Goal: Information Seeking & Learning: Learn about a topic

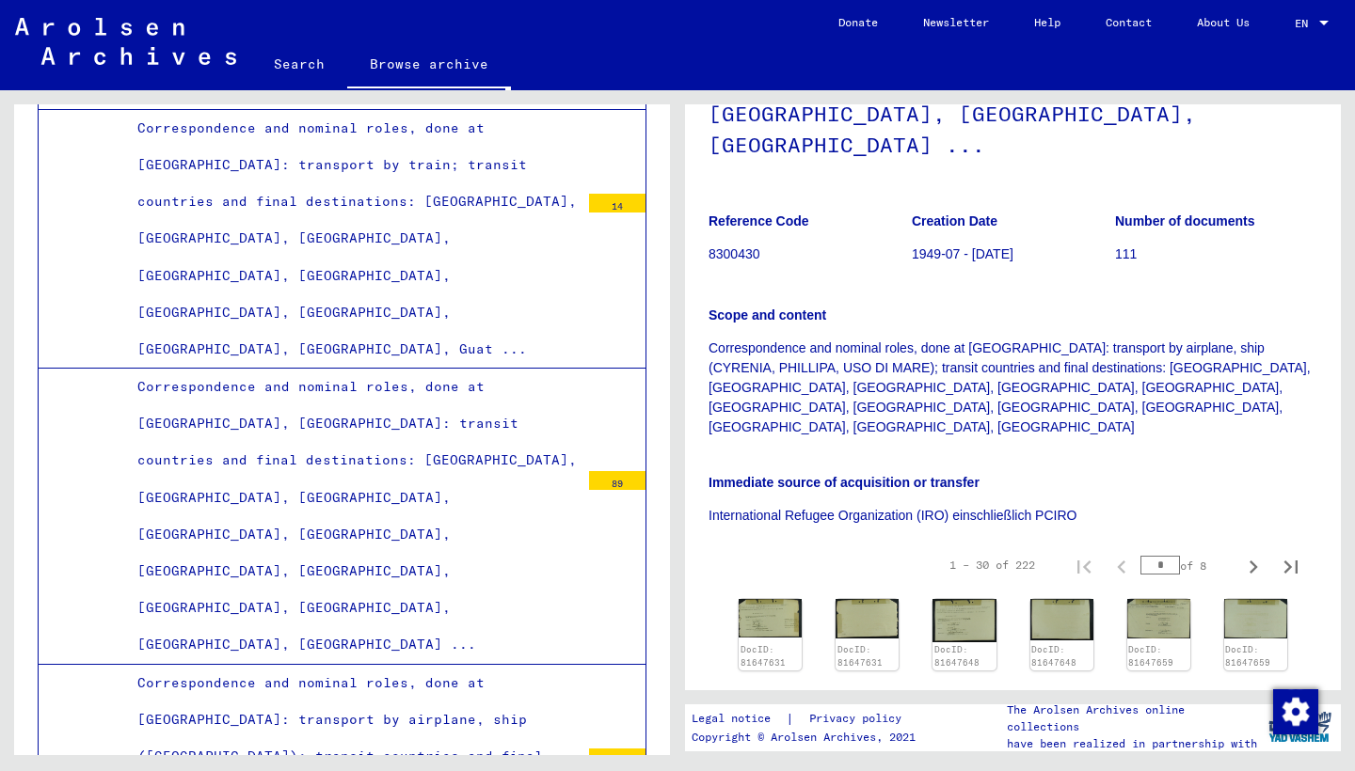
scroll to position [453, 0]
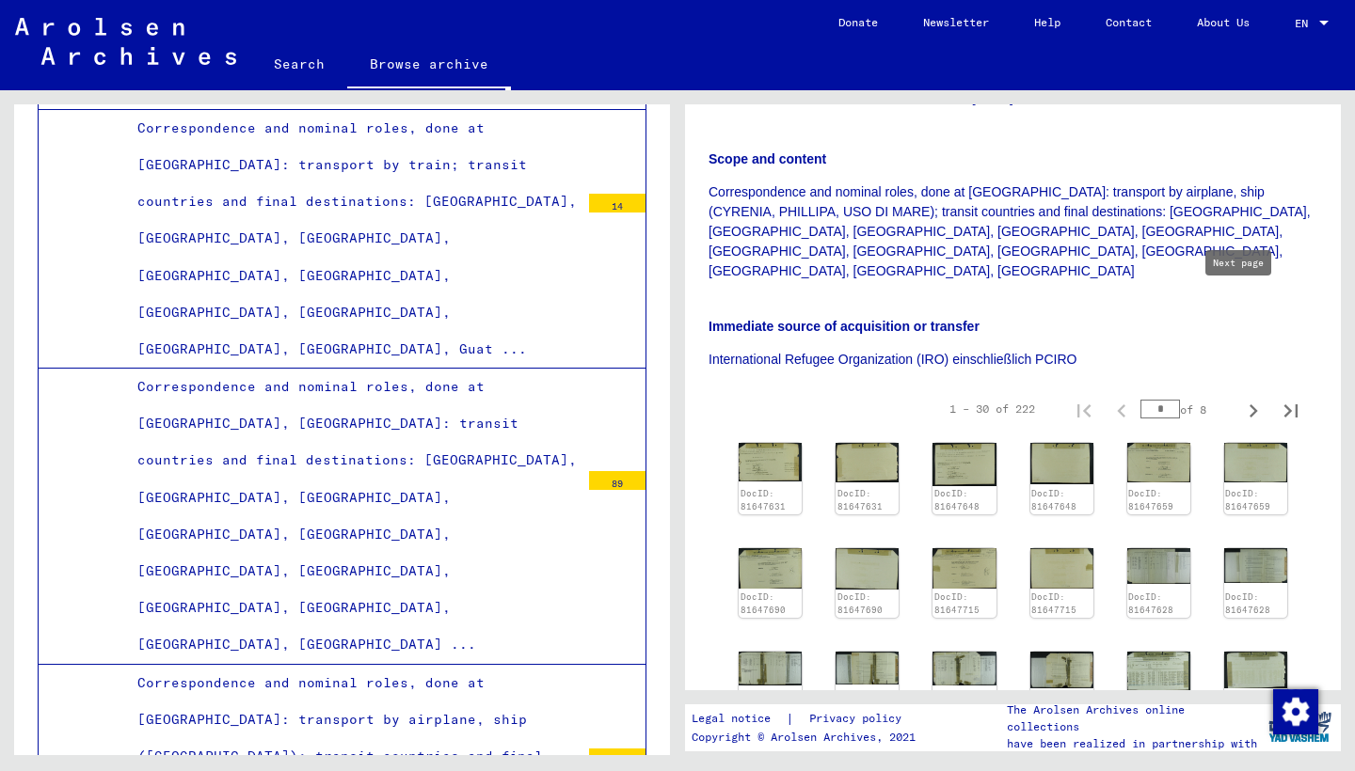
click at [1240, 398] on icon "Next page" at bounding box center [1253, 411] width 26 height 26
type input "*"
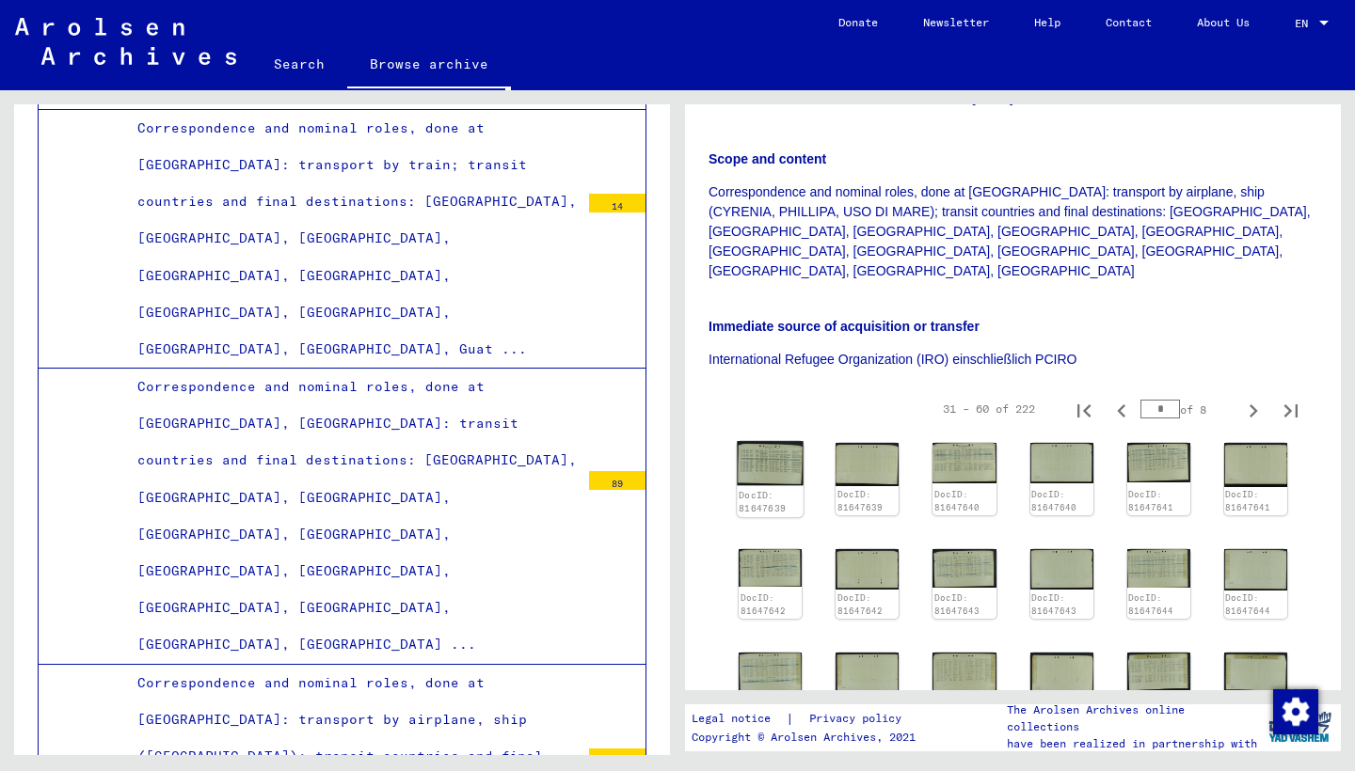
click at [782, 441] on img at bounding box center [770, 463] width 67 height 45
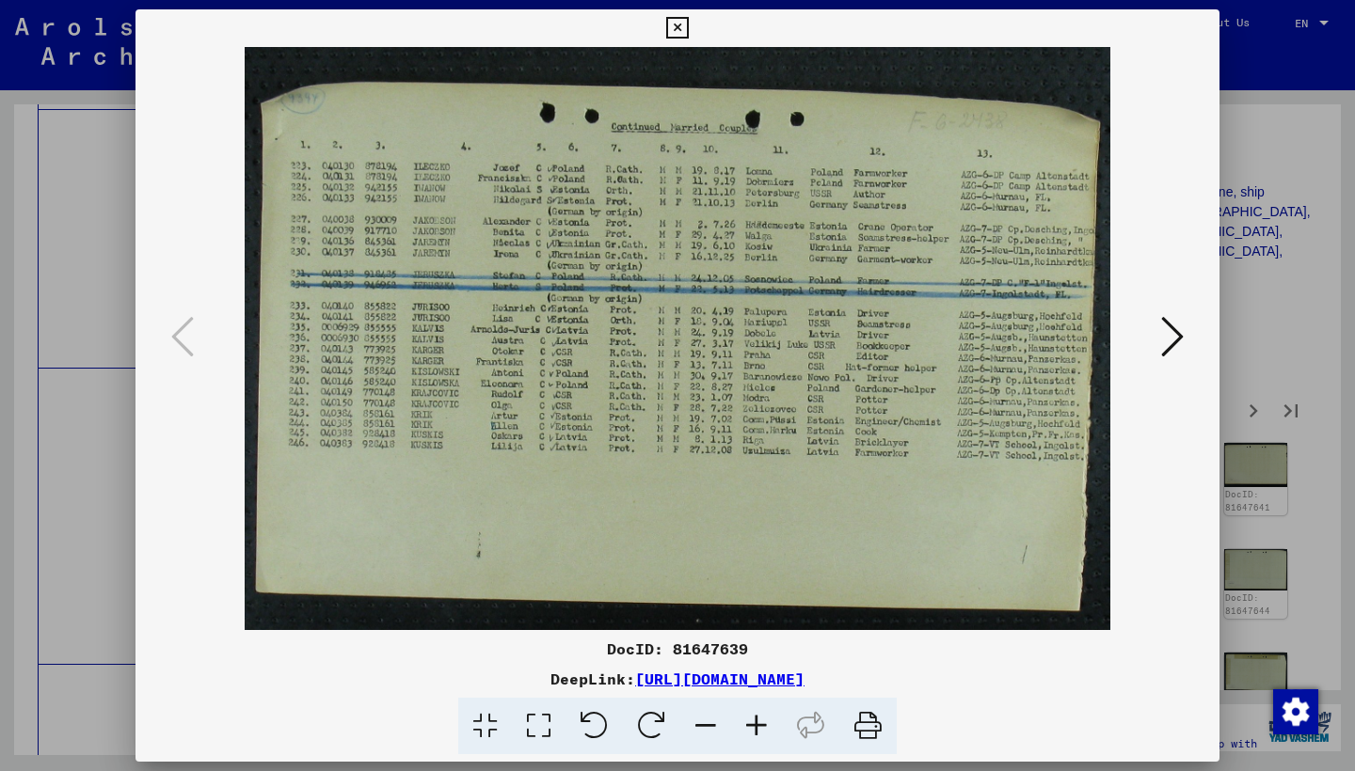
click at [1180, 341] on icon at bounding box center [1172, 336] width 23 height 45
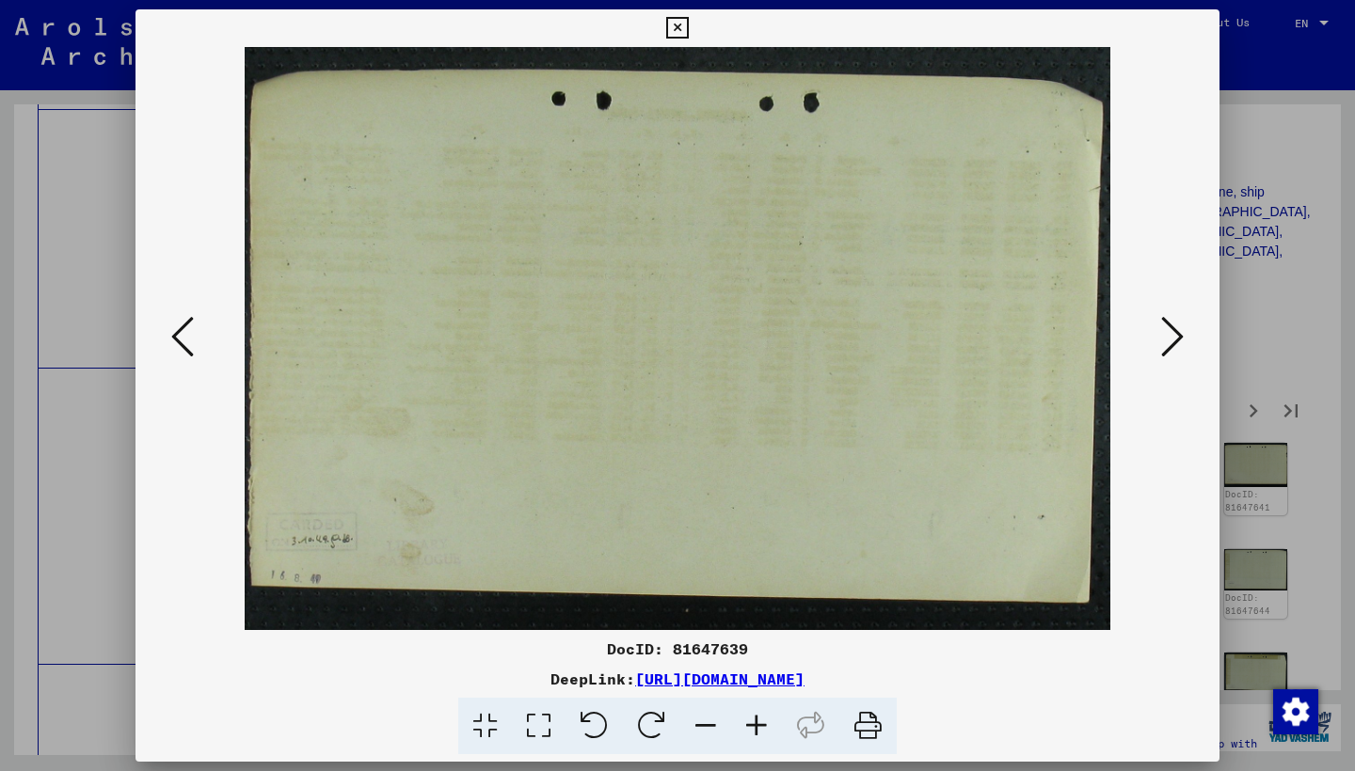
click at [1177, 340] on icon at bounding box center [1172, 336] width 23 height 45
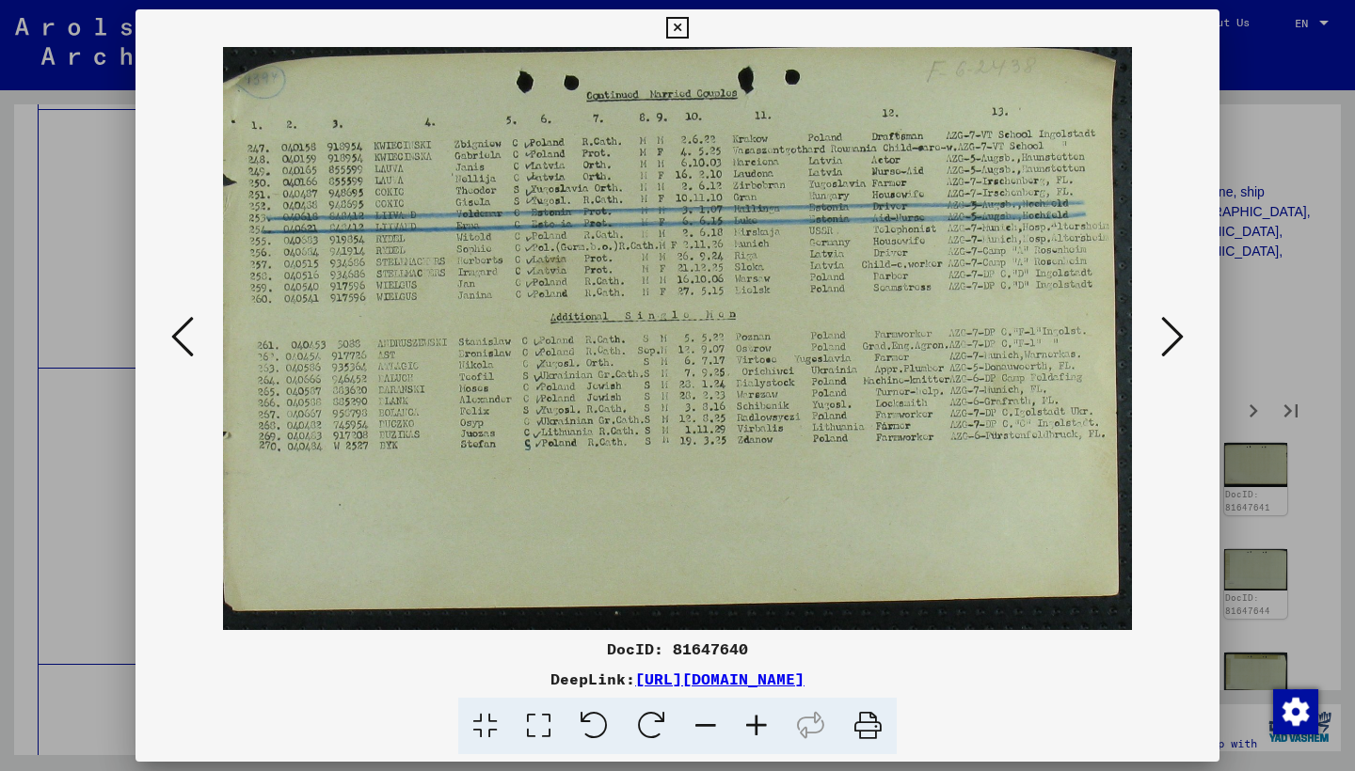
click at [1168, 338] on icon at bounding box center [1172, 336] width 23 height 45
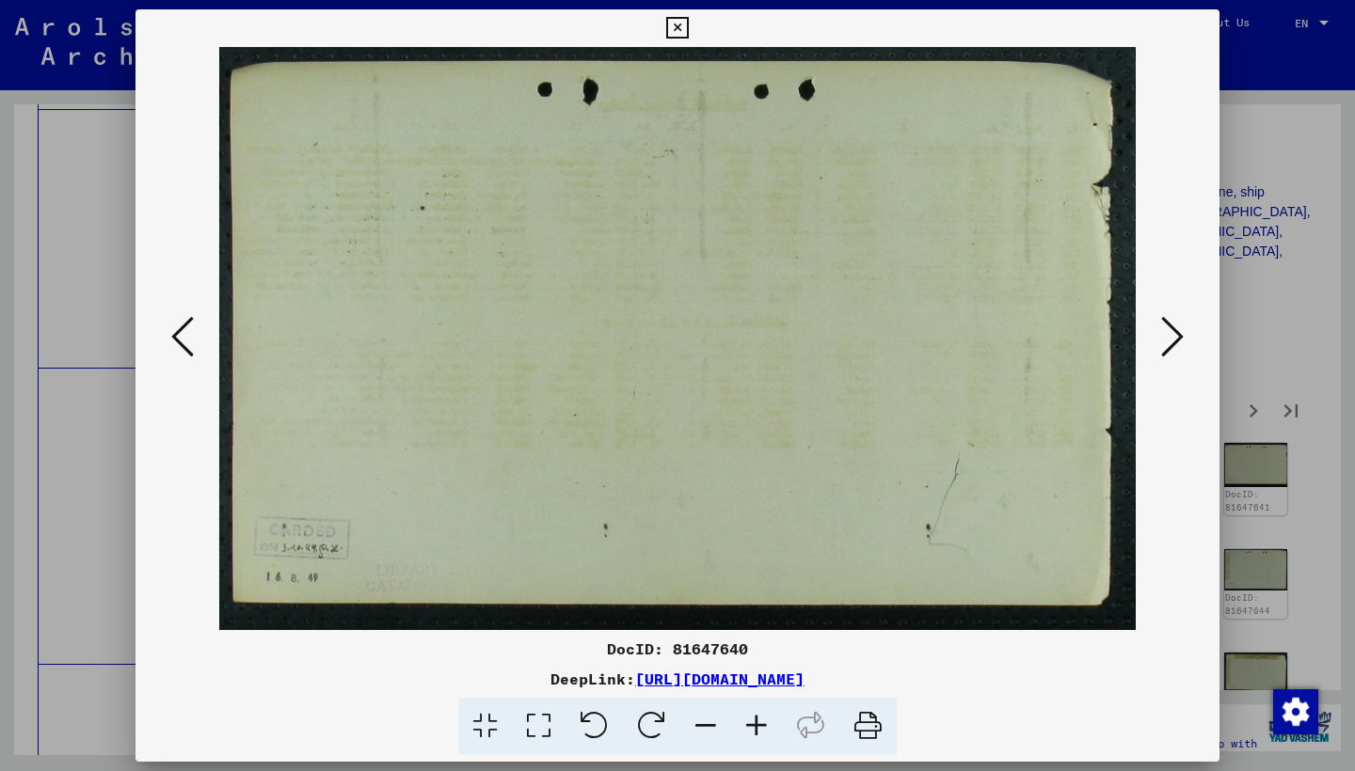
click at [1168, 338] on icon at bounding box center [1172, 336] width 23 height 45
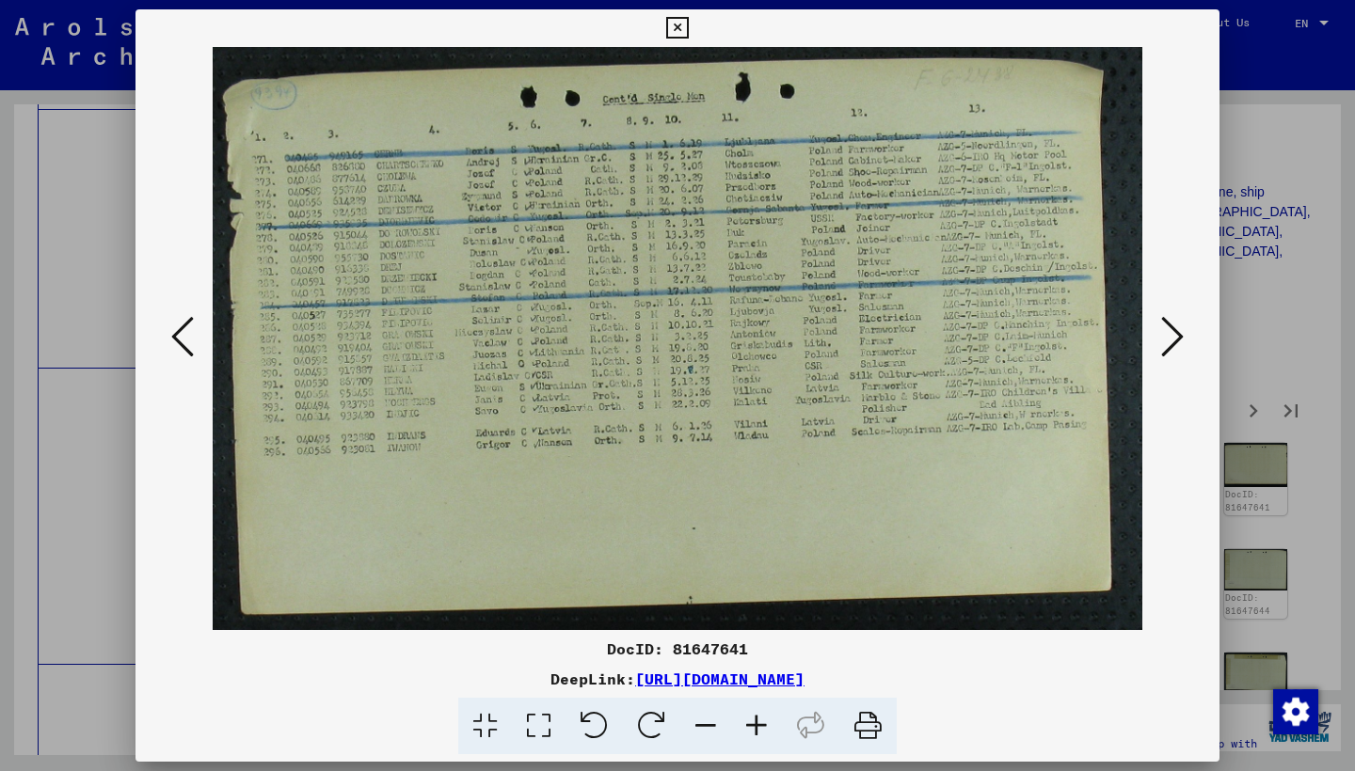
click at [1168, 338] on icon at bounding box center [1172, 336] width 23 height 45
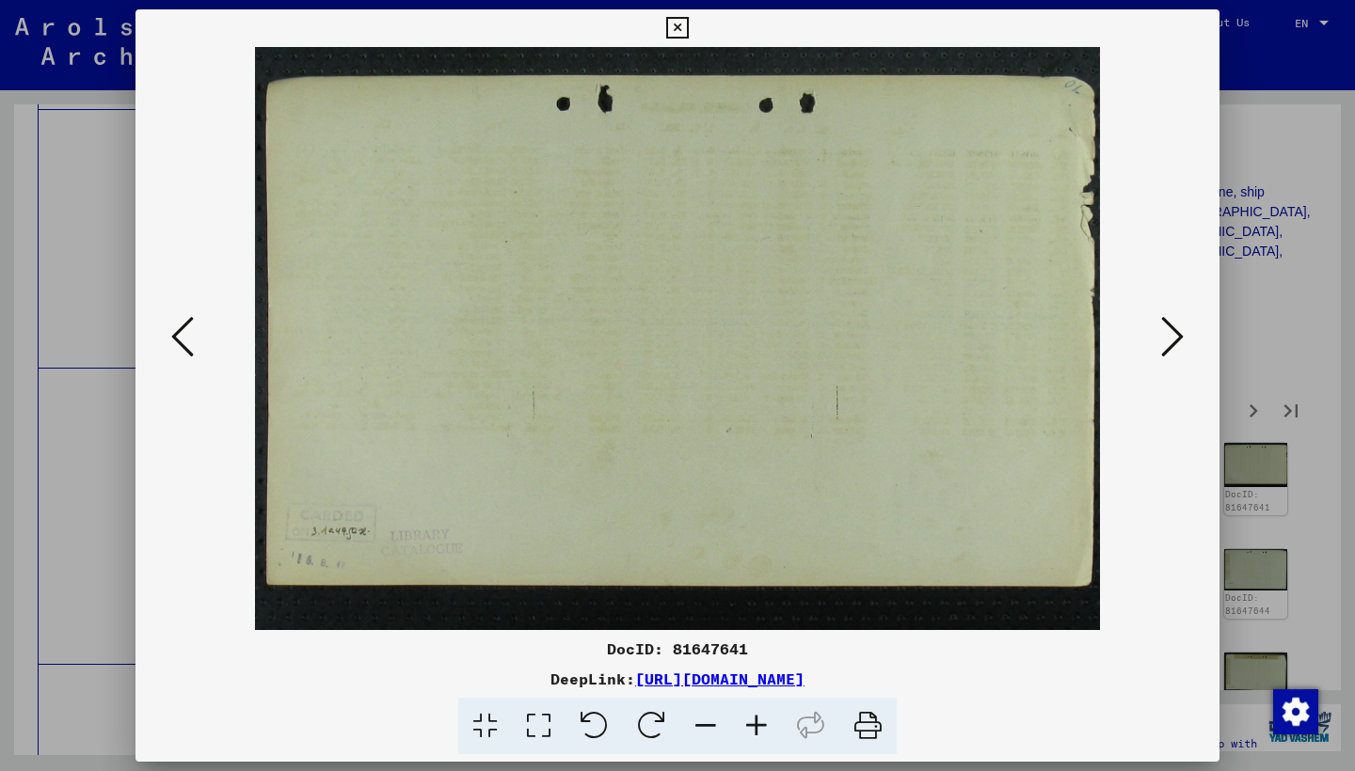
click at [1168, 338] on icon at bounding box center [1172, 336] width 23 height 45
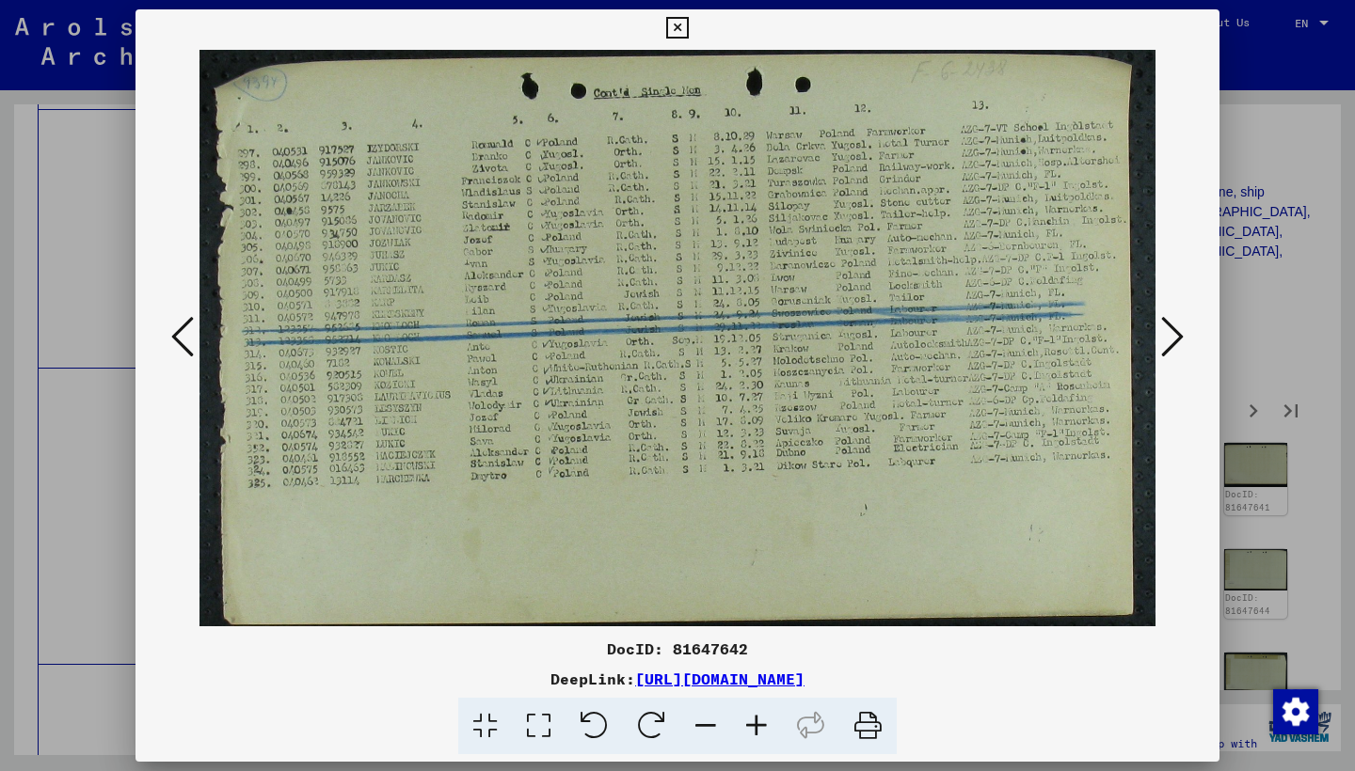
click at [1169, 337] on icon at bounding box center [1172, 336] width 23 height 45
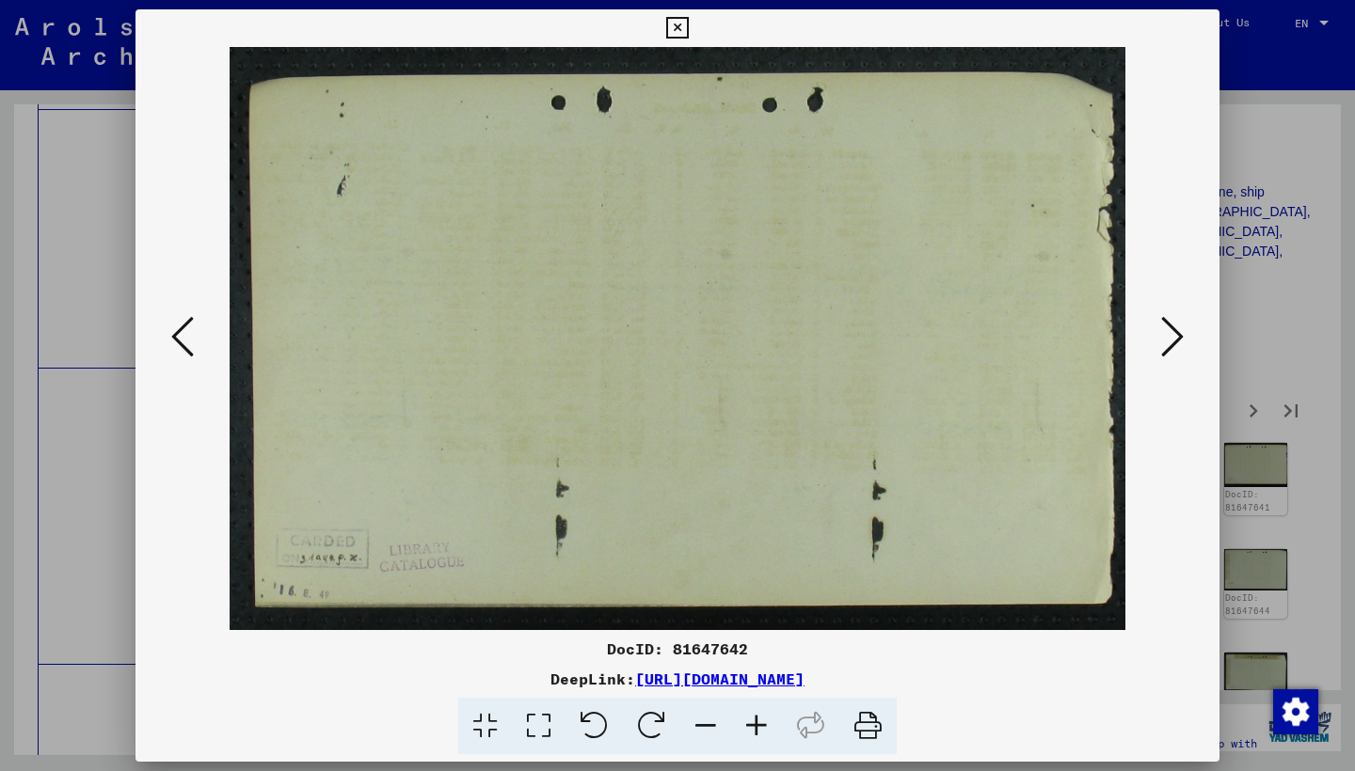
click at [1169, 337] on icon at bounding box center [1172, 336] width 23 height 45
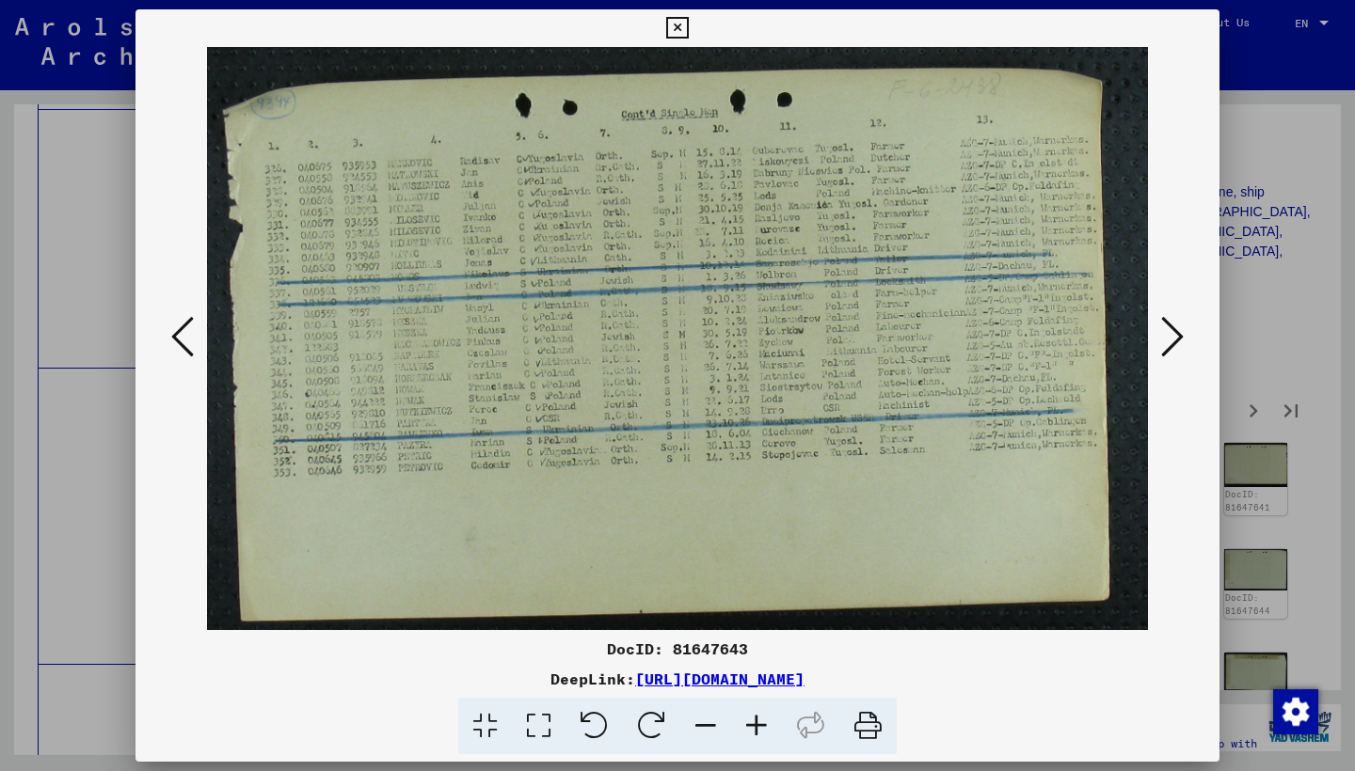
click at [1169, 338] on icon at bounding box center [1172, 336] width 23 height 45
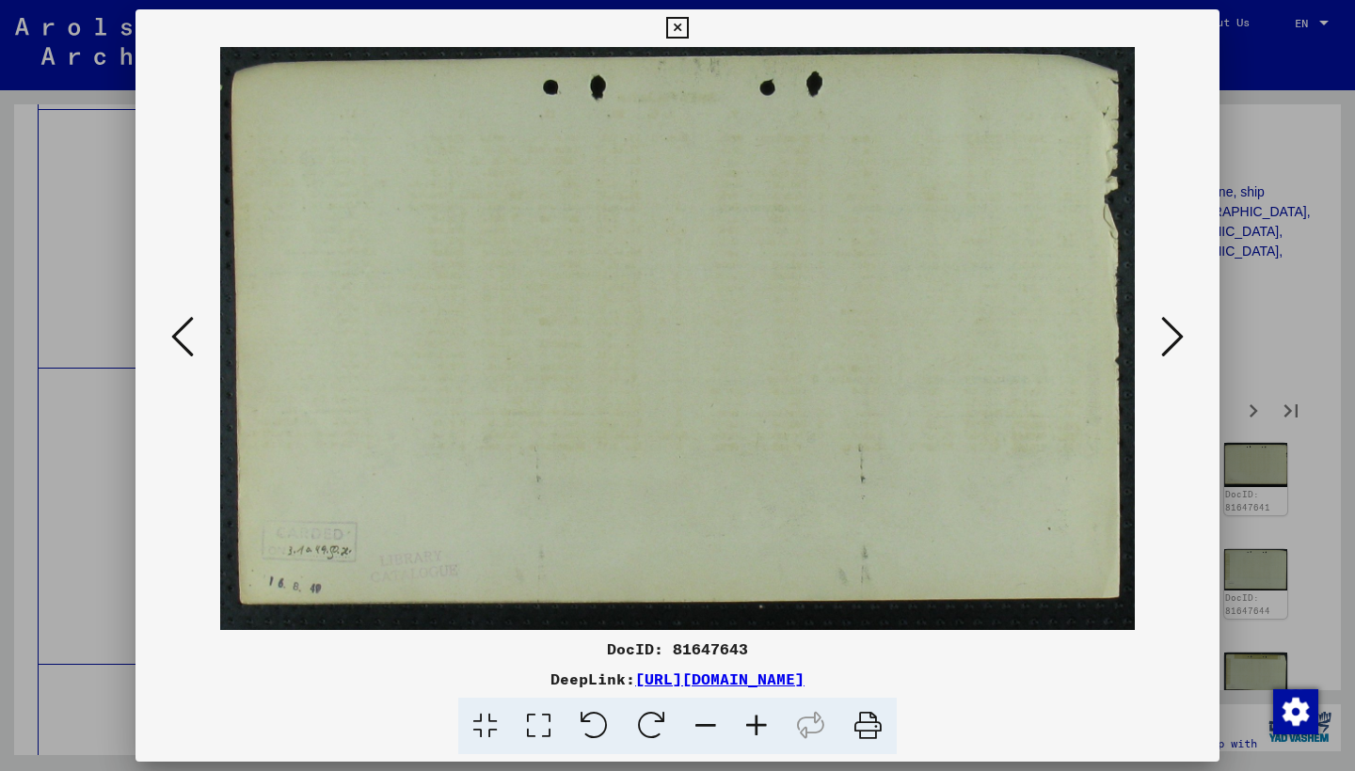
click at [1169, 338] on icon at bounding box center [1172, 336] width 23 height 45
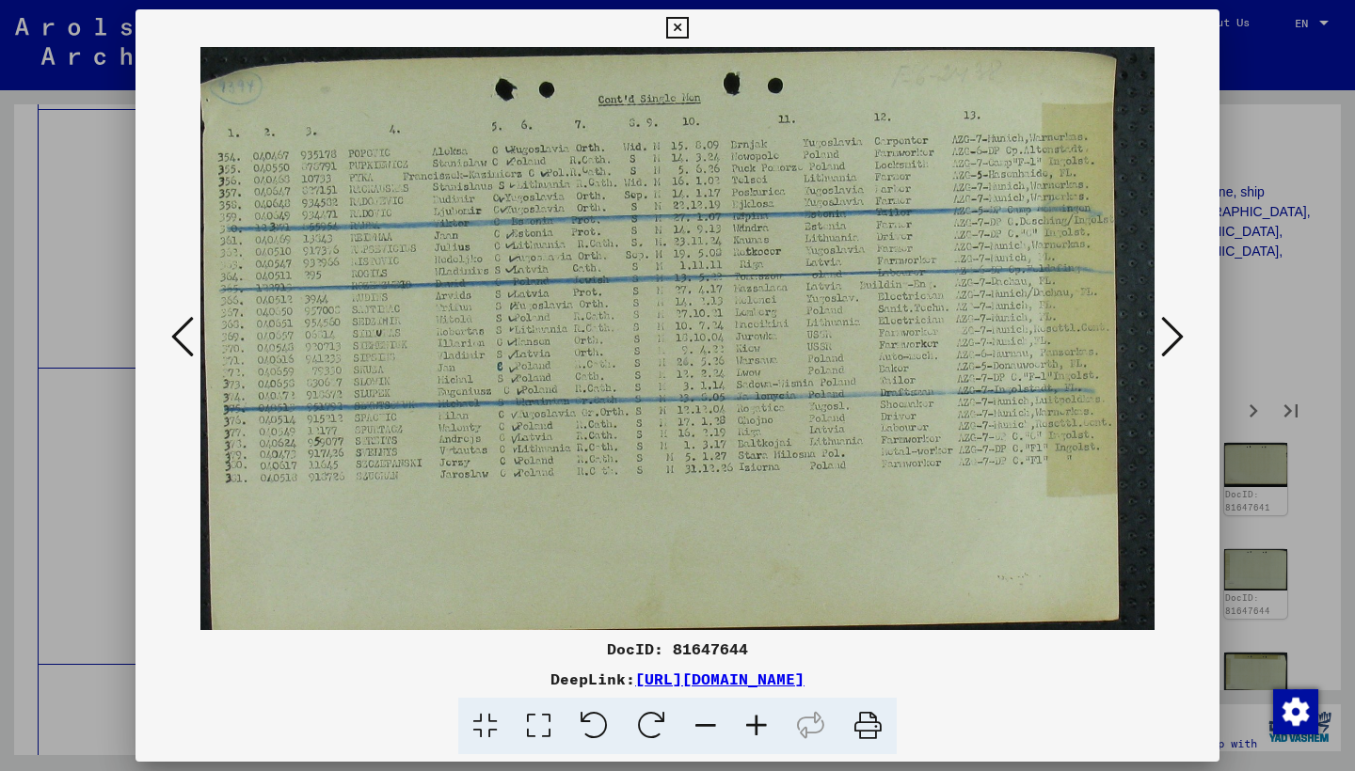
click at [1166, 339] on icon at bounding box center [1172, 336] width 23 height 45
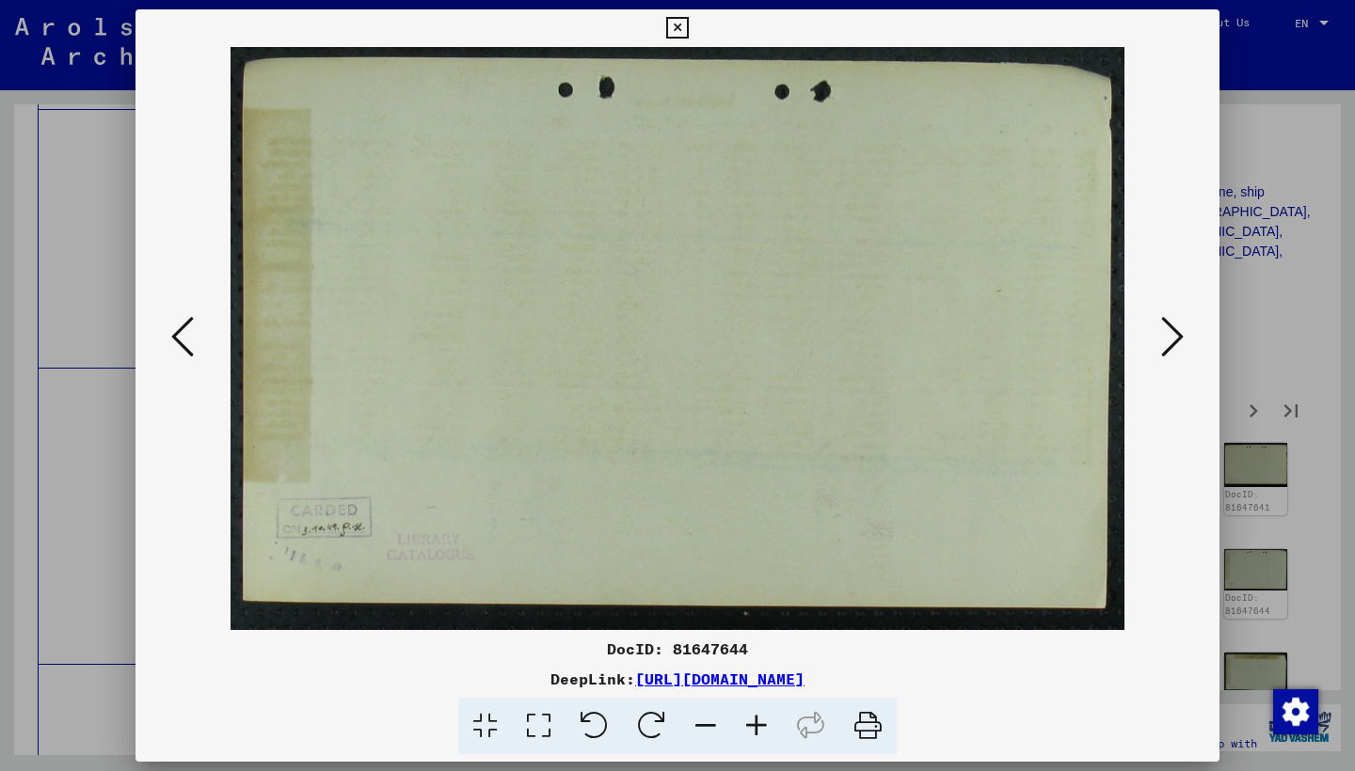
click at [1167, 339] on icon at bounding box center [1172, 336] width 23 height 45
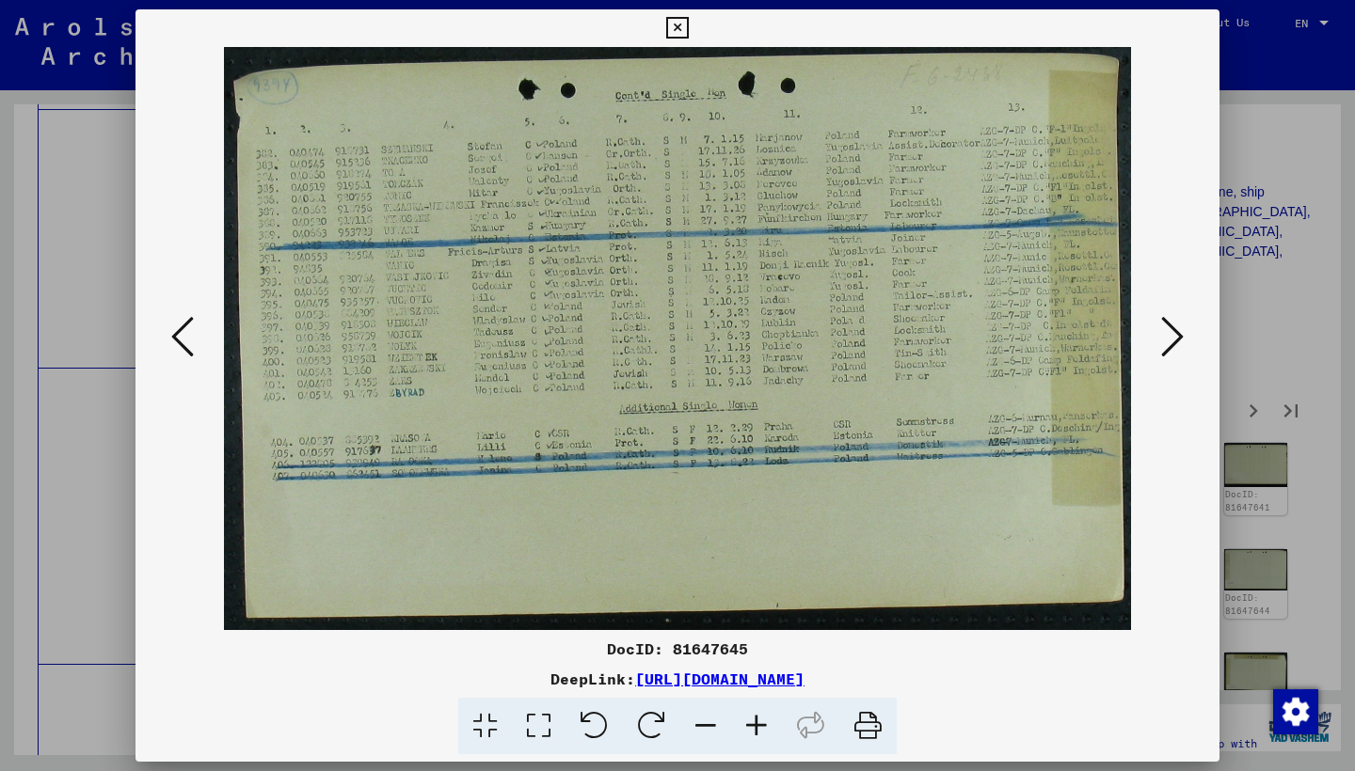
click at [1166, 340] on icon at bounding box center [1172, 336] width 23 height 45
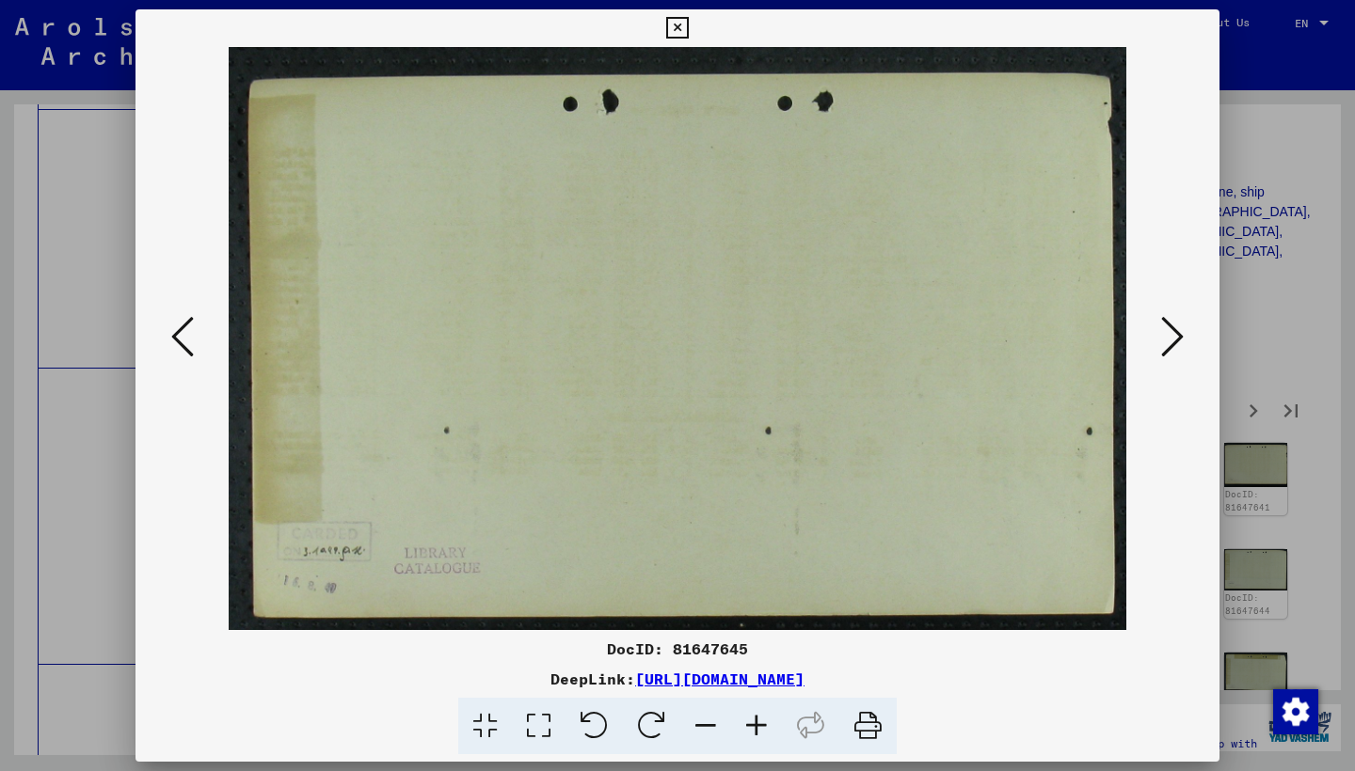
click at [1165, 340] on icon at bounding box center [1172, 336] width 23 height 45
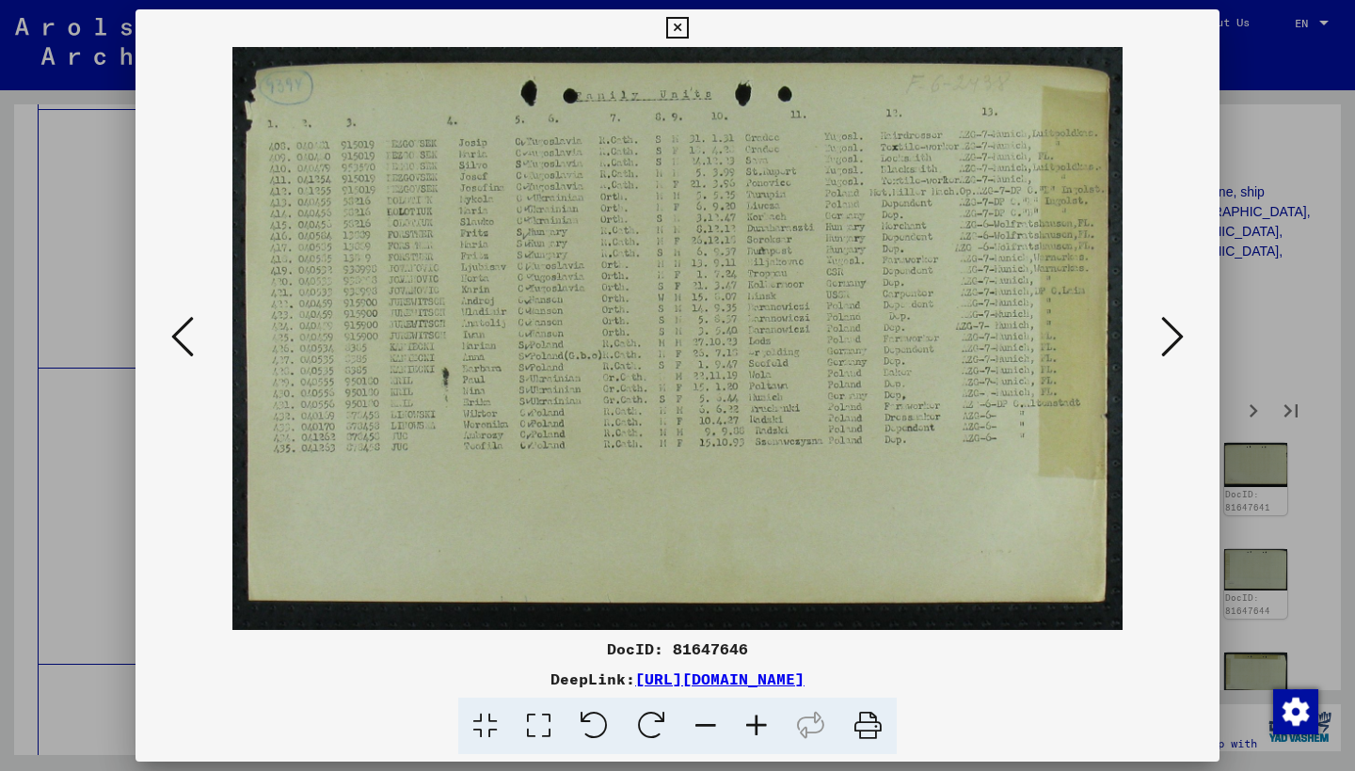
click at [1165, 340] on icon at bounding box center [1172, 336] width 23 height 45
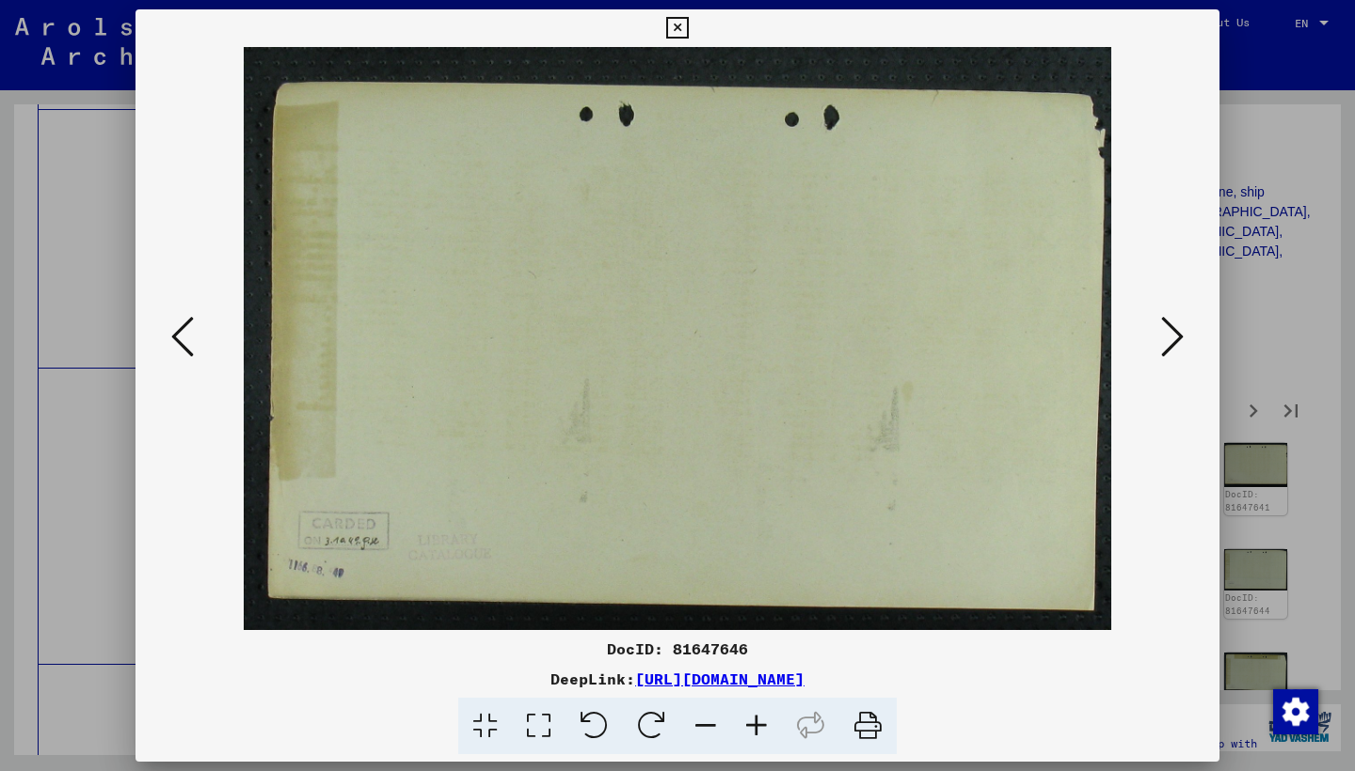
click at [1165, 340] on icon at bounding box center [1172, 336] width 23 height 45
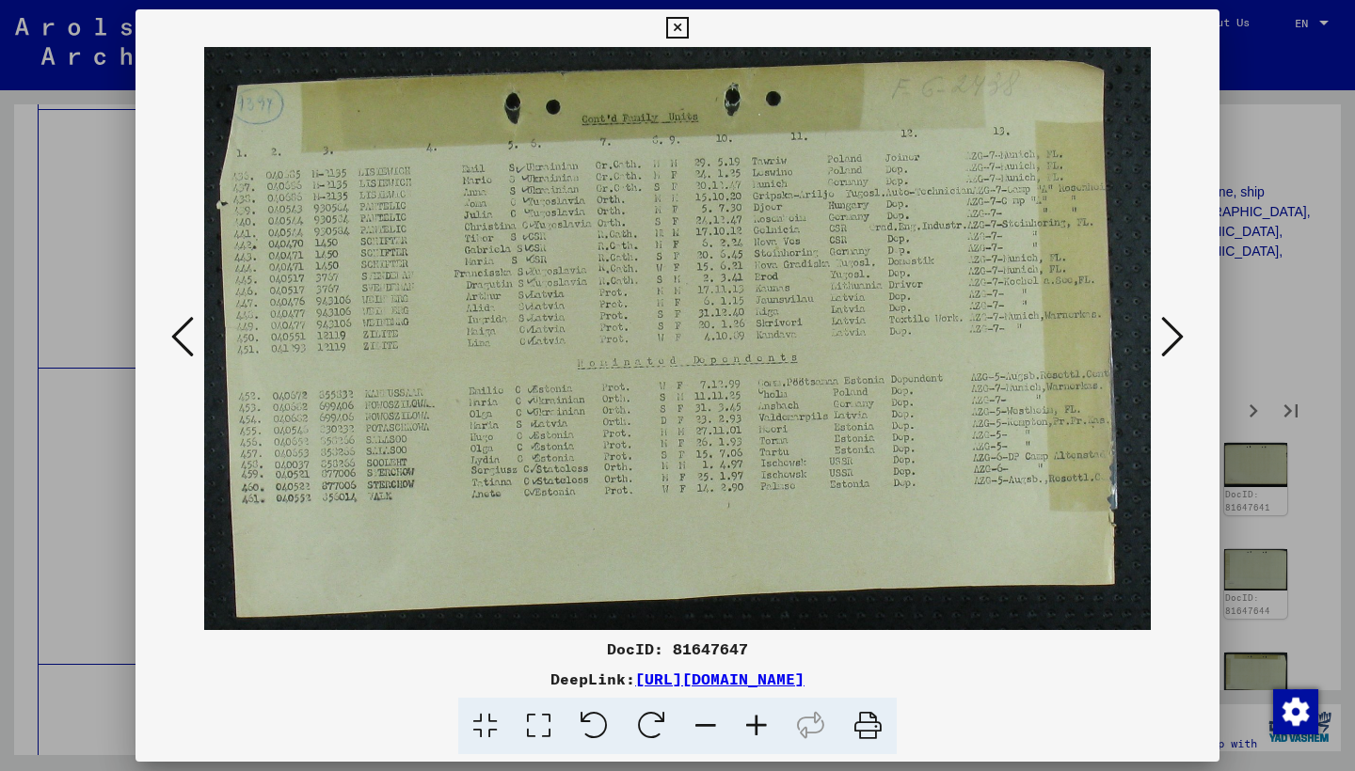
click at [1165, 340] on icon at bounding box center [1172, 336] width 23 height 45
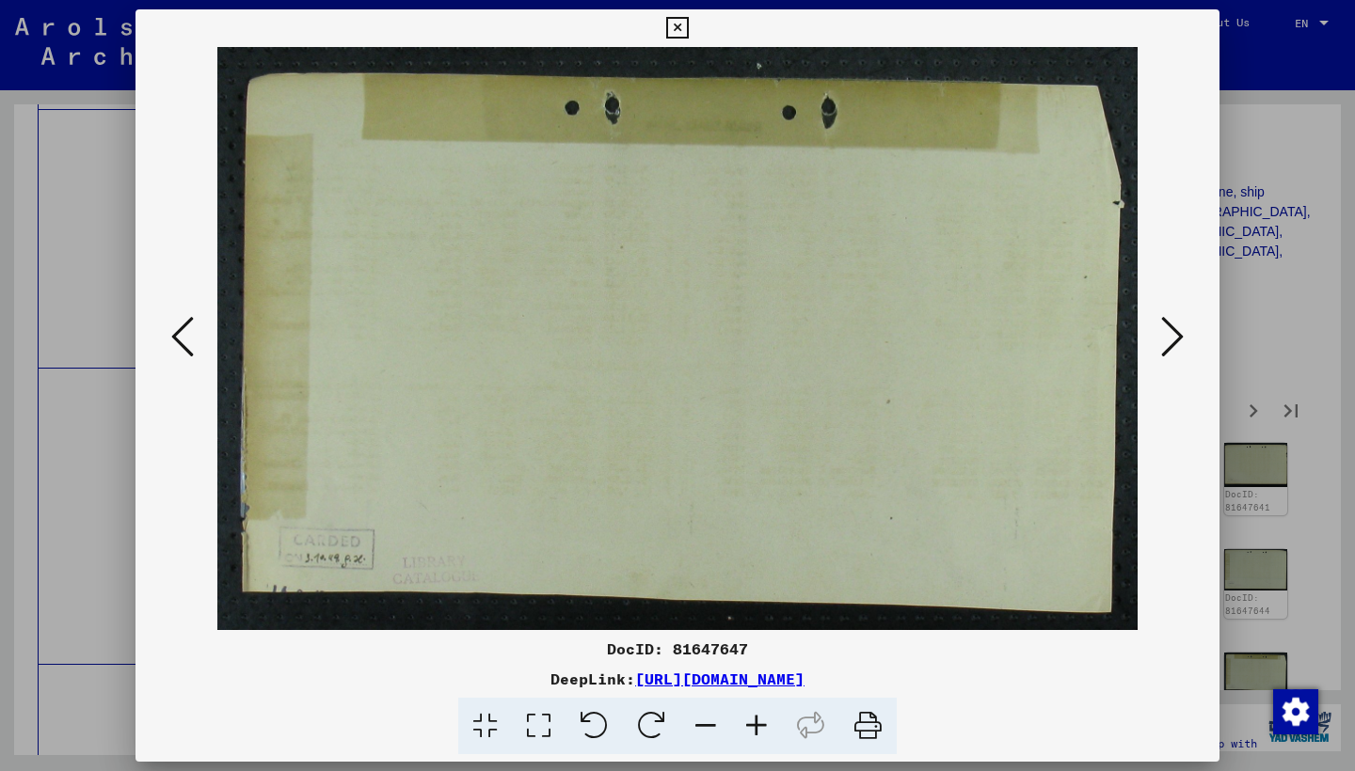
click at [1165, 340] on icon at bounding box center [1172, 336] width 23 height 45
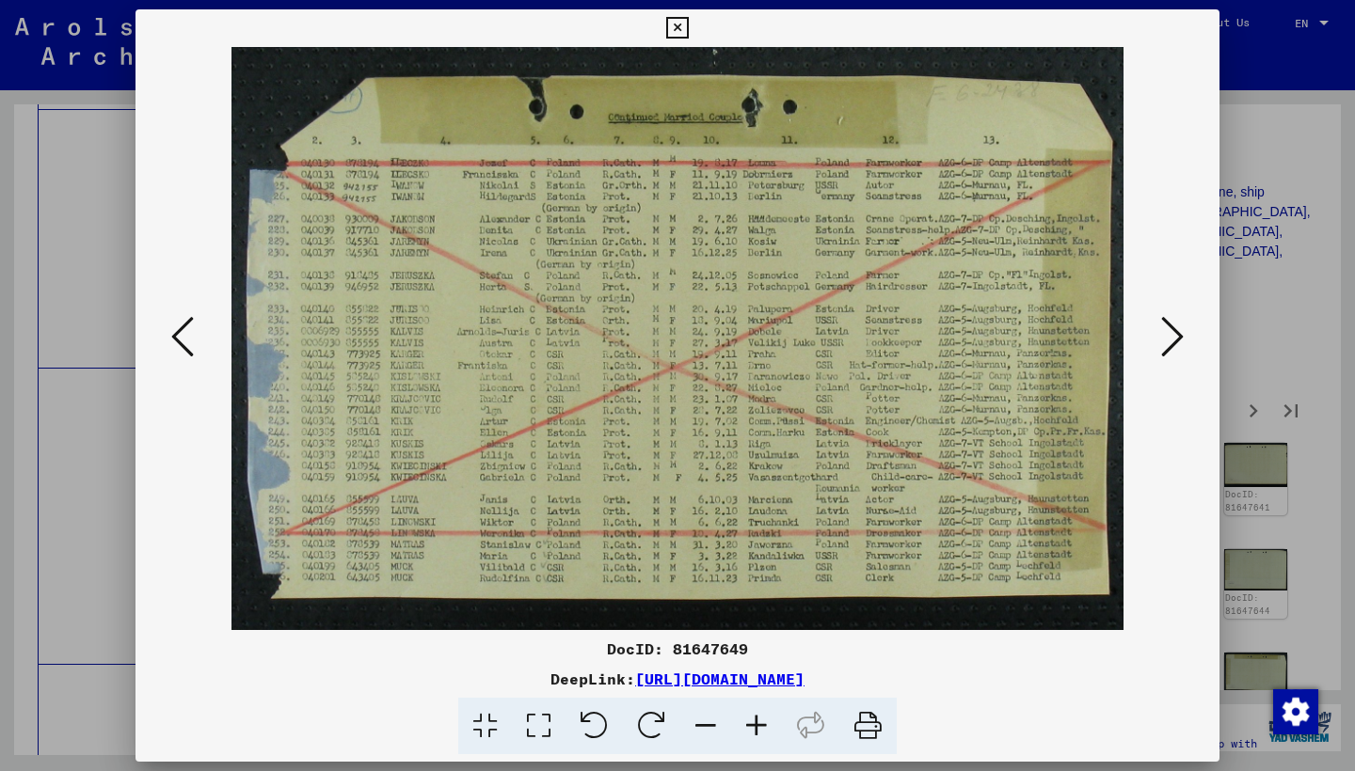
click at [1163, 340] on icon at bounding box center [1172, 336] width 23 height 45
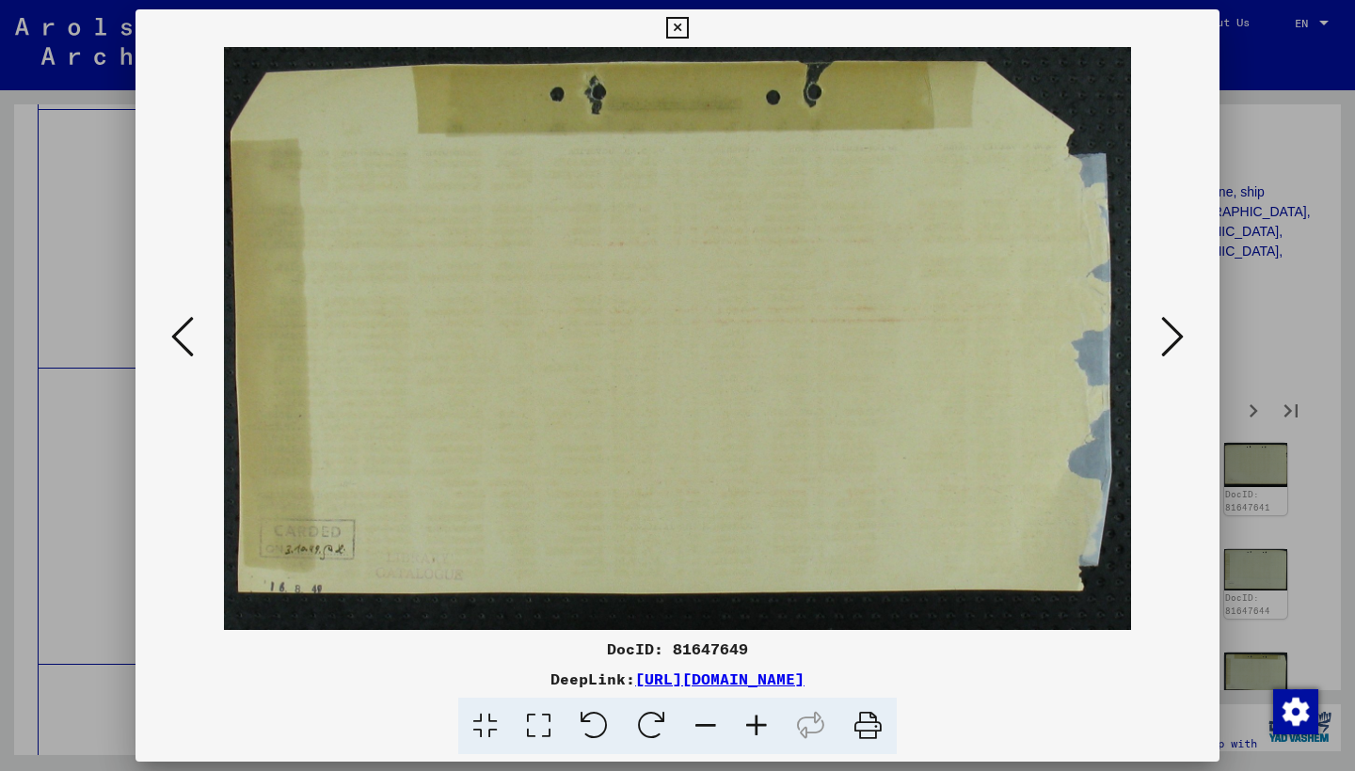
click at [1163, 340] on icon at bounding box center [1172, 336] width 23 height 45
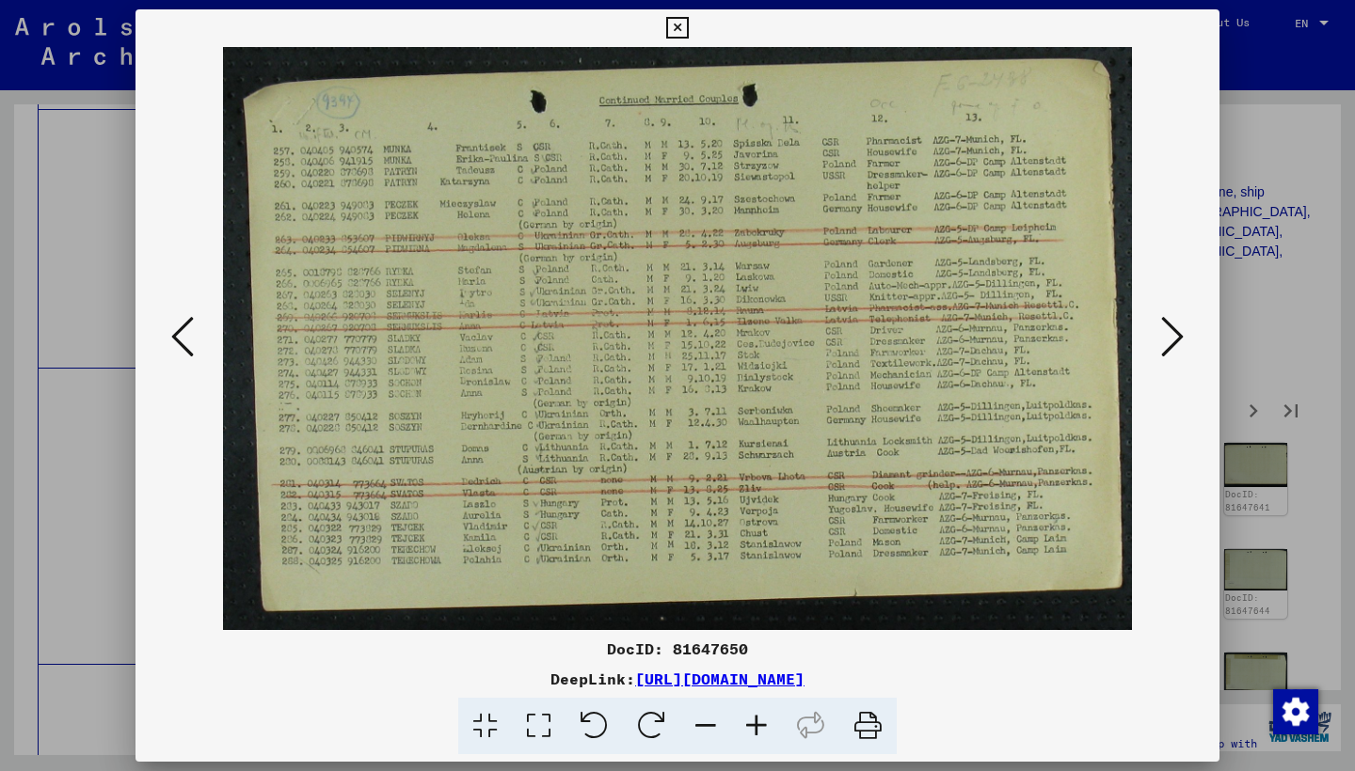
click at [1163, 340] on icon at bounding box center [1172, 336] width 23 height 45
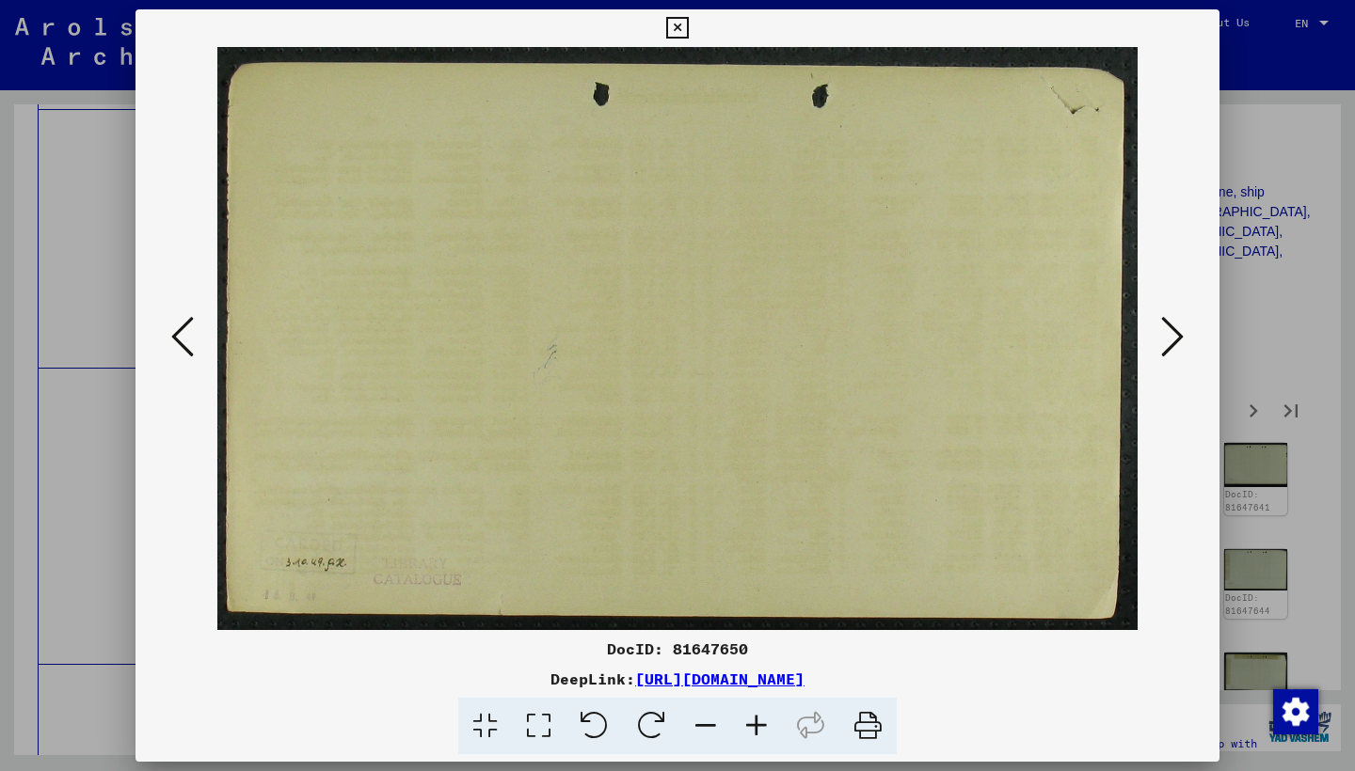
click at [1163, 340] on icon at bounding box center [1172, 336] width 23 height 45
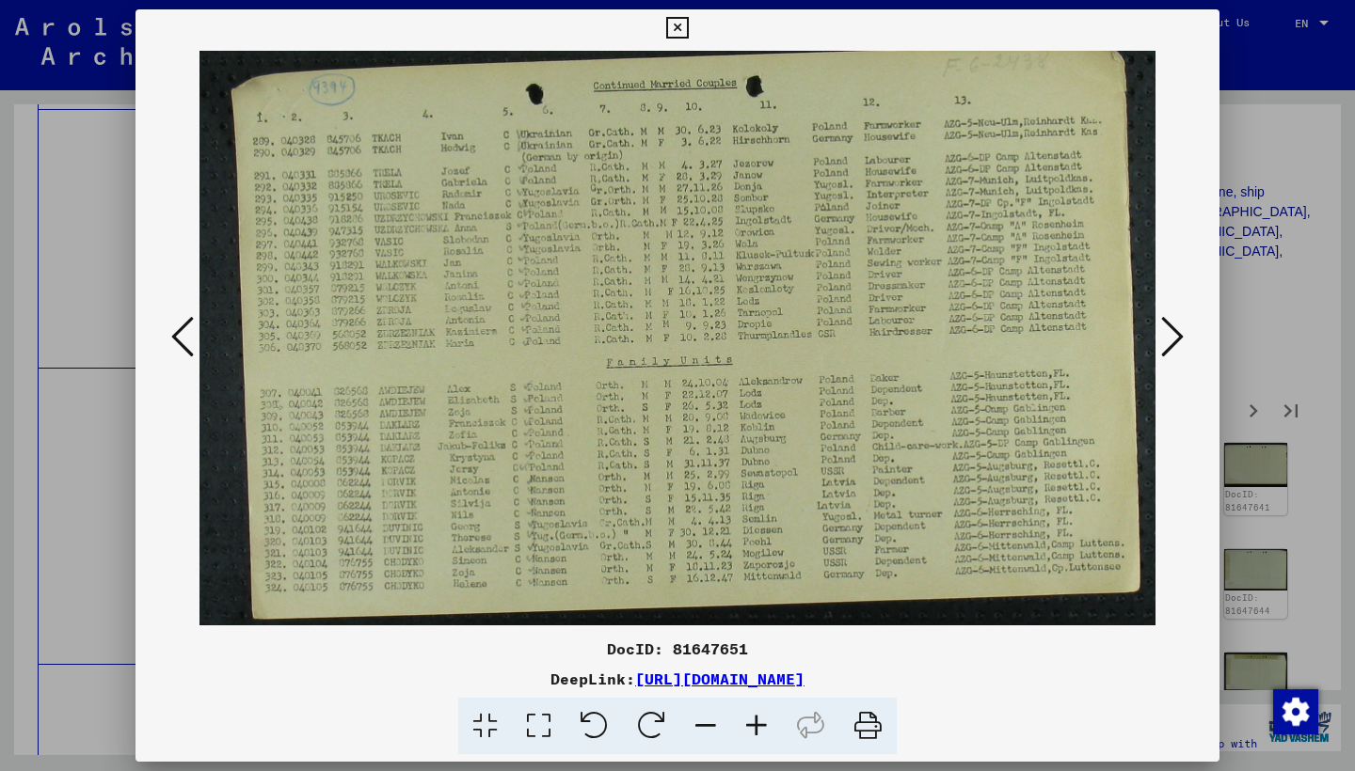
click at [1163, 339] on icon at bounding box center [1172, 336] width 23 height 45
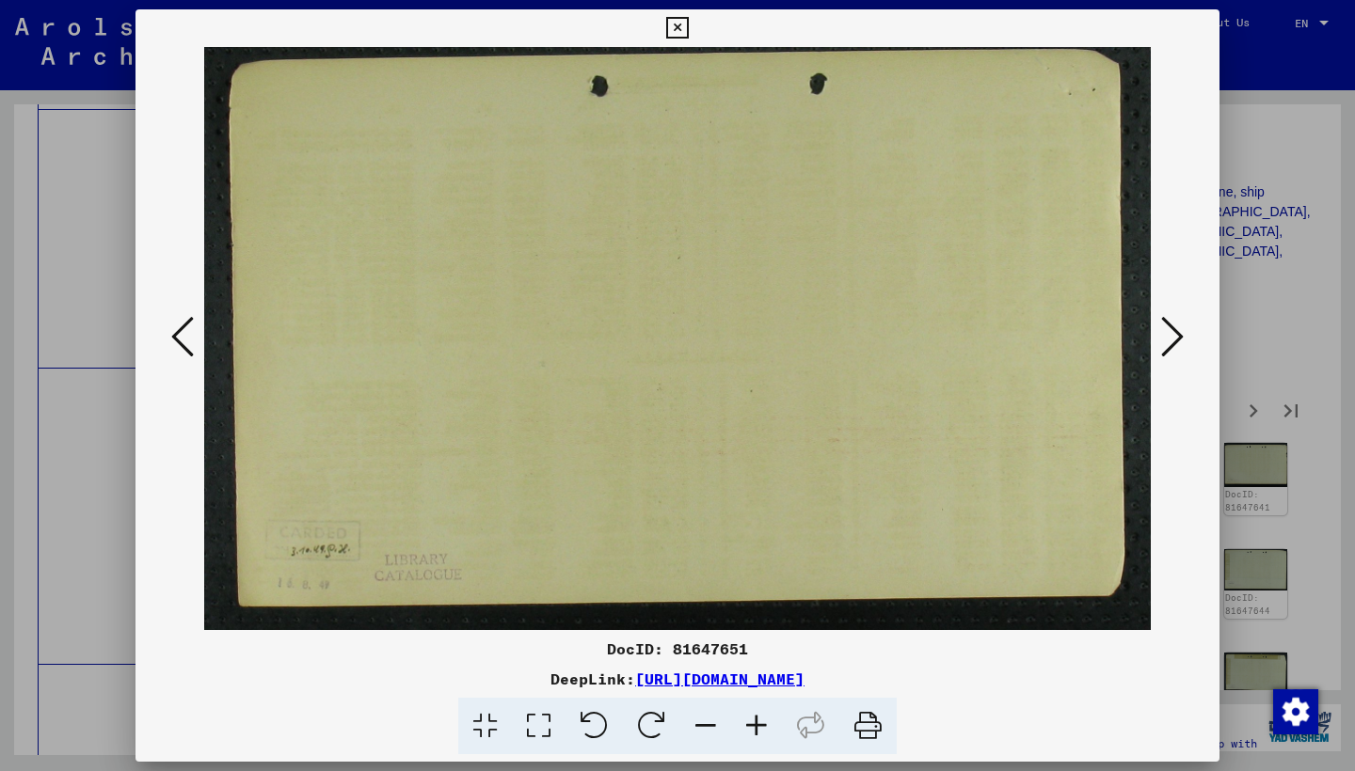
click at [1163, 339] on icon at bounding box center [1172, 336] width 23 height 45
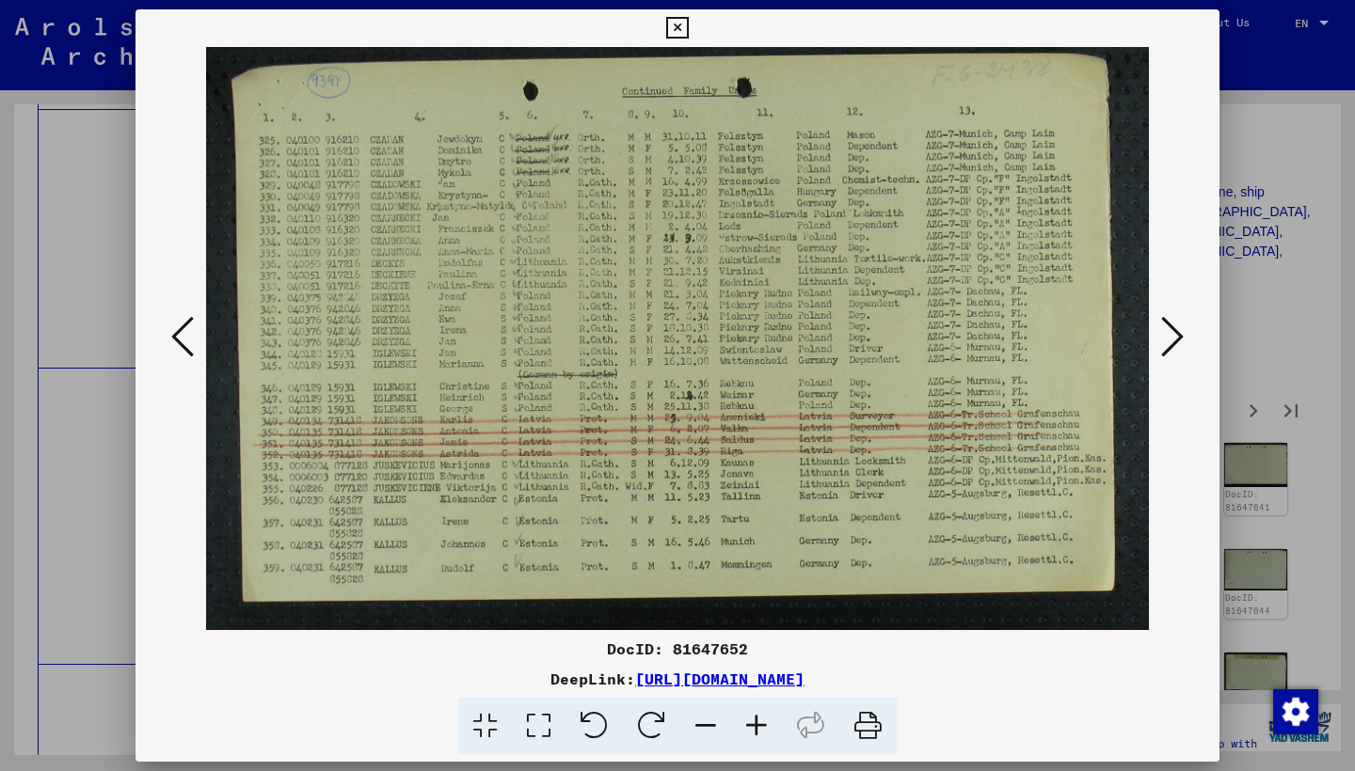
click at [1162, 340] on icon at bounding box center [1172, 336] width 23 height 45
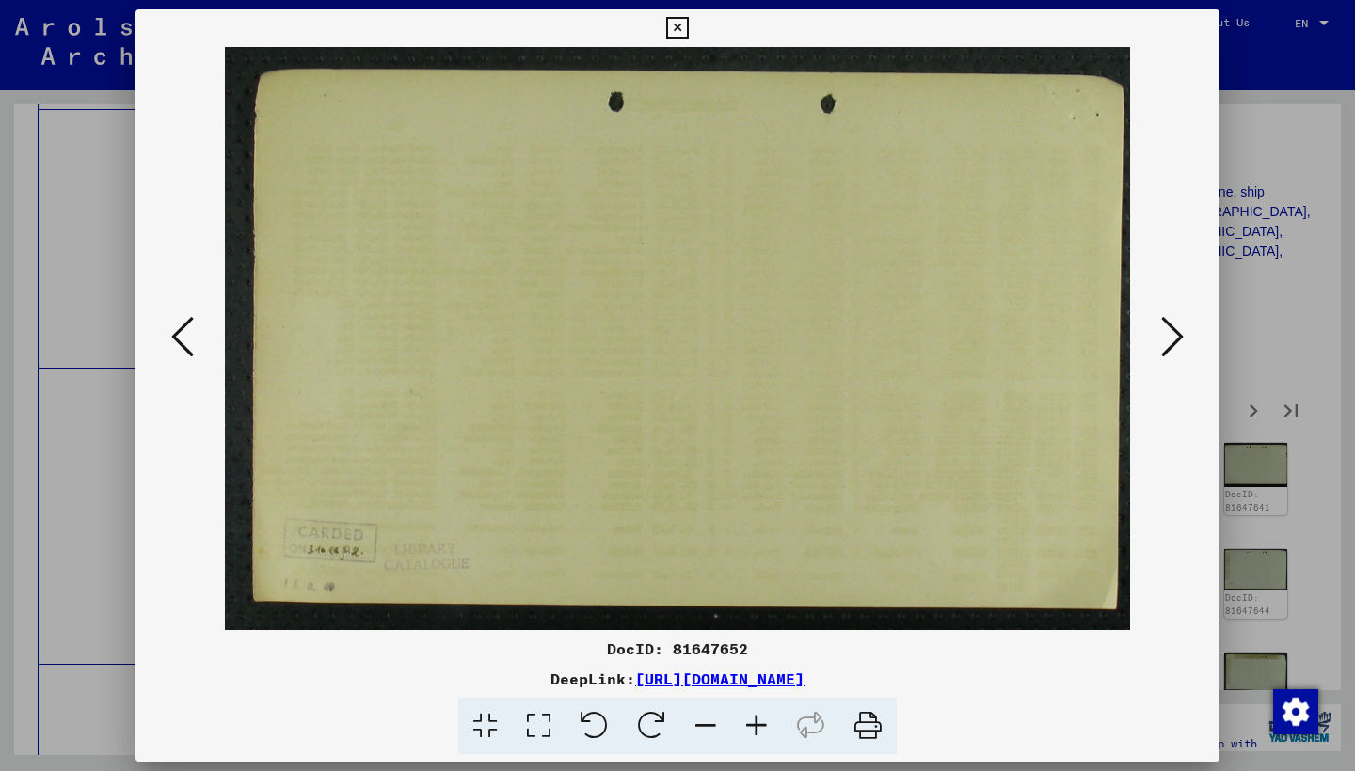
click at [1162, 340] on icon at bounding box center [1172, 336] width 23 height 45
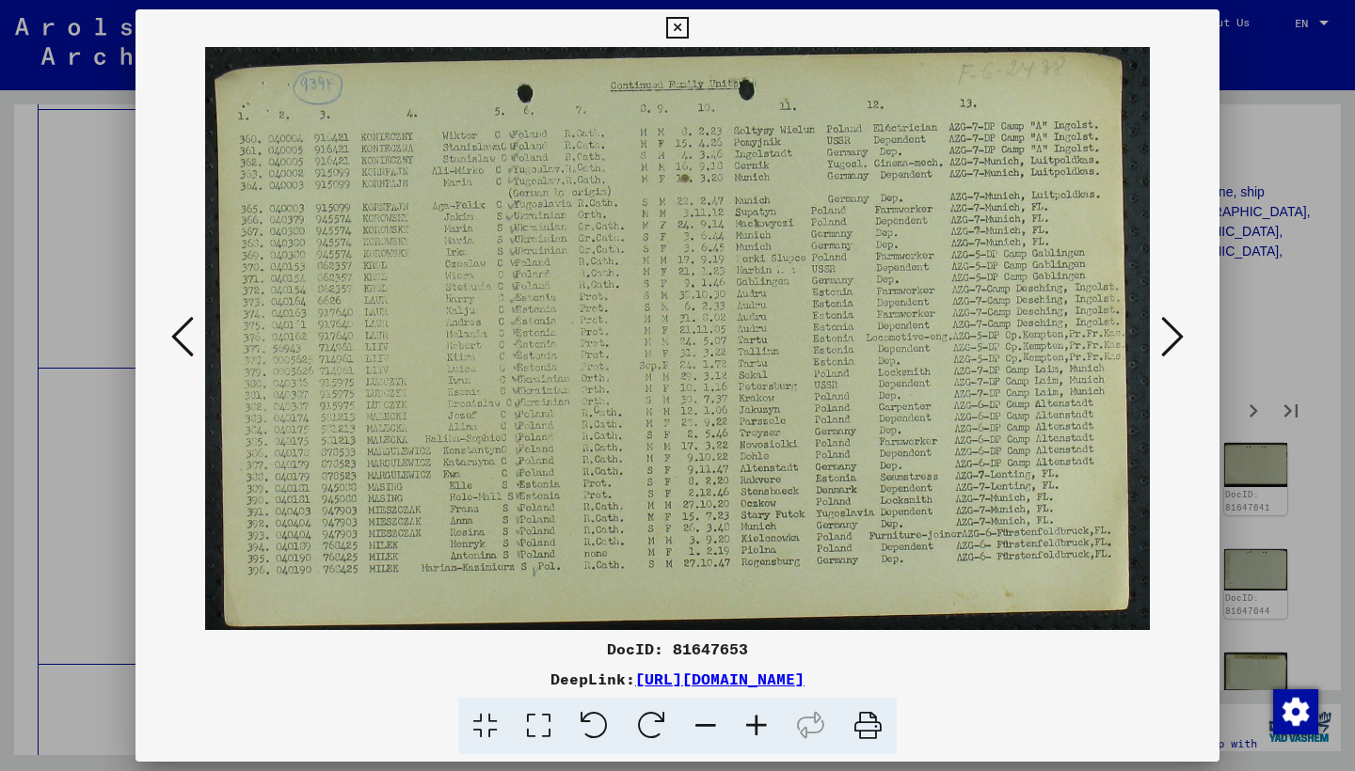
click at [1162, 338] on icon at bounding box center [1172, 336] width 23 height 45
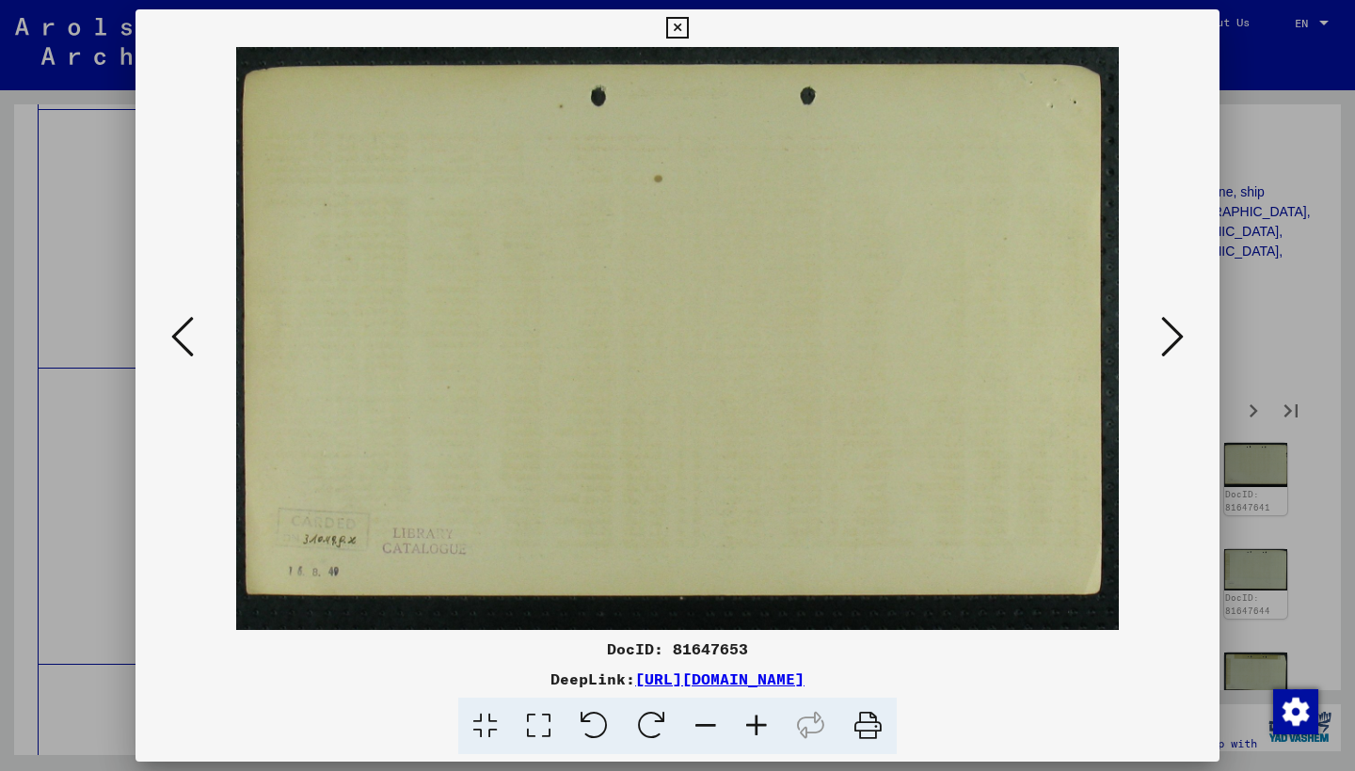
click at [1162, 338] on icon at bounding box center [1172, 336] width 23 height 45
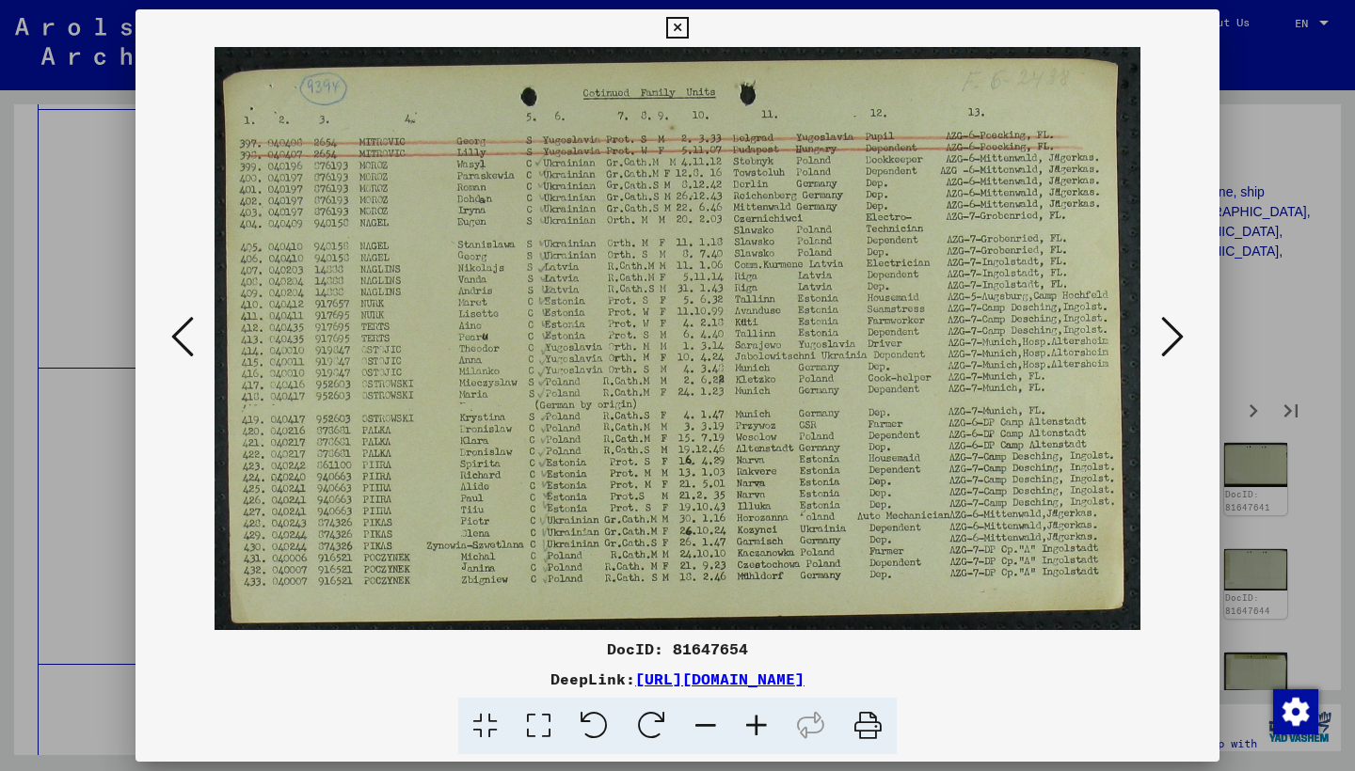
click at [1162, 338] on icon at bounding box center [1172, 336] width 23 height 45
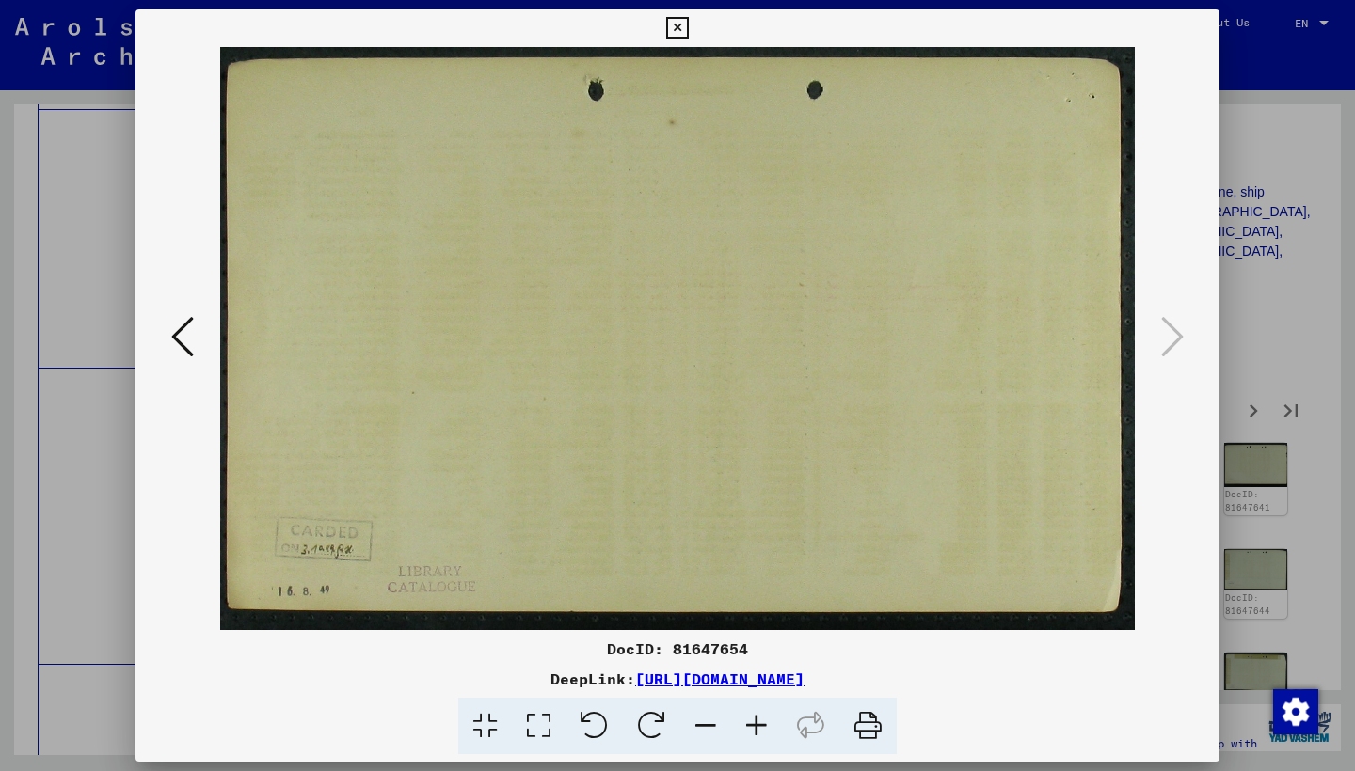
drag, startPoint x: 1210, startPoint y: 24, endPoint x: 1205, endPoint y: 36, distance: 12.2
click at [688, 25] on icon at bounding box center [677, 28] width 22 height 23
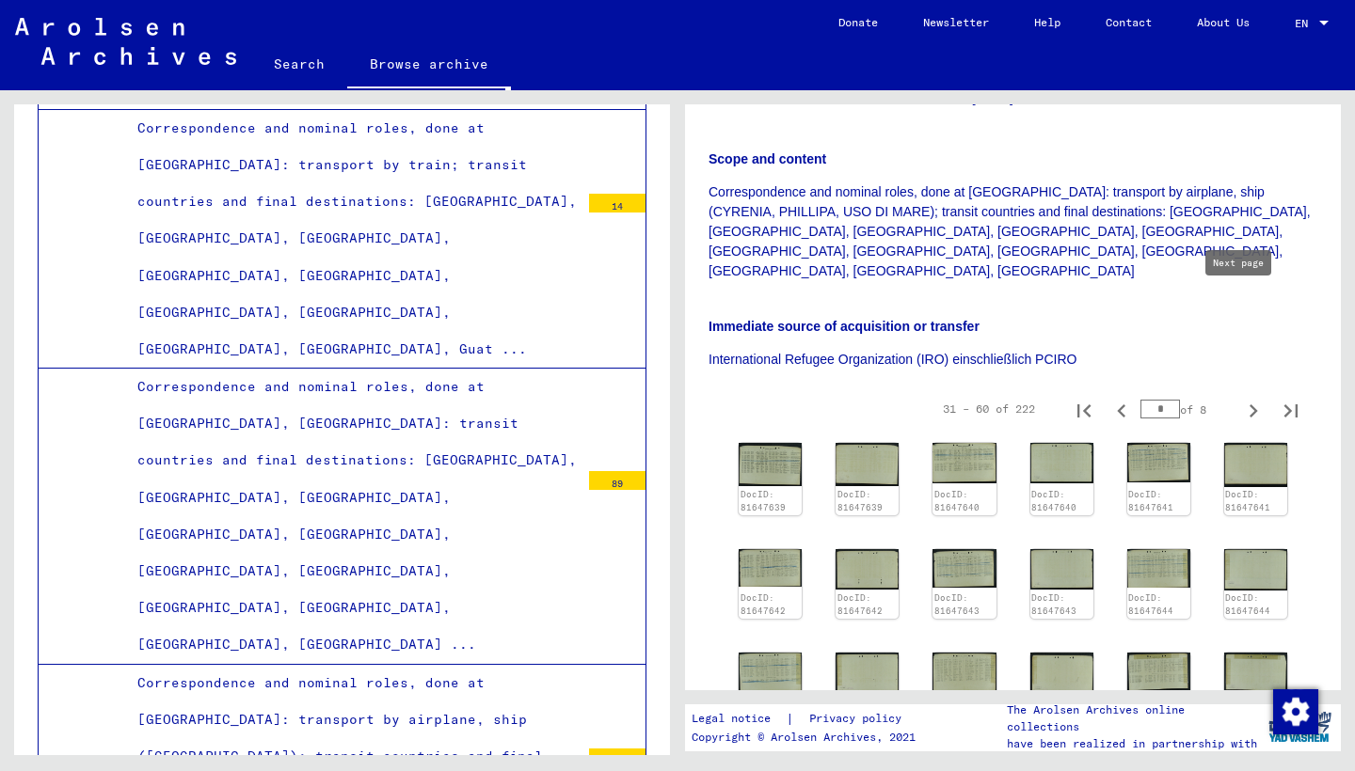
click at [1240, 398] on icon "Next page" at bounding box center [1253, 411] width 26 height 26
type input "*"
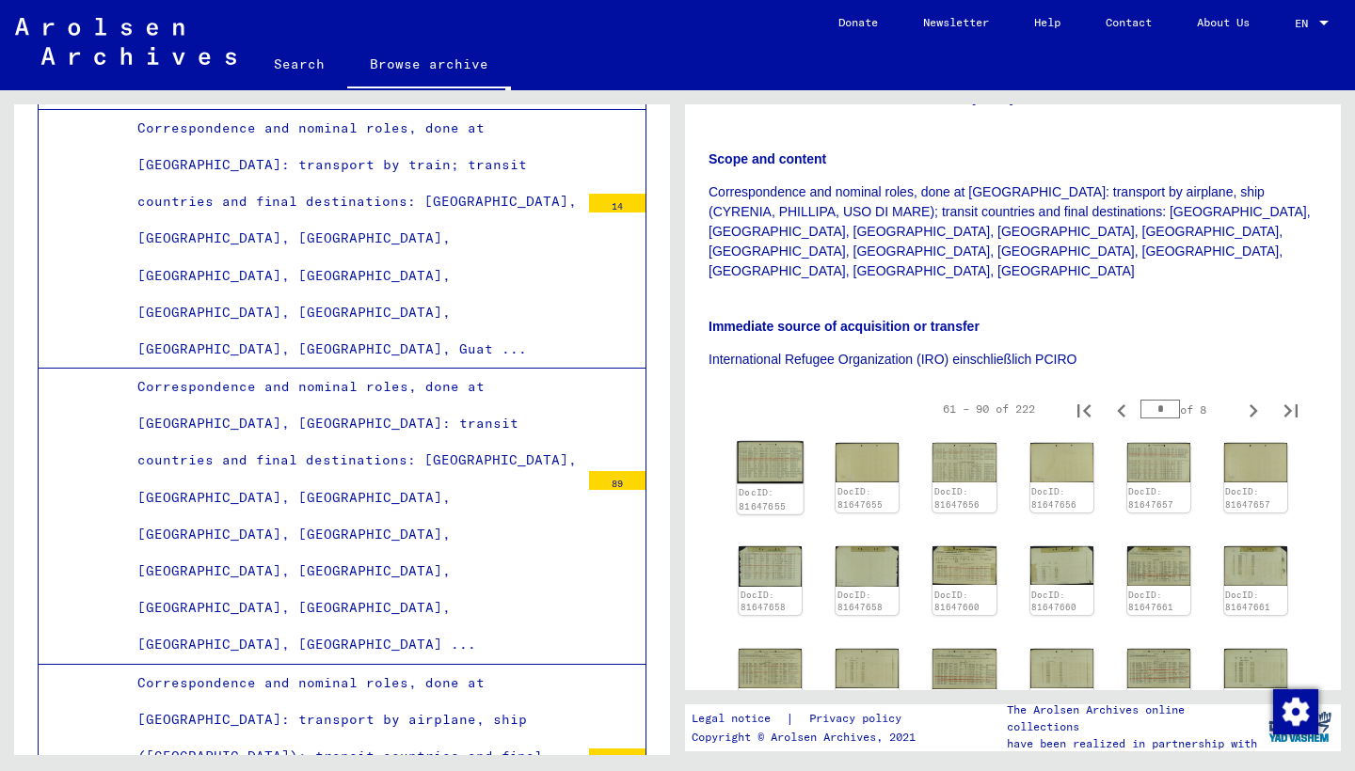
click at [756, 441] on img at bounding box center [770, 462] width 67 height 43
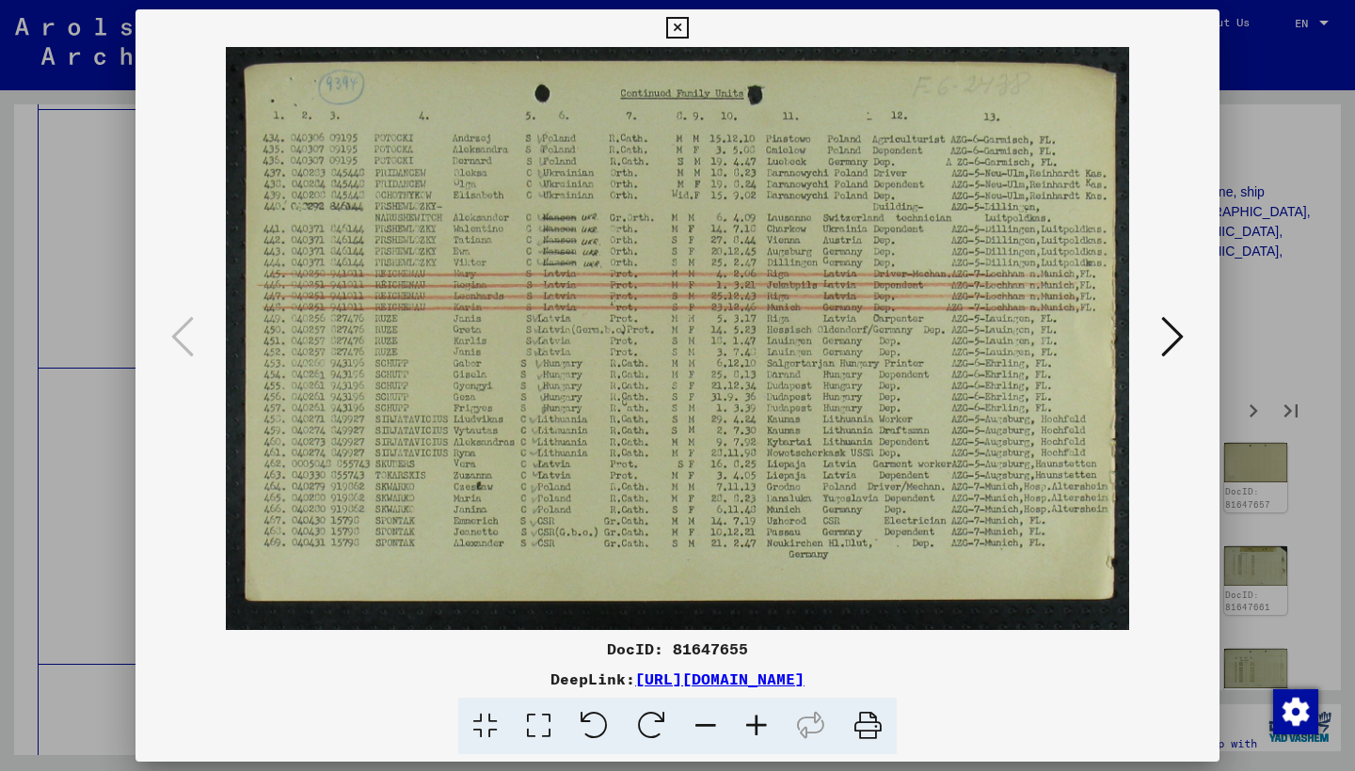
click at [1183, 335] on button at bounding box center [1172, 338] width 34 height 54
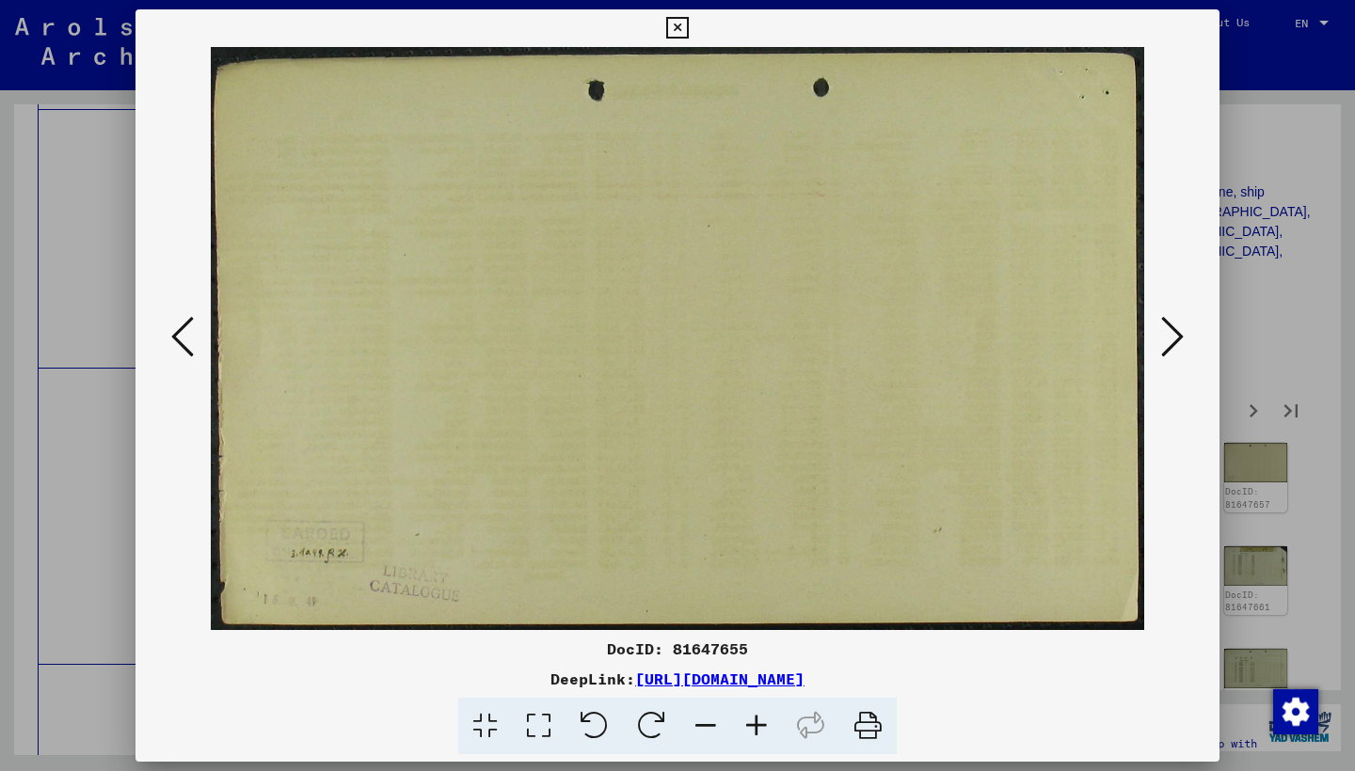
click at [1183, 335] on button at bounding box center [1172, 338] width 34 height 54
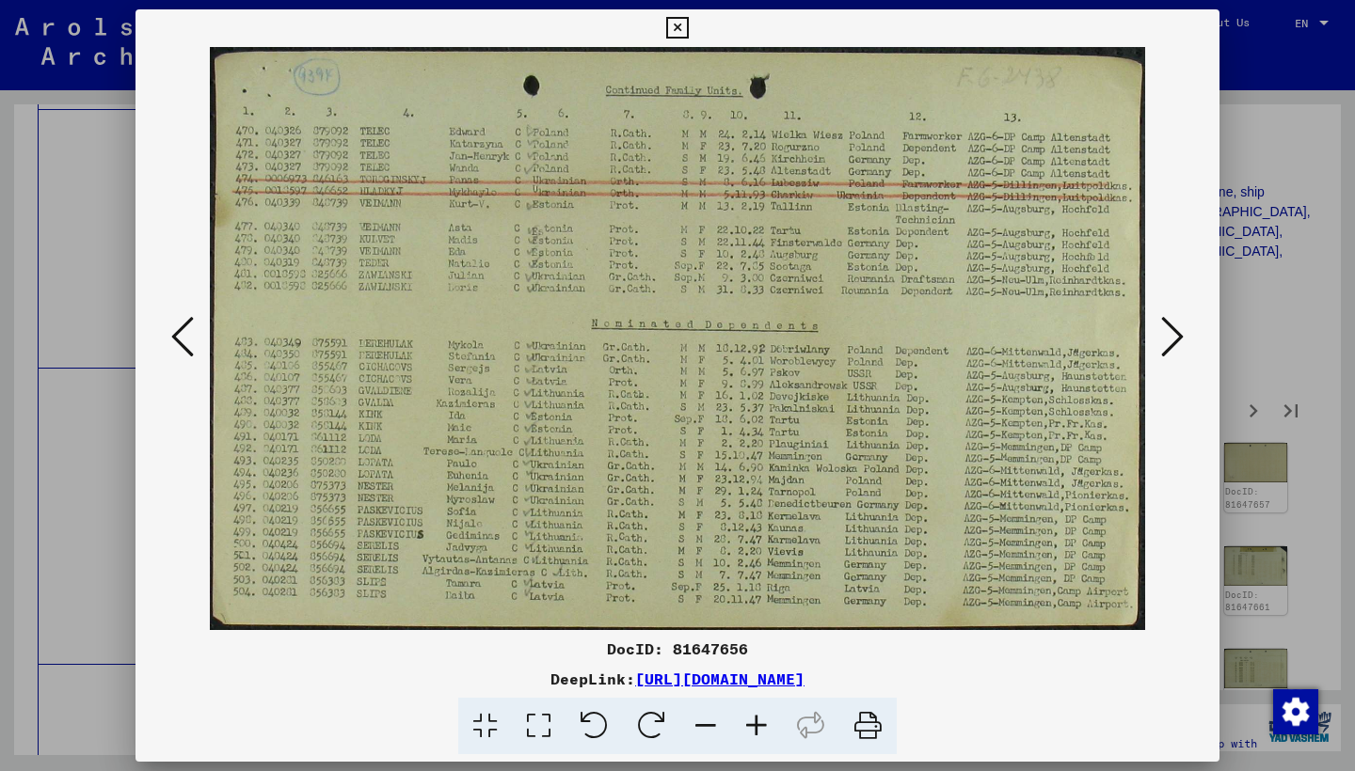
click at [1181, 332] on icon at bounding box center [1172, 336] width 23 height 45
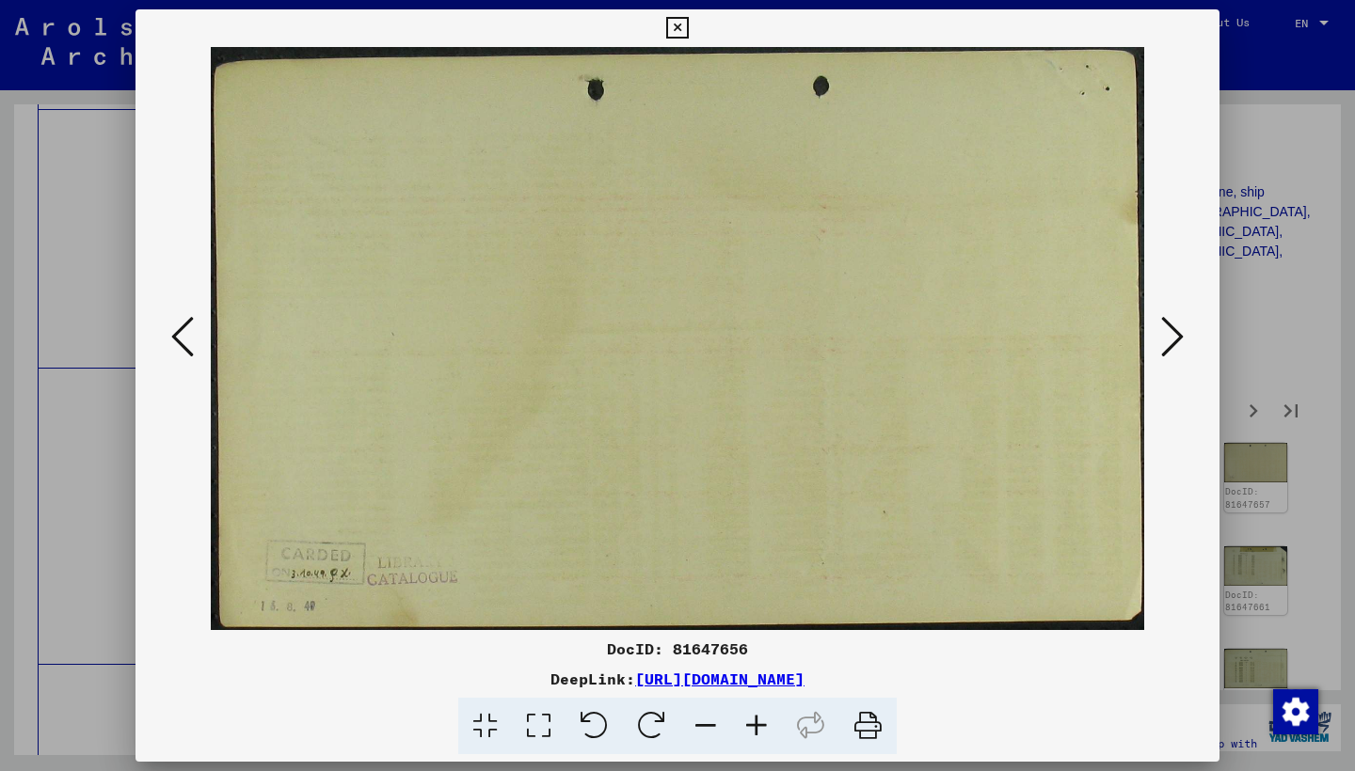
click at [1181, 332] on icon at bounding box center [1172, 336] width 23 height 45
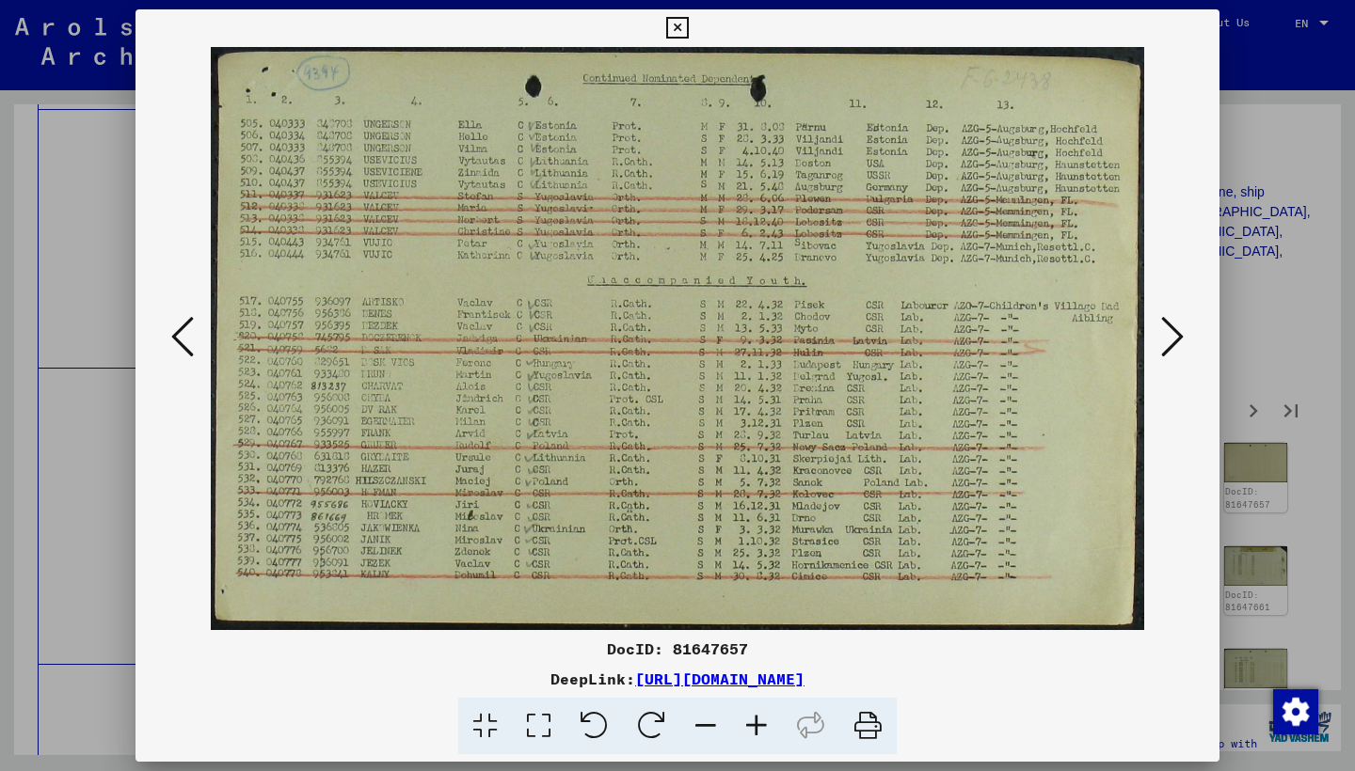
click at [1179, 335] on icon at bounding box center [1172, 336] width 23 height 45
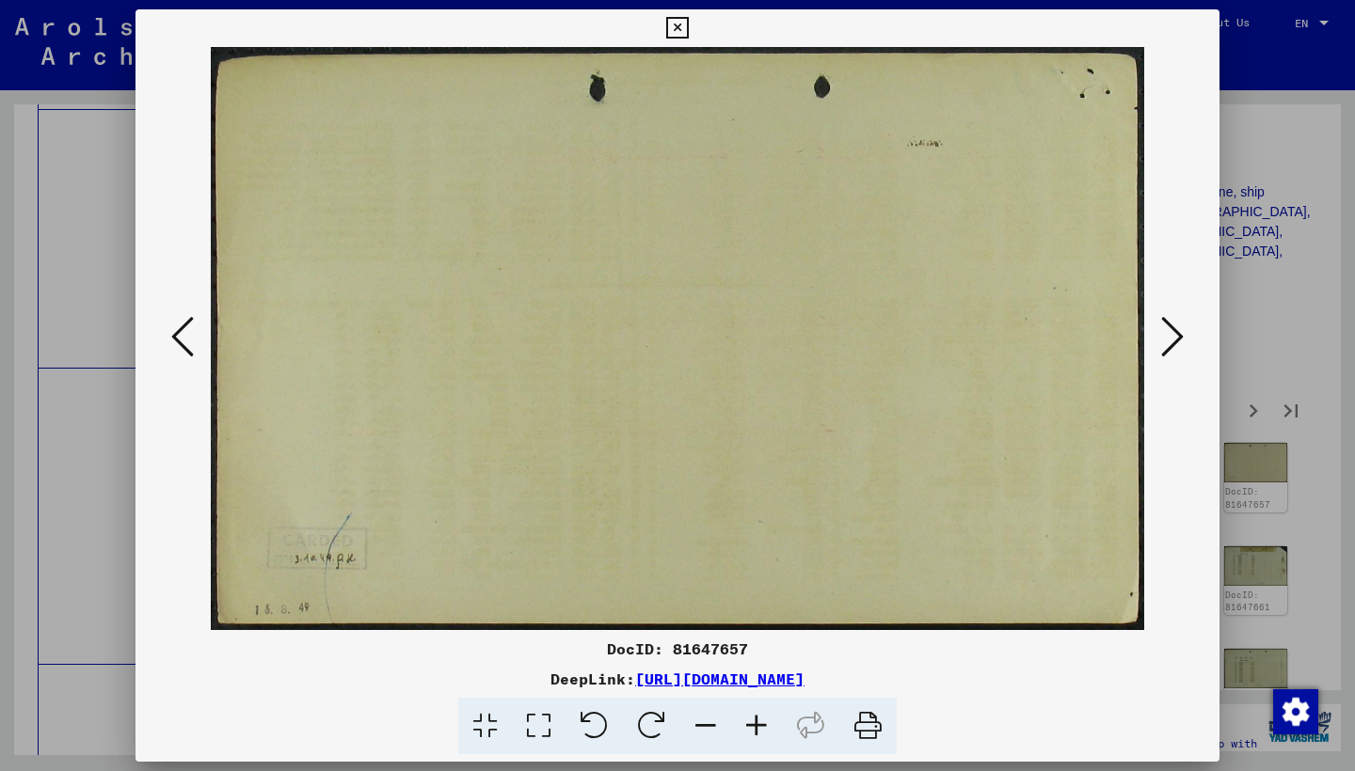
click at [1179, 335] on icon at bounding box center [1172, 336] width 23 height 45
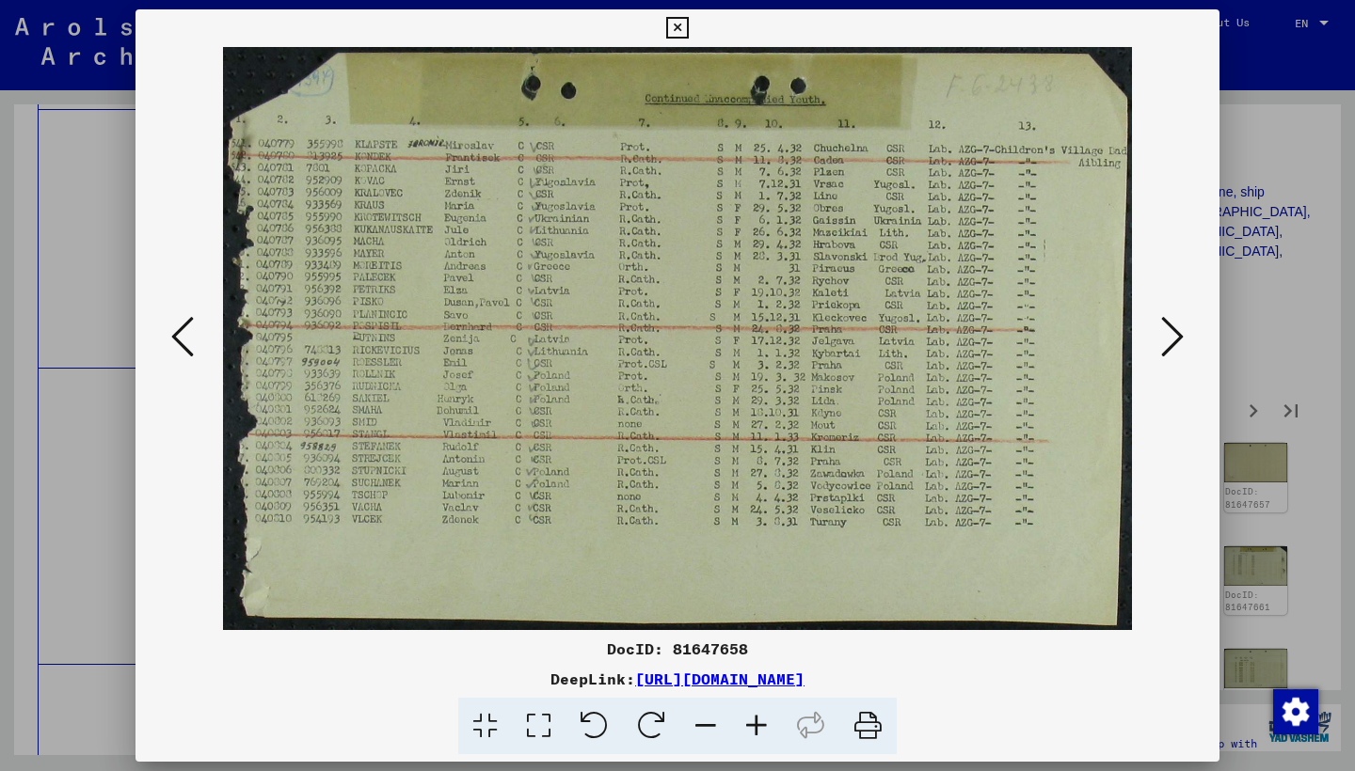
click at [1179, 334] on icon at bounding box center [1172, 336] width 23 height 45
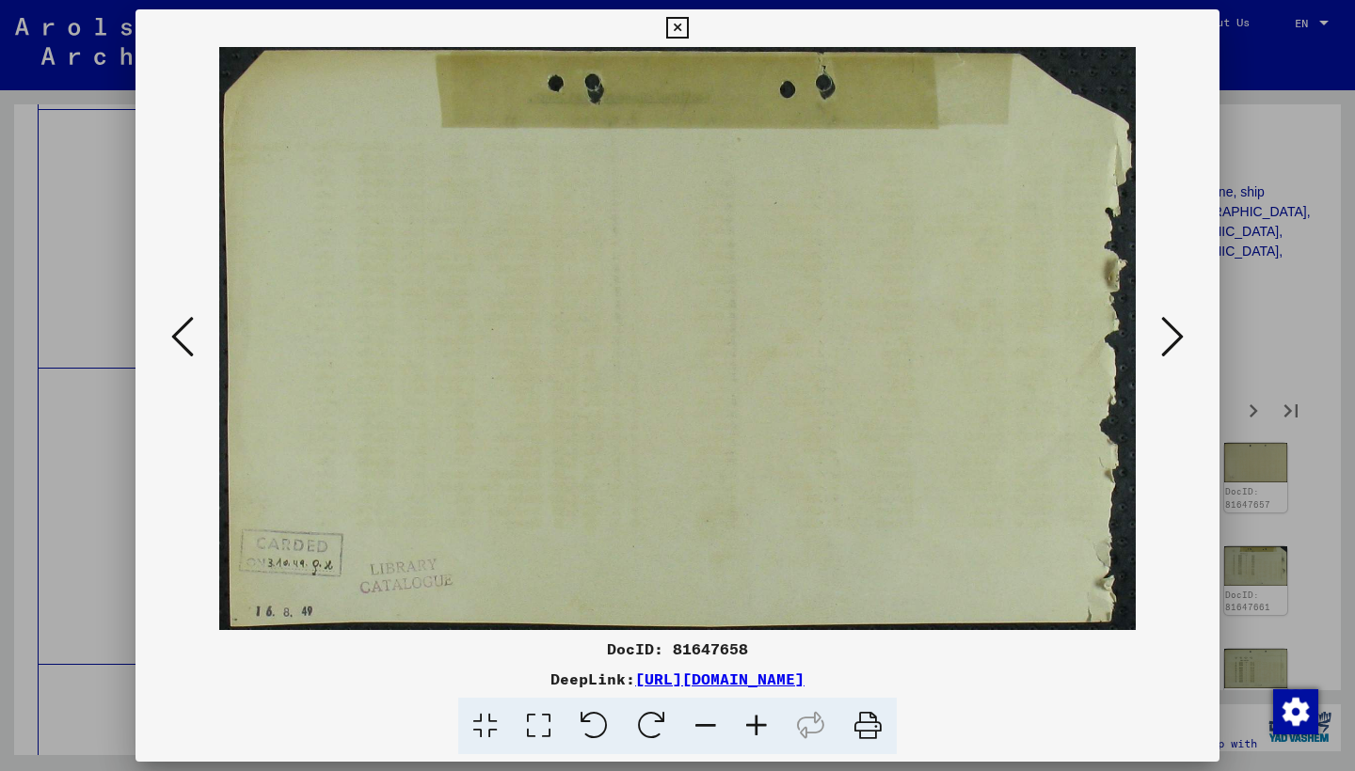
click at [1179, 334] on icon at bounding box center [1172, 336] width 23 height 45
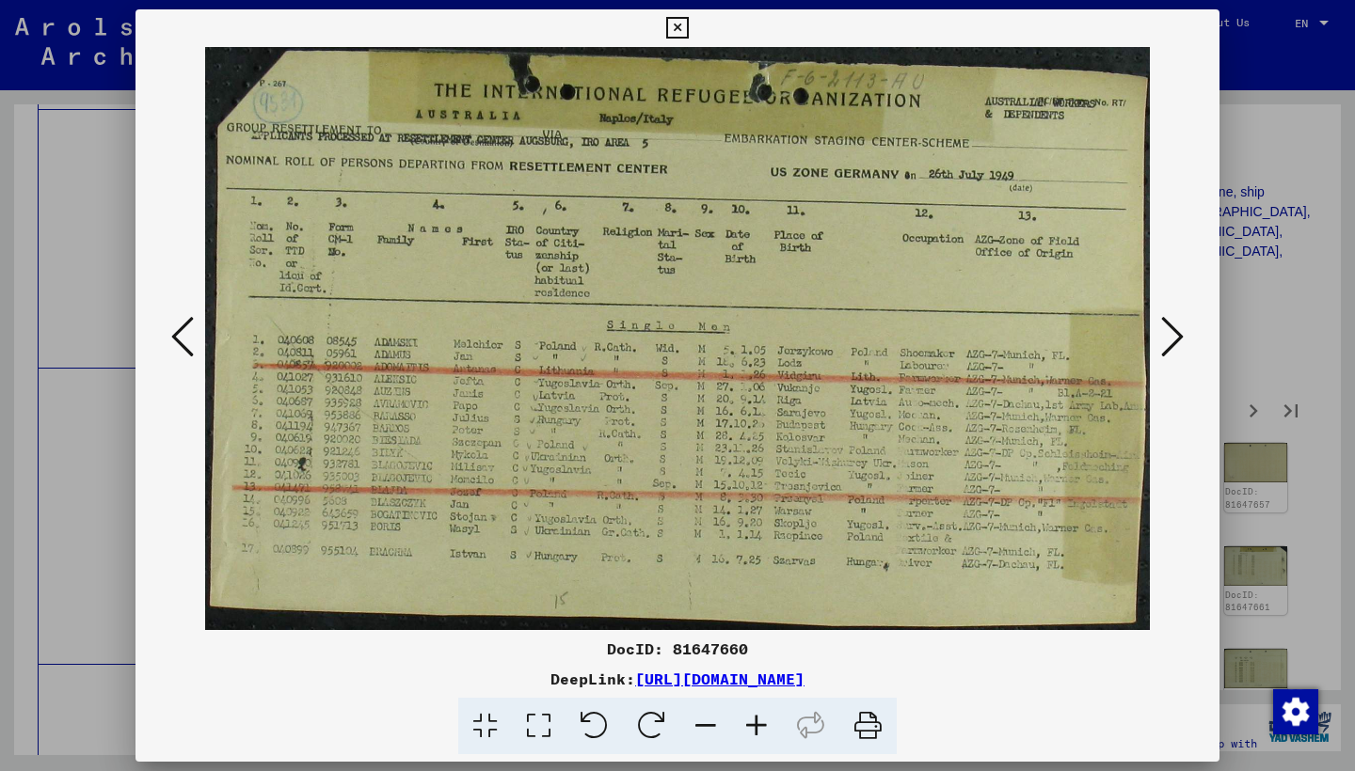
click at [1175, 337] on icon at bounding box center [1172, 336] width 23 height 45
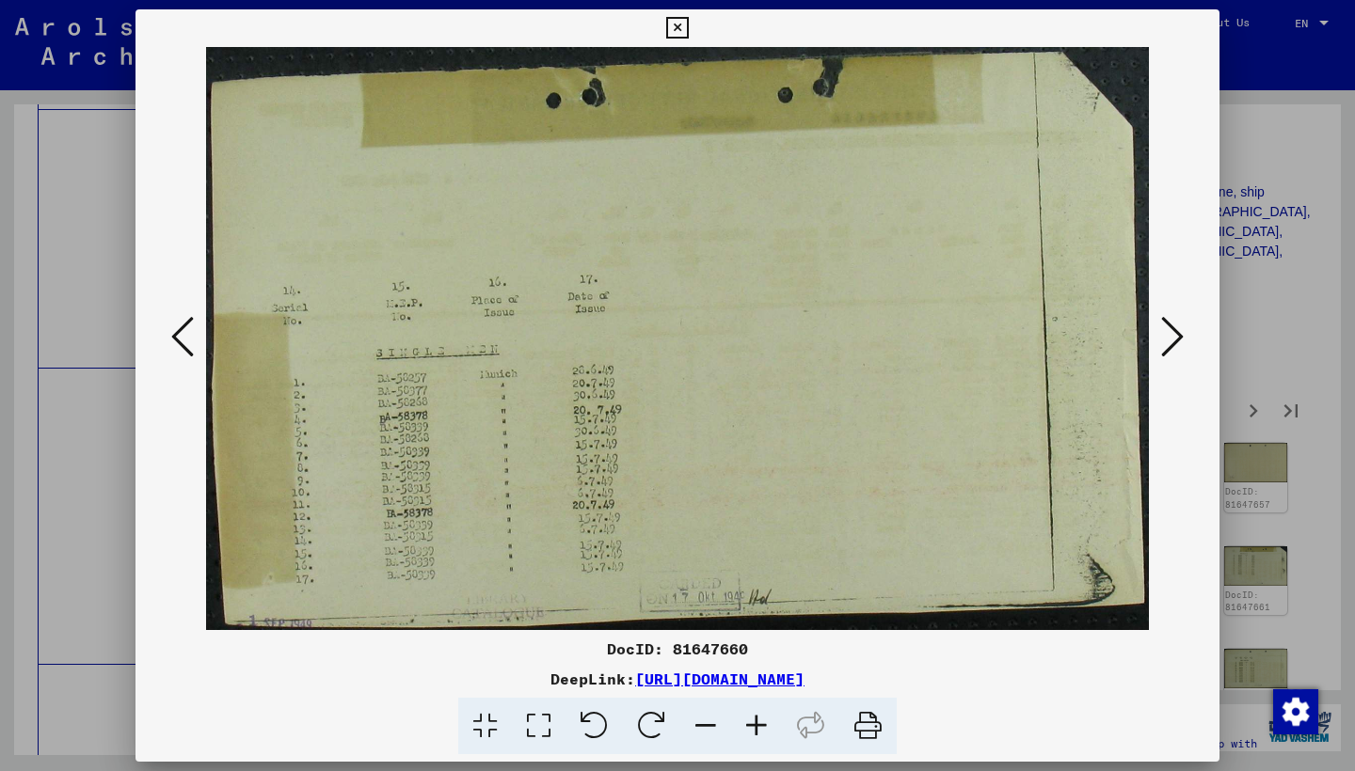
click at [1175, 337] on icon at bounding box center [1172, 336] width 23 height 45
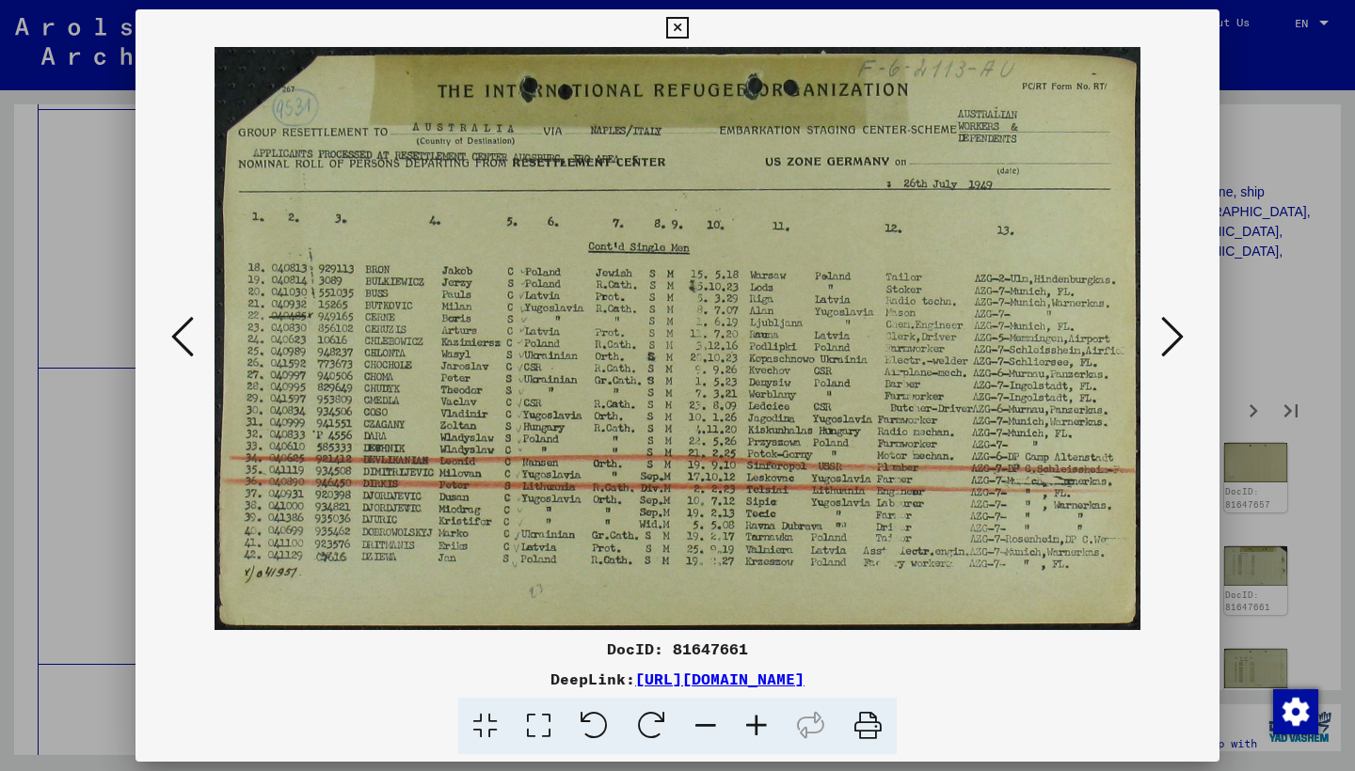
click at [1175, 337] on icon at bounding box center [1172, 336] width 23 height 45
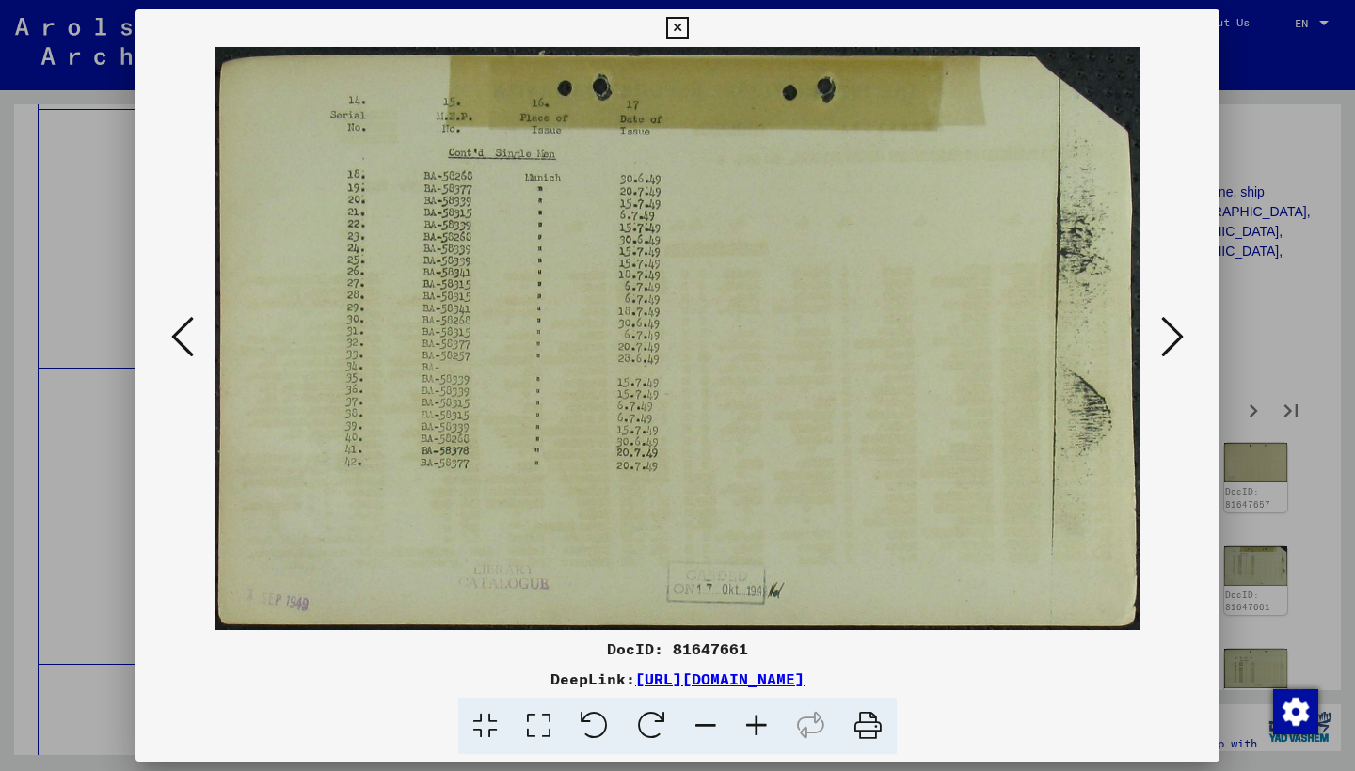
click at [1175, 337] on icon at bounding box center [1172, 336] width 23 height 45
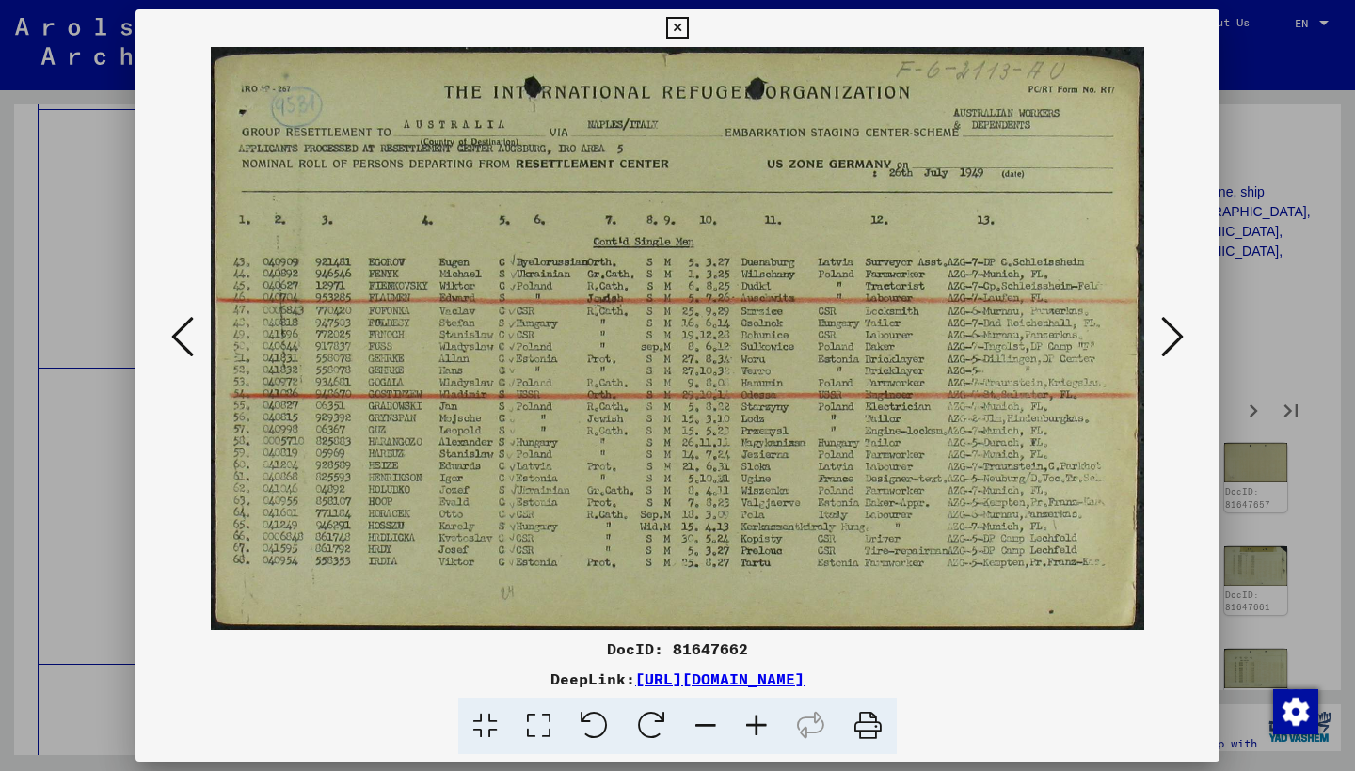
click at [1175, 336] on icon at bounding box center [1172, 336] width 23 height 45
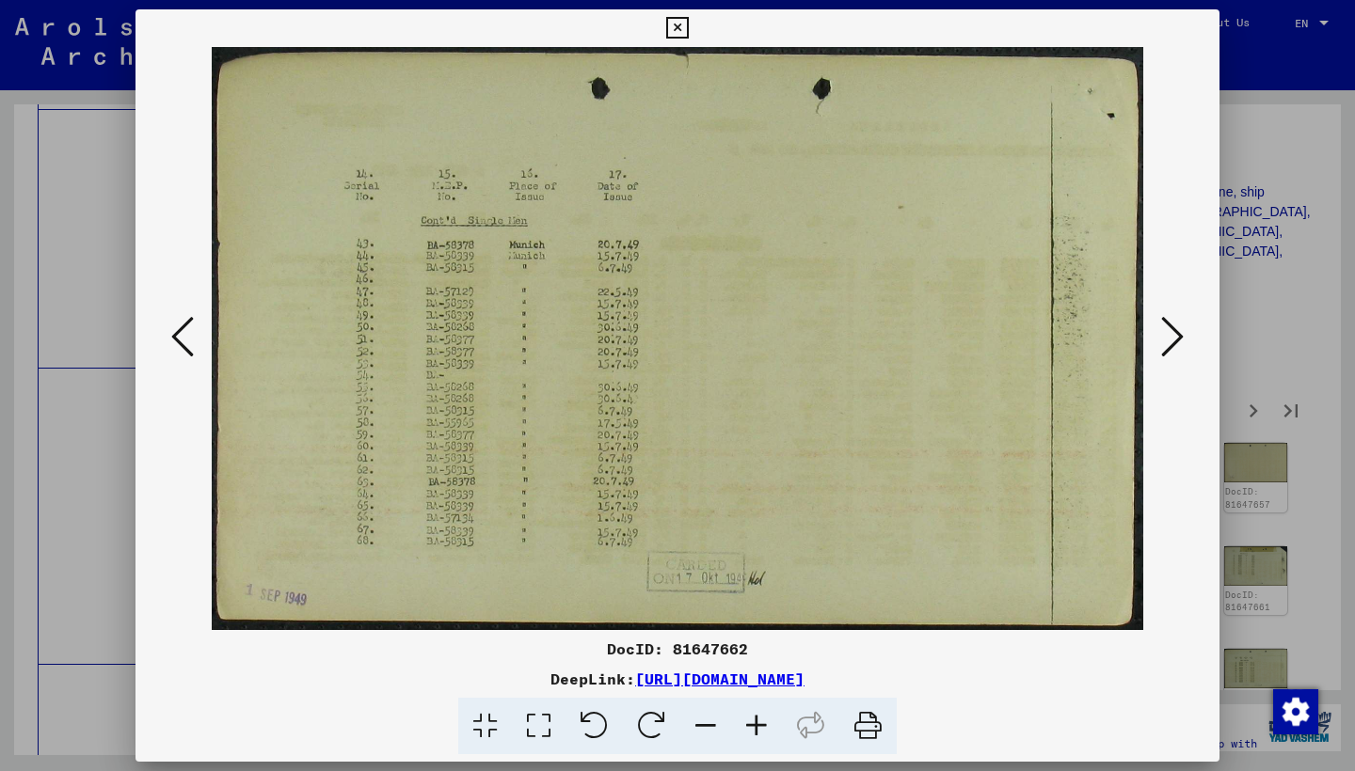
click at [1175, 336] on icon at bounding box center [1172, 336] width 23 height 45
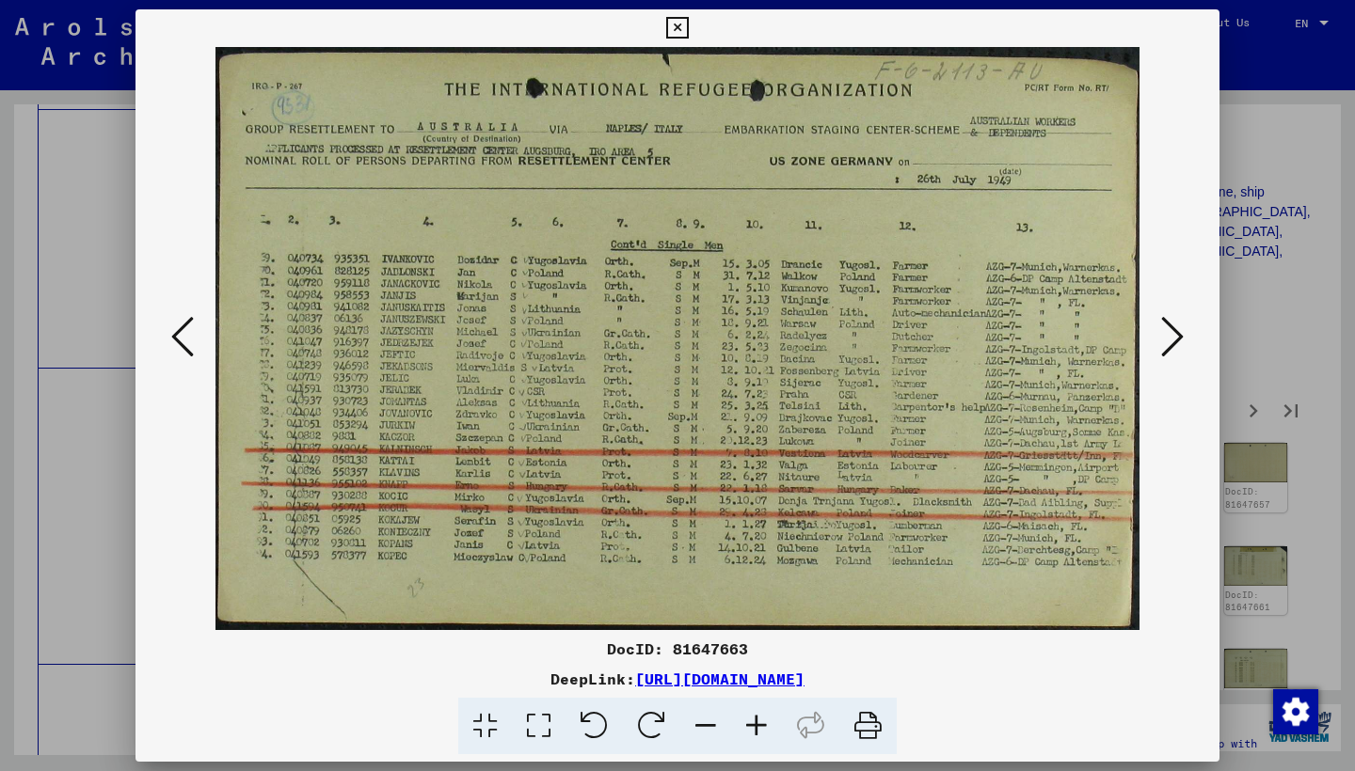
click at [1175, 336] on icon at bounding box center [1172, 336] width 23 height 45
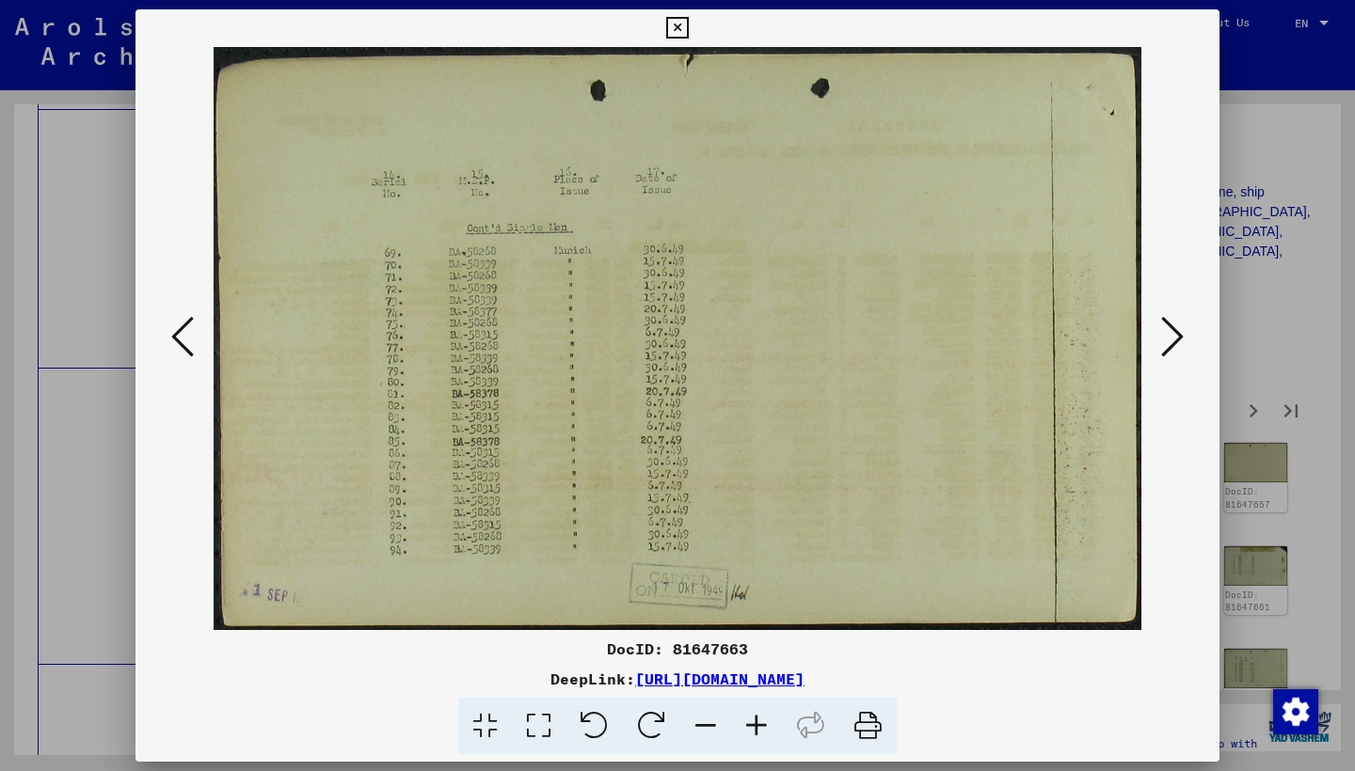
click at [1175, 336] on icon at bounding box center [1172, 336] width 23 height 45
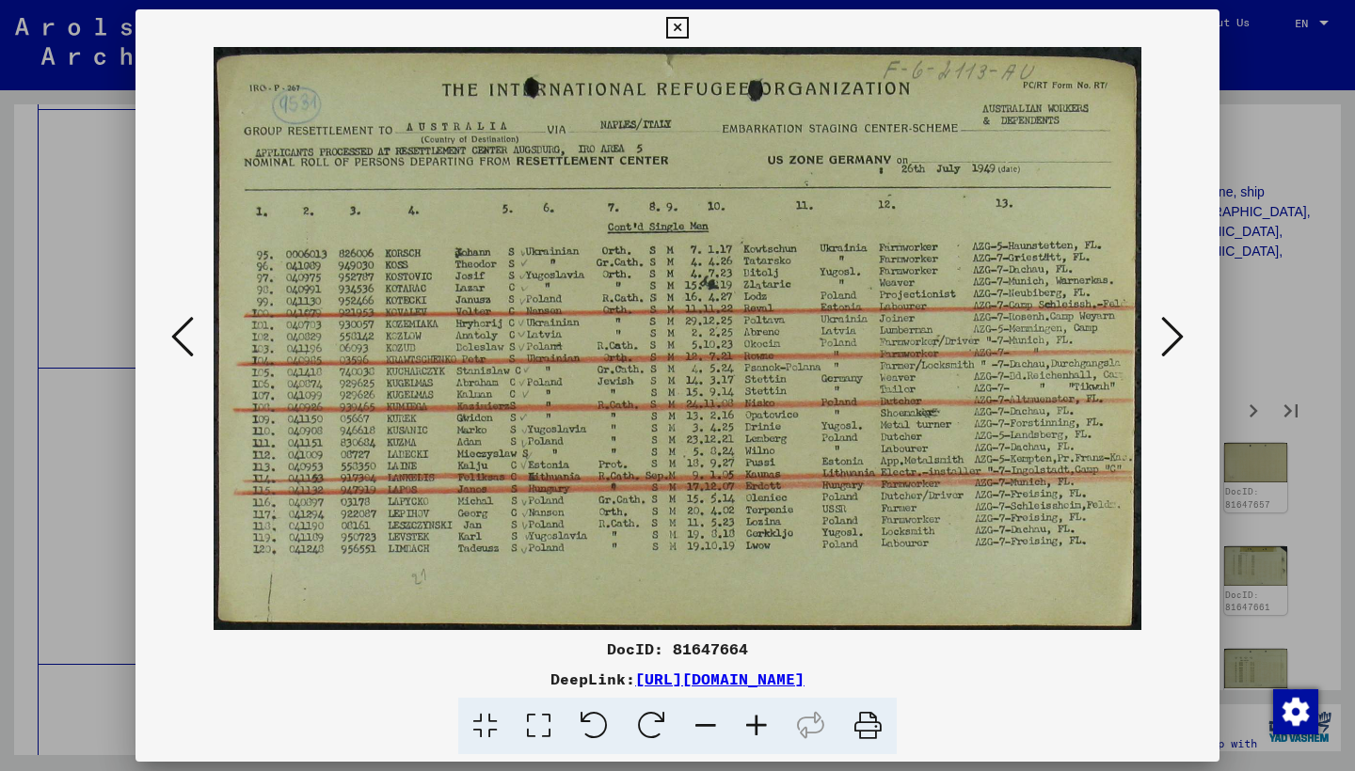
click at [1175, 336] on icon at bounding box center [1172, 336] width 23 height 45
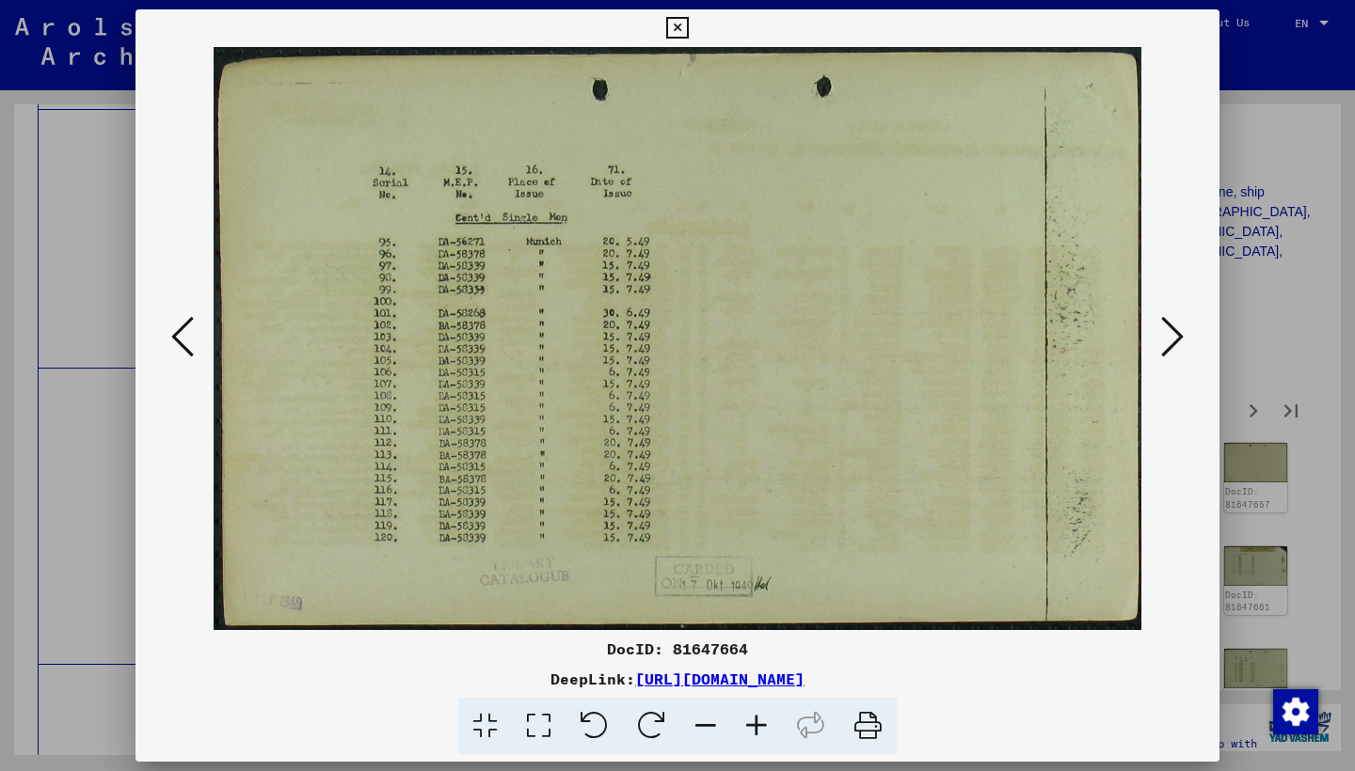
click at [1176, 336] on icon at bounding box center [1172, 336] width 23 height 45
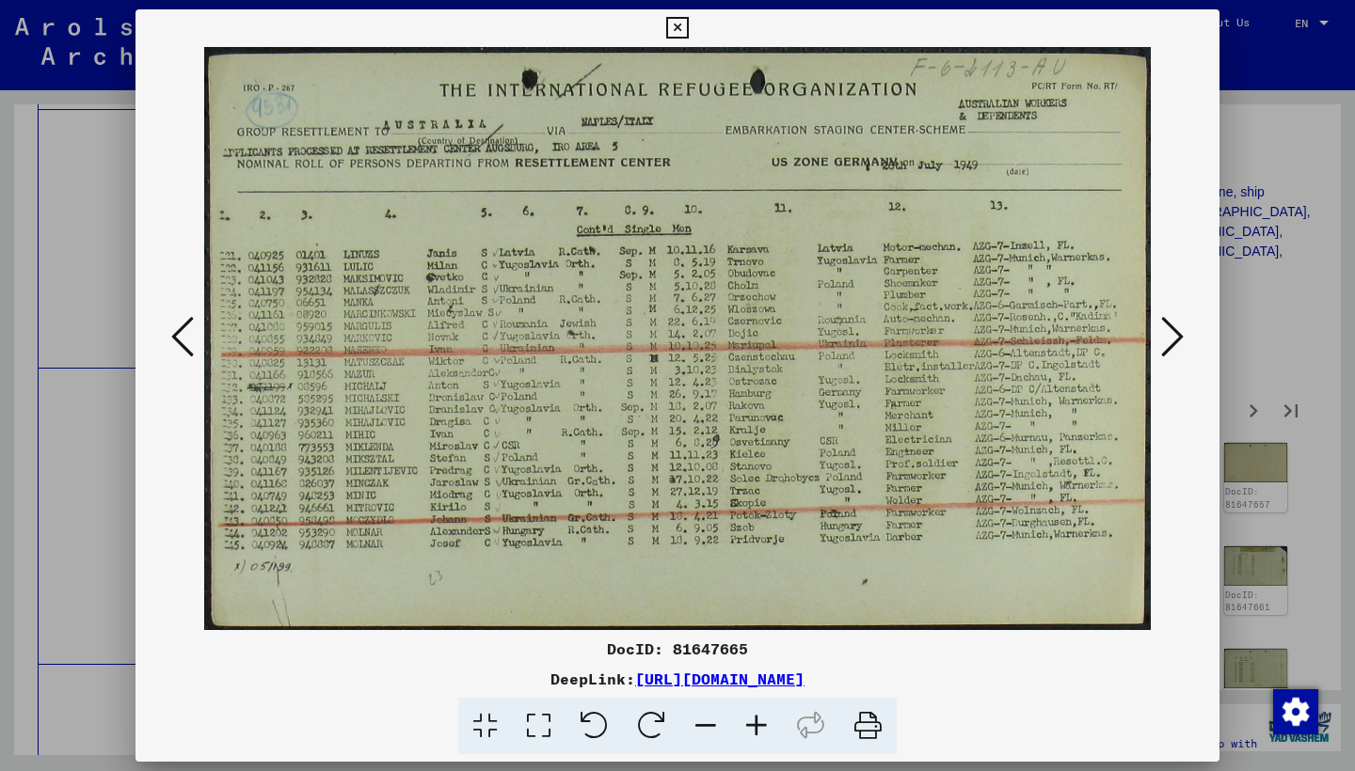
click at [1176, 336] on icon at bounding box center [1172, 336] width 23 height 45
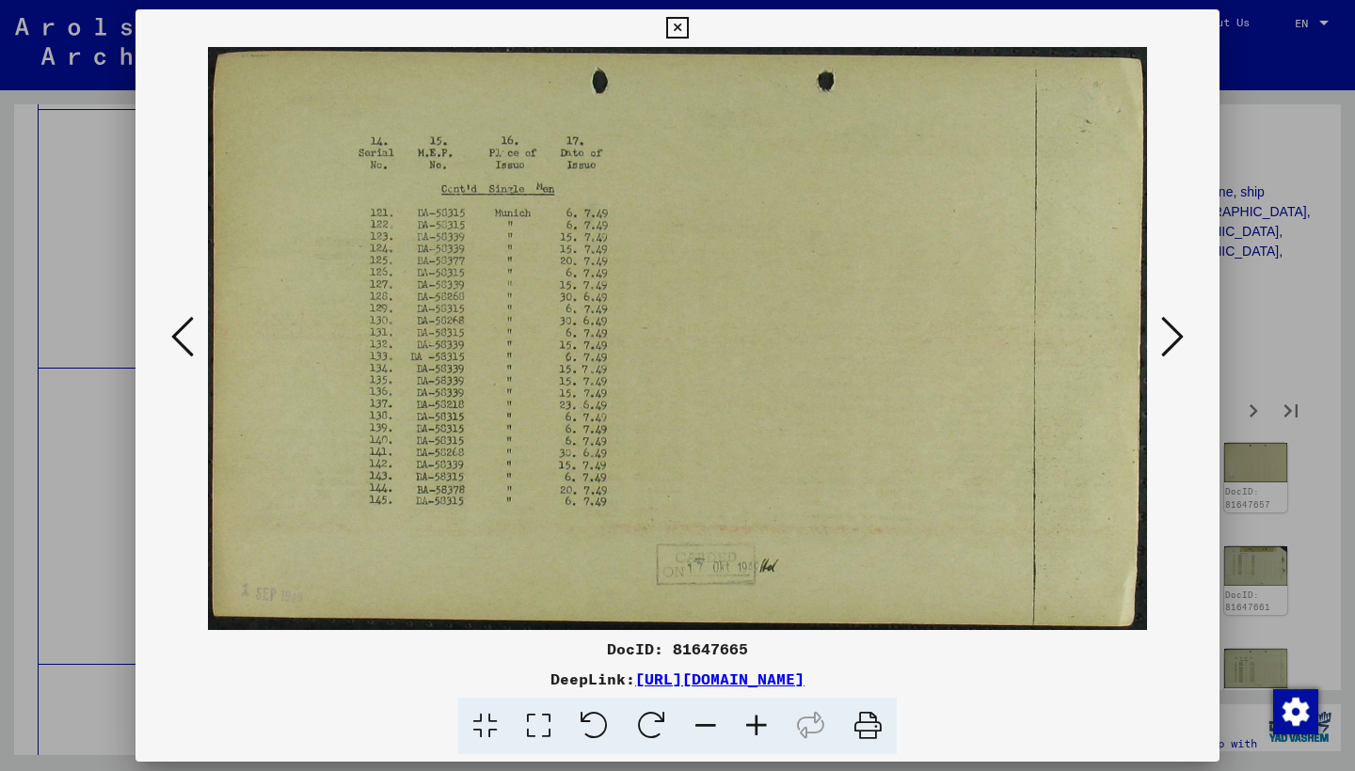
click at [1176, 336] on icon at bounding box center [1172, 336] width 23 height 45
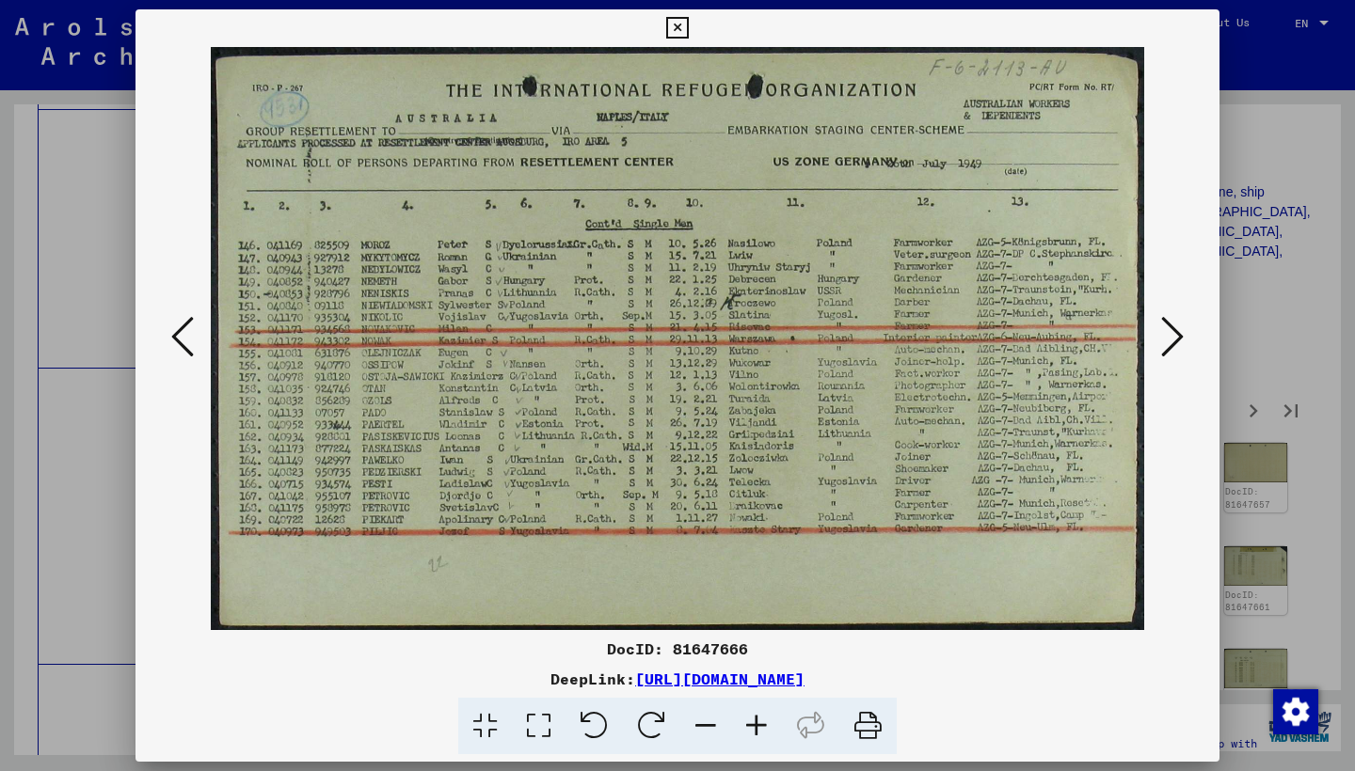
click at [1176, 336] on icon at bounding box center [1172, 336] width 23 height 45
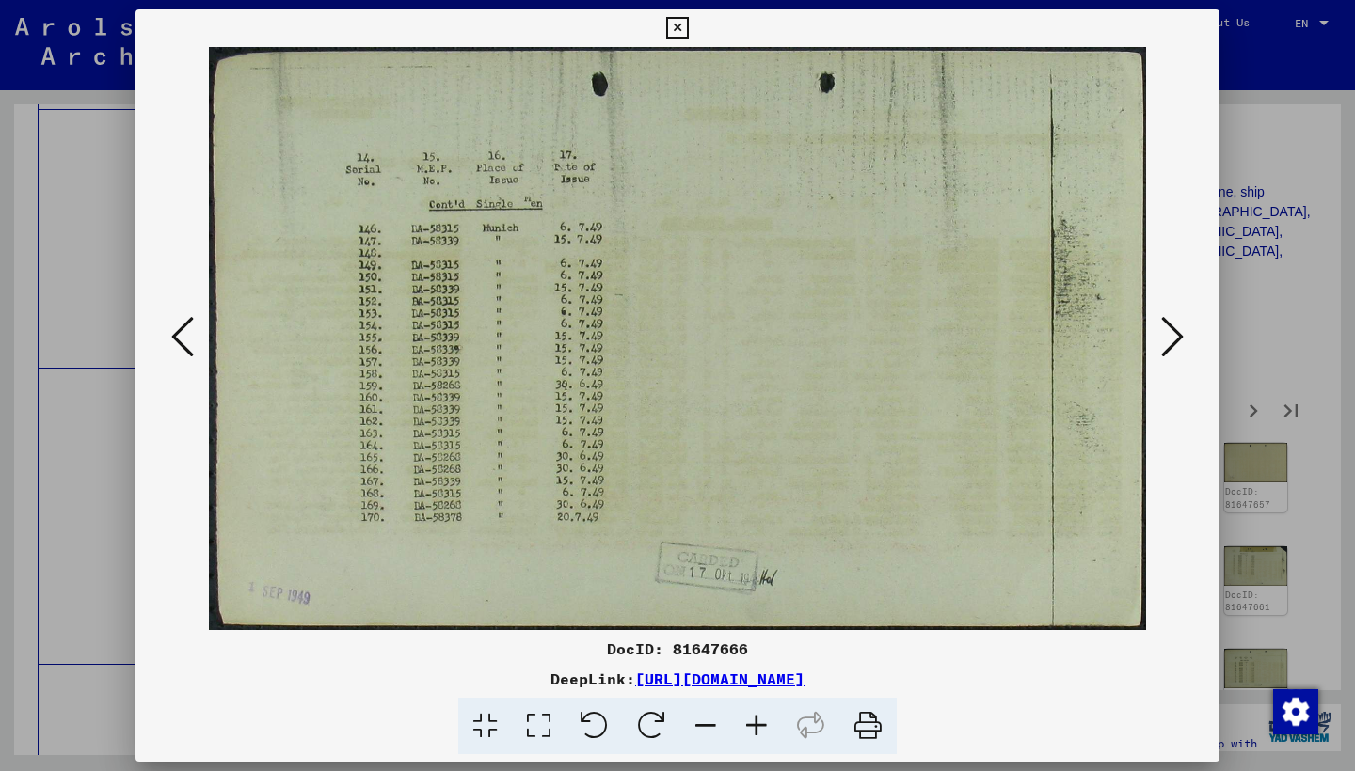
click at [1176, 336] on icon at bounding box center [1172, 336] width 23 height 45
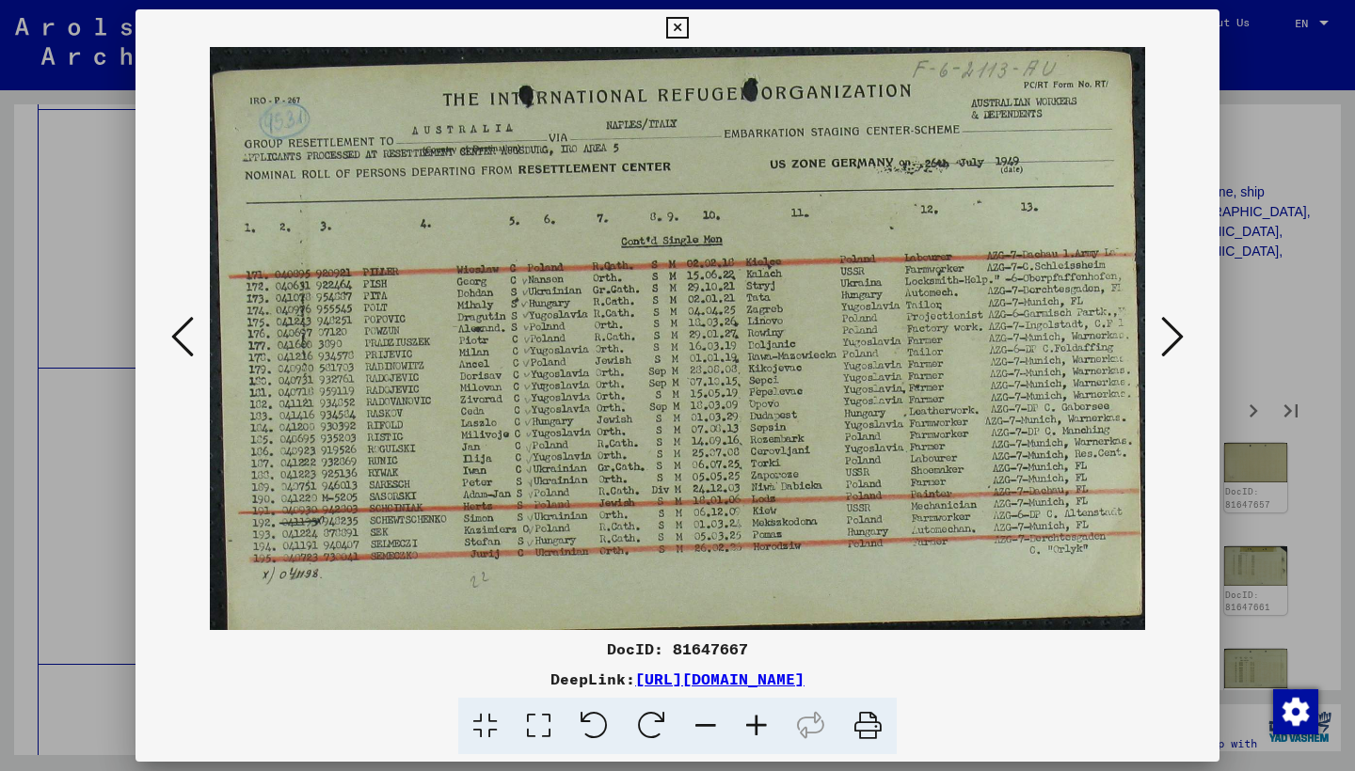
click at [1176, 336] on icon at bounding box center [1172, 336] width 23 height 45
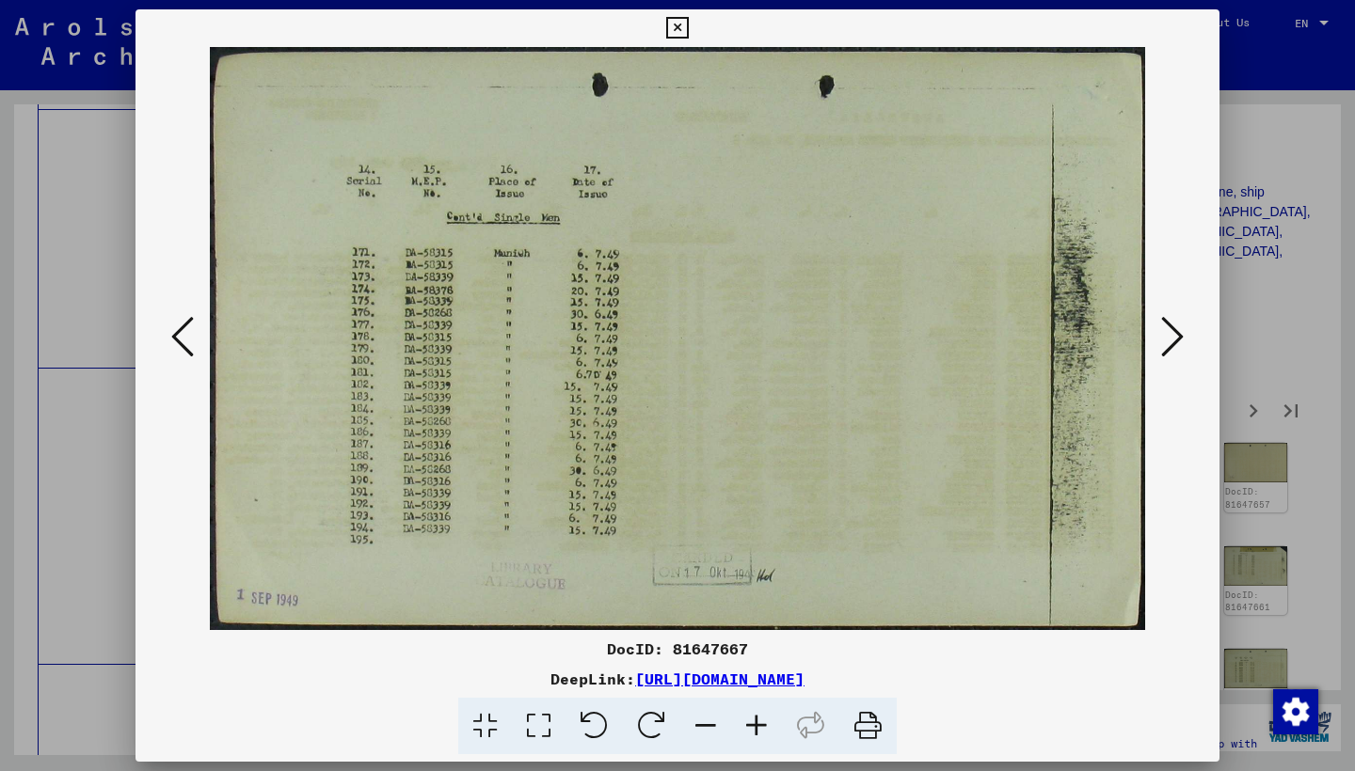
click at [1176, 336] on icon at bounding box center [1172, 336] width 23 height 45
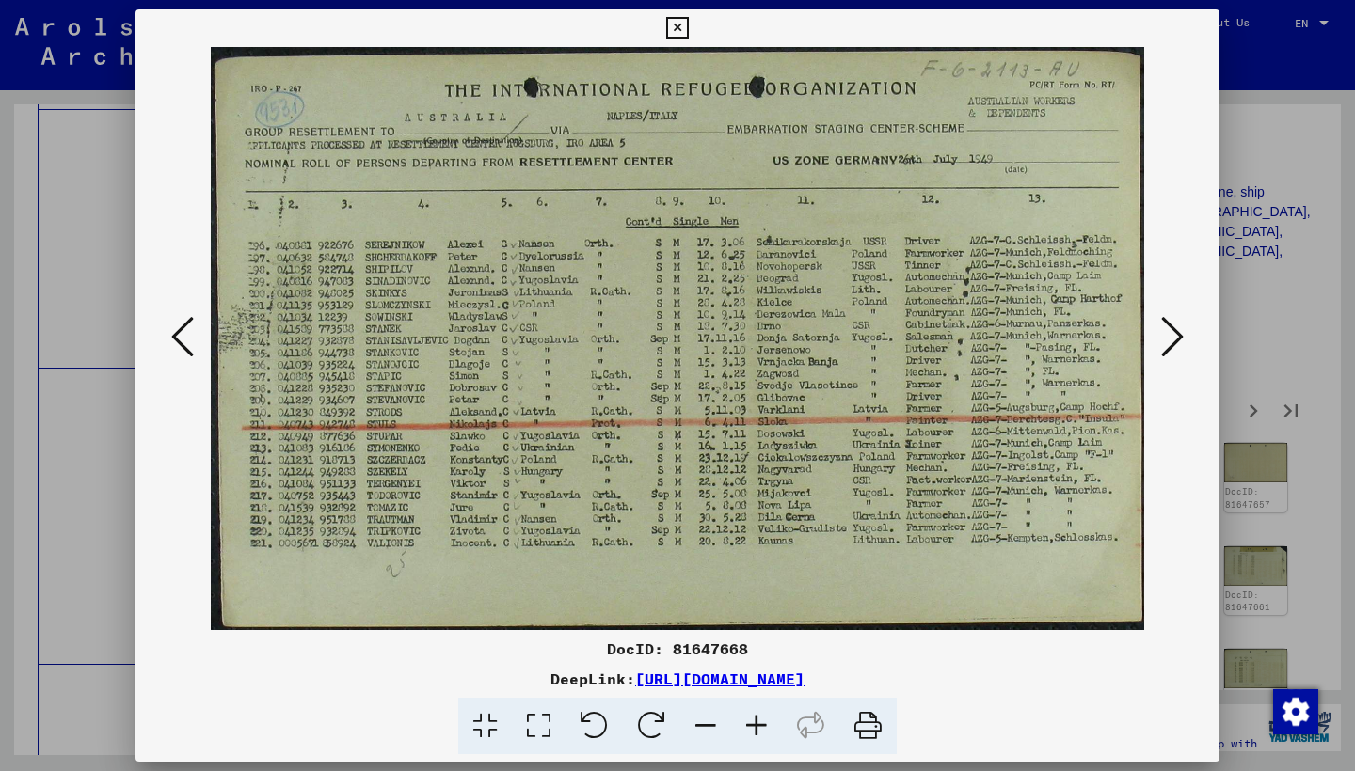
click at [1177, 336] on icon at bounding box center [1172, 336] width 23 height 45
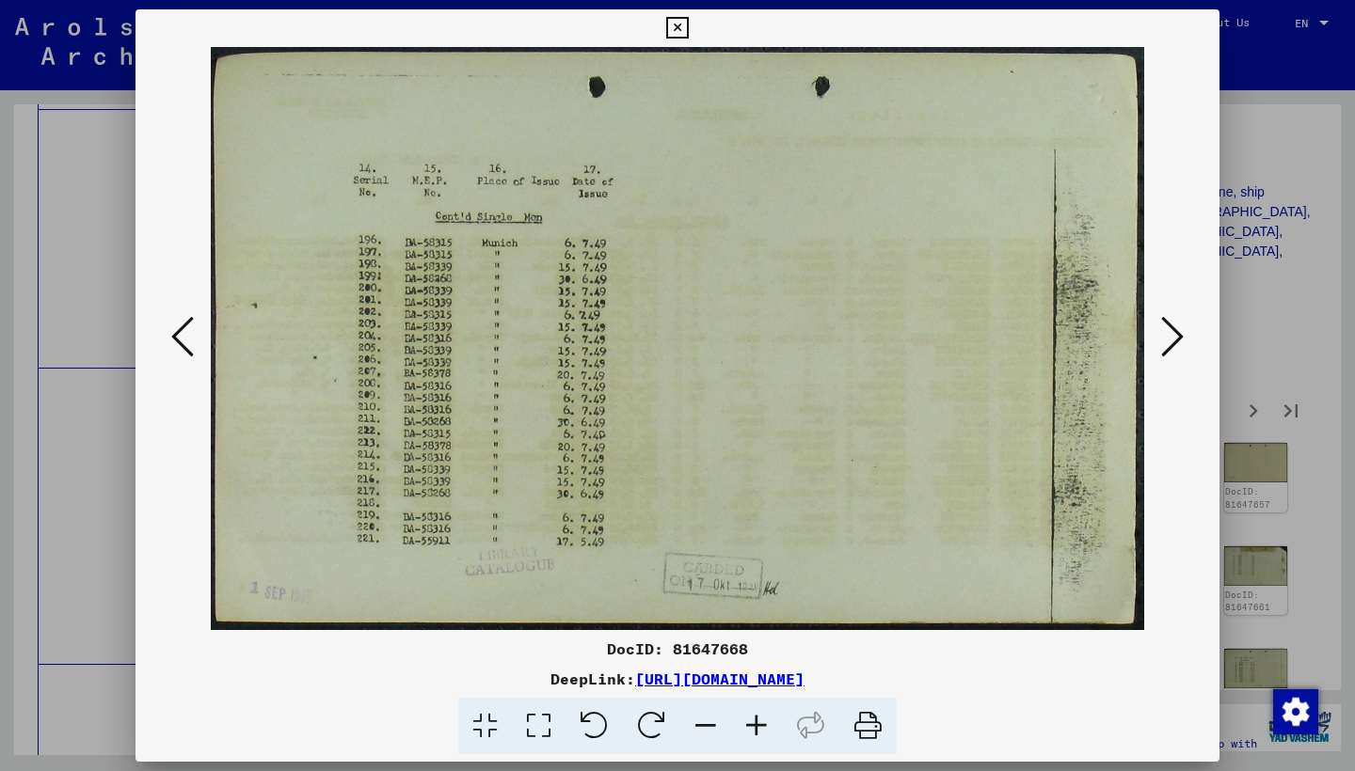
click at [1177, 336] on icon at bounding box center [1172, 336] width 23 height 45
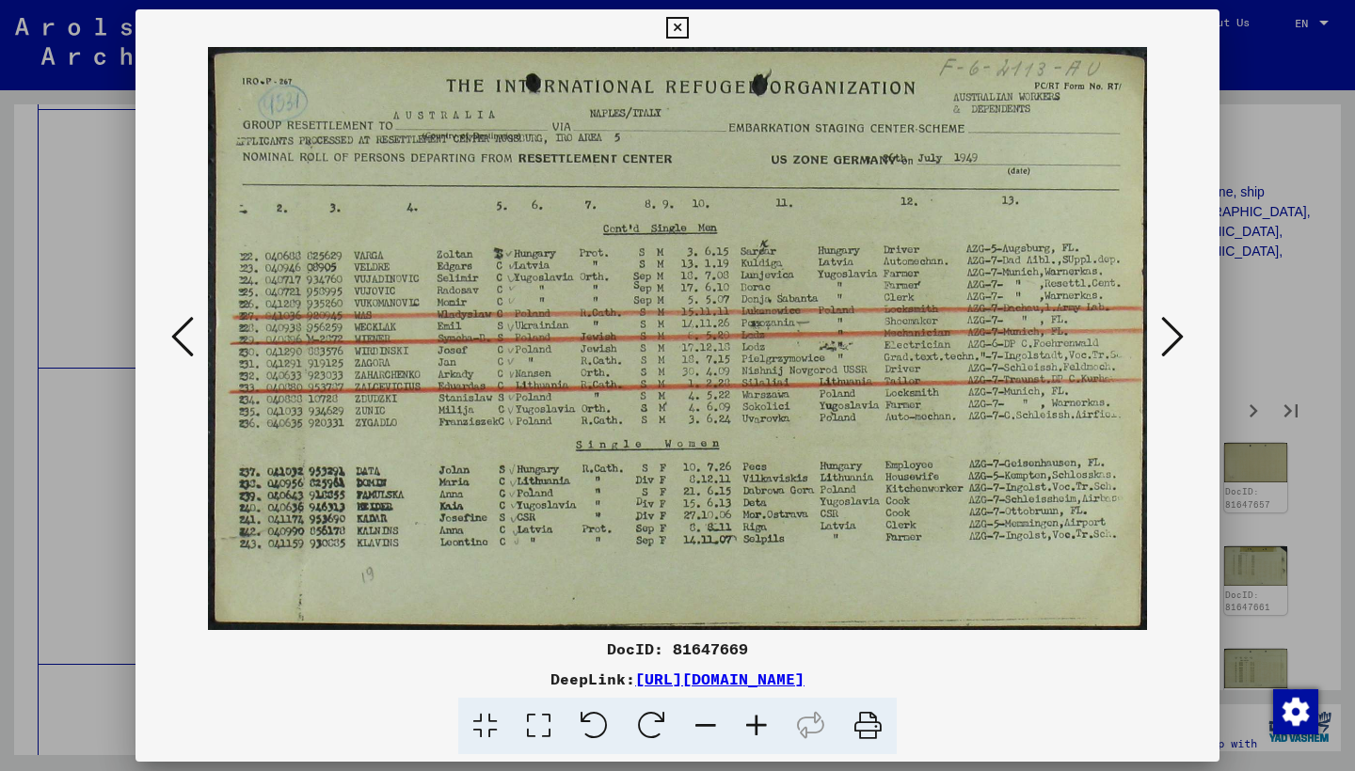
click at [1176, 333] on icon at bounding box center [1172, 336] width 23 height 45
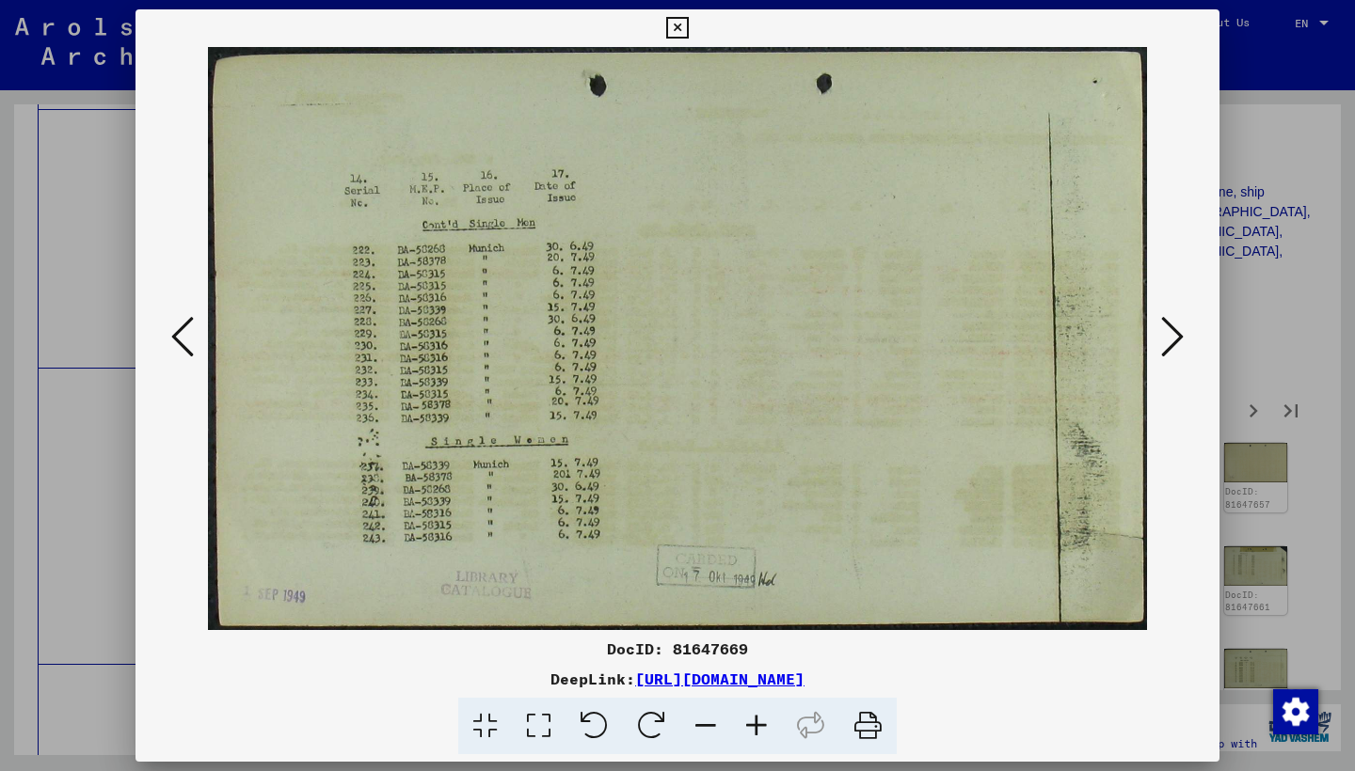
click at [1176, 333] on icon at bounding box center [1172, 336] width 23 height 45
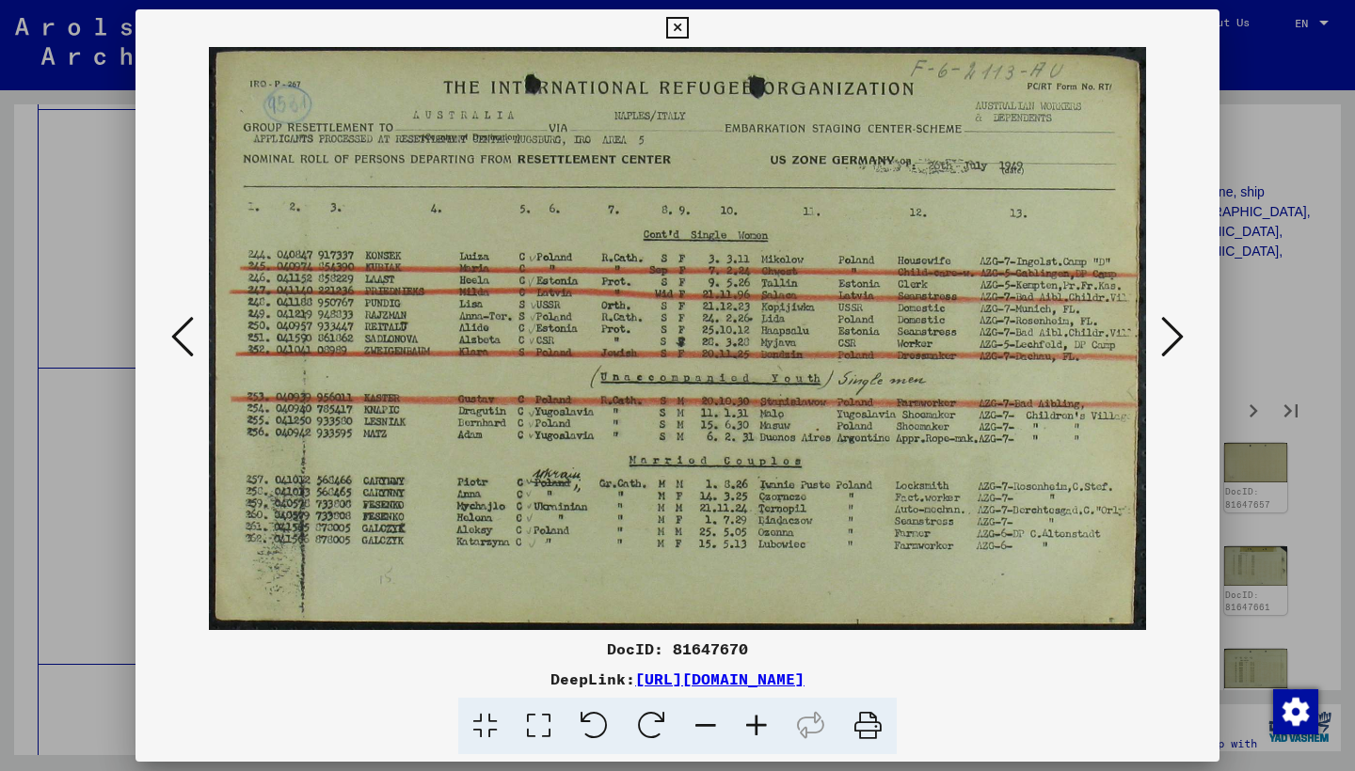
click at [1176, 333] on icon at bounding box center [1172, 336] width 23 height 45
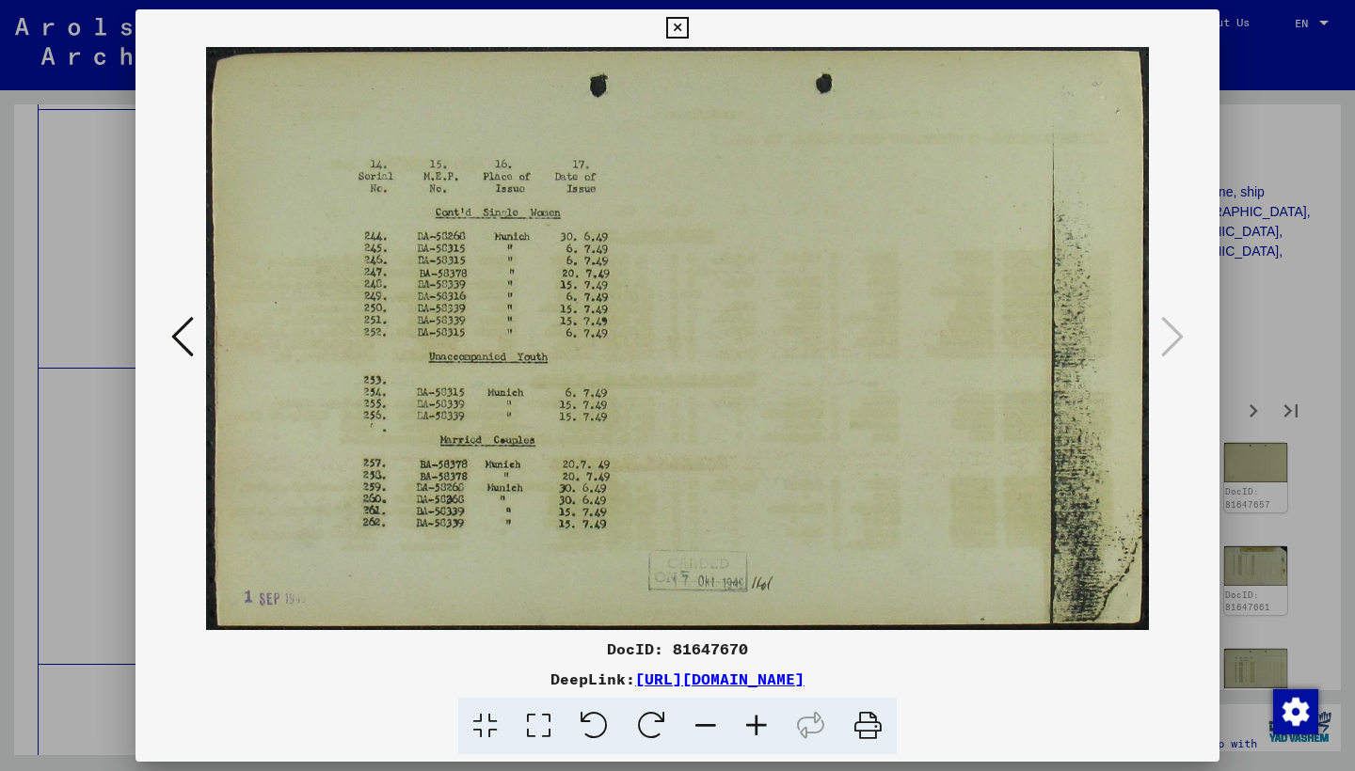
click at [688, 21] on icon at bounding box center [677, 28] width 22 height 23
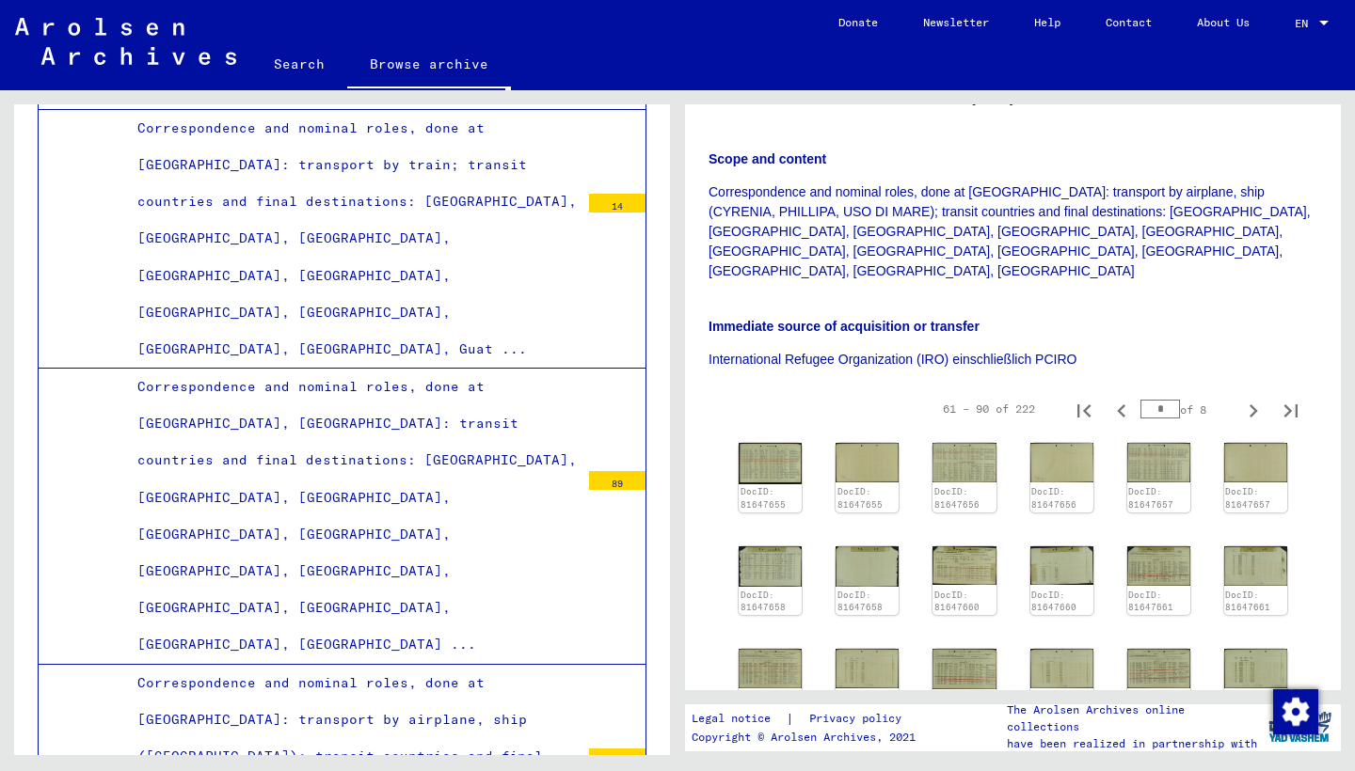
click at [1240, 398] on icon "Next page" at bounding box center [1253, 411] width 26 height 26
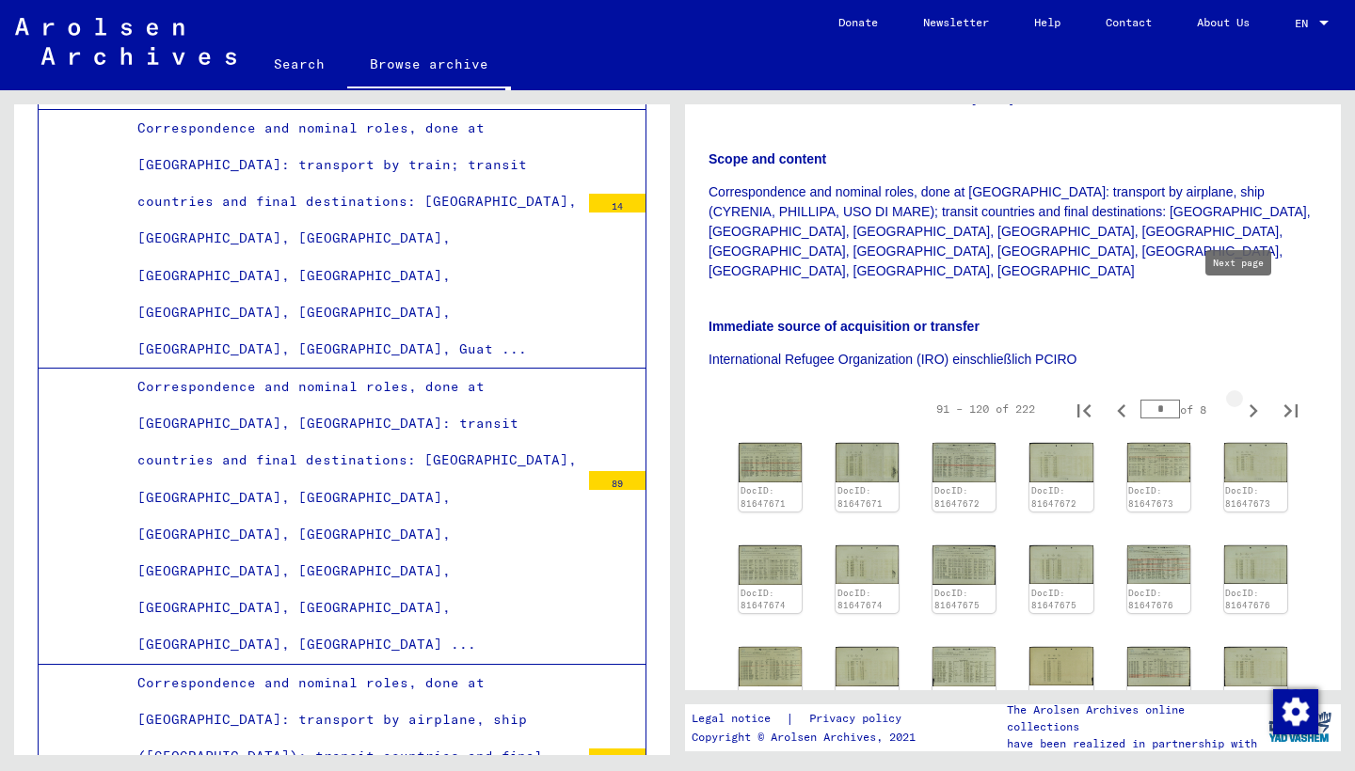
type input "*"
click at [774, 441] on img at bounding box center [770, 461] width 67 height 41
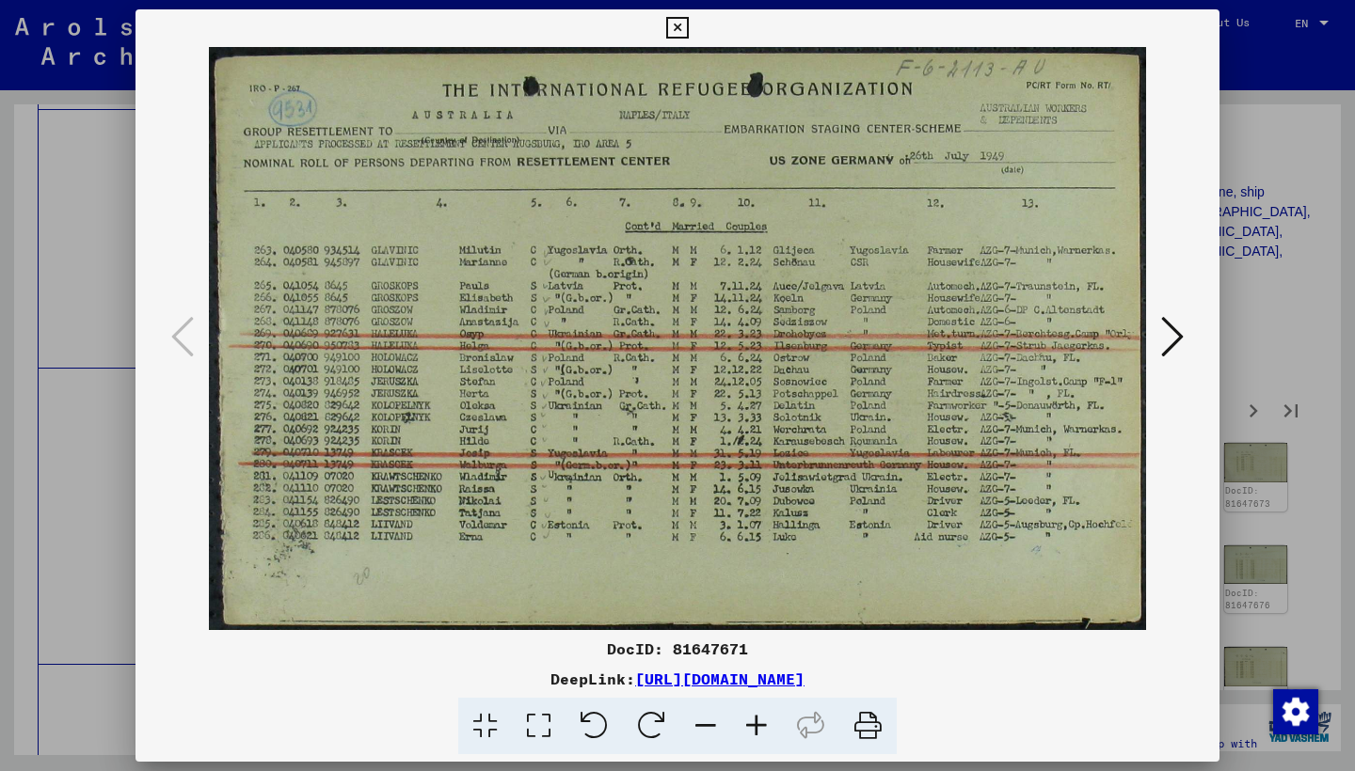
click at [1179, 336] on icon at bounding box center [1172, 336] width 23 height 45
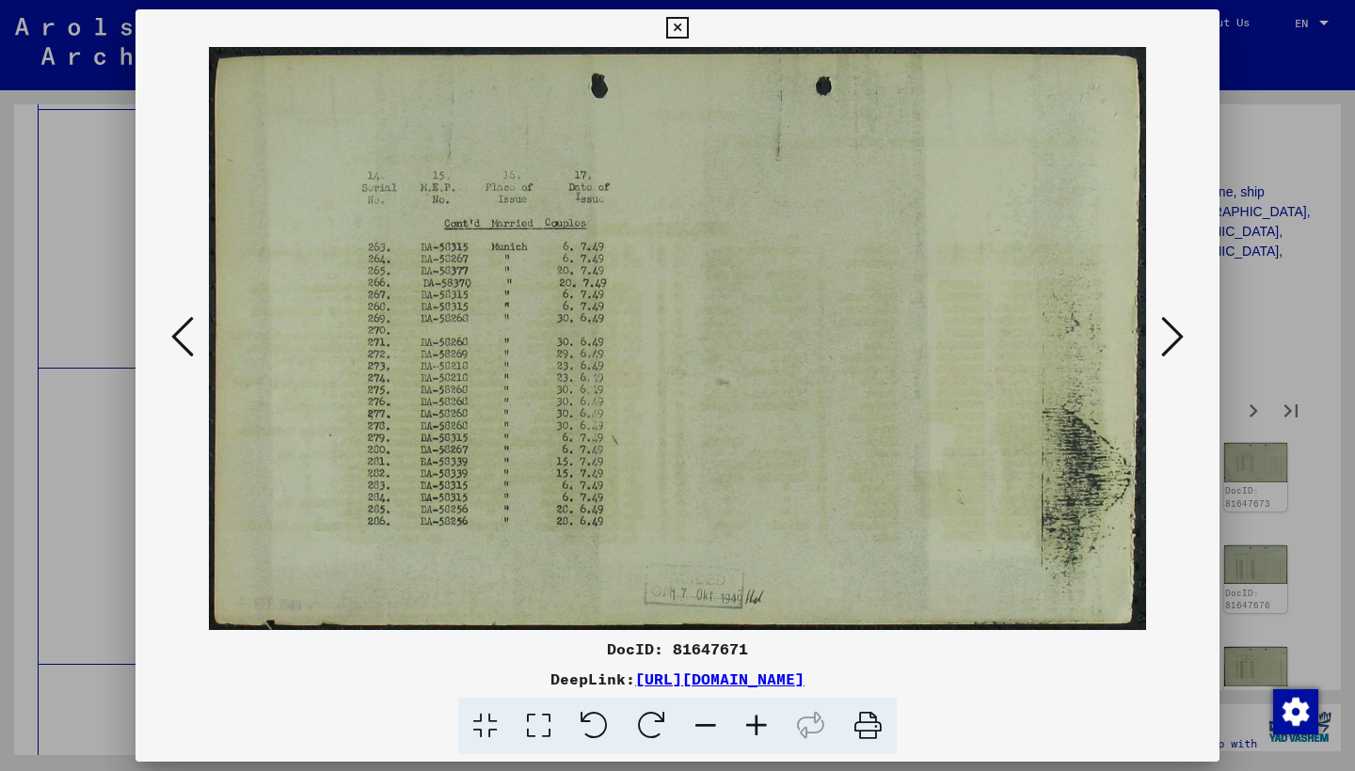
click at [1179, 336] on icon at bounding box center [1172, 336] width 23 height 45
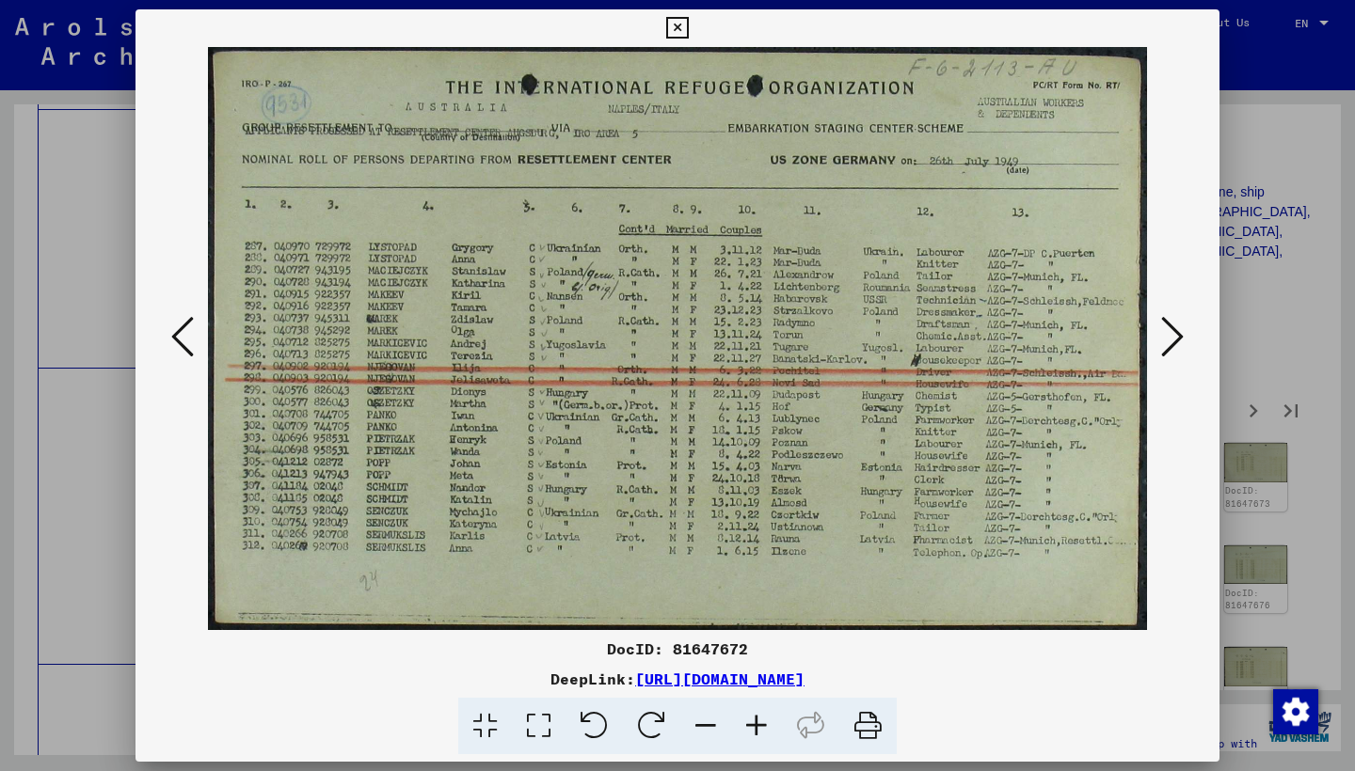
click at [1179, 336] on icon at bounding box center [1172, 336] width 23 height 45
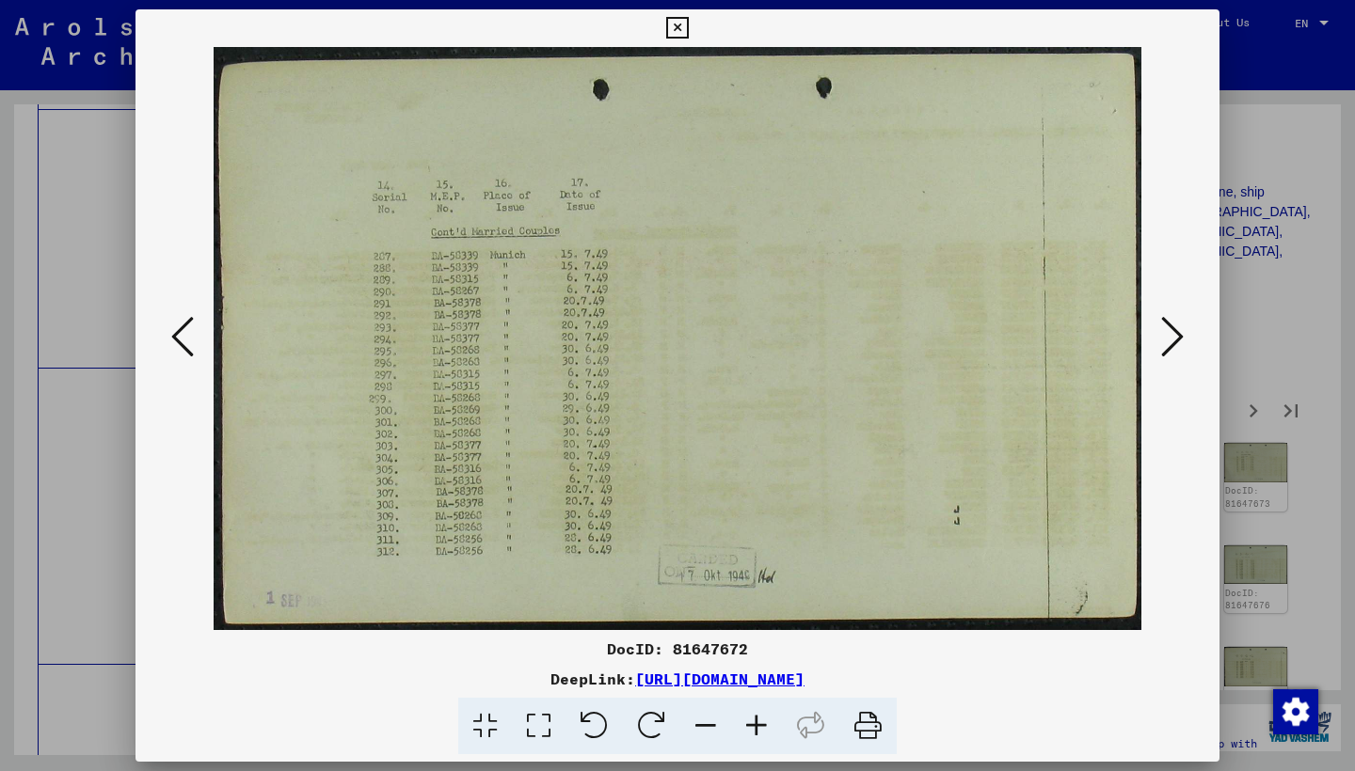
click at [1179, 336] on icon at bounding box center [1172, 336] width 23 height 45
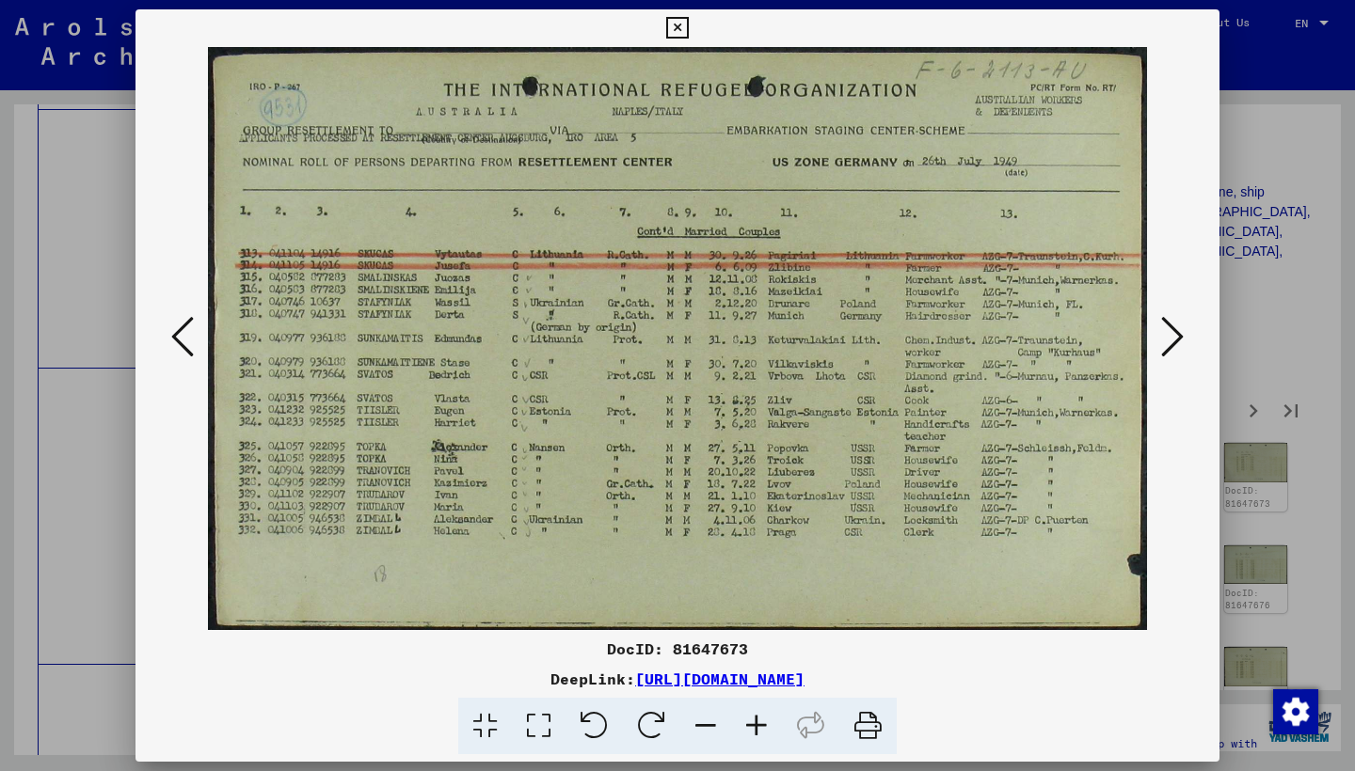
click at [1179, 336] on icon at bounding box center [1172, 336] width 23 height 45
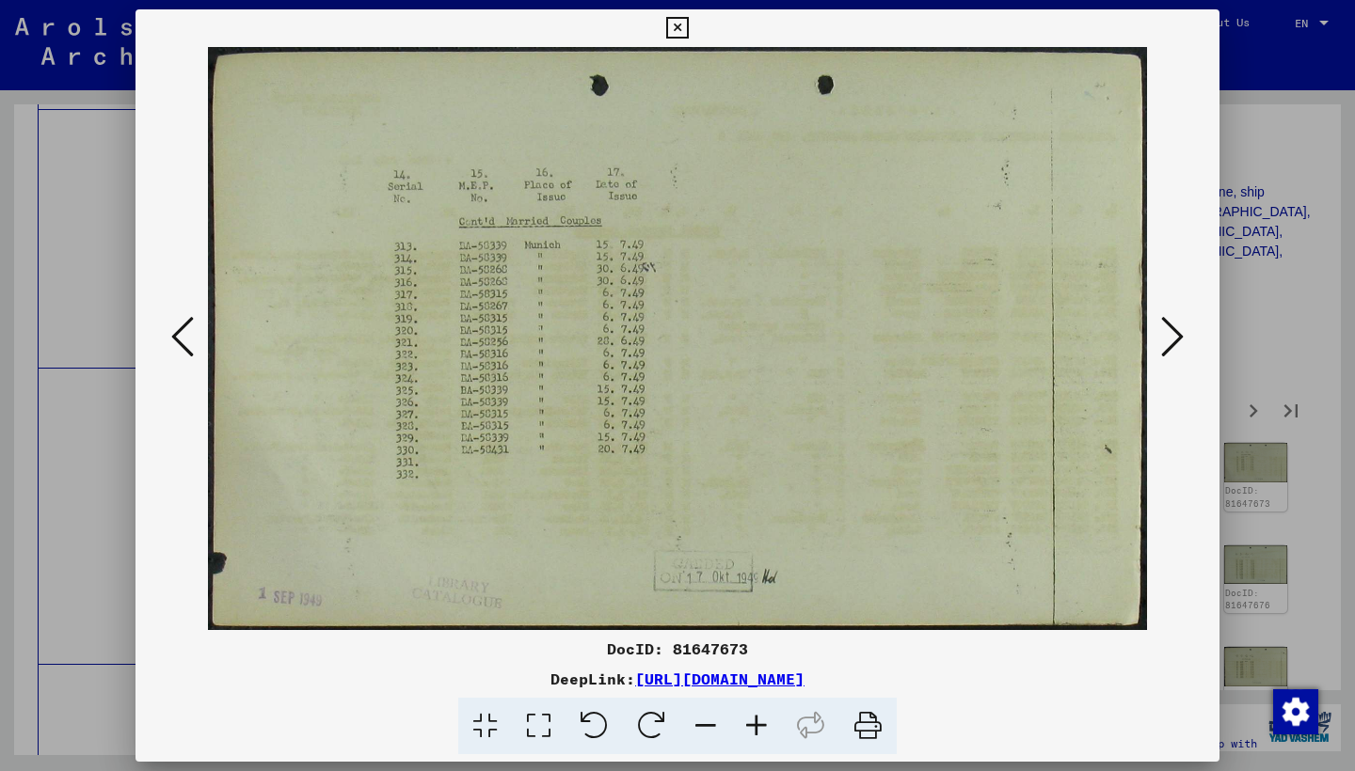
click at [1179, 336] on icon at bounding box center [1172, 336] width 23 height 45
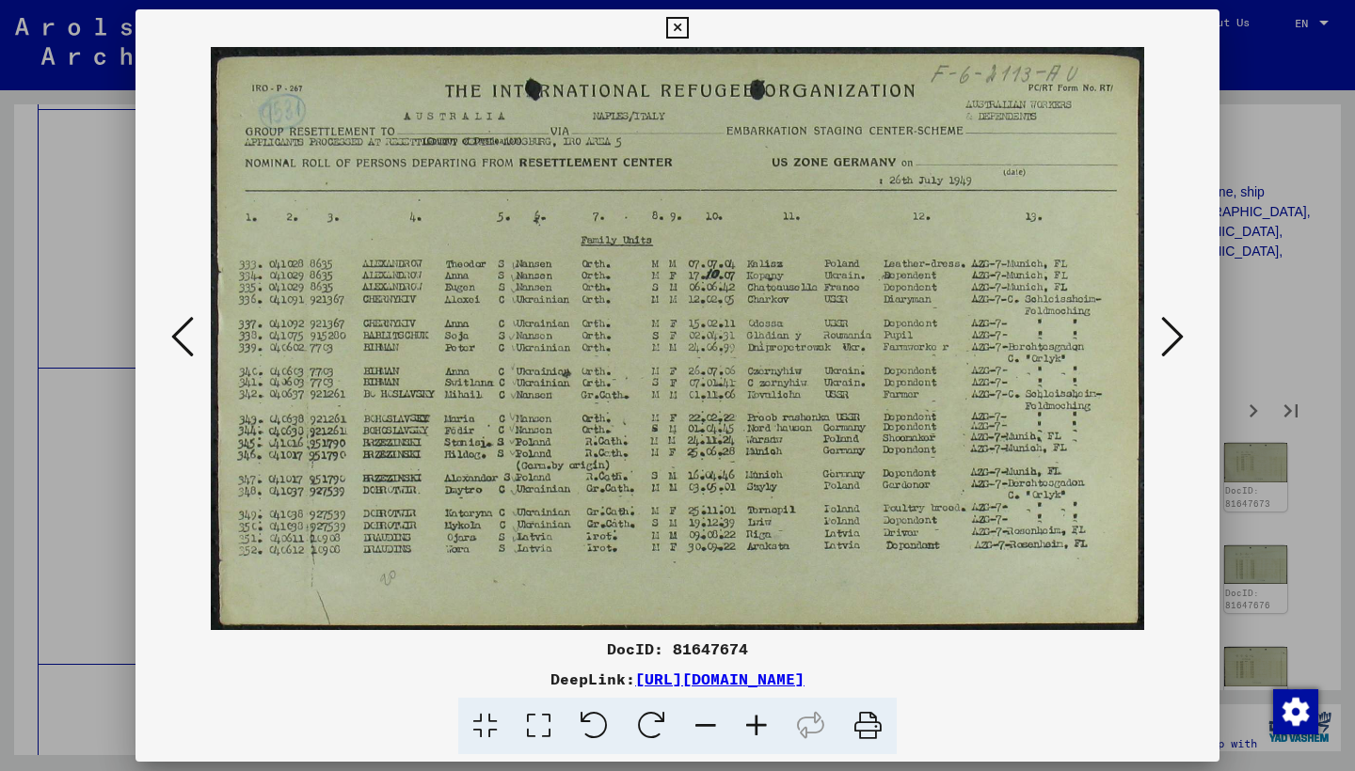
click at [1177, 335] on icon at bounding box center [1172, 336] width 23 height 45
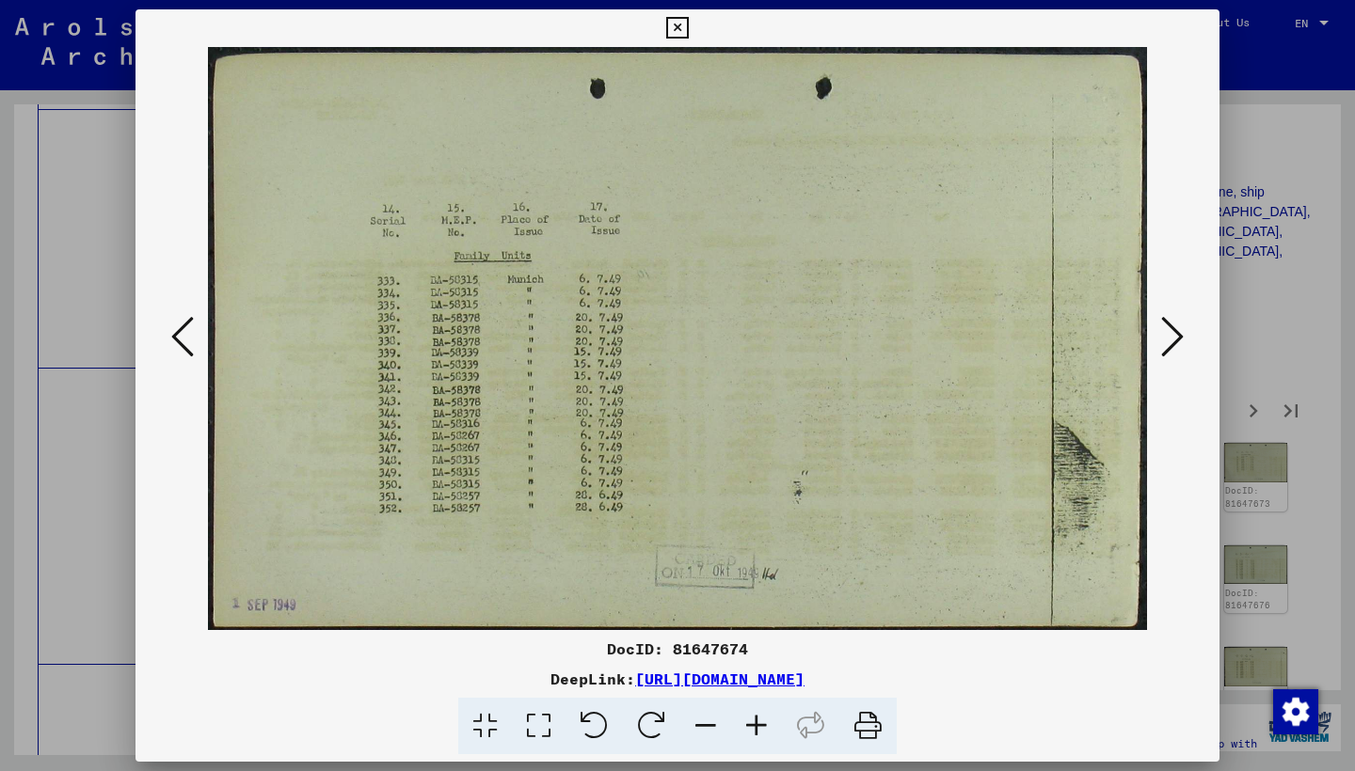
click at [1177, 335] on icon at bounding box center [1172, 336] width 23 height 45
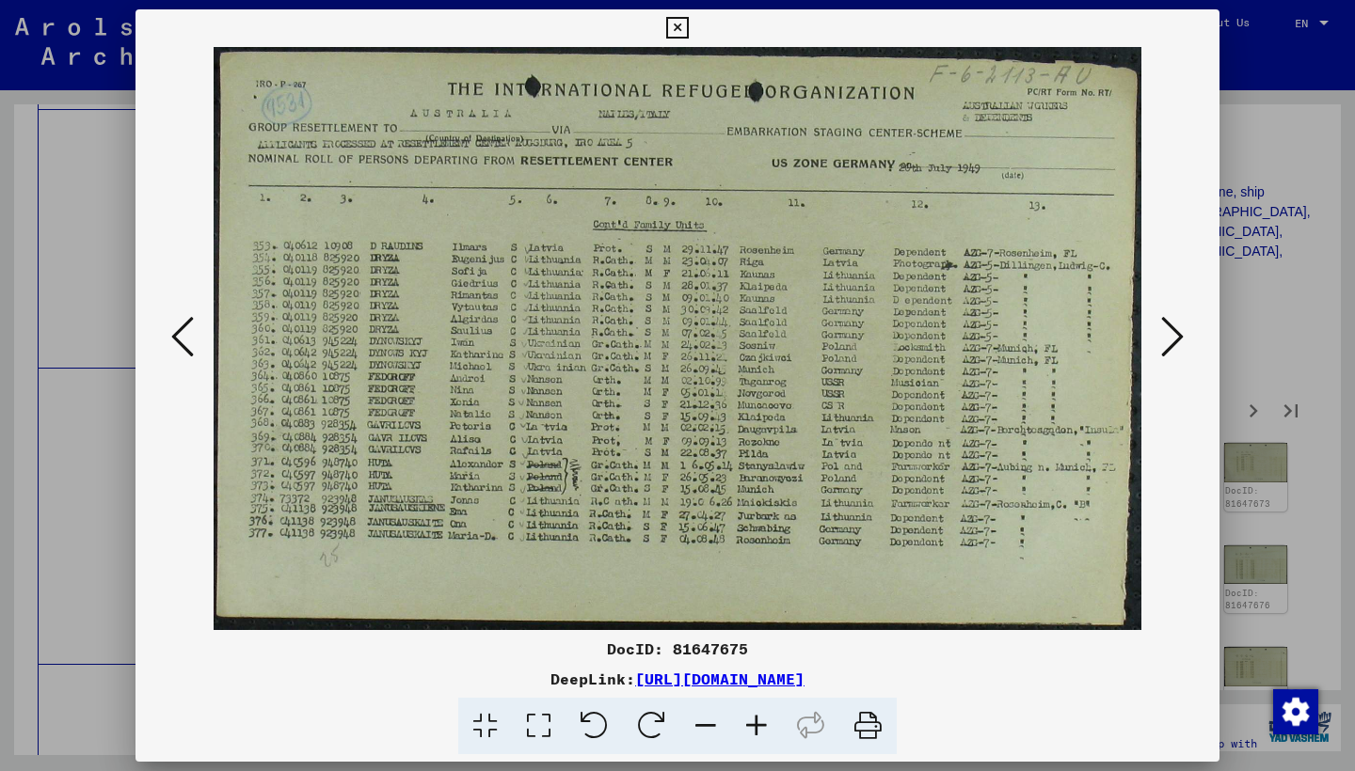
click at [1177, 334] on icon at bounding box center [1172, 336] width 23 height 45
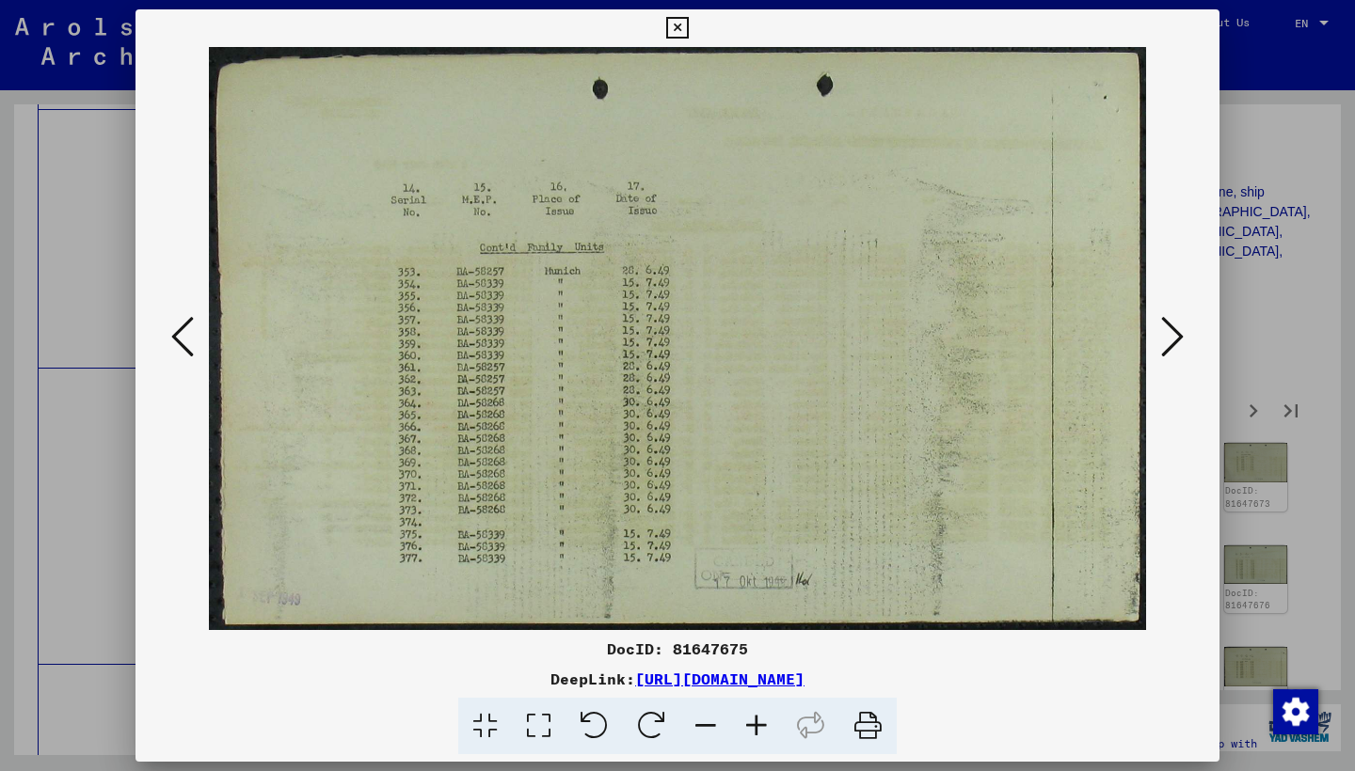
click at [1177, 334] on icon at bounding box center [1172, 336] width 23 height 45
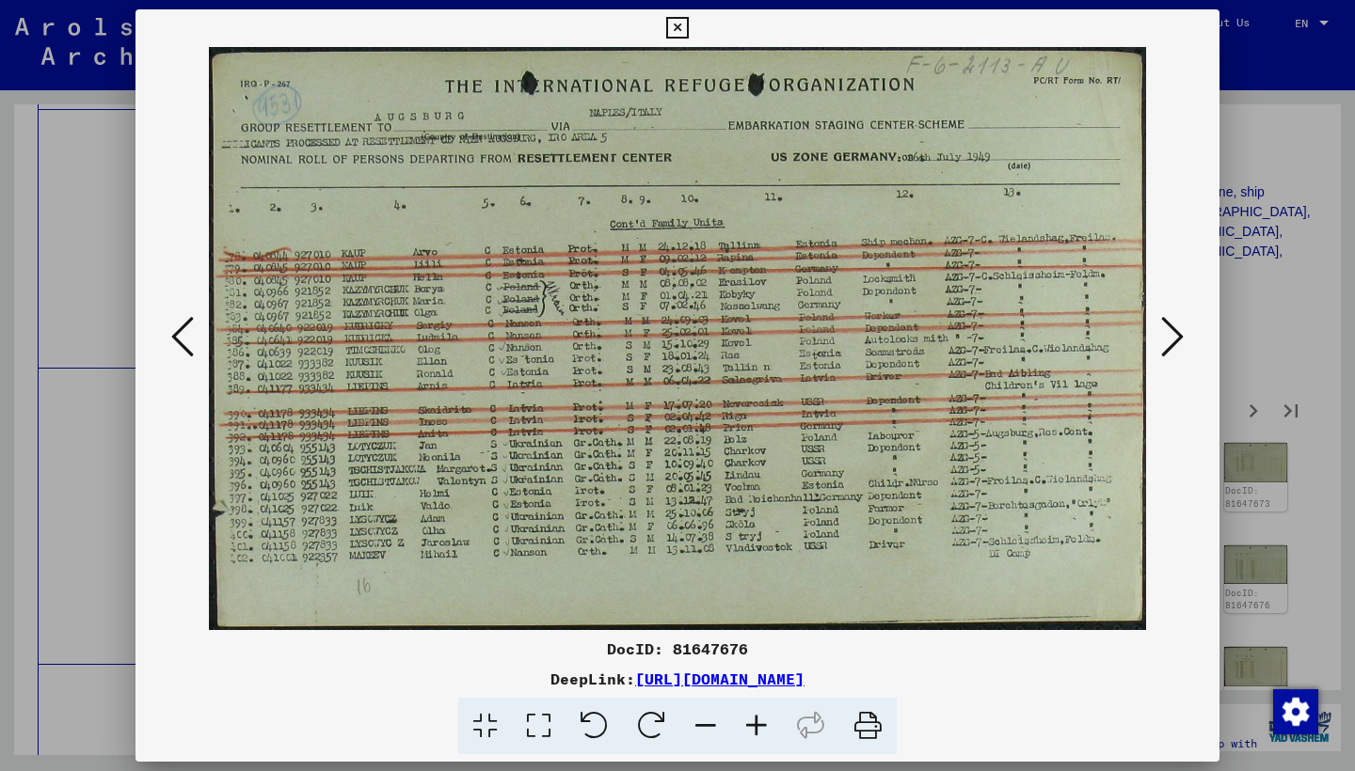
click at [1177, 334] on icon at bounding box center [1172, 336] width 23 height 45
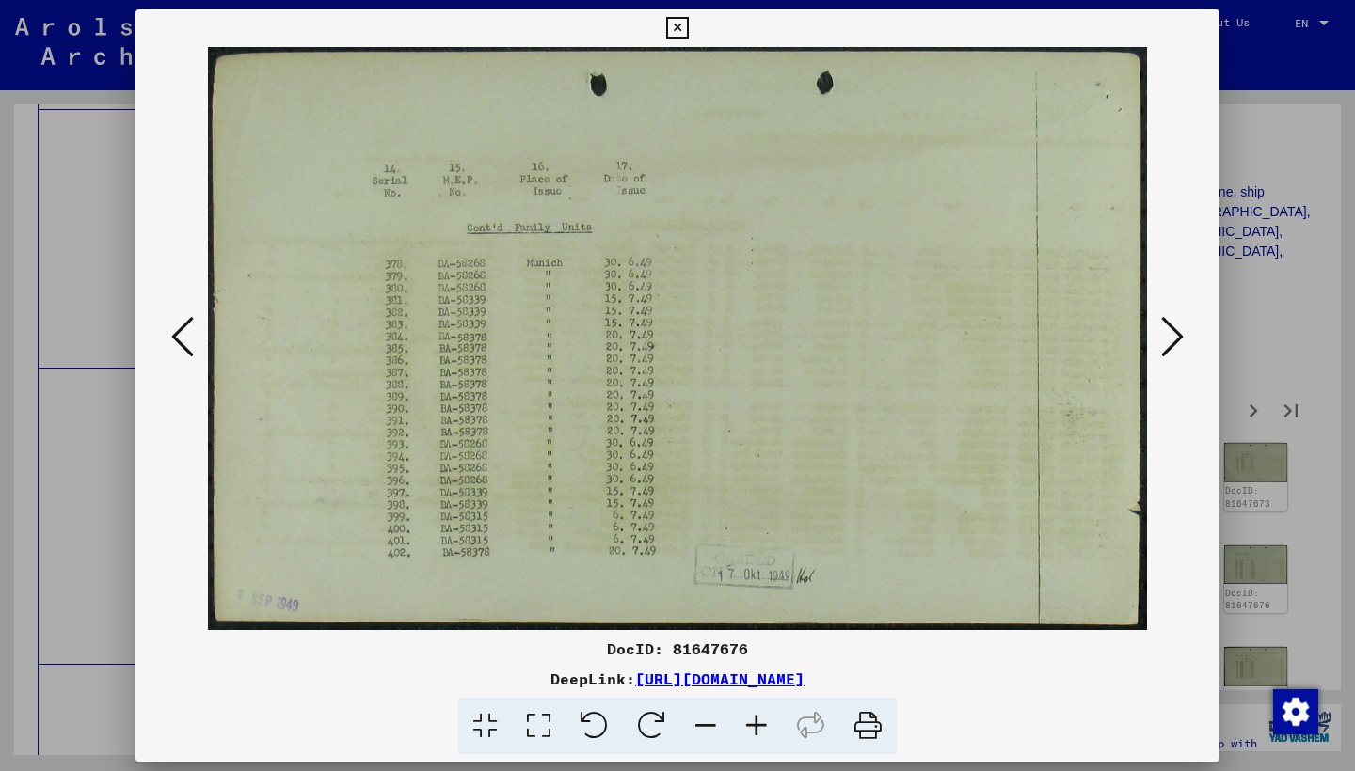
click at [1177, 334] on icon at bounding box center [1172, 336] width 23 height 45
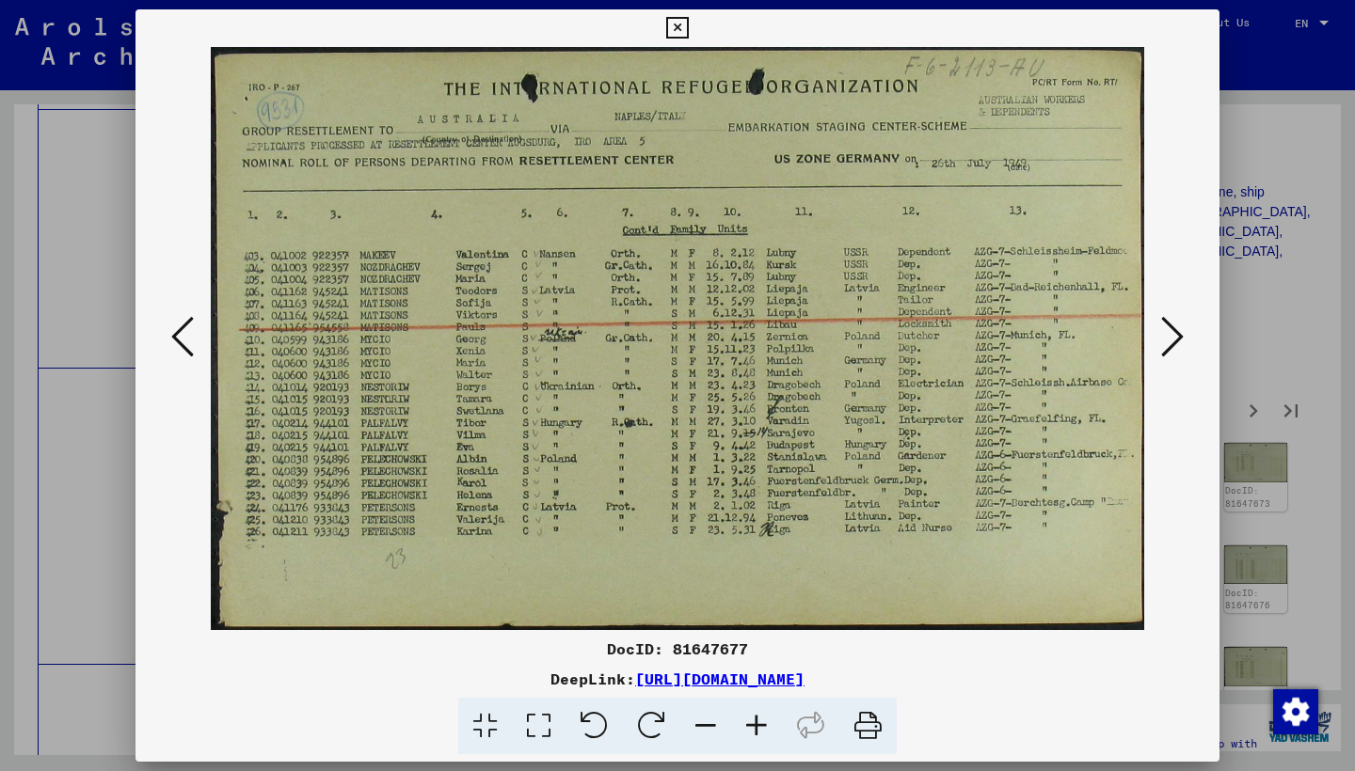
click at [1177, 335] on icon at bounding box center [1172, 336] width 23 height 45
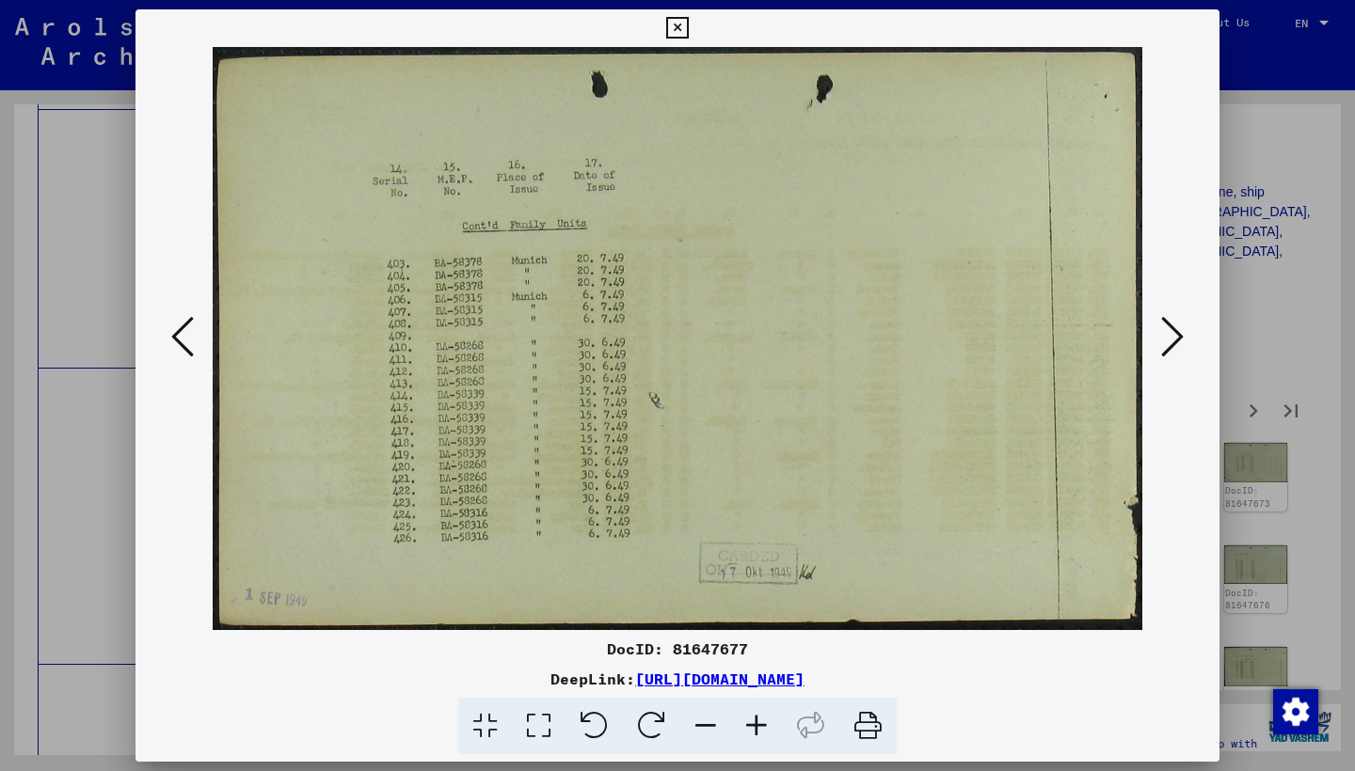
click at [1177, 335] on icon at bounding box center [1172, 336] width 23 height 45
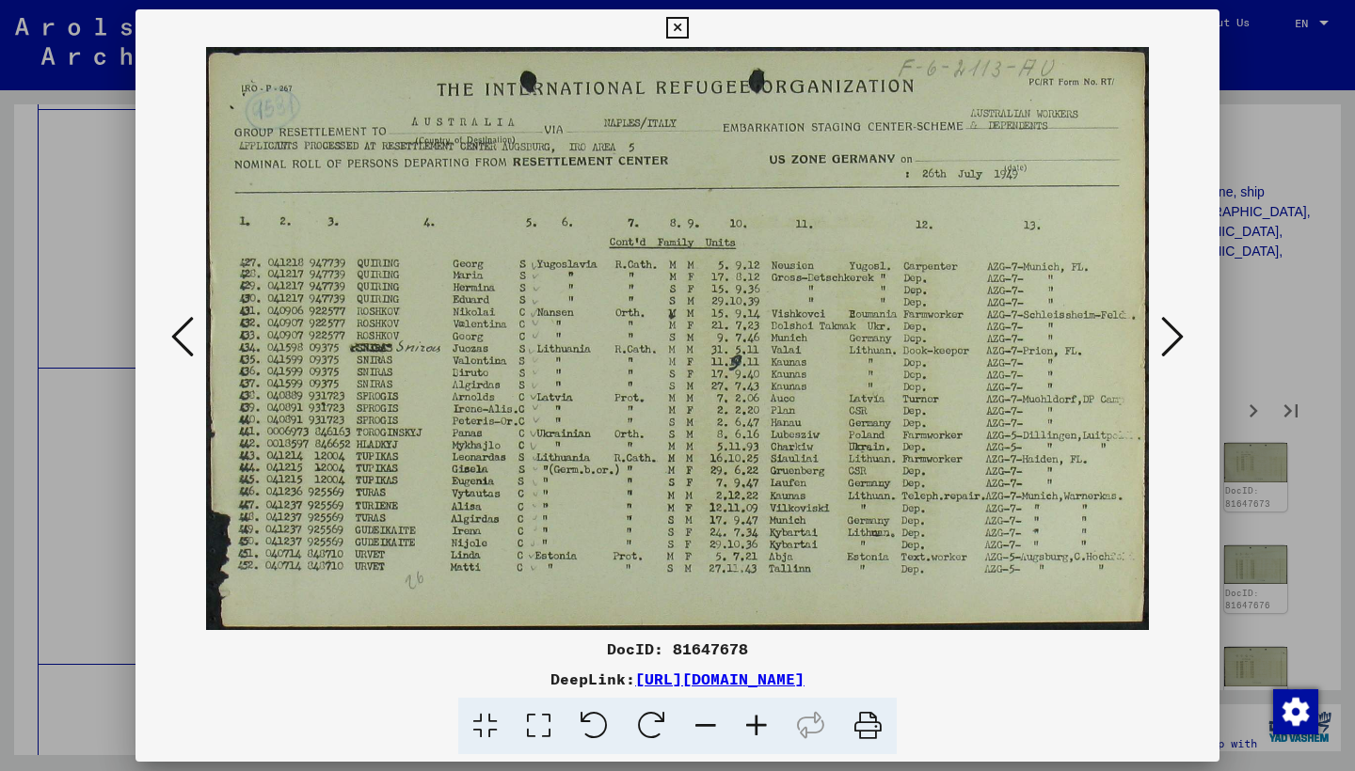
click at [1177, 334] on icon at bounding box center [1172, 336] width 23 height 45
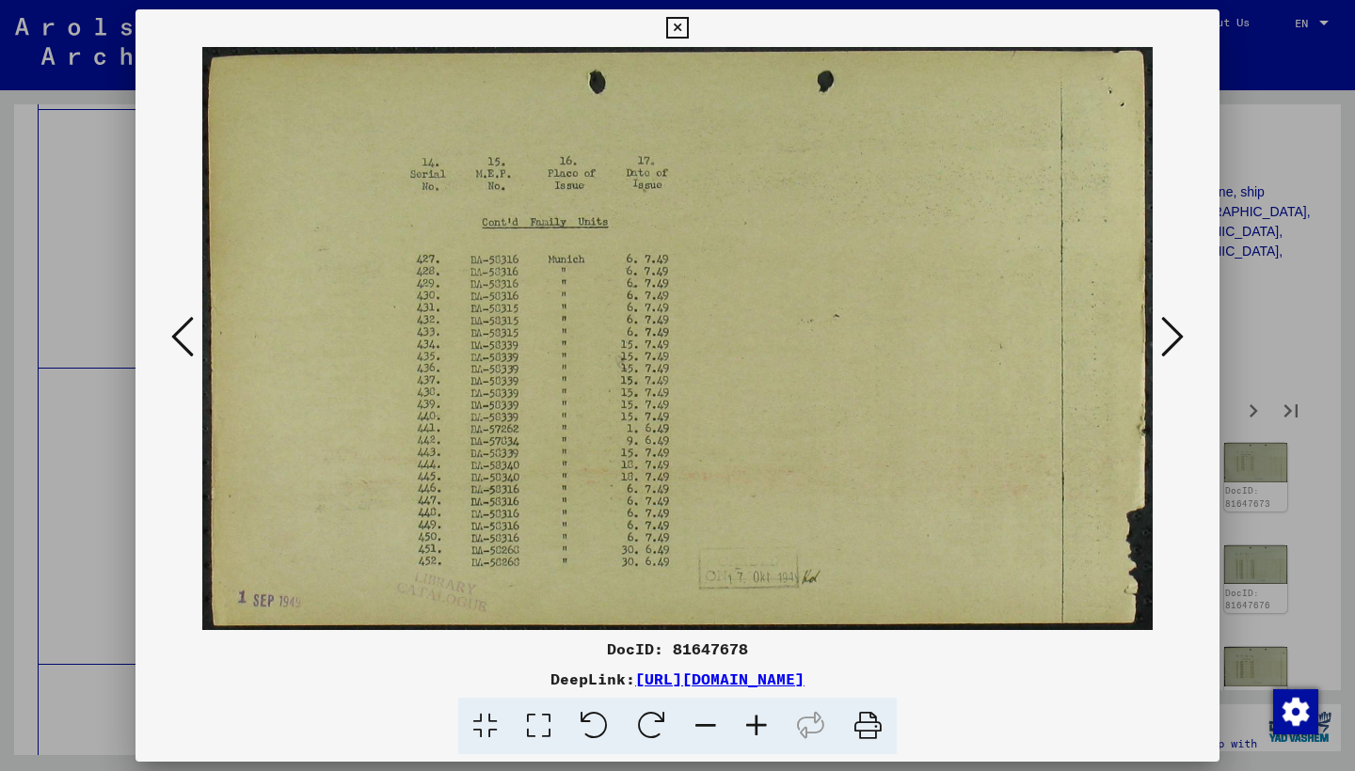
click at [1177, 334] on icon at bounding box center [1172, 336] width 23 height 45
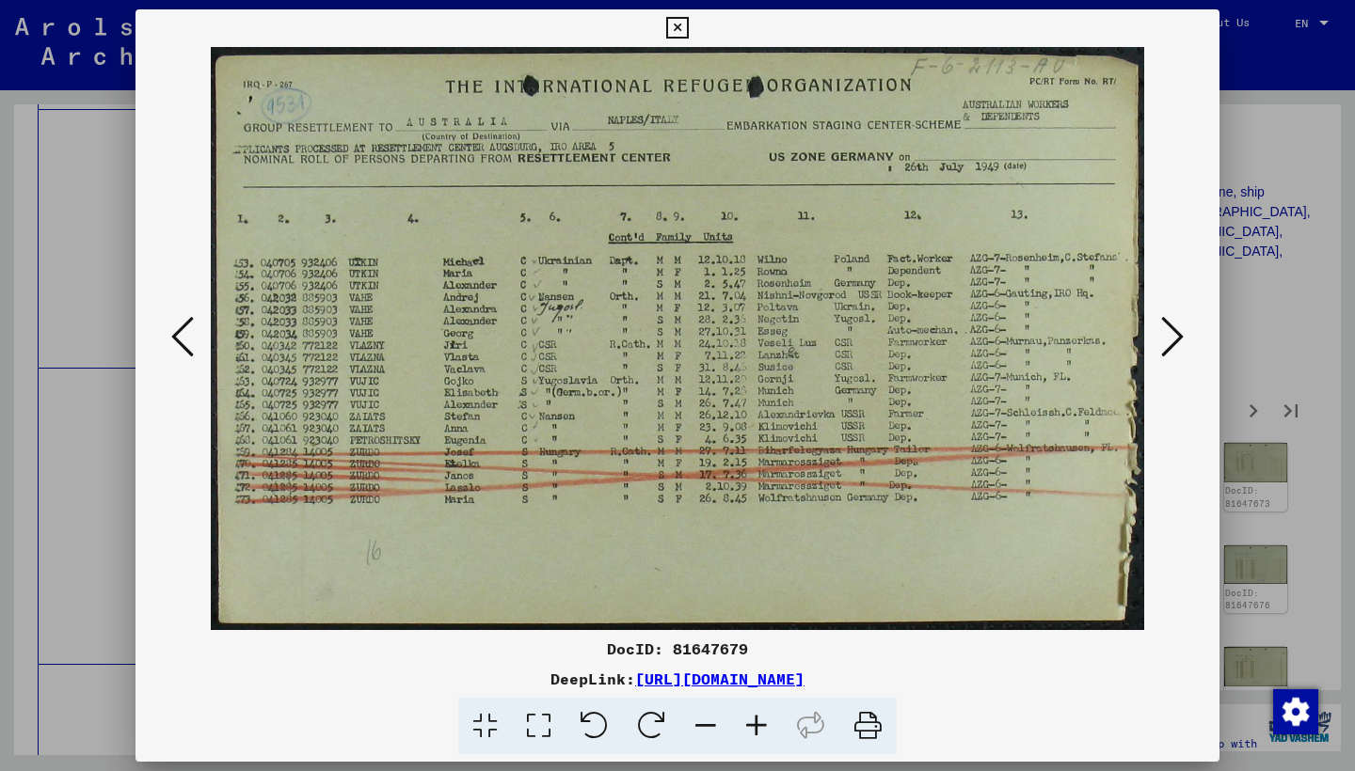
click at [1177, 335] on icon at bounding box center [1172, 336] width 23 height 45
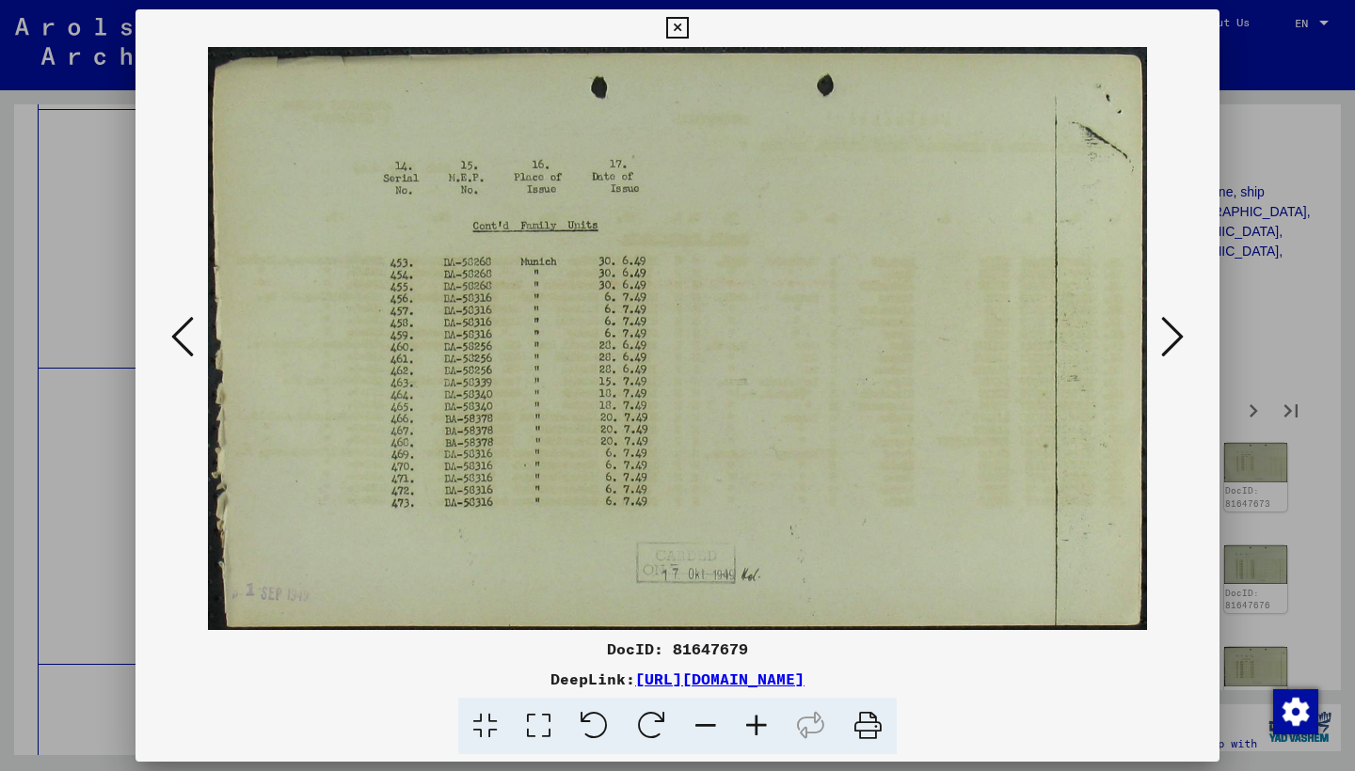
click at [1177, 335] on icon at bounding box center [1172, 336] width 23 height 45
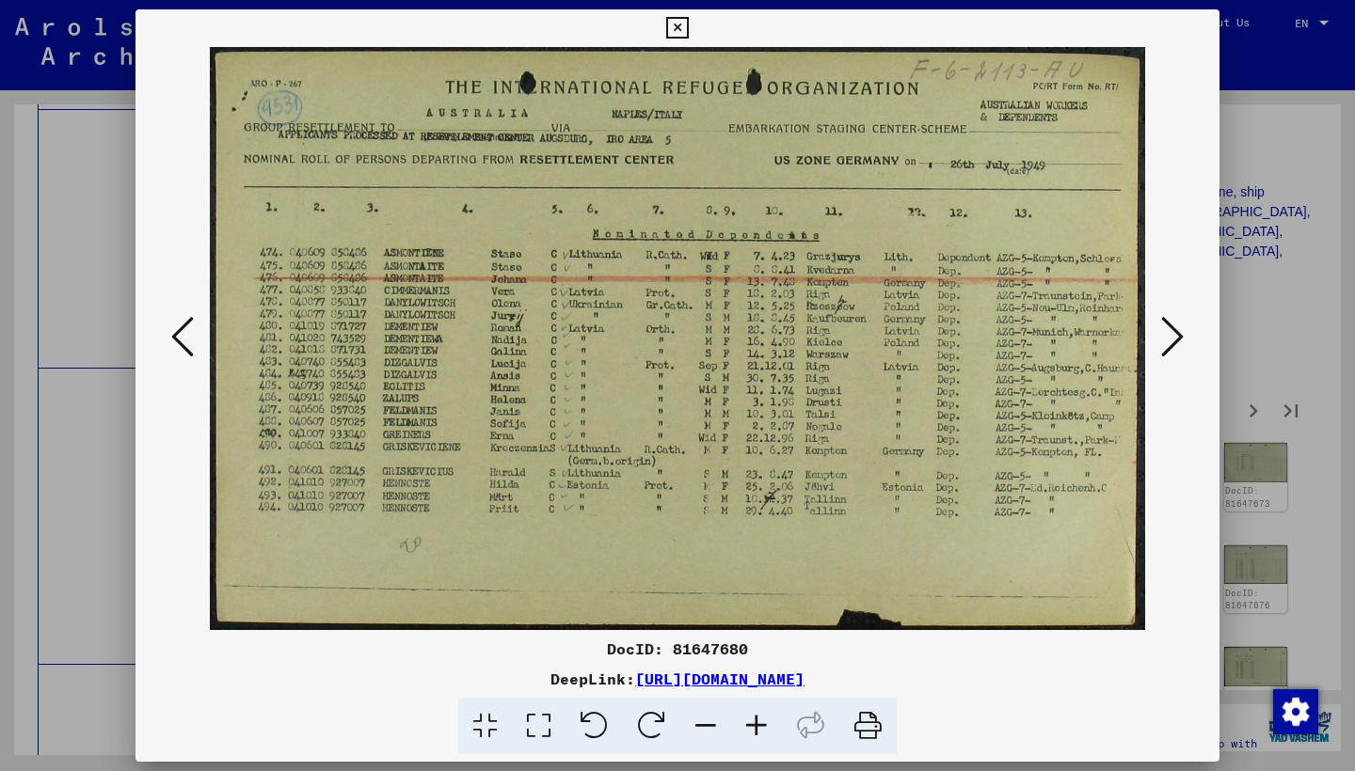
click at [1177, 334] on icon at bounding box center [1172, 336] width 23 height 45
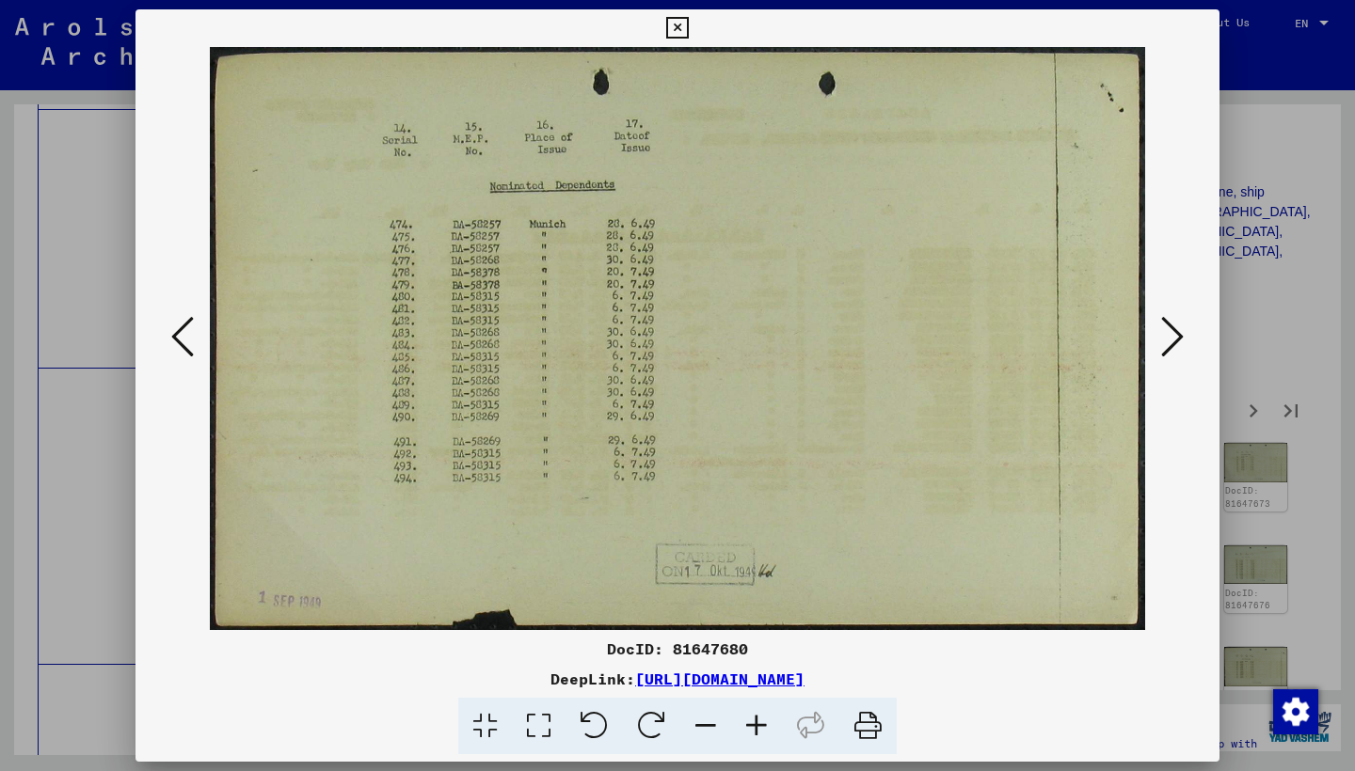
click at [1177, 334] on icon at bounding box center [1172, 336] width 23 height 45
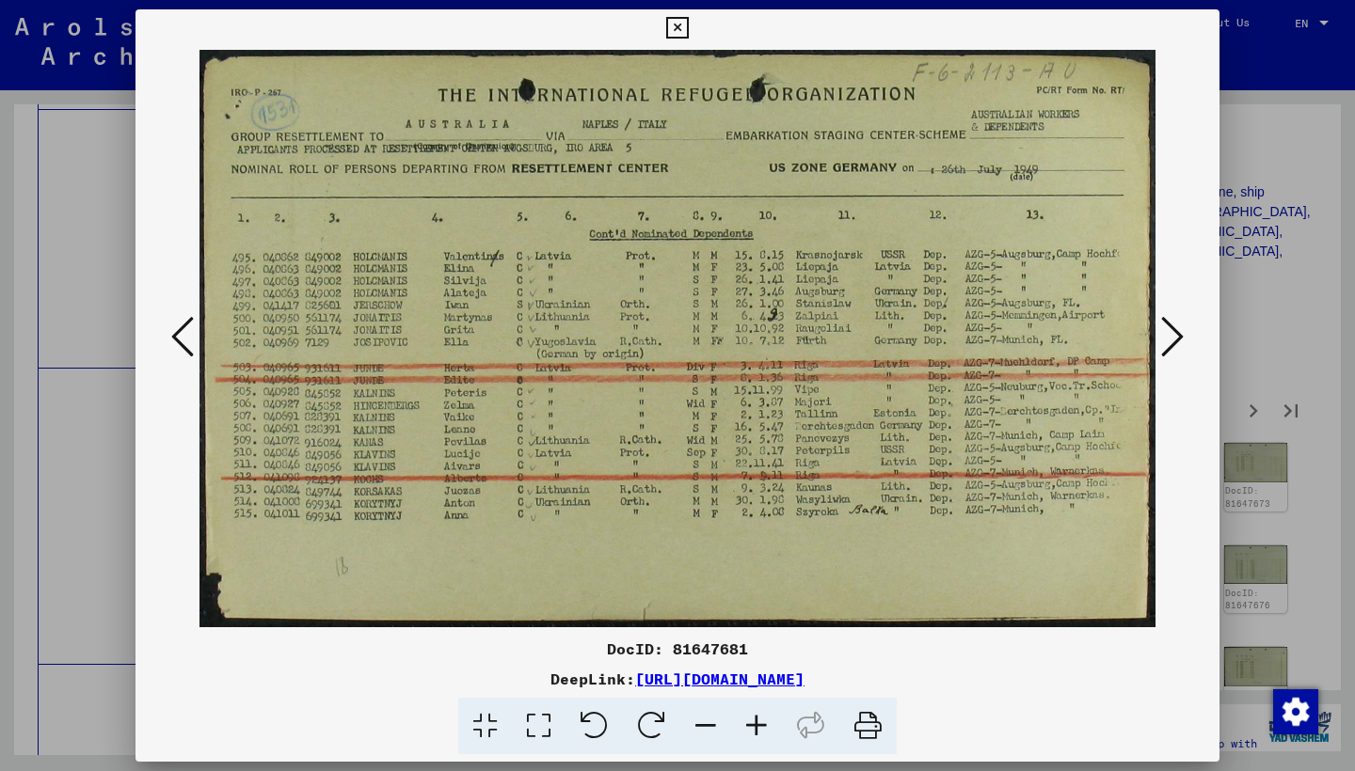
click at [1173, 335] on icon at bounding box center [1172, 336] width 23 height 45
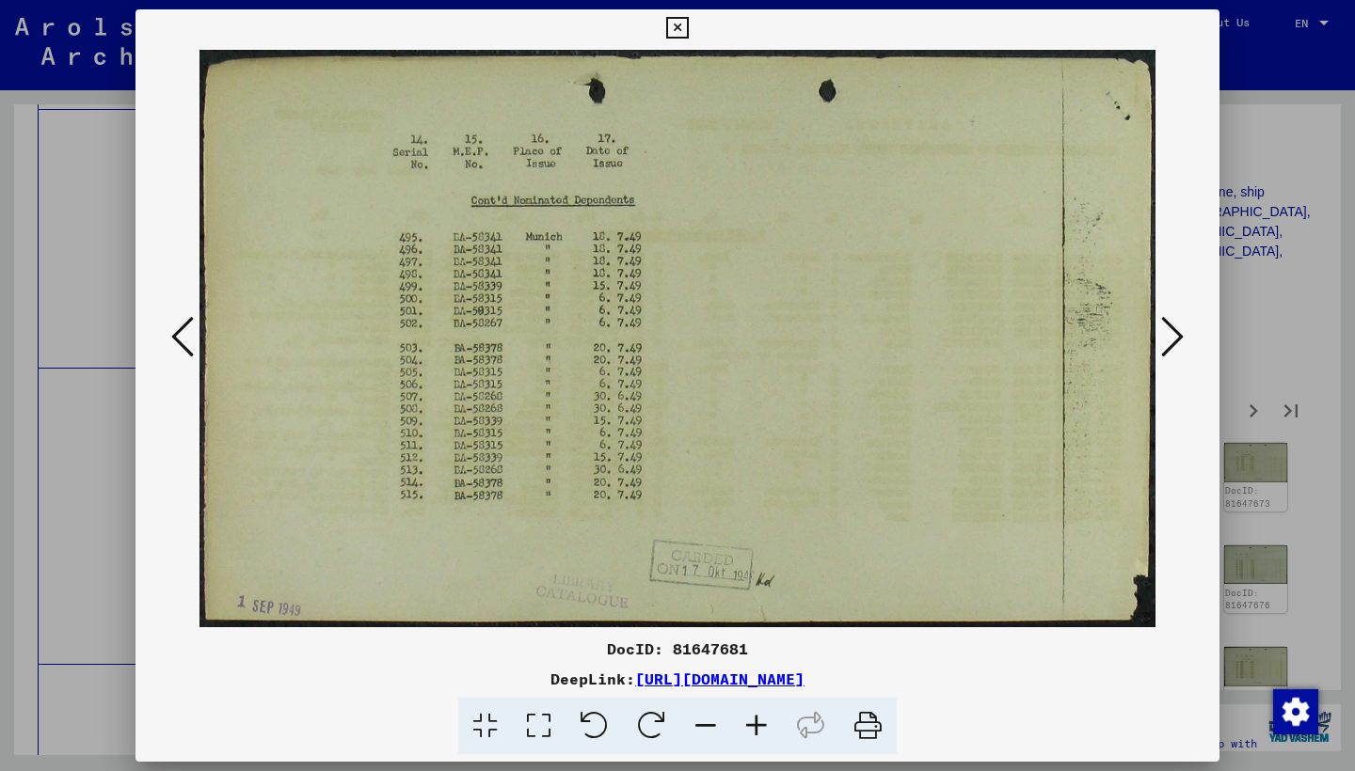
click at [1173, 335] on icon at bounding box center [1172, 336] width 23 height 45
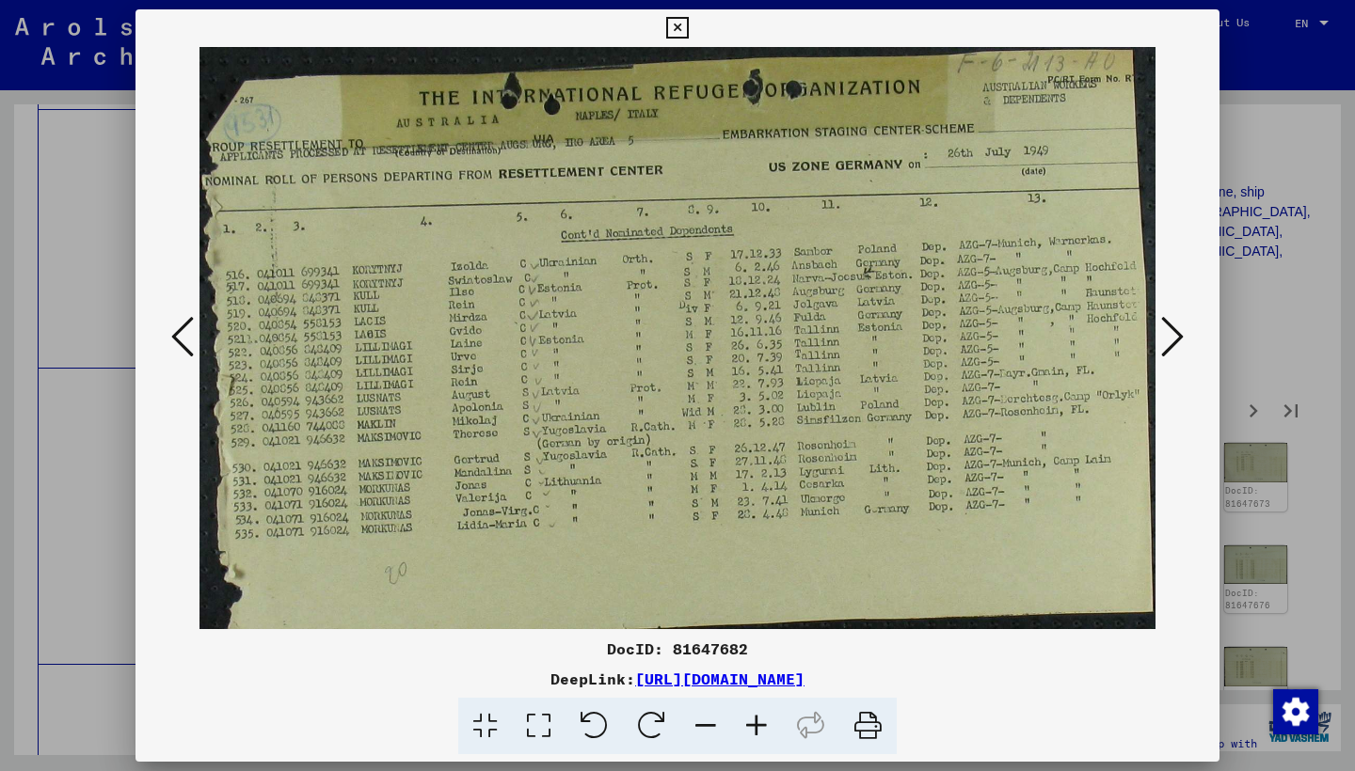
click at [1173, 335] on icon at bounding box center [1172, 336] width 23 height 45
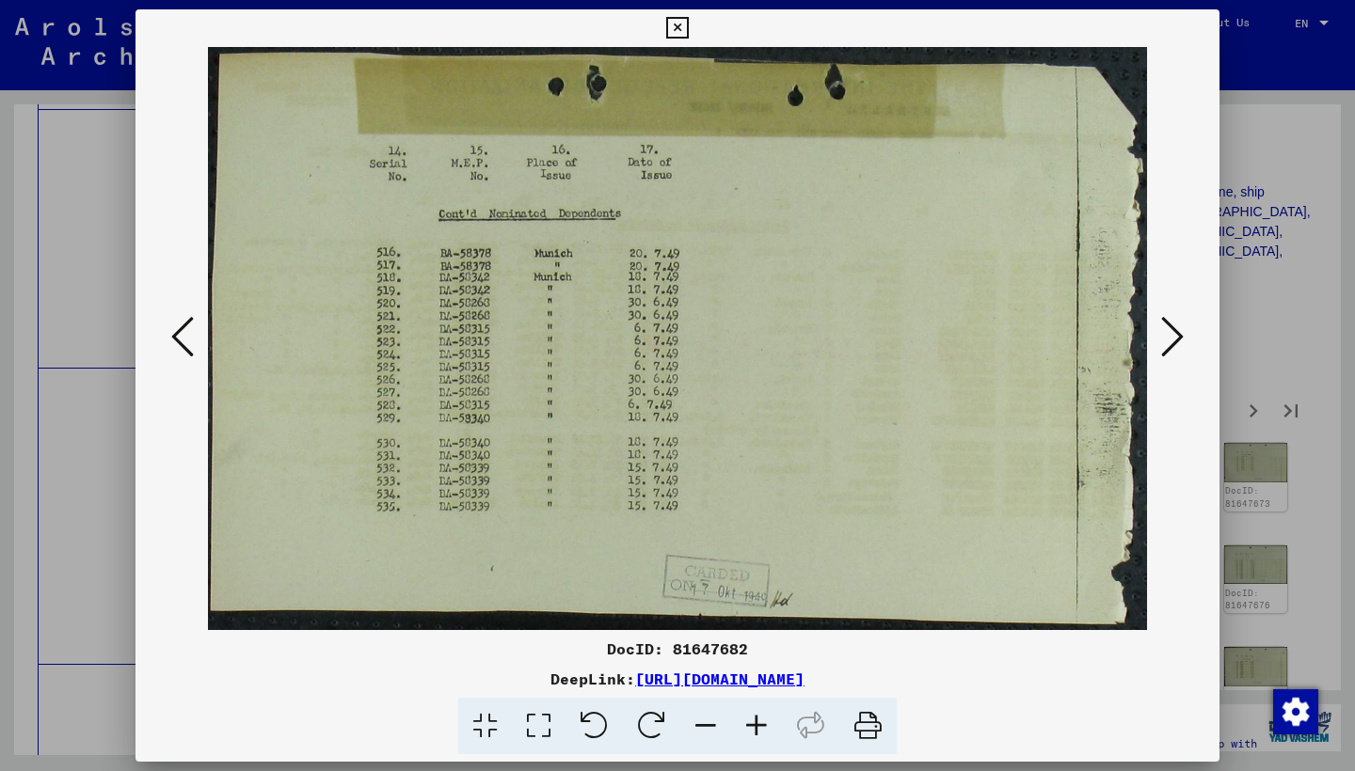
click at [1172, 335] on icon at bounding box center [1172, 336] width 23 height 45
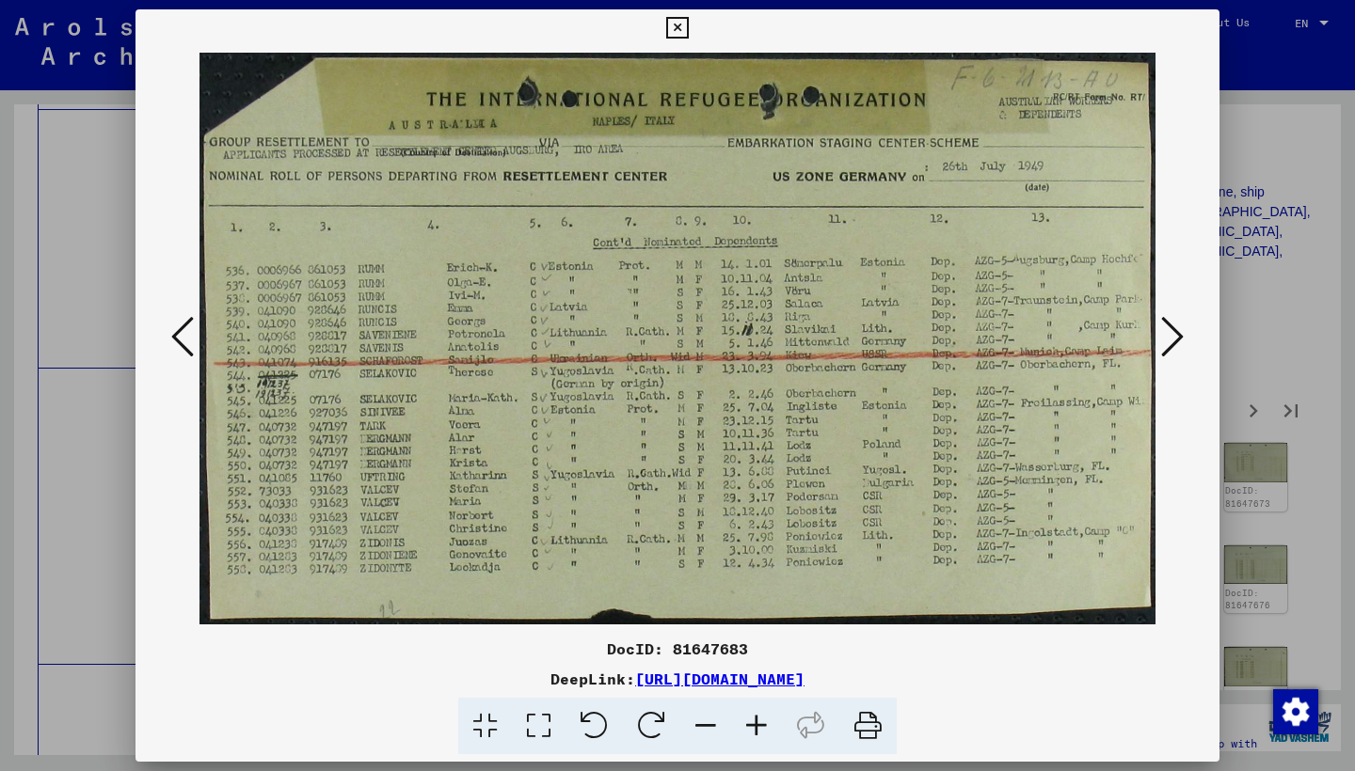
click at [1172, 334] on icon at bounding box center [1172, 336] width 23 height 45
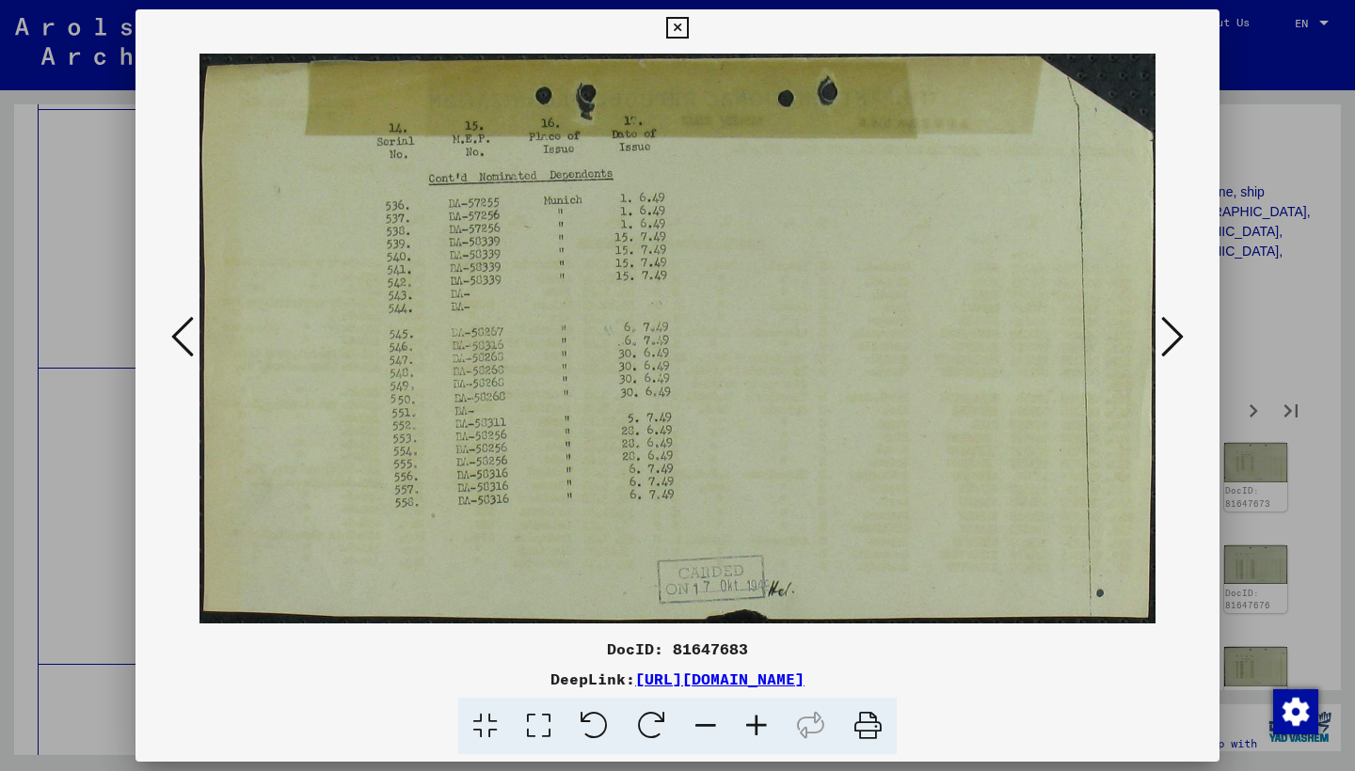
click at [1172, 334] on icon at bounding box center [1172, 336] width 23 height 45
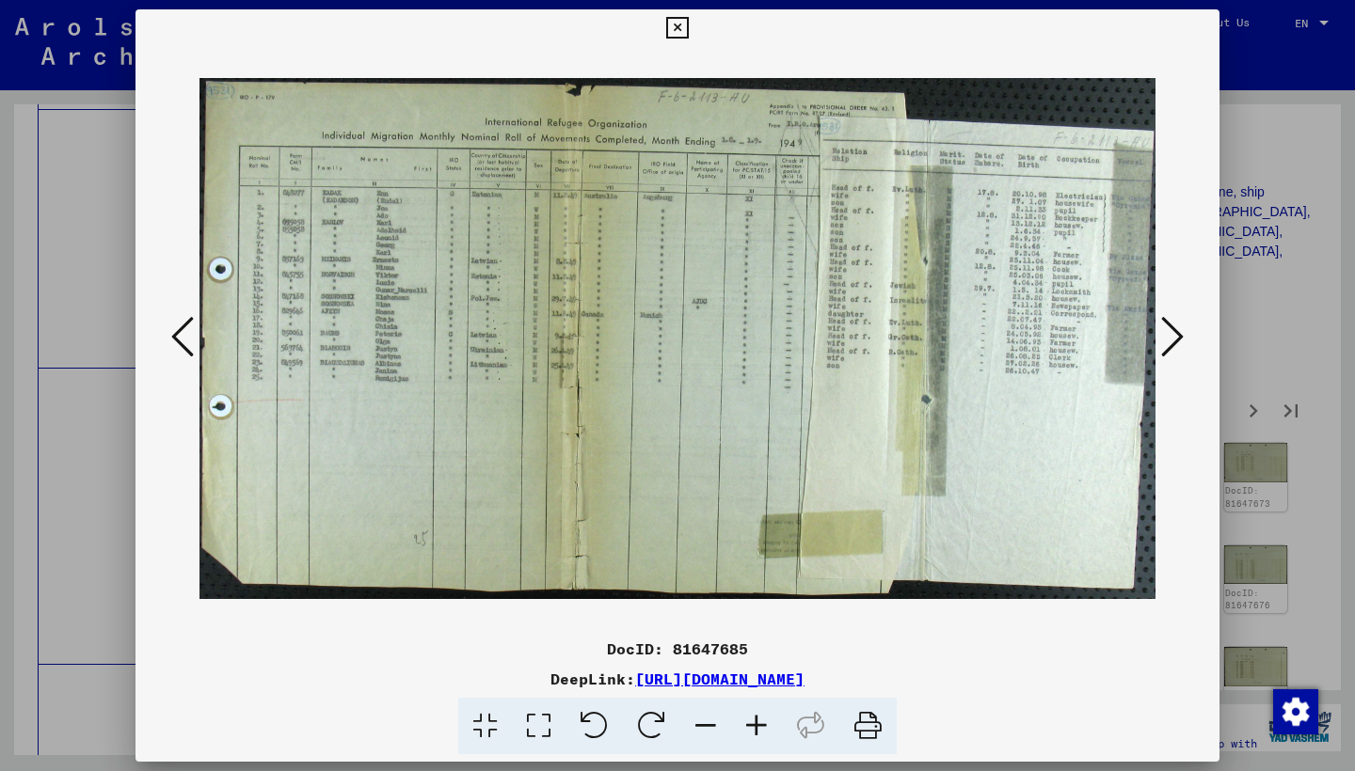
click at [1166, 336] on icon at bounding box center [1172, 336] width 23 height 45
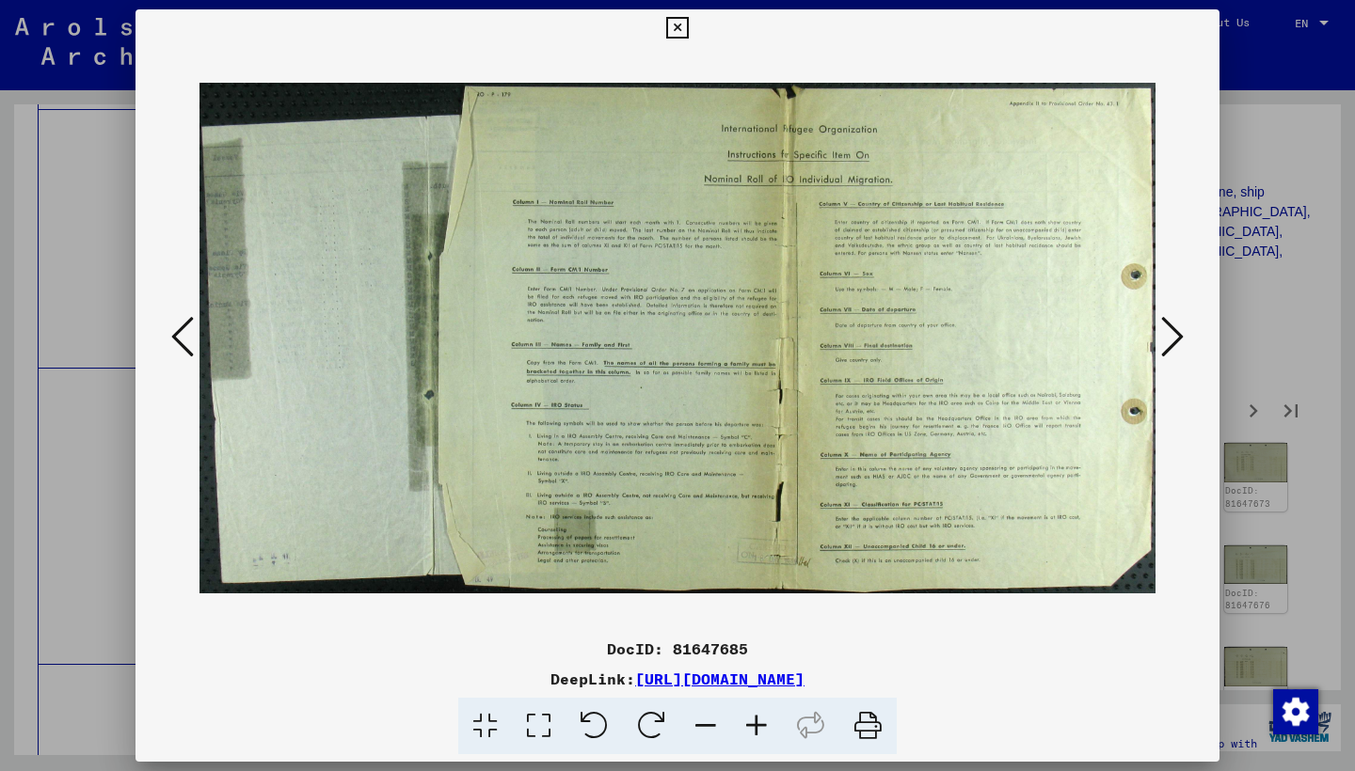
click at [1166, 336] on icon at bounding box center [1172, 336] width 23 height 45
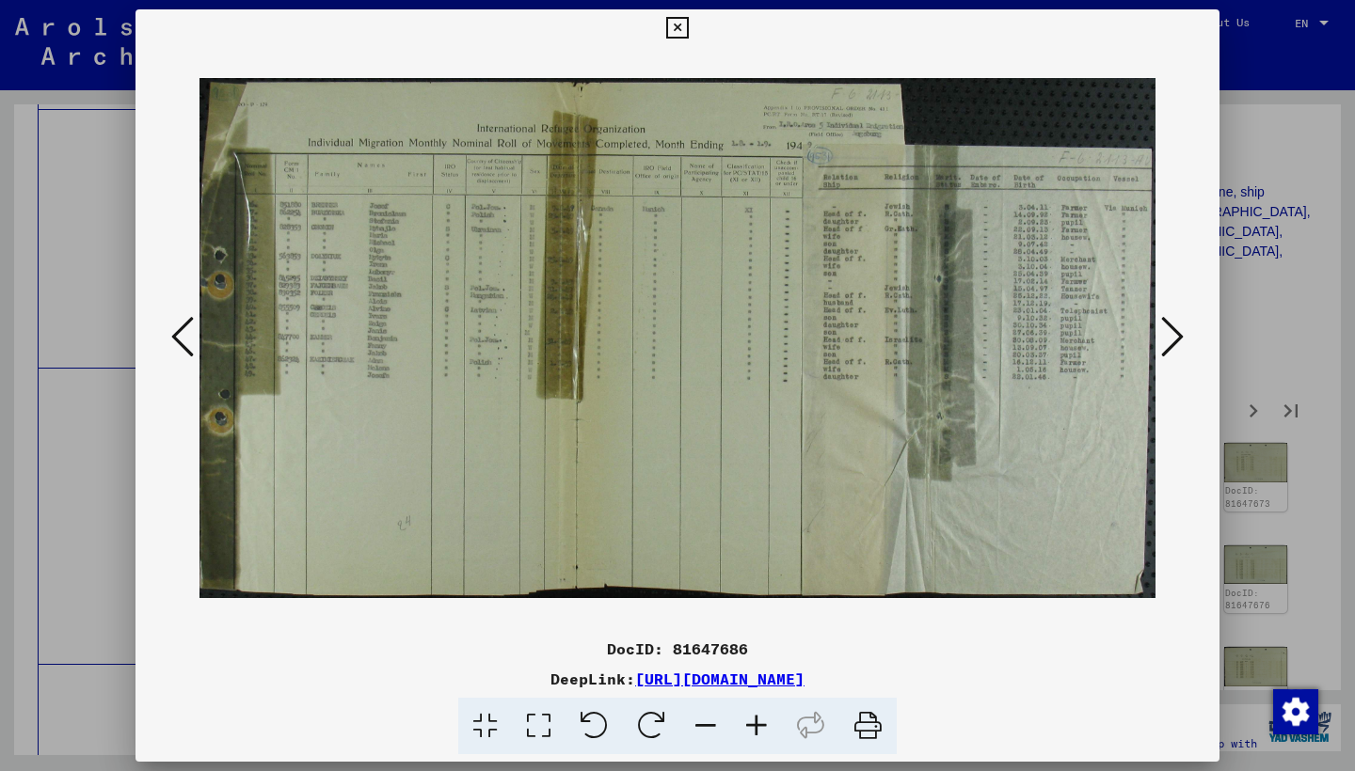
click at [1166, 336] on icon at bounding box center [1172, 336] width 23 height 45
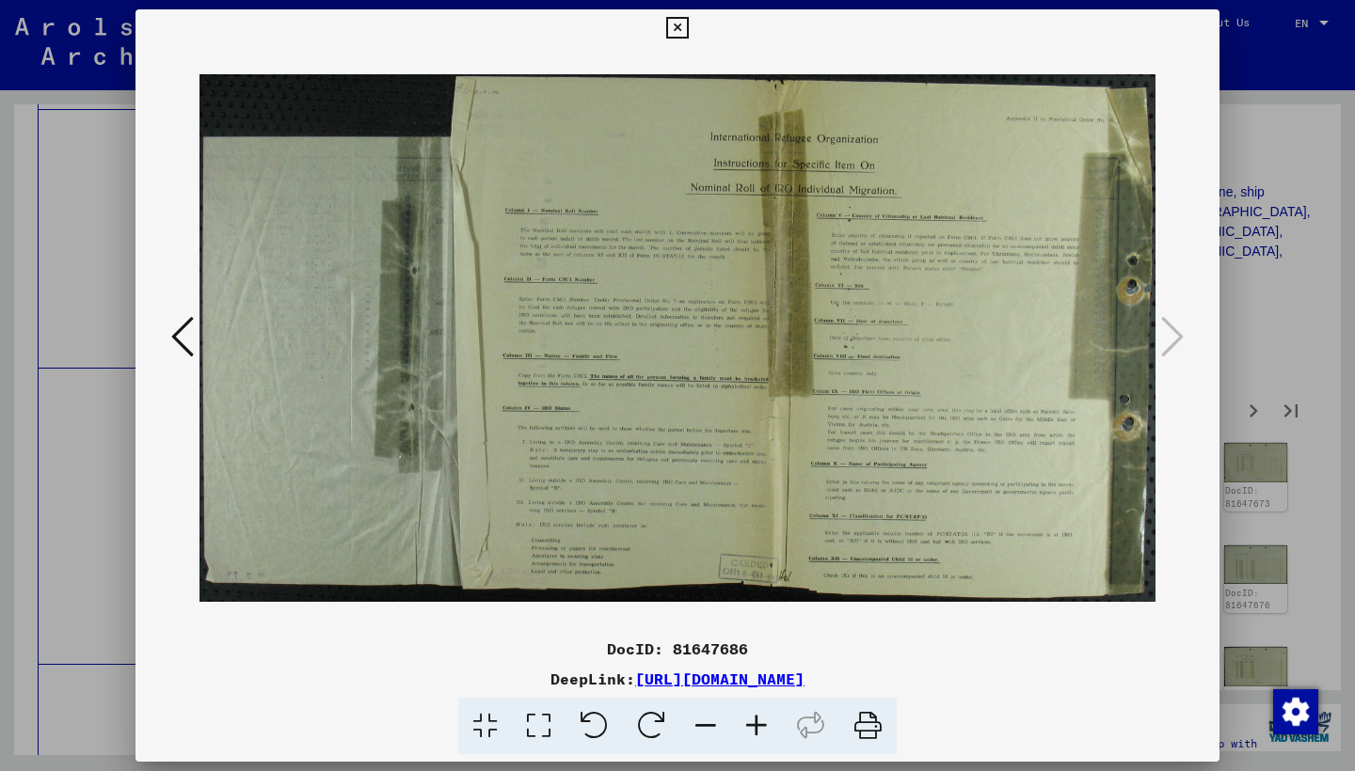
drag, startPoint x: 1206, startPoint y: 23, endPoint x: 1208, endPoint y: 61, distance: 38.6
click at [688, 23] on icon at bounding box center [677, 28] width 22 height 23
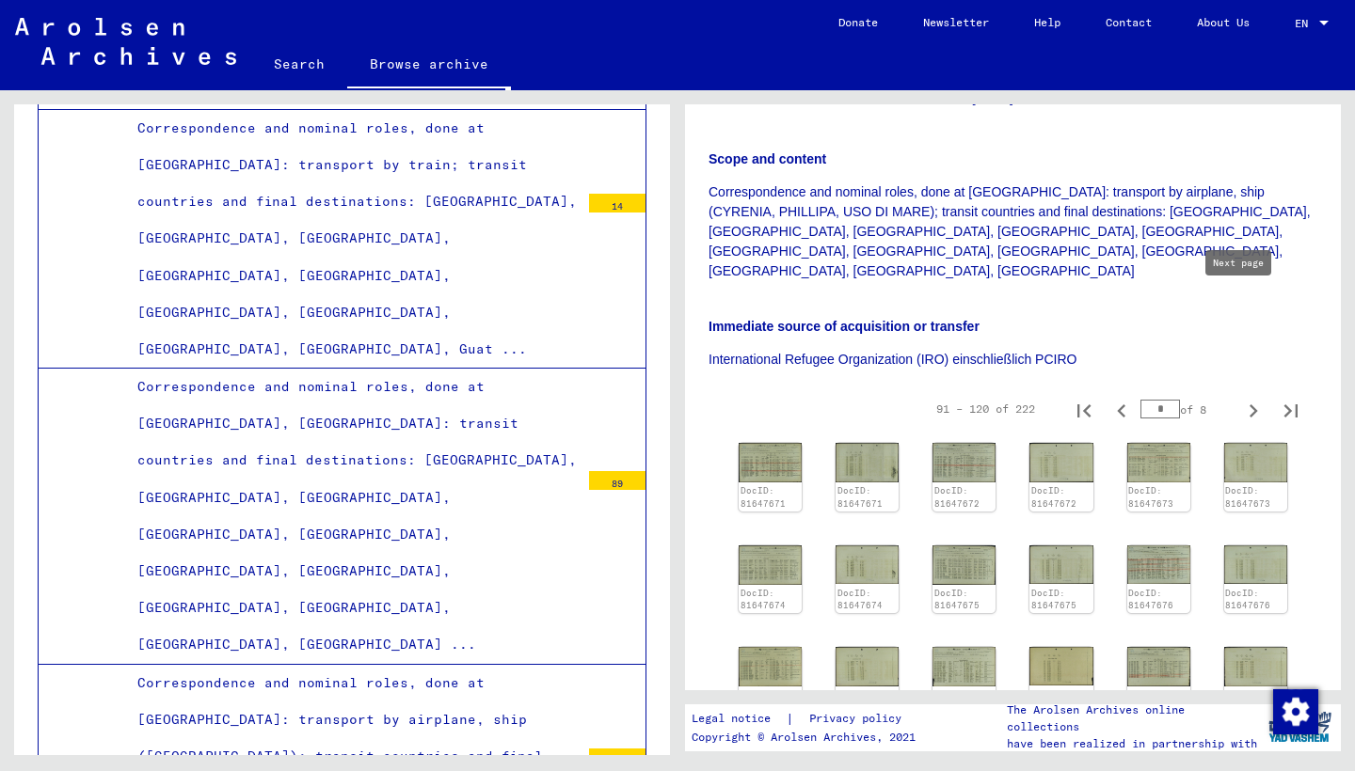
click at [1249, 405] on icon "Next page" at bounding box center [1253, 411] width 8 height 13
type input "*"
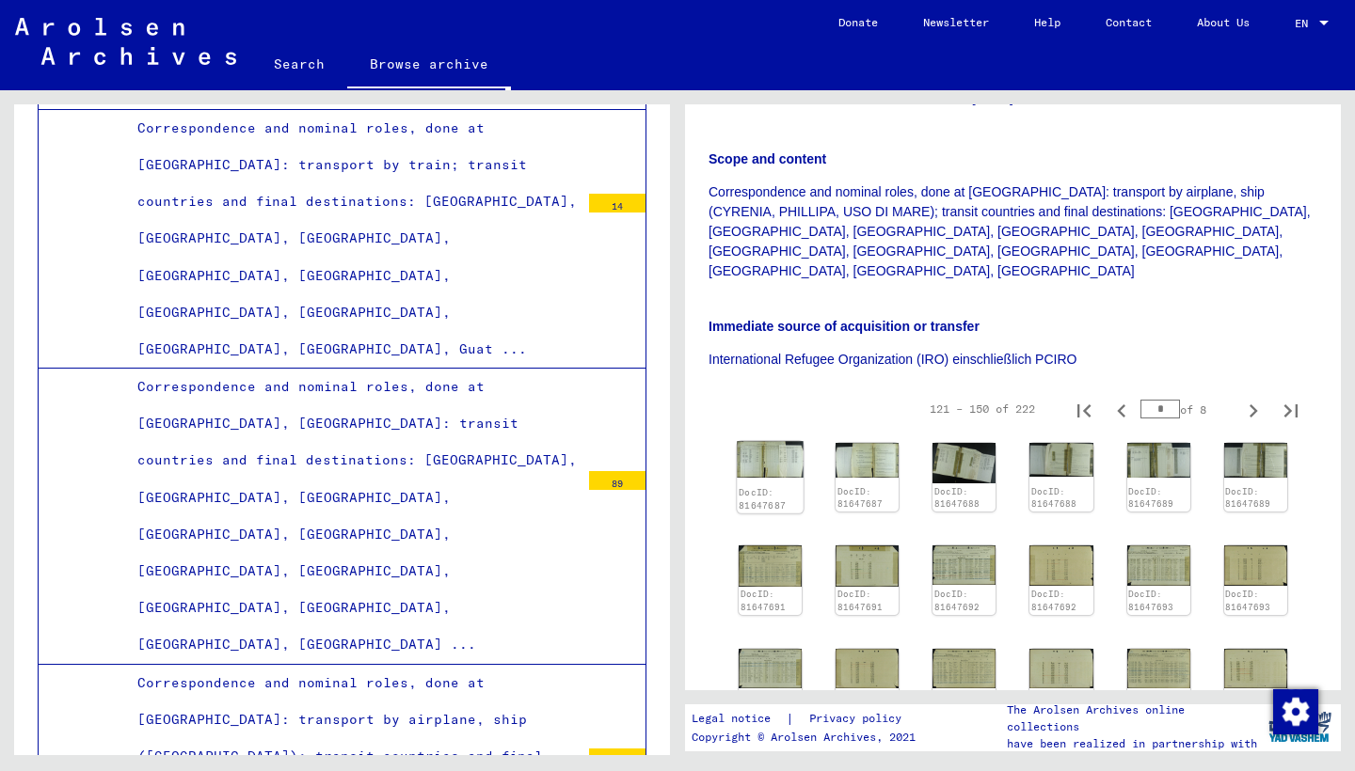
click at [768, 441] on img at bounding box center [770, 459] width 67 height 37
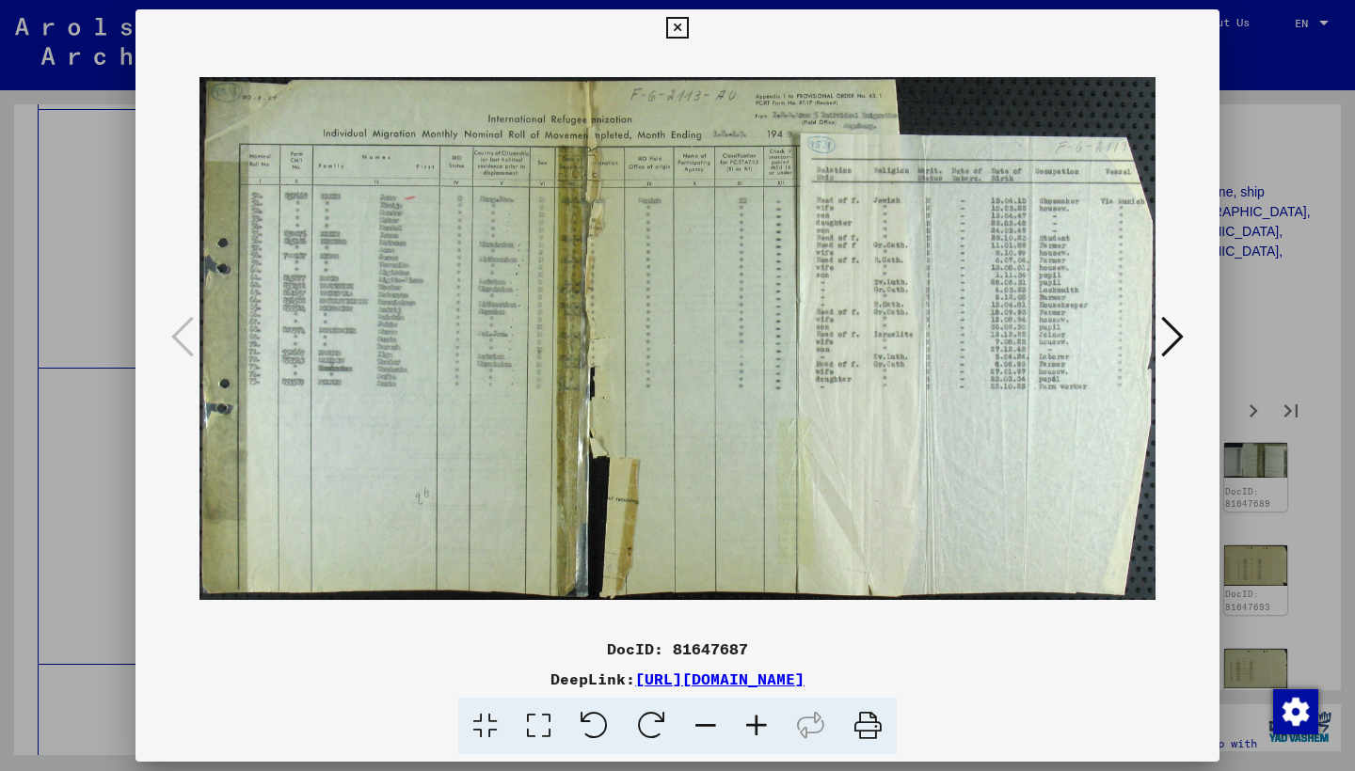
click at [748, 717] on icon at bounding box center [756, 726] width 51 height 57
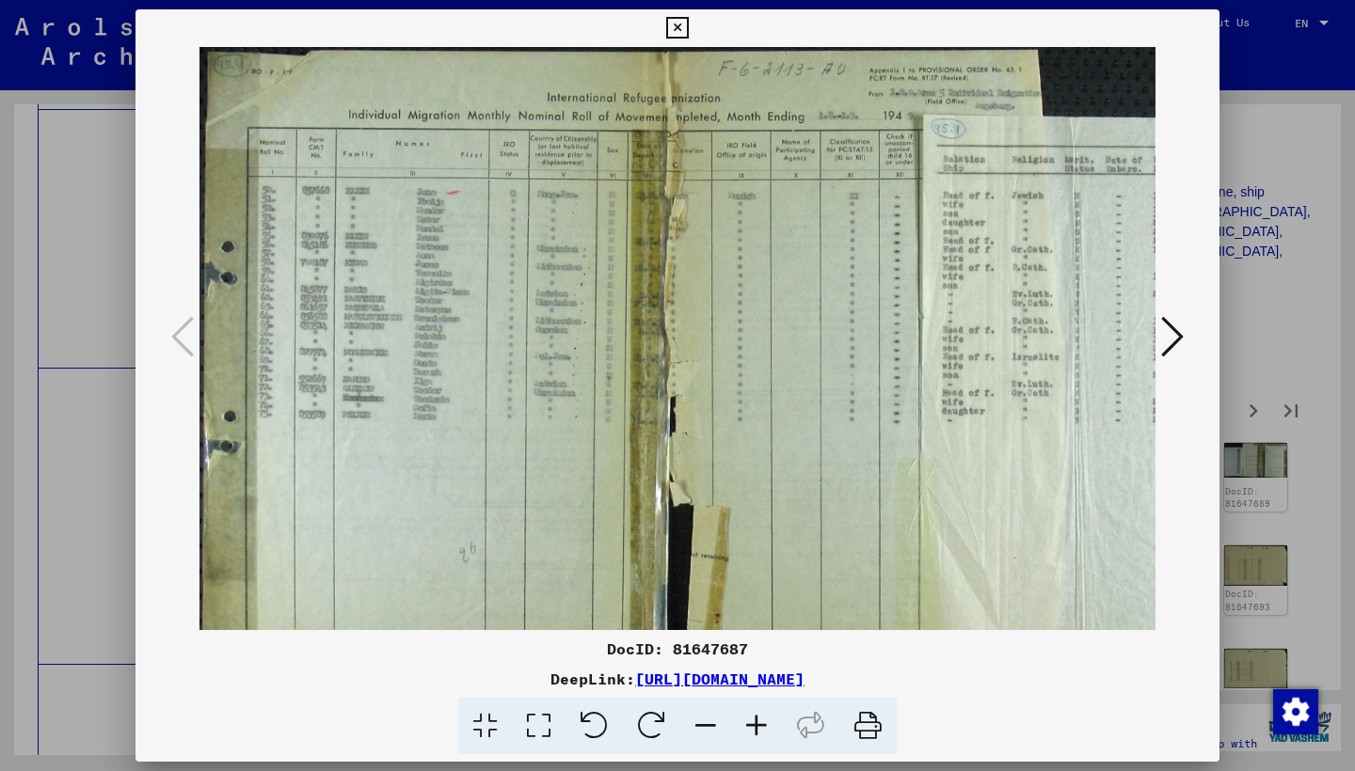
click at [748, 717] on icon at bounding box center [756, 726] width 51 height 57
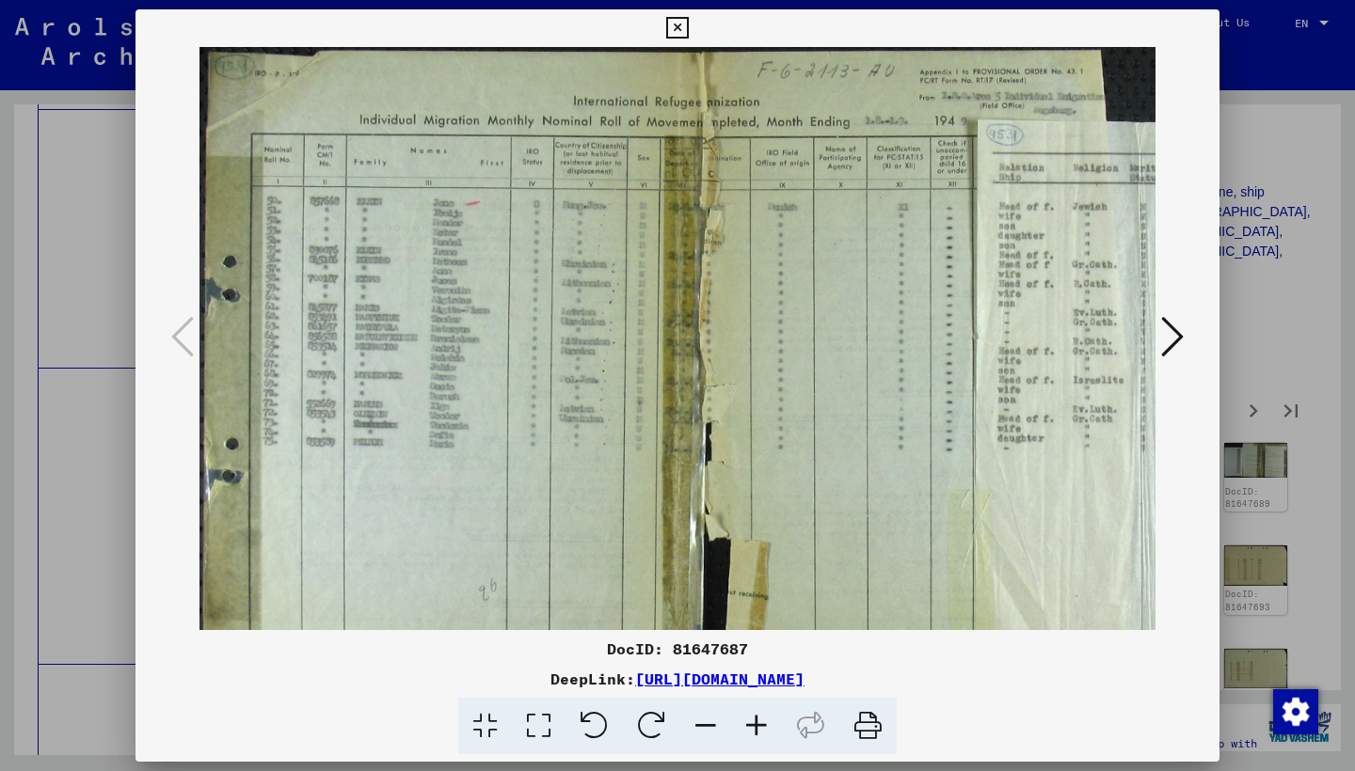
drag, startPoint x: 748, startPoint y: 717, endPoint x: 722, endPoint y: 690, distance: 36.6
click at [748, 717] on icon at bounding box center [756, 726] width 51 height 57
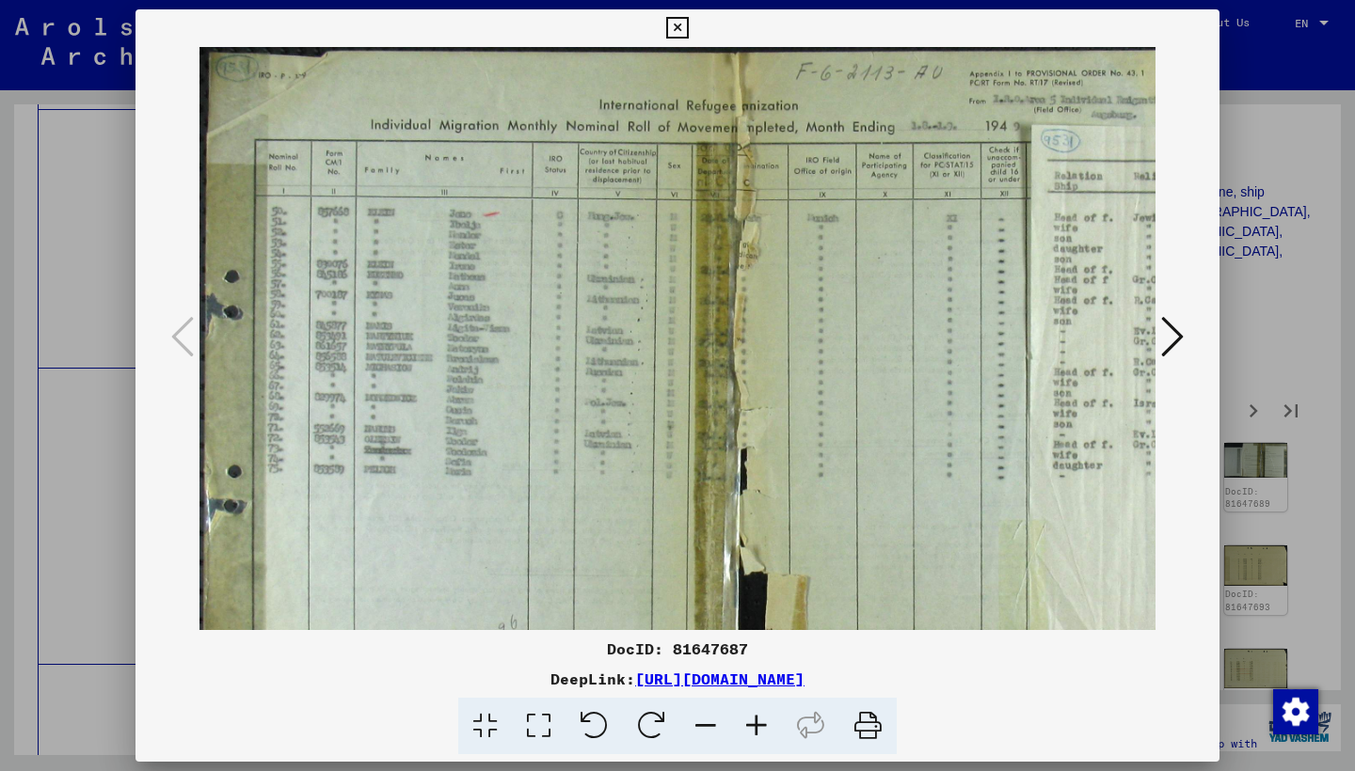
scroll to position [0, 0]
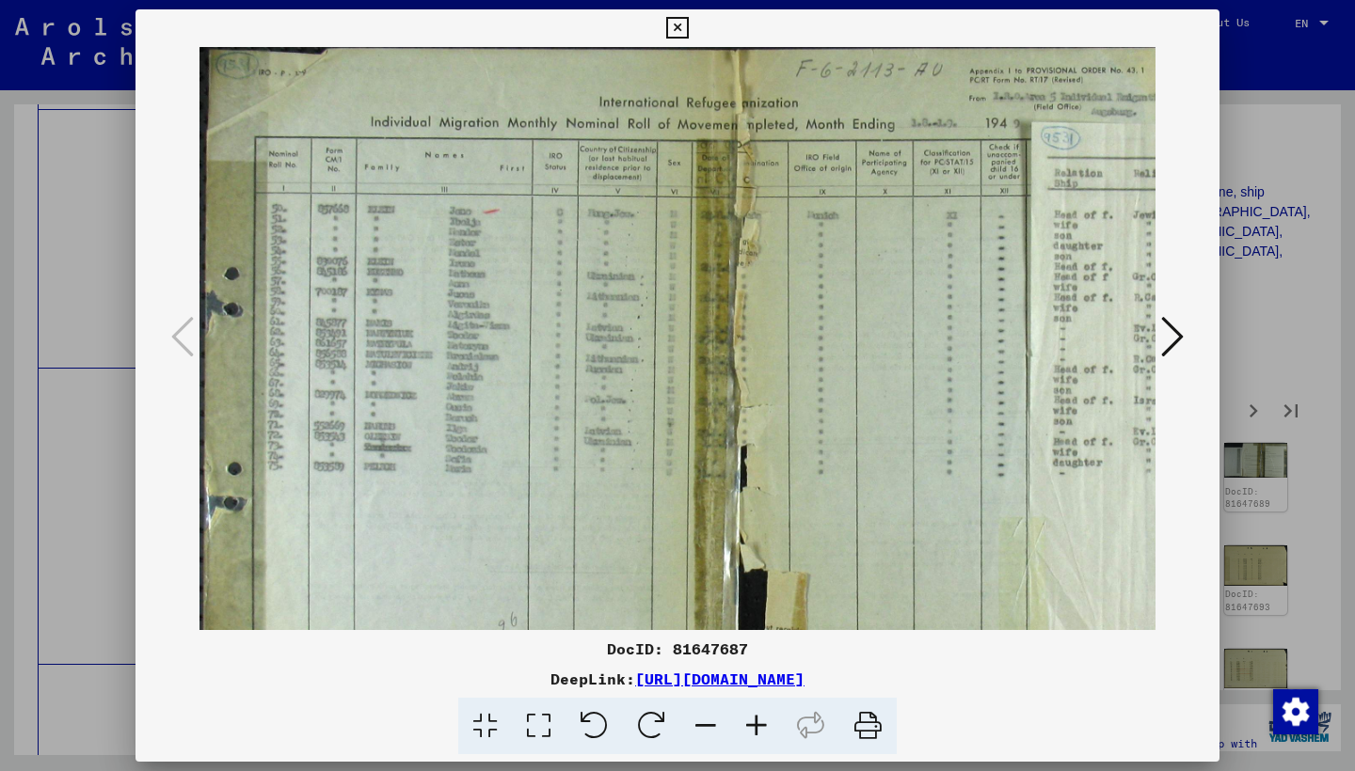
drag, startPoint x: 486, startPoint y: 444, endPoint x: 592, endPoint y: 545, distance: 145.7
click at [1169, 329] on icon at bounding box center [1172, 336] width 23 height 45
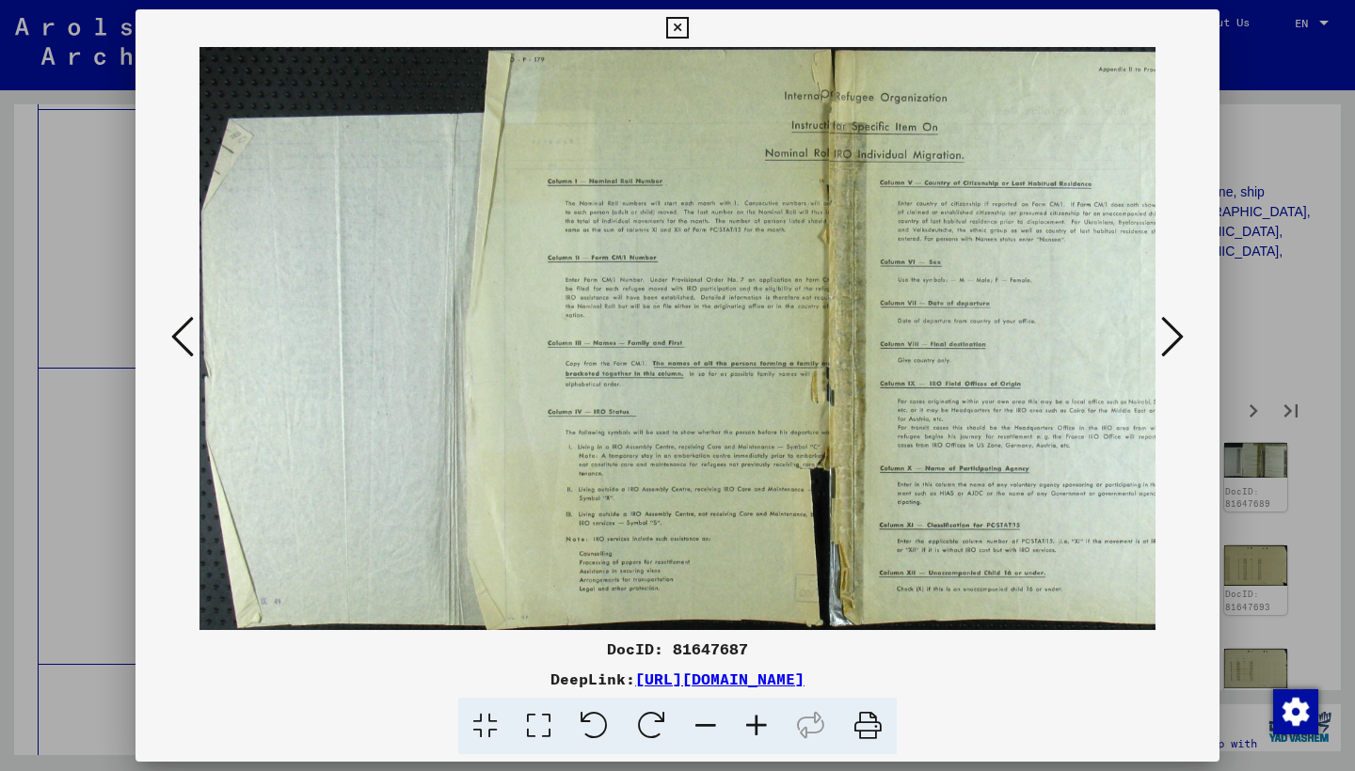
click at [1169, 330] on icon at bounding box center [1172, 336] width 23 height 45
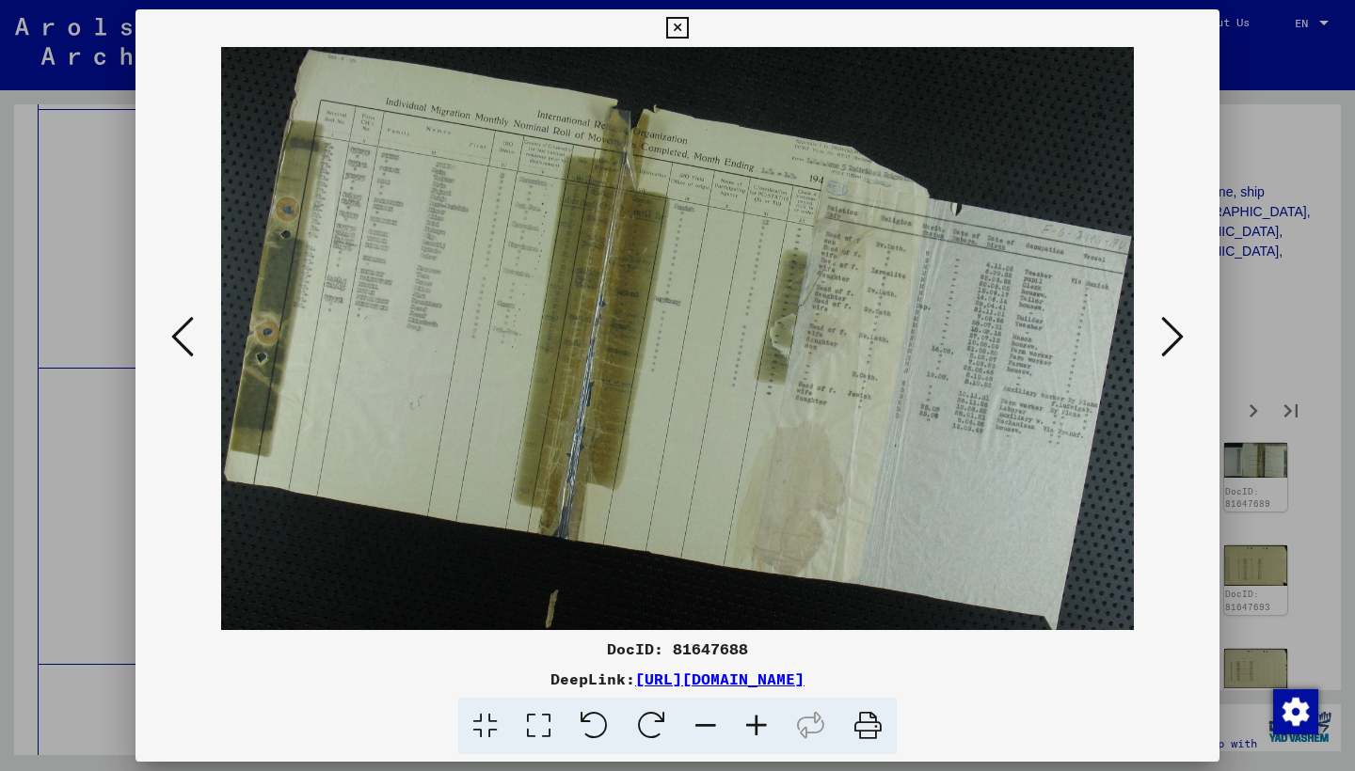
click at [748, 716] on icon at bounding box center [756, 726] width 51 height 57
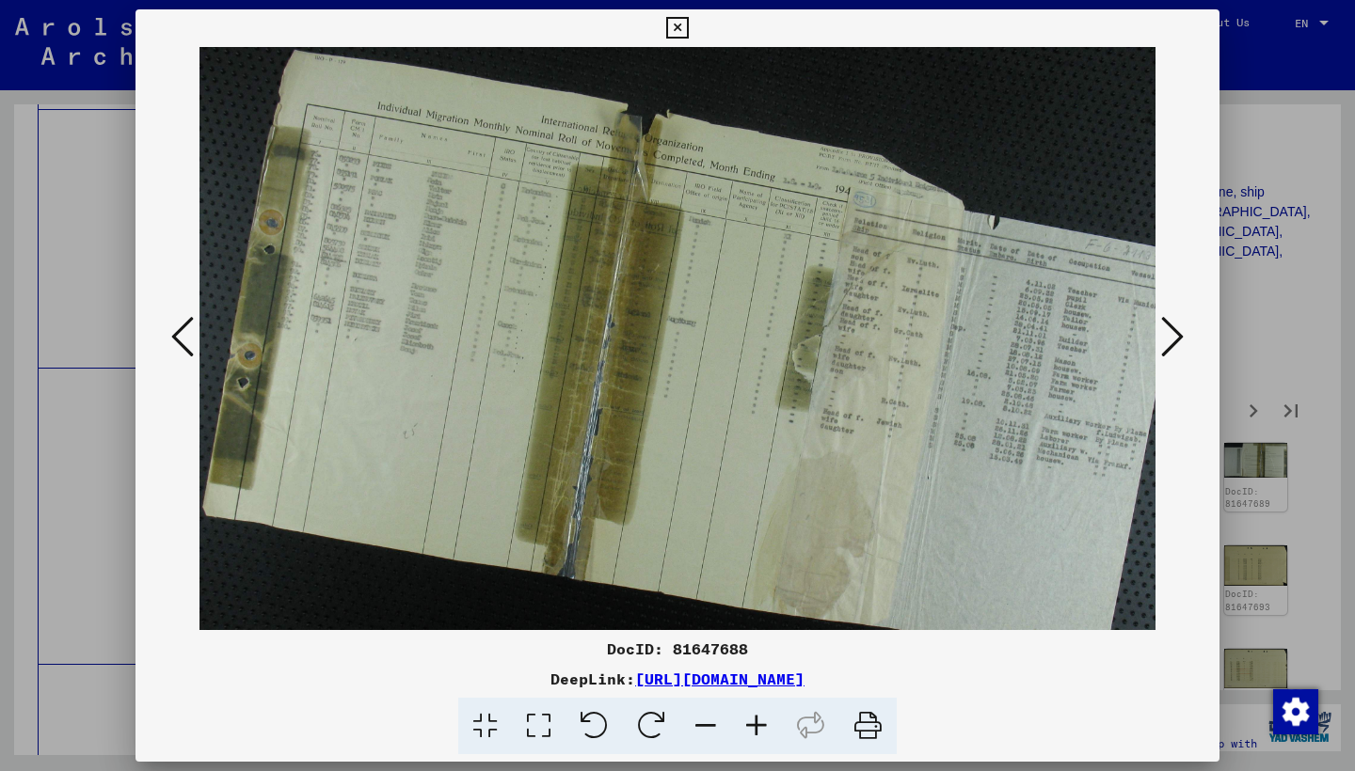
click at [748, 716] on icon at bounding box center [756, 726] width 51 height 57
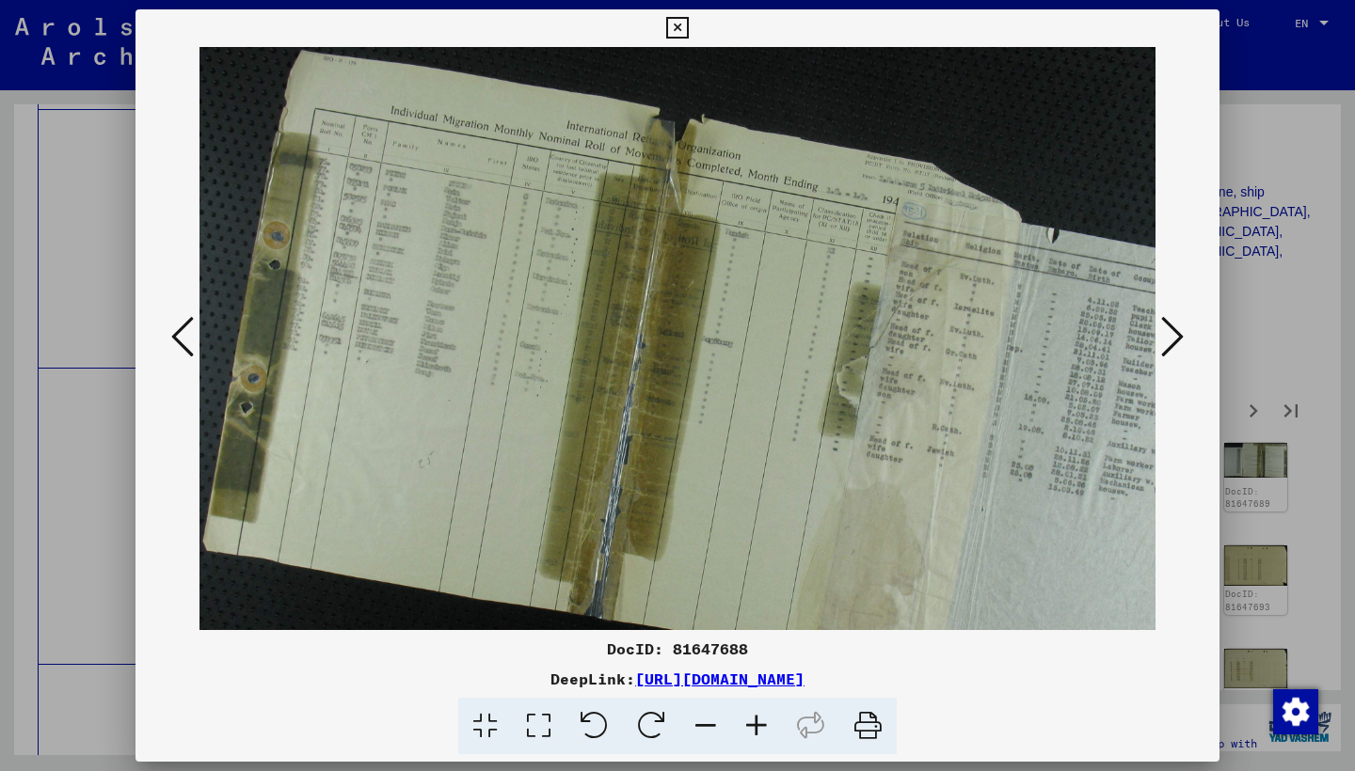
drag, startPoint x: 442, startPoint y: 389, endPoint x: 446, endPoint y: 513, distance: 123.3
click at [759, 728] on icon at bounding box center [756, 726] width 51 height 57
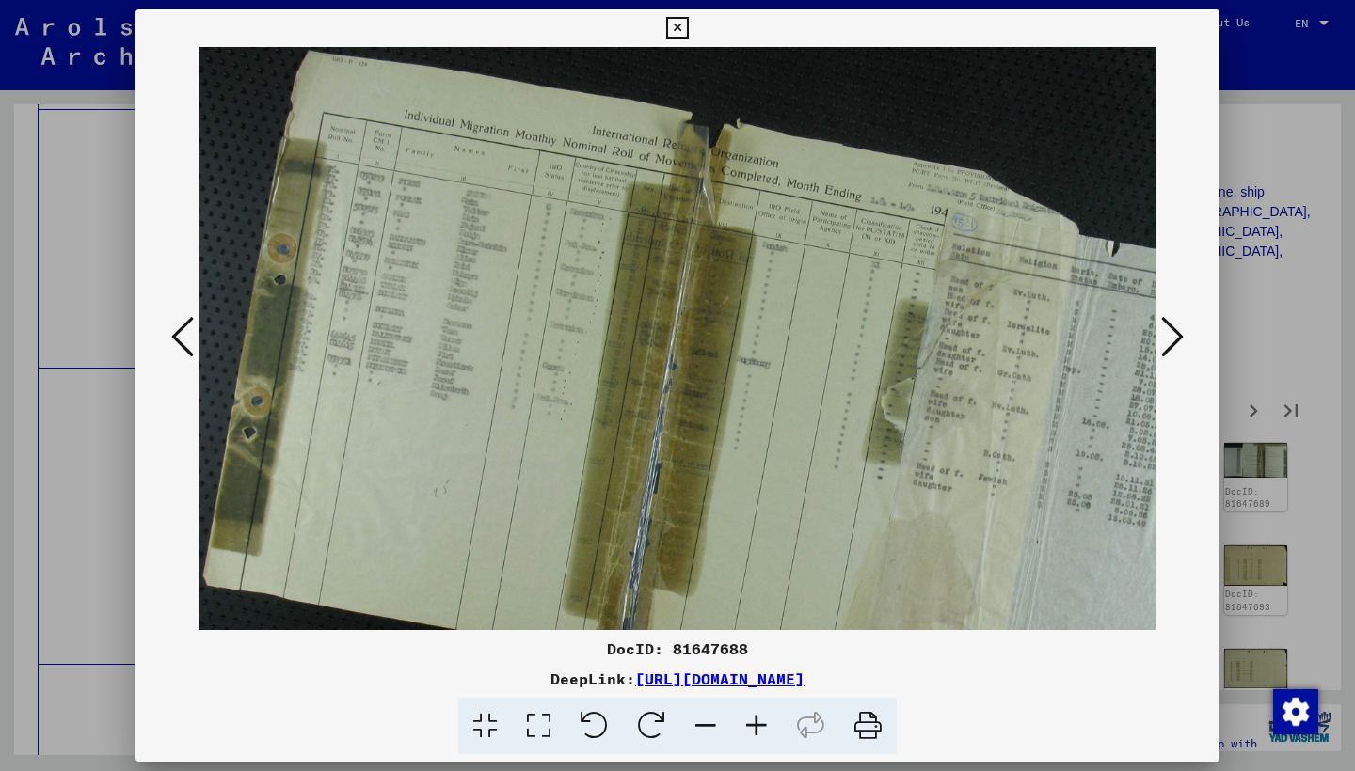
click at [759, 728] on icon at bounding box center [756, 726] width 51 height 57
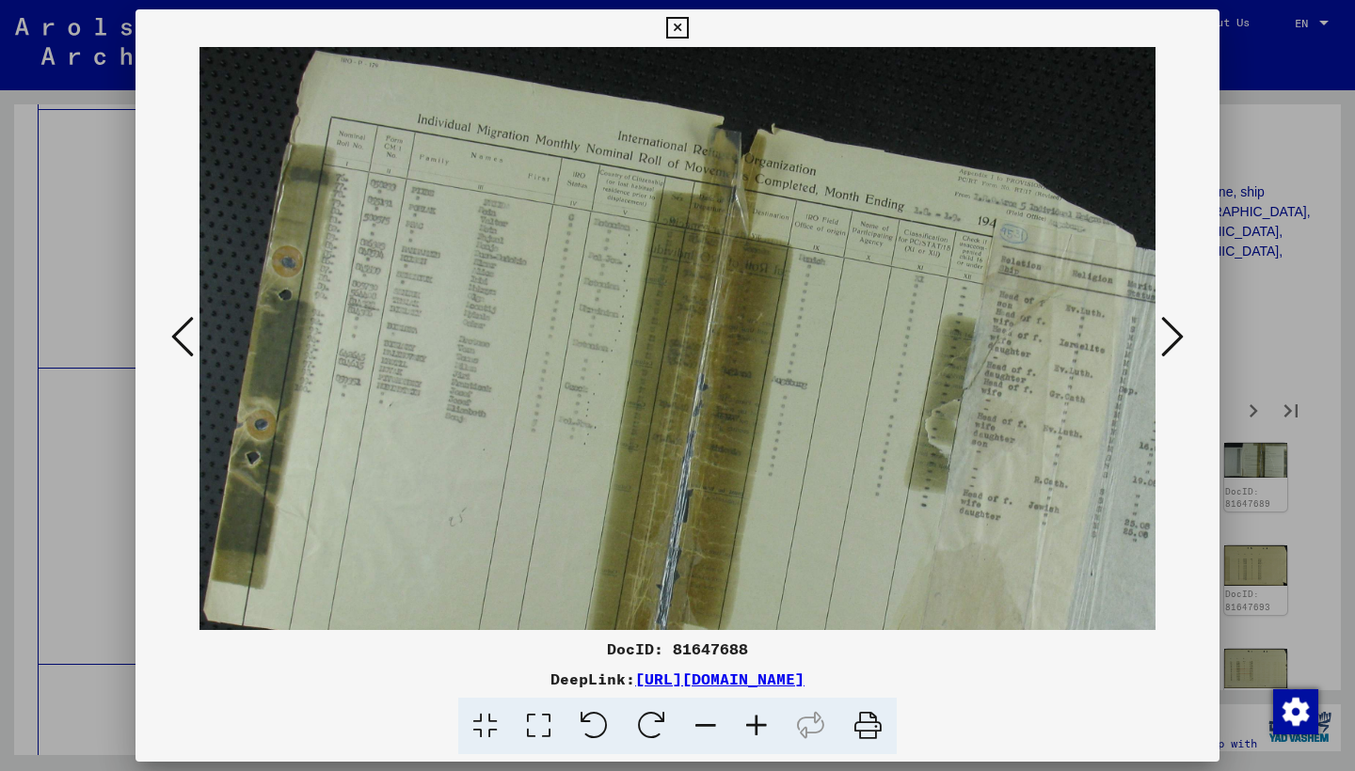
click at [759, 728] on icon at bounding box center [756, 726] width 51 height 57
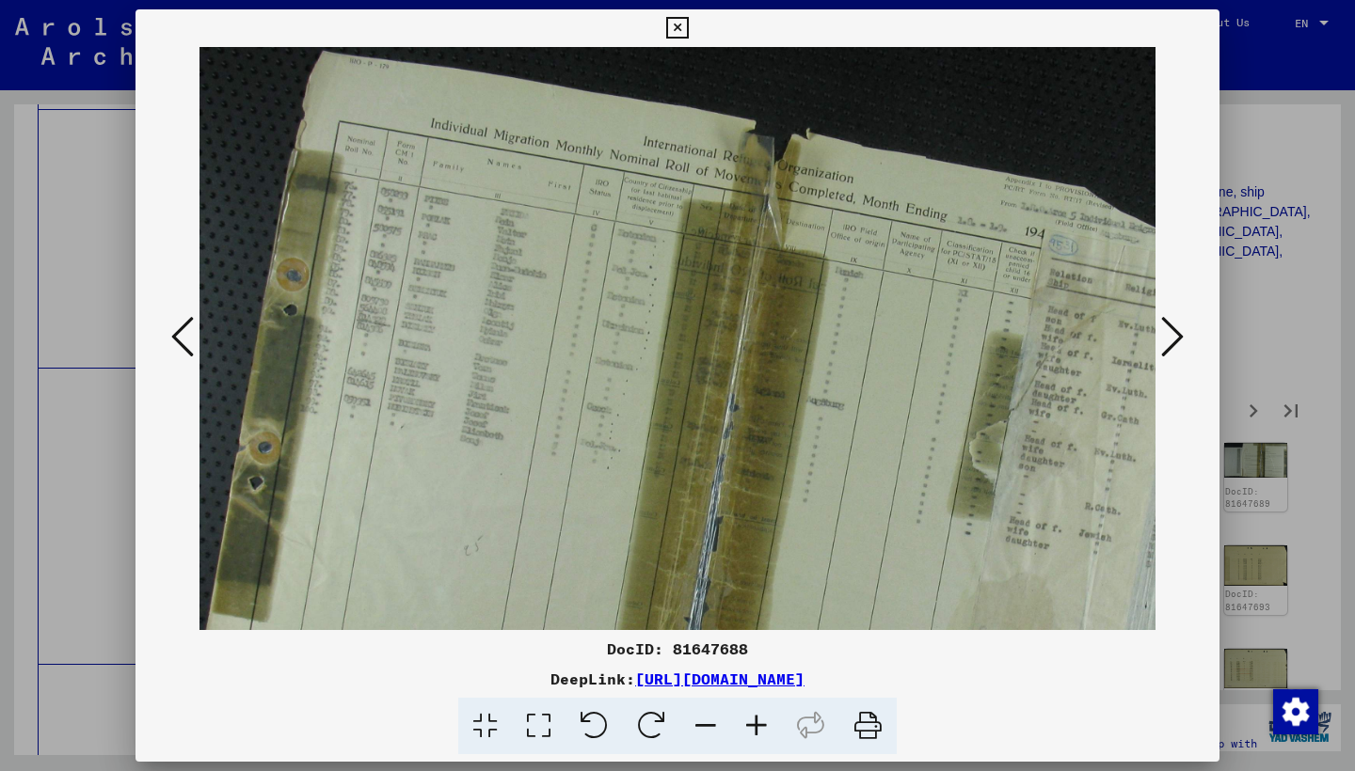
click at [759, 728] on icon at bounding box center [756, 726] width 51 height 57
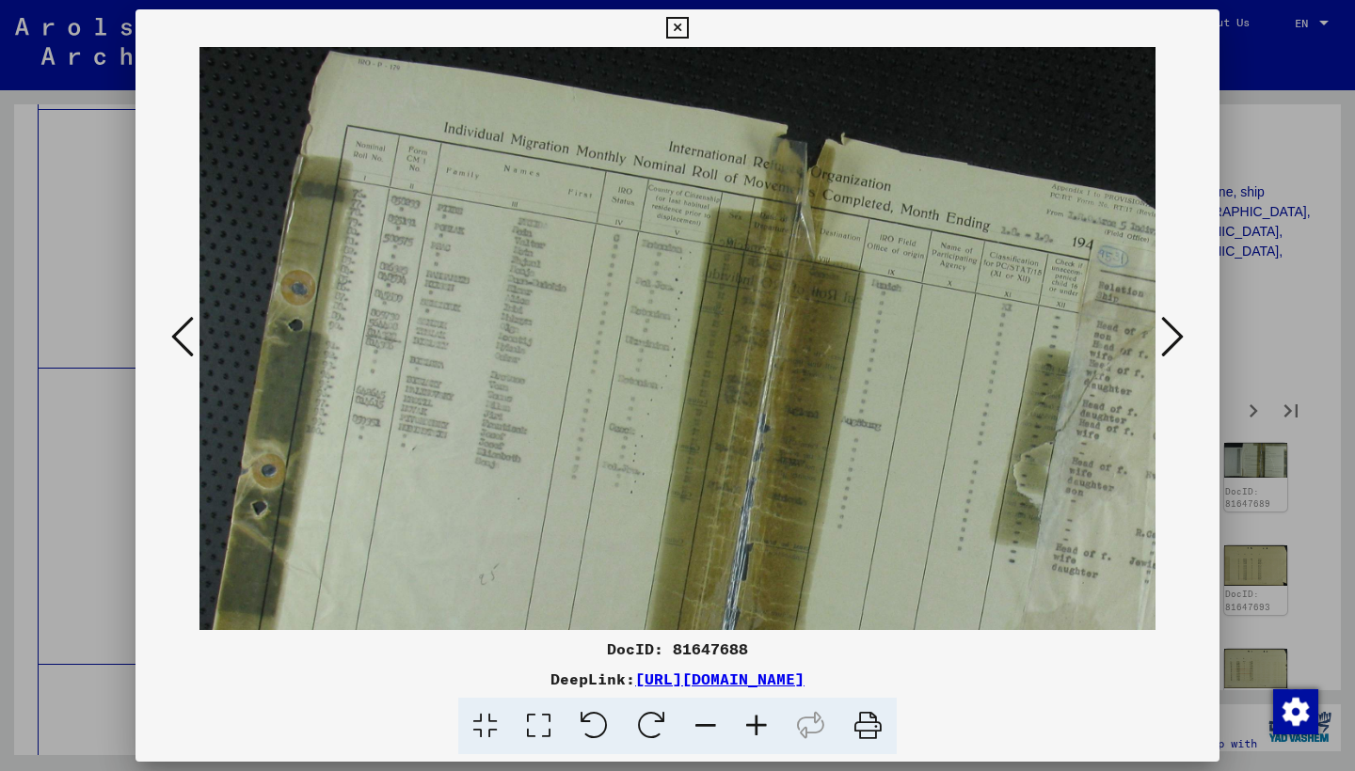
click at [759, 728] on icon at bounding box center [756, 726] width 51 height 57
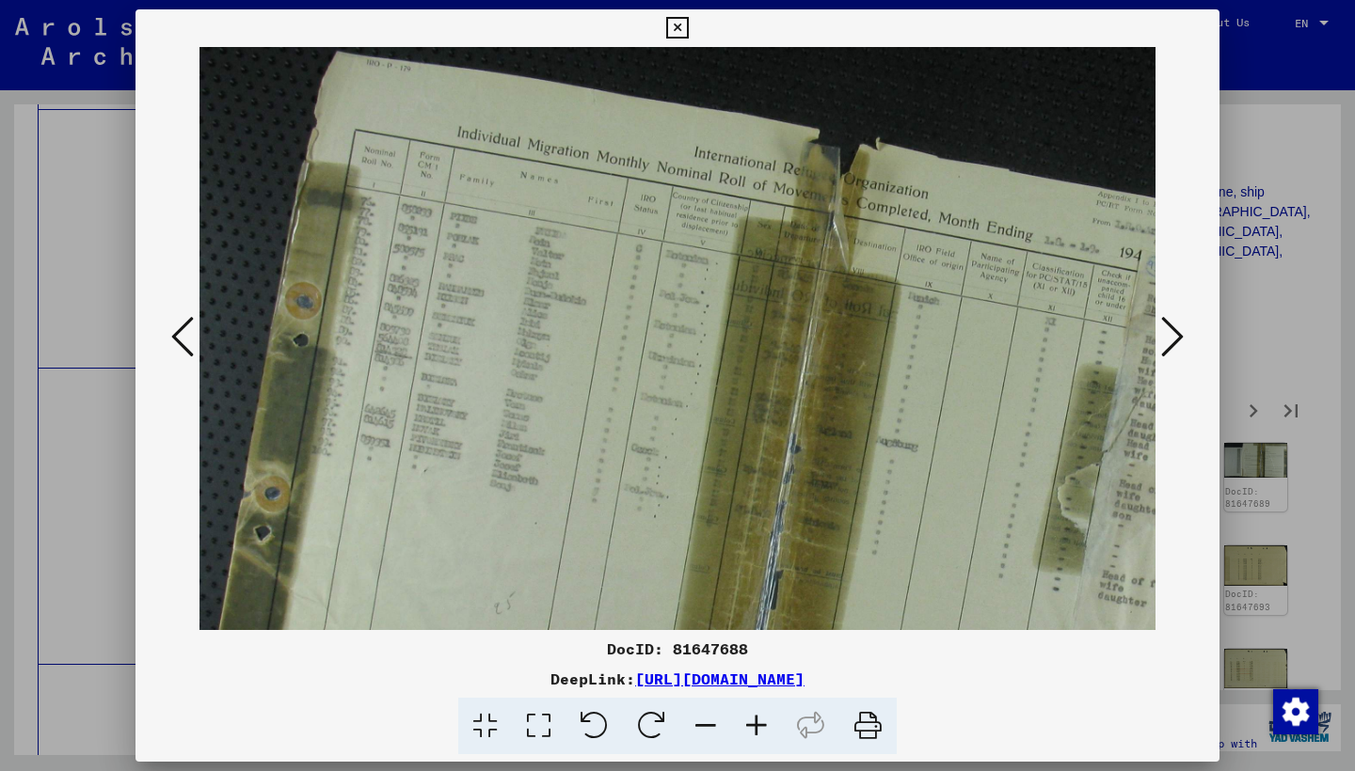
click at [696, 723] on icon at bounding box center [705, 726] width 51 height 57
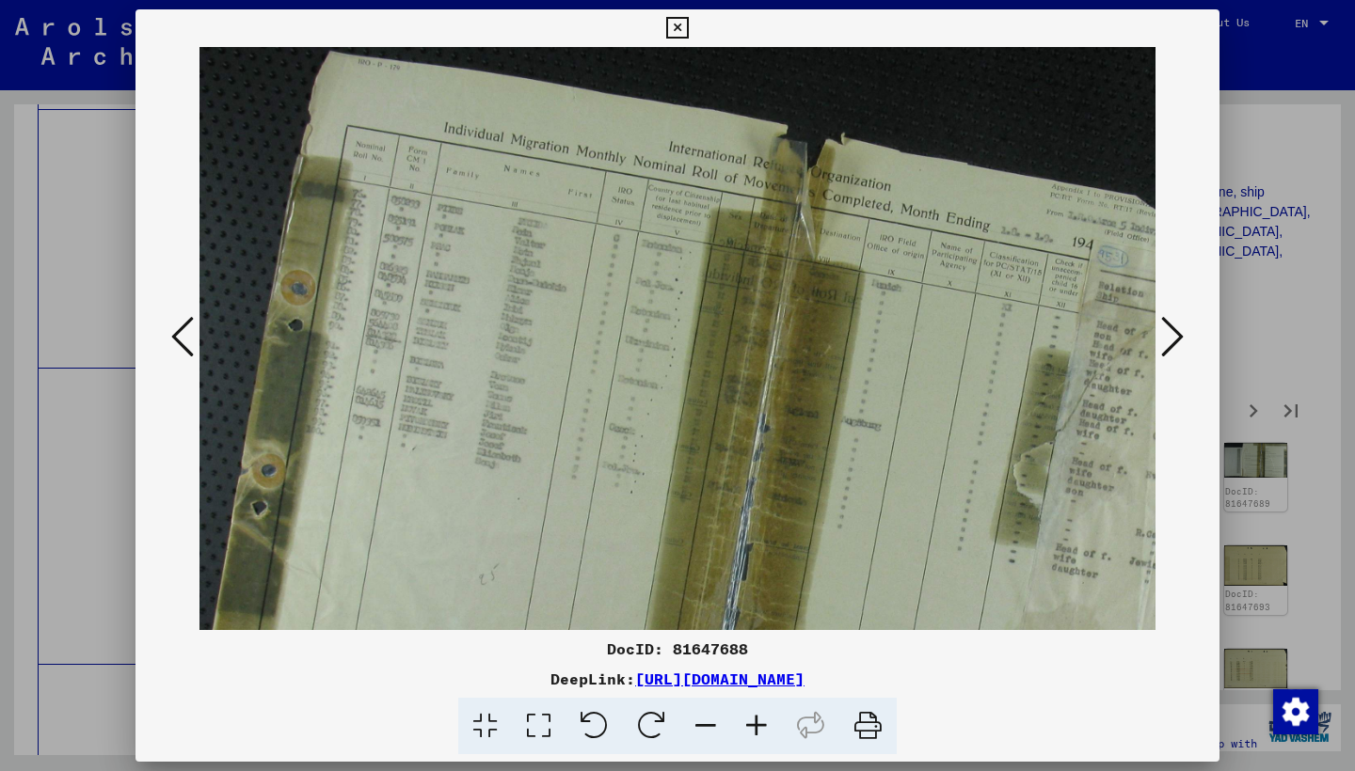
click at [696, 723] on icon at bounding box center [705, 726] width 51 height 57
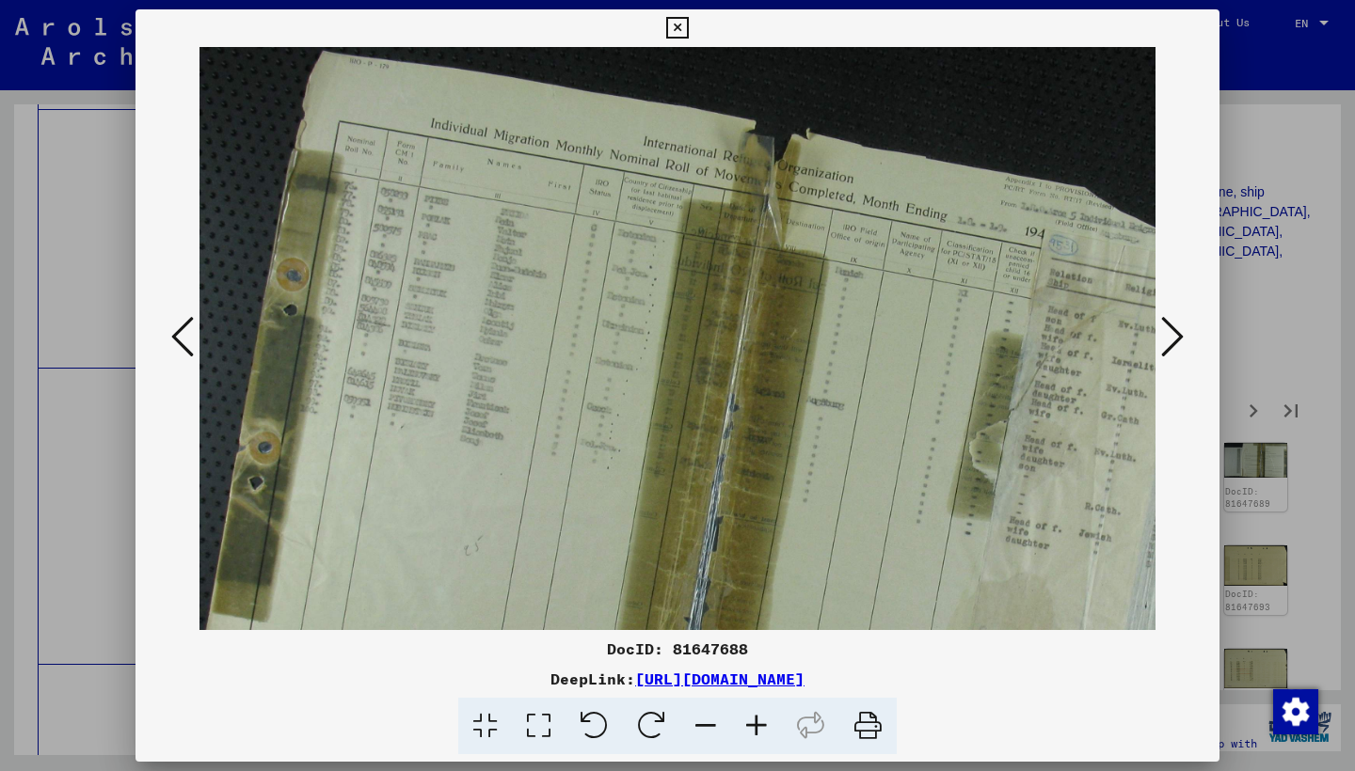
click at [696, 723] on icon at bounding box center [705, 726] width 51 height 57
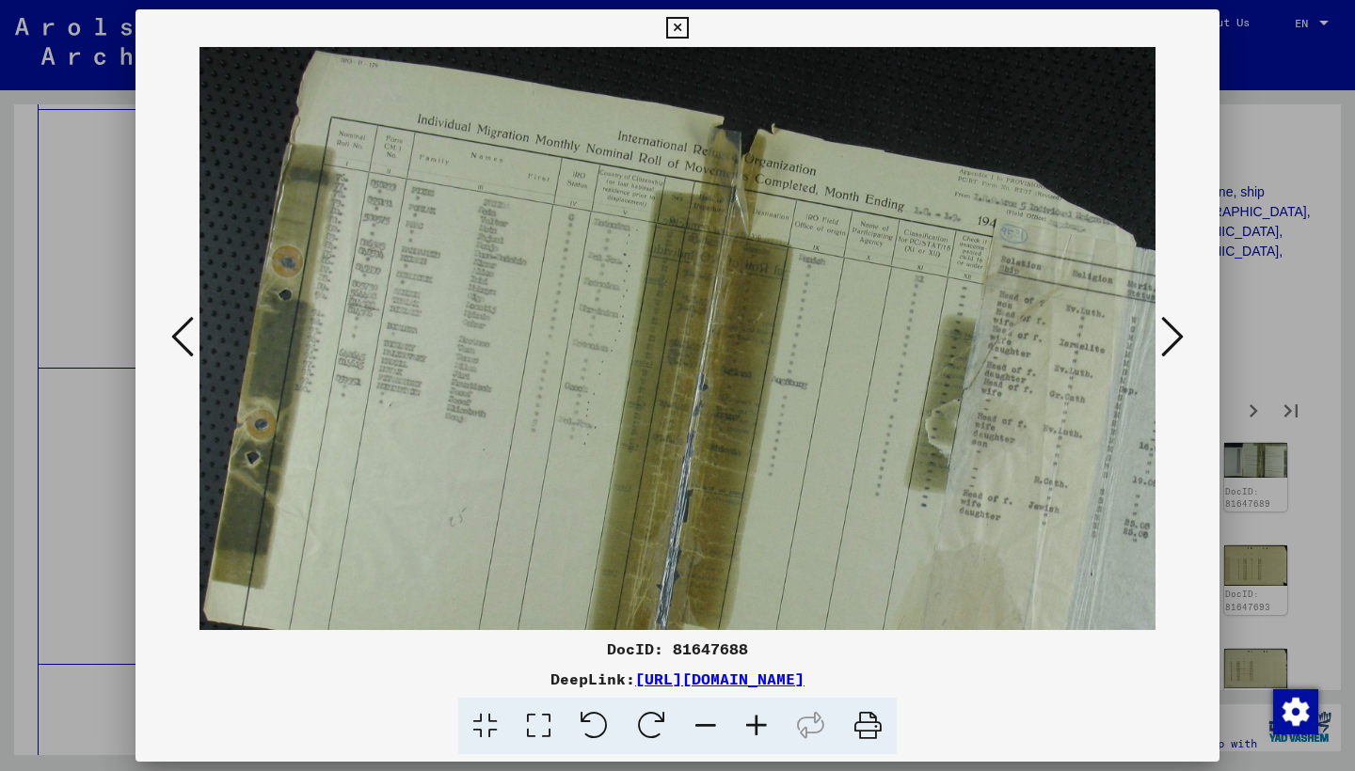
click at [696, 723] on icon at bounding box center [705, 726] width 51 height 57
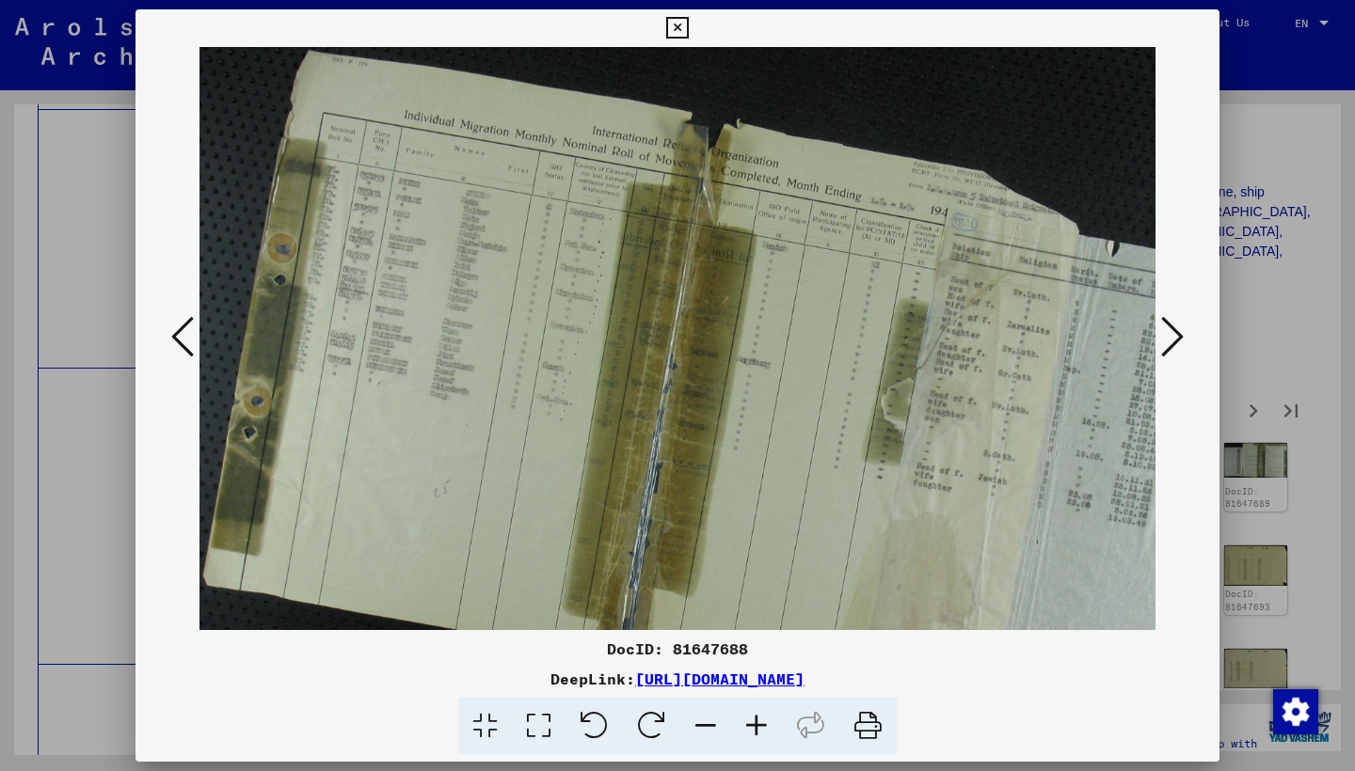
click at [696, 723] on icon at bounding box center [705, 726] width 51 height 57
click at [696, 722] on icon at bounding box center [705, 726] width 51 height 57
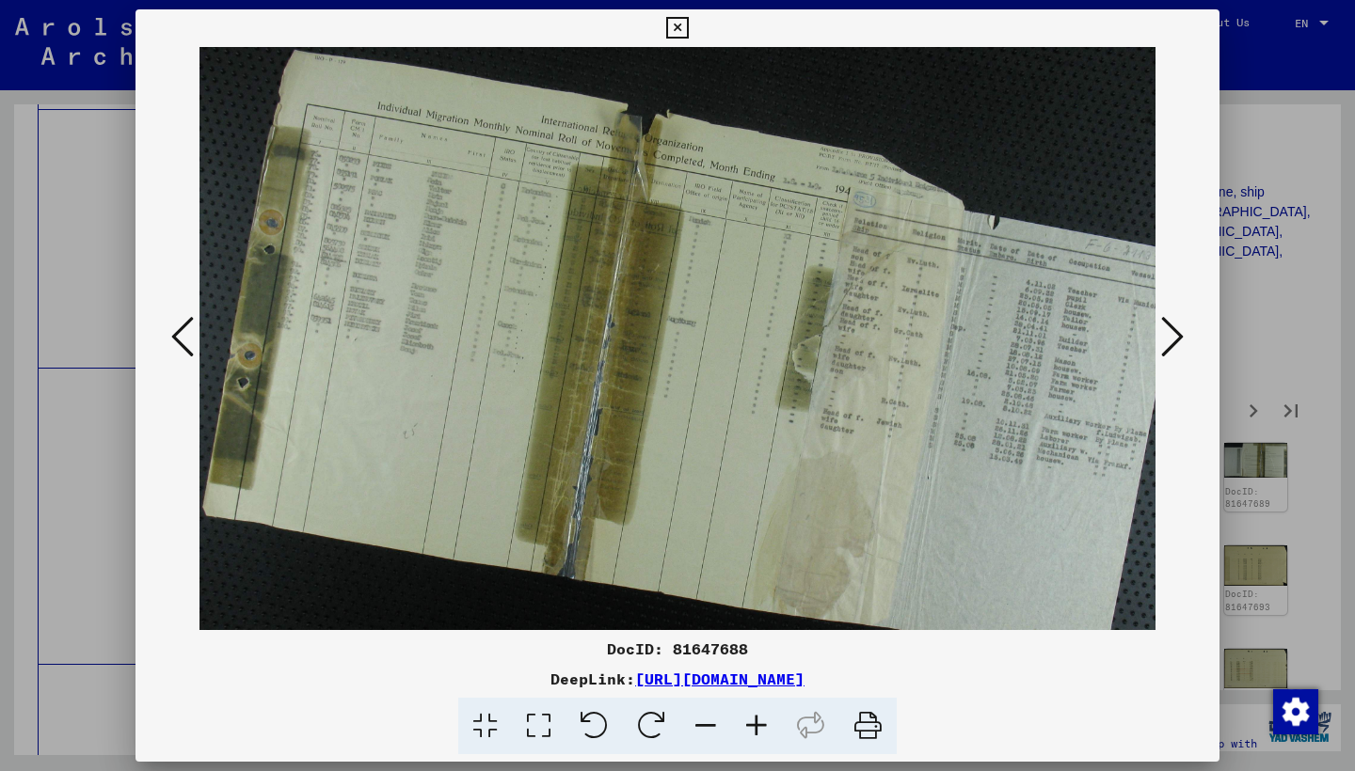
click at [696, 722] on icon at bounding box center [705, 726] width 51 height 57
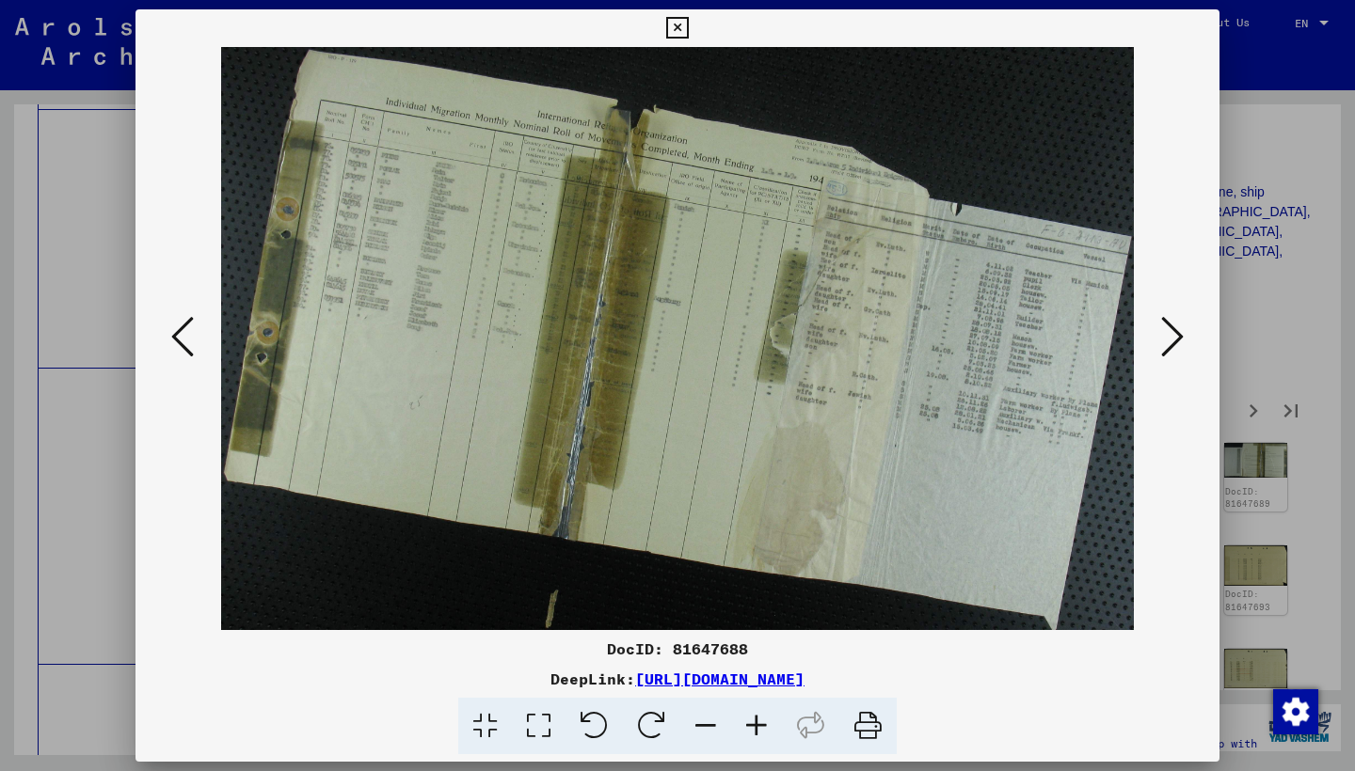
click at [1171, 345] on icon at bounding box center [1172, 336] width 23 height 45
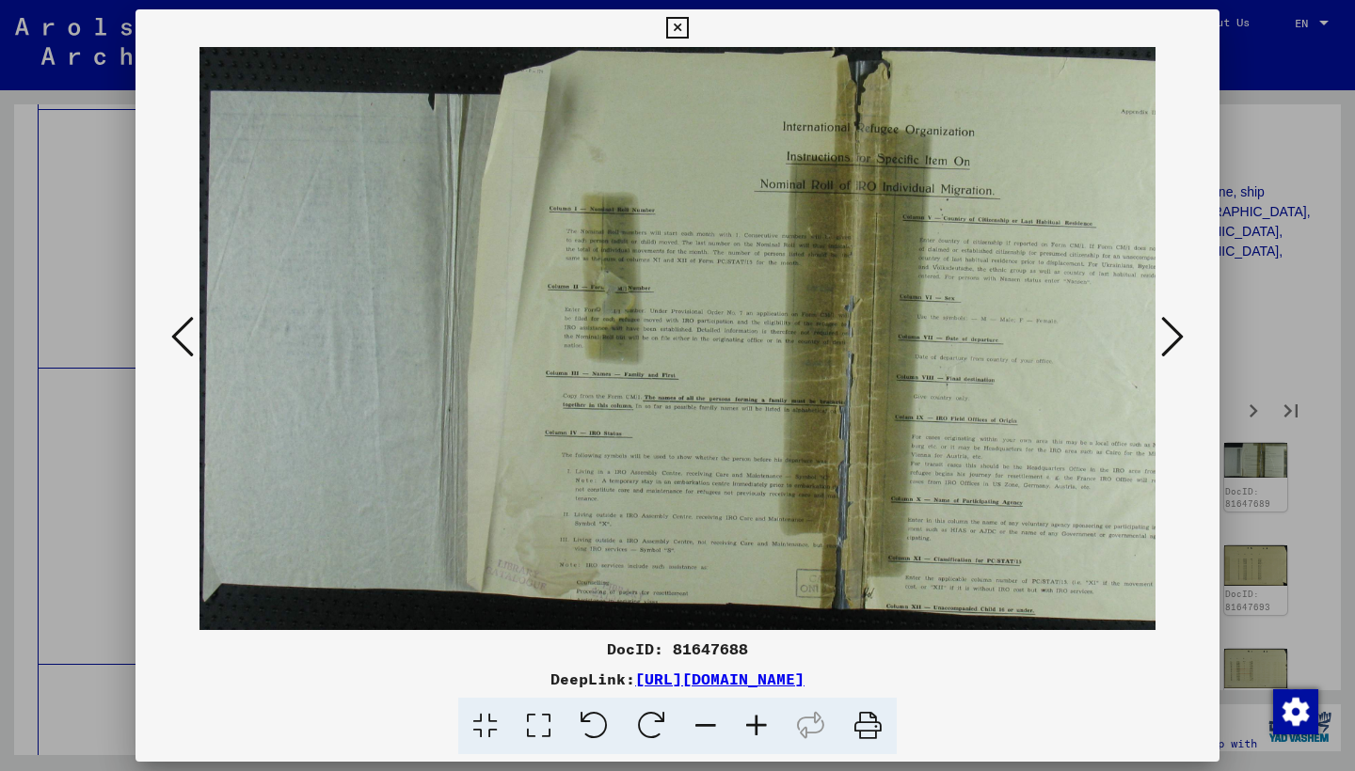
click at [1171, 345] on icon at bounding box center [1172, 336] width 23 height 45
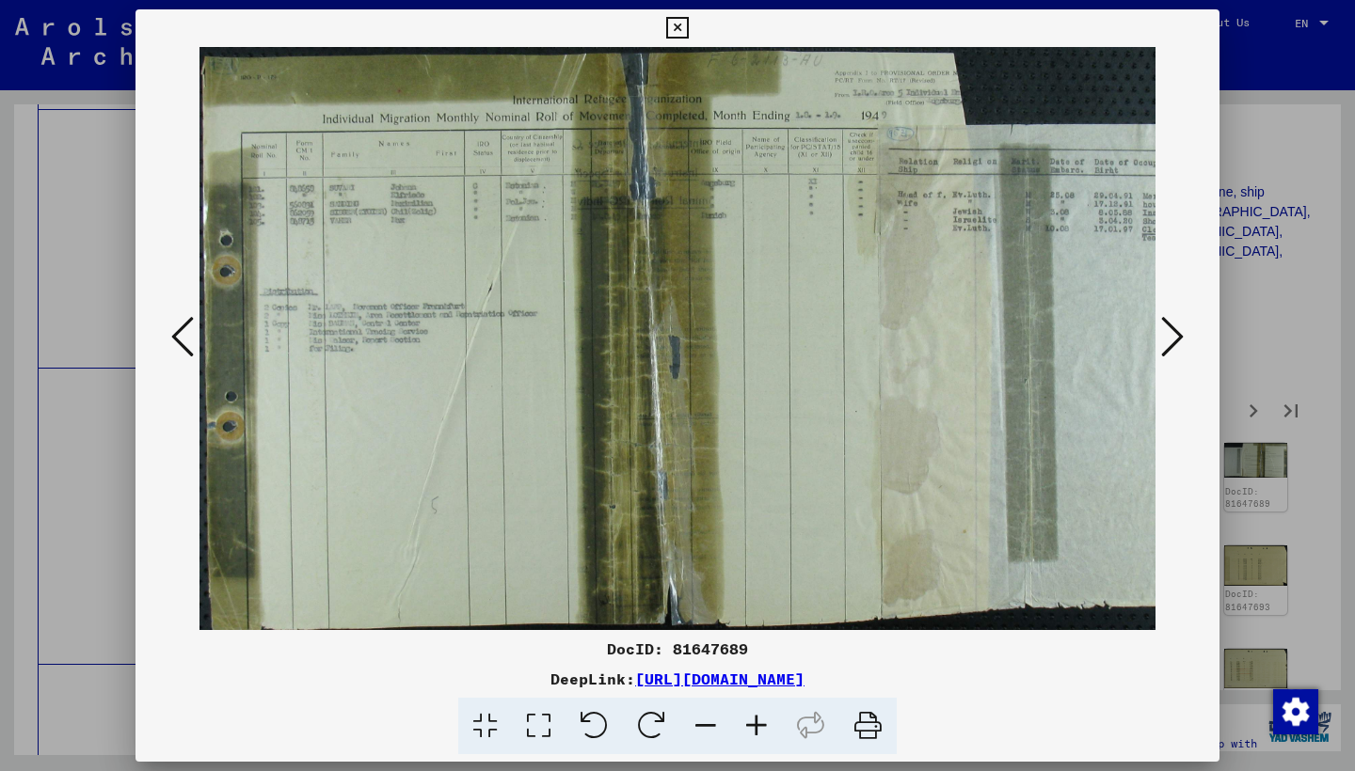
click at [1167, 344] on icon at bounding box center [1172, 336] width 23 height 45
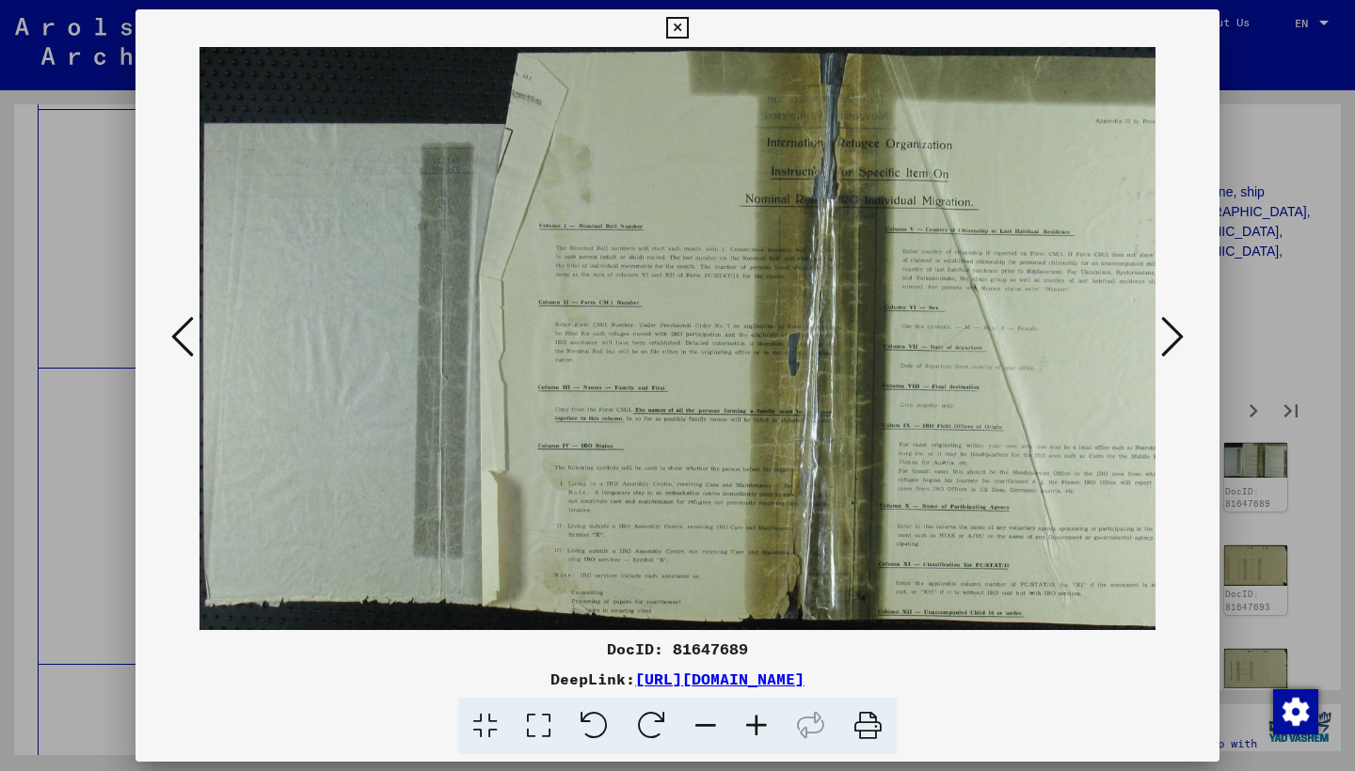
click at [1167, 344] on icon at bounding box center [1172, 336] width 23 height 45
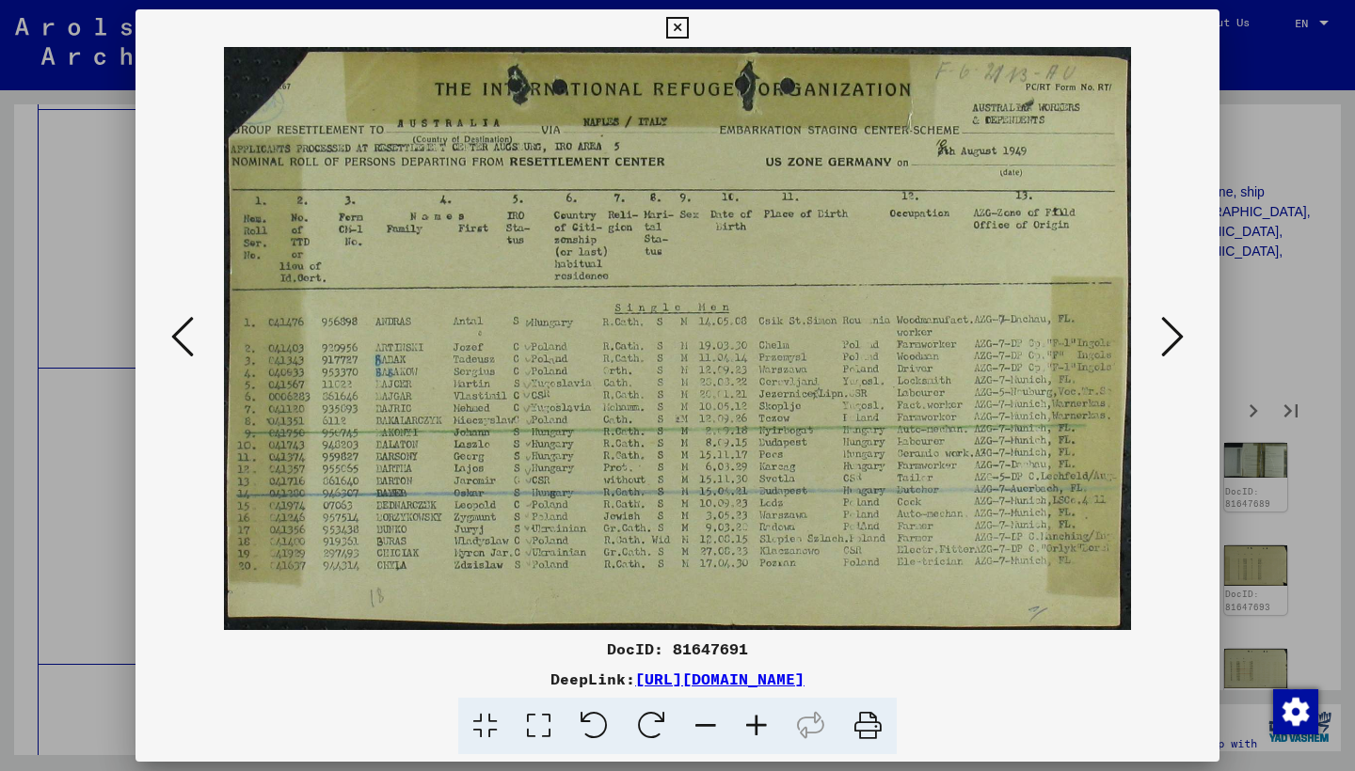
click at [1166, 344] on icon at bounding box center [1172, 336] width 23 height 45
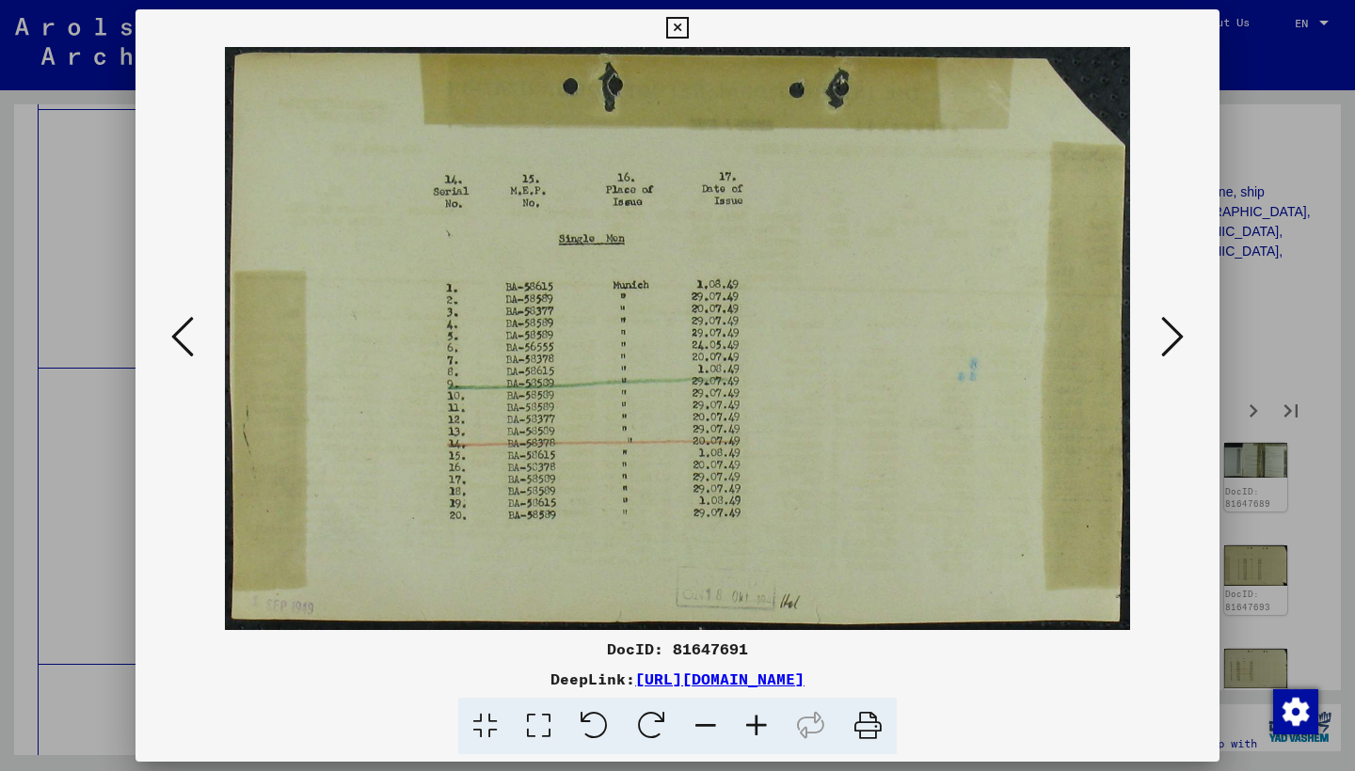
click at [1166, 344] on icon at bounding box center [1172, 336] width 23 height 45
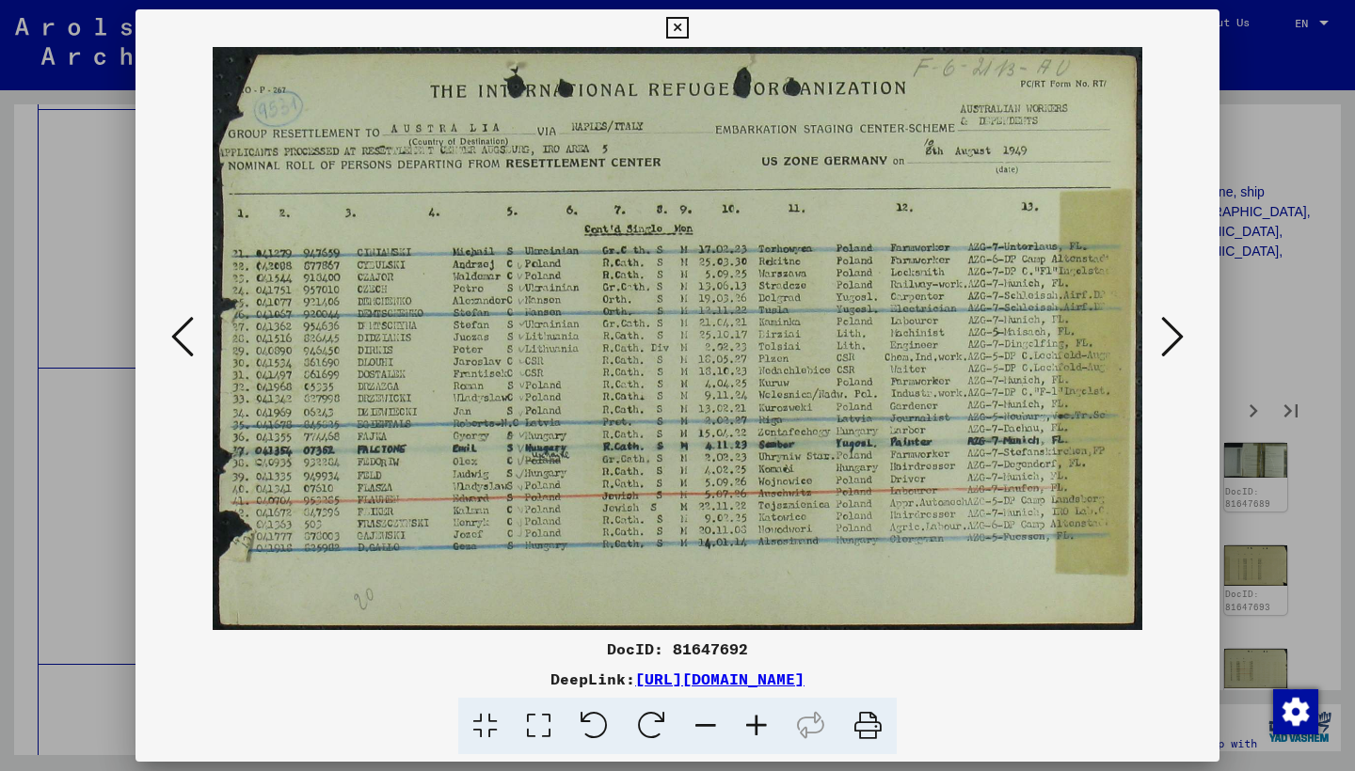
click at [1168, 338] on icon at bounding box center [1172, 336] width 23 height 45
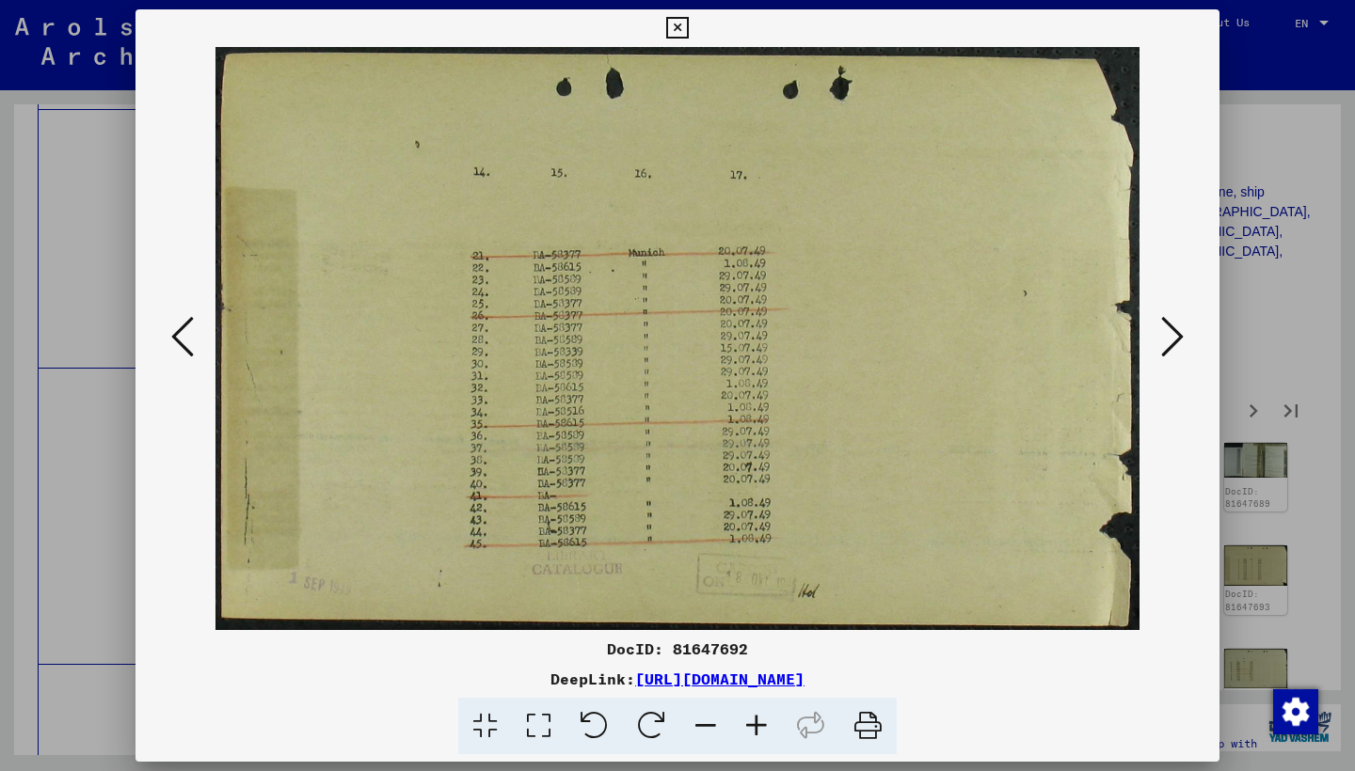
click at [1168, 338] on icon at bounding box center [1172, 336] width 23 height 45
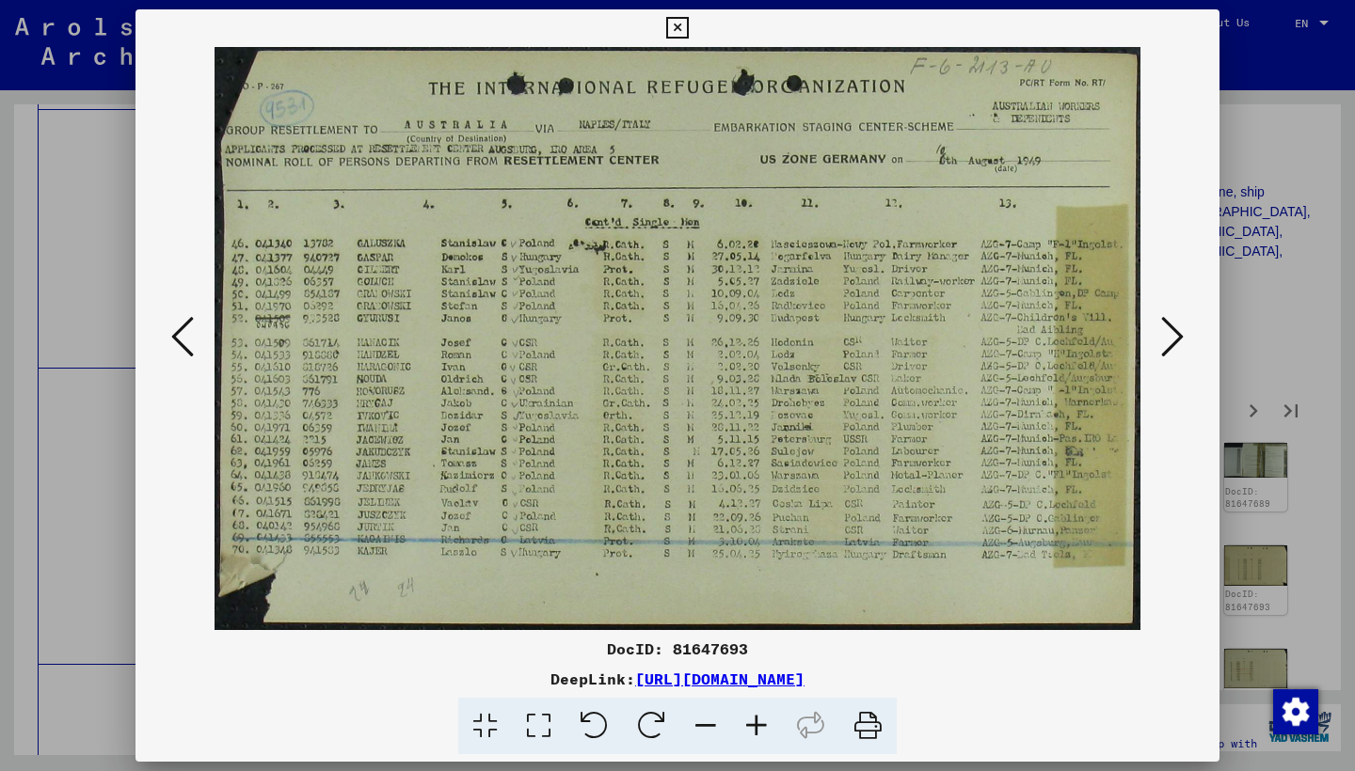
click at [1166, 339] on icon at bounding box center [1172, 336] width 23 height 45
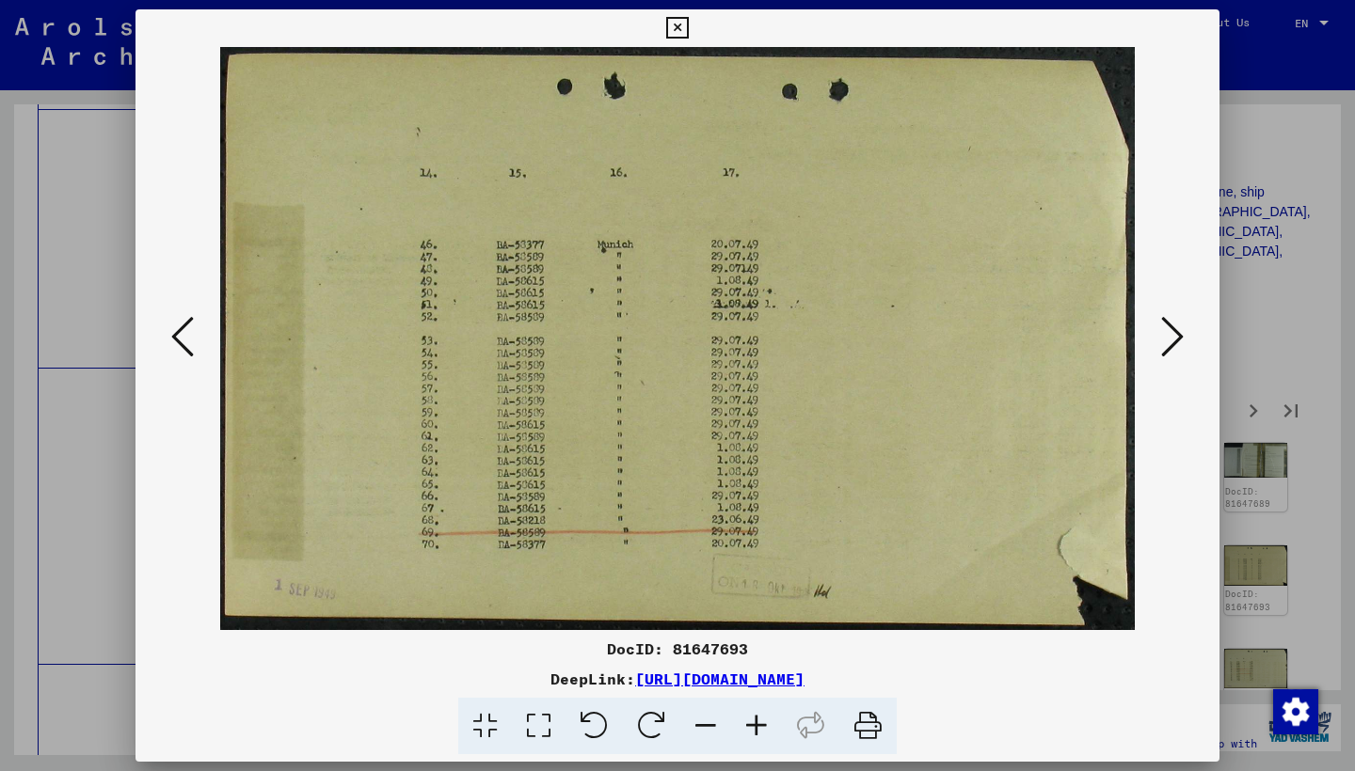
click at [1166, 339] on icon at bounding box center [1172, 336] width 23 height 45
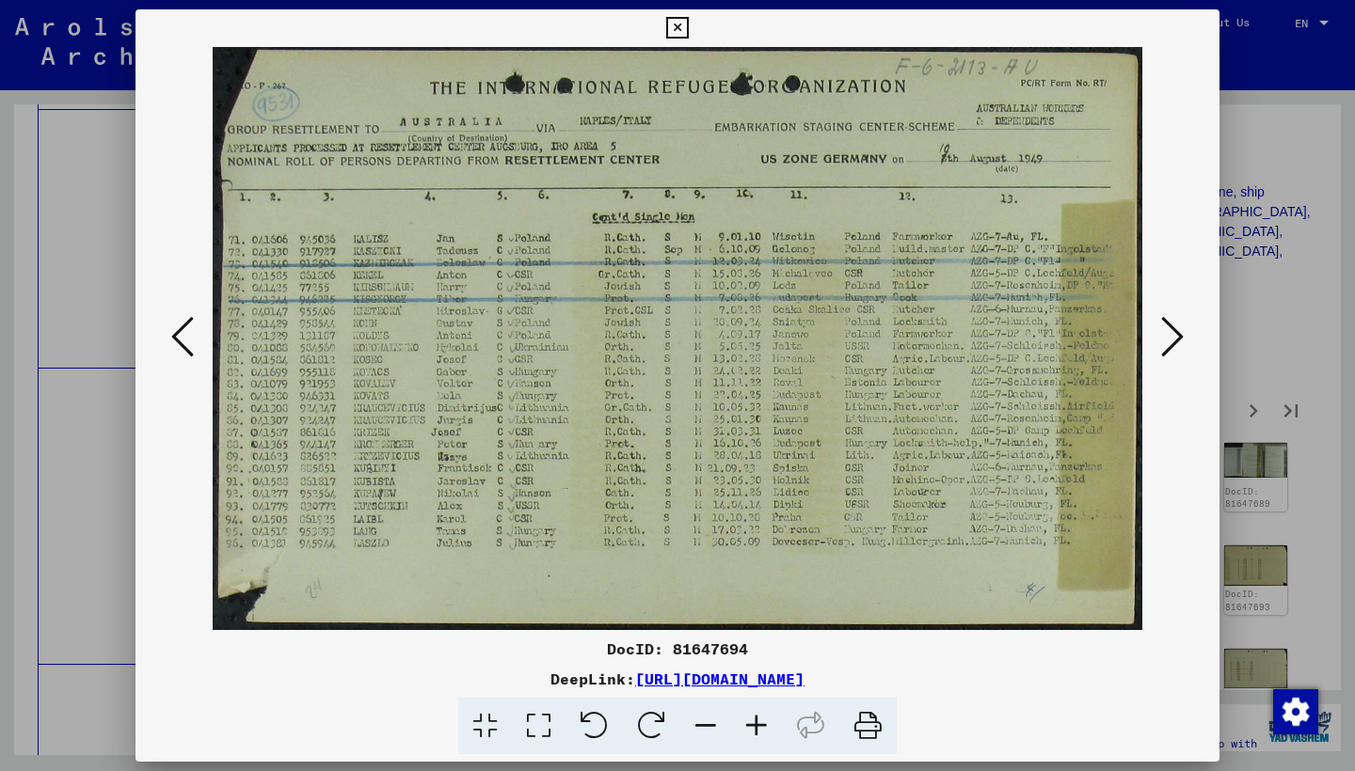
click at [1172, 337] on icon at bounding box center [1172, 336] width 23 height 45
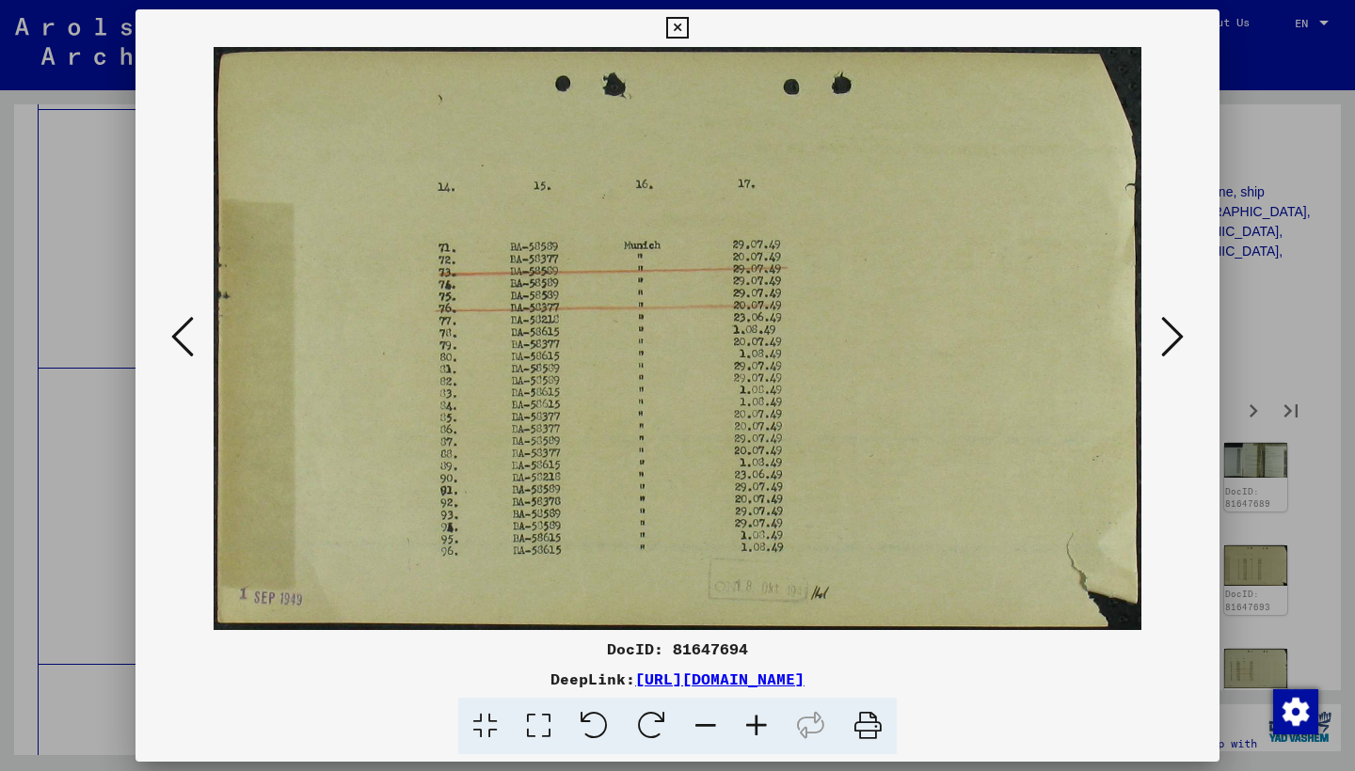
click at [1172, 337] on icon at bounding box center [1172, 336] width 23 height 45
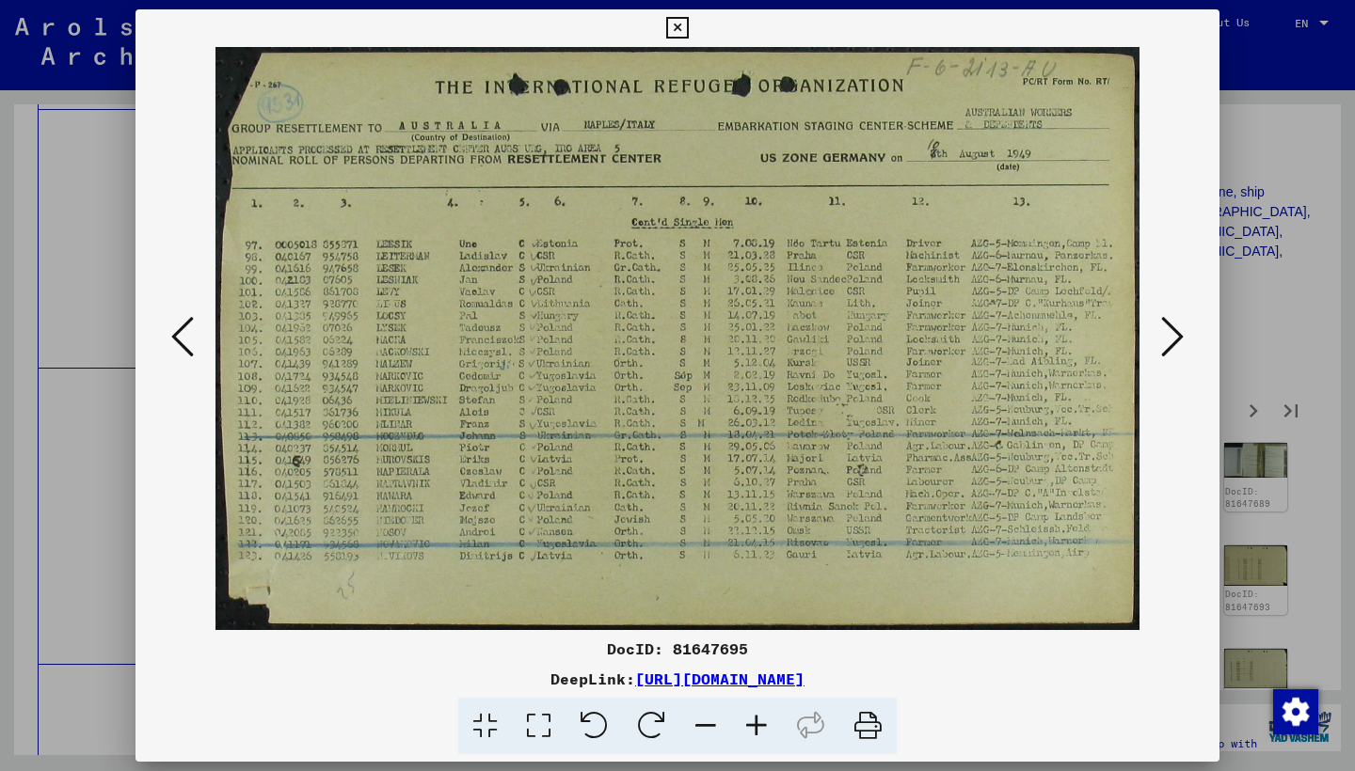
click at [1172, 337] on icon at bounding box center [1172, 336] width 23 height 45
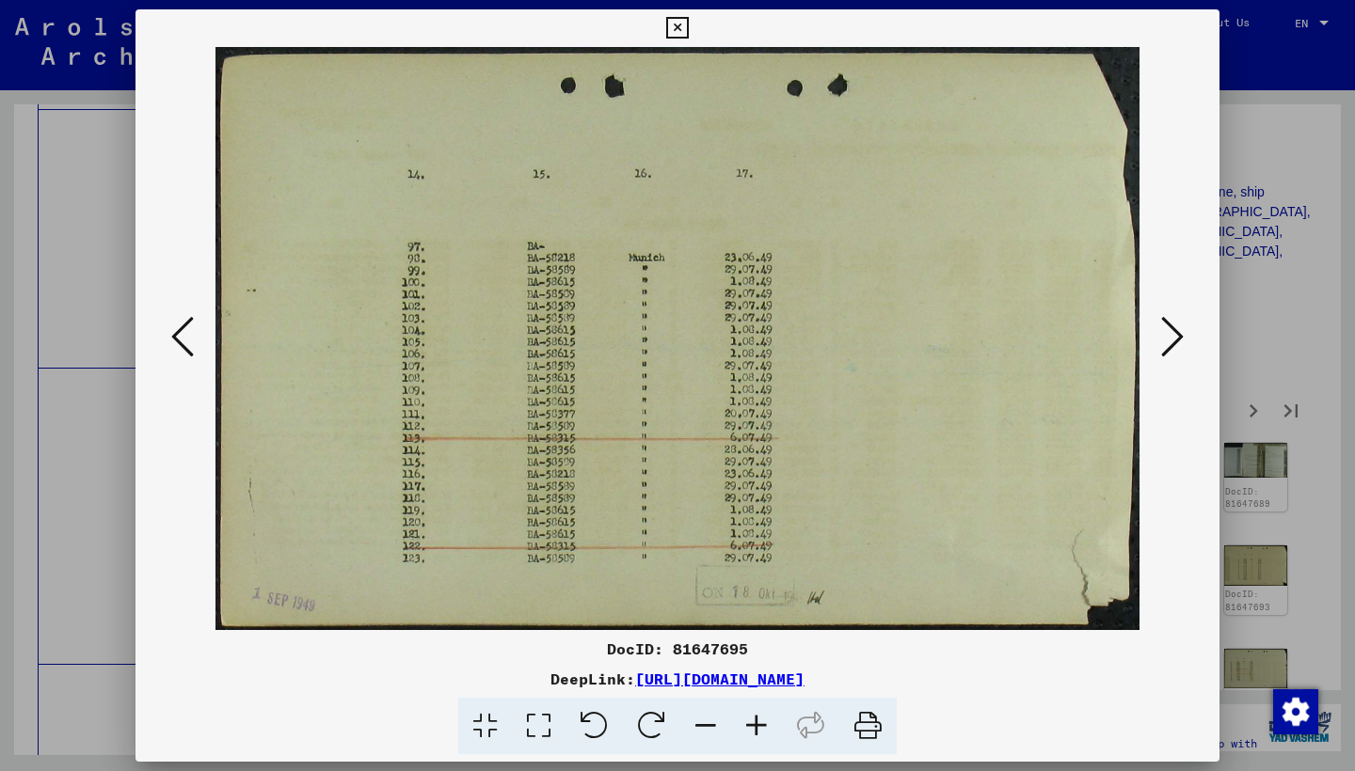
click at [1172, 337] on icon at bounding box center [1172, 336] width 23 height 45
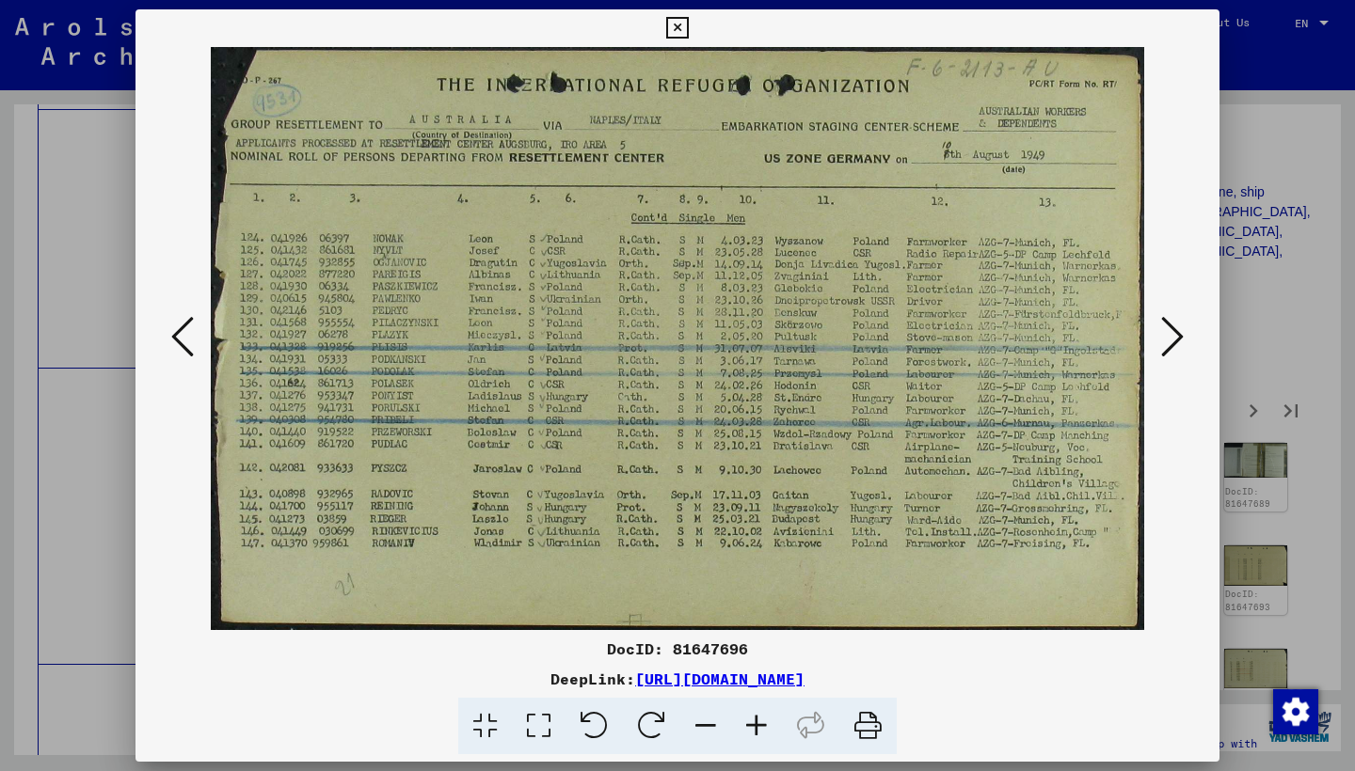
click at [1172, 337] on icon at bounding box center [1172, 336] width 23 height 45
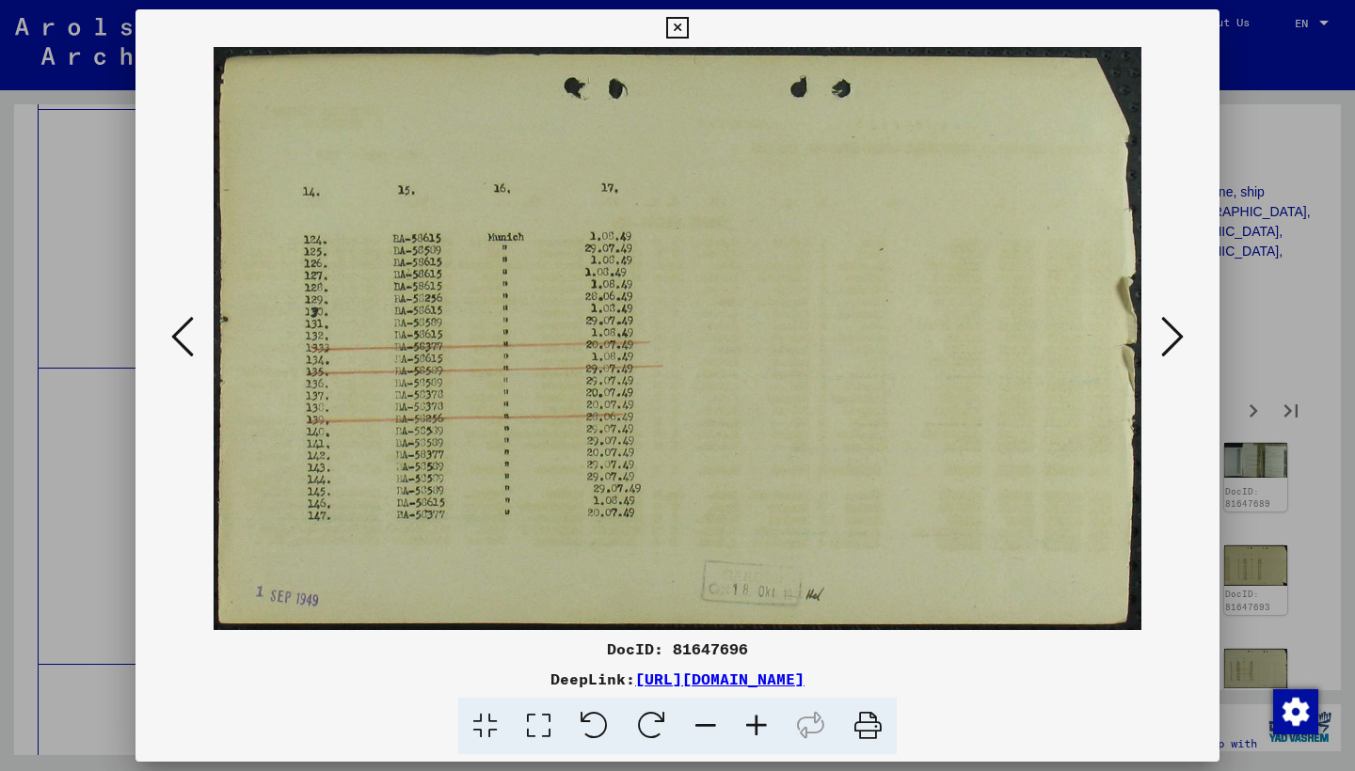
click at [1172, 337] on icon at bounding box center [1172, 336] width 23 height 45
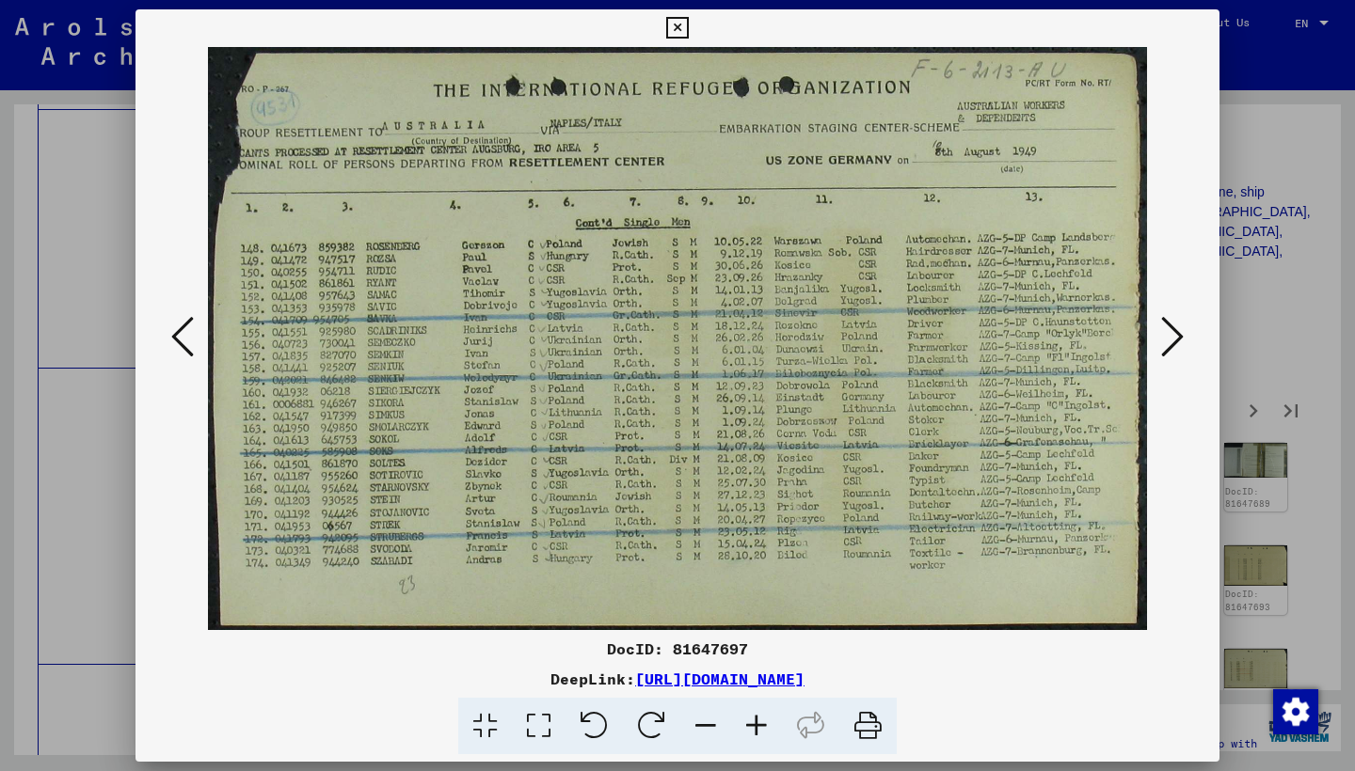
click at [1172, 338] on icon at bounding box center [1172, 336] width 23 height 45
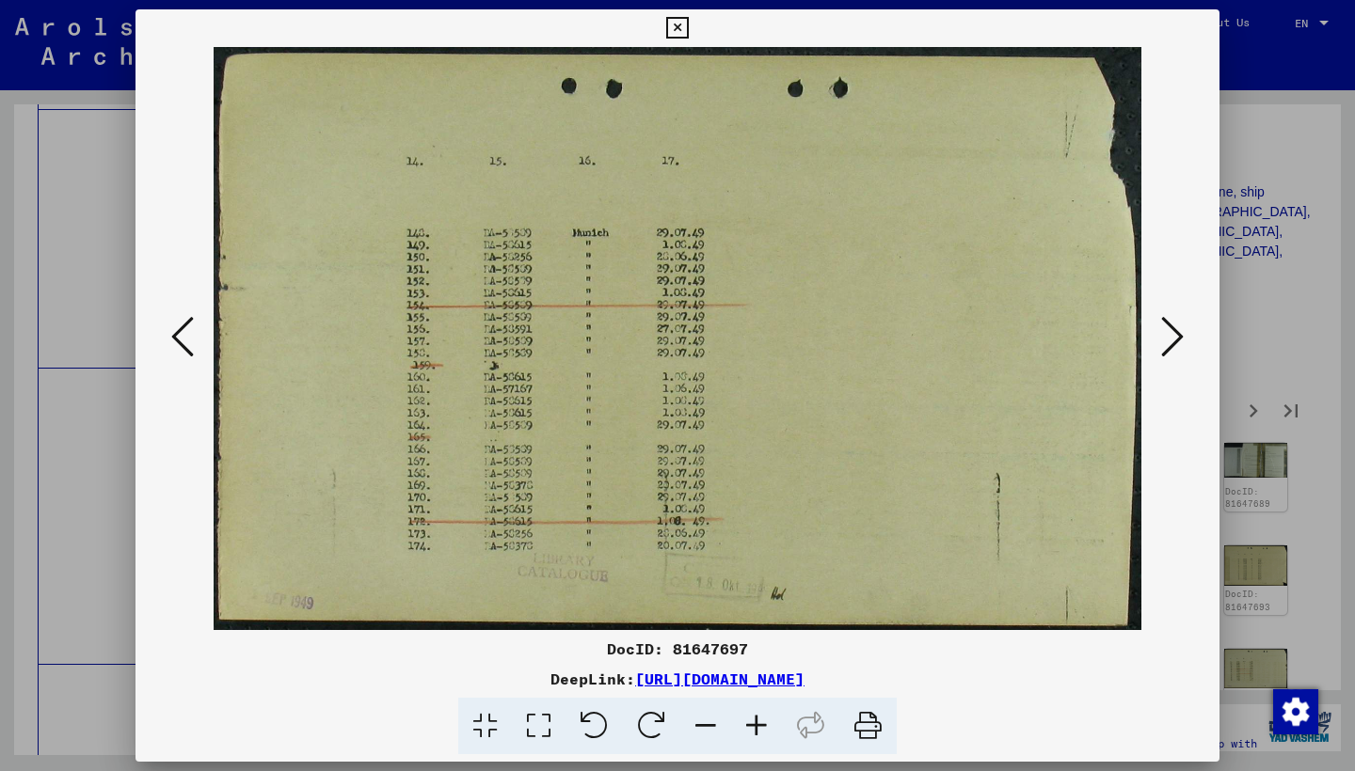
click at [1172, 338] on icon at bounding box center [1172, 336] width 23 height 45
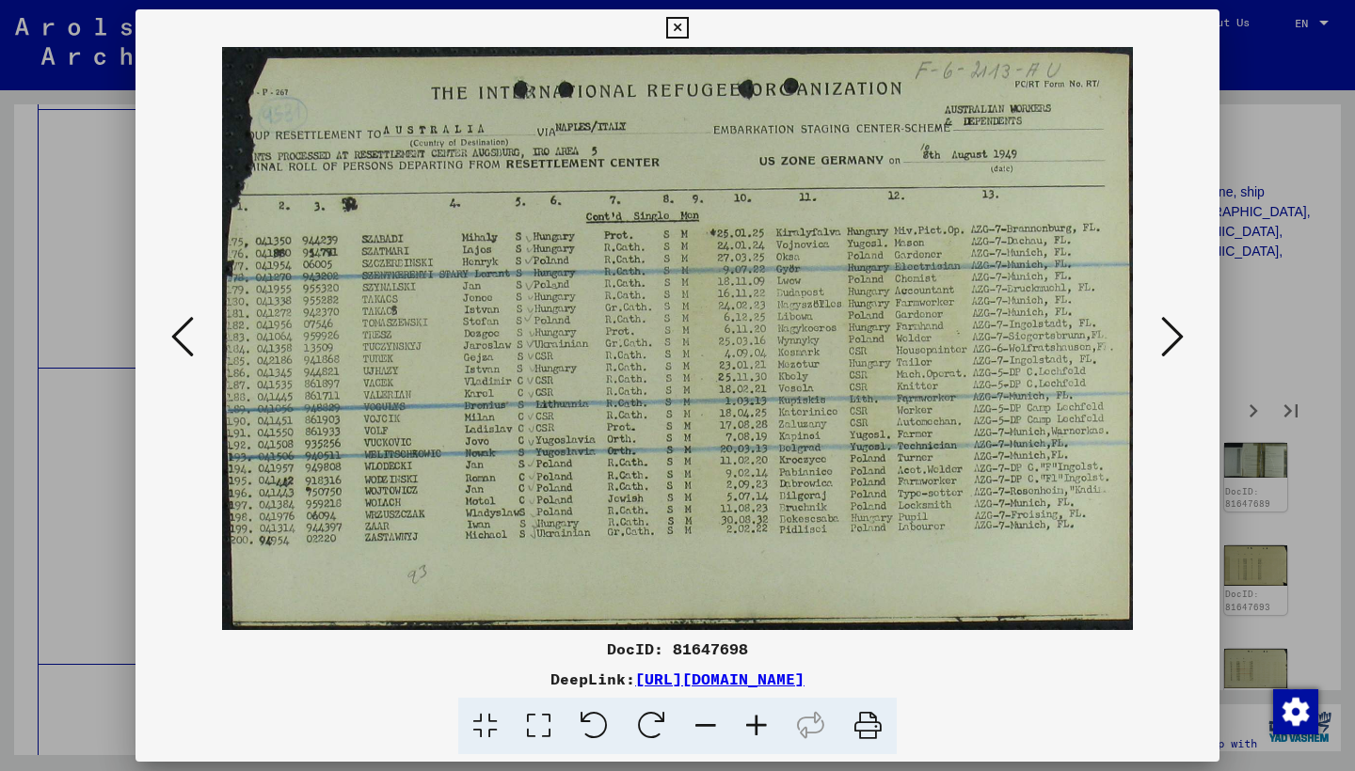
click at [1170, 338] on icon at bounding box center [1172, 336] width 23 height 45
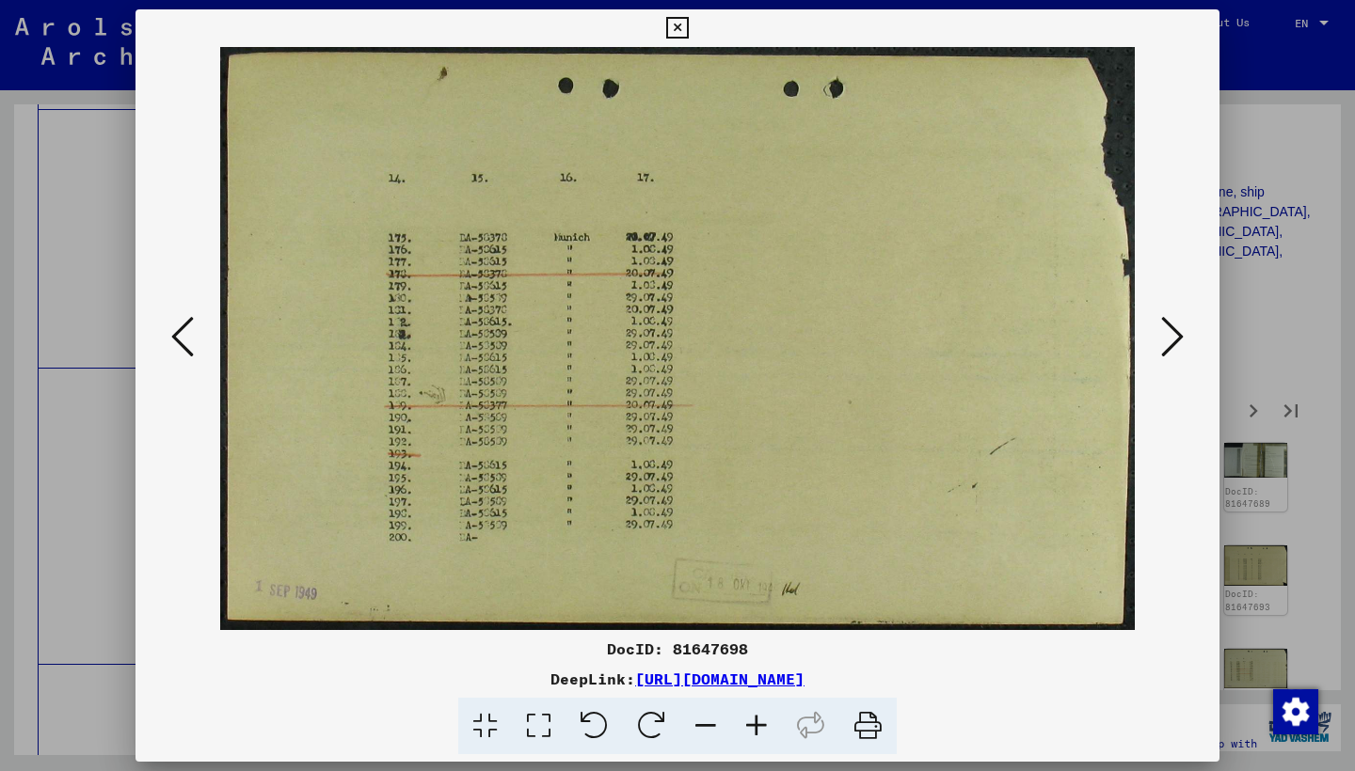
click at [1170, 338] on icon at bounding box center [1172, 336] width 23 height 45
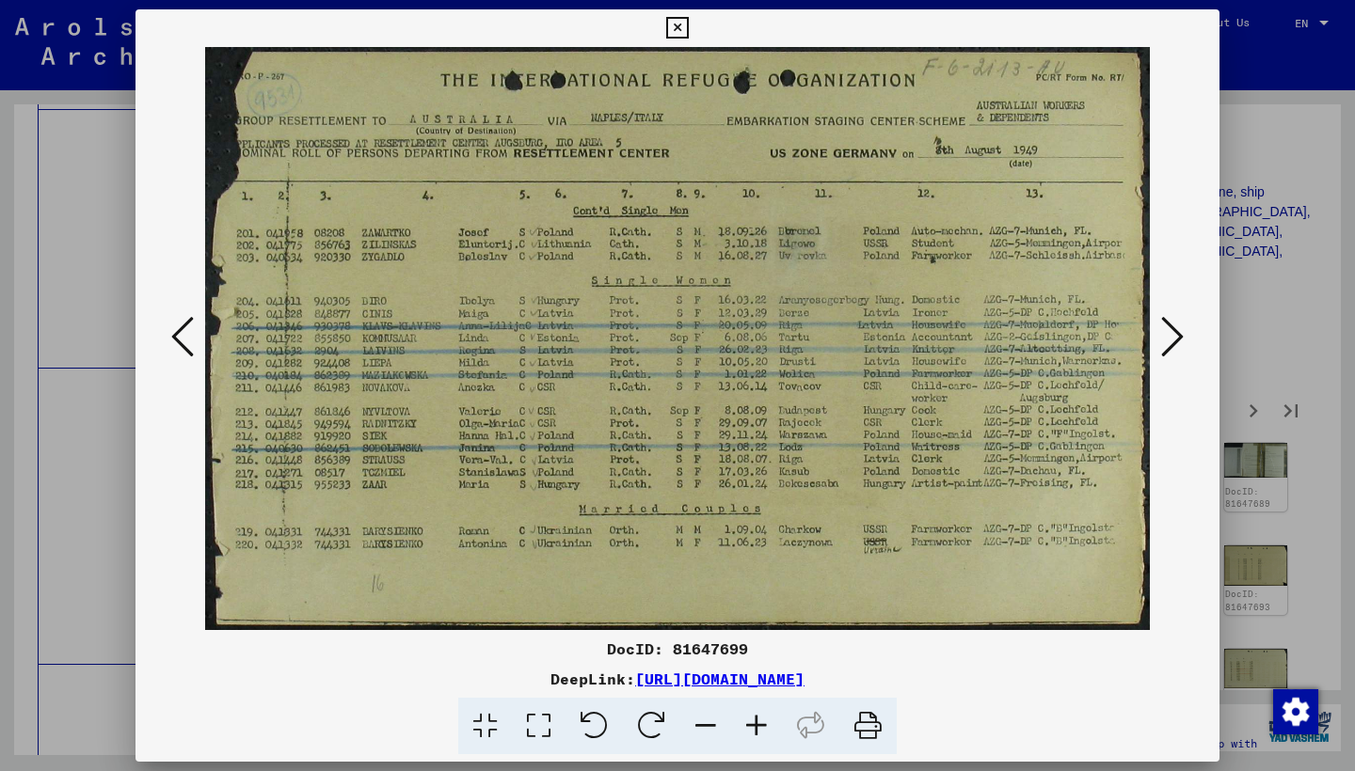
click at [1168, 338] on icon at bounding box center [1172, 336] width 23 height 45
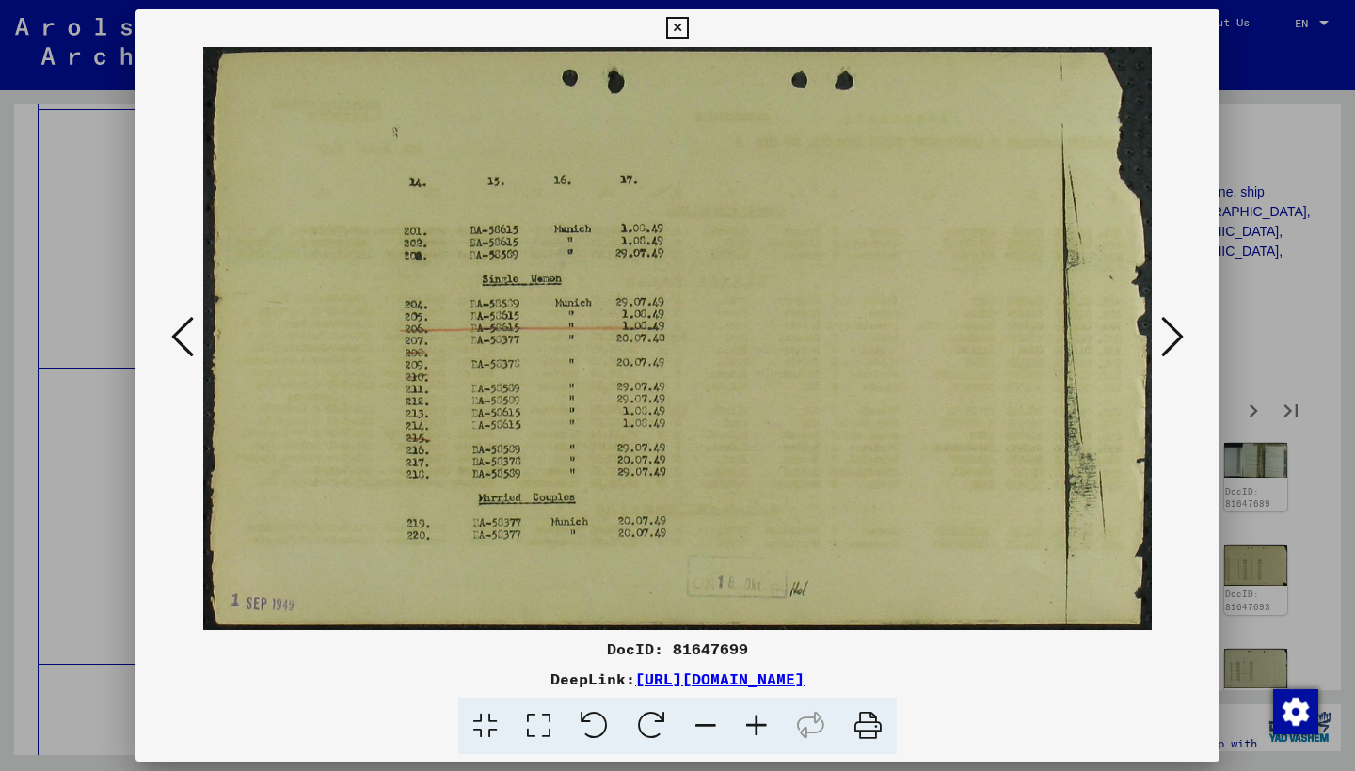
click at [1168, 338] on icon at bounding box center [1172, 336] width 23 height 45
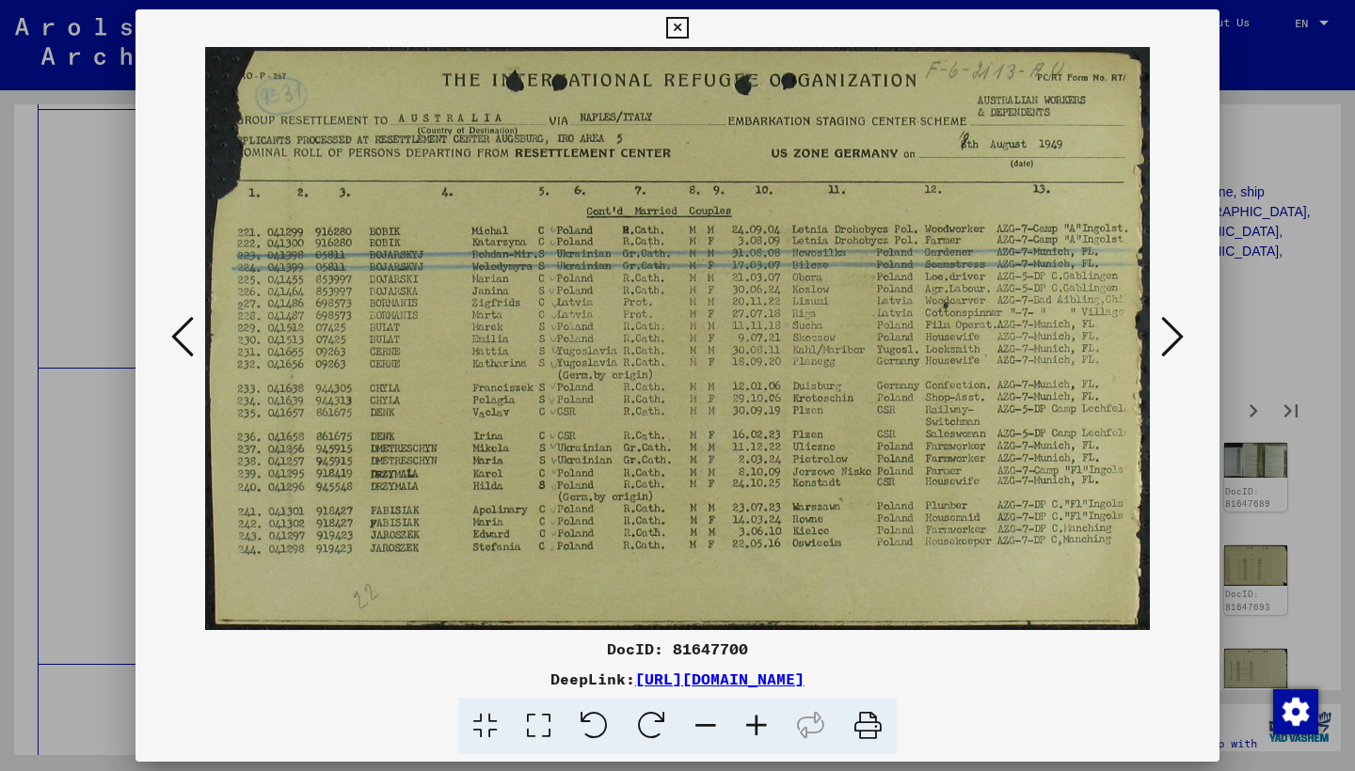
click at [1168, 338] on icon at bounding box center [1172, 336] width 23 height 45
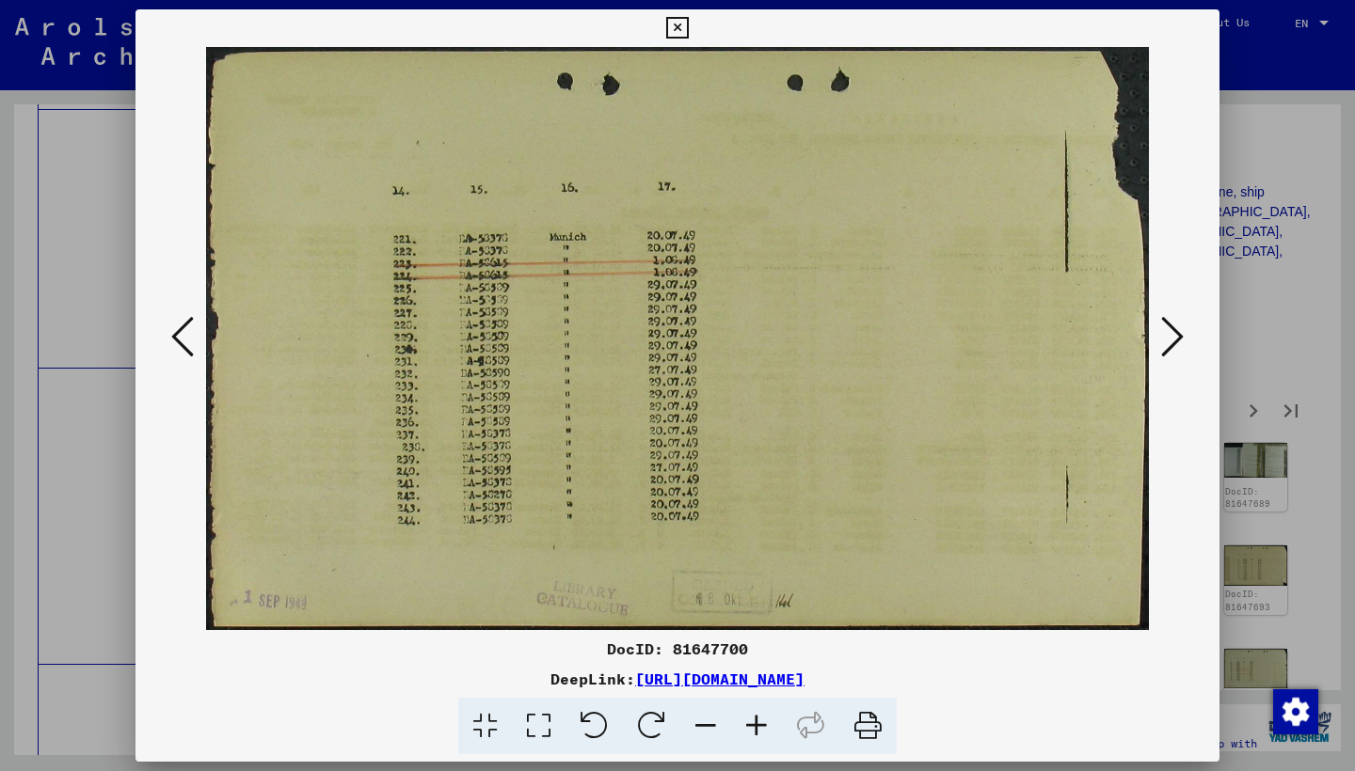
click at [1168, 338] on icon at bounding box center [1172, 336] width 23 height 45
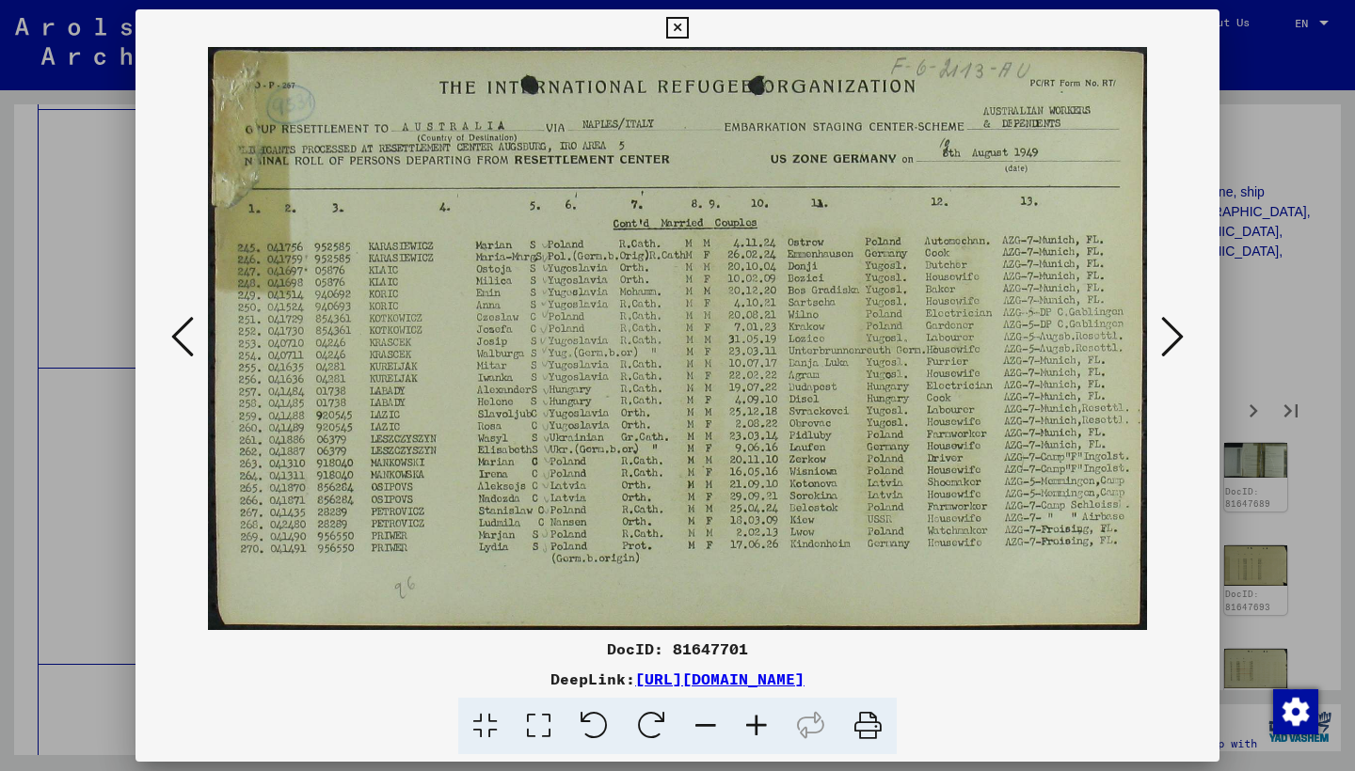
click at [1166, 337] on icon at bounding box center [1172, 336] width 23 height 45
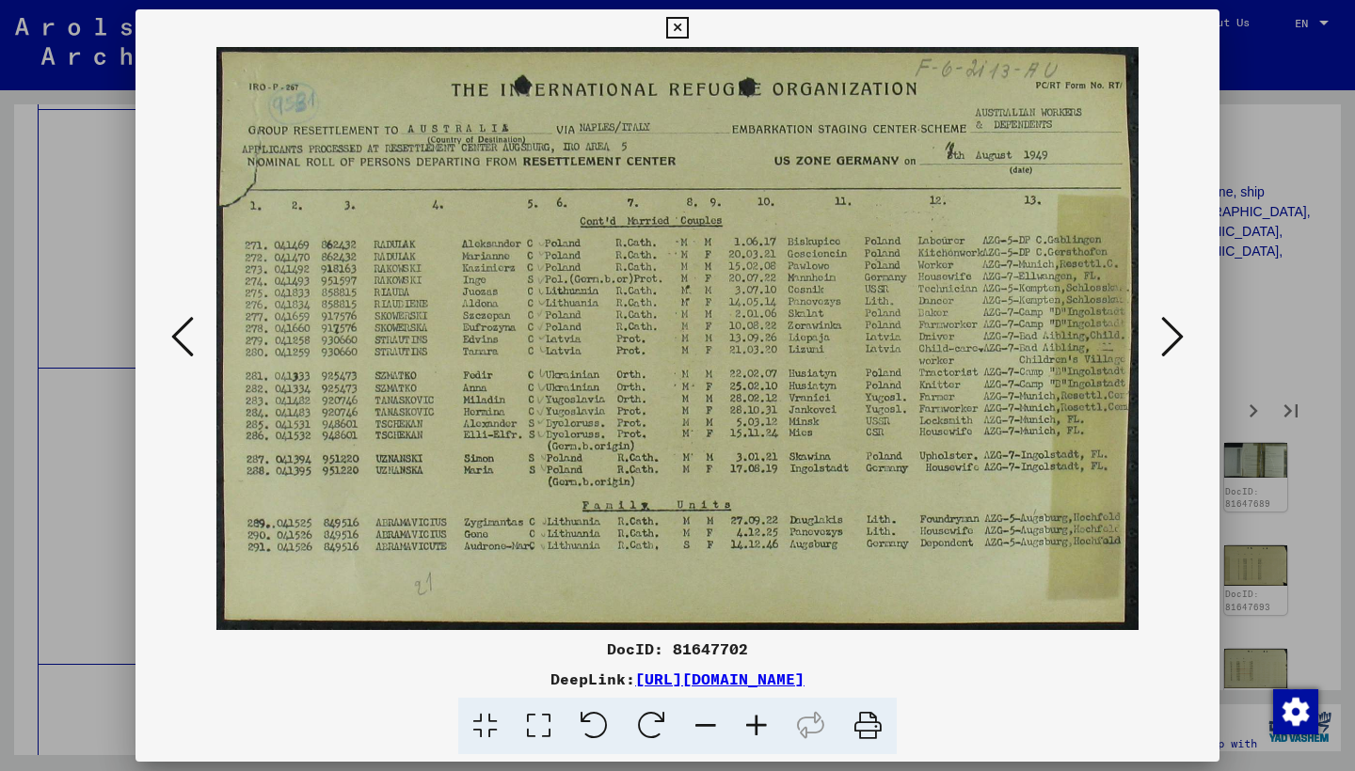
click at [1168, 336] on icon at bounding box center [1172, 336] width 23 height 45
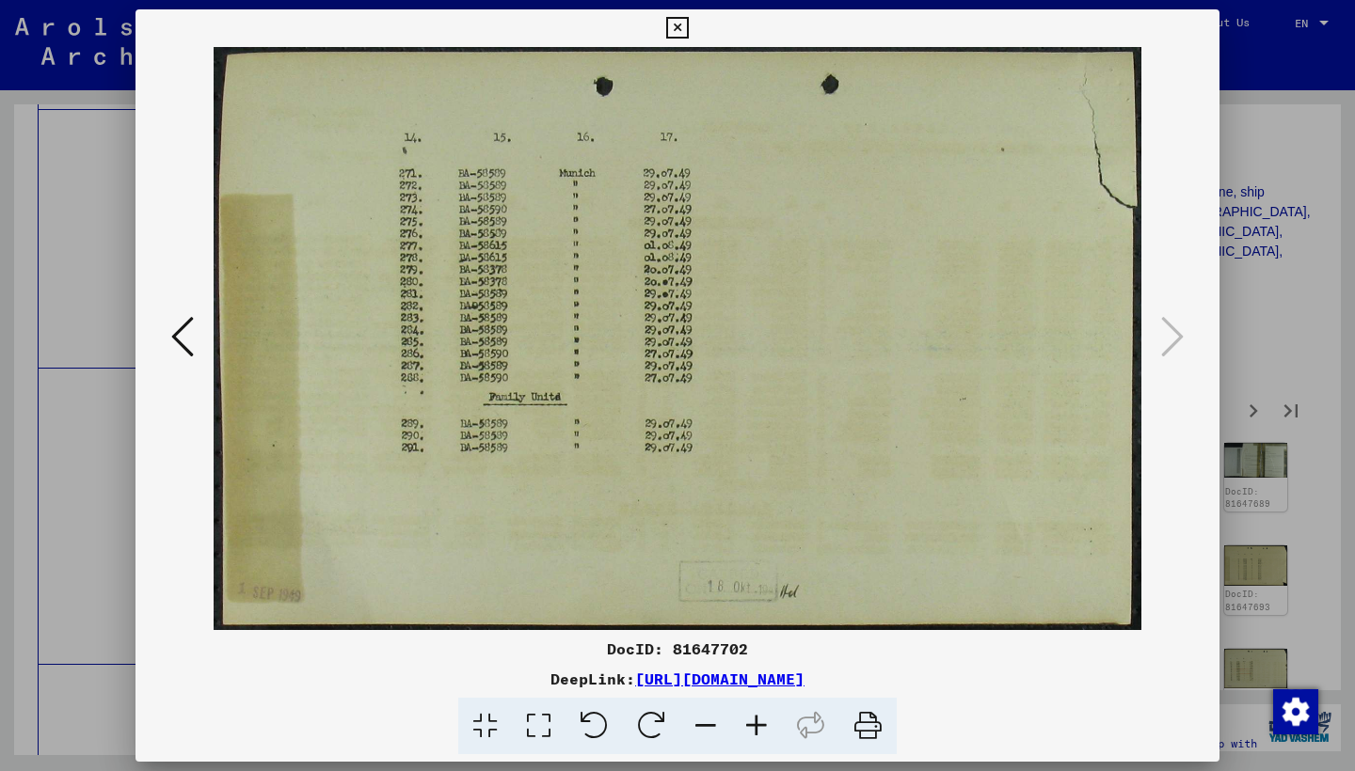
drag, startPoint x: 1198, startPoint y: 25, endPoint x: 1202, endPoint y: 48, distance: 22.9
click at [688, 25] on icon at bounding box center [677, 28] width 22 height 23
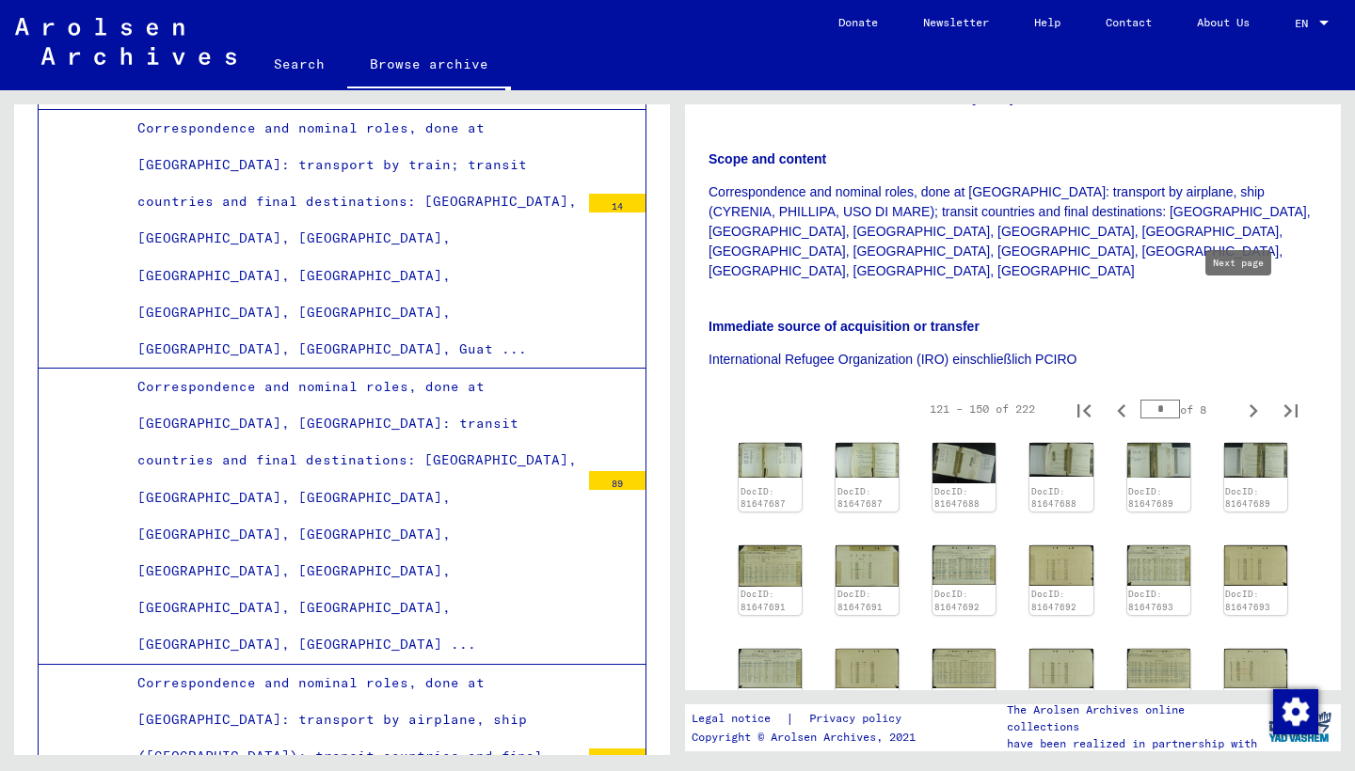
click at [1240, 398] on icon "Next page" at bounding box center [1253, 411] width 26 height 26
type input "*"
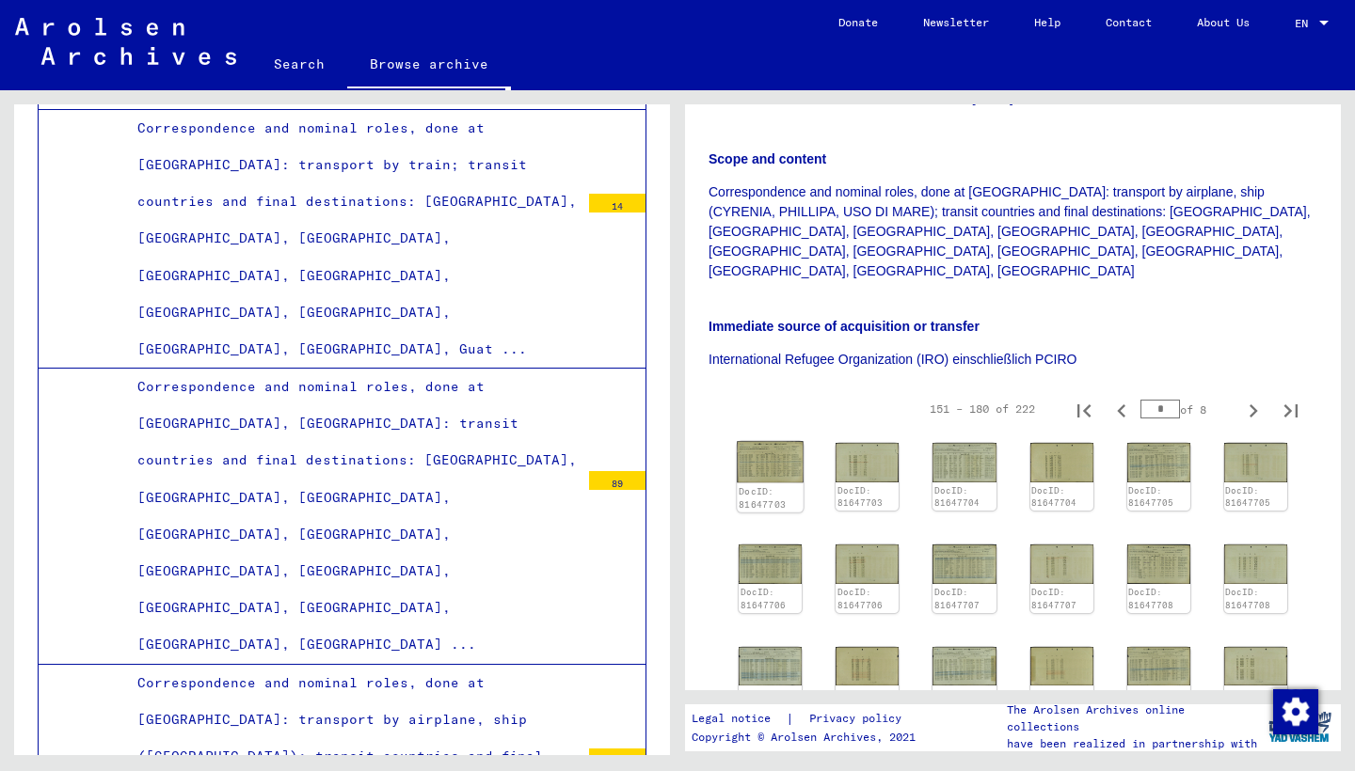
click at [760, 441] on img at bounding box center [770, 461] width 67 height 41
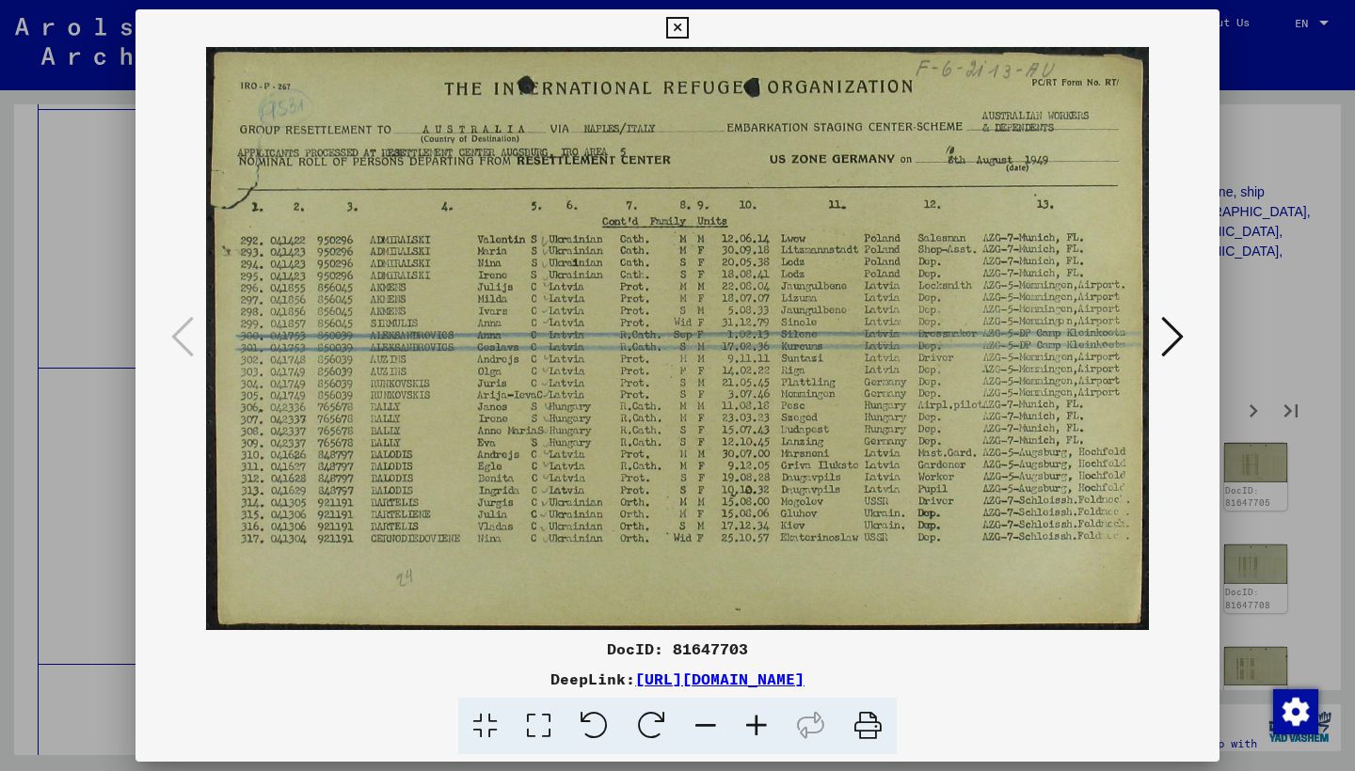
click at [1168, 341] on icon at bounding box center [1172, 336] width 23 height 45
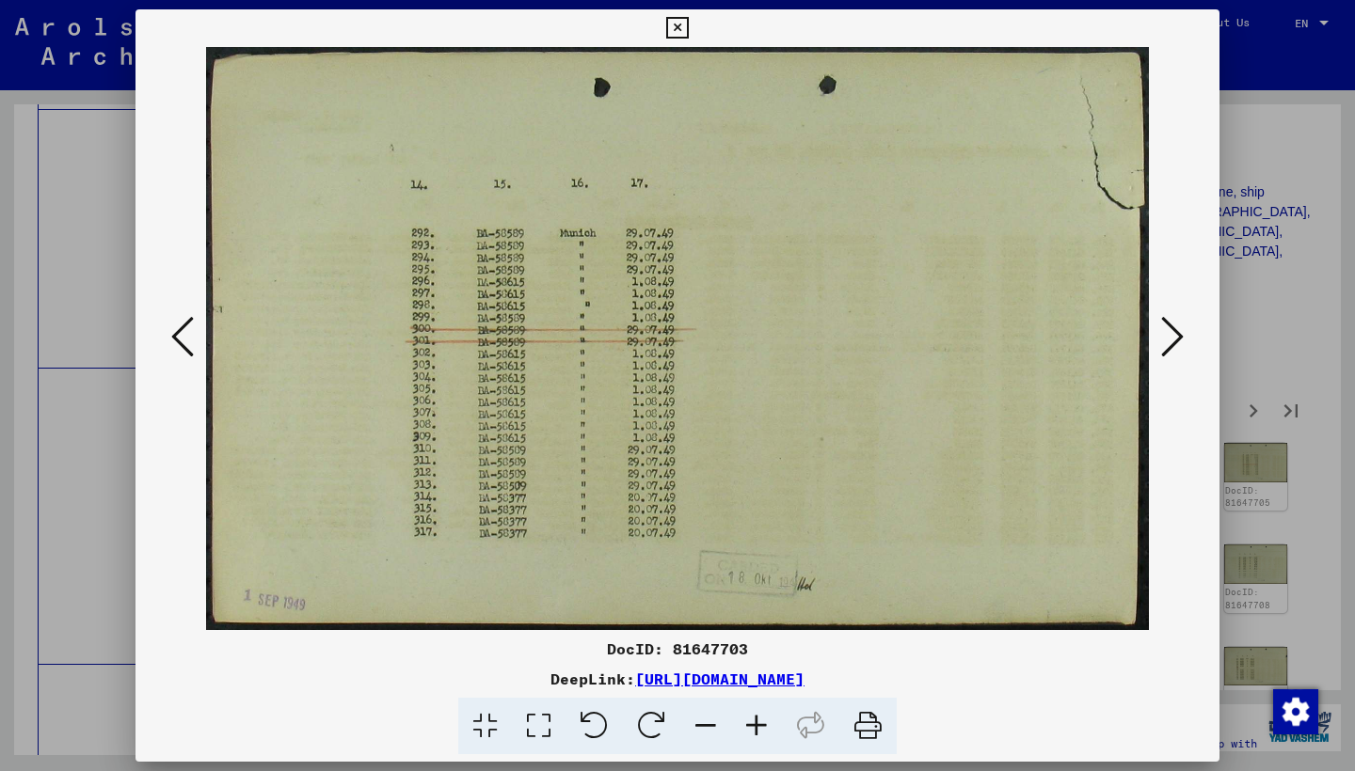
click at [1168, 340] on icon at bounding box center [1172, 336] width 23 height 45
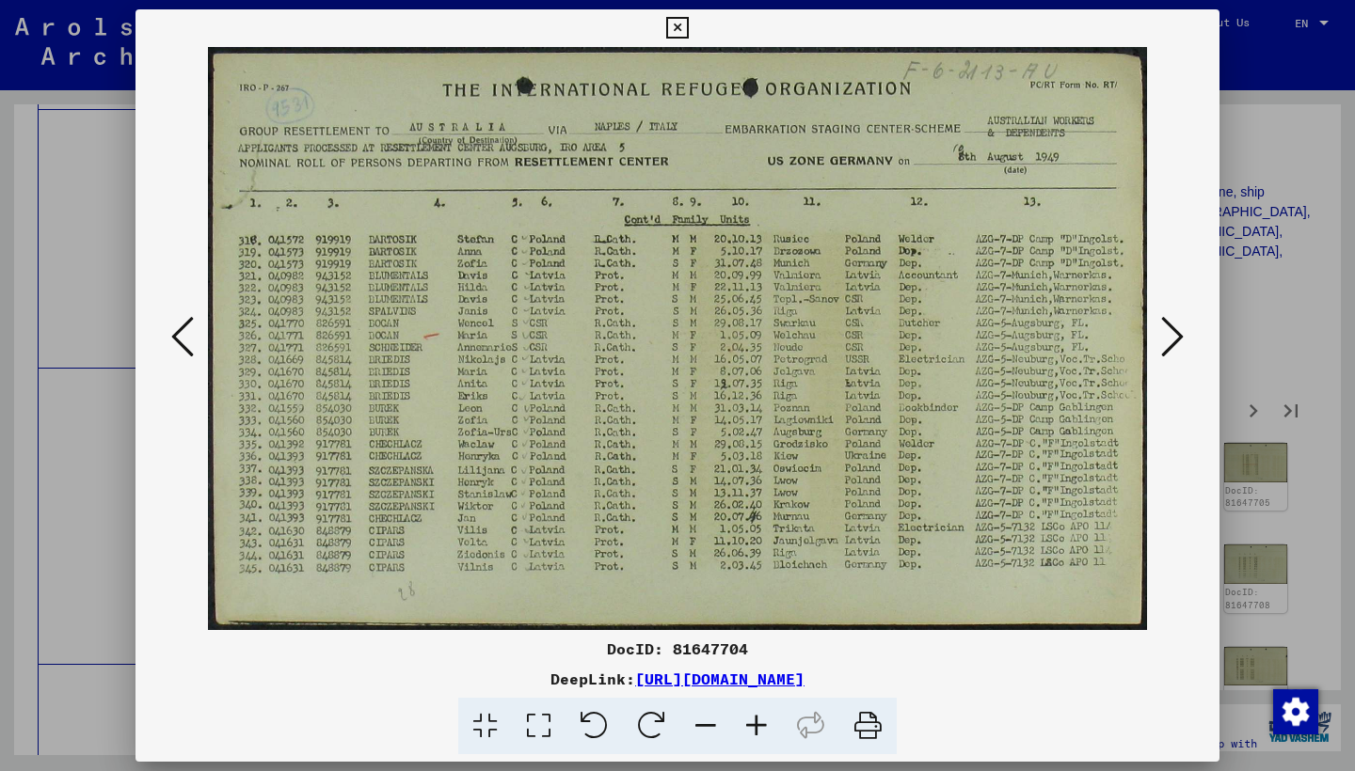
click at [1168, 340] on icon at bounding box center [1172, 336] width 23 height 45
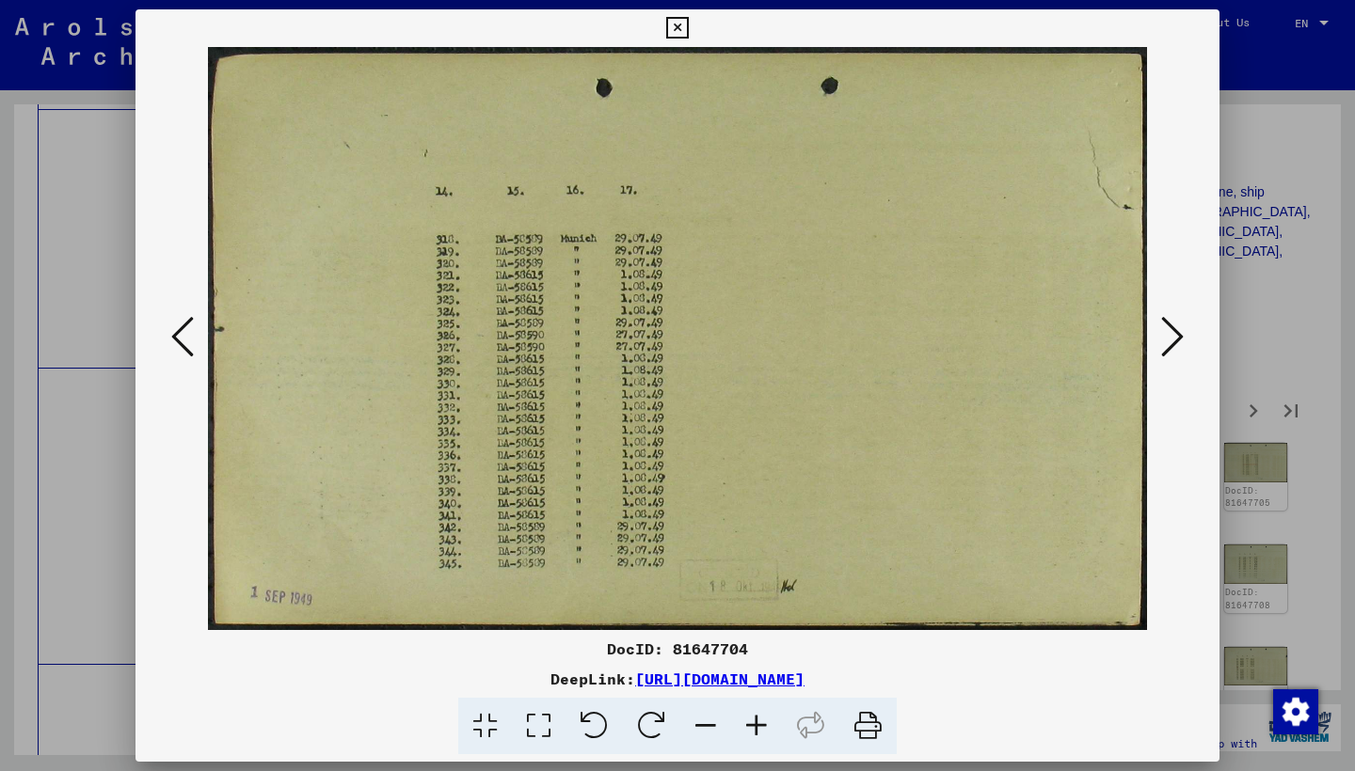
click at [1168, 340] on icon at bounding box center [1172, 336] width 23 height 45
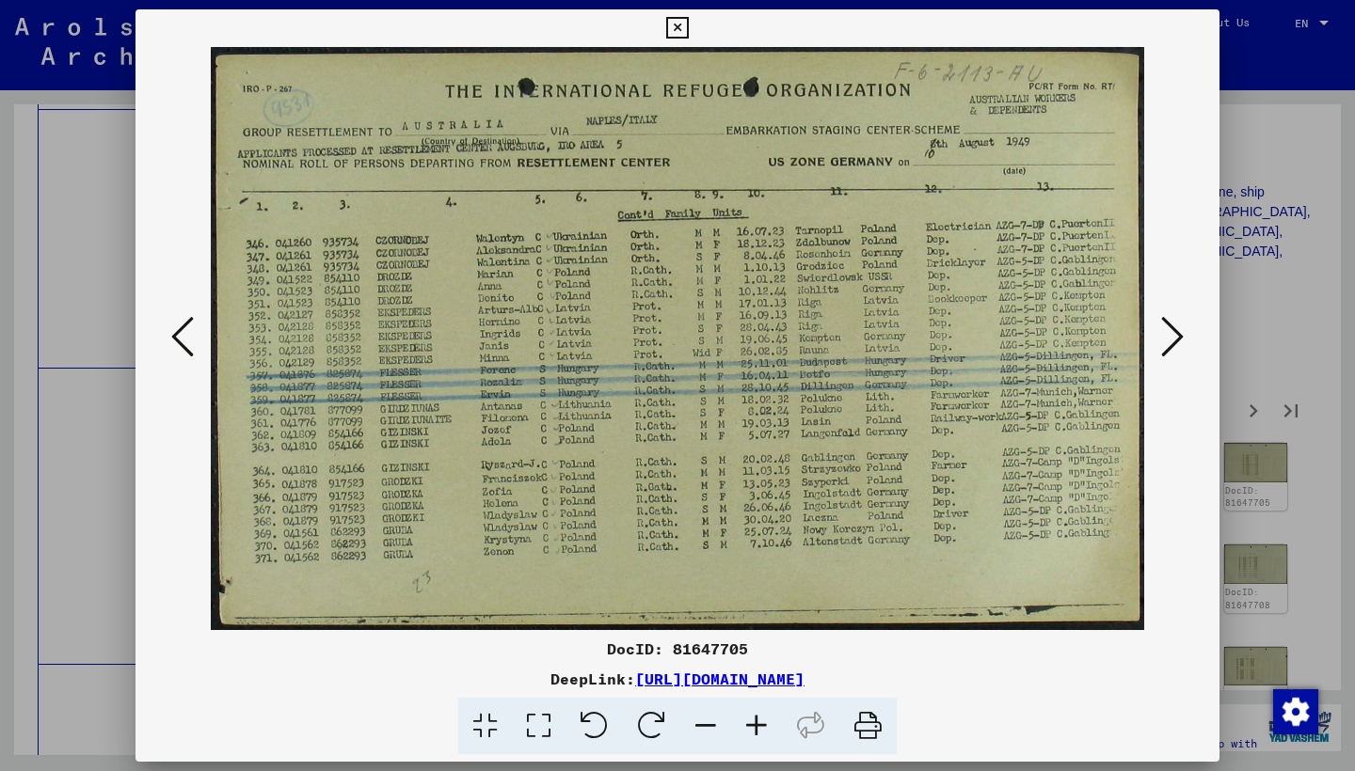
click at [1168, 339] on icon at bounding box center [1172, 336] width 23 height 45
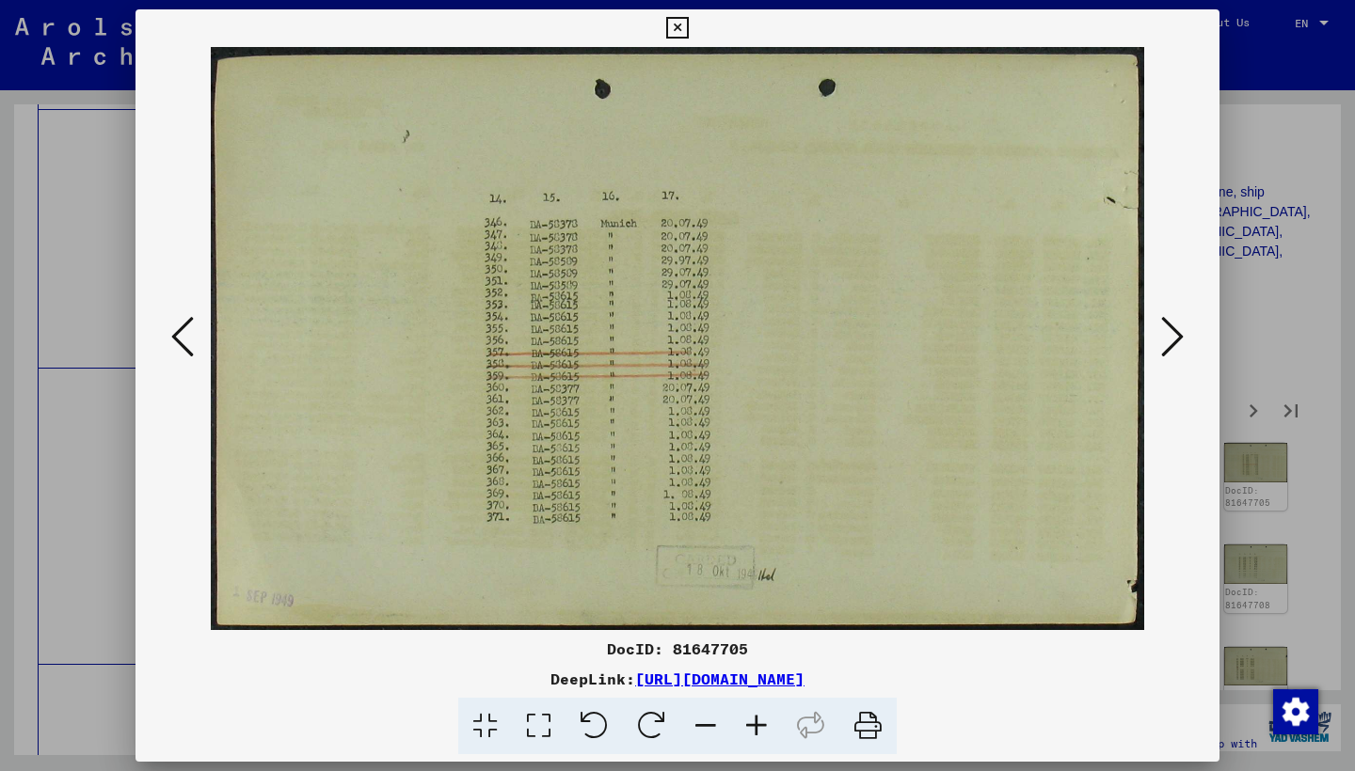
click at [1168, 338] on icon at bounding box center [1172, 336] width 23 height 45
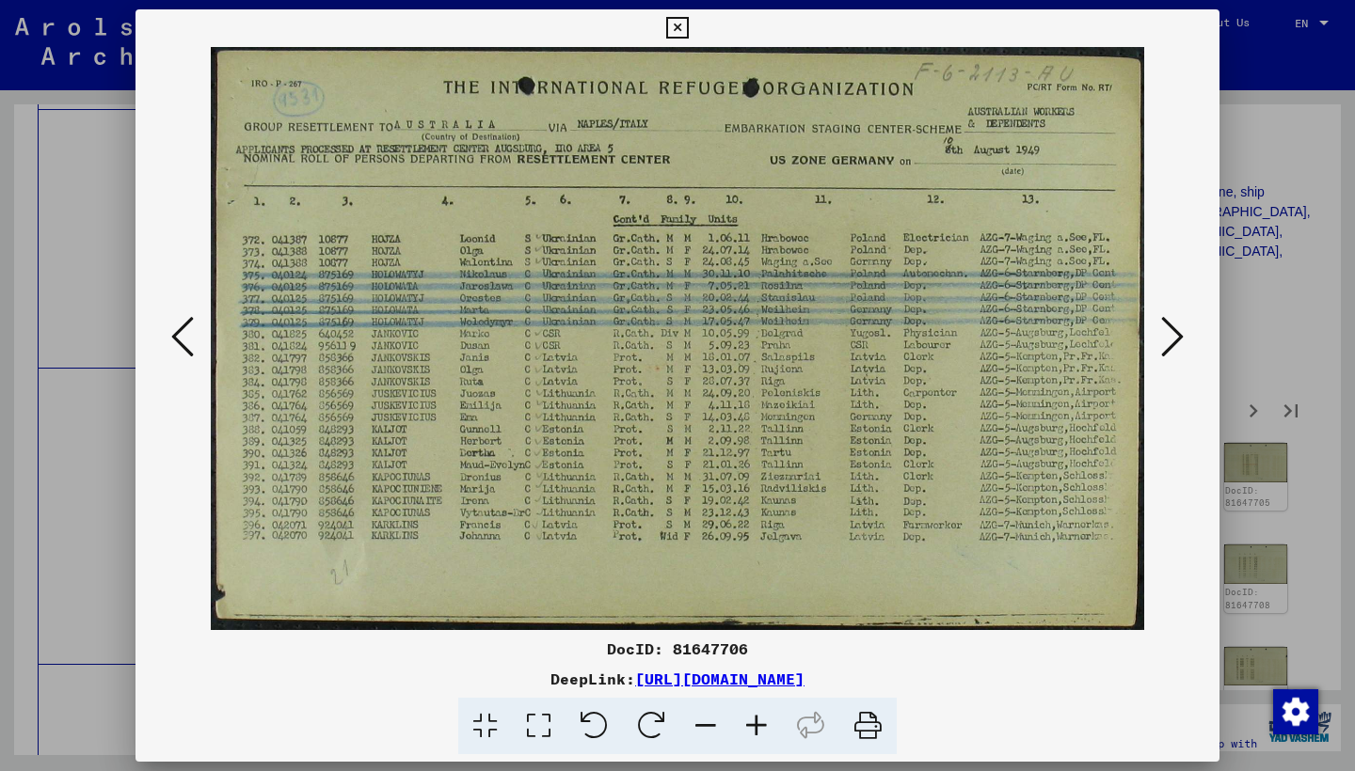
click at [1168, 337] on icon at bounding box center [1172, 336] width 23 height 45
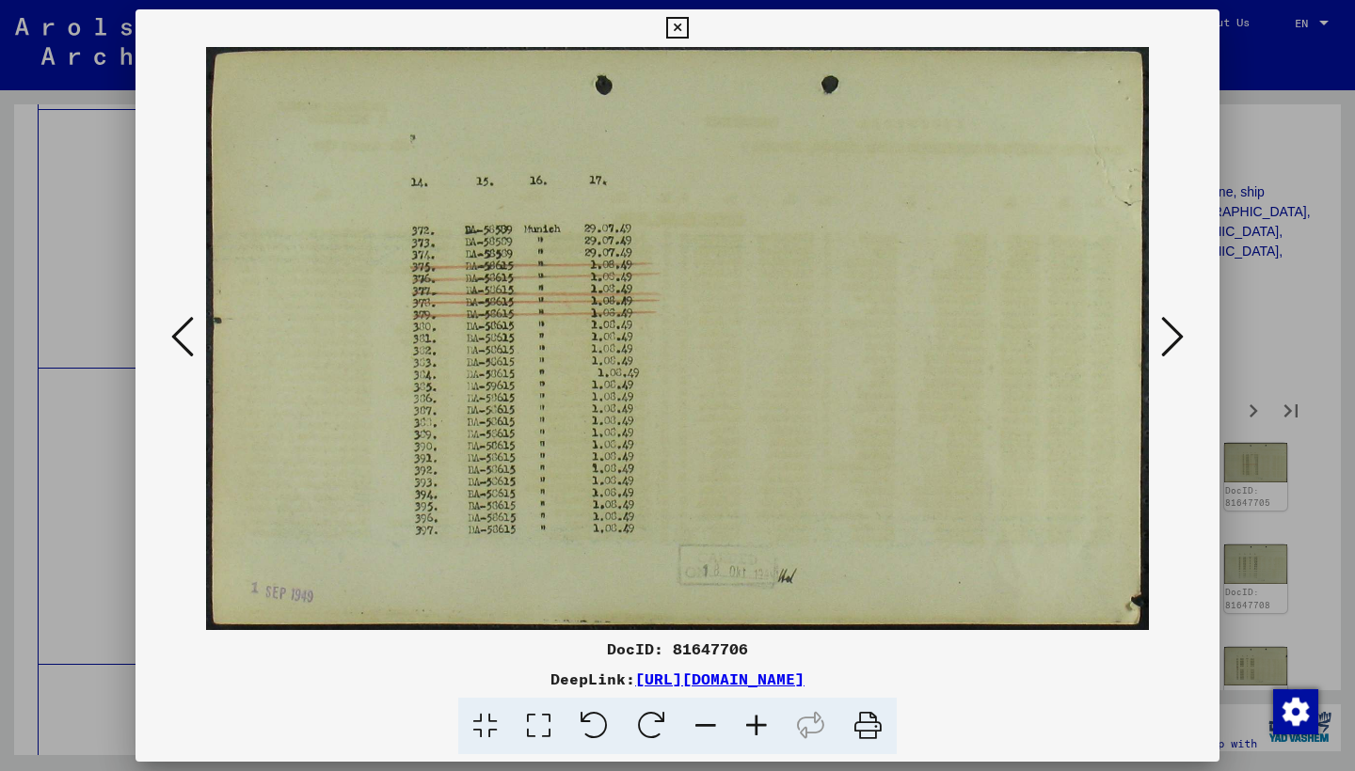
click at [1168, 336] on icon at bounding box center [1172, 336] width 23 height 45
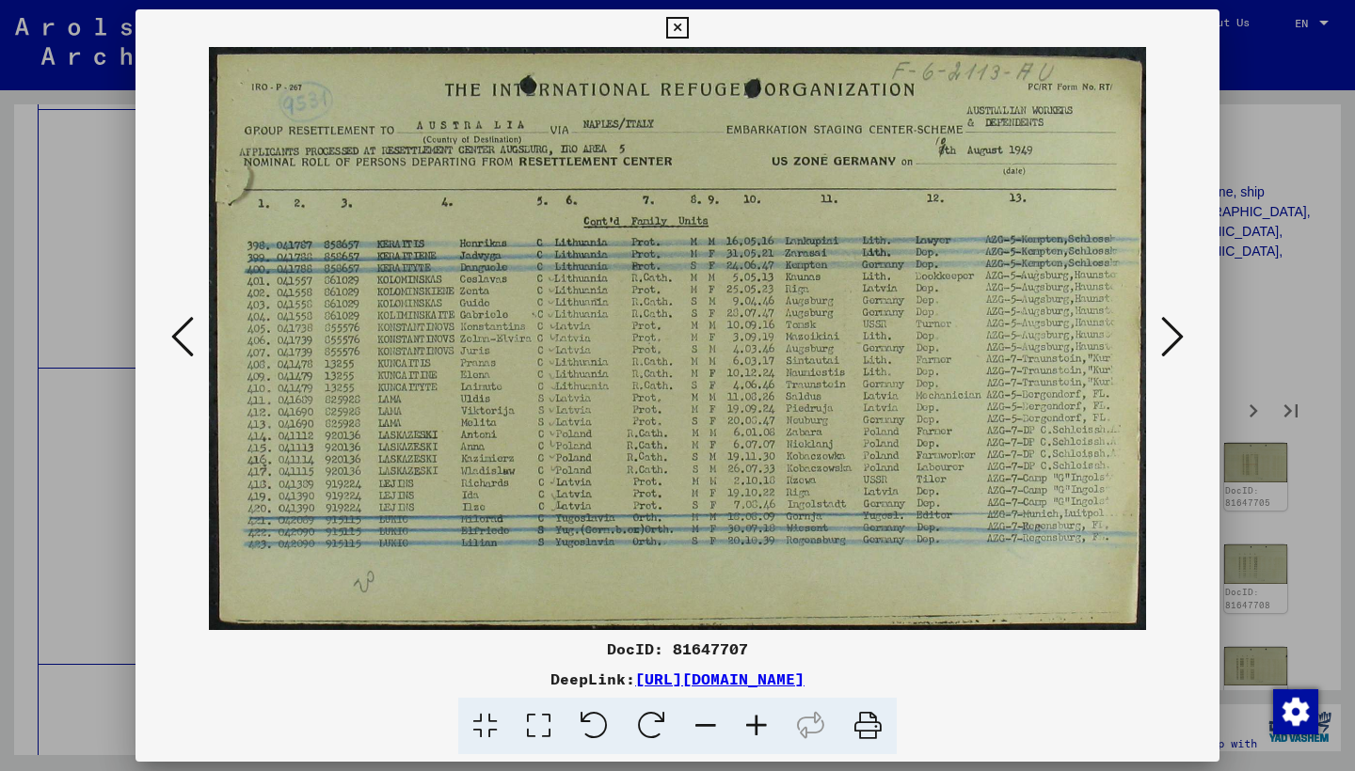
click at [1170, 335] on icon at bounding box center [1172, 336] width 23 height 45
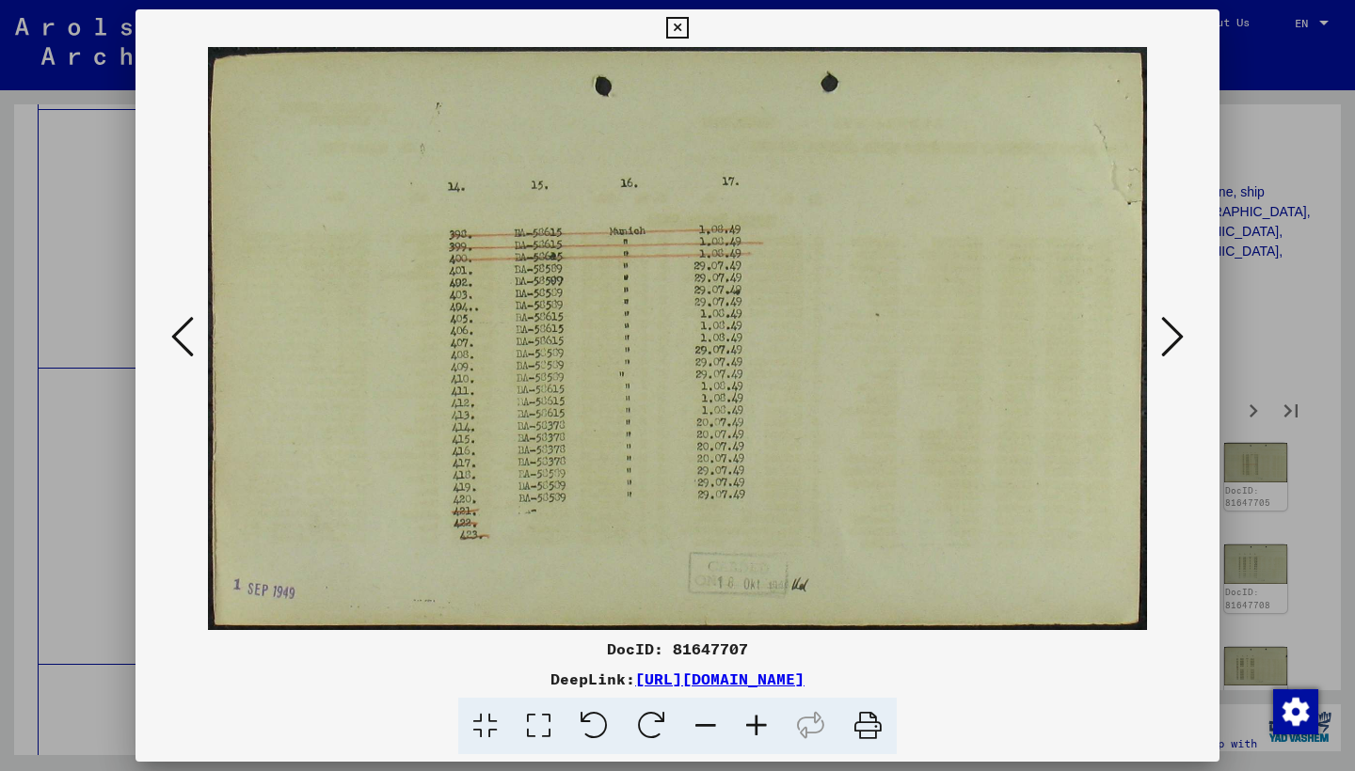
click at [1170, 335] on icon at bounding box center [1172, 336] width 23 height 45
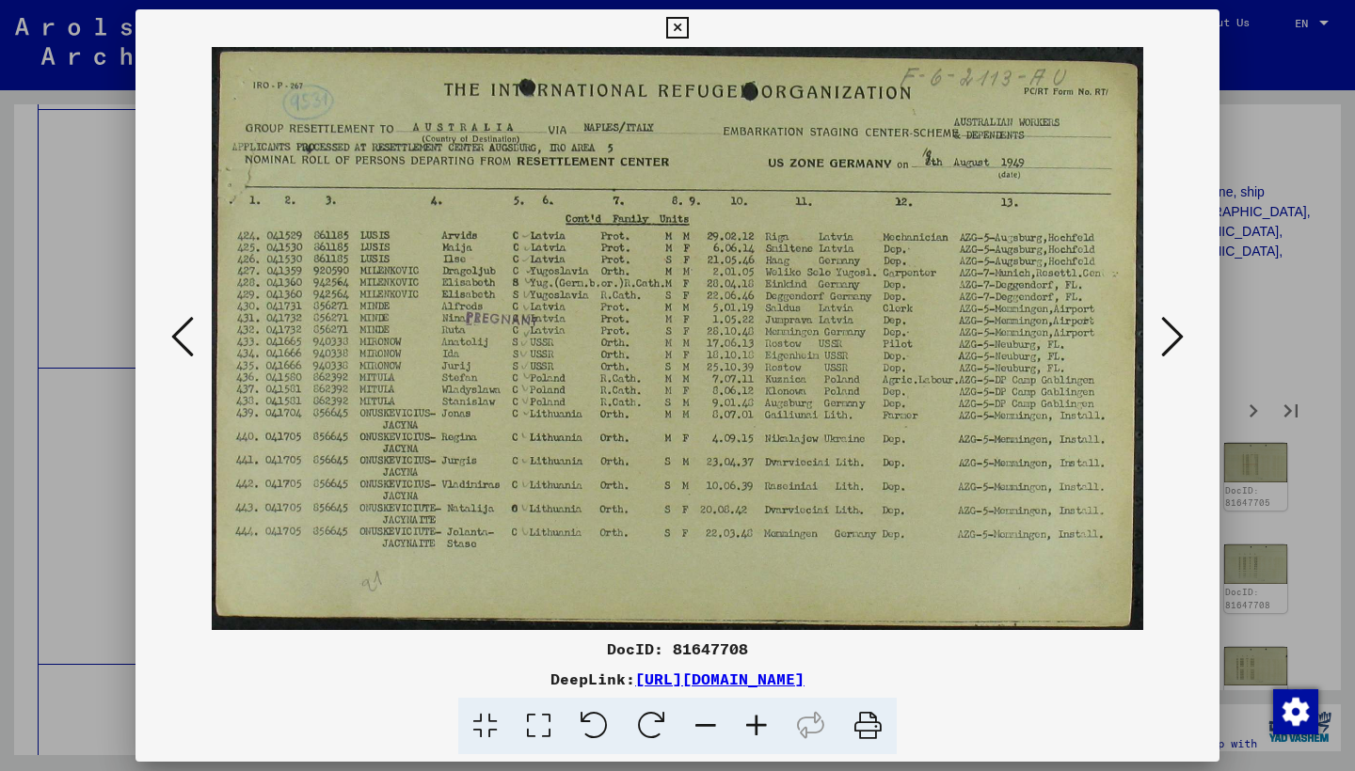
click at [1170, 335] on icon at bounding box center [1172, 336] width 23 height 45
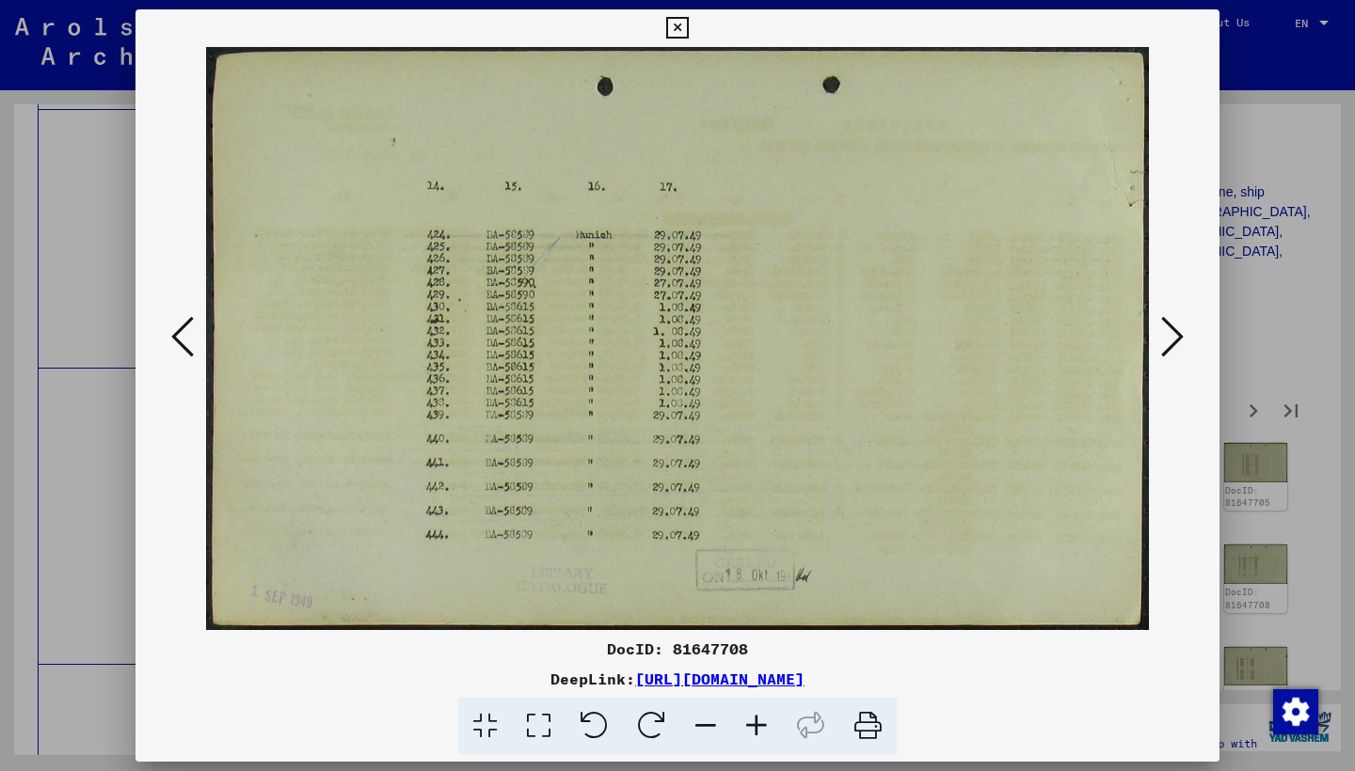
click at [1170, 335] on icon at bounding box center [1172, 336] width 23 height 45
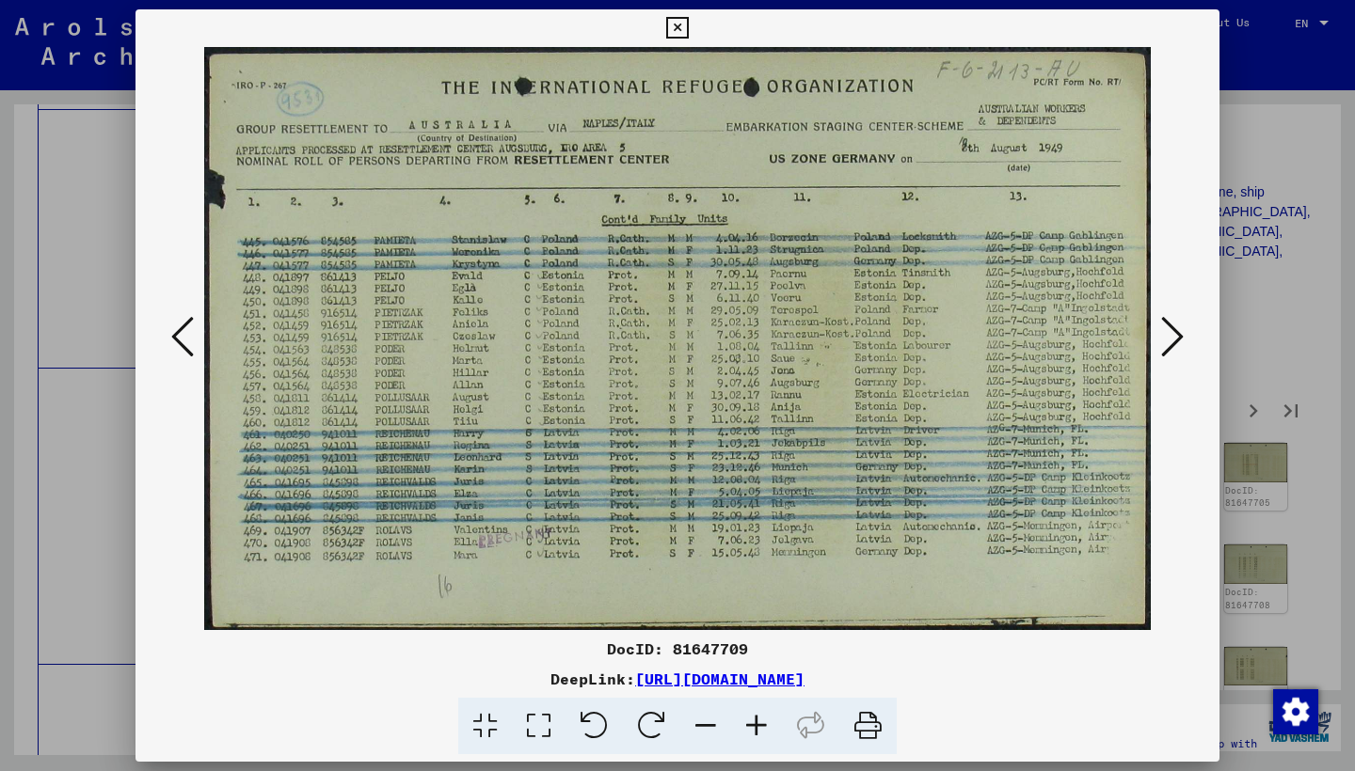
click at [1170, 335] on icon at bounding box center [1172, 336] width 23 height 45
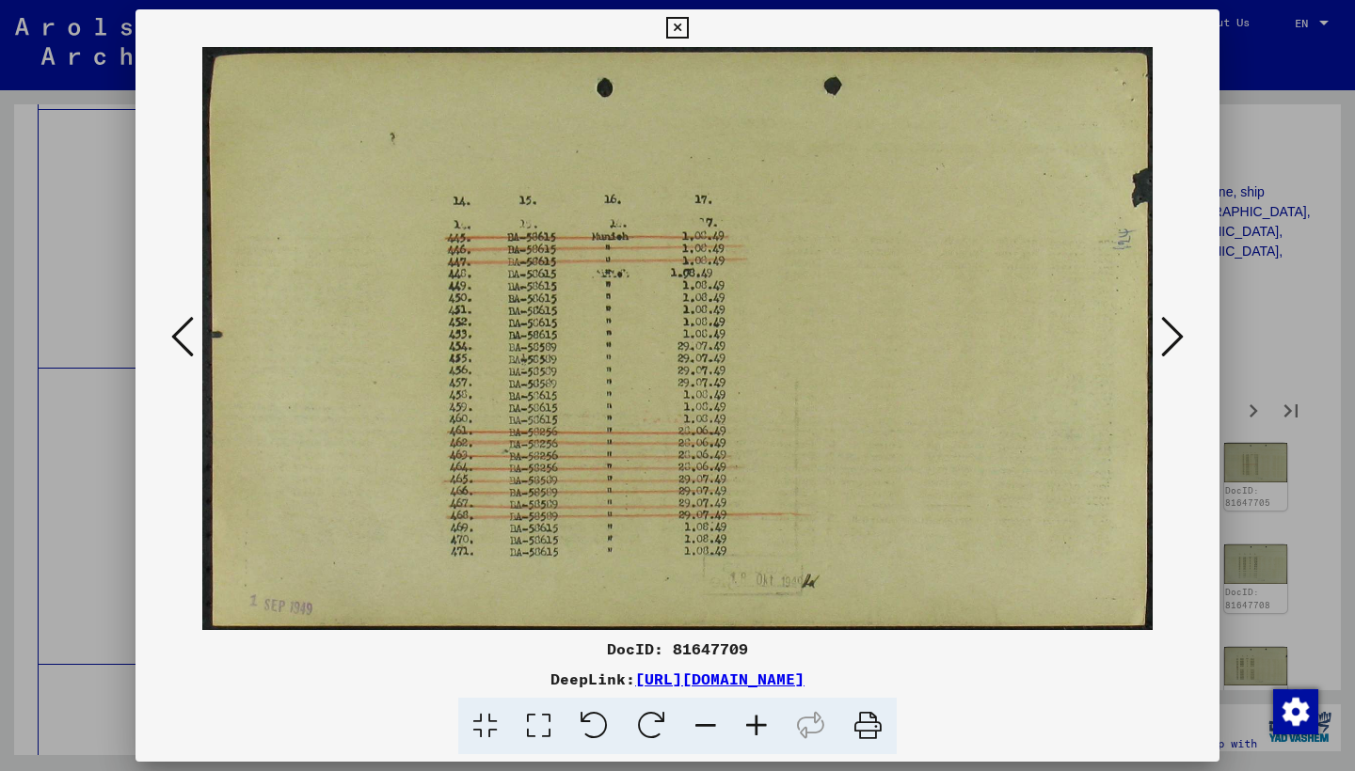
click at [1170, 335] on icon at bounding box center [1172, 336] width 23 height 45
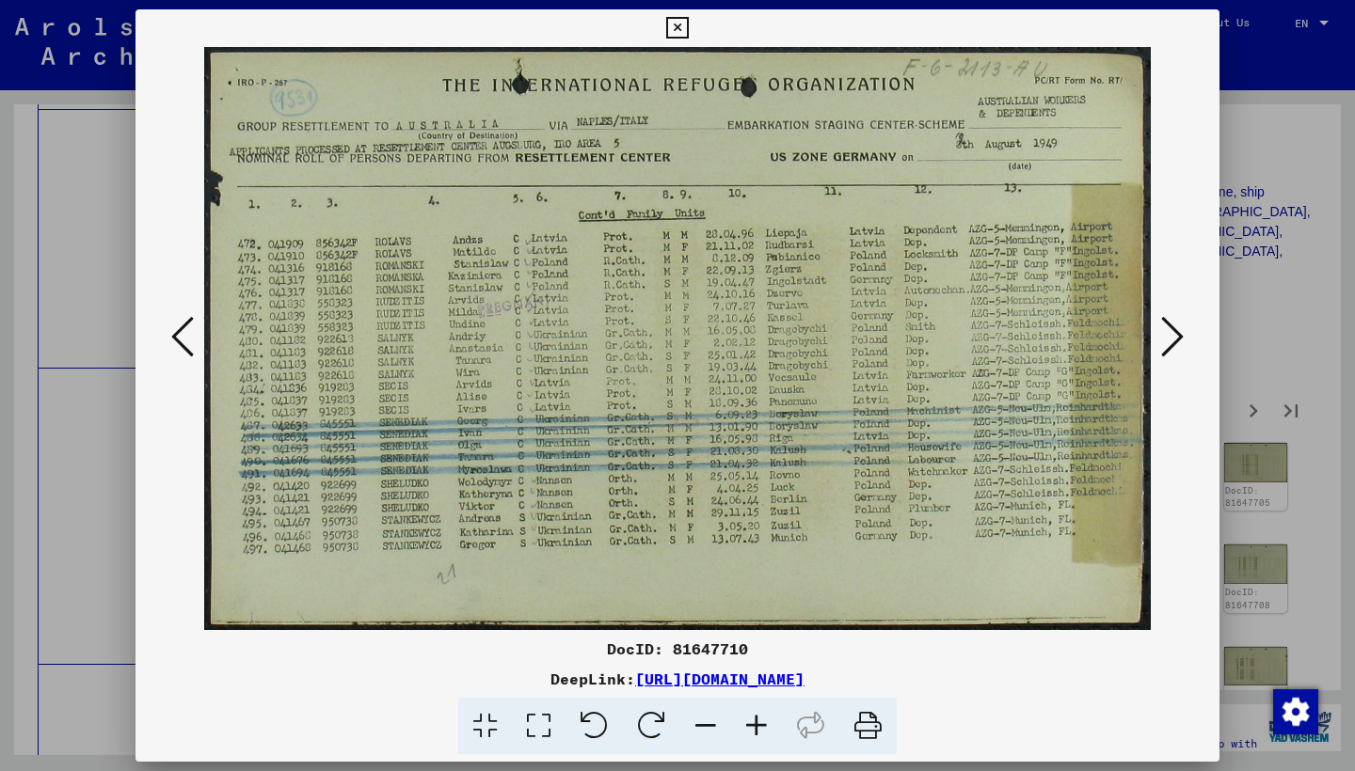
click at [1169, 334] on icon at bounding box center [1172, 336] width 23 height 45
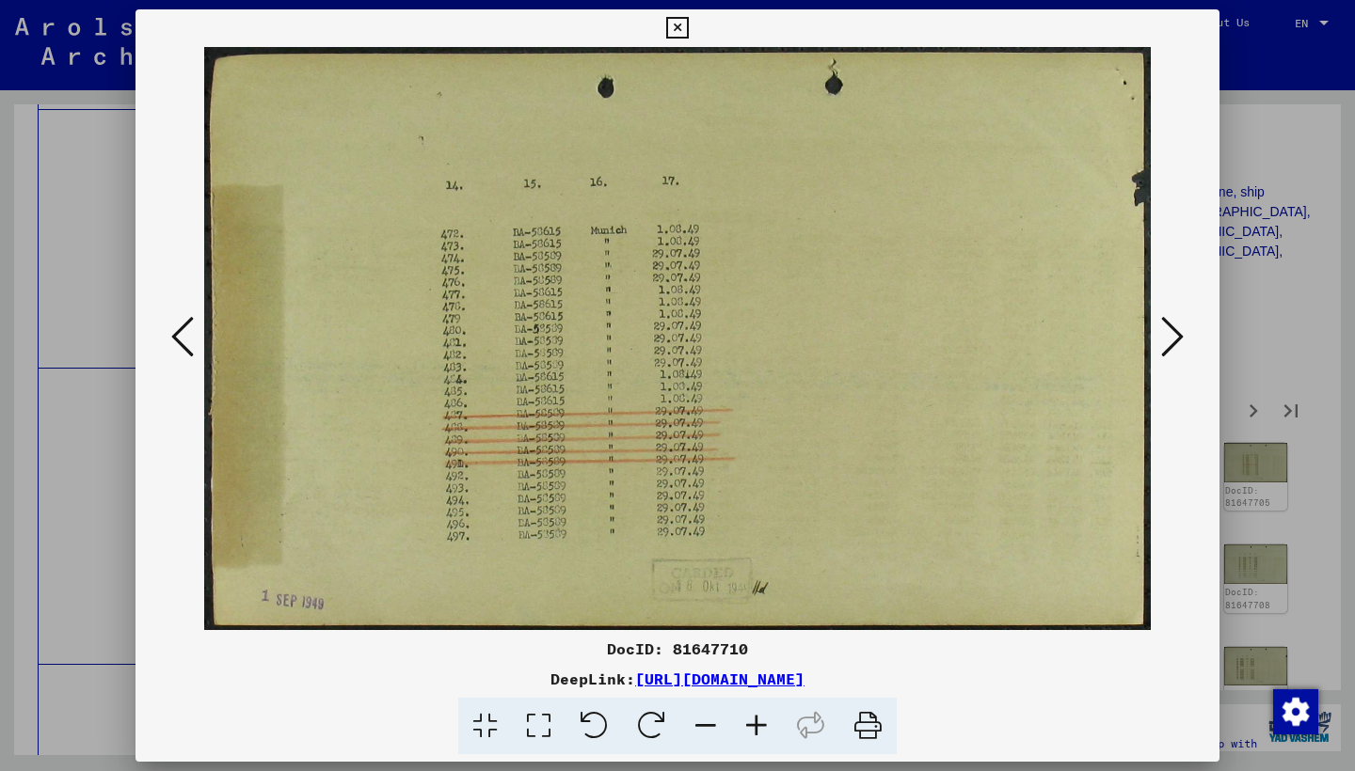
click at [1169, 334] on icon at bounding box center [1172, 336] width 23 height 45
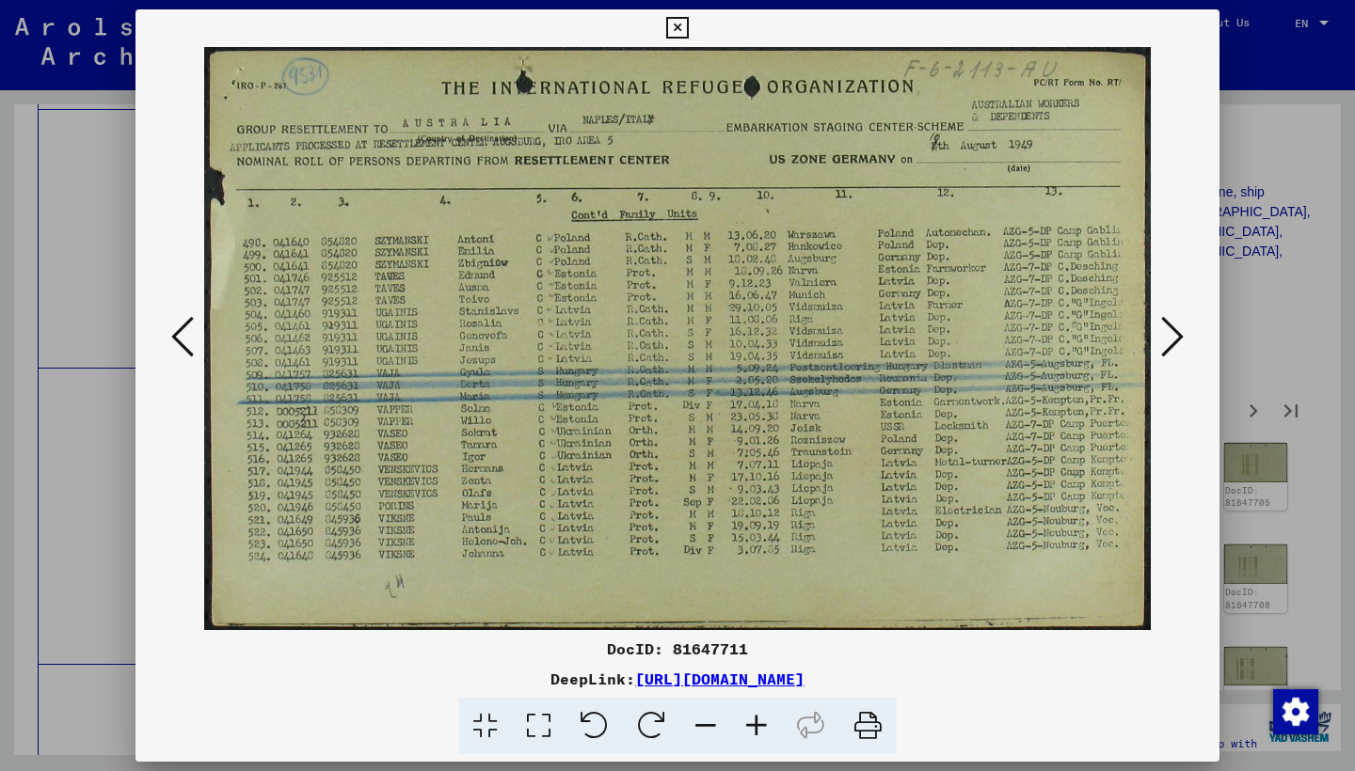
click at [1169, 334] on icon at bounding box center [1172, 336] width 23 height 45
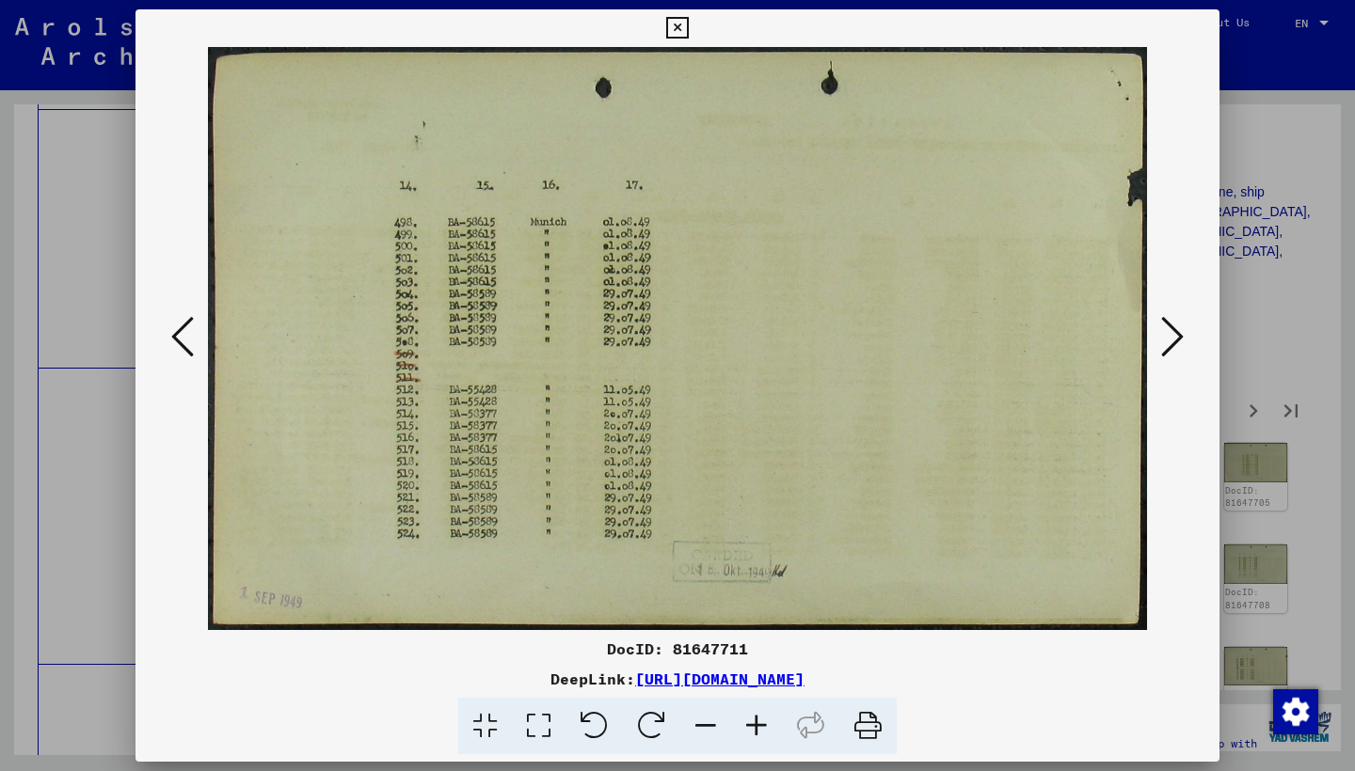
click at [1169, 334] on icon at bounding box center [1172, 336] width 23 height 45
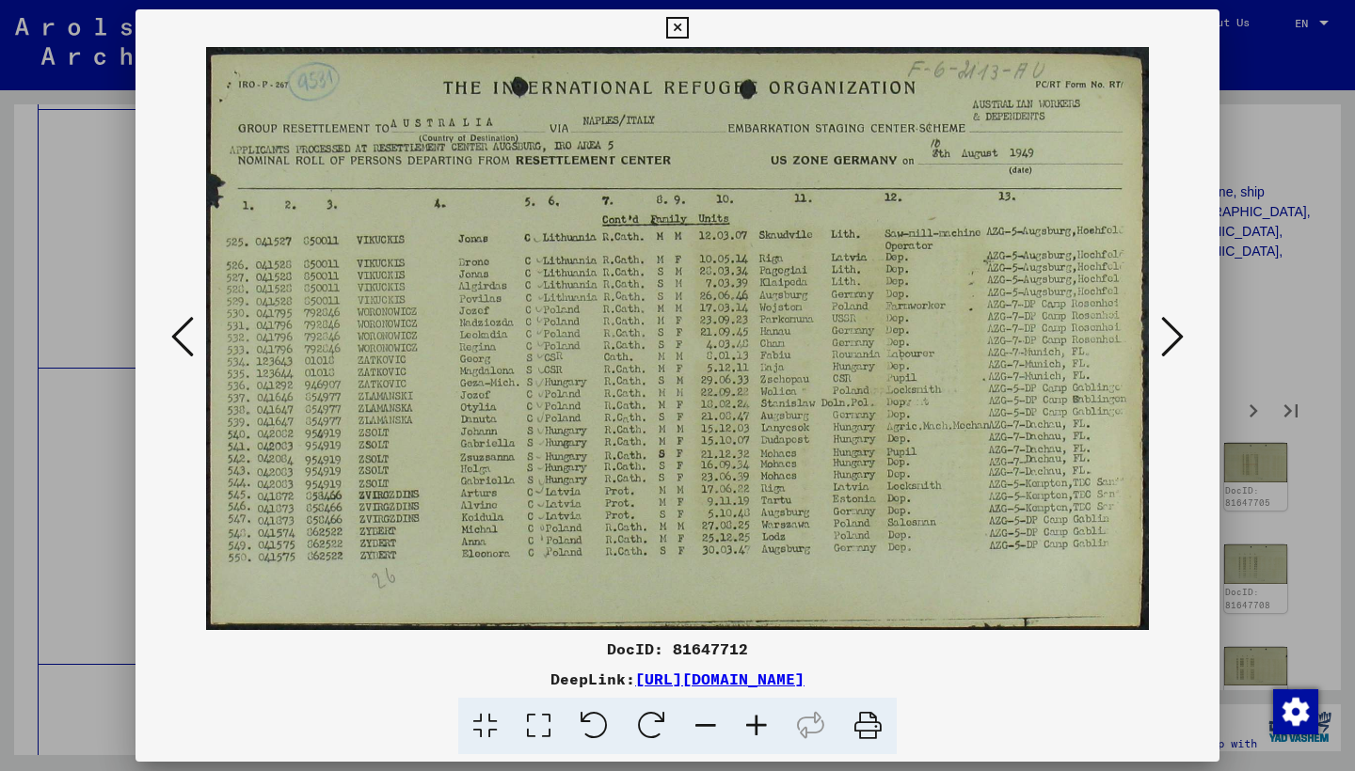
click at [1168, 333] on icon at bounding box center [1172, 336] width 23 height 45
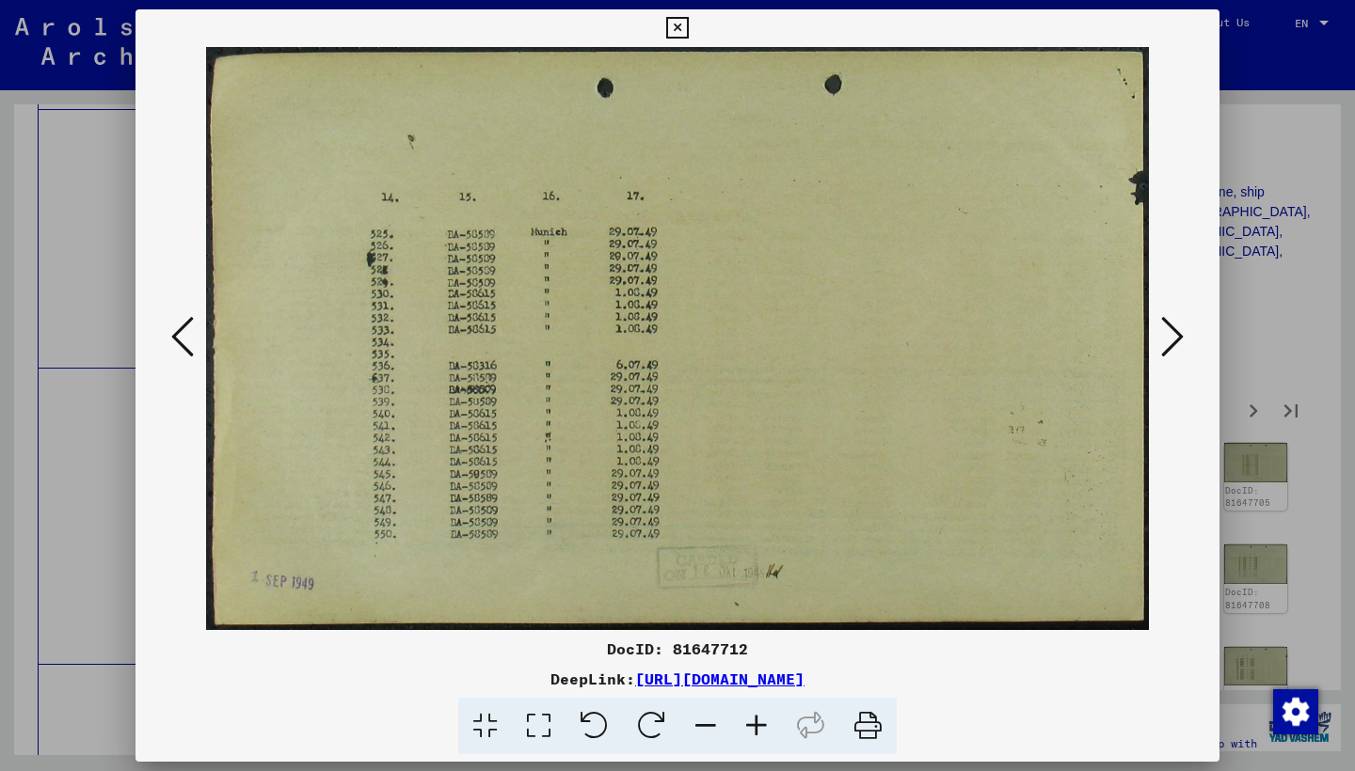
click at [1168, 333] on icon at bounding box center [1172, 336] width 23 height 45
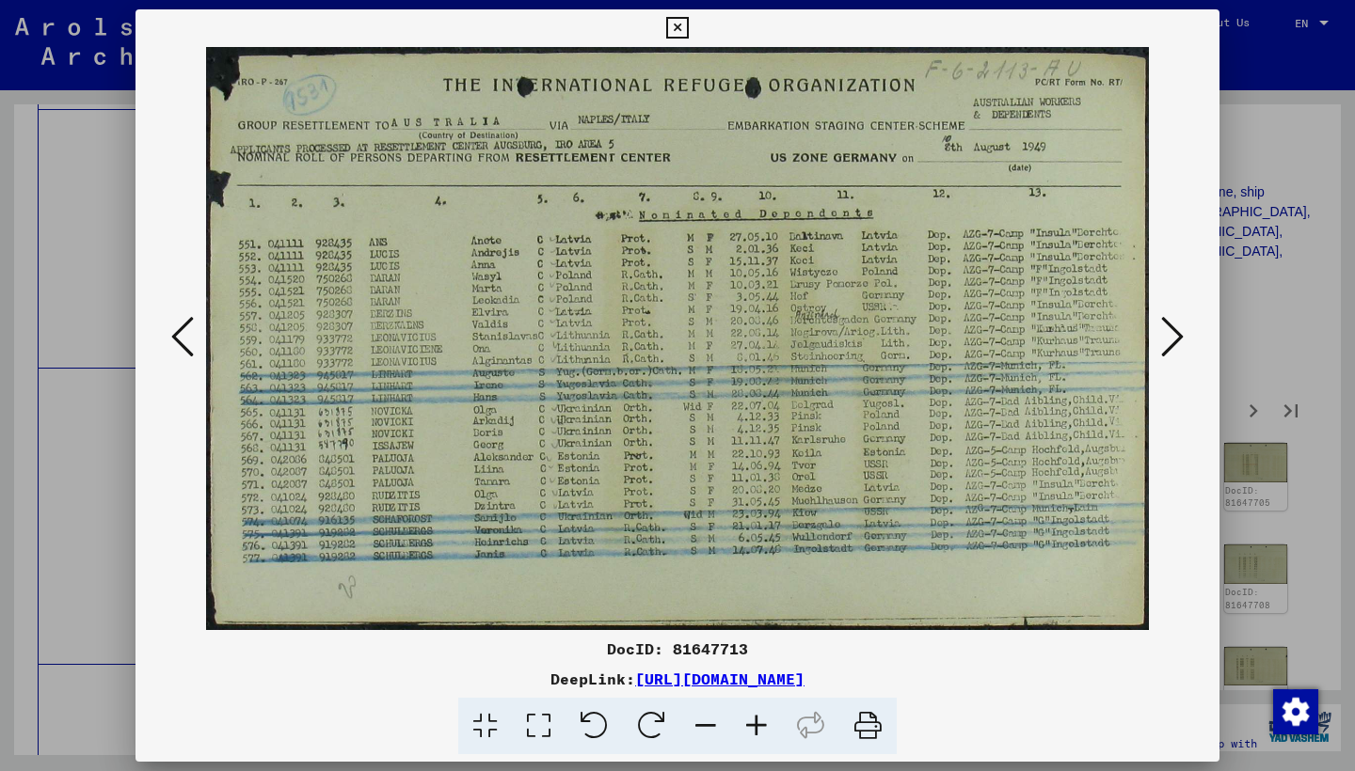
click at [1168, 333] on icon at bounding box center [1172, 336] width 23 height 45
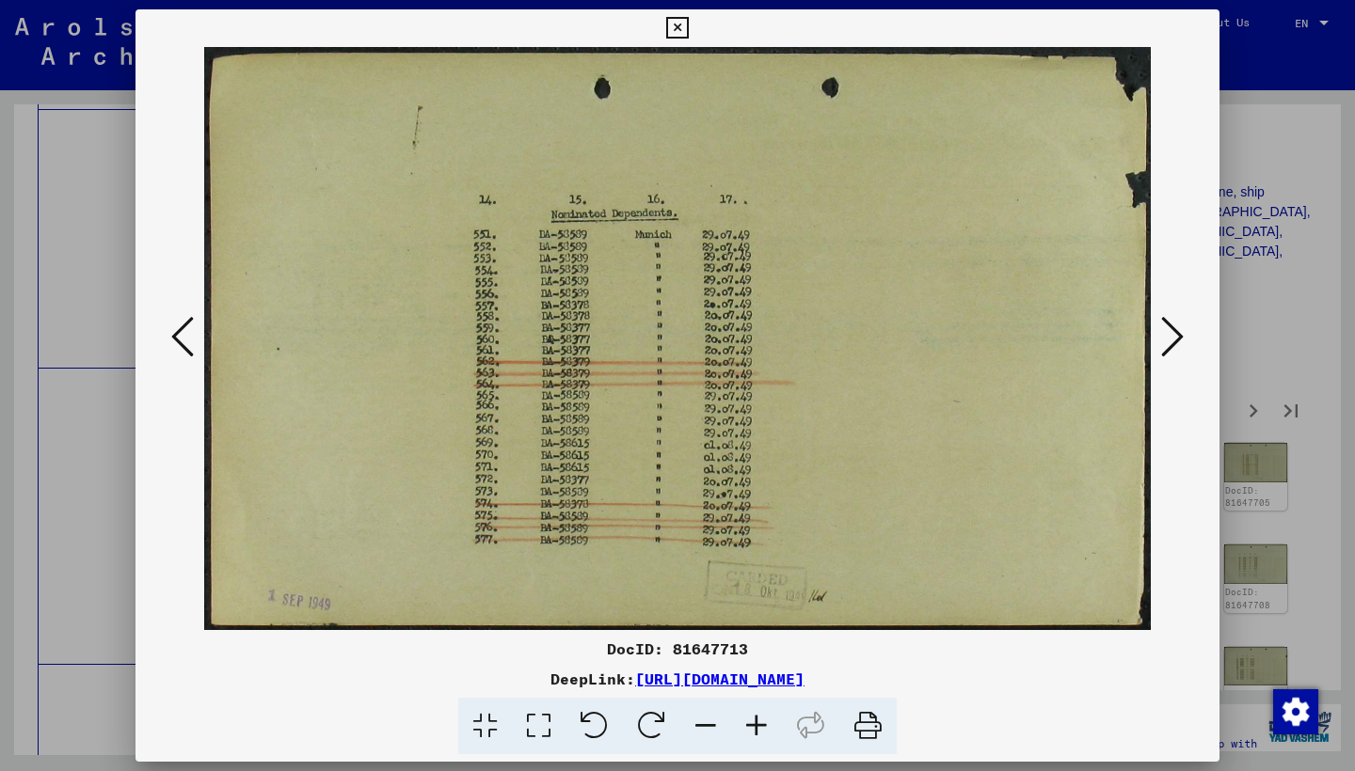
click at [1168, 333] on icon at bounding box center [1172, 336] width 23 height 45
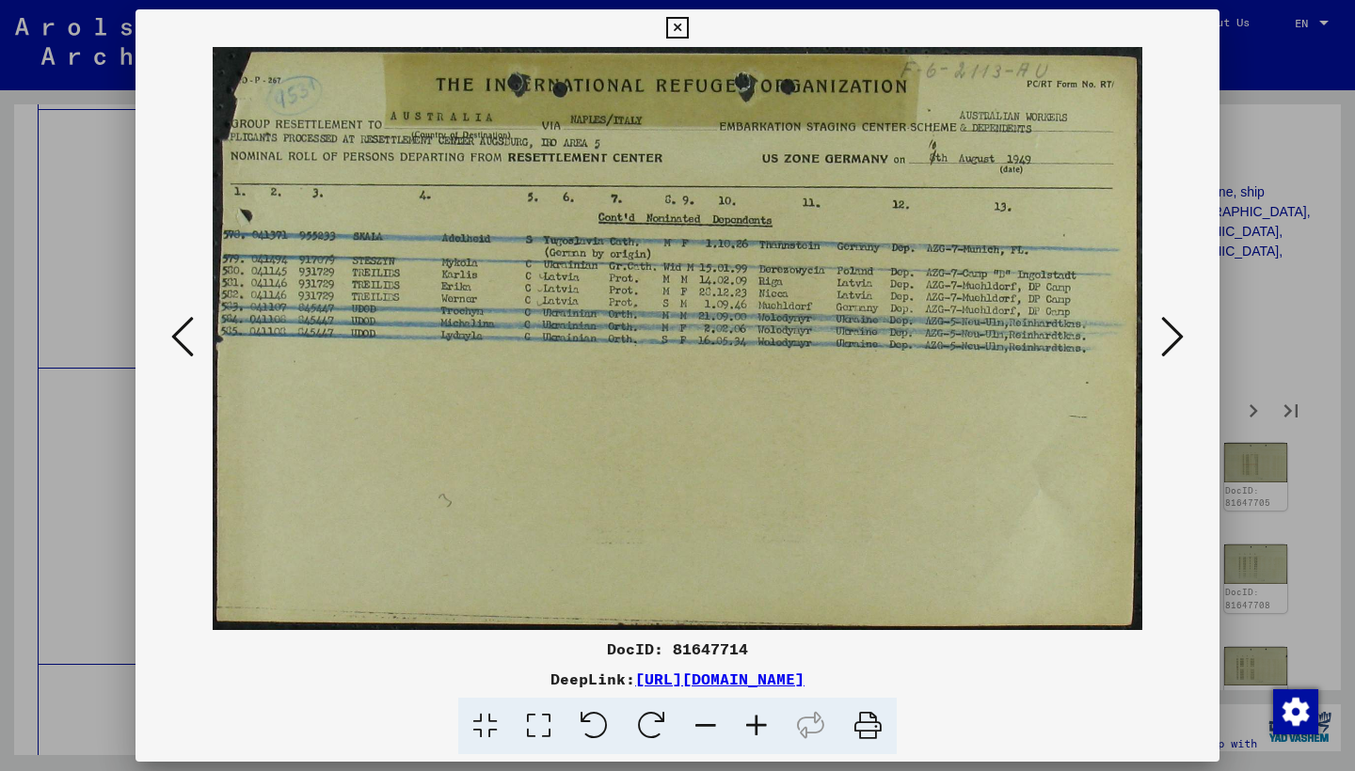
click at [1168, 331] on icon at bounding box center [1172, 336] width 23 height 45
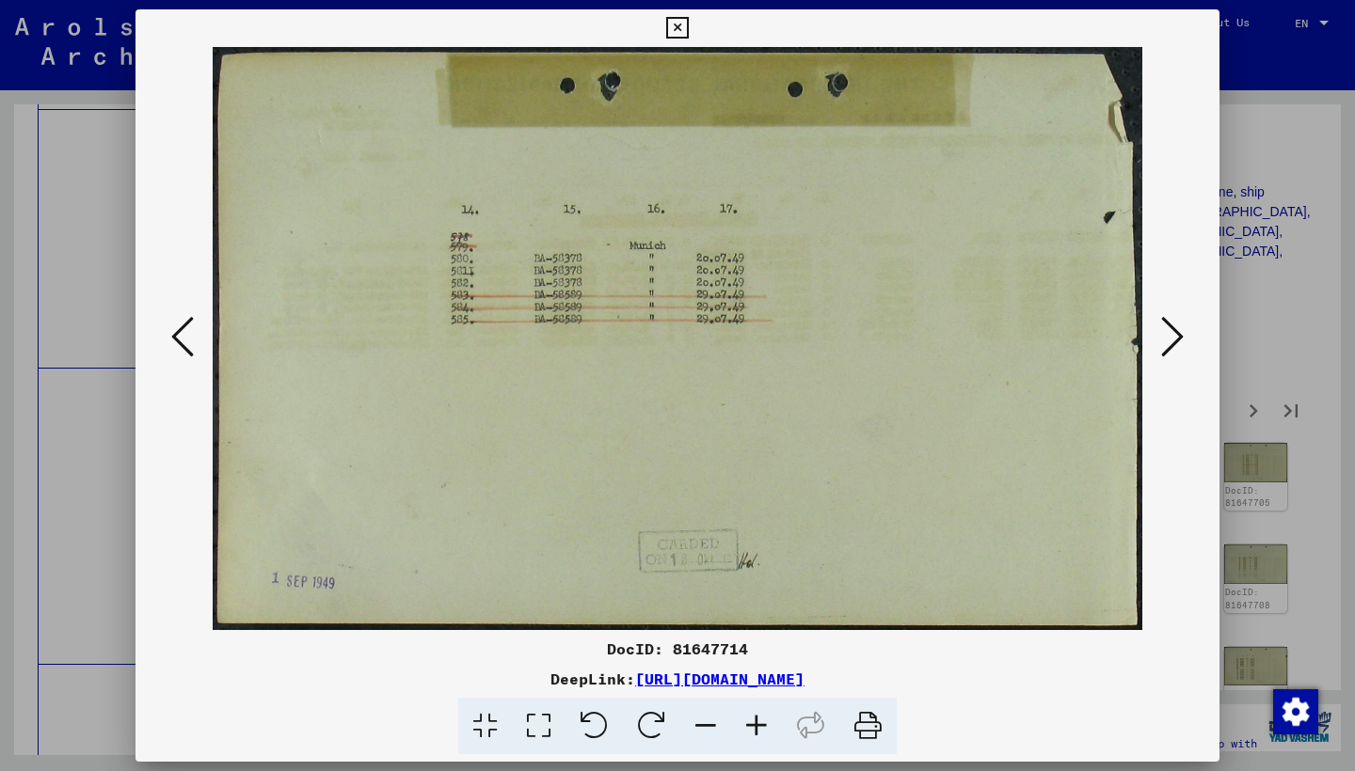
click at [1170, 332] on icon at bounding box center [1172, 336] width 23 height 45
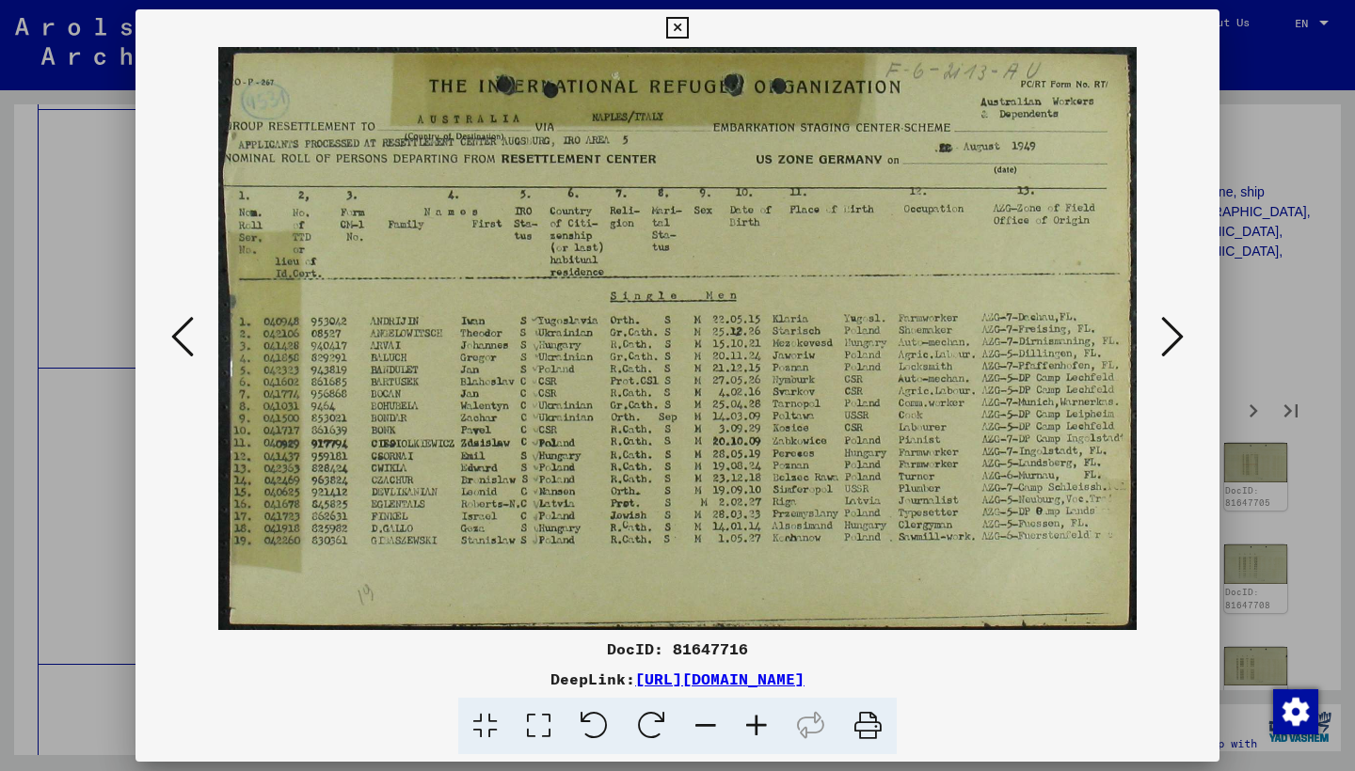
click at [1174, 331] on icon at bounding box center [1172, 336] width 23 height 45
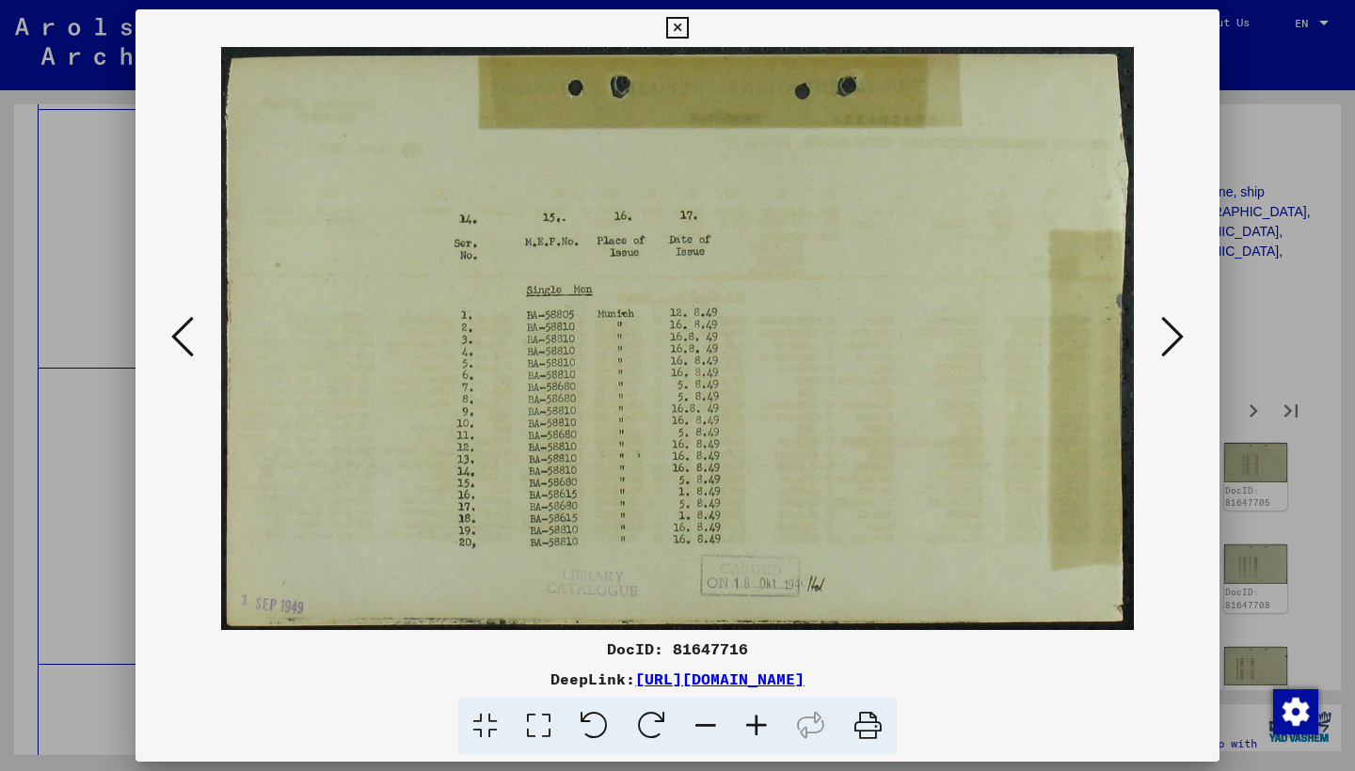
click at [1174, 331] on icon at bounding box center [1172, 336] width 23 height 45
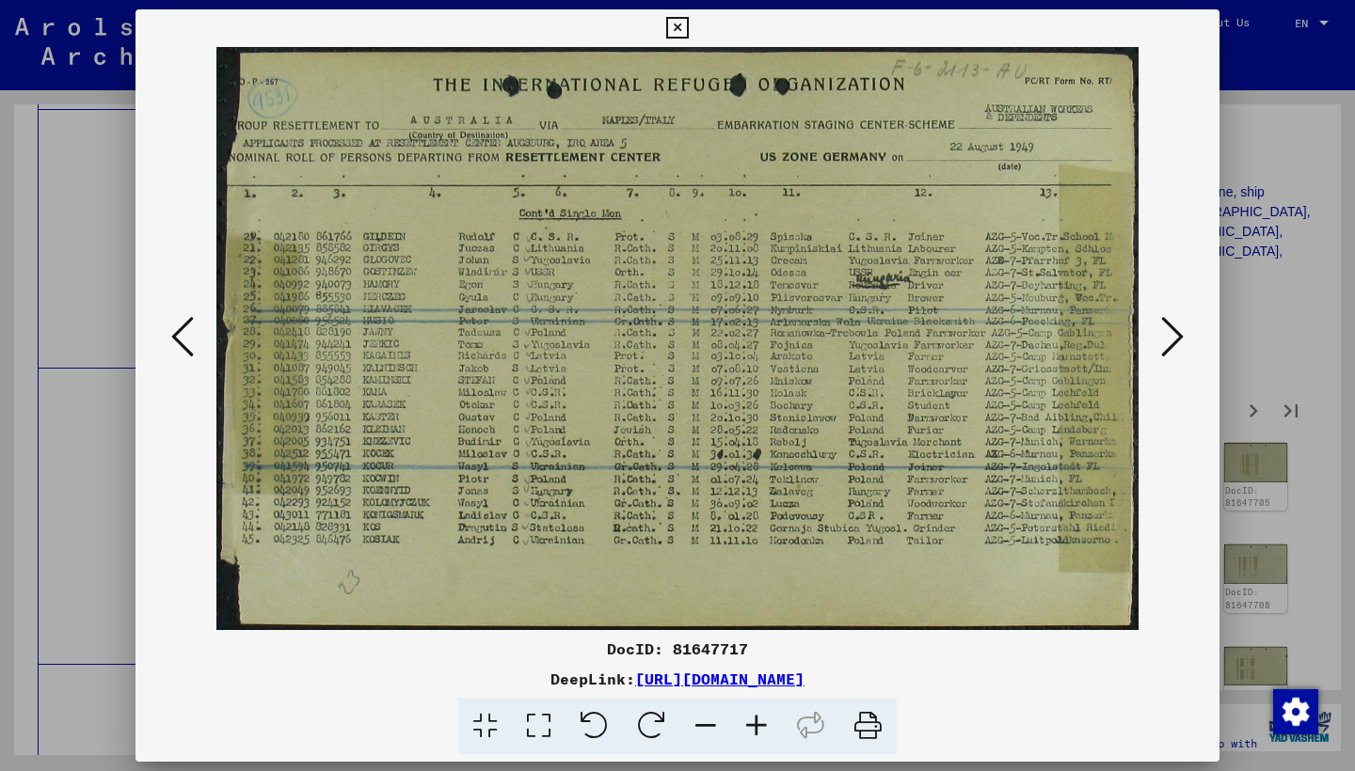
click at [1167, 330] on icon at bounding box center [1172, 336] width 23 height 45
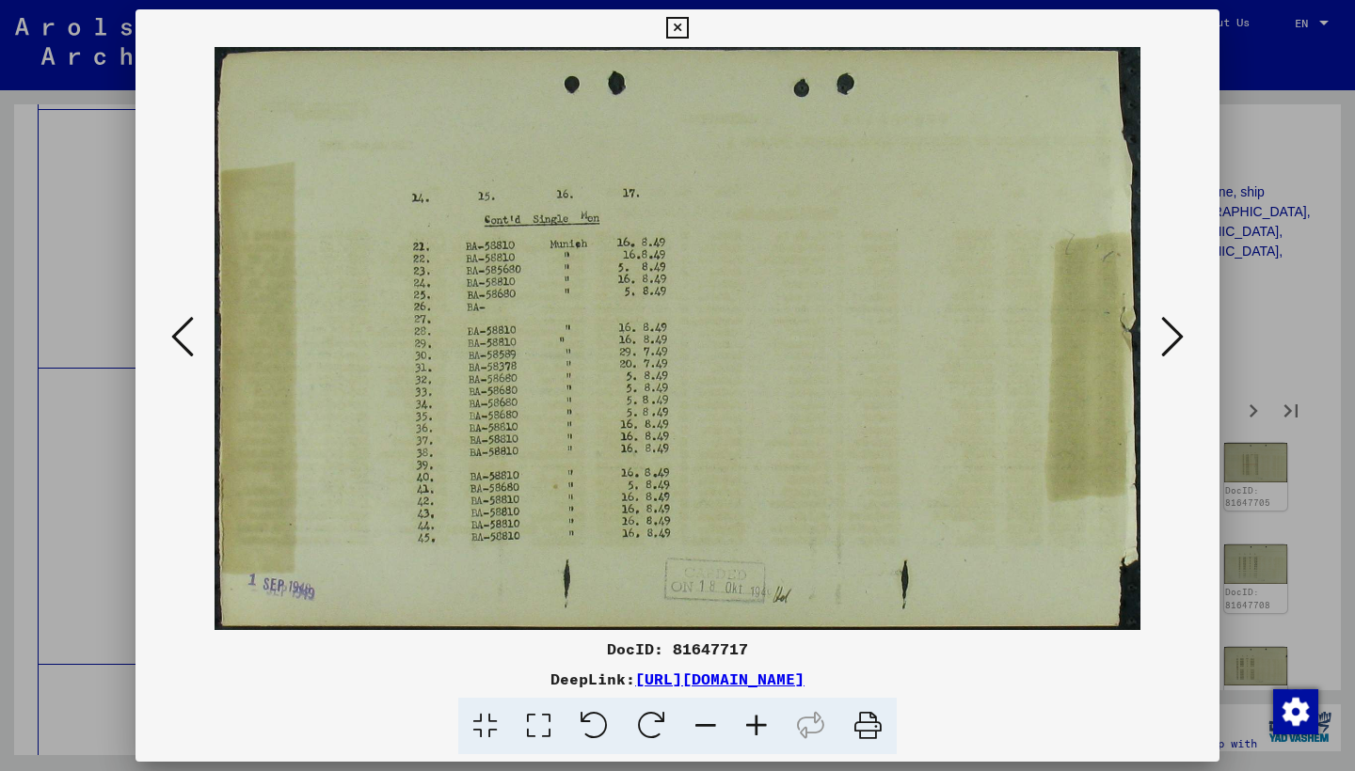
click at [1167, 330] on icon at bounding box center [1172, 336] width 23 height 45
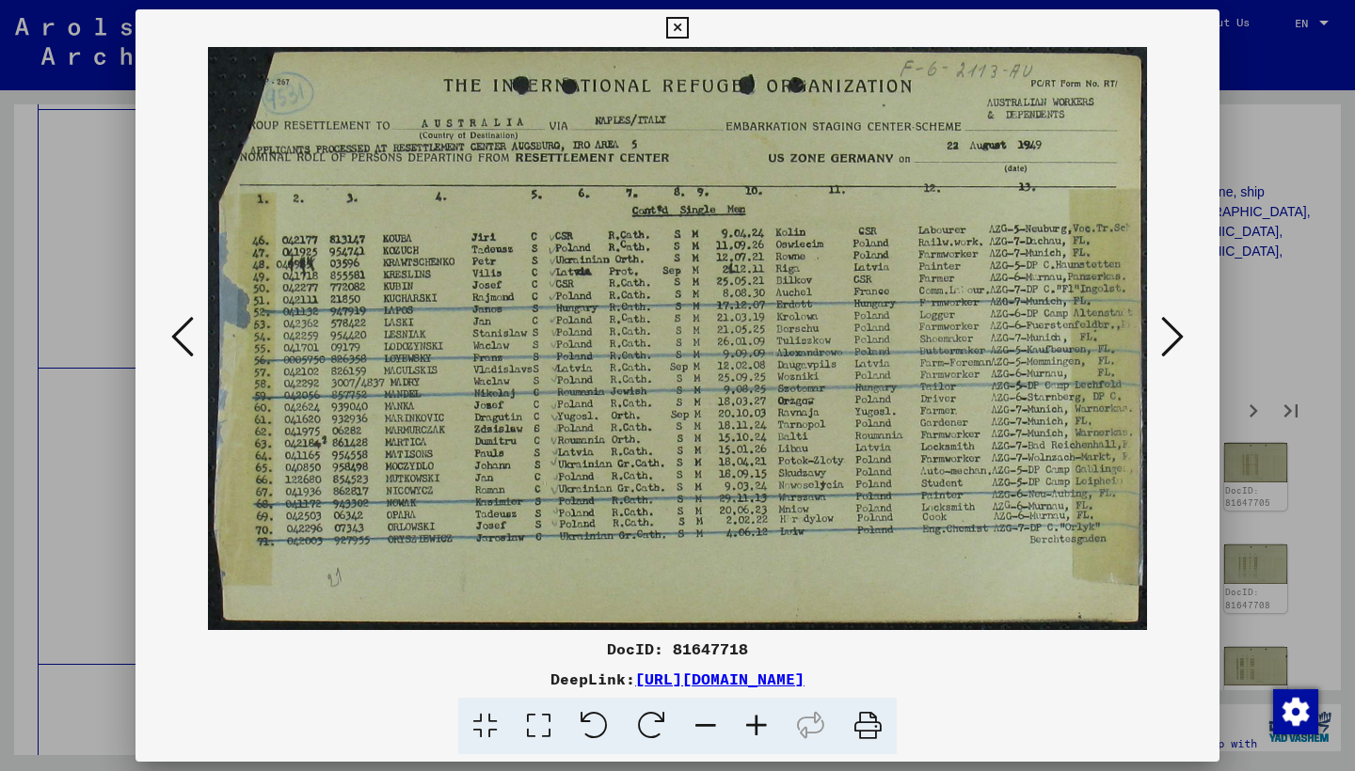
click at [1167, 330] on icon at bounding box center [1172, 336] width 23 height 45
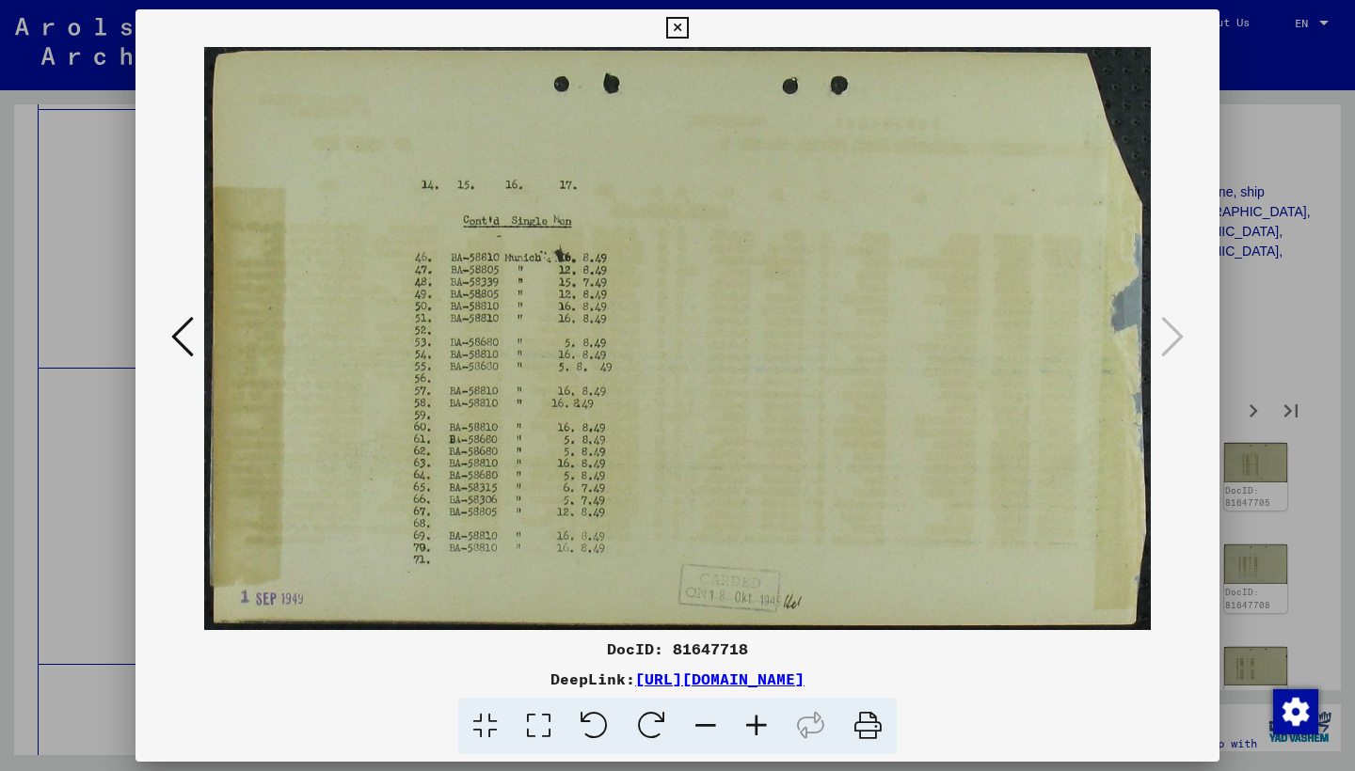
drag, startPoint x: 1197, startPoint y: 27, endPoint x: 1206, endPoint y: 87, distance: 60.9
click at [688, 28] on icon at bounding box center [677, 28] width 22 height 23
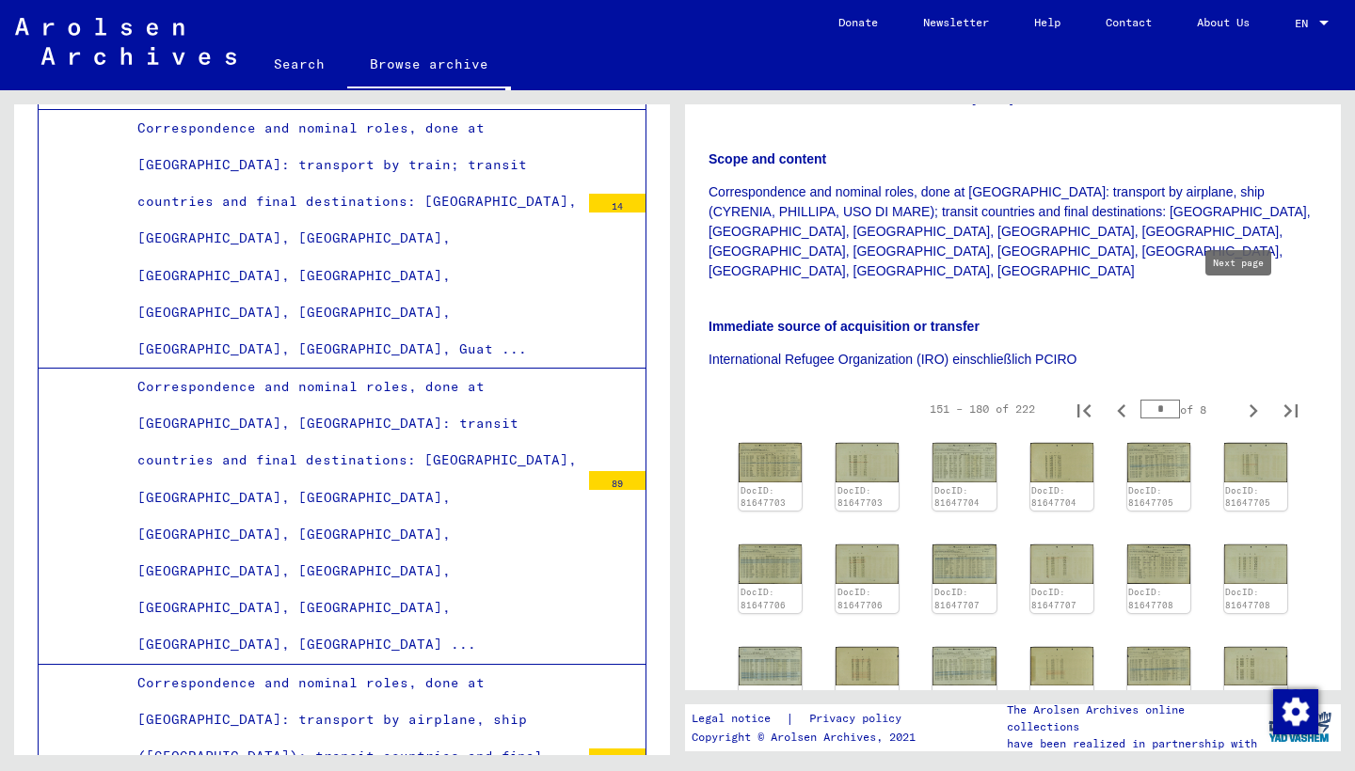
click at [1240, 398] on icon "Next page" at bounding box center [1253, 411] width 26 height 26
type input "*"
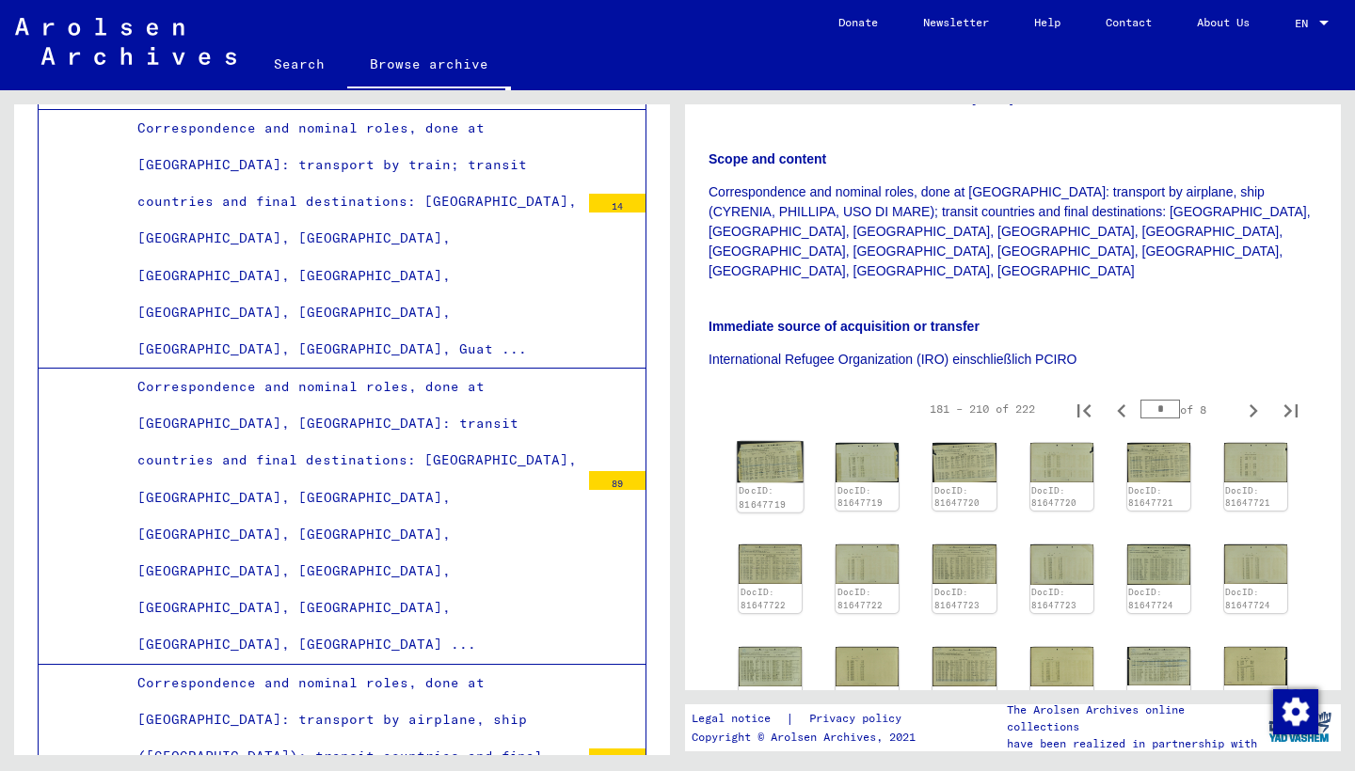
click at [779, 441] on img at bounding box center [770, 461] width 67 height 41
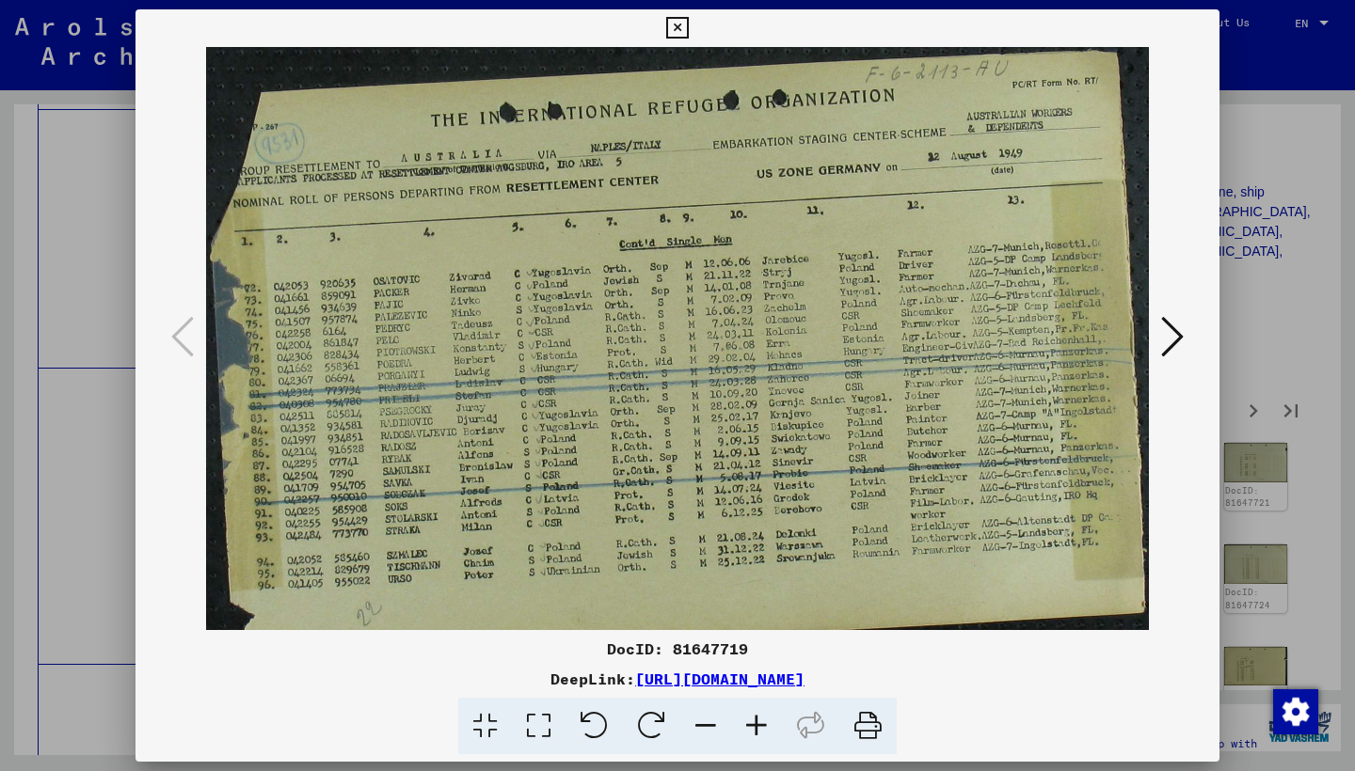
click at [1161, 339] on icon at bounding box center [1172, 336] width 23 height 45
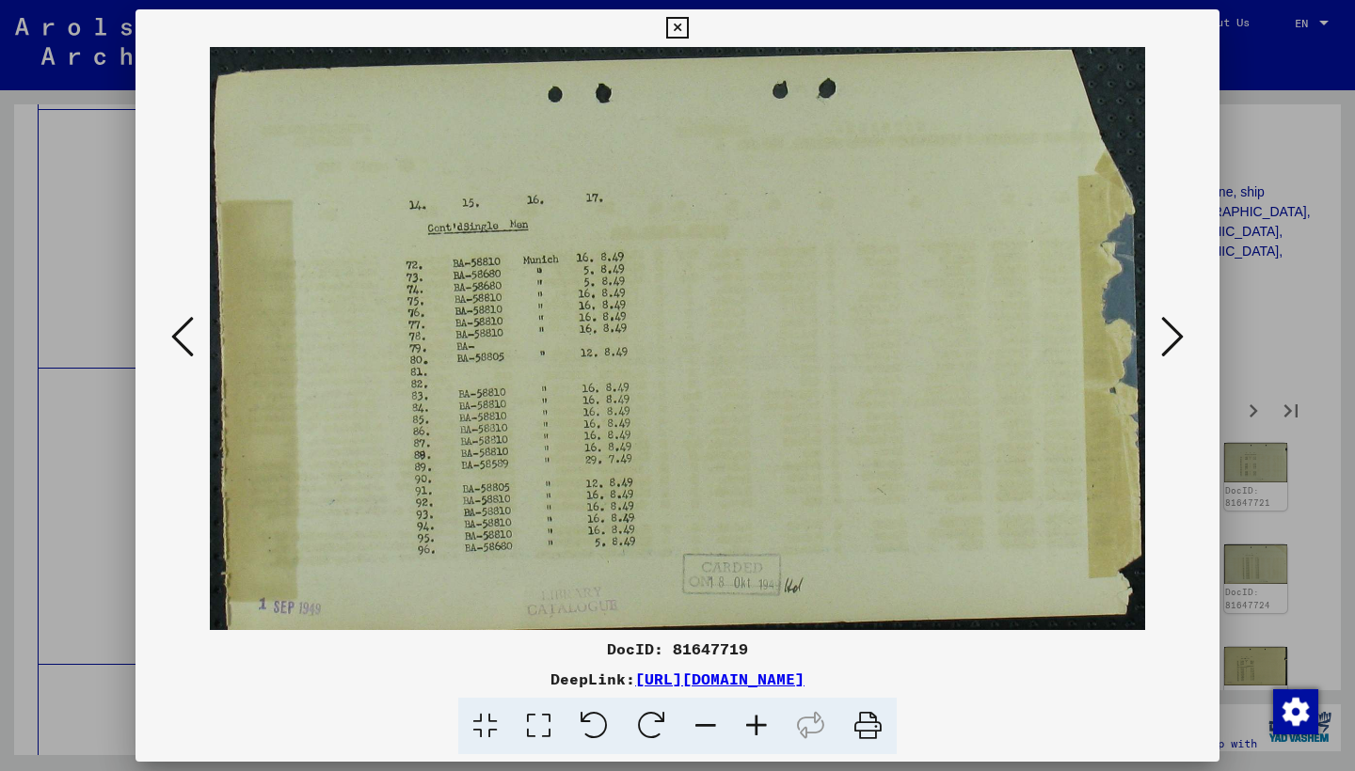
click at [1161, 339] on icon at bounding box center [1172, 336] width 23 height 45
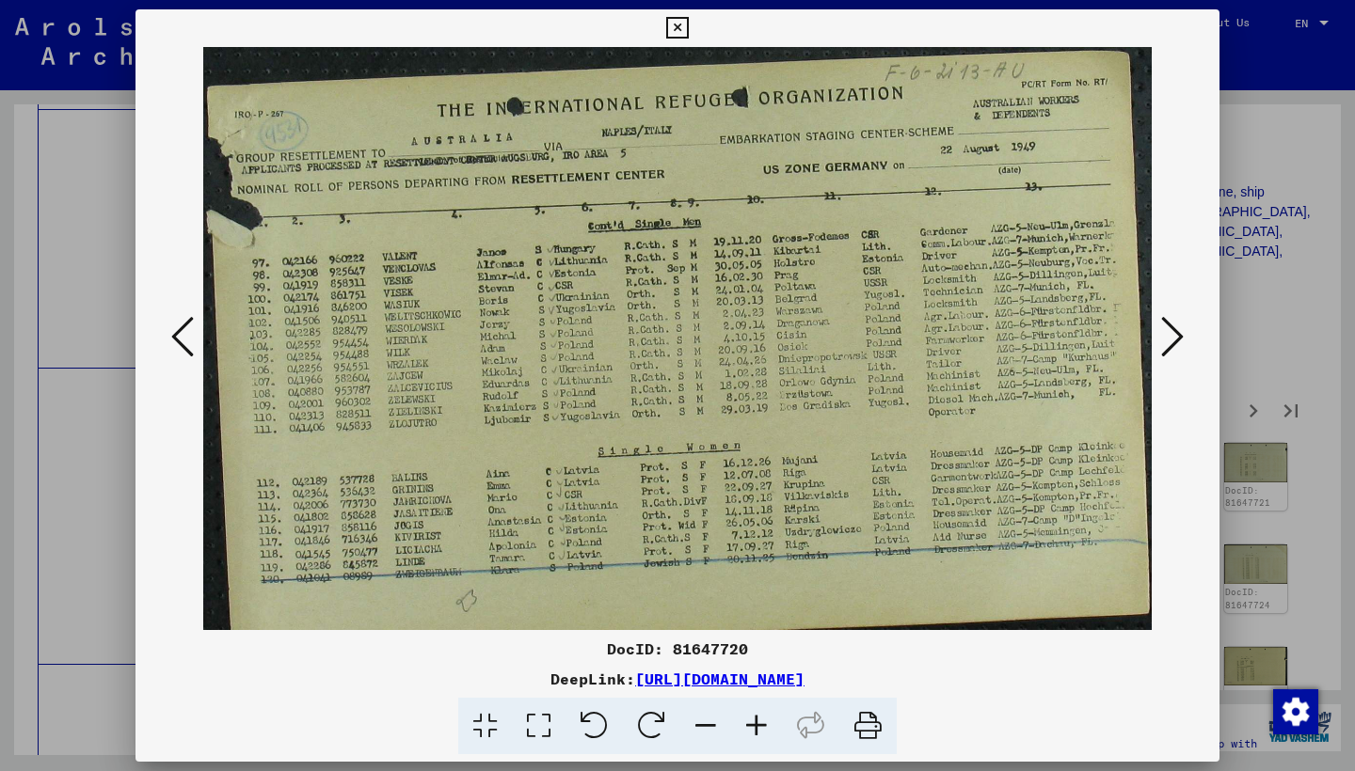
click at [1161, 340] on icon at bounding box center [1172, 336] width 23 height 45
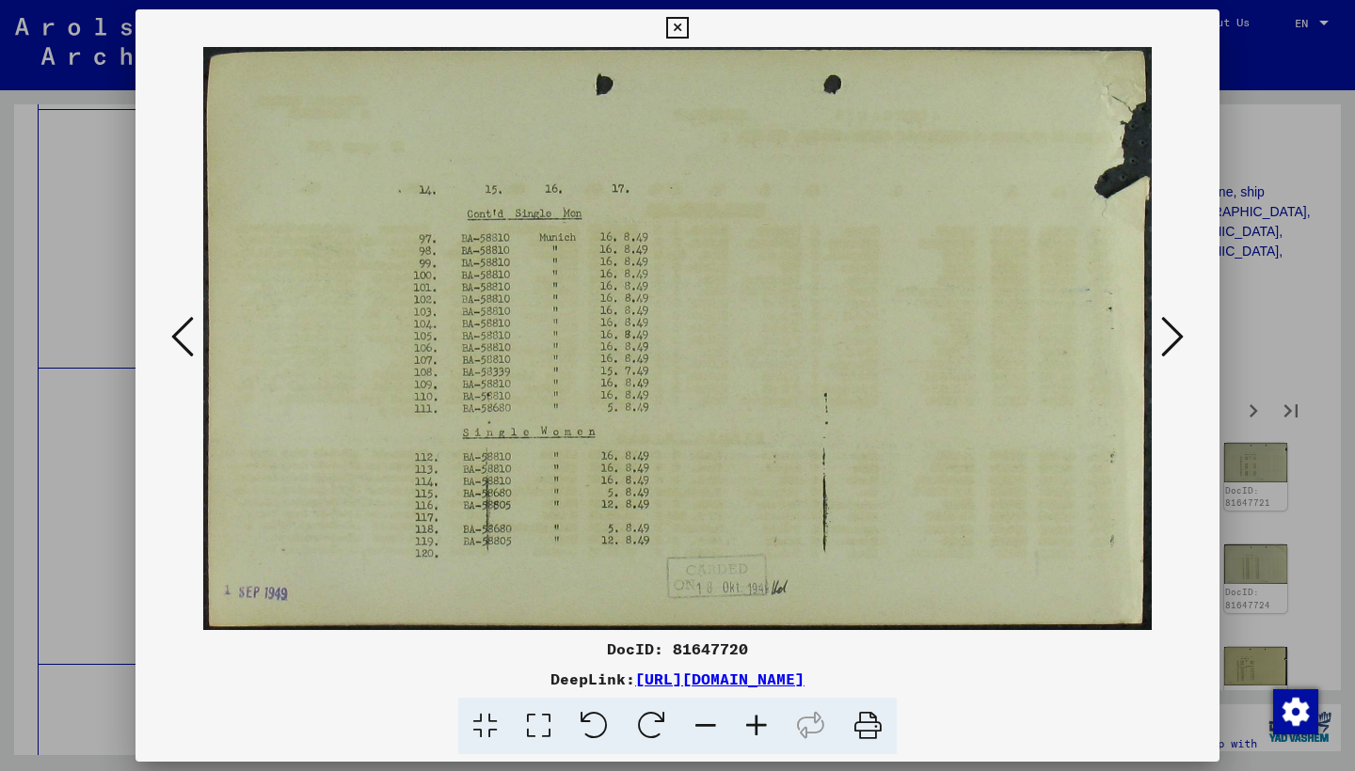
click at [1161, 340] on icon at bounding box center [1172, 336] width 23 height 45
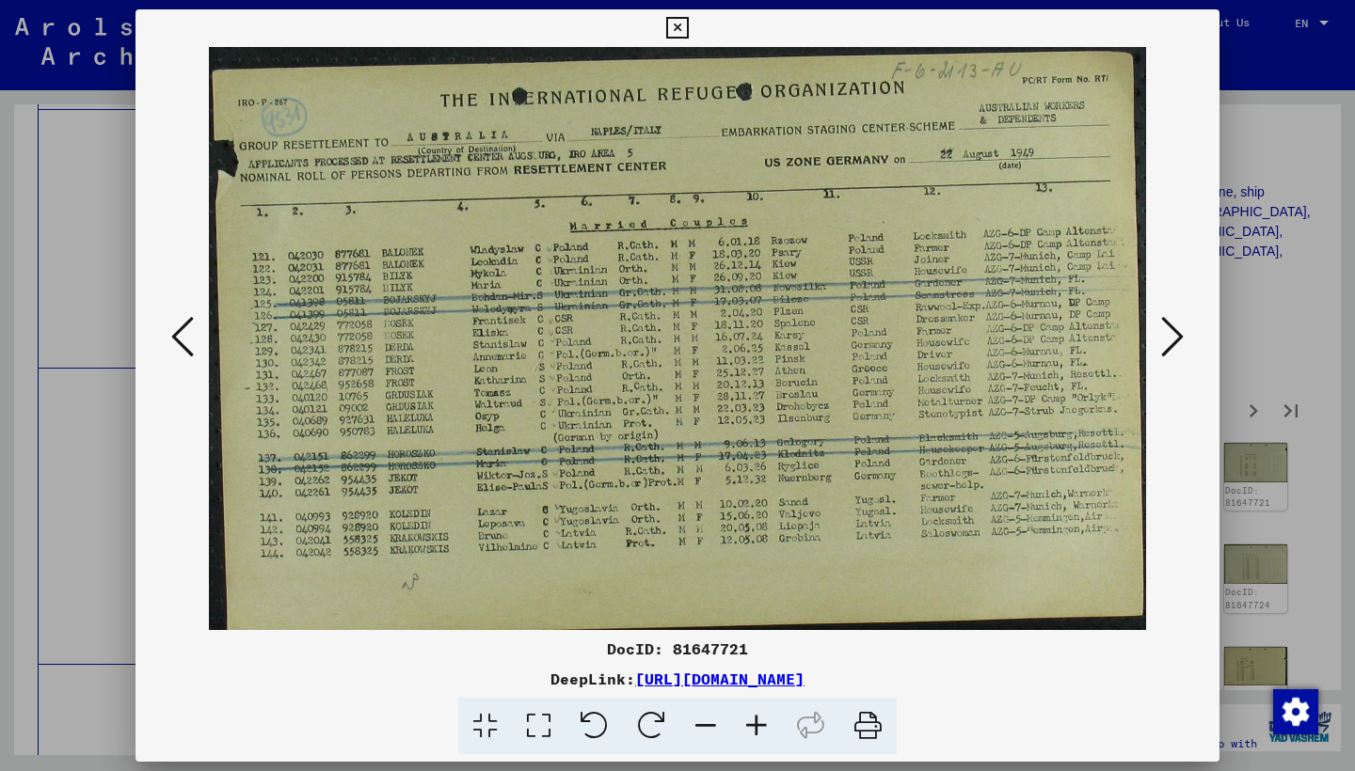
click at [1157, 338] on button at bounding box center [1172, 338] width 34 height 54
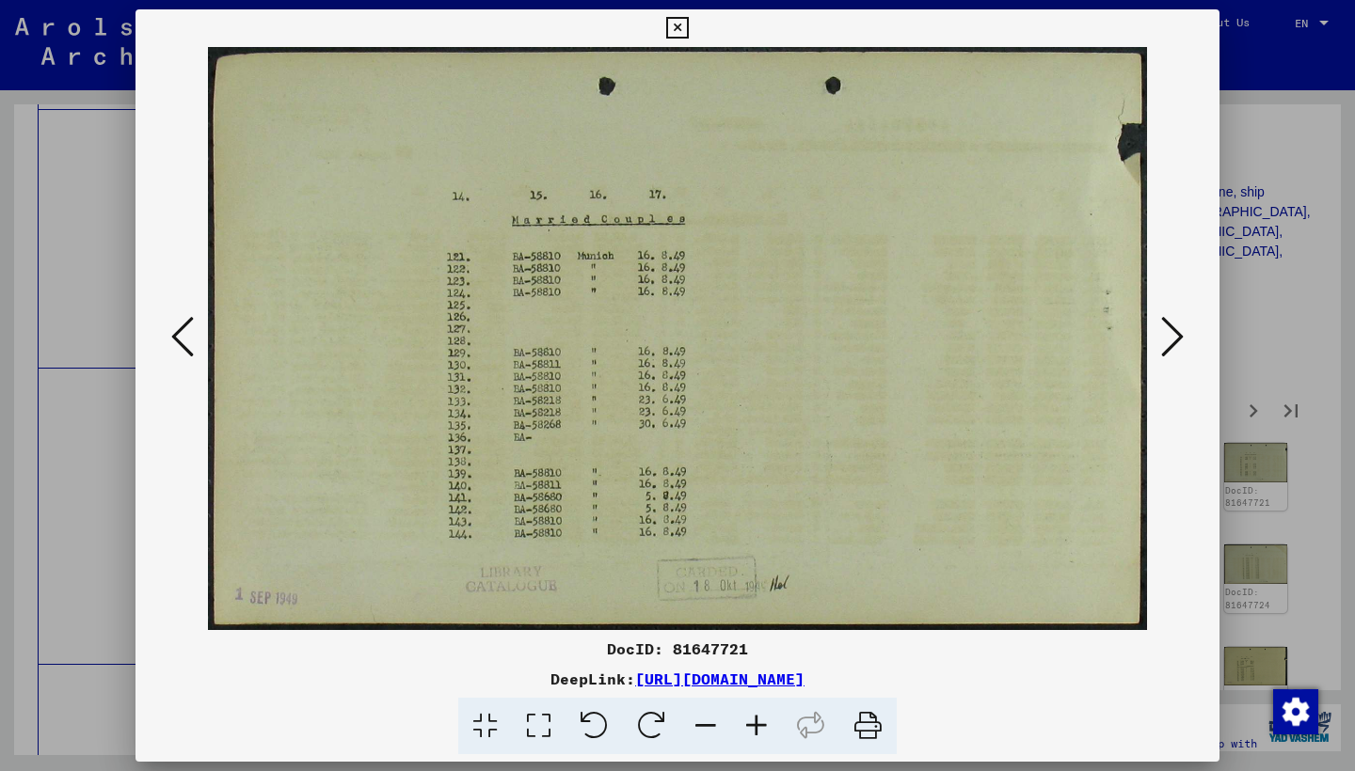
click at [1157, 338] on button at bounding box center [1172, 338] width 34 height 54
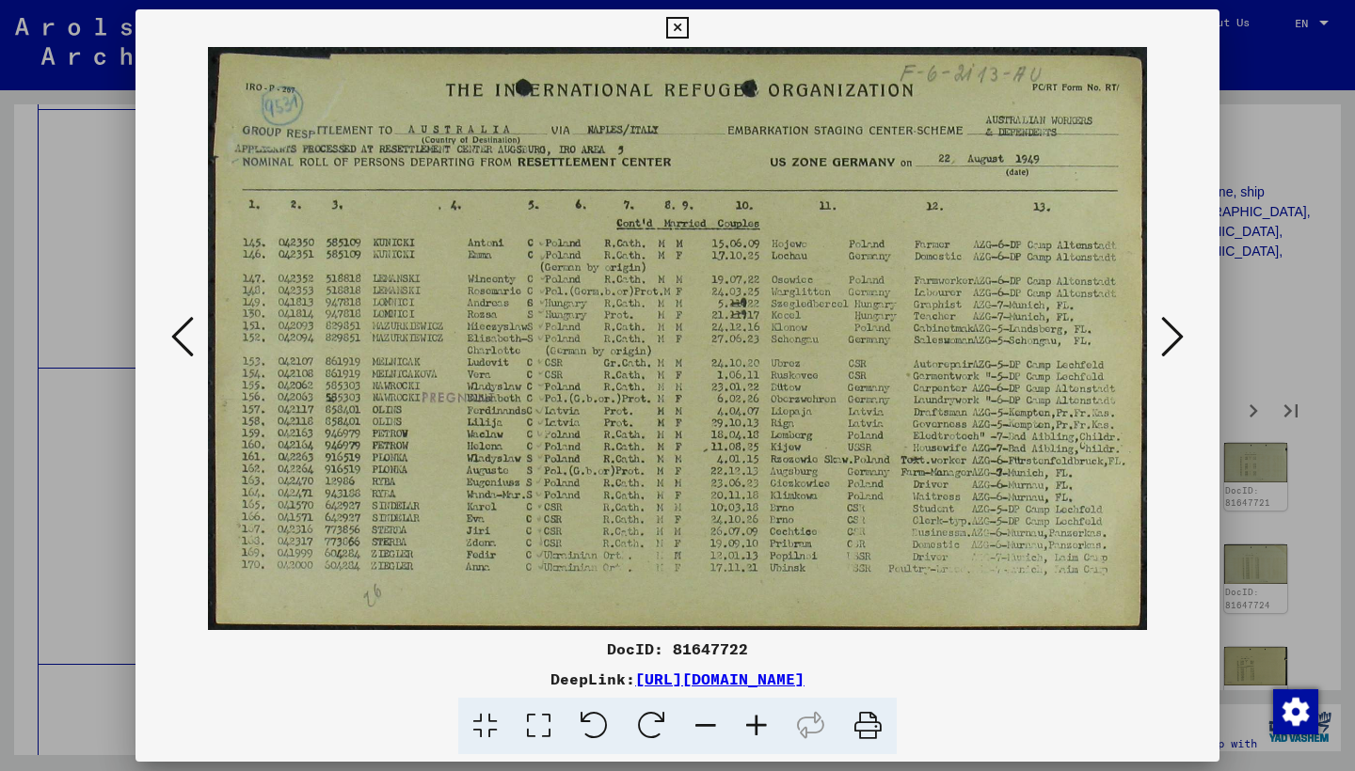
click at [1157, 338] on button at bounding box center [1172, 338] width 34 height 54
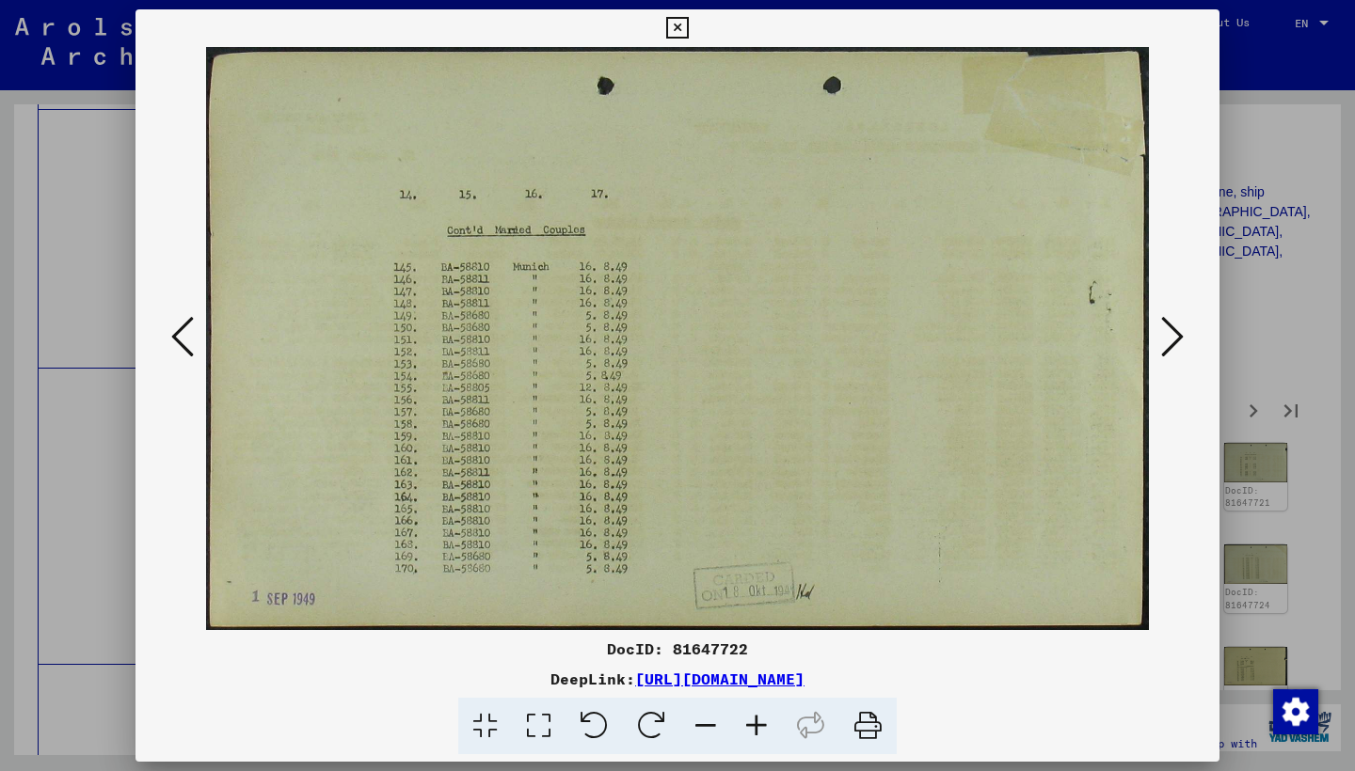
click at [1157, 338] on button at bounding box center [1172, 338] width 34 height 54
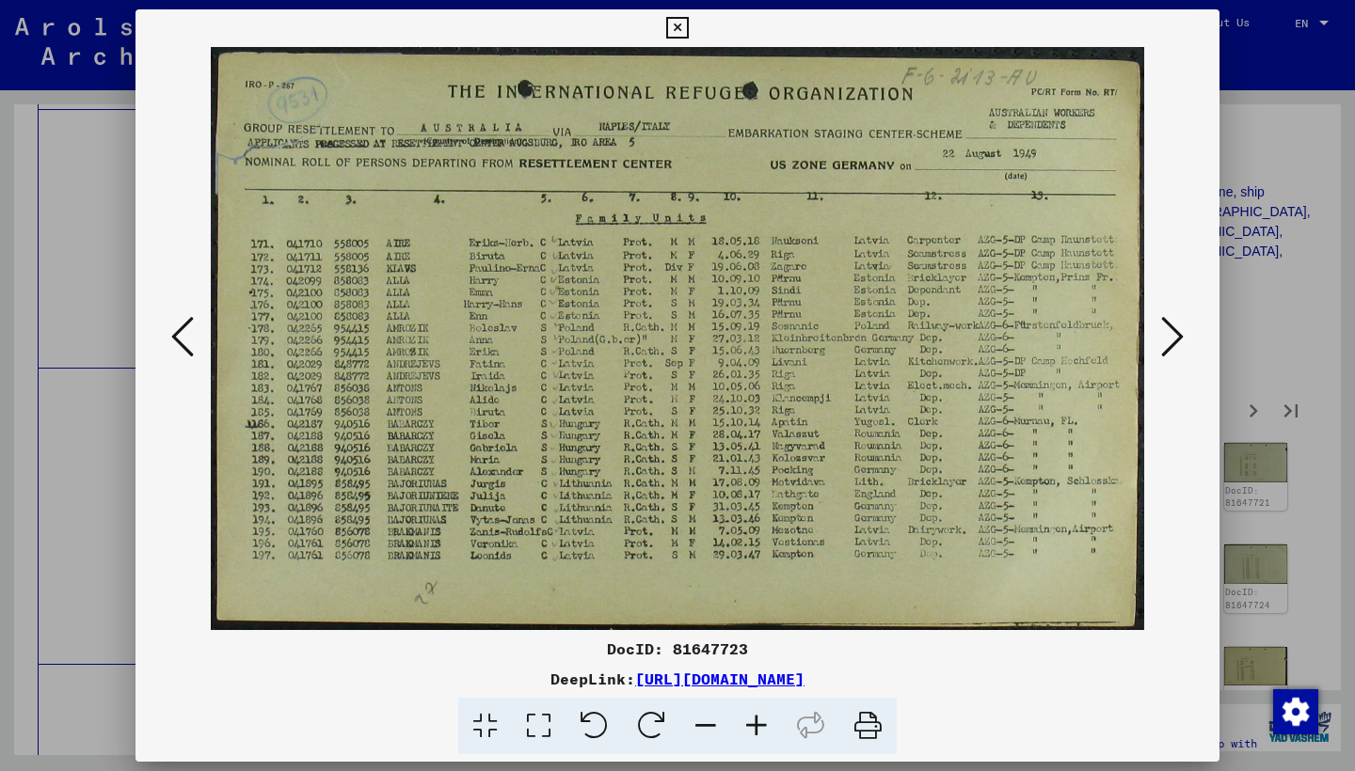
click at [1157, 338] on button at bounding box center [1172, 338] width 34 height 54
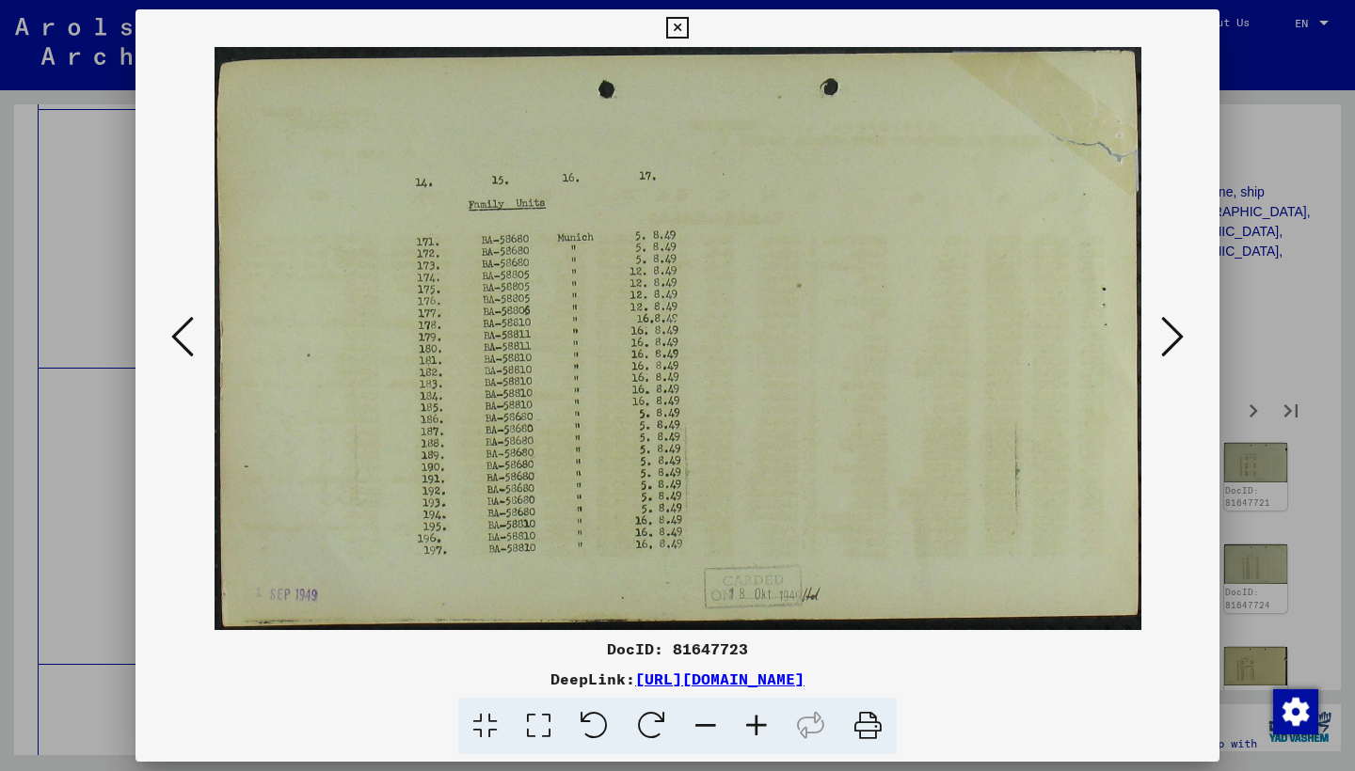
click at [1157, 338] on button at bounding box center [1172, 338] width 34 height 54
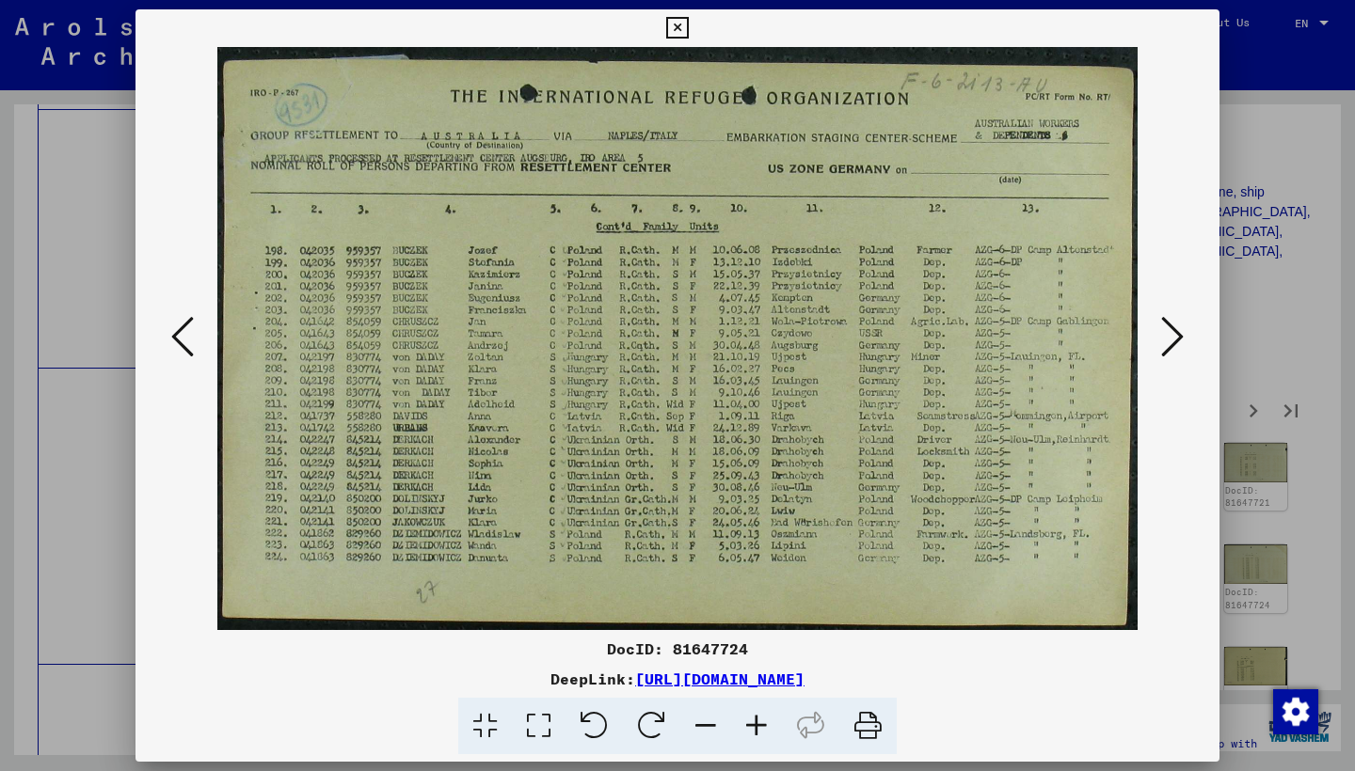
click at [1157, 338] on button at bounding box center [1172, 338] width 34 height 54
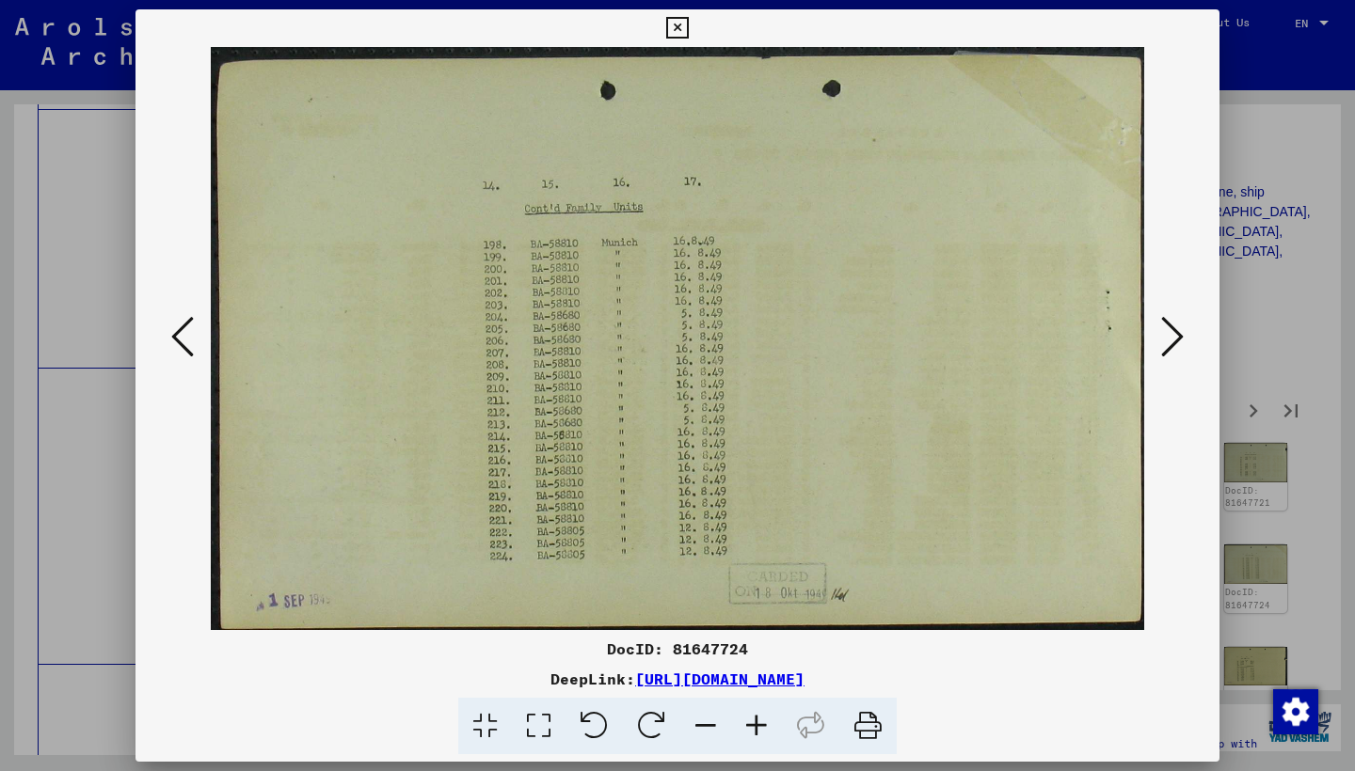
click at [1157, 338] on button at bounding box center [1172, 338] width 34 height 54
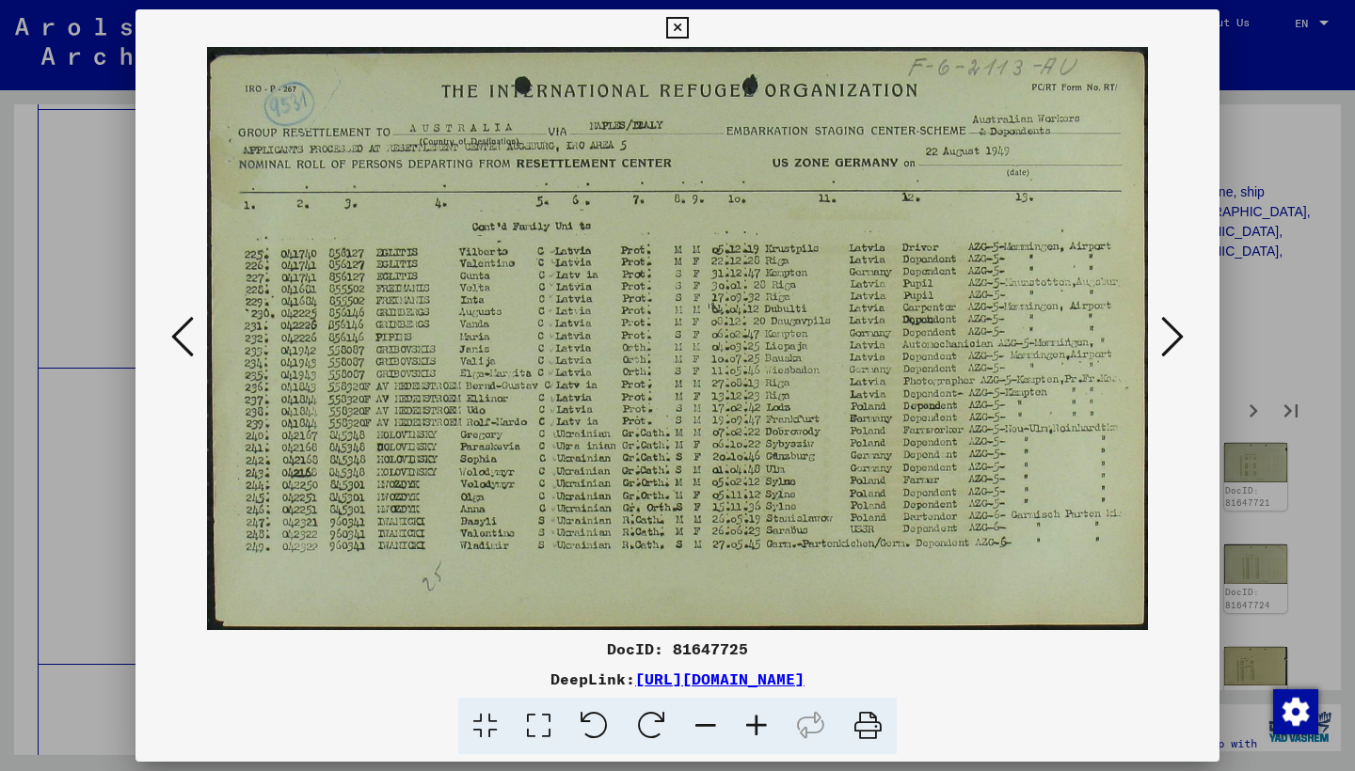
click at [1157, 338] on button at bounding box center [1172, 338] width 34 height 54
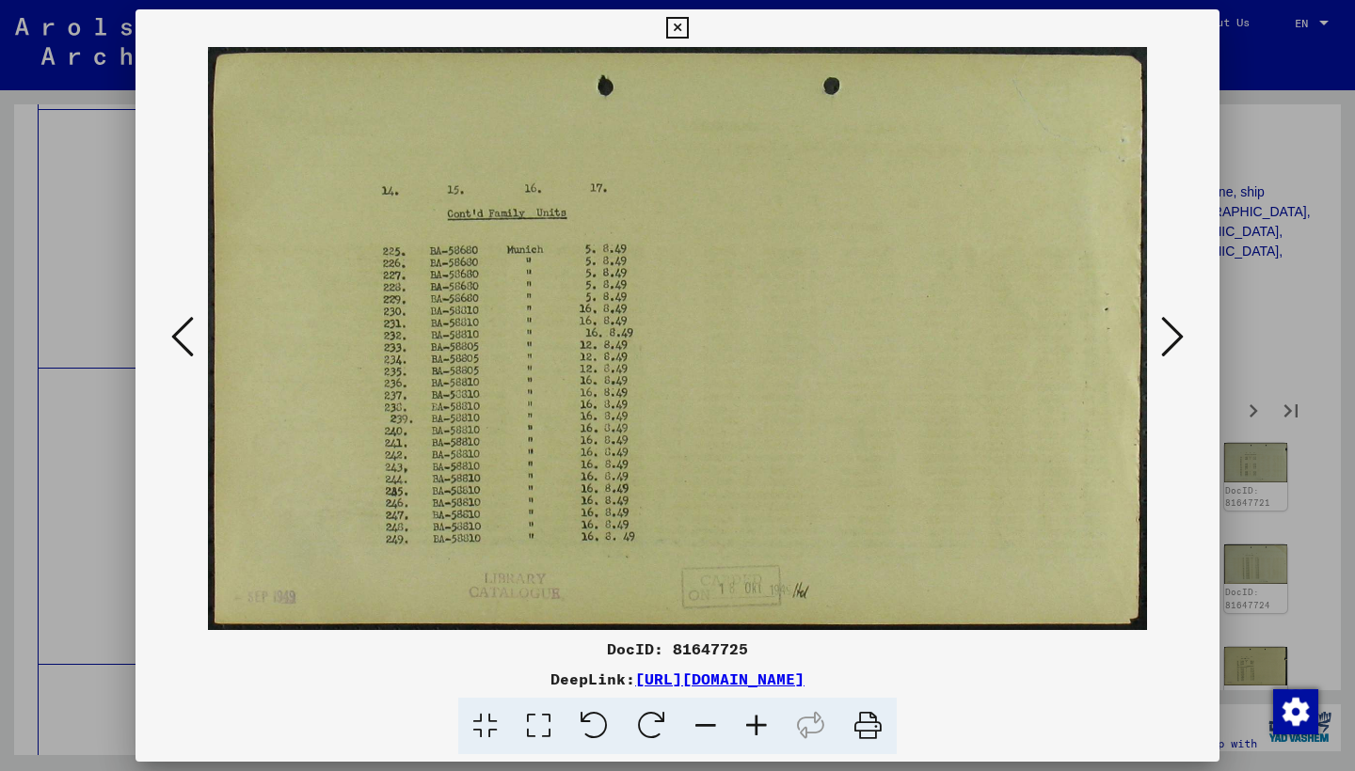
click at [1157, 338] on button at bounding box center [1172, 338] width 34 height 54
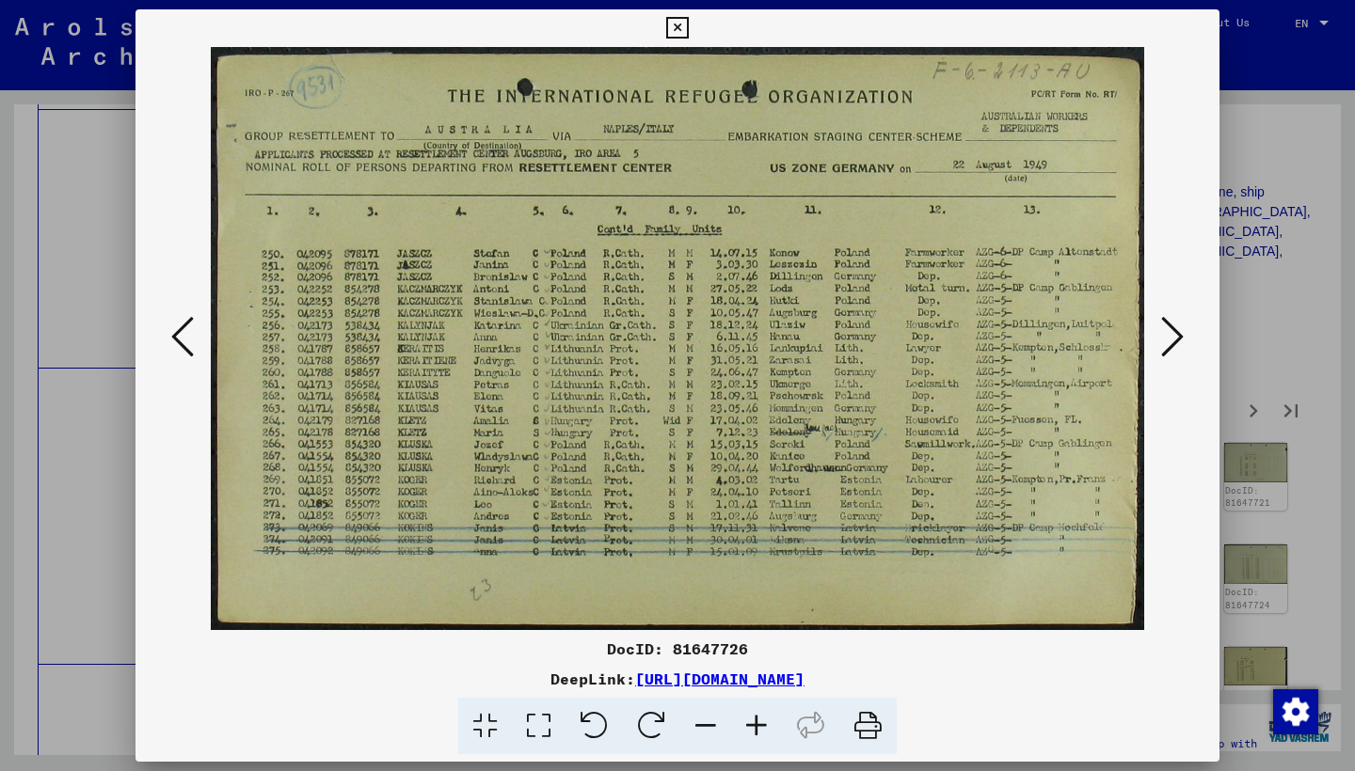
click at [1157, 337] on button at bounding box center [1172, 338] width 34 height 54
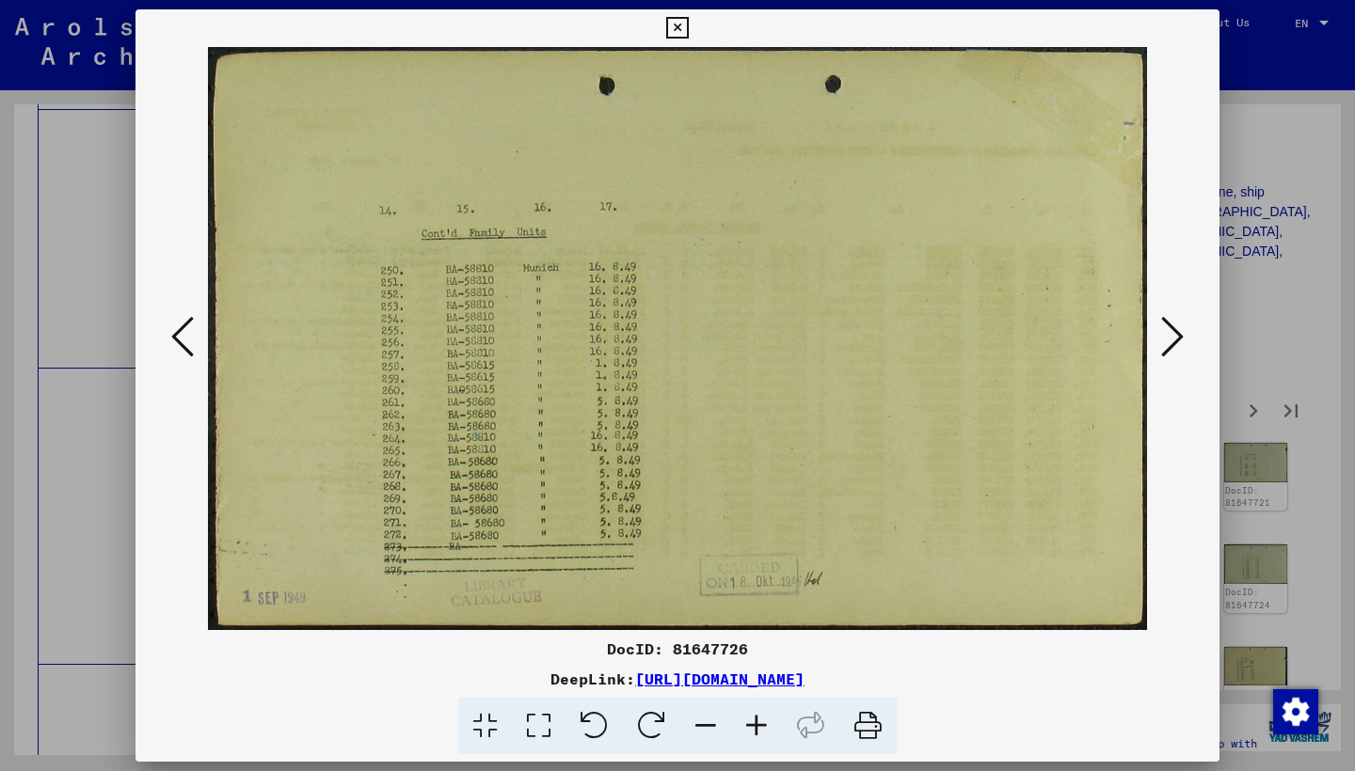
click at [1158, 338] on button at bounding box center [1172, 338] width 34 height 54
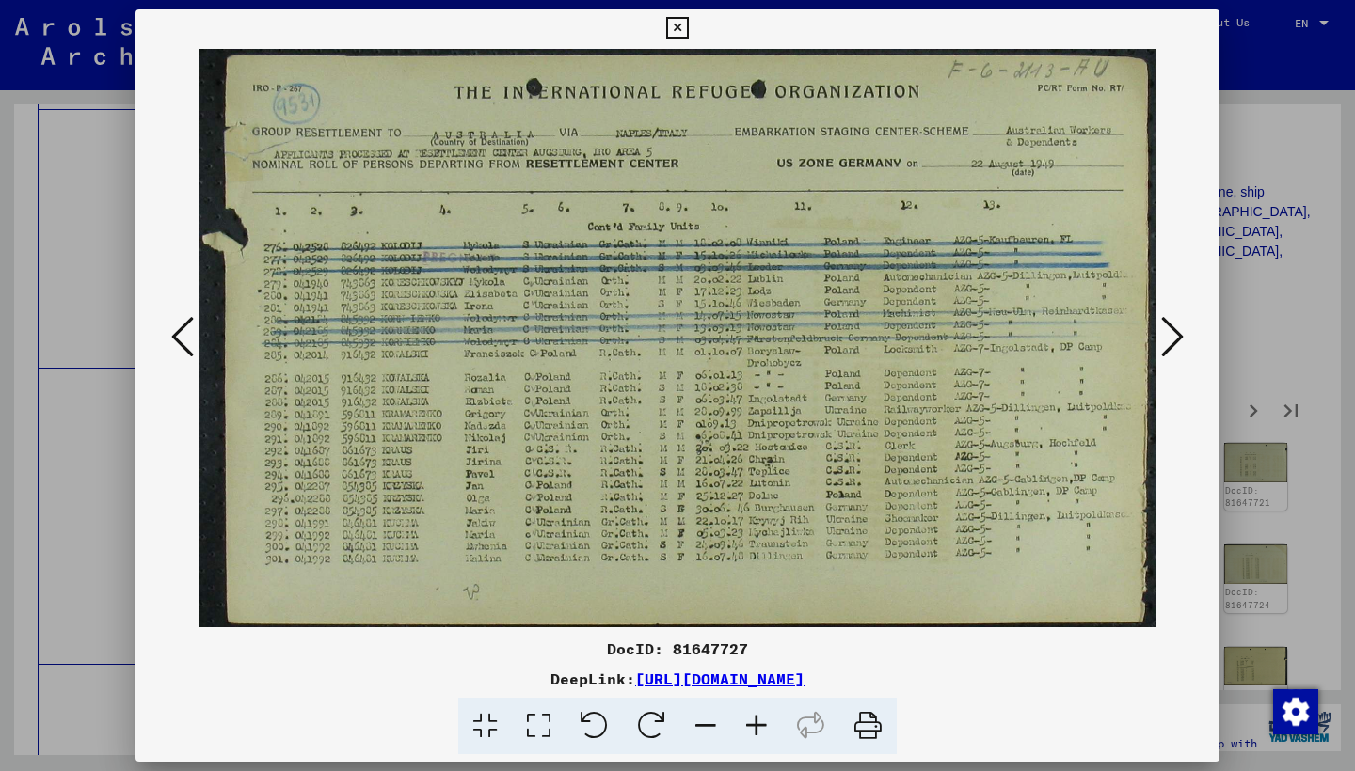
click at [1158, 338] on button at bounding box center [1172, 338] width 34 height 54
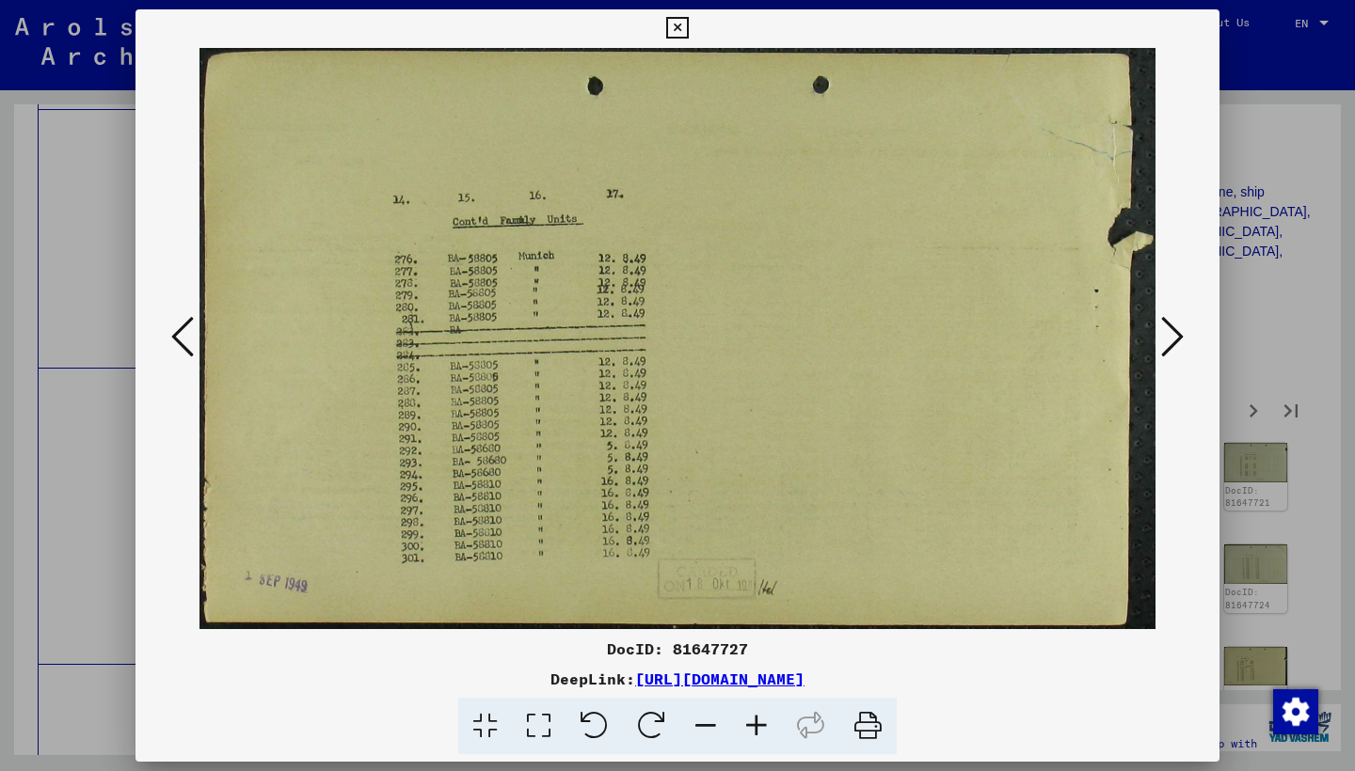
click at [1158, 338] on button at bounding box center [1172, 338] width 34 height 54
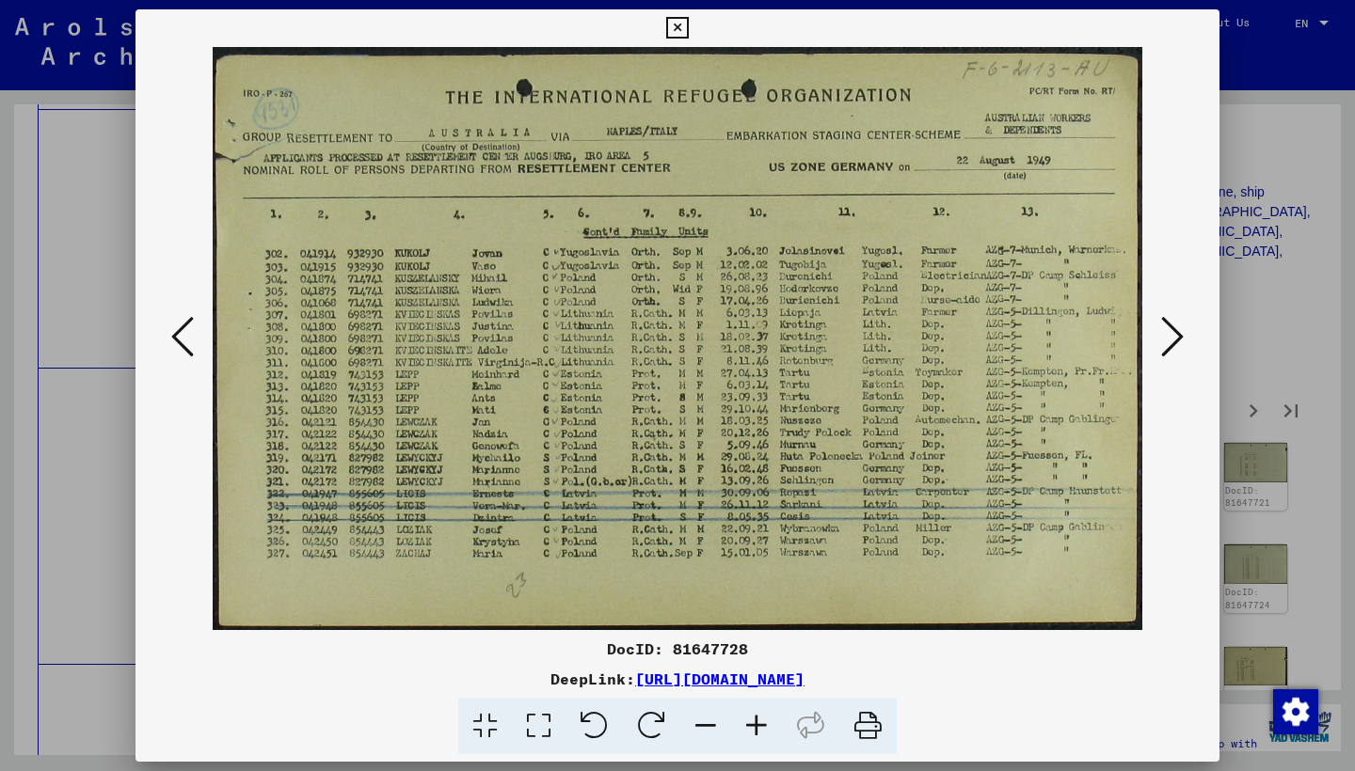
click at [1159, 339] on button at bounding box center [1172, 338] width 34 height 54
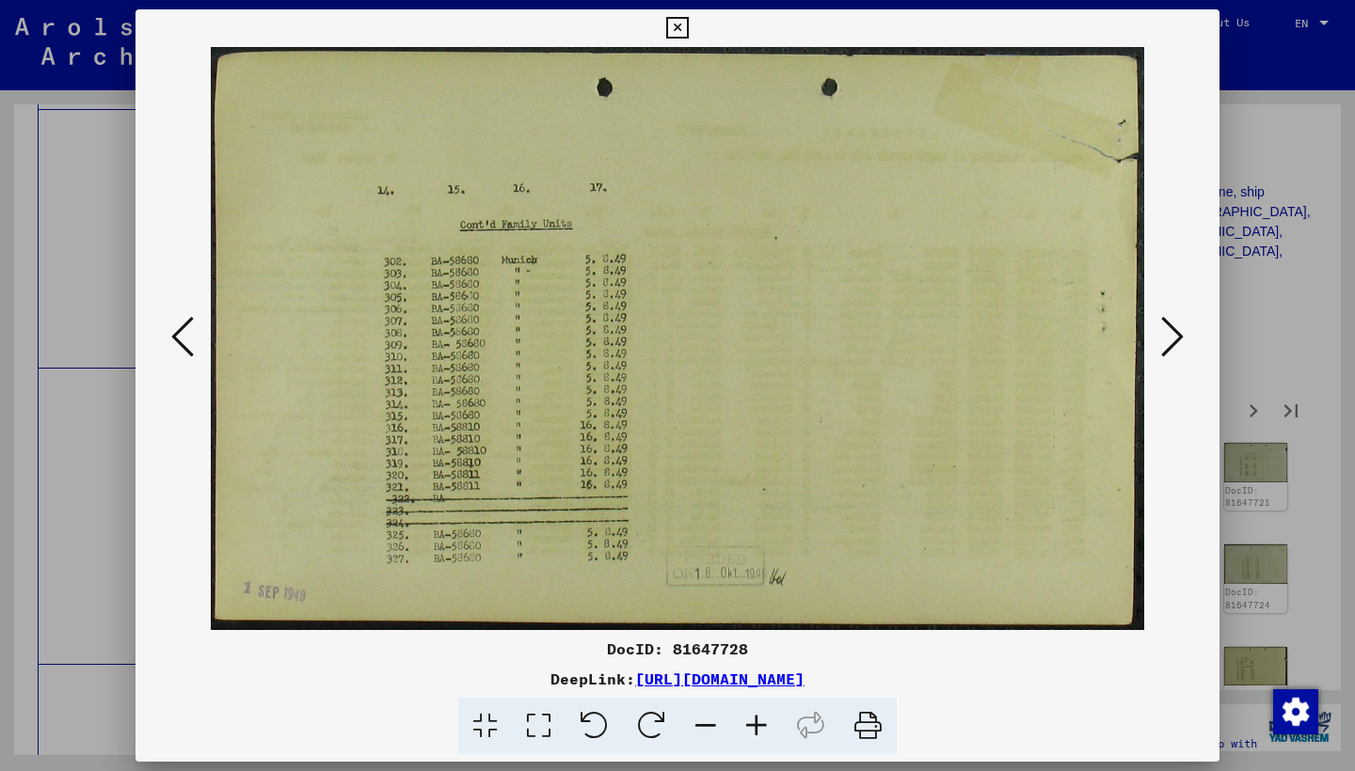
click at [1159, 339] on button at bounding box center [1172, 338] width 34 height 54
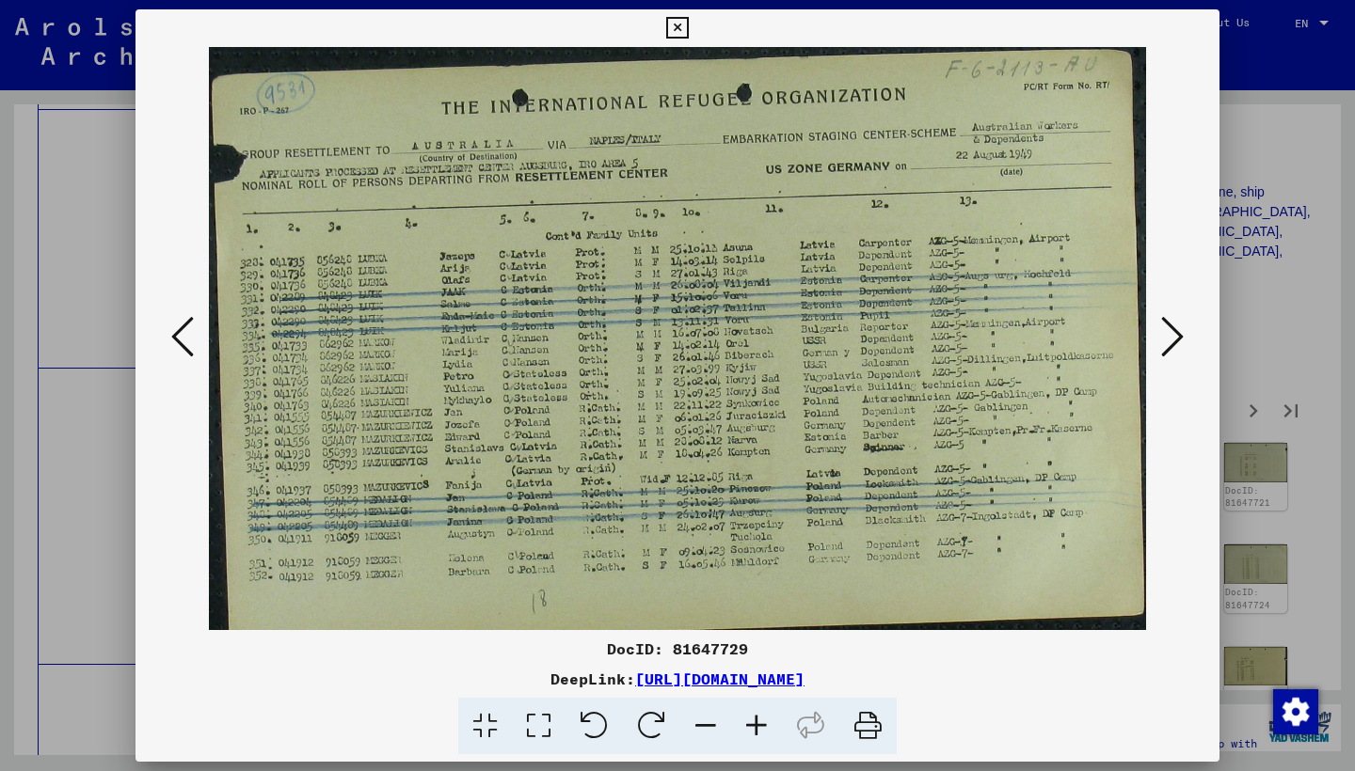
click at [1158, 338] on button at bounding box center [1172, 338] width 34 height 54
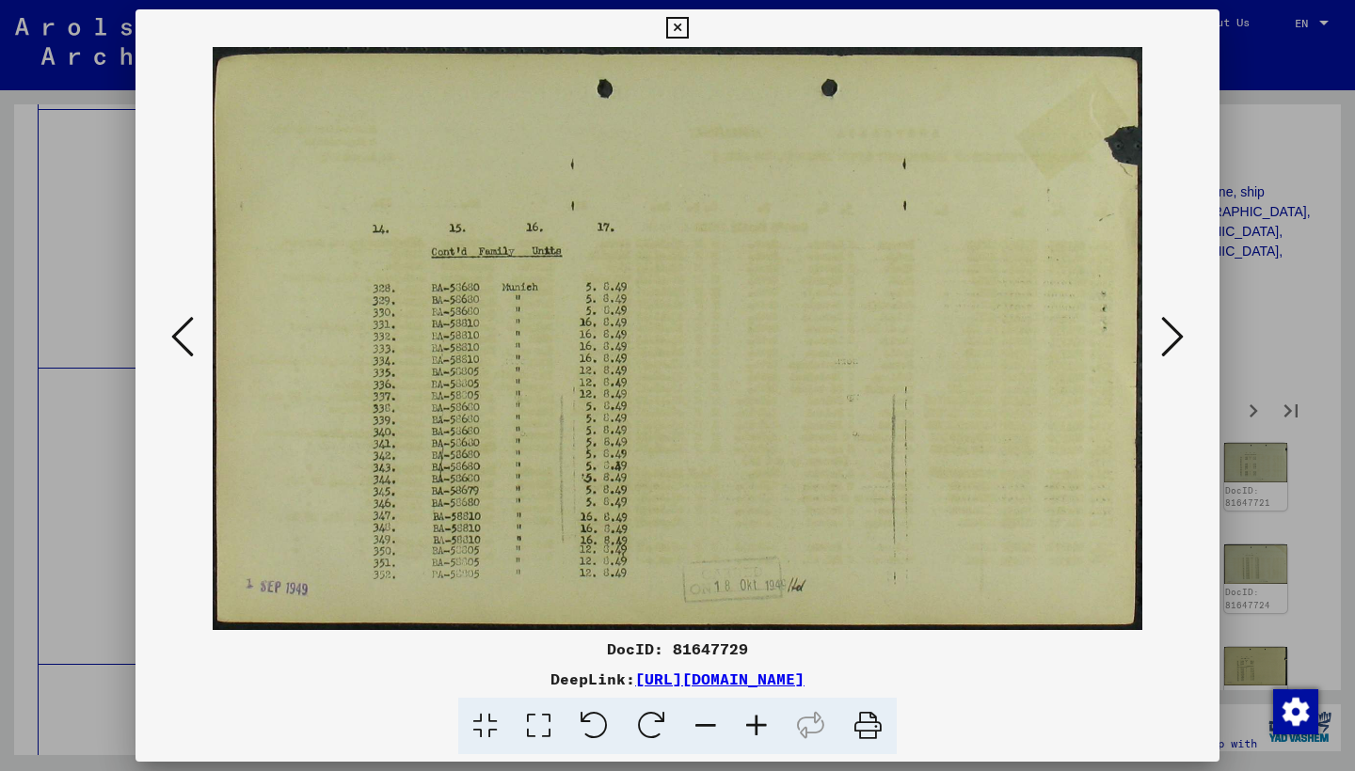
click at [1158, 338] on button at bounding box center [1172, 338] width 34 height 54
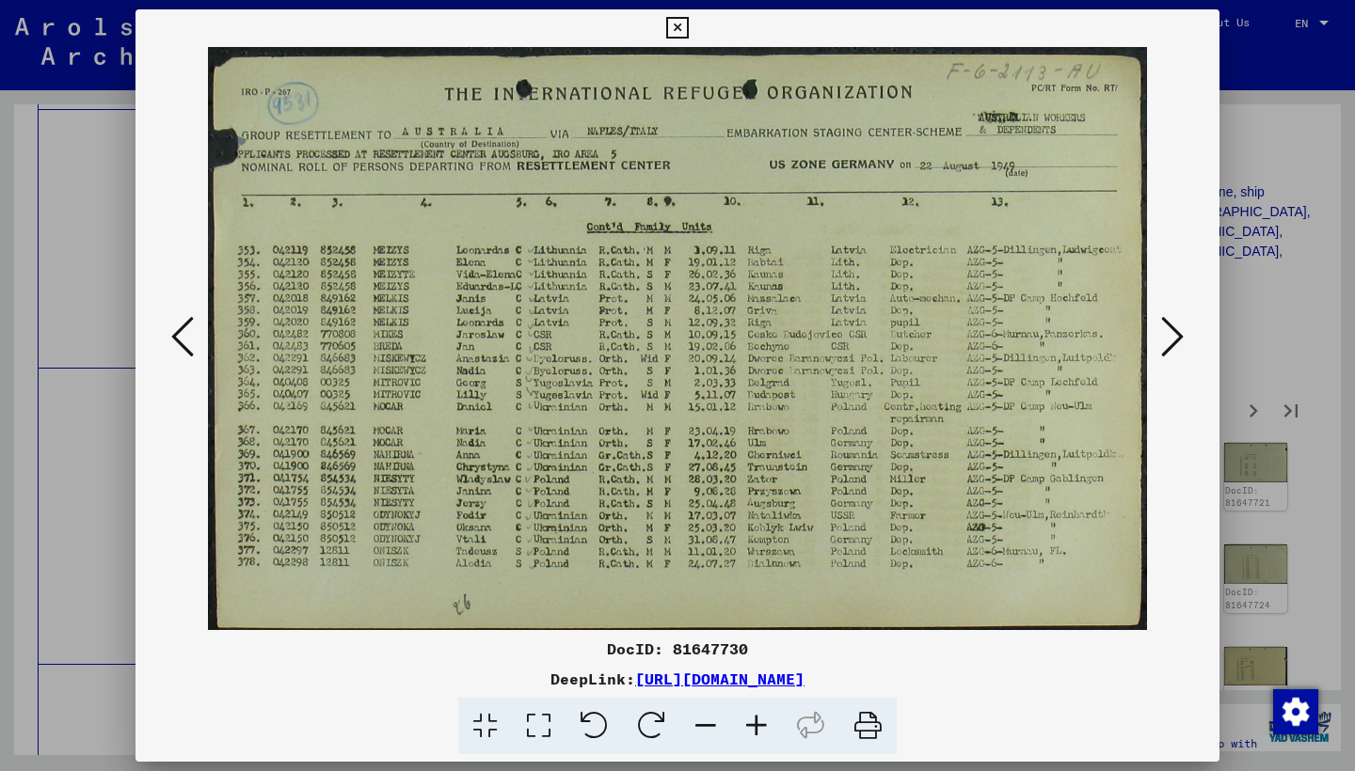
click at [1158, 338] on button at bounding box center [1172, 338] width 34 height 54
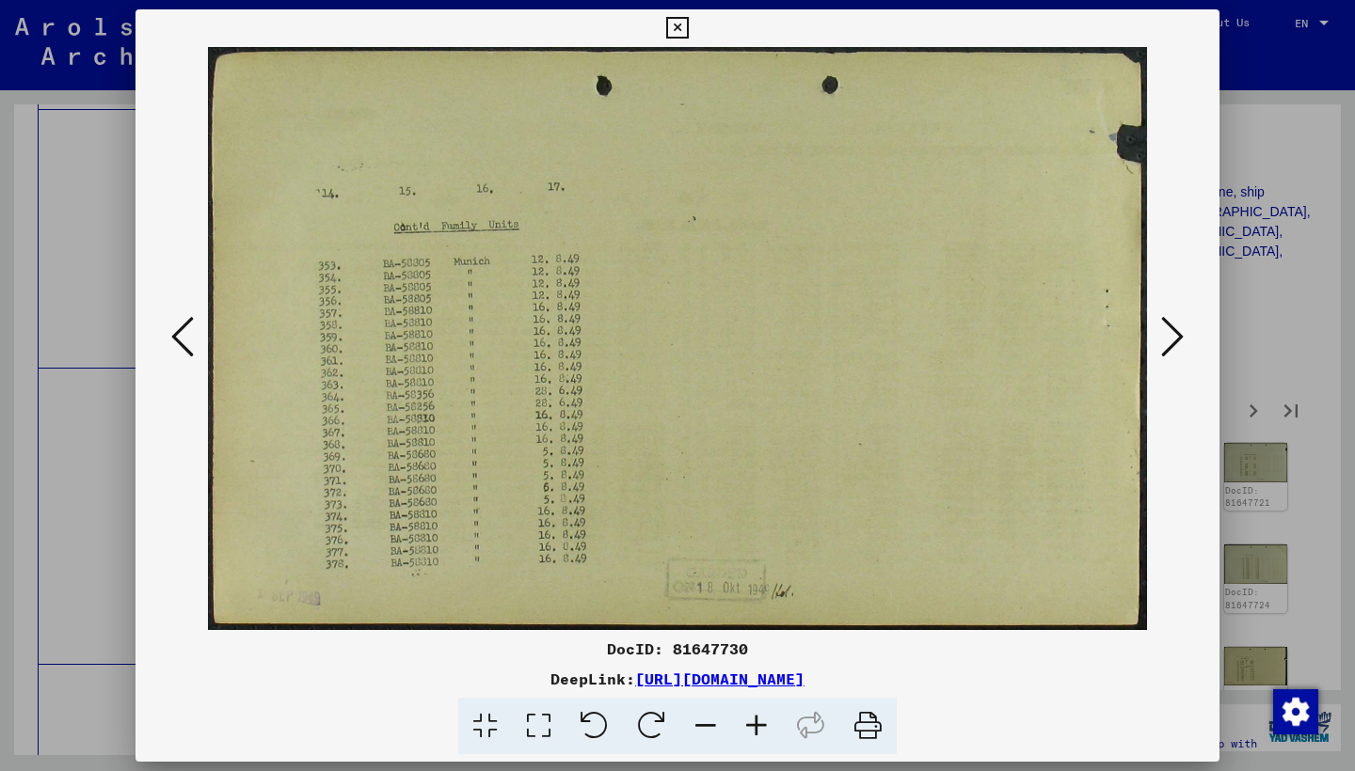
click at [1158, 338] on button at bounding box center [1172, 338] width 34 height 54
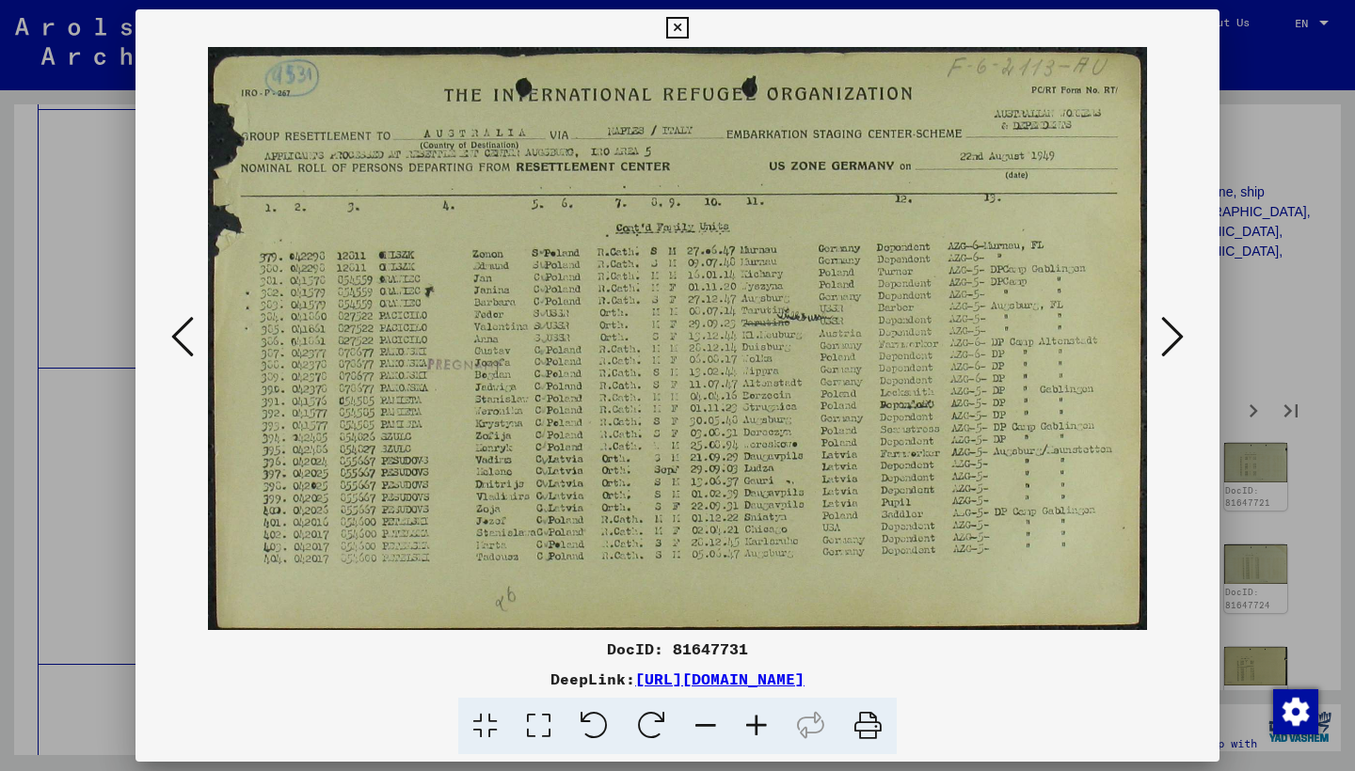
click at [1158, 338] on button at bounding box center [1172, 338] width 34 height 54
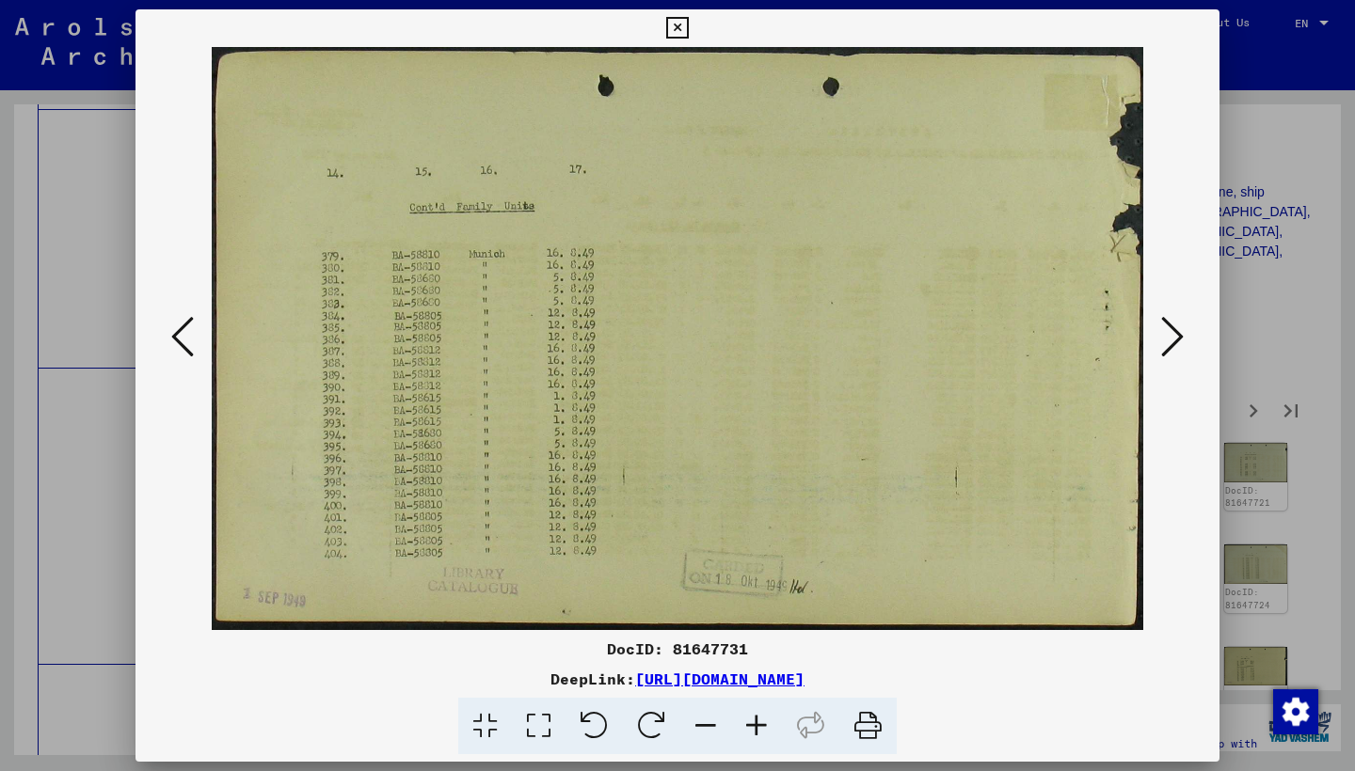
click at [1158, 338] on button at bounding box center [1172, 338] width 34 height 54
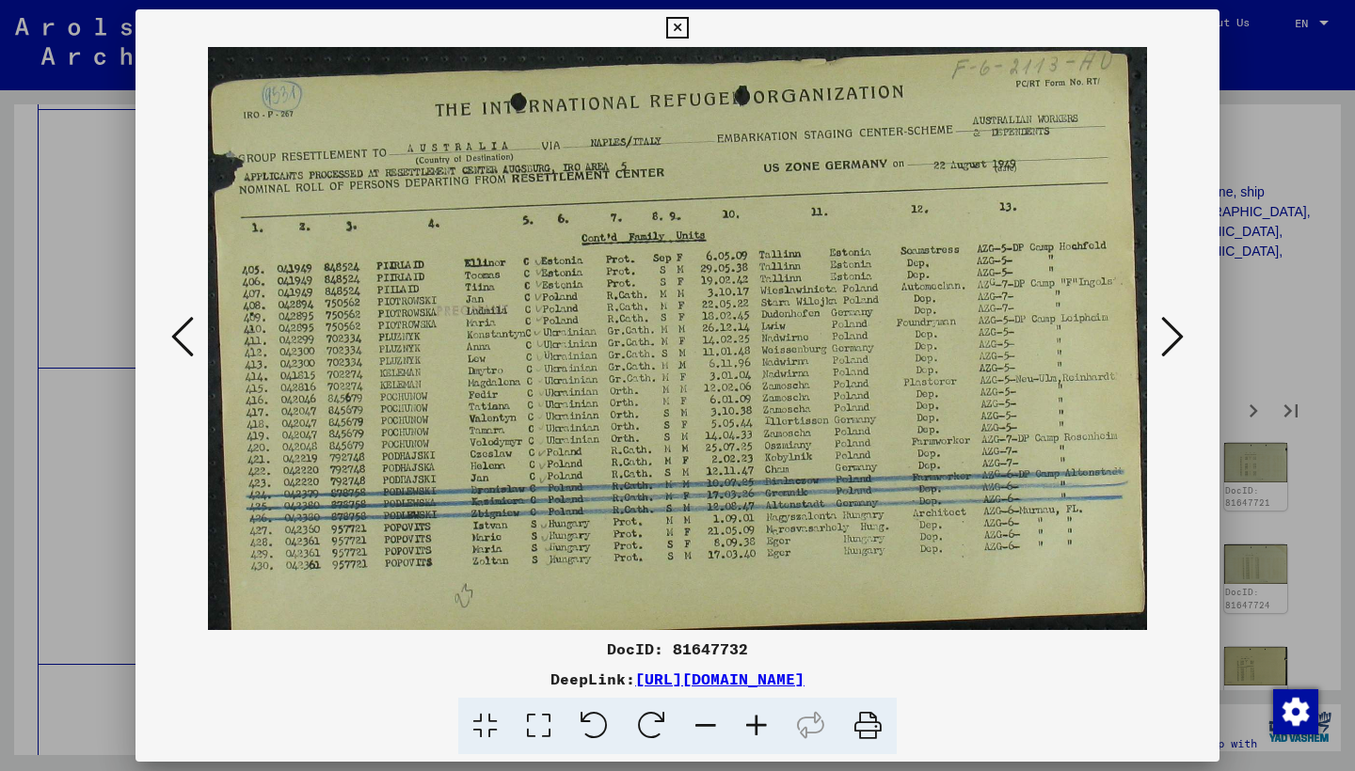
click at [1159, 339] on button at bounding box center [1172, 338] width 34 height 54
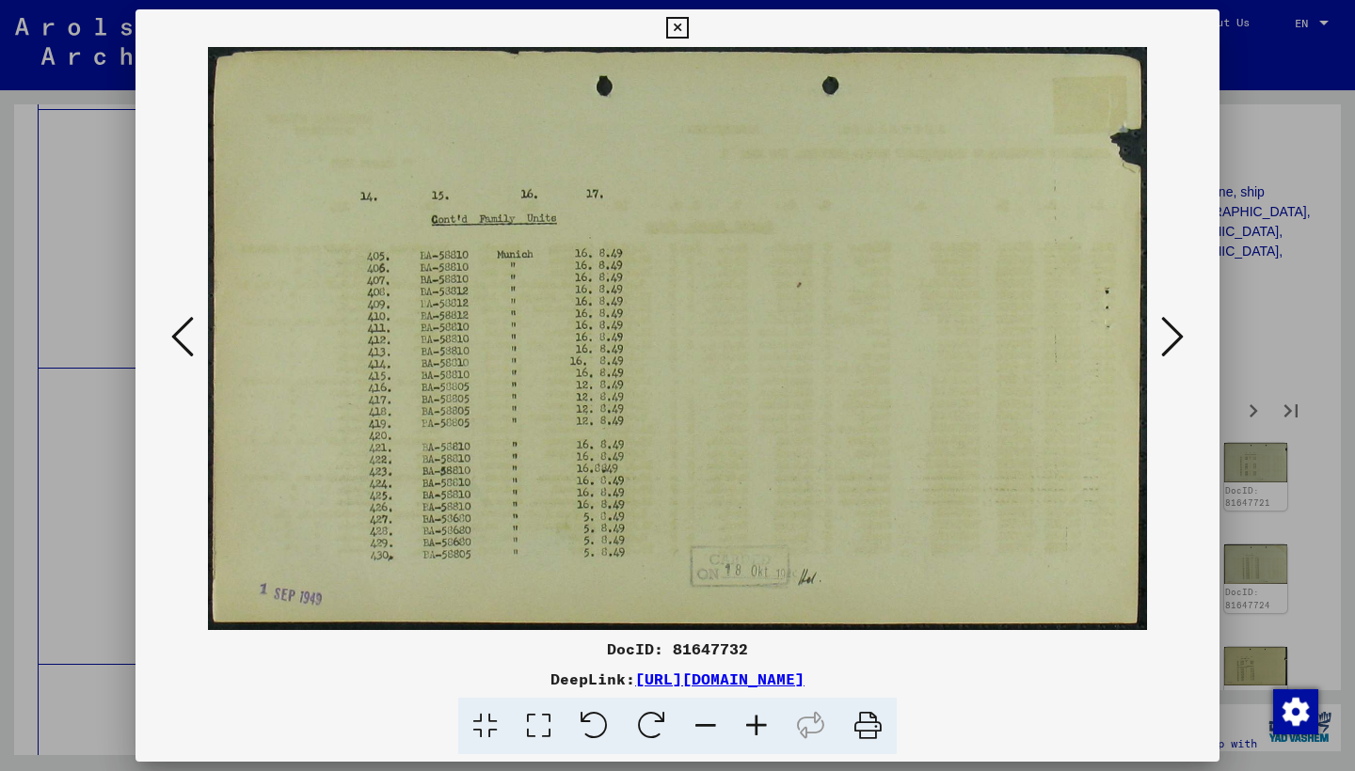
click at [1159, 339] on button at bounding box center [1172, 338] width 34 height 54
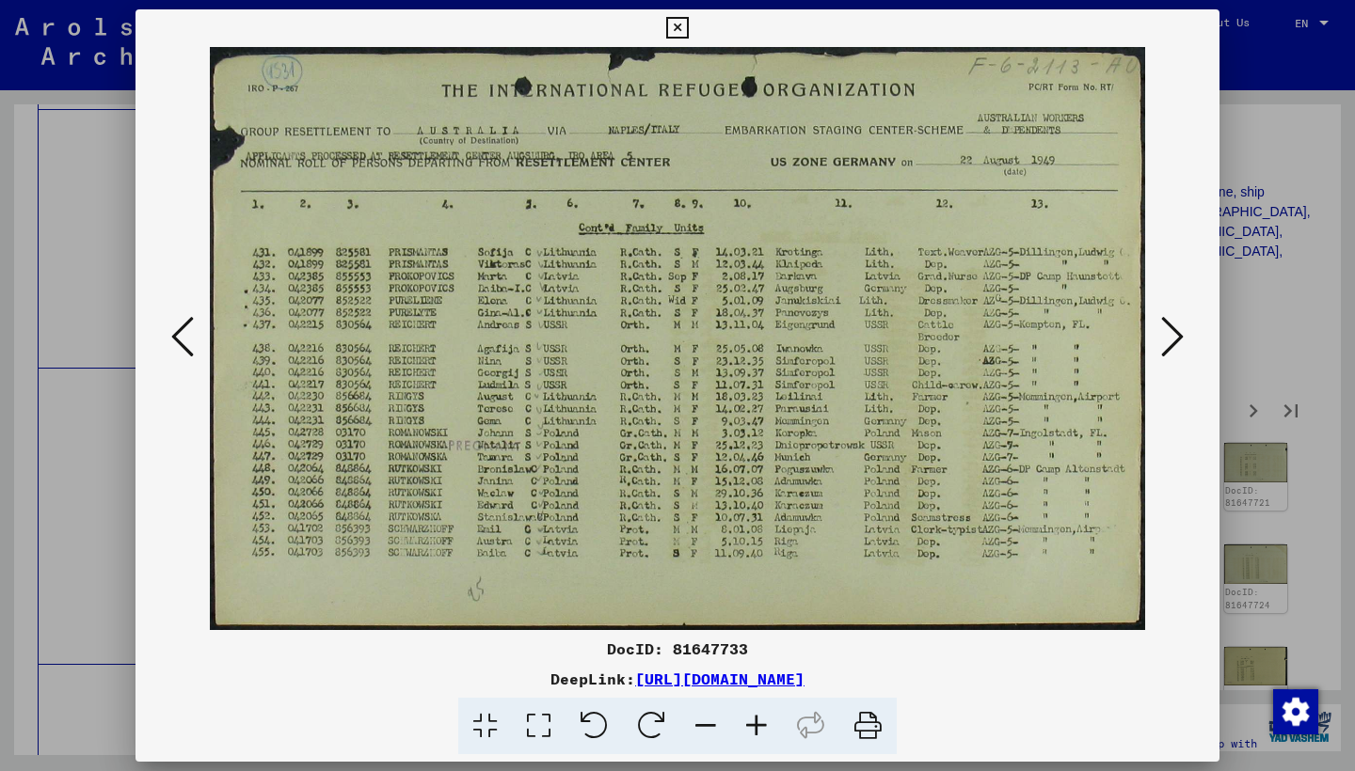
click at [1159, 340] on button at bounding box center [1172, 338] width 34 height 54
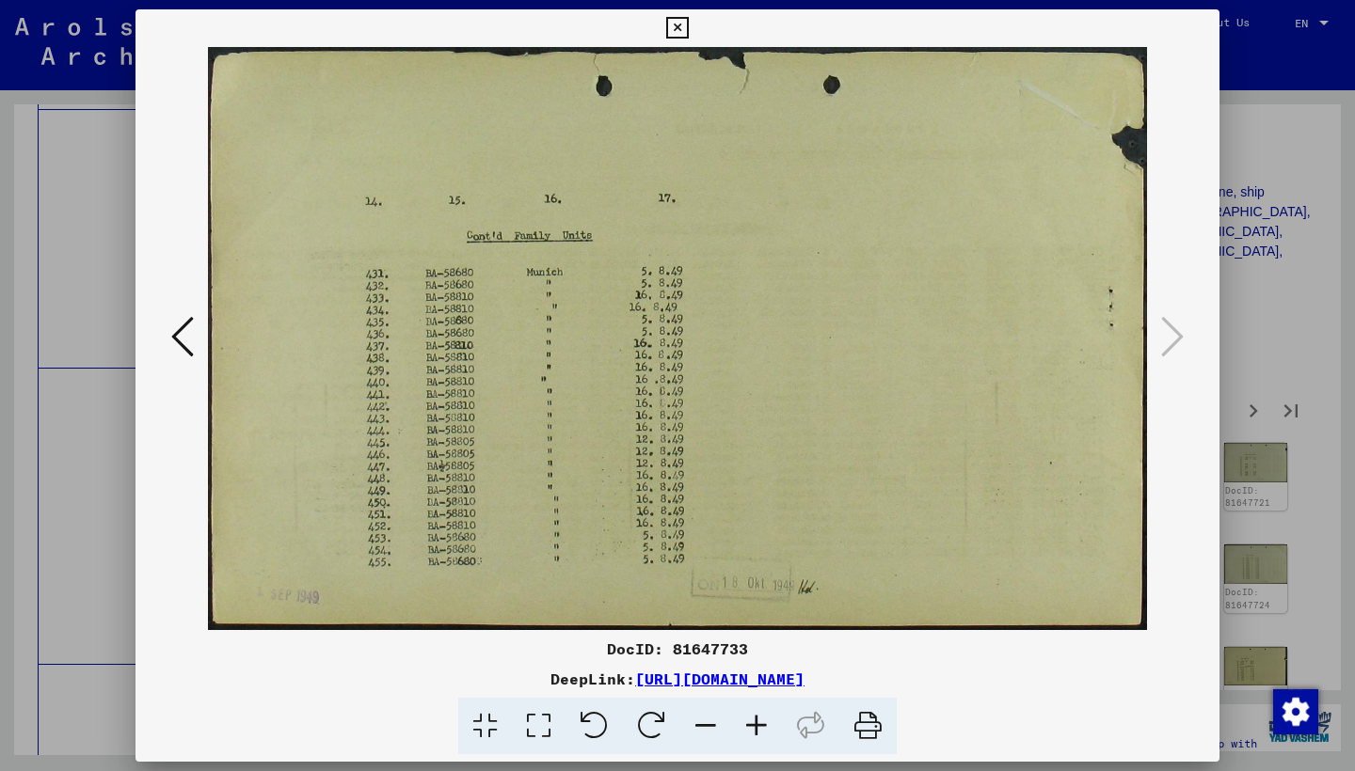
drag, startPoint x: 1206, startPoint y: 25, endPoint x: 1206, endPoint y: 36, distance: 10.3
click at [688, 27] on icon at bounding box center [677, 28] width 22 height 23
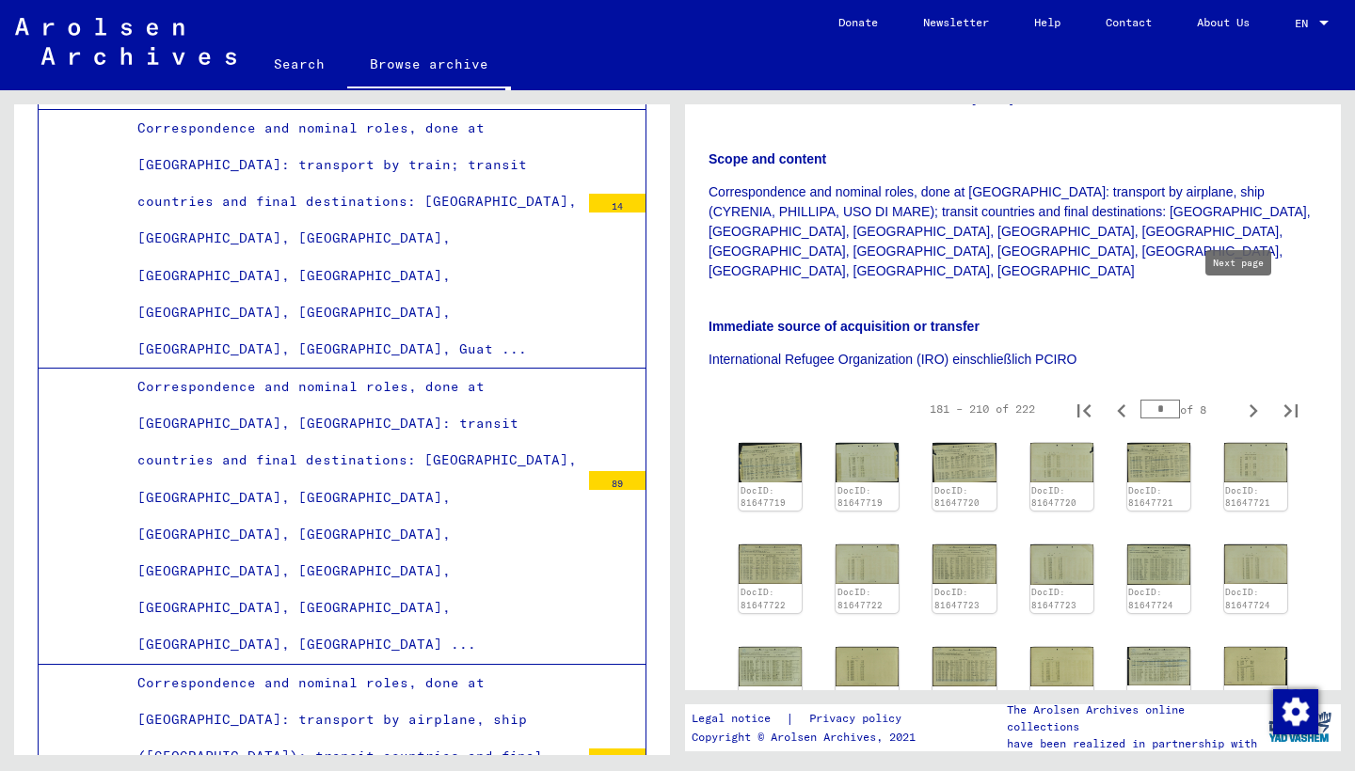
click at [1243, 398] on icon "Next page" at bounding box center [1253, 411] width 26 height 26
type input "*"
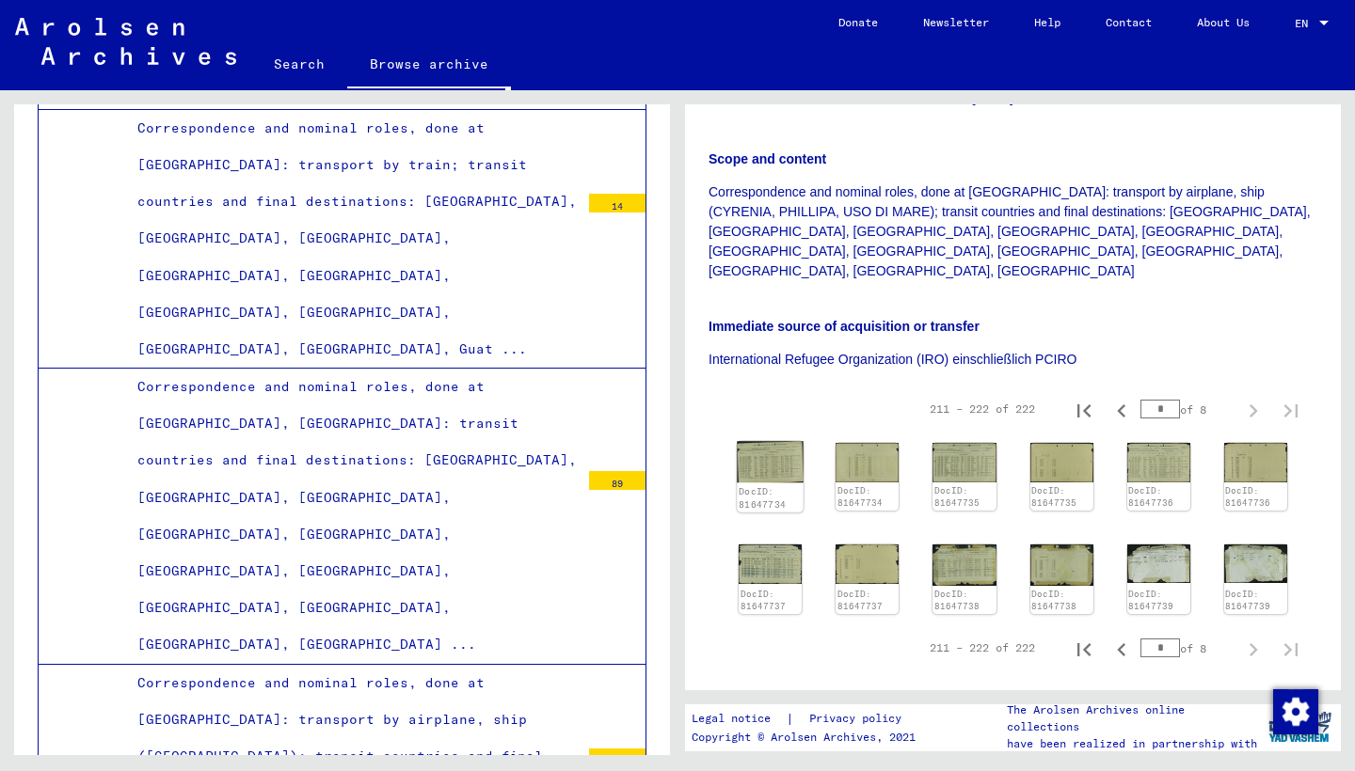
click at [754, 441] on img at bounding box center [770, 461] width 67 height 41
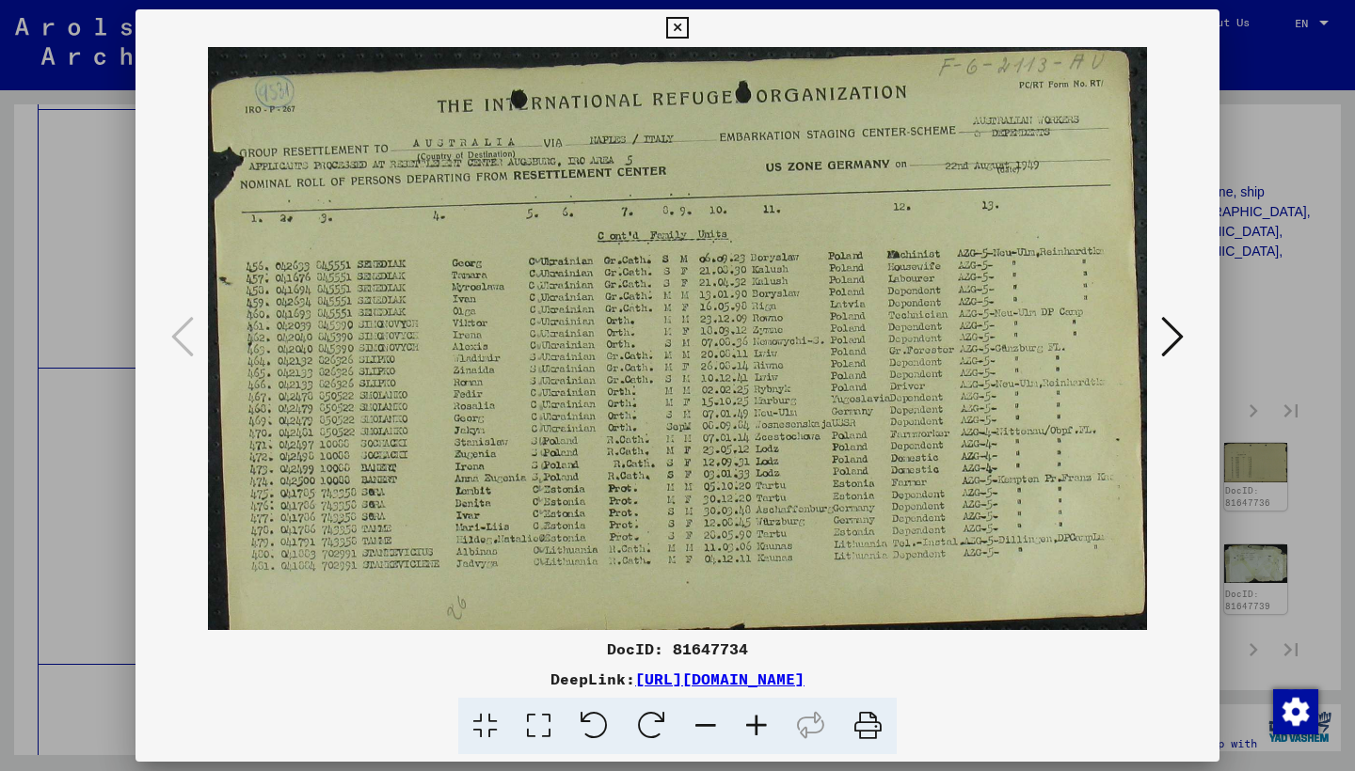
click at [1172, 332] on icon at bounding box center [1172, 336] width 23 height 45
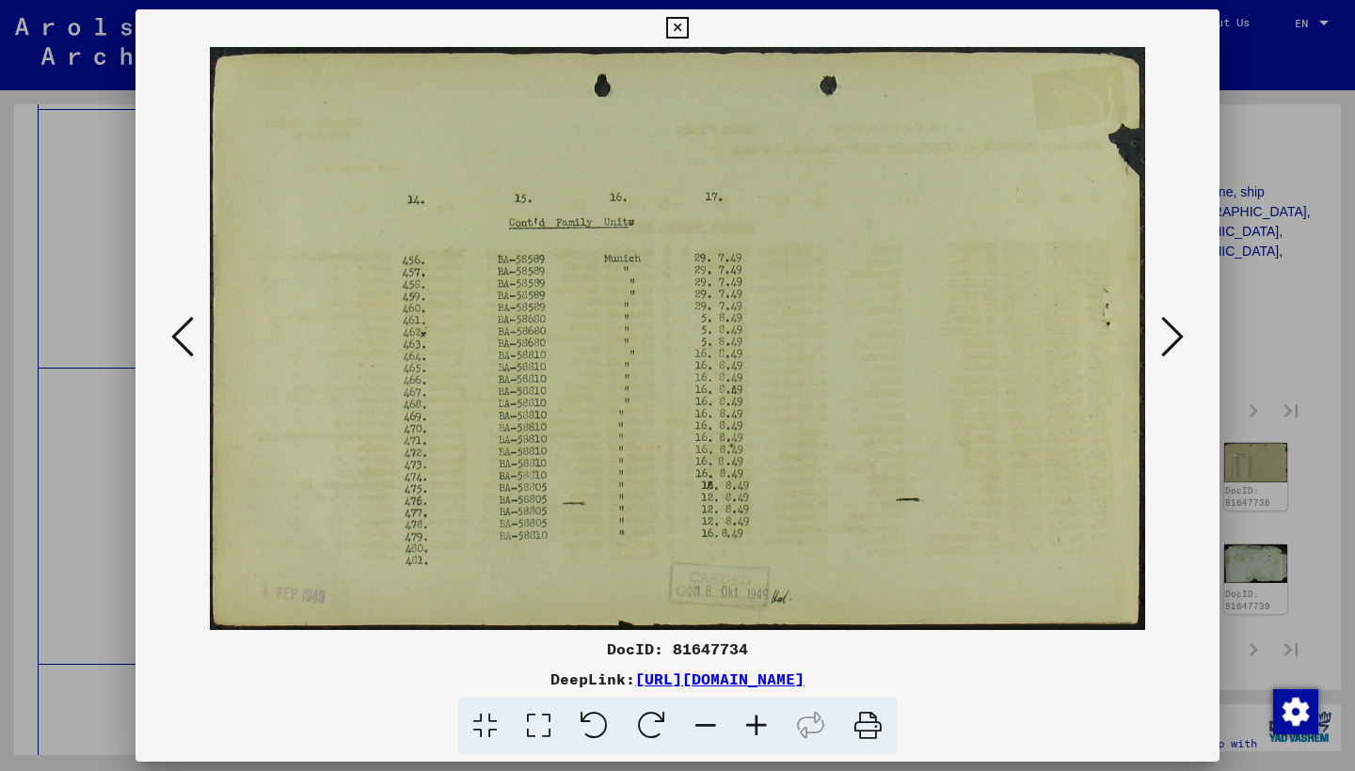
click at [1172, 332] on icon at bounding box center [1172, 336] width 23 height 45
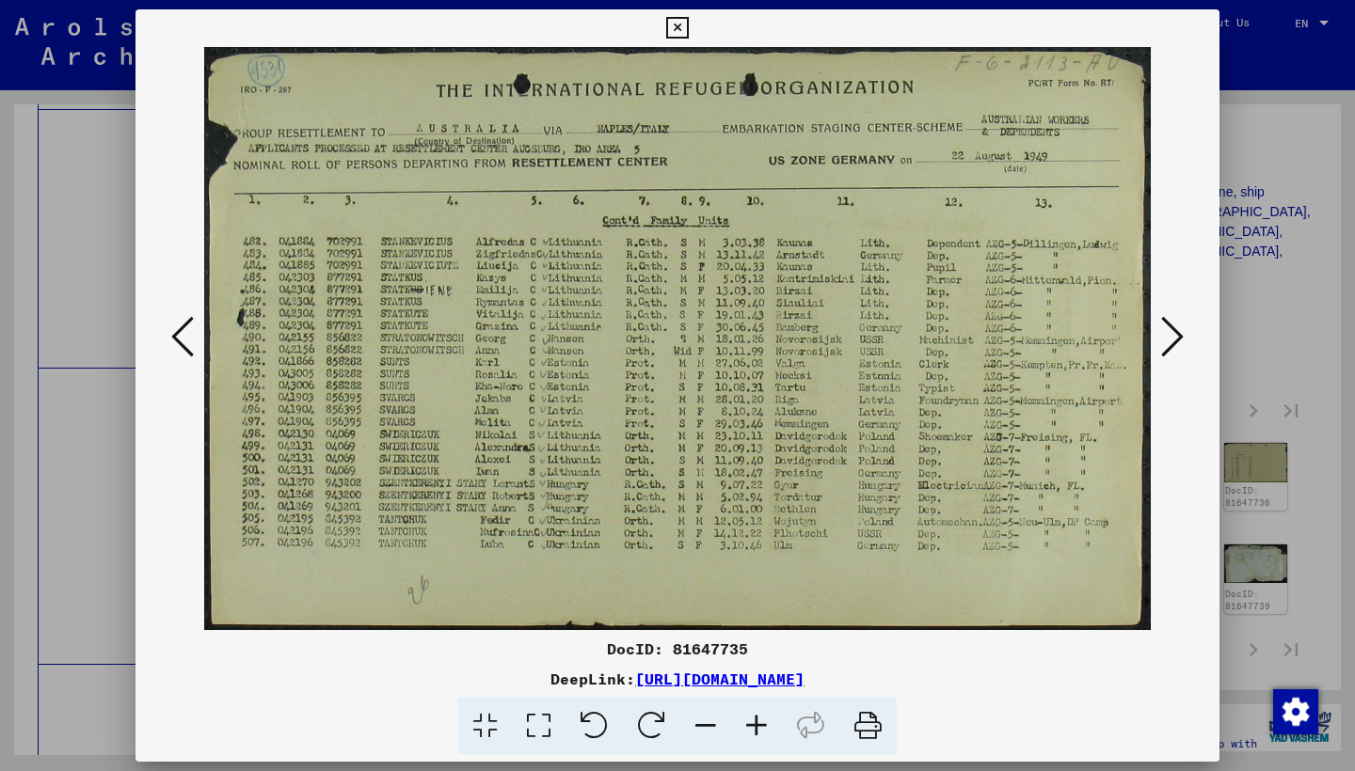
click at [1172, 332] on icon at bounding box center [1172, 336] width 23 height 45
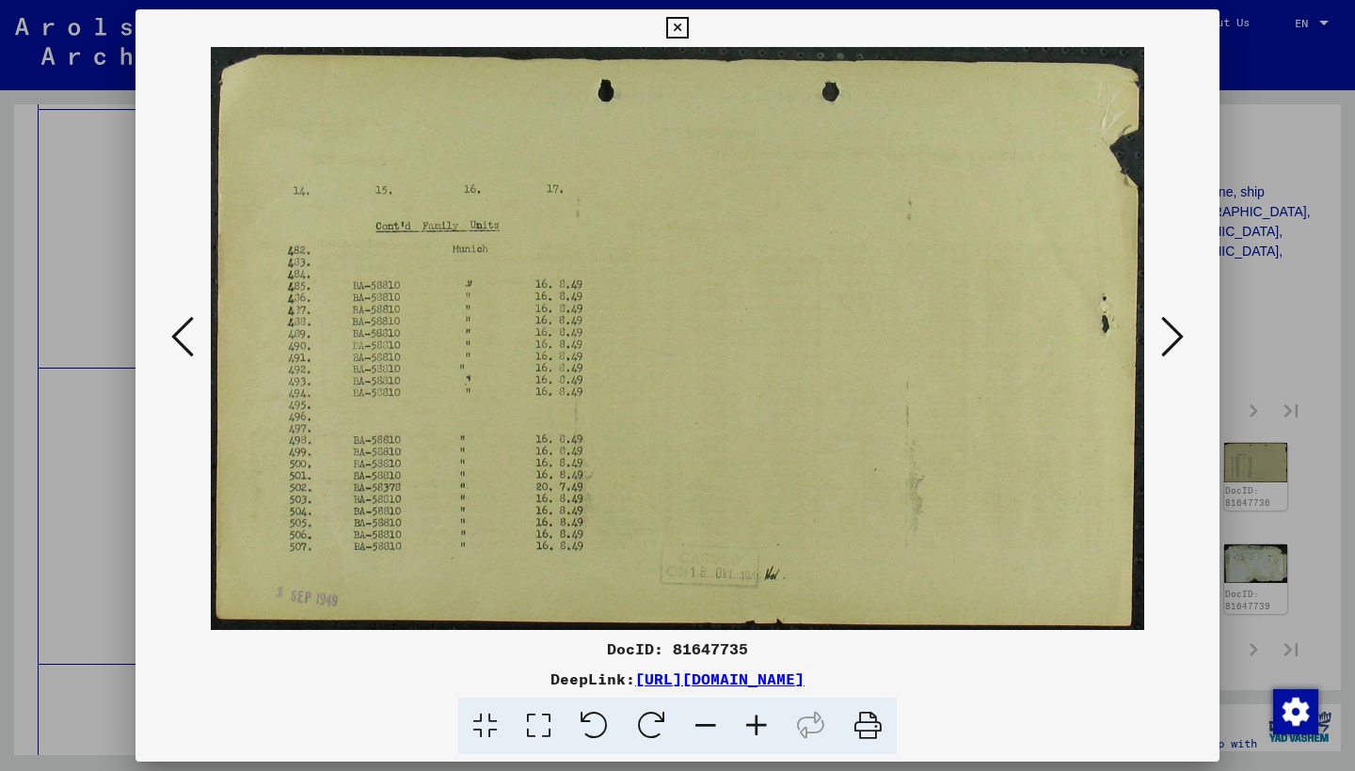
click at [1172, 332] on icon at bounding box center [1172, 336] width 23 height 45
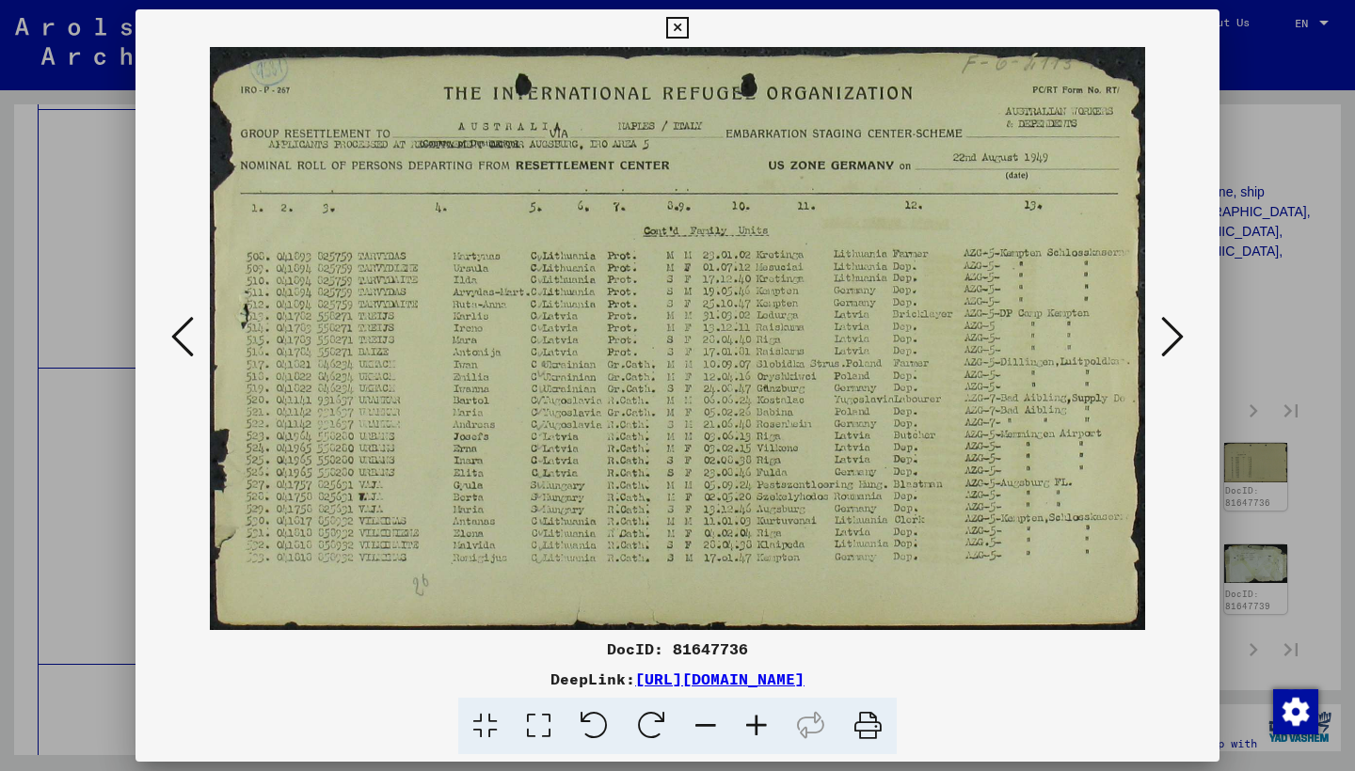
click at [1172, 332] on icon at bounding box center [1172, 336] width 23 height 45
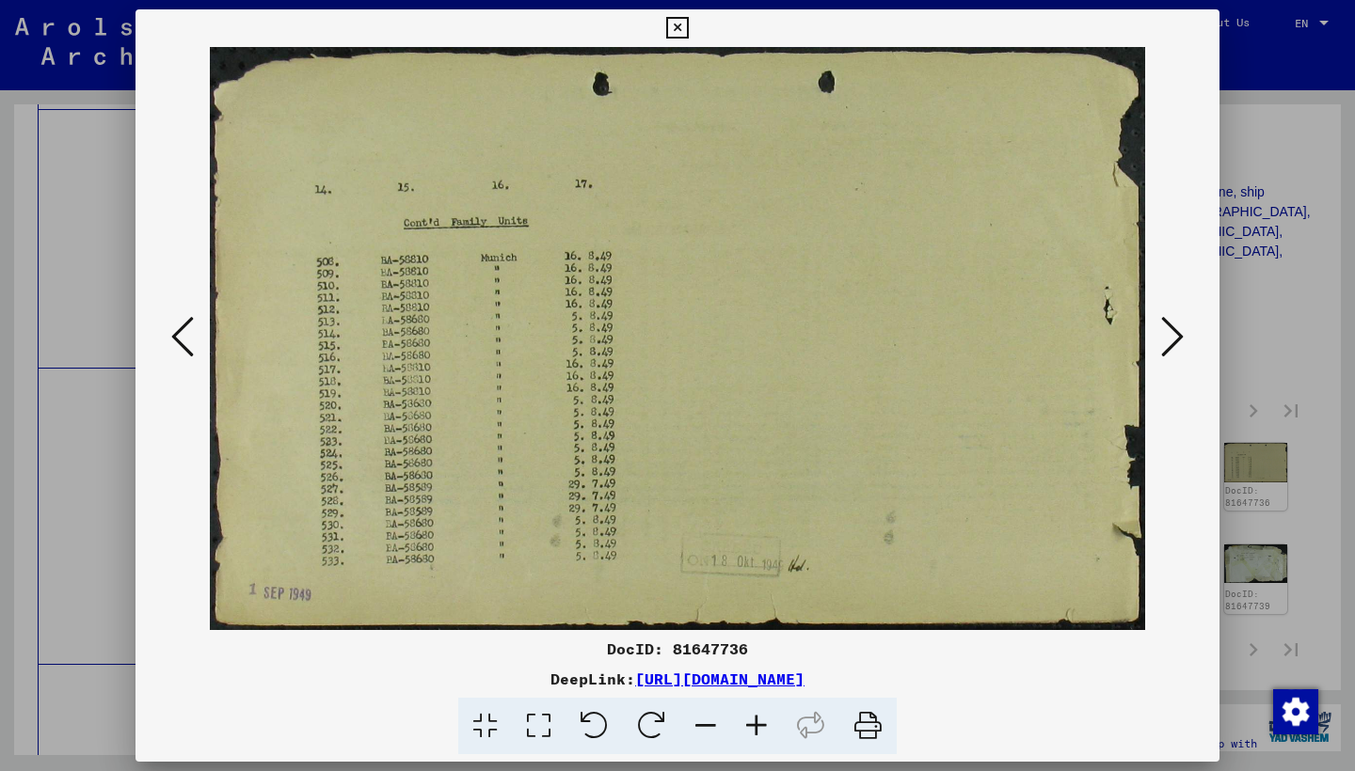
click at [1172, 332] on icon at bounding box center [1172, 336] width 23 height 45
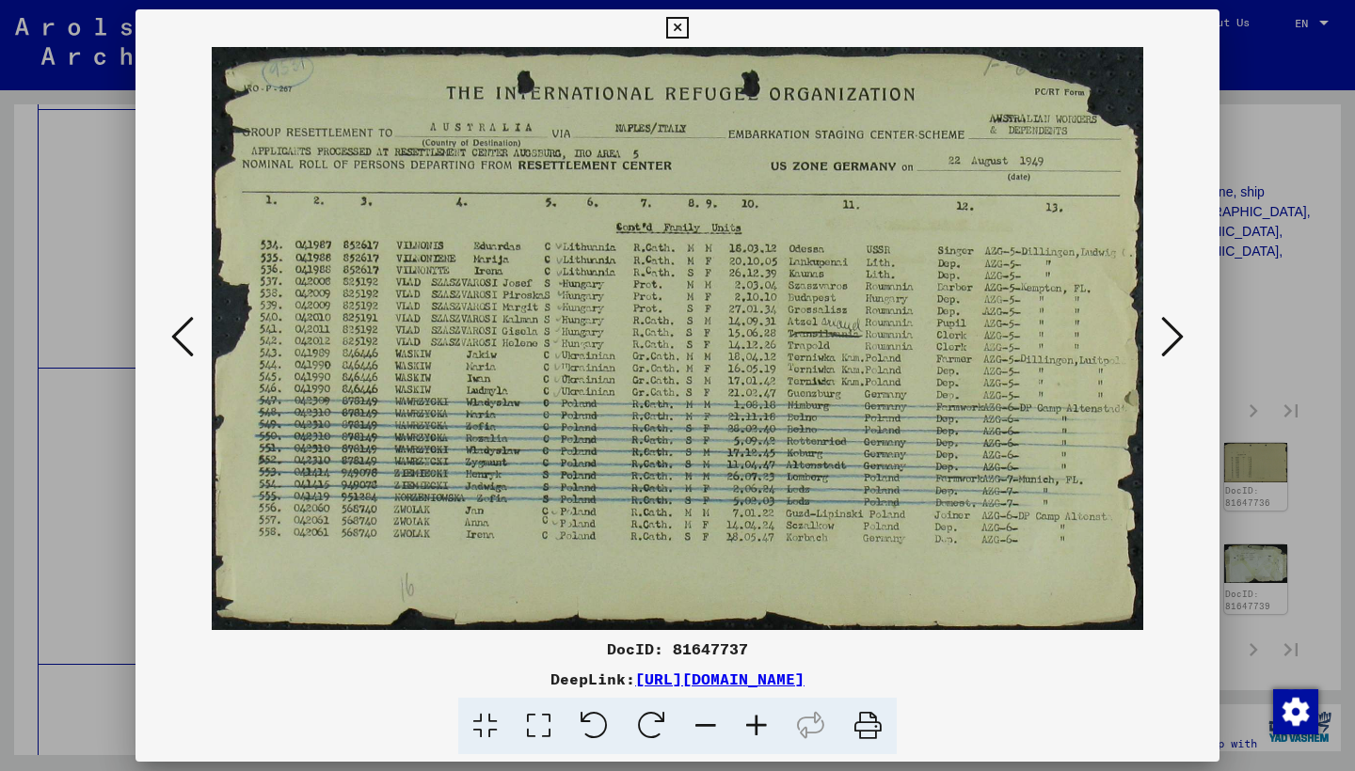
click at [1172, 332] on icon at bounding box center [1172, 336] width 23 height 45
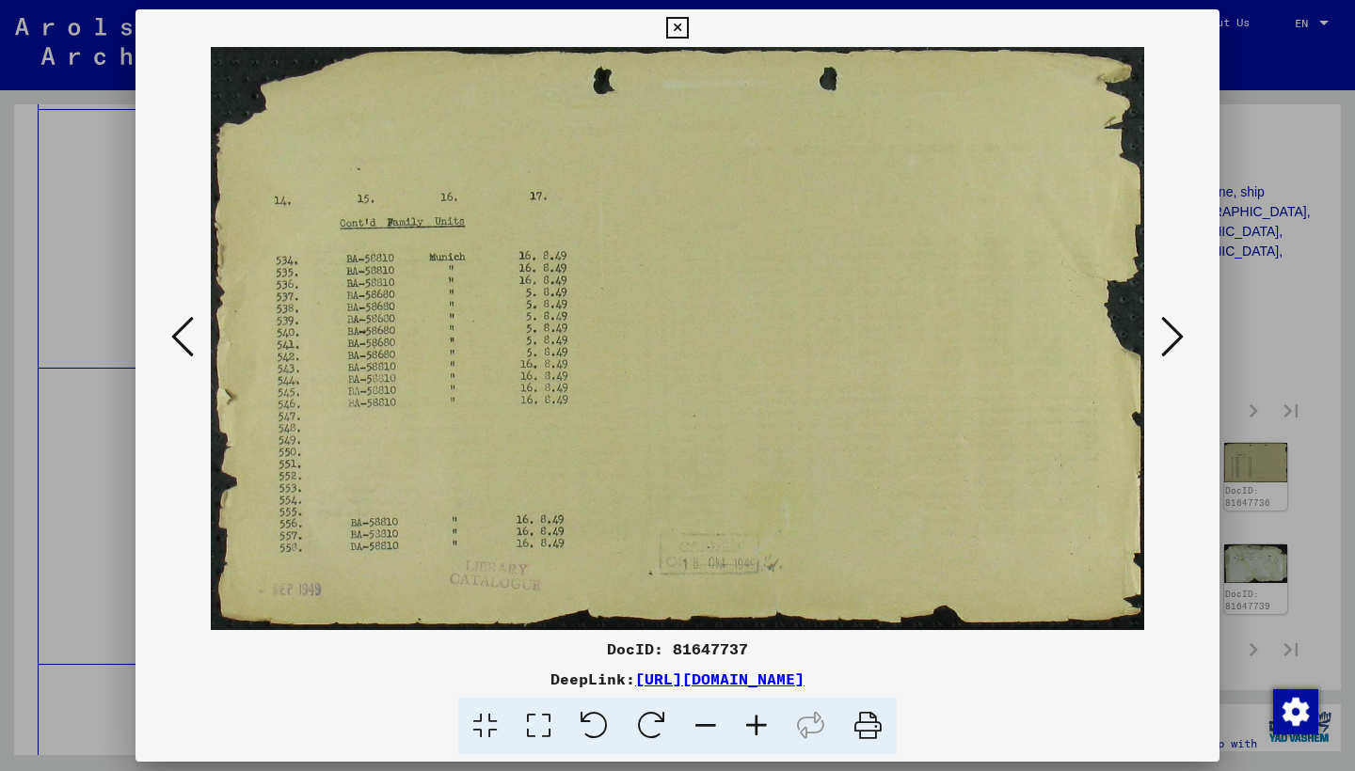
click at [1172, 332] on icon at bounding box center [1172, 336] width 23 height 45
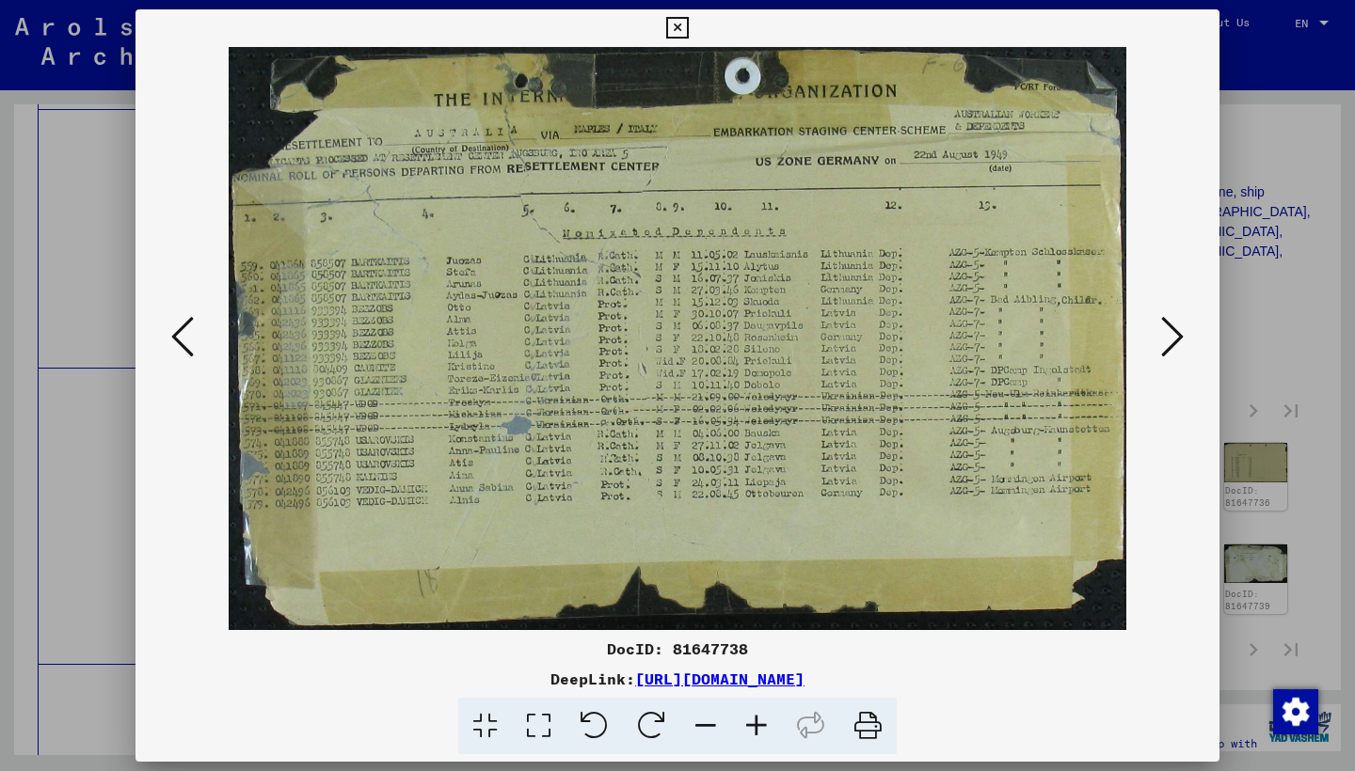
click at [1172, 332] on icon at bounding box center [1172, 336] width 23 height 45
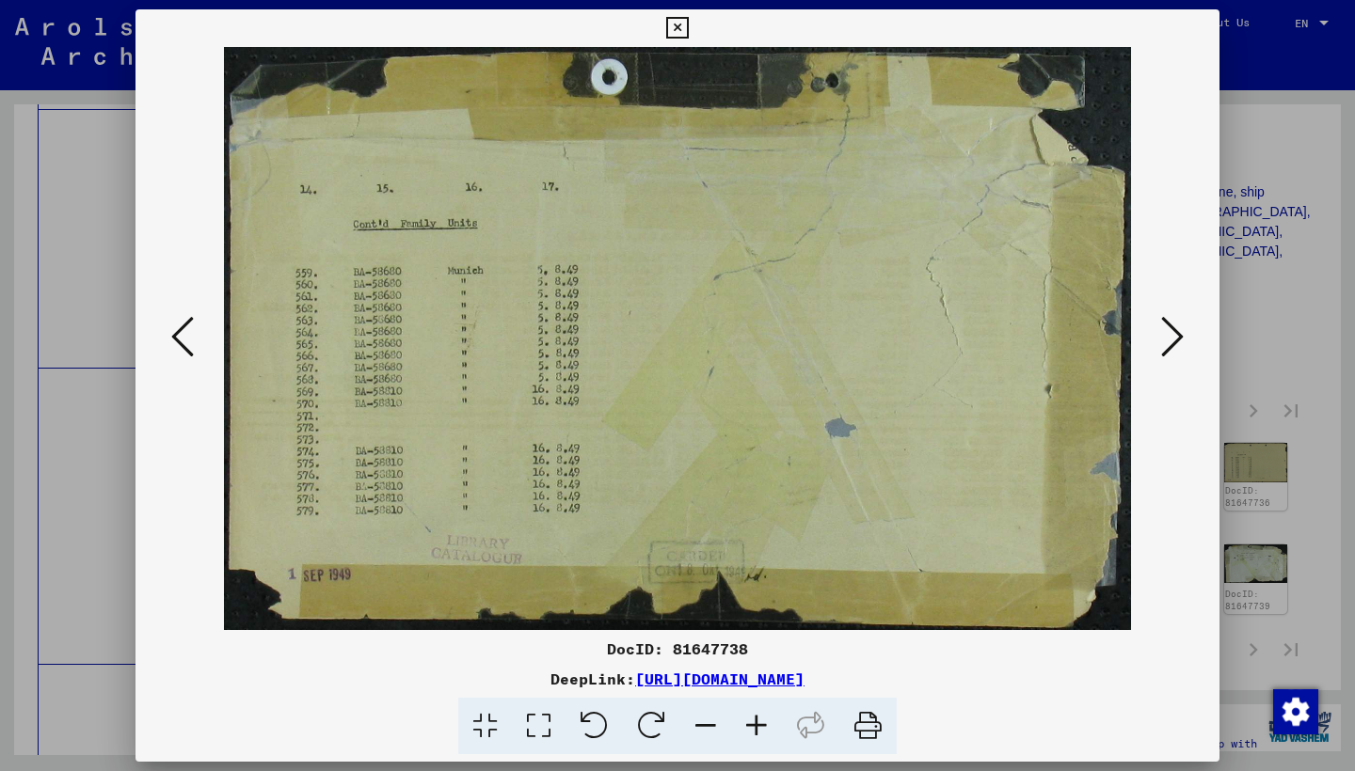
click at [1172, 332] on icon at bounding box center [1172, 336] width 23 height 45
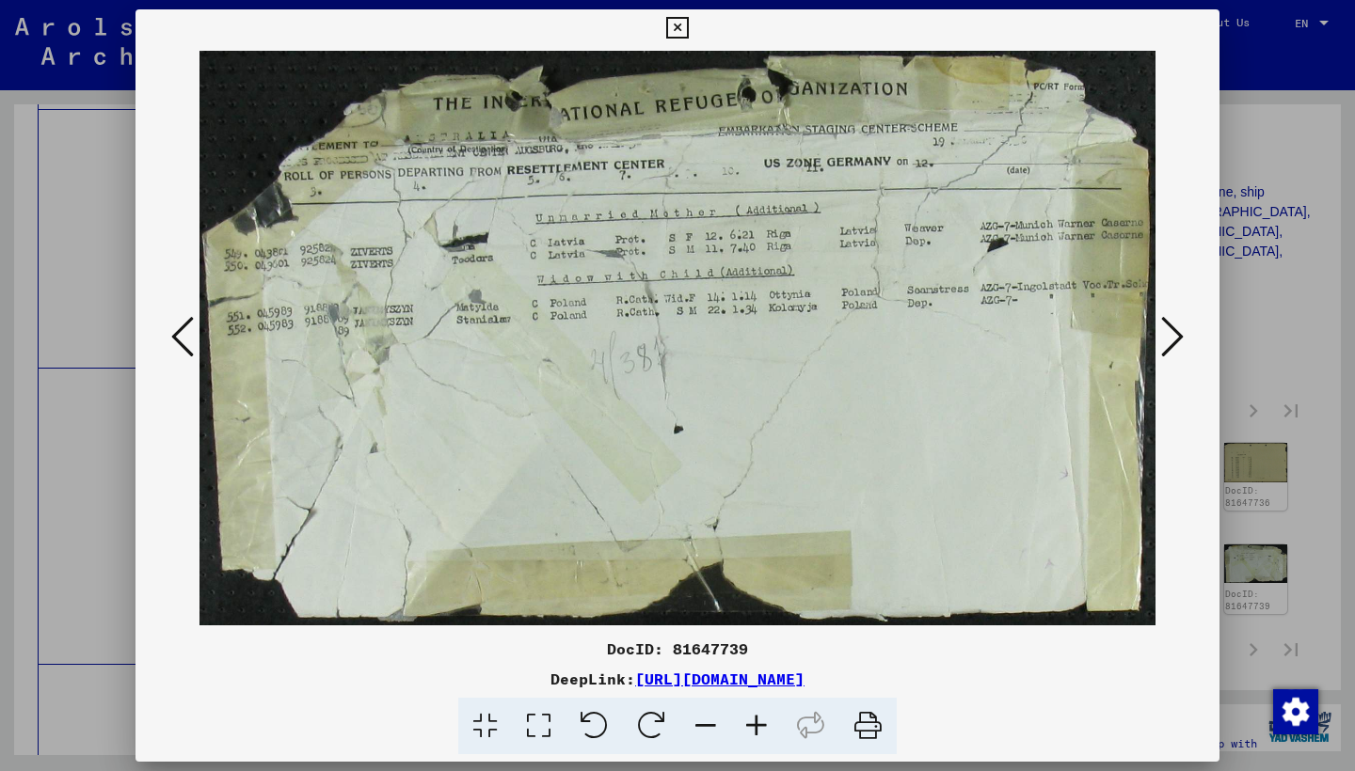
click at [1172, 332] on icon at bounding box center [1172, 336] width 23 height 45
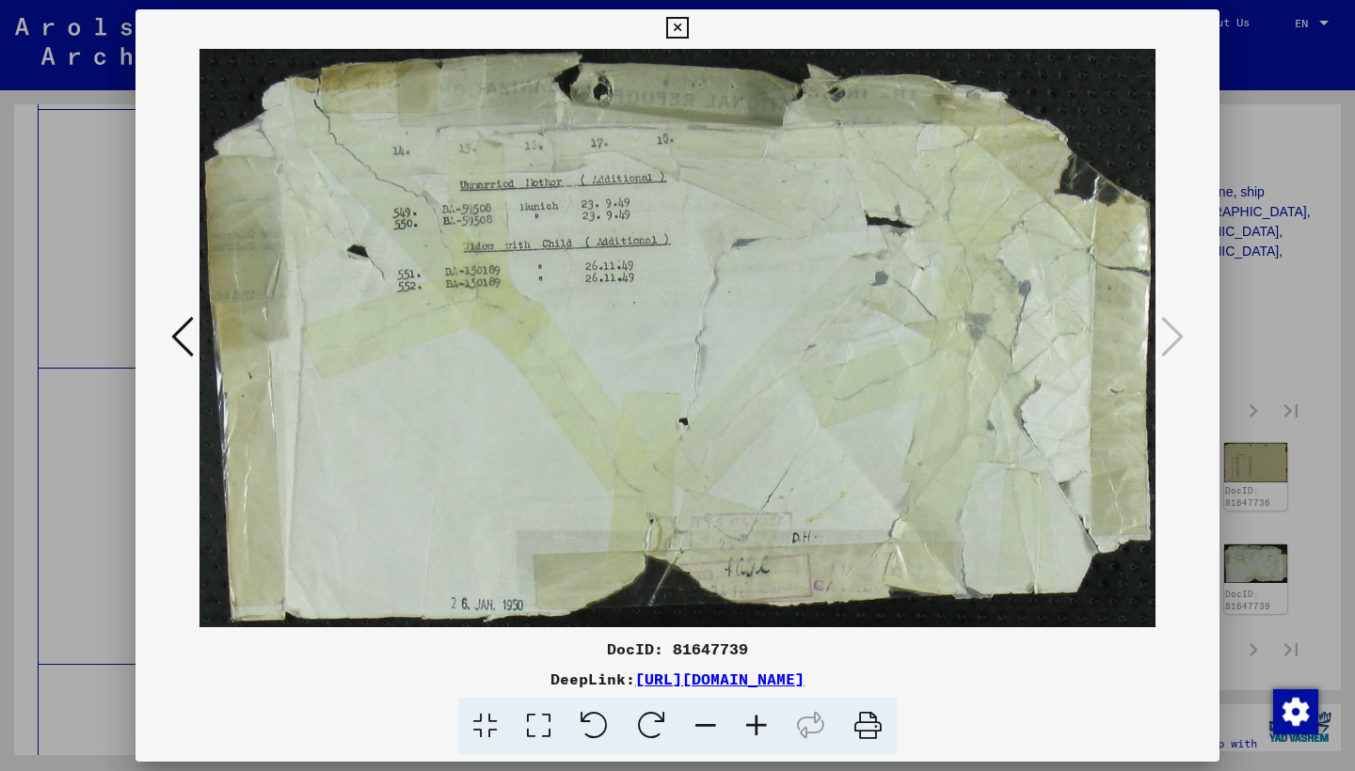
click at [688, 30] on icon at bounding box center [677, 28] width 22 height 23
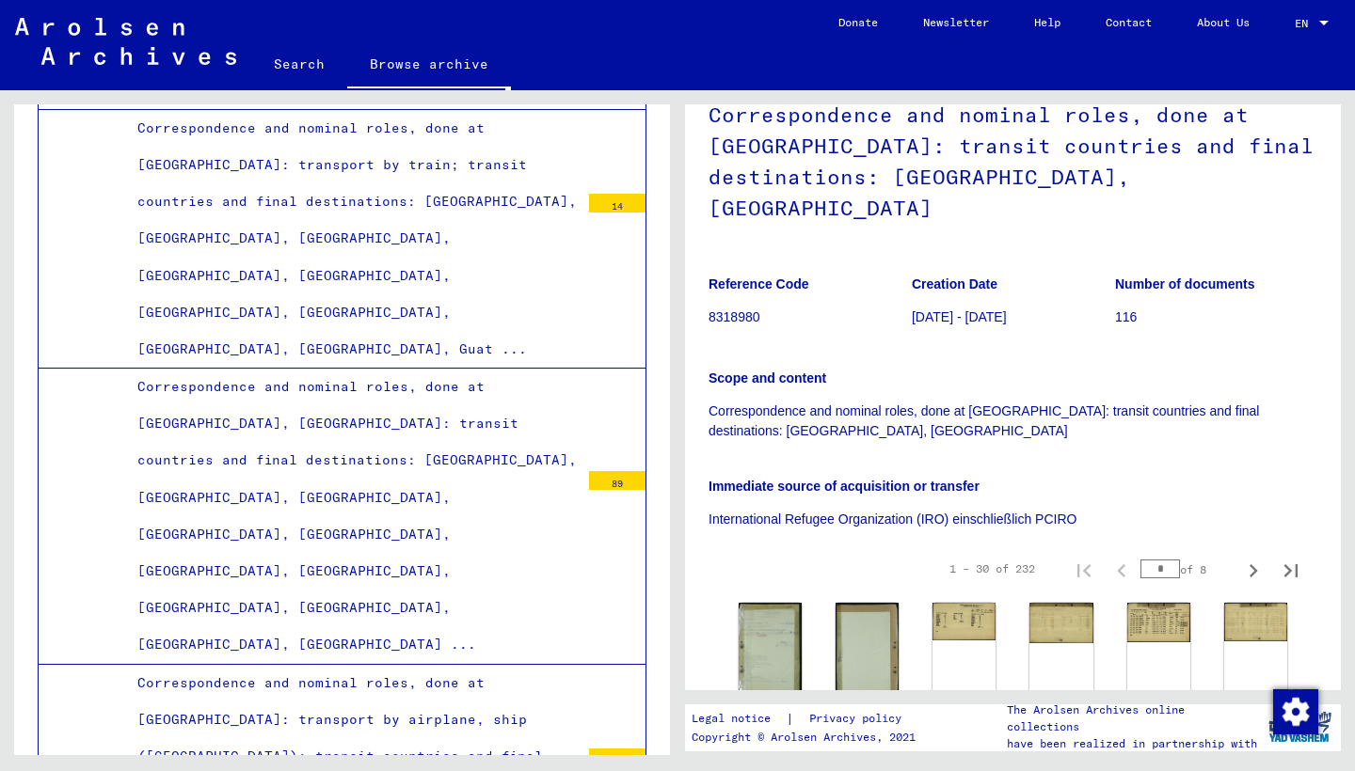
scroll to position [249, 0]
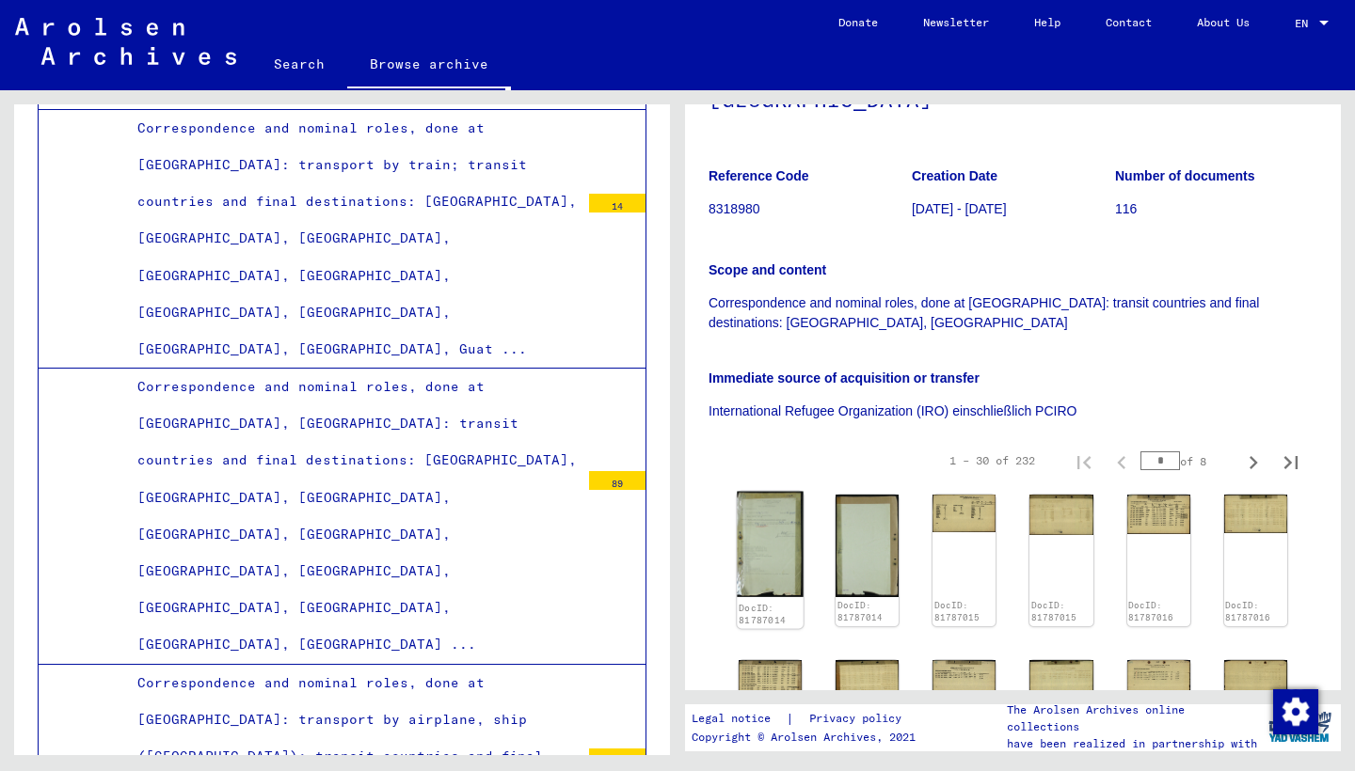
click at [753, 527] on img at bounding box center [770, 544] width 67 height 105
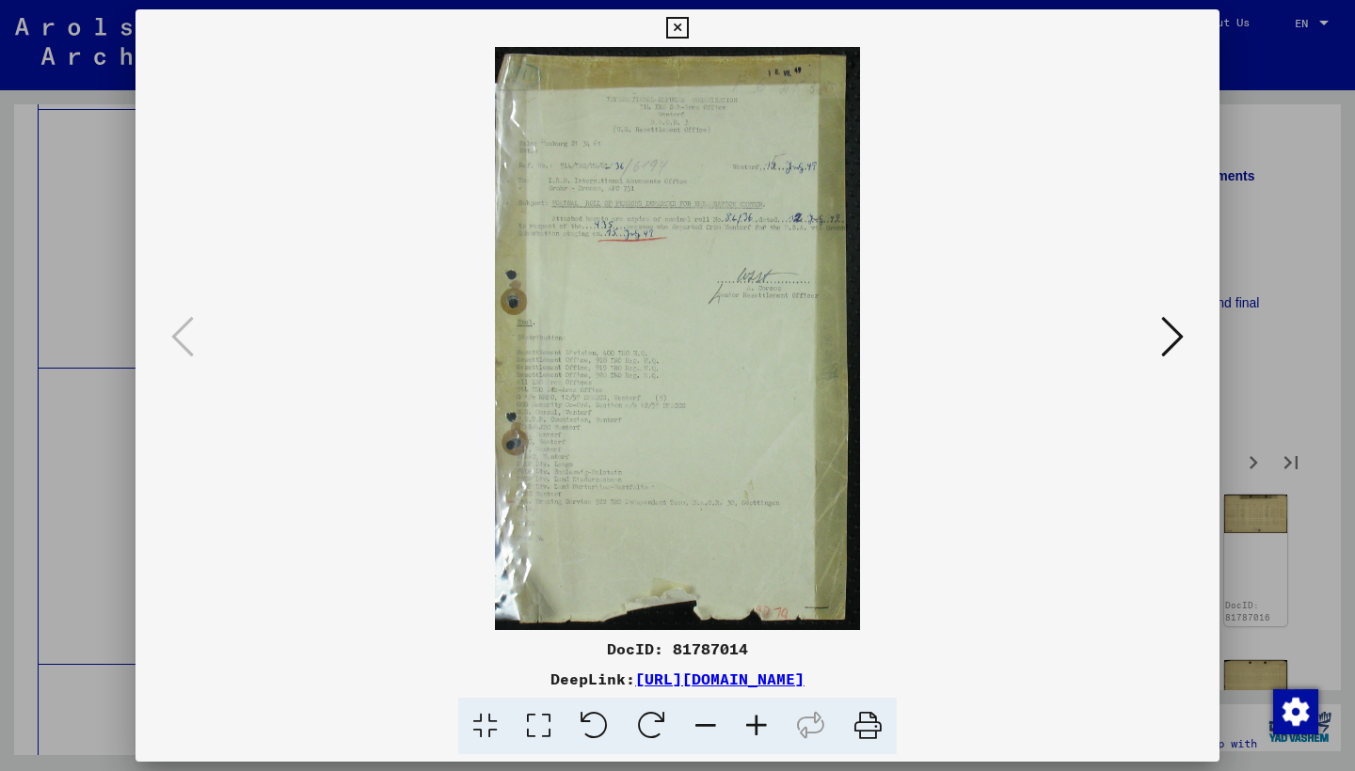
click at [1173, 341] on icon at bounding box center [1172, 336] width 23 height 45
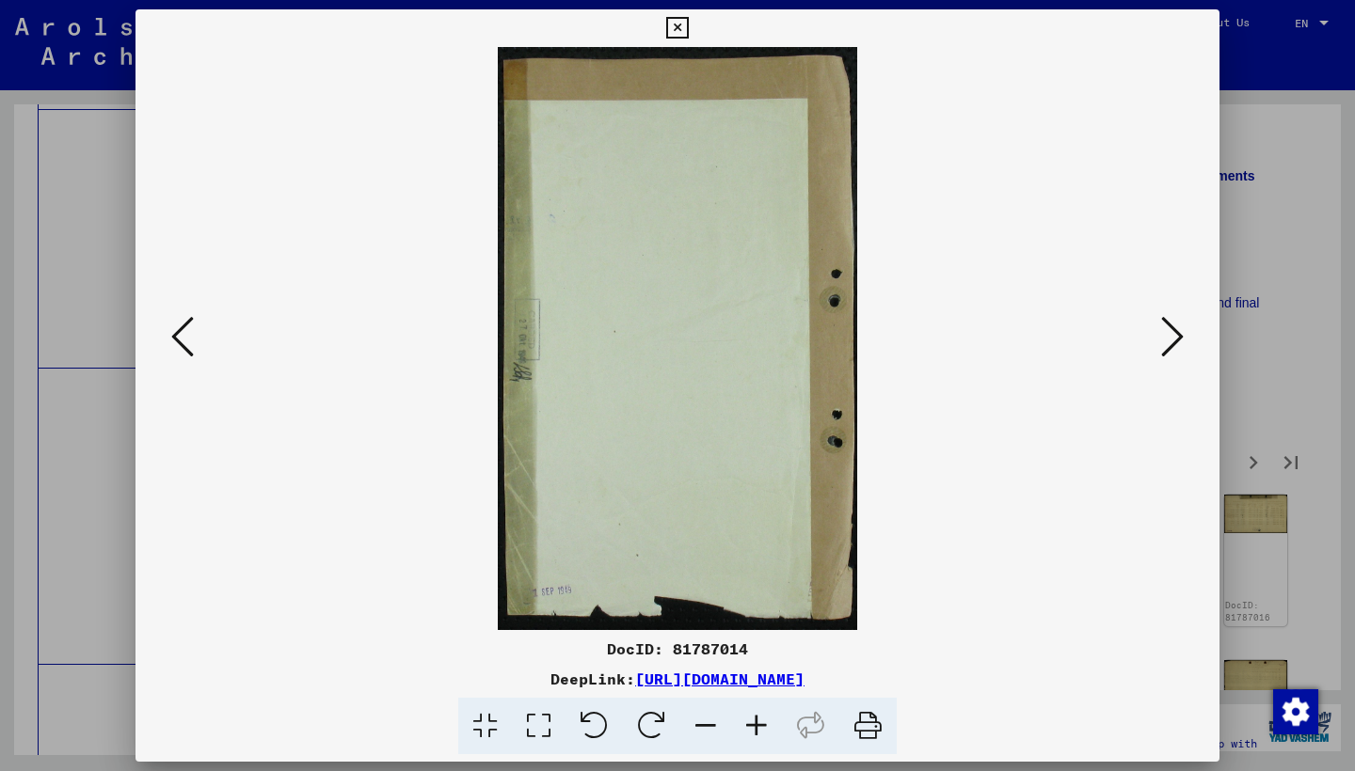
click at [1173, 341] on icon at bounding box center [1172, 336] width 23 height 45
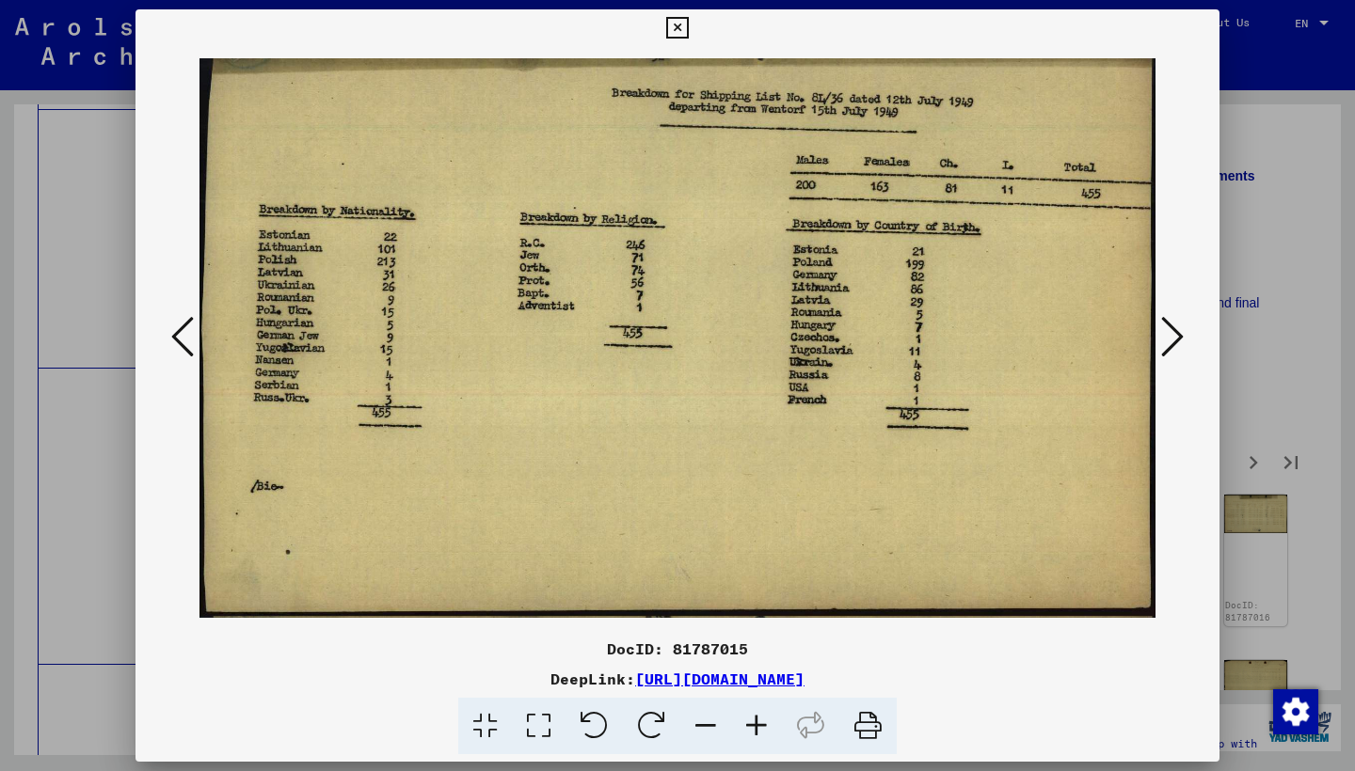
click at [1173, 341] on icon at bounding box center [1172, 336] width 23 height 45
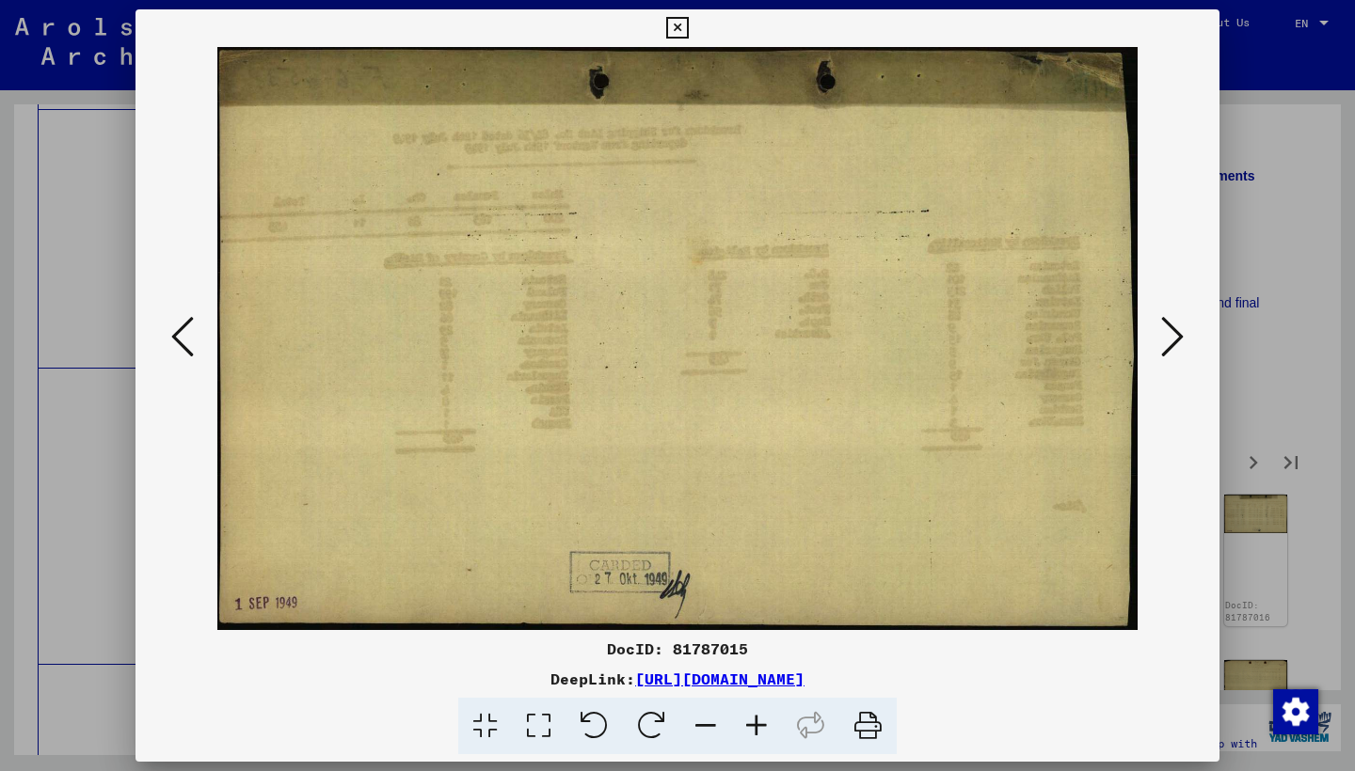
click at [1169, 339] on icon at bounding box center [1172, 336] width 23 height 45
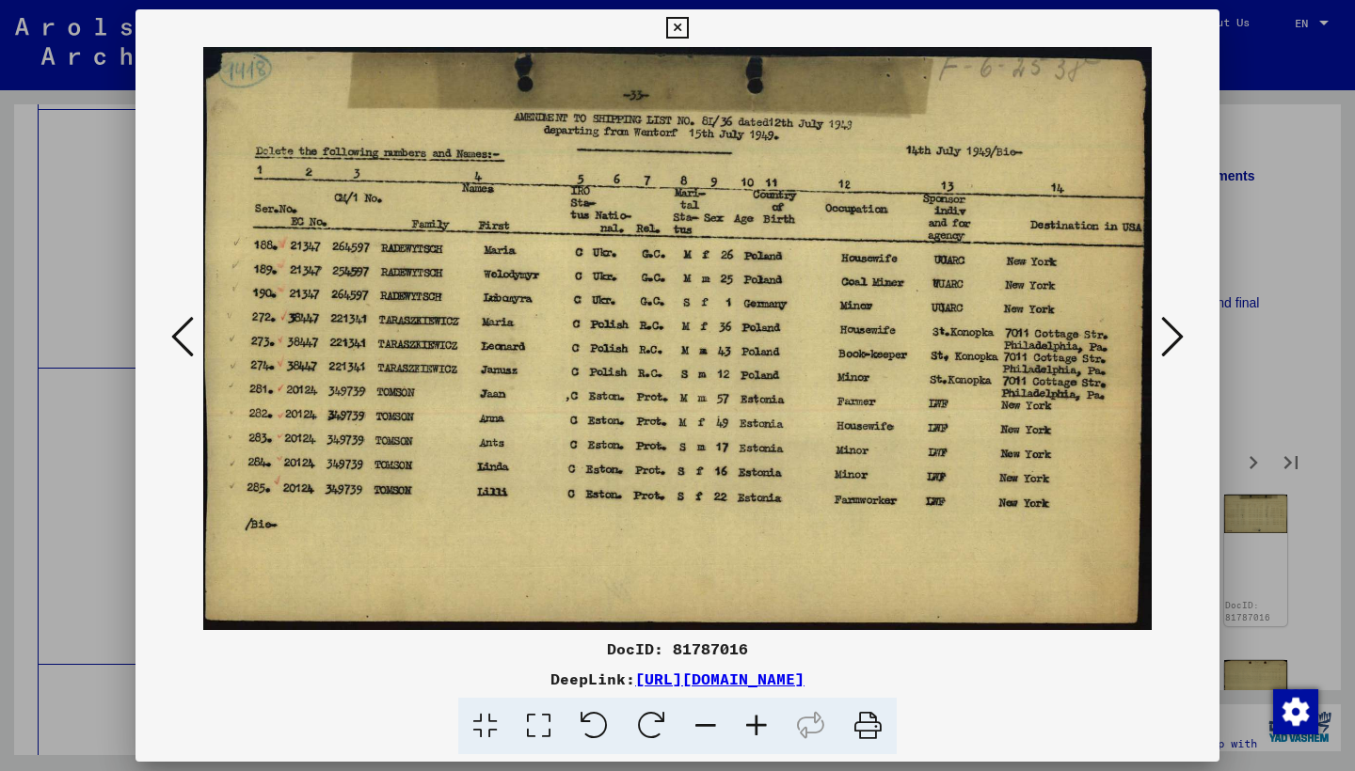
click at [1166, 335] on icon at bounding box center [1172, 336] width 23 height 45
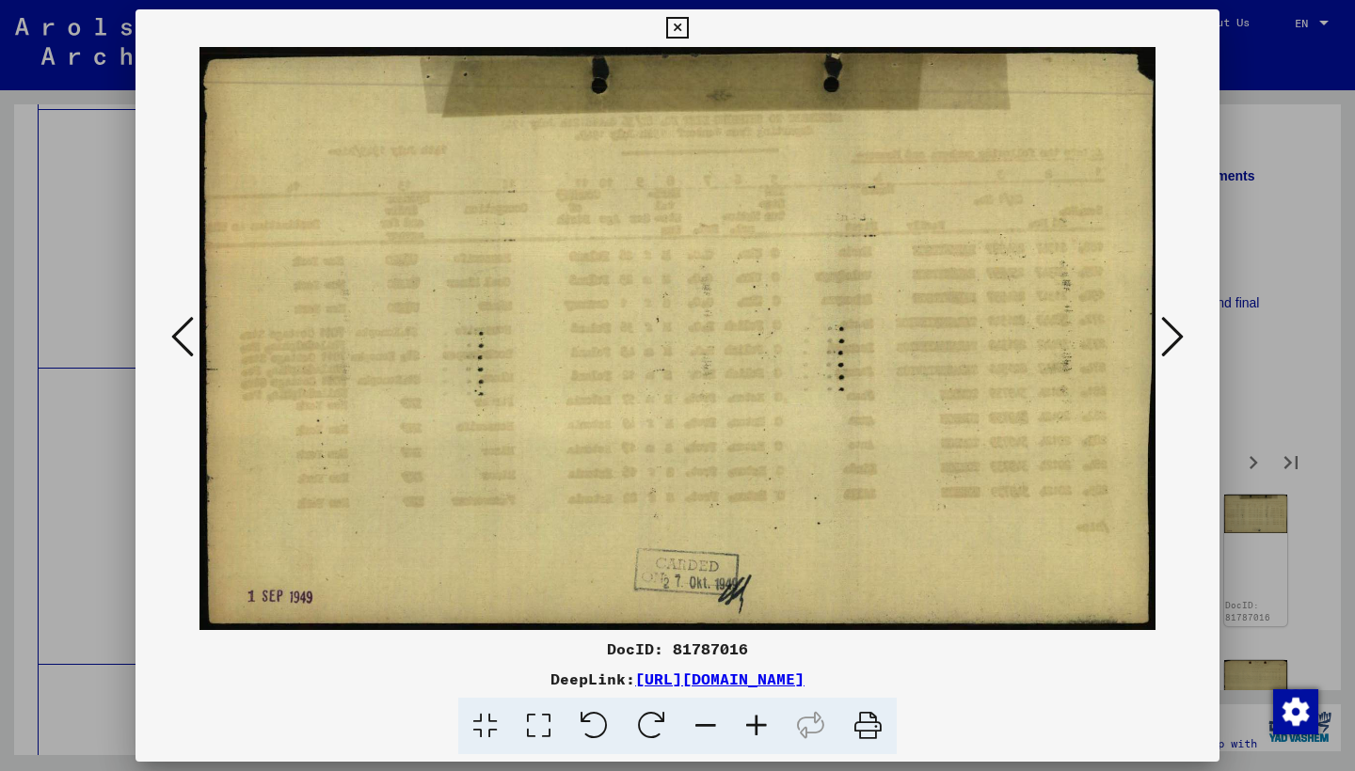
click at [1166, 335] on icon at bounding box center [1172, 336] width 23 height 45
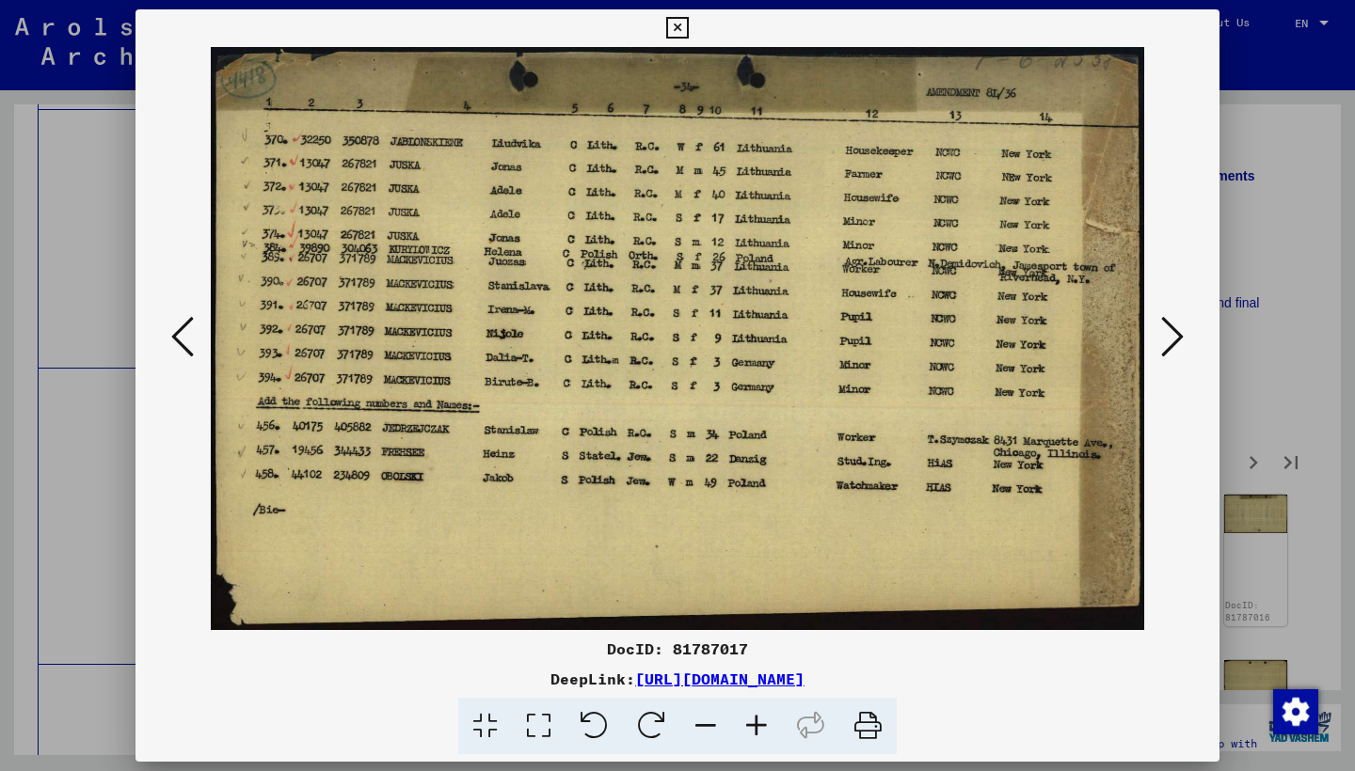
click at [1165, 333] on icon at bounding box center [1172, 336] width 23 height 45
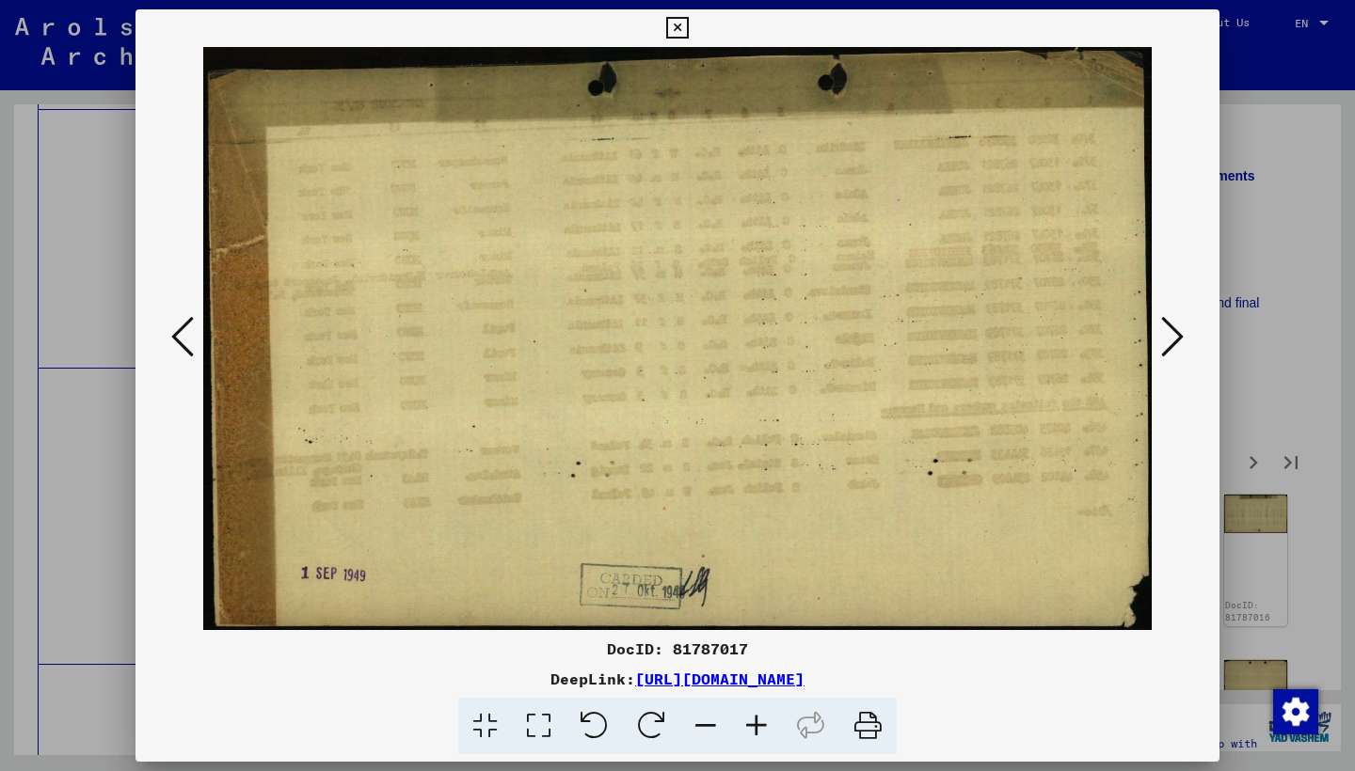
click at [1165, 333] on icon at bounding box center [1172, 336] width 23 height 45
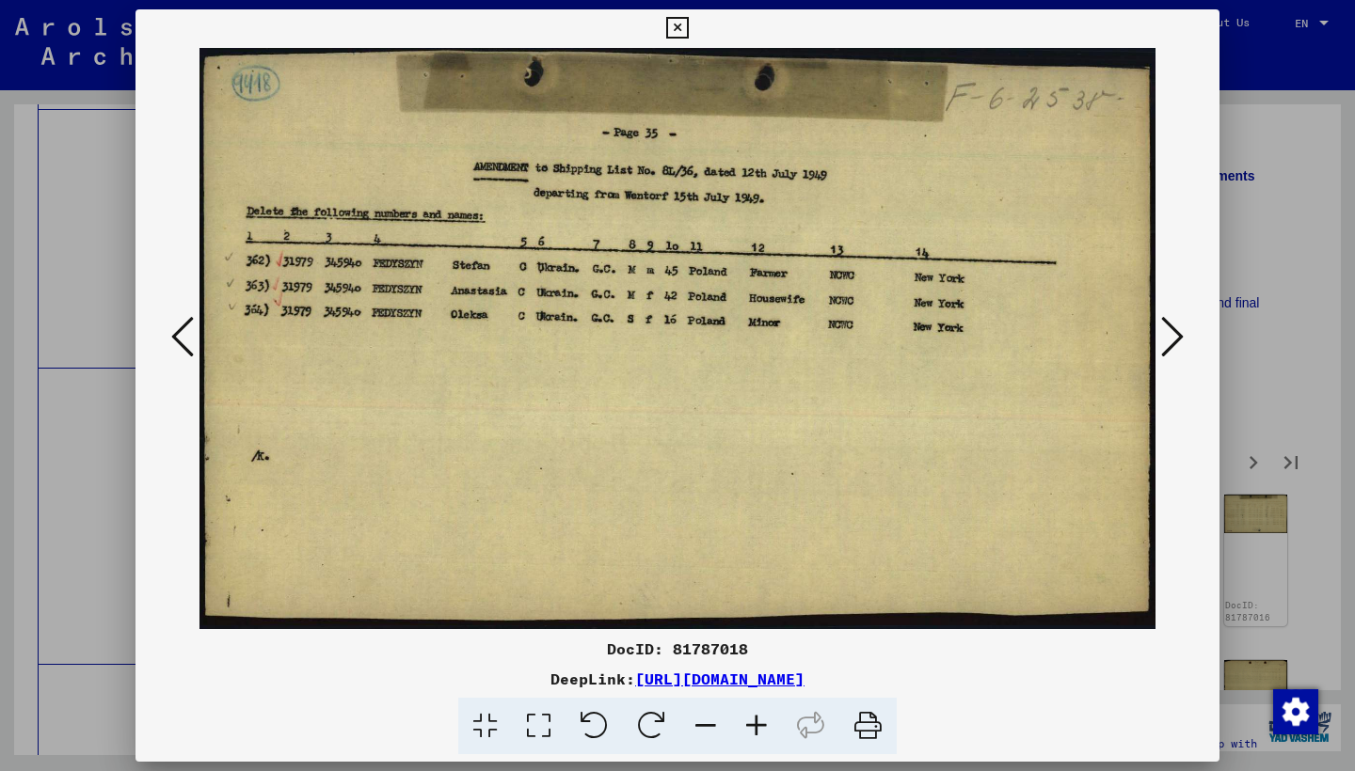
click at [1165, 333] on icon at bounding box center [1172, 336] width 23 height 45
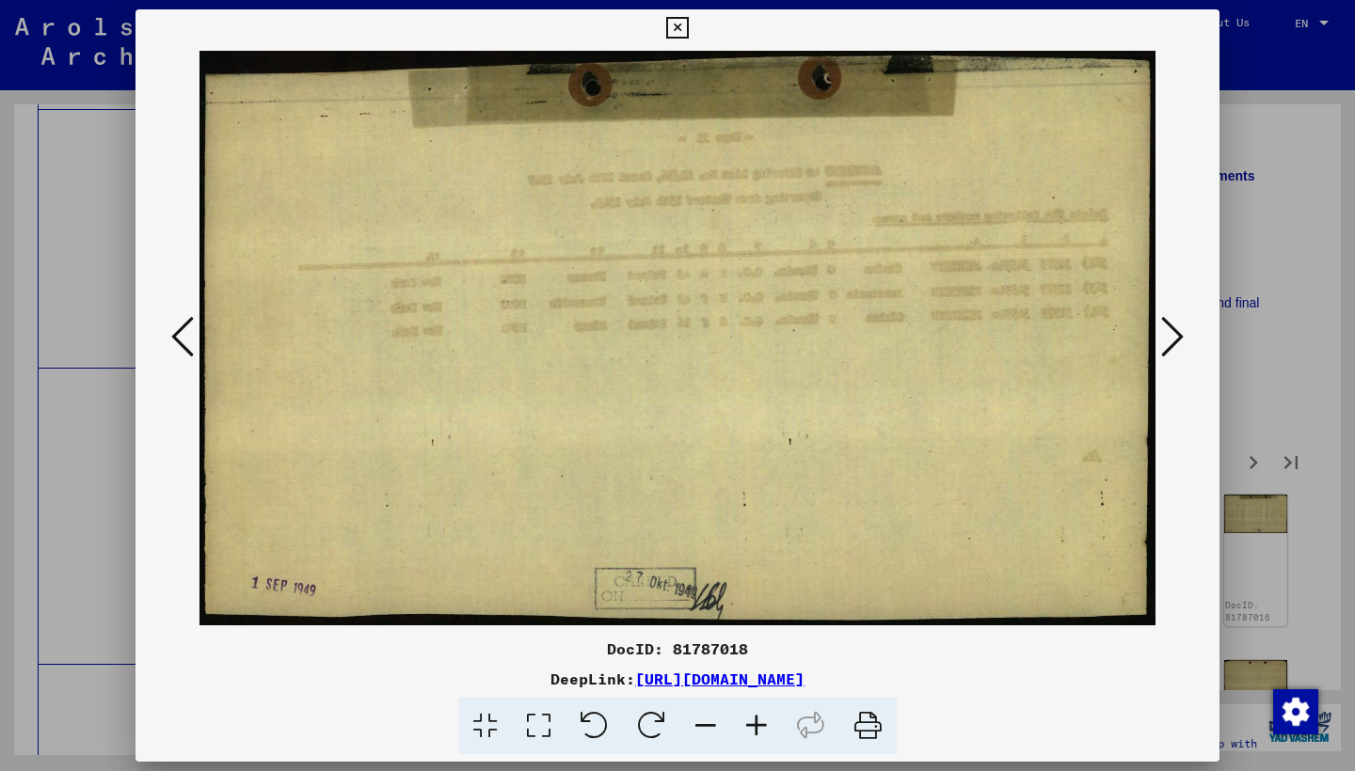
click at [1165, 332] on icon at bounding box center [1172, 336] width 23 height 45
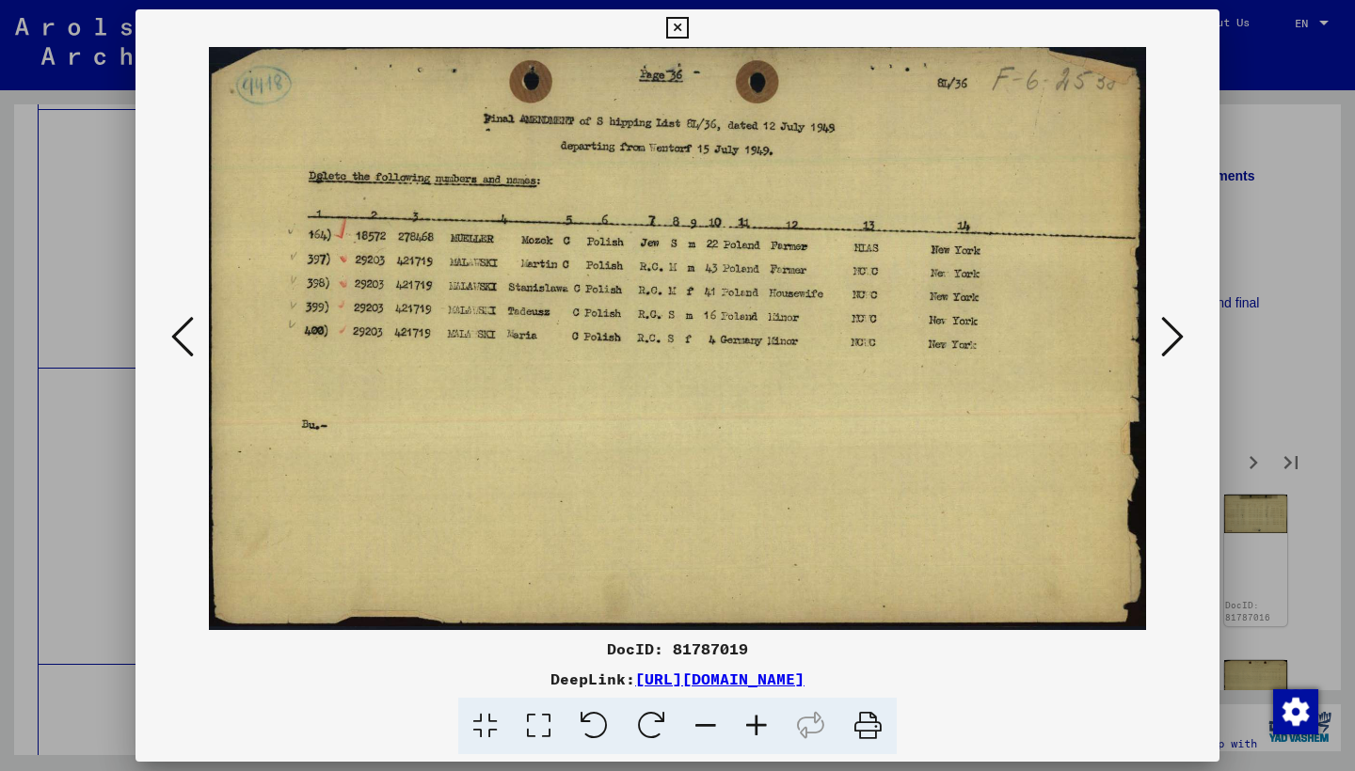
click at [1175, 341] on icon at bounding box center [1172, 336] width 23 height 45
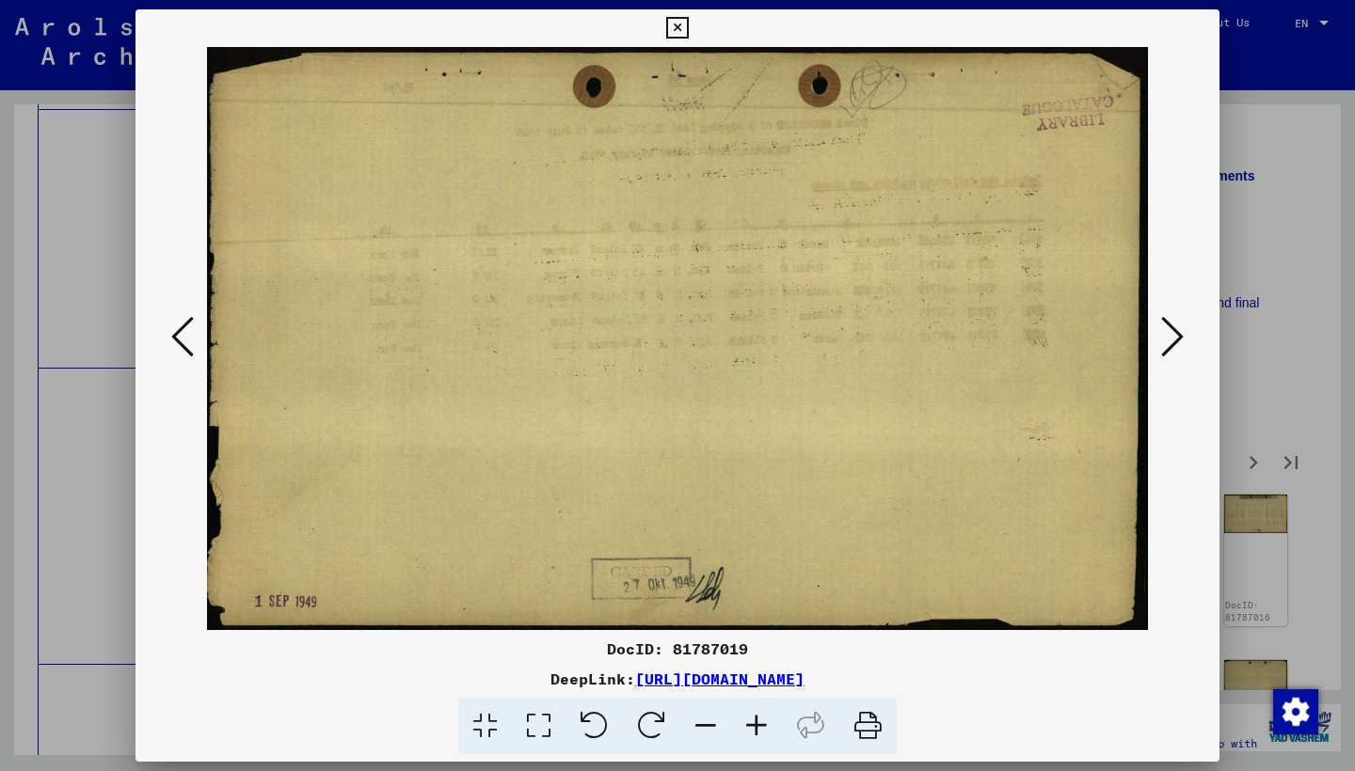
click at [1175, 341] on icon at bounding box center [1172, 336] width 23 height 45
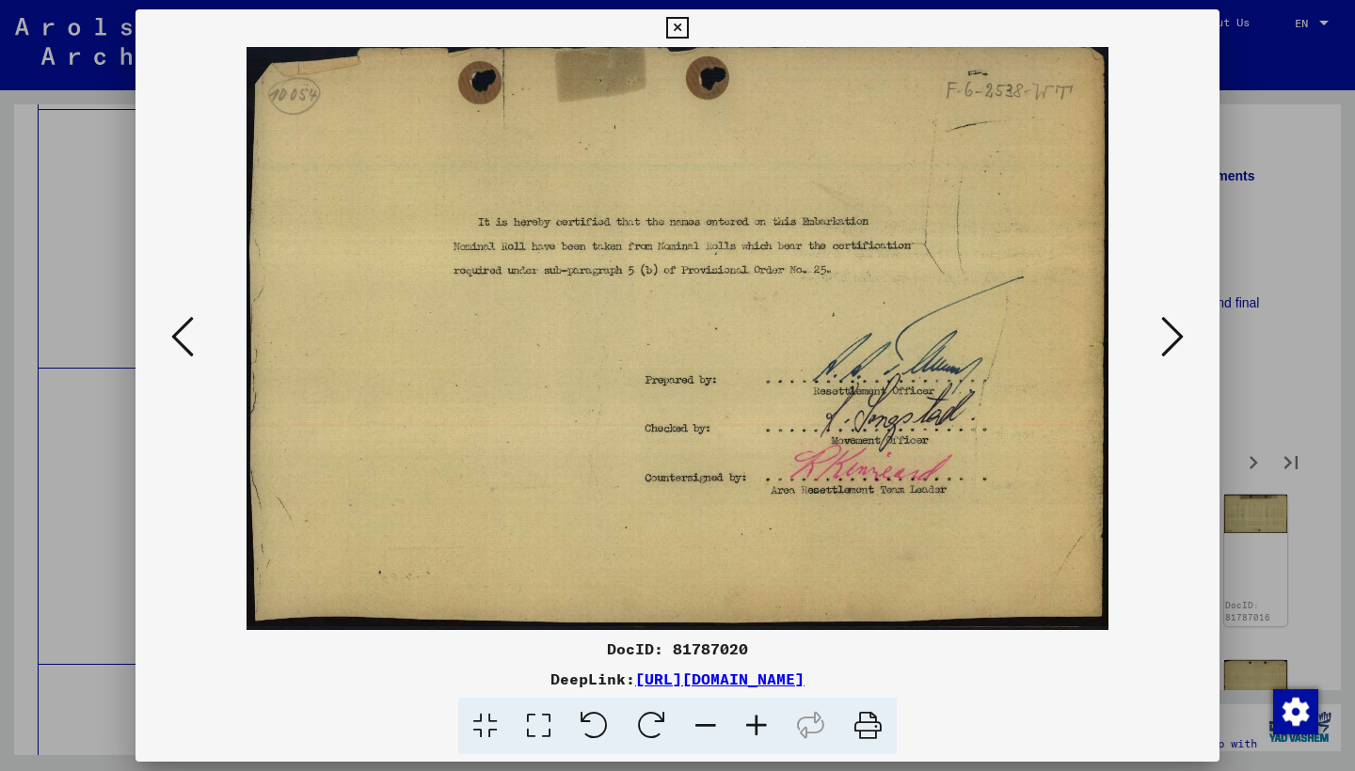
click at [1175, 341] on icon at bounding box center [1172, 336] width 23 height 45
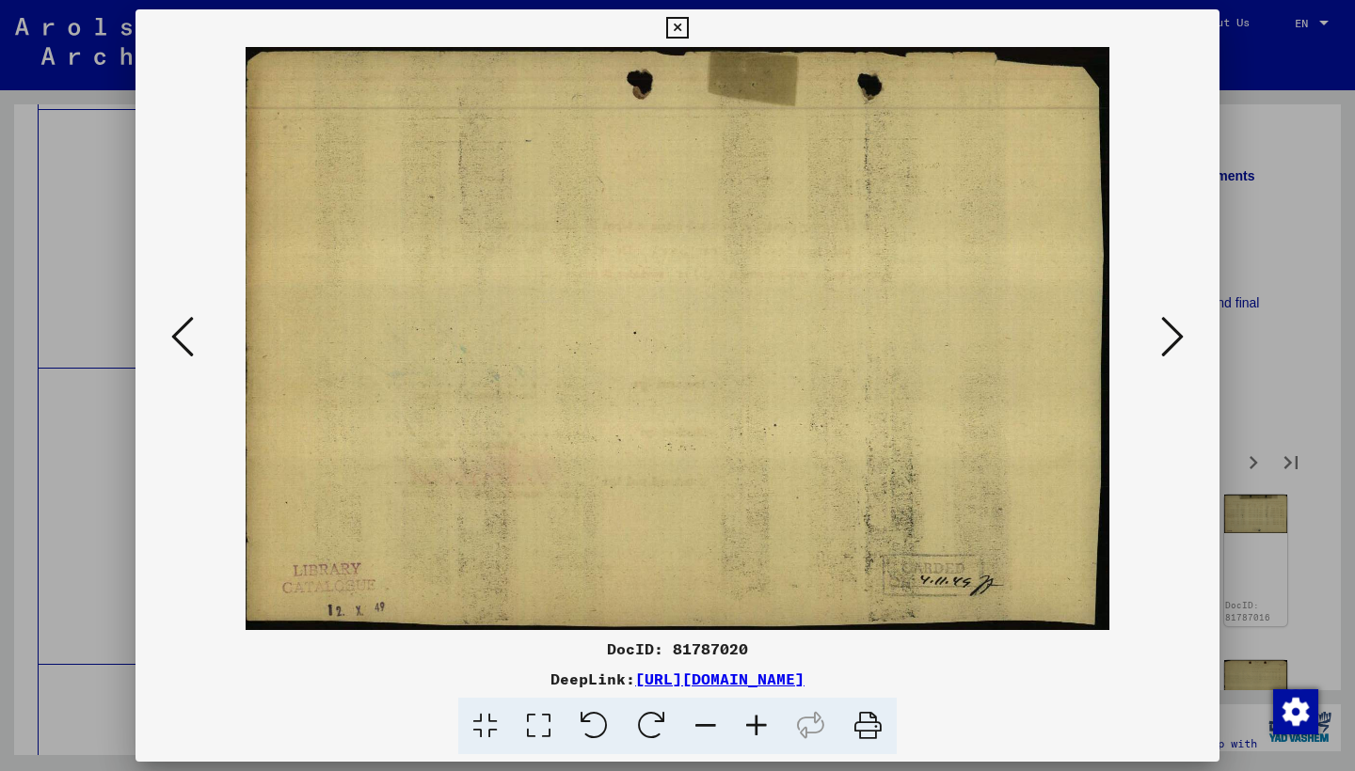
click at [1175, 341] on icon at bounding box center [1172, 336] width 23 height 45
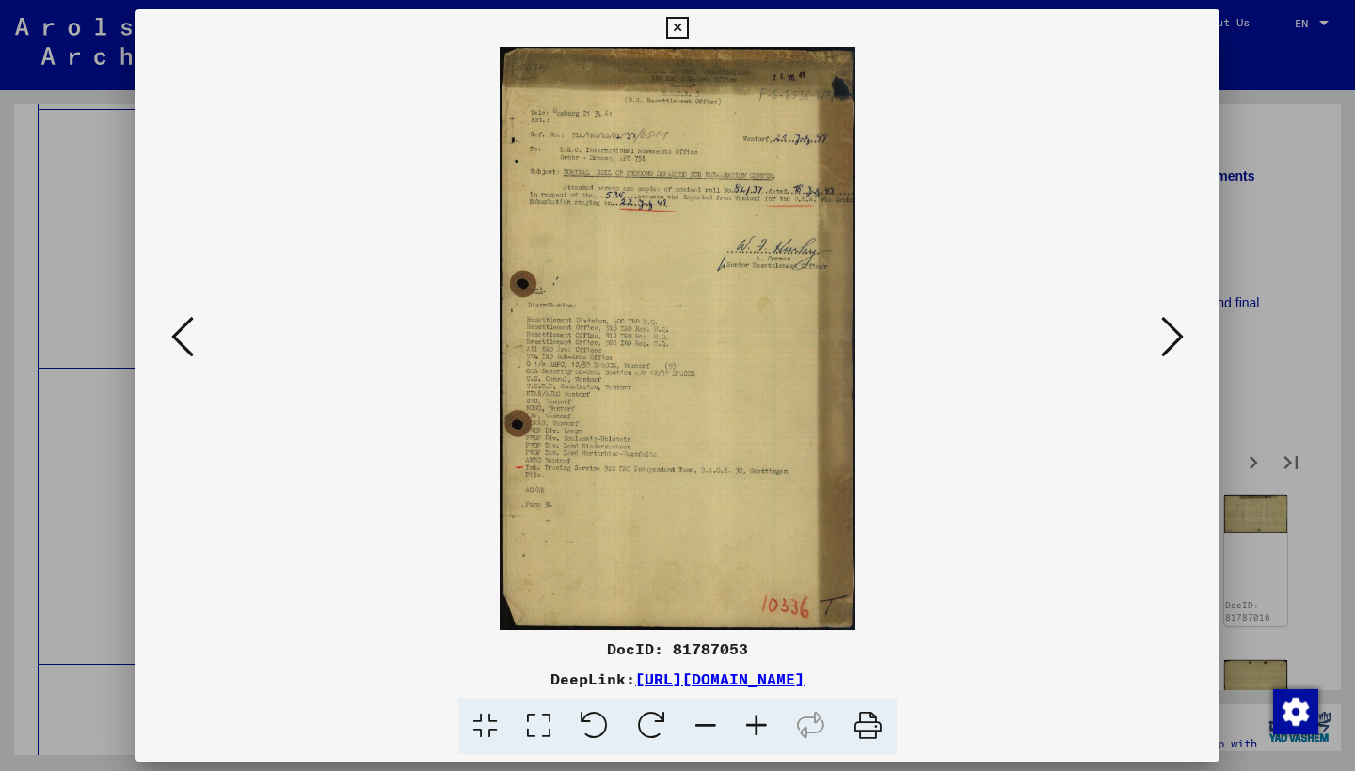
click at [1175, 341] on icon at bounding box center [1172, 336] width 23 height 45
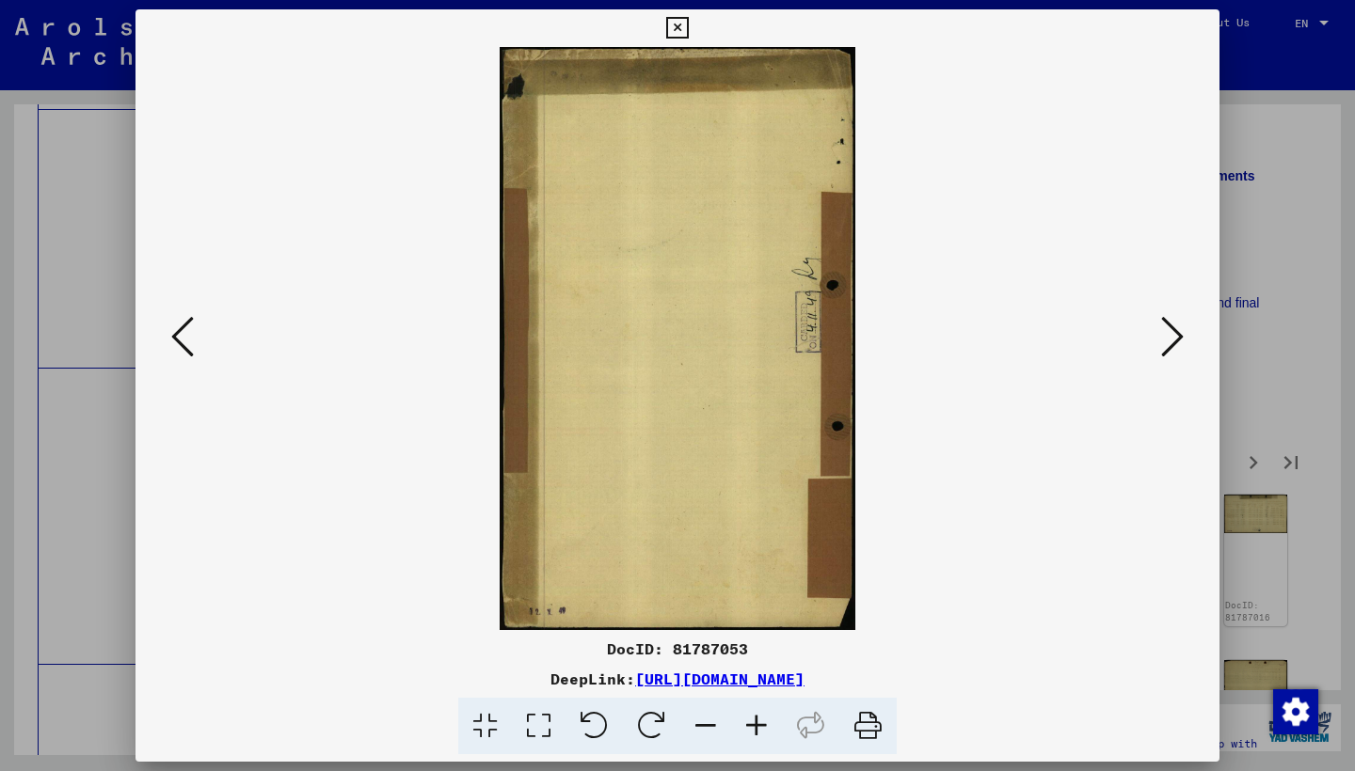
click at [1174, 341] on icon at bounding box center [1172, 336] width 23 height 45
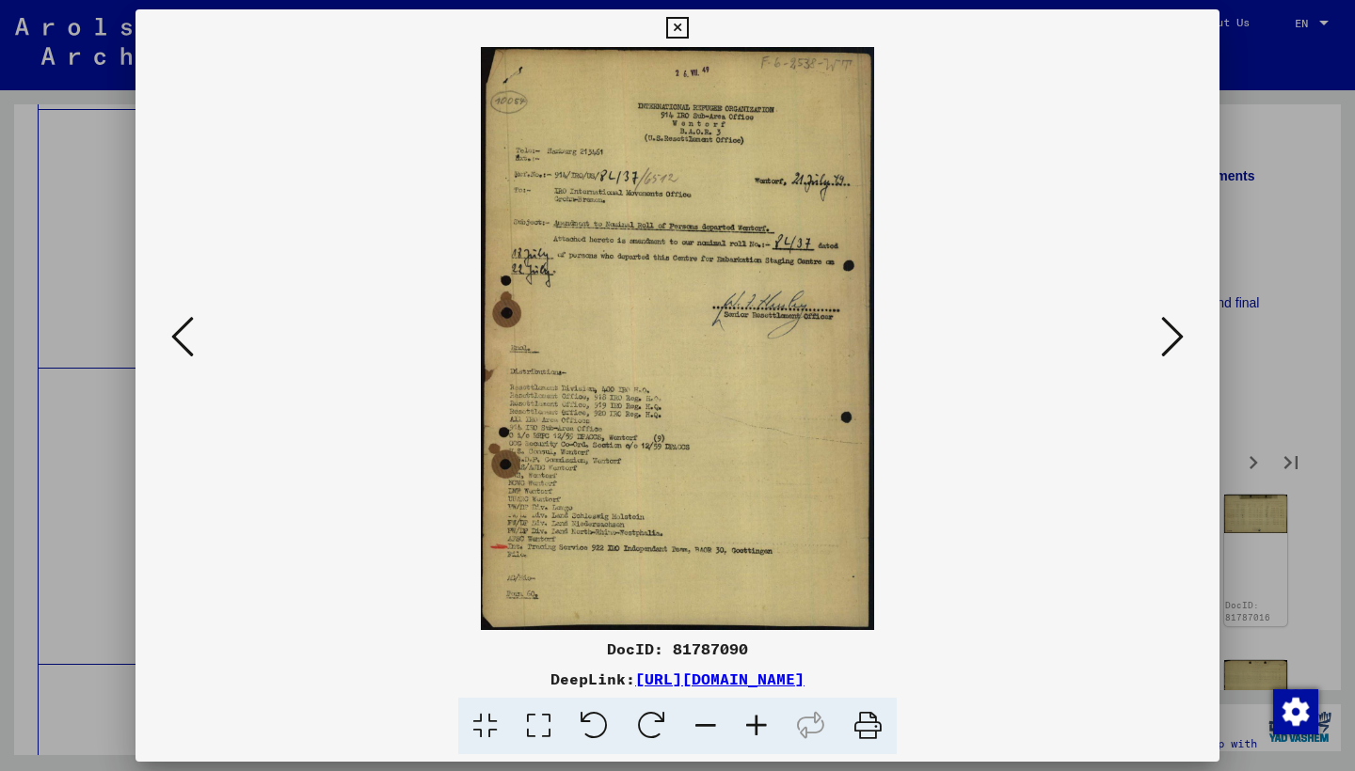
click at [1167, 345] on icon at bounding box center [1172, 336] width 23 height 45
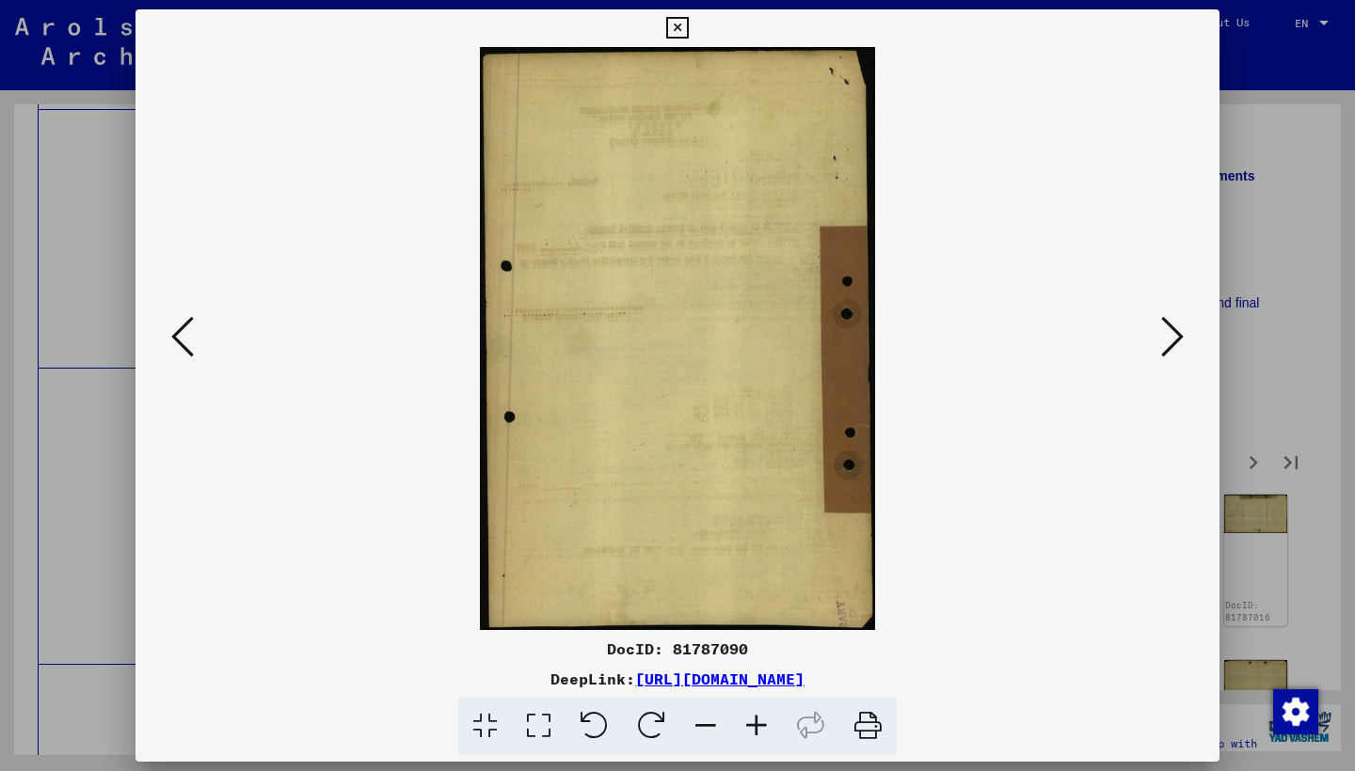
click at [1168, 344] on icon at bounding box center [1172, 336] width 23 height 45
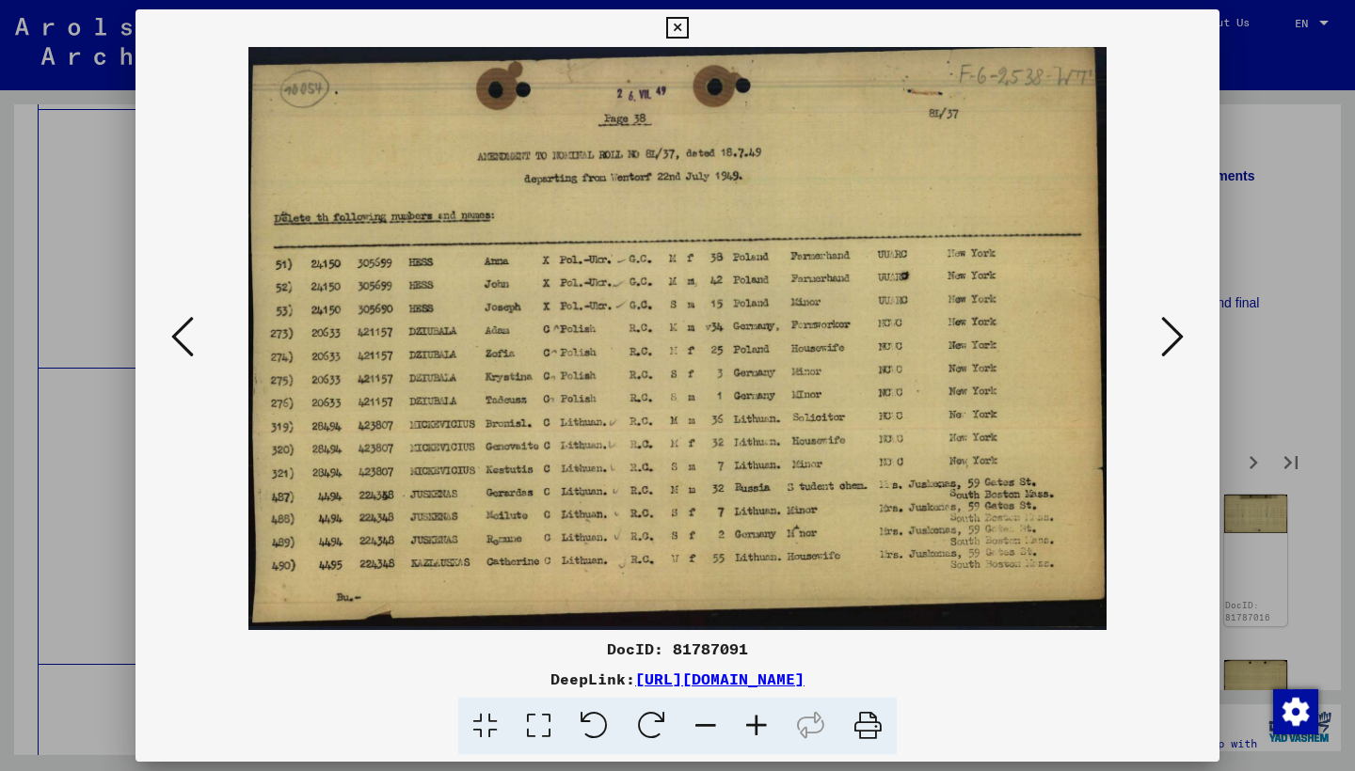
click at [1171, 342] on icon at bounding box center [1172, 336] width 23 height 45
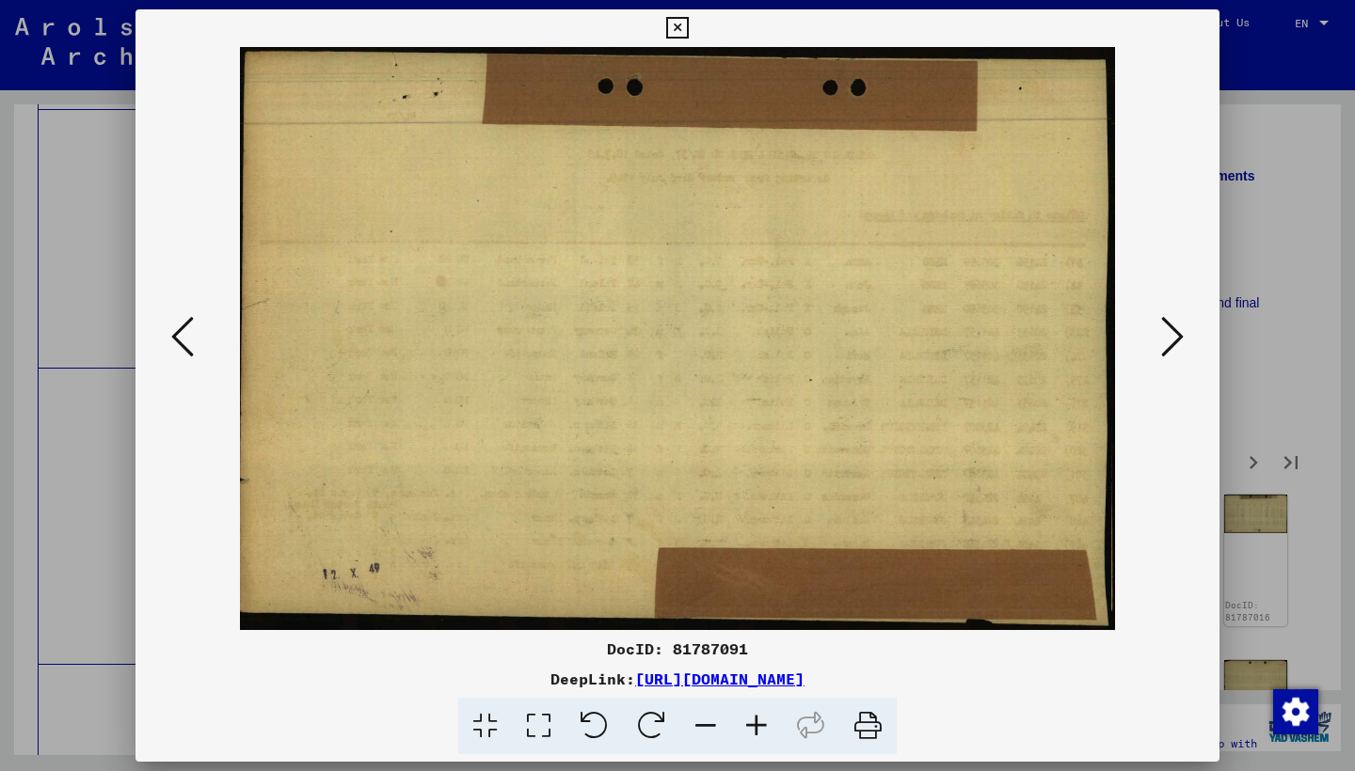
click at [180, 338] on icon at bounding box center [182, 336] width 23 height 45
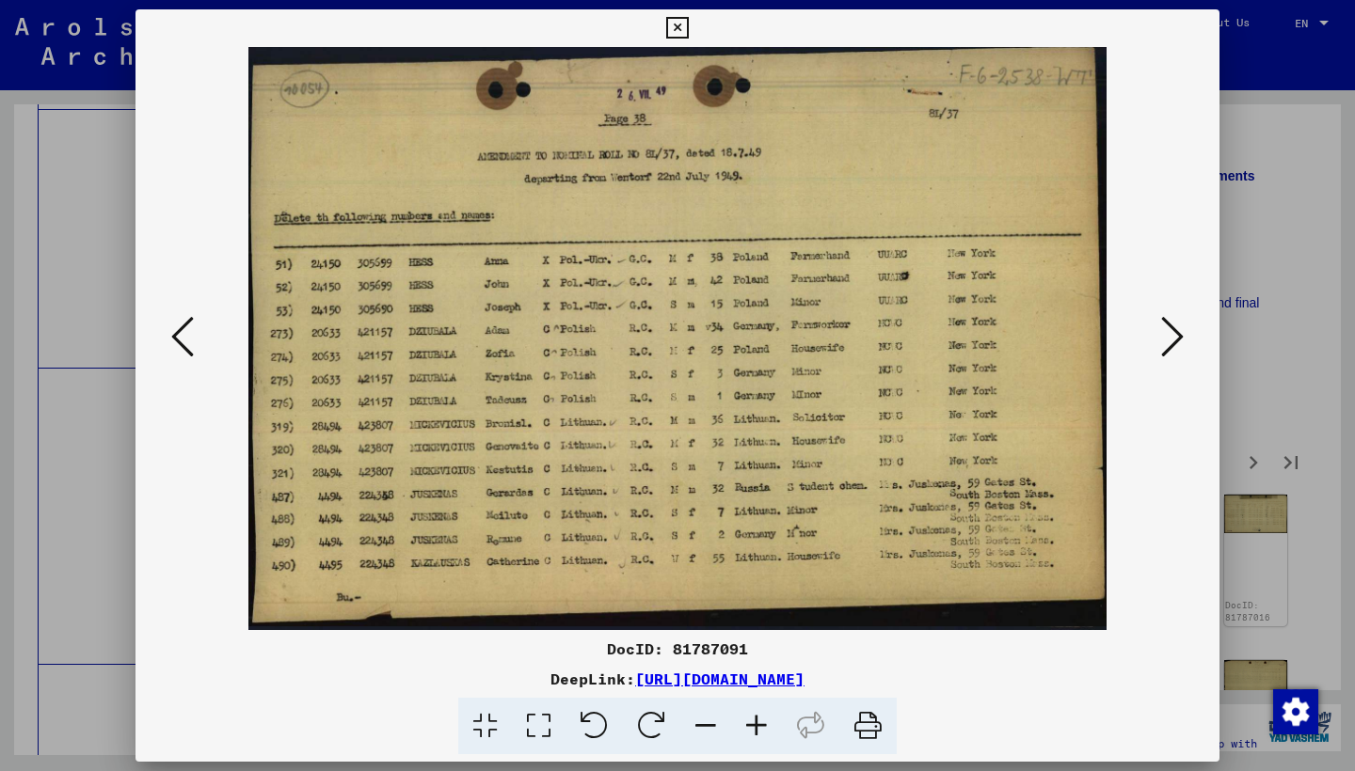
click at [1170, 333] on icon at bounding box center [1172, 336] width 23 height 45
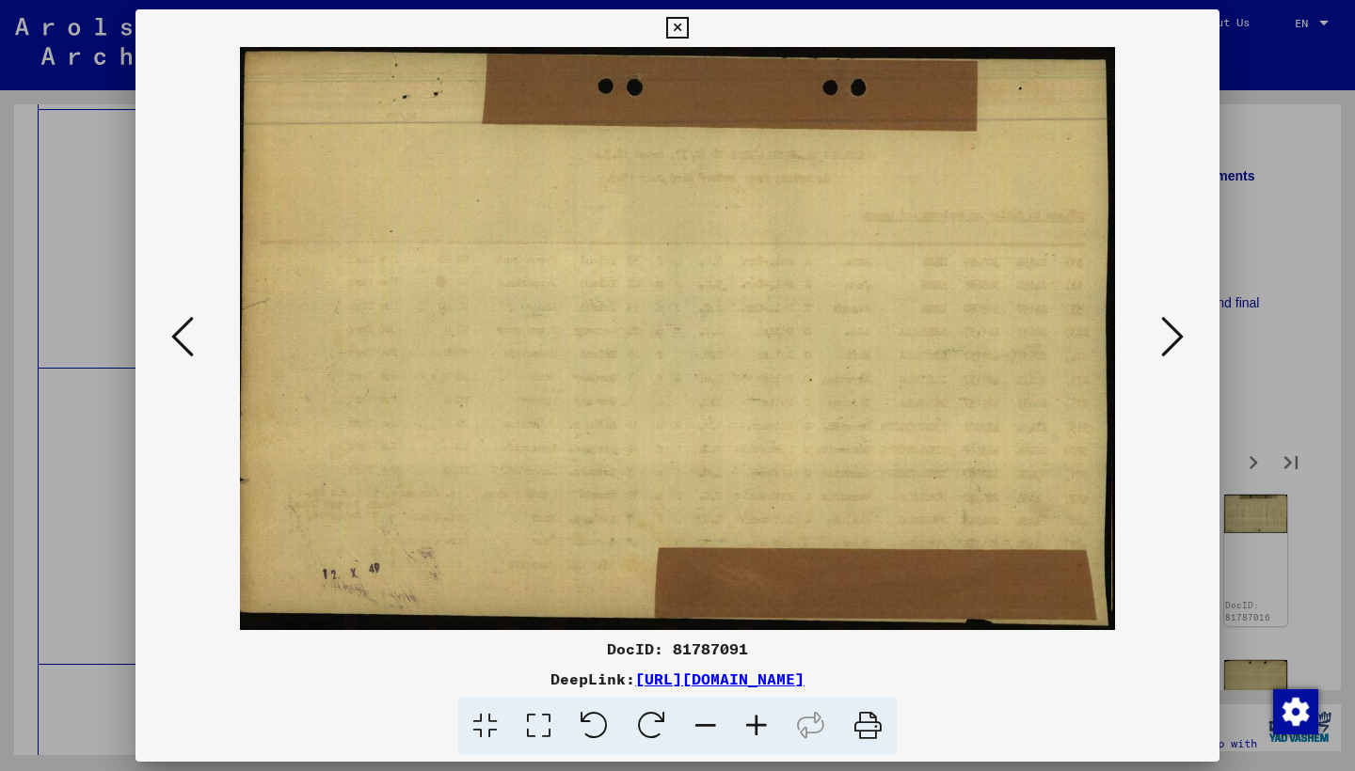
click at [1171, 333] on icon at bounding box center [1172, 336] width 23 height 45
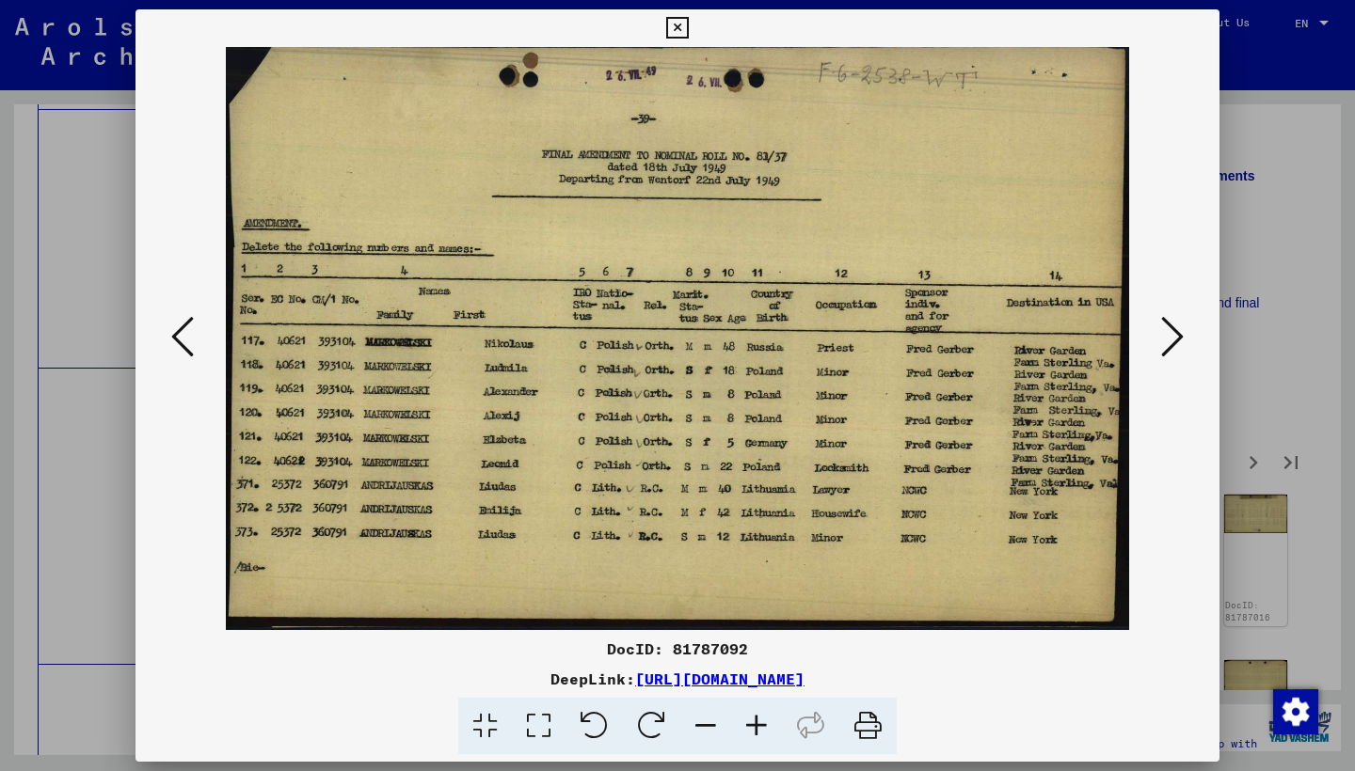
click at [1171, 333] on icon at bounding box center [1172, 336] width 23 height 45
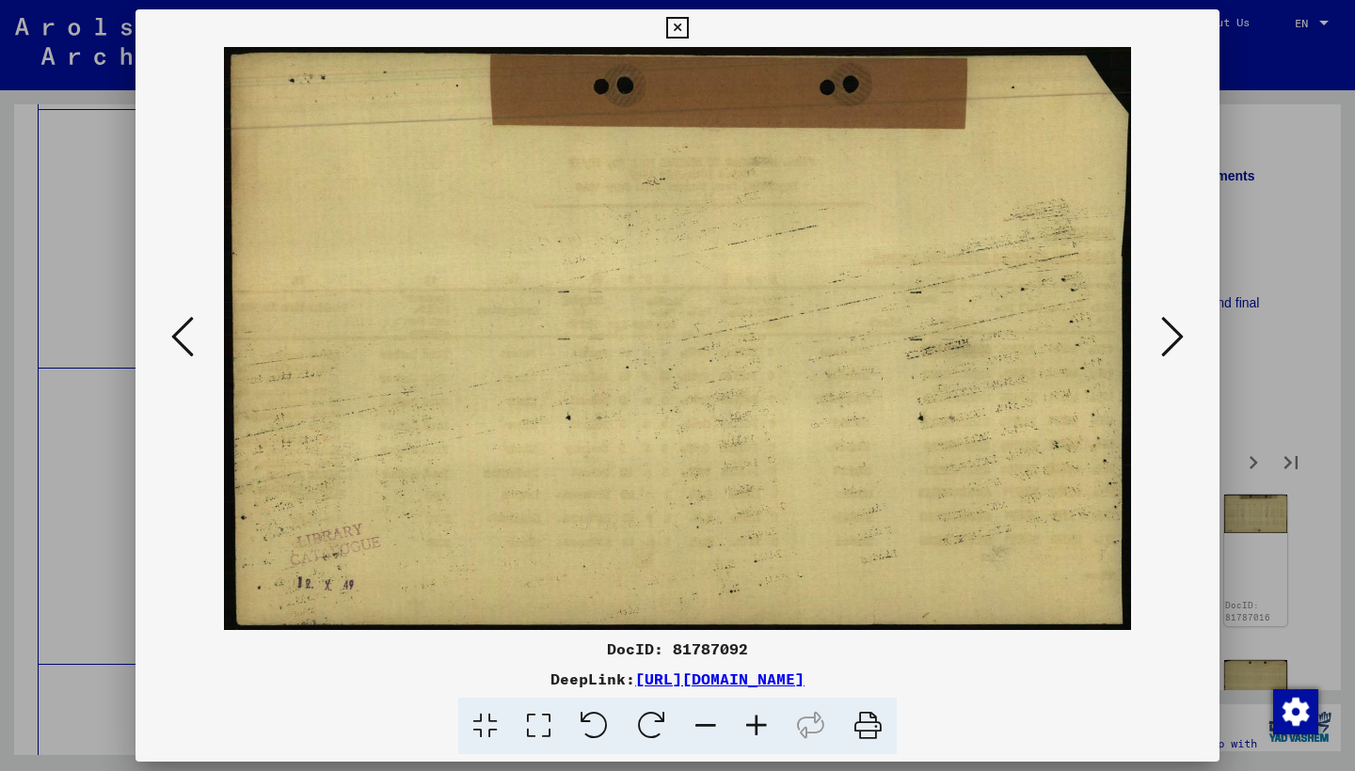
click at [1171, 333] on icon at bounding box center [1172, 336] width 23 height 45
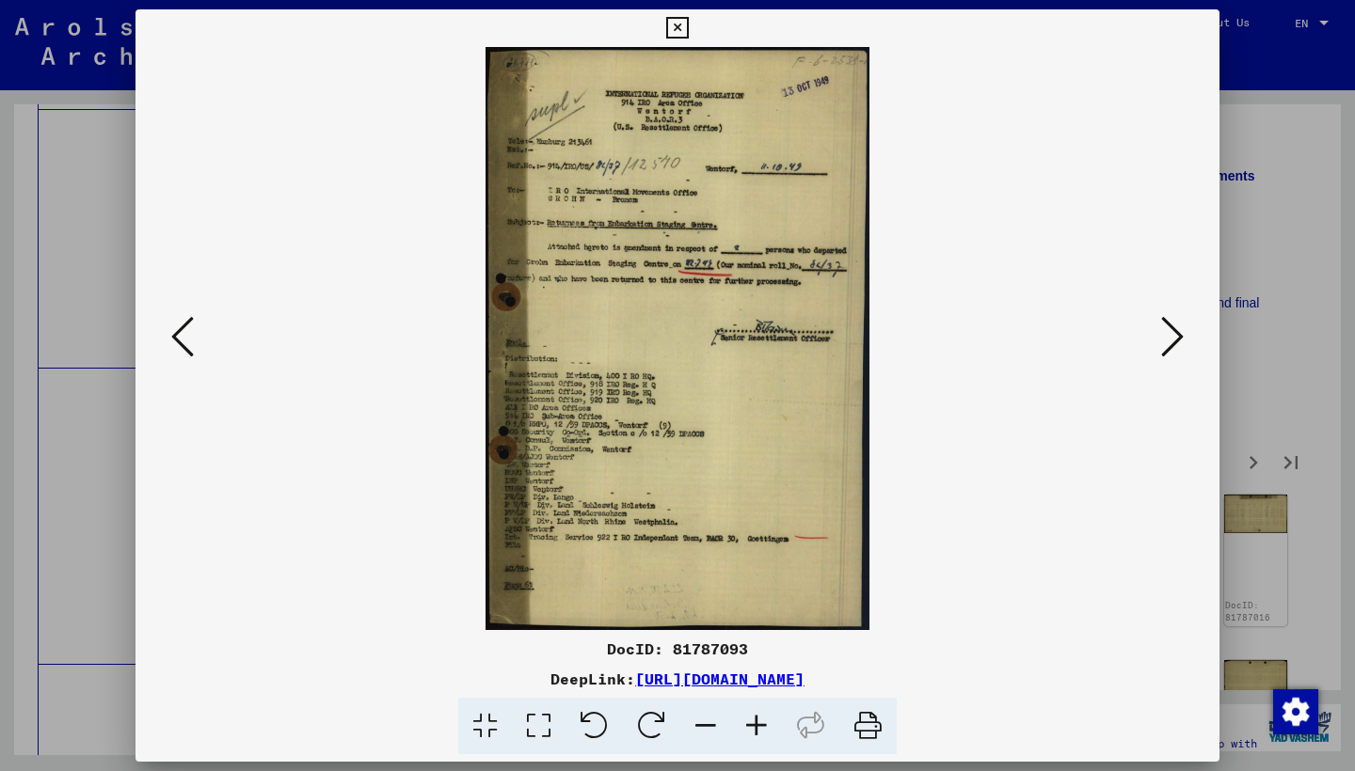
click at [1171, 333] on icon at bounding box center [1172, 336] width 23 height 45
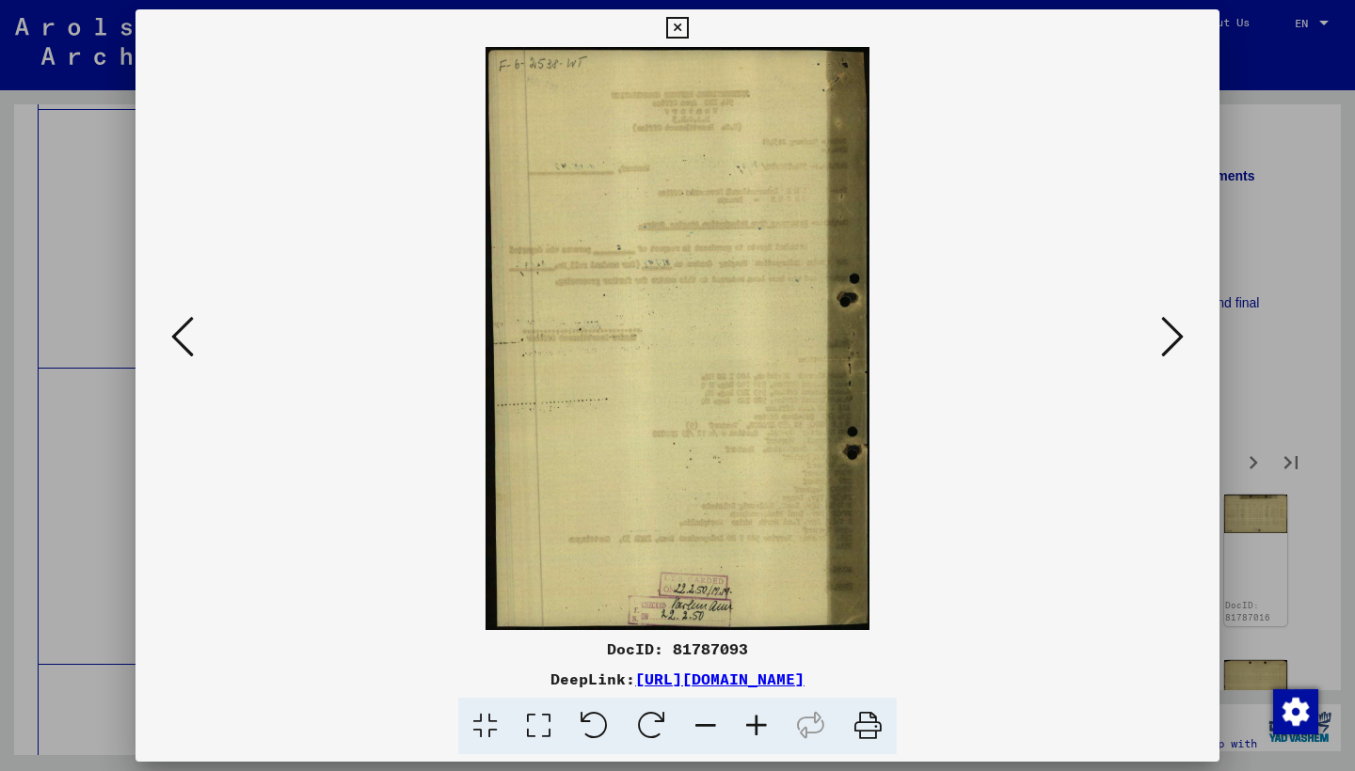
click at [1171, 333] on icon at bounding box center [1172, 336] width 23 height 45
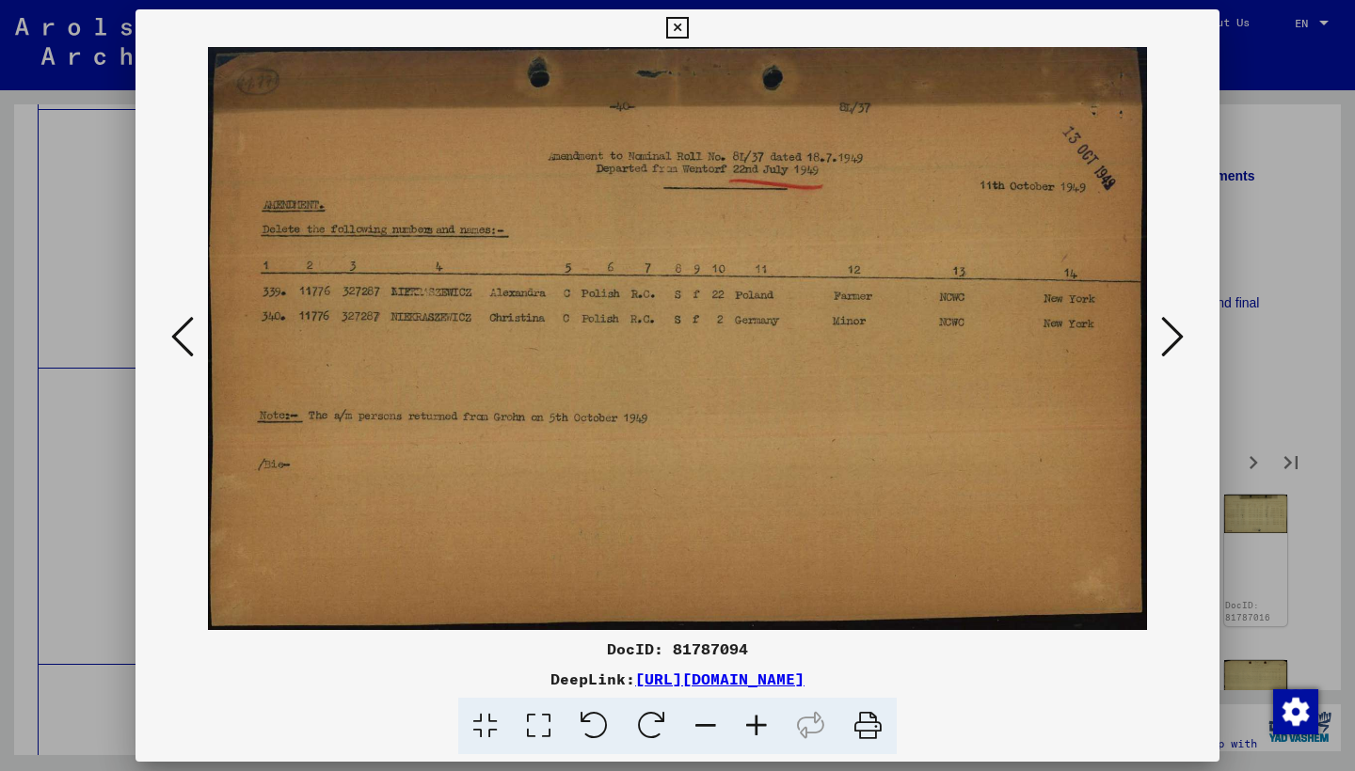
click at [1168, 338] on icon at bounding box center [1172, 336] width 23 height 45
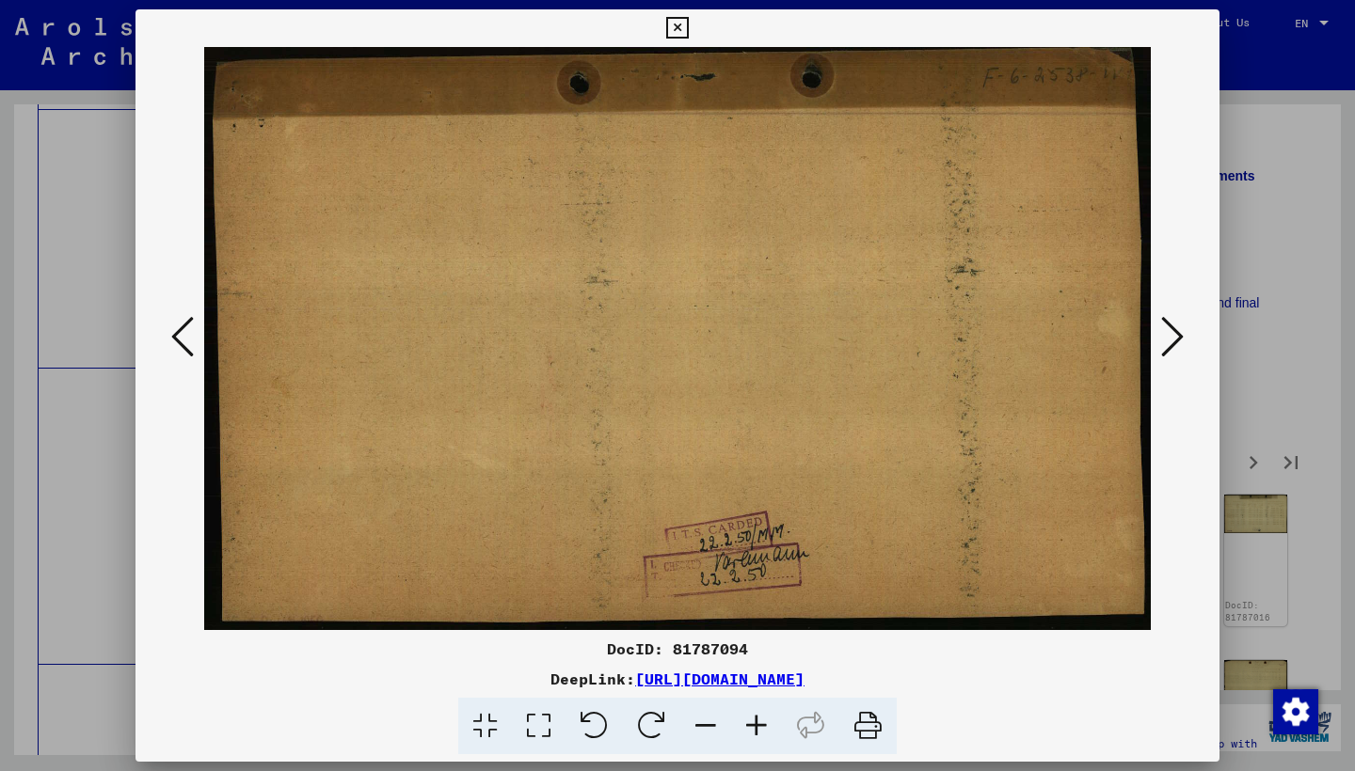
click at [1168, 338] on icon at bounding box center [1172, 336] width 23 height 45
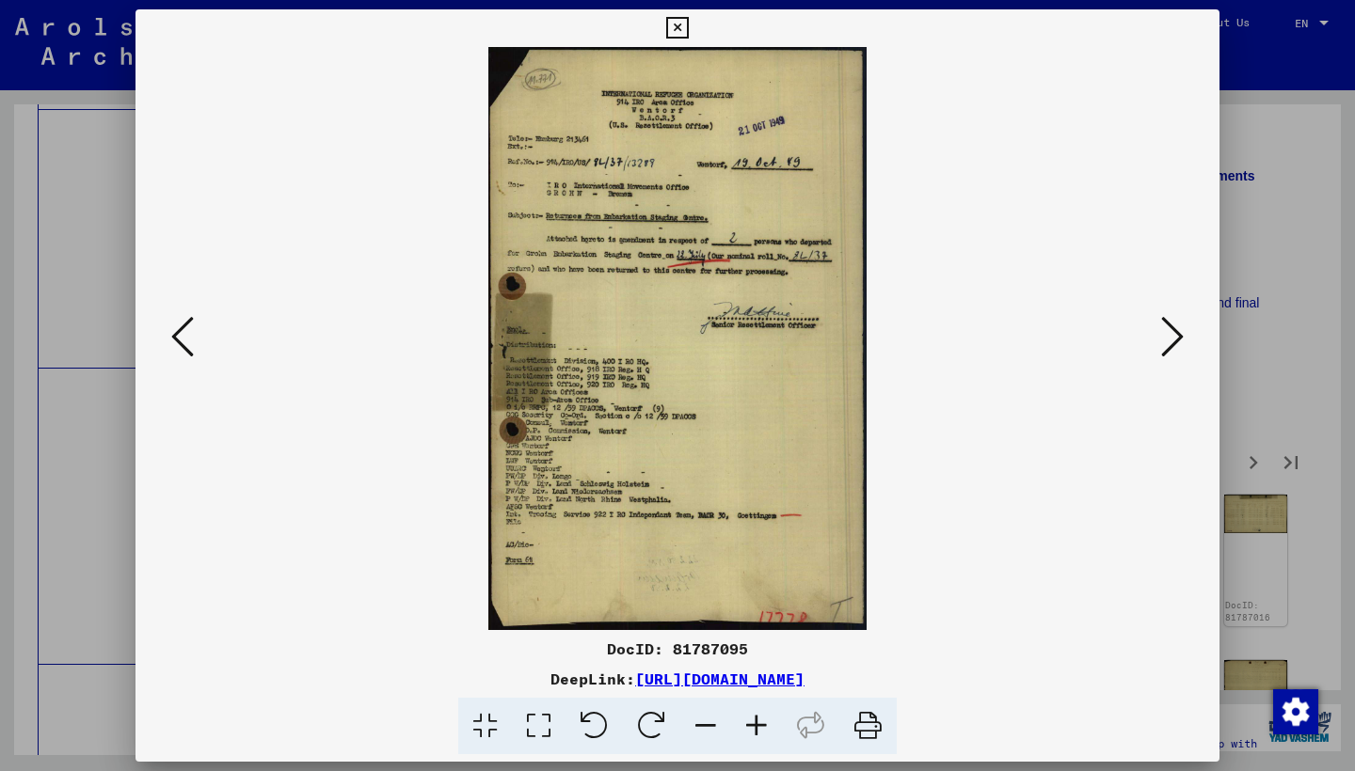
click at [1168, 338] on icon at bounding box center [1172, 336] width 23 height 45
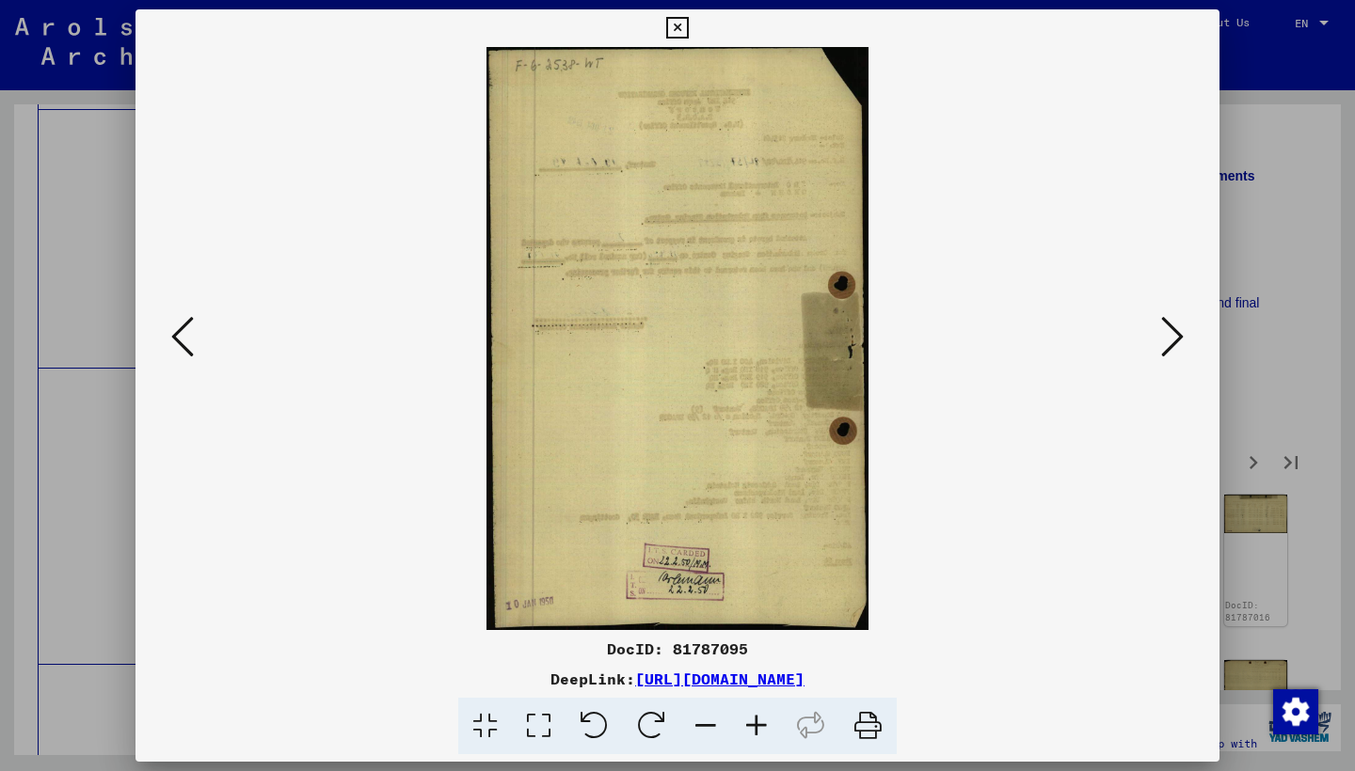
click at [1168, 338] on icon at bounding box center [1172, 336] width 23 height 45
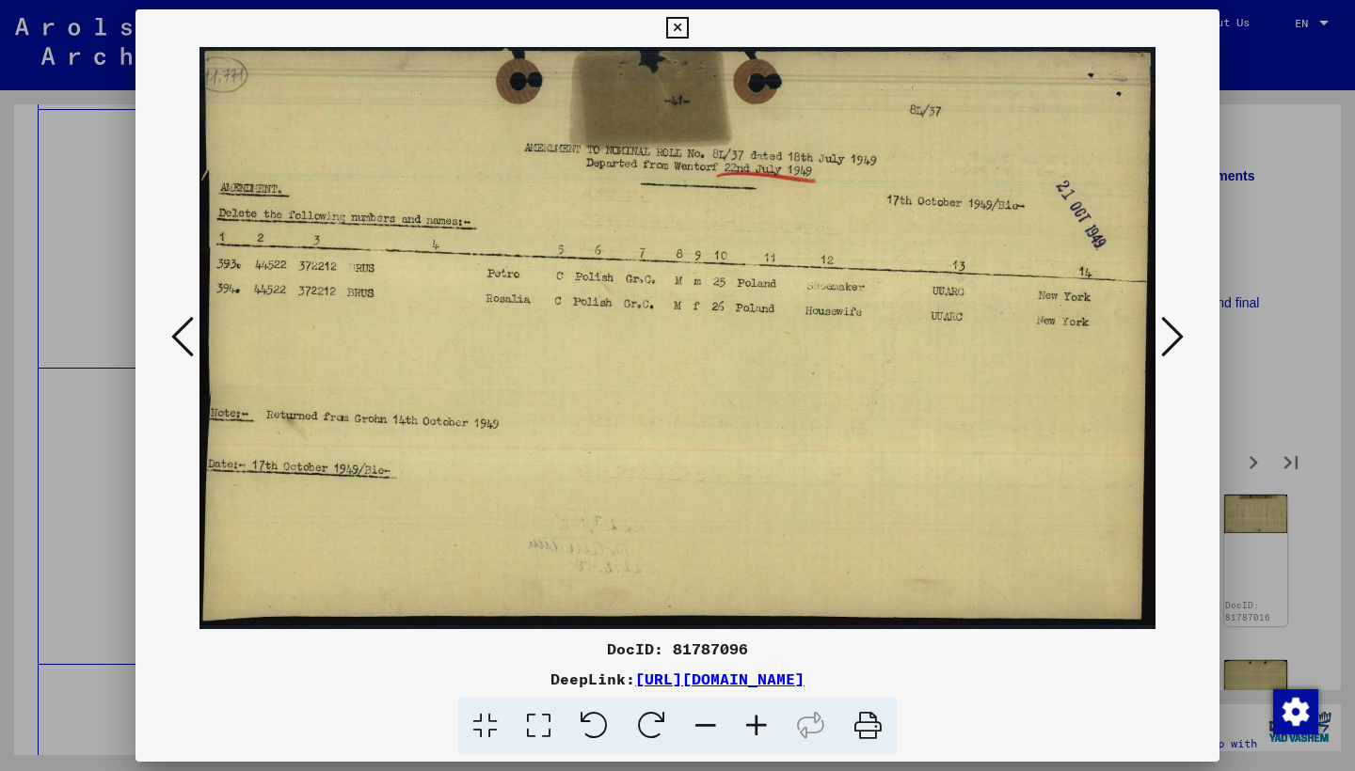
click at [1168, 338] on icon at bounding box center [1172, 336] width 23 height 45
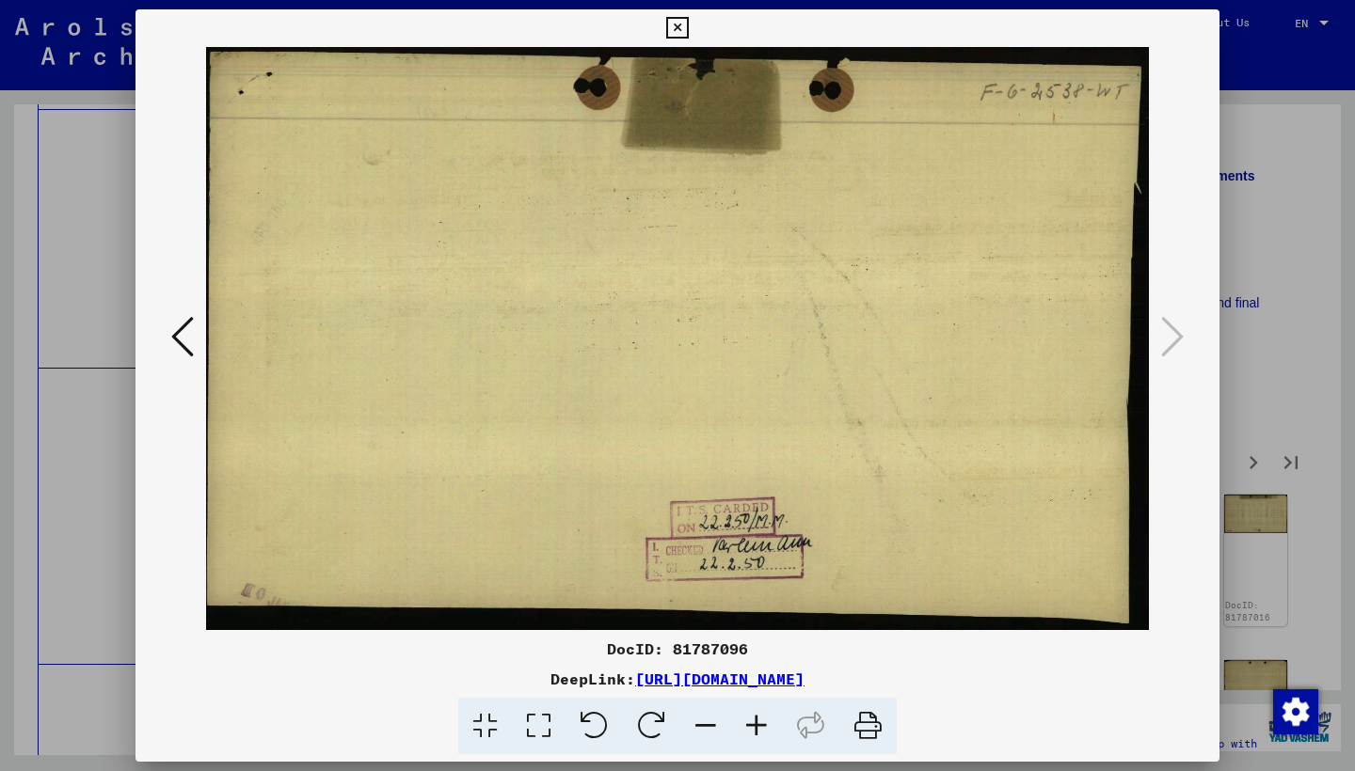
click at [688, 30] on icon at bounding box center [677, 28] width 22 height 23
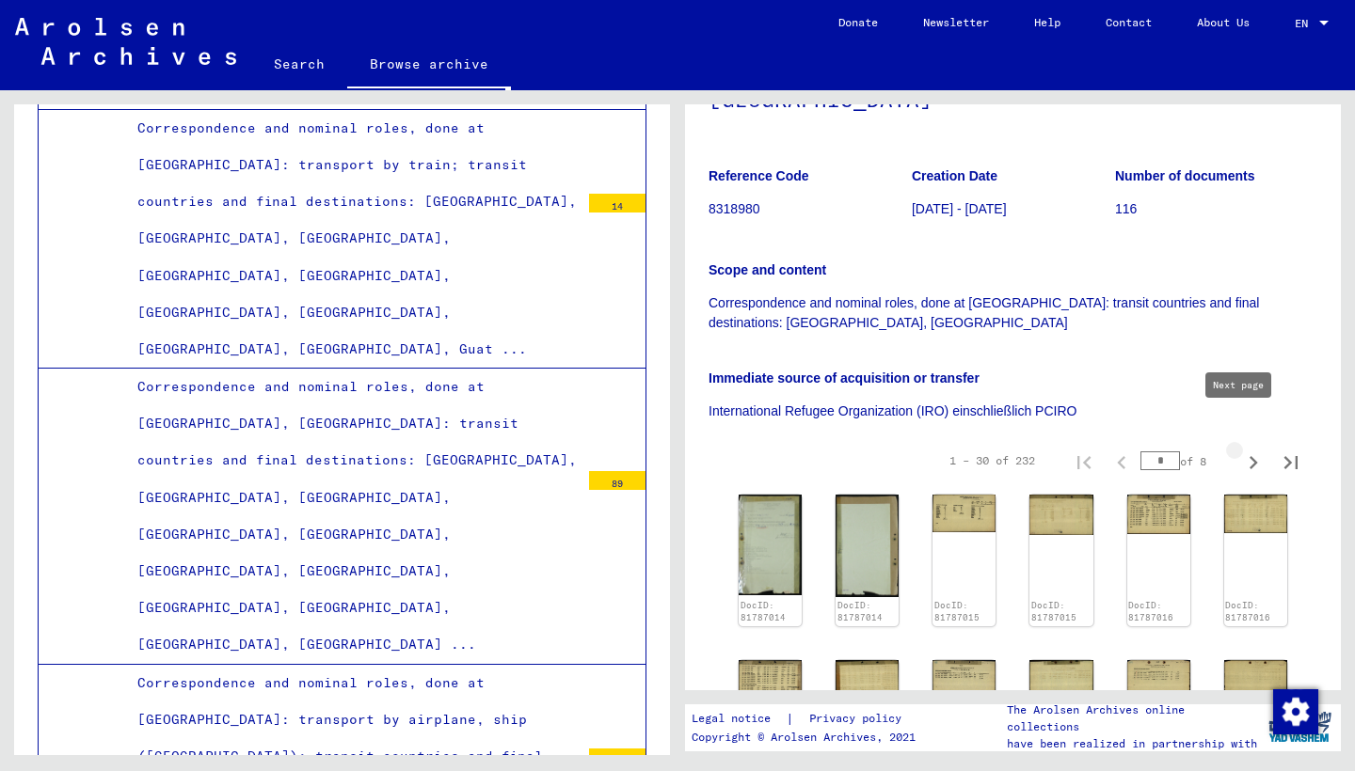
click at [1249, 456] on icon "Next page" at bounding box center [1253, 462] width 8 height 13
type input "*"
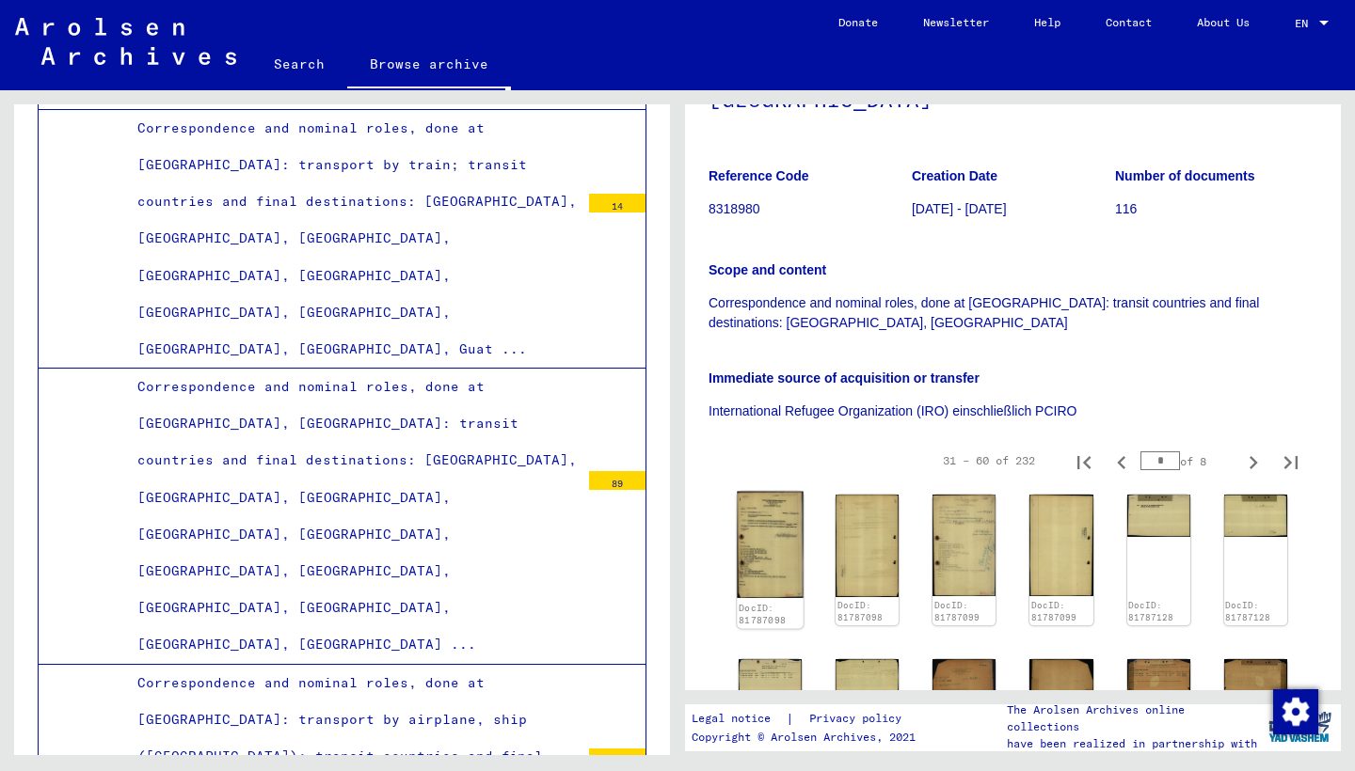
click at [755, 492] on img at bounding box center [770, 545] width 67 height 107
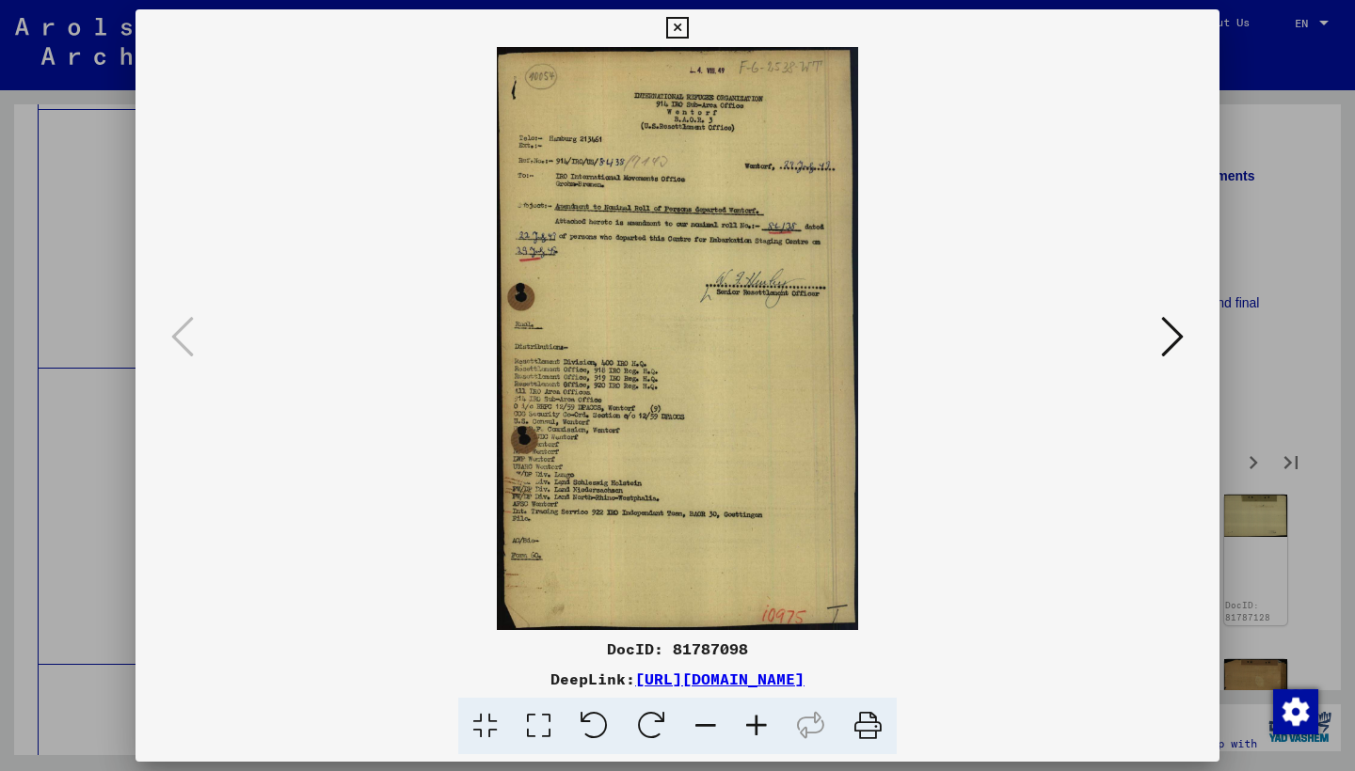
click at [1168, 344] on icon at bounding box center [1172, 336] width 23 height 45
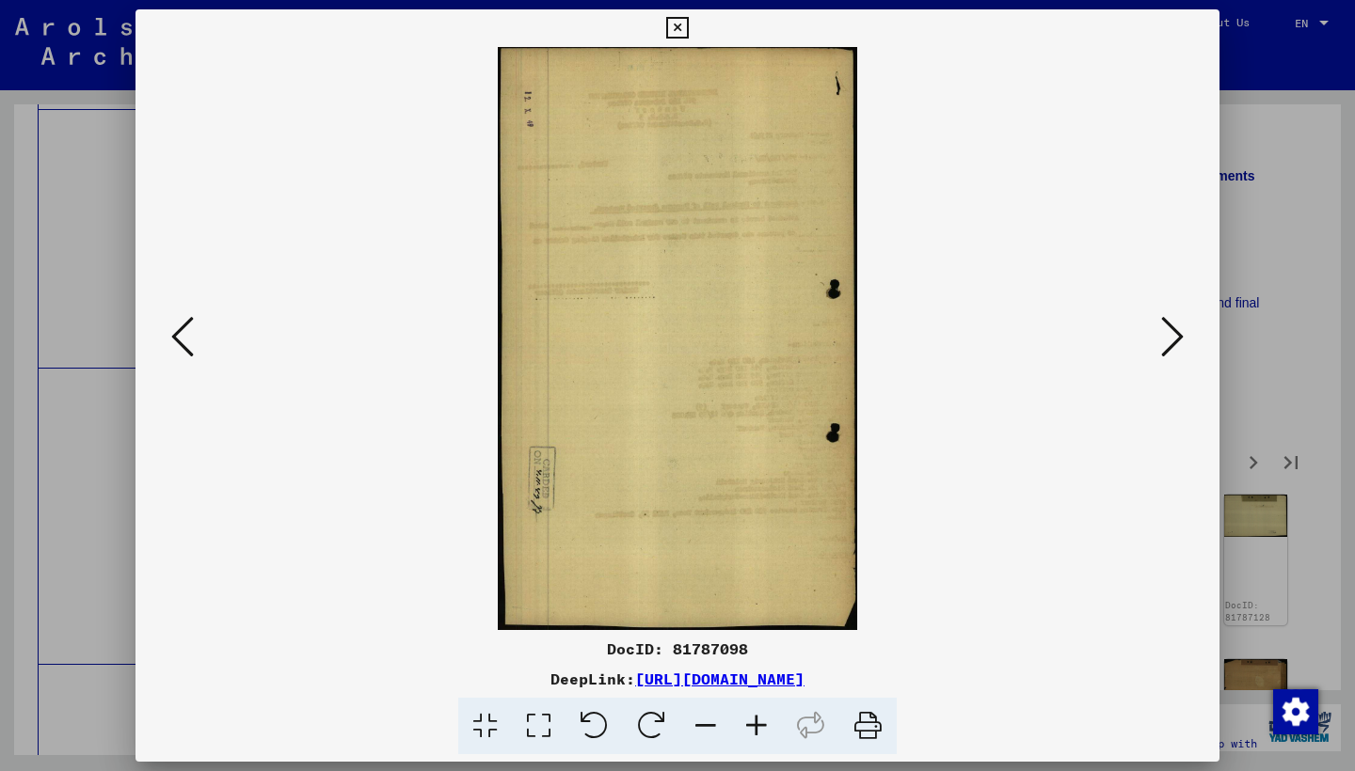
click at [1168, 344] on icon at bounding box center [1172, 336] width 23 height 45
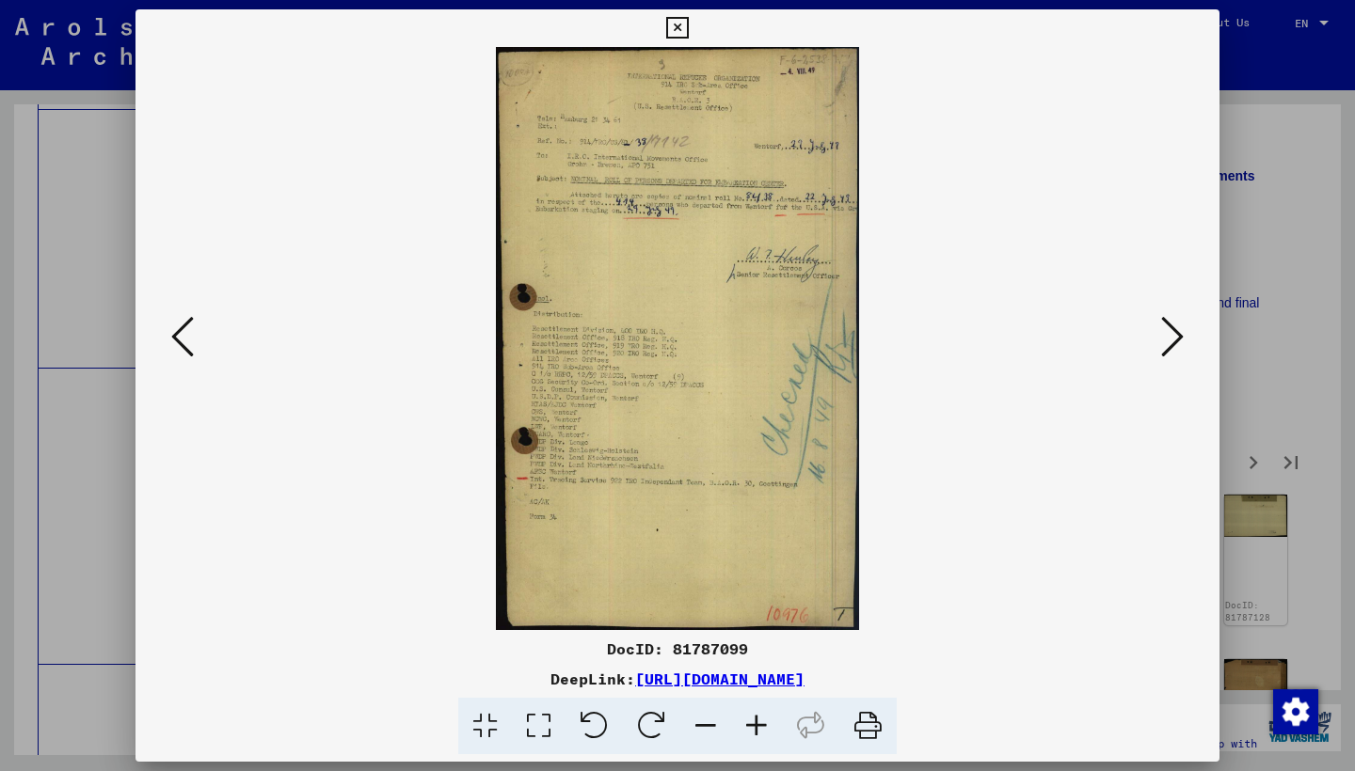
click at [1168, 344] on icon at bounding box center [1172, 336] width 23 height 45
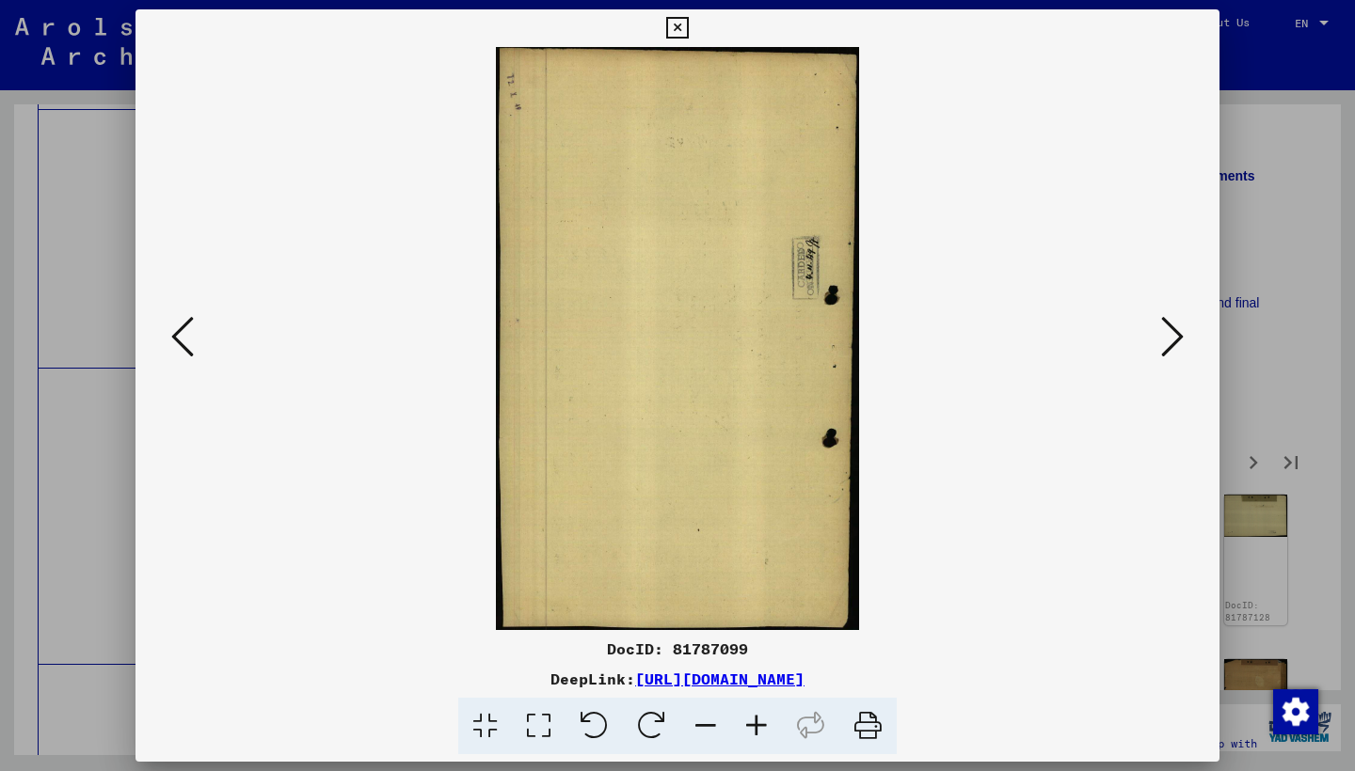
click at [1167, 344] on icon at bounding box center [1172, 336] width 23 height 45
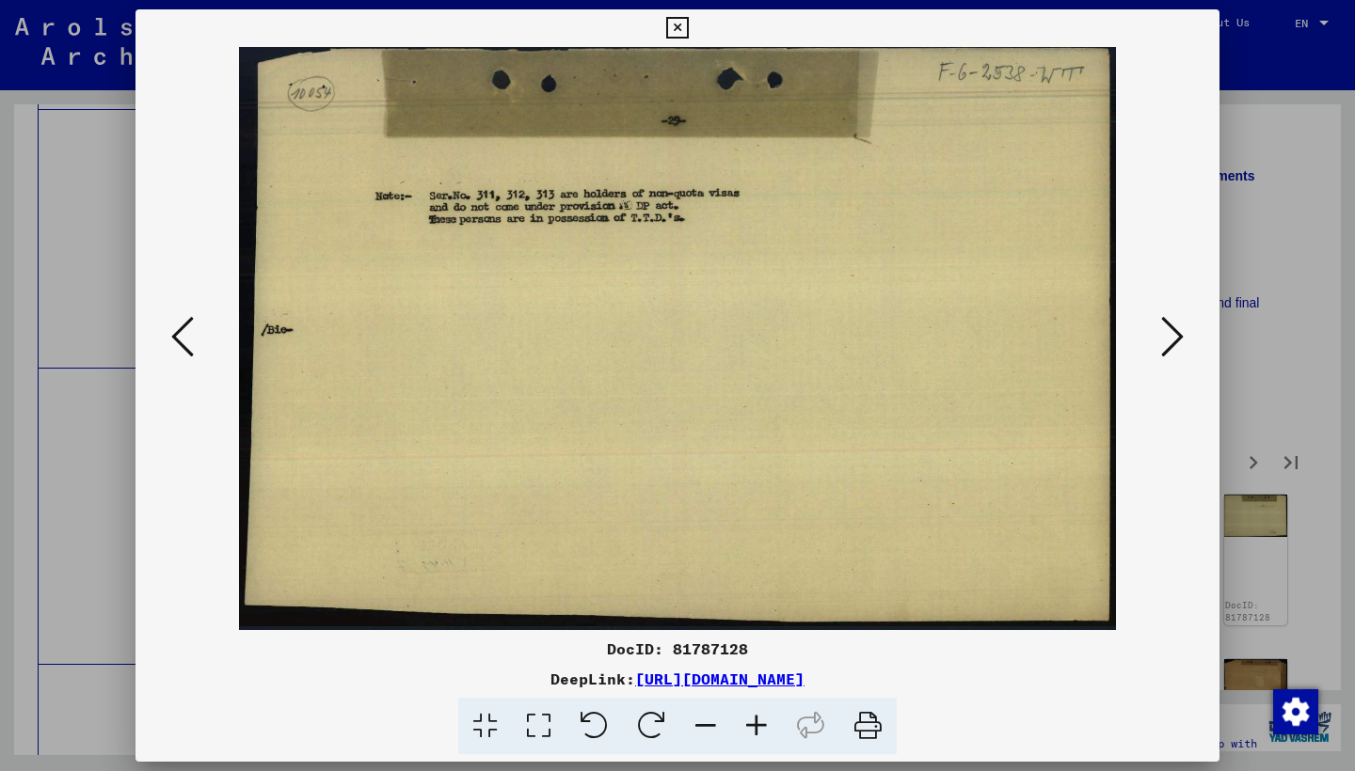
click at [1167, 344] on icon at bounding box center [1172, 336] width 23 height 45
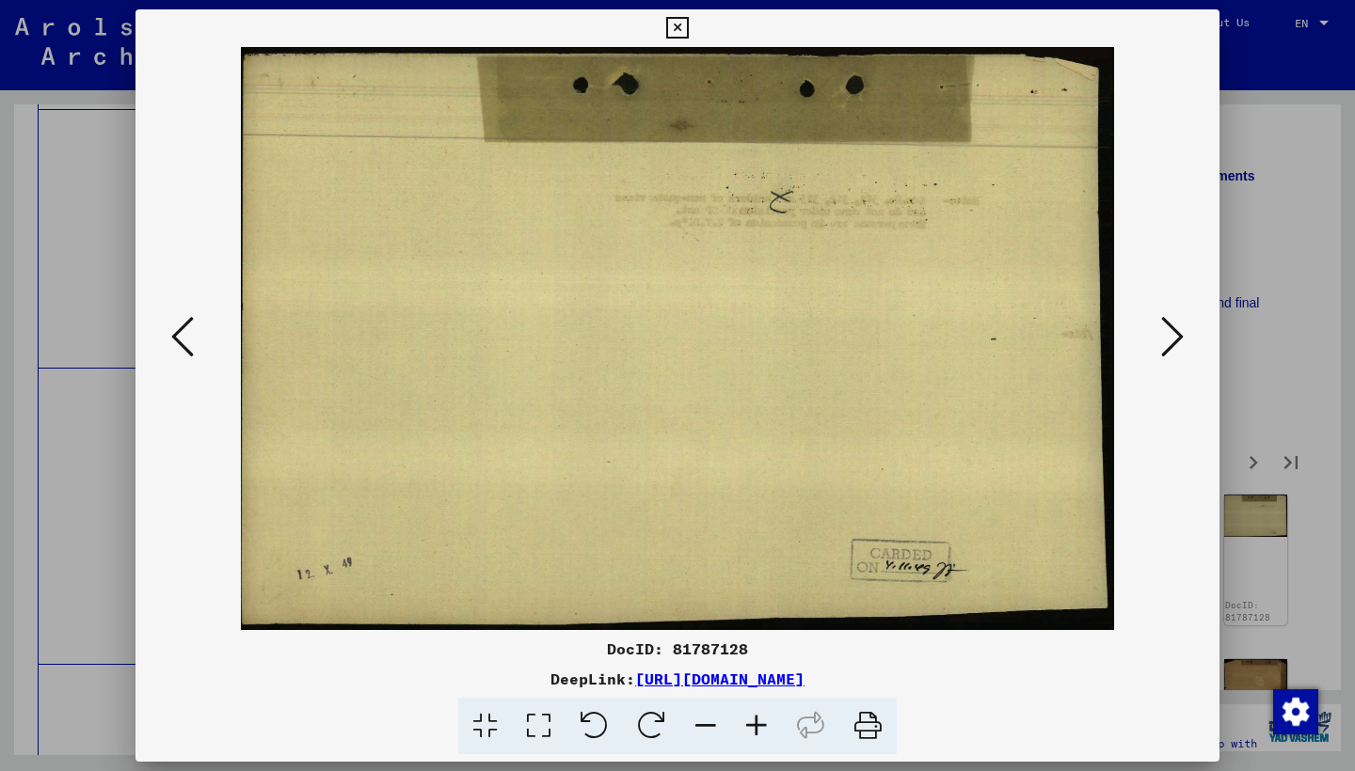
click at [1167, 344] on icon at bounding box center [1172, 336] width 23 height 45
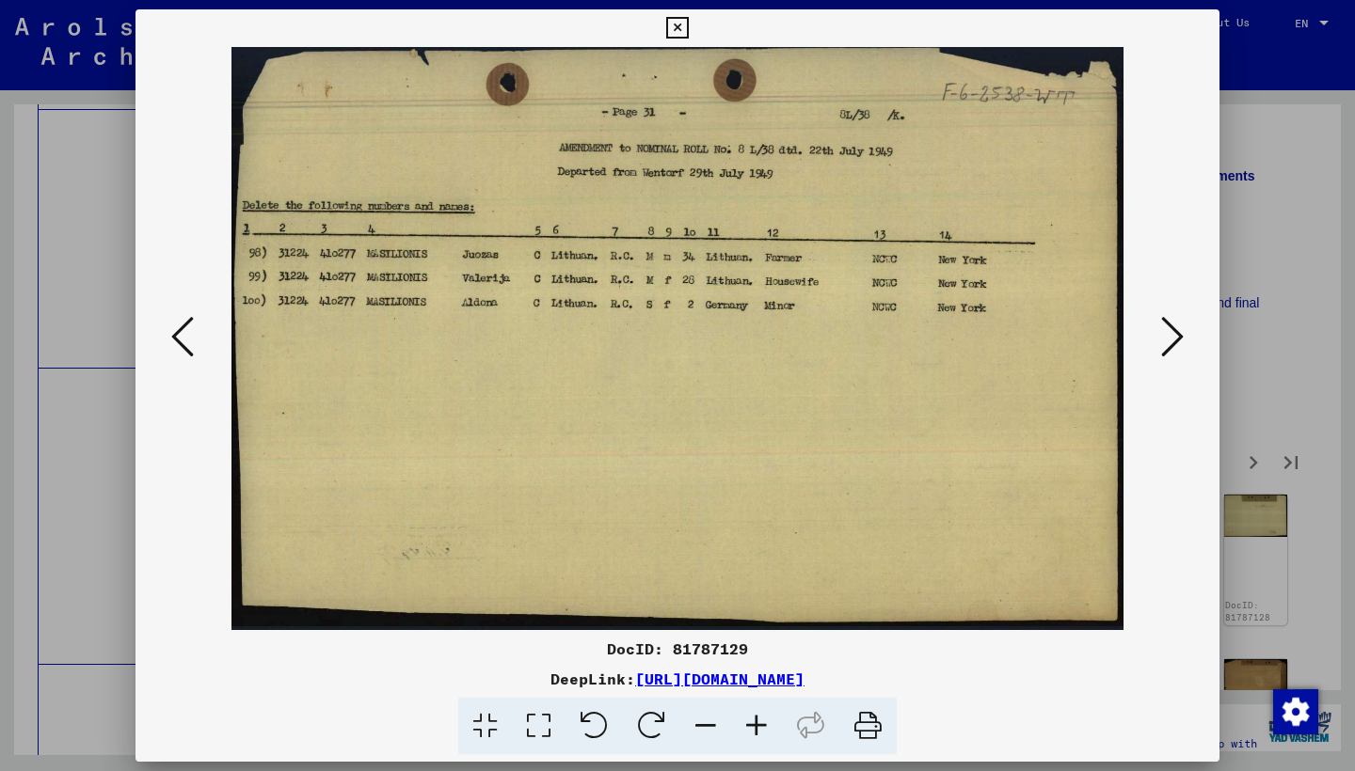
click at [1167, 344] on icon at bounding box center [1172, 336] width 23 height 45
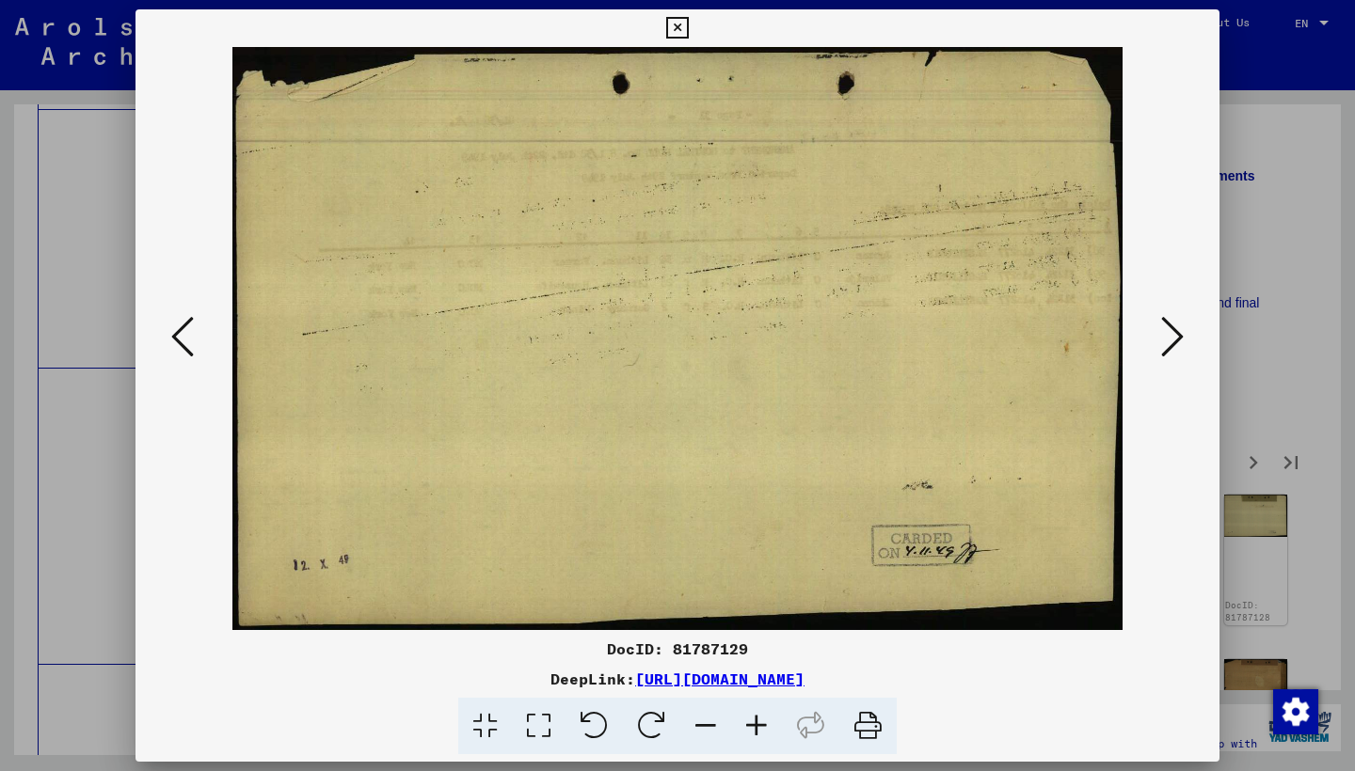
click at [1167, 344] on icon at bounding box center [1172, 336] width 23 height 45
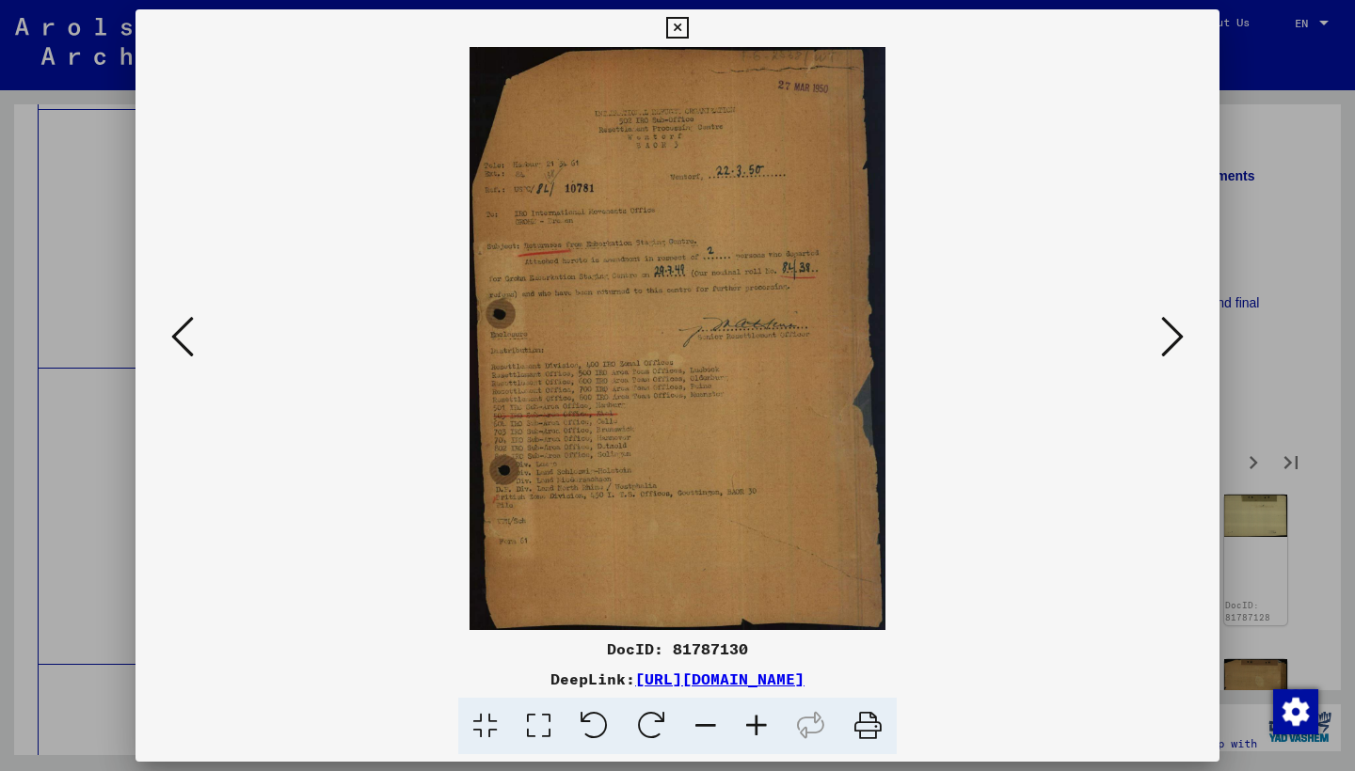
click at [1166, 344] on icon at bounding box center [1172, 336] width 23 height 45
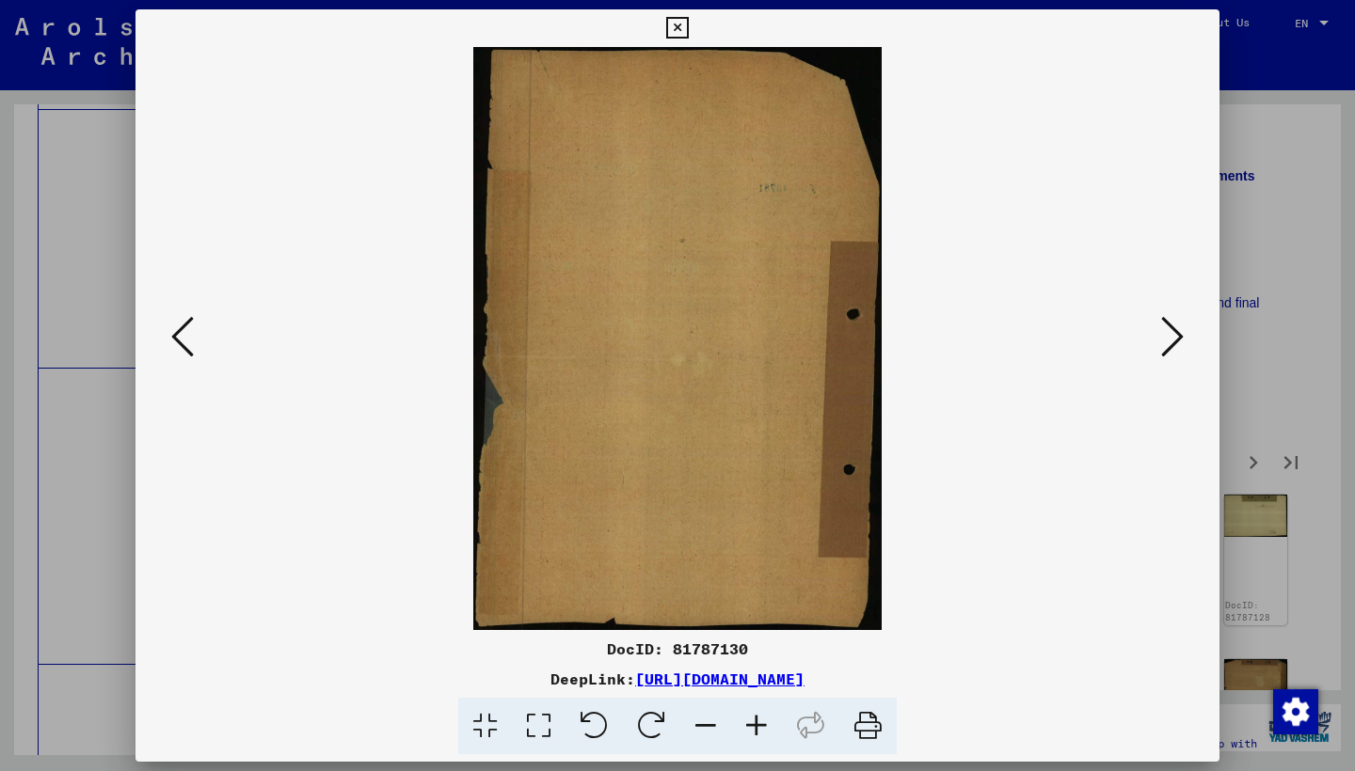
click at [1166, 344] on icon at bounding box center [1172, 336] width 23 height 45
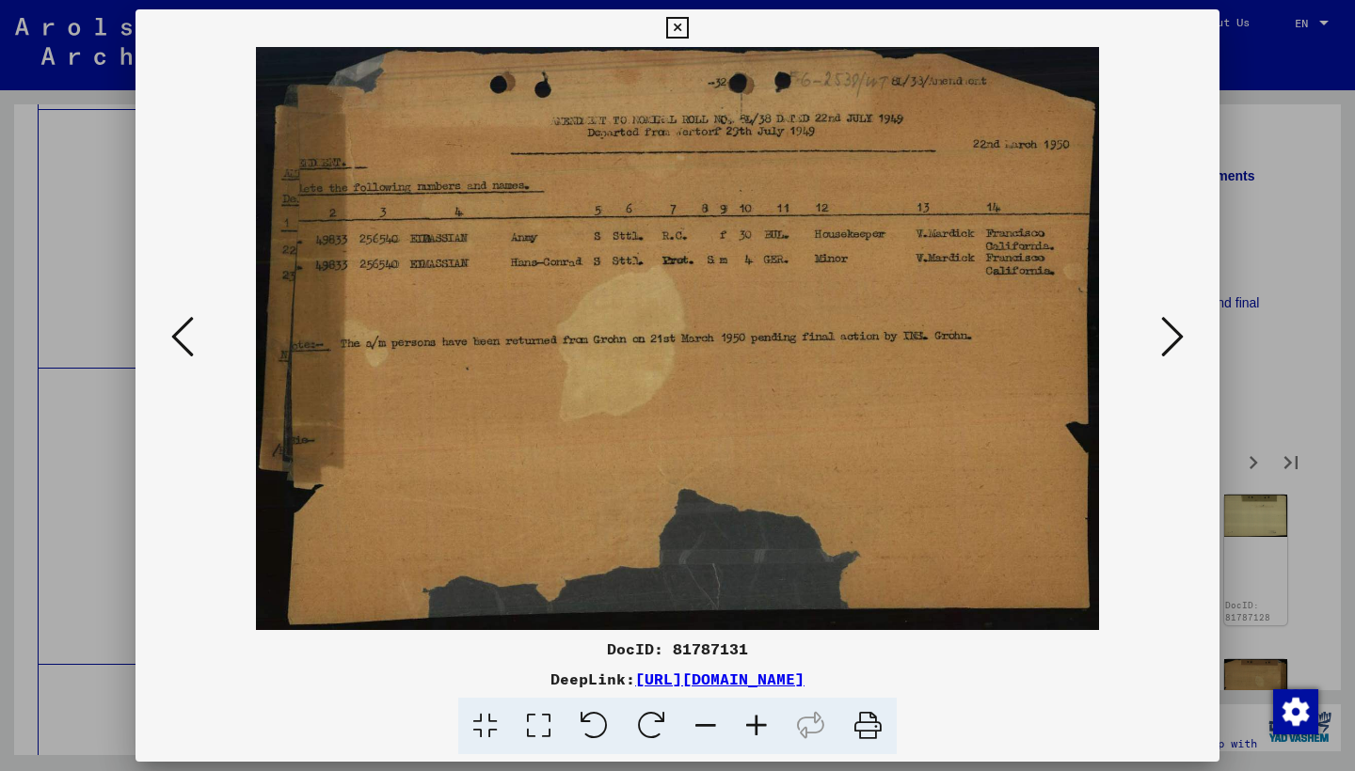
click at [1166, 344] on icon at bounding box center [1172, 336] width 23 height 45
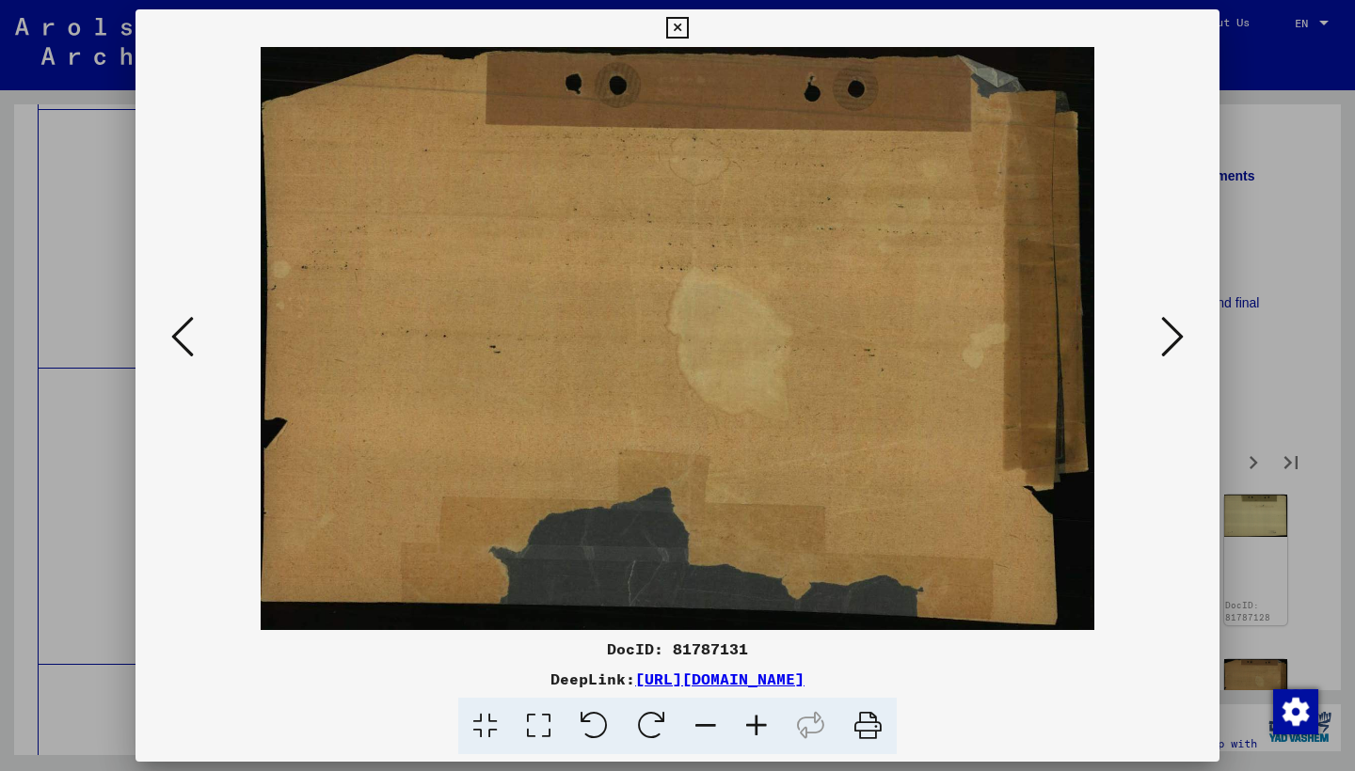
click at [1166, 344] on icon at bounding box center [1172, 336] width 23 height 45
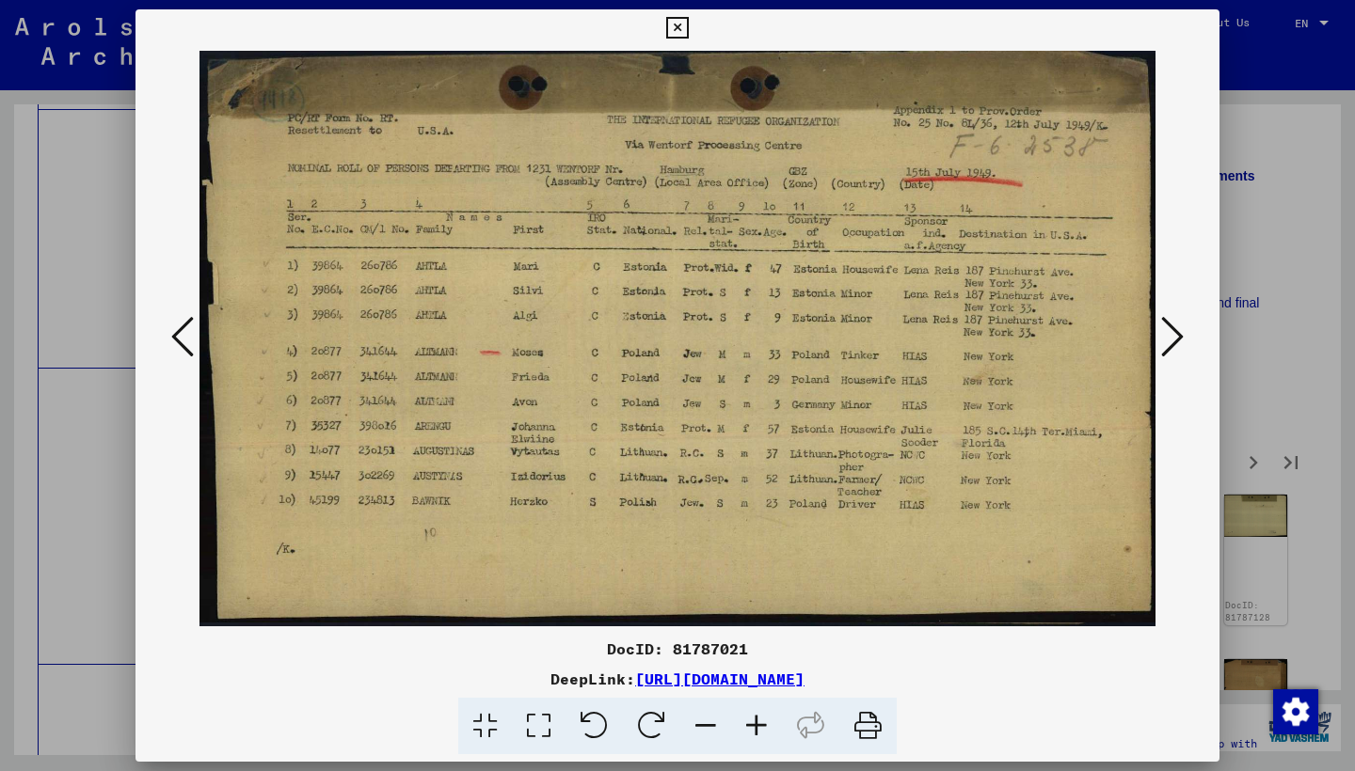
click at [1163, 341] on icon at bounding box center [1172, 336] width 23 height 45
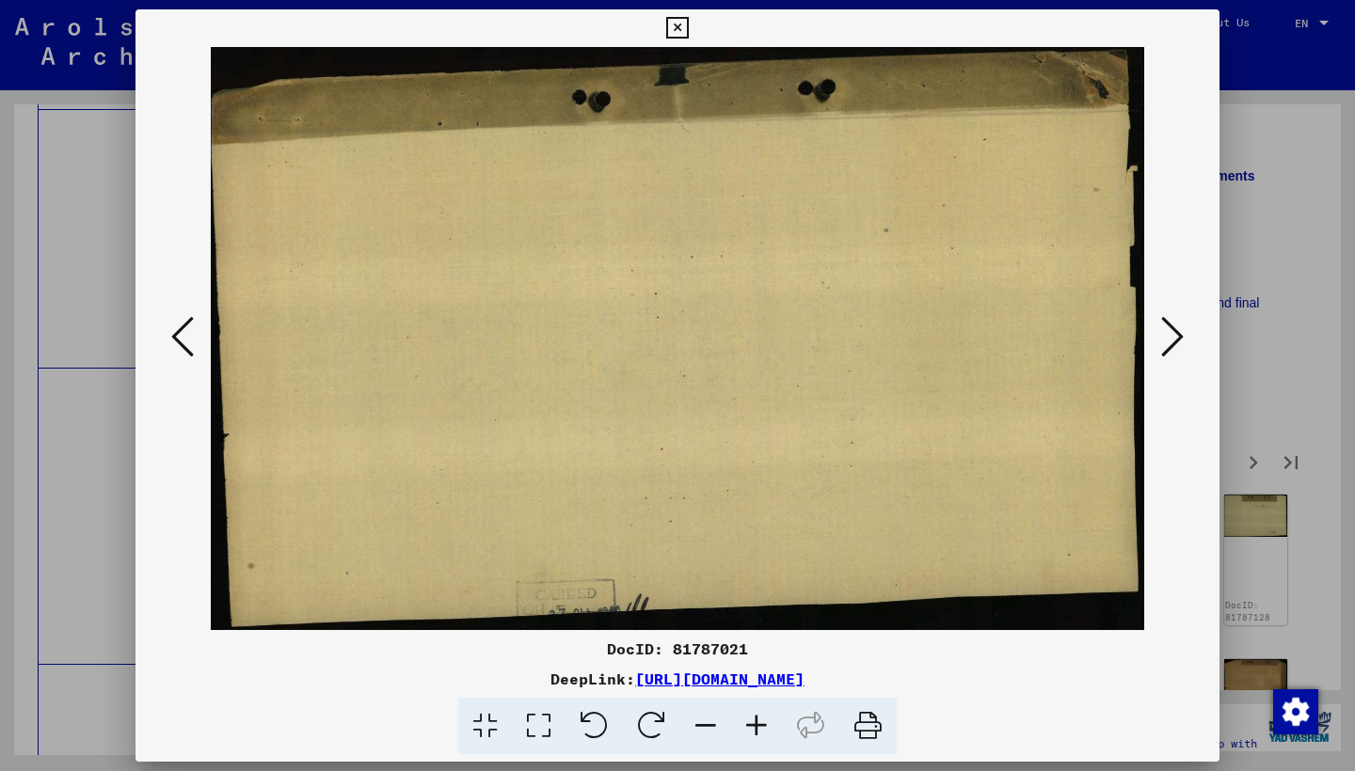
click at [1163, 341] on icon at bounding box center [1172, 336] width 23 height 45
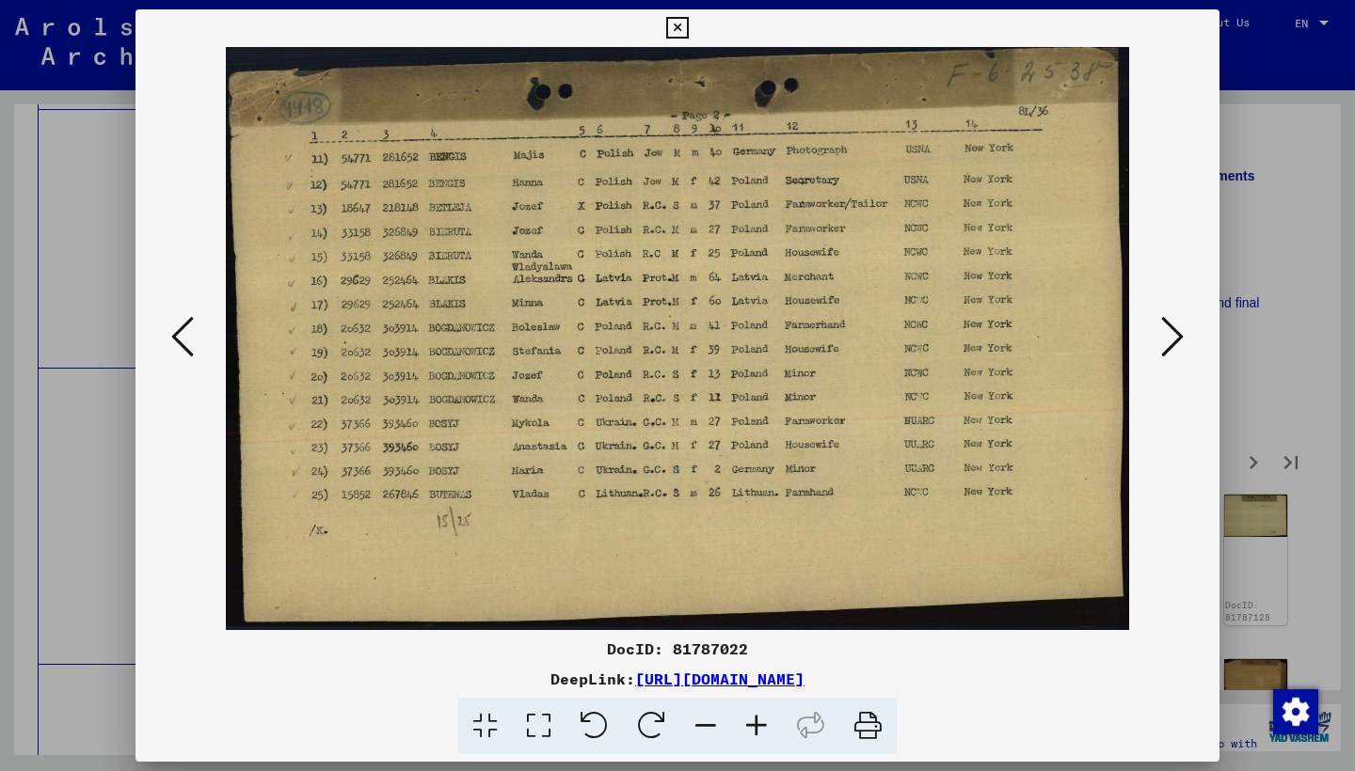
click at [1163, 342] on icon at bounding box center [1172, 336] width 23 height 45
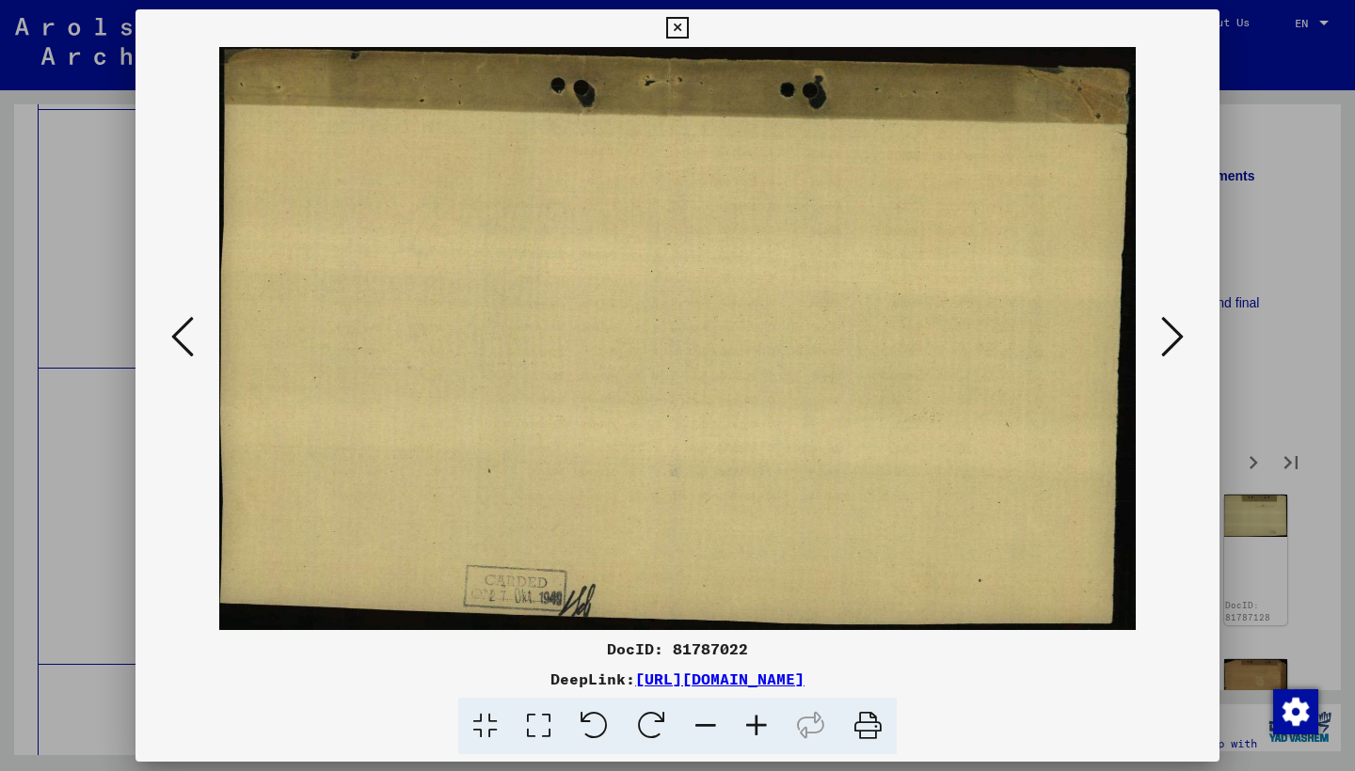
click at [1163, 342] on icon at bounding box center [1172, 336] width 23 height 45
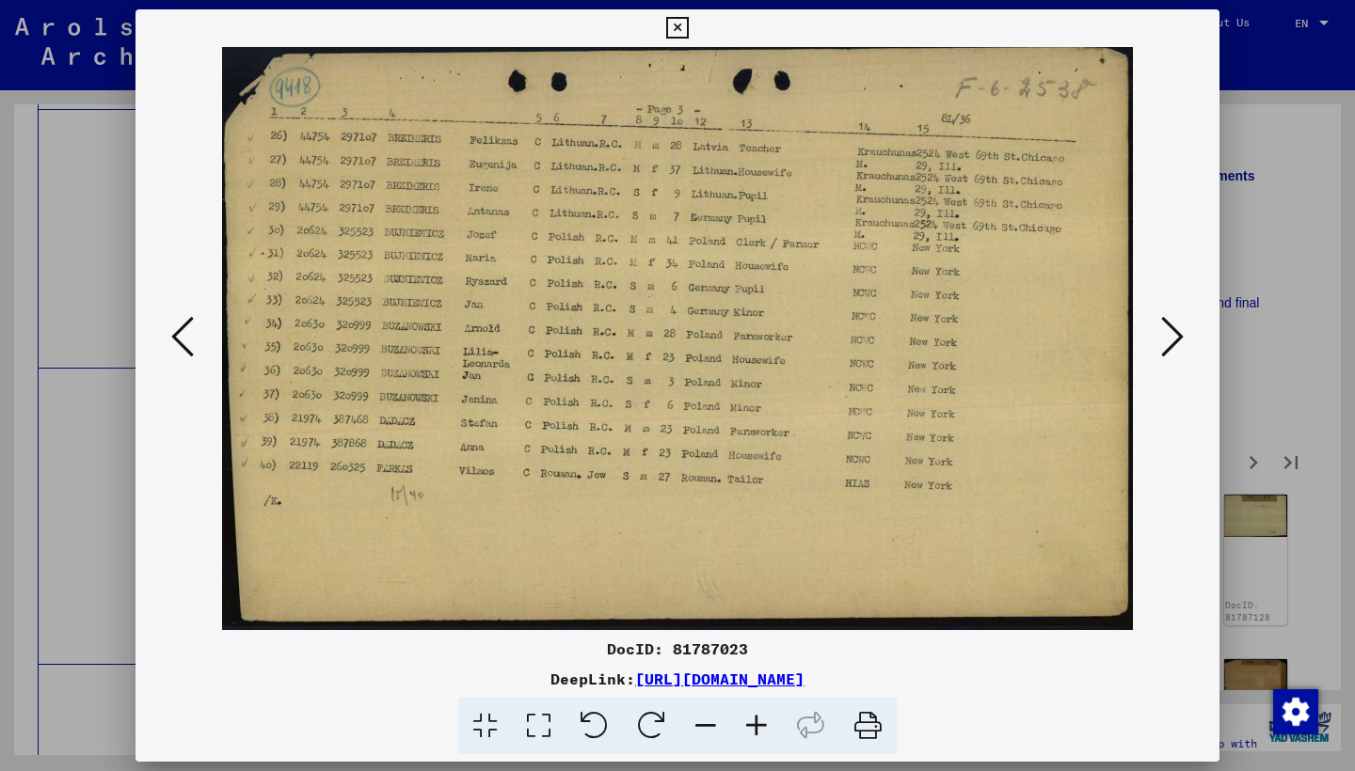
click at [1163, 342] on icon at bounding box center [1172, 336] width 23 height 45
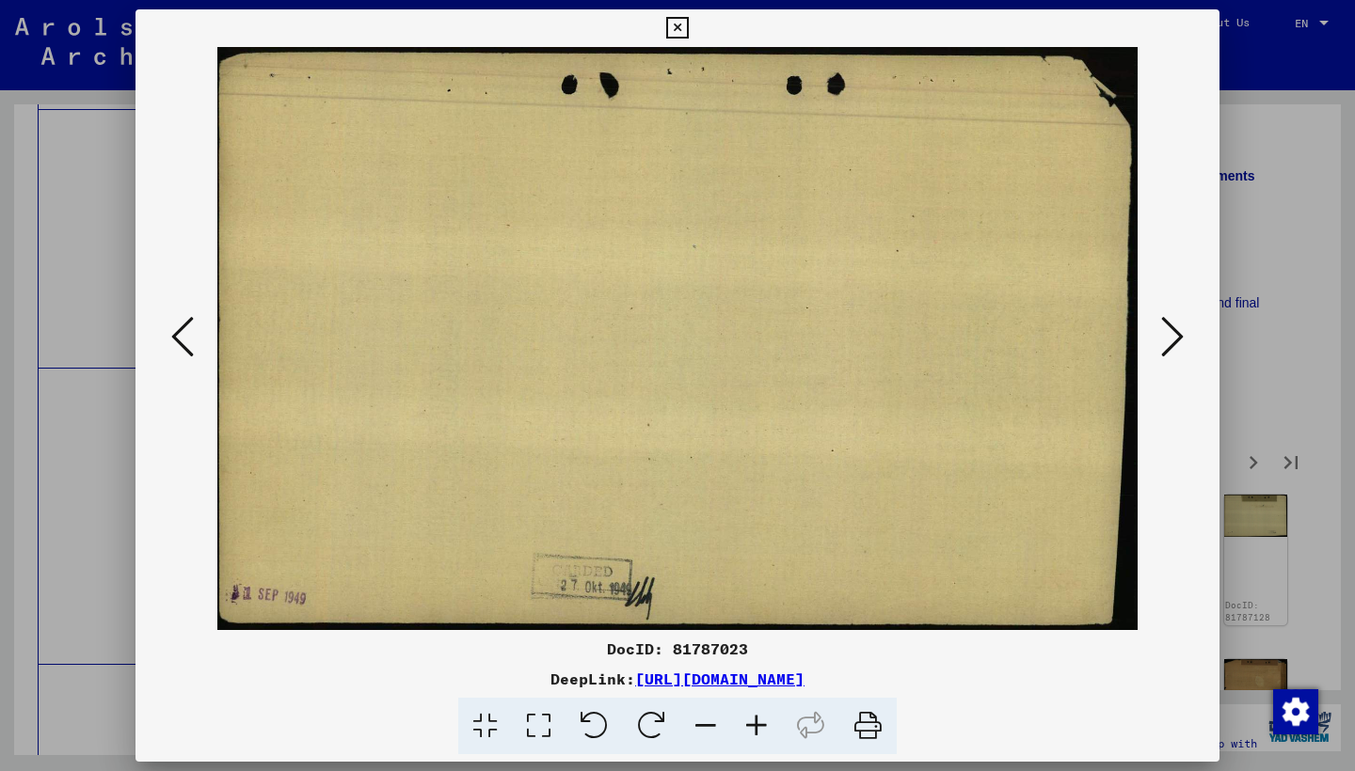
click at [1163, 342] on icon at bounding box center [1172, 336] width 23 height 45
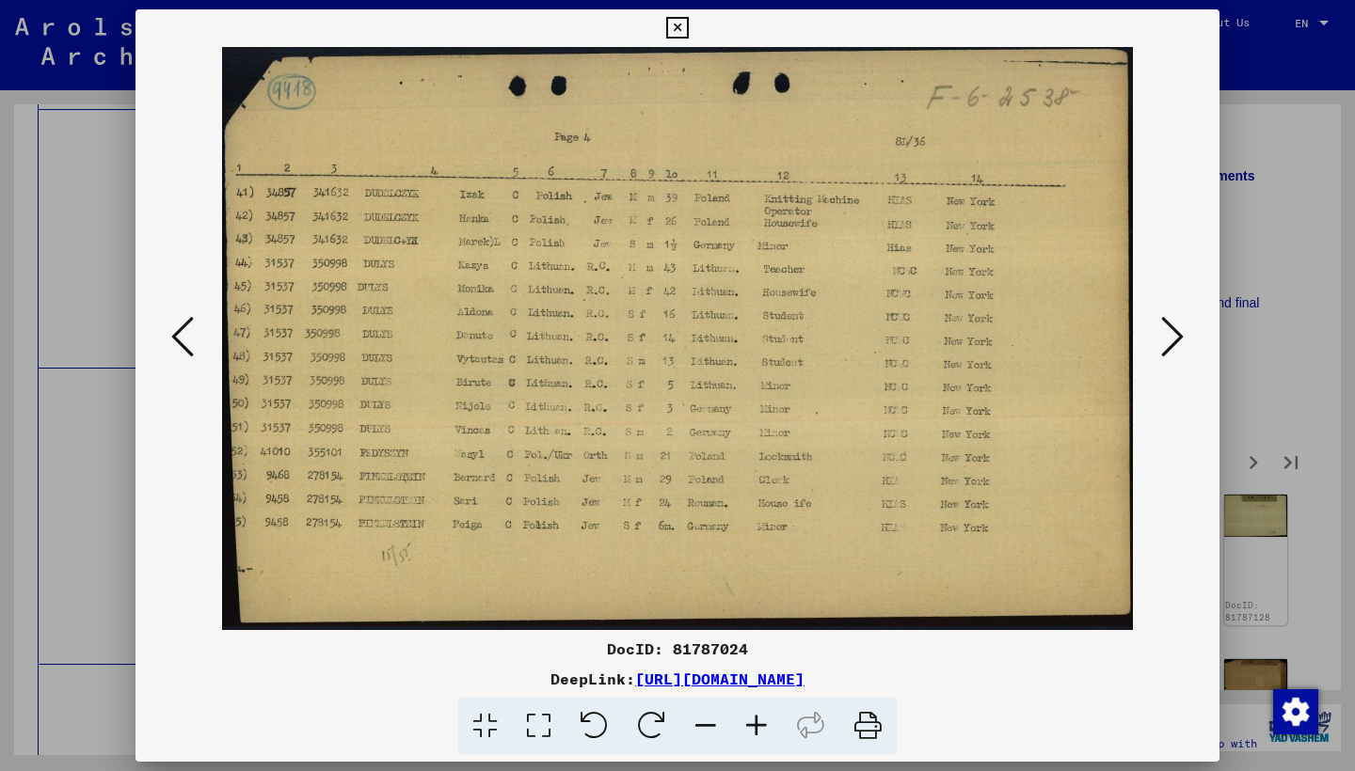
click at [1163, 342] on icon at bounding box center [1172, 336] width 23 height 45
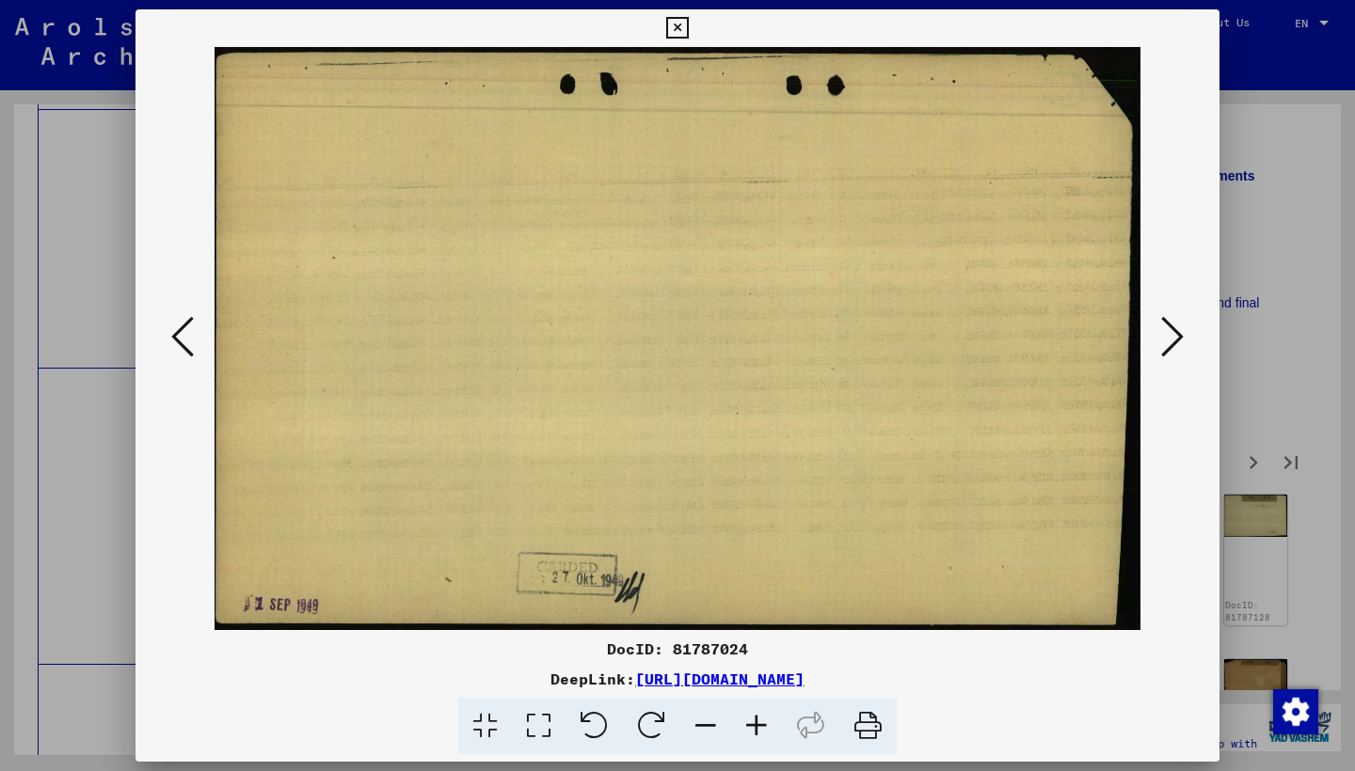
click at [1163, 342] on icon at bounding box center [1172, 336] width 23 height 45
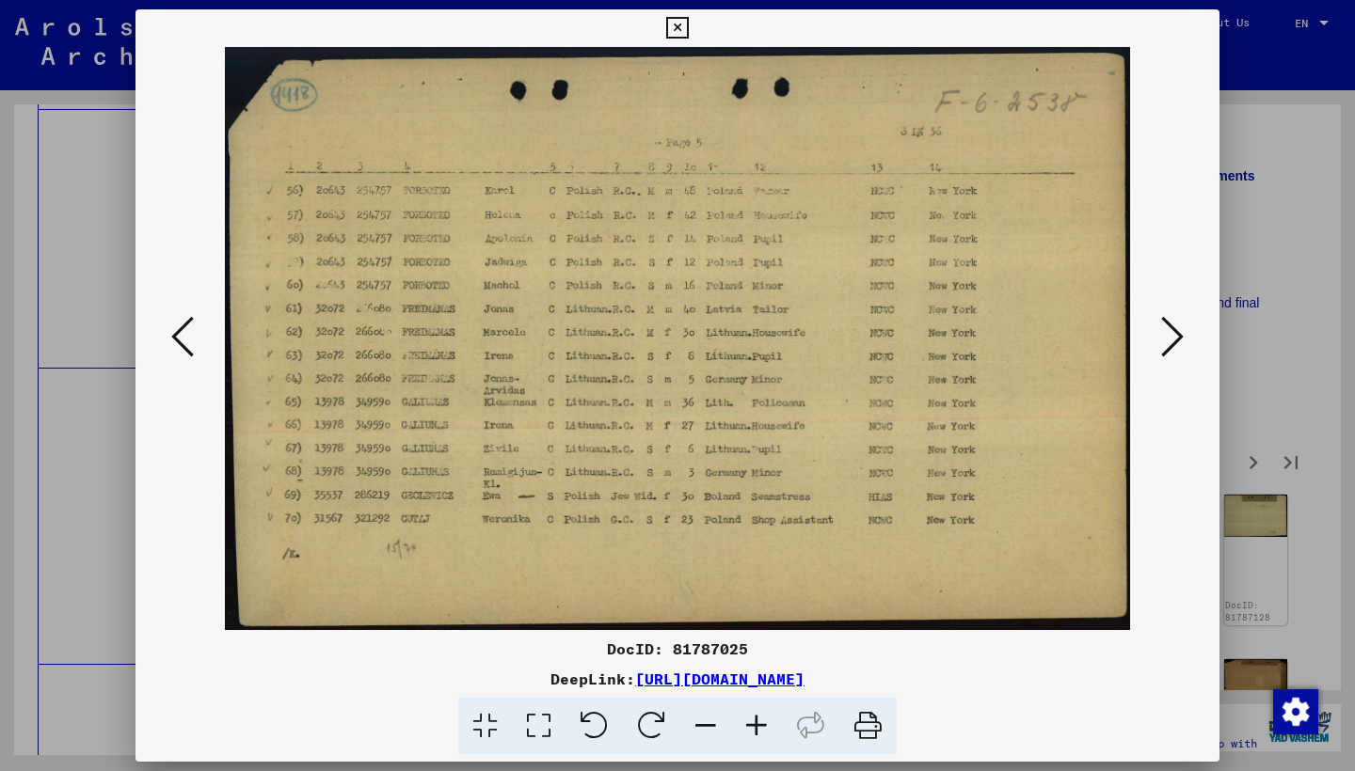
click at [1163, 342] on icon at bounding box center [1172, 336] width 23 height 45
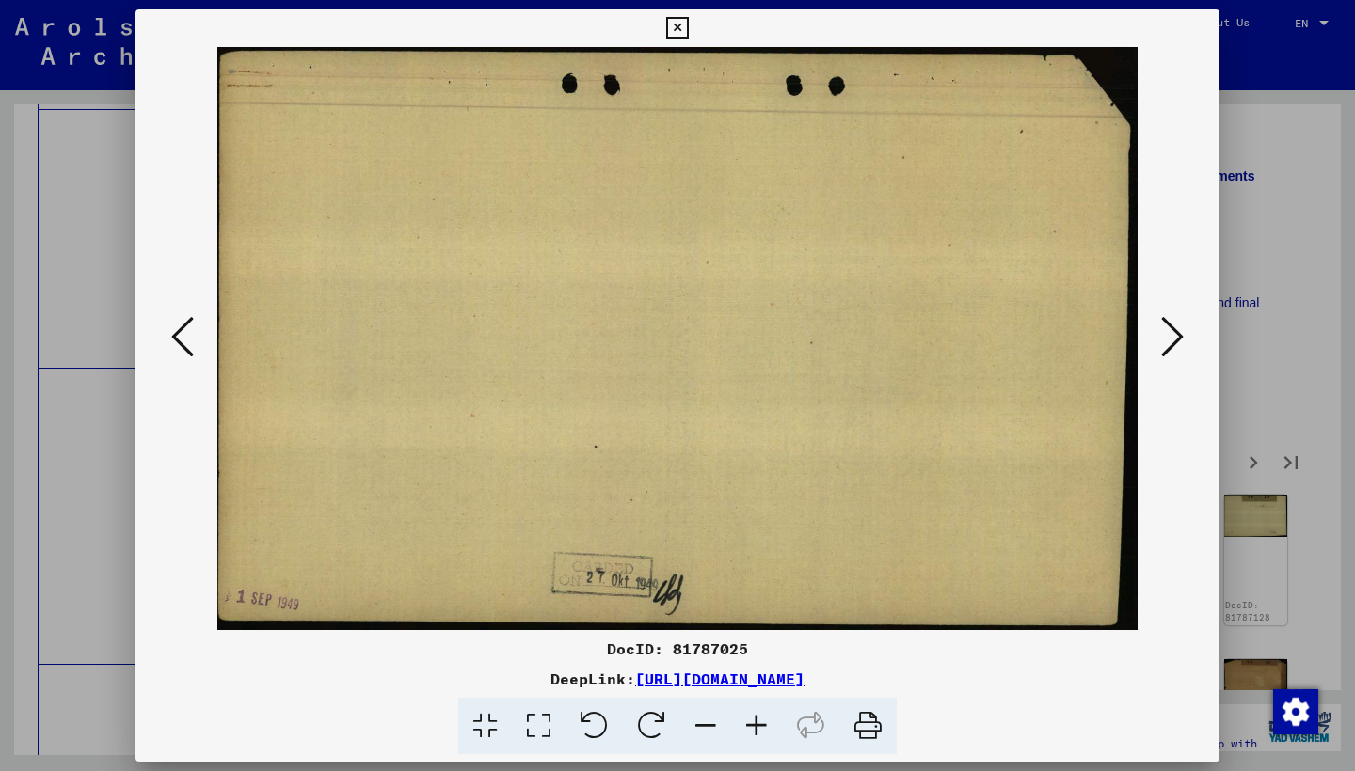
click at [1163, 342] on icon at bounding box center [1172, 336] width 23 height 45
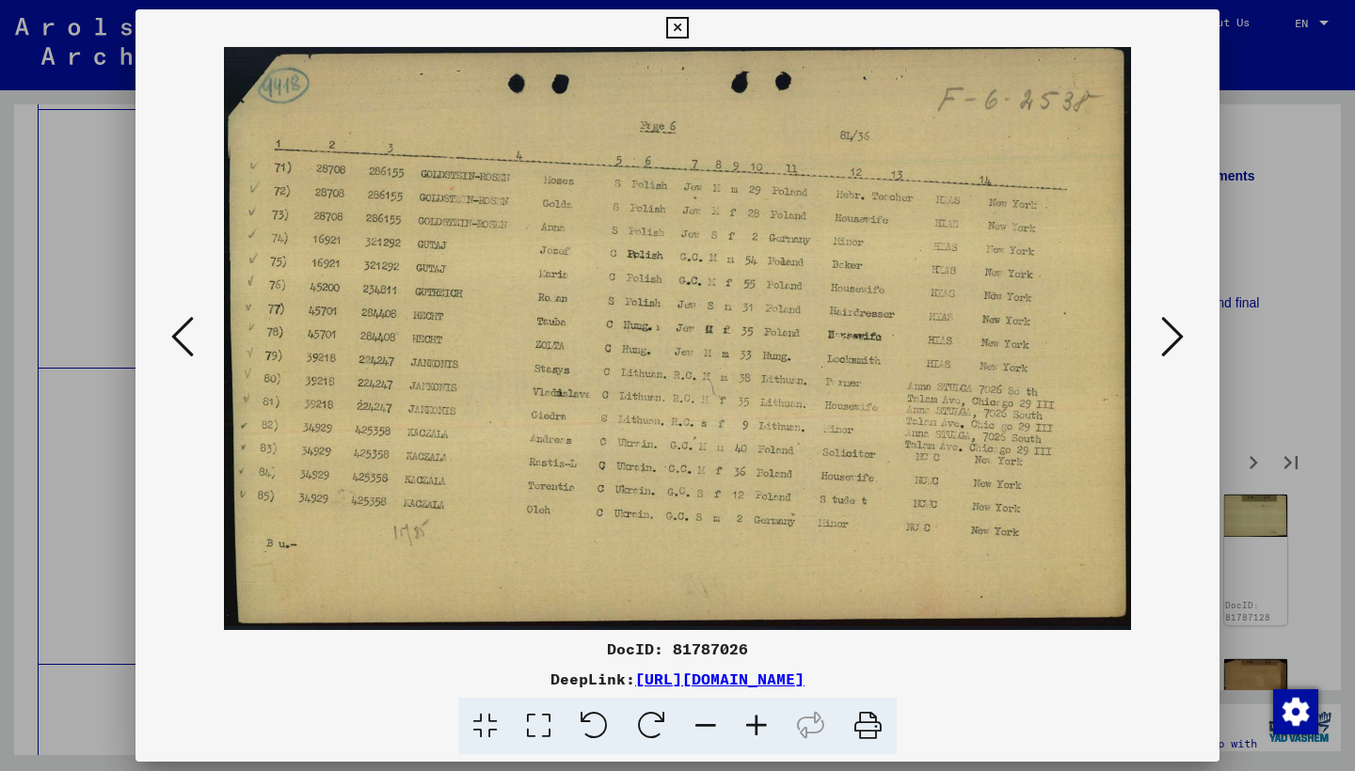
click at [1183, 341] on button at bounding box center [1172, 338] width 34 height 54
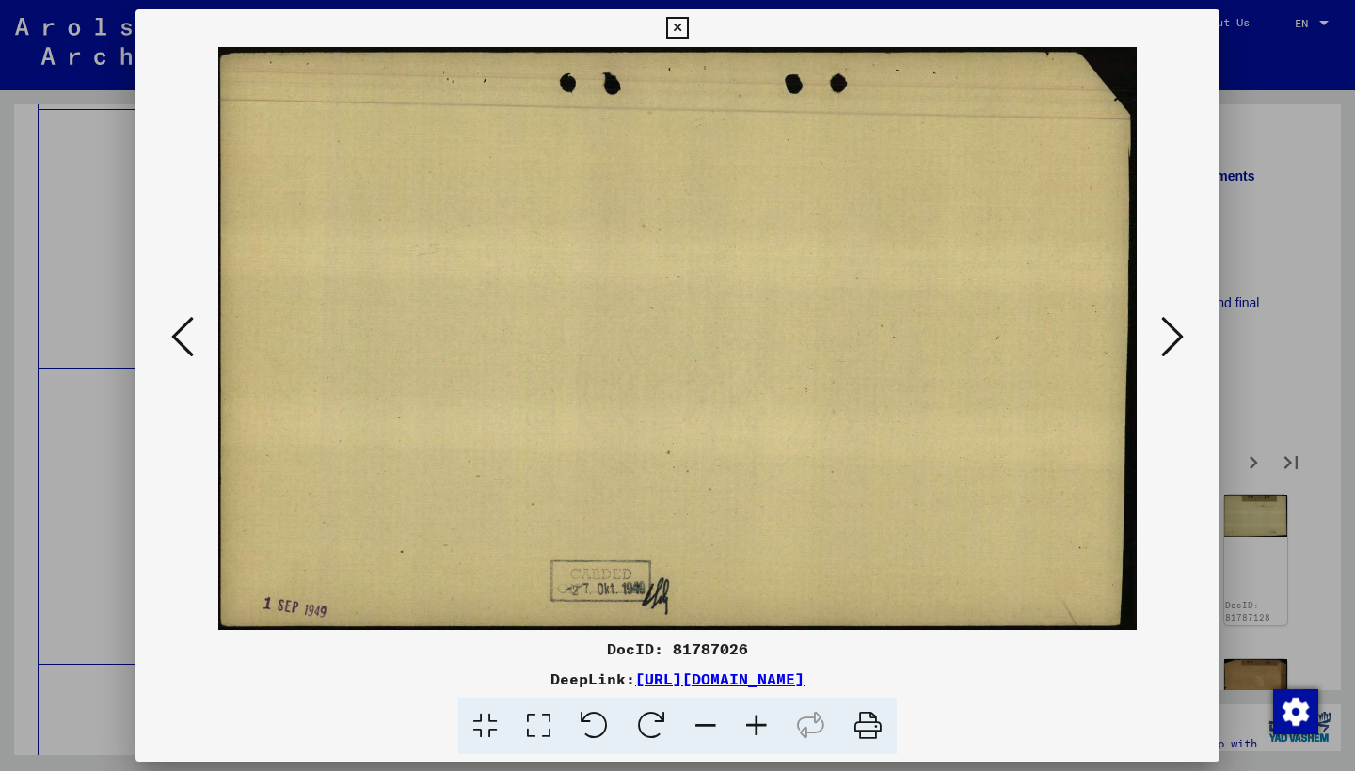
click at [1183, 341] on button at bounding box center [1172, 338] width 34 height 54
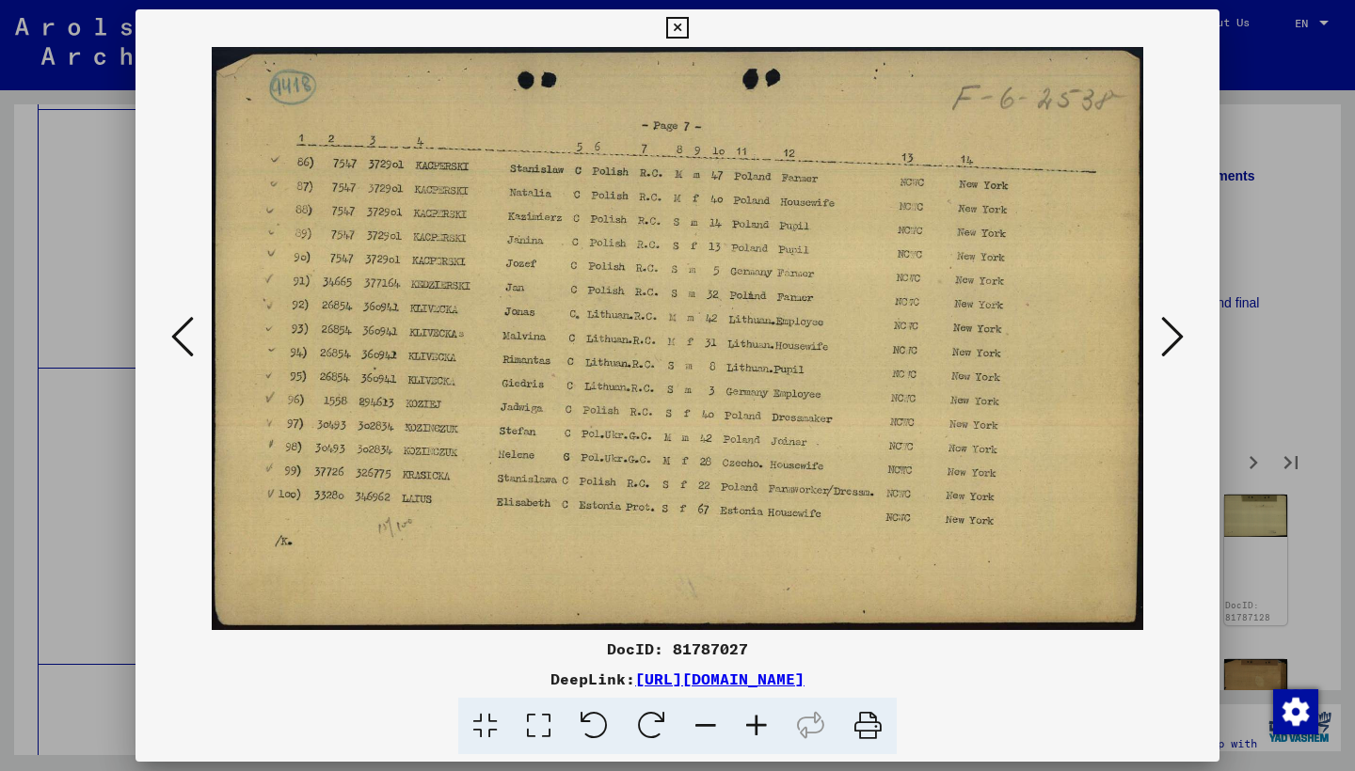
click at [1183, 341] on button at bounding box center [1172, 338] width 34 height 54
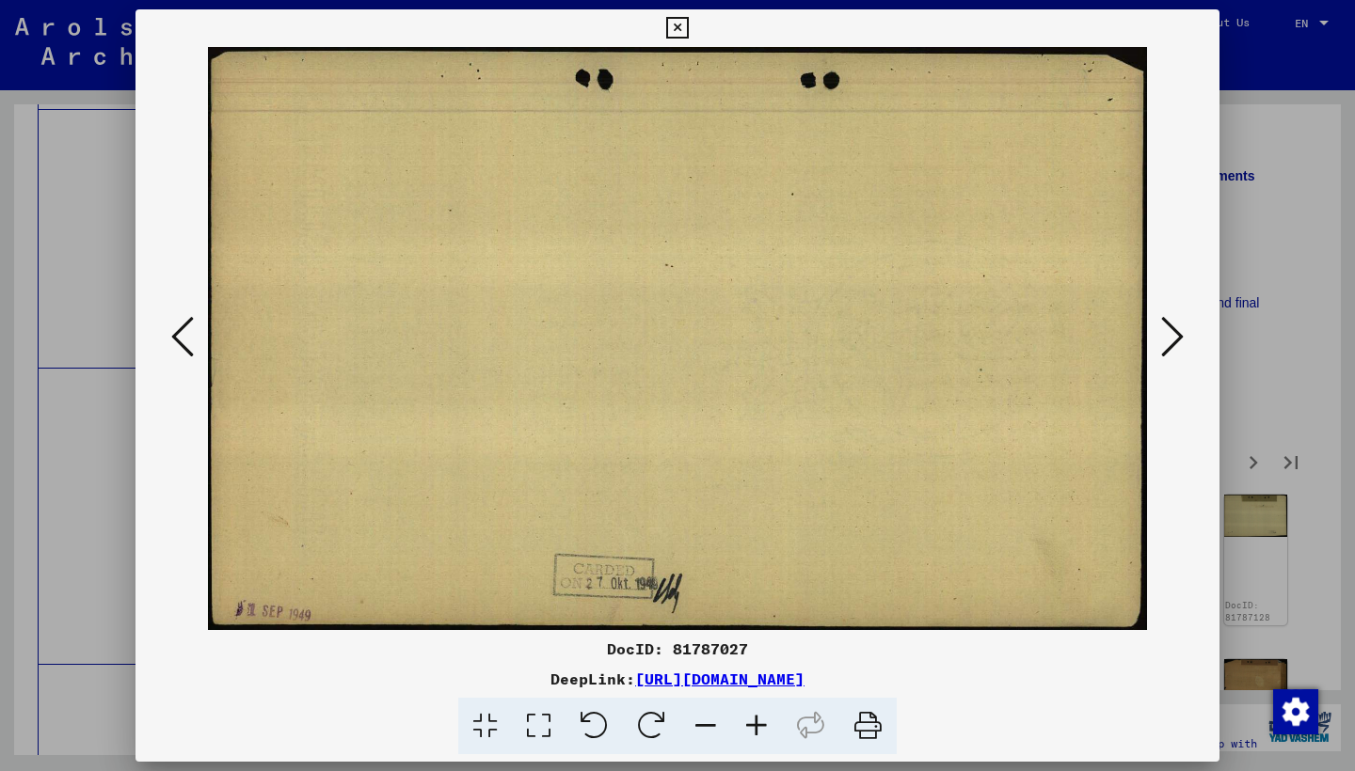
click at [1183, 341] on button at bounding box center [1172, 338] width 34 height 54
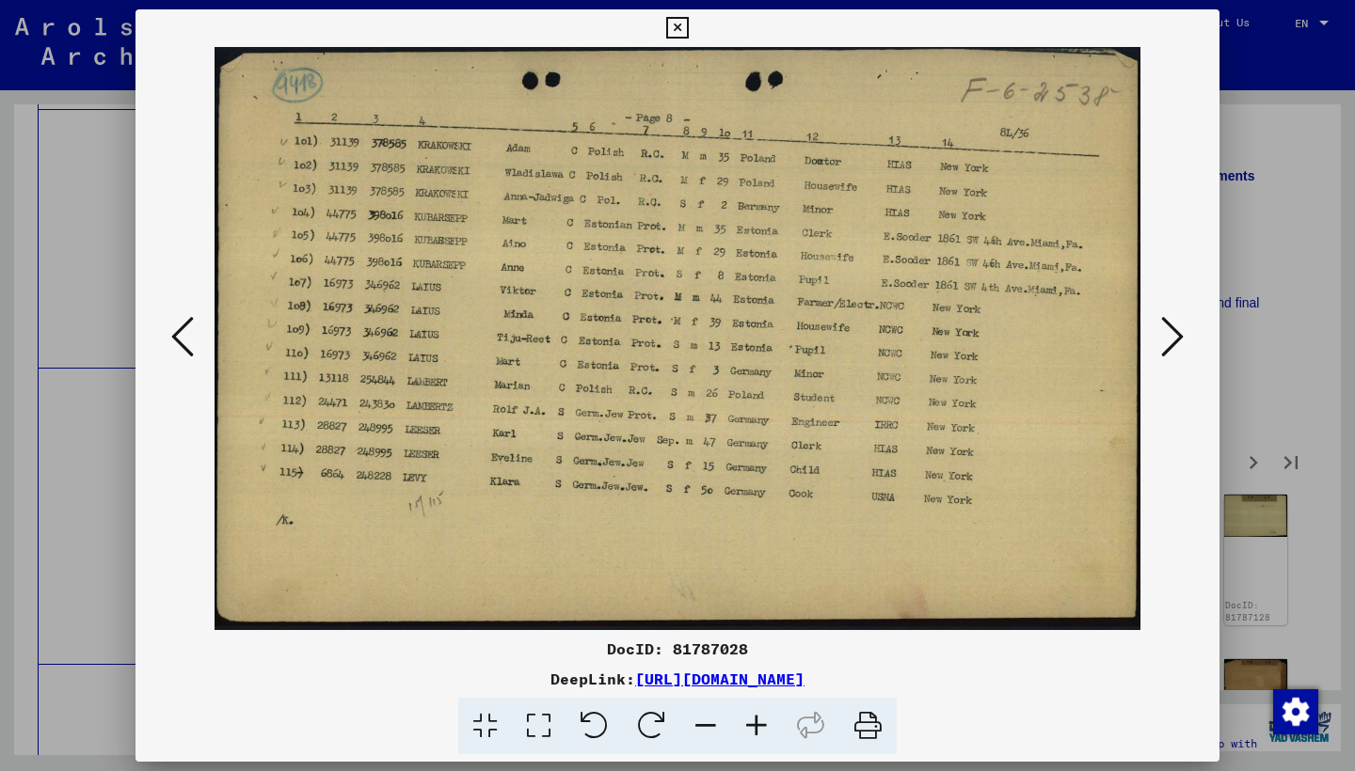
click at [1183, 341] on button at bounding box center [1172, 338] width 34 height 54
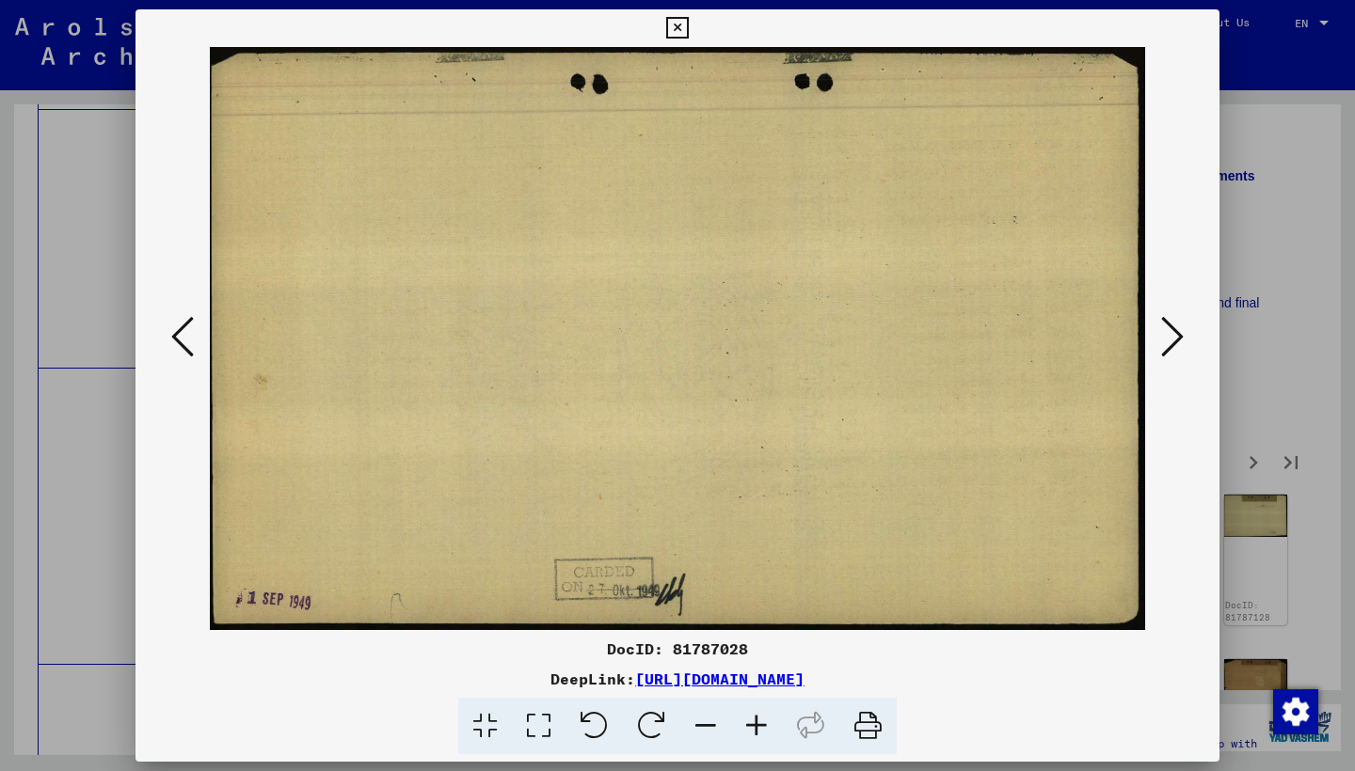
click at [1183, 341] on button at bounding box center [1172, 338] width 34 height 54
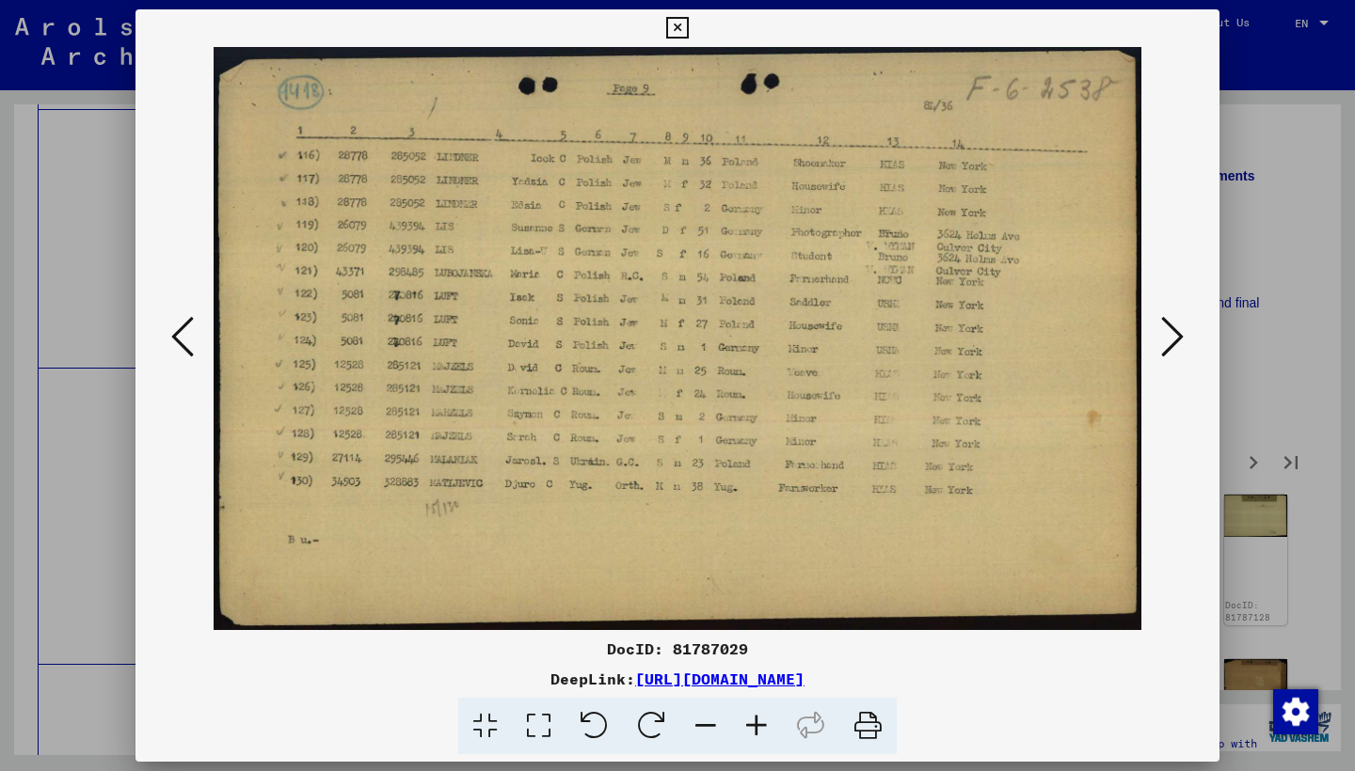
click at [1166, 325] on icon at bounding box center [1172, 336] width 23 height 45
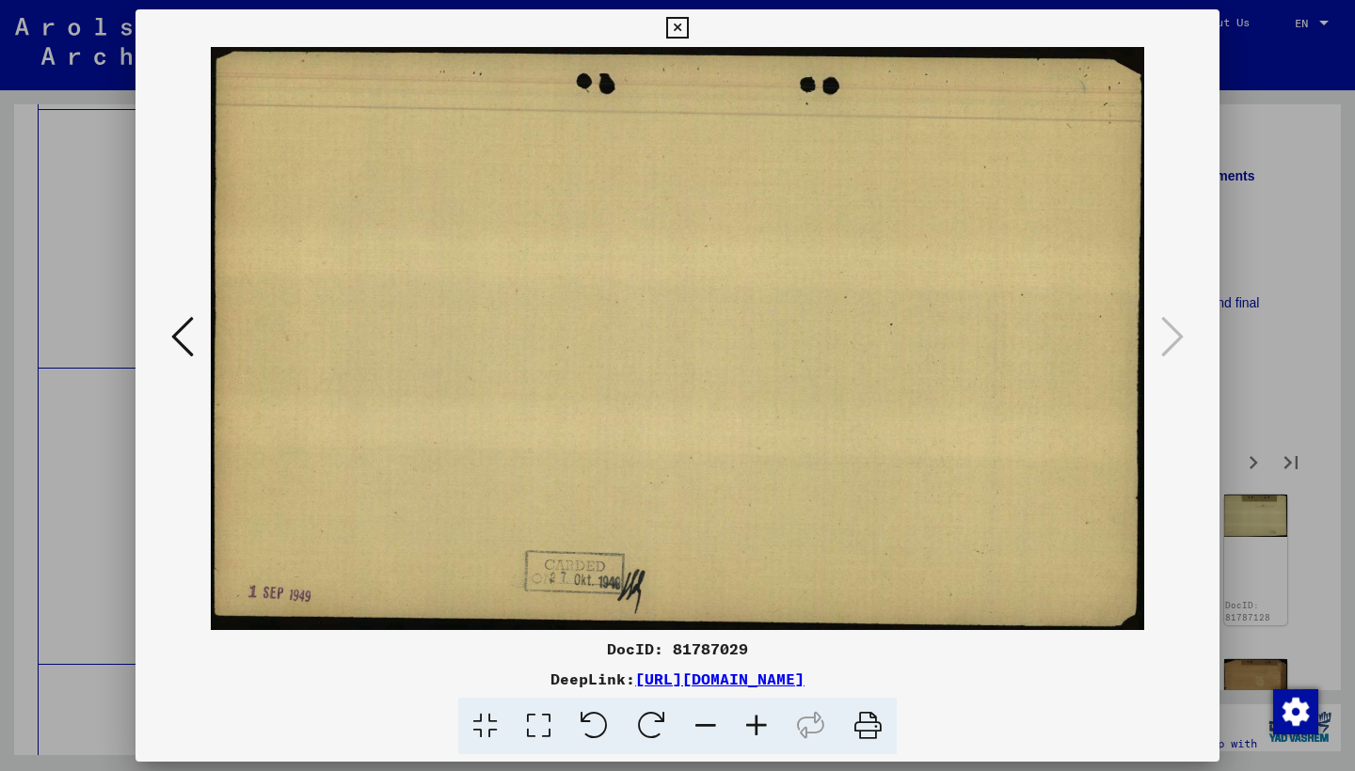
click at [688, 21] on icon at bounding box center [677, 28] width 22 height 23
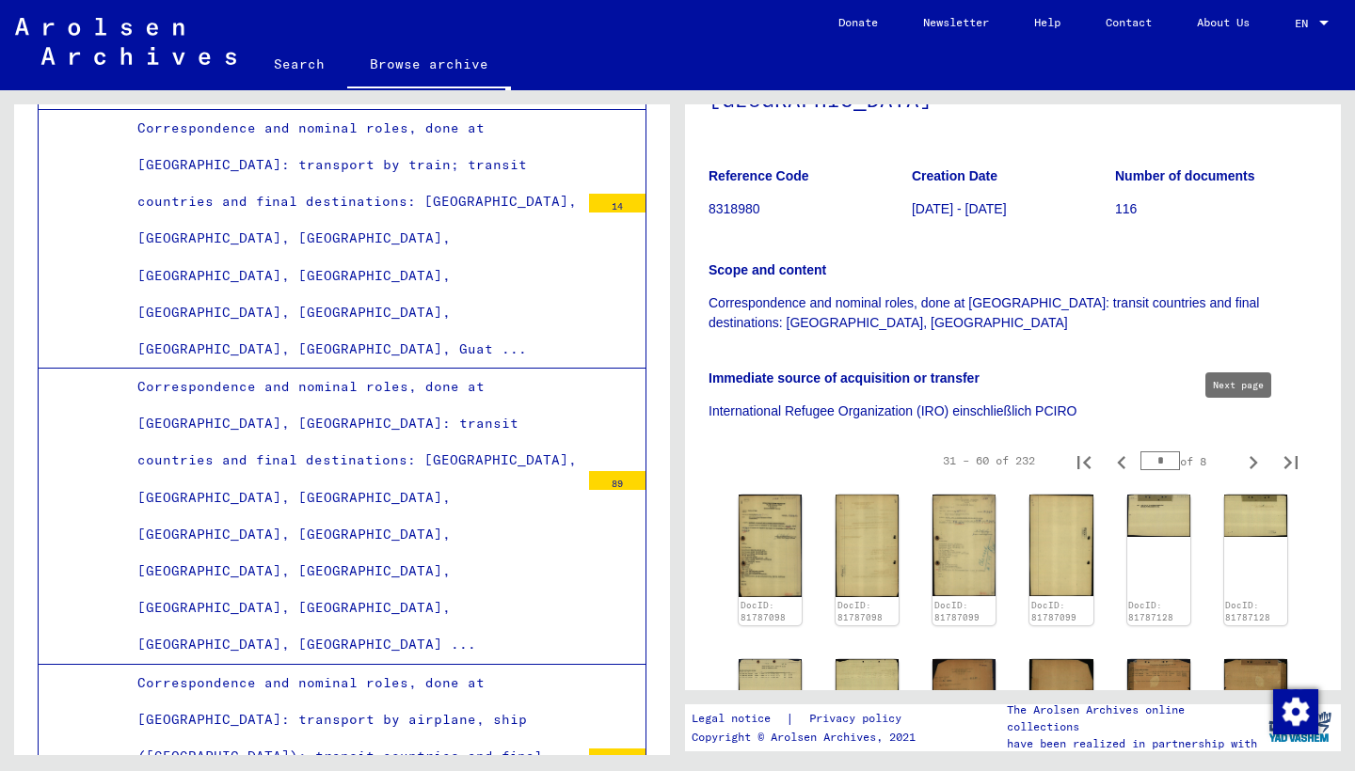
click at [1241, 450] on icon "Next page" at bounding box center [1253, 463] width 26 height 26
type input "*"
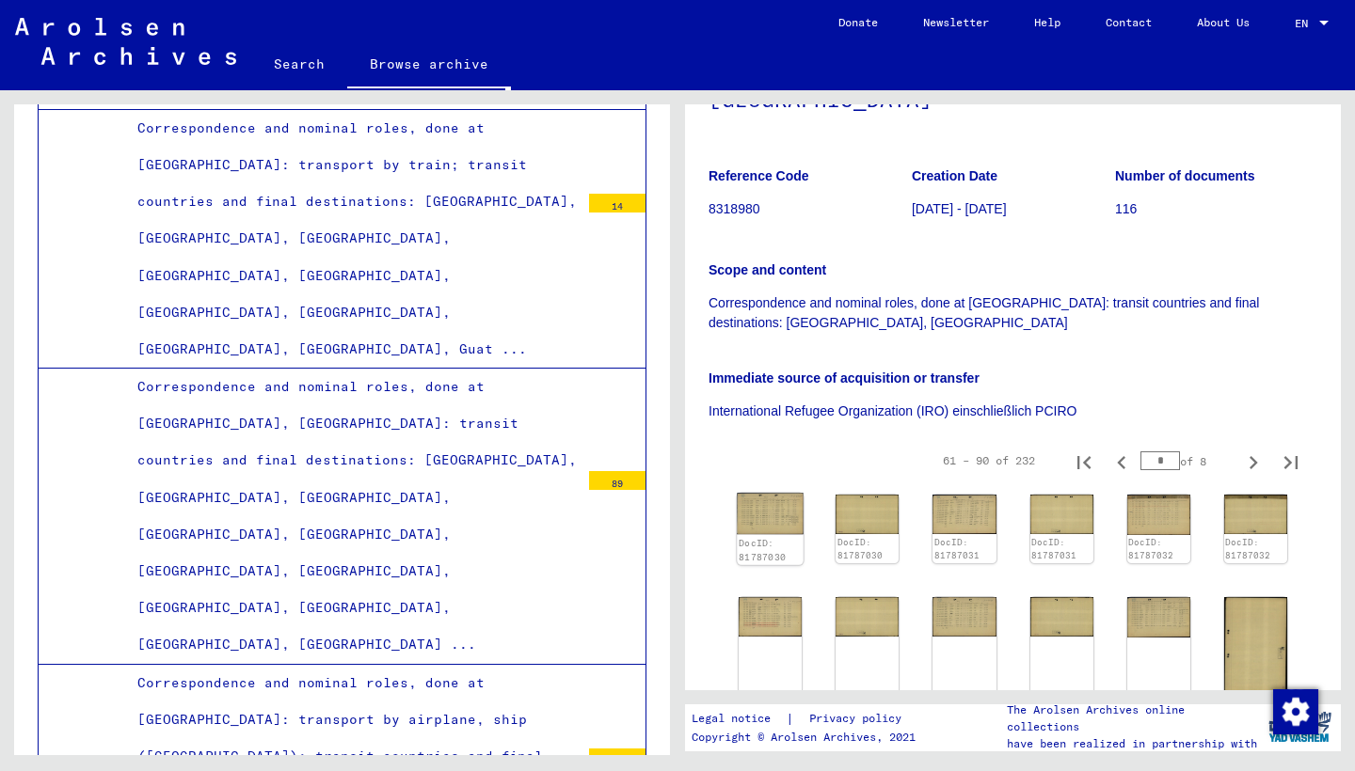
click at [766, 493] on img at bounding box center [770, 513] width 67 height 41
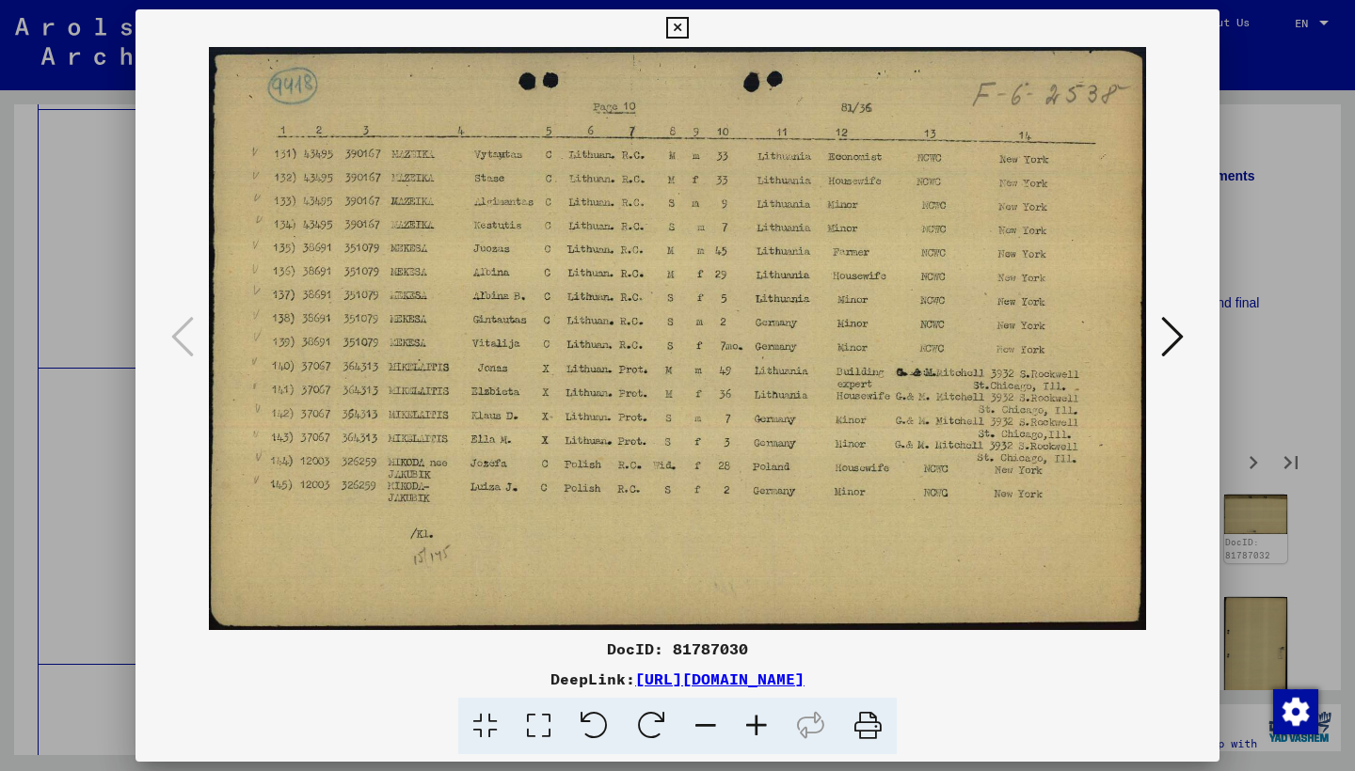
click at [1160, 332] on button at bounding box center [1172, 338] width 34 height 54
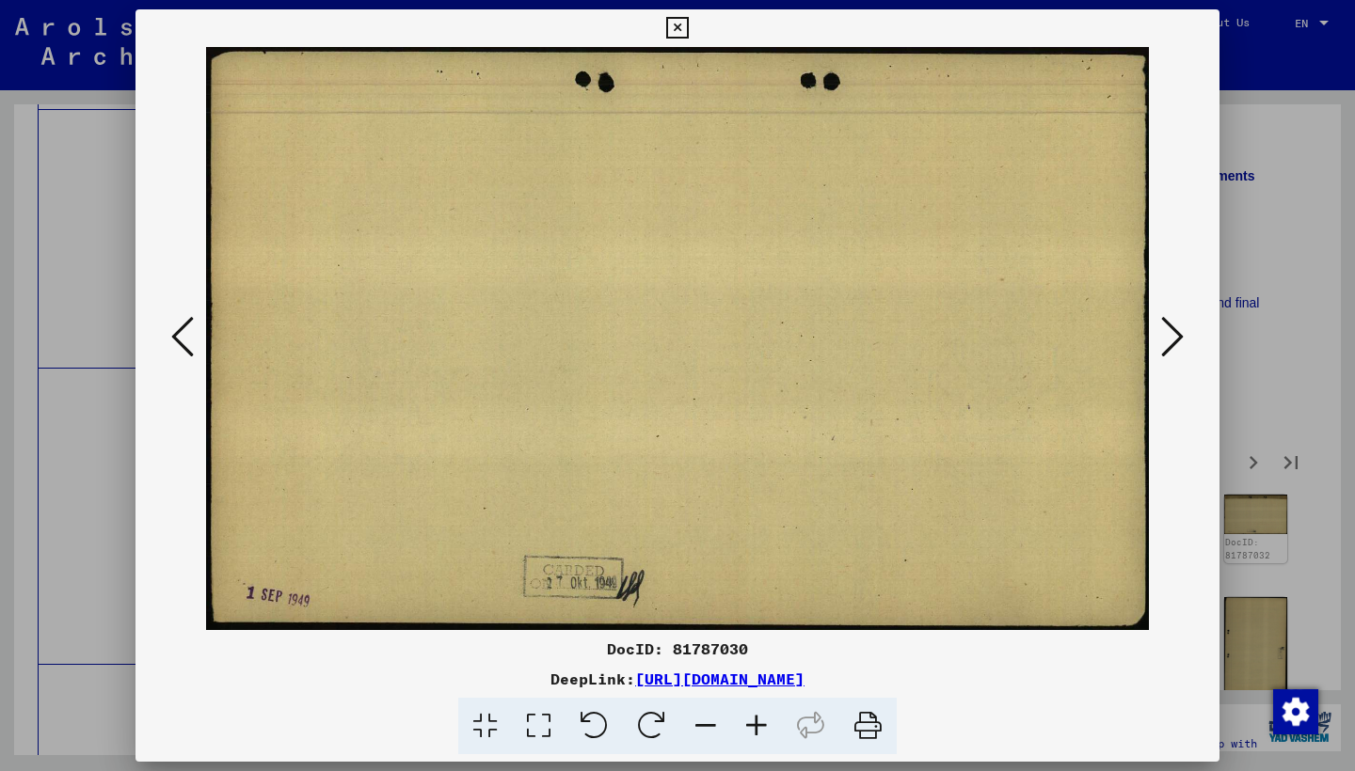
click at [1160, 332] on button at bounding box center [1172, 338] width 34 height 54
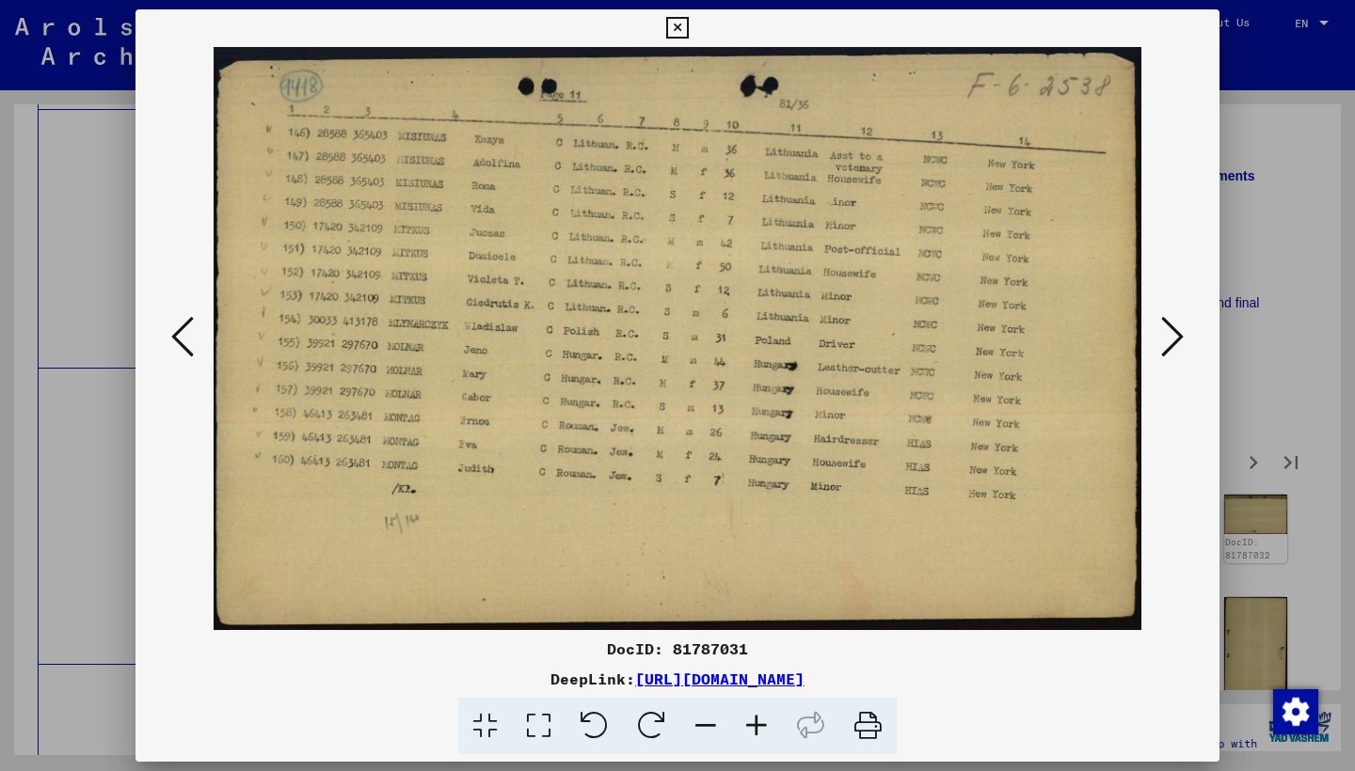
click at [1160, 334] on button at bounding box center [1172, 338] width 34 height 54
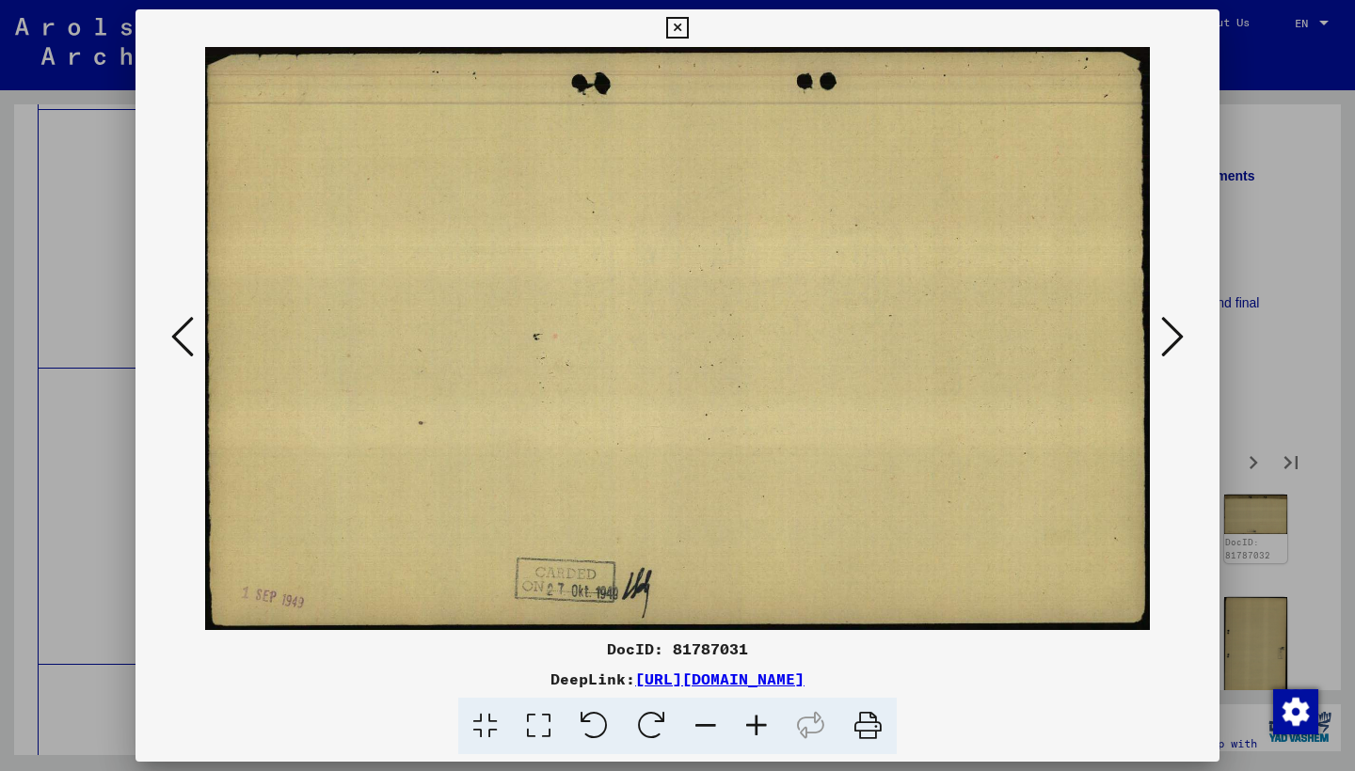
click at [1160, 334] on button at bounding box center [1172, 338] width 34 height 54
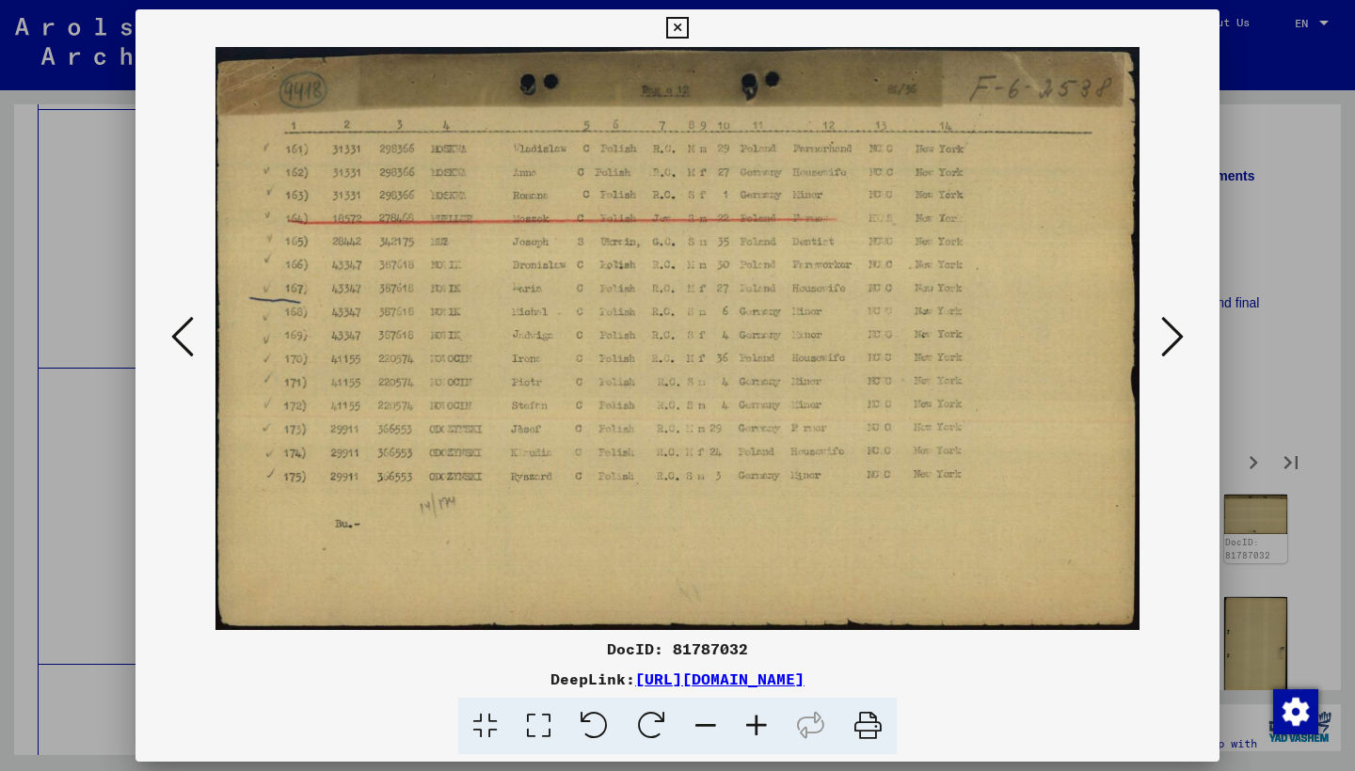
click at [1160, 334] on button at bounding box center [1172, 338] width 34 height 54
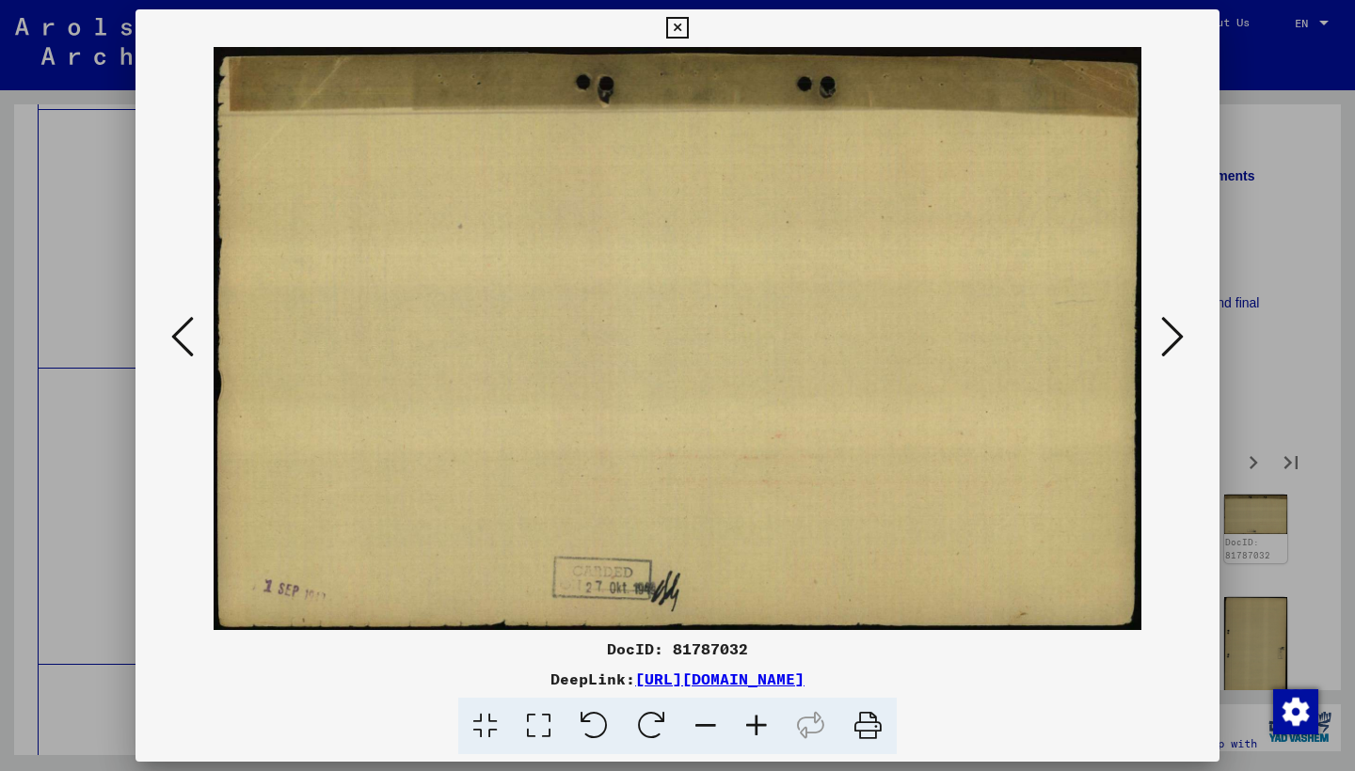
click at [1159, 336] on button at bounding box center [1172, 338] width 34 height 54
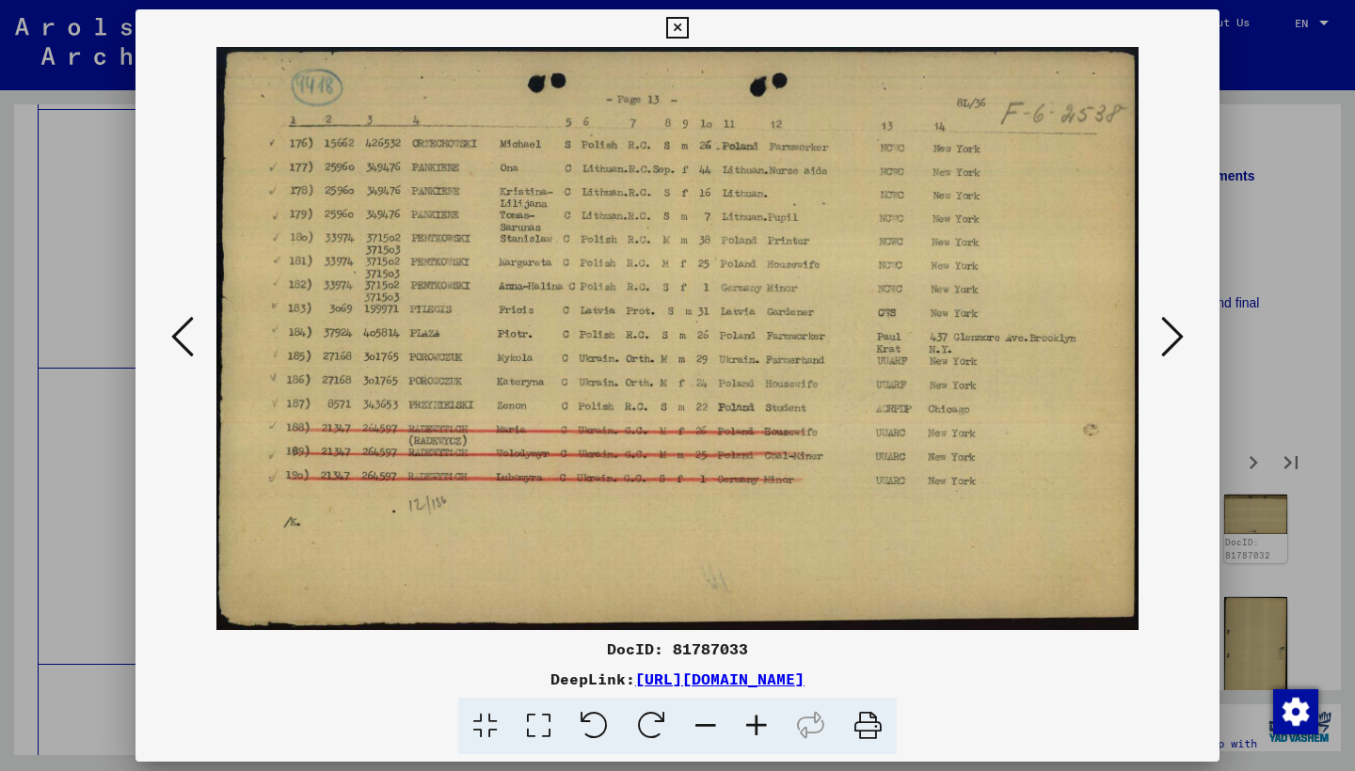
click at [1157, 339] on button at bounding box center [1172, 338] width 34 height 54
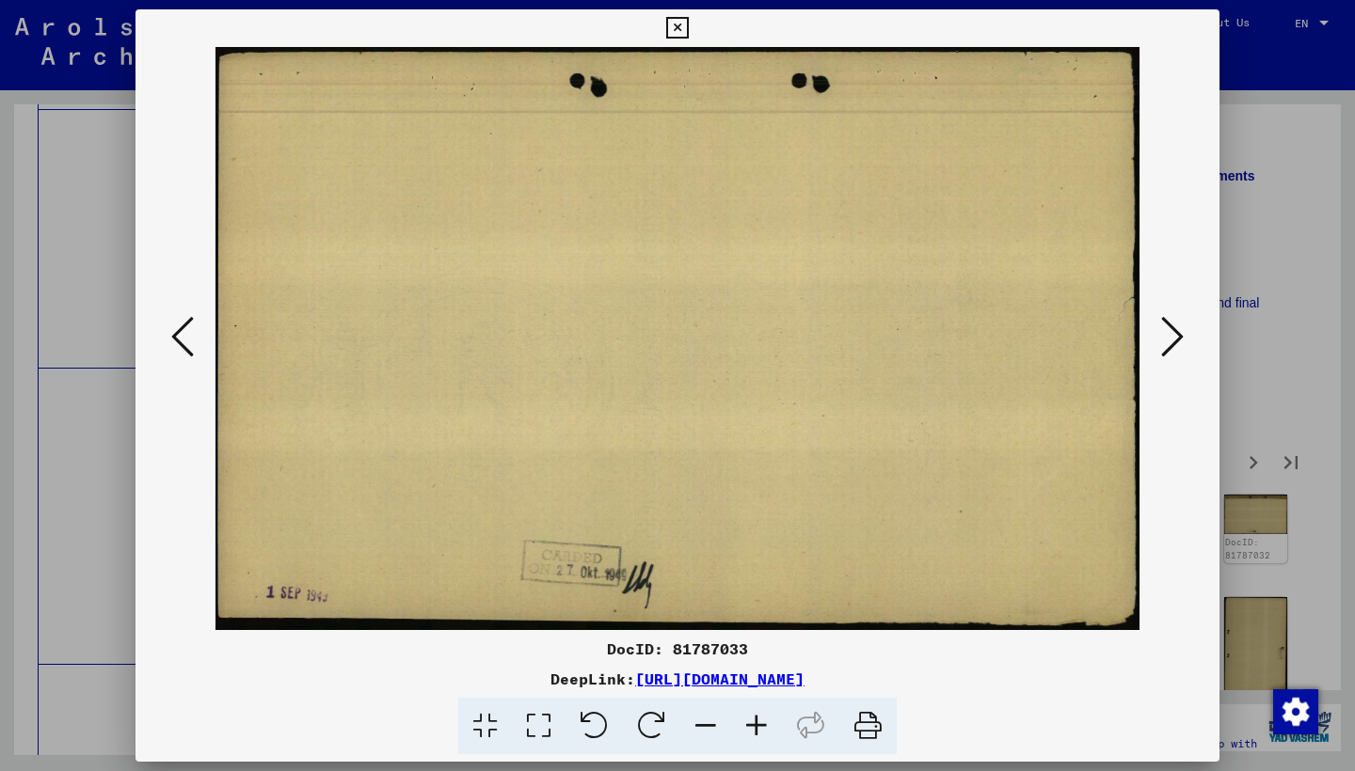
click at [1157, 339] on button at bounding box center [1172, 338] width 34 height 54
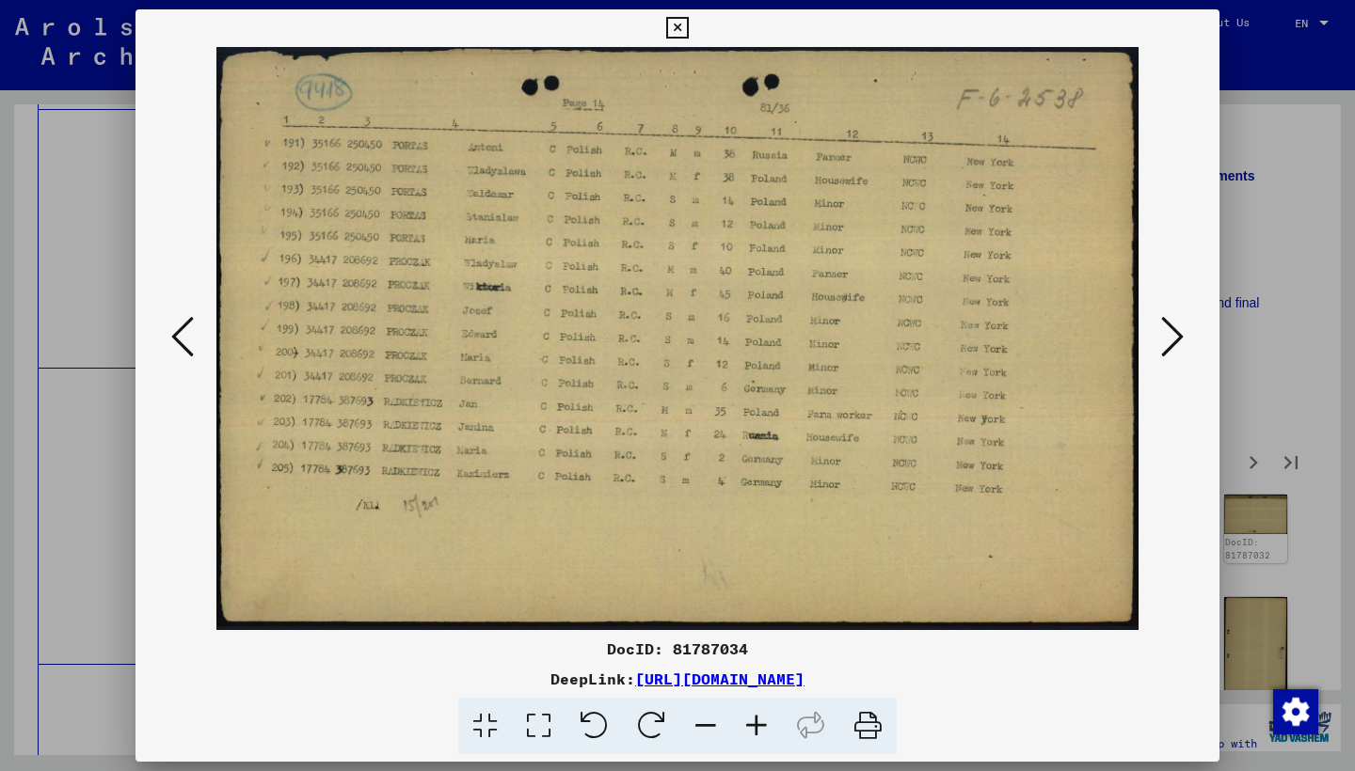
click at [1157, 339] on button at bounding box center [1172, 338] width 34 height 54
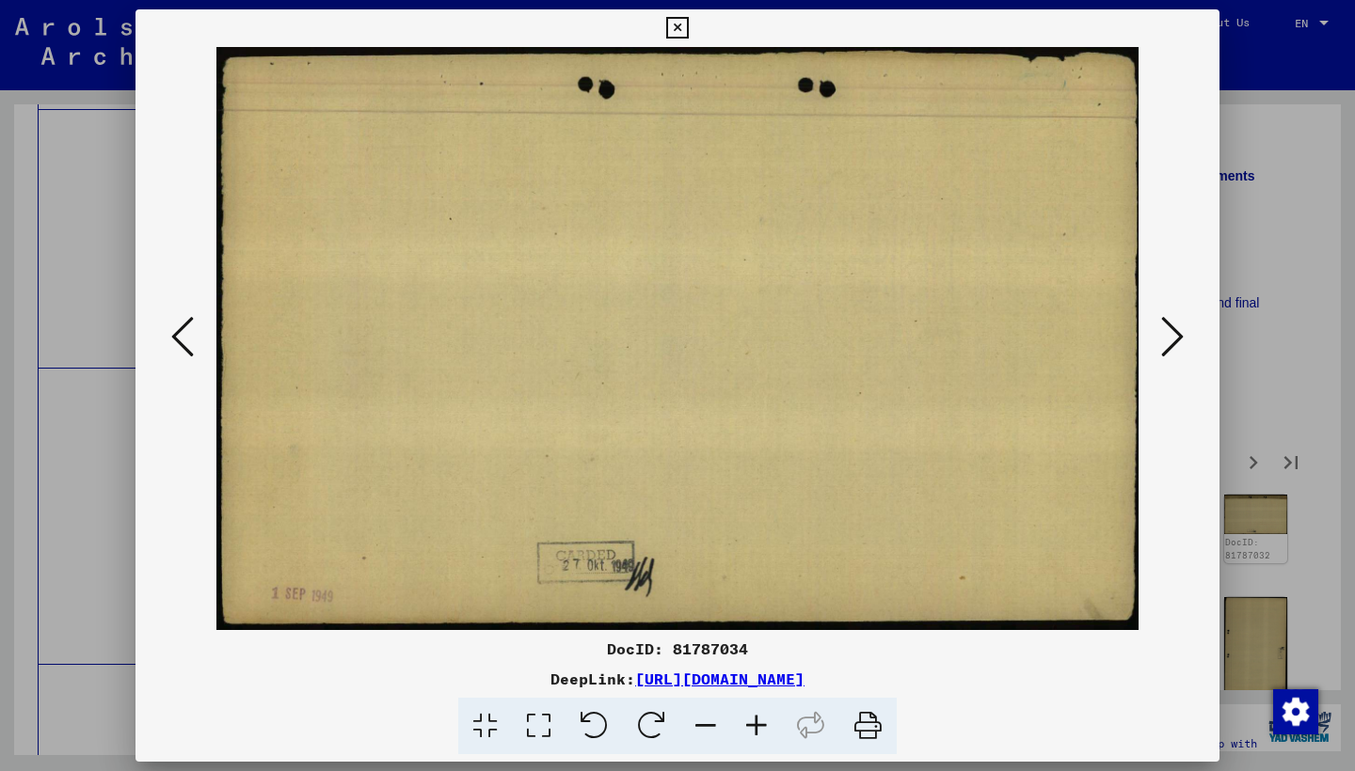
click at [1157, 339] on button at bounding box center [1172, 338] width 34 height 54
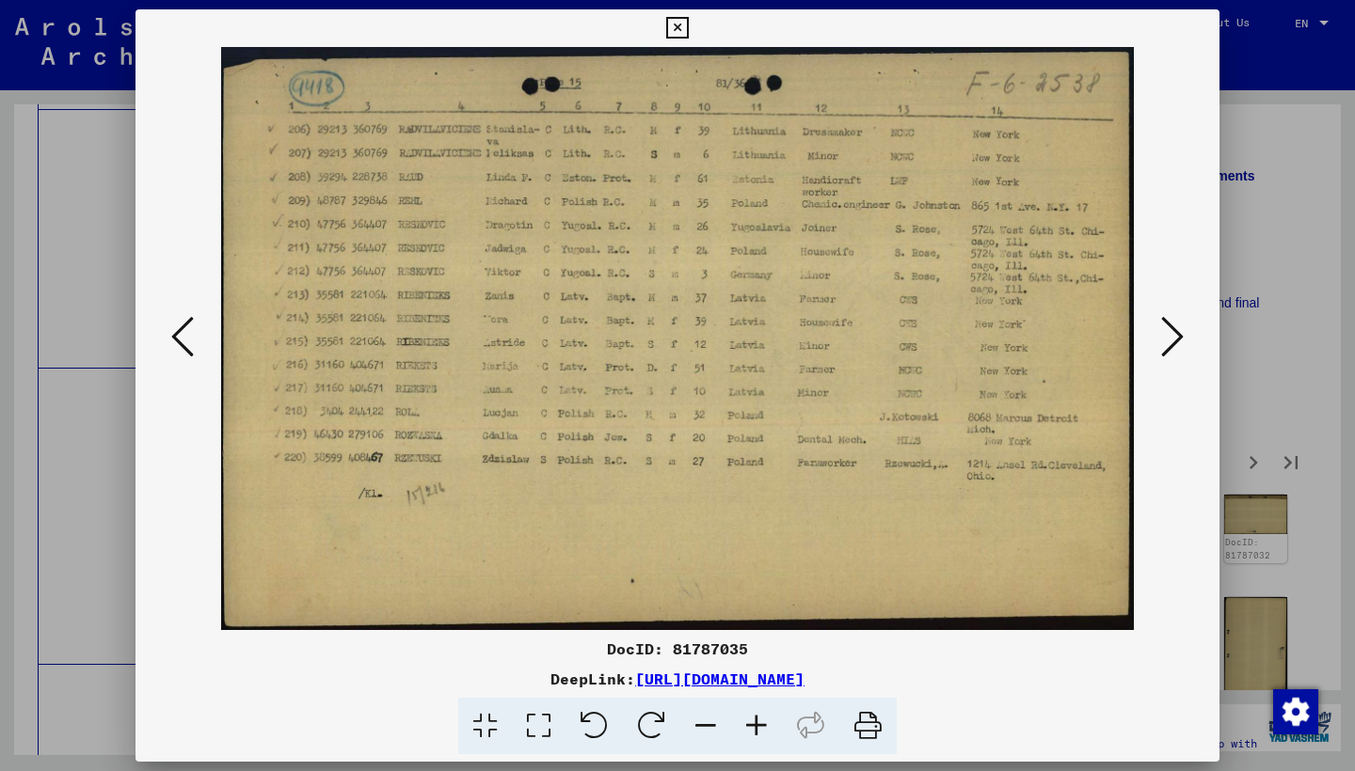
click at [1157, 339] on button at bounding box center [1172, 338] width 34 height 54
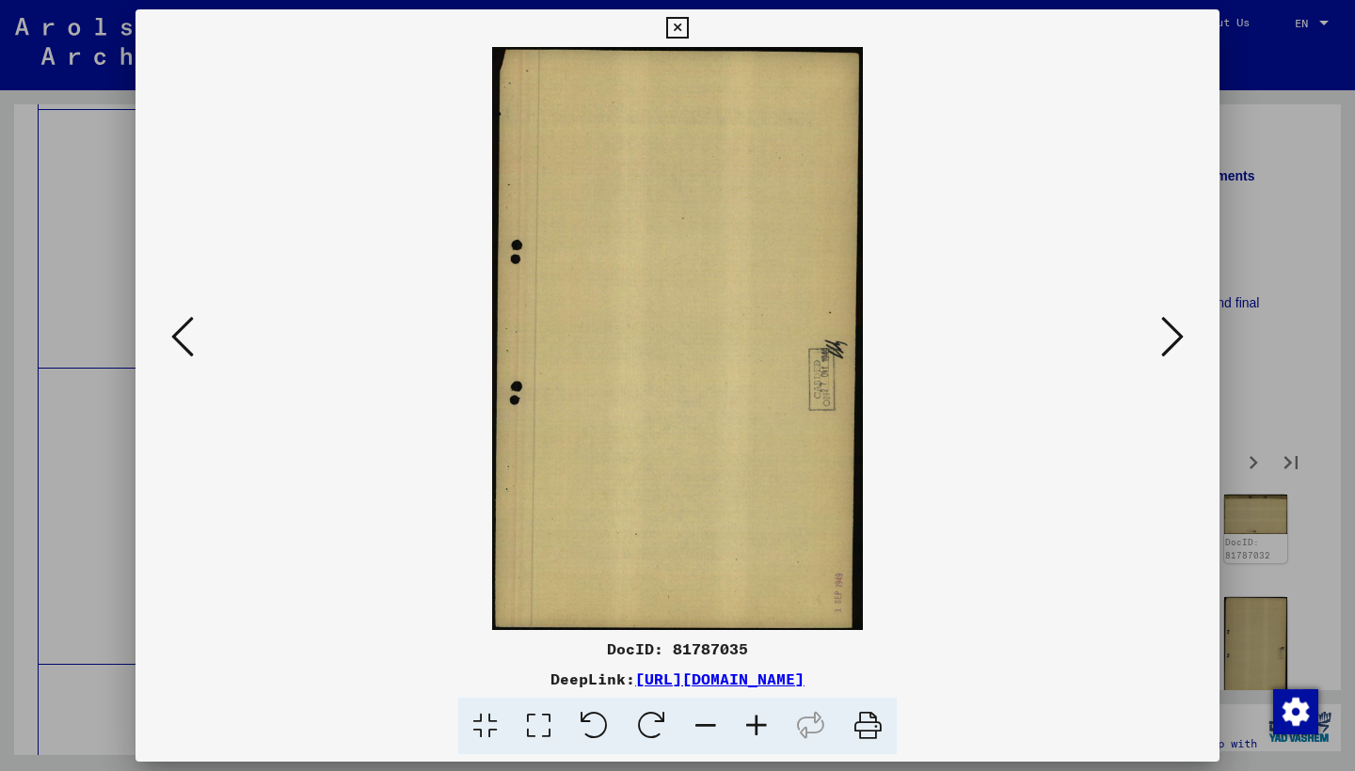
click at [1157, 339] on button at bounding box center [1172, 338] width 34 height 54
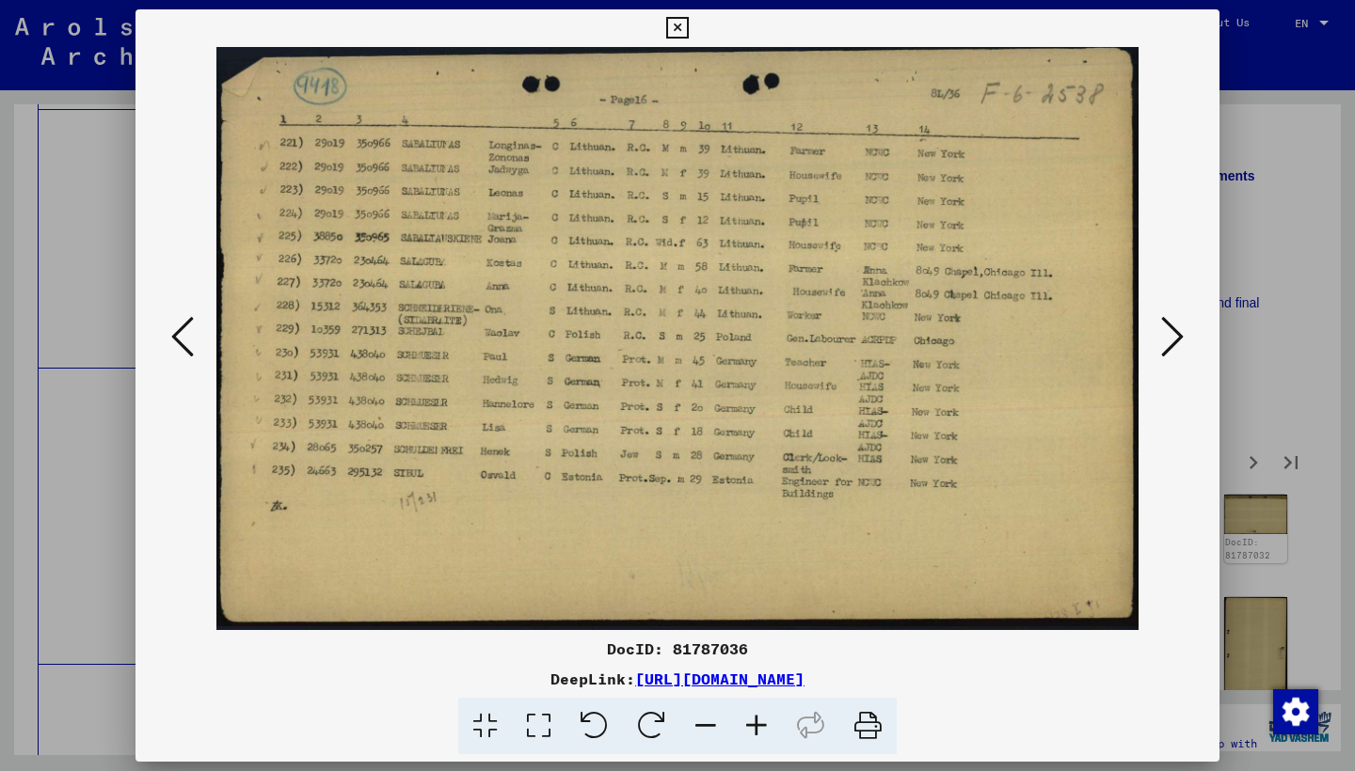
click at [1177, 338] on icon at bounding box center [1172, 336] width 23 height 45
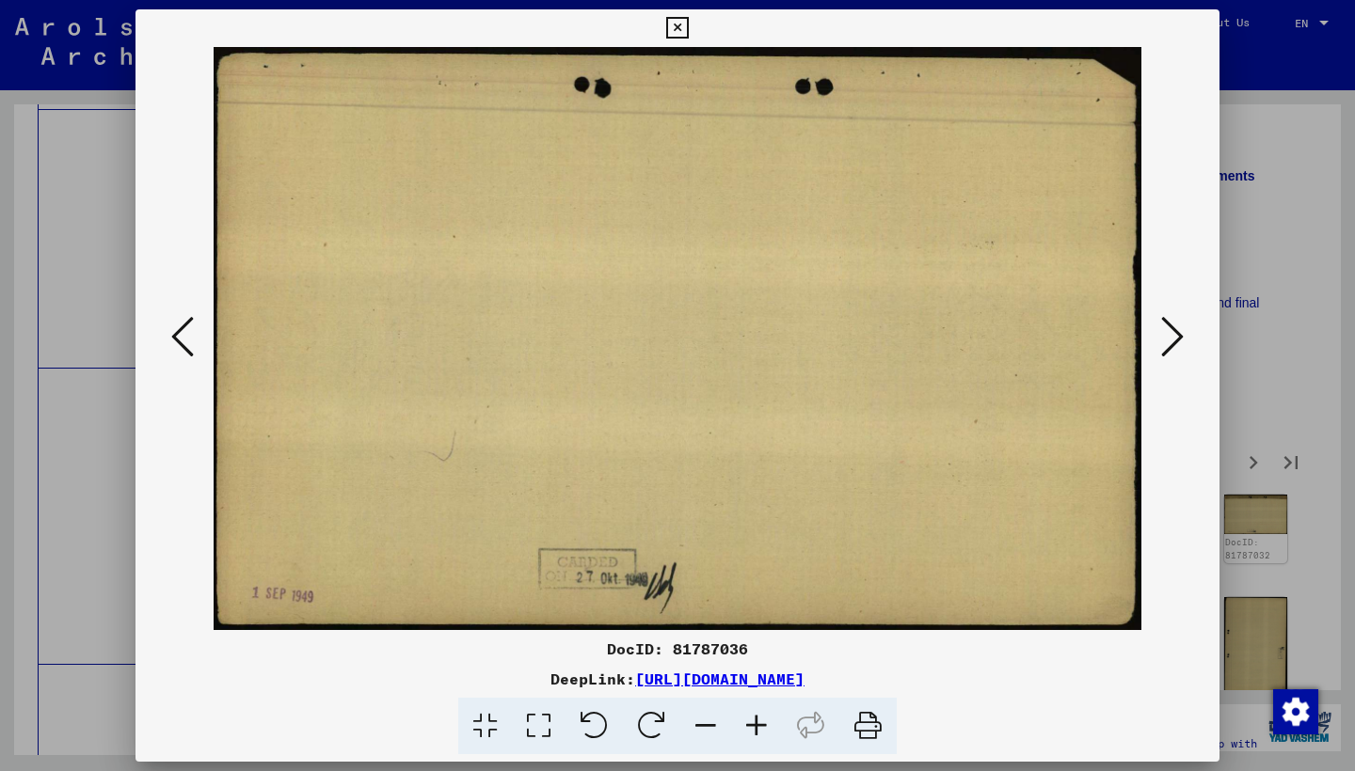
click at [1177, 338] on icon at bounding box center [1172, 336] width 23 height 45
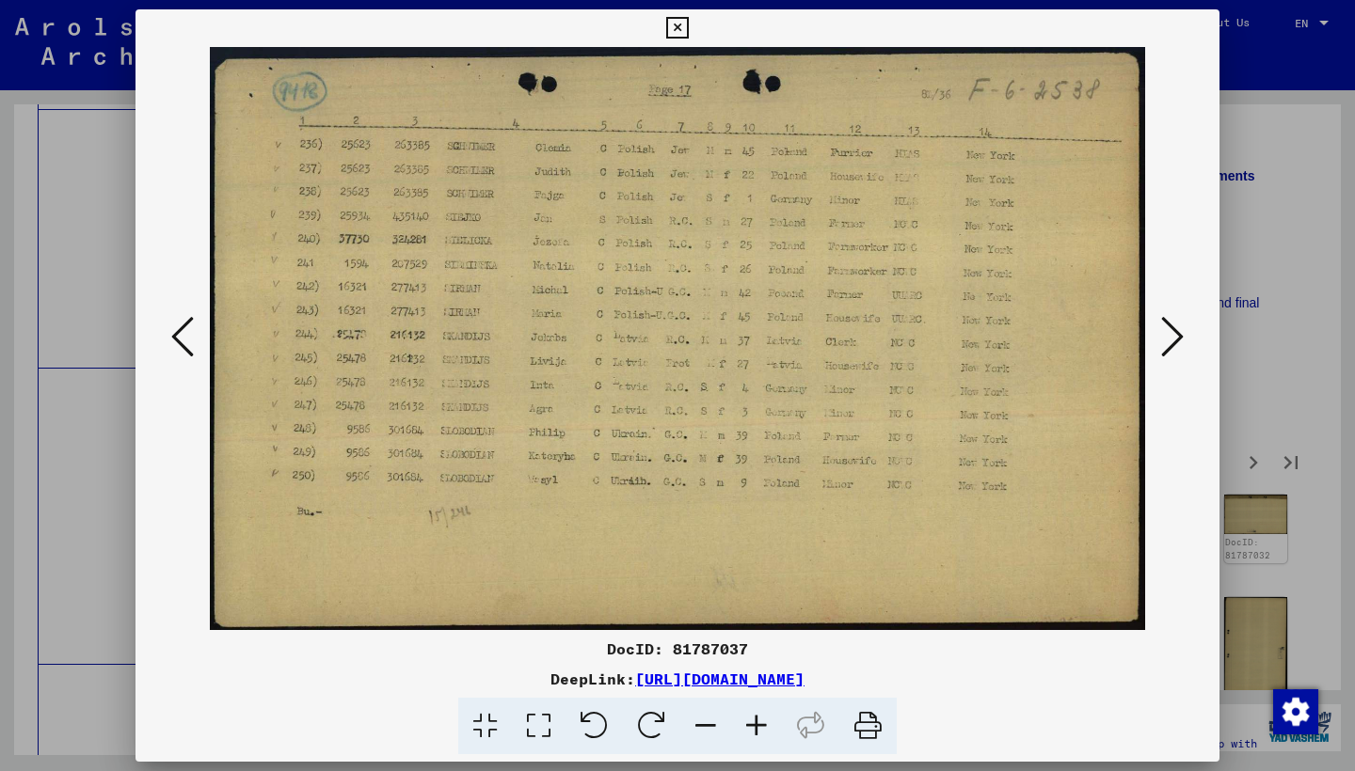
click at [1174, 339] on icon at bounding box center [1172, 336] width 23 height 45
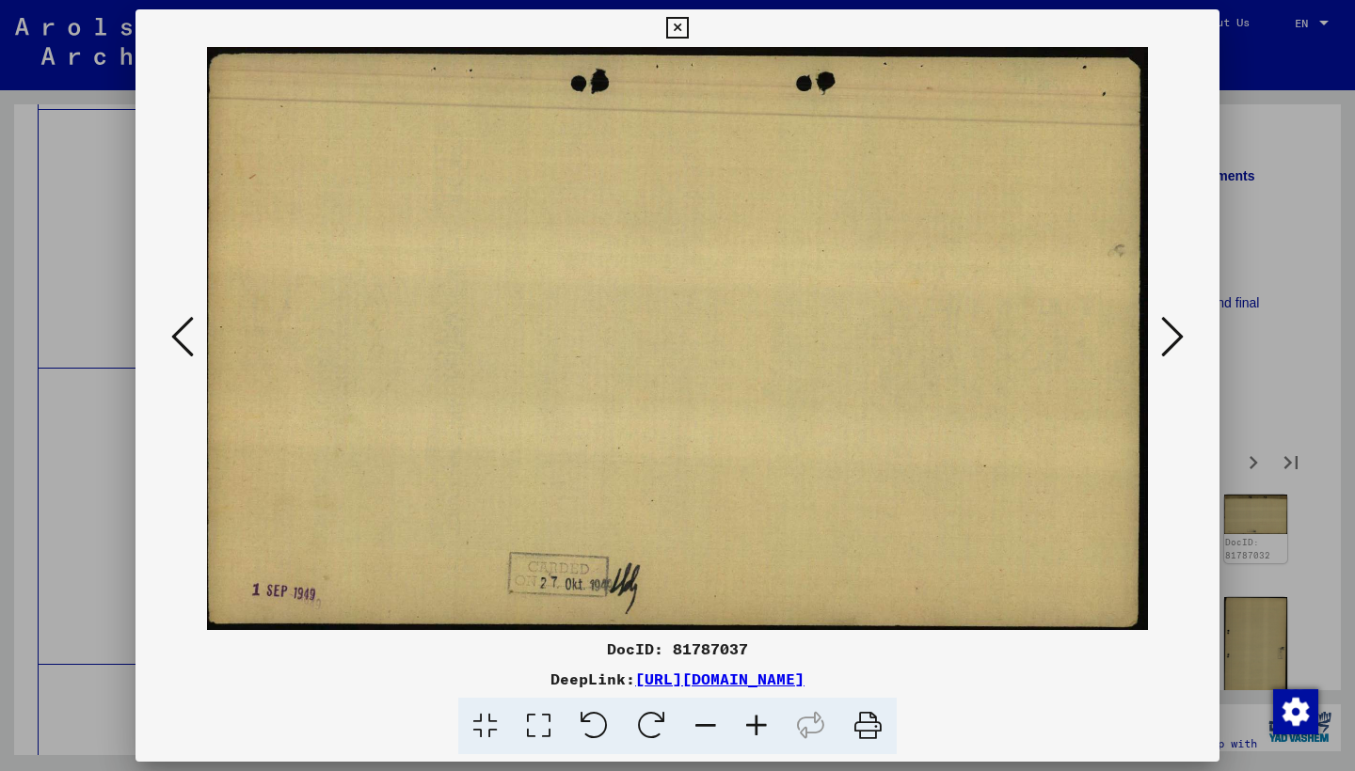
click at [1174, 339] on icon at bounding box center [1172, 336] width 23 height 45
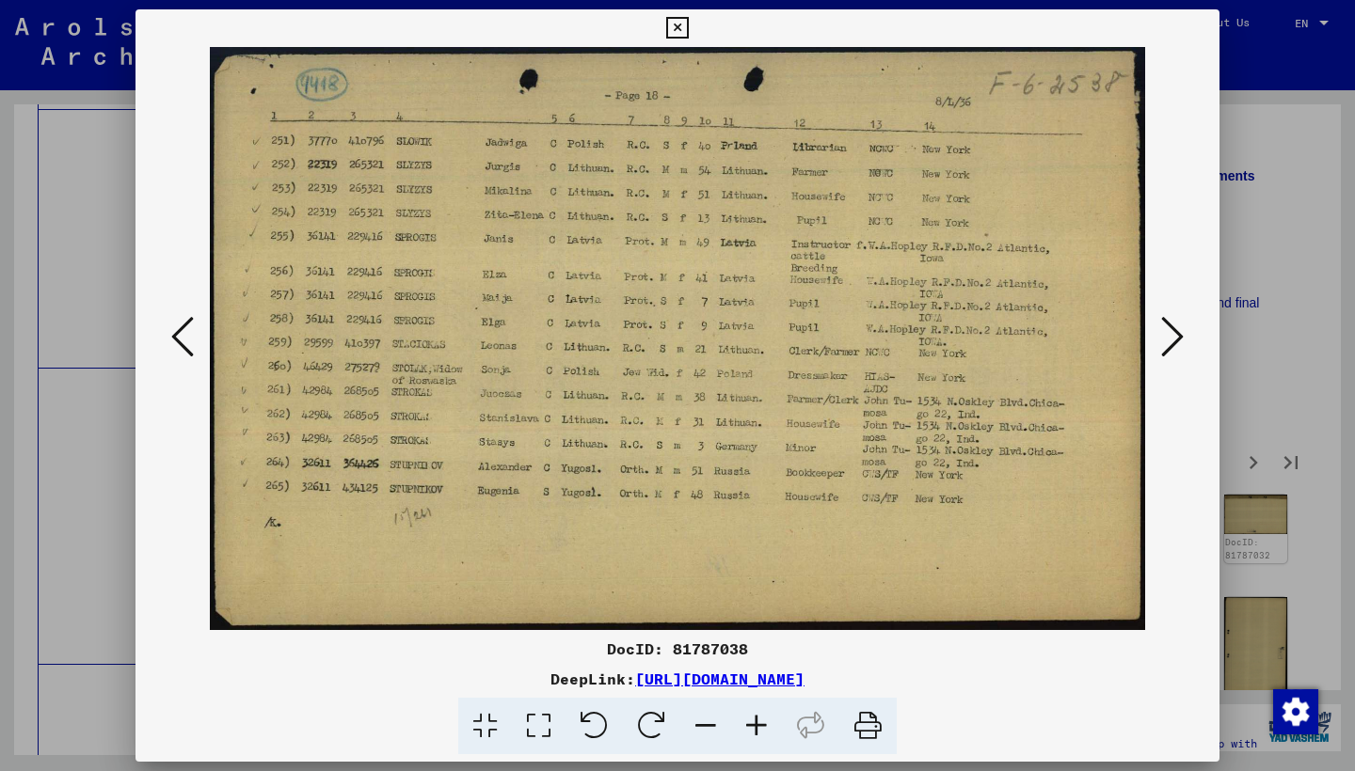
click at [1174, 339] on icon at bounding box center [1172, 336] width 23 height 45
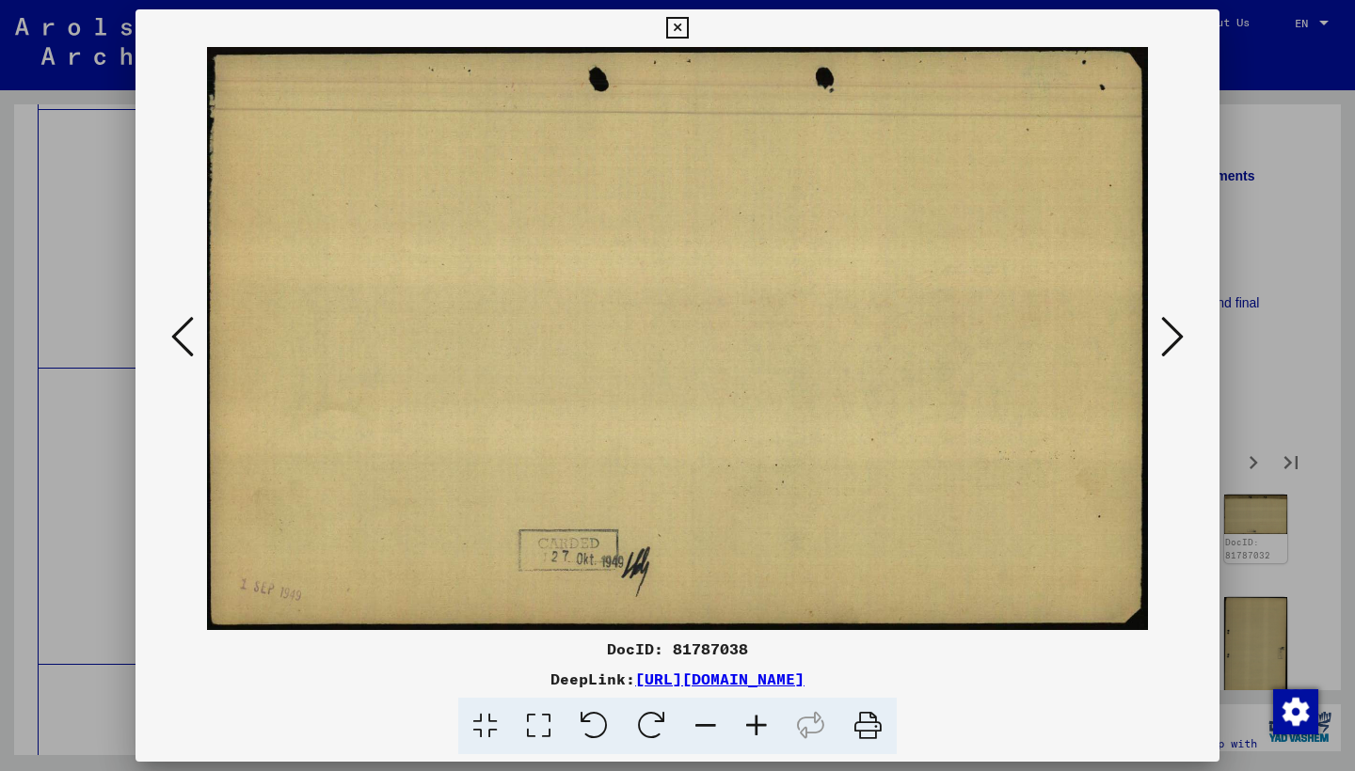
click at [1173, 339] on icon at bounding box center [1172, 336] width 23 height 45
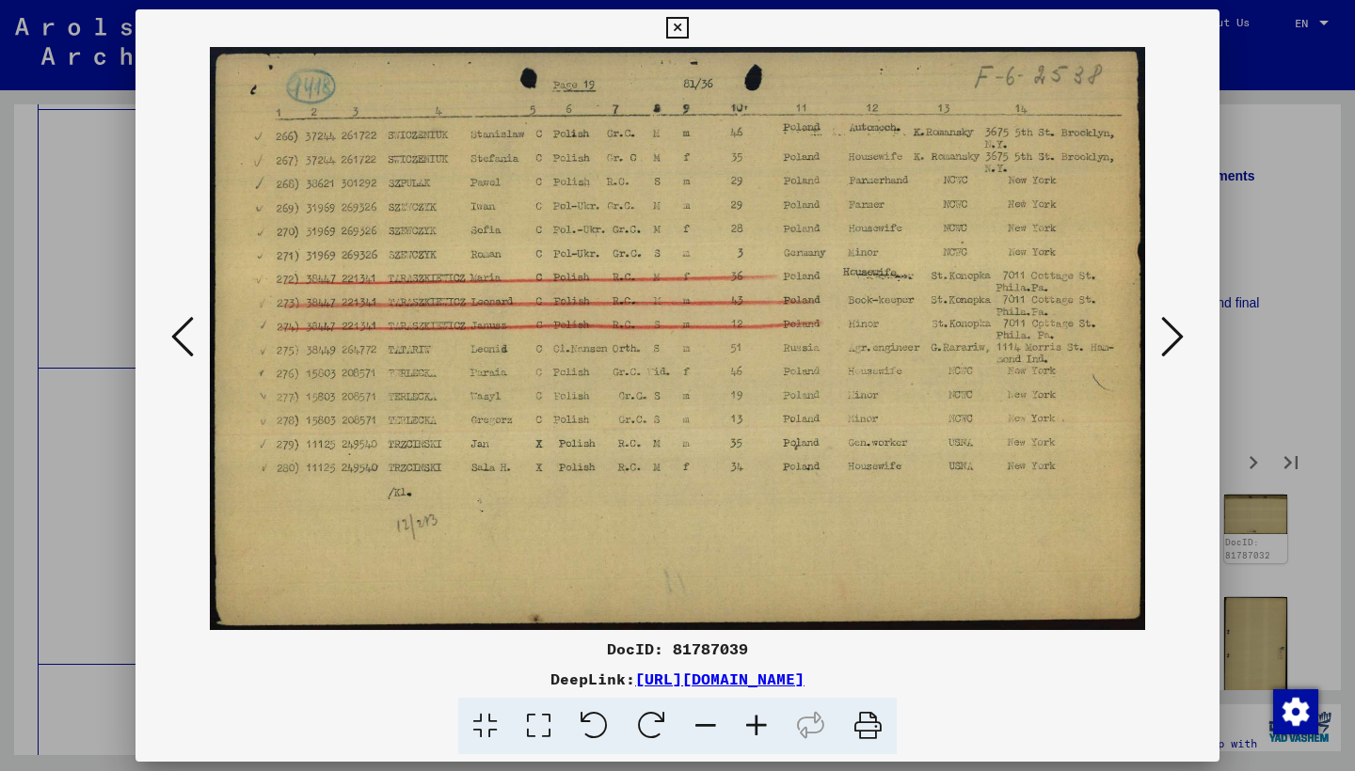
click at [1173, 339] on icon at bounding box center [1172, 336] width 23 height 45
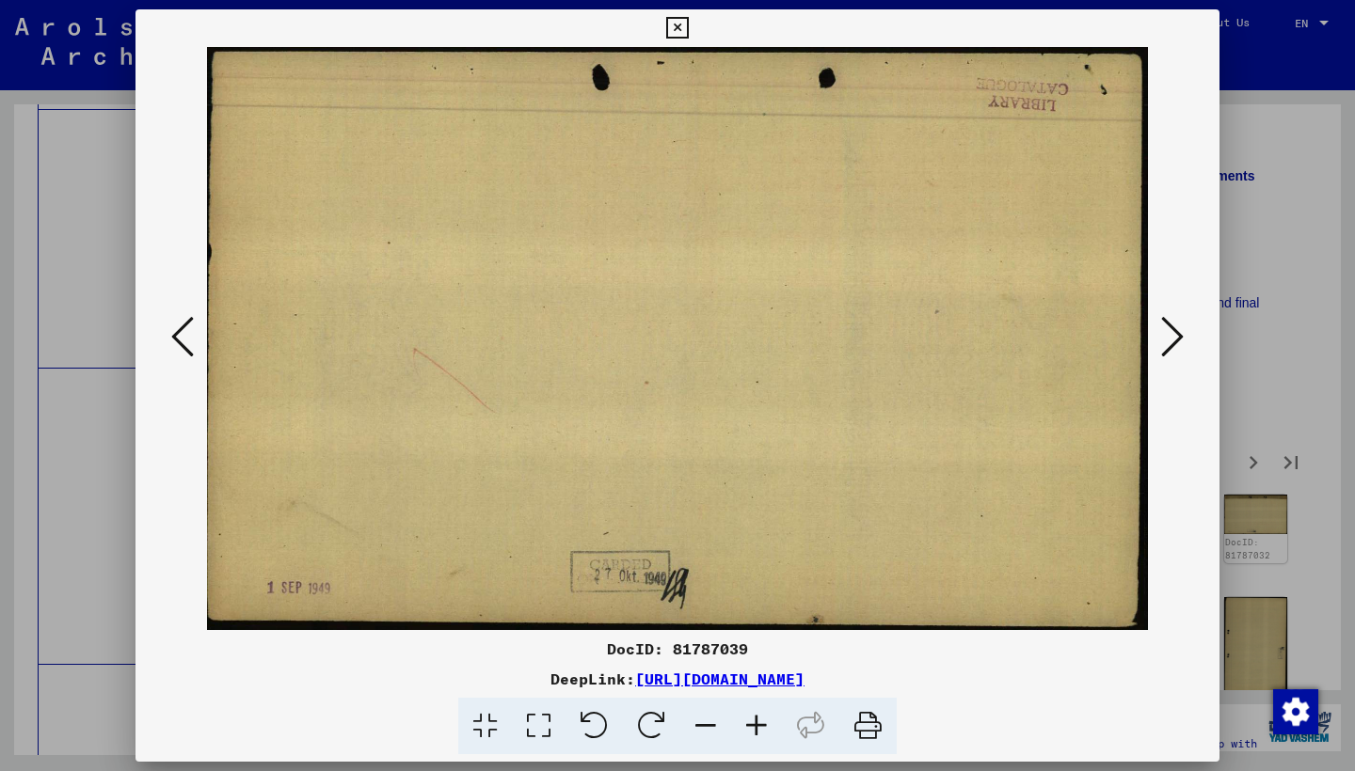
click at [1173, 339] on icon at bounding box center [1172, 336] width 23 height 45
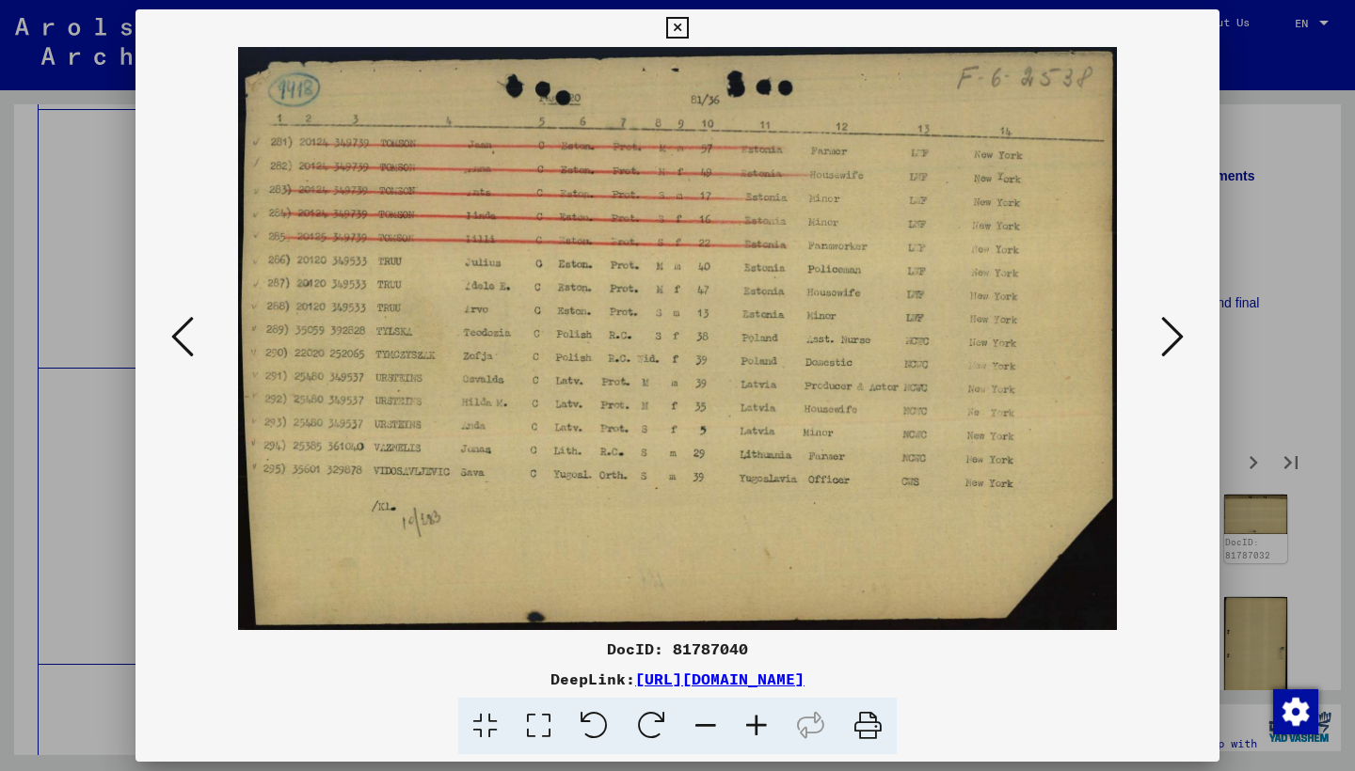
click at [1162, 353] on icon at bounding box center [1172, 336] width 23 height 45
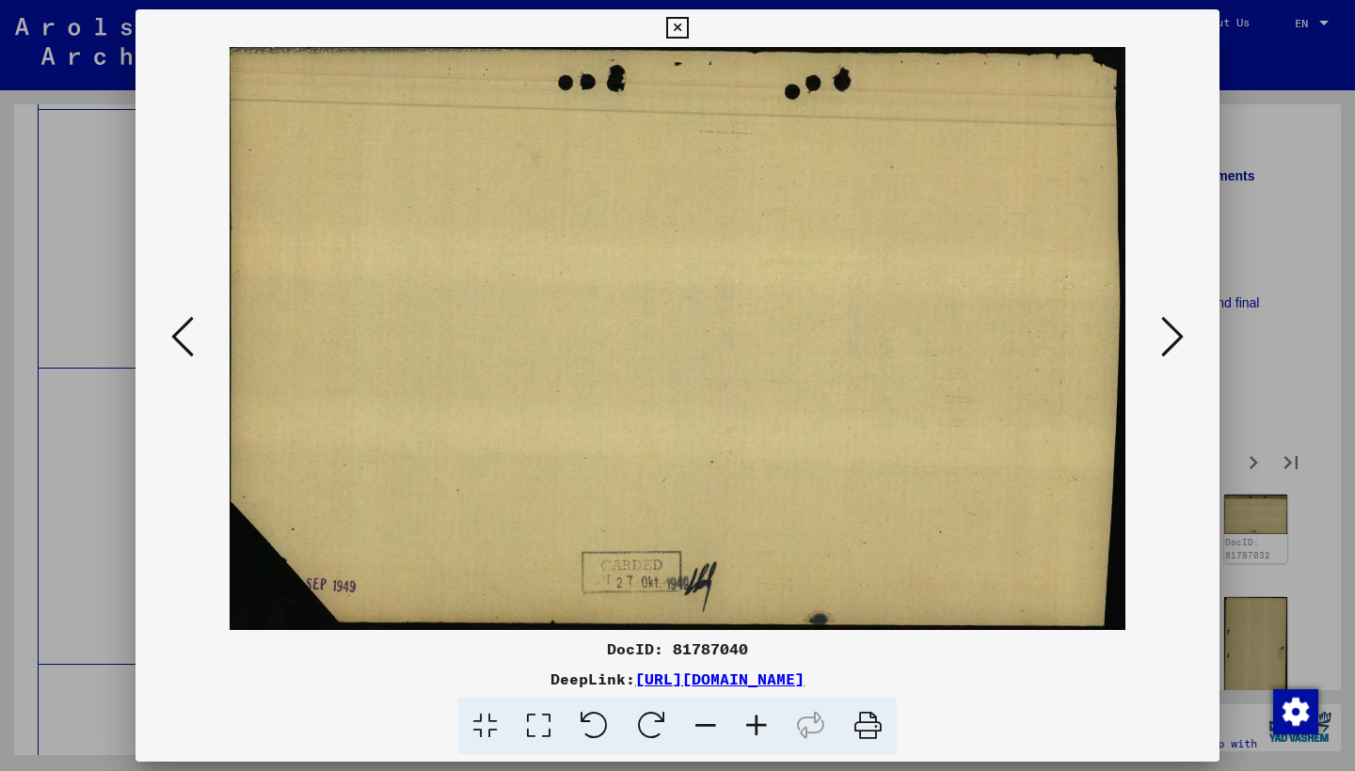
click at [1162, 353] on icon at bounding box center [1172, 336] width 23 height 45
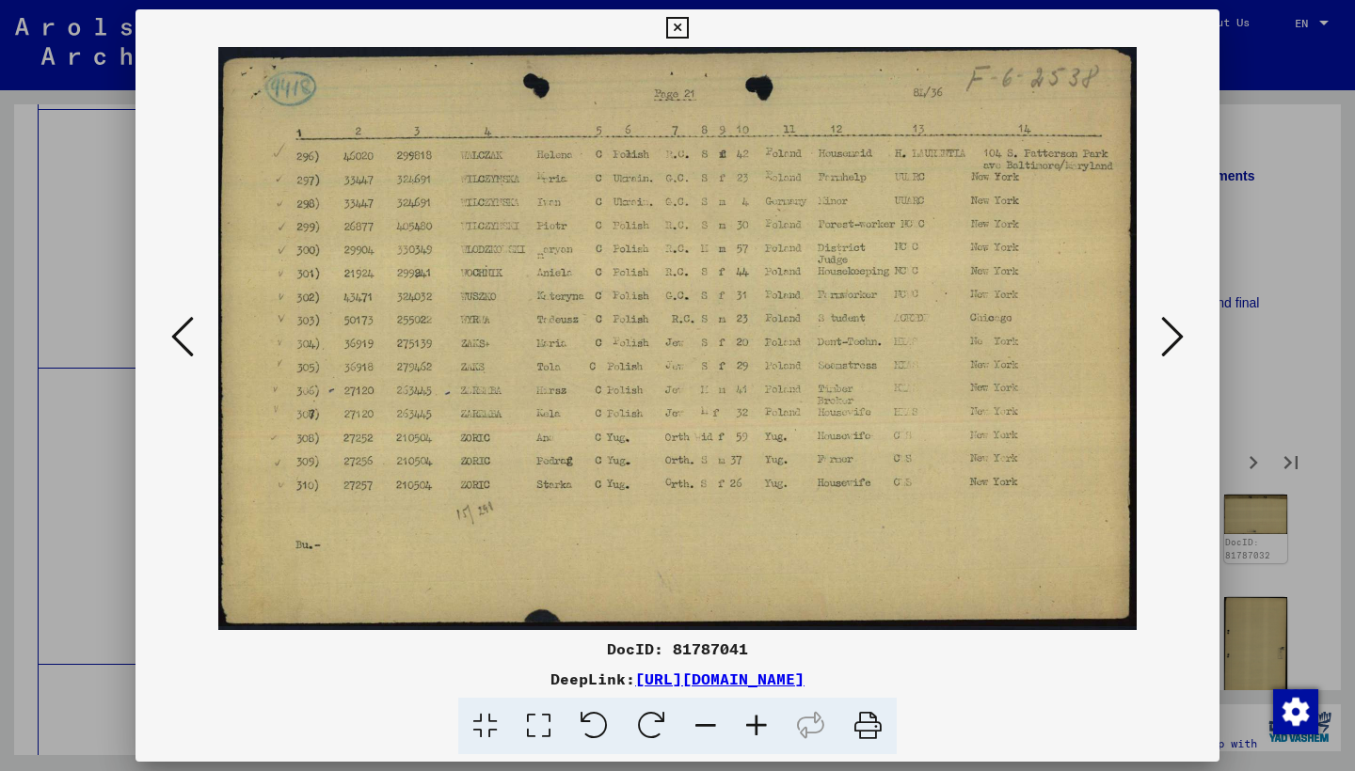
click at [1161, 353] on icon at bounding box center [1172, 336] width 23 height 45
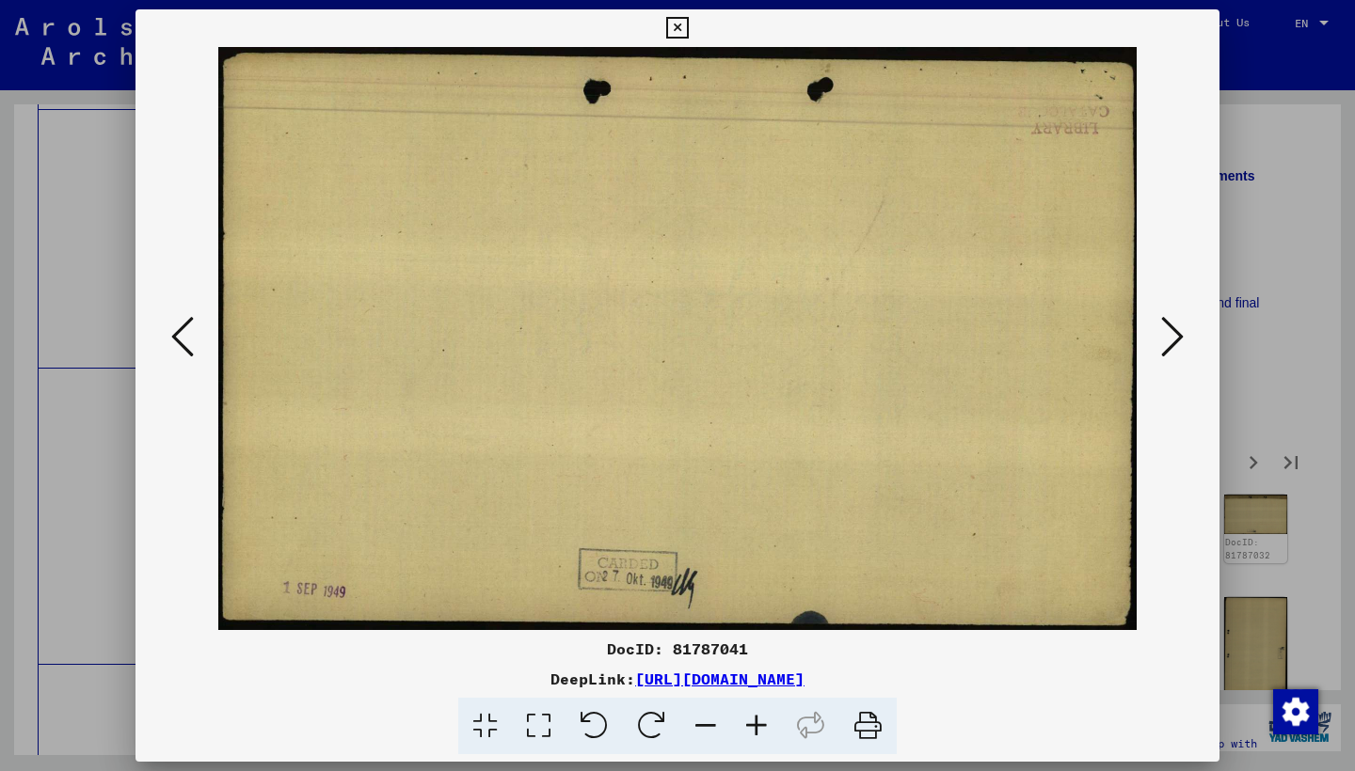
click at [1161, 353] on icon at bounding box center [1172, 336] width 23 height 45
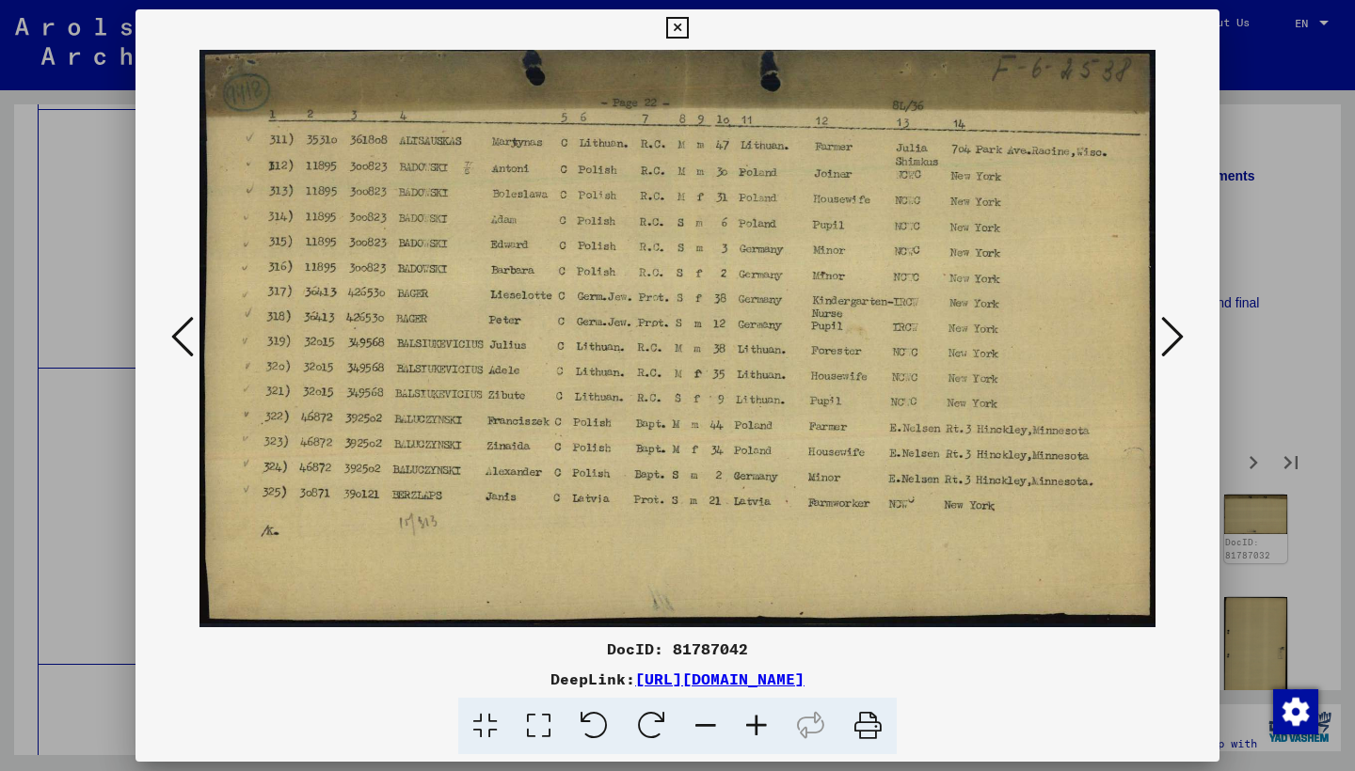
click at [1161, 353] on icon at bounding box center [1172, 336] width 23 height 45
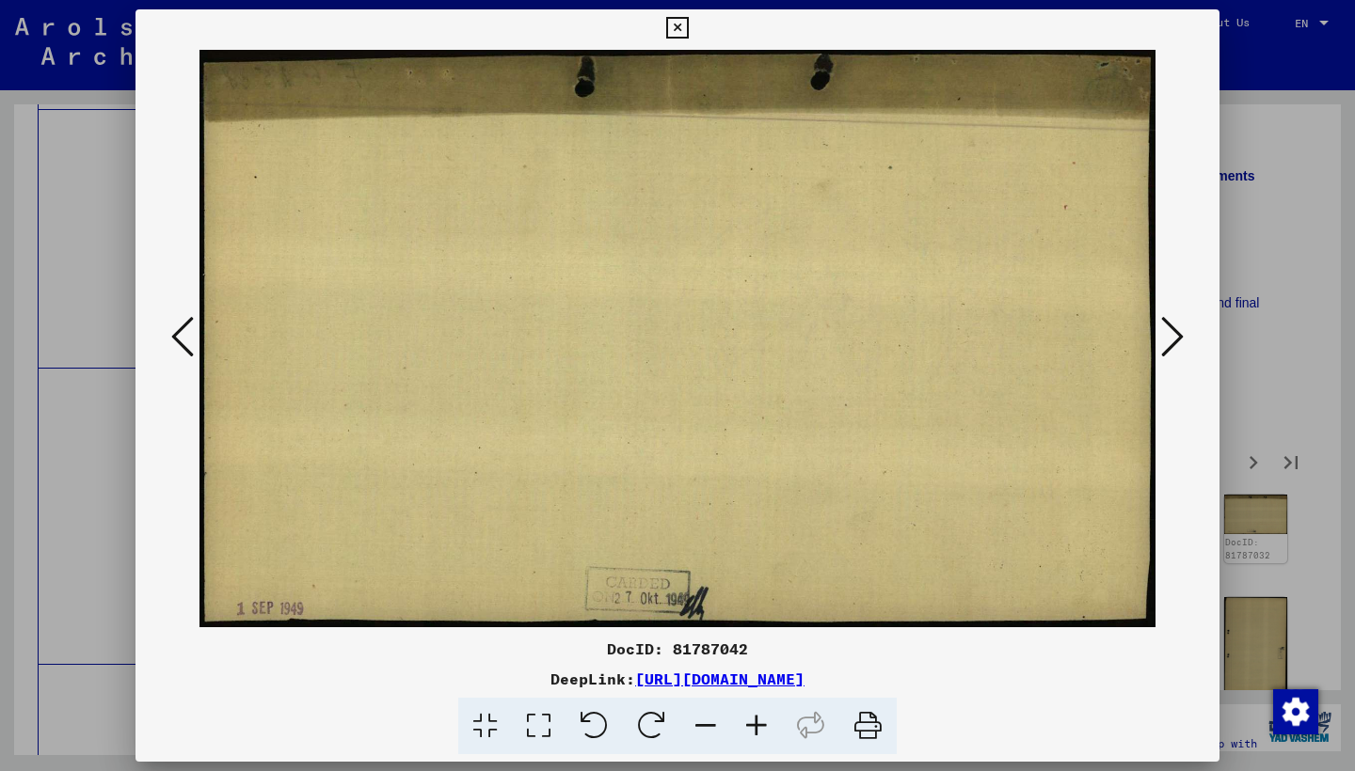
click at [1161, 353] on icon at bounding box center [1172, 336] width 23 height 45
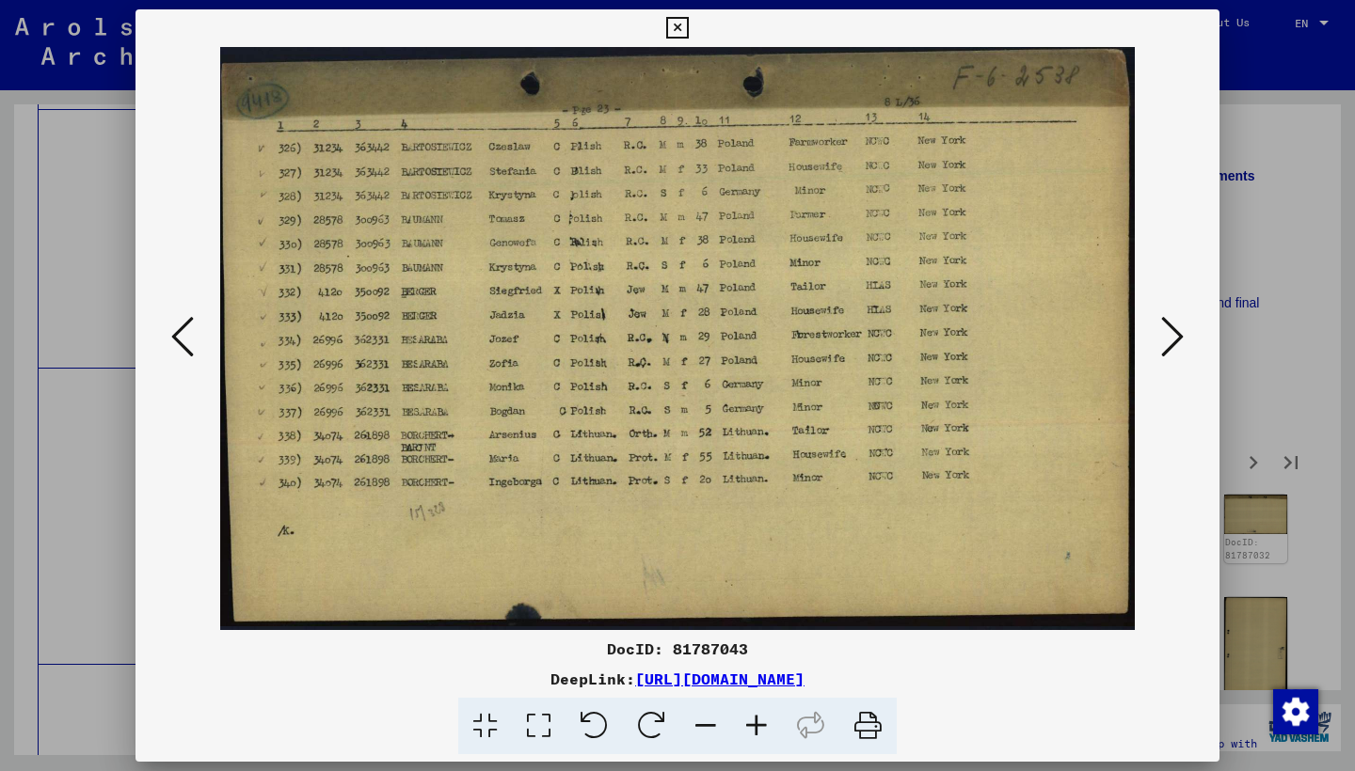
click at [1161, 353] on icon at bounding box center [1172, 336] width 23 height 45
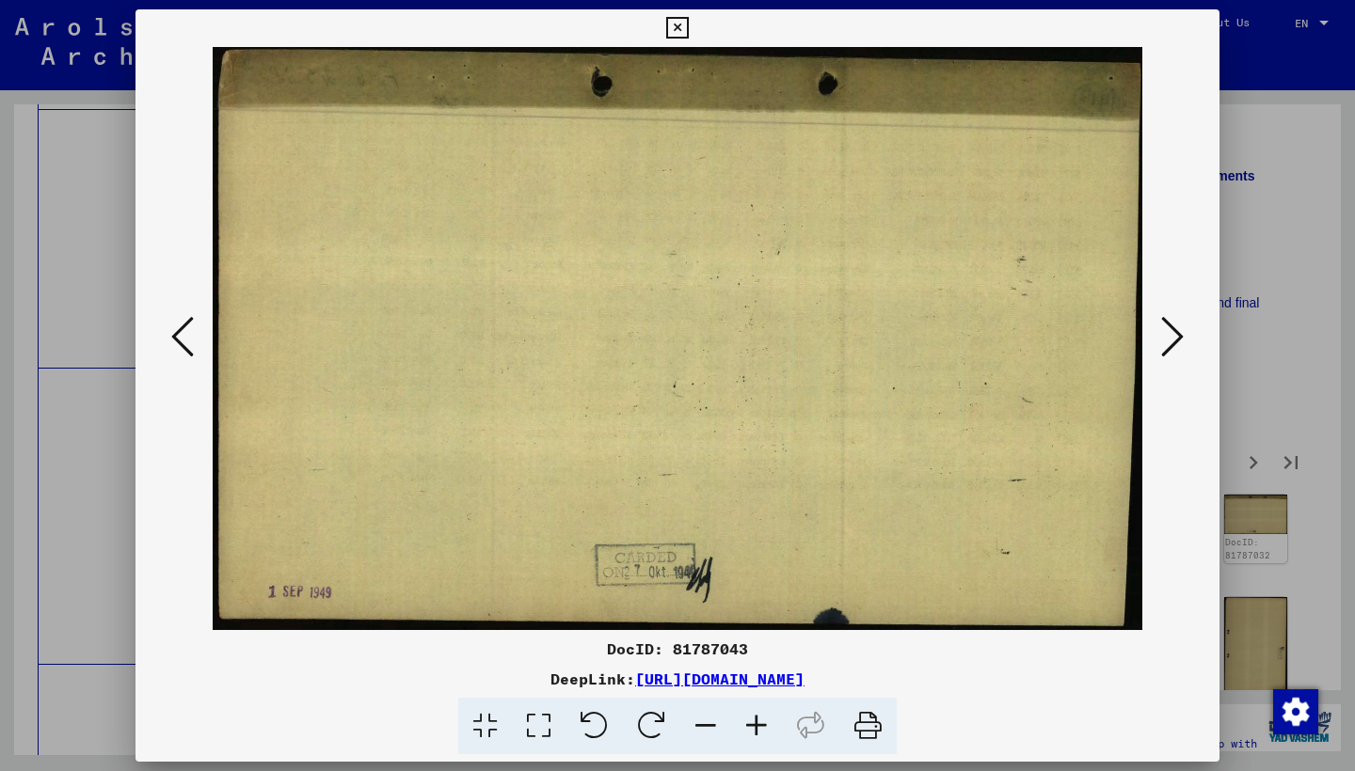
click at [1161, 353] on icon at bounding box center [1172, 336] width 23 height 45
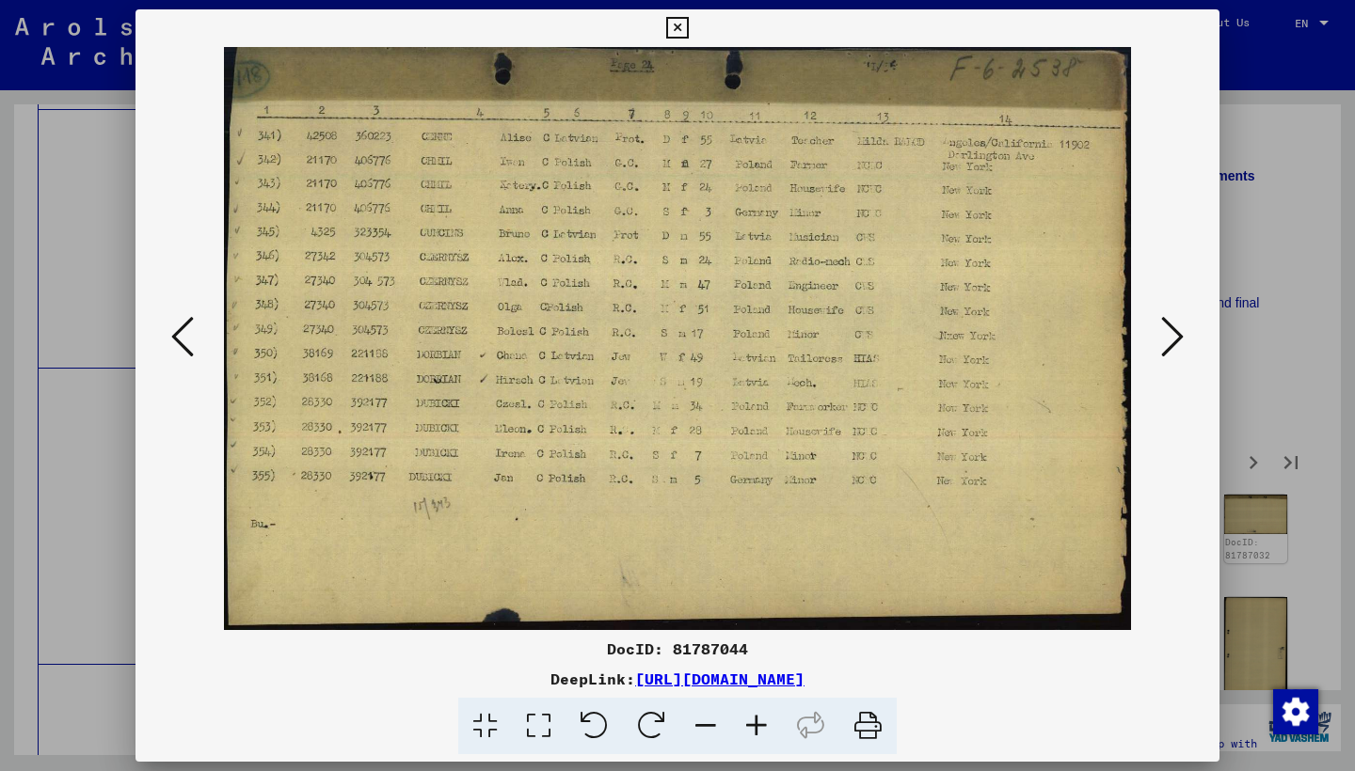
click at [1161, 353] on icon at bounding box center [1172, 336] width 23 height 45
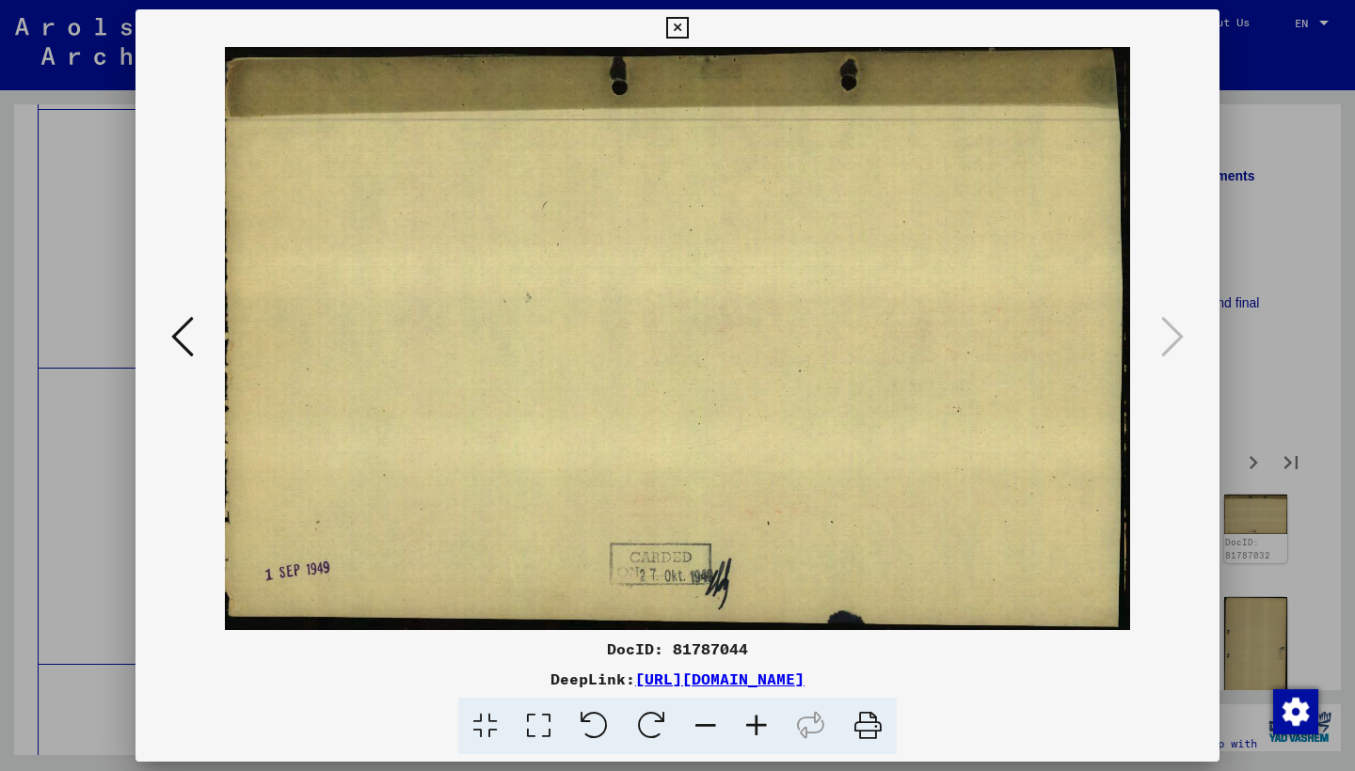
click at [688, 27] on icon at bounding box center [677, 28] width 22 height 23
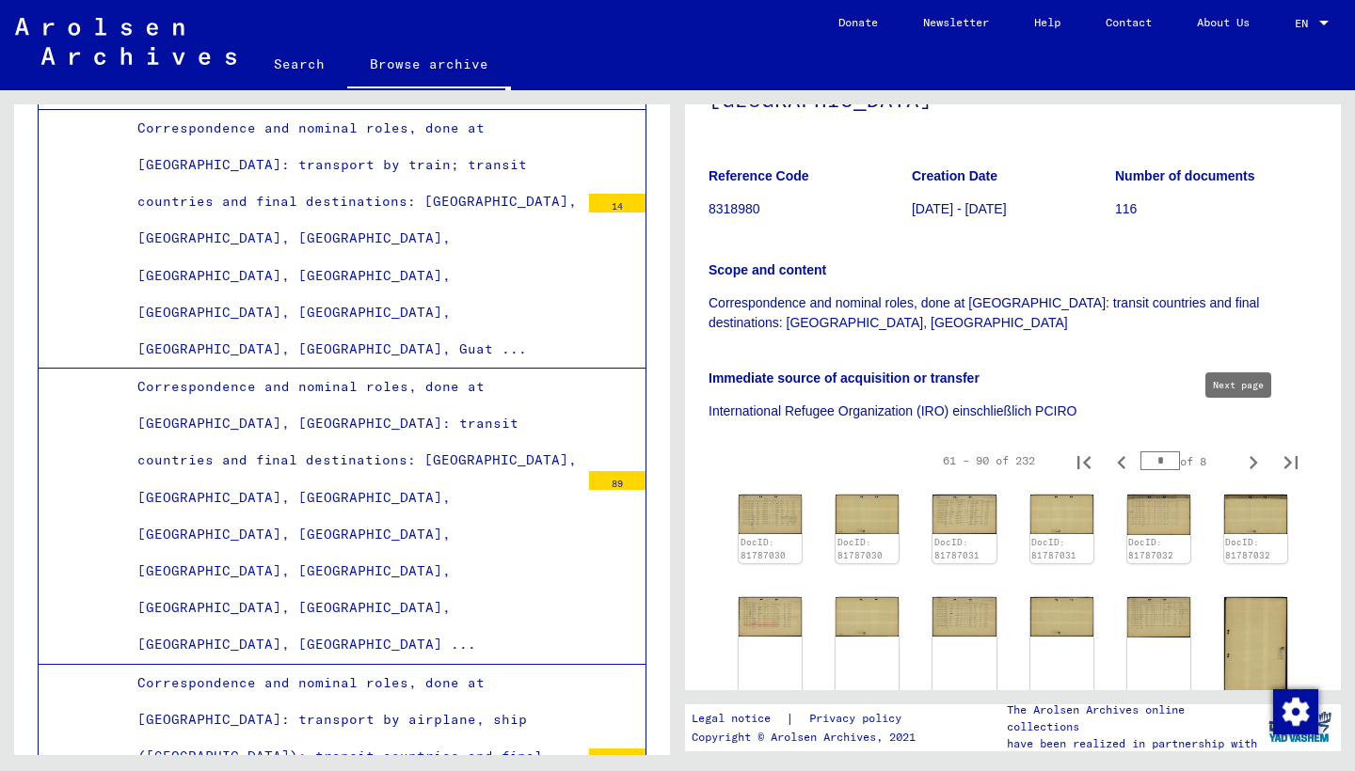
click at [1240, 450] on icon "Next page" at bounding box center [1253, 463] width 26 height 26
type input "*"
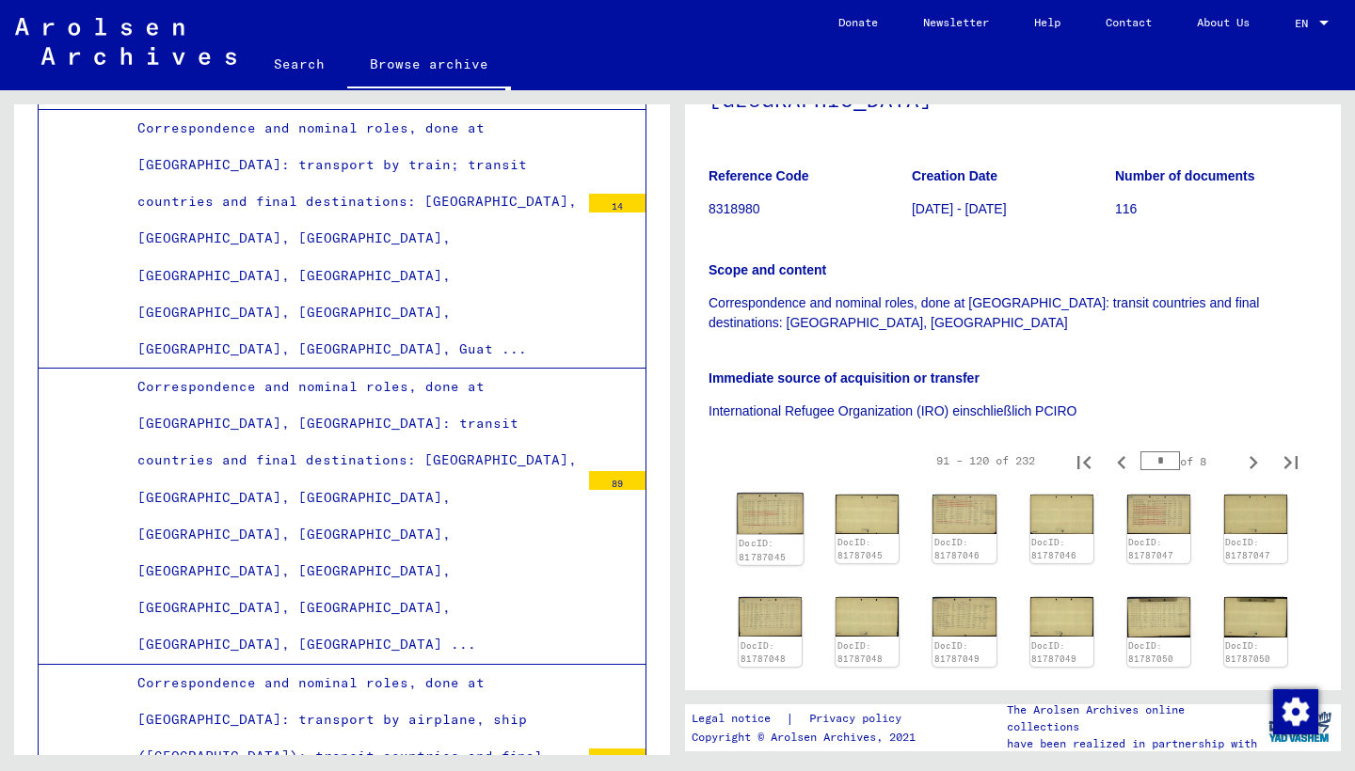
click at [752, 493] on img at bounding box center [770, 514] width 67 height 42
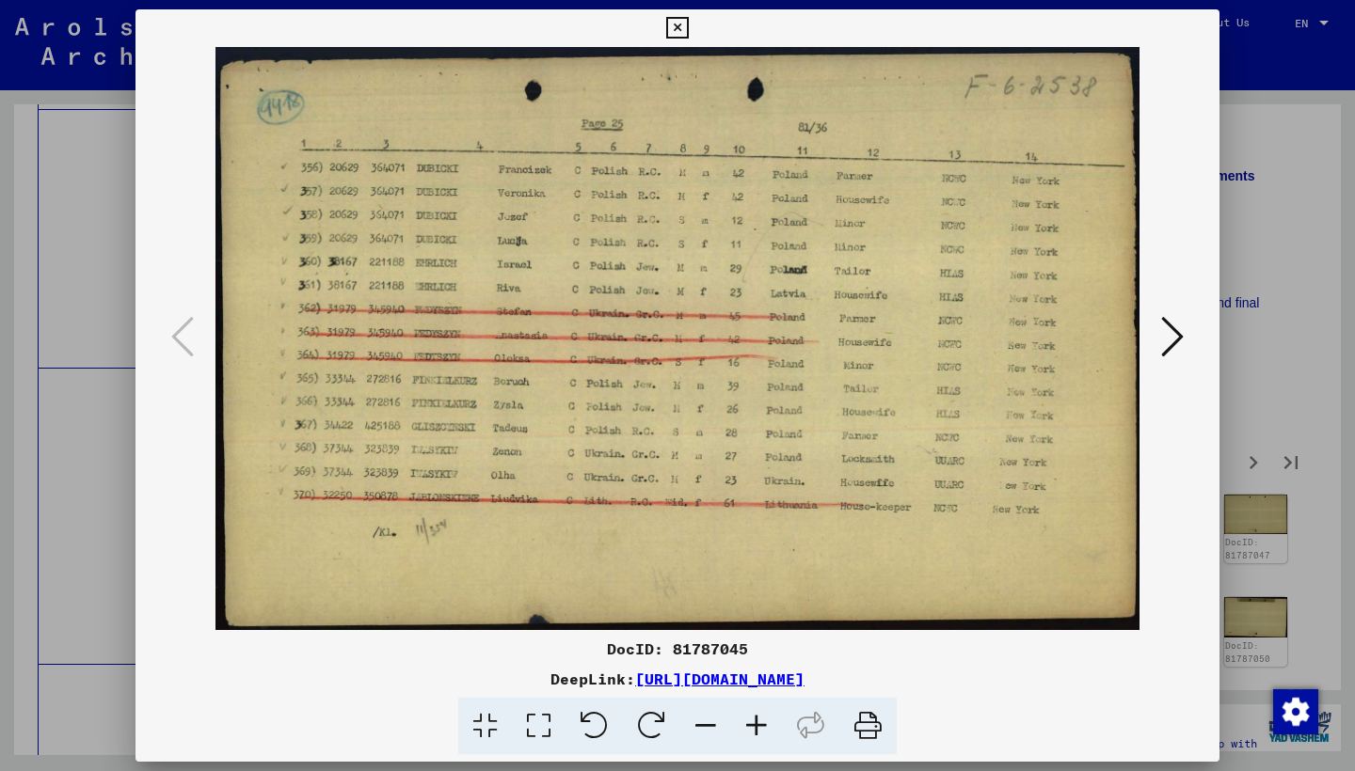
click at [1161, 341] on icon at bounding box center [1172, 336] width 23 height 45
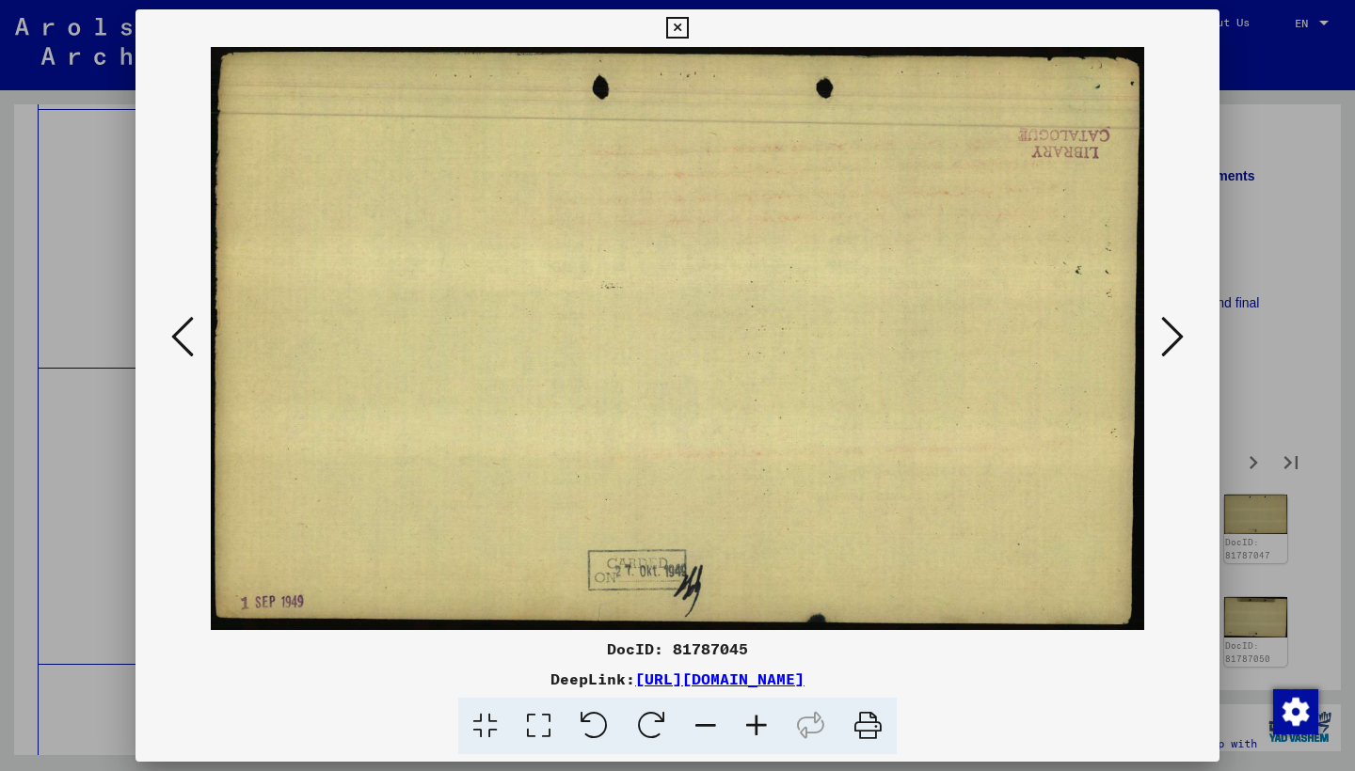
click at [1162, 341] on icon at bounding box center [1172, 336] width 23 height 45
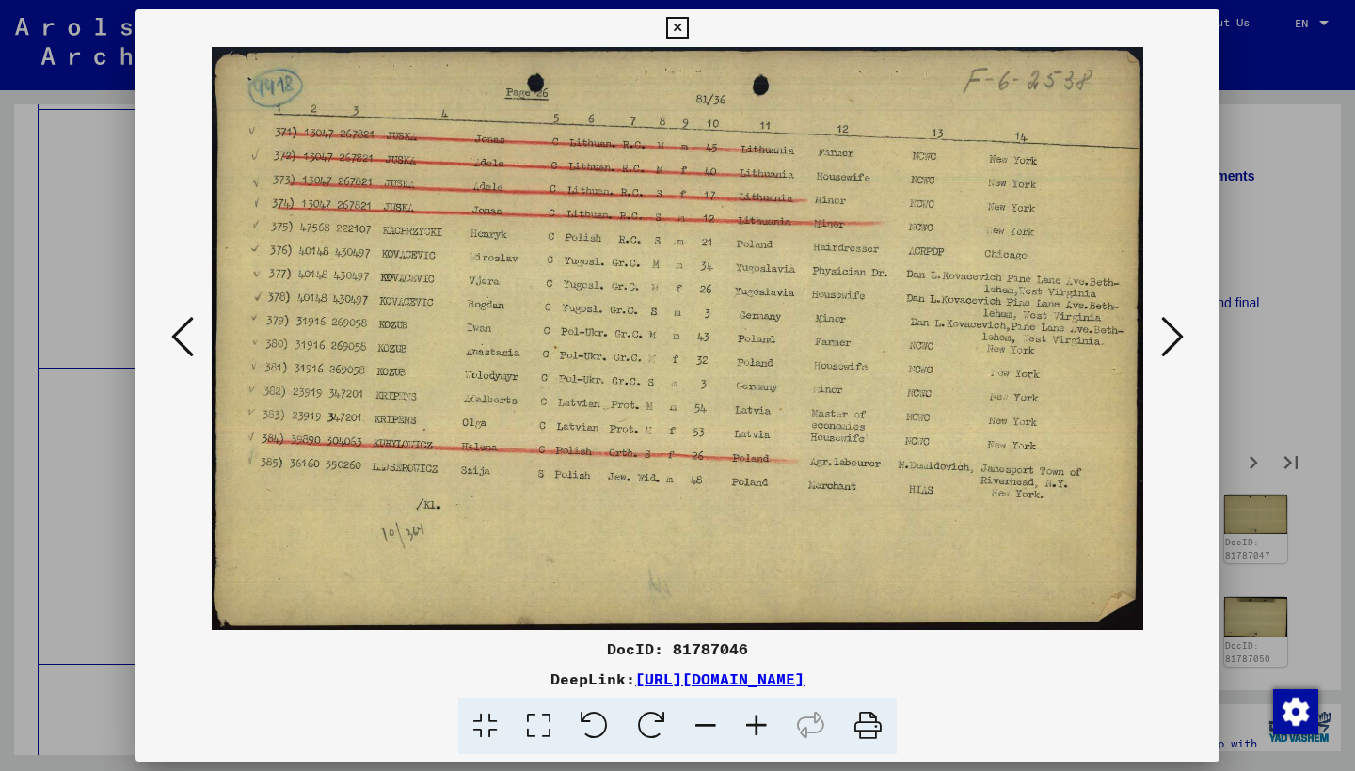
click at [1159, 341] on button at bounding box center [1172, 338] width 34 height 54
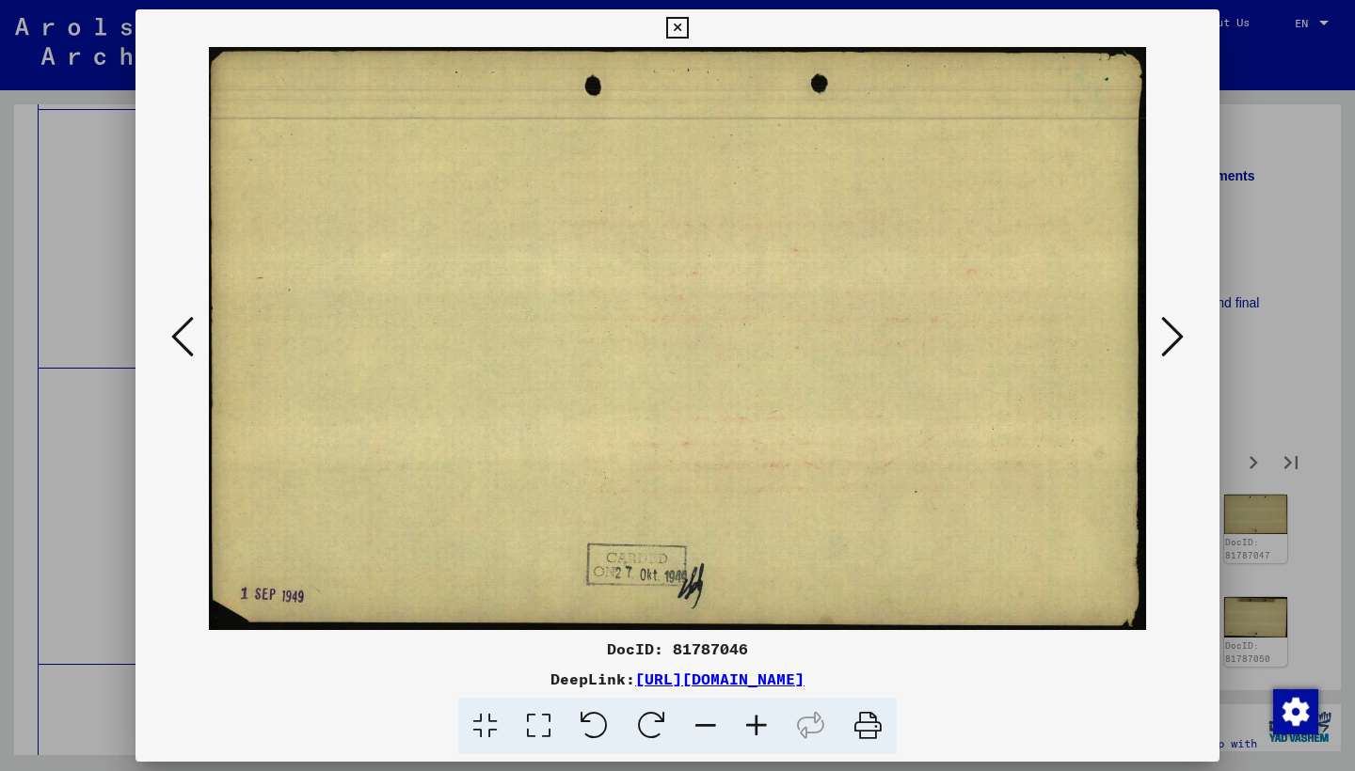
click at [1159, 341] on button at bounding box center [1172, 338] width 34 height 54
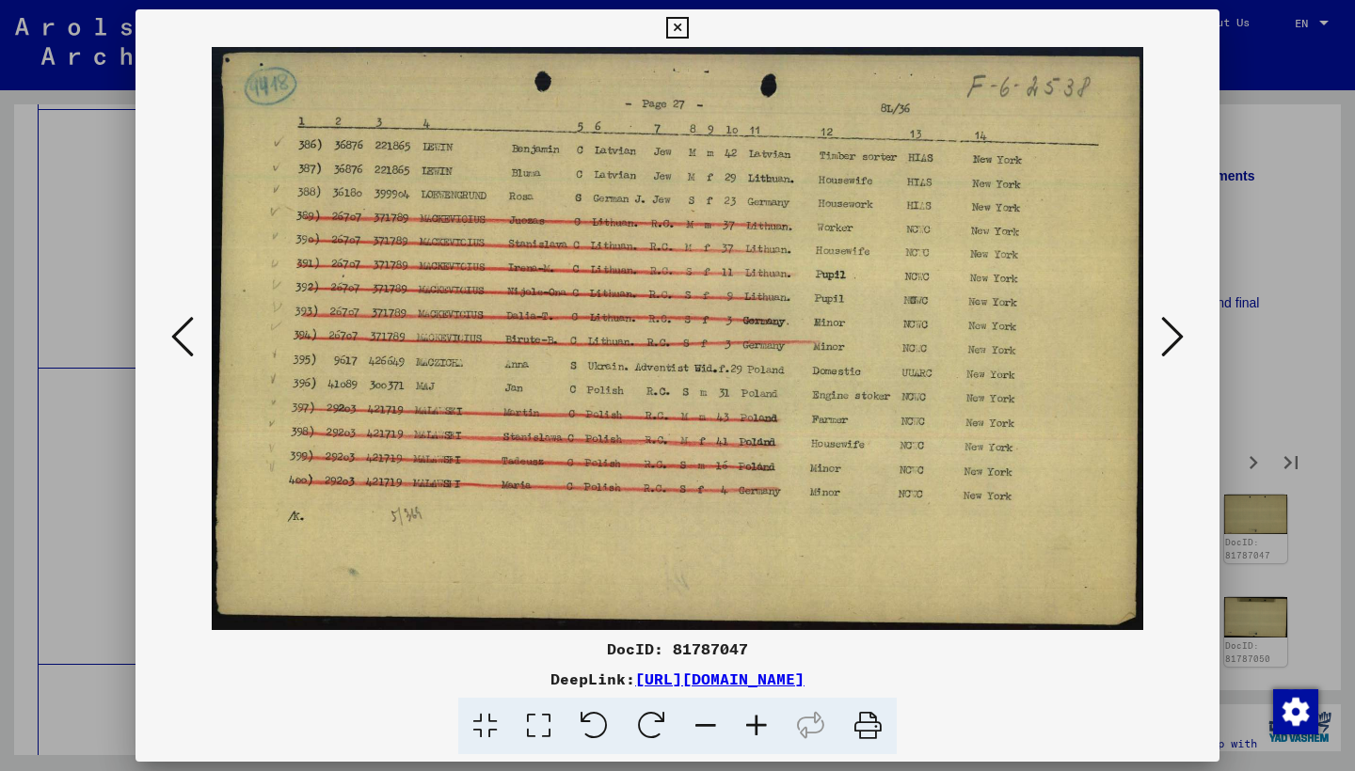
click at [1158, 341] on button at bounding box center [1172, 338] width 34 height 54
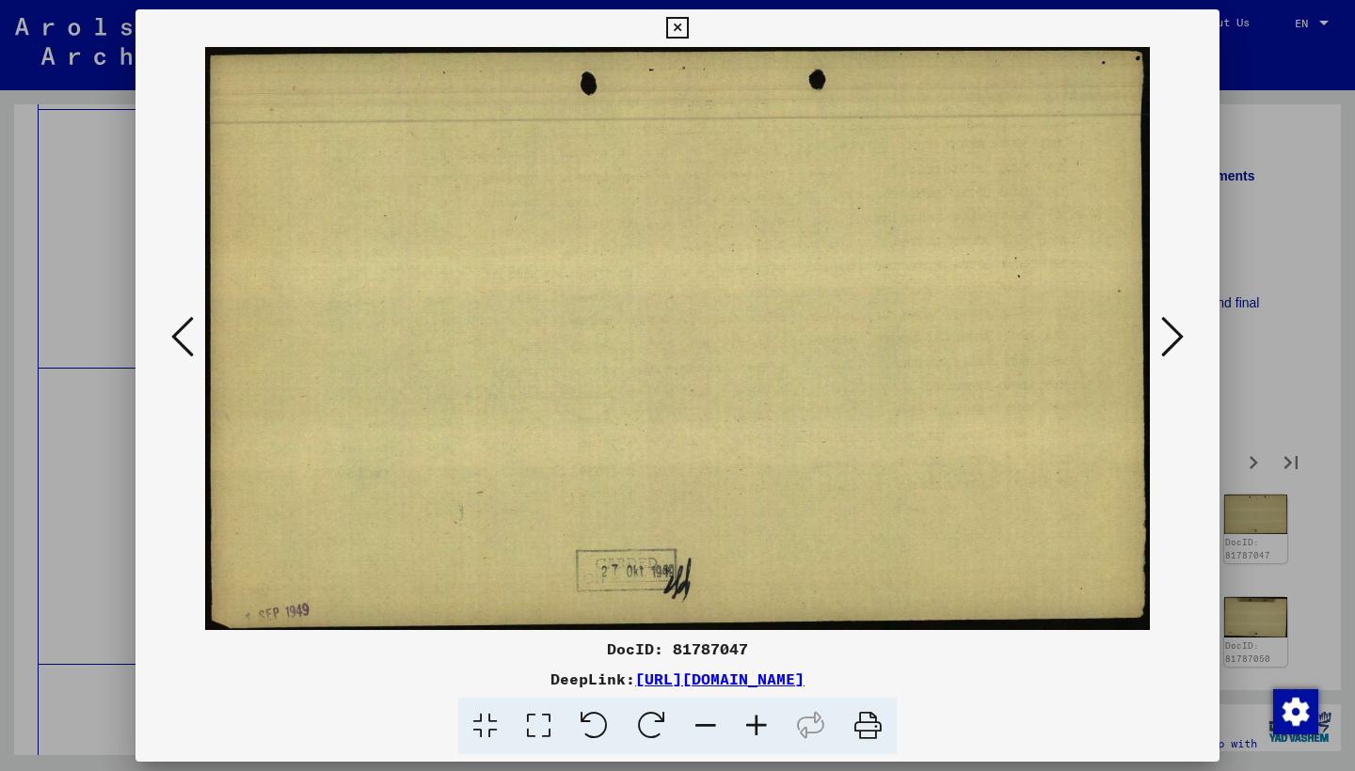
click at [1158, 341] on button at bounding box center [1172, 338] width 34 height 54
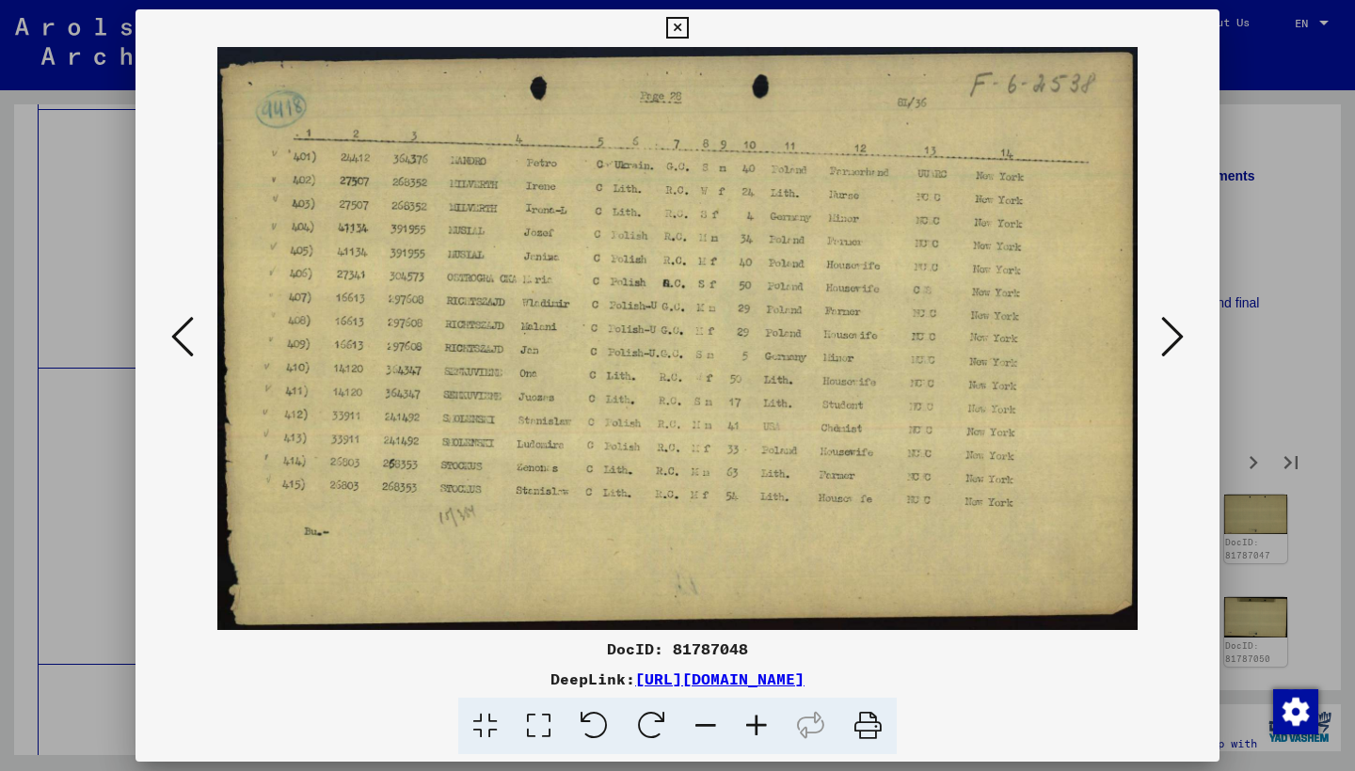
click at [1158, 341] on button at bounding box center [1172, 338] width 34 height 54
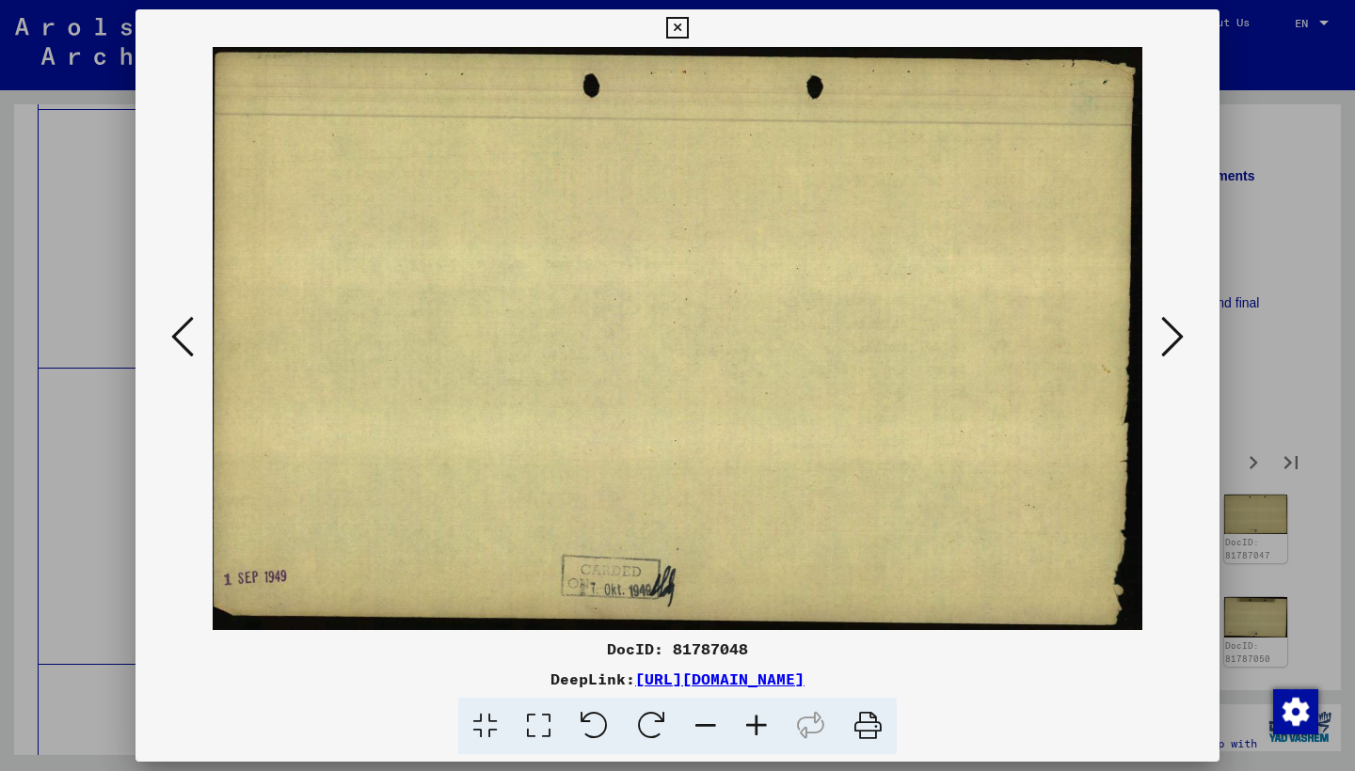
click at [1158, 341] on button at bounding box center [1172, 338] width 34 height 54
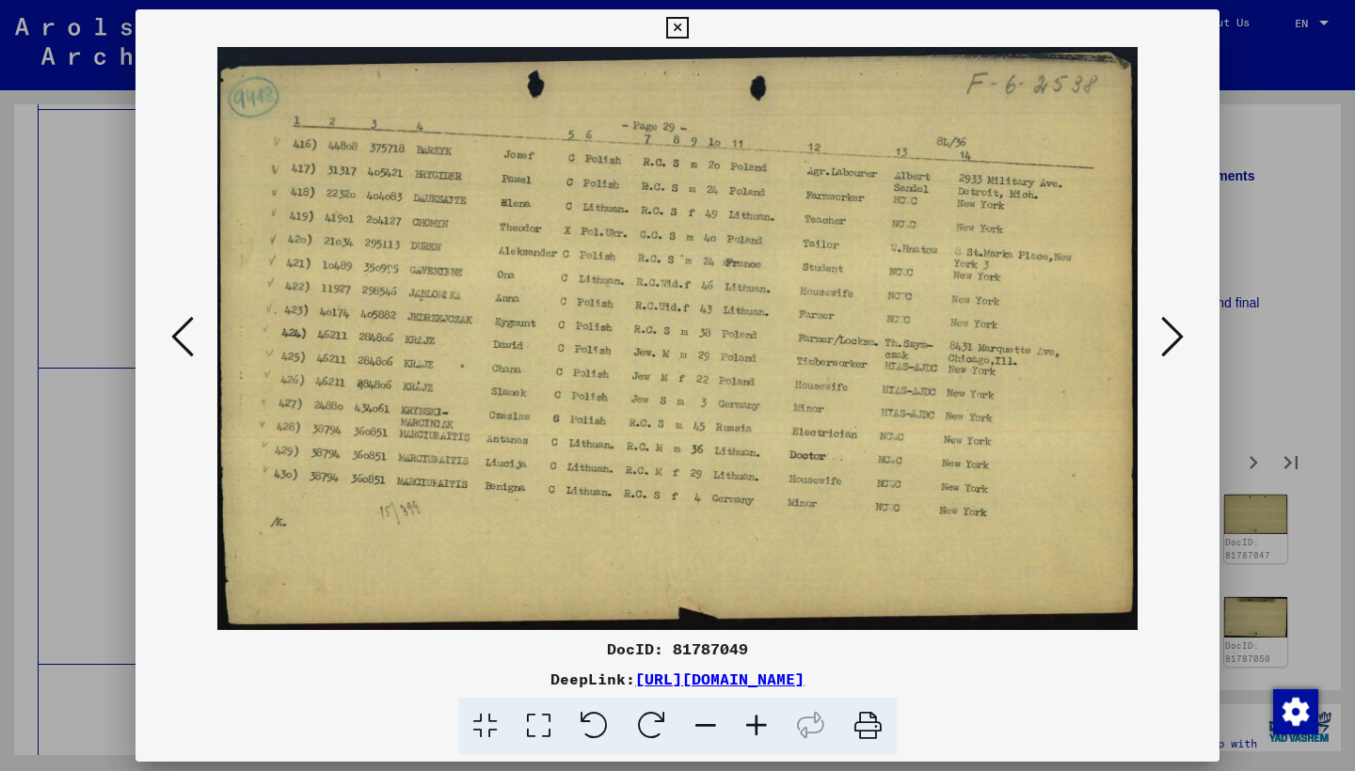
click at [1158, 341] on button at bounding box center [1172, 338] width 34 height 54
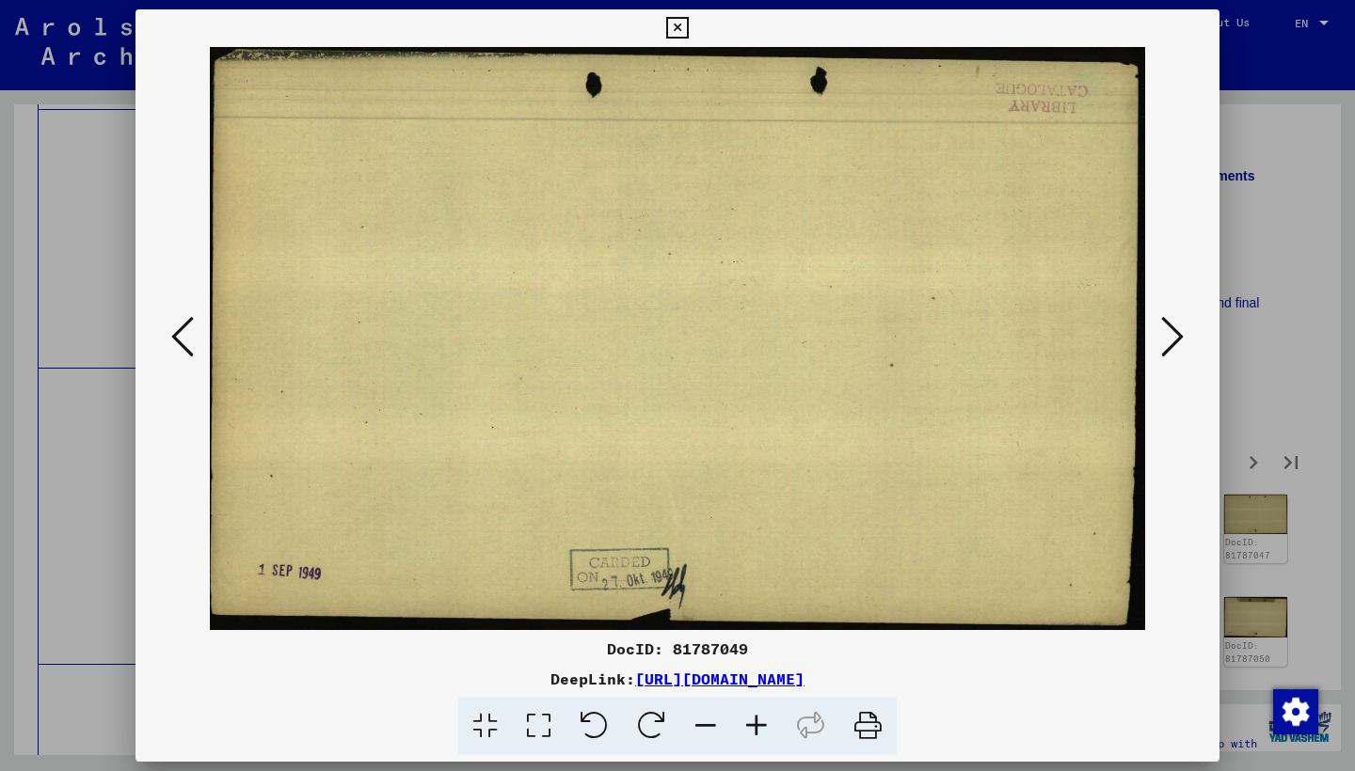
click at [1158, 341] on button at bounding box center [1172, 338] width 34 height 54
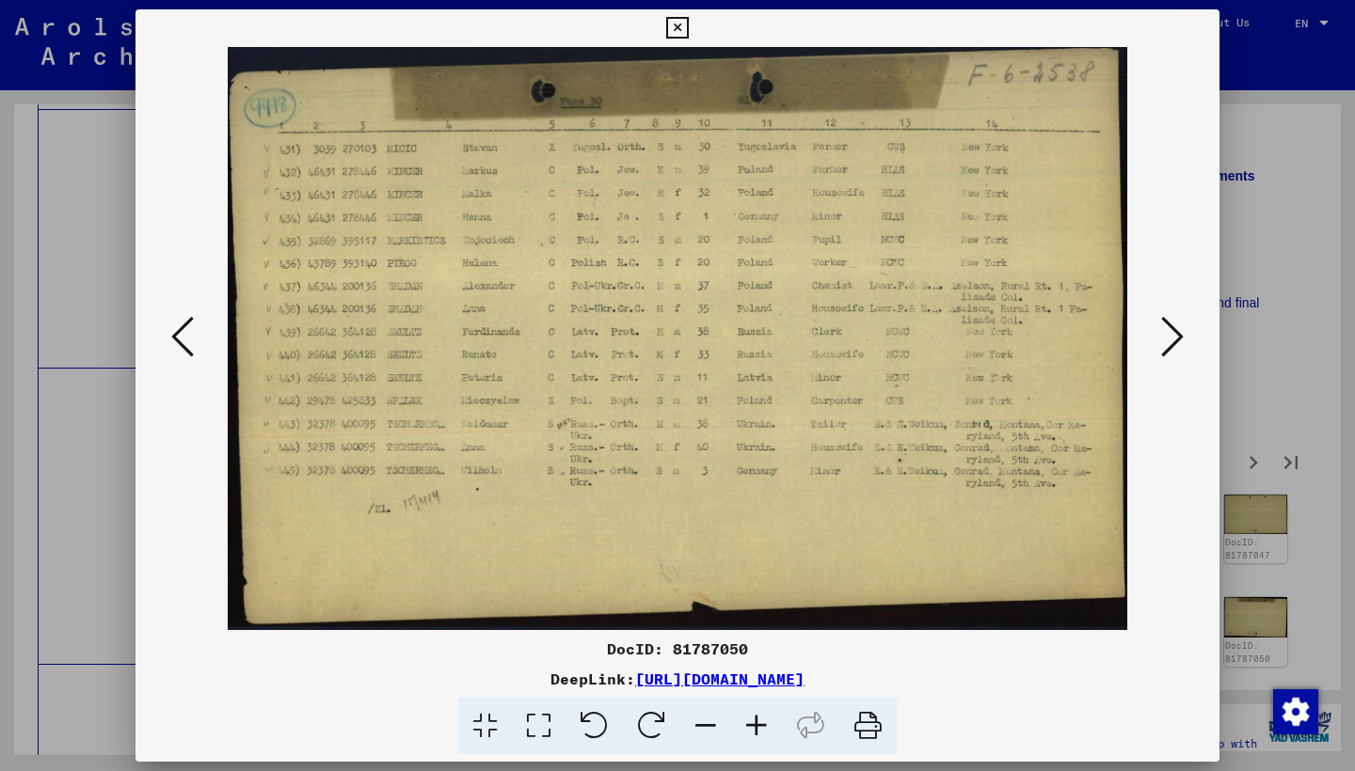
click at [1158, 341] on button at bounding box center [1172, 338] width 34 height 54
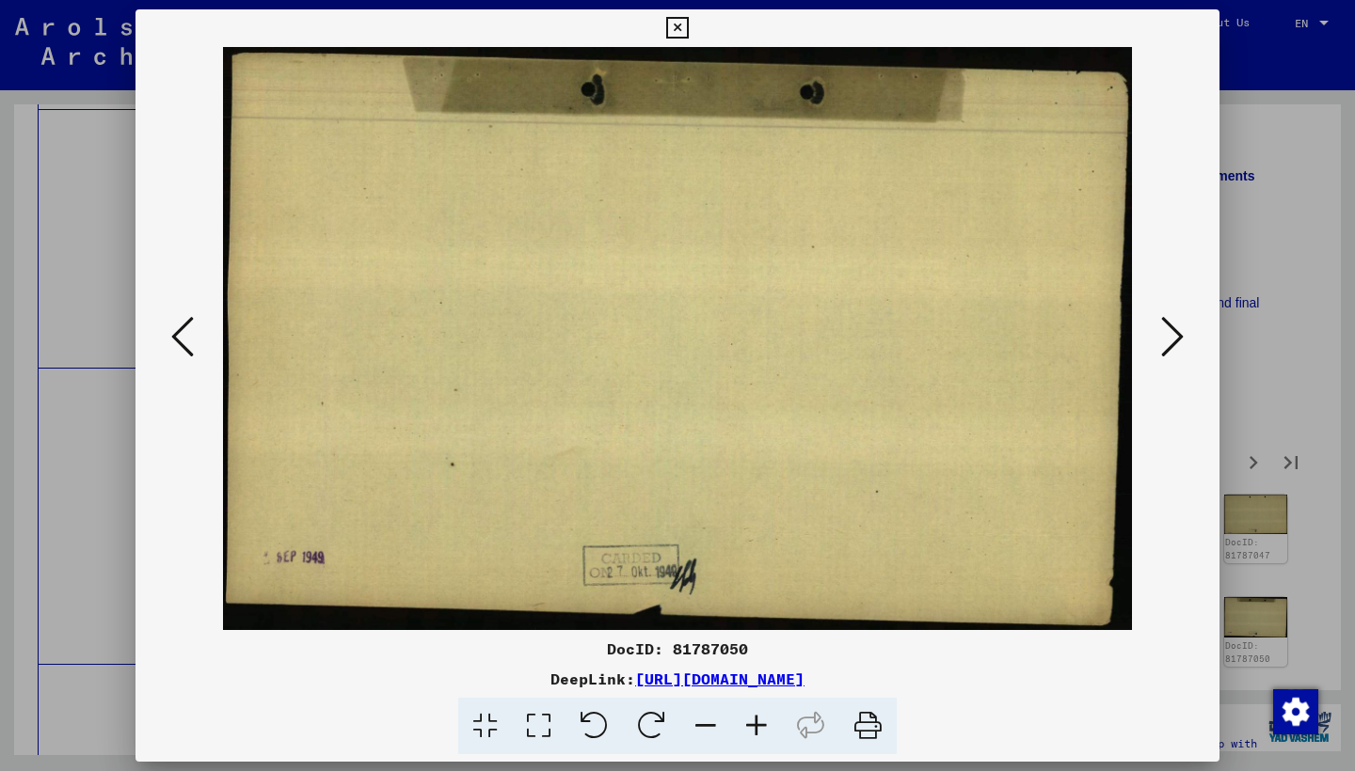
click at [1158, 341] on button at bounding box center [1172, 338] width 34 height 54
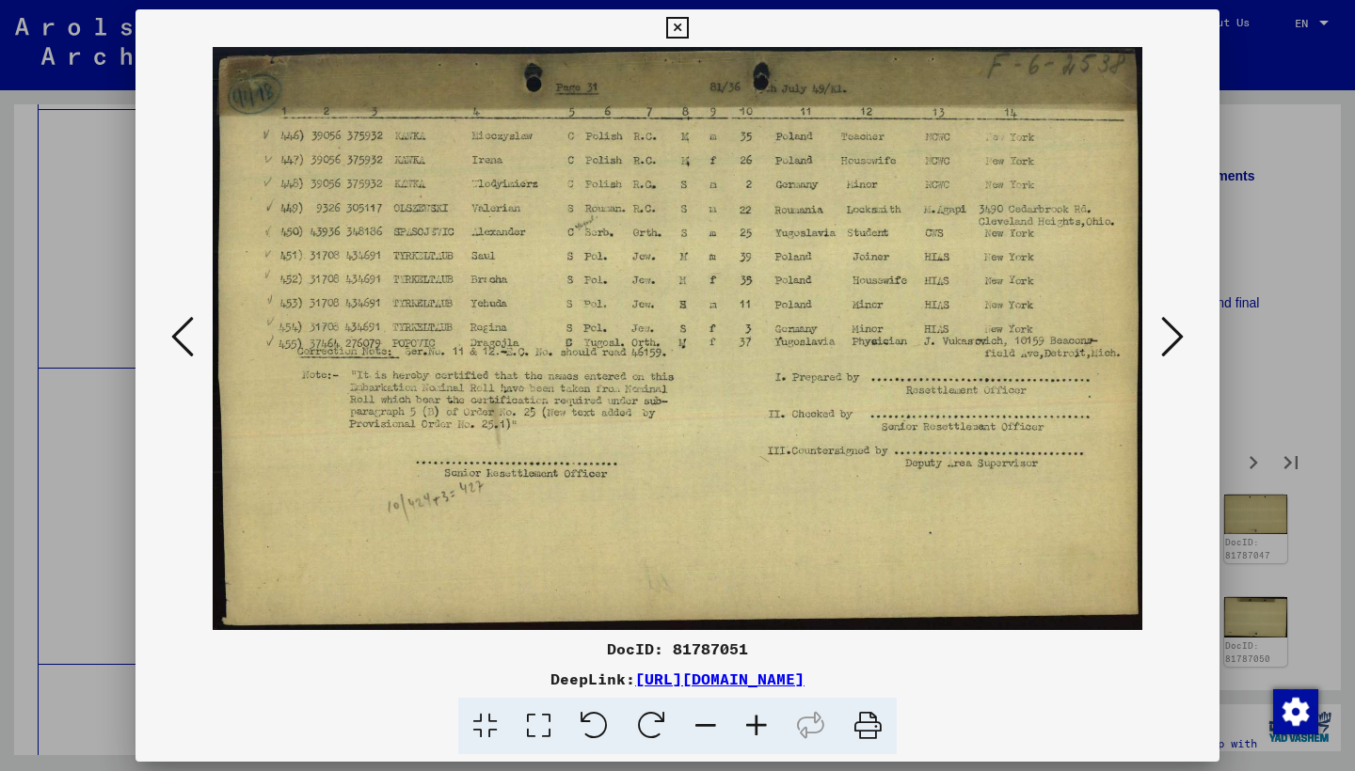
click at [1158, 341] on button at bounding box center [1172, 338] width 34 height 54
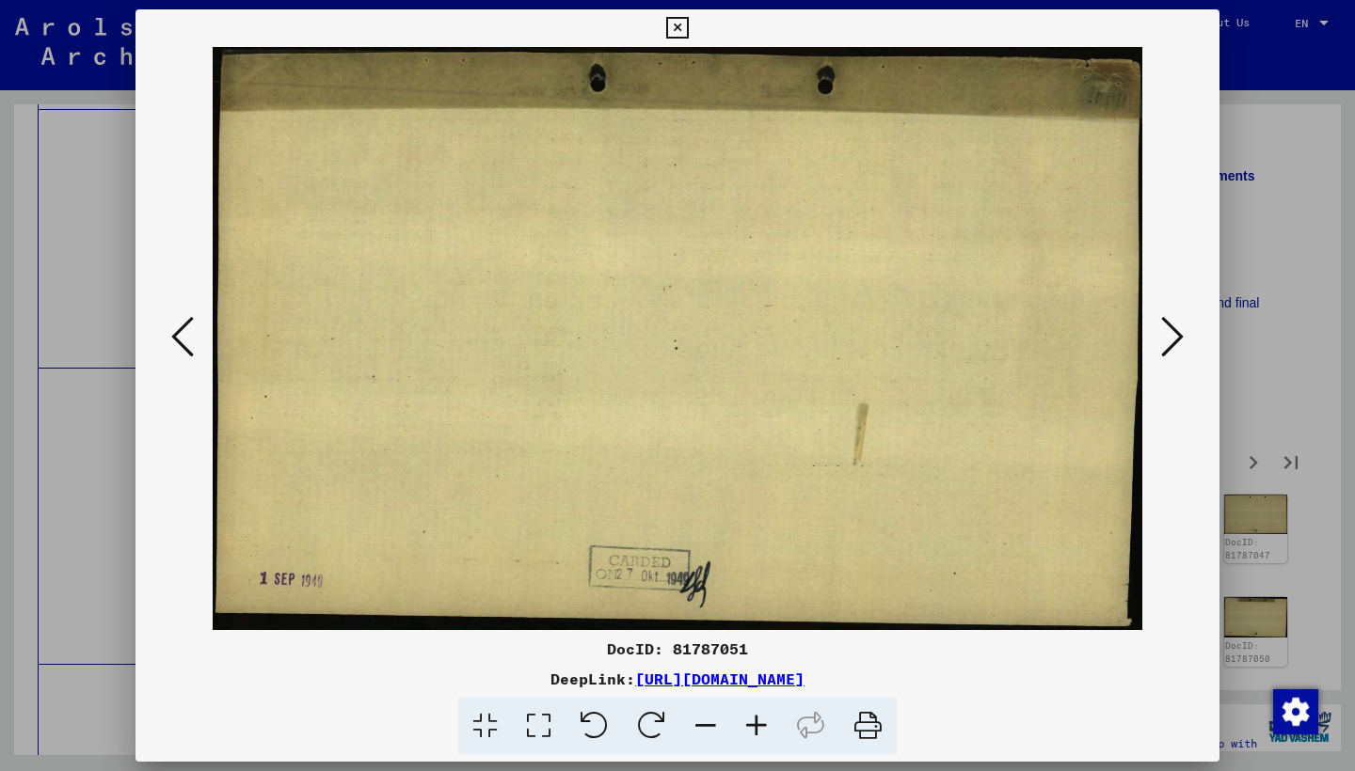
click at [1158, 341] on button at bounding box center [1172, 338] width 34 height 54
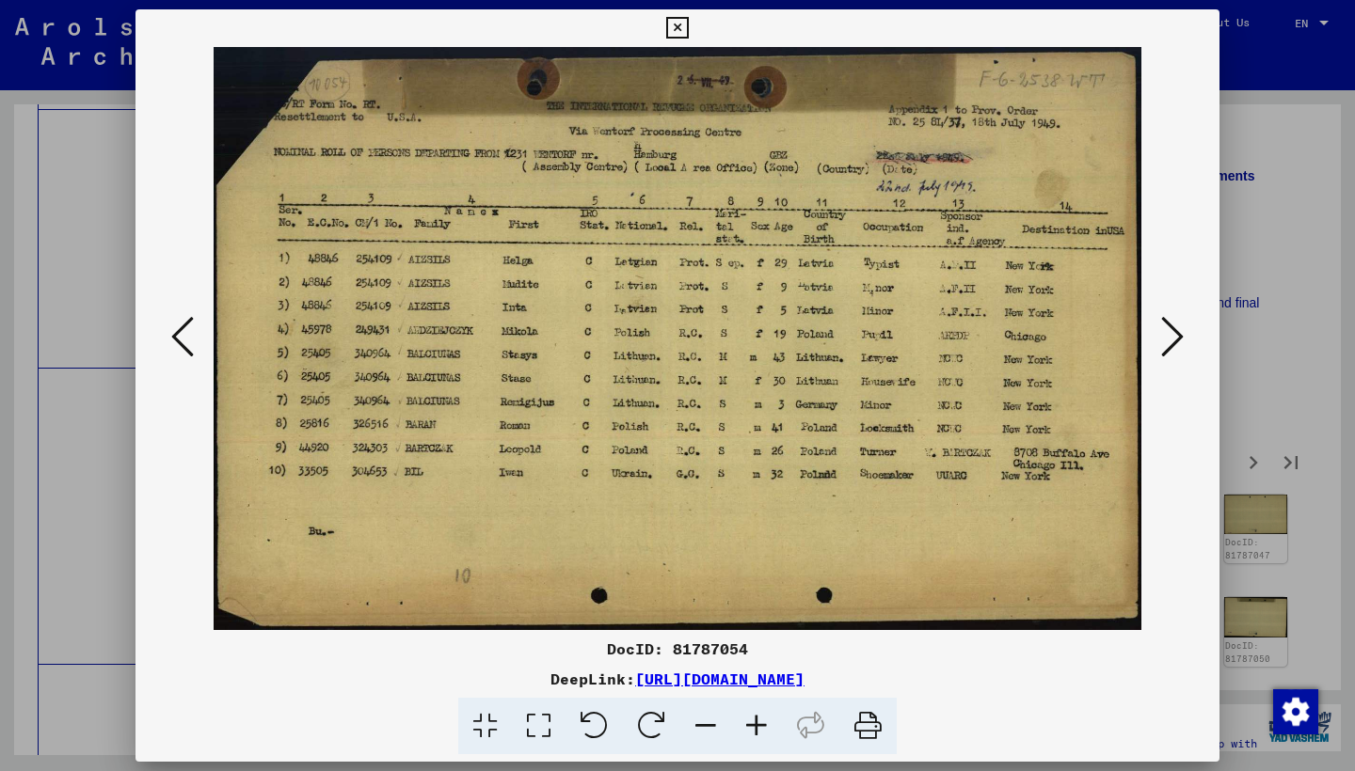
click at [1158, 341] on button at bounding box center [1172, 338] width 34 height 54
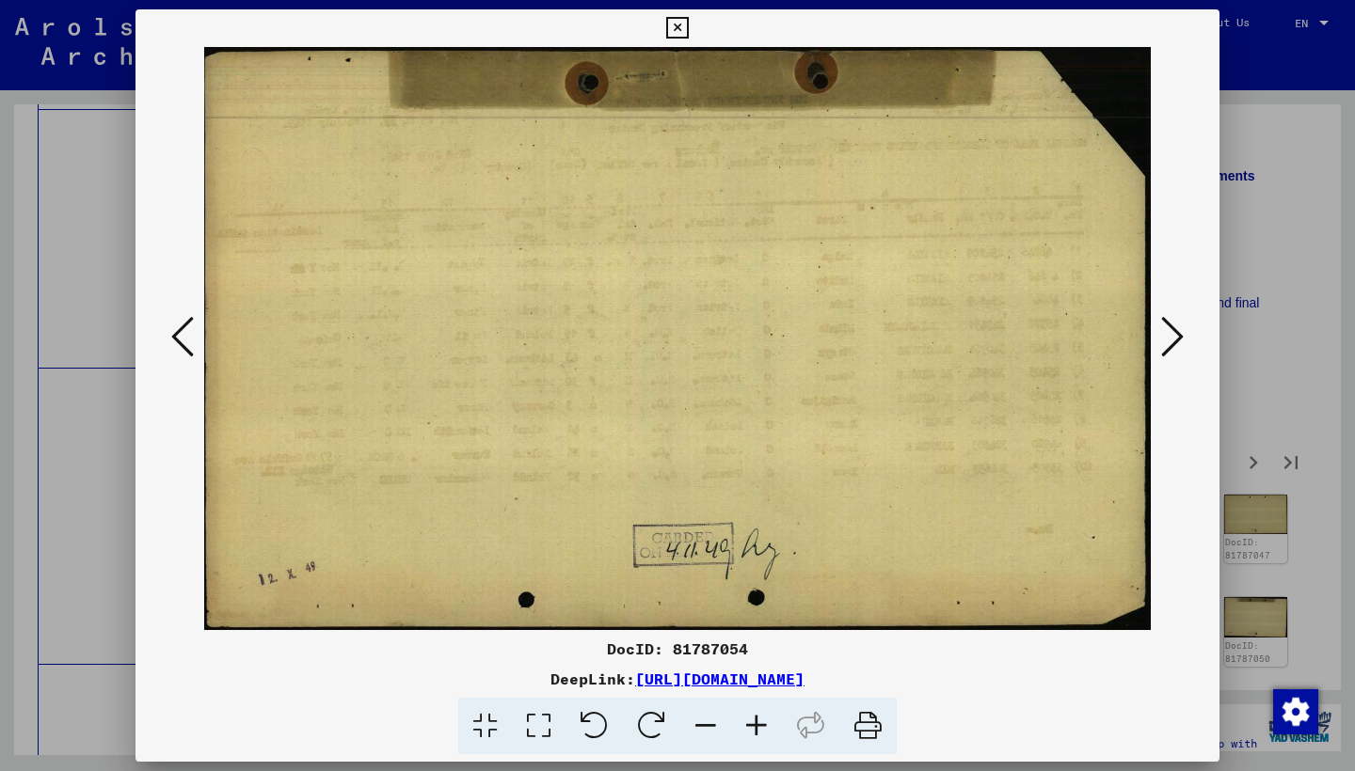
click at [1158, 341] on button at bounding box center [1172, 338] width 34 height 54
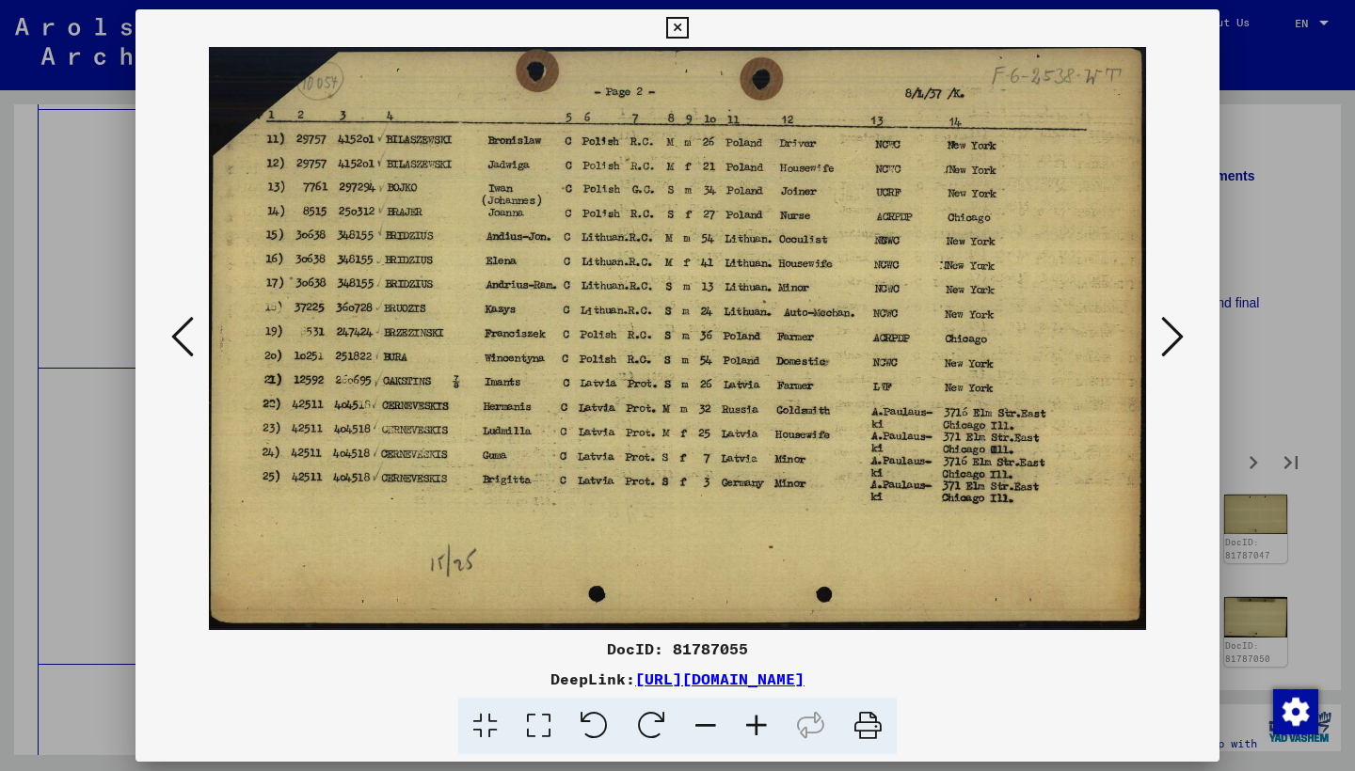
click at [1158, 340] on button at bounding box center [1172, 338] width 34 height 54
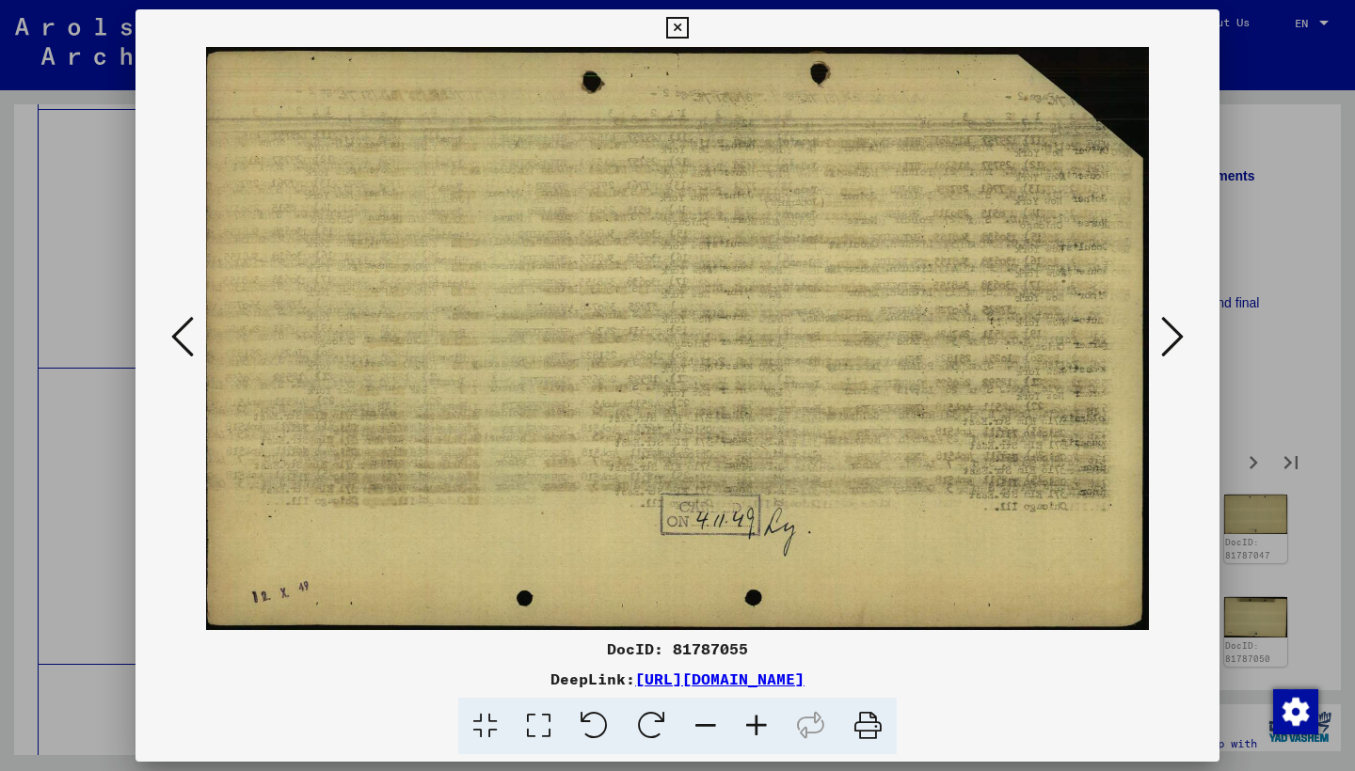
click at [1158, 340] on button at bounding box center [1172, 338] width 34 height 54
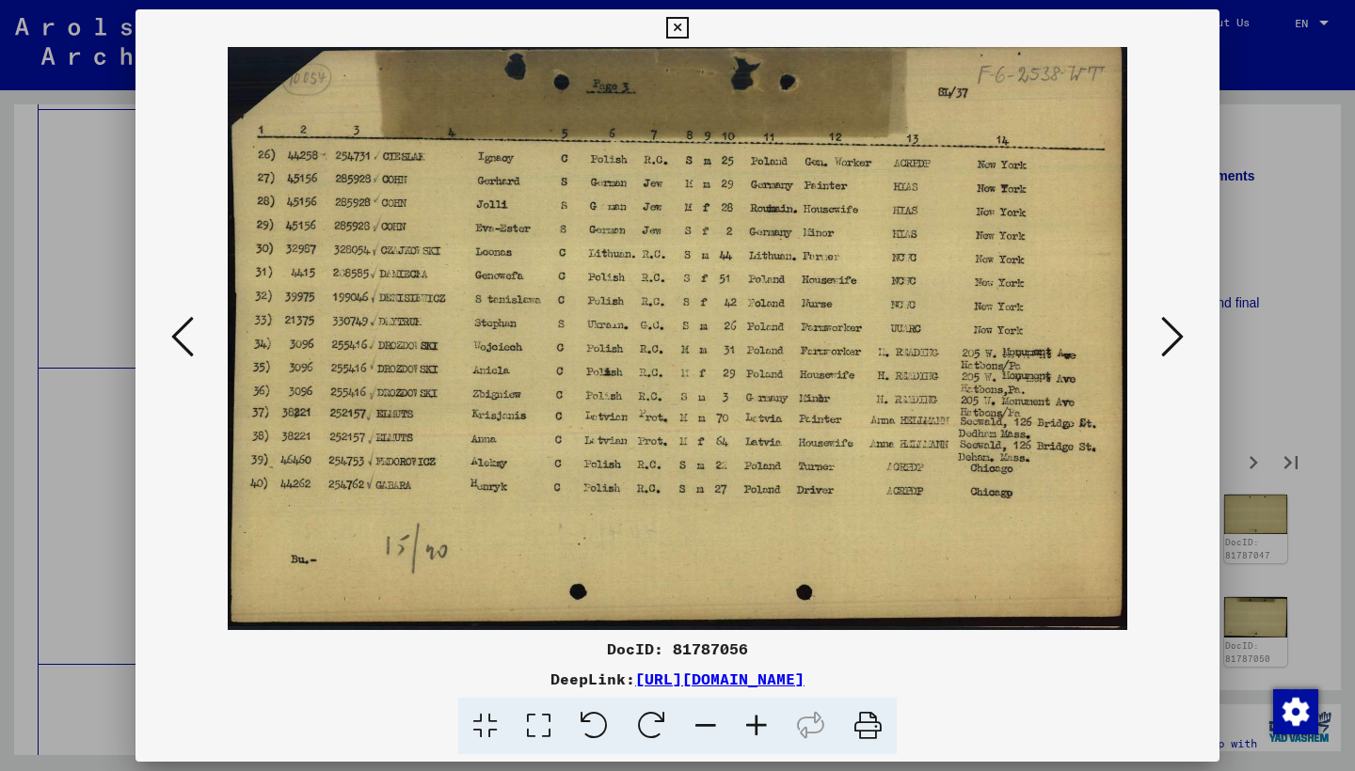
click at [1158, 340] on button at bounding box center [1172, 338] width 34 height 54
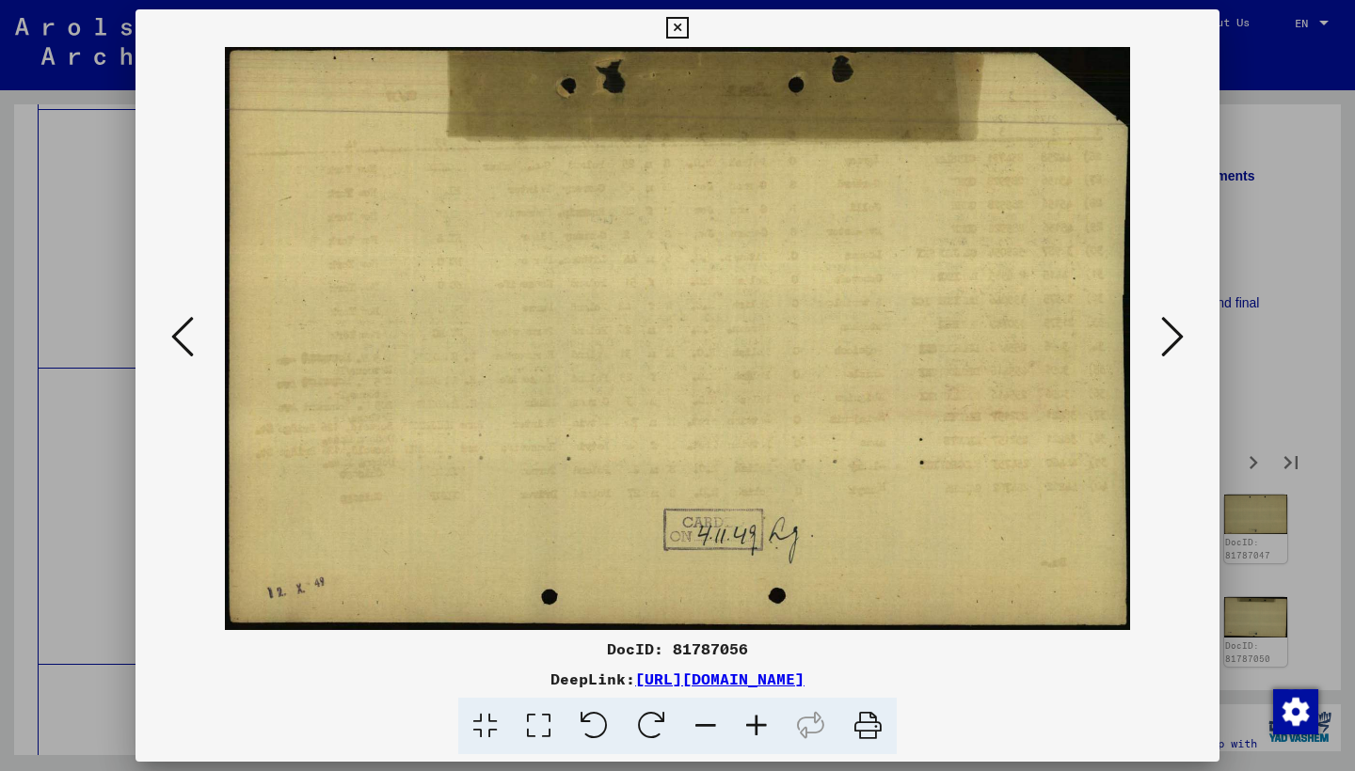
click at [1158, 340] on button at bounding box center [1172, 338] width 34 height 54
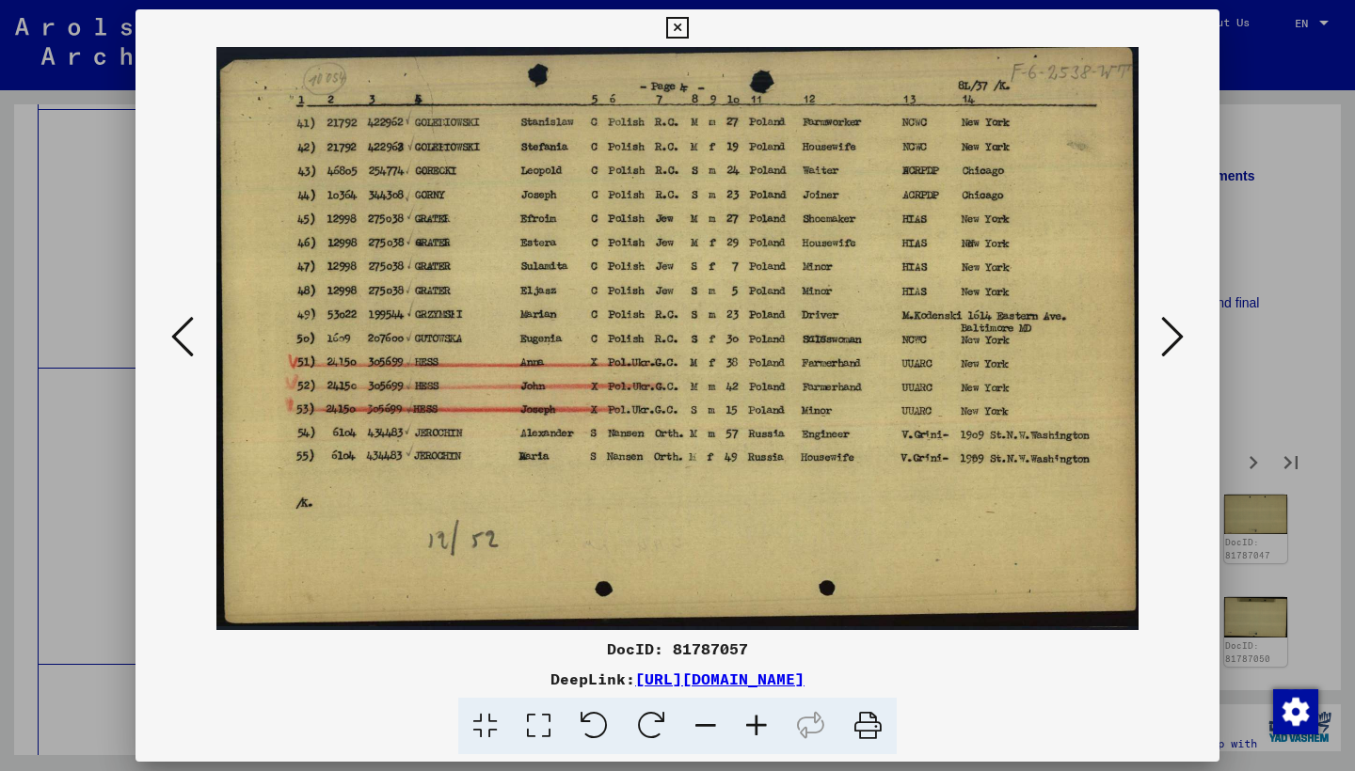
click at [1158, 340] on button at bounding box center [1172, 338] width 34 height 54
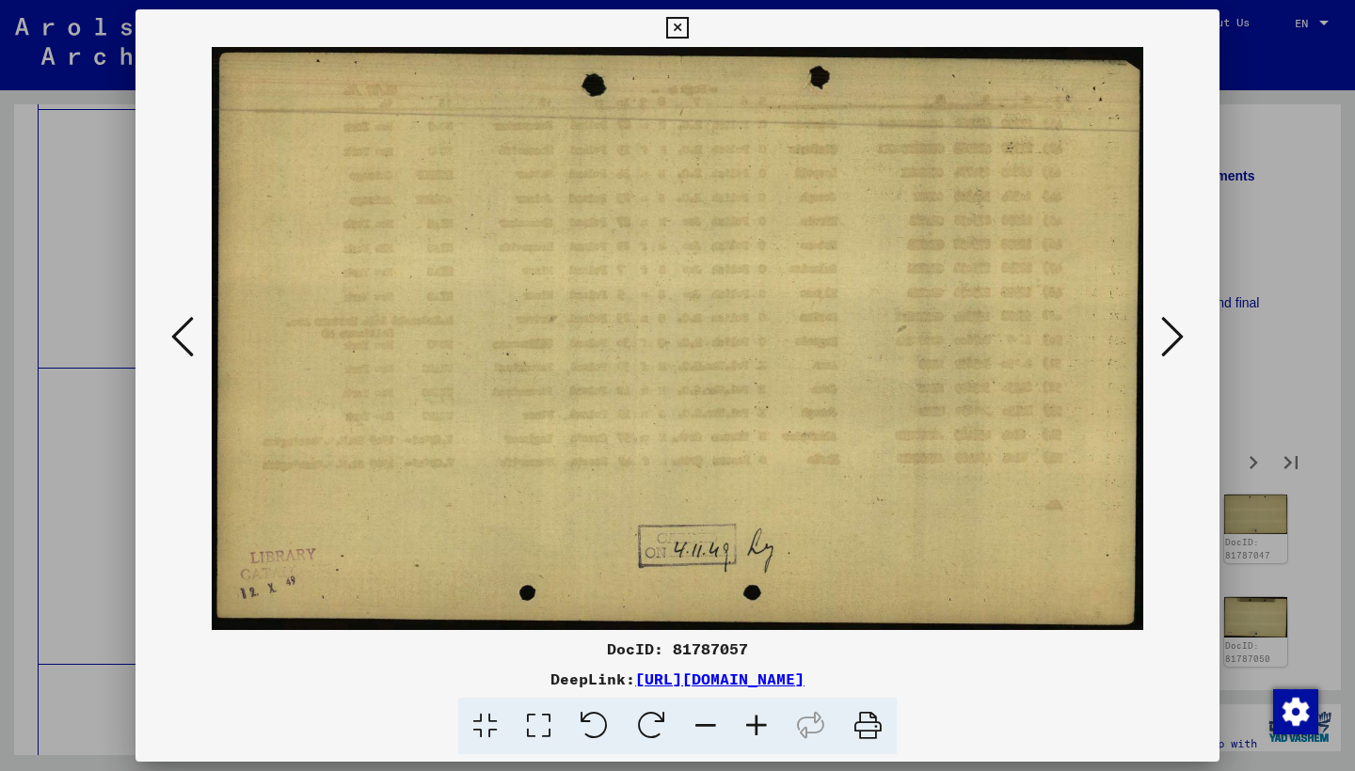
click at [1158, 340] on button at bounding box center [1172, 338] width 34 height 54
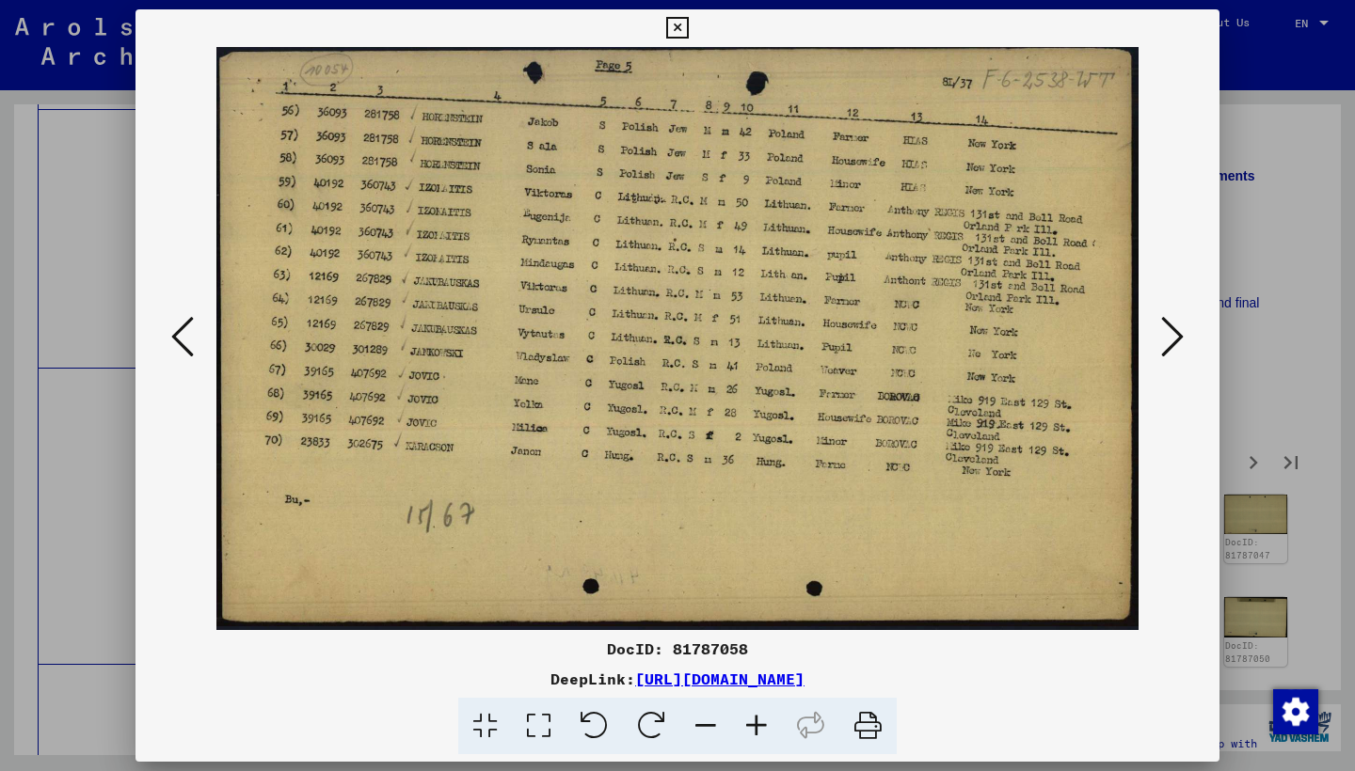
click at [1158, 340] on button at bounding box center [1172, 338] width 34 height 54
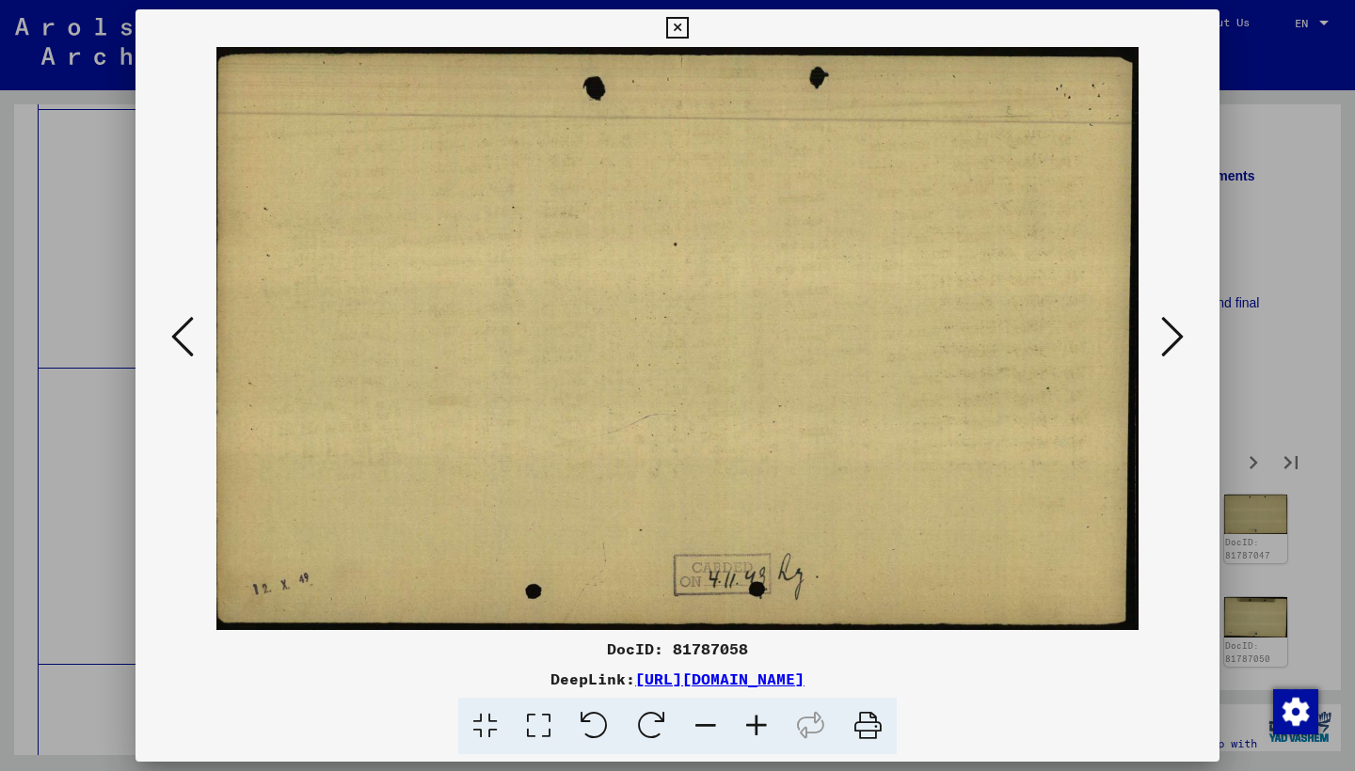
click at [1158, 340] on button at bounding box center [1172, 338] width 34 height 54
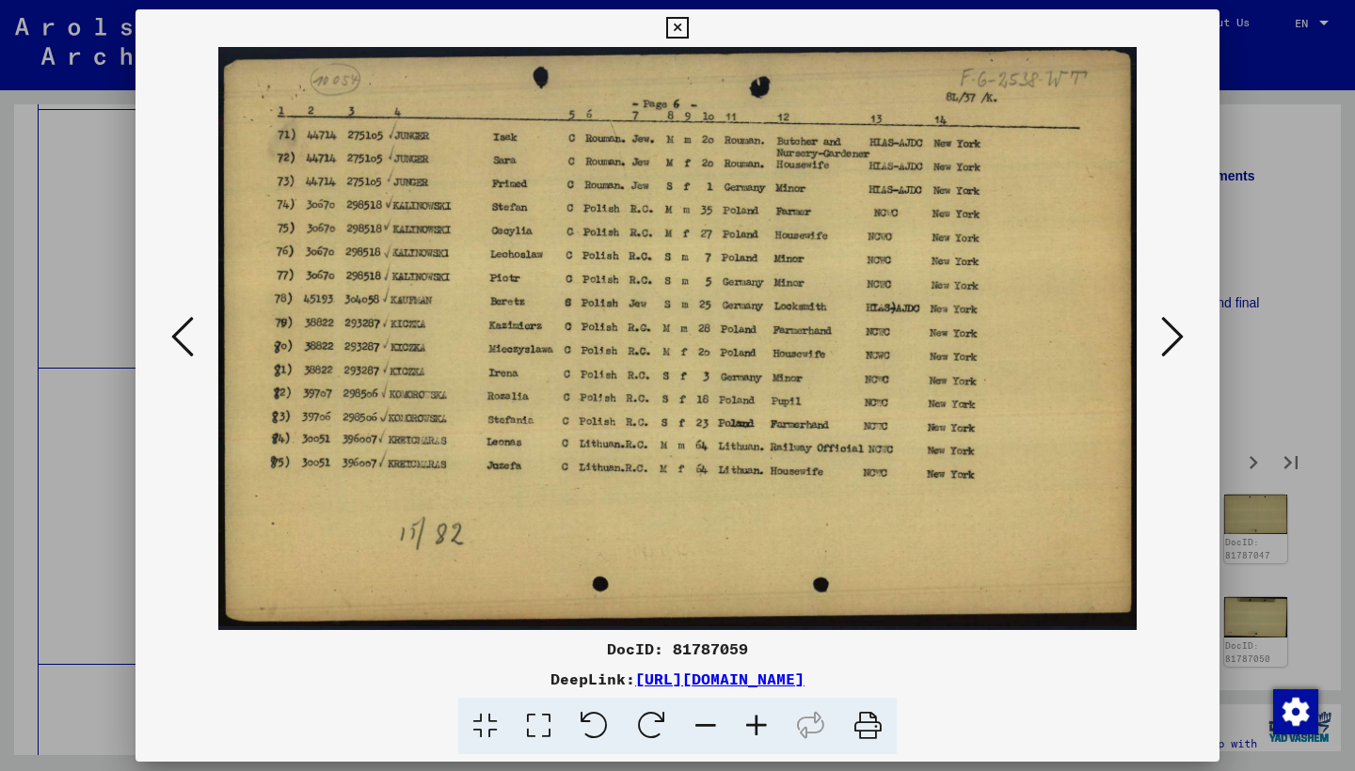
click at [1153, 340] on img at bounding box center [677, 338] width 956 height 583
click at [1171, 337] on icon at bounding box center [1172, 336] width 23 height 45
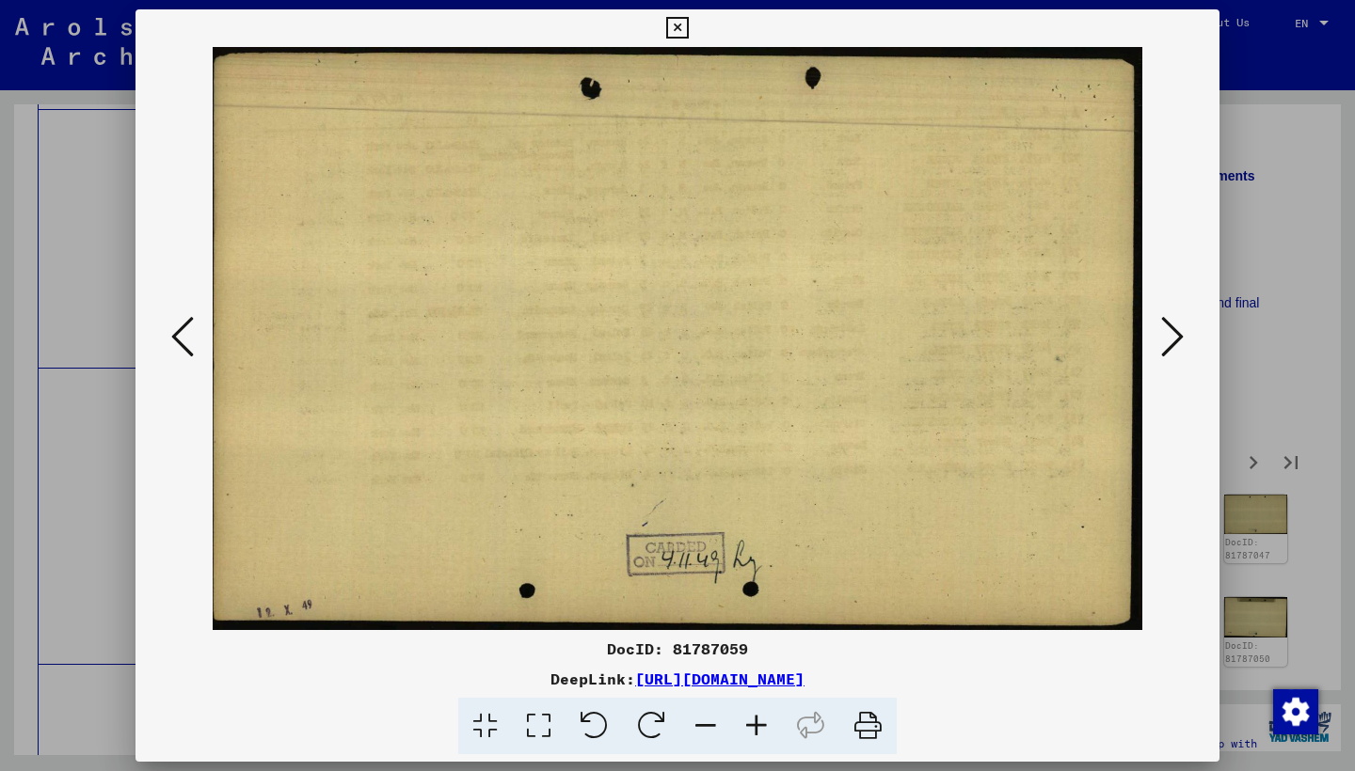
click at [1169, 338] on icon at bounding box center [1172, 336] width 23 height 45
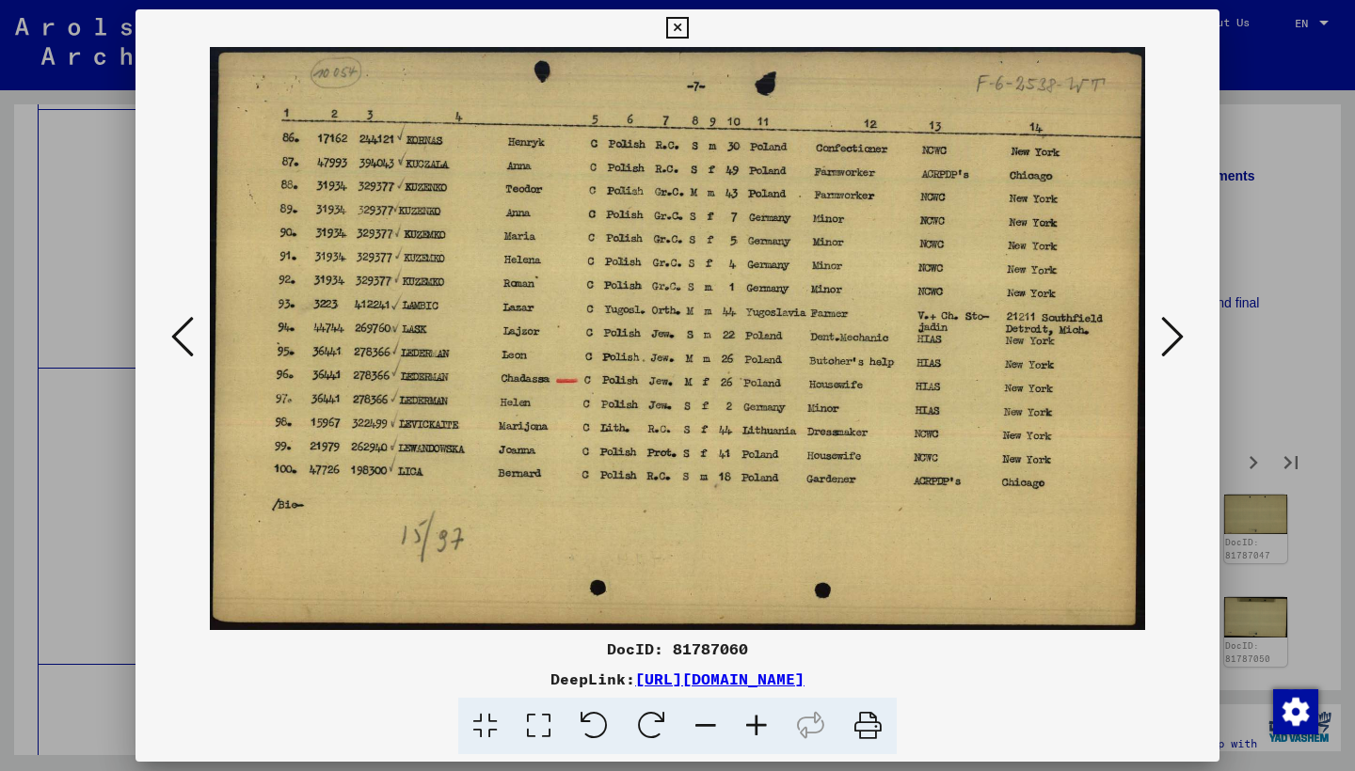
click at [1163, 339] on icon at bounding box center [1172, 336] width 23 height 45
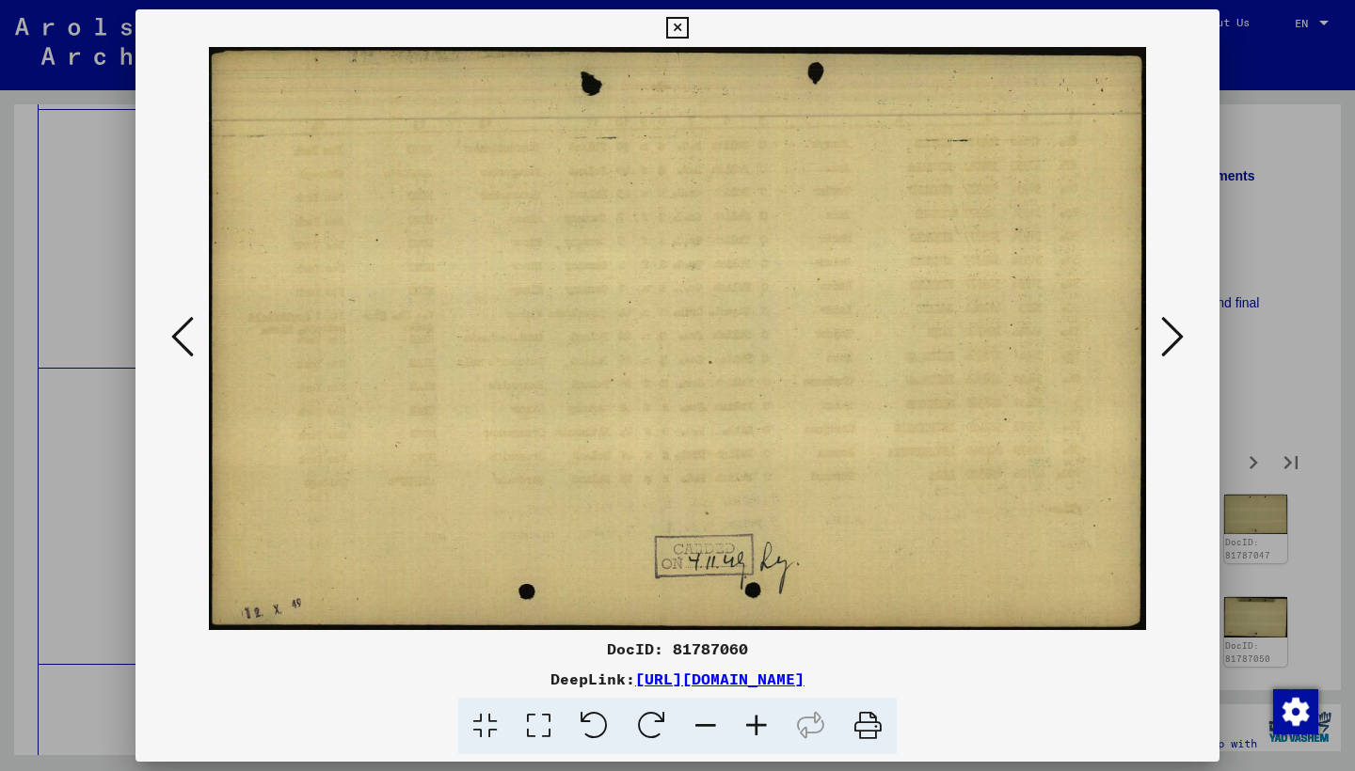
click at [1163, 339] on icon at bounding box center [1172, 336] width 23 height 45
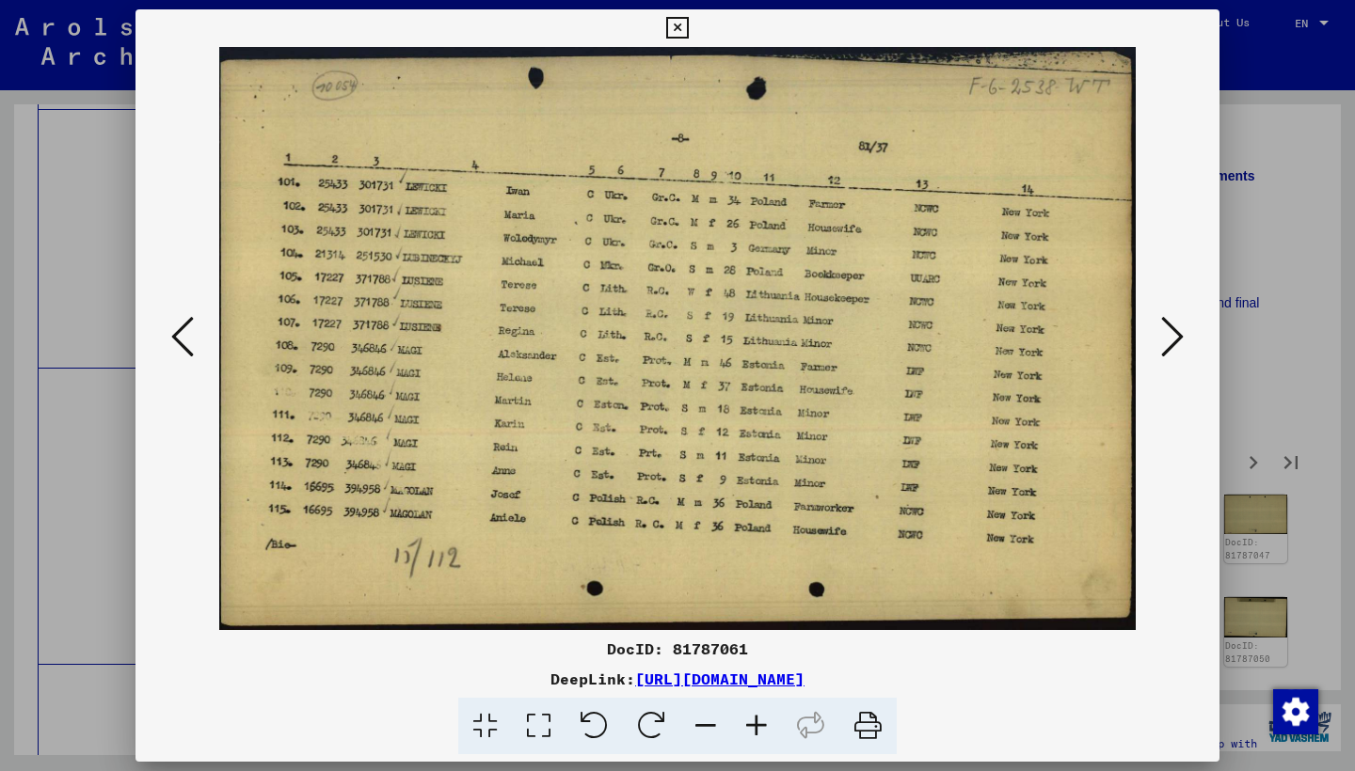
click at [1163, 339] on icon at bounding box center [1172, 336] width 23 height 45
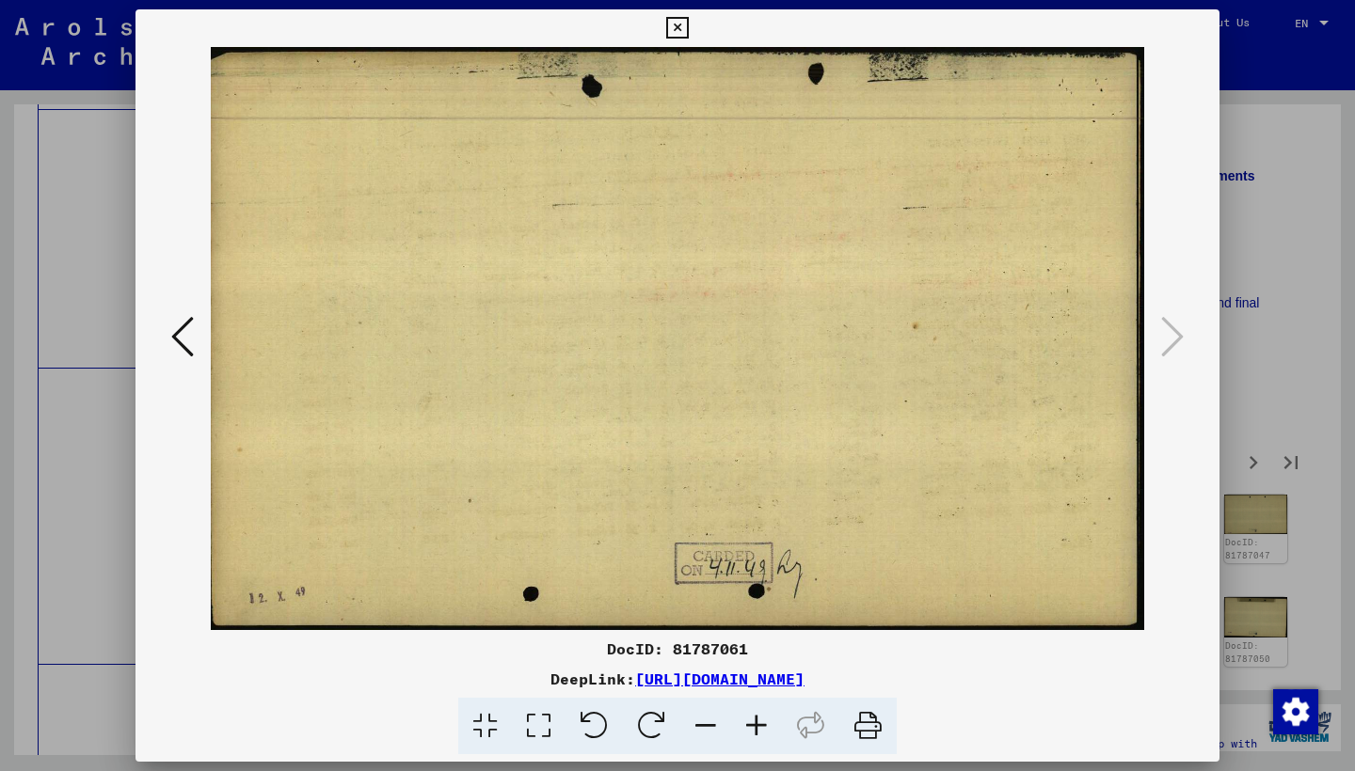
click at [688, 28] on icon at bounding box center [677, 28] width 22 height 23
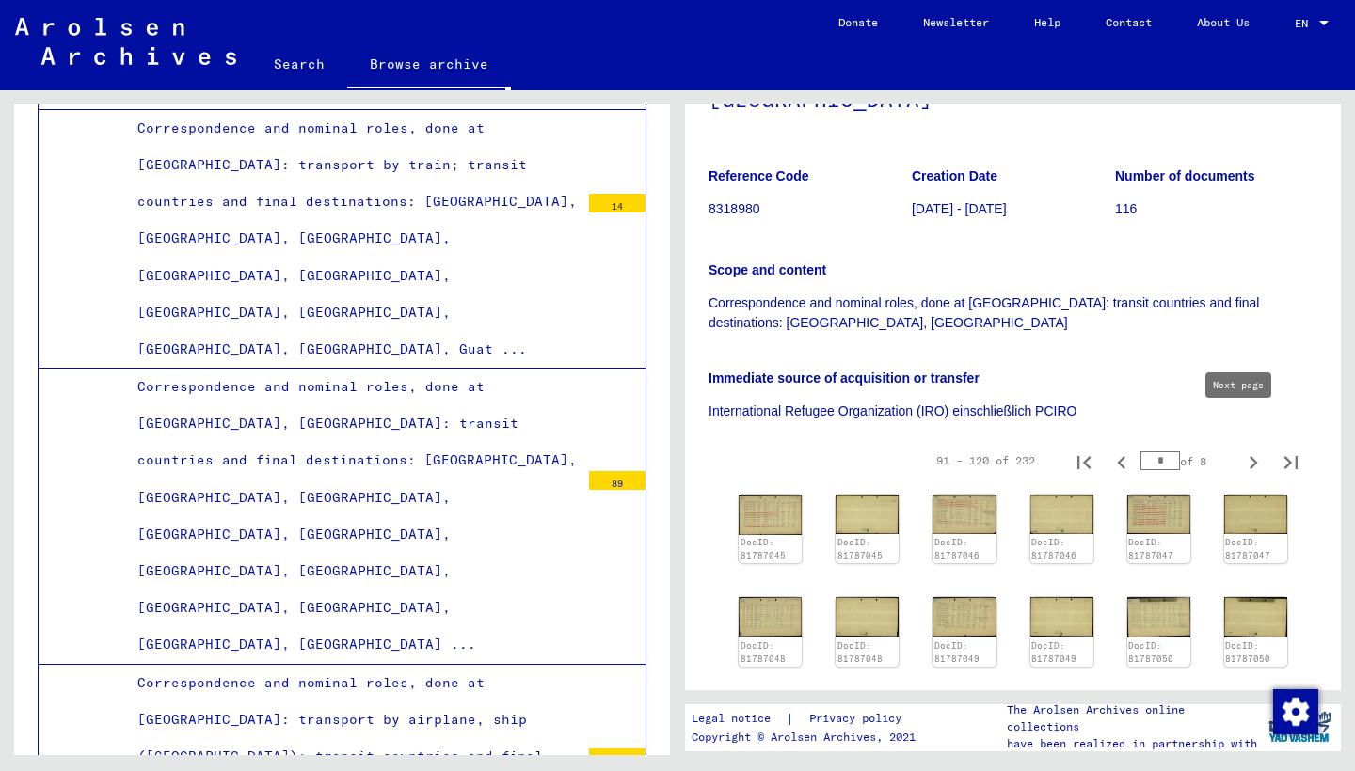
click at [1249, 456] on icon "Next page" at bounding box center [1253, 462] width 8 height 13
type input "*"
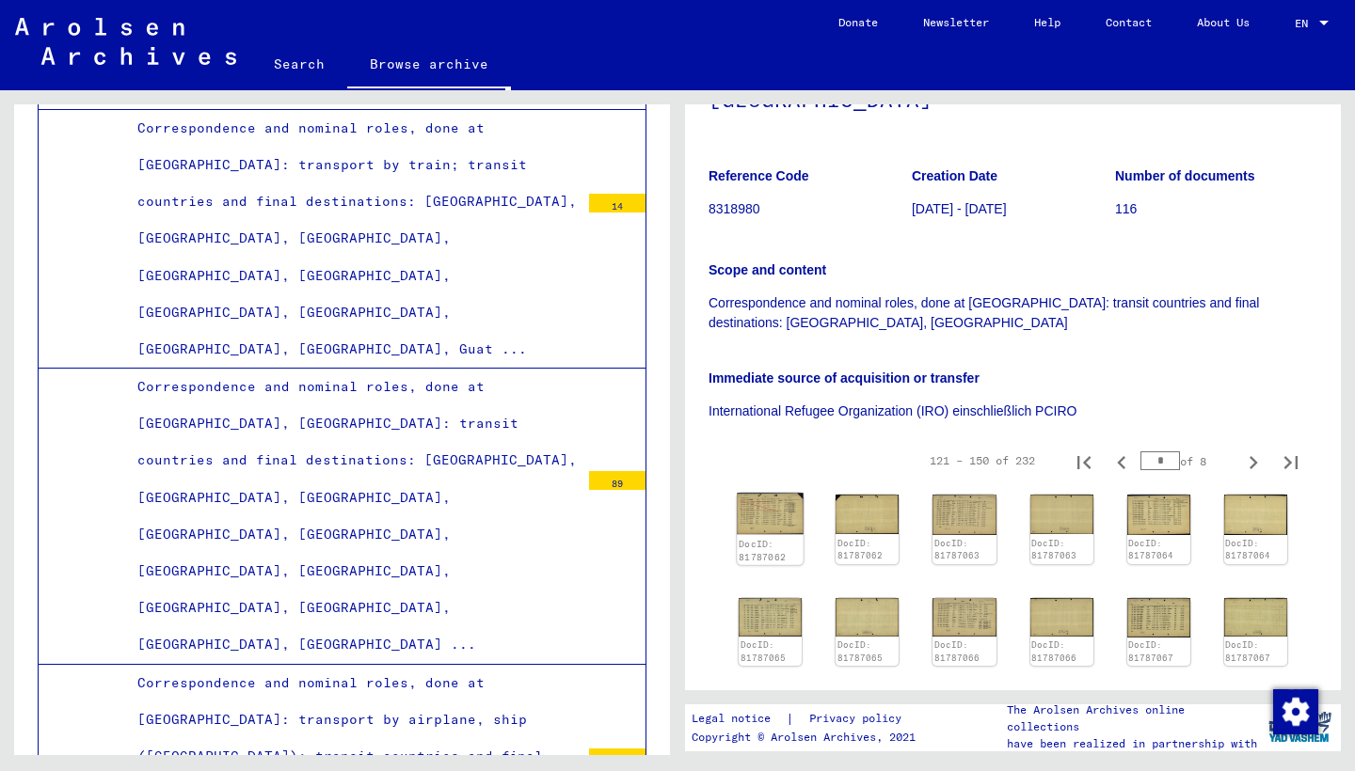
click at [777, 493] on img at bounding box center [770, 513] width 67 height 41
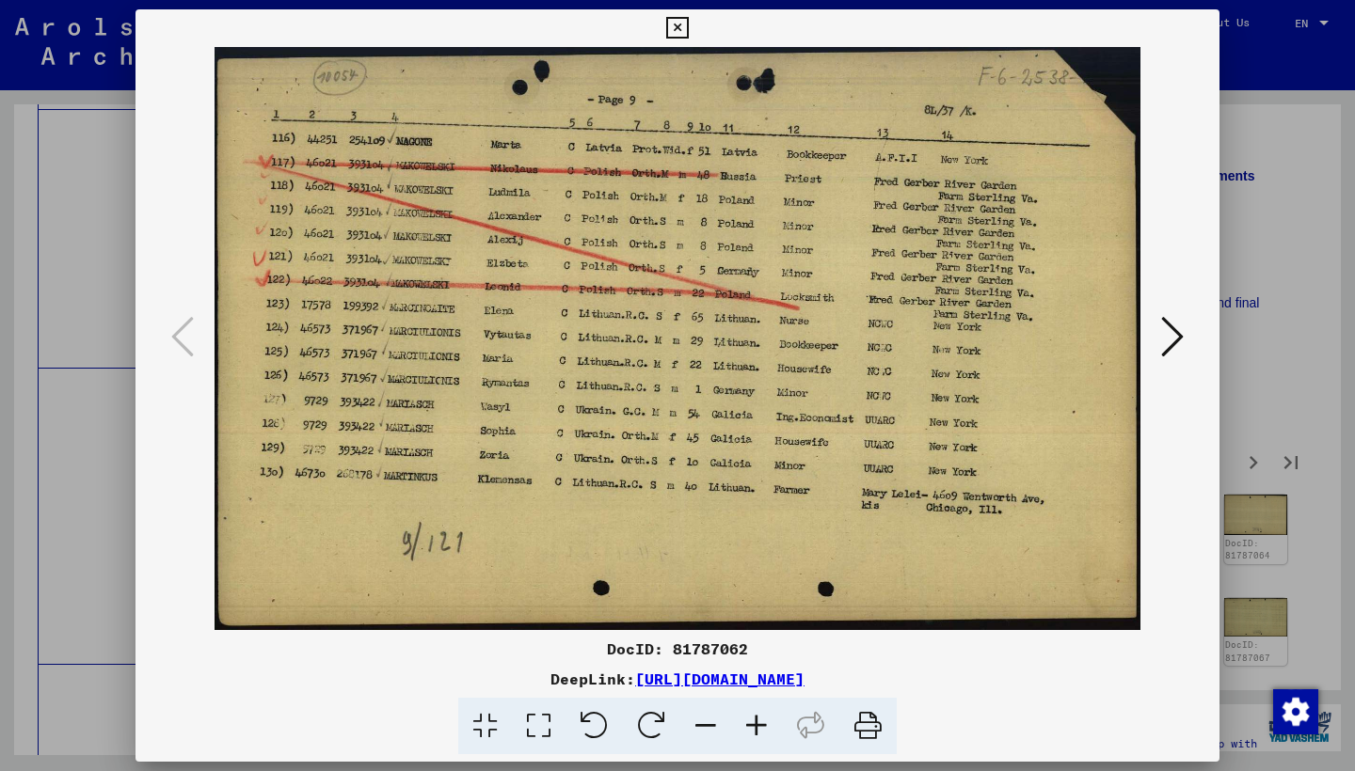
click at [1168, 339] on icon at bounding box center [1172, 336] width 23 height 45
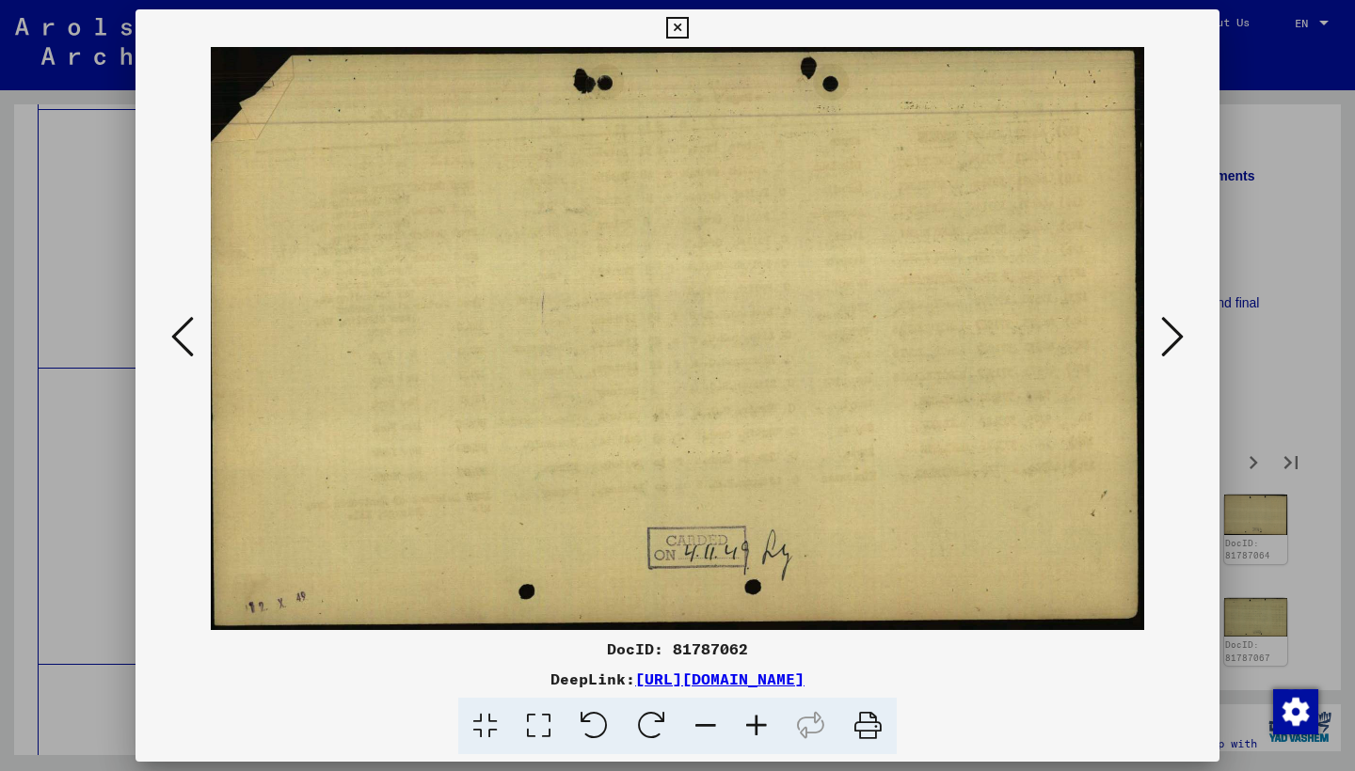
click at [1168, 339] on icon at bounding box center [1172, 336] width 23 height 45
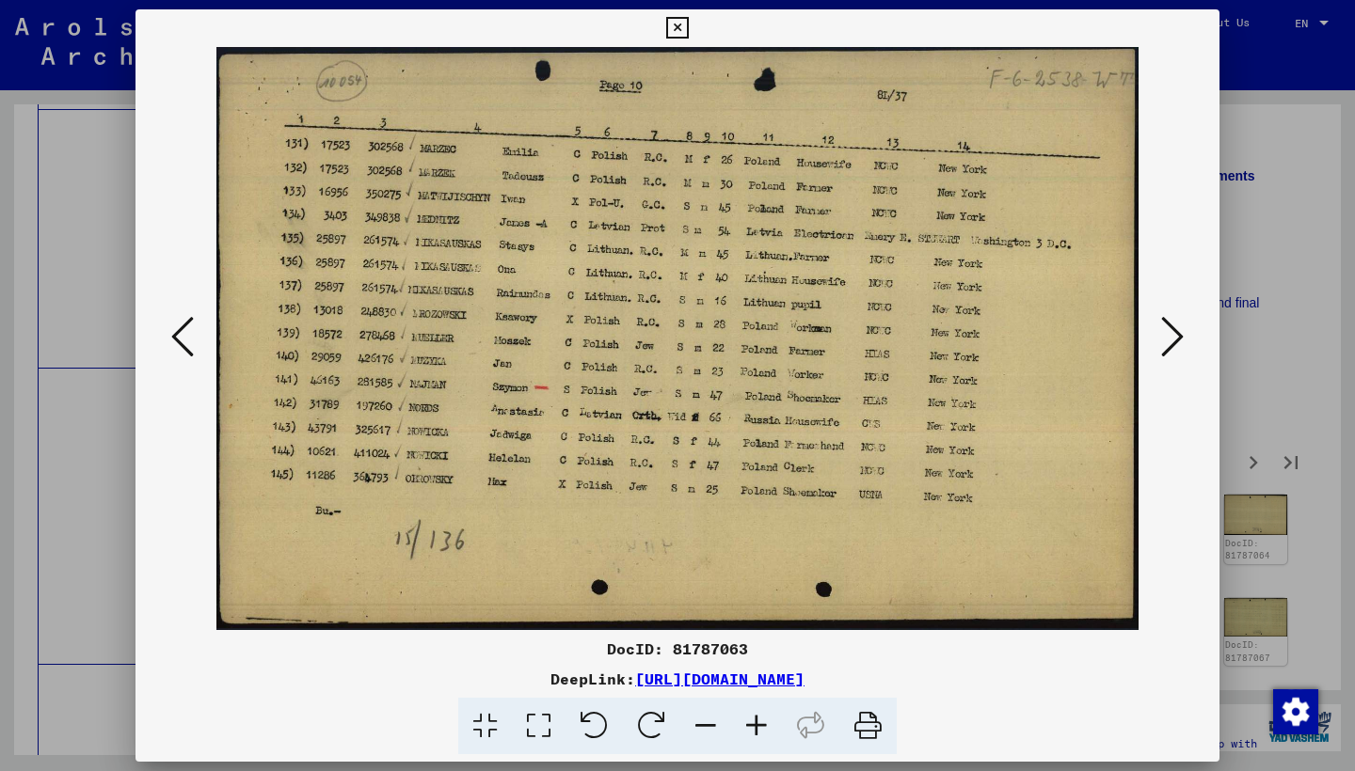
click at [1167, 340] on icon at bounding box center [1172, 336] width 23 height 45
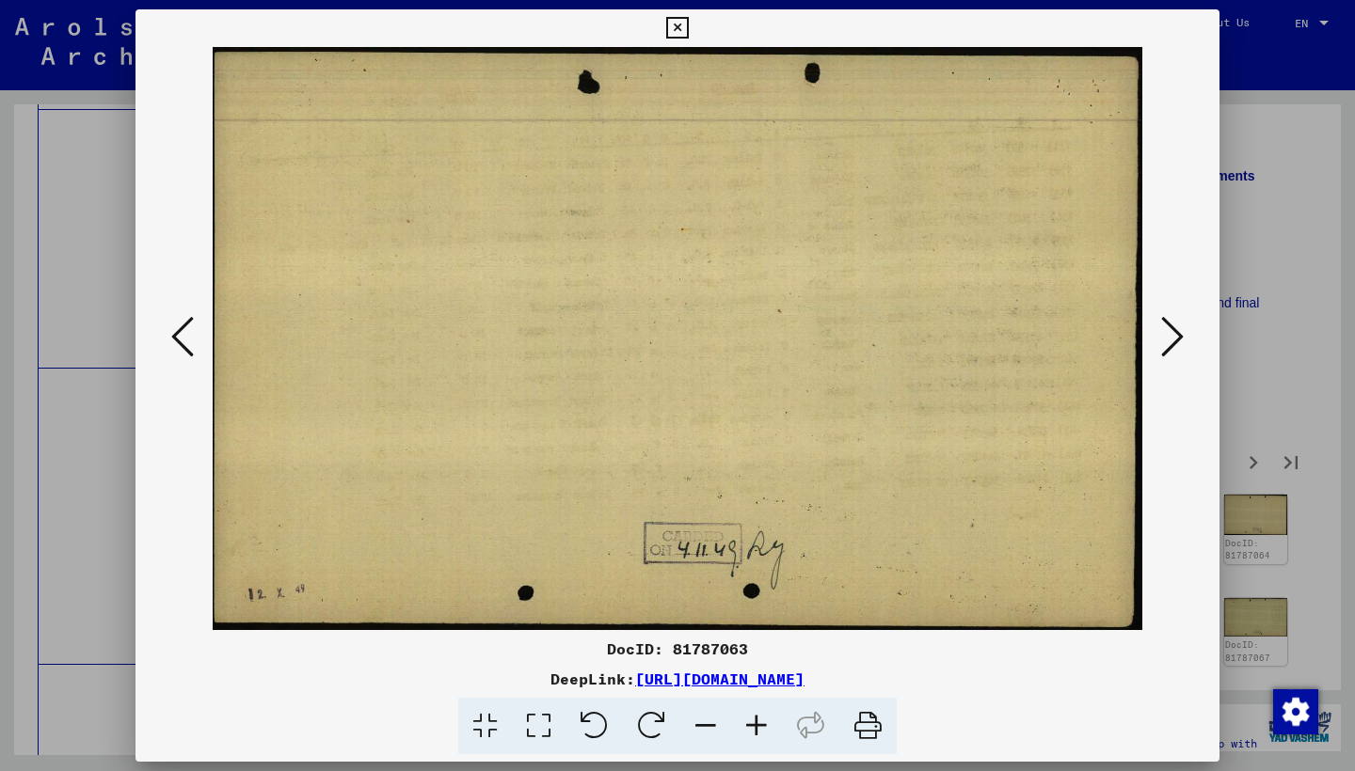
click at [1167, 340] on icon at bounding box center [1172, 336] width 23 height 45
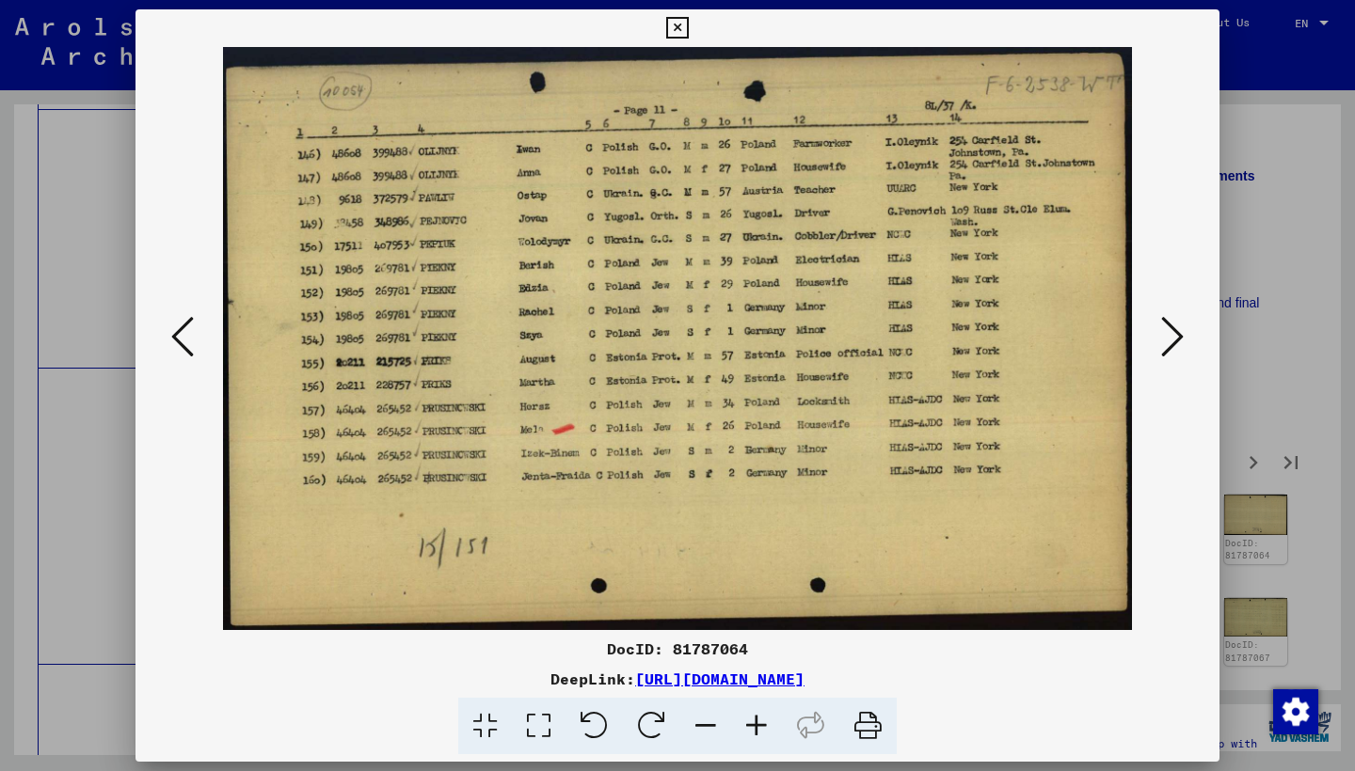
click at [1166, 339] on icon at bounding box center [1172, 336] width 23 height 45
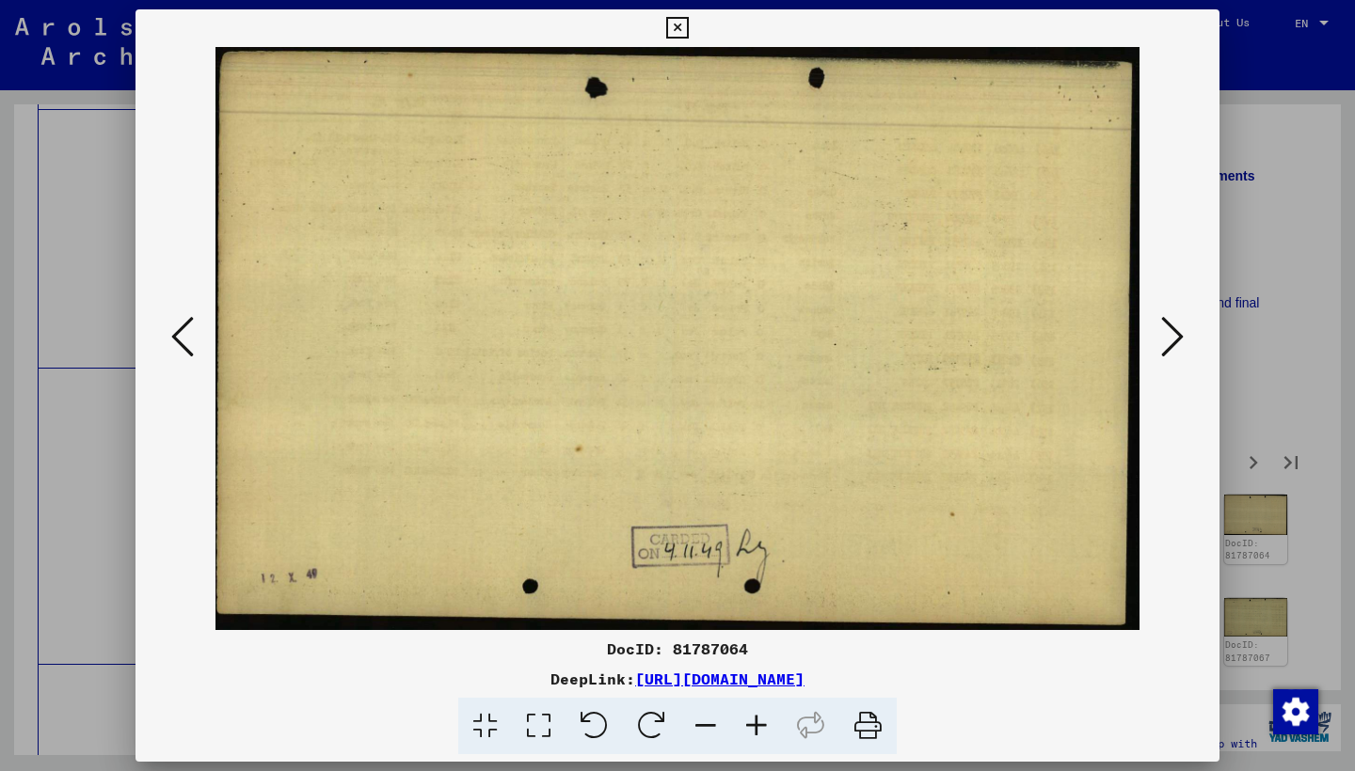
click at [1166, 339] on icon at bounding box center [1172, 336] width 23 height 45
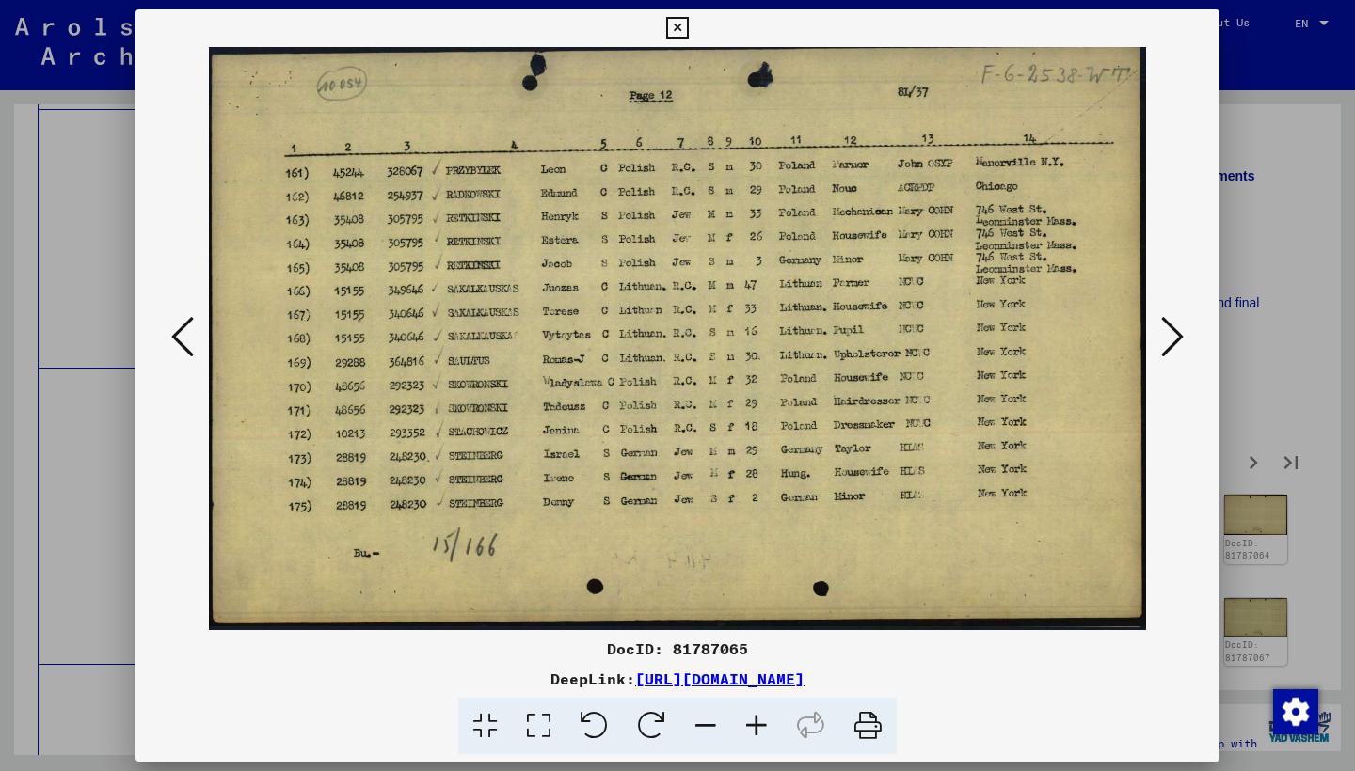
click at [1166, 339] on icon at bounding box center [1172, 336] width 23 height 45
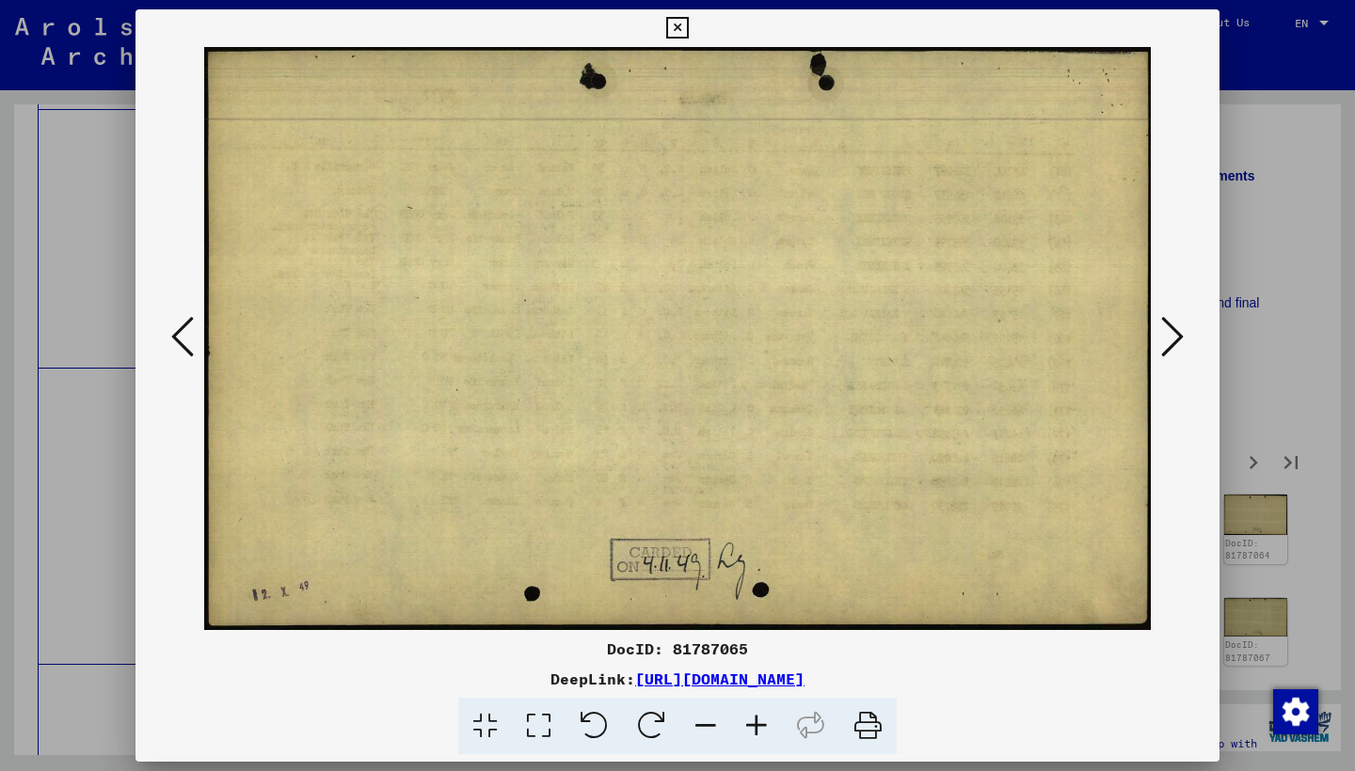
click at [1166, 339] on icon at bounding box center [1172, 336] width 23 height 45
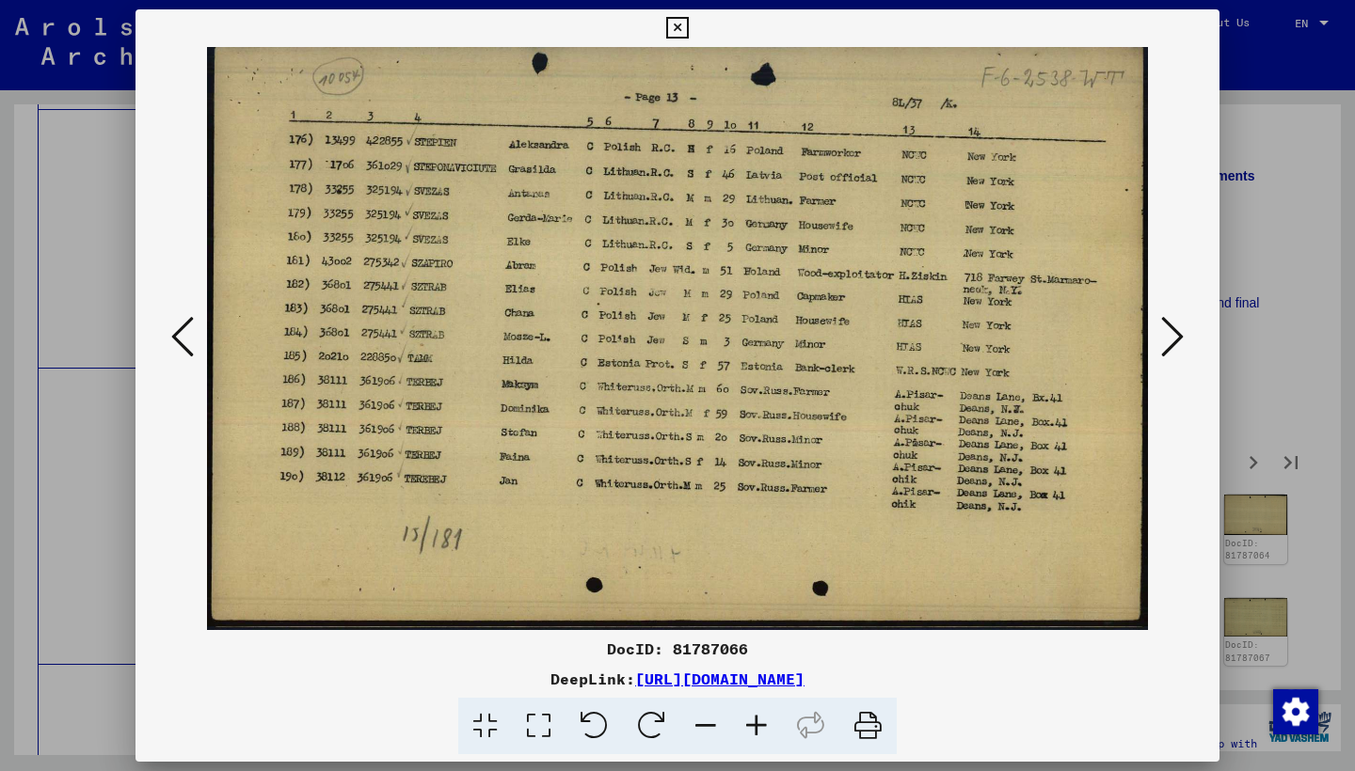
click at [1165, 339] on icon at bounding box center [1172, 336] width 23 height 45
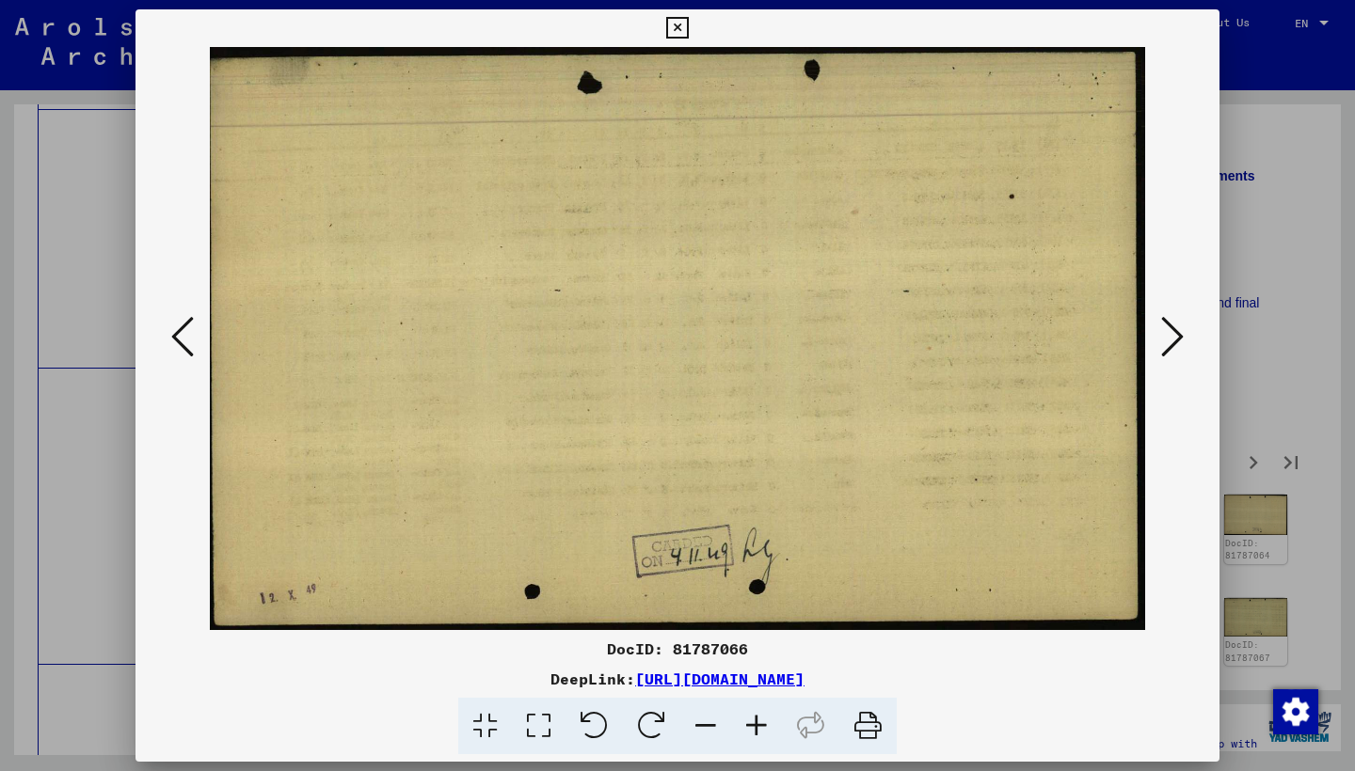
click at [1165, 339] on icon at bounding box center [1172, 336] width 23 height 45
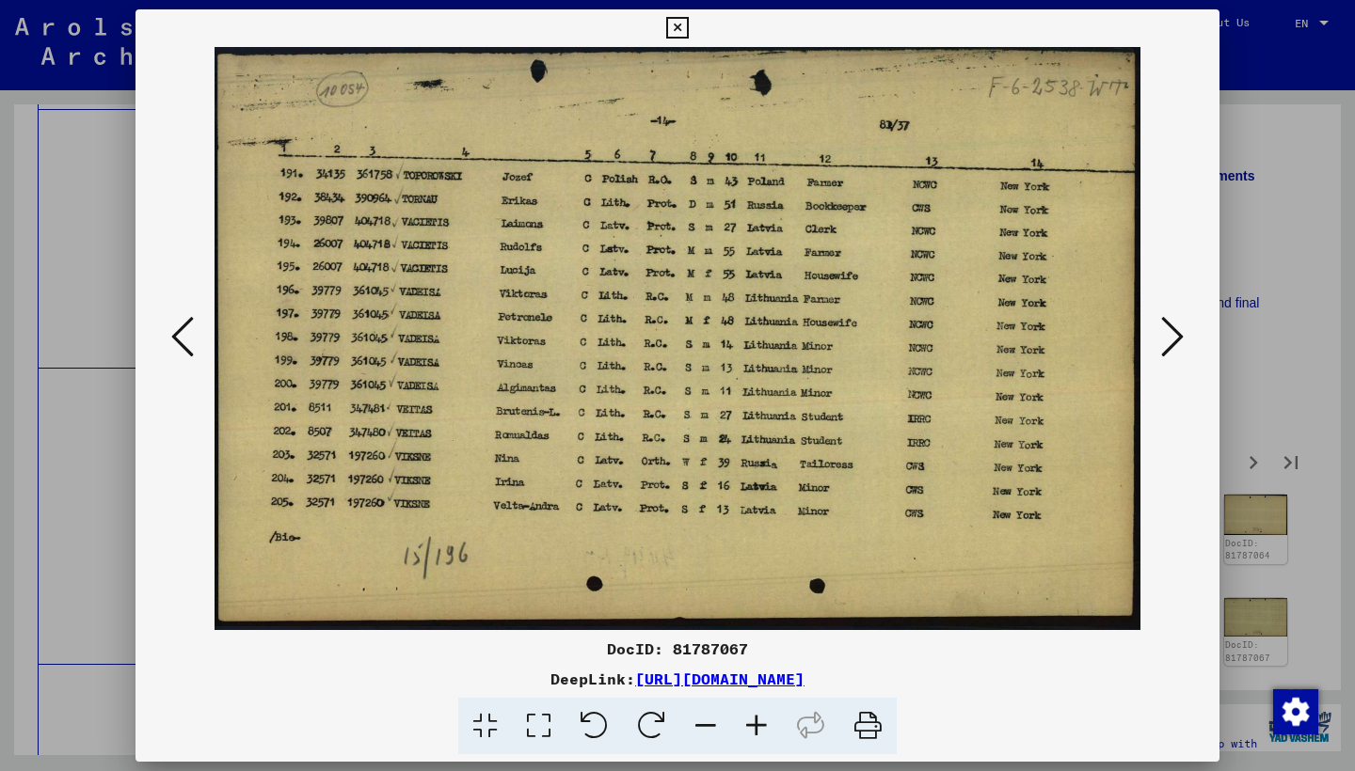
click at [1164, 339] on icon at bounding box center [1172, 336] width 23 height 45
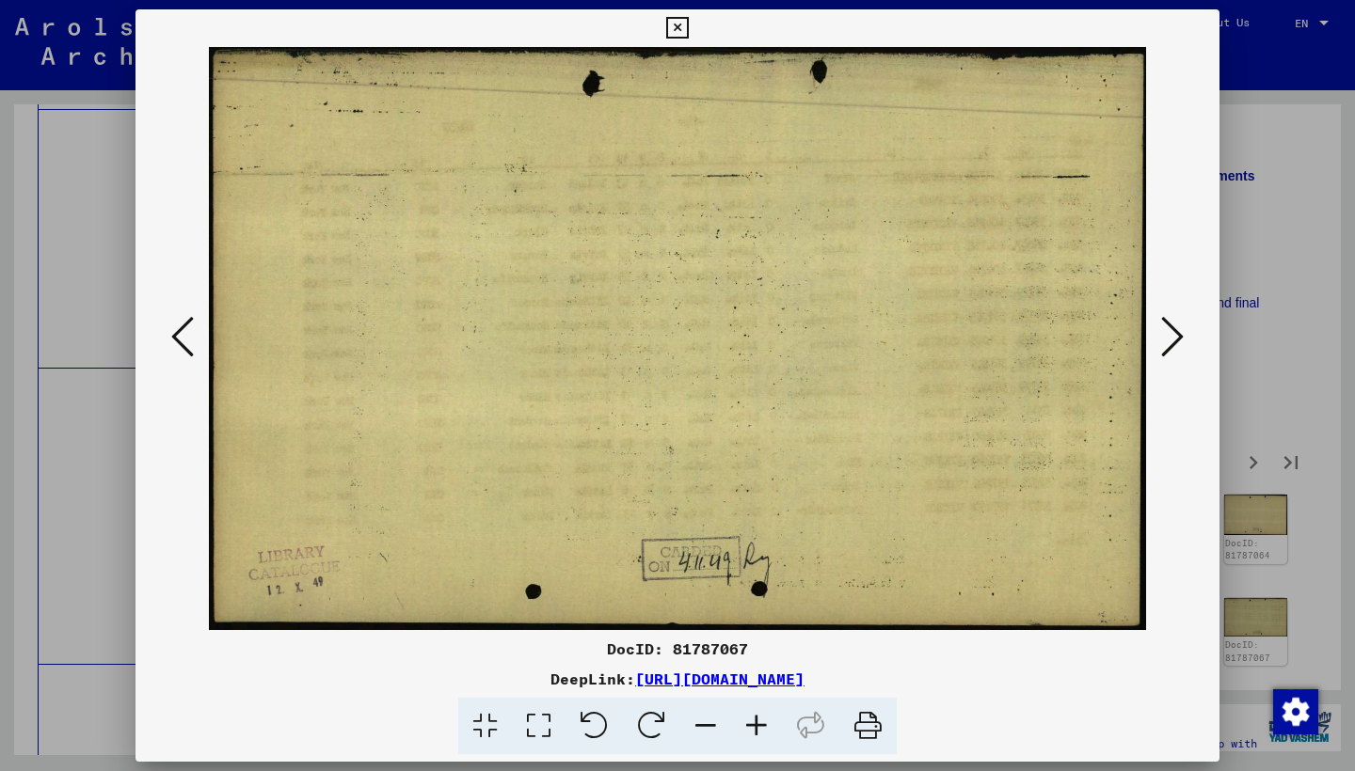
click at [1164, 339] on icon at bounding box center [1172, 336] width 23 height 45
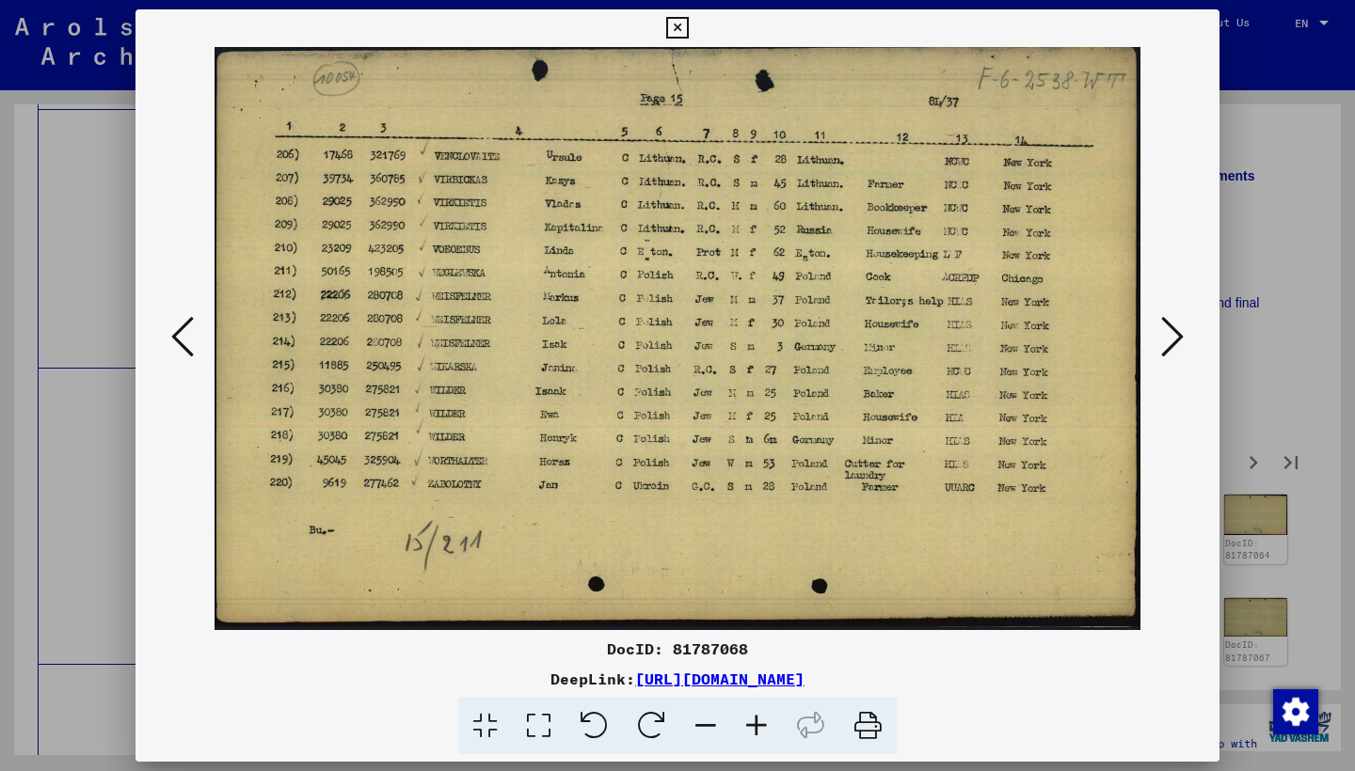
click at [1163, 338] on icon at bounding box center [1172, 336] width 23 height 45
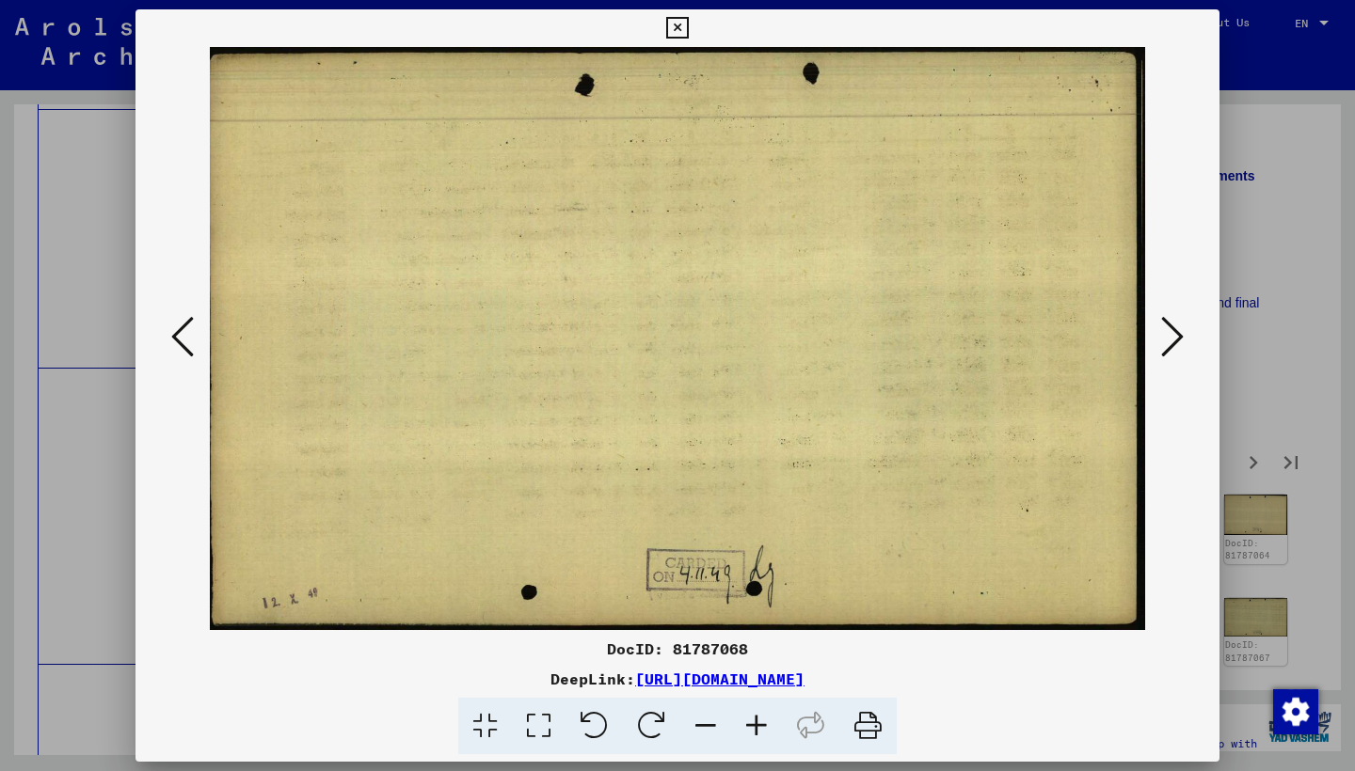
click at [1163, 338] on icon at bounding box center [1172, 336] width 23 height 45
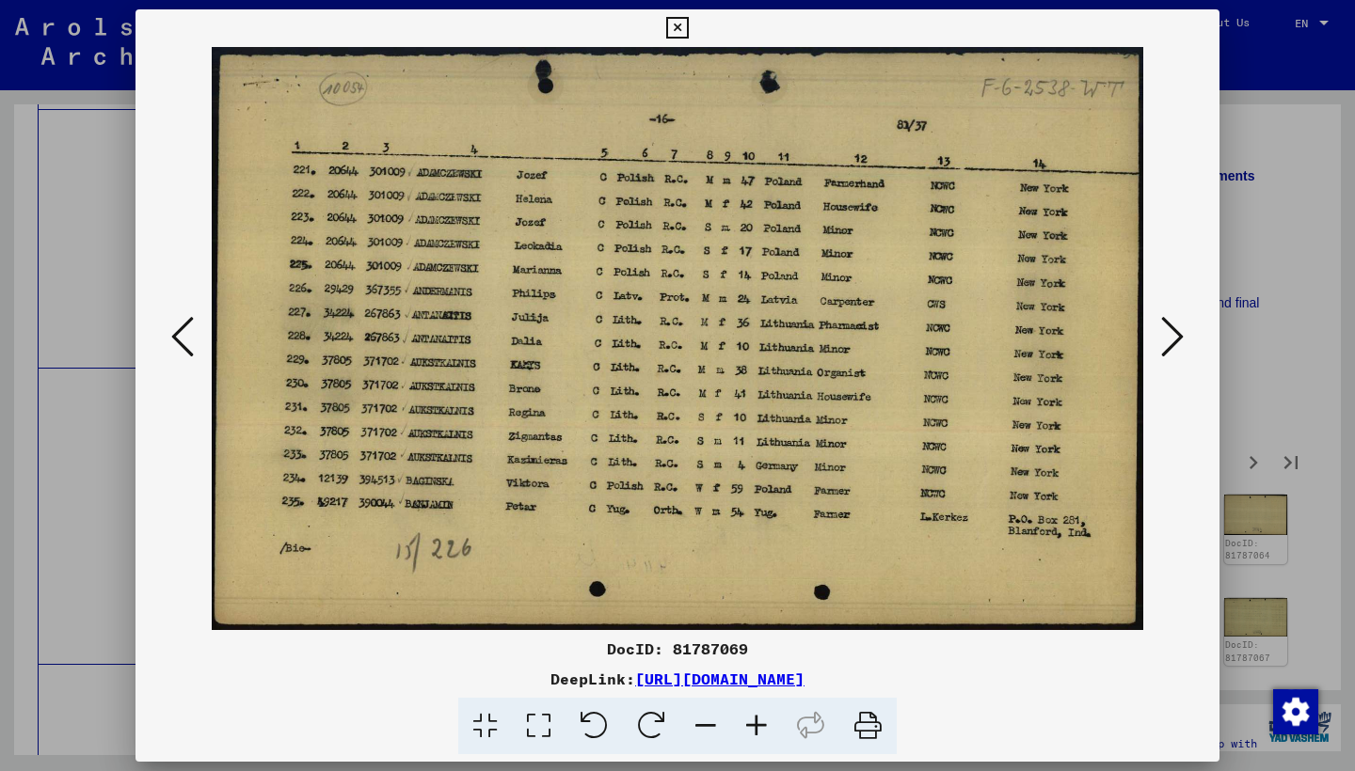
click at [1162, 338] on icon at bounding box center [1172, 336] width 23 height 45
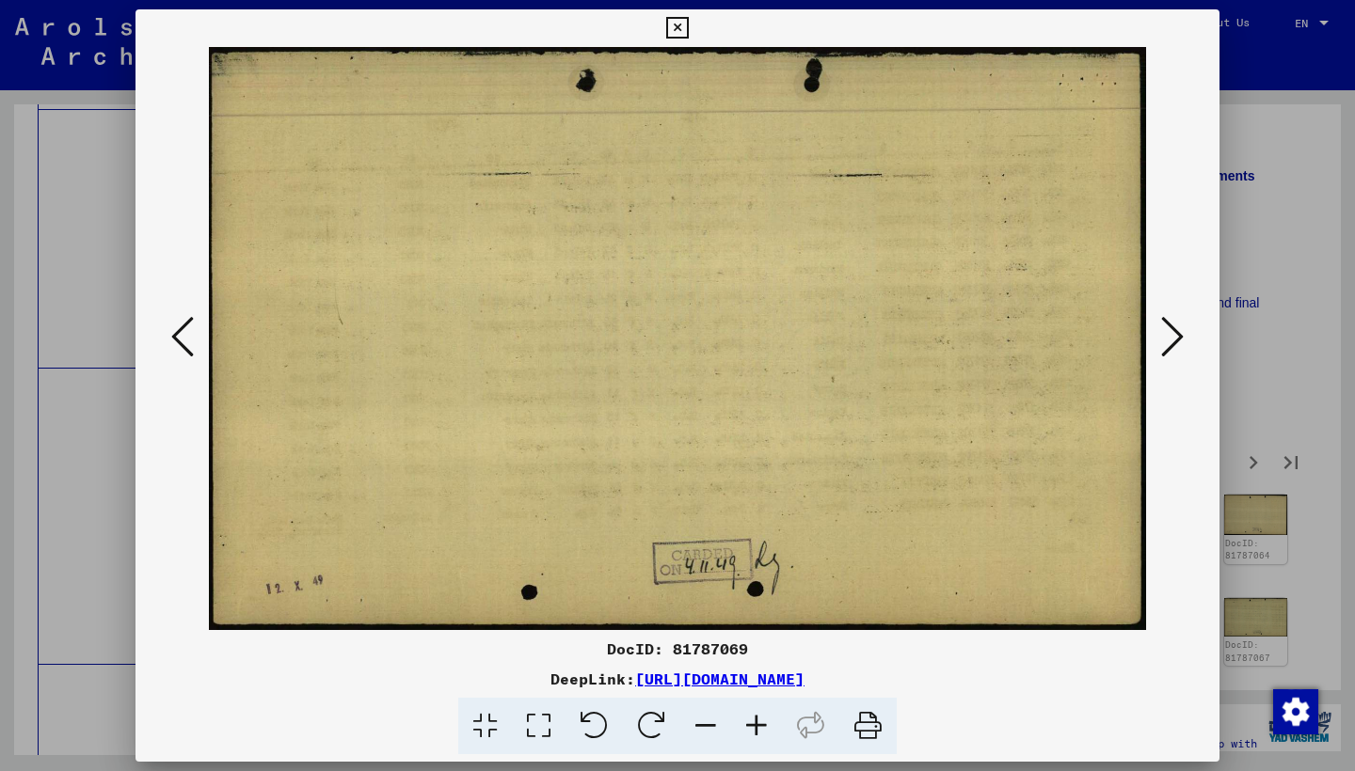
click at [1162, 337] on icon at bounding box center [1172, 336] width 23 height 45
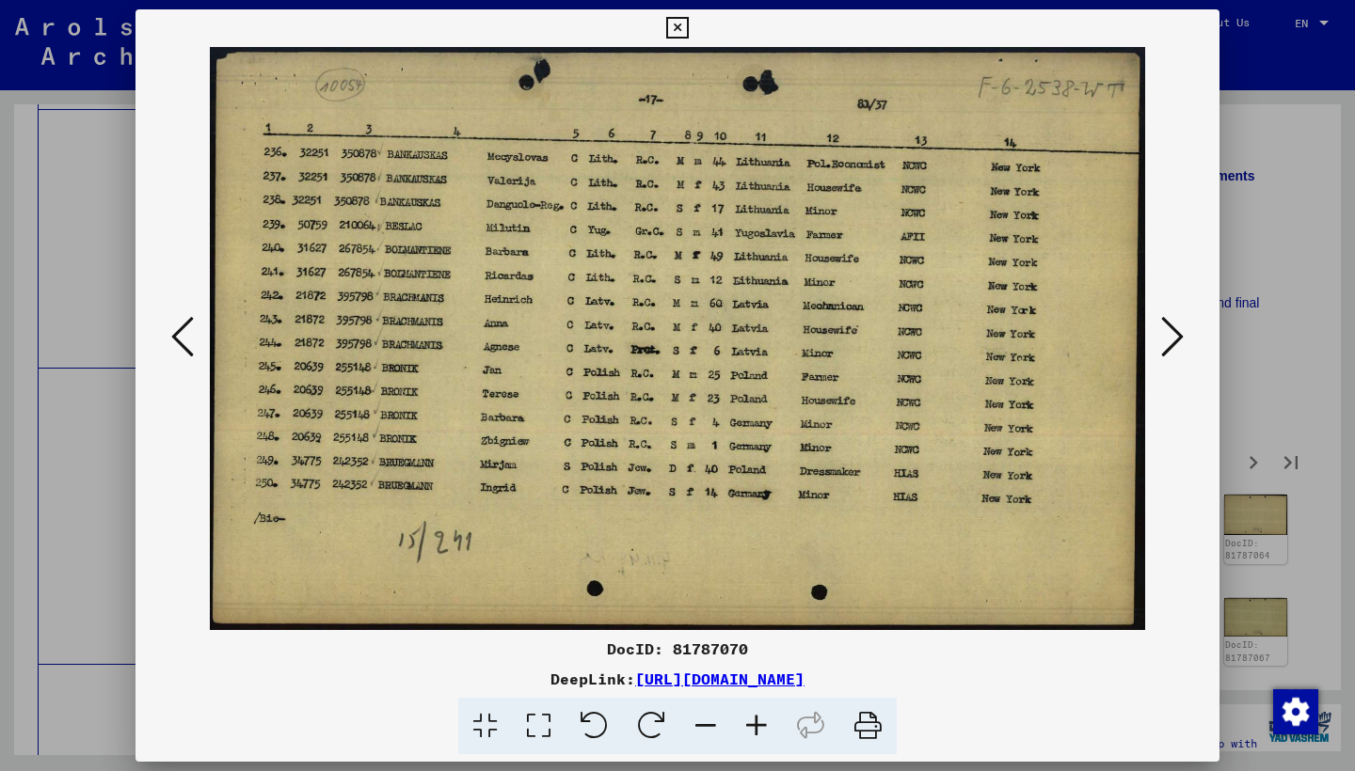
click at [1160, 337] on button at bounding box center [1172, 338] width 34 height 54
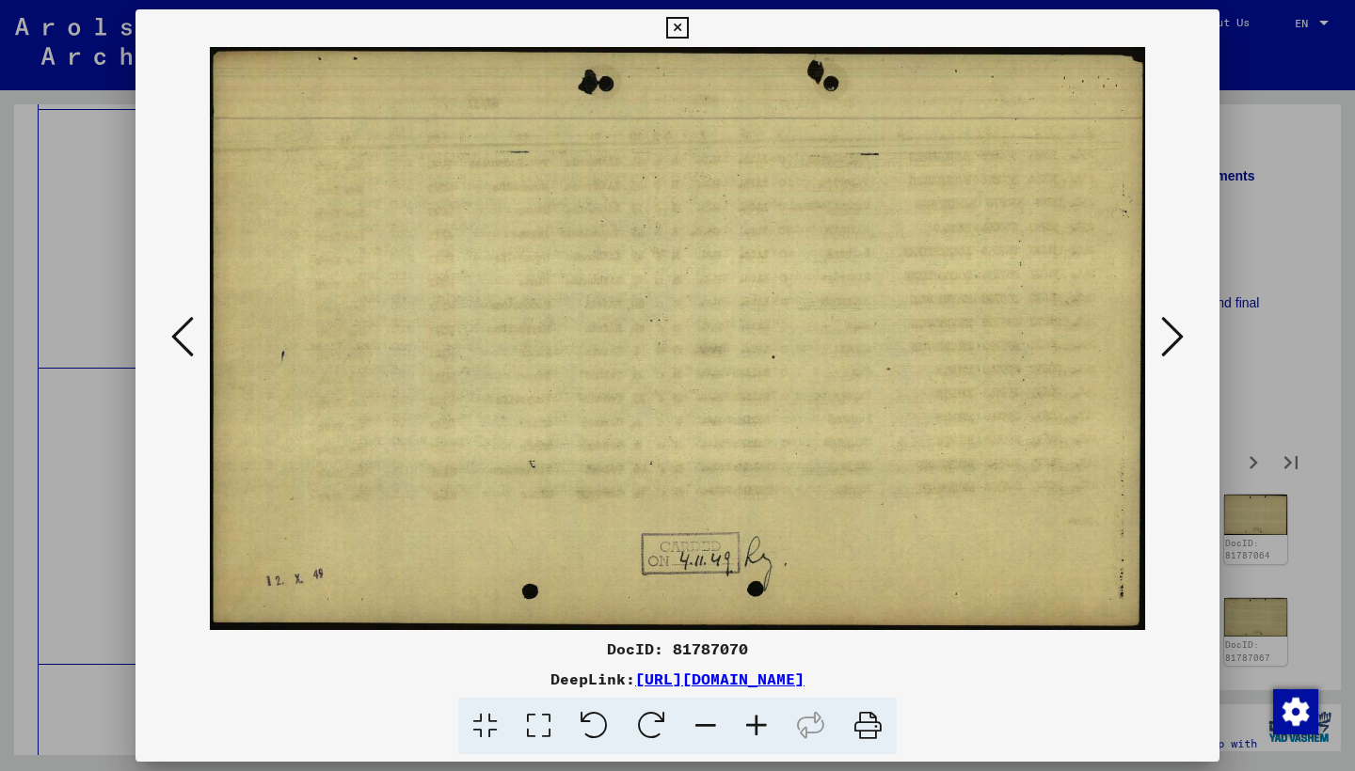
click at [1160, 337] on button at bounding box center [1172, 338] width 34 height 54
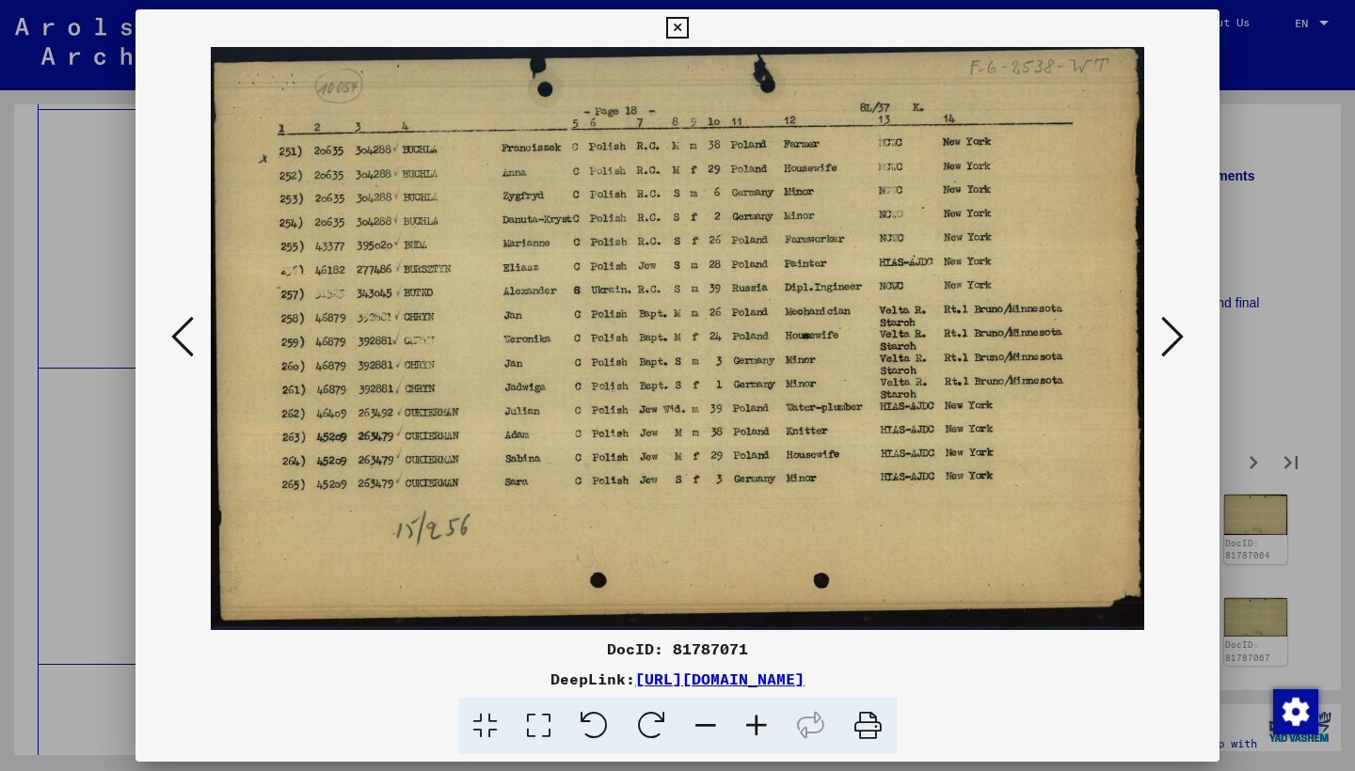
click at [1160, 337] on button at bounding box center [1172, 338] width 34 height 54
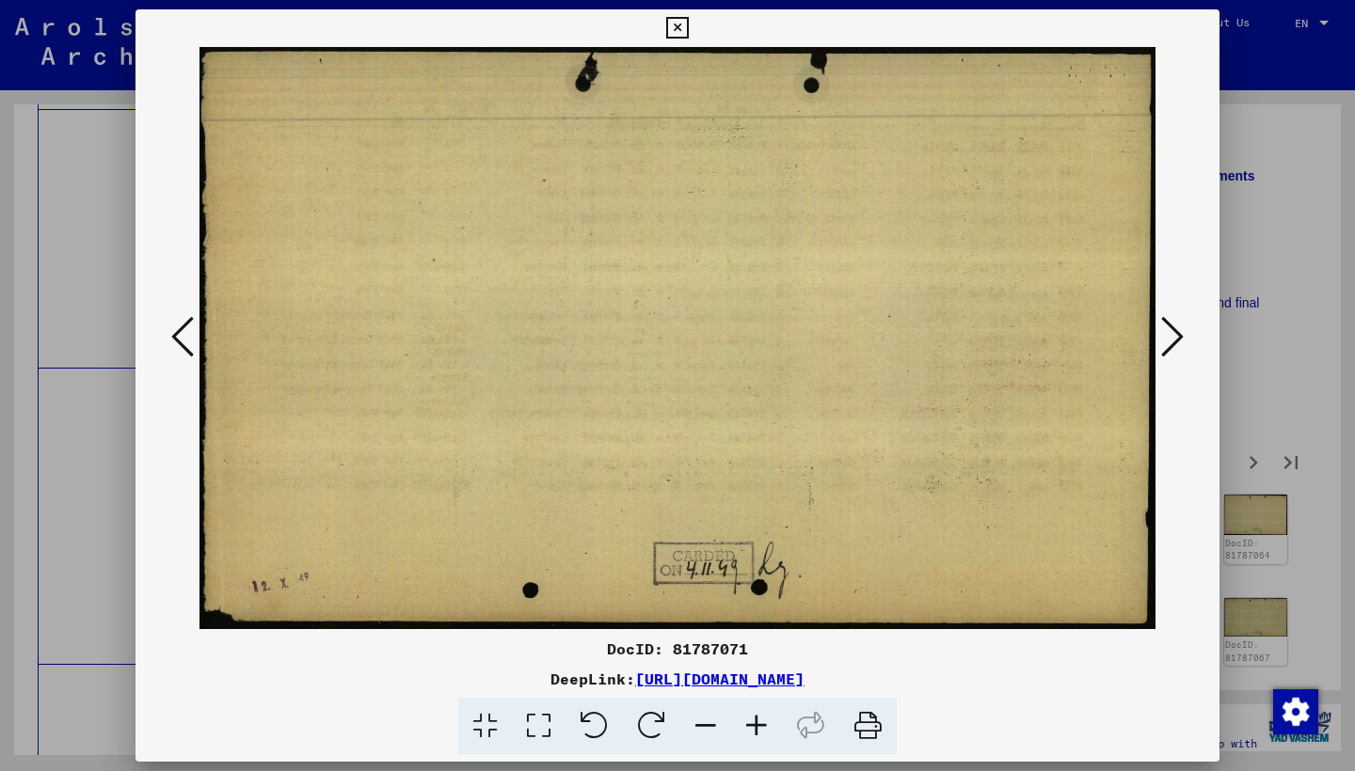
click at [1160, 337] on button at bounding box center [1172, 338] width 34 height 54
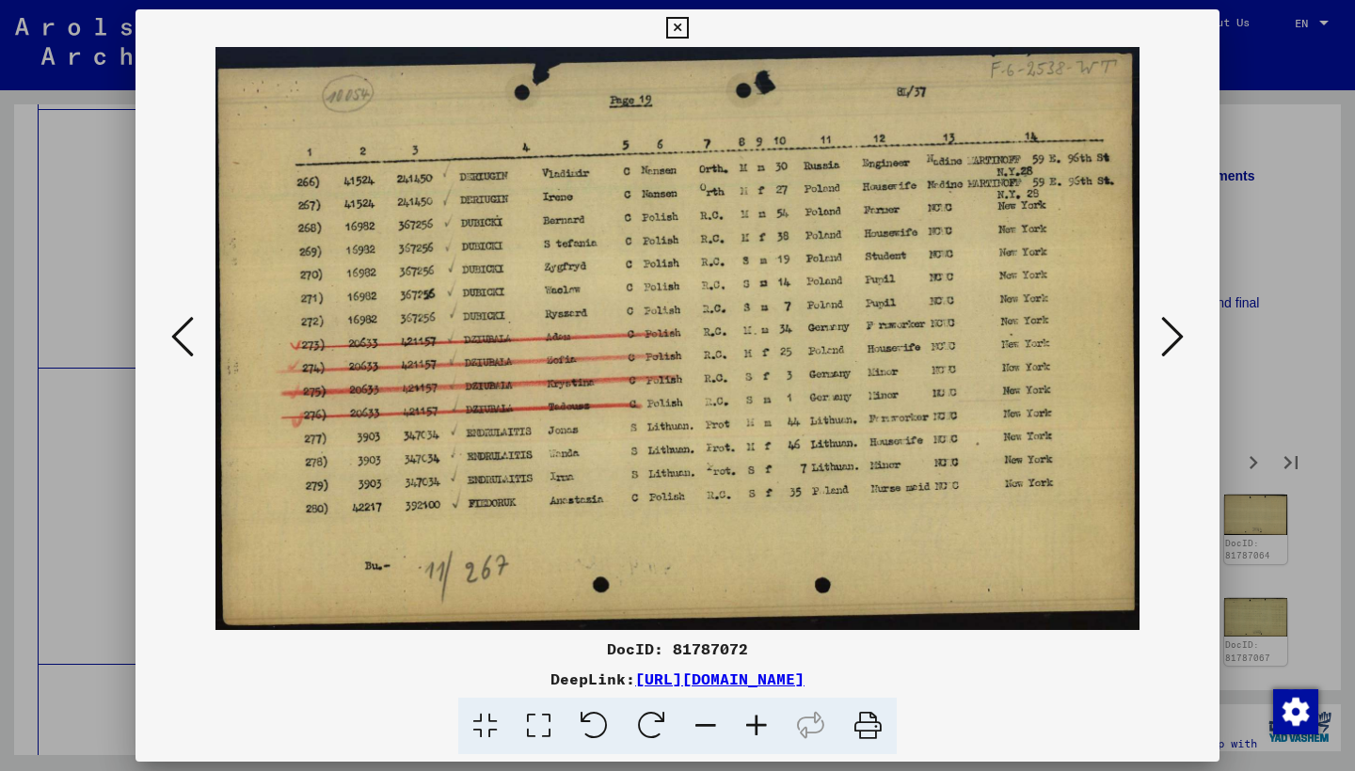
click at [1160, 337] on button at bounding box center [1172, 338] width 34 height 54
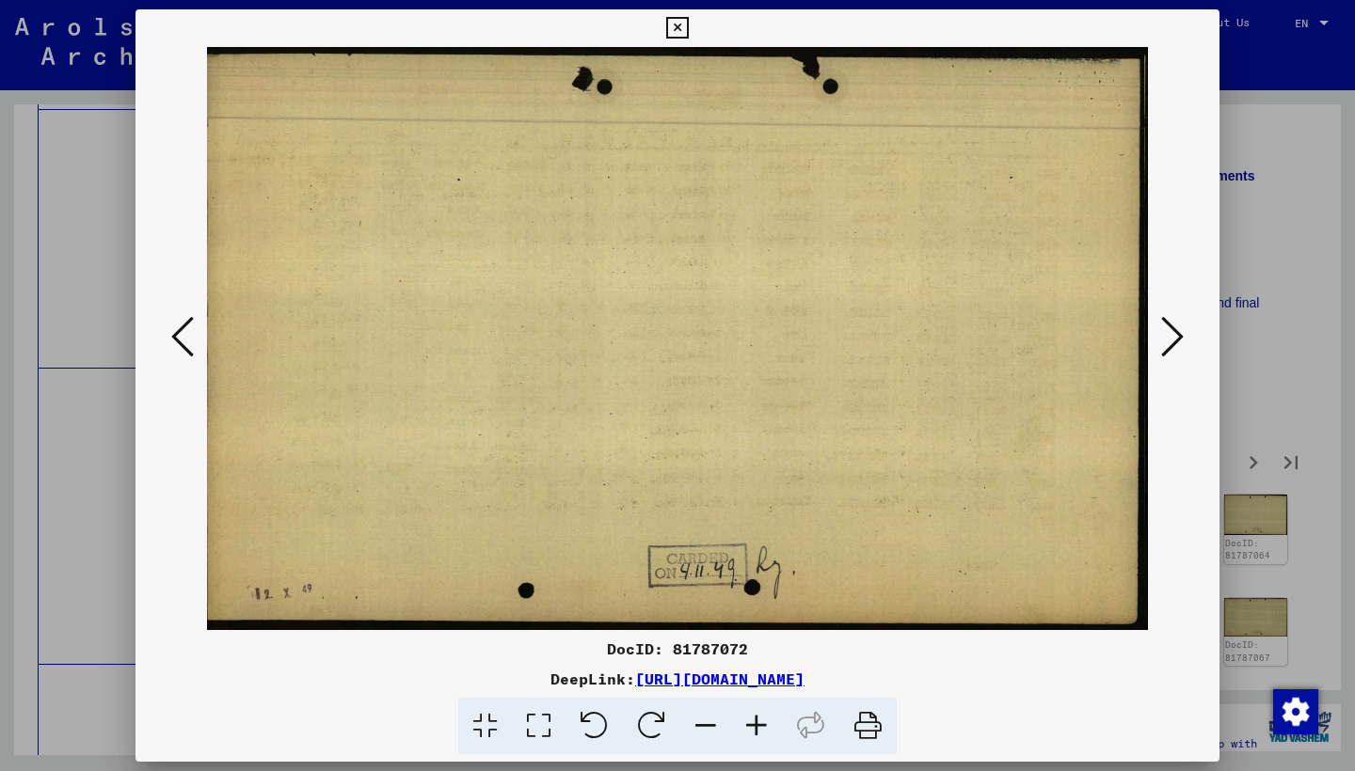
click at [1160, 337] on button at bounding box center [1172, 338] width 34 height 54
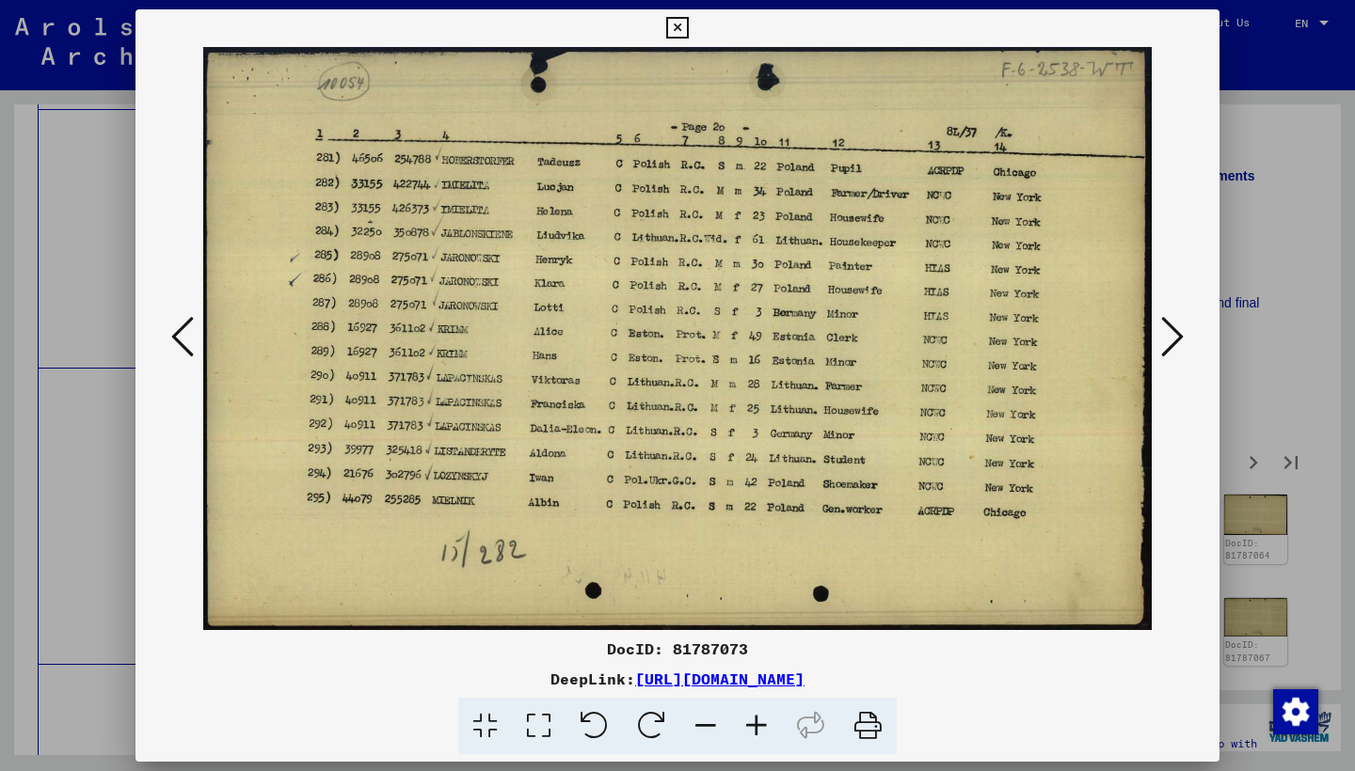
click at [1158, 338] on button at bounding box center [1172, 338] width 34 height 54
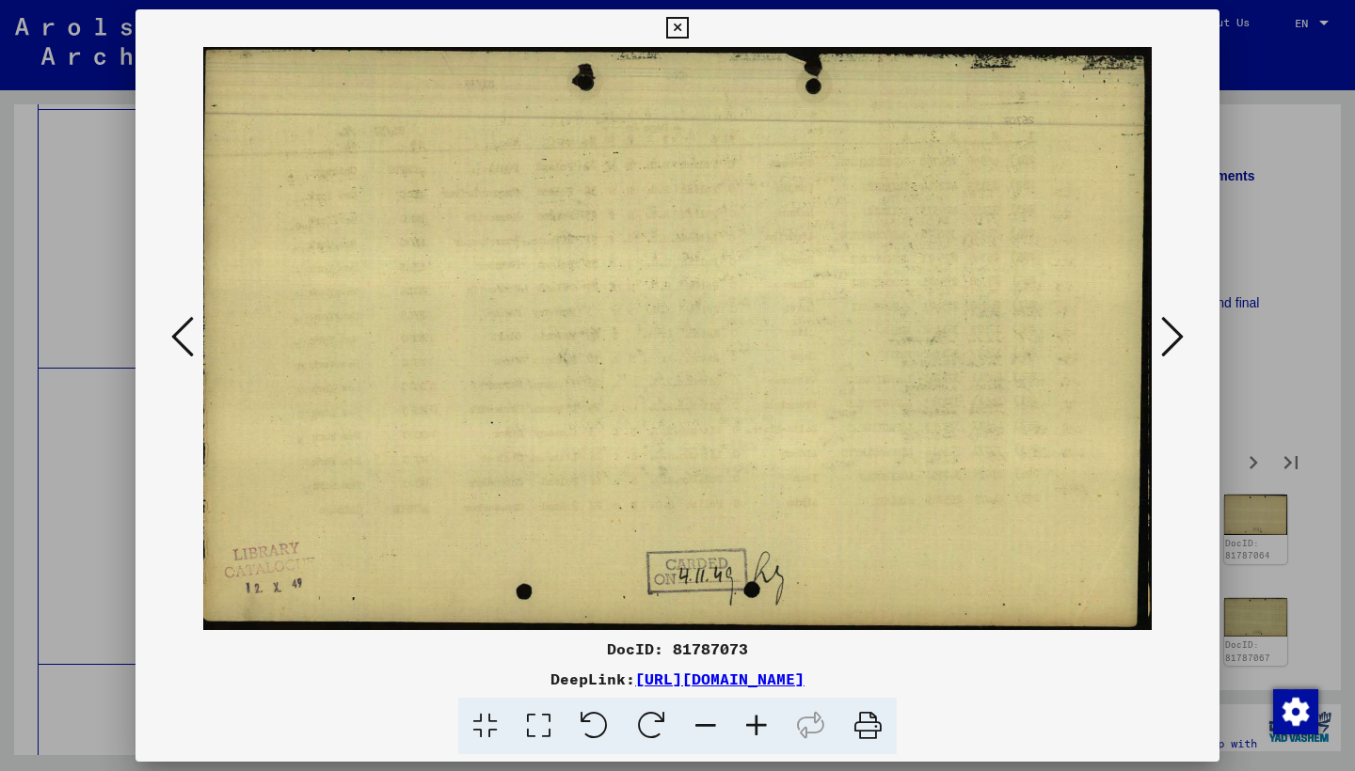
click at [1158, 338] on button at bounding box center [1172, 338] width 34 height 54
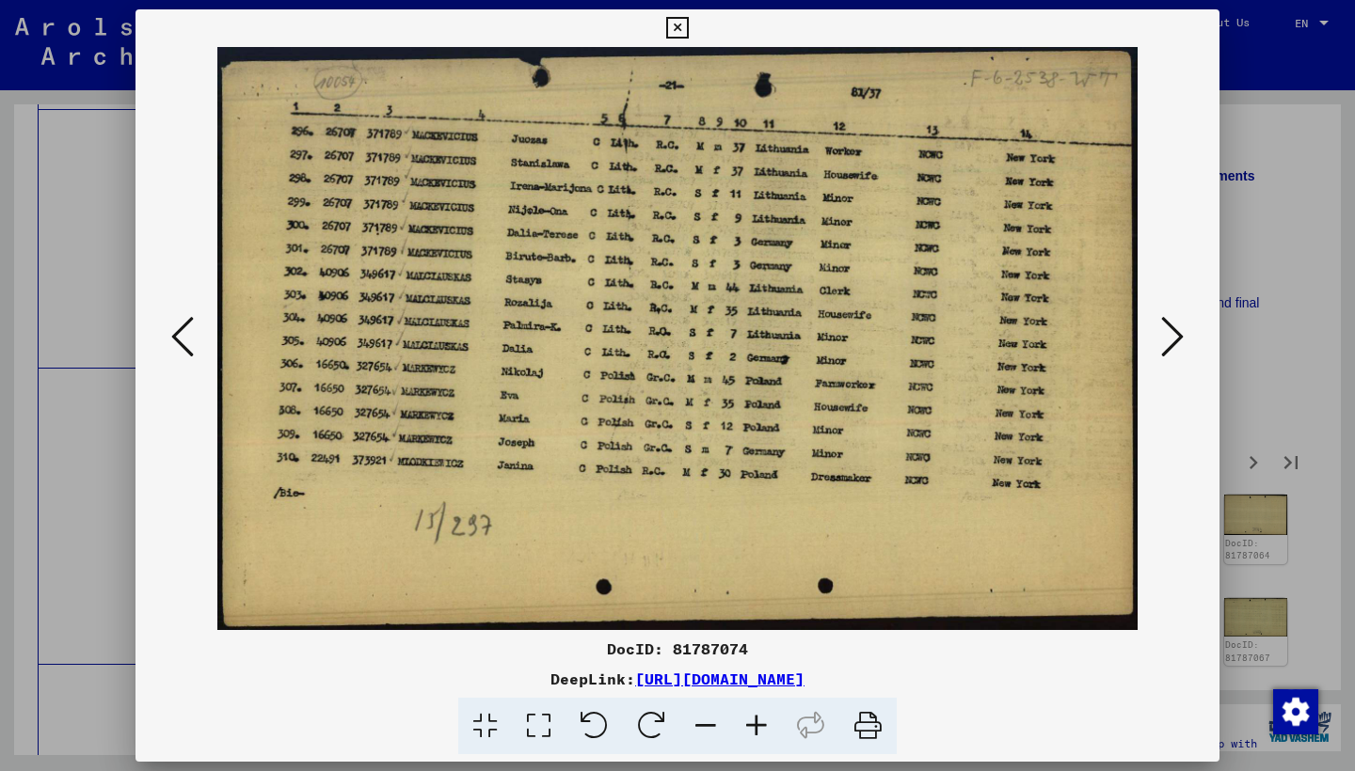
click at [1158, 338] on button at bounding box center [1172, 338] width 34 height 54
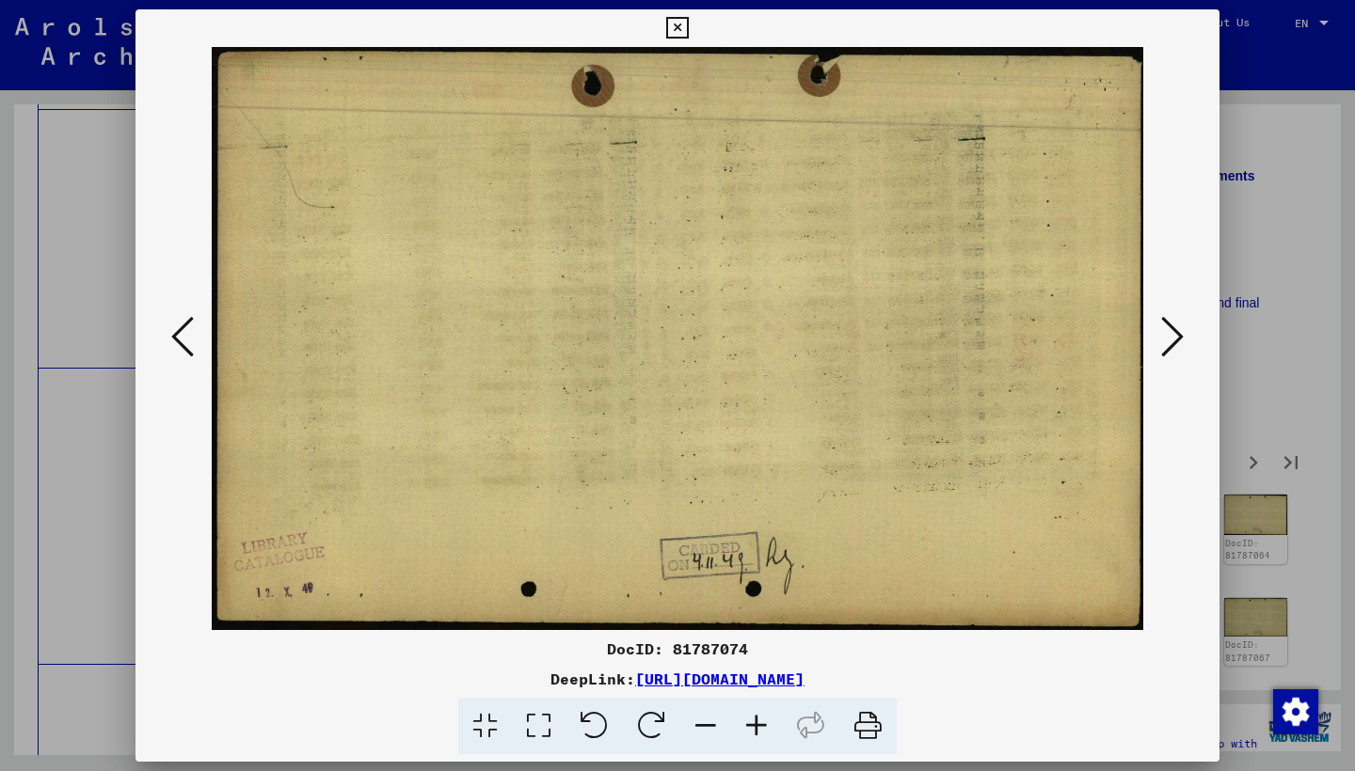
click at [1158, 338] on button at bounding box center [1172, 338] width 34 height 54
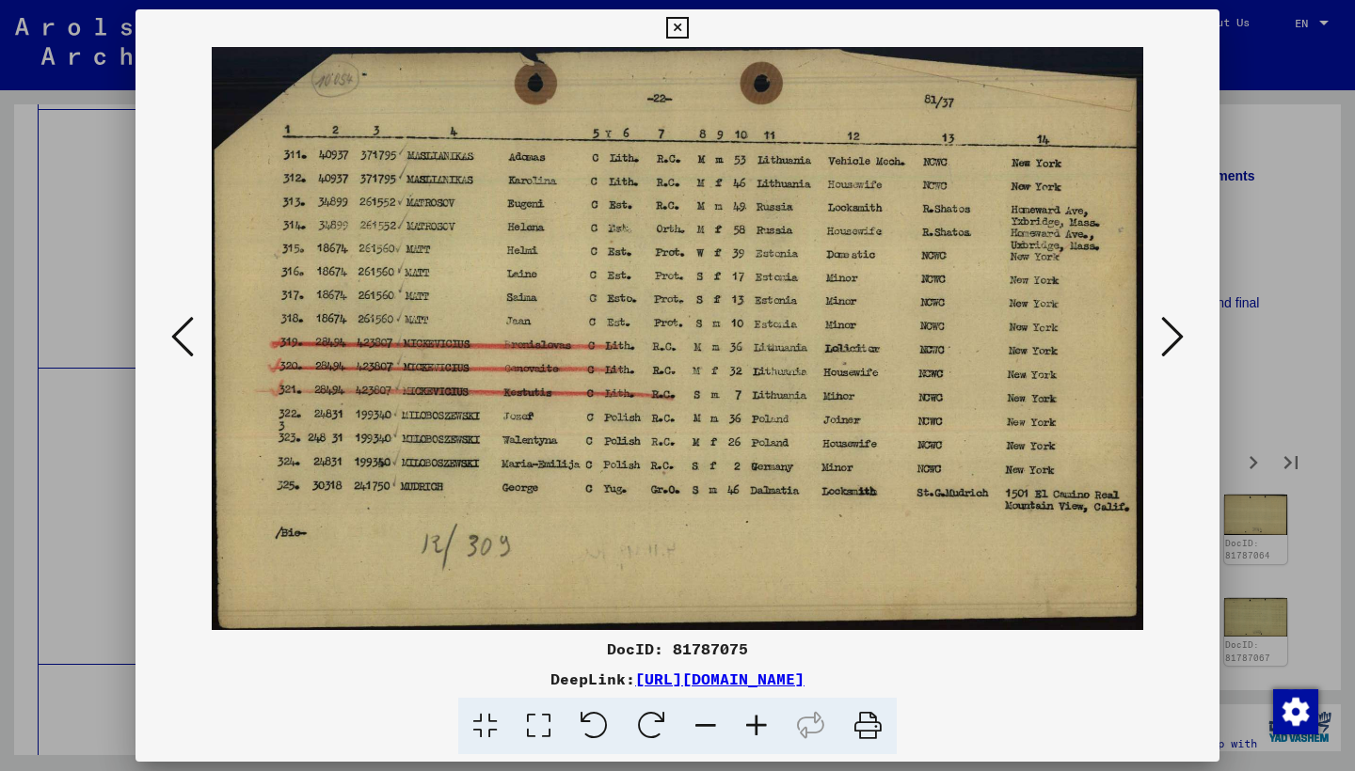
click at [1157, 341] on button at bounding box center [1172, 338] width 34 height 54
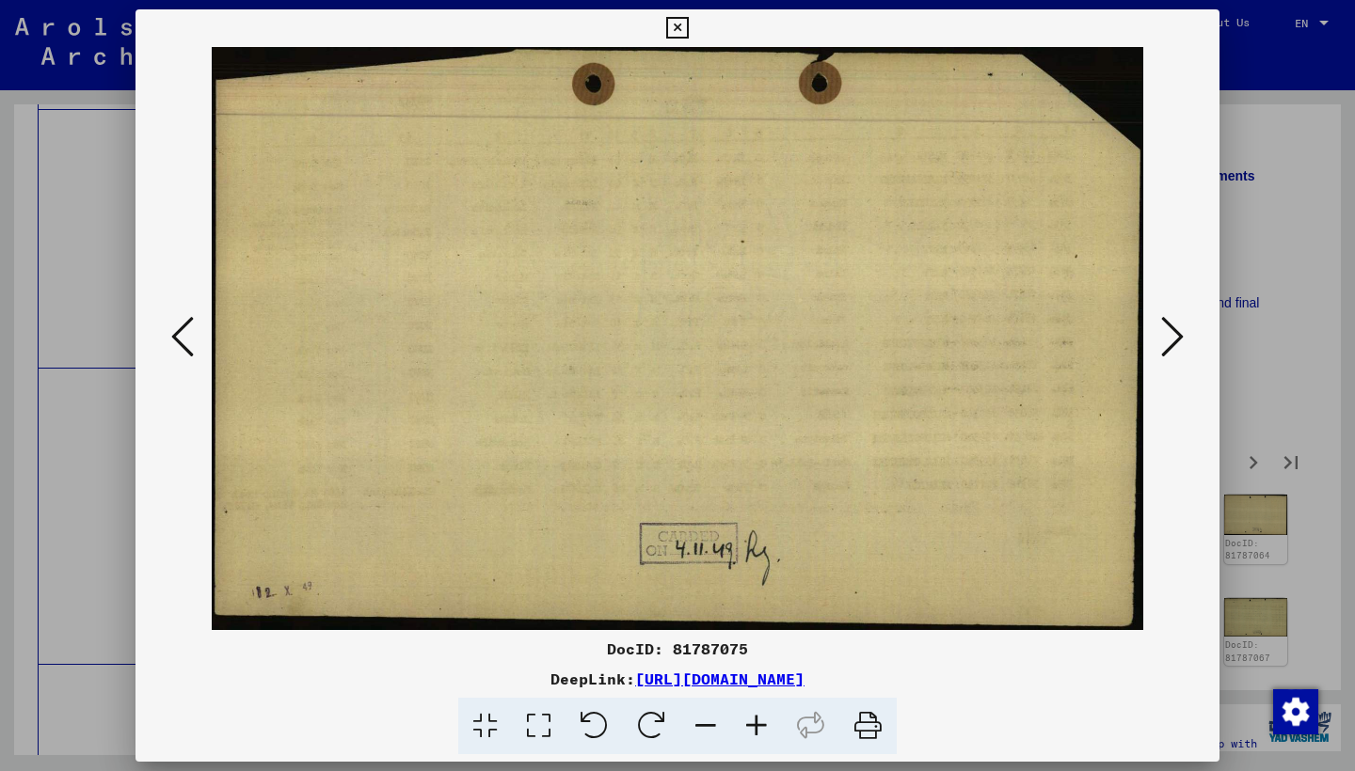
click at [1159, 341] on button at bounding box center [1172, 338] width 34 height 54
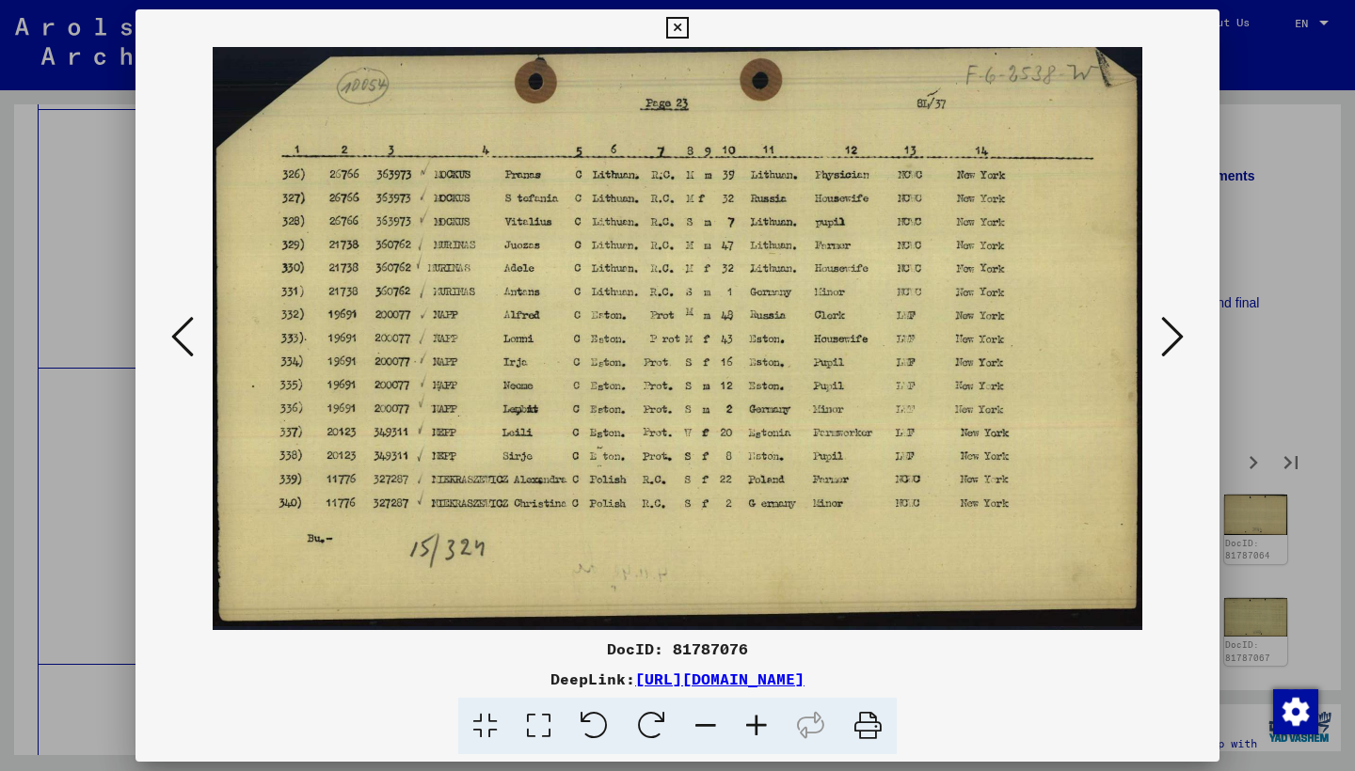
click at [1159, 339] on button at bounding box center [1172, 338] width 34 height 54
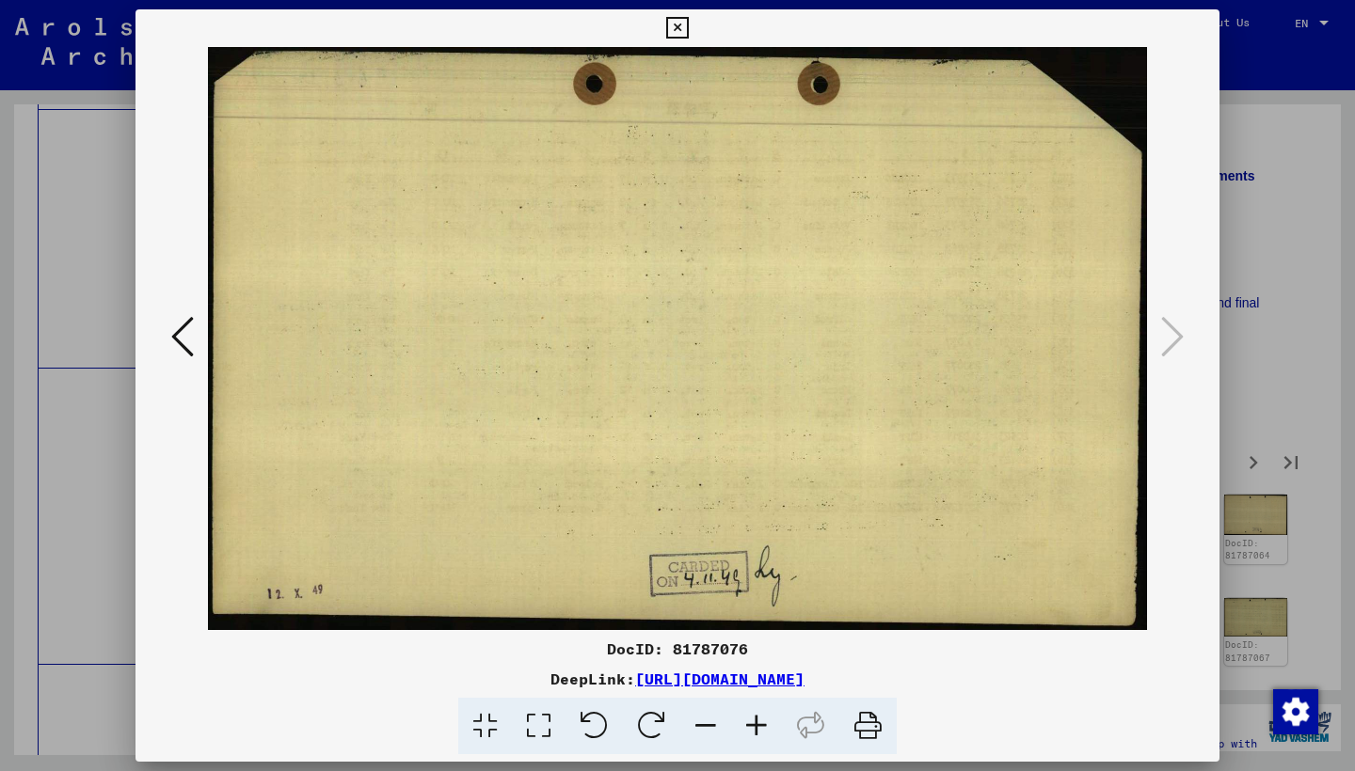
click at [688, 23] on icon at bounding box center [677, 28] width 22 height 23
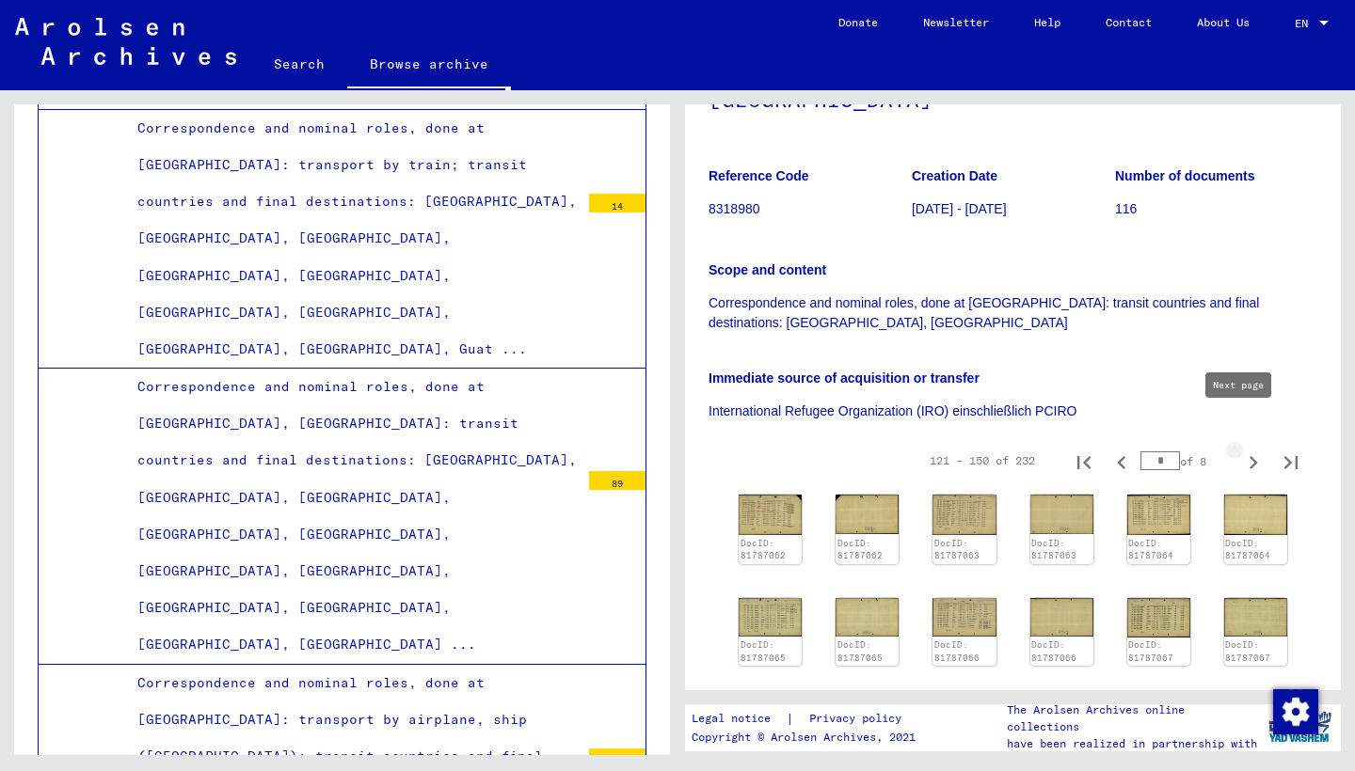
click at [1241, 450] on icon "Next page" at bounding box center [1253, 463] width 26 height 26
type input "*"
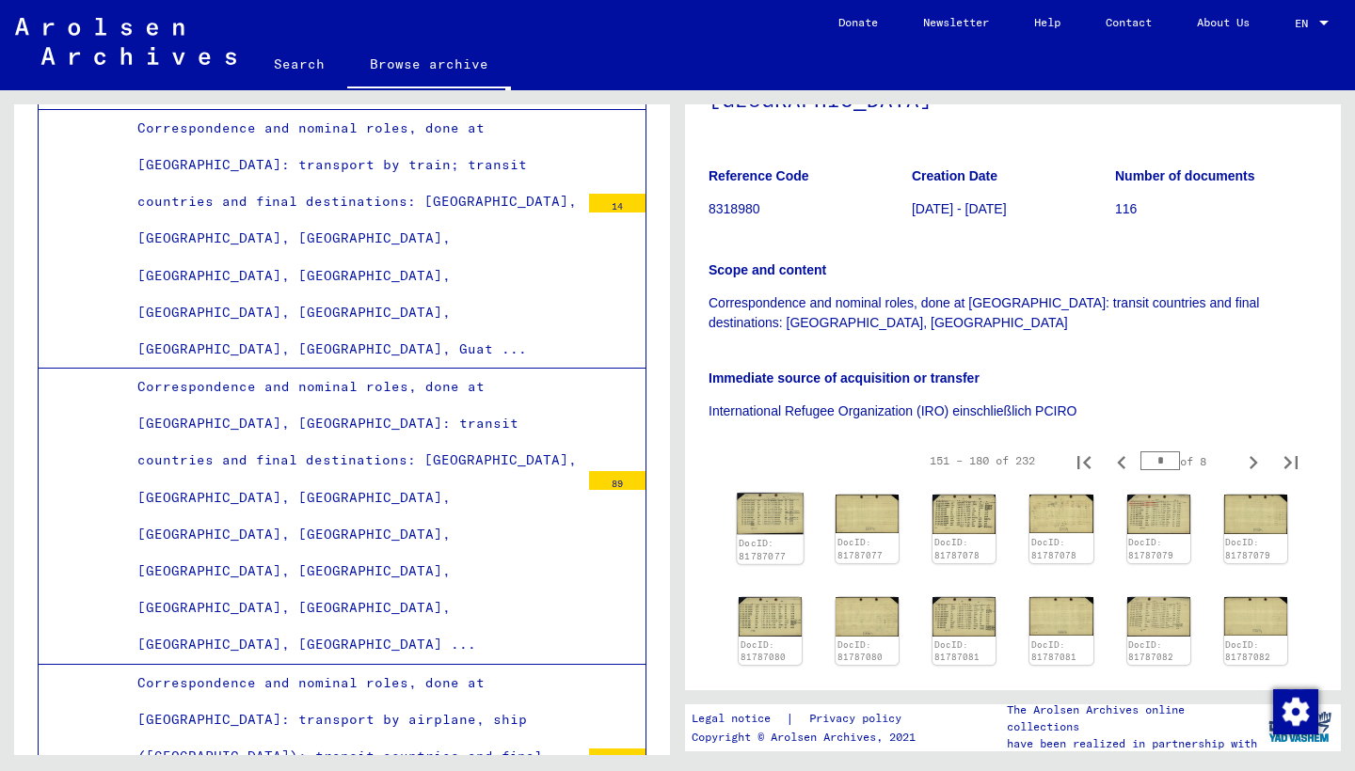
click at [784, 493] on img at bounding box center [770, 513] width 67 height 41
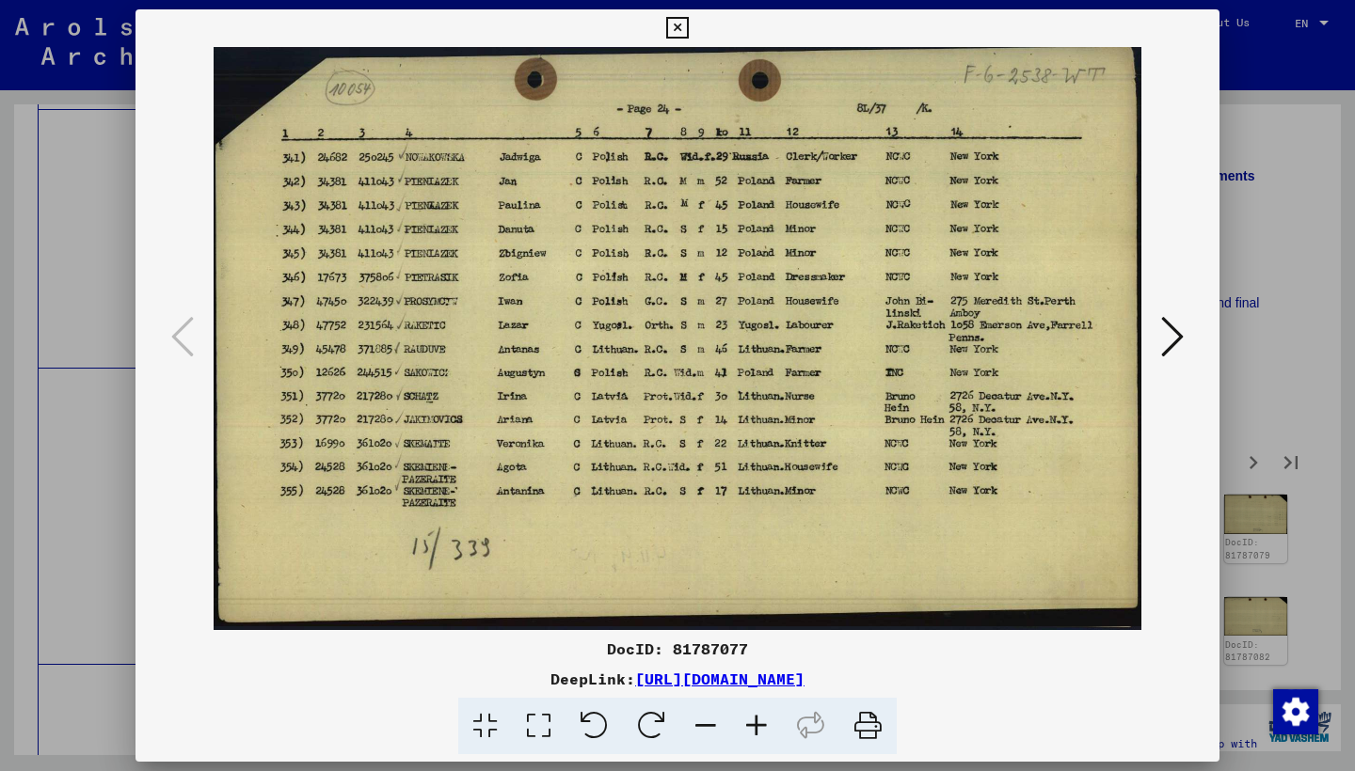
click at [1161, 333] on icon at bounding box center [1172, 336] width 23 height 45
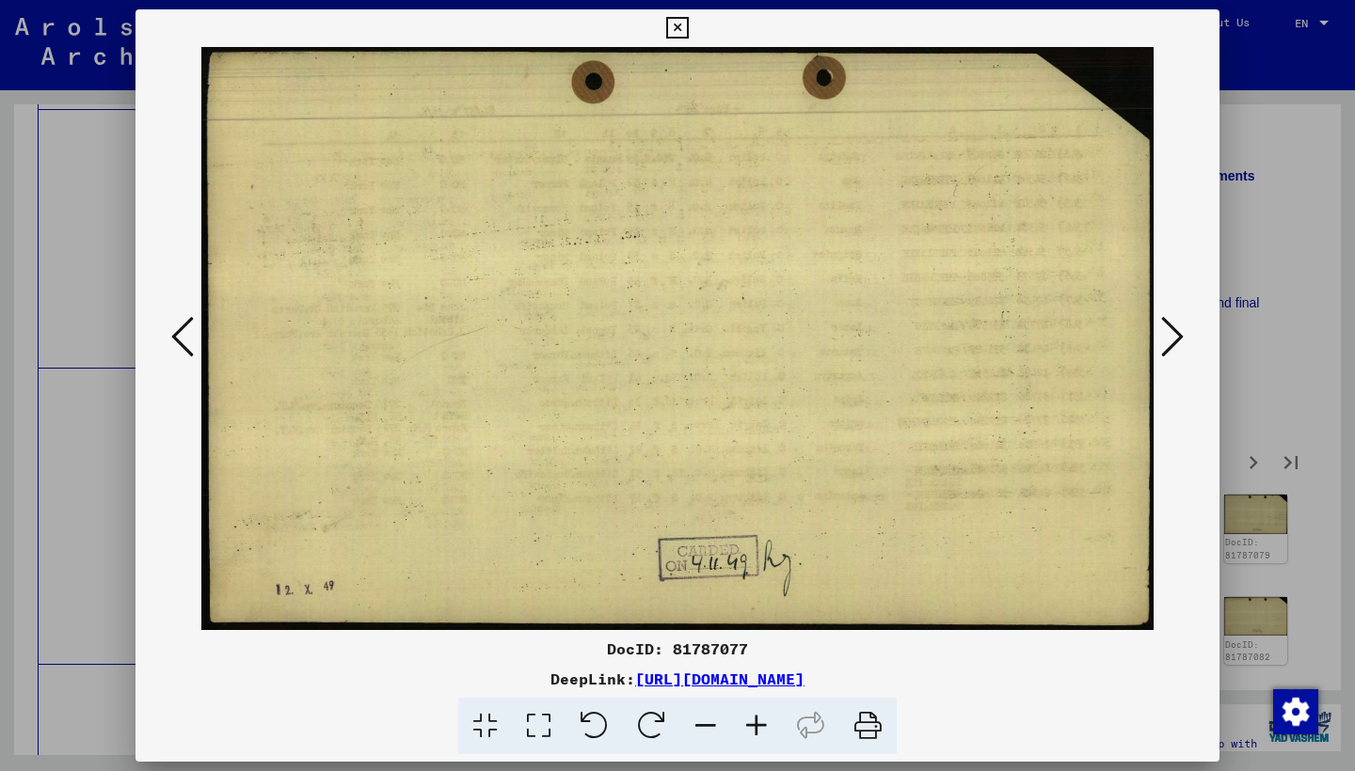
click at [1161, 333] on icon at bounding box center [1172, 336] width 23 height 45
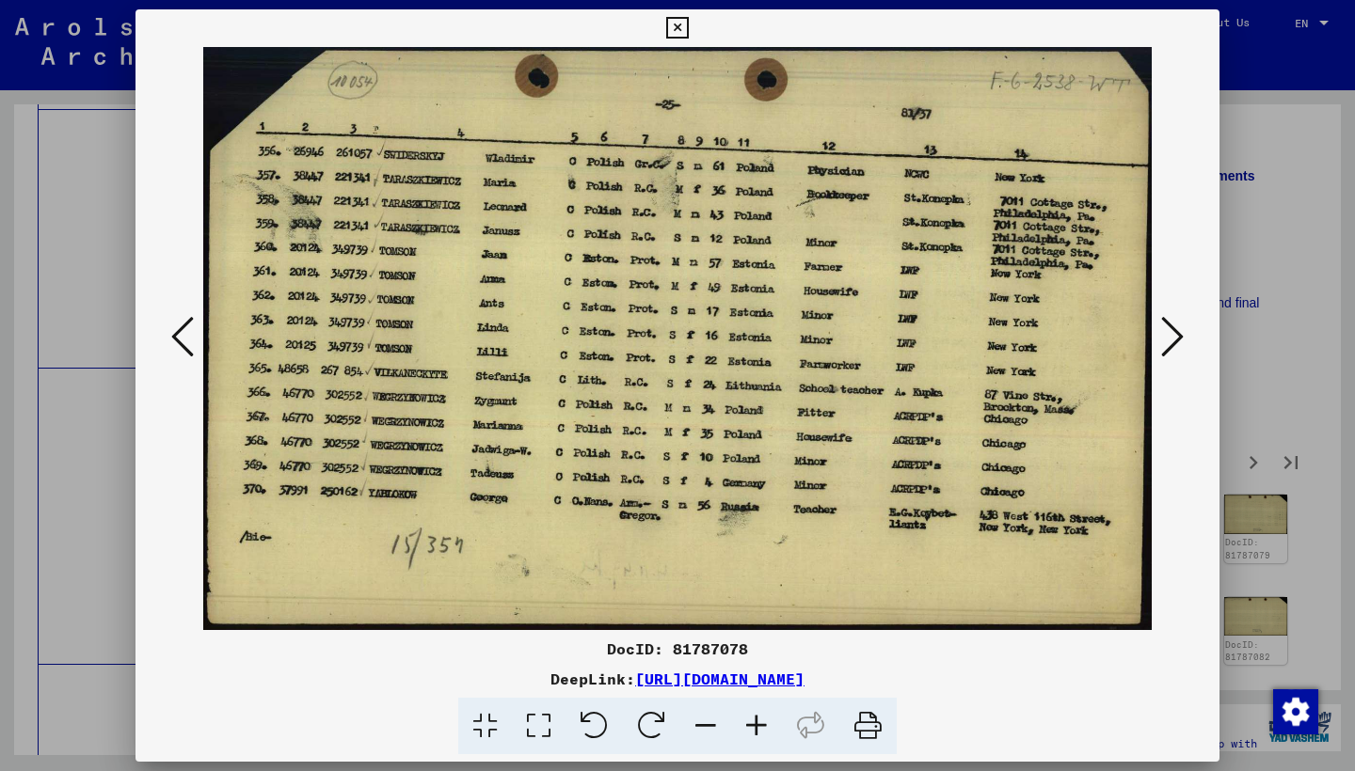
click at [1159, 335] on button at bounding box center [1172, 338] width 34 height 54
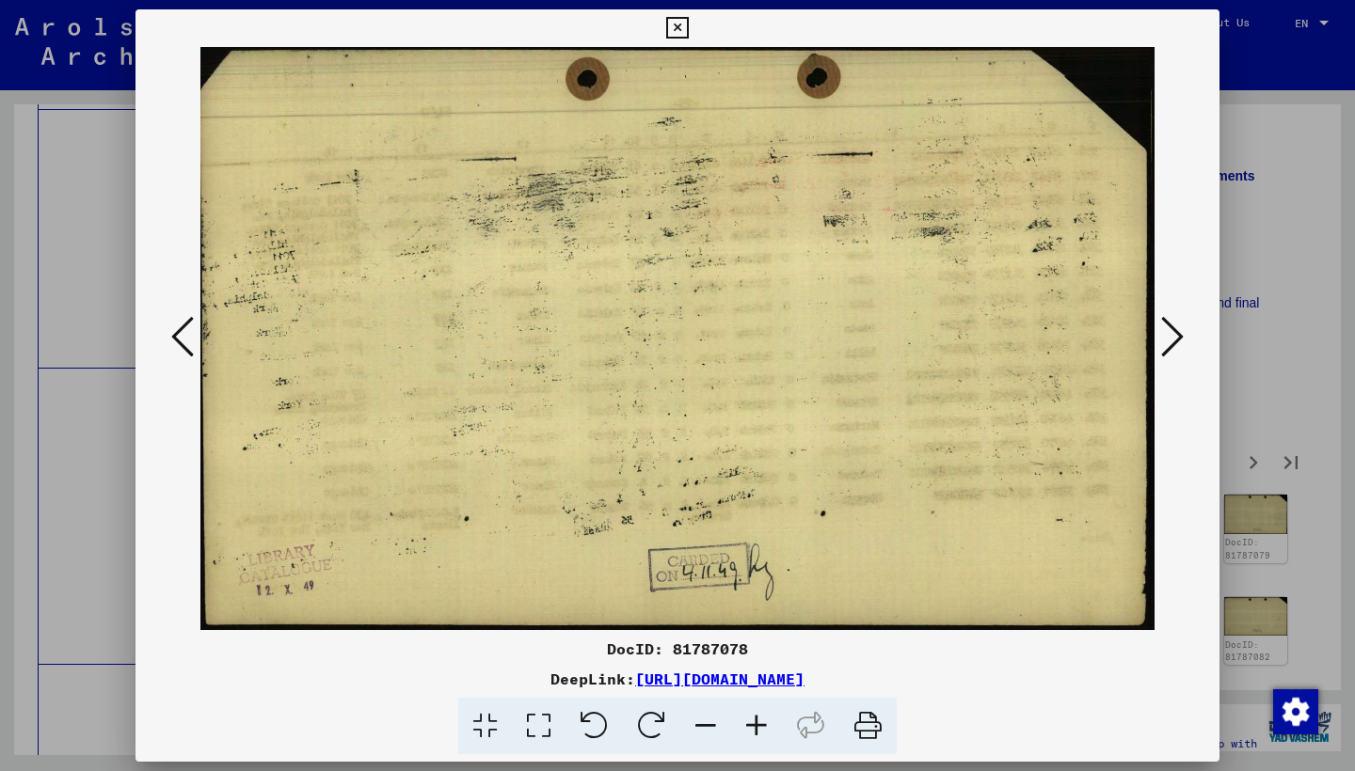
click at [1159, 335] on button at bounding box center [1172, 338] width 34 height 54
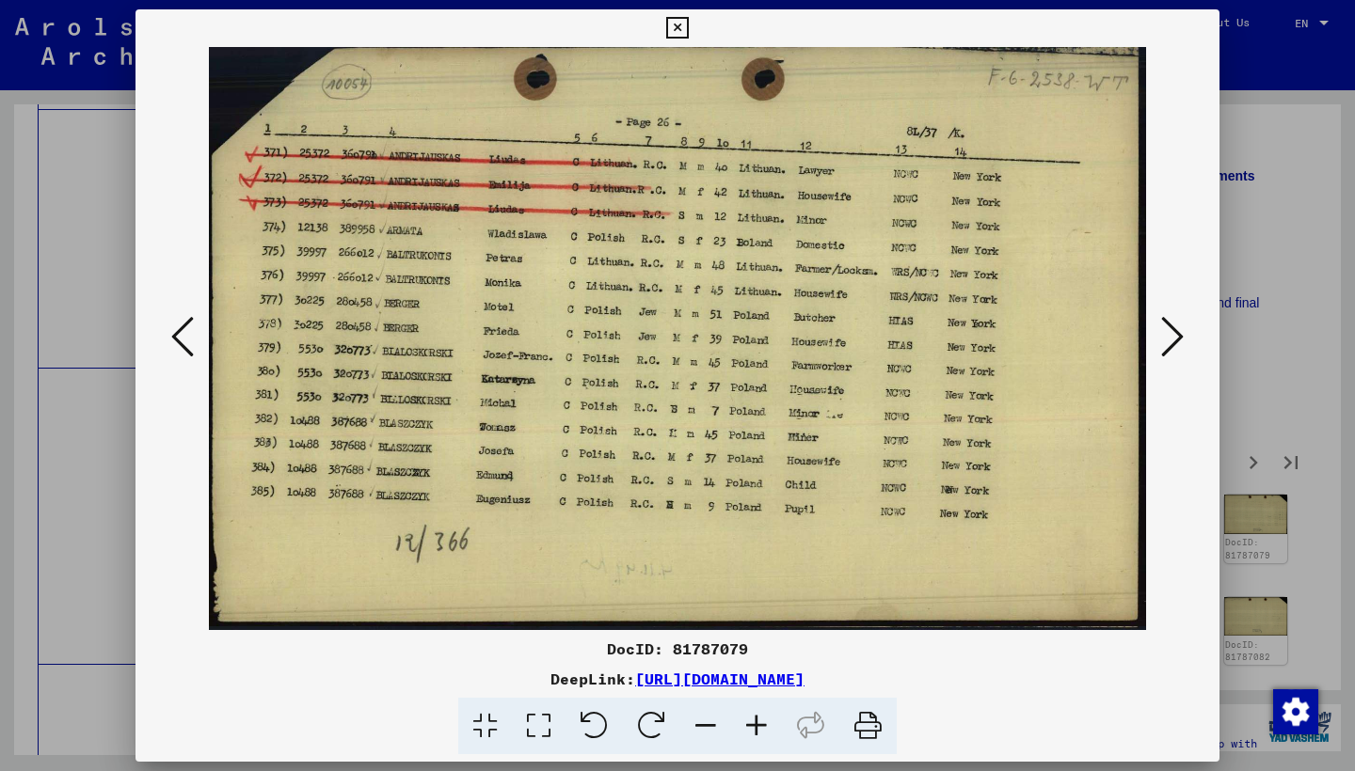
click at [1159, 335] on button at bounding box center [1172, 338] width 34 height 54
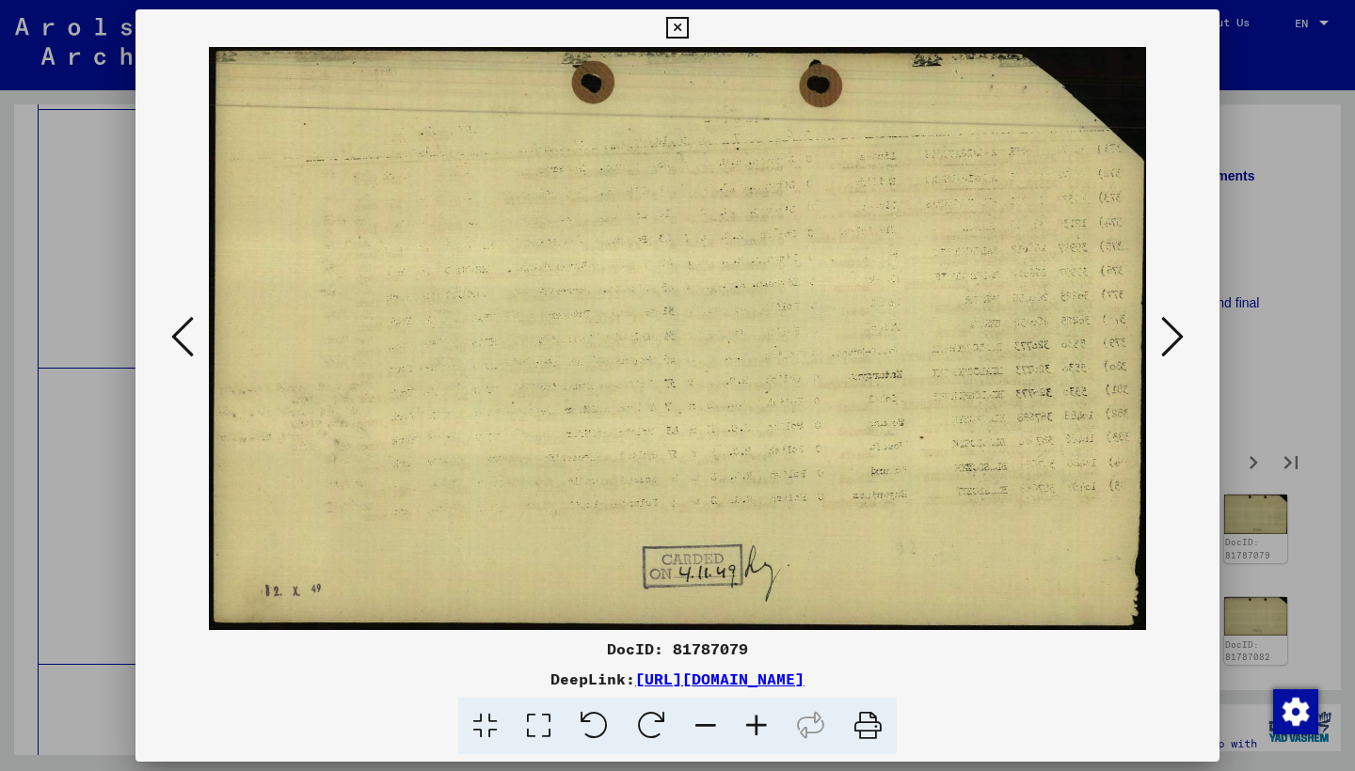
click at [1159, 335] on button at bounding box center [1172, 338] width 34 height 54
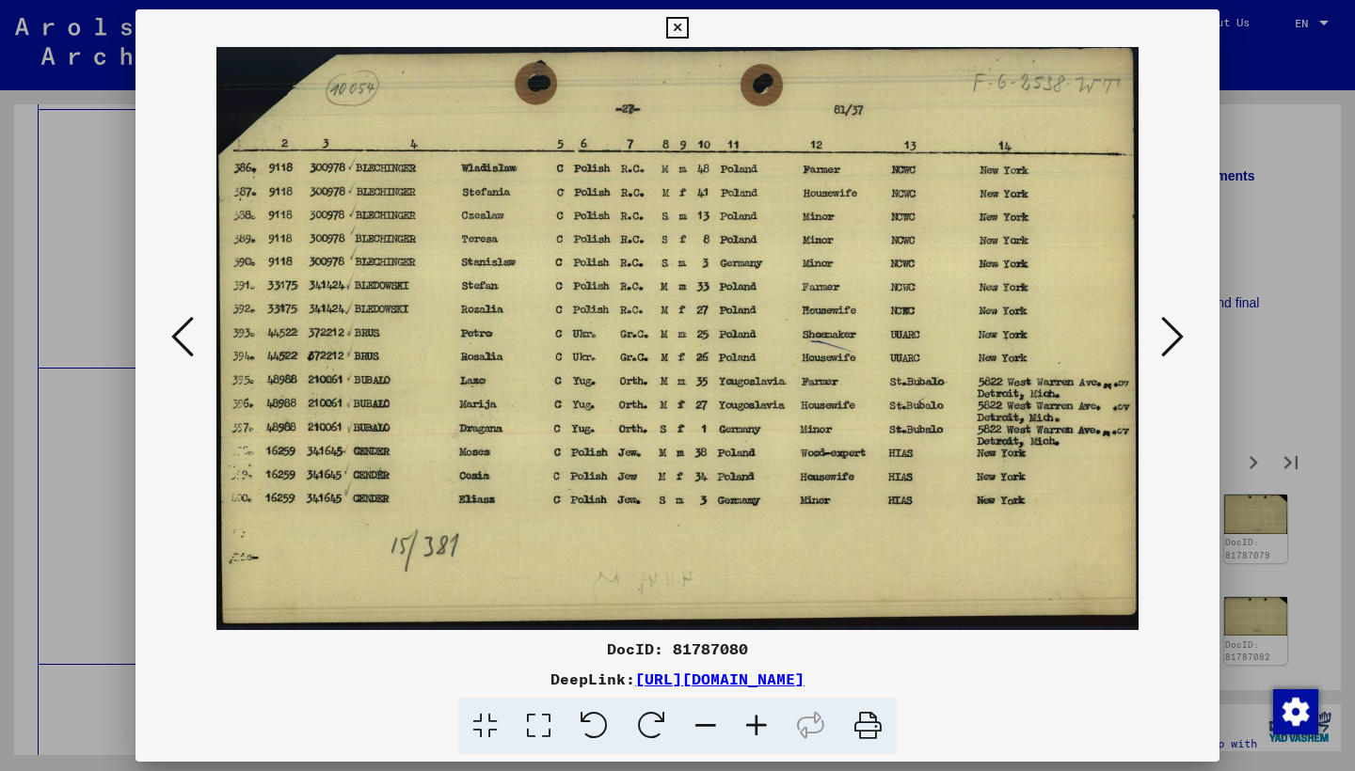
click at [1159, 335] on button at bounding box center [1172, 338] width 34 height 54
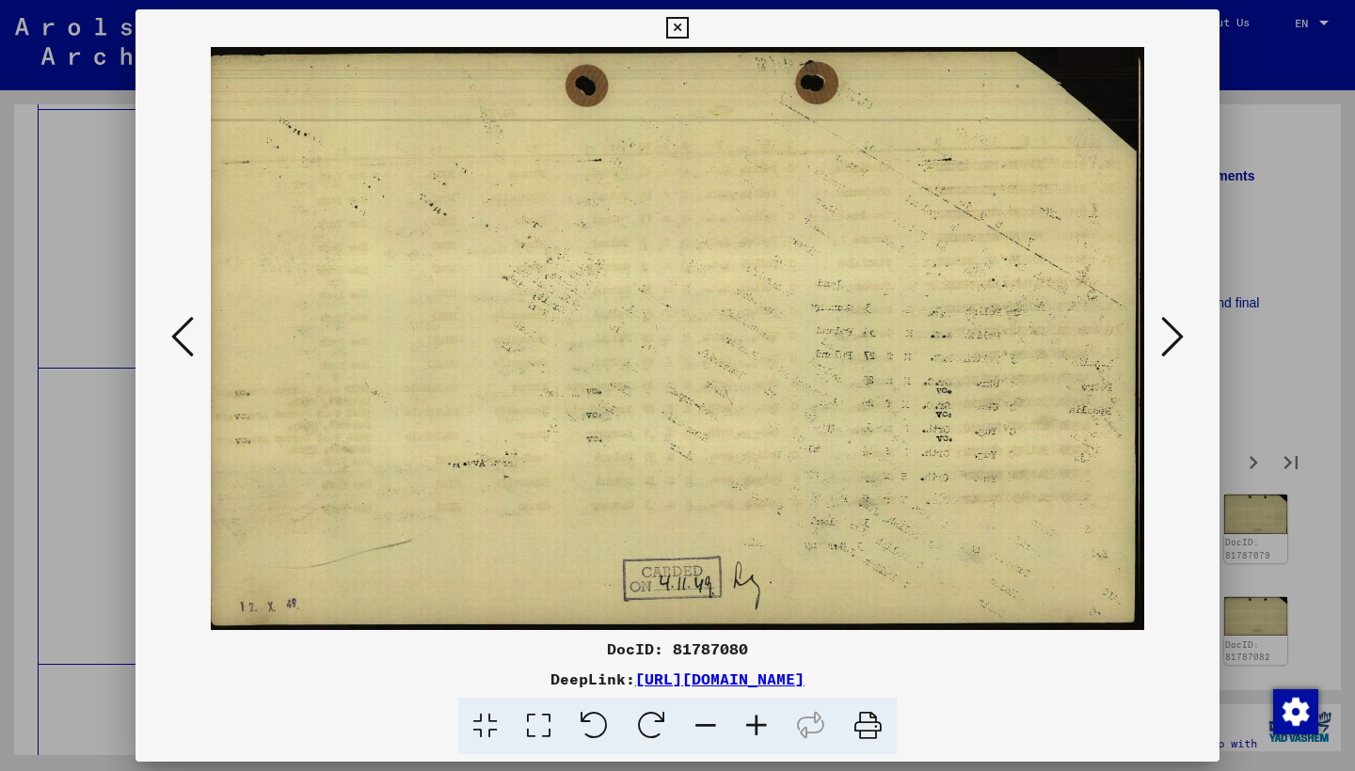
click at [1159, 335] on button at bounding box center [1172, 338] width 34 height 54
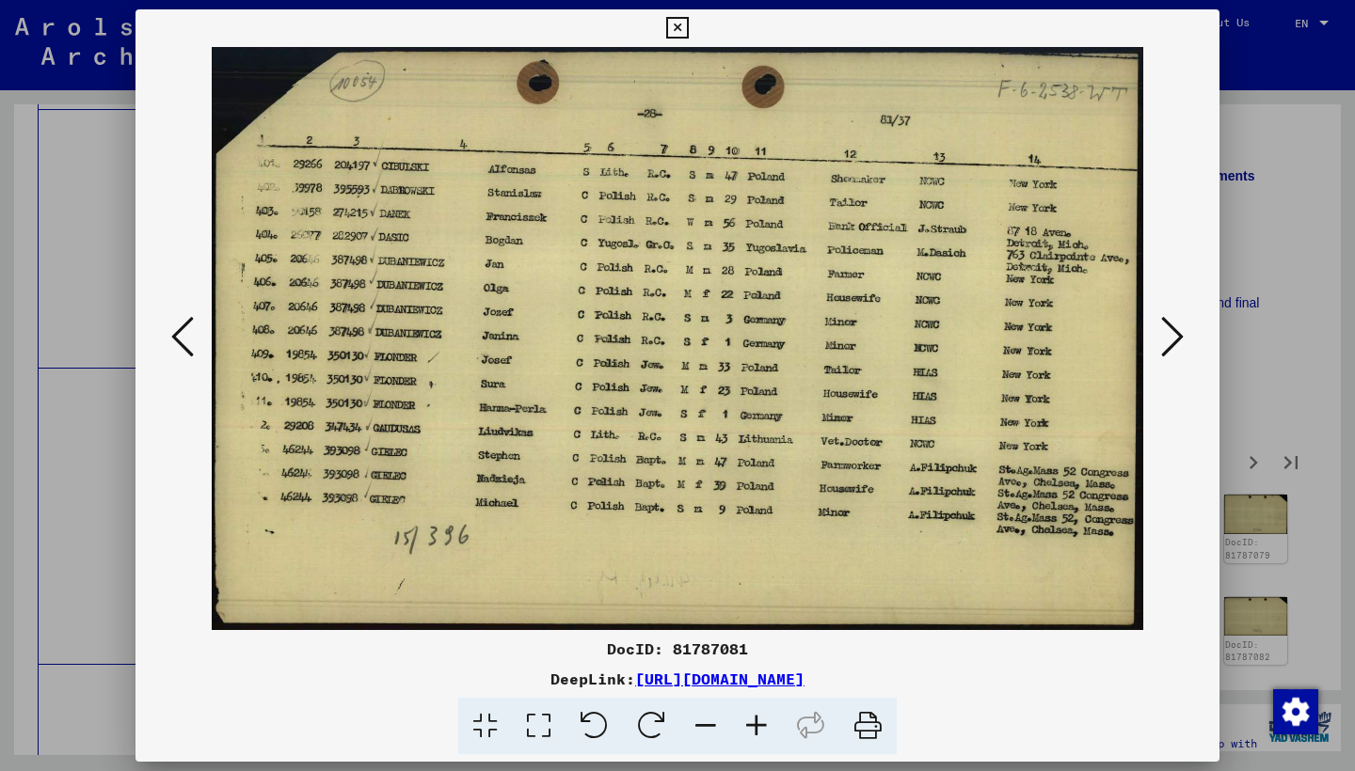
click at [1158, 336] on button at bounding box center [1172, 338] width 34 height 54
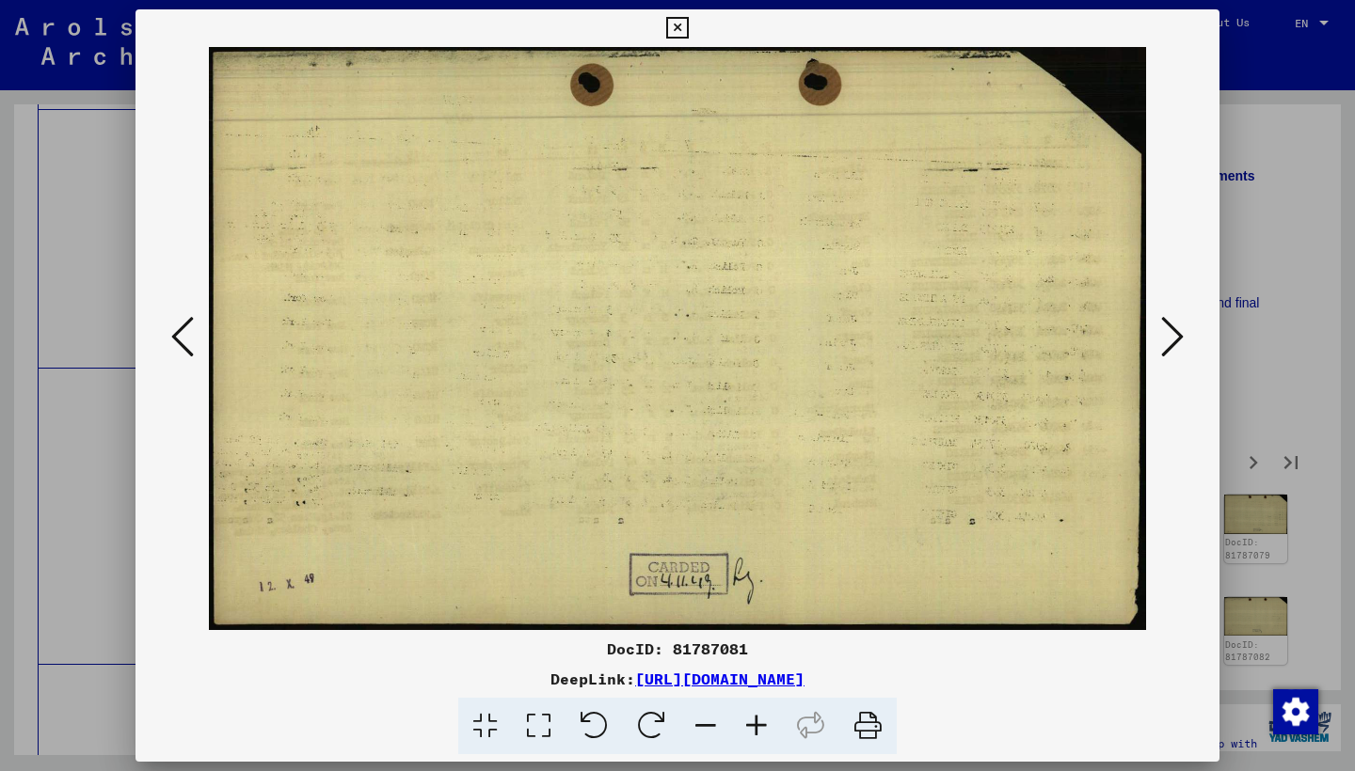
click at [1158, 336] on button at bounding box center [1172, 338] width 34 height 54
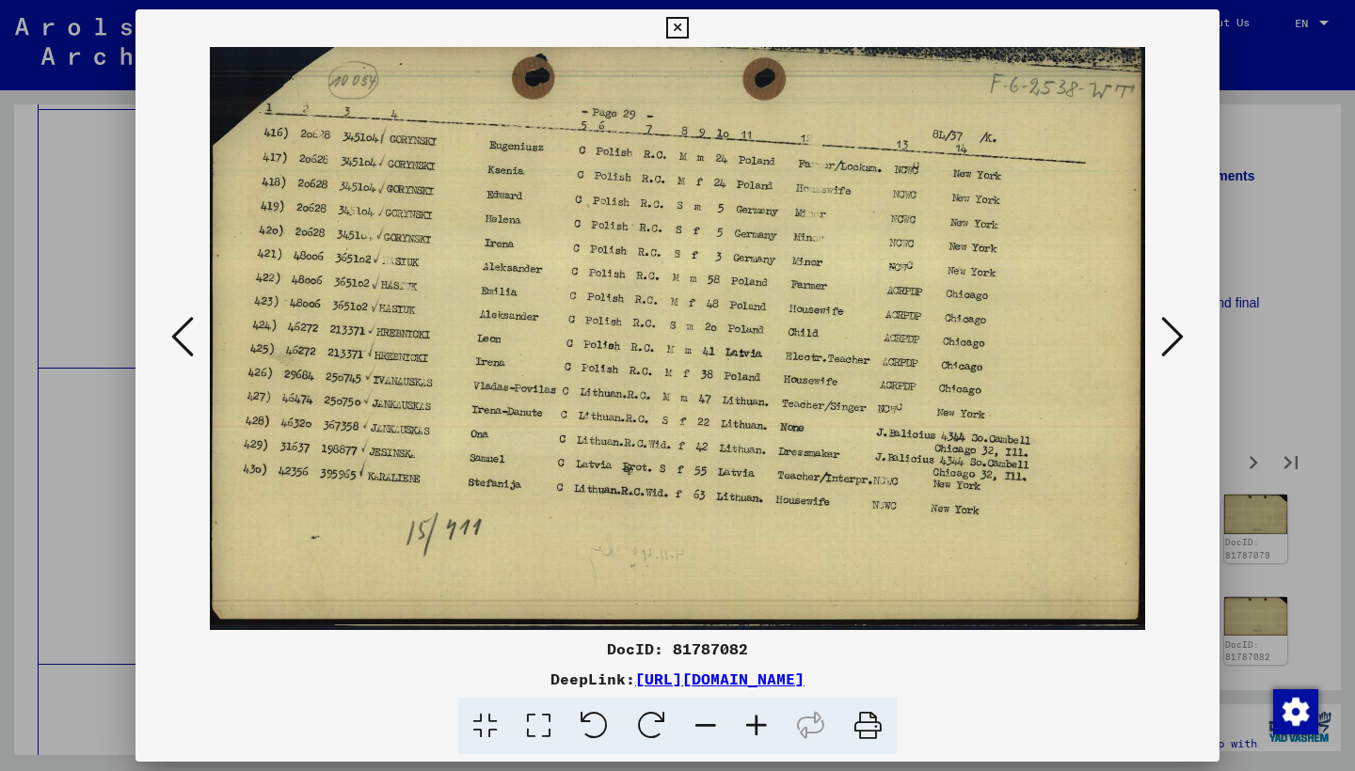
click at [1157, 335] on button at bounding box center [1172, 338] width 34 height 54
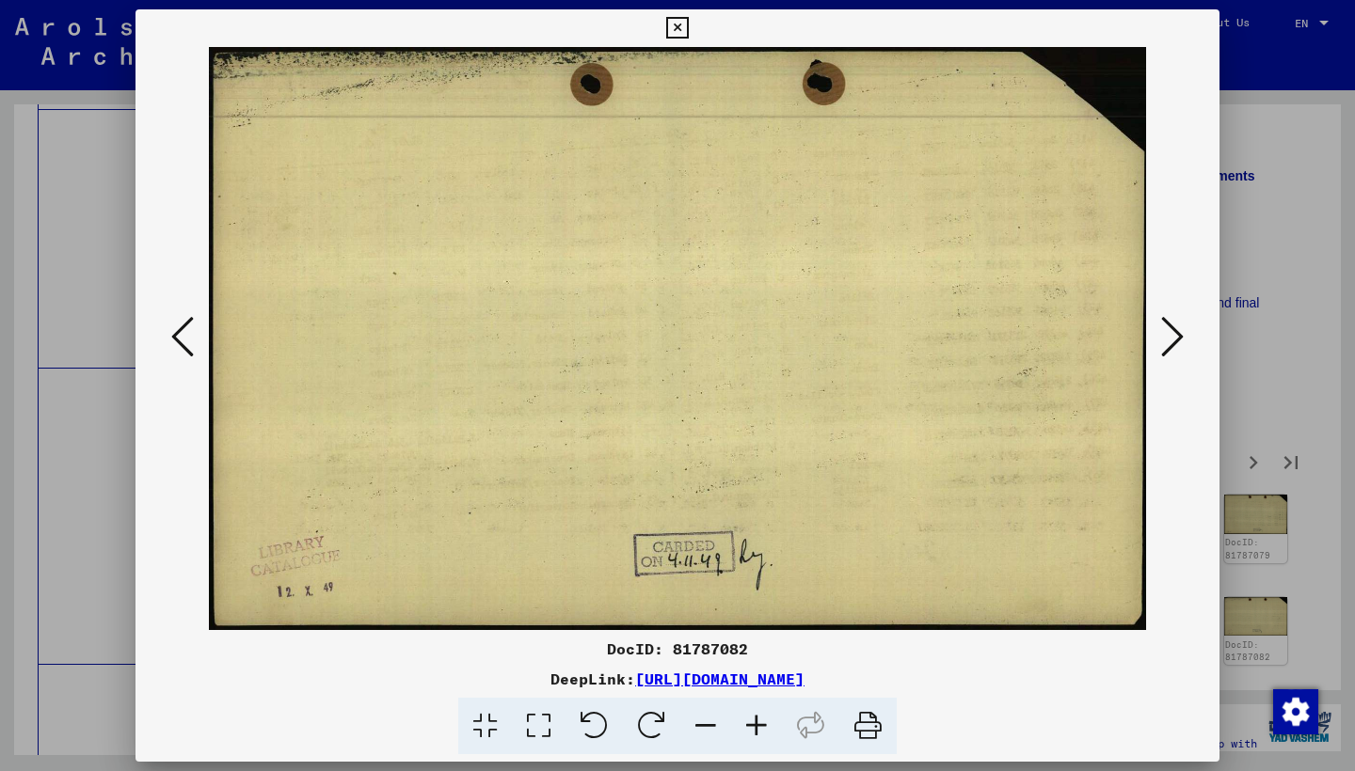
click at [1157, 335] on button at bounding box center [1172, 338] width 34 height 54
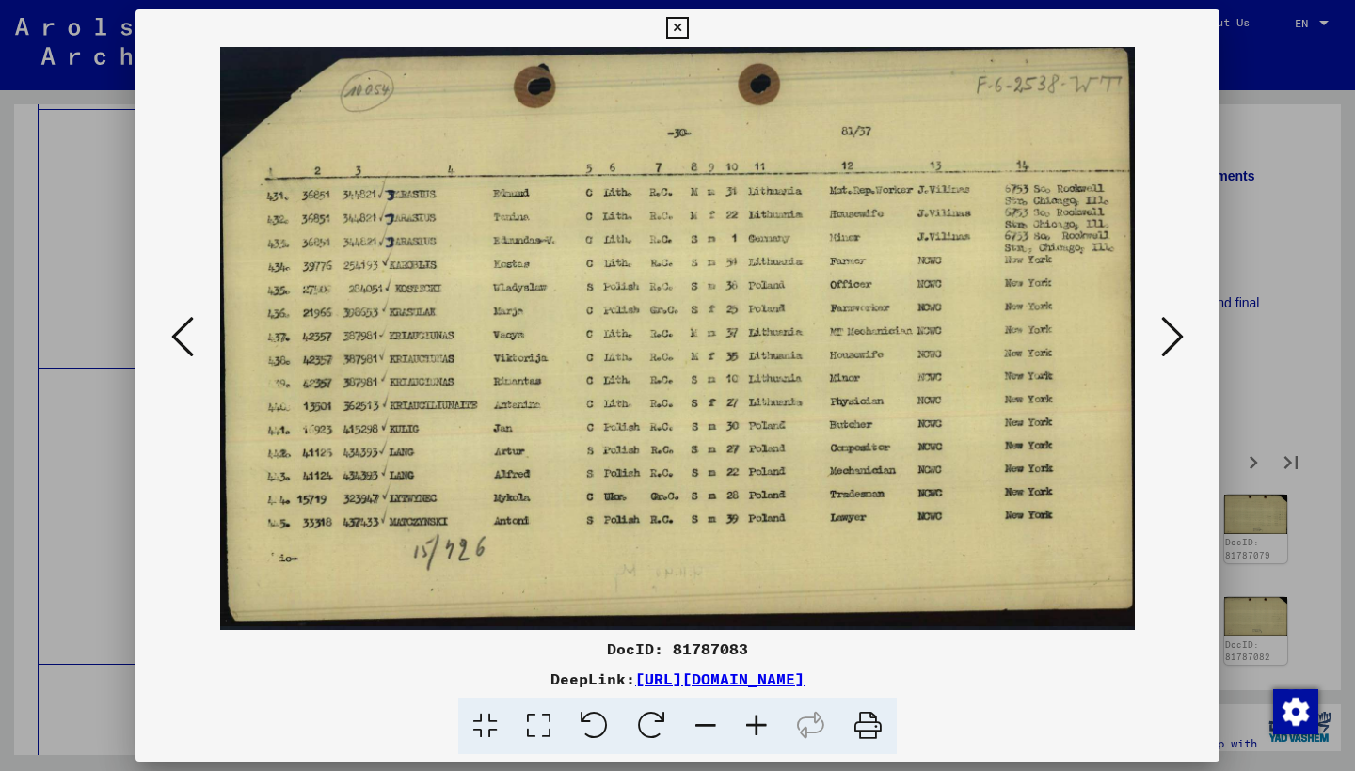
click at [1157, 335] on button at bounding box center [1172, 338] width 34 height 54
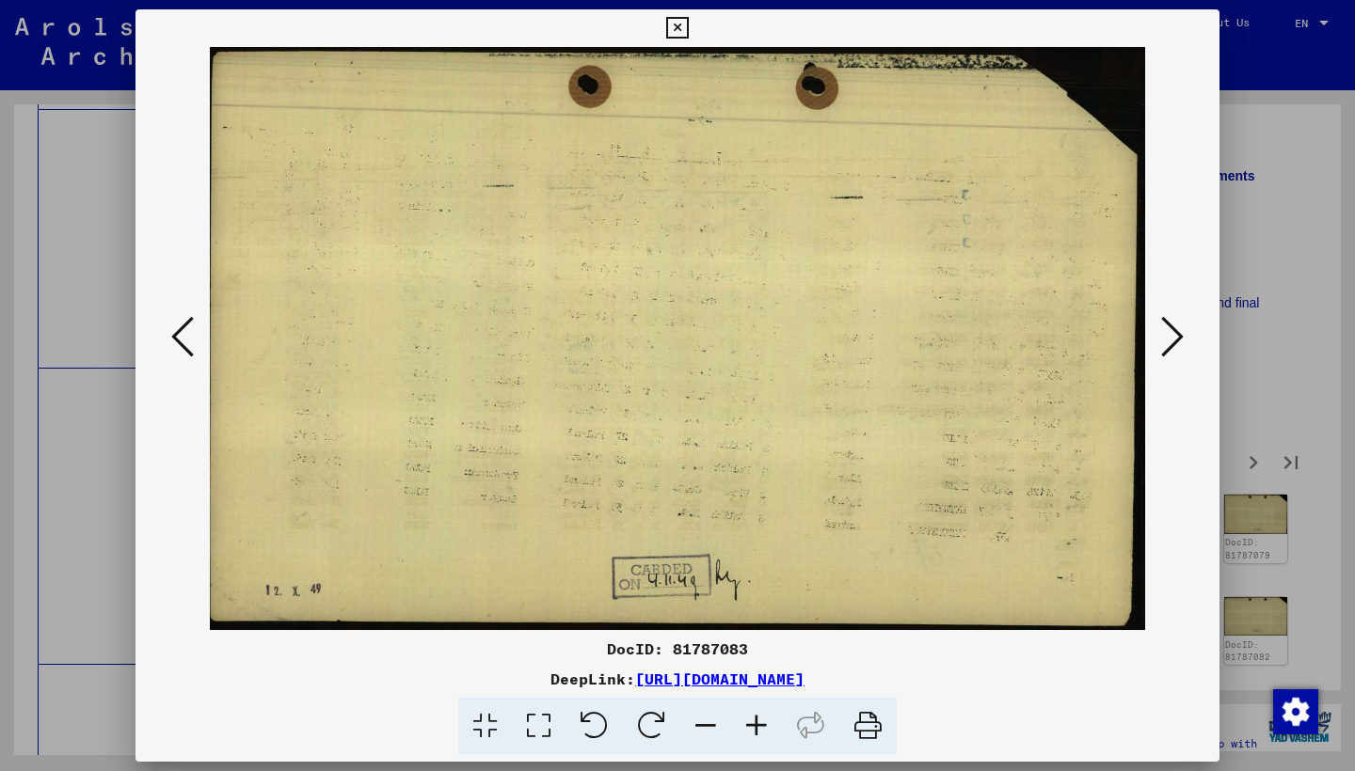
click at [1157, 335] on button at bounding box center [1172, 338] width 34 height 54
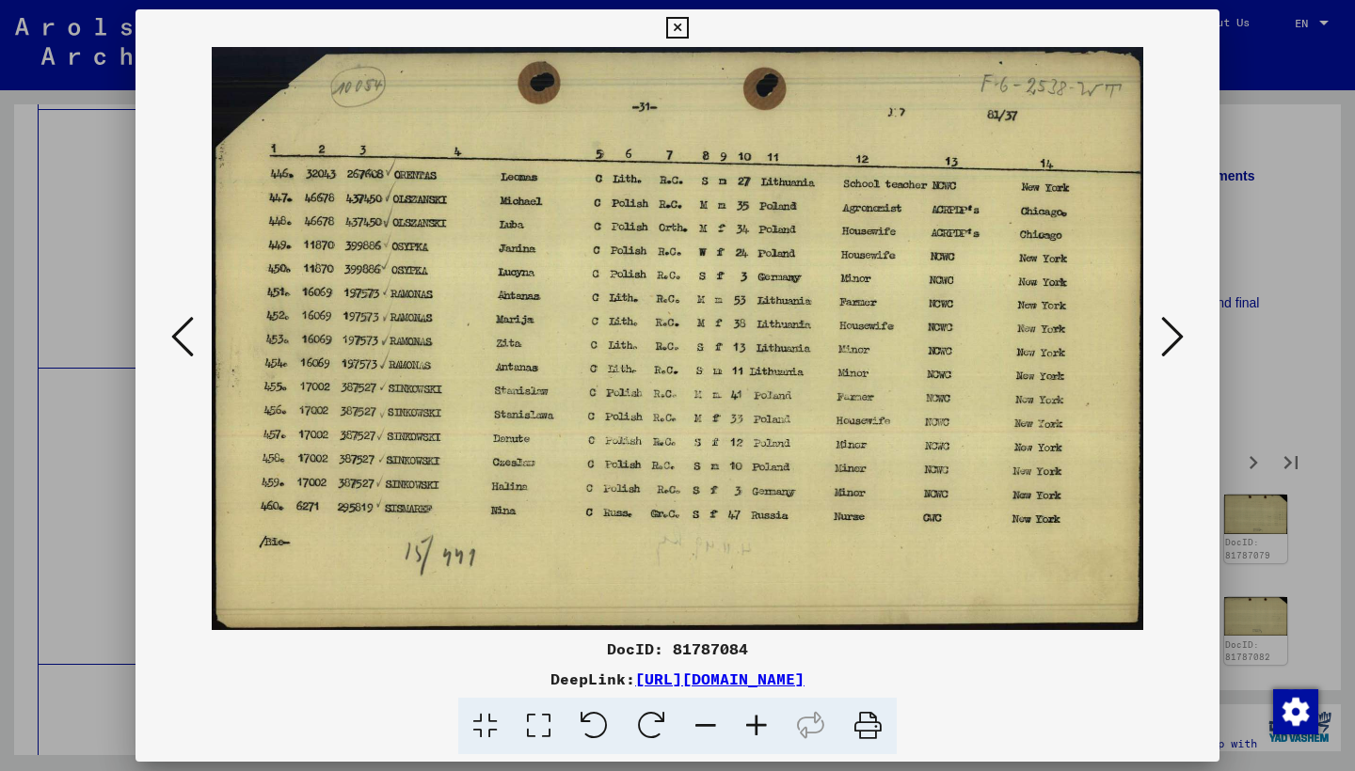
click at [1156, 334] on button at bounding box center [1172, 338] width 34 height 54
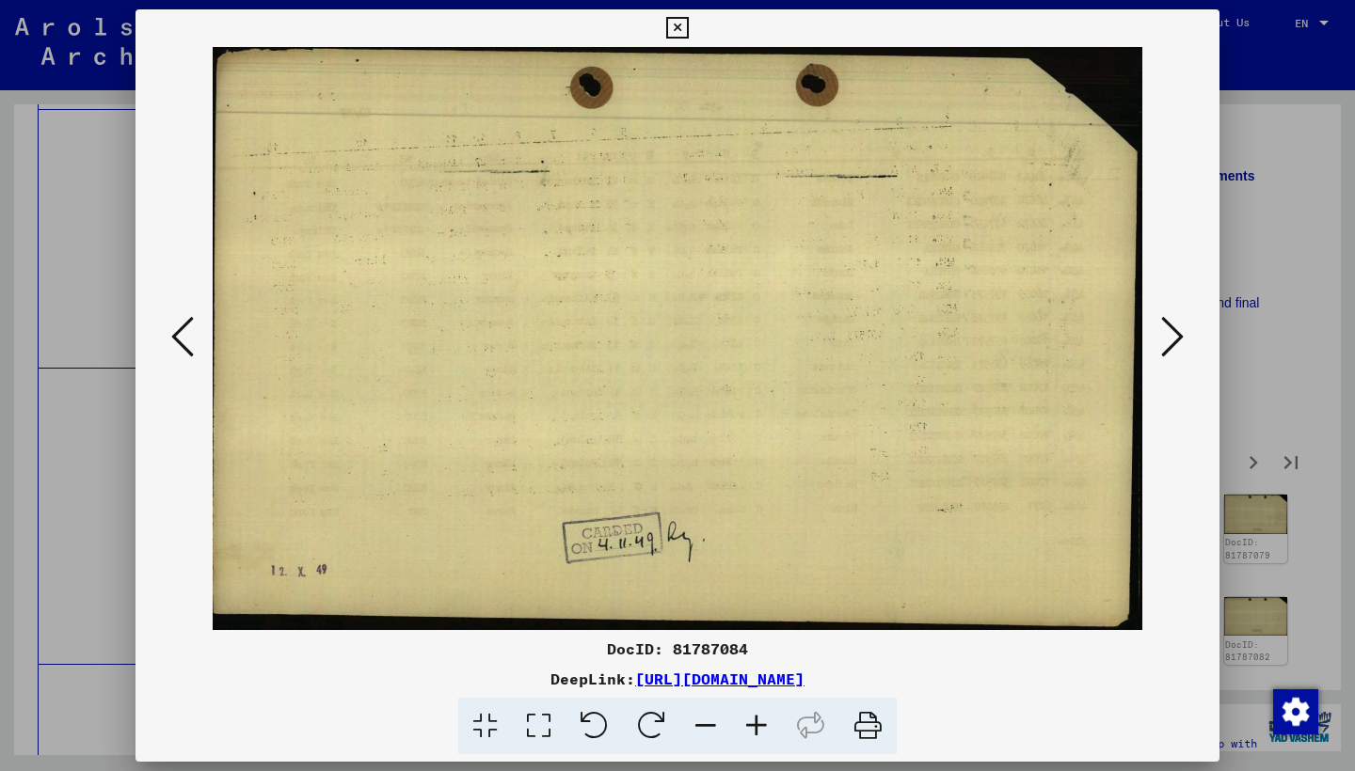
click at [1156, 334] on button at bounding box center [1172, 338] width 34 height 54
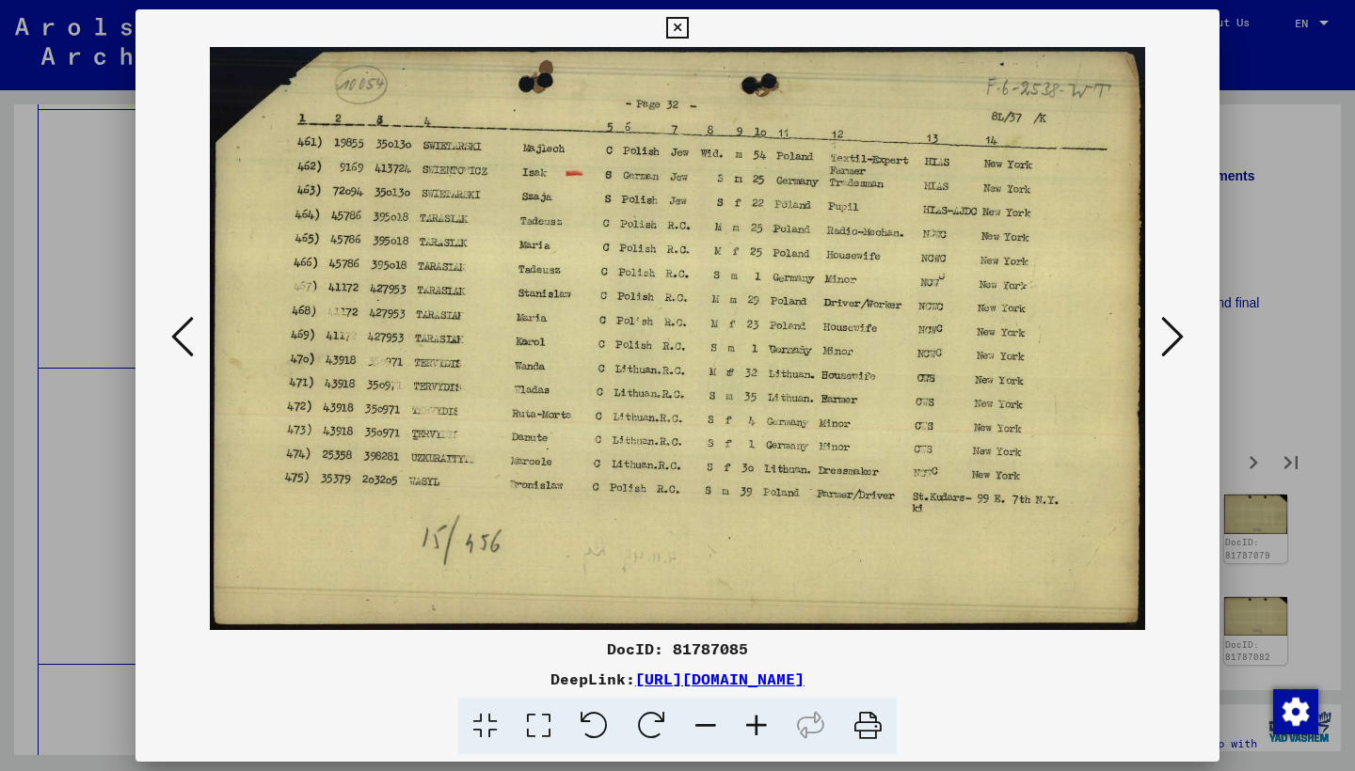
click at [1156, 334] on button at bounding box center [1172, 338] width 34 height 54
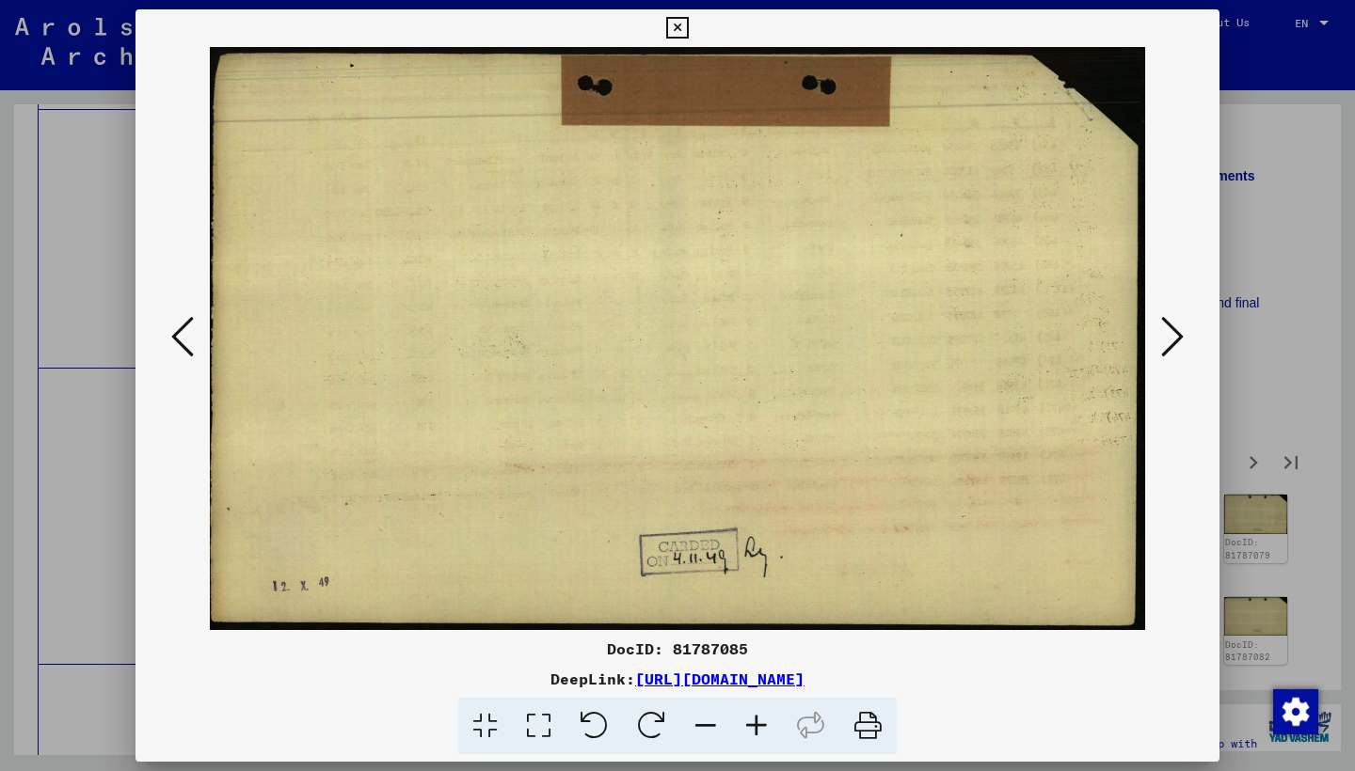
click at [1156, 334] on button at bounding box center [1172, 338] width 34 height 54
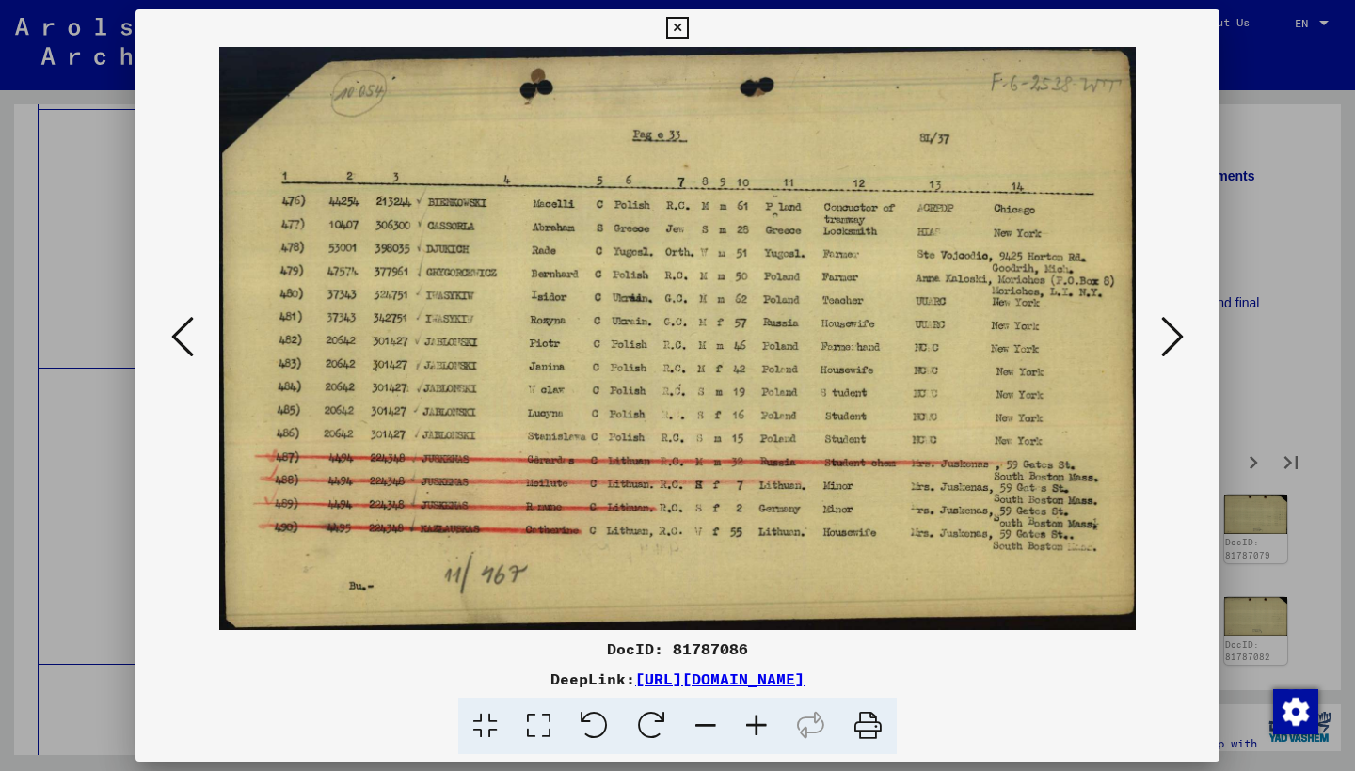
click at [1156, 334] on button at bounding box center [1172, 338] width 34 height 54
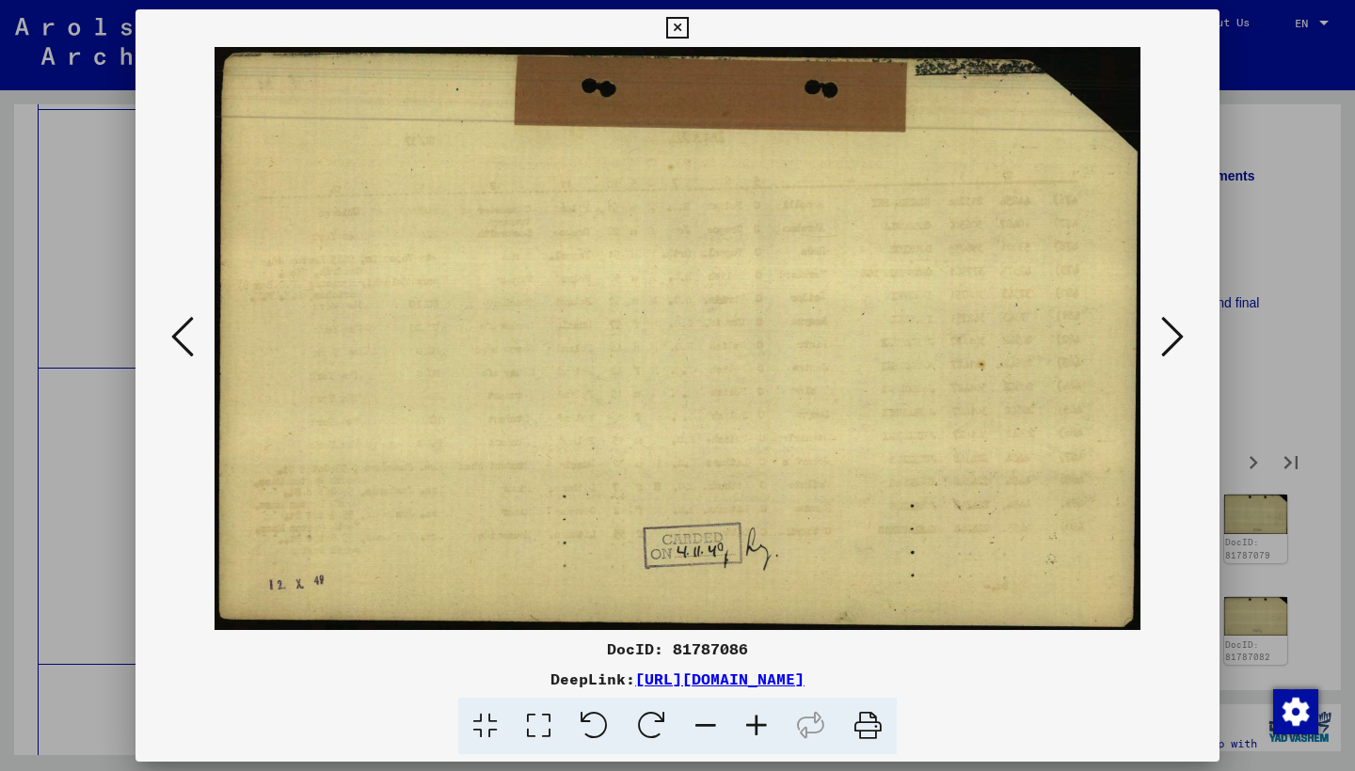
click at [1156, 334] on button at bounding box center [1172, 338] width 34 height 54
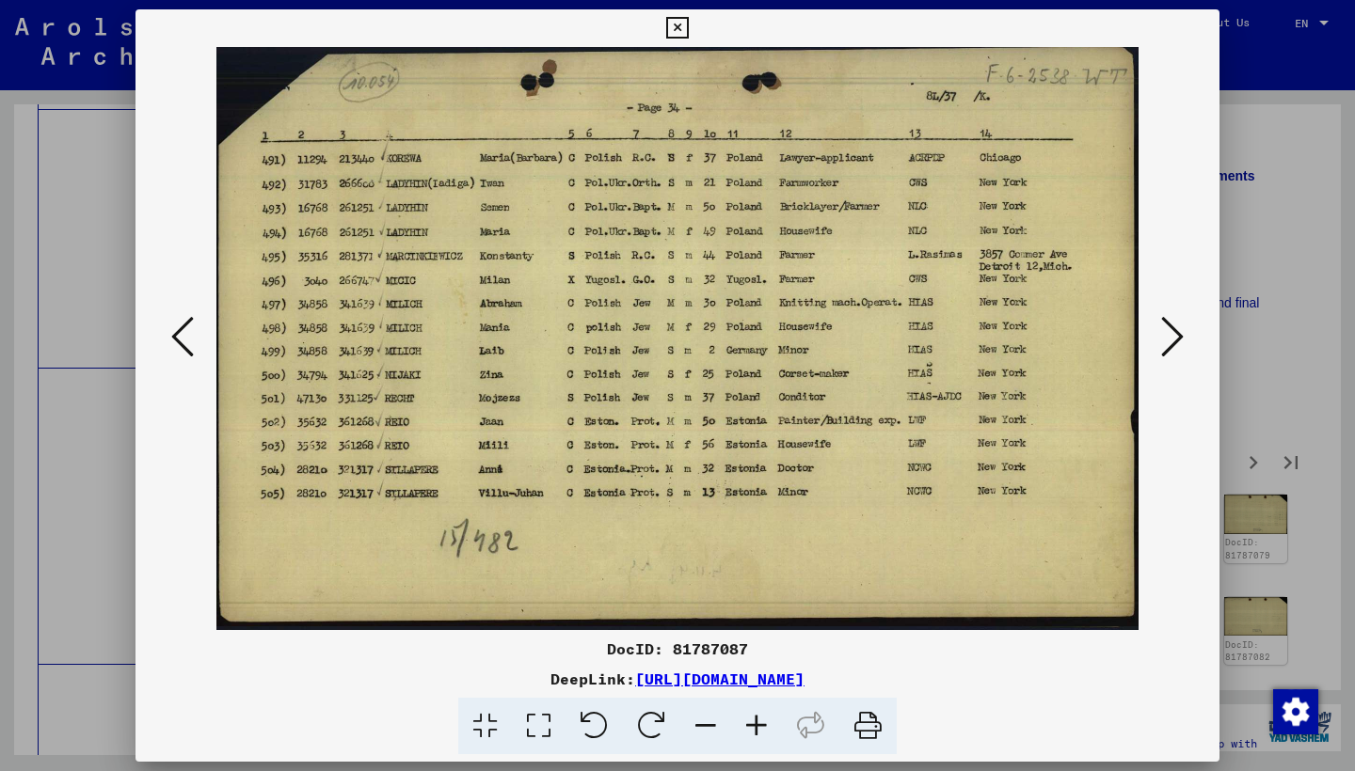
click at [1156, 334] on button at bounding box center [1172, 338] width 34 height 54
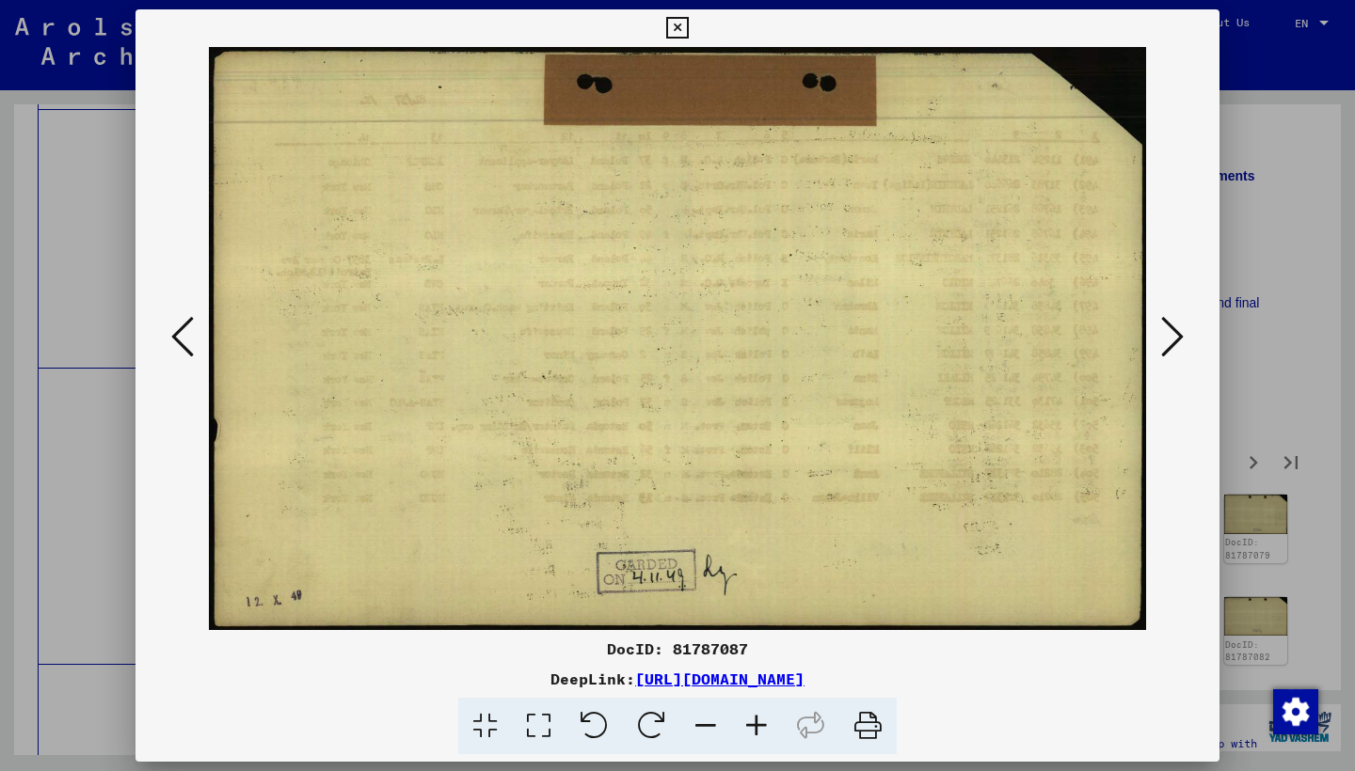
click at [1156, 334] on button at bounding box center [1172, 338] width 34 height 54
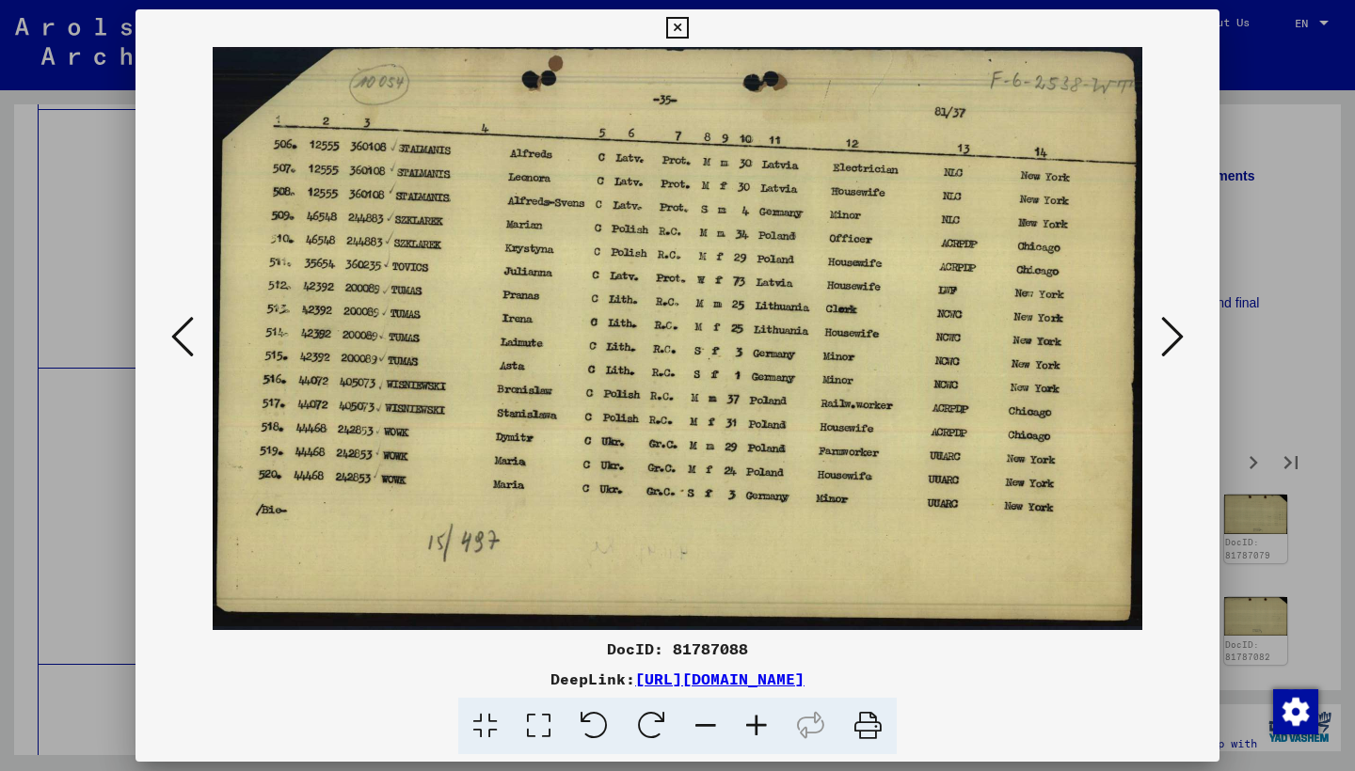
click at [1156, 334] on button at bounding box center [1172, 338] width 34 height 54
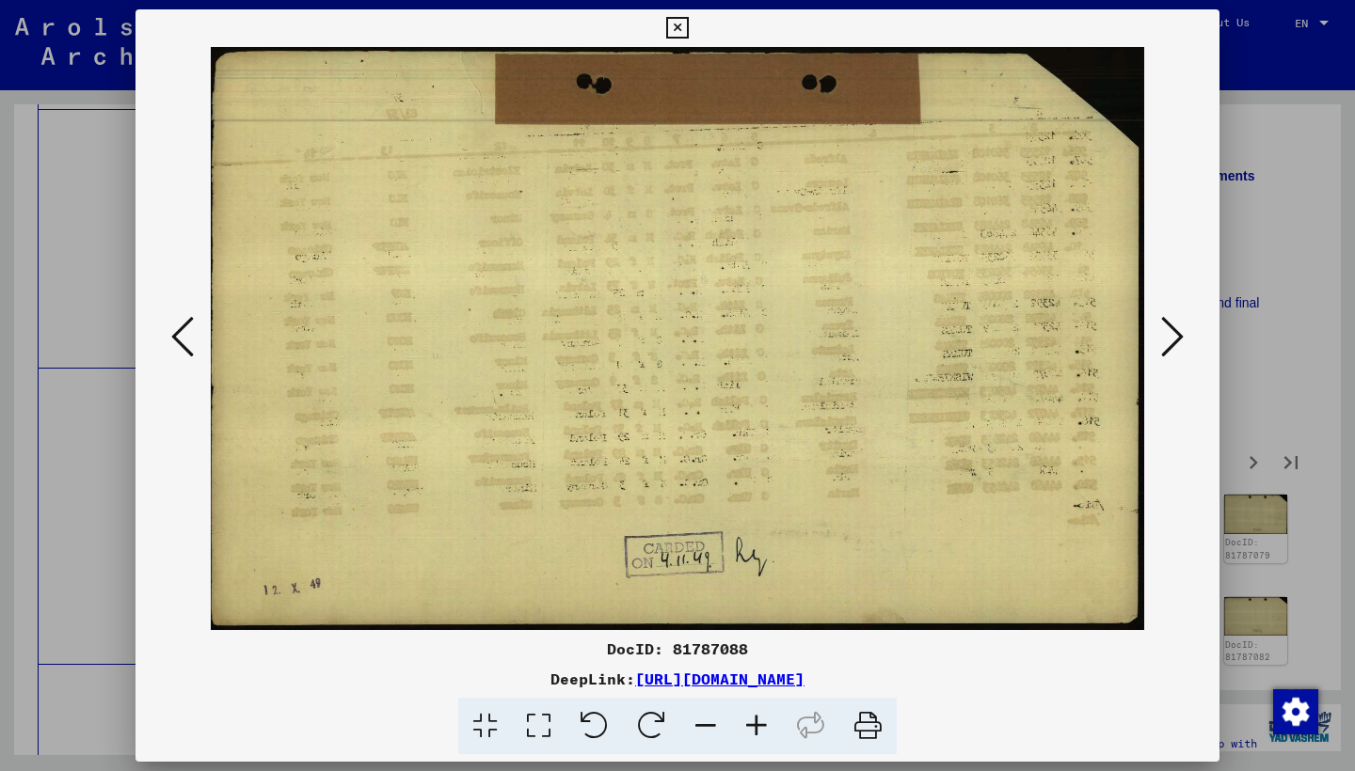
click at [1156, 334] on button at bounding box center [1172, 338] width 34 height 54
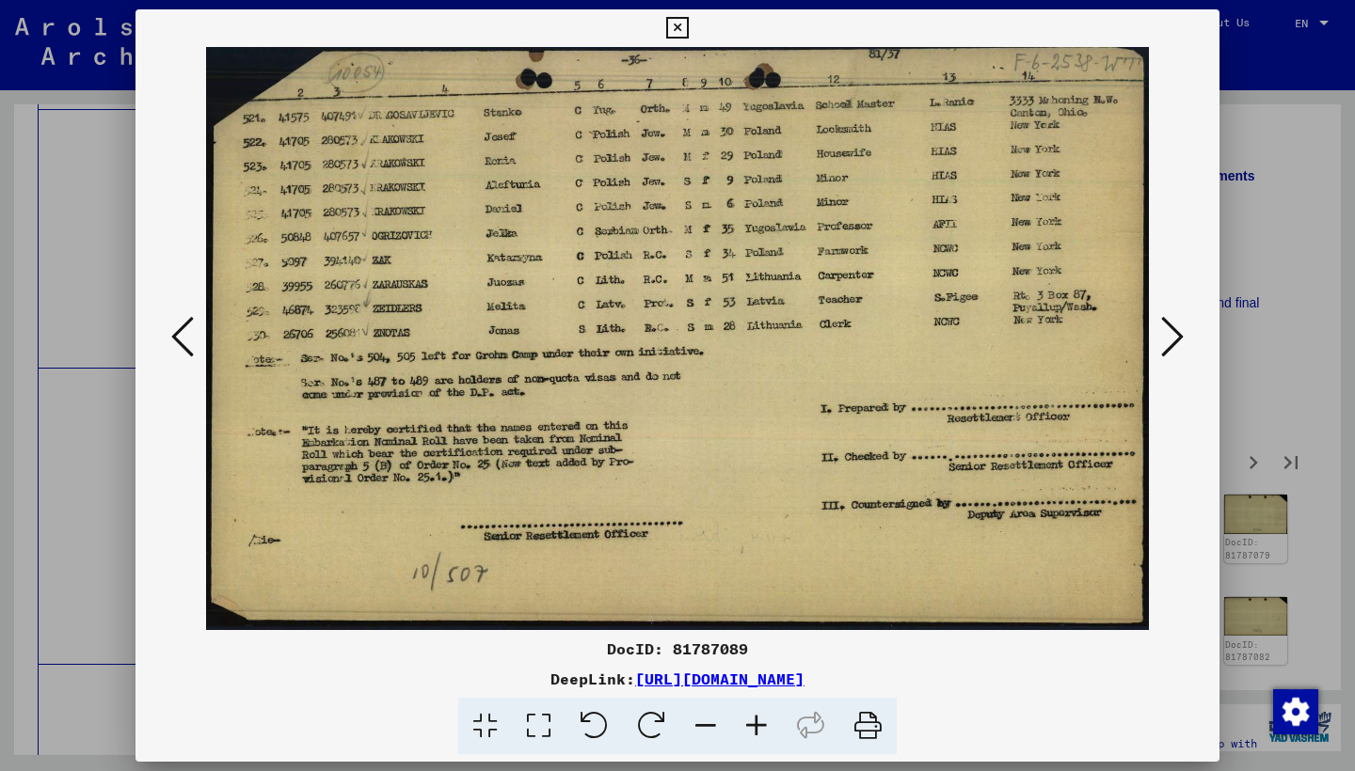
click at [1156, 334] on button at bounding box center [1172, 338] width 34 height 54
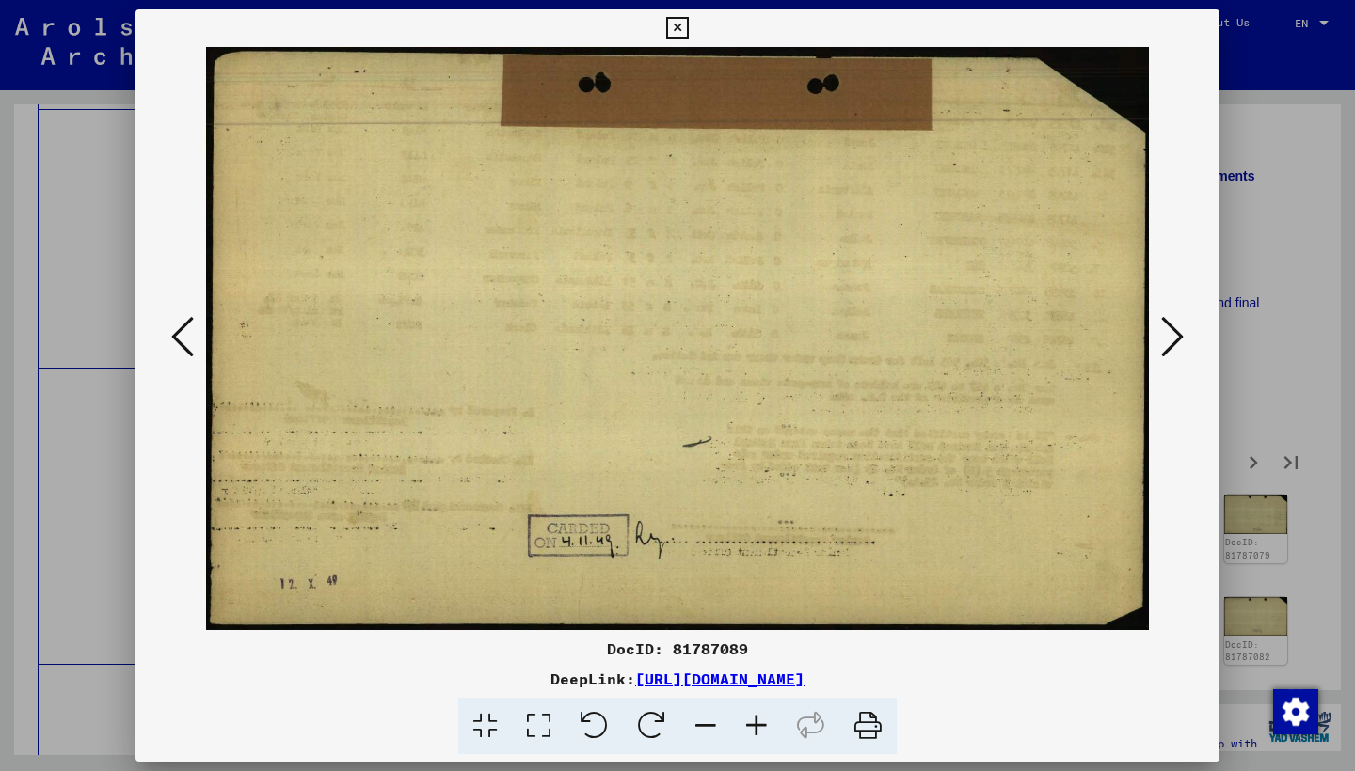
click at [198, 329] on button at bounding box center [183, 338] width 34 height 54
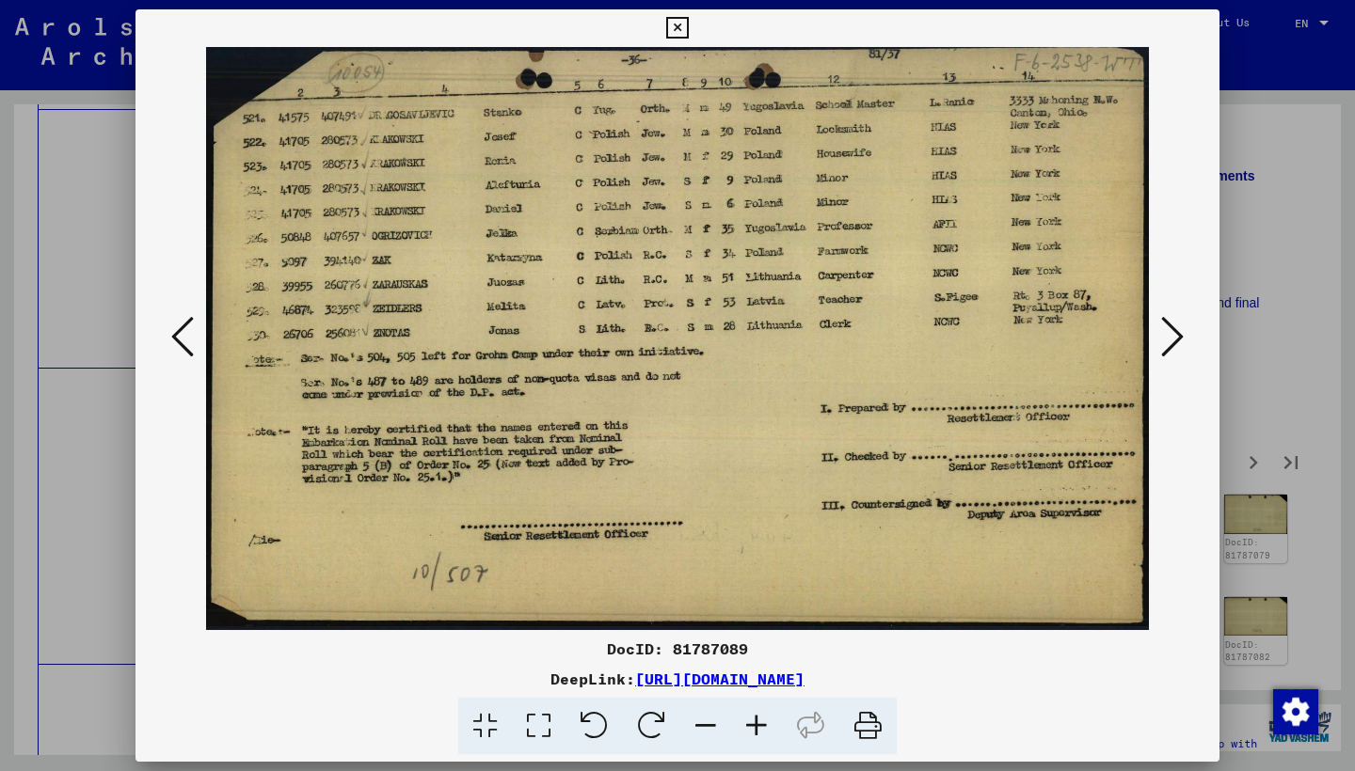
click at [1167, 345] on icon at bounding box center [1172, 336] width 23 height 45
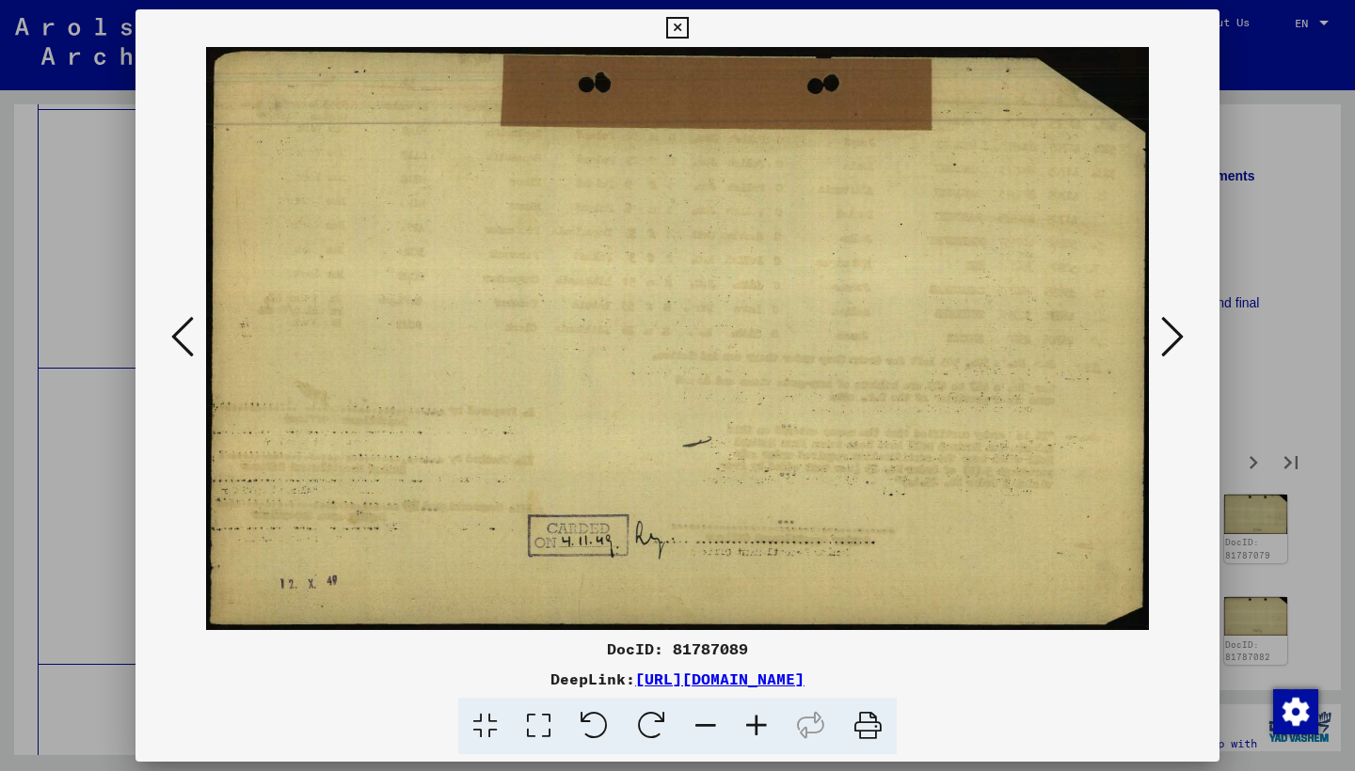
click at [1167, 345] on icon at bounding box center [1172, 336] width 23 height 45
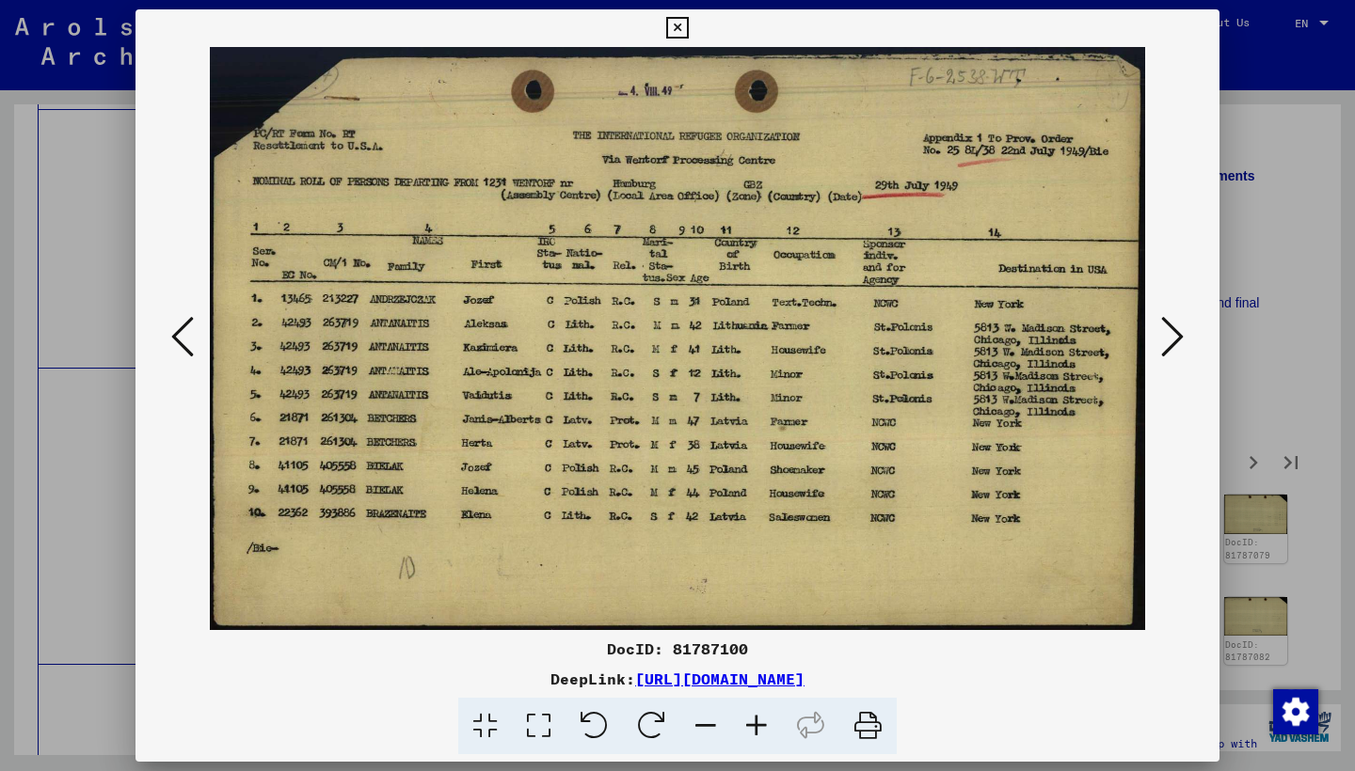
click at [1167, 345] on icon at bounding box center [1172, 336] width 23 height 45
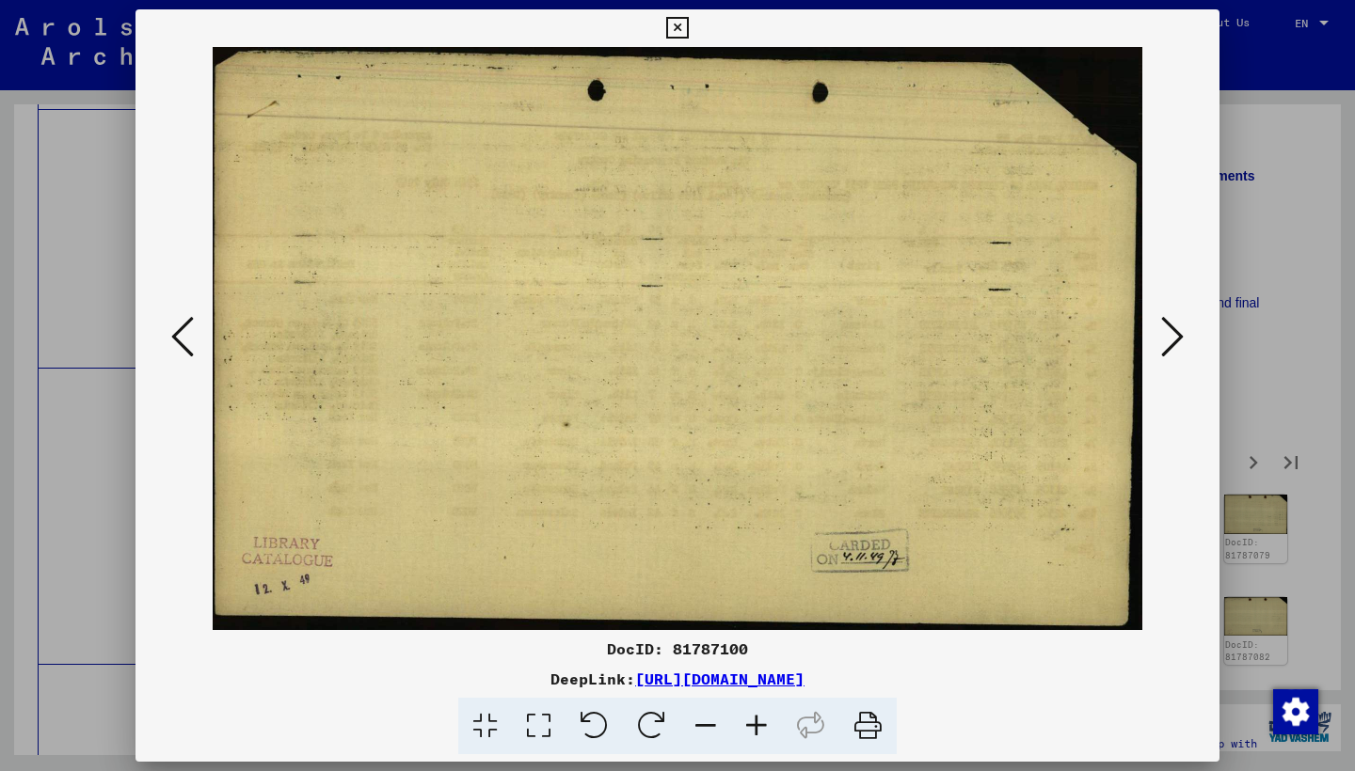
click at [1167, 345] on icon at bounding box center [1172, 336] width 23 height 45
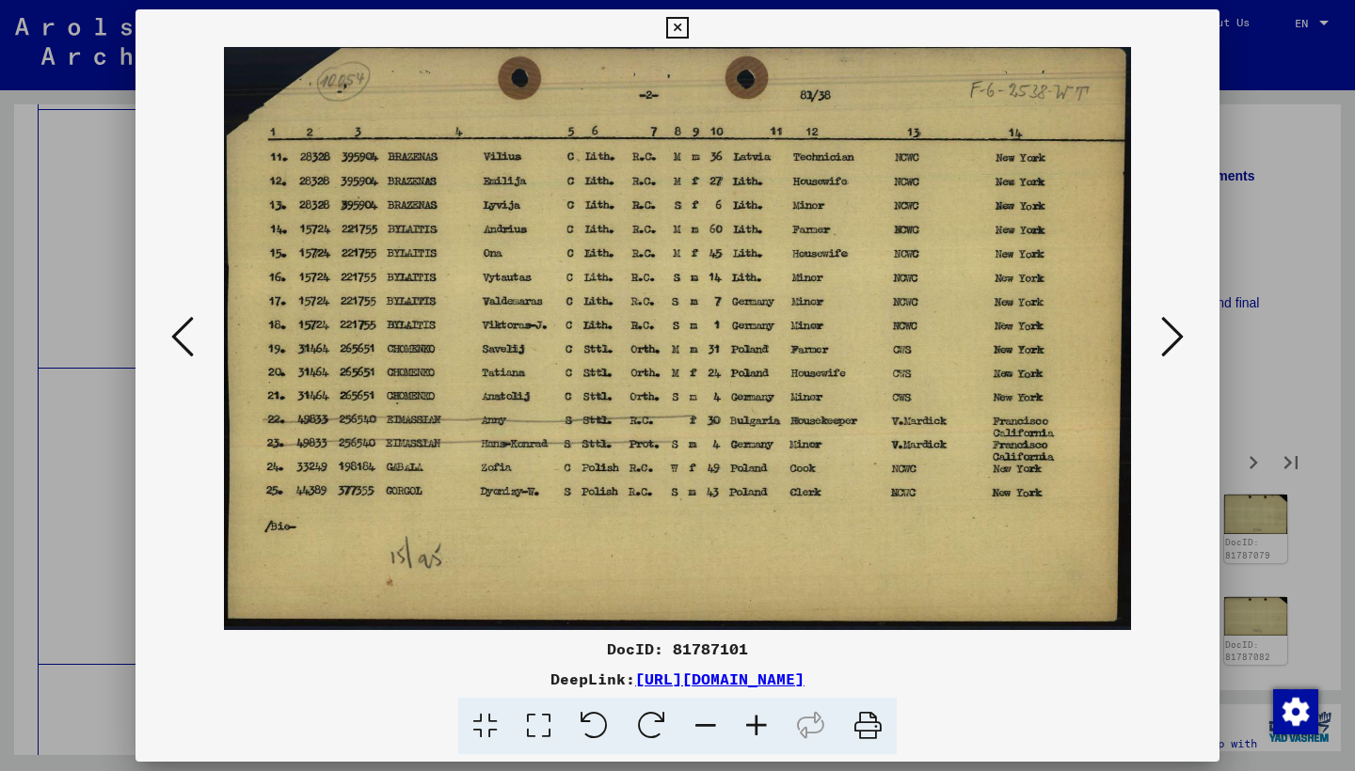
click at [1167, 345] on icon at bounding box center [1172, 336] width 23 height 45
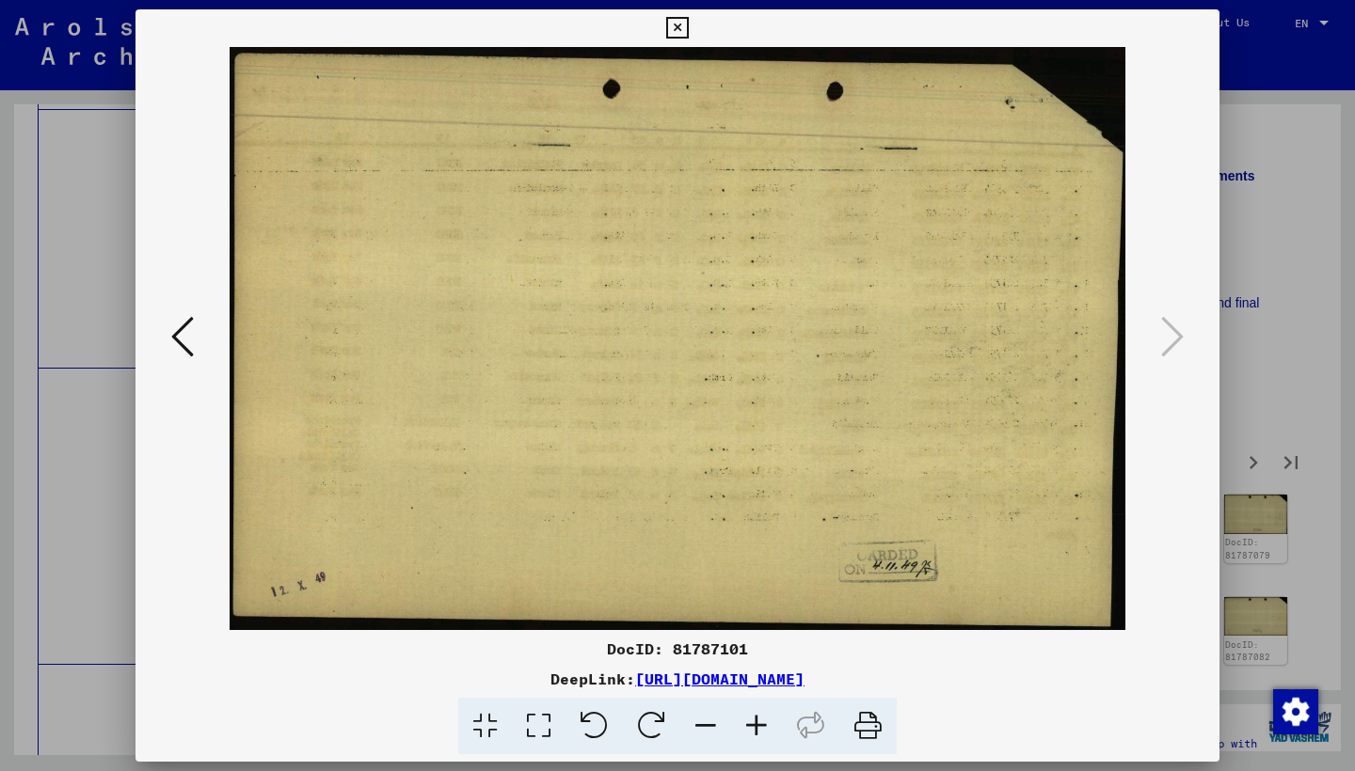
click at [688, 24] on icon at bounding box center [677, 28] width 22 height 23
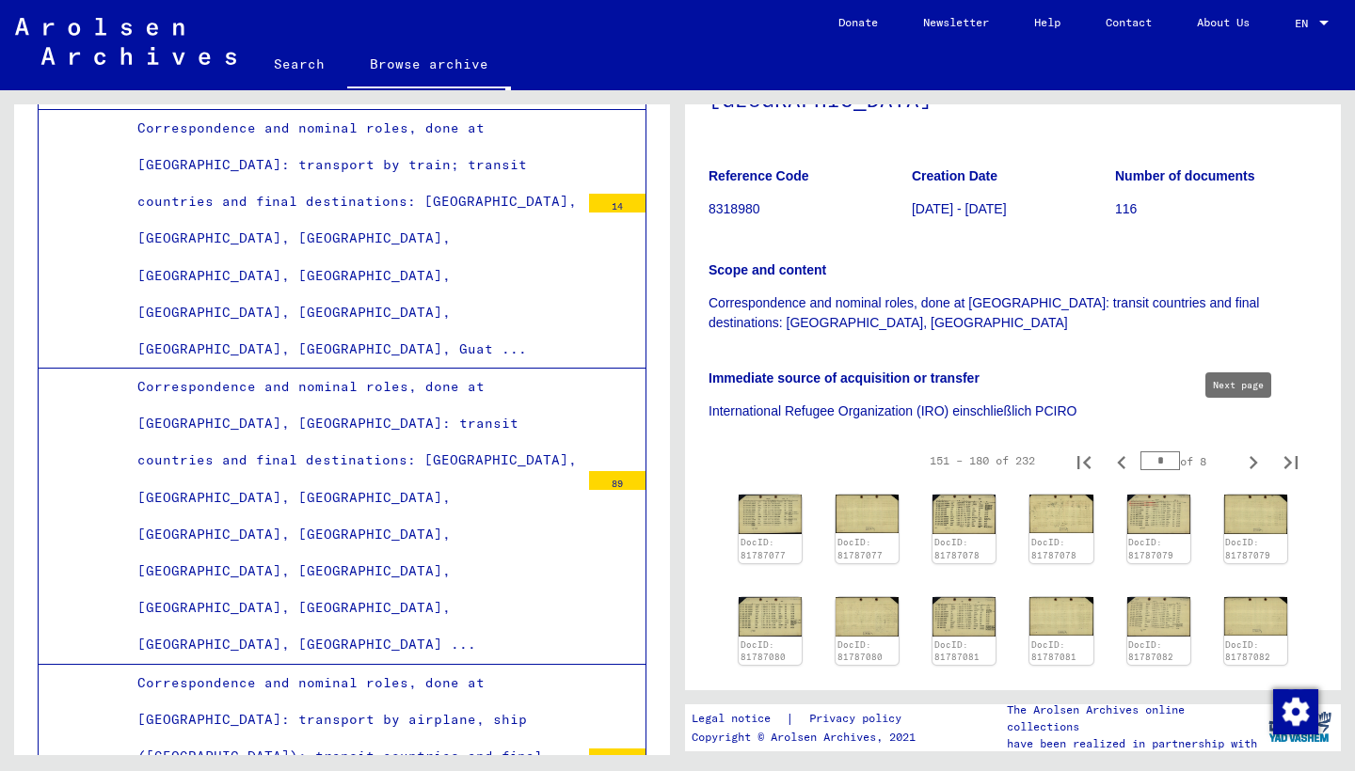
click at [1240, 450] on icon "Next page" at bounding box center [1253, 463] width 26 height 26
type input "*"
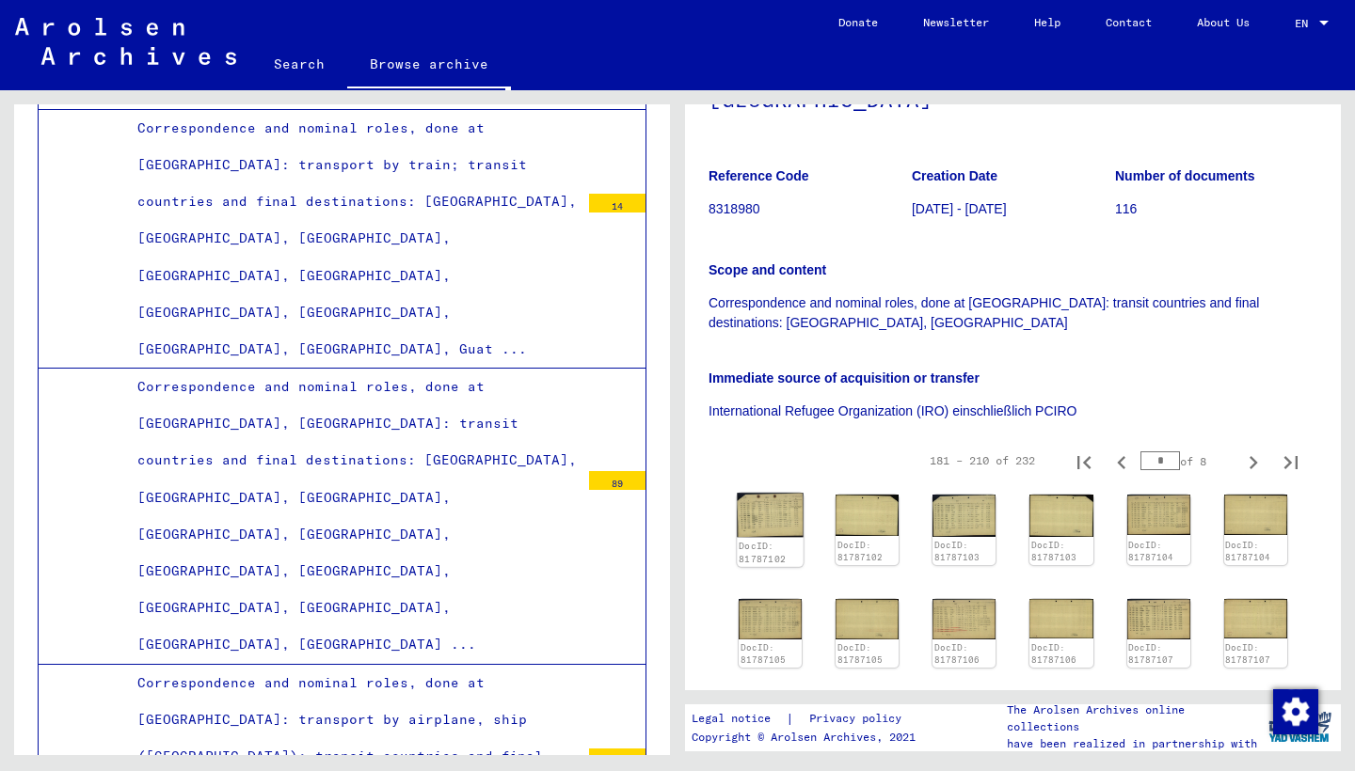
click at [778, 493] on img at bounding box center [770, 515] width 67 height 44
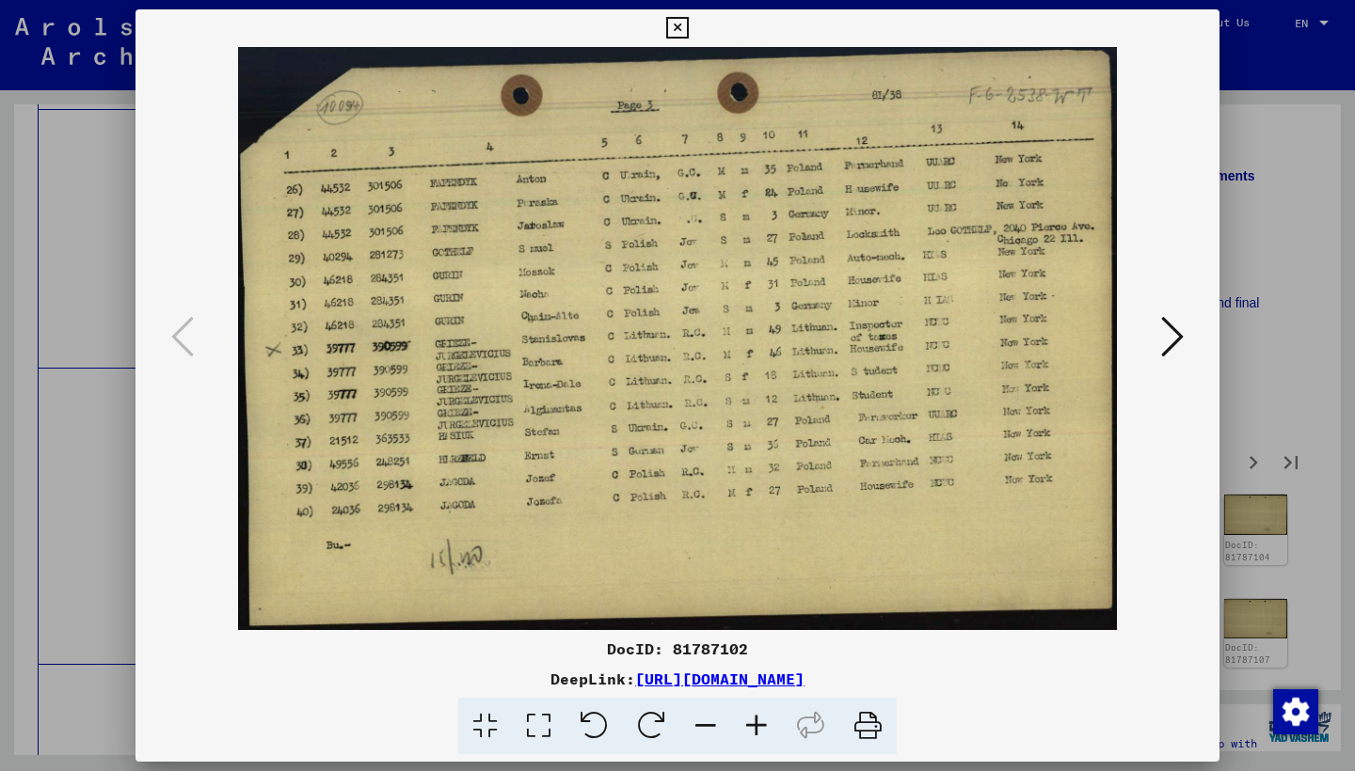
click at [1163, 336] on icon at bounding box center [1172, 336] width 23 height 45
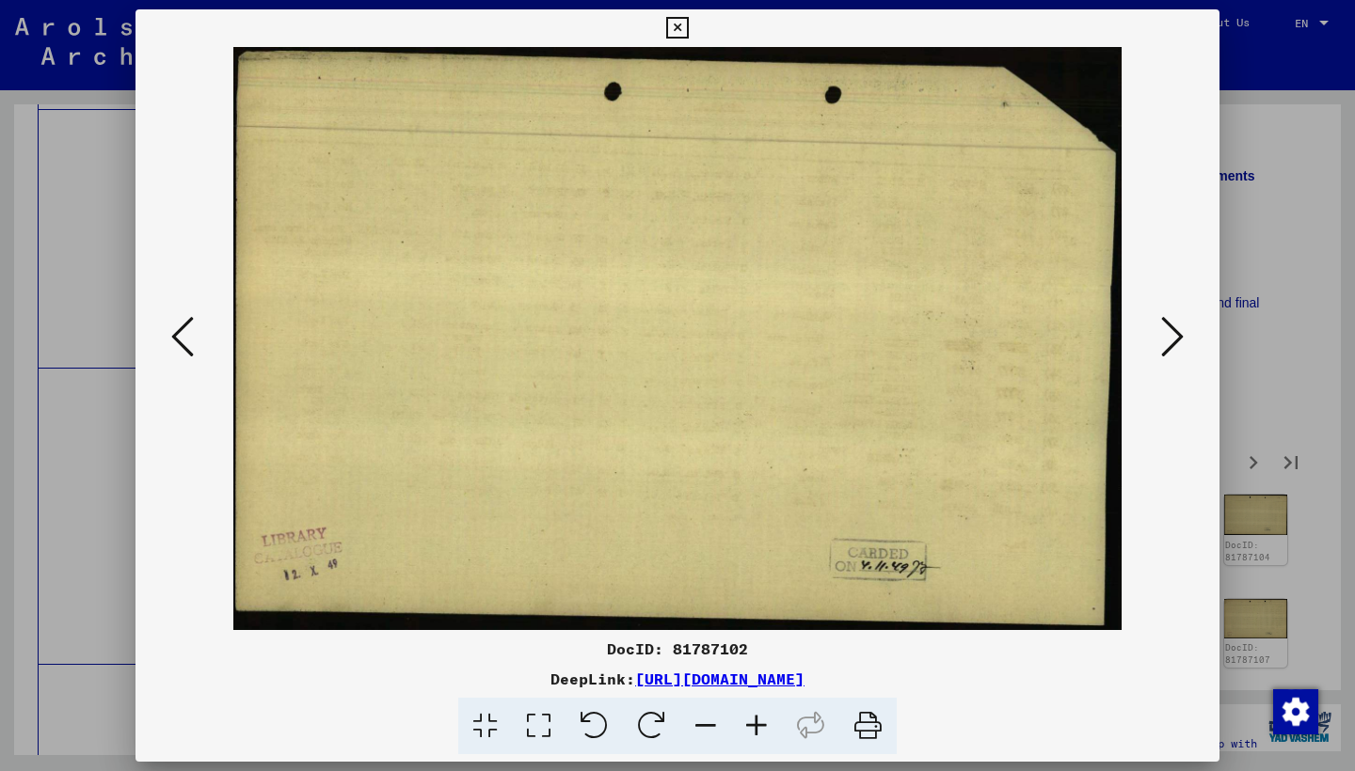
click at [1163, 338] on icon at bounding box center [1172, 336] width 23 height 45
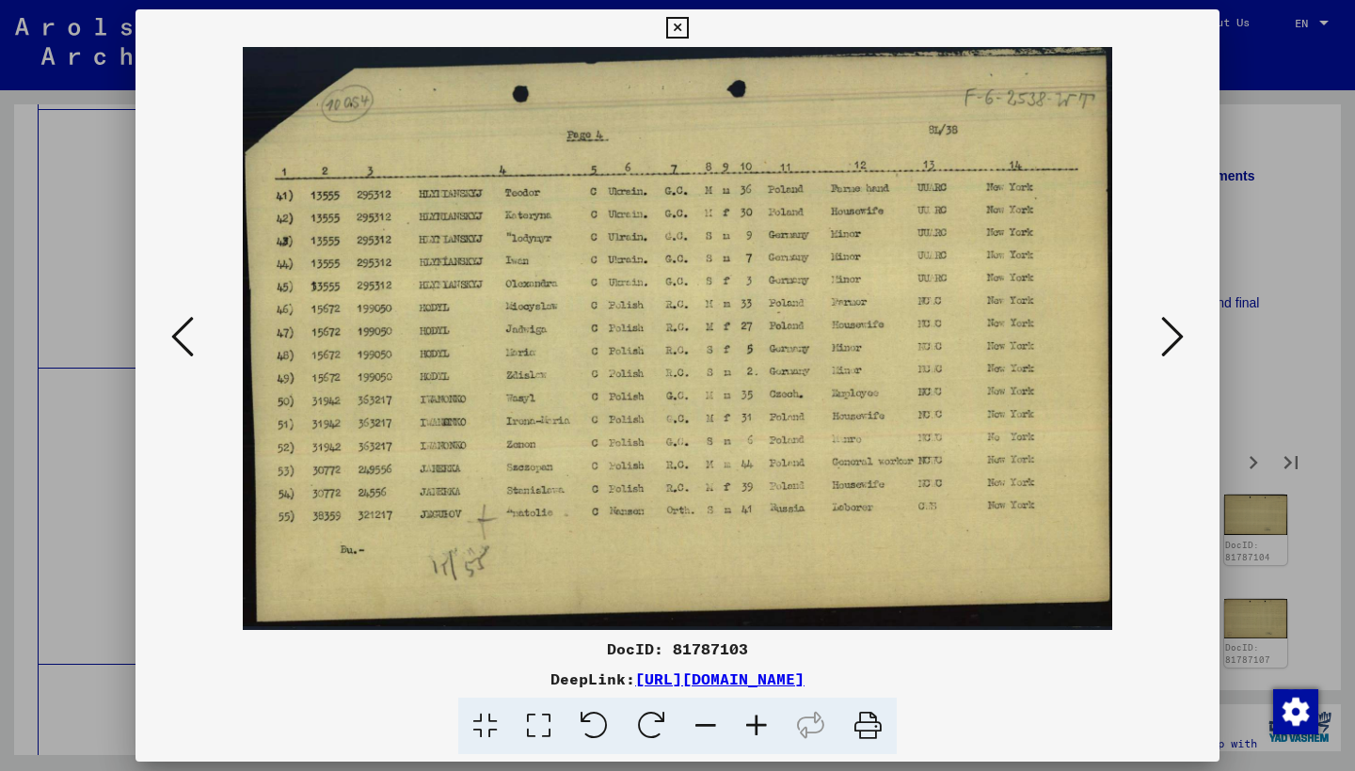
click at [1158, 343] on button at bounding box center [1172, 338] width 34 height 54
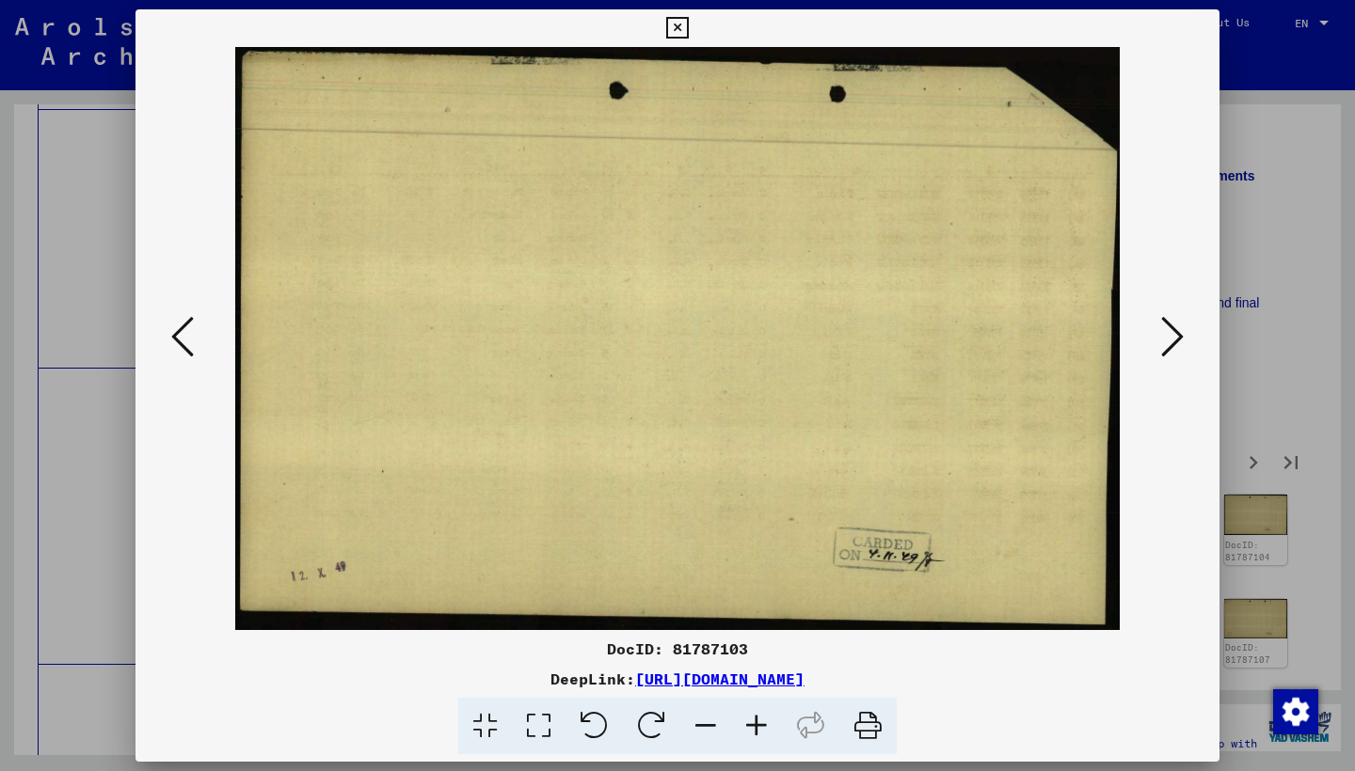
click at [1157, 343] on button at bounding box center [1172, 338] width 34 height 54
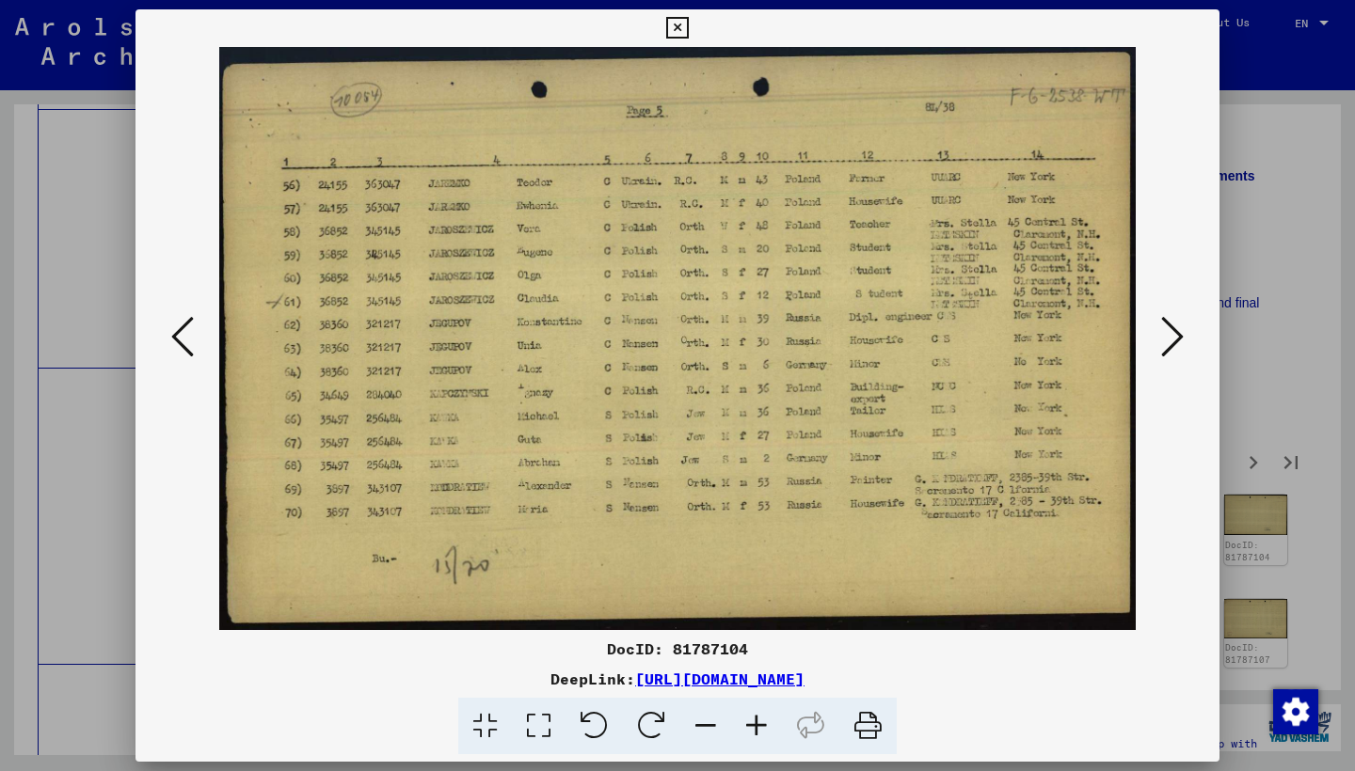
click at [1155, 345] on button at bounding box center [1172, 338] width 34 height 54
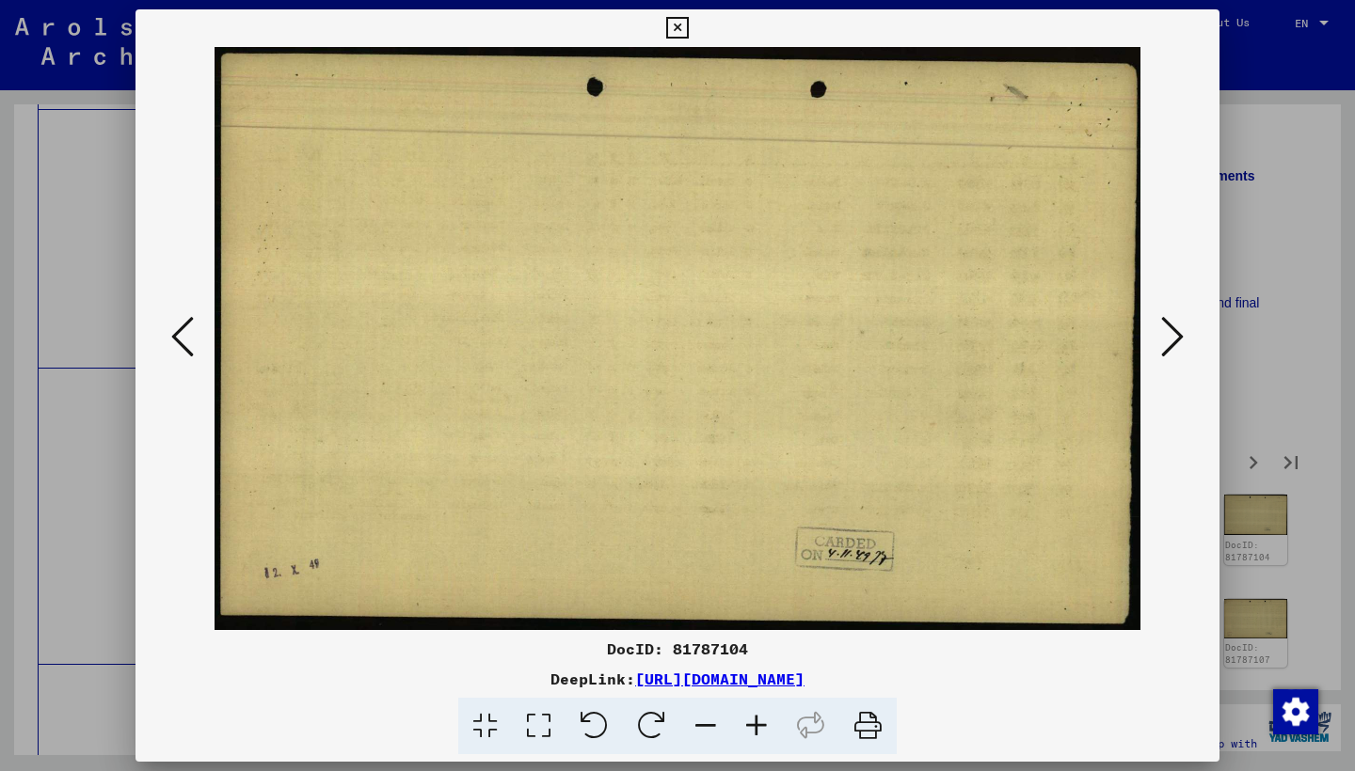
click at [1155, 345] on button at bounding box center [1172, 338] width 34 height 54
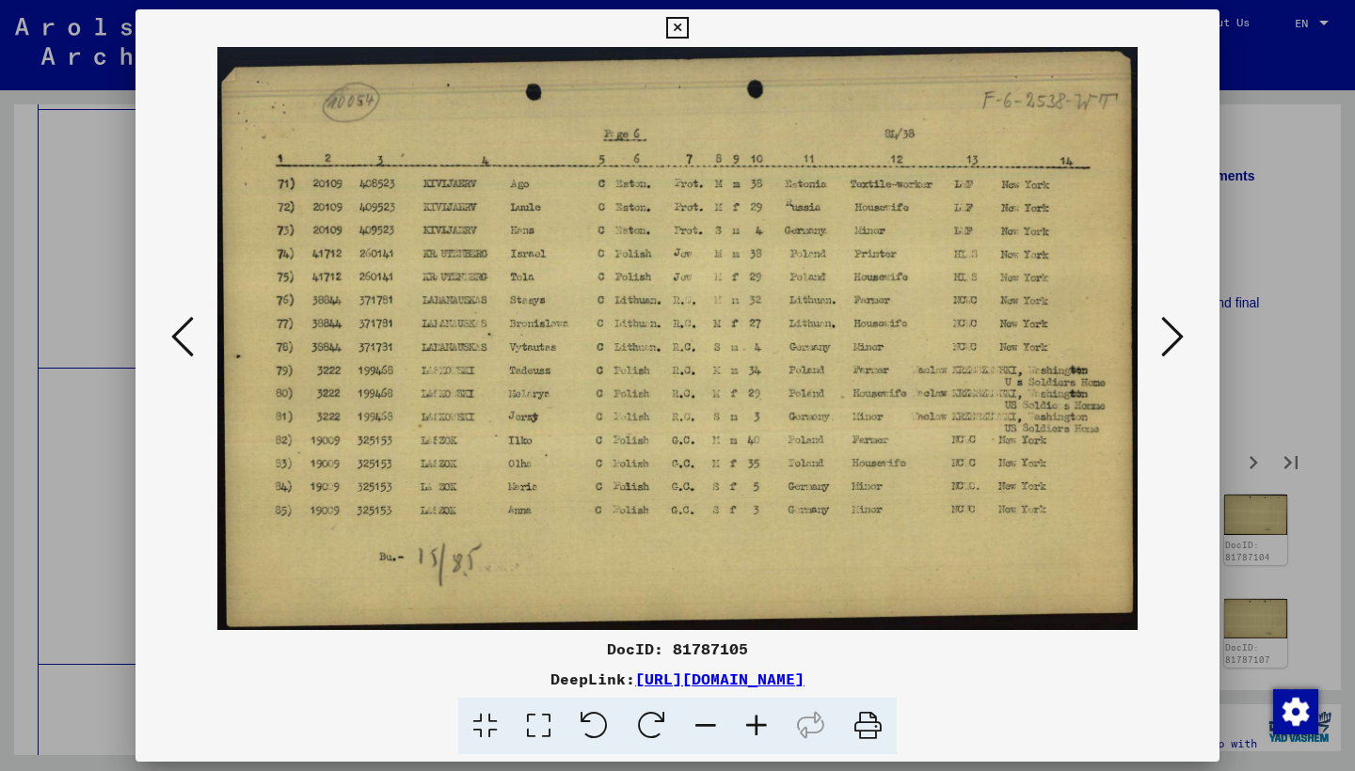
click at [1155, 345] on button at bounding box center [1172, 338] width 34 height 54
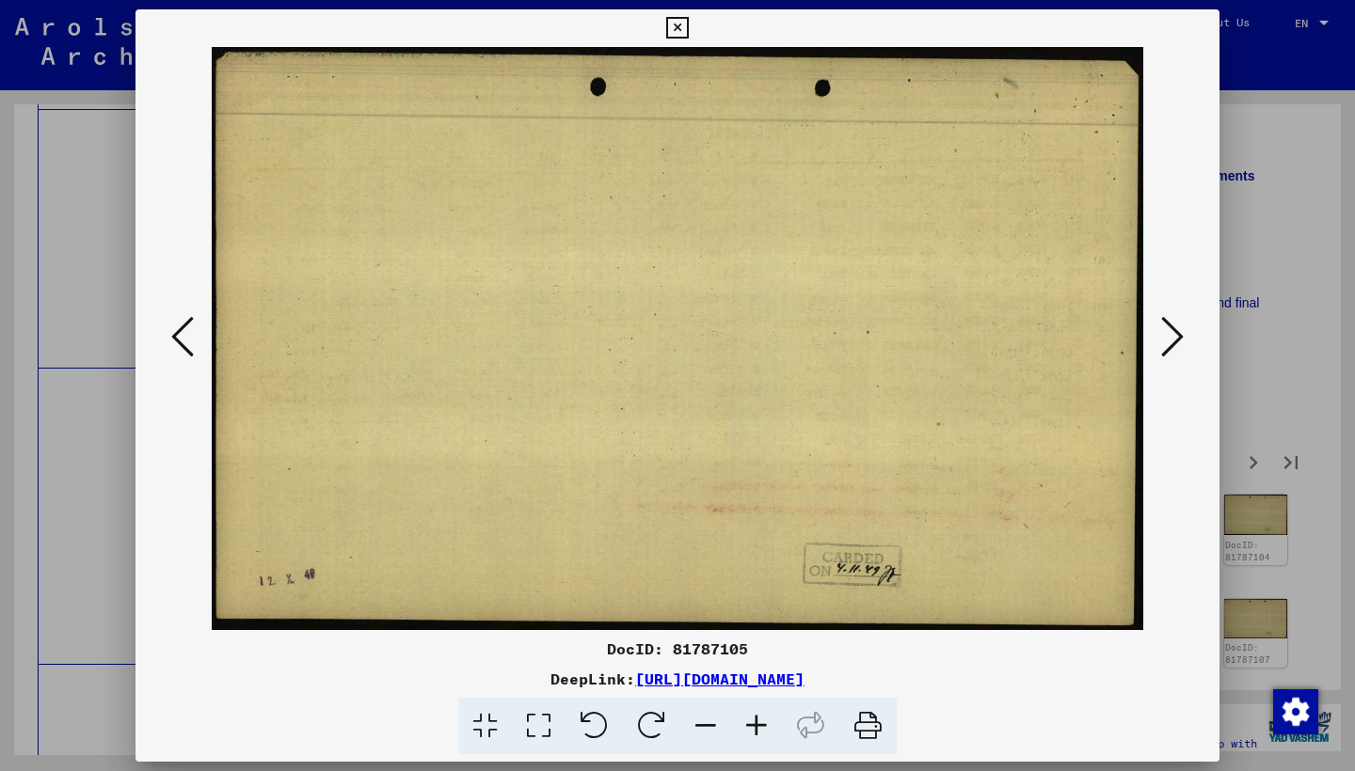
click at [1155, 346] on button at bounding box center [1172, 338] width 34 height 54
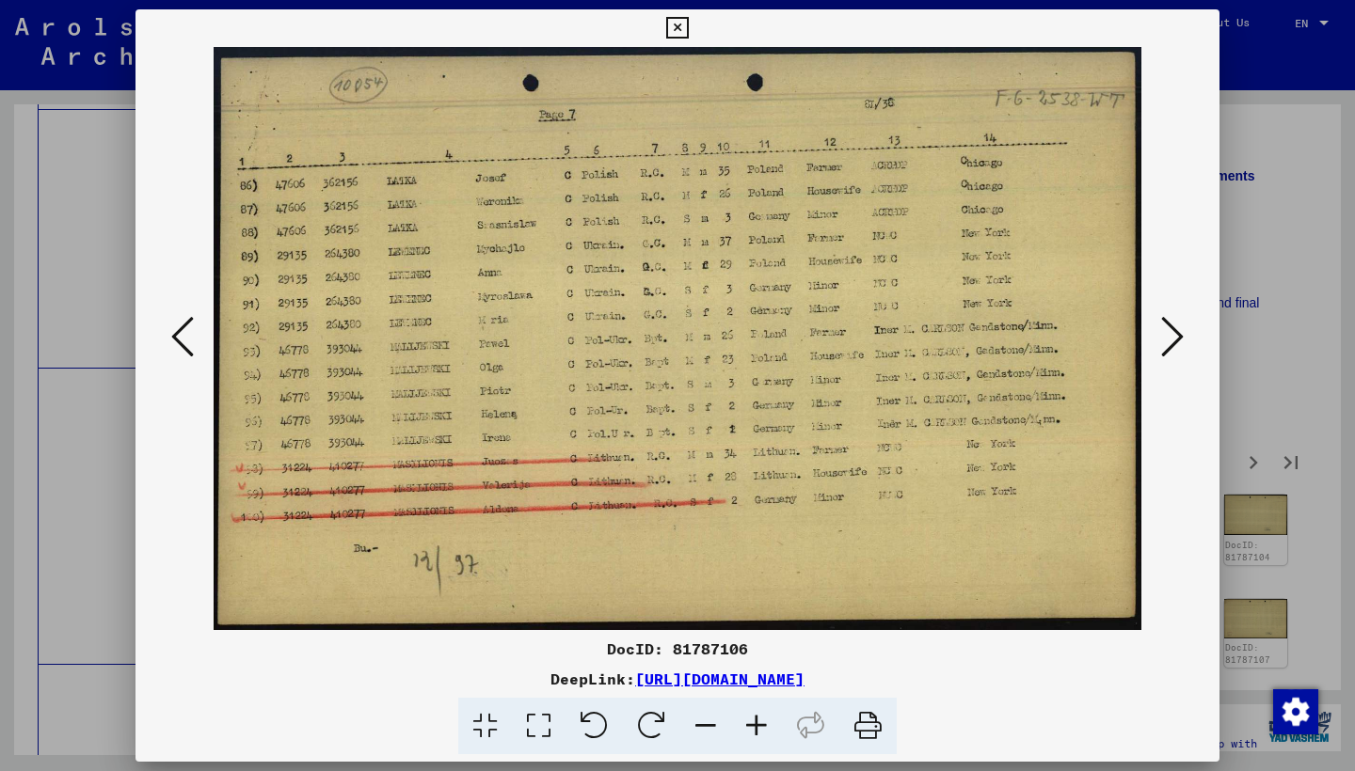
click at [1155, 346] on button at bounding box center [1172, 338] width 34 height 54
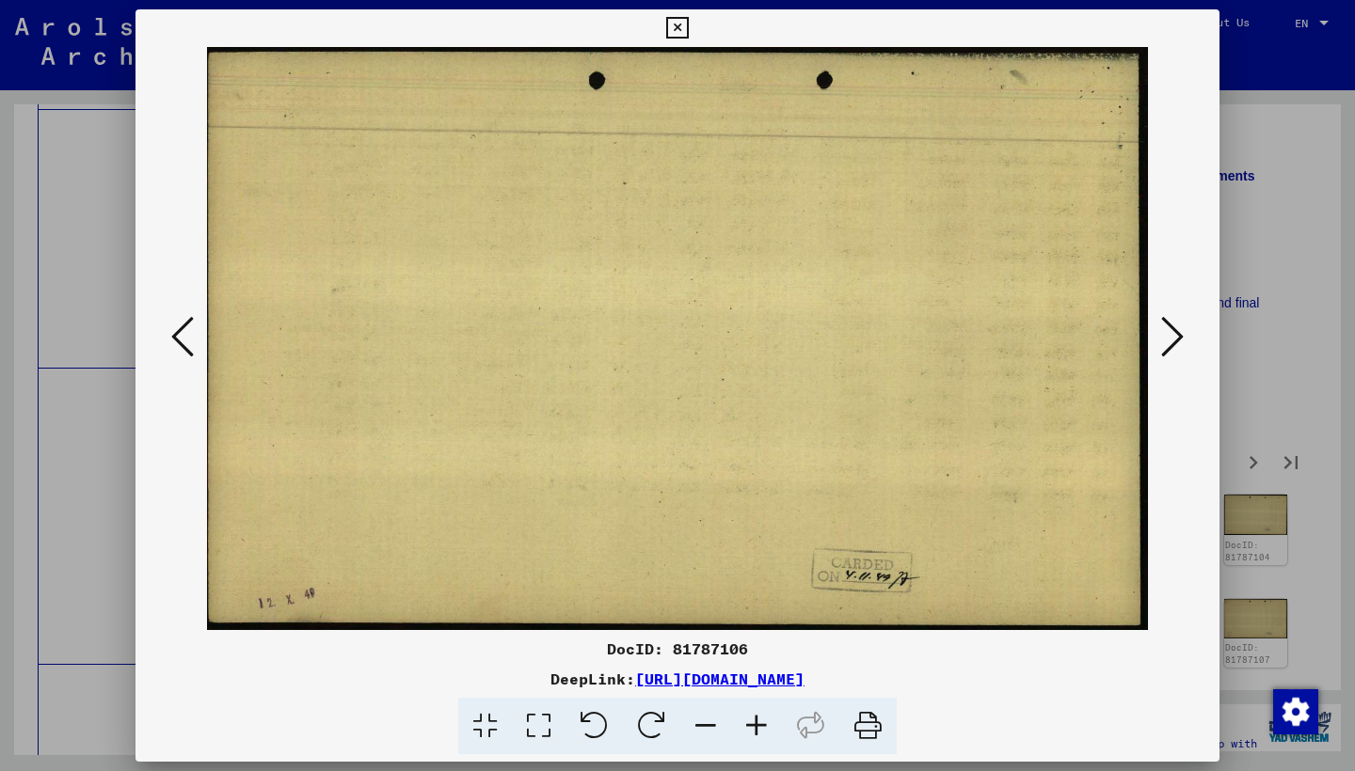
click at [1155, 346] on button at bounding box center [1172, 338] width 34 height 54
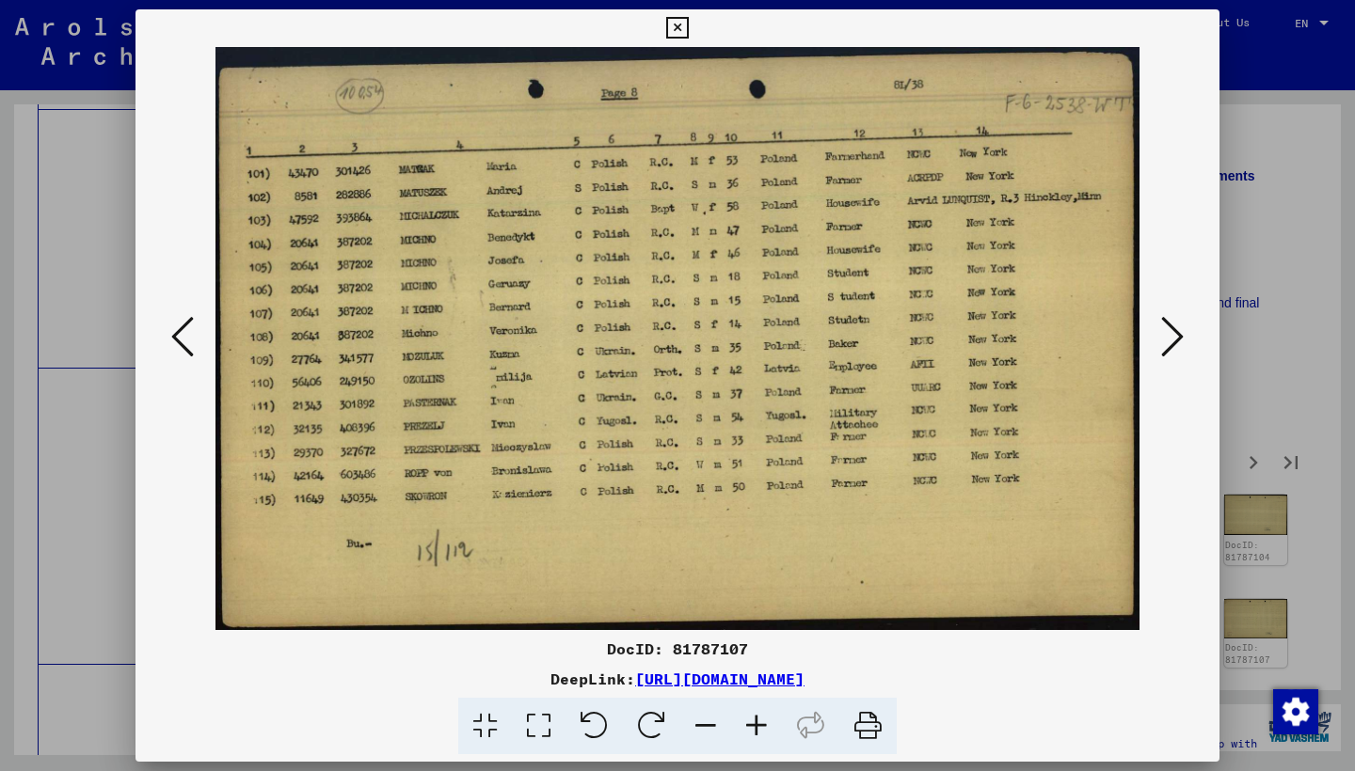
click at [1155, 346] on button at bounding box center [1172, 338] width 34 height 54
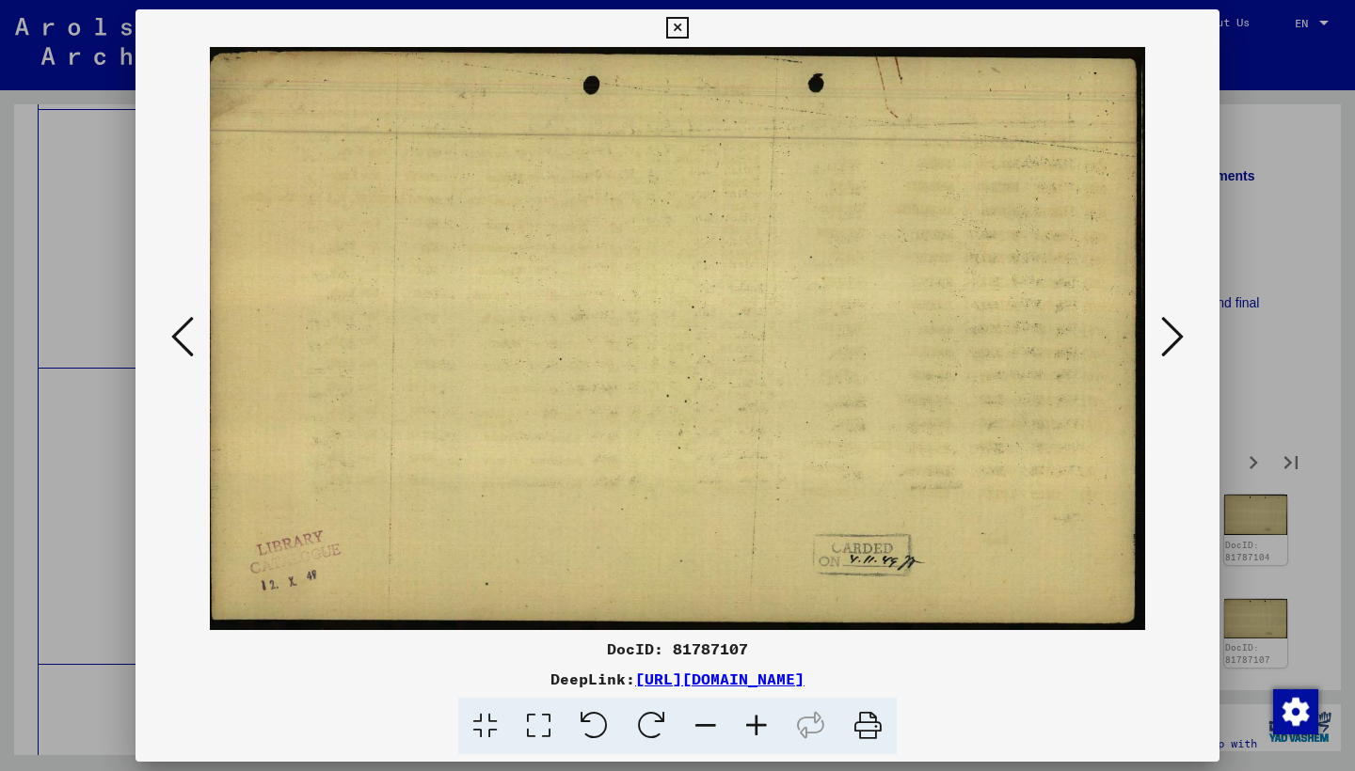
click at [1155, 346] on button at bounding box center [1172, 338] width 34 height 54
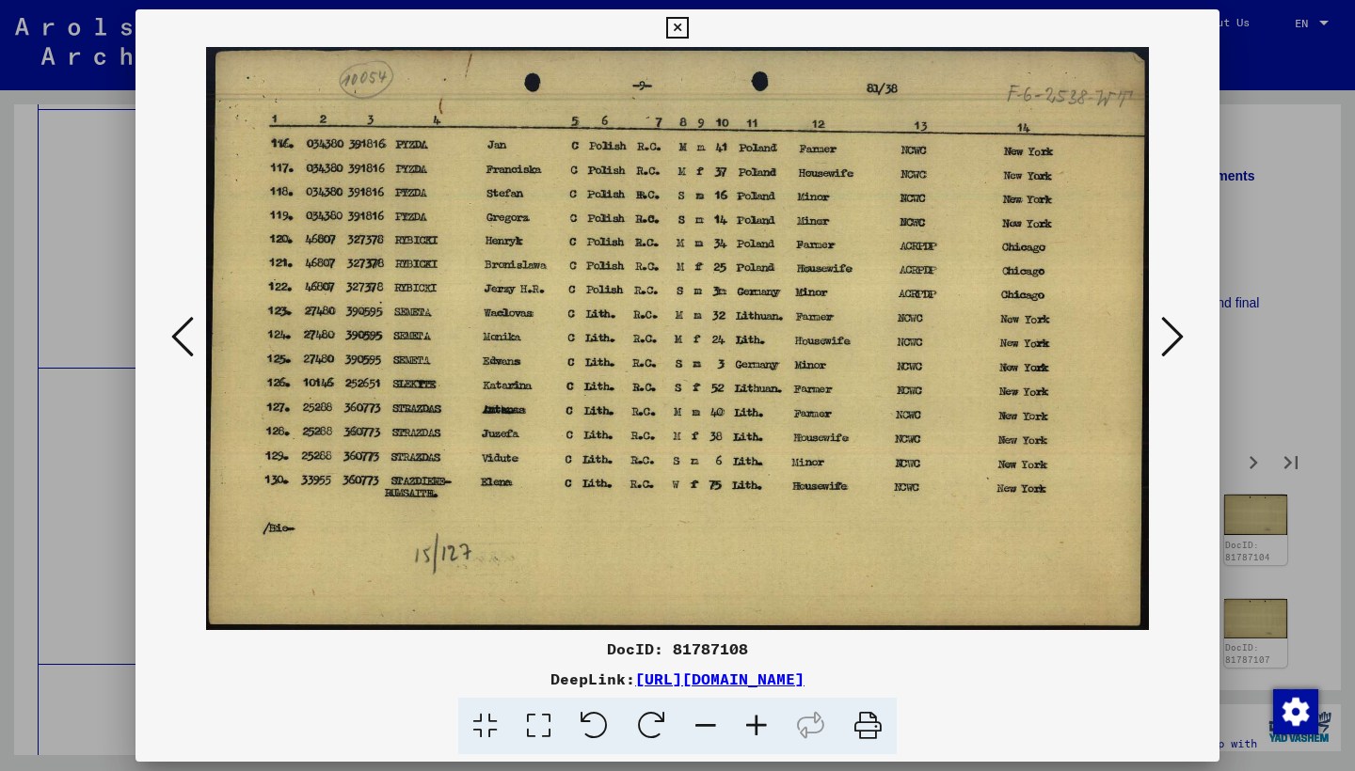
click at [1155, 346] on button at bounding box center [1172, 338] width 34 height 54
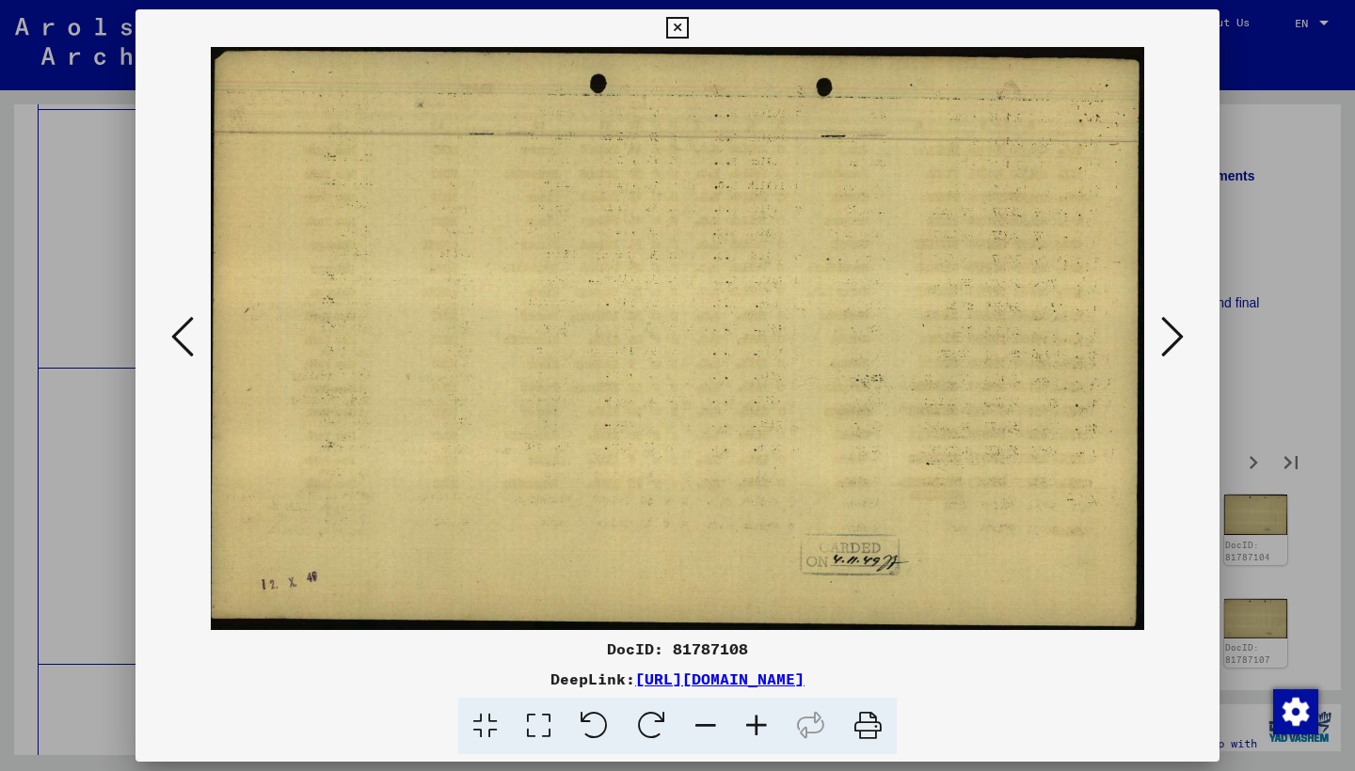
click at [1155, 346] on button at bounding box center [1172, 338] width 34 height 54
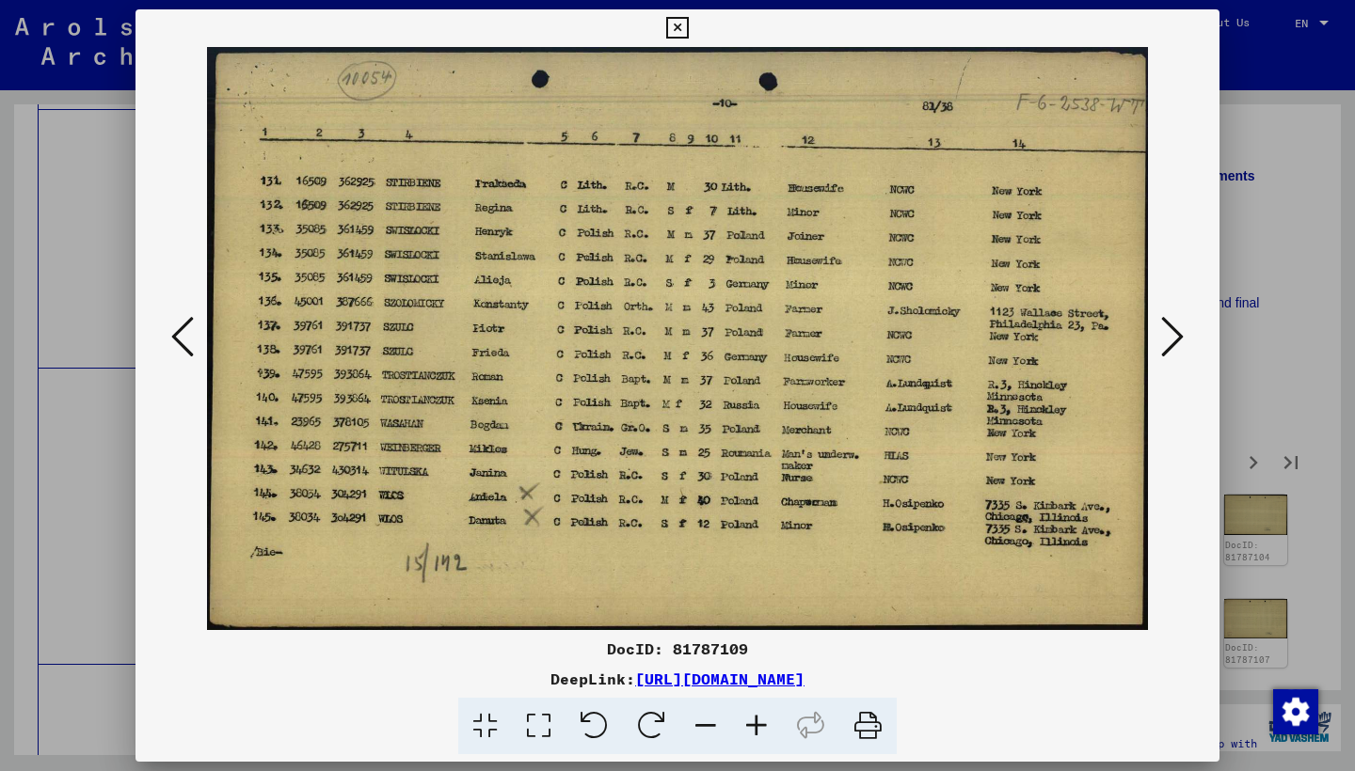
click at [1155, 346] on button at bounding box center [1172, 338] width 34 height 54
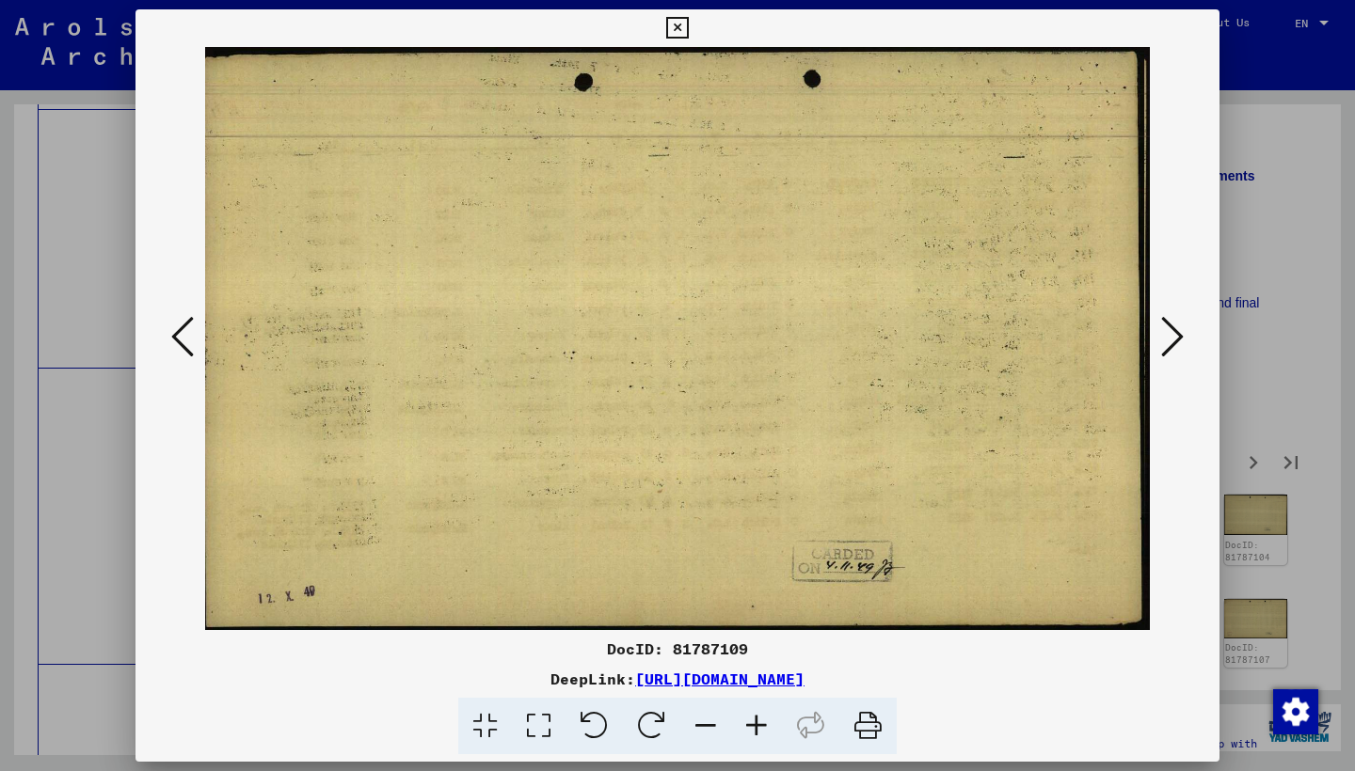
click at [1155, 346] on button at bounding box center [1172, 338] width 34 height 54
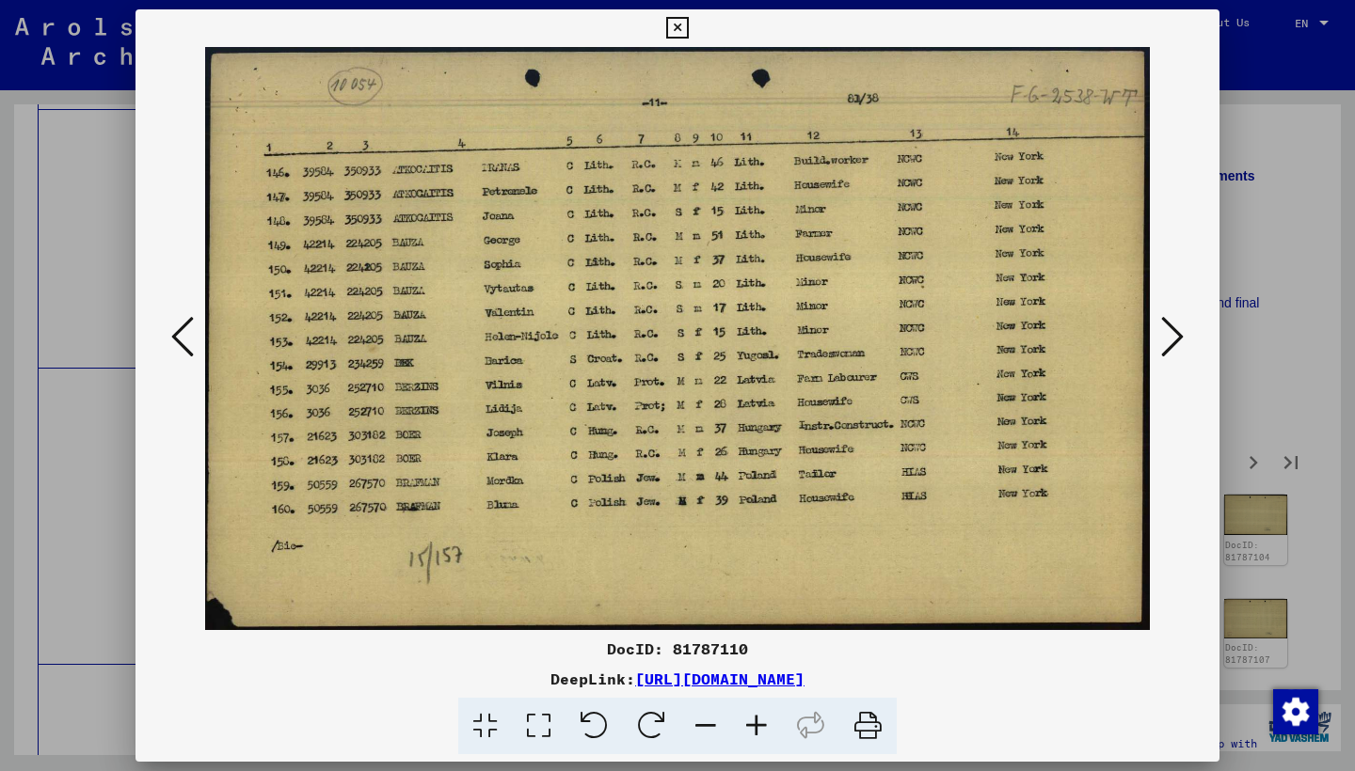
click at [1155, 346] on button at bounding box center [1172, 338] width 34 height 54
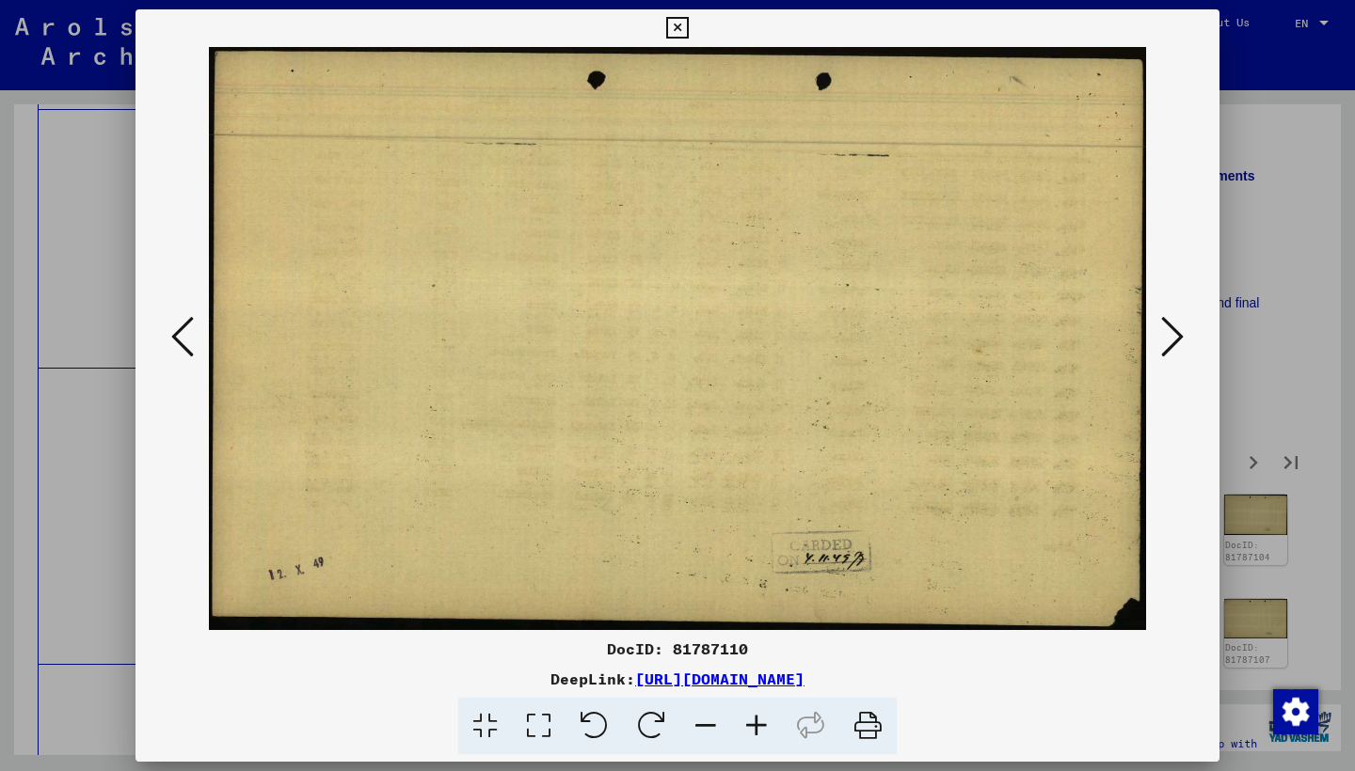
click at [1154, 346] on img at bounding box center [677, 338] width 956 height 583
click at [1168, 331] on icon at bounding box center [1172, 336] width 23 height 45
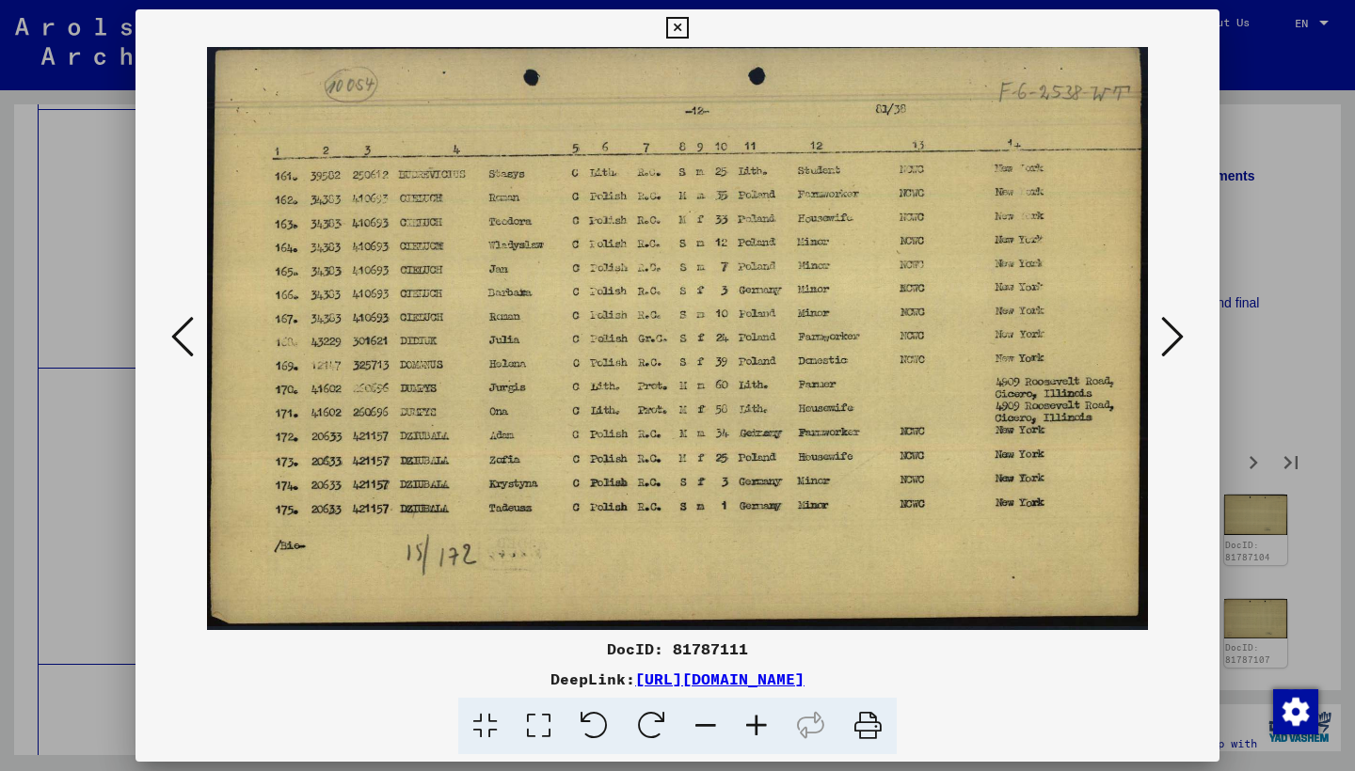
click at [1168, 333] on icon at bounding box center [1172, 336] width 23 height 45
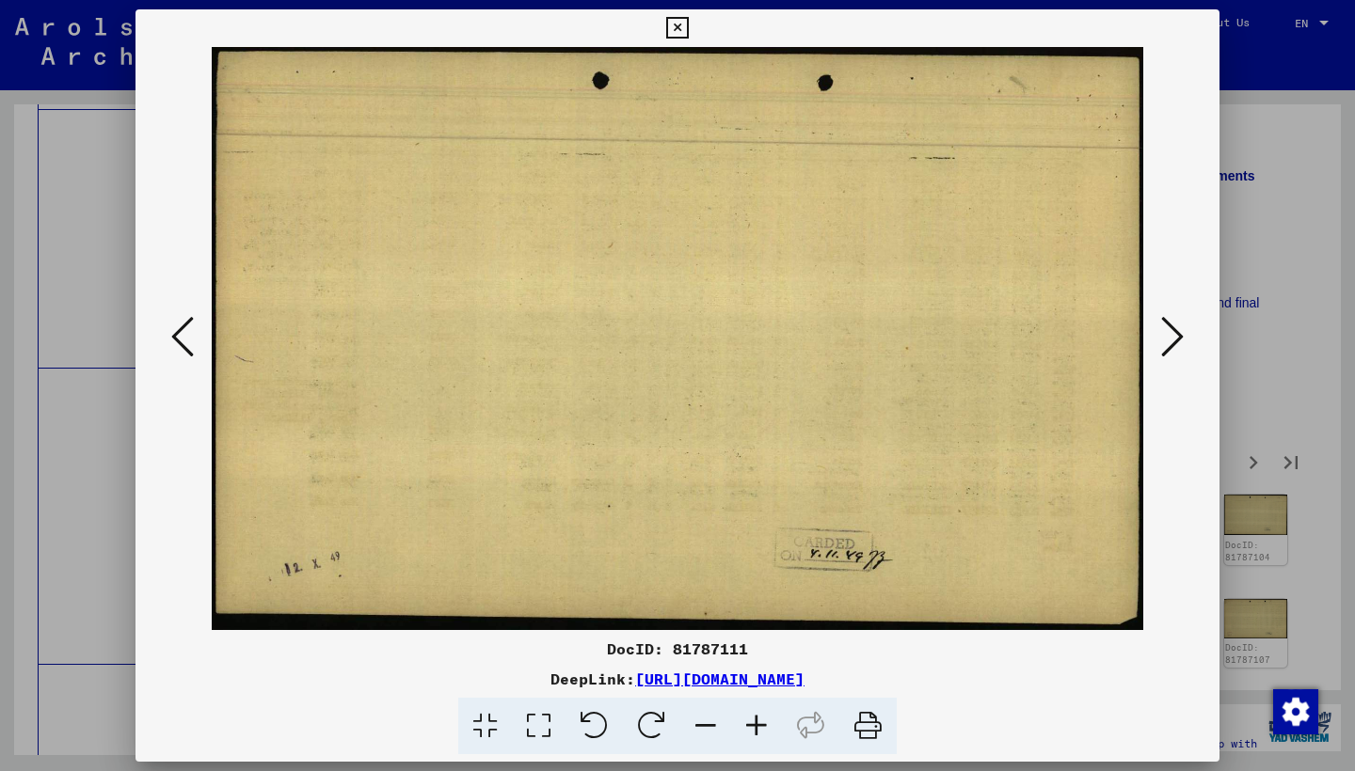
click at [1168, 333] on icon at bounding box center [1172, 336] width 23 height 45
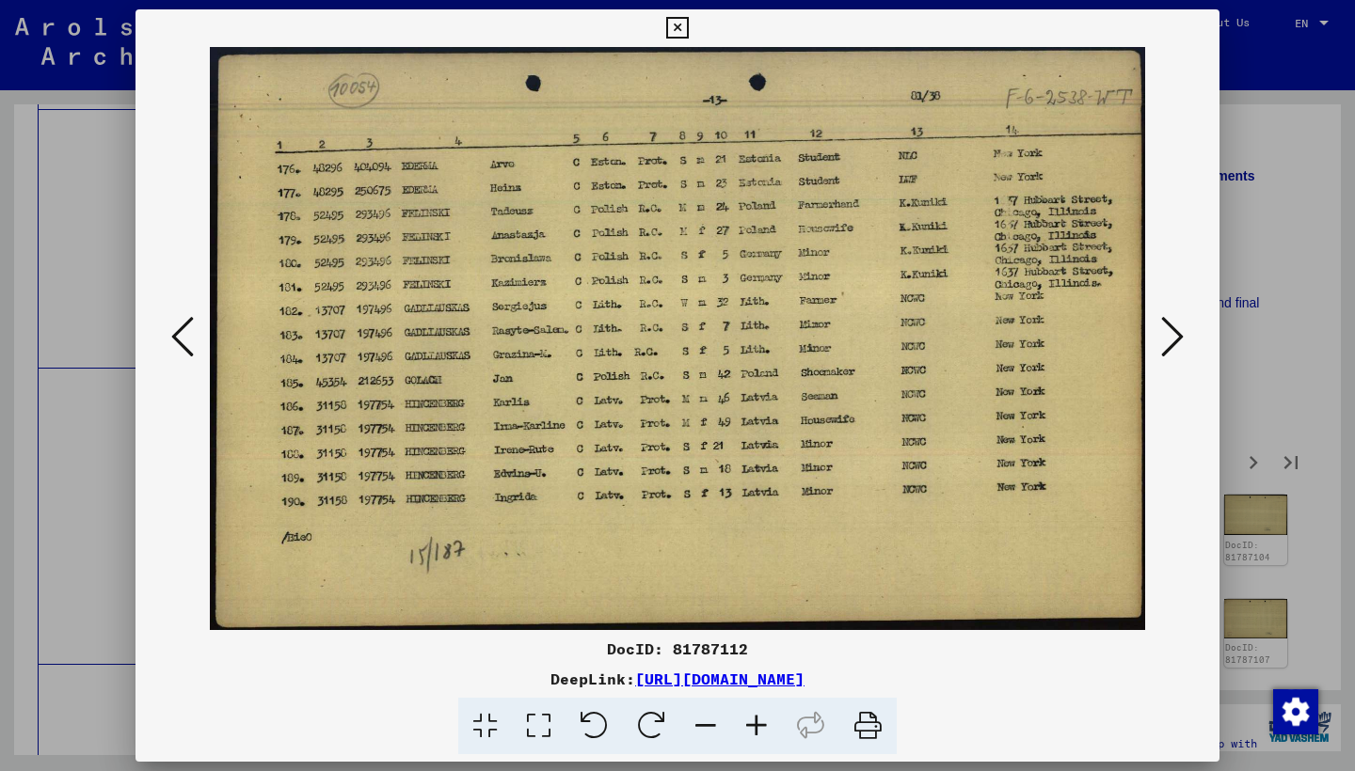
click at [1168, 333] on icon at bounding box center [1172, 336] width 23 height 45
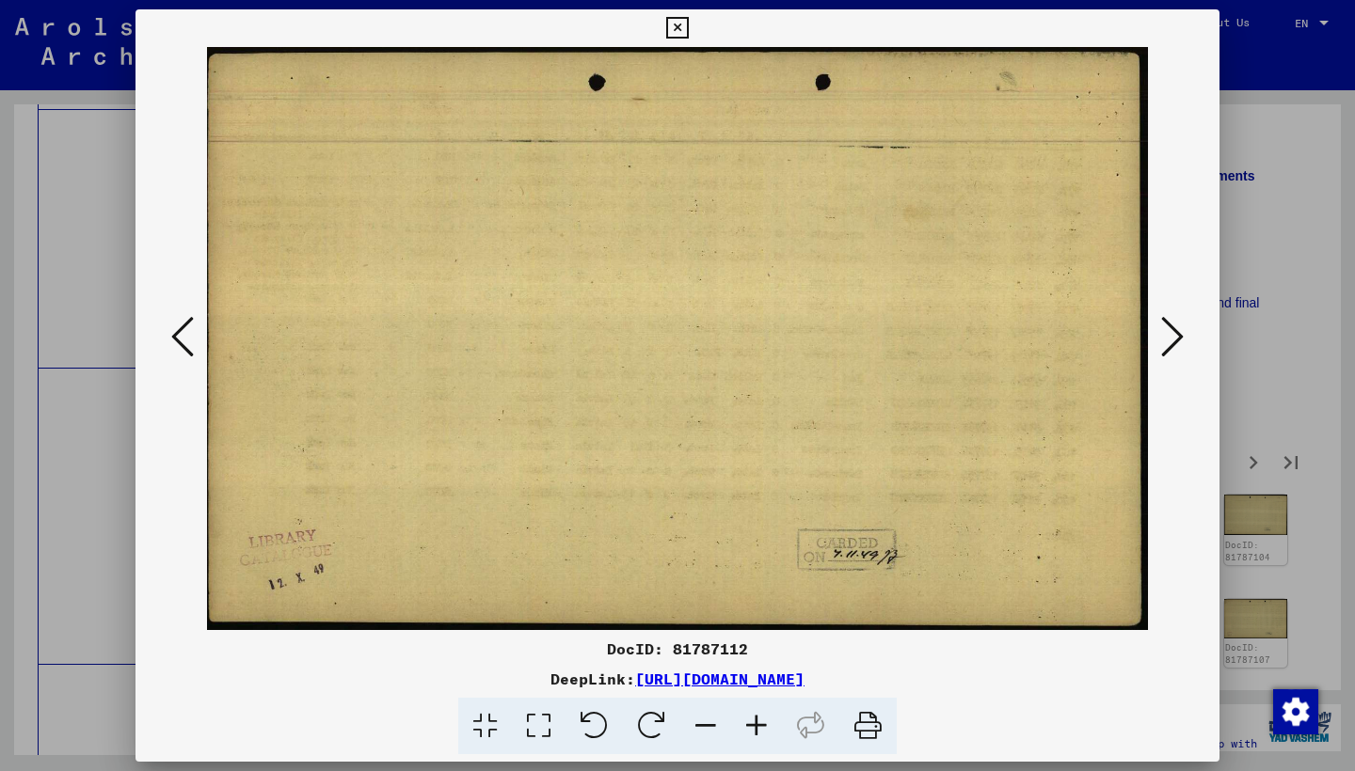
click at [1168, 333] on icon at bounding box center [1172, 336] width 23 height 45
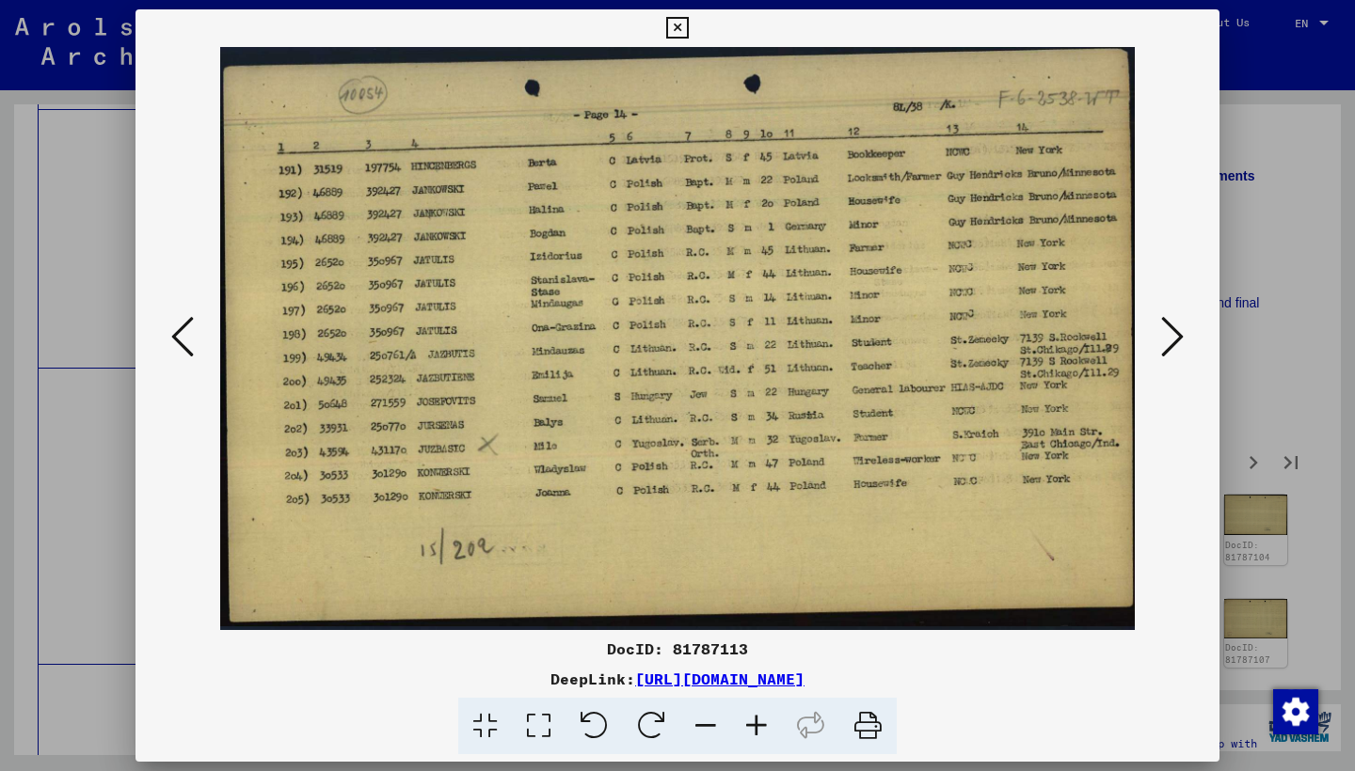
click at [1168, 333] on icon at bounding box center [1172, 336] width 23 height 45
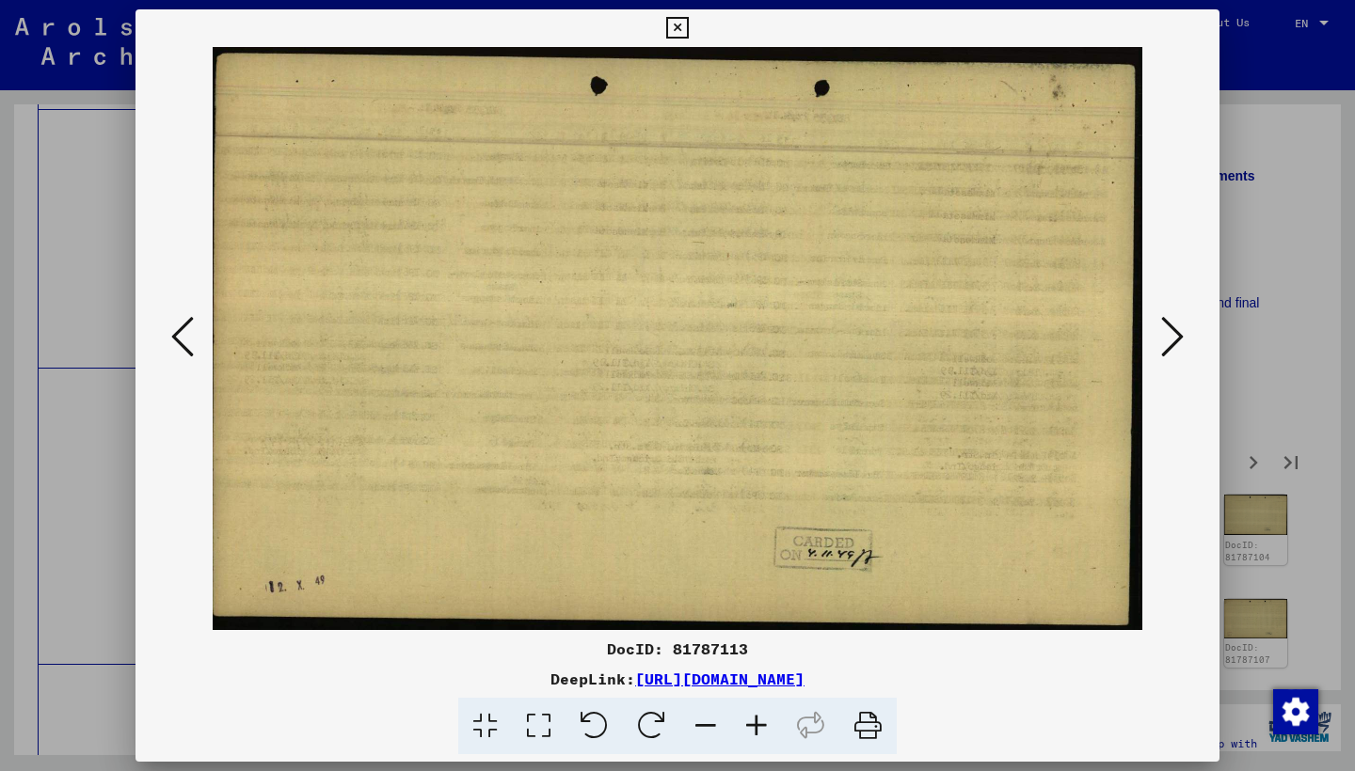
click at [1168, 333] on icon at bounding box center [1172, 336] width 23 height 45
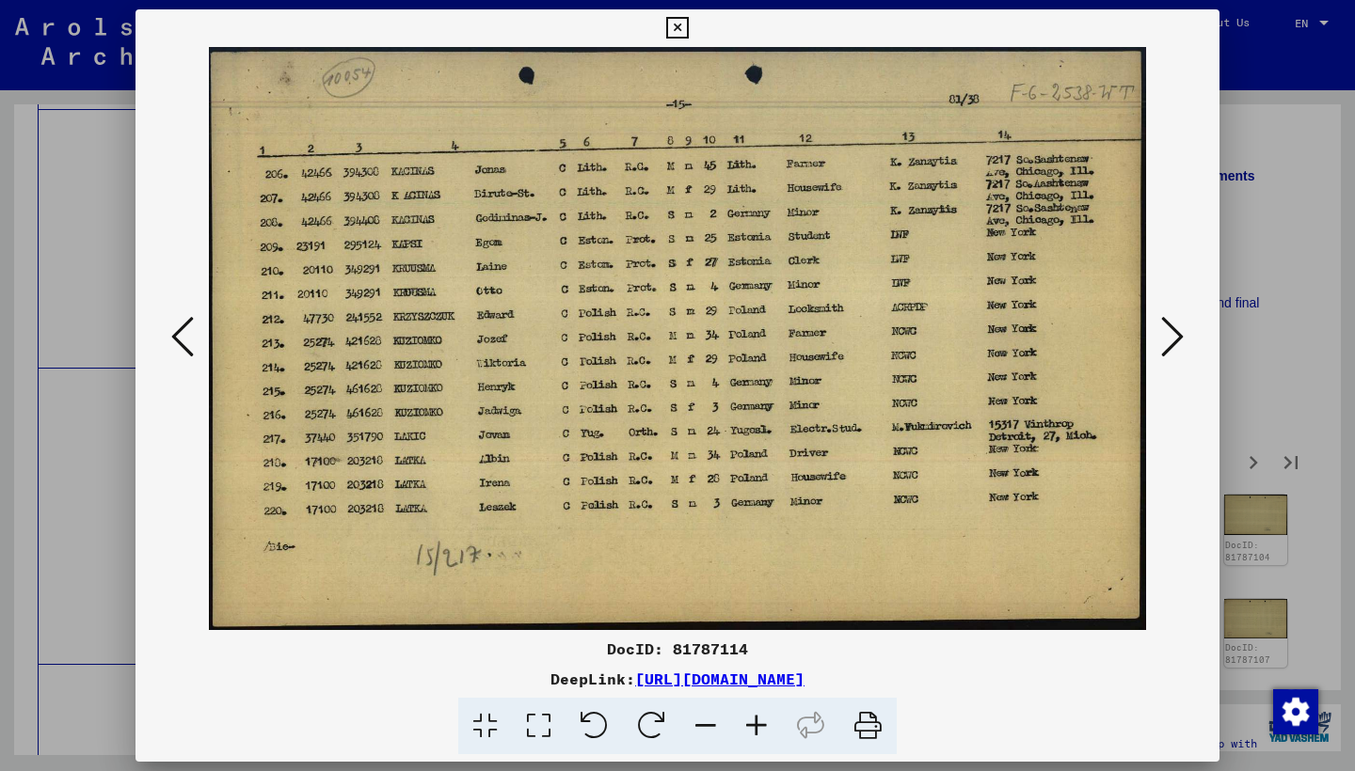
click at [1164, 334] on icon at bounding box center [1172, 336] width 23 height 45
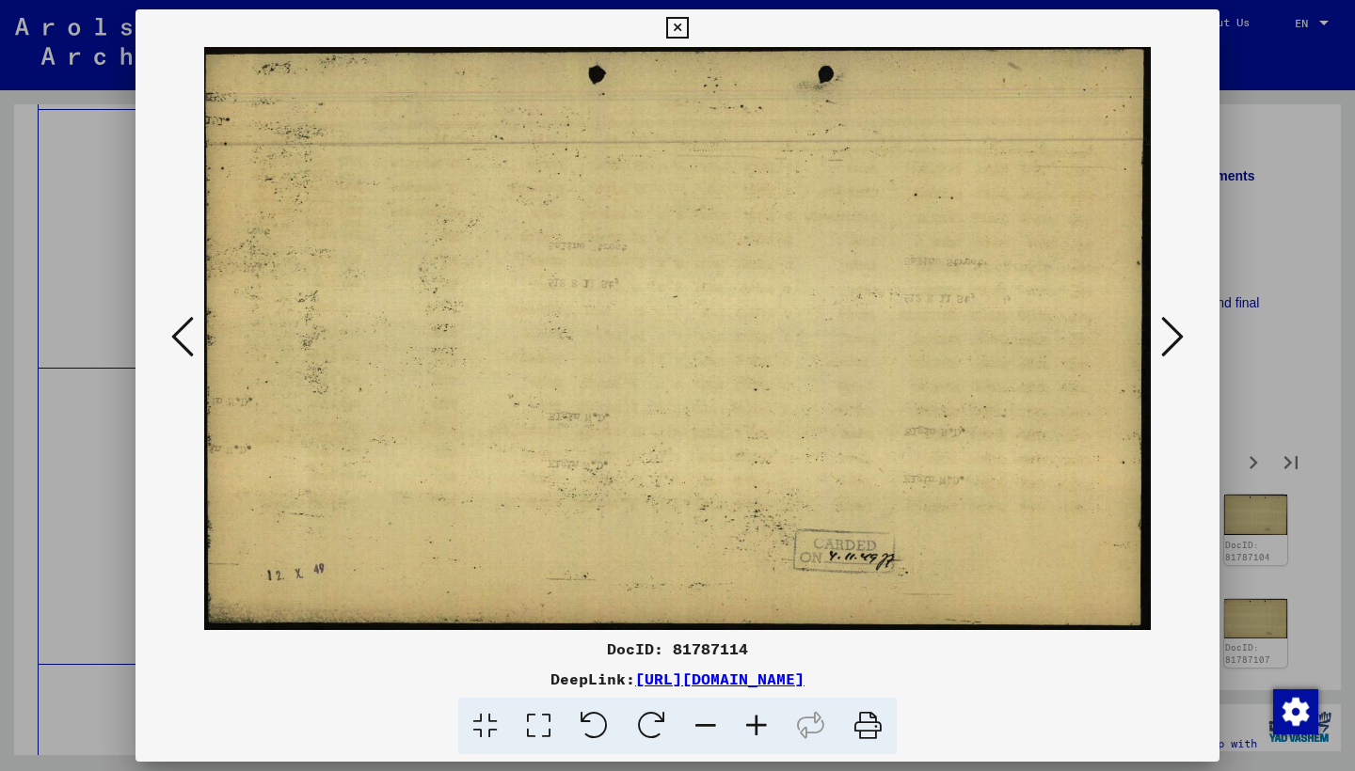
click at [1164, 334] on icon at bounding box center [1172, 336] width 23 height 45
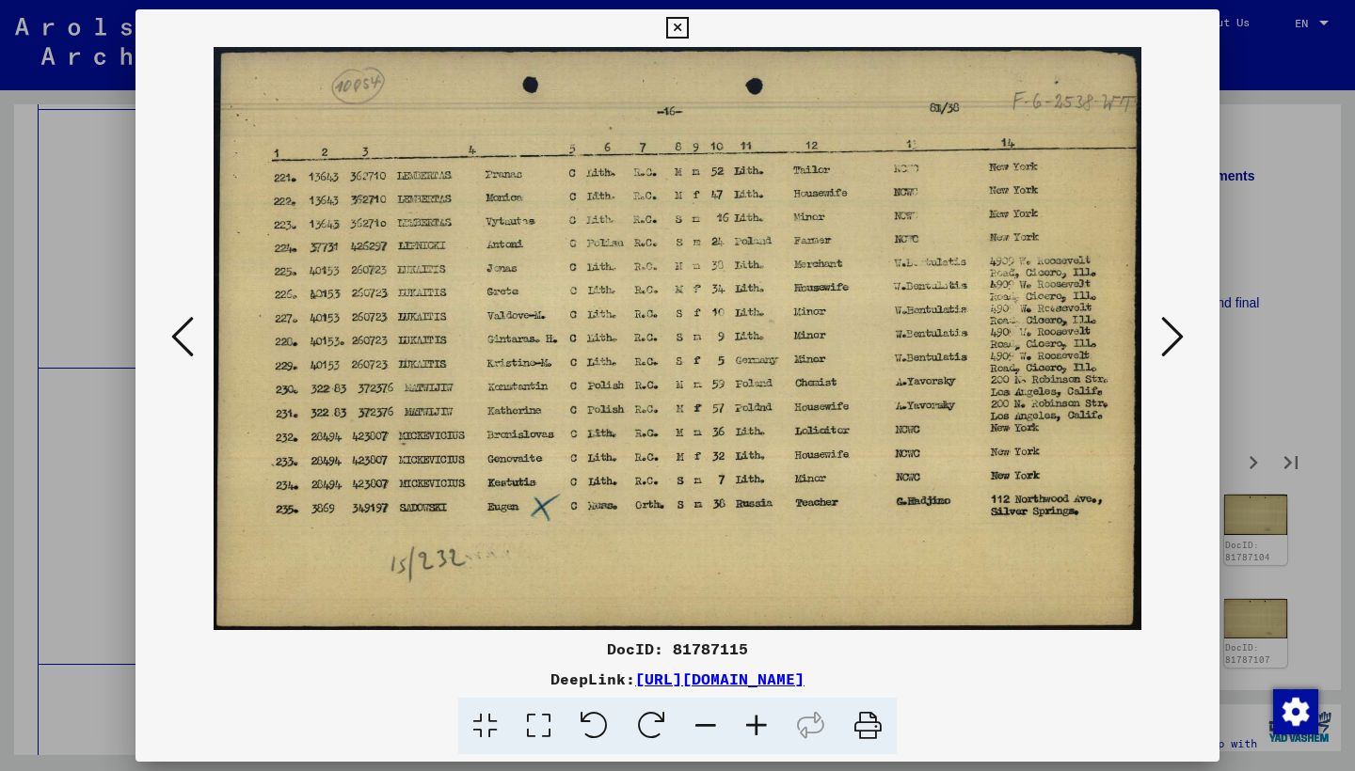
click at [1164, 334] on icon at bounding box center [1172, 336] width 23 height 45
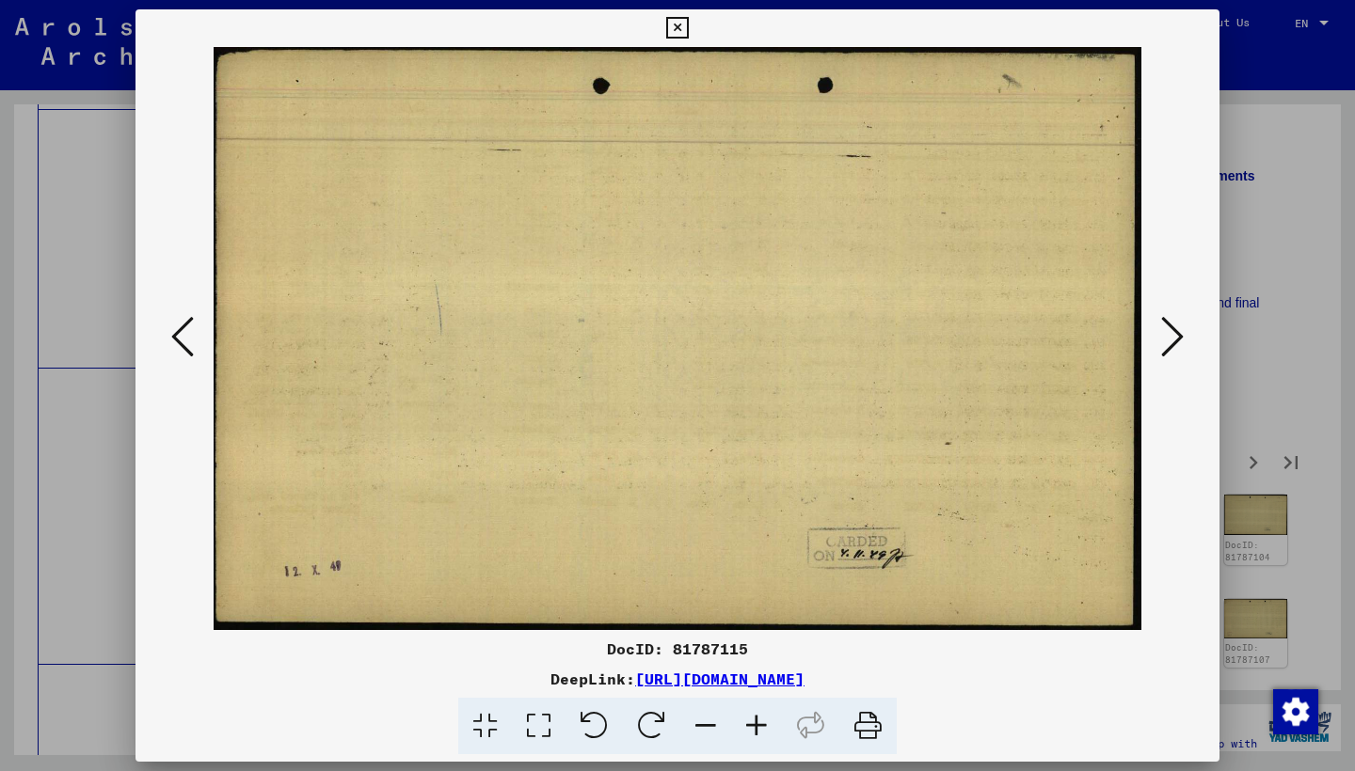
click at [1164, 334] on icon at bounding box center [1172, 336] width 23 height 45
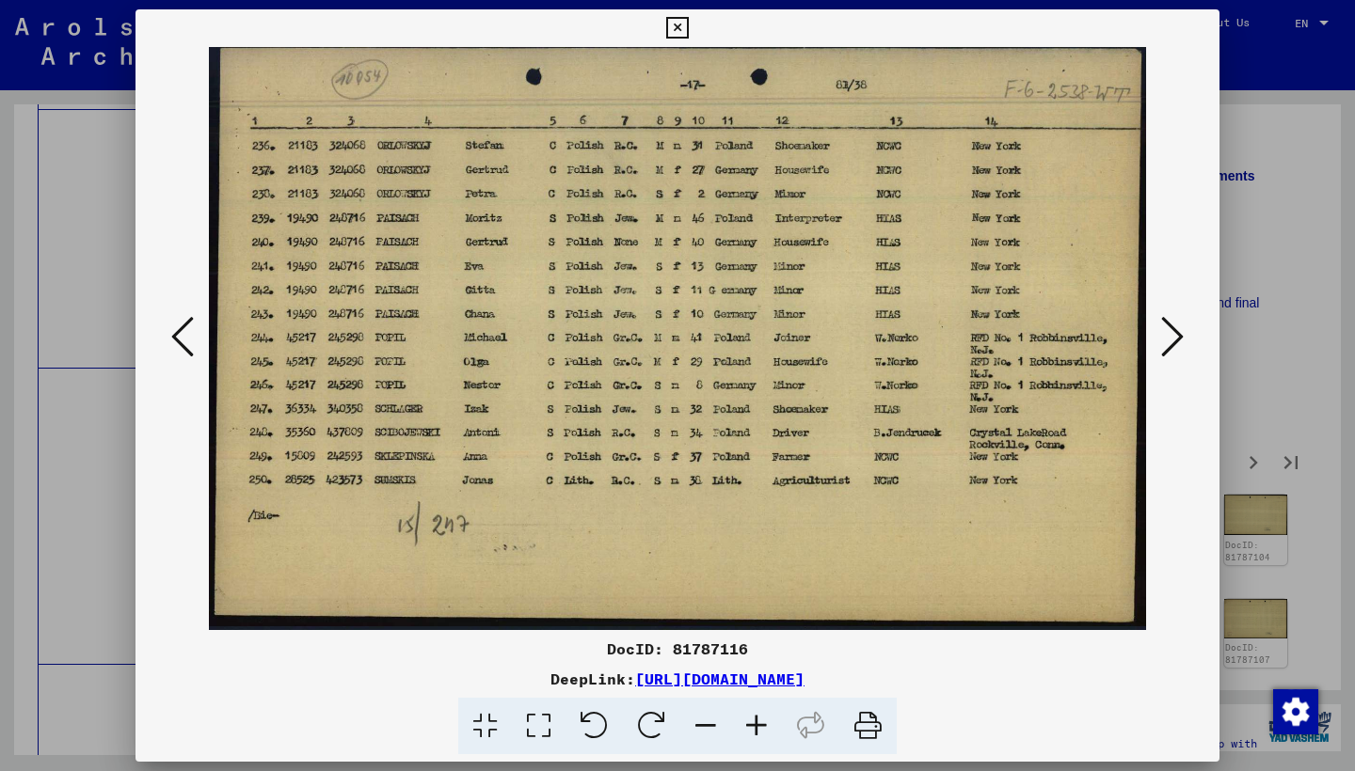
click at [1164, 334] on icon at bounding box center [1172, 336] width 23 height 45
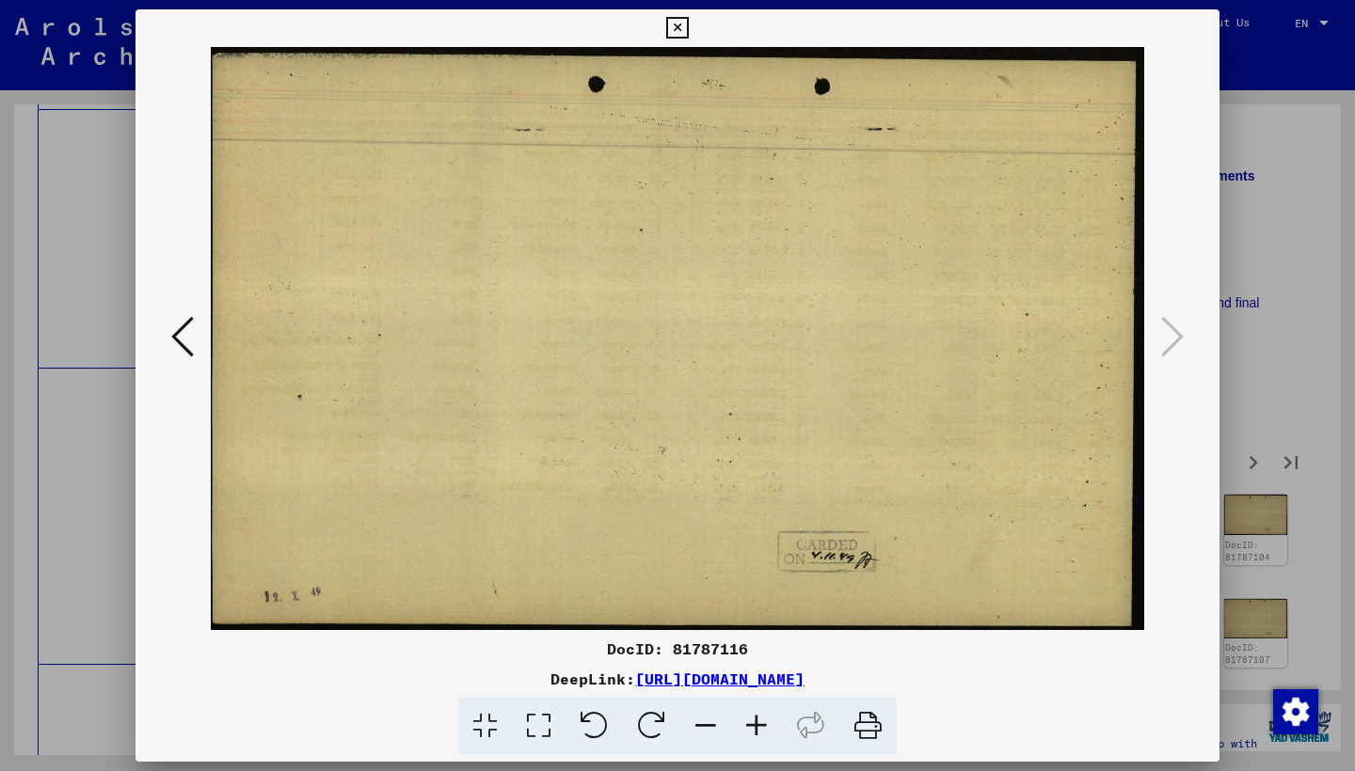
click at [688, 29] on icon at bounding box center [677, 28] width 22 height 23
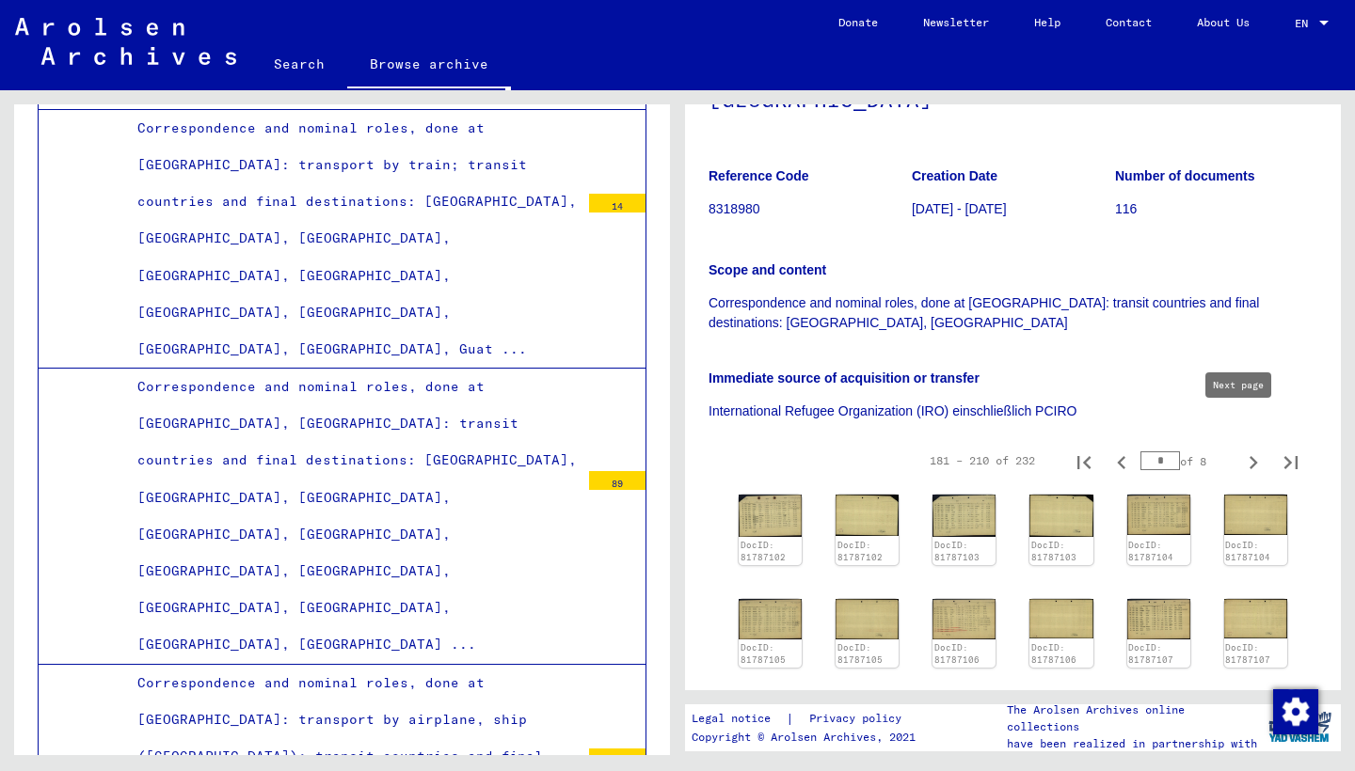
click at [1240, 450] on icon "Next page" at bounding box center [1253, 463] width 26 height 26
type input "*"
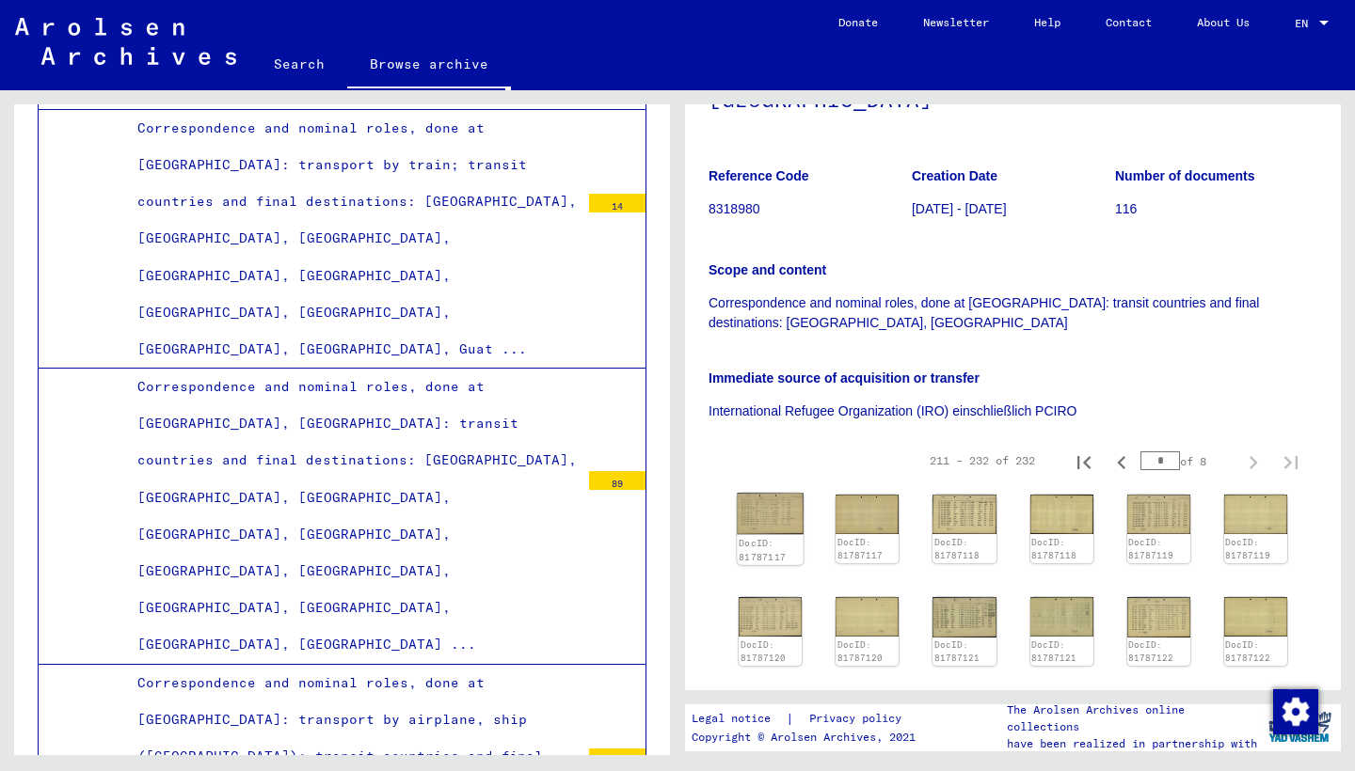
click at [761, 493] on img at bounding box center [770, 514] width 67 height 42
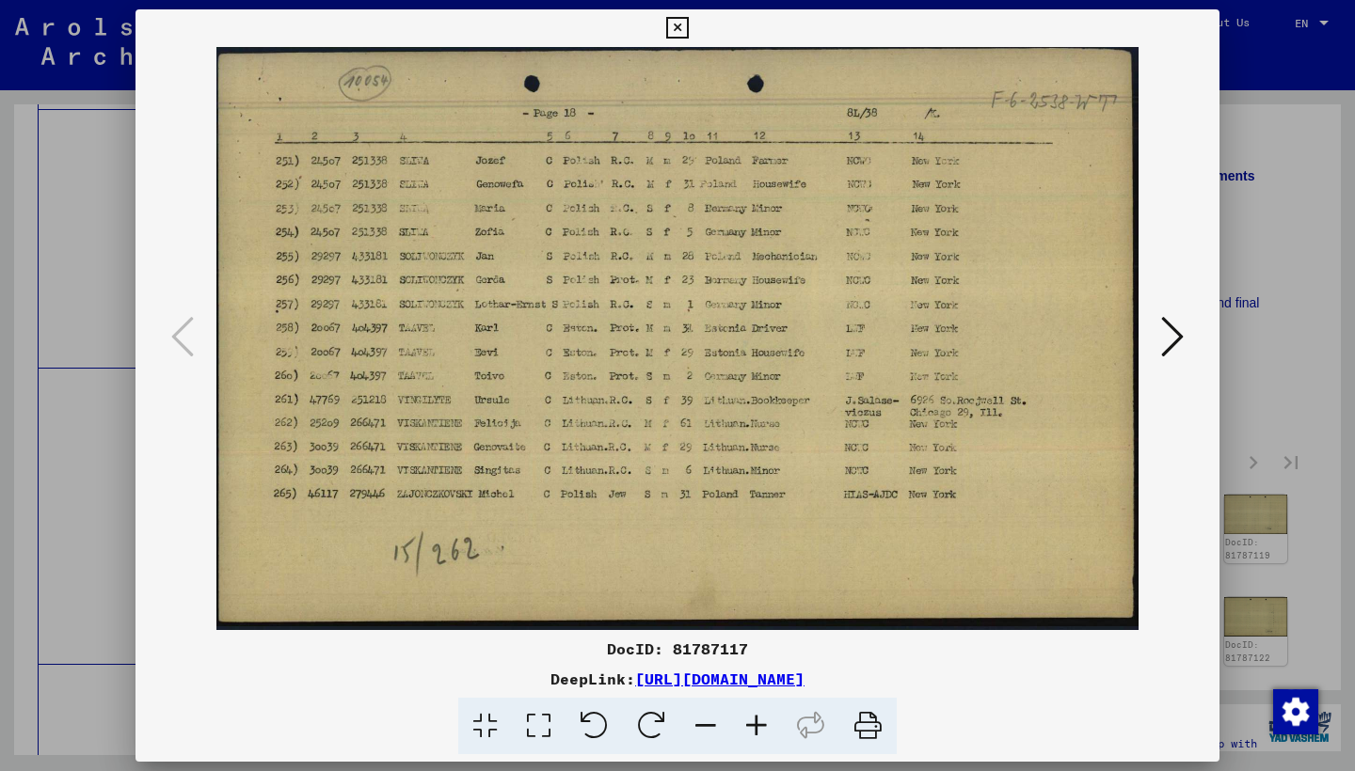
click at [1169, 333] on icon at bounding box center [1172, 336] width 23 height 45
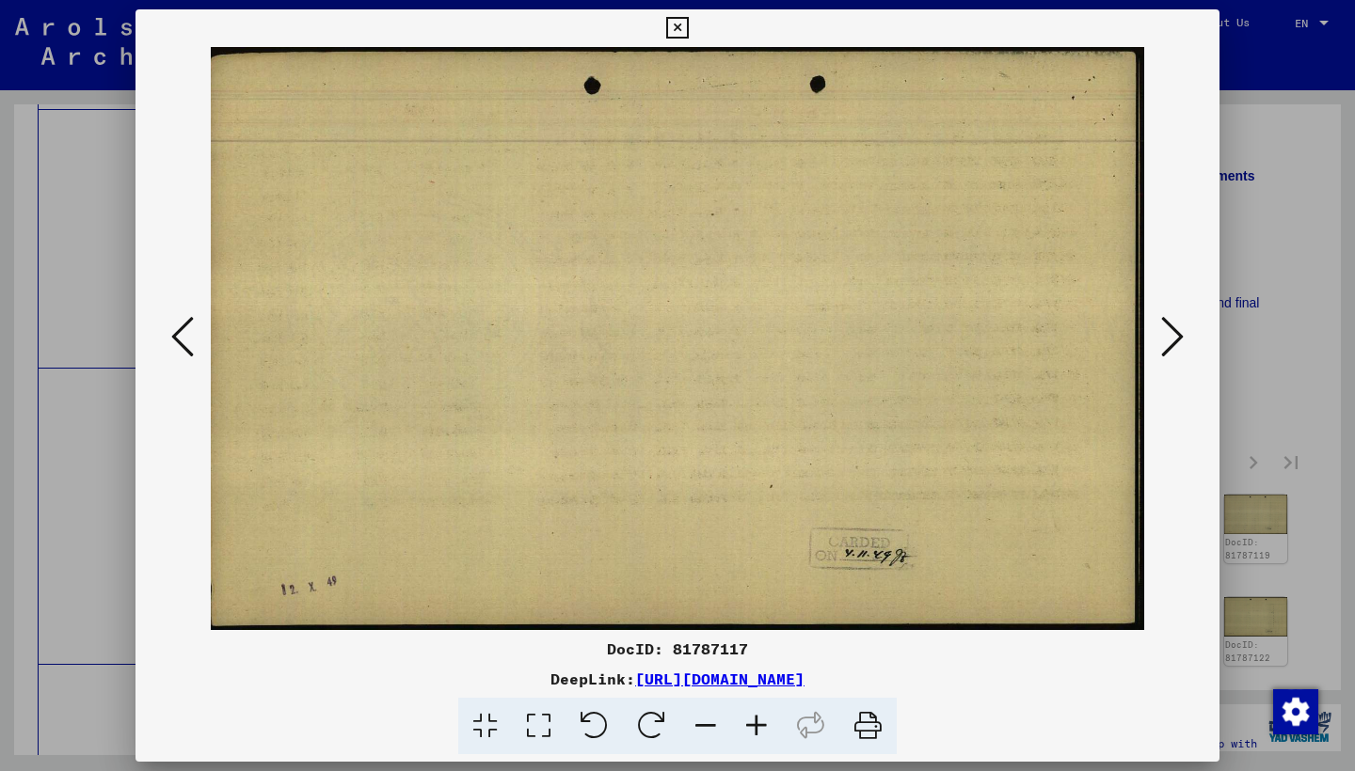
click at [1169, 333] on icon at bounding box center [1172, 336] width 23 height 45
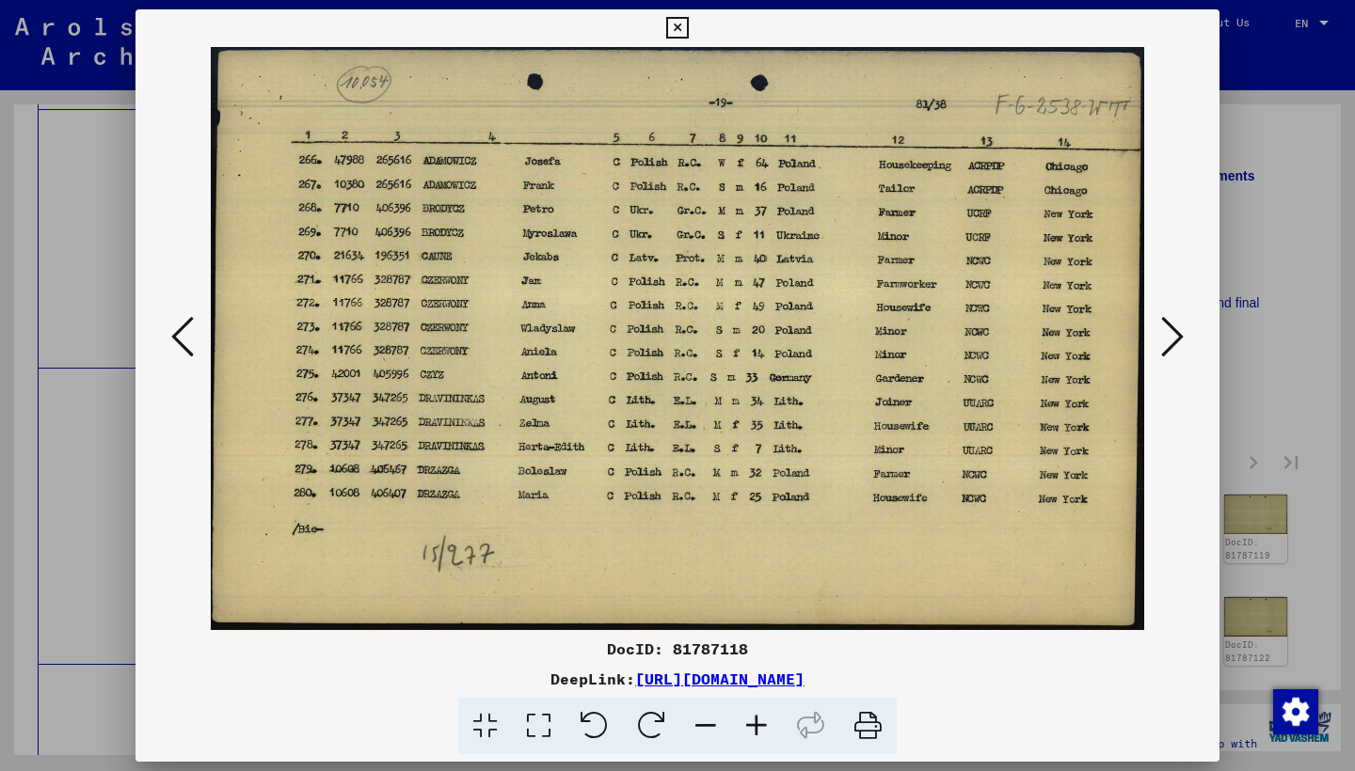
click at [1169, 333] on icon at bounding box center [1172, 336] width 23 height 45
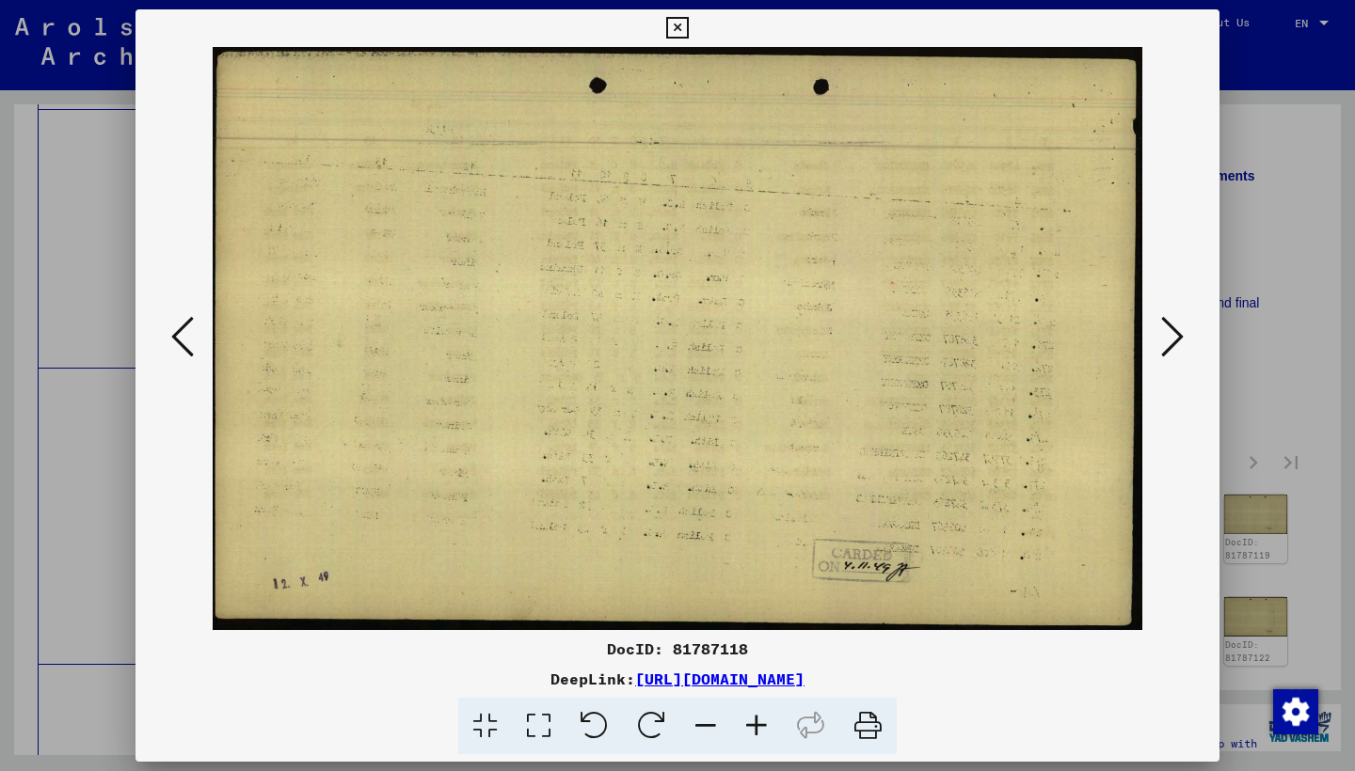
click at [1169, 333] on icon at bounding box center [1172, 336] width 23 height 45
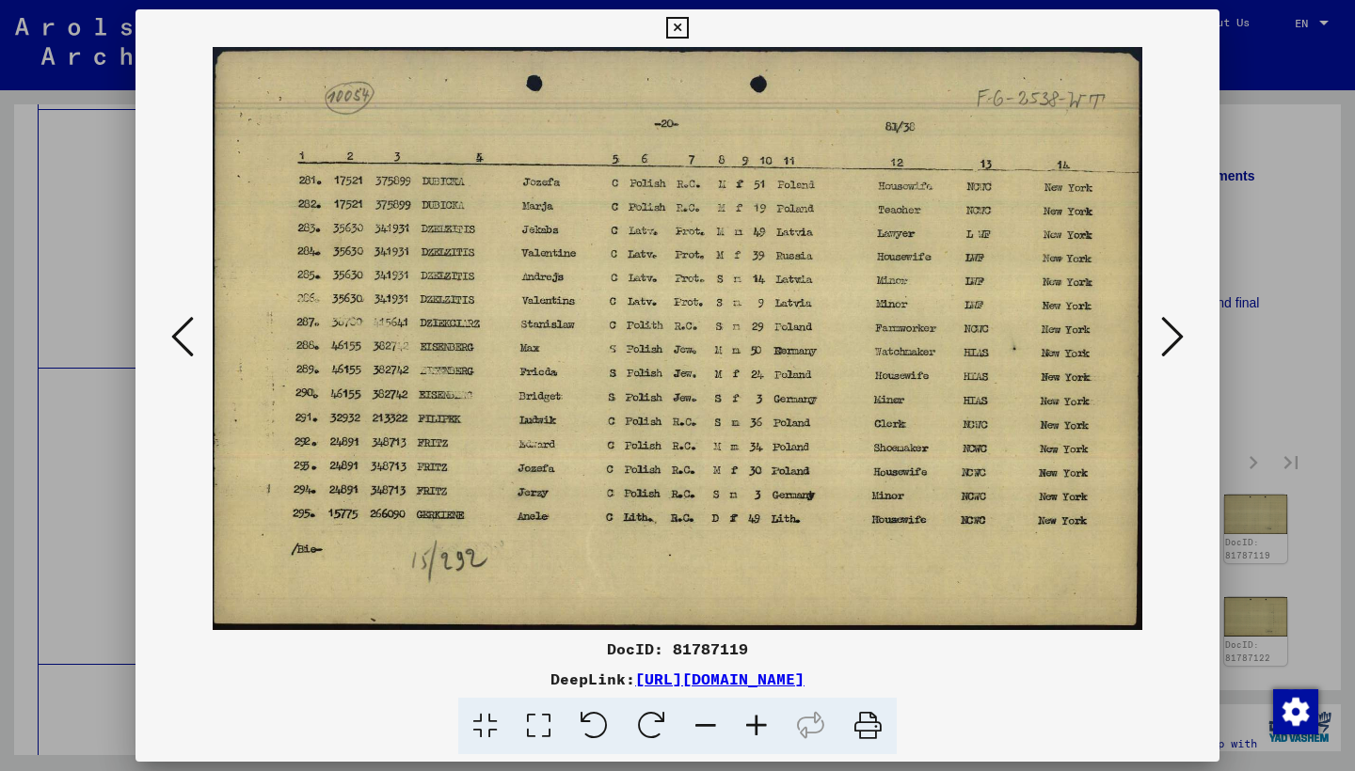
click at [1169, 333] on icon at bounding box center [1172, 336] width 23 height 45
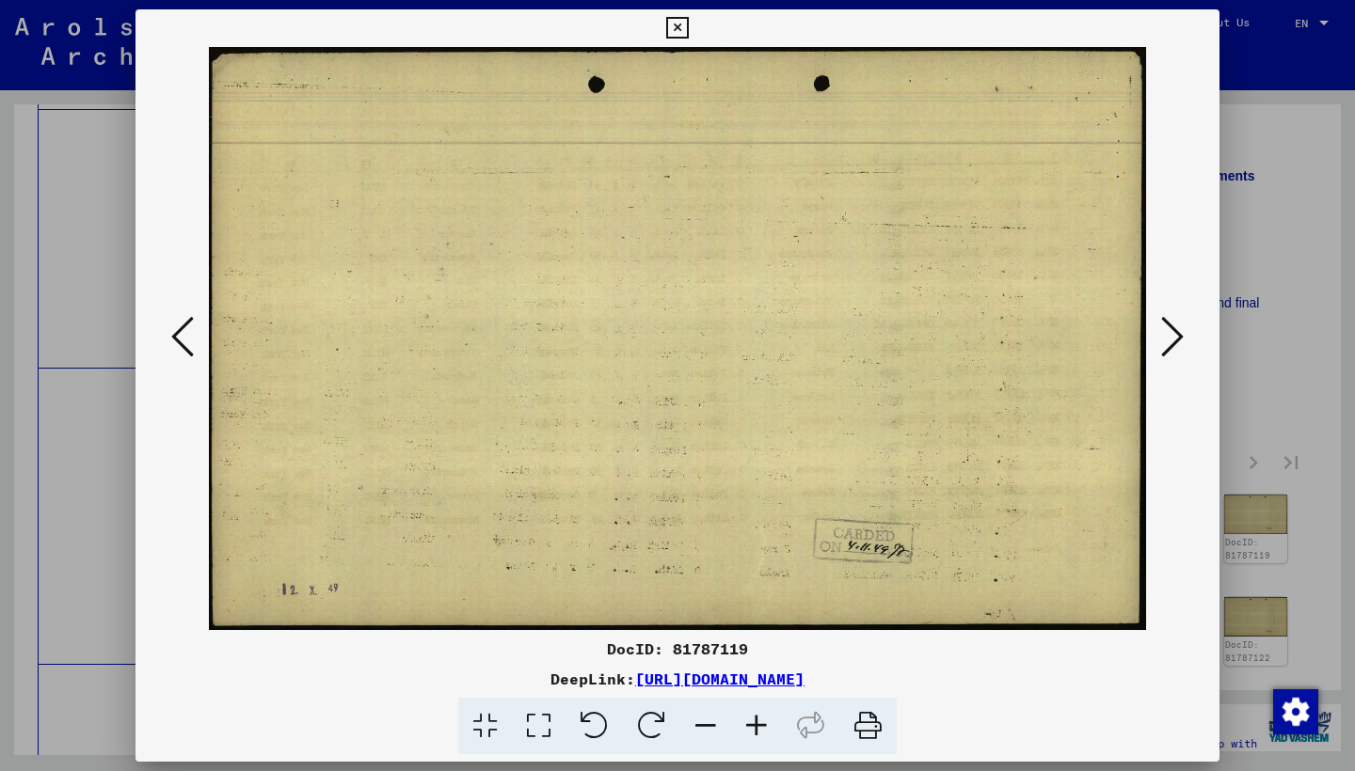
click at [1169, 333] on icon at bounding box center [1172, 336] width 23 height 45
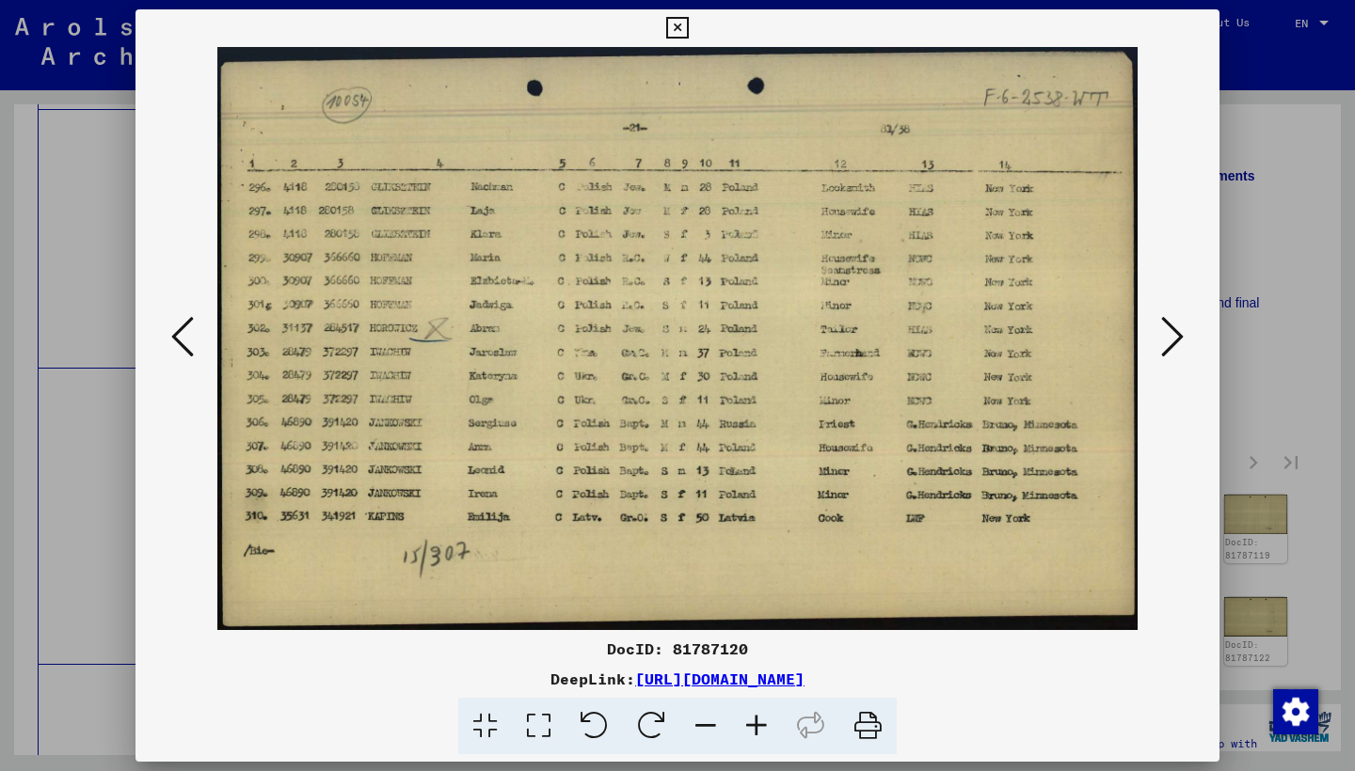
click at [1169, 333] on icon at bounding box center [1172, 336] width 23 height 45
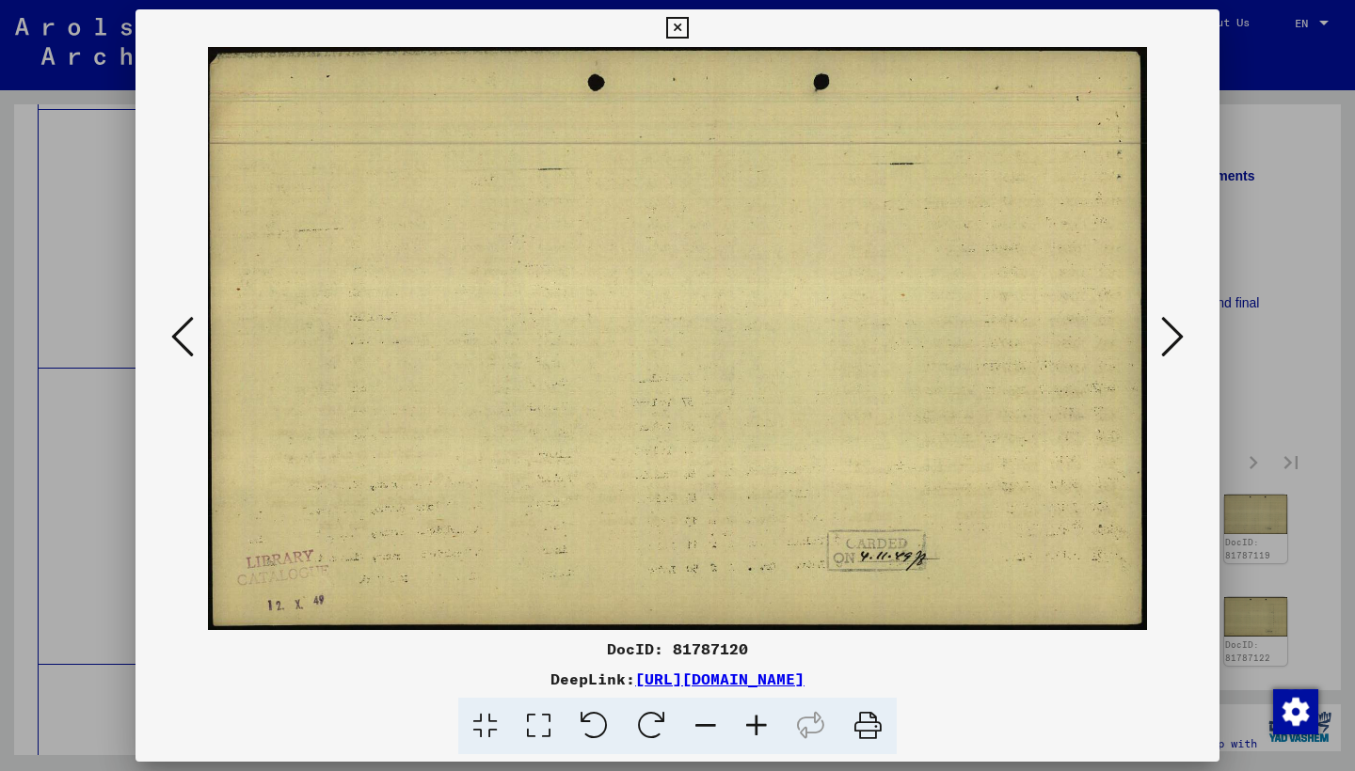
click at [1169, 333] on icon at bounding box center [1172, 336] width 23 height 45
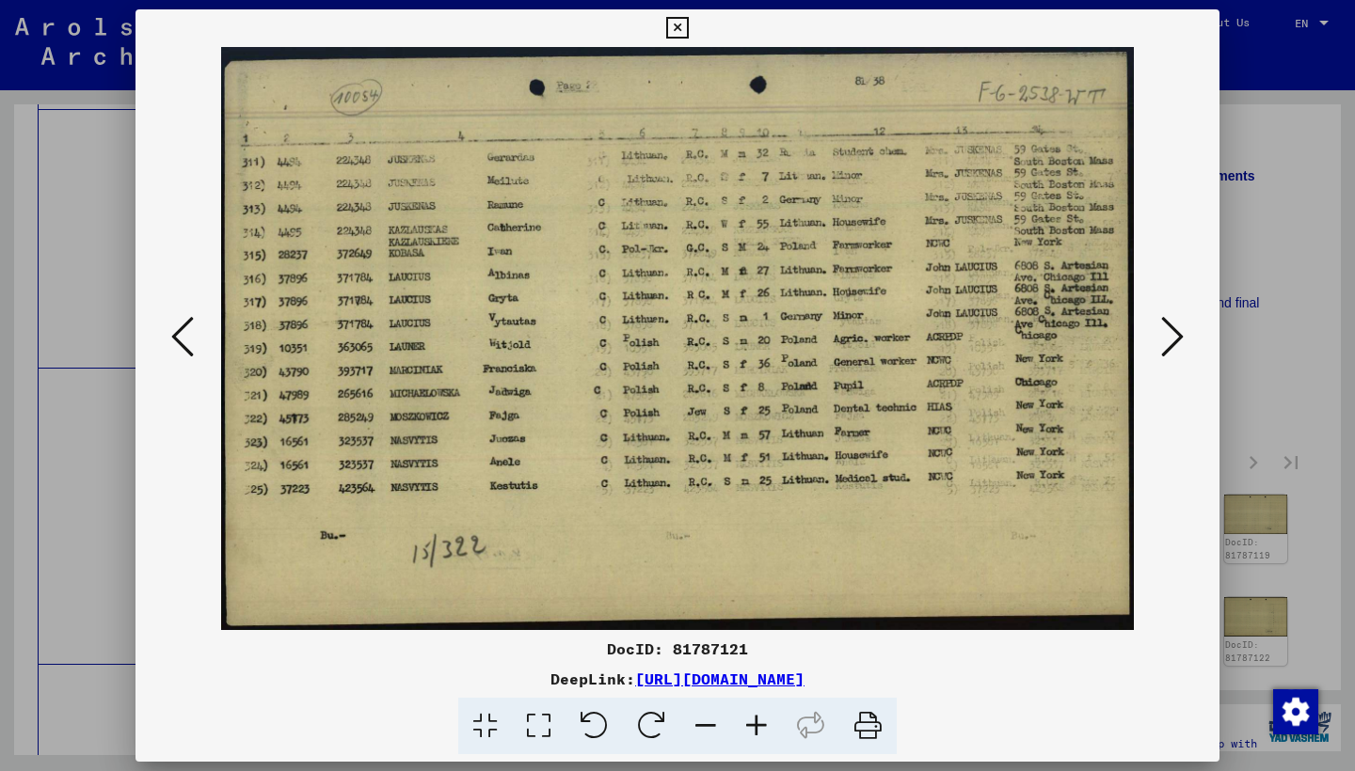
click at [1169, 333] on icon at bounding box center [1172, 336] width 23 height 45
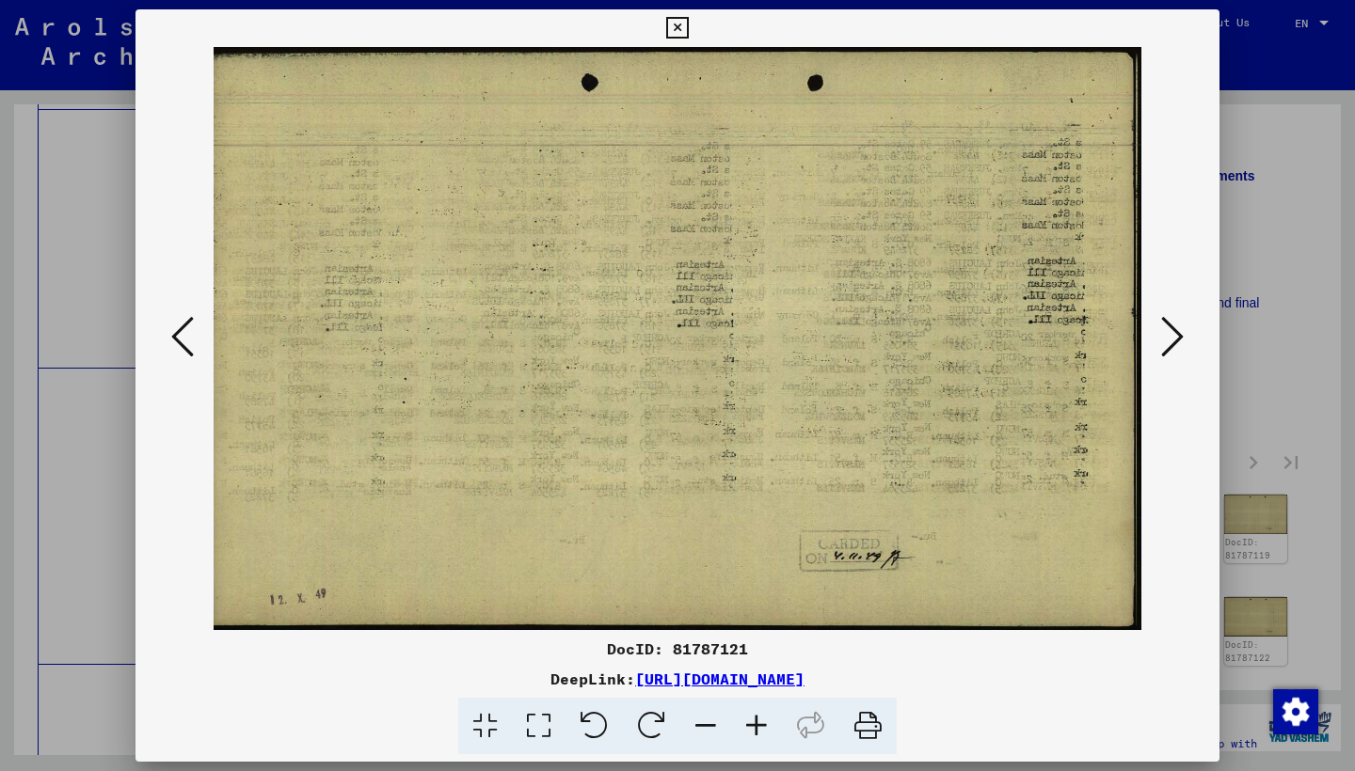
click at [1169, 333] on icon at bounding box center [1172, 336] width 23 height 45
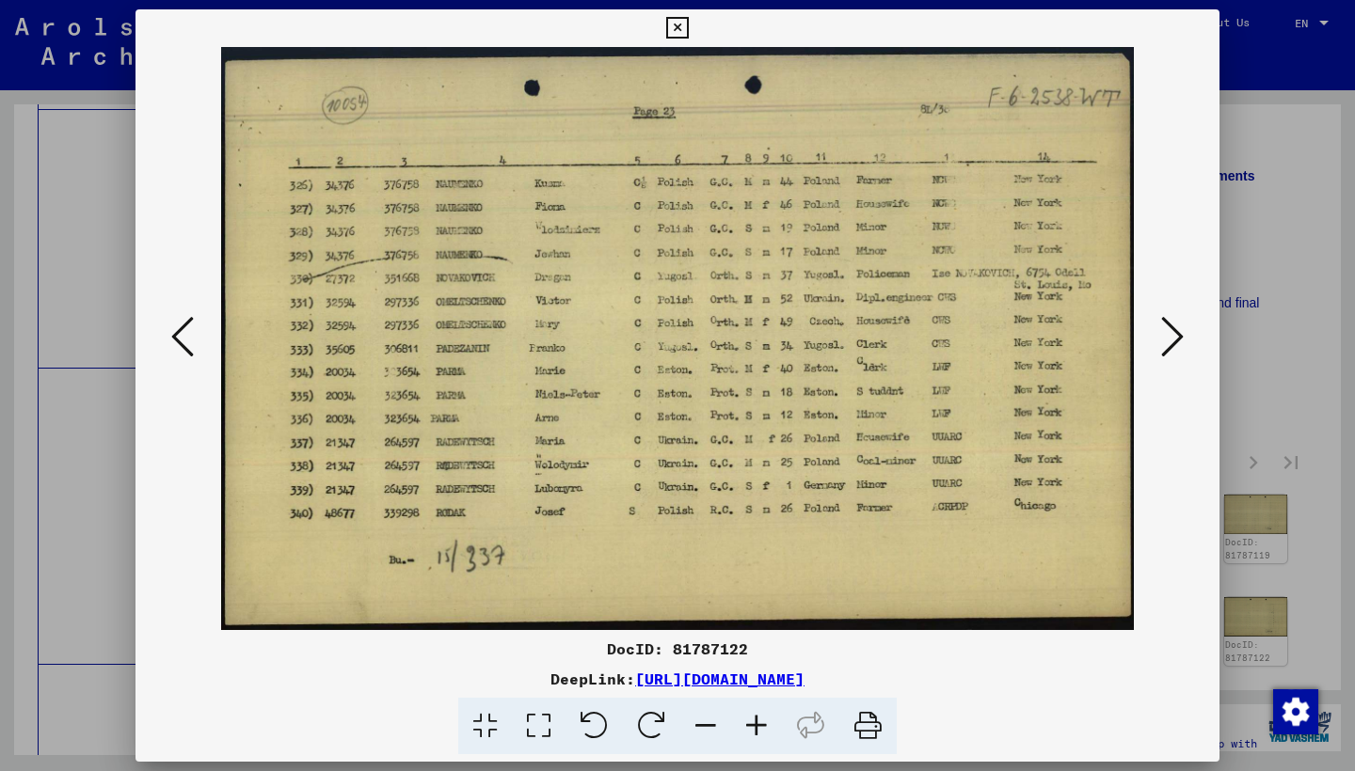
click at [1169, 333] on icon at bounding box center [1172, 336] width 23 height 45
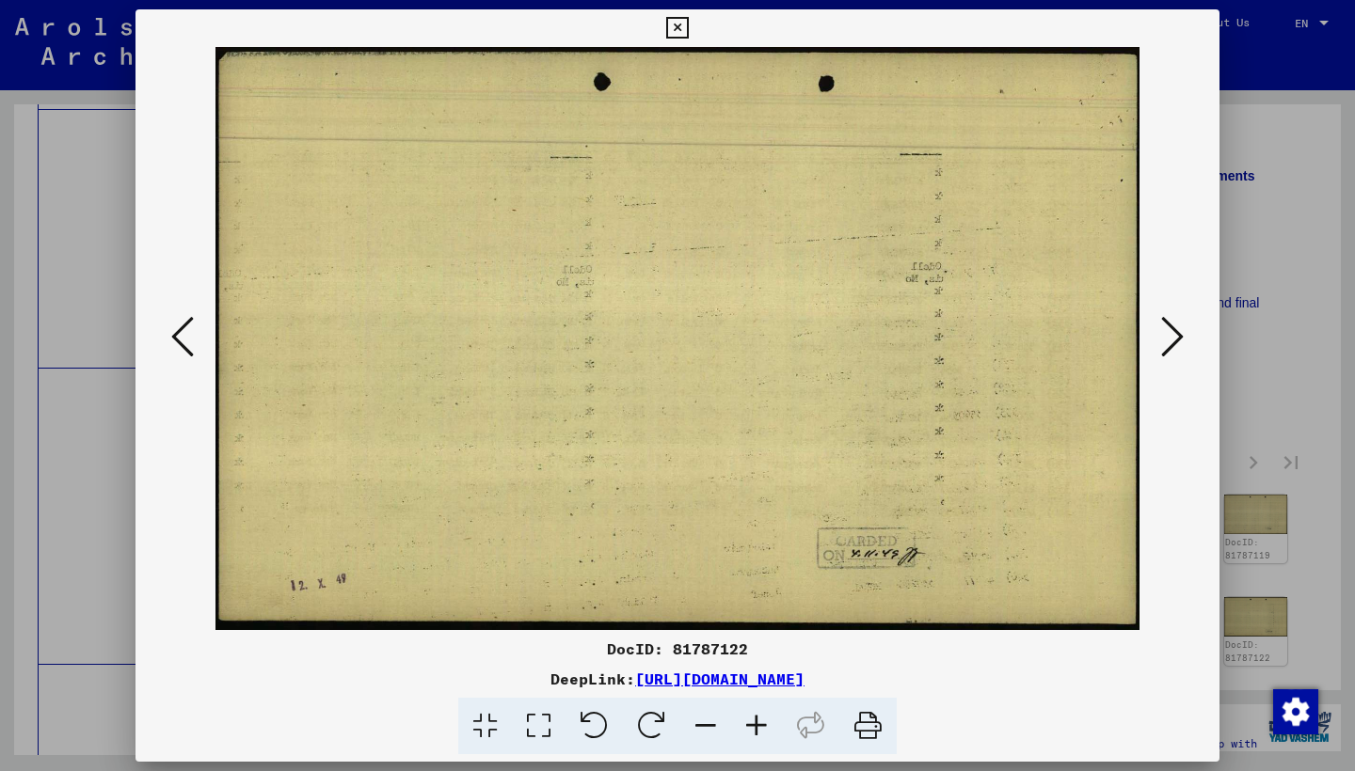
click at [1169, 333] on icon at bounding box center [1172, 336] width 23 height 45
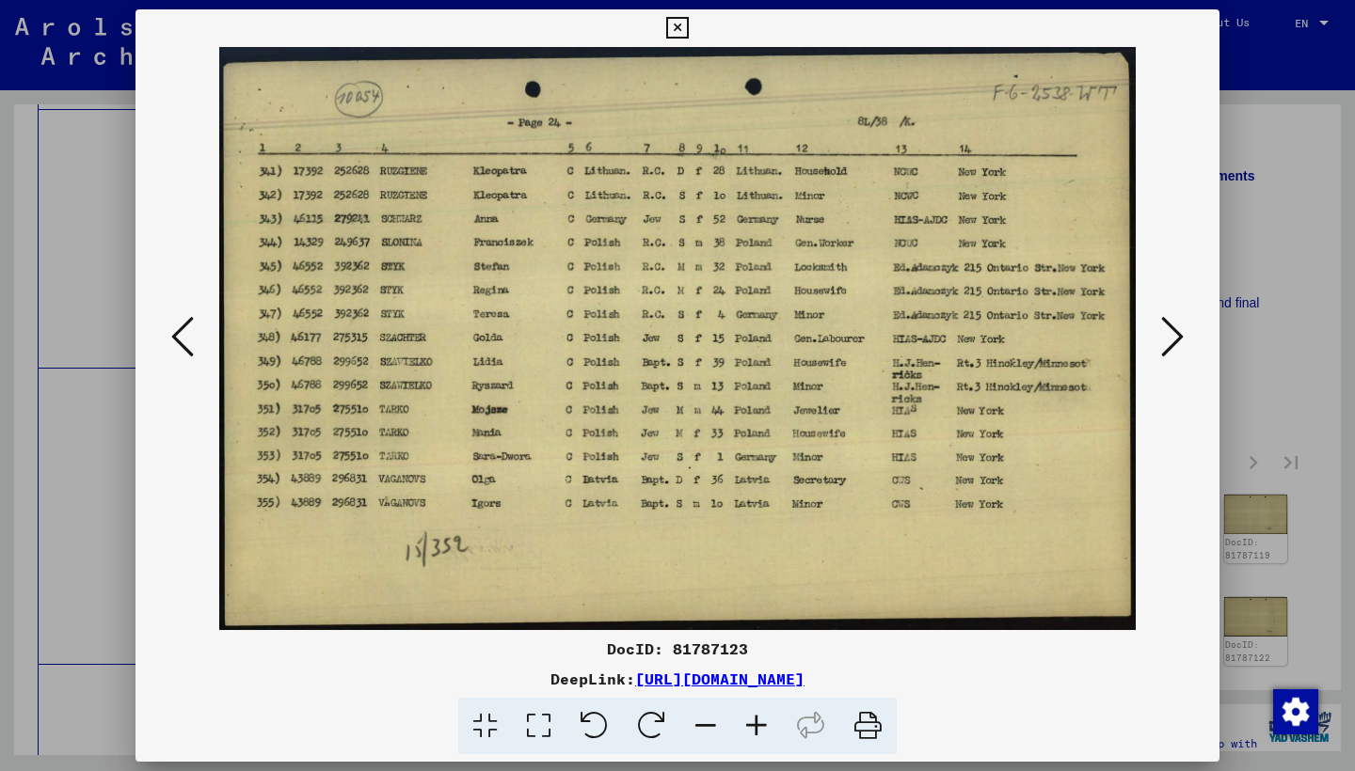
click at [1169, 333] on icon at bounding box center [1172, 336] width 23 height 45
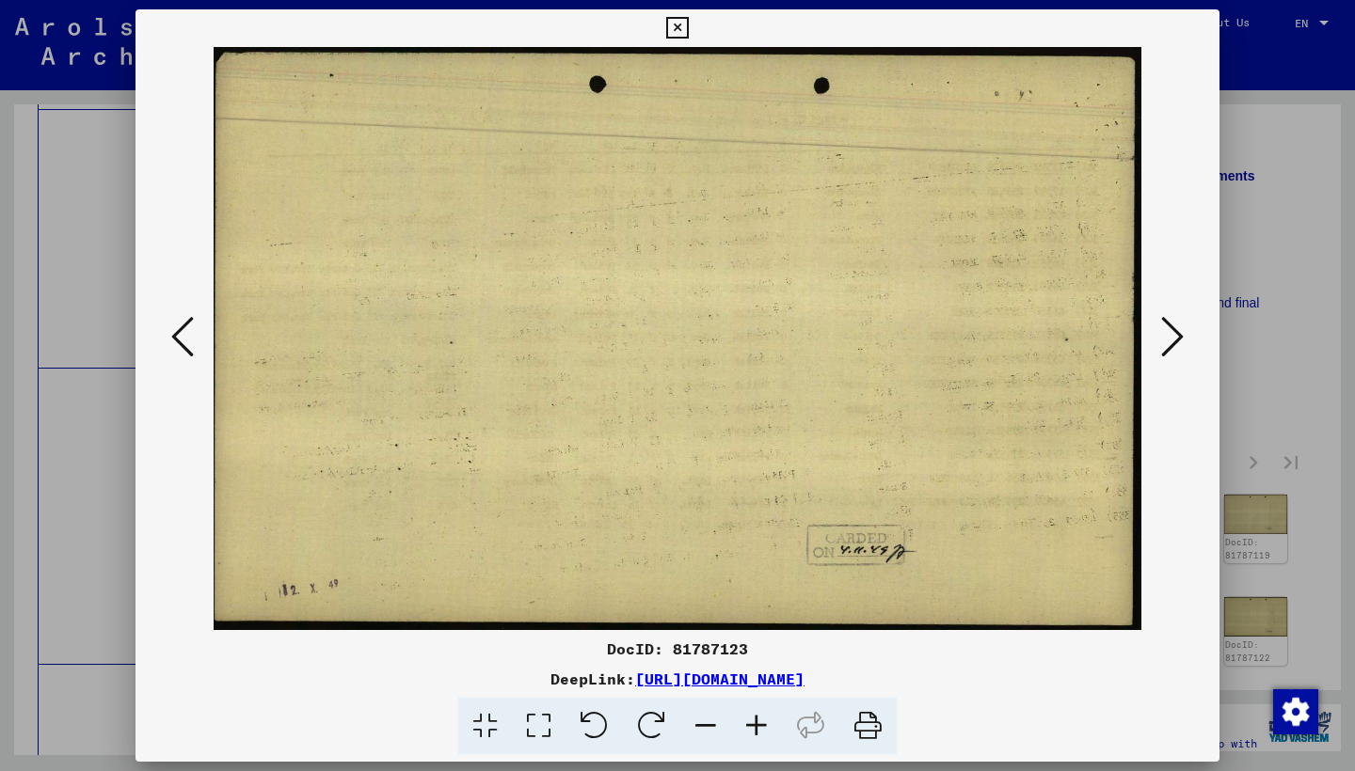
click at [1169, 333] on icon at bounding box center [1172, 336] width 23 height 45
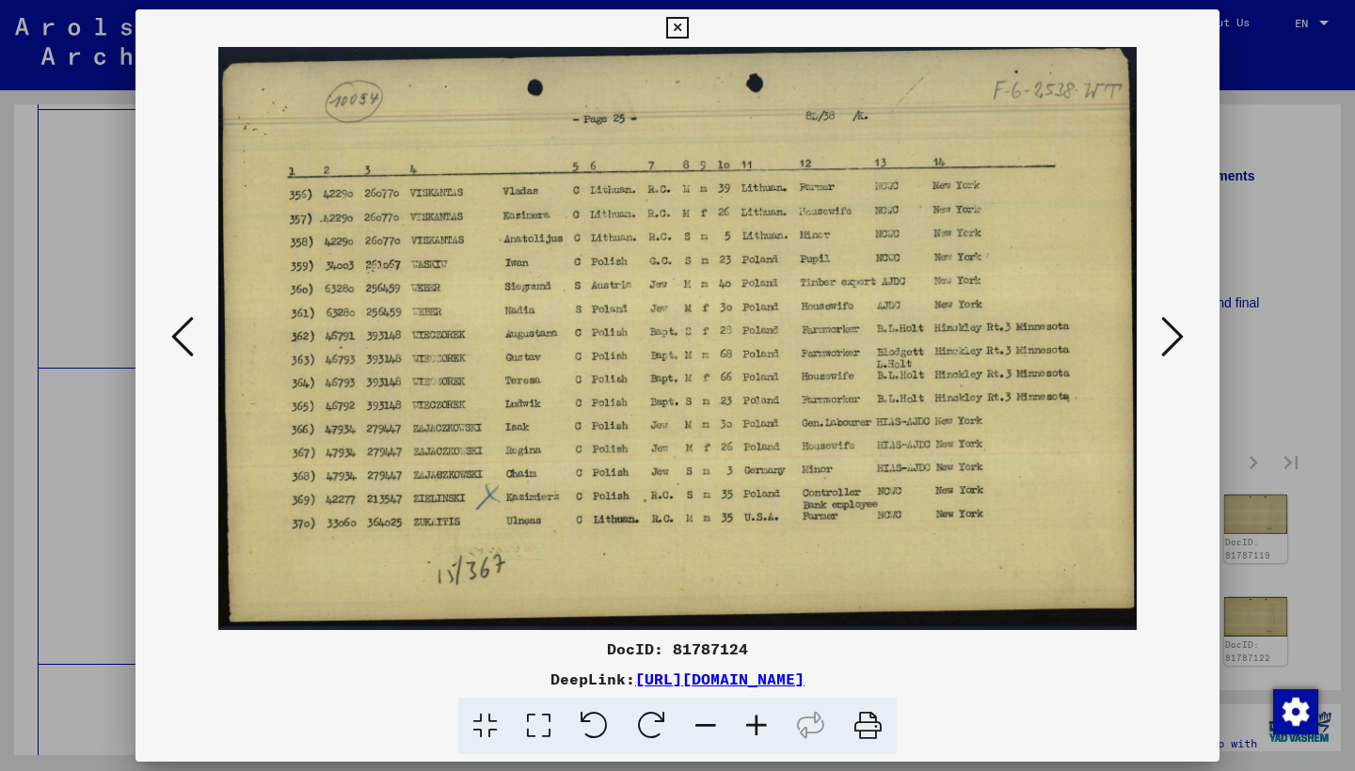
click at [1169, 333] on icon at bounding box center [1172, 336] width 23 height 45
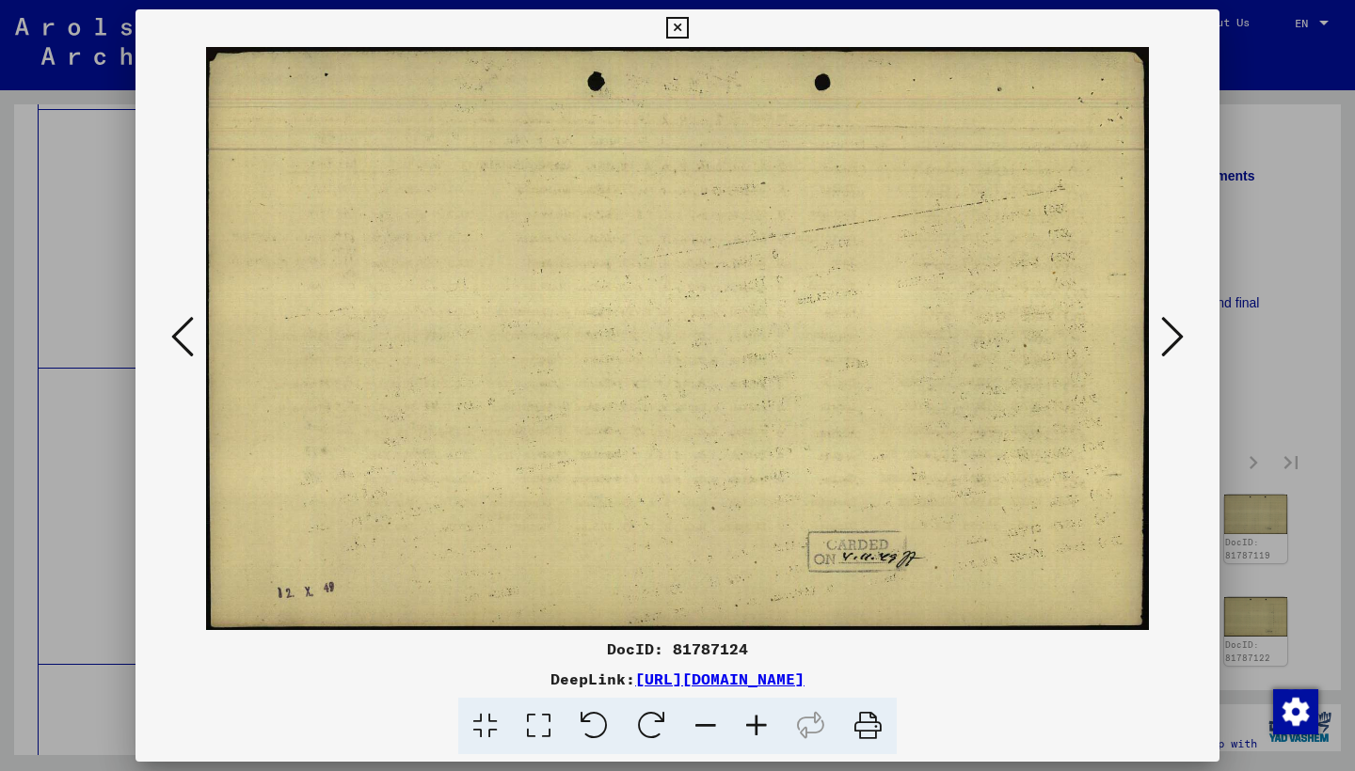
click at [1169, 333] on icon at bounding box center [1172, 336] width 23 height 45
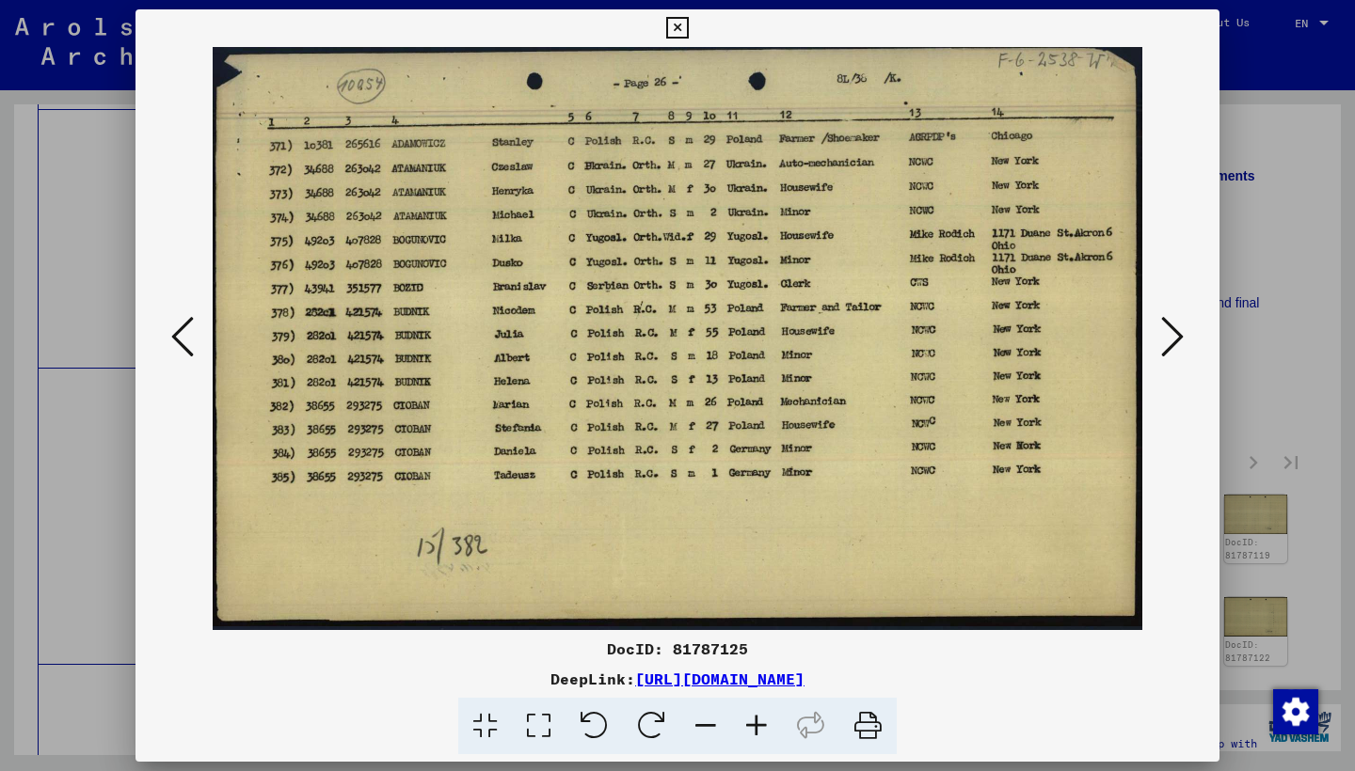
click at [1169, 333] on icon at bounding box center [1172, 336] width 23 height 45
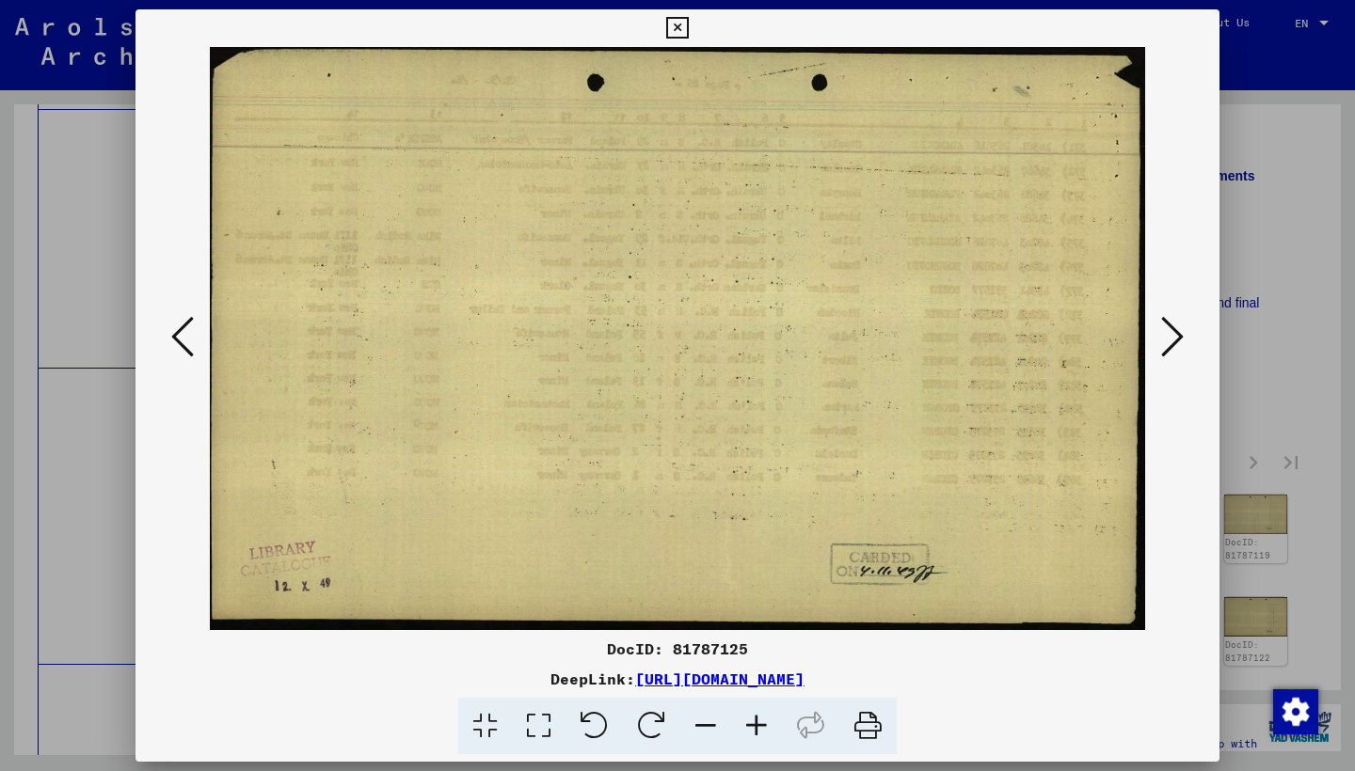
click at [1169, 333] on icon at bounding box center [1172, 336] width 23 height 45
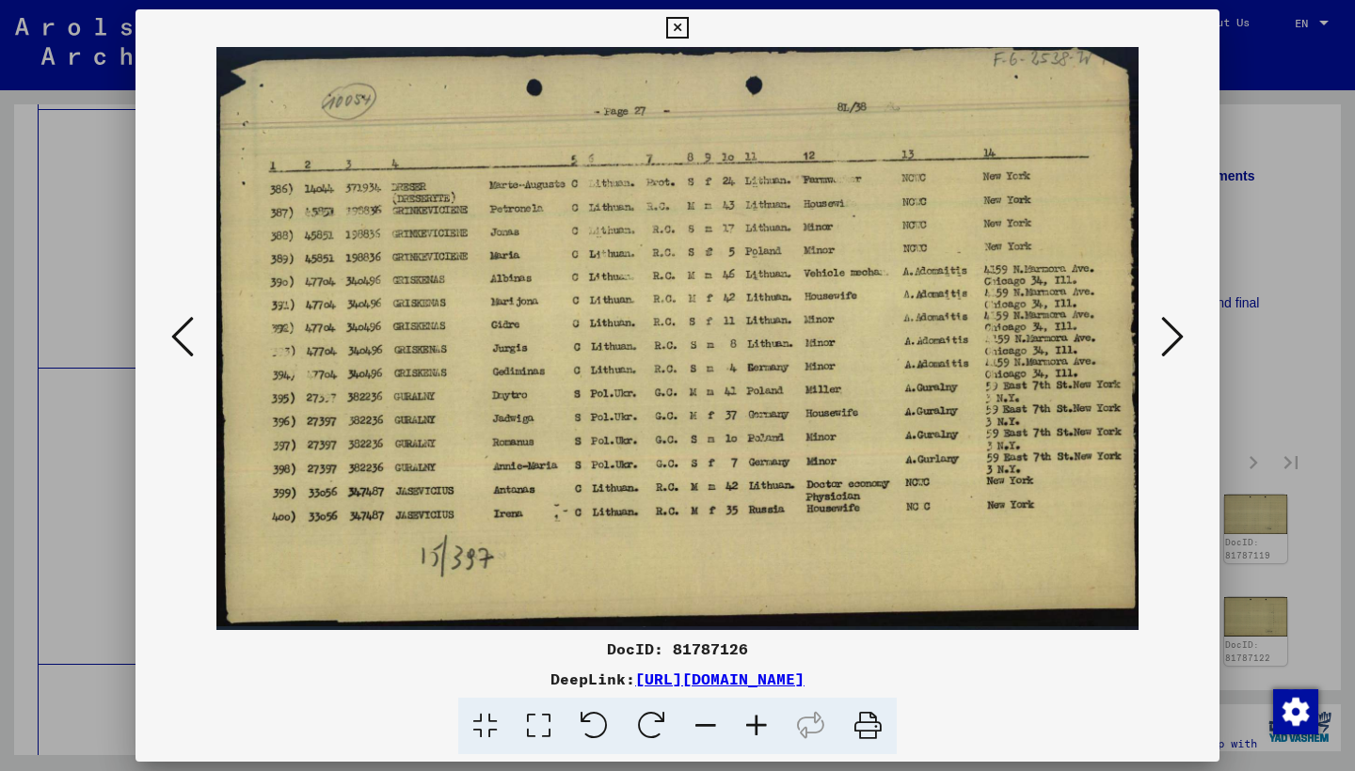
click at [1169, 333] on icon at bounding box center [1172, 336] width 23 height 45
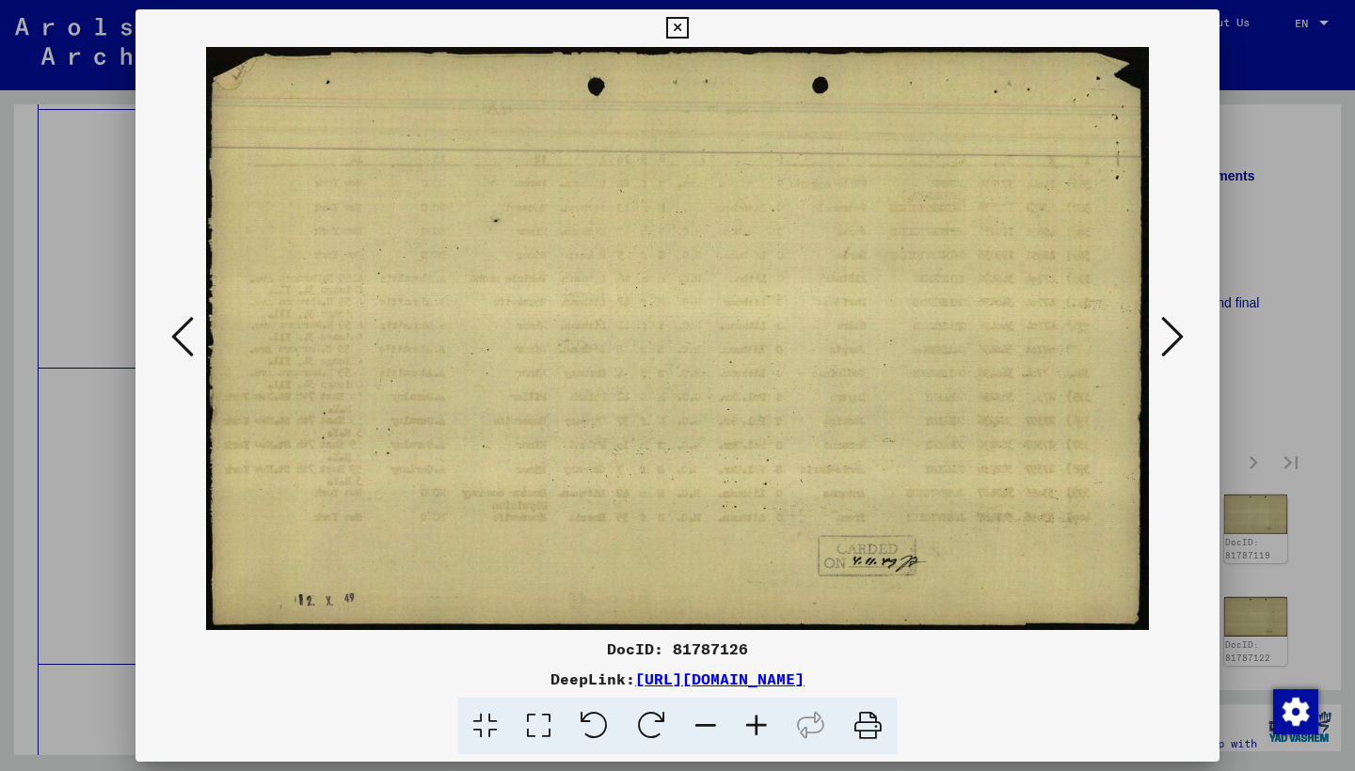
click at [1169, 333] on icon at bounding box center [1172, 336] width 23 height 45
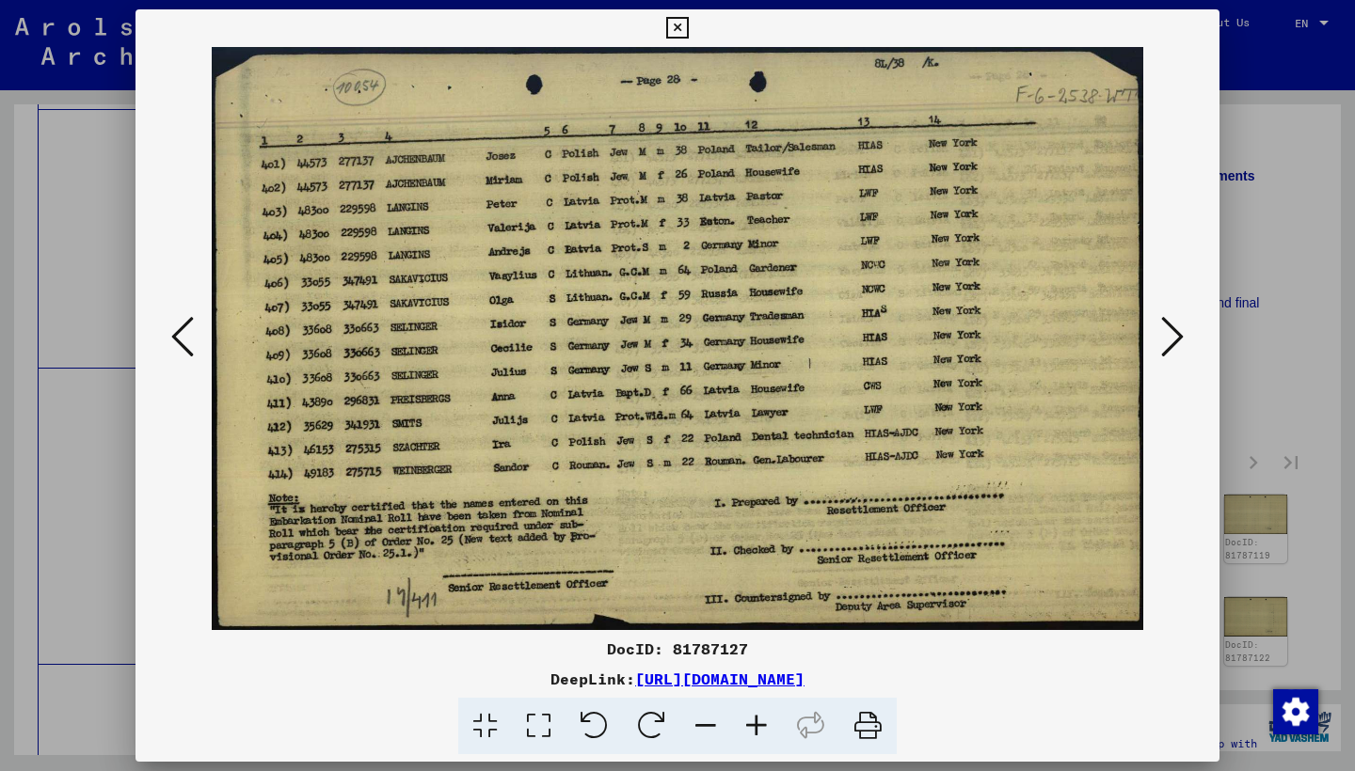
click at [1169, 334] on icon at bounding box center [1172, 336] width 23 height 45
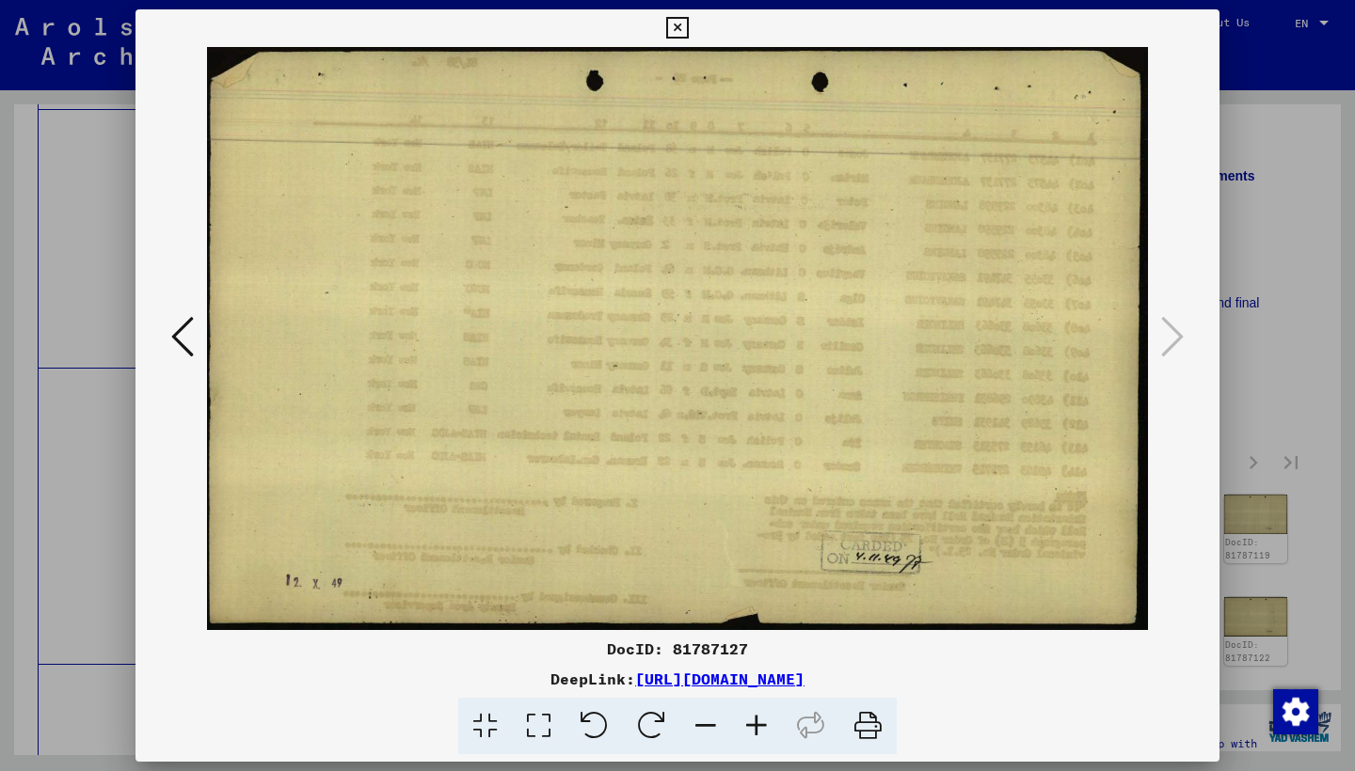
click at [688, 24] on icon at bounding box center [677, 28] width 22 height 23
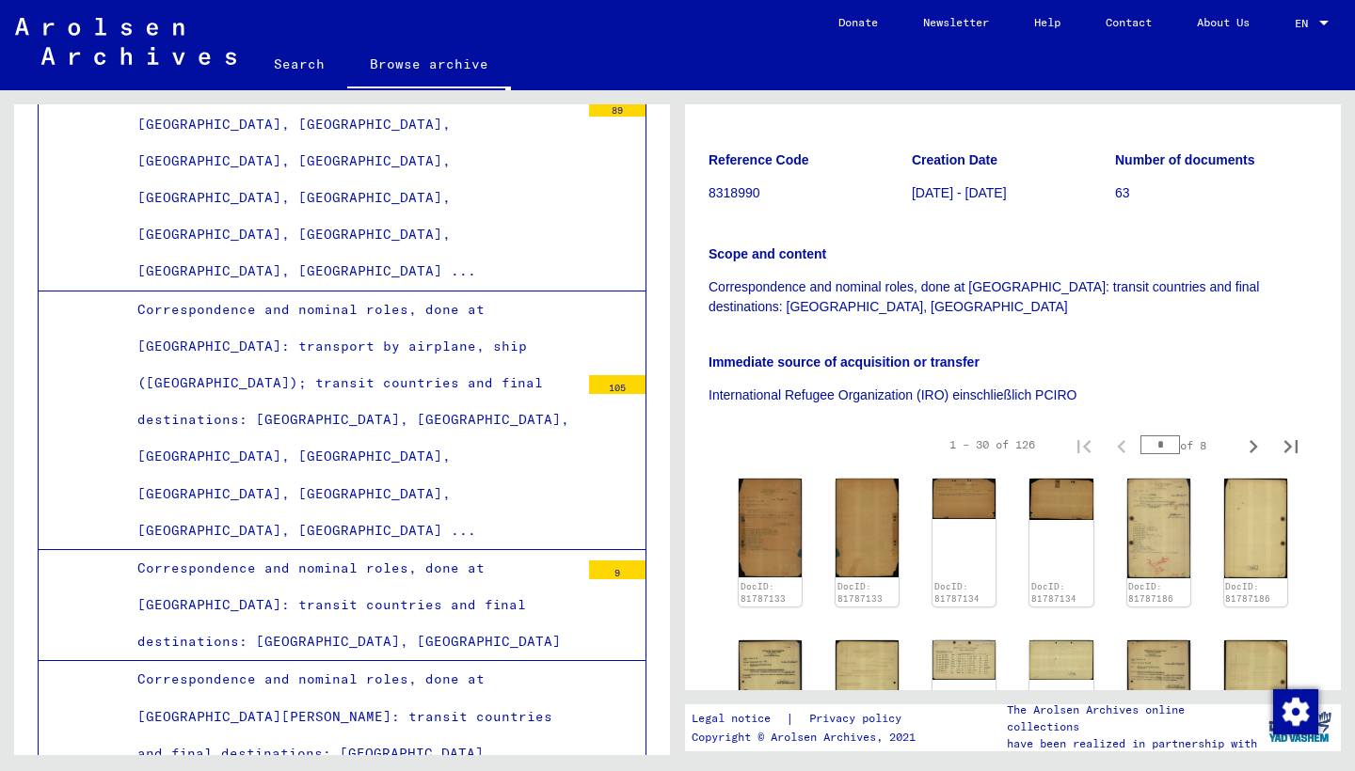
scroll to position [6292, 0]
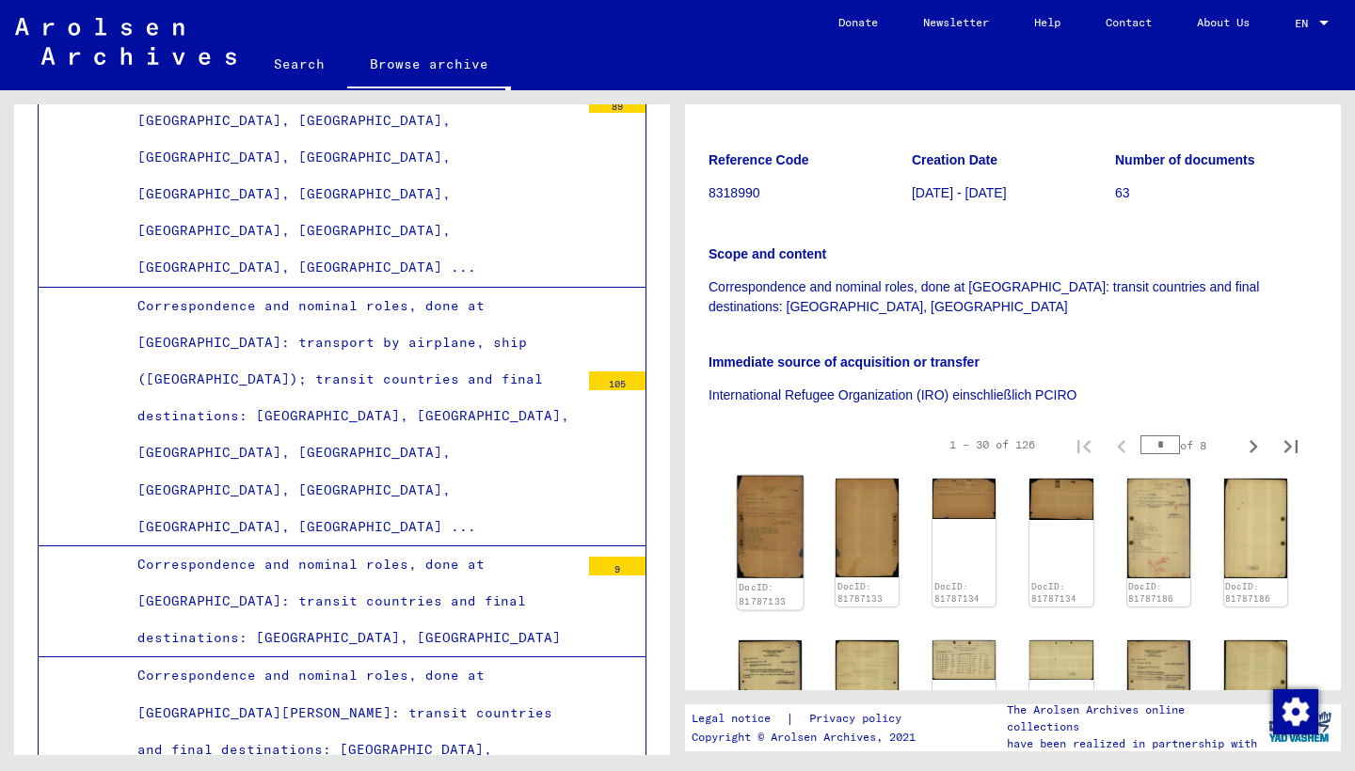
click at [784, 494] on img at bounding box center [770, 527] width 67 height 103
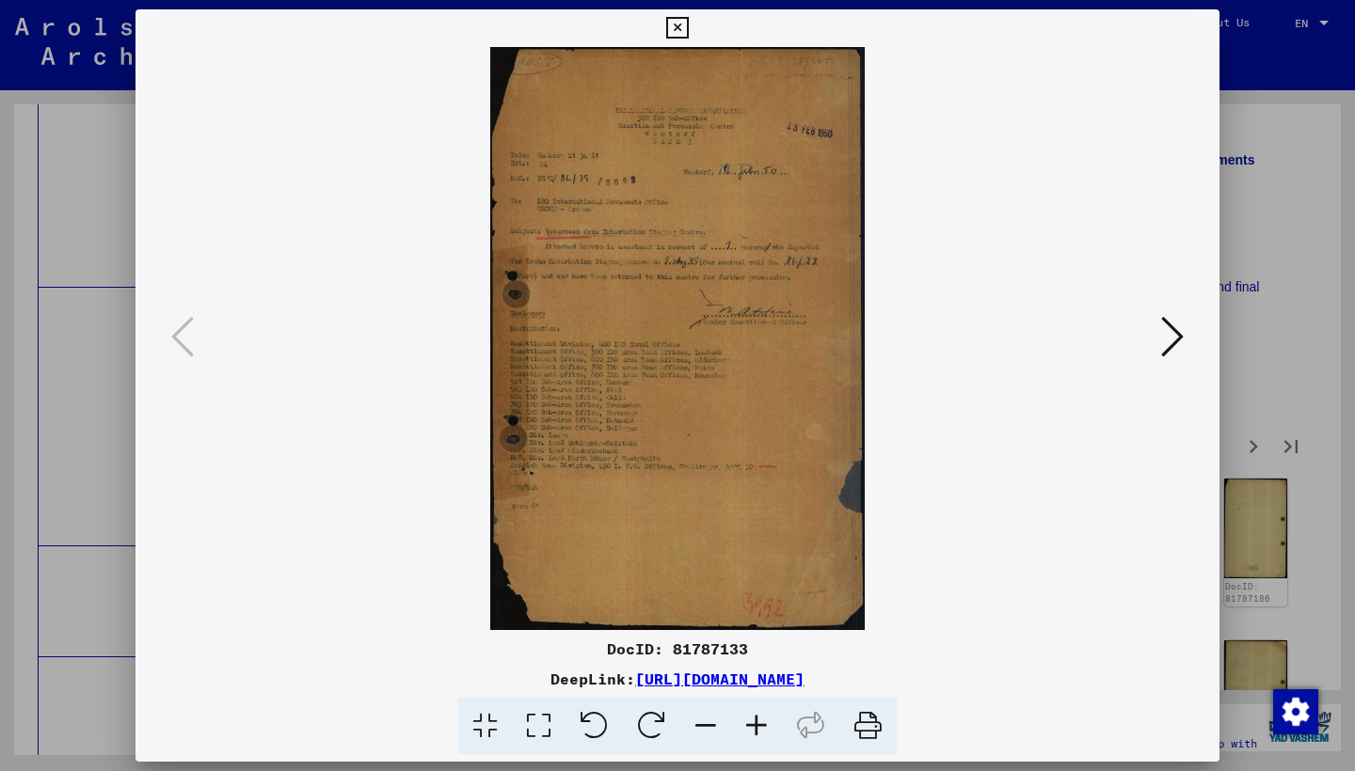
click at [1177, 341] on icon at bounding box center [1172, 336] width 23 height 45
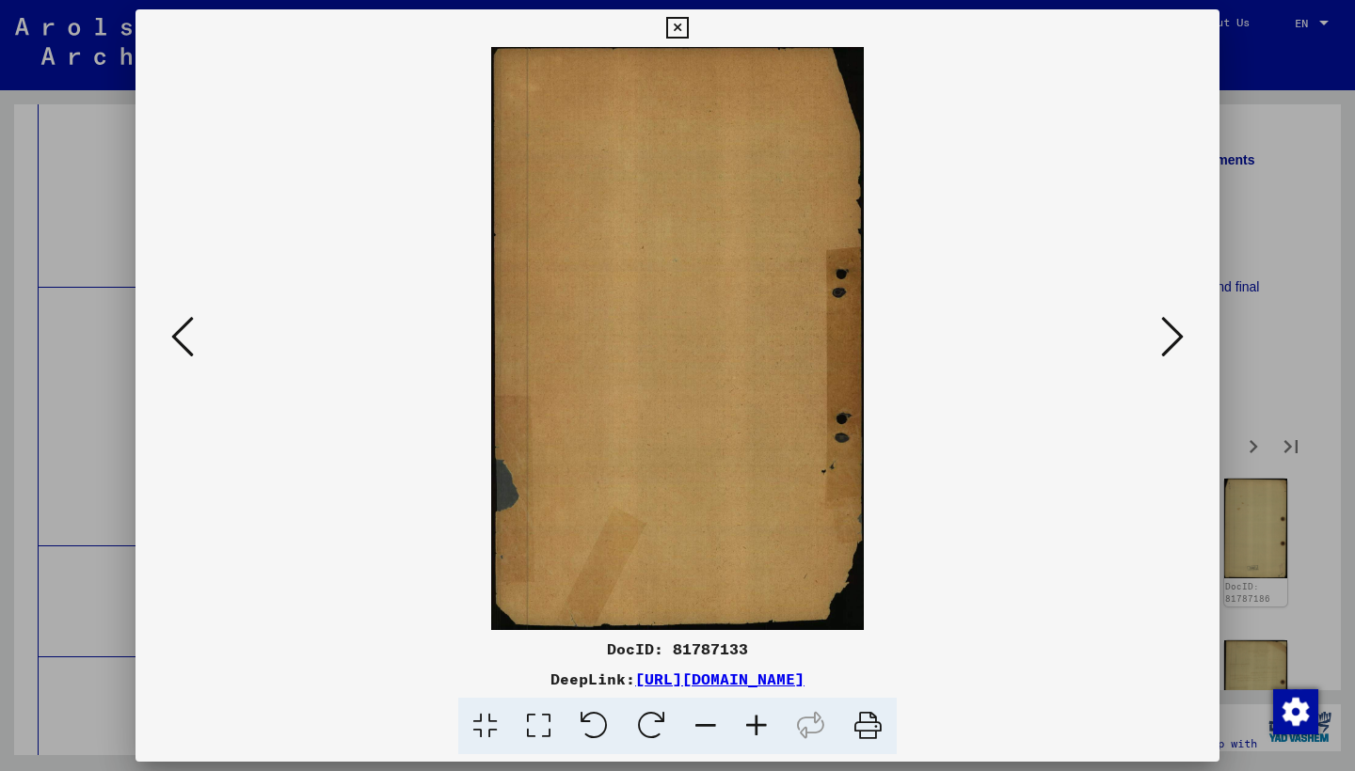
click at [1176, 341] on icon at bounding box center [1172, 336] width 23 height 45
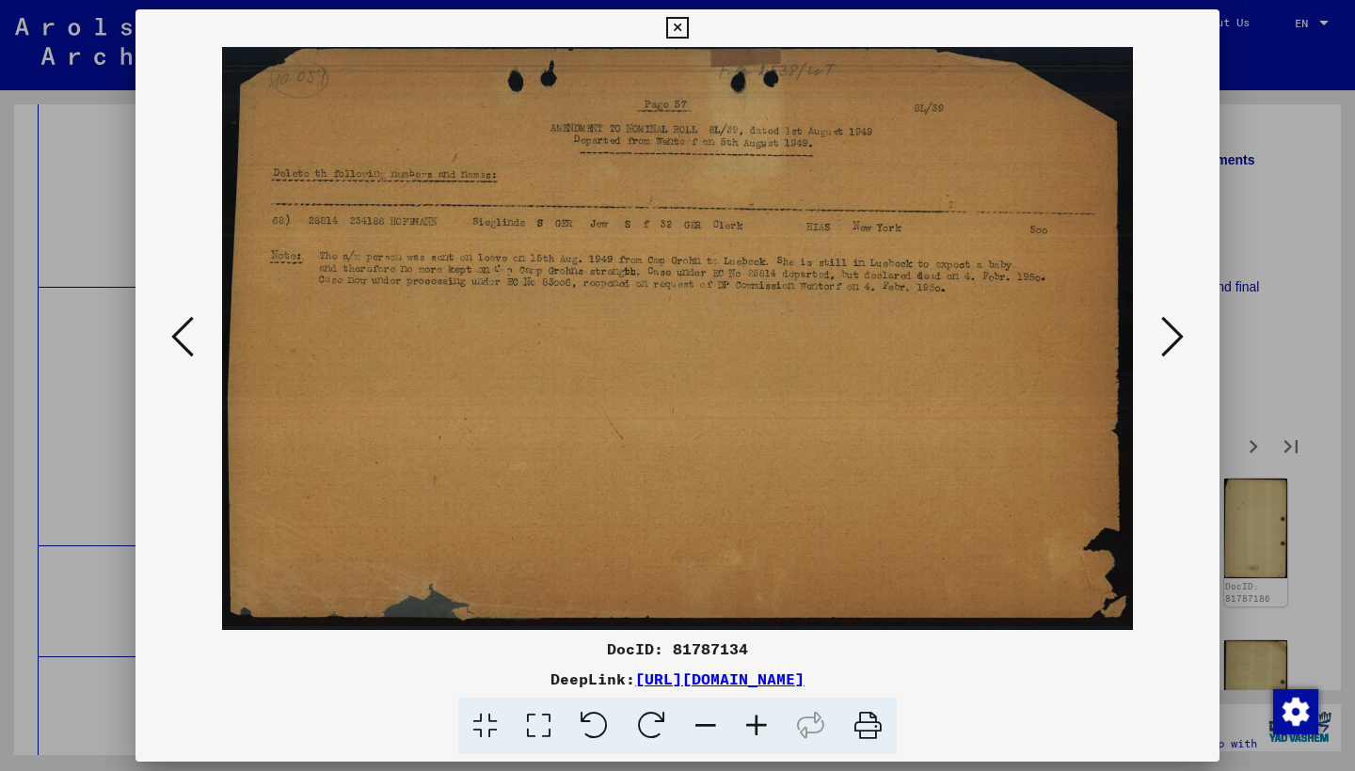
click at [1176, 341] on icon at bounding box center [1172, 336] width 23 height 45
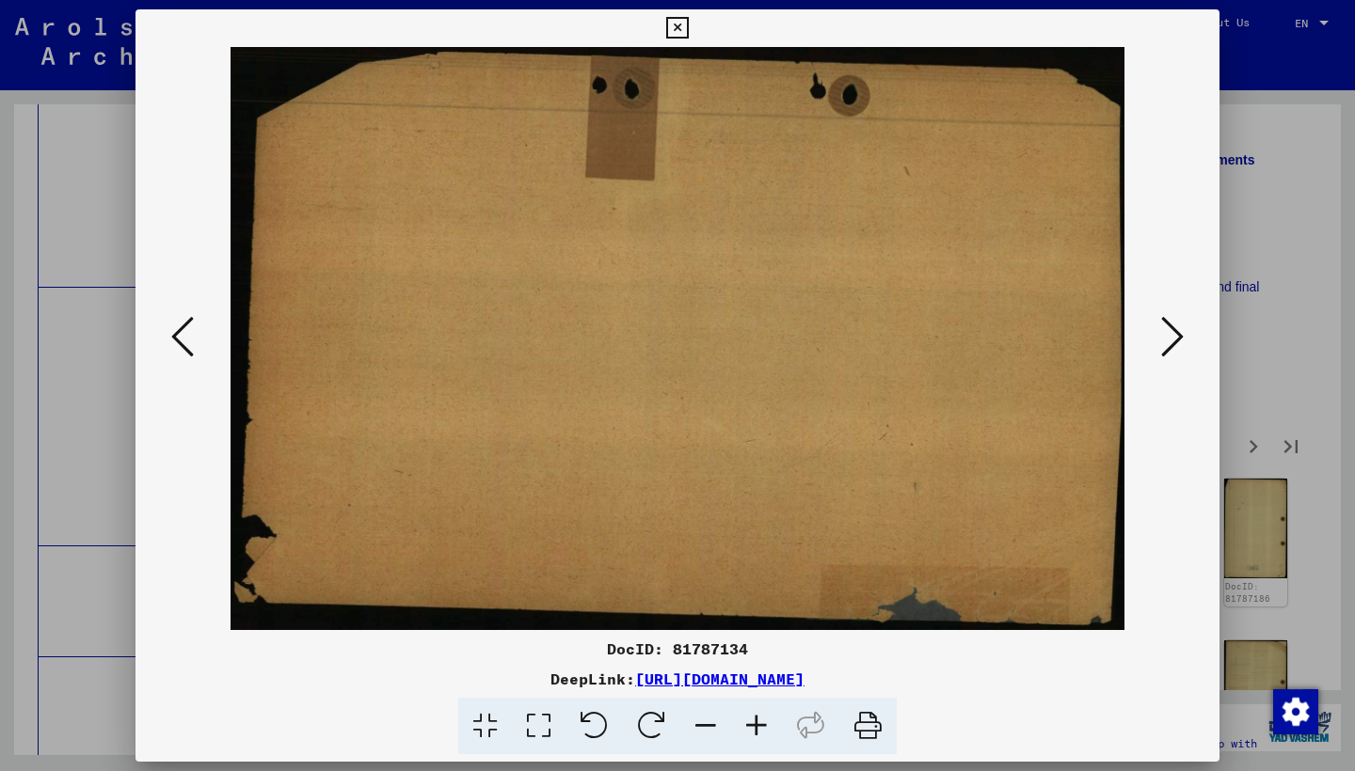
click at [1176, 340] on icon at bounding box center [1172, 336] width 23 height 45
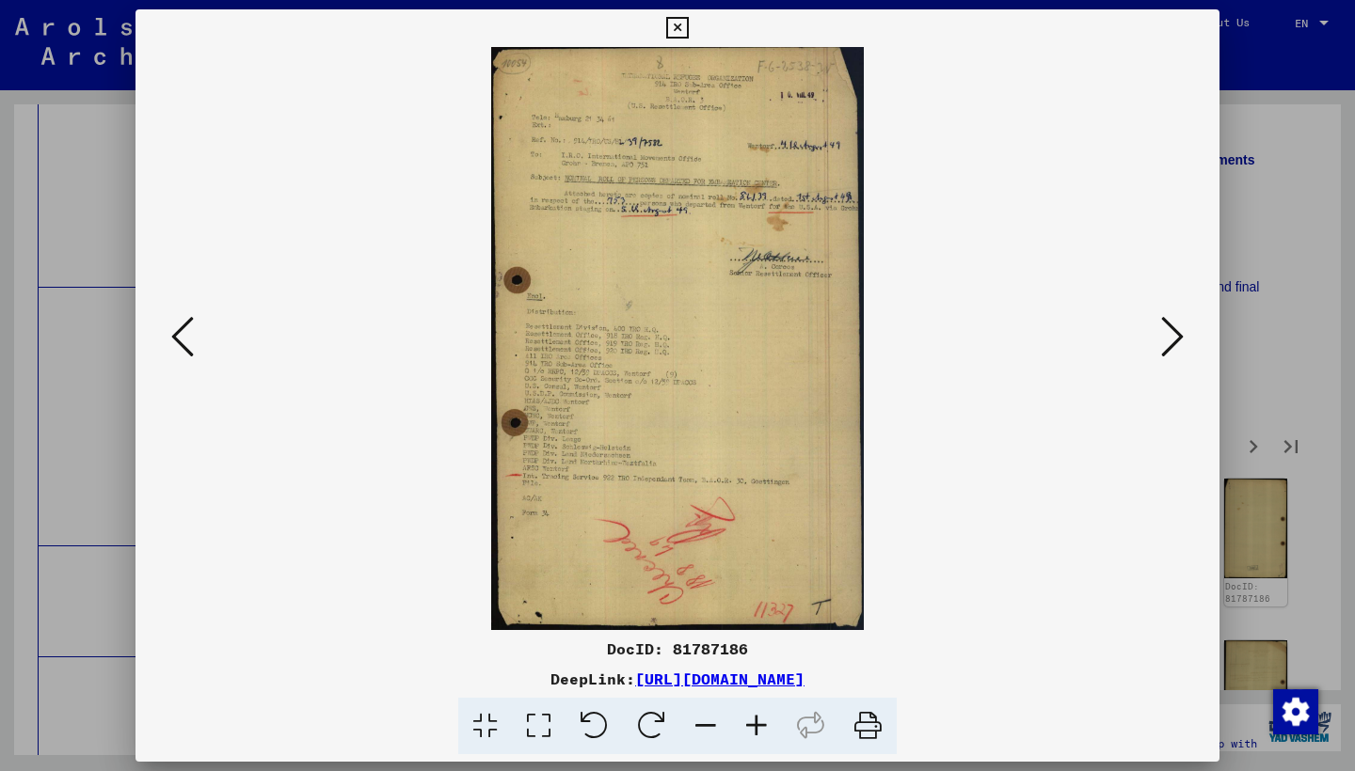
click at [1174, 339] on icon at bounding box center [1172, 336] width 23 height 45
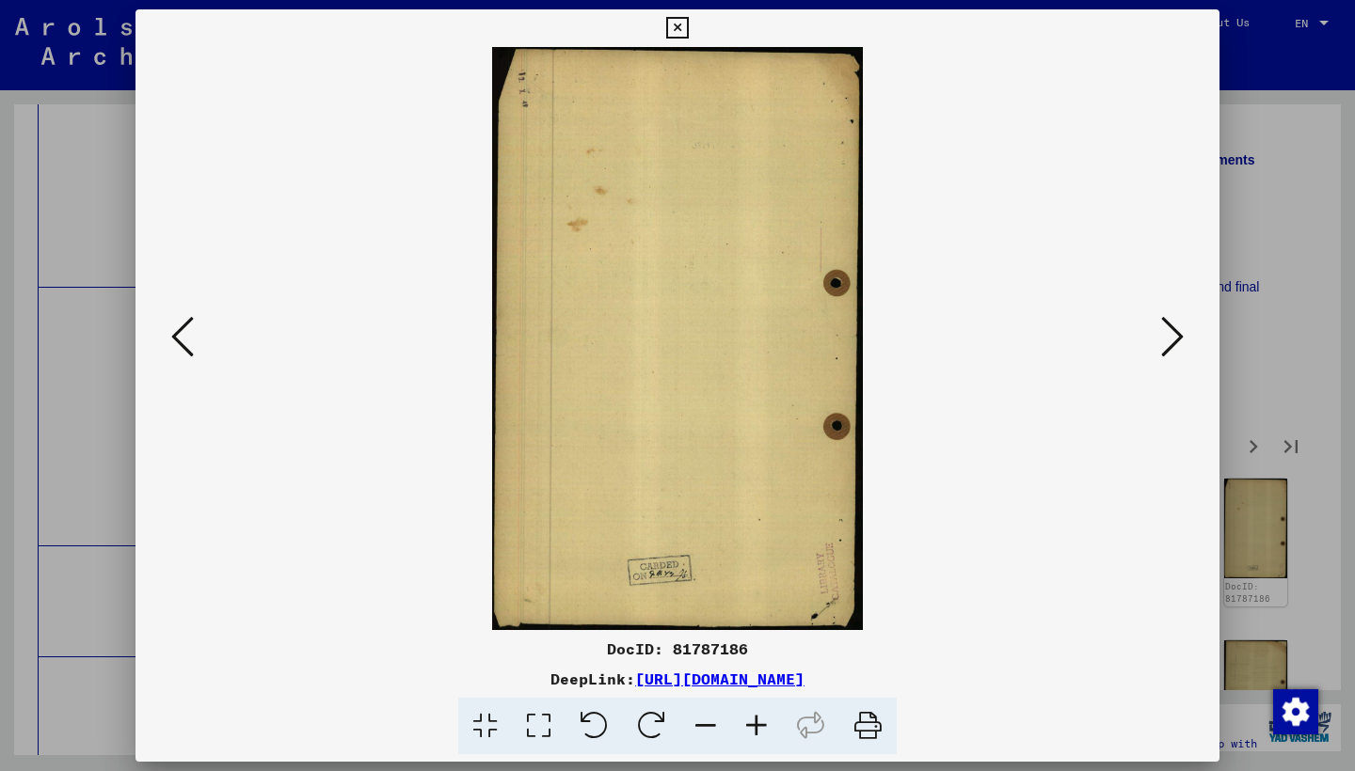
click at [1173, 341] on icon at bounding box center [1172, 336] width 23 height 45
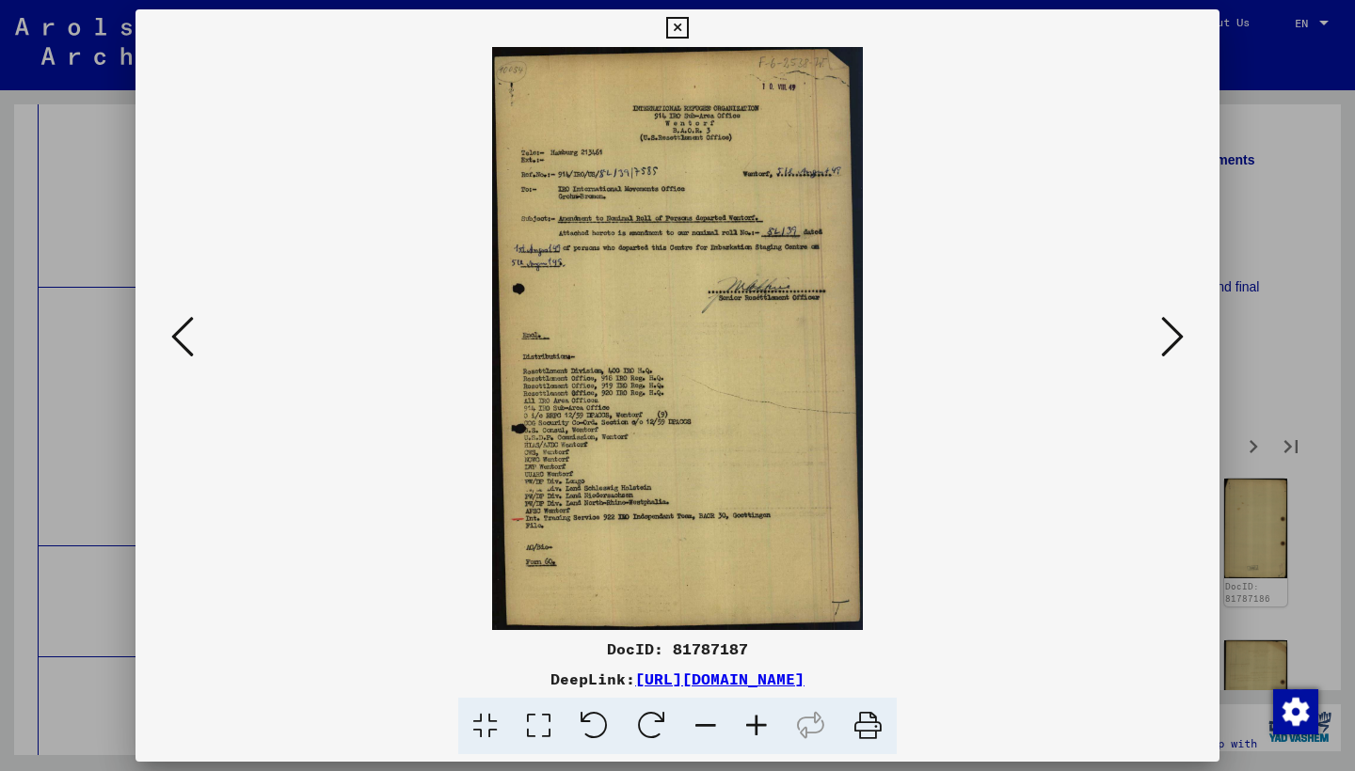
click at [1172, 340] on icon at bounding box center [1172, 336] width 23 height 45
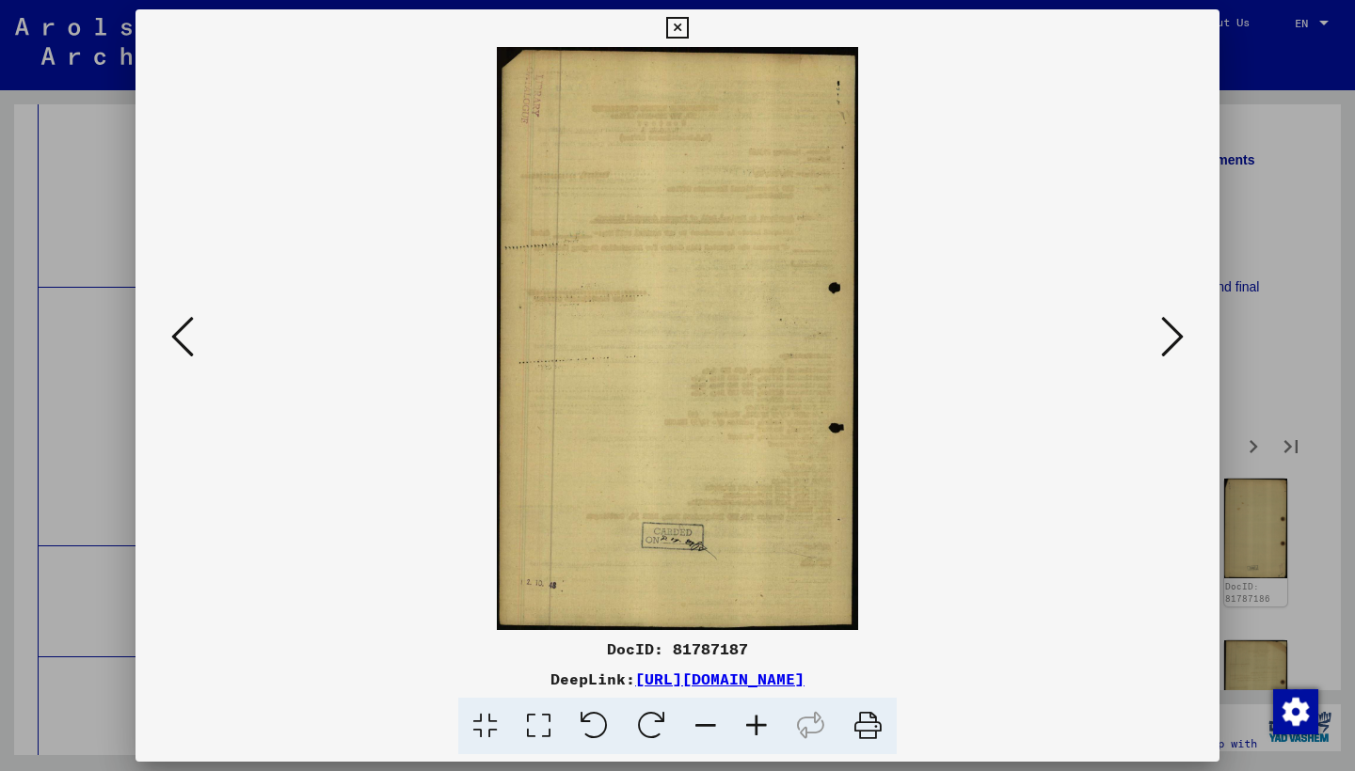
click at [1172, 340] on icon at bounding box center [1172, 336] width 23 height 45
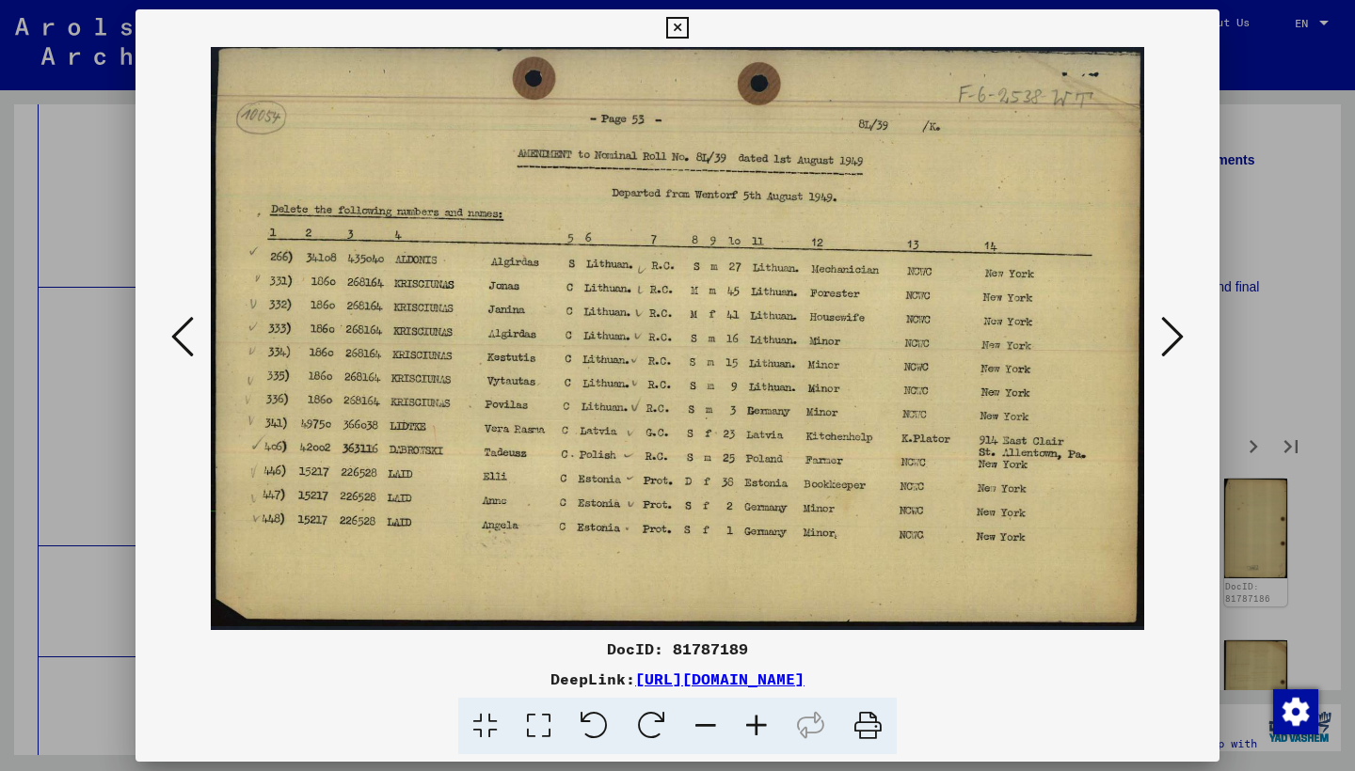
click at [1172, 340] on icon at bounding box center [1172, 336] width 23 height 45
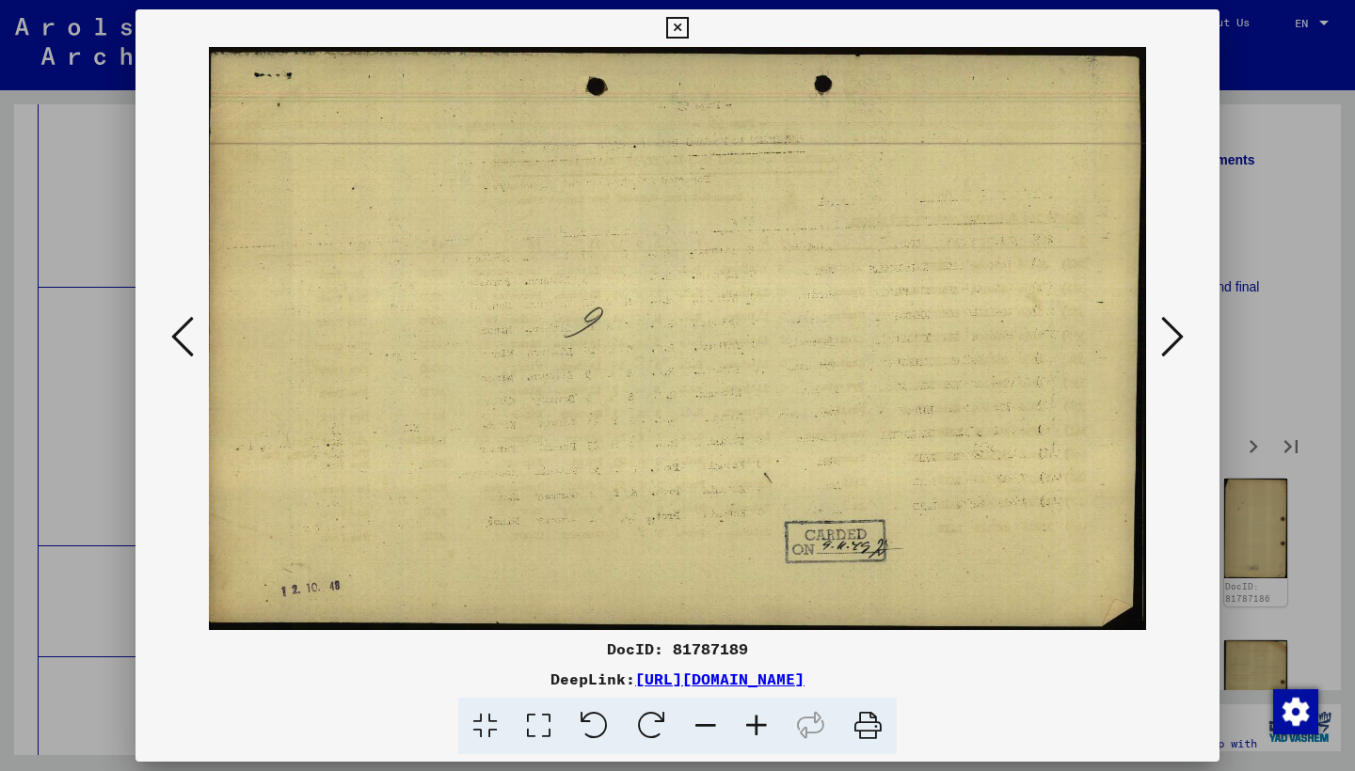
click at [1172, 340] on icon at bounding box center [1172, 336] width 23 height 45
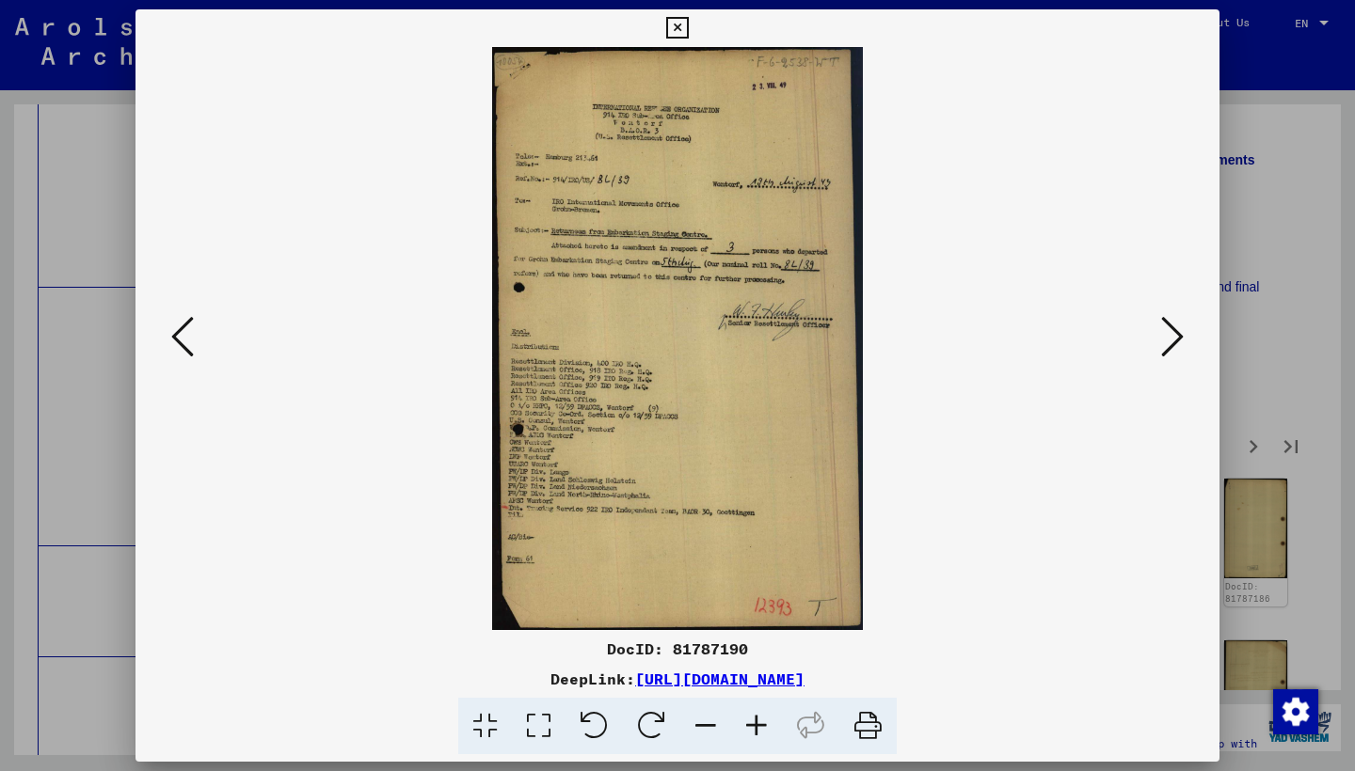
click at [1172, 340] on icon at bounding box center [1172, 336] width 23 height 45
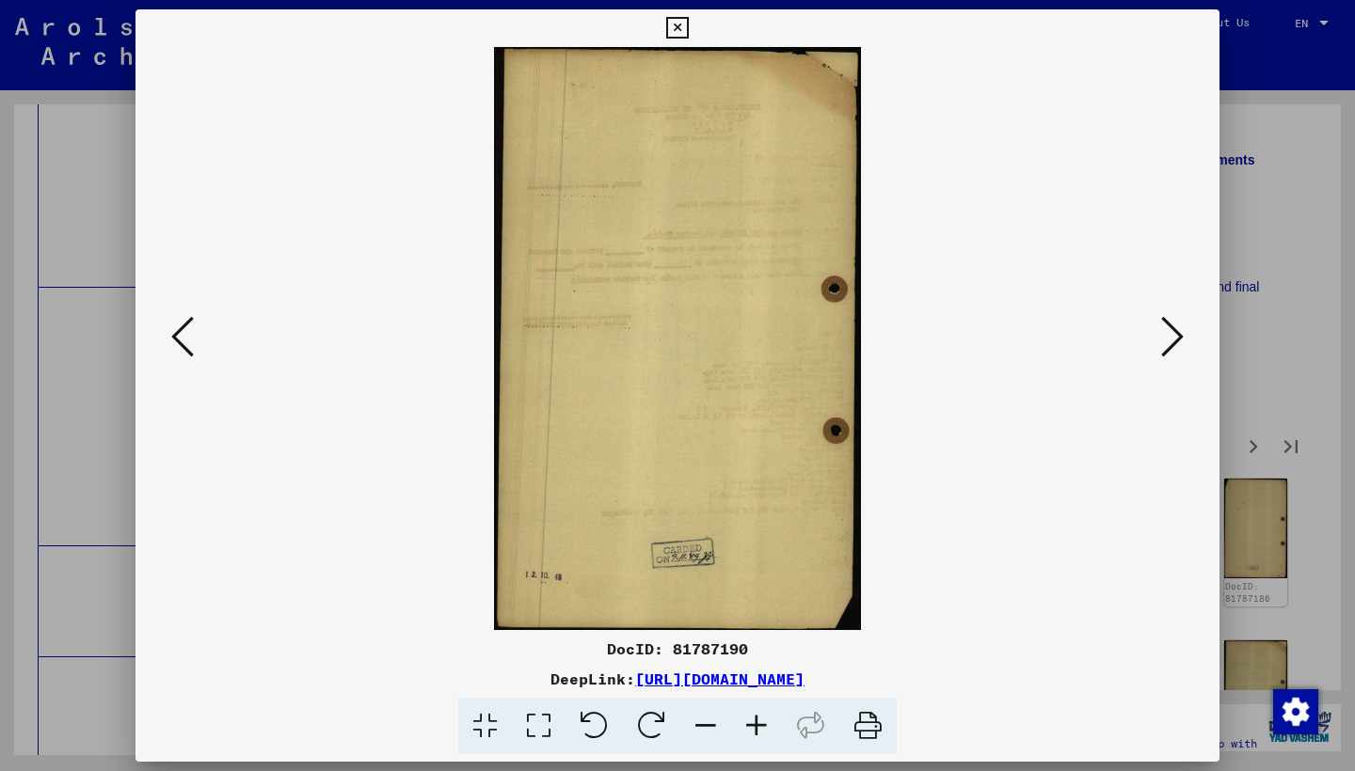
click at [1172, 340] on icon at bounding box center [1172, 336] width 23 height 45
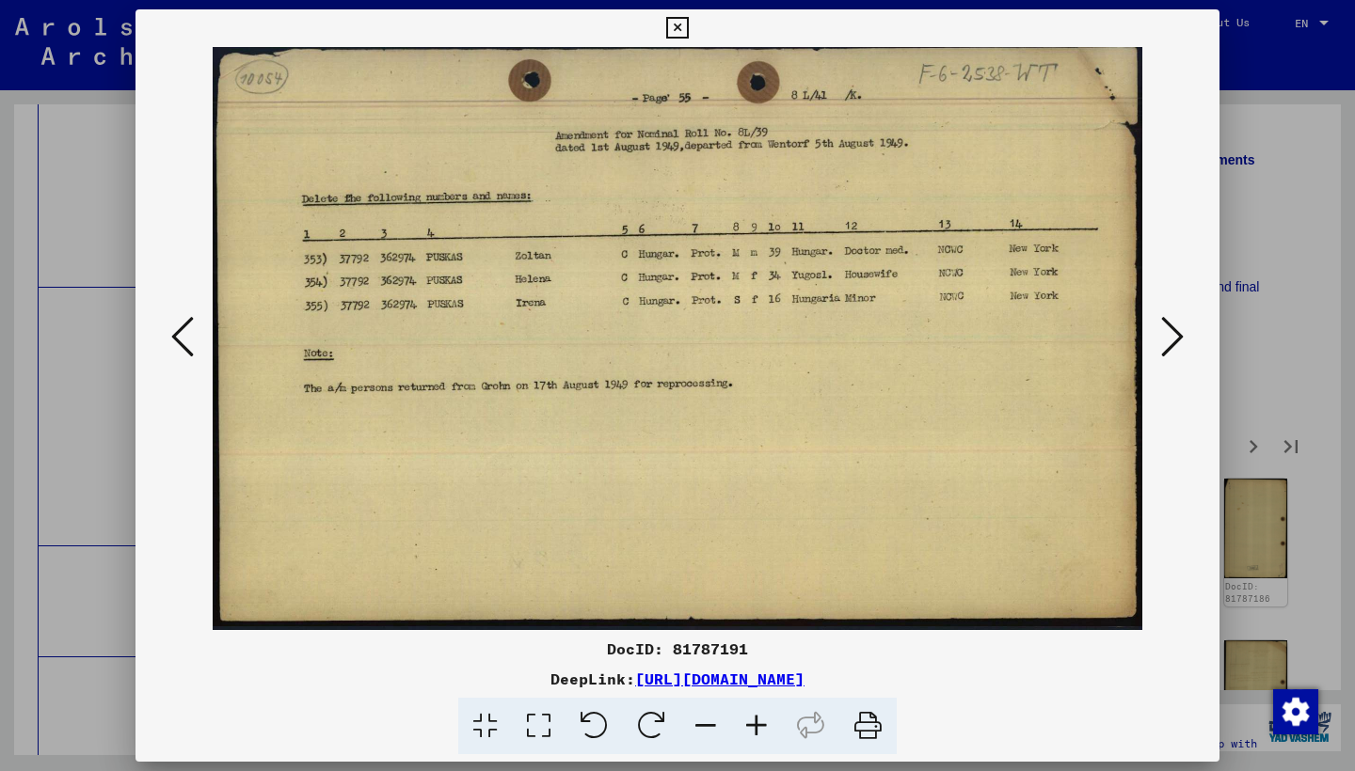
click at [1172, 340] on icon at bounding box center [1172, 336] width 23 height 45
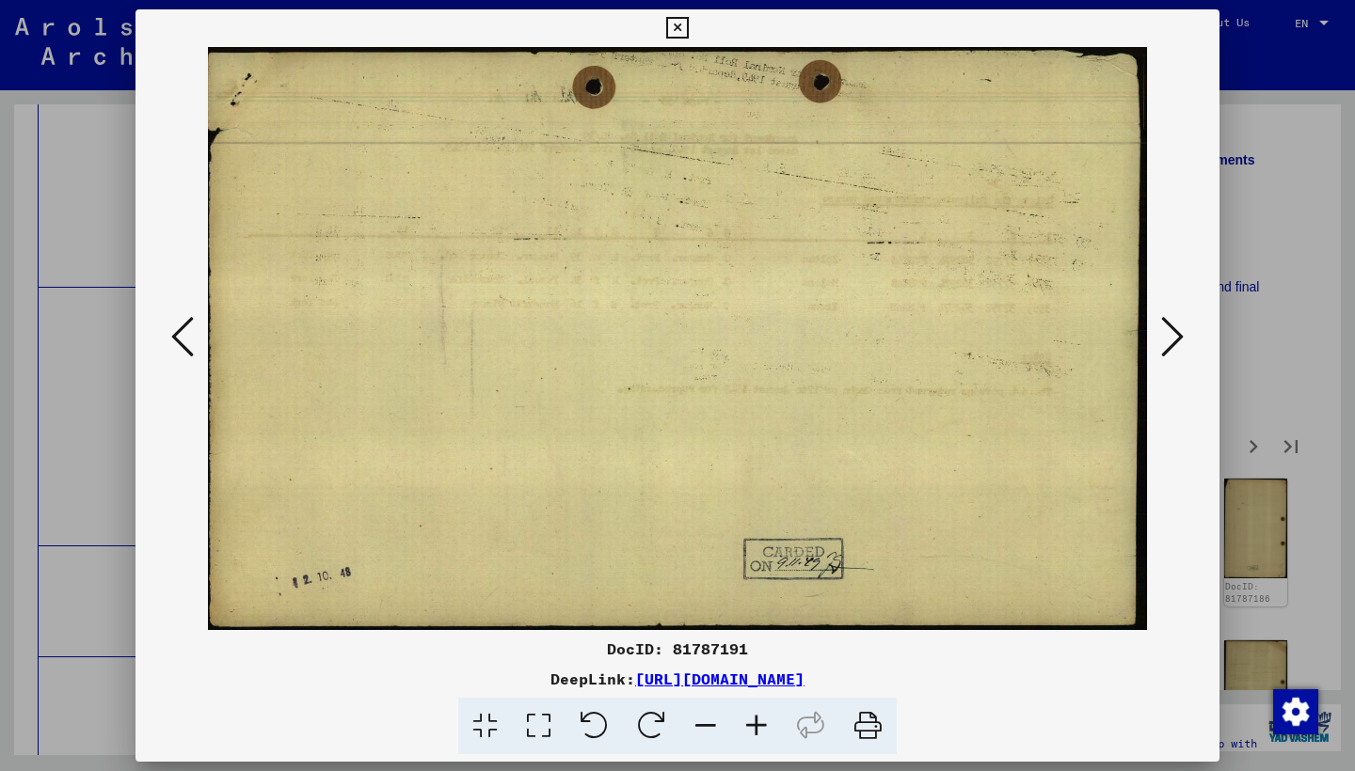
click at [1172, 340] on icon at bounding box center [1172, 336] width 23 height 45
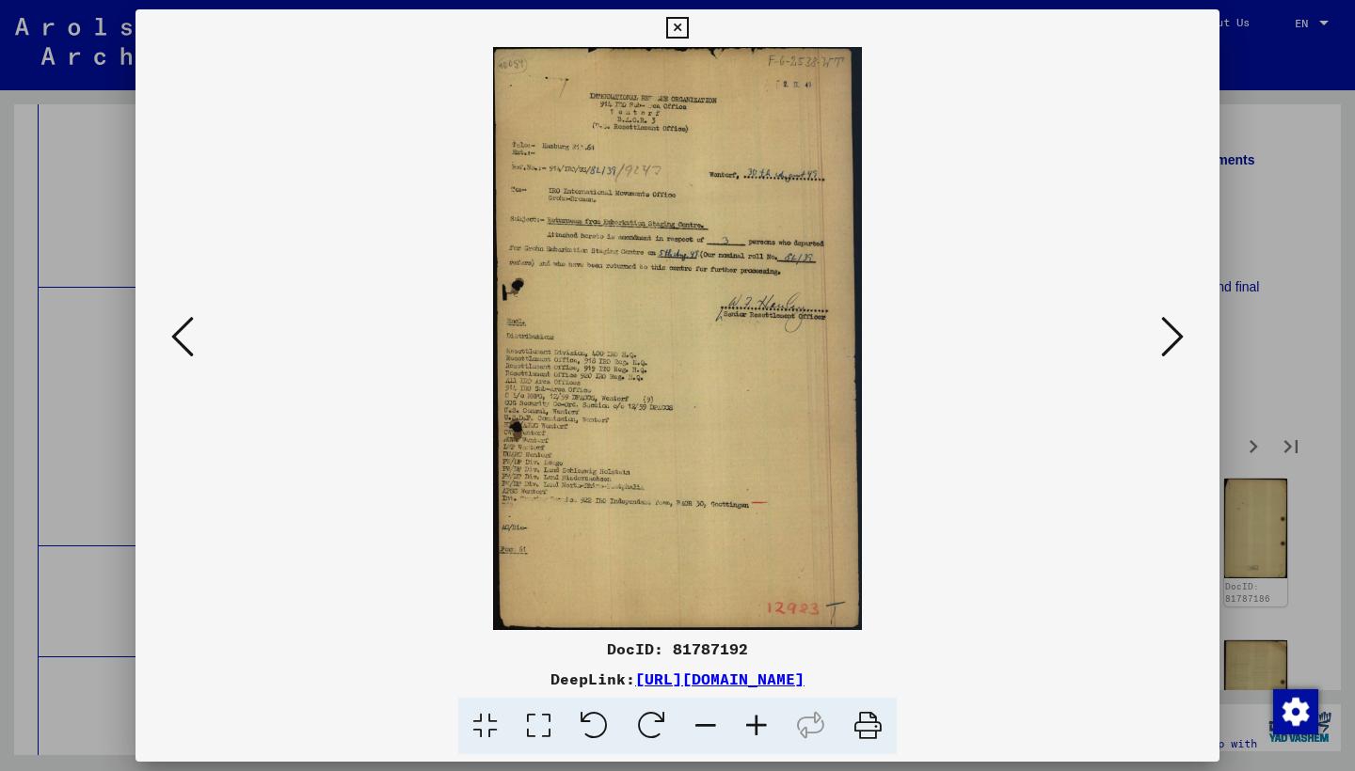
click at [1172, 340] on icon at bounding box center [1172, 336] width 23 height 45
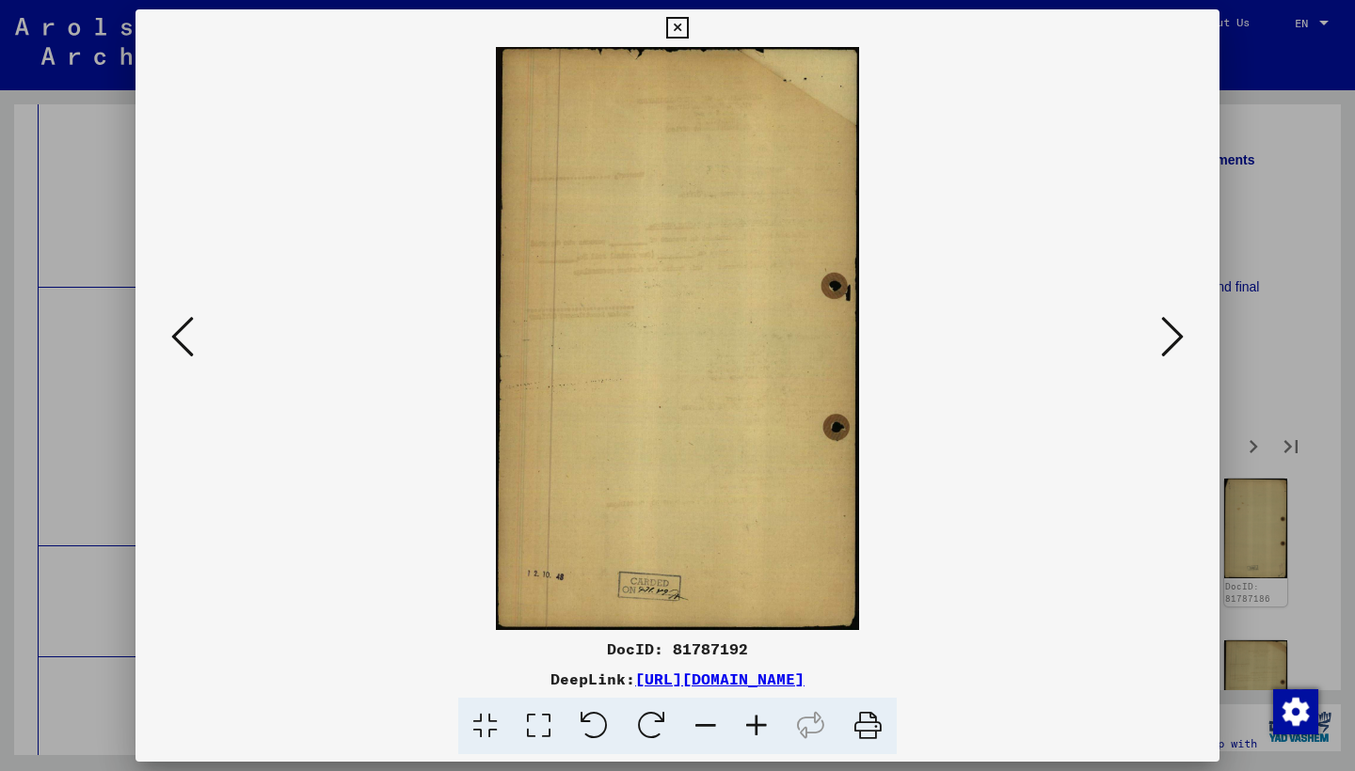
click at [1172, 340] on icon at bounding box center [1172, 336] width 23 height 45
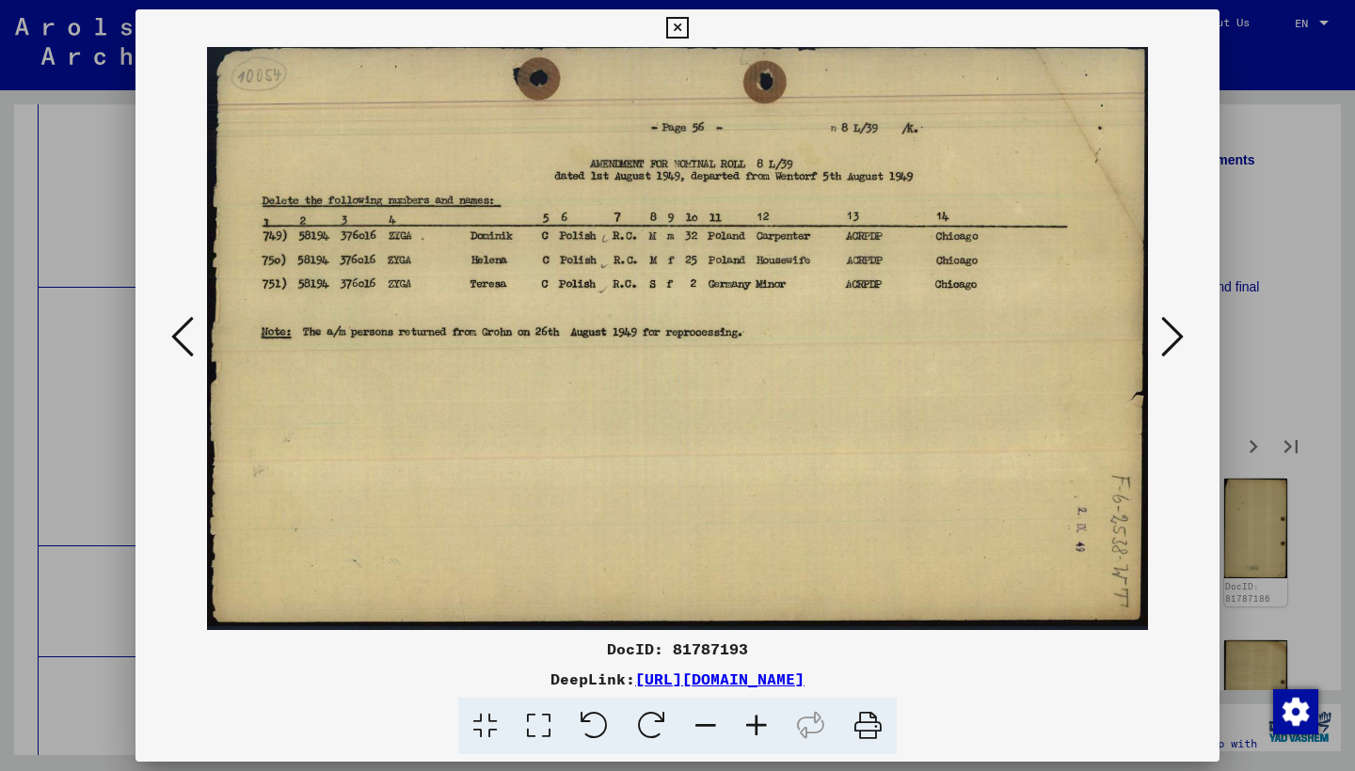
click at [1172, 340] on icon at bounding box center [1172, 336] width 23 height 45
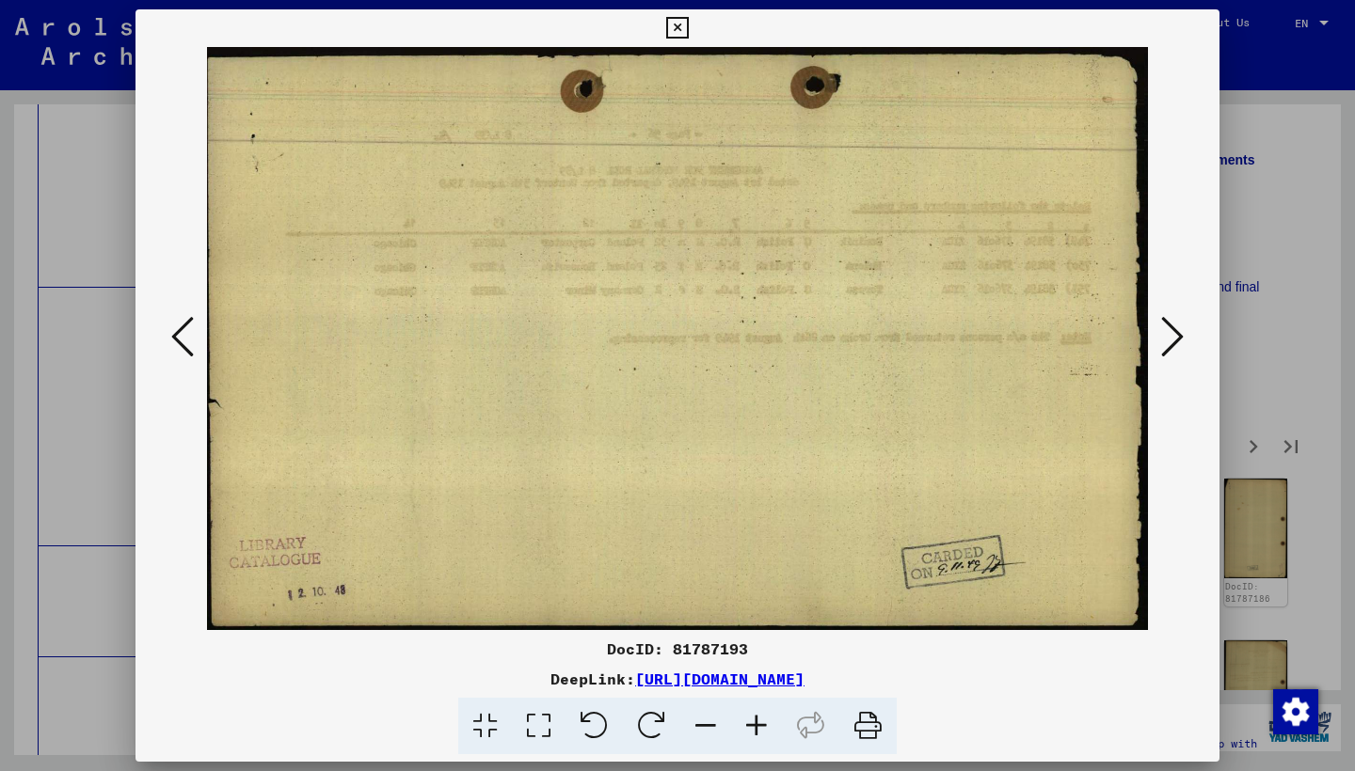
click at [1172, 340] on icon at bounding box center [1172, 336] width 23 height 45
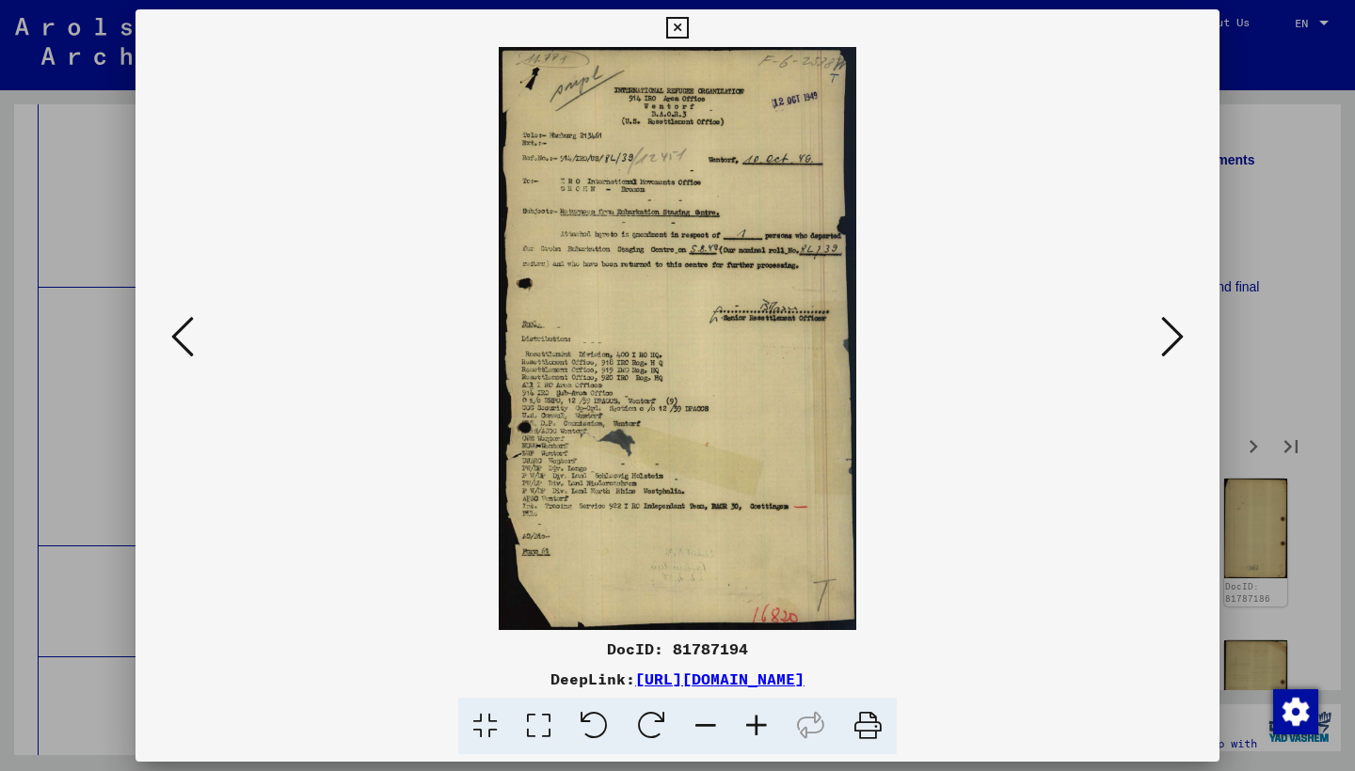
click at [1172, 340] on icon at bounding box center [1172, 336] width 23 height 45
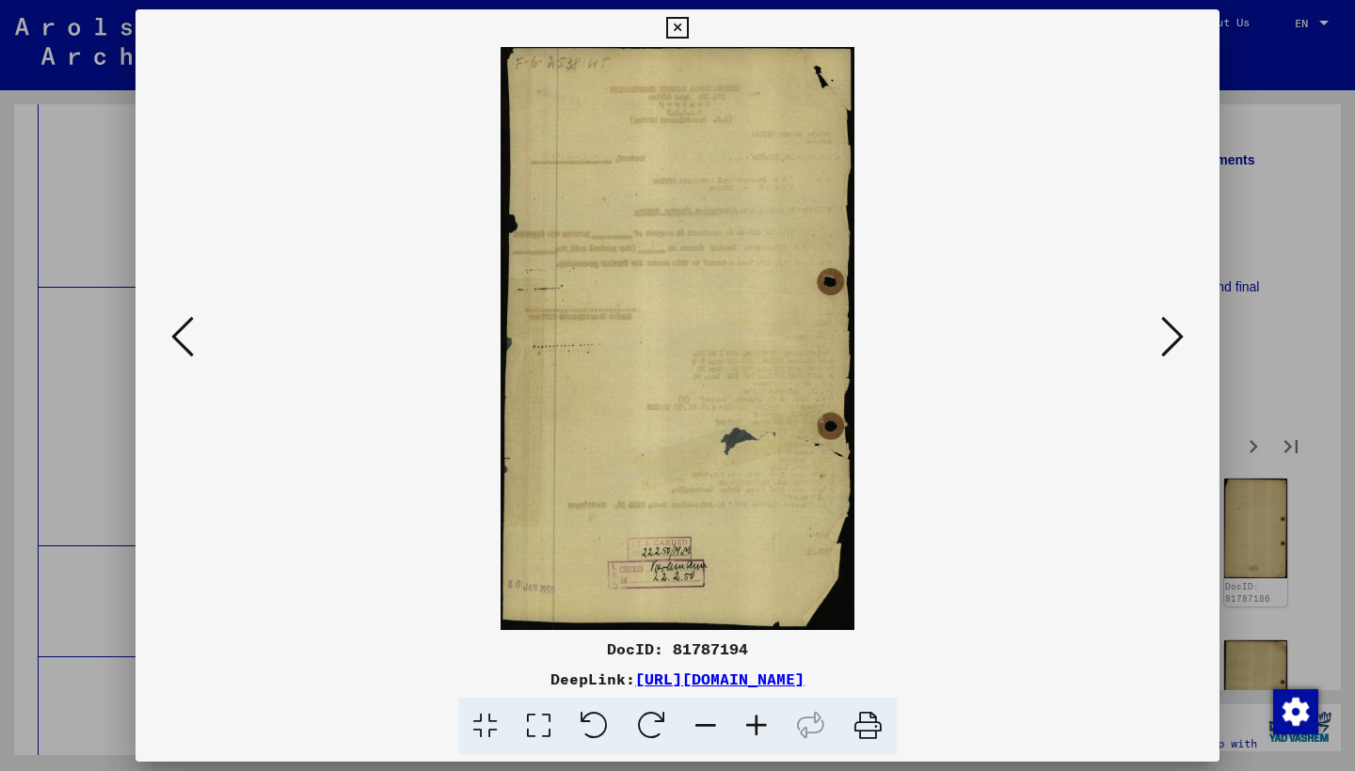
click at [1172, 340] on icon at bounding box center [1172, 336] width 23 height 45
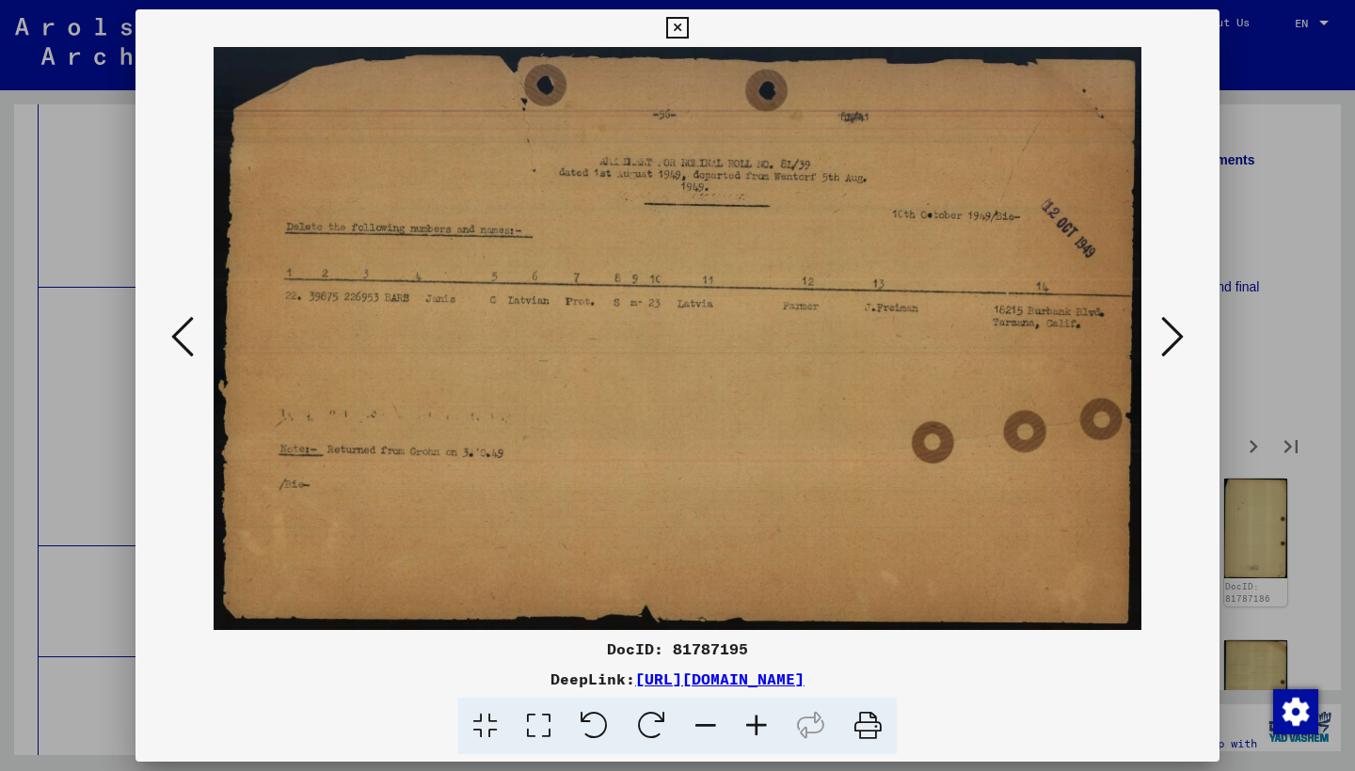
click at [1172, 340] on icon at bounding box center [1172, 336] width 23 height 45
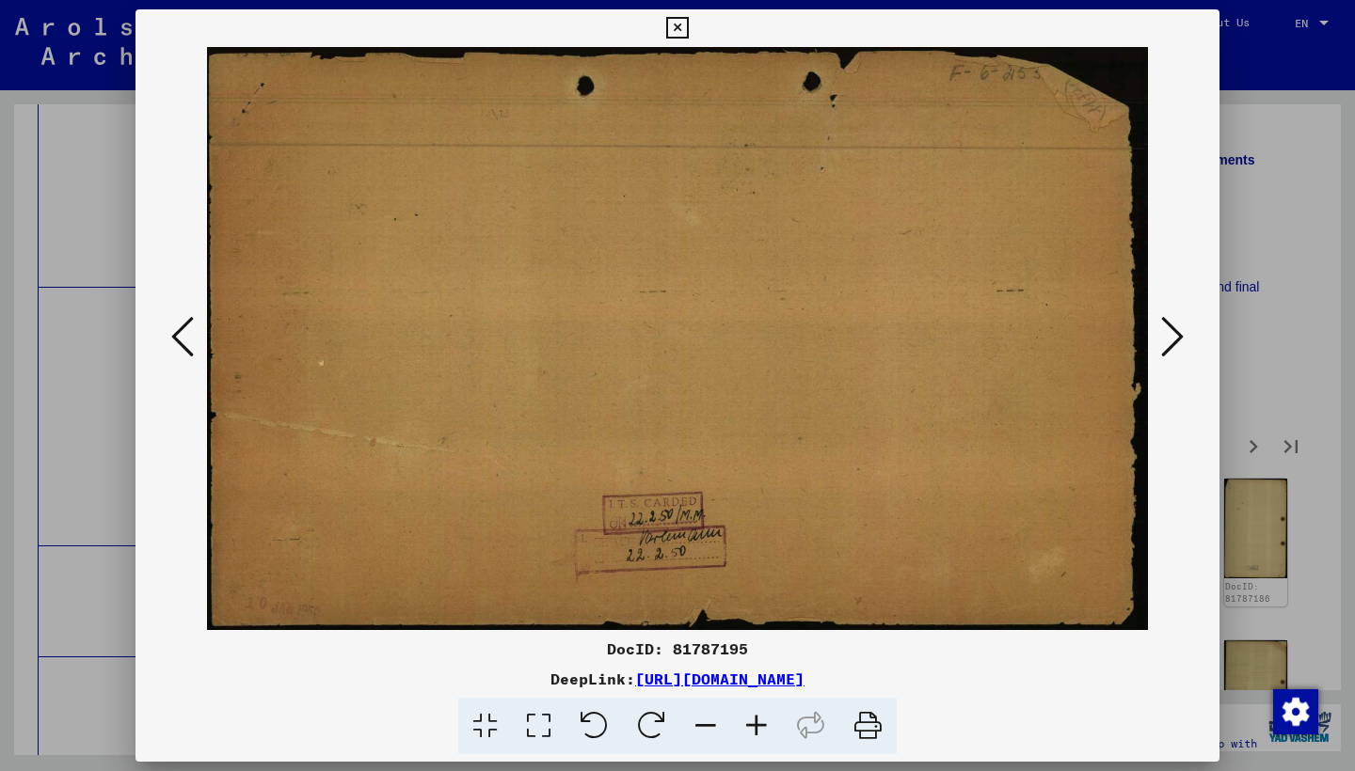
click at [1172, 340] on icon at bounding box center [1172, 336] width 23 height 45
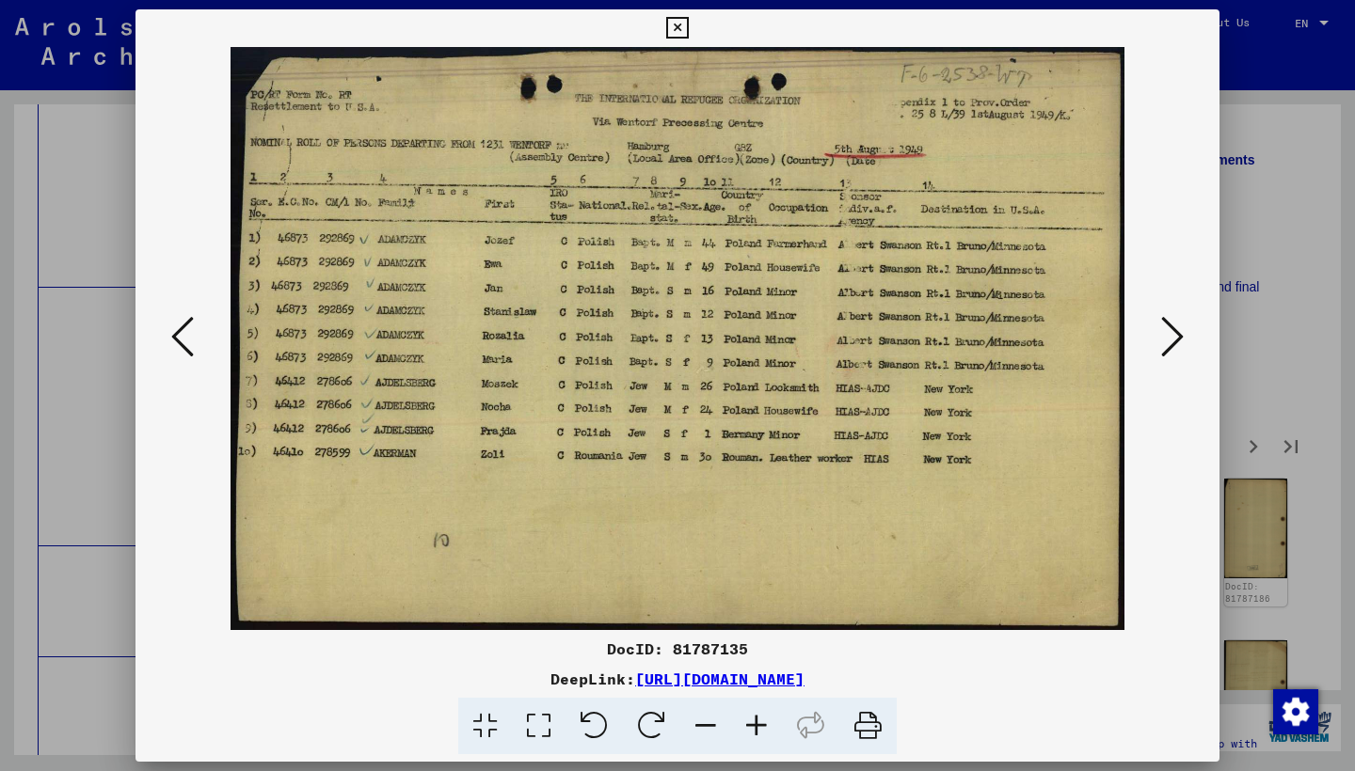
click at [1172, 340] on icon at bounding box center [1172, 336] width 23 height 45
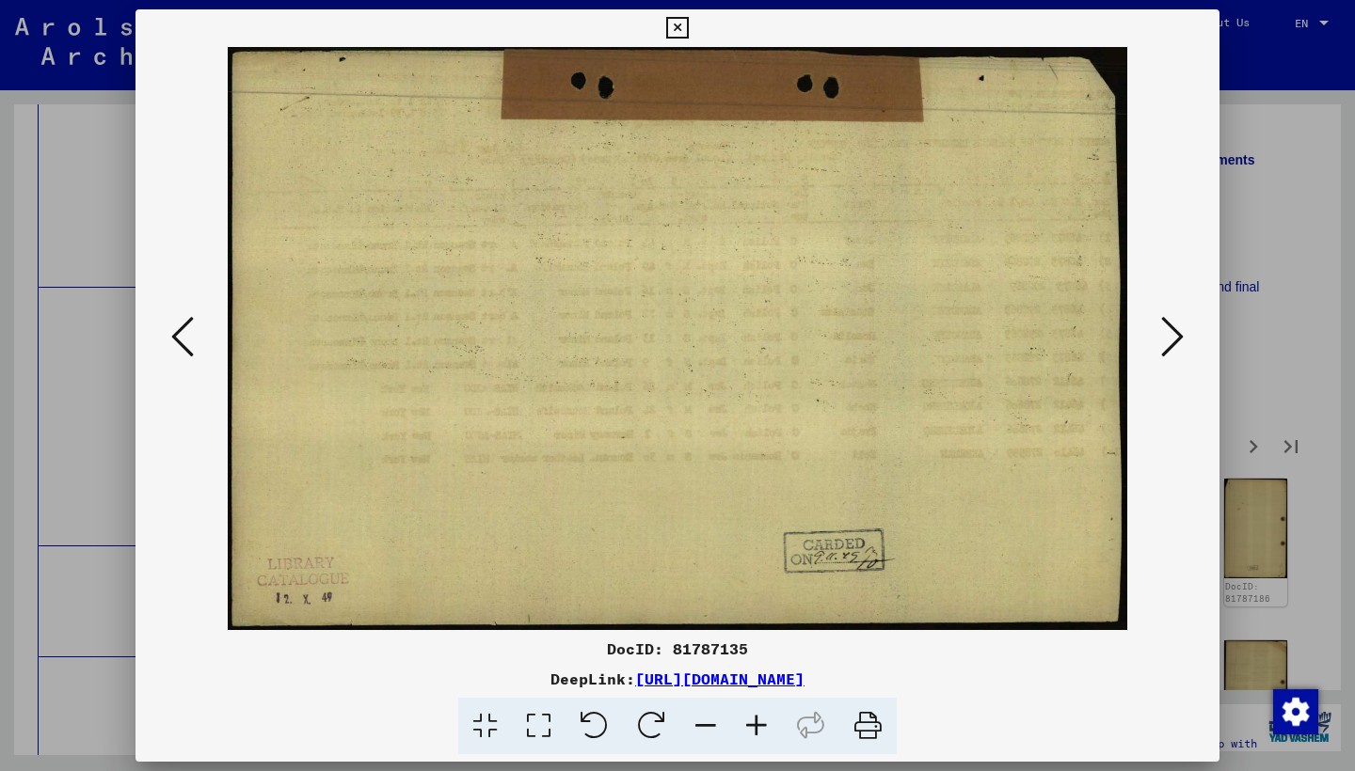
click at [1172, 340] on icon at bounding box center [1172, 336] width 23 height 45
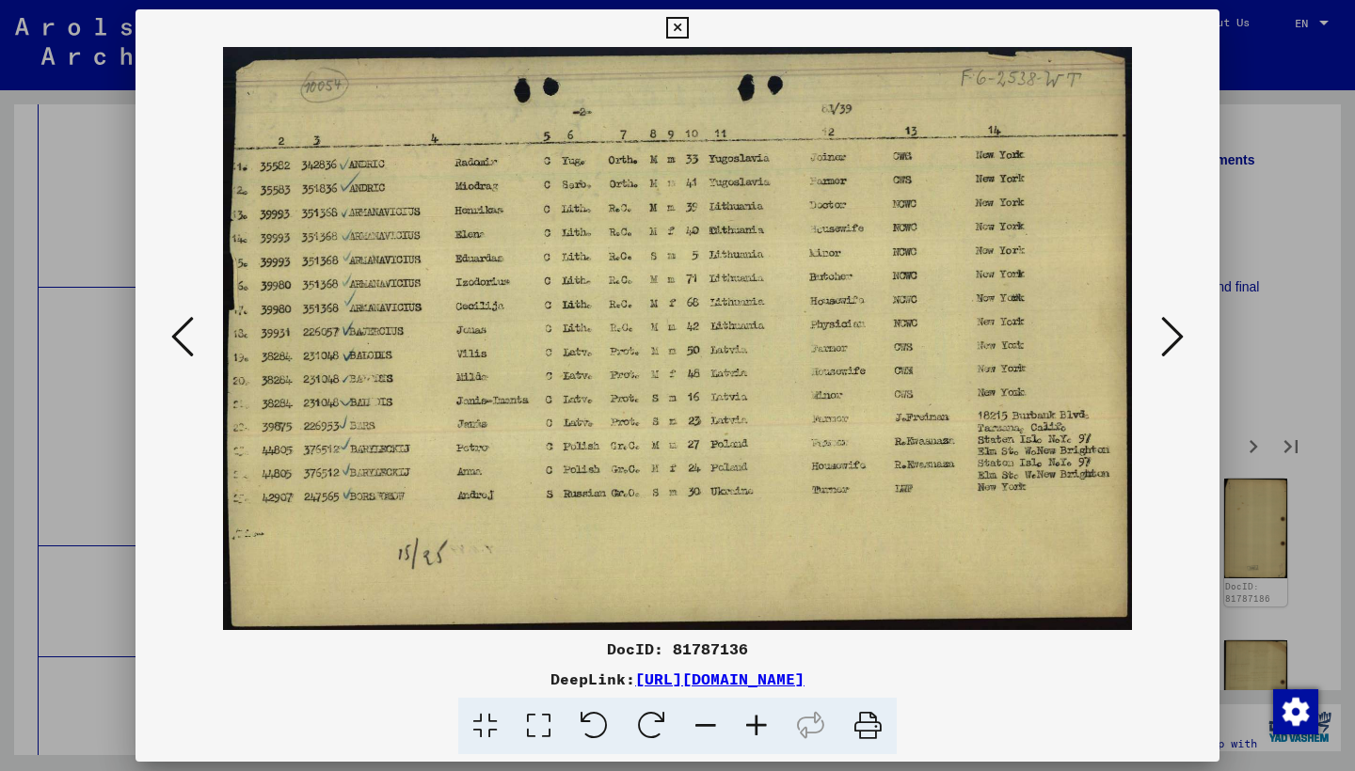
click at [1172, 340] on icon at bounding box center [1172, 336] width 23 height 45
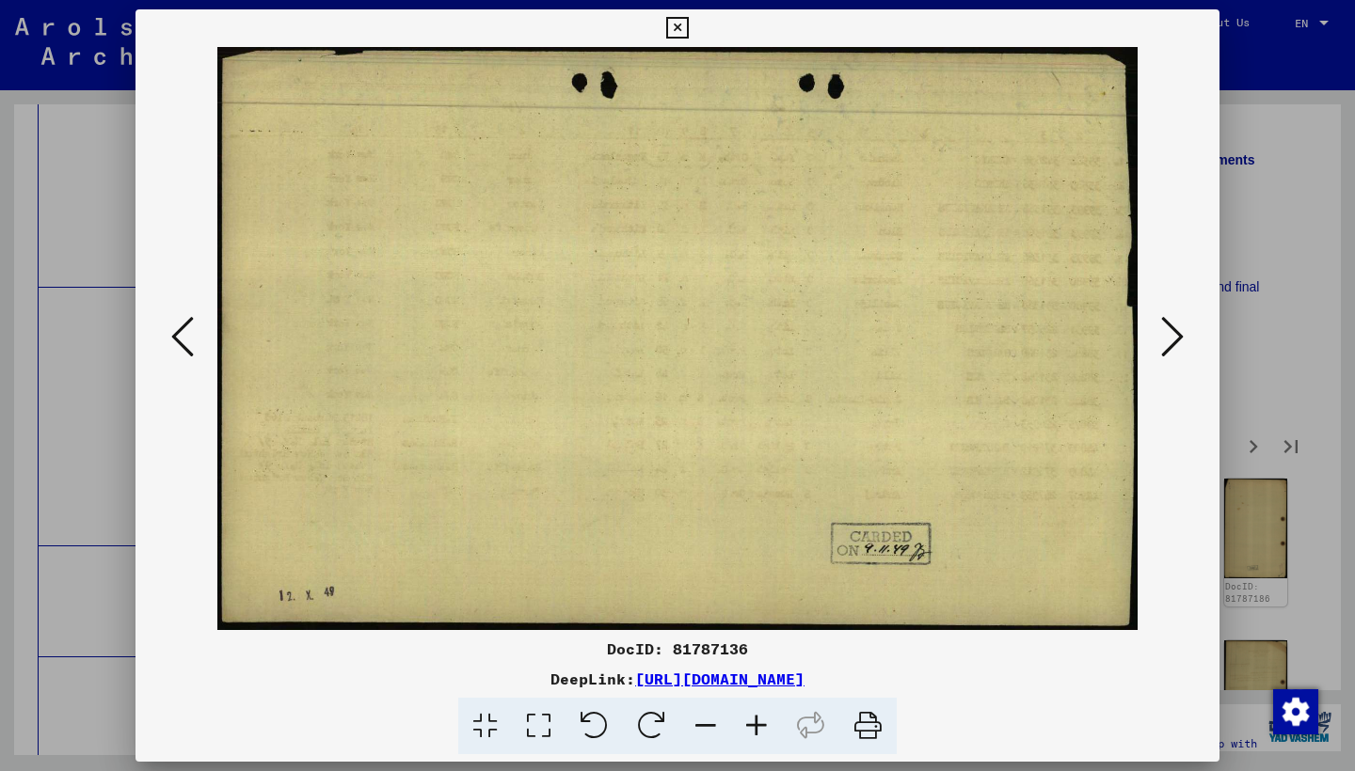
click at [1171, 340] on icon at bounding box center [1172, 336] width 23 height 45
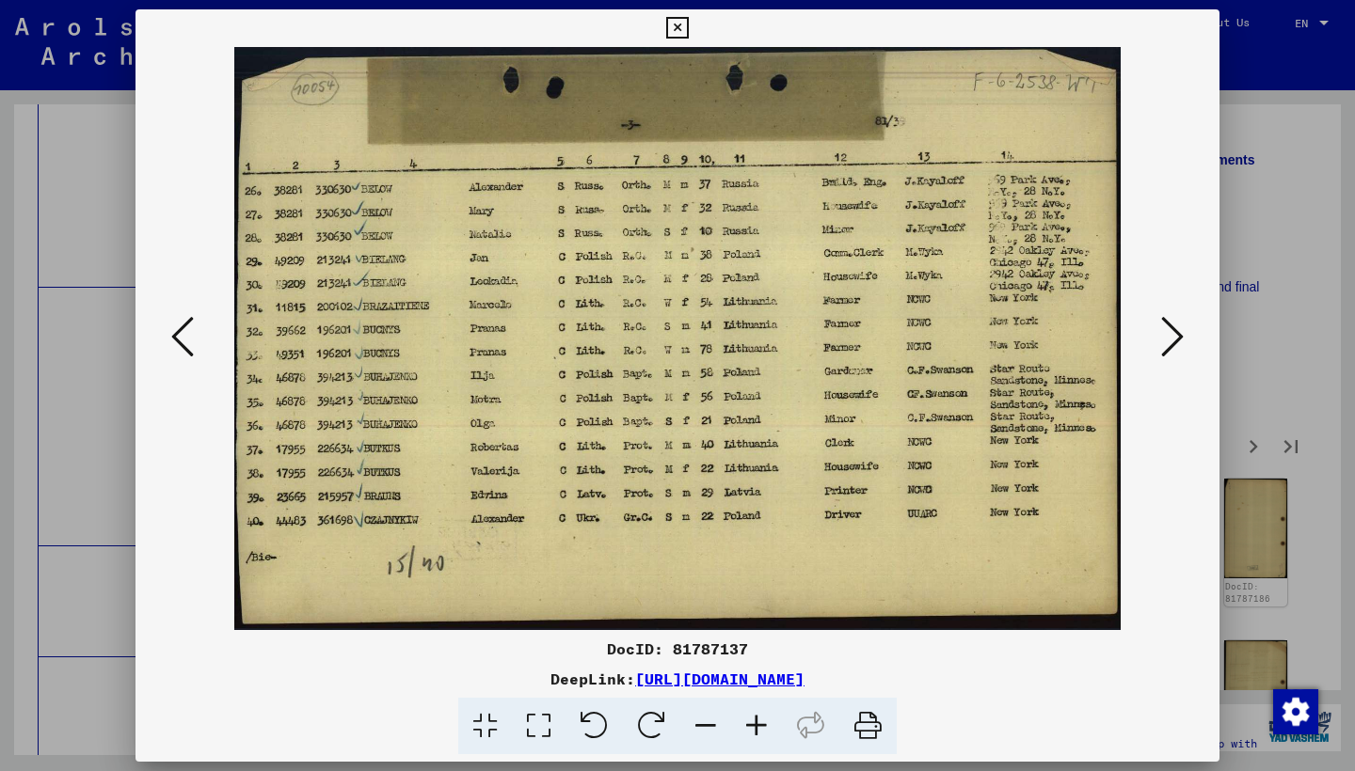
click at [1171, 340] on icon at bounding box center [1172, 336] width 23 height 45
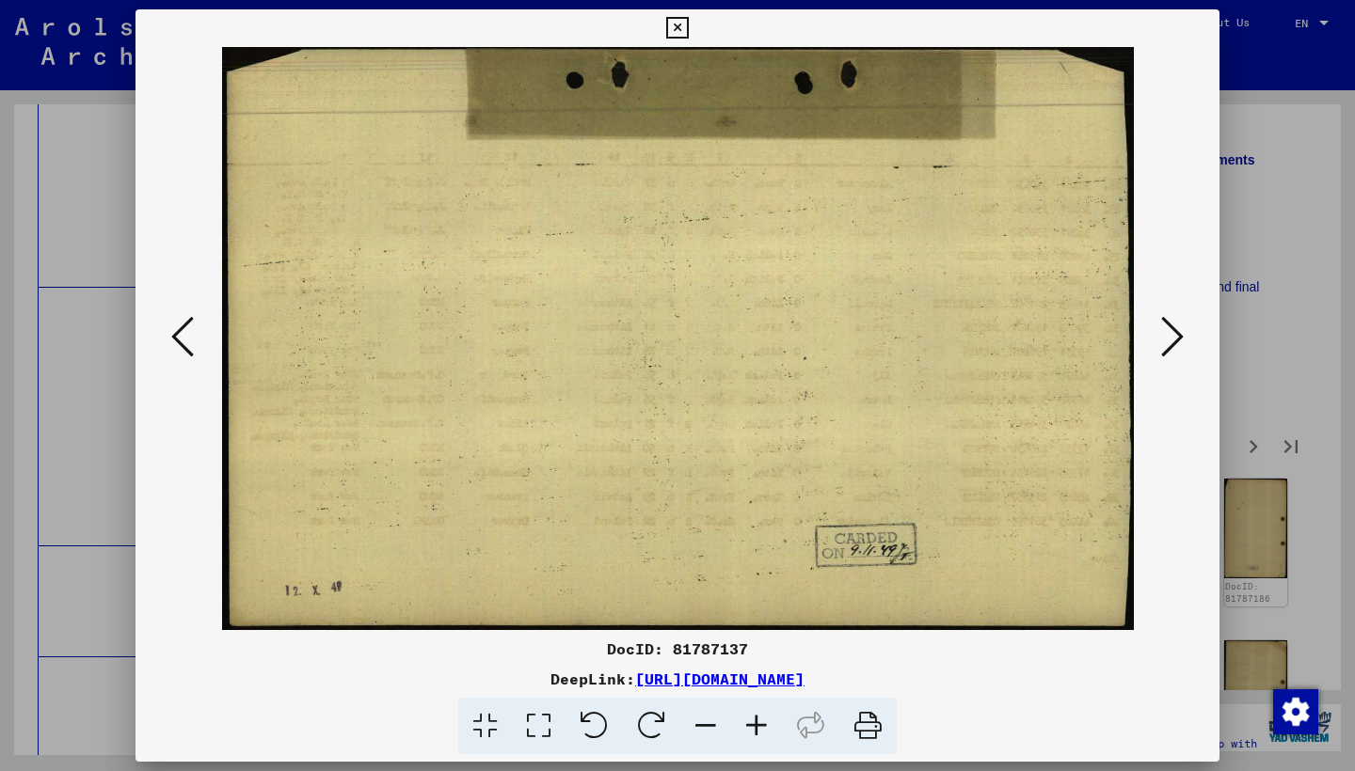
click at [1171, 340] on icon at bounding box center [1172, 336] width 23 height 45
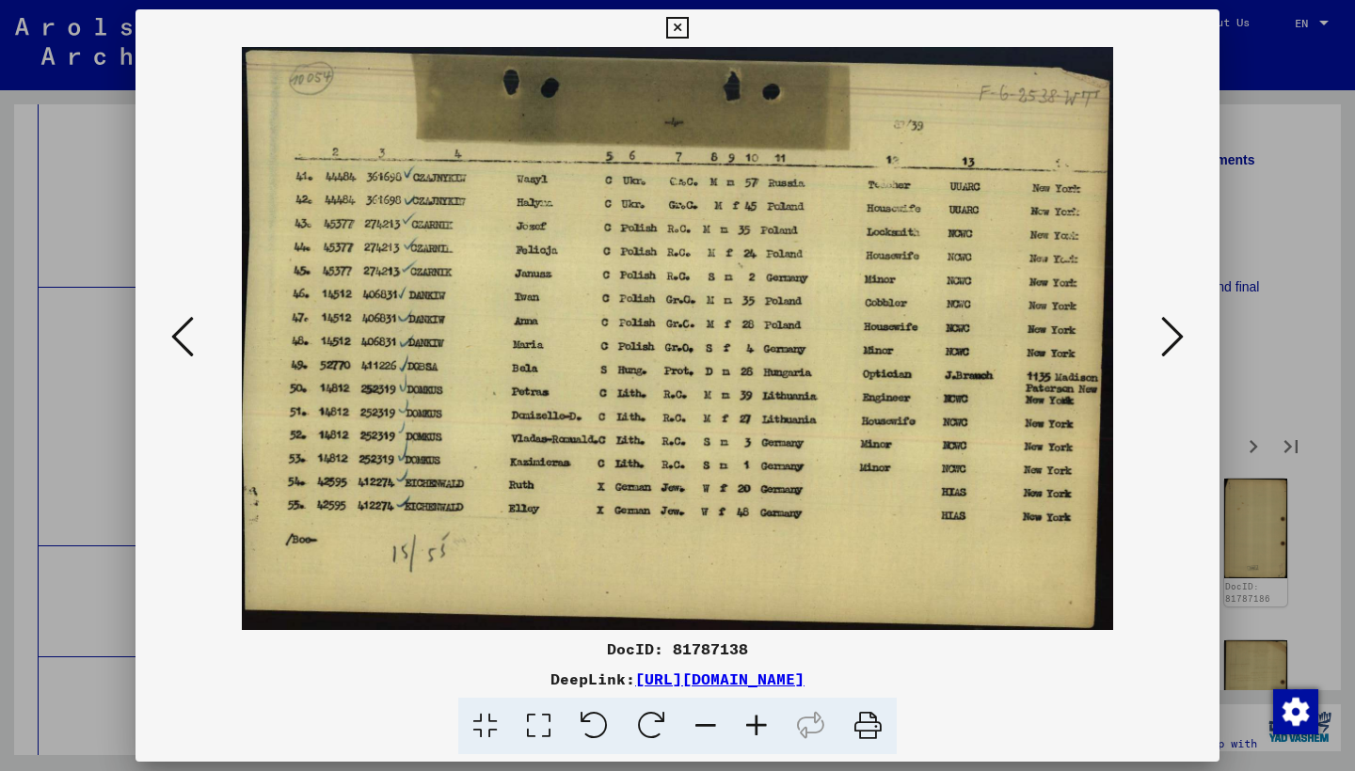
click at [1171, 340] on icon at bounding box center [1172, 336] width 23 height 45
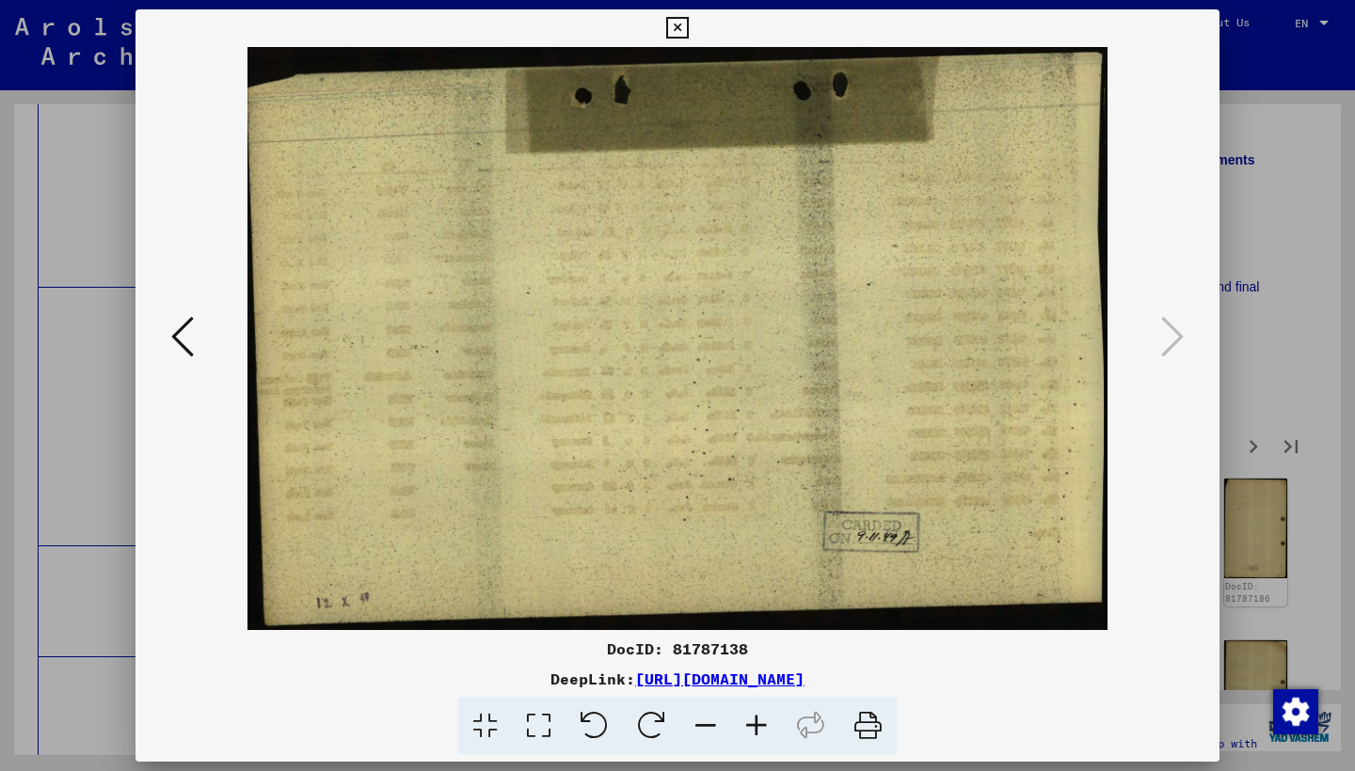
click at [688, 33] on icon at bounding box center [677, 28] width 22 height 23
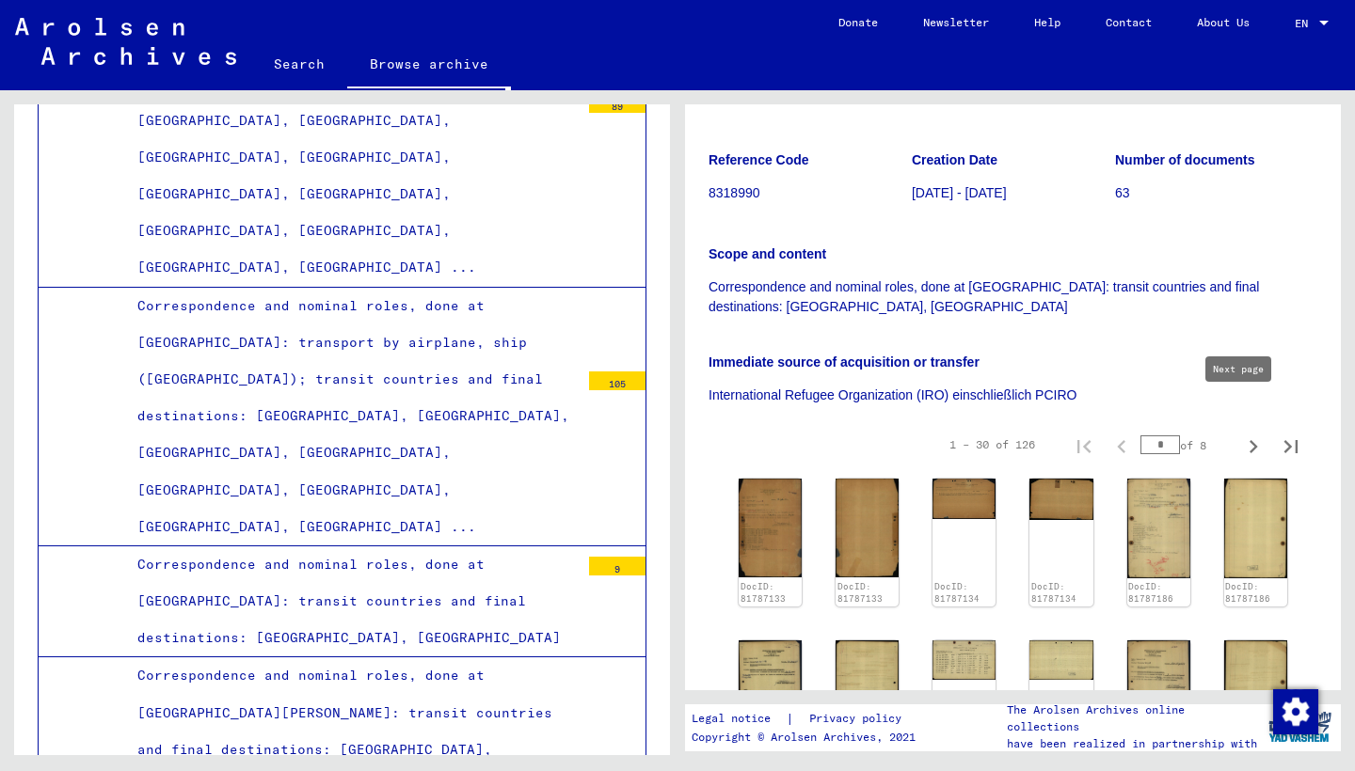
click at [1249, 440] on icon "Next page" at bounding box center [1253, 446] width 8 height 13
type input "*"
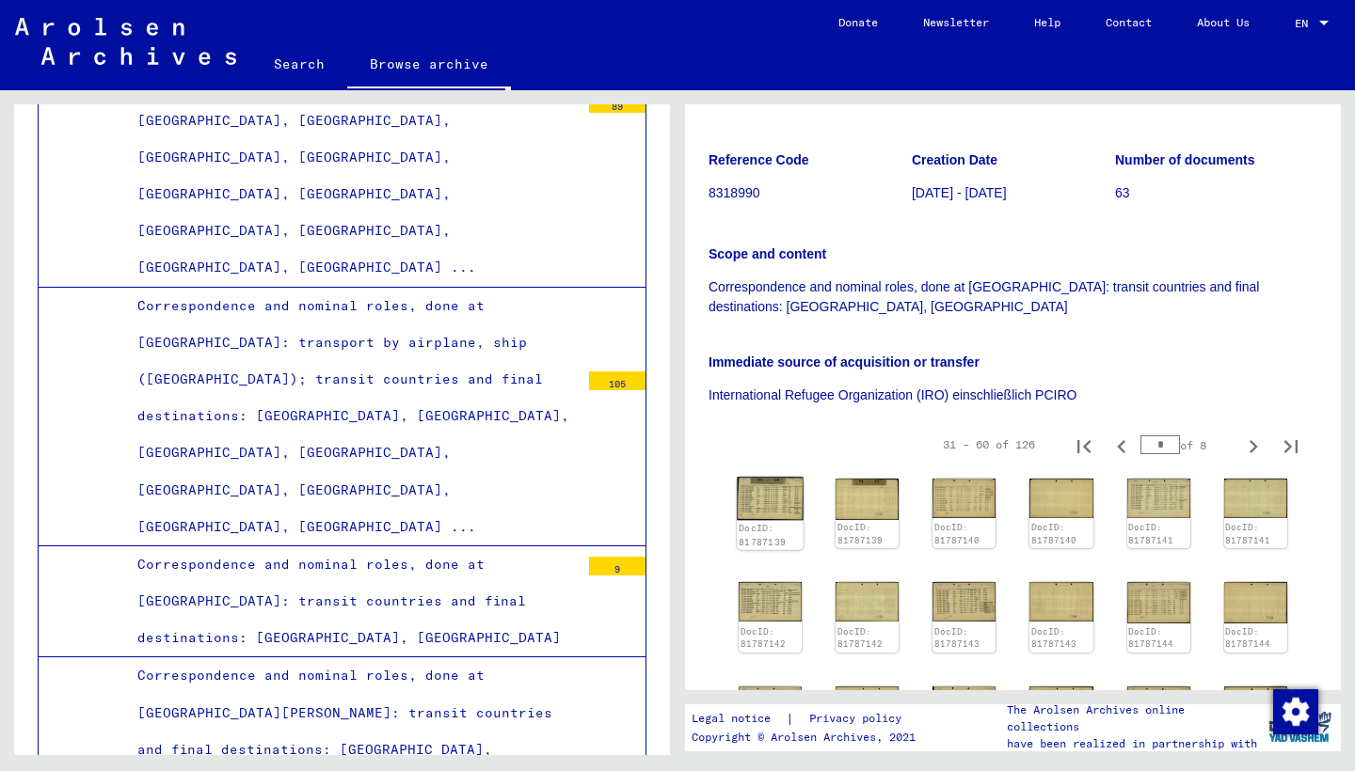
click at [777, 477] on img at bounding box center [770, 498] width 67 height 43
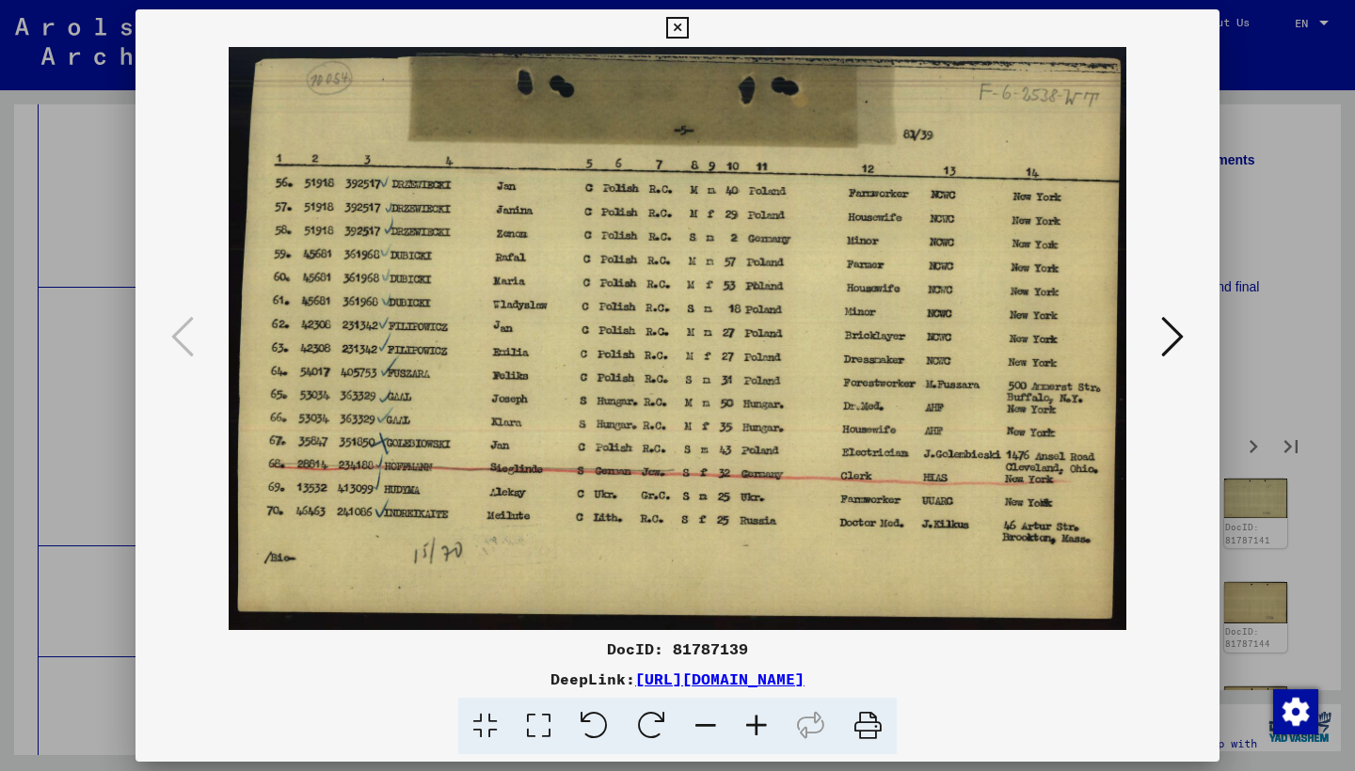
click at [1170, 334] on icon at bounding box center [1172, 336] width 23 height 45
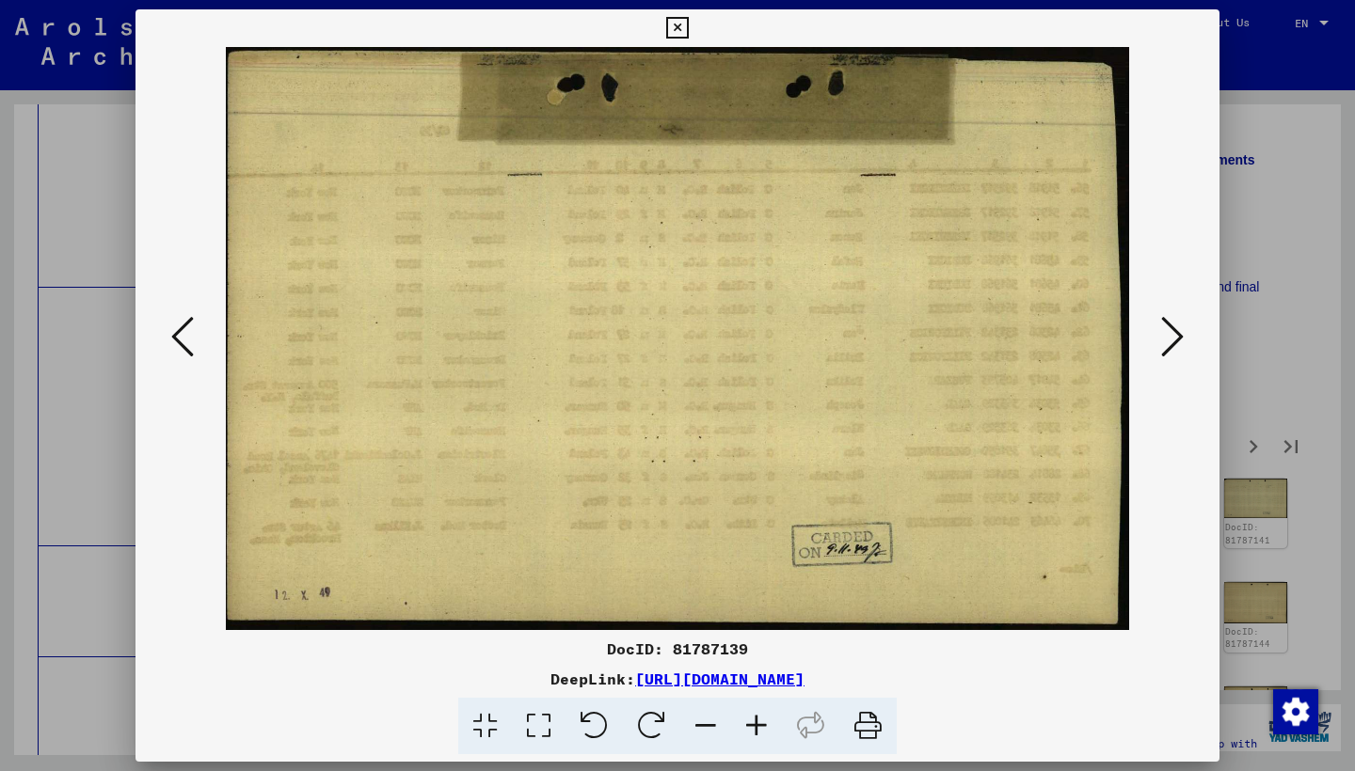
click at [1170, 334] on icon at bounding box center [1172, 336] width 23 height 45
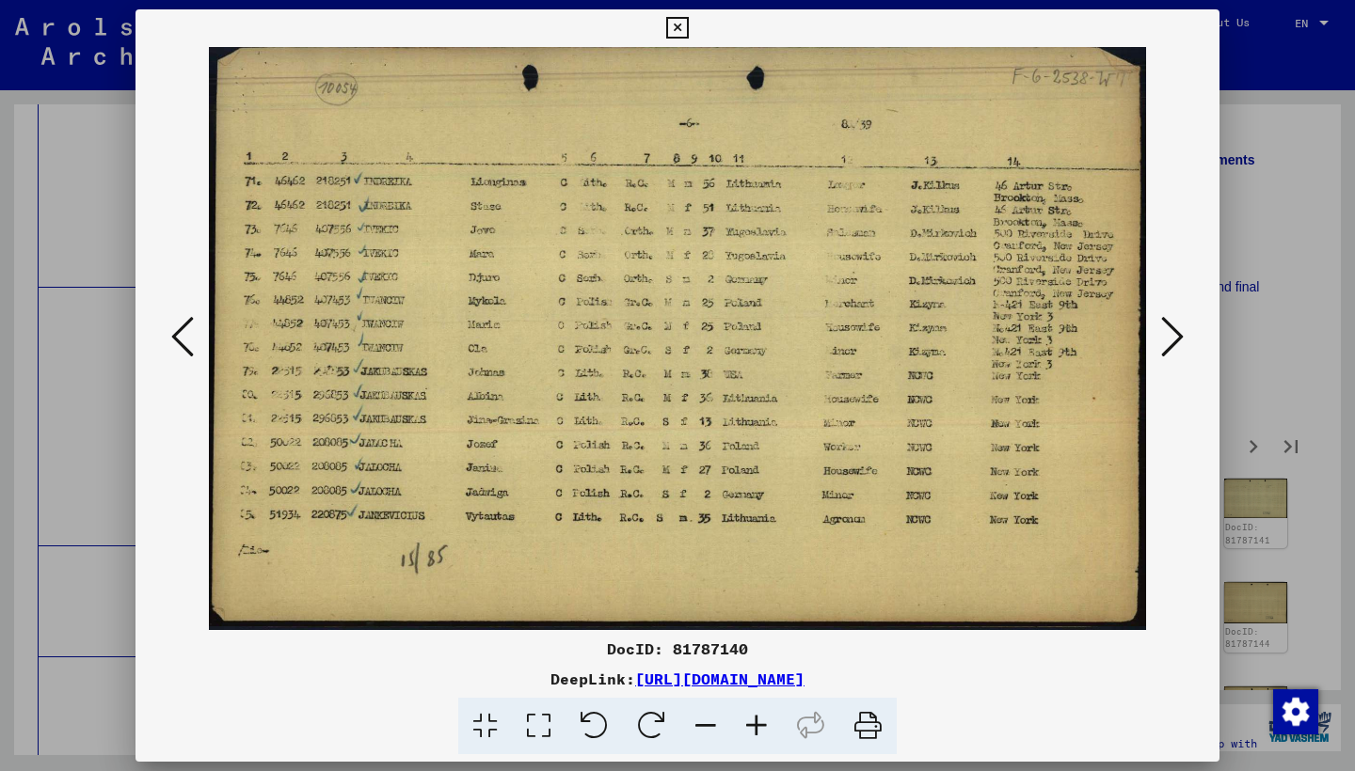
click at [1170, 334] on icon at bounding box center [1172, 336] width 23 height 45
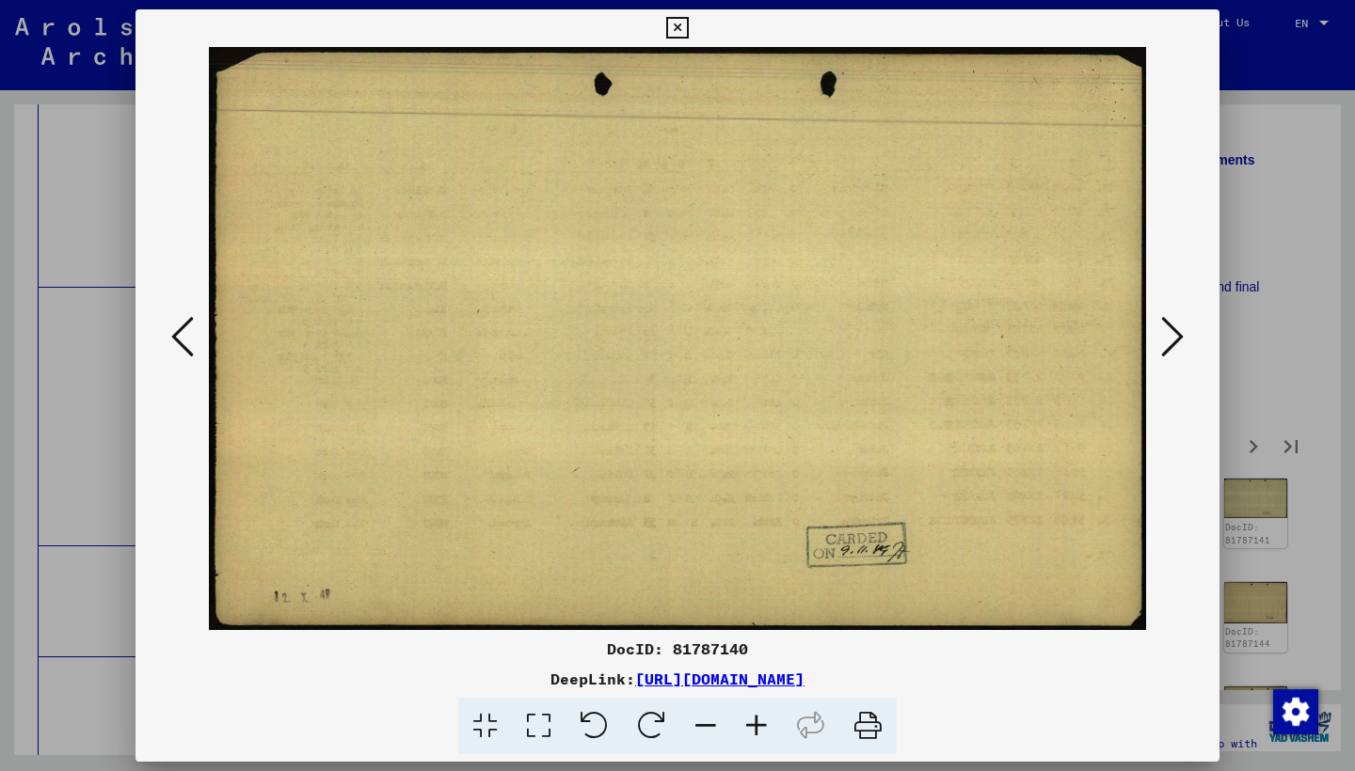
click at [1170, 334] on icon at bounding box center [1172, 336] width 23 height 45
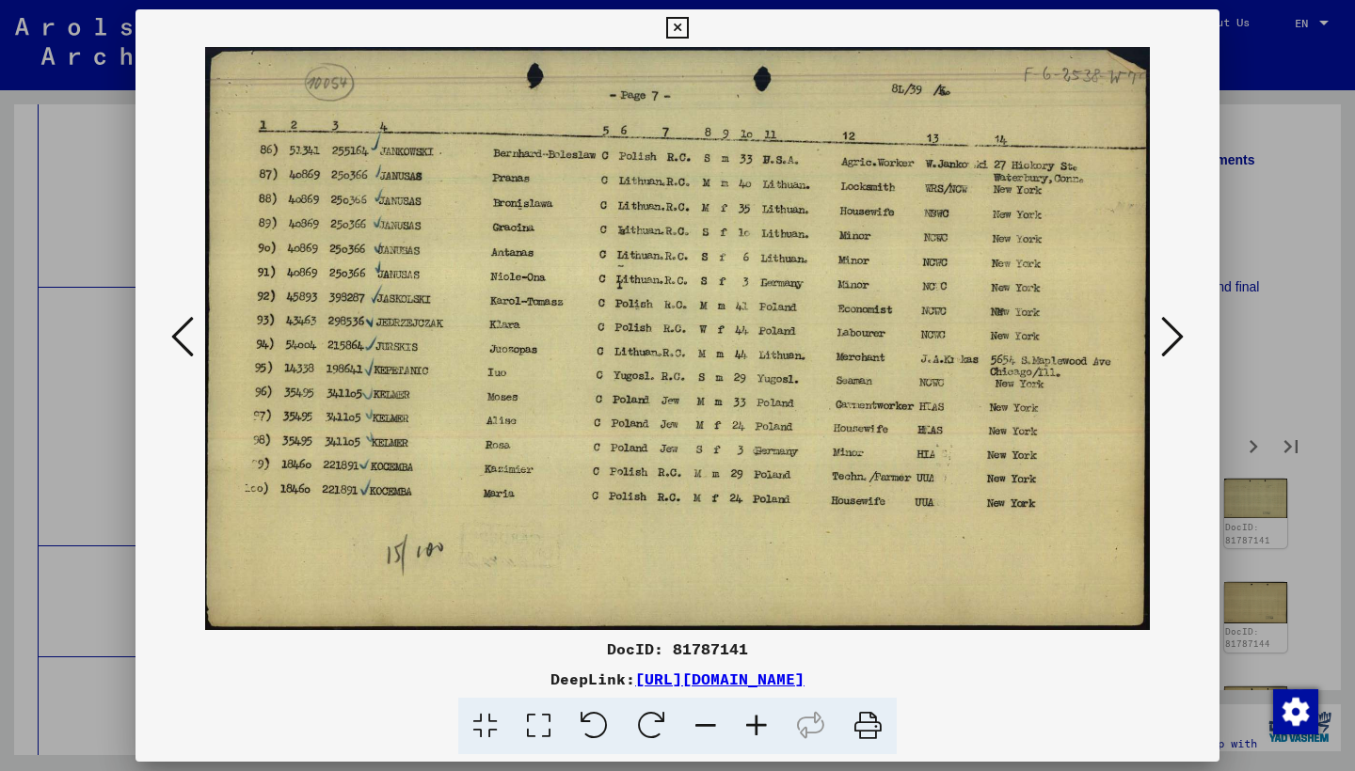
click at [1170, 332] on icon at bounding box center [1172, 336] width 23 height 45
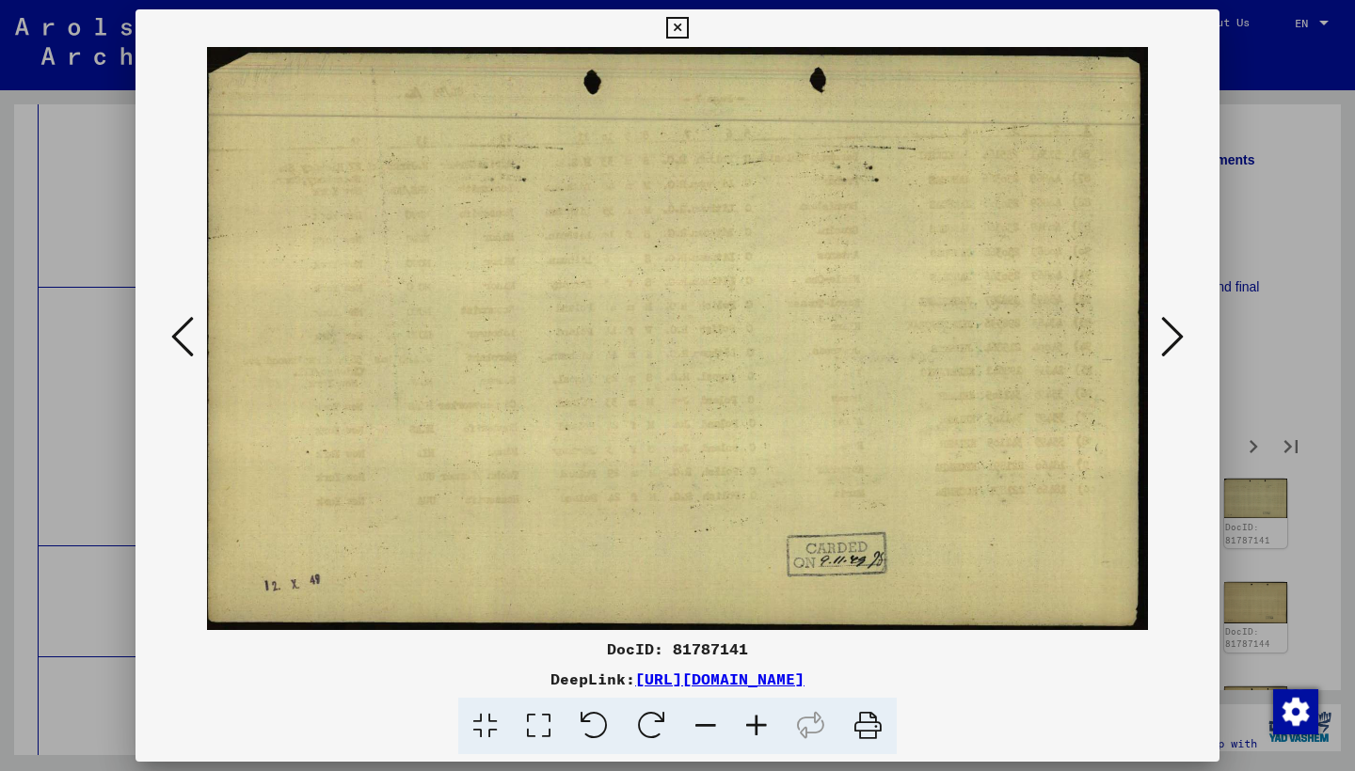
click at [1170, 332] on icon at bounding box center [1172, 336] width 23 height 45
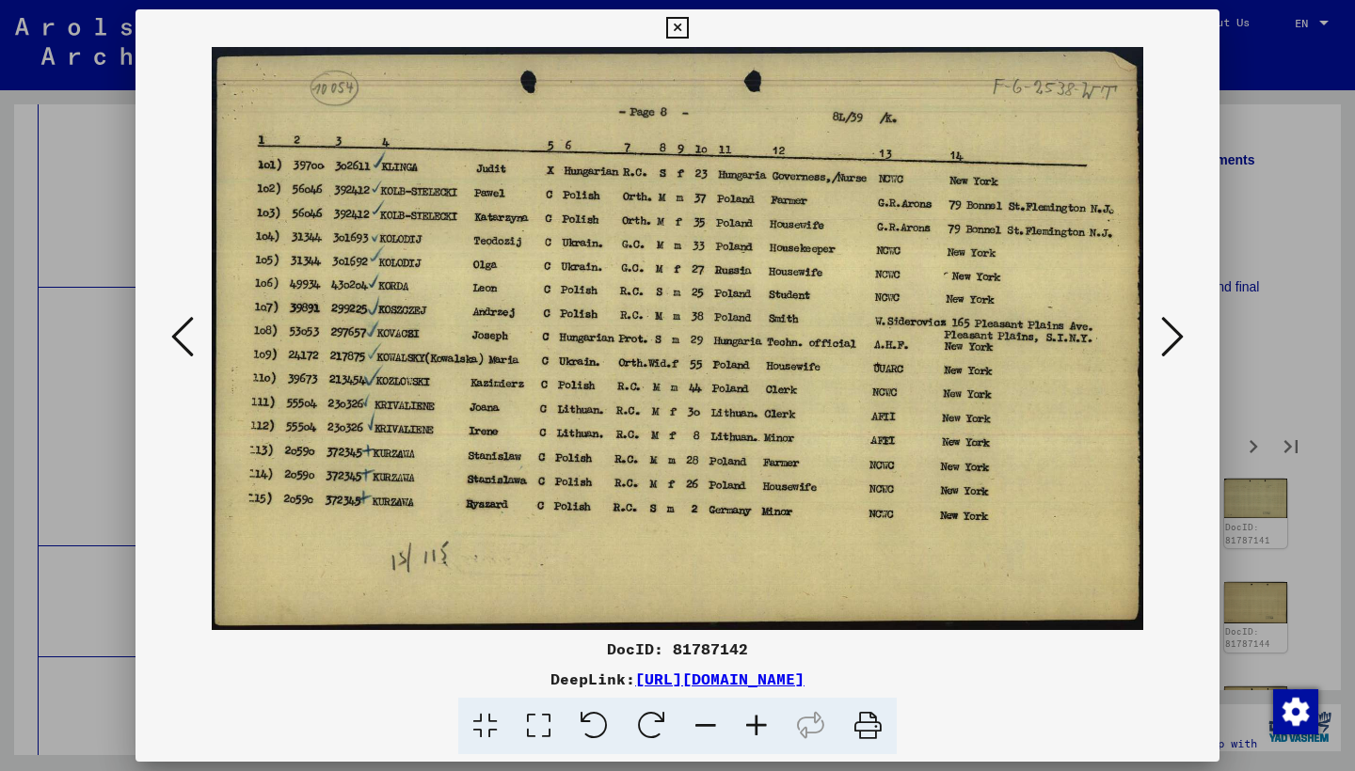
click at [1169, 331] on icon at bounding box center [1172, 336] width 23 height 45
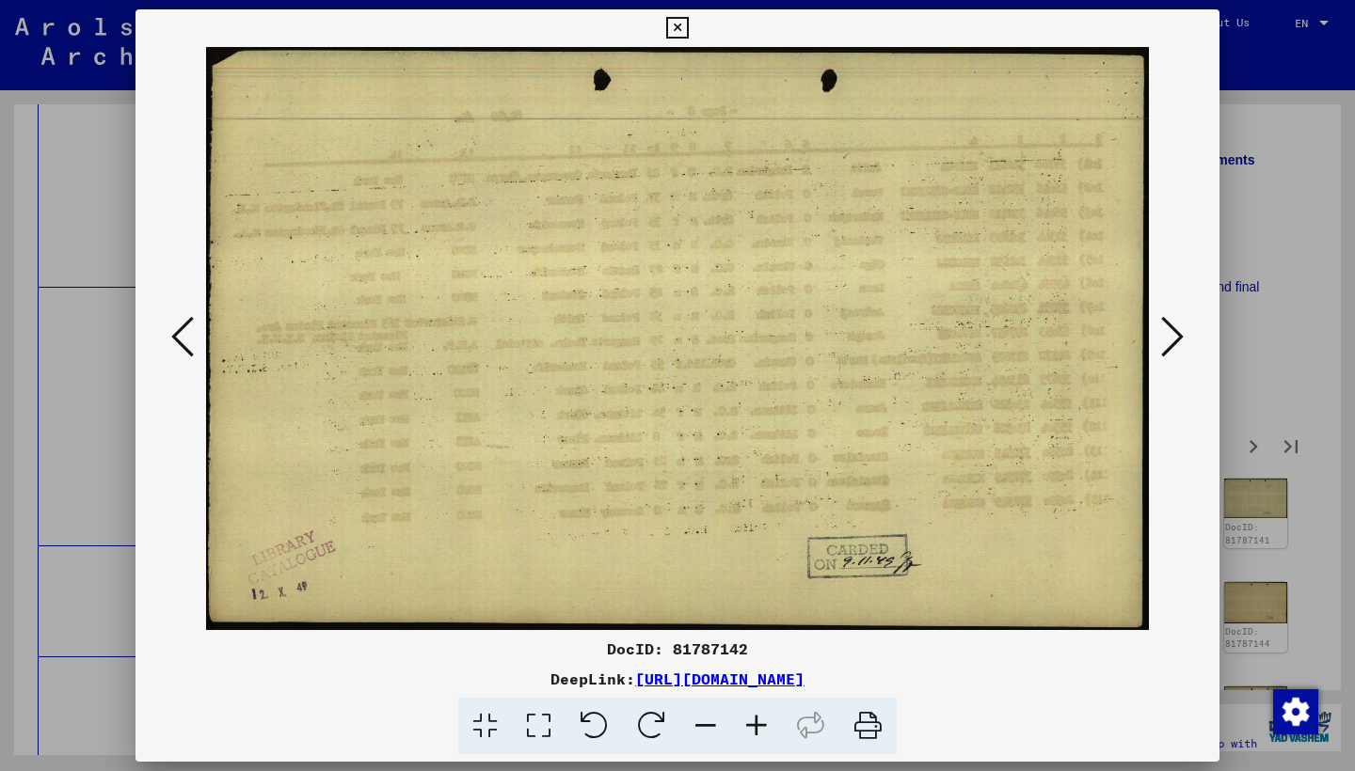
click at [1169, 331] on icon at bounding box center [1172, 336] width 23 height 45
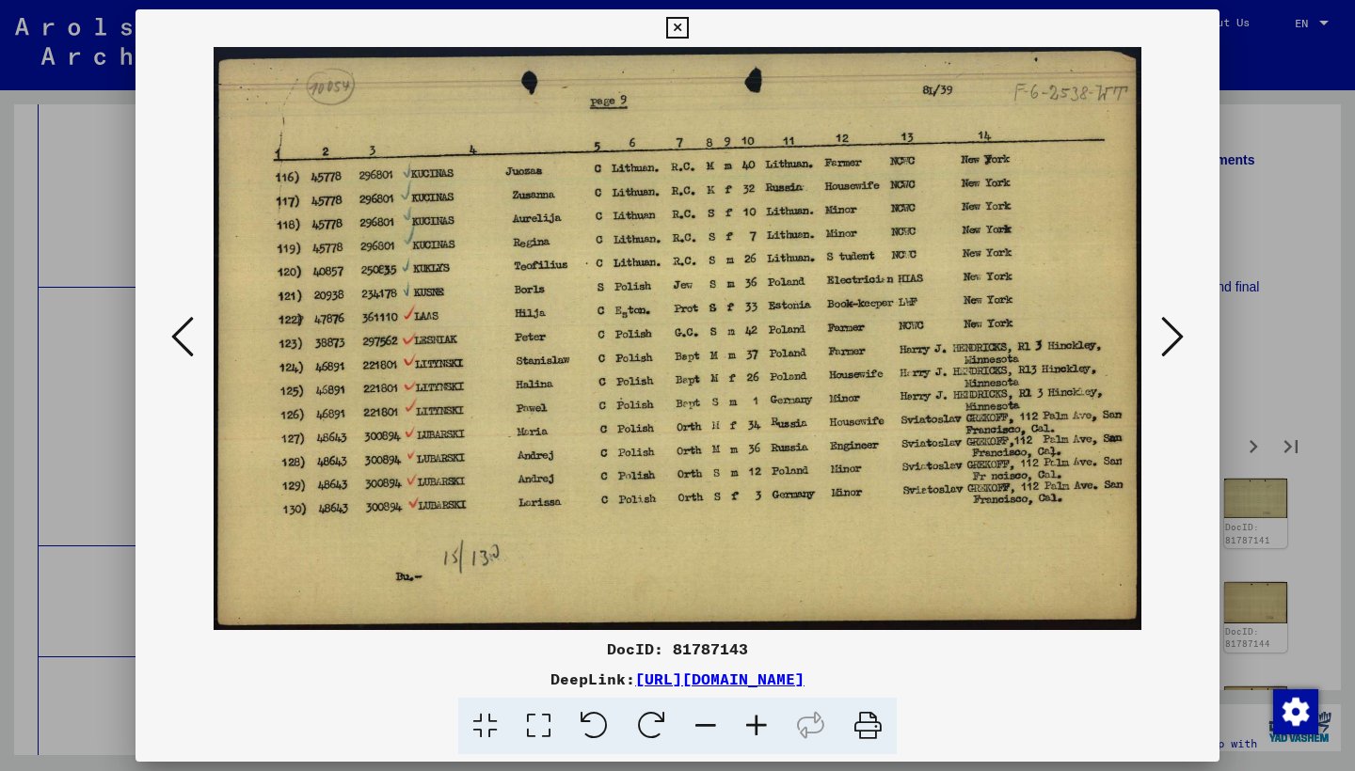
click at [1169, 331] on icon at bounding box center [1172, 336] width 23 height 45
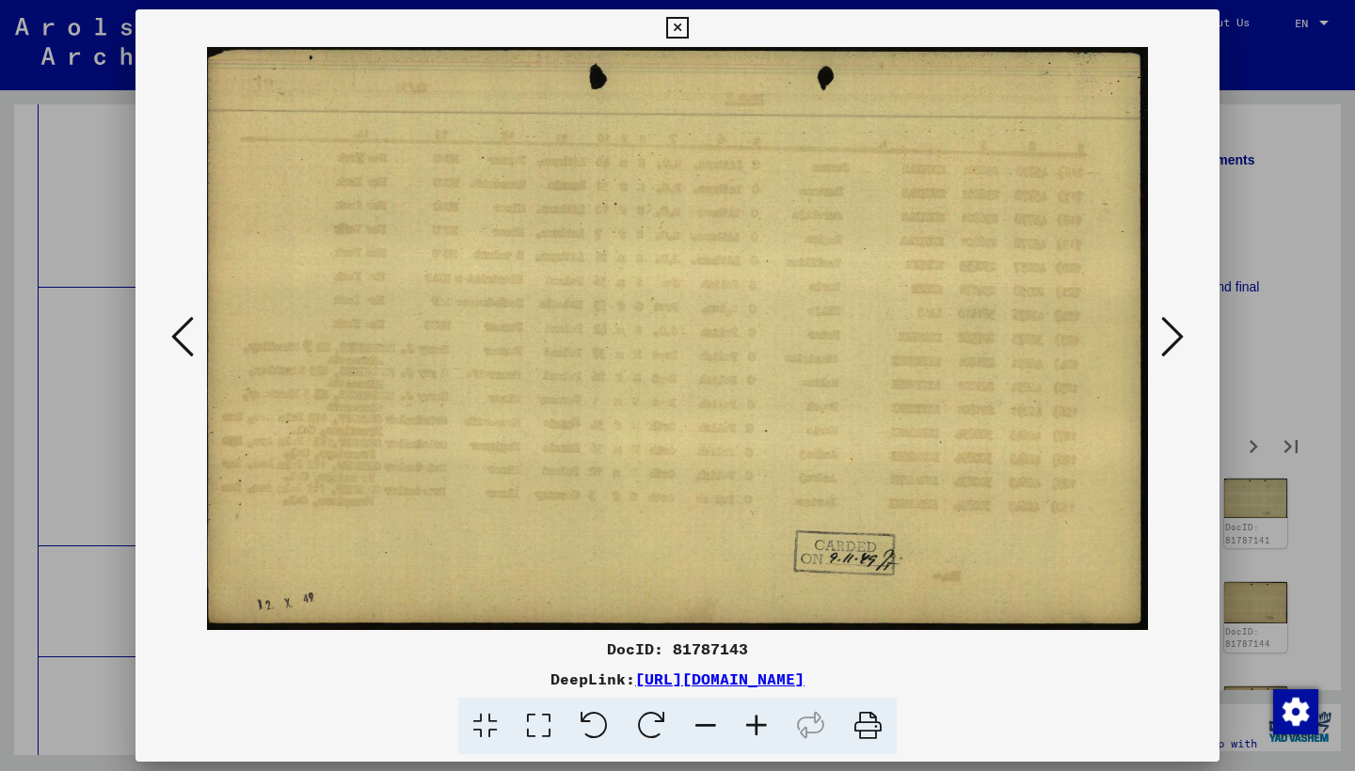
click at [1169, 331] on icon at bounding box center [1172, 336] width 23 height 45
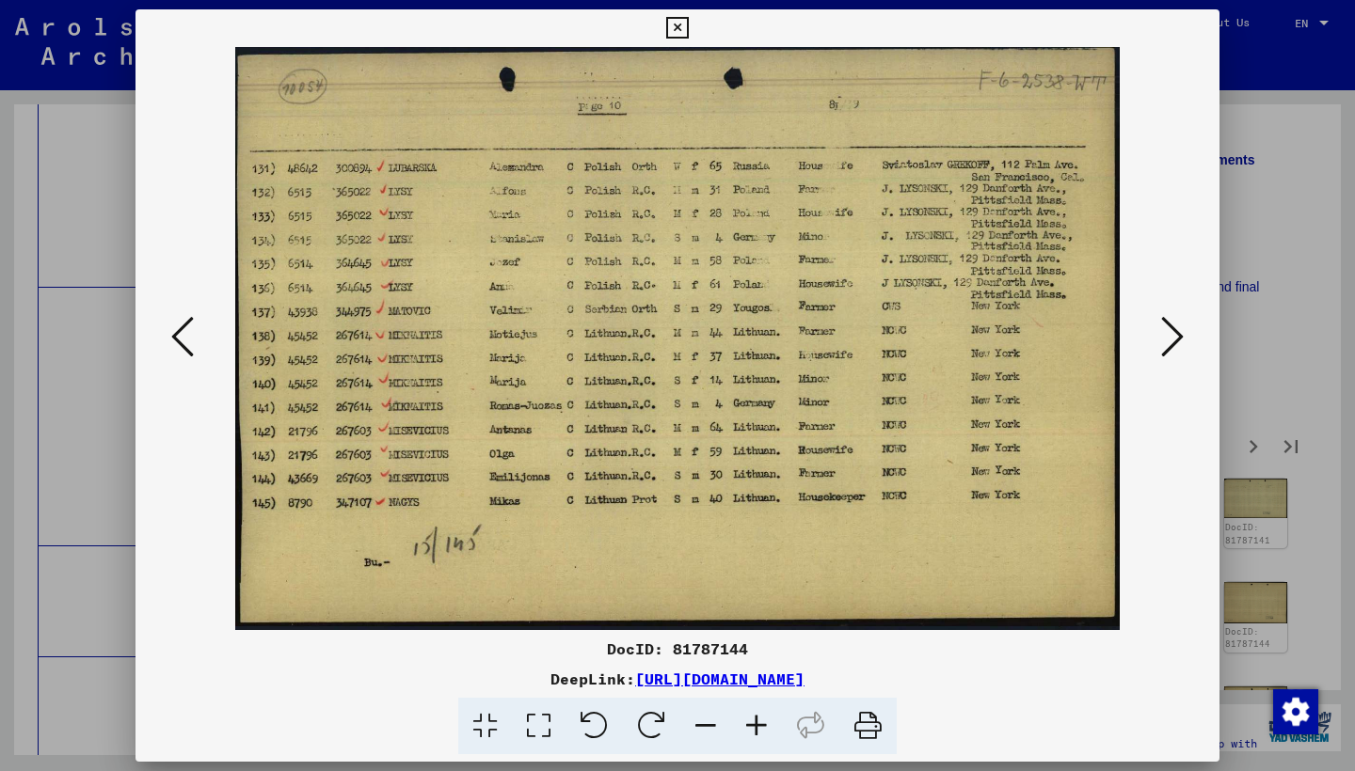
click at [1169, 331] on icon at bounding box center [1172, 336] width 23 height 45
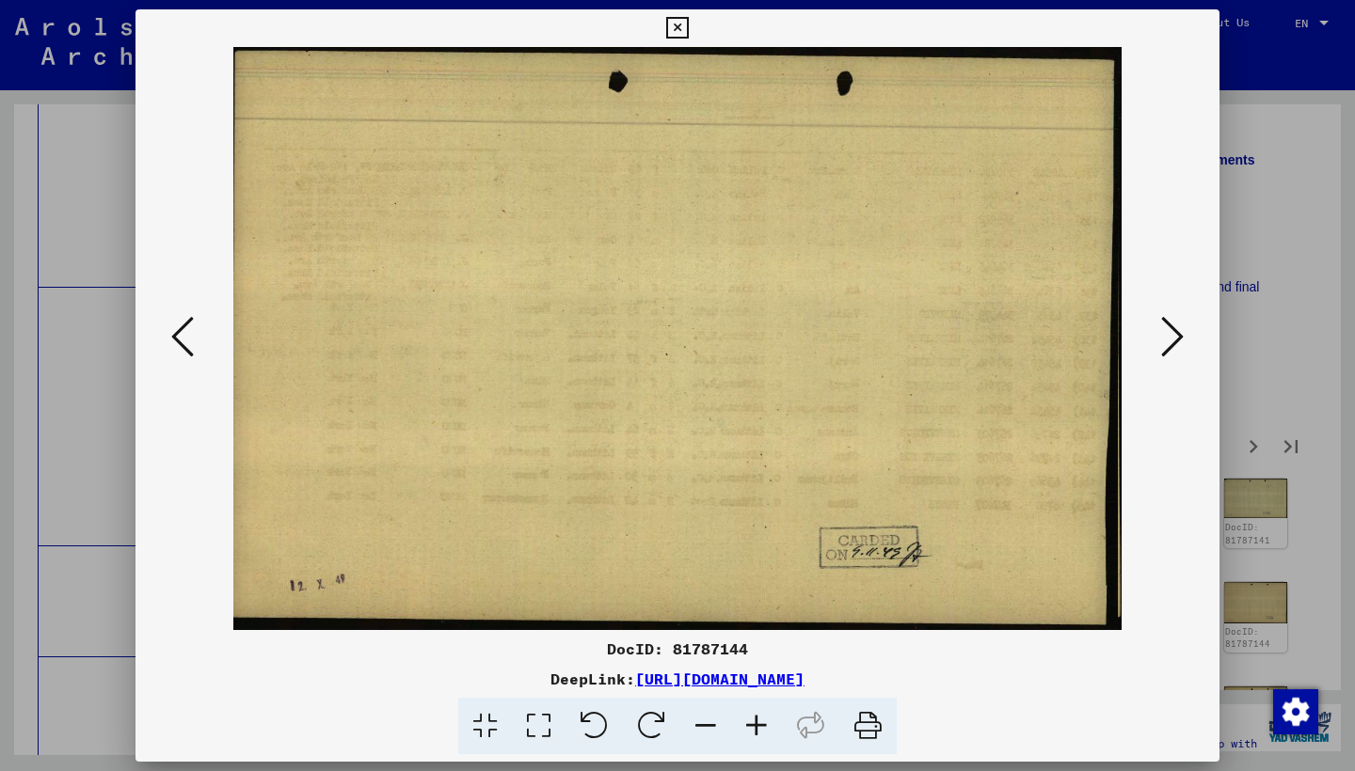
click at [1169, 331] on icon at bounding box center [1172, 336] width 23 height 45
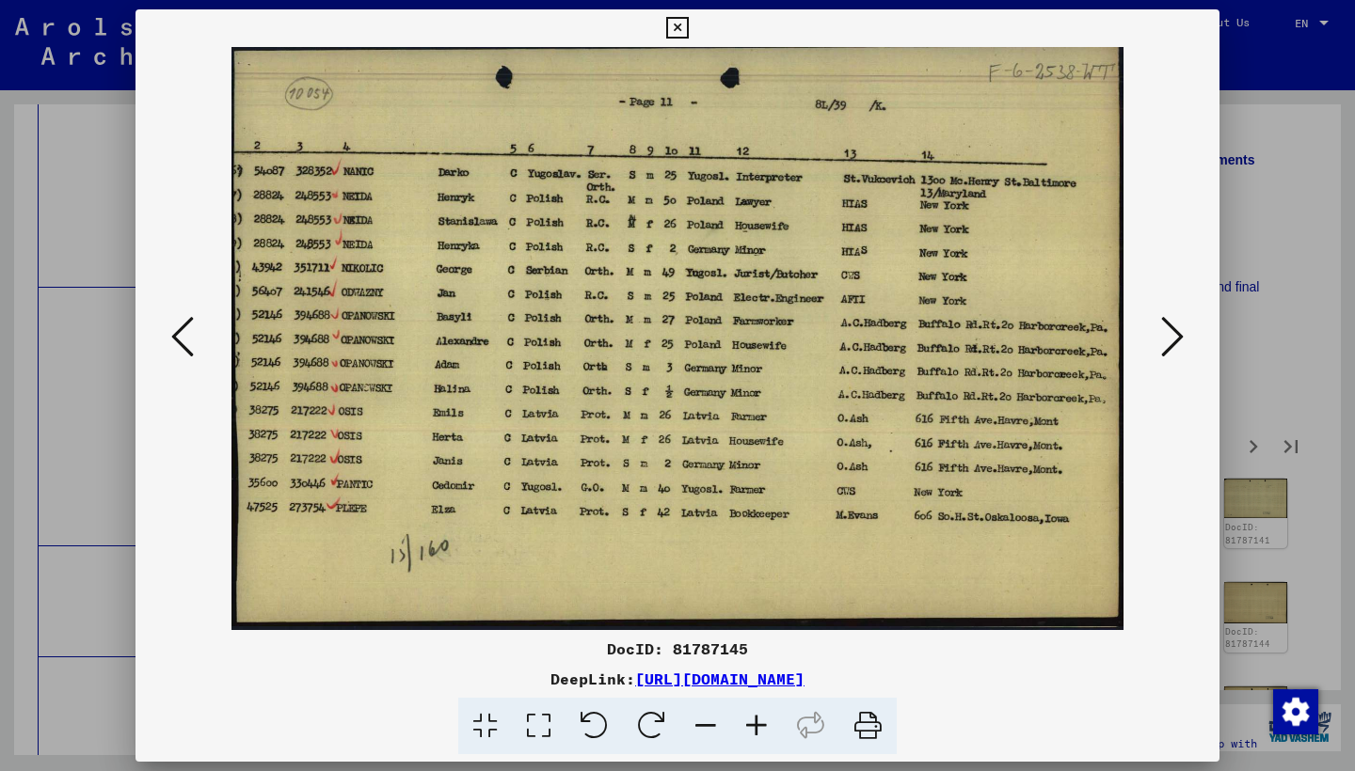
click at [1170, 331] on icon at bounding box center [1172, 336] width 23 height 45
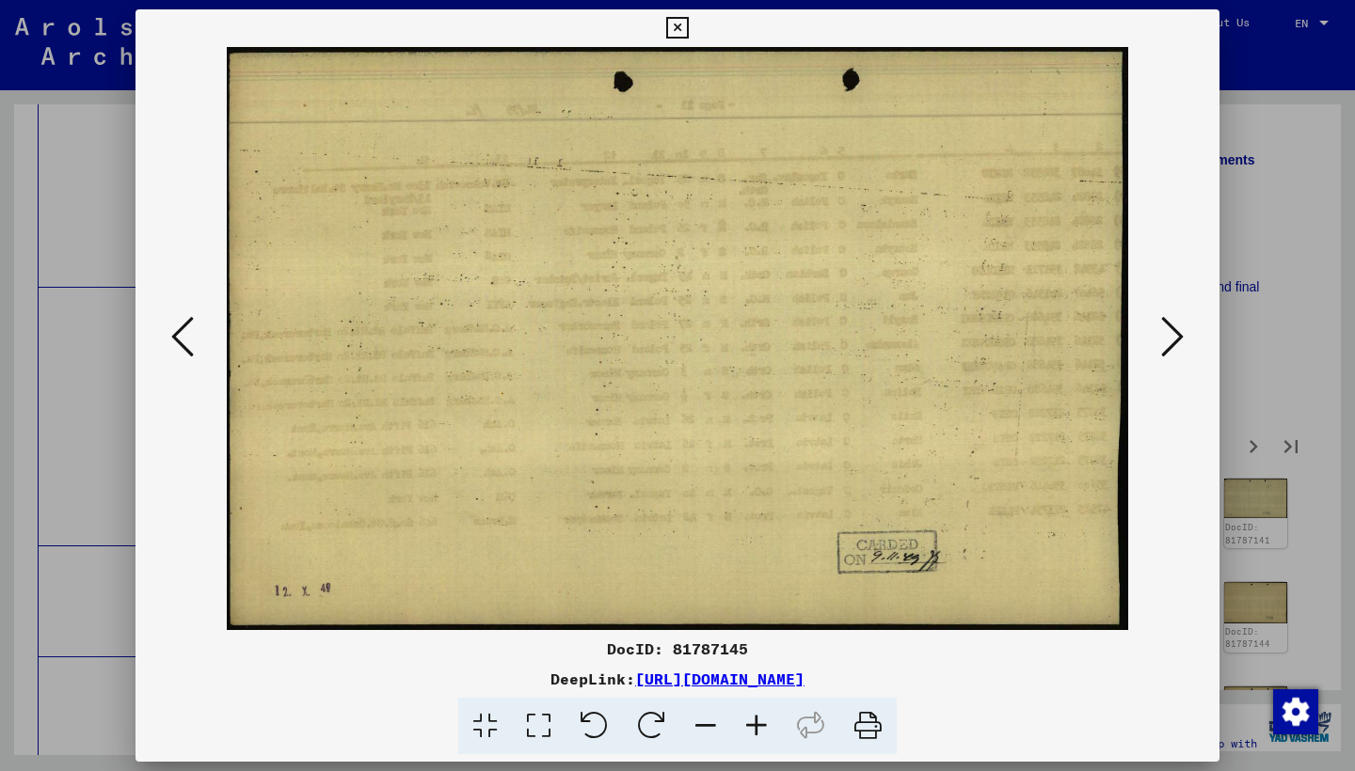
click at [1170, 331] on icon at bounding box center [1172, 336] width 23 height 45
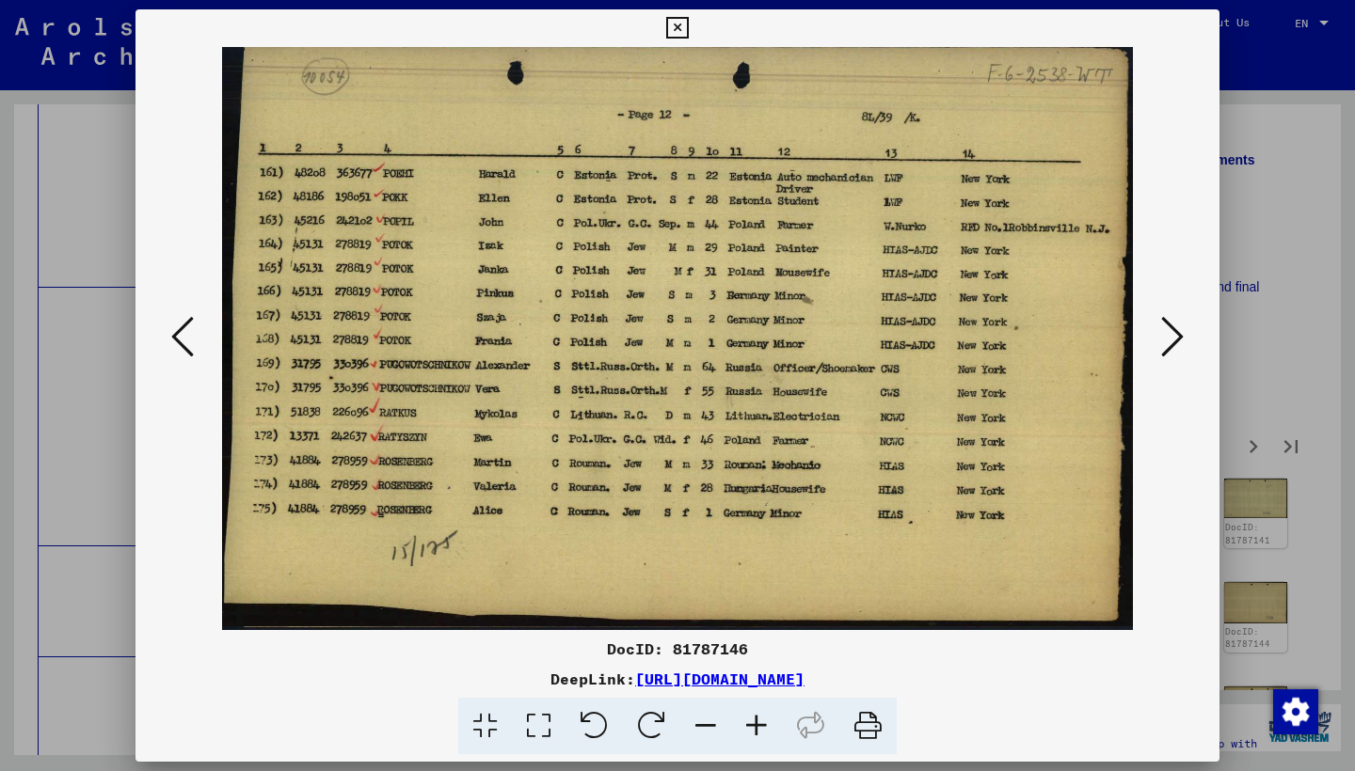
click at [1170, 331] on icon at bounding box center [1172, 336] width 23 height 45
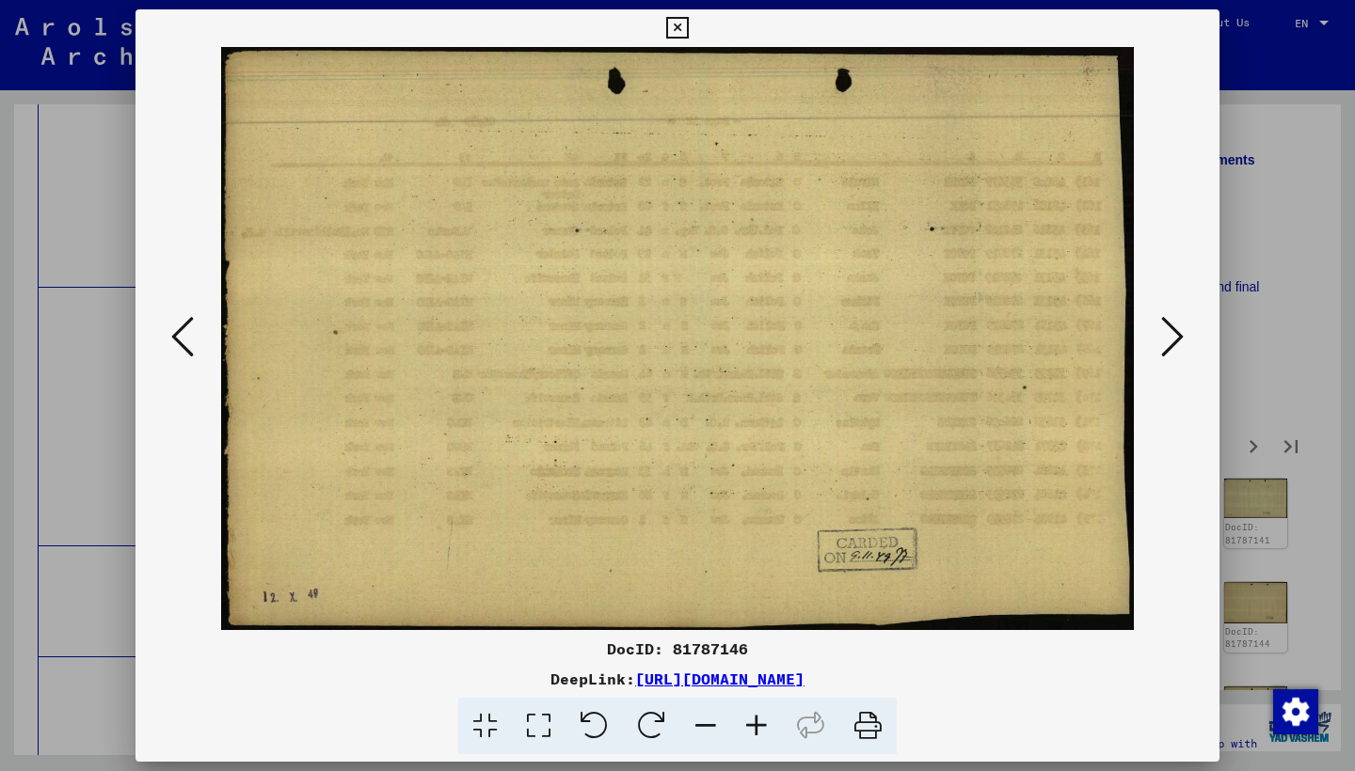
click at [1170, 331] on icon at bounding box center [1172, 336] width 23 height 45
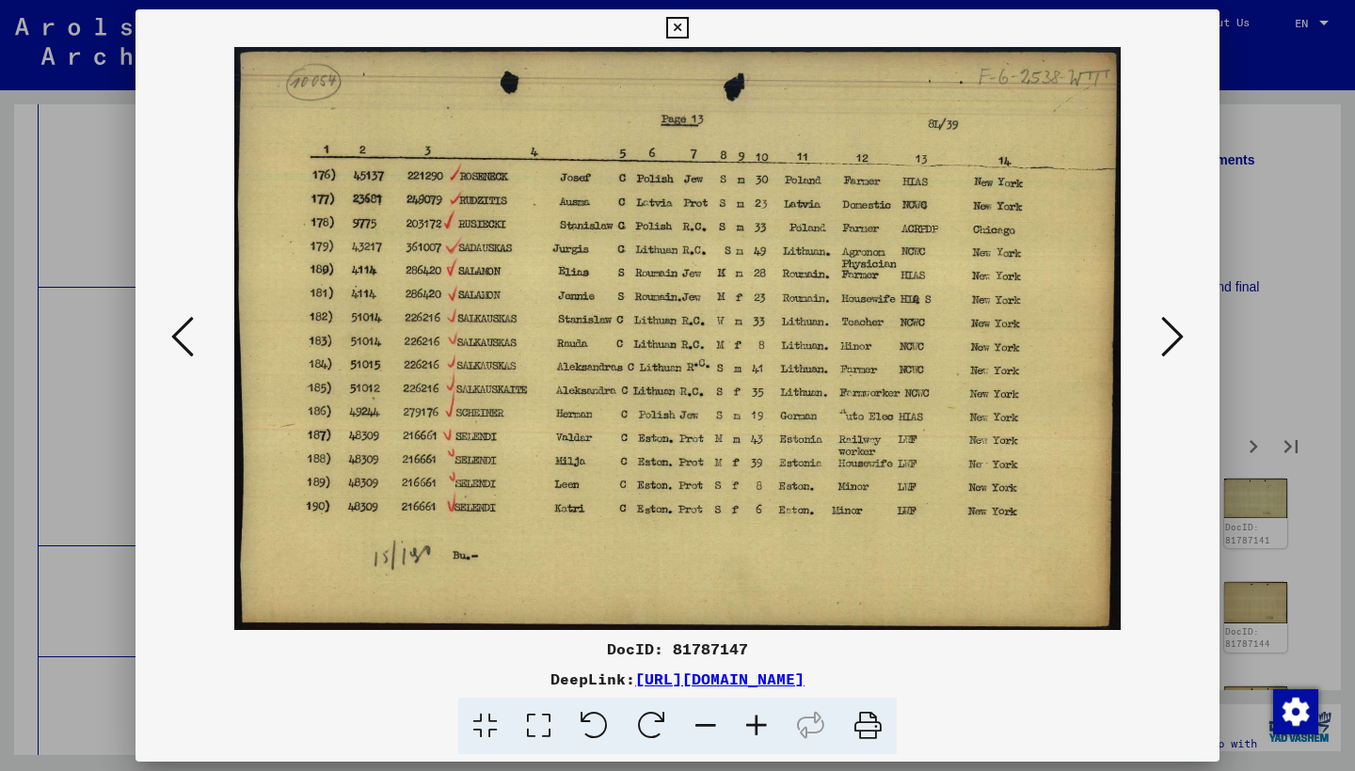
click at [1170, 331] on icon at bounding box center [1172, 336] width 23 height 45
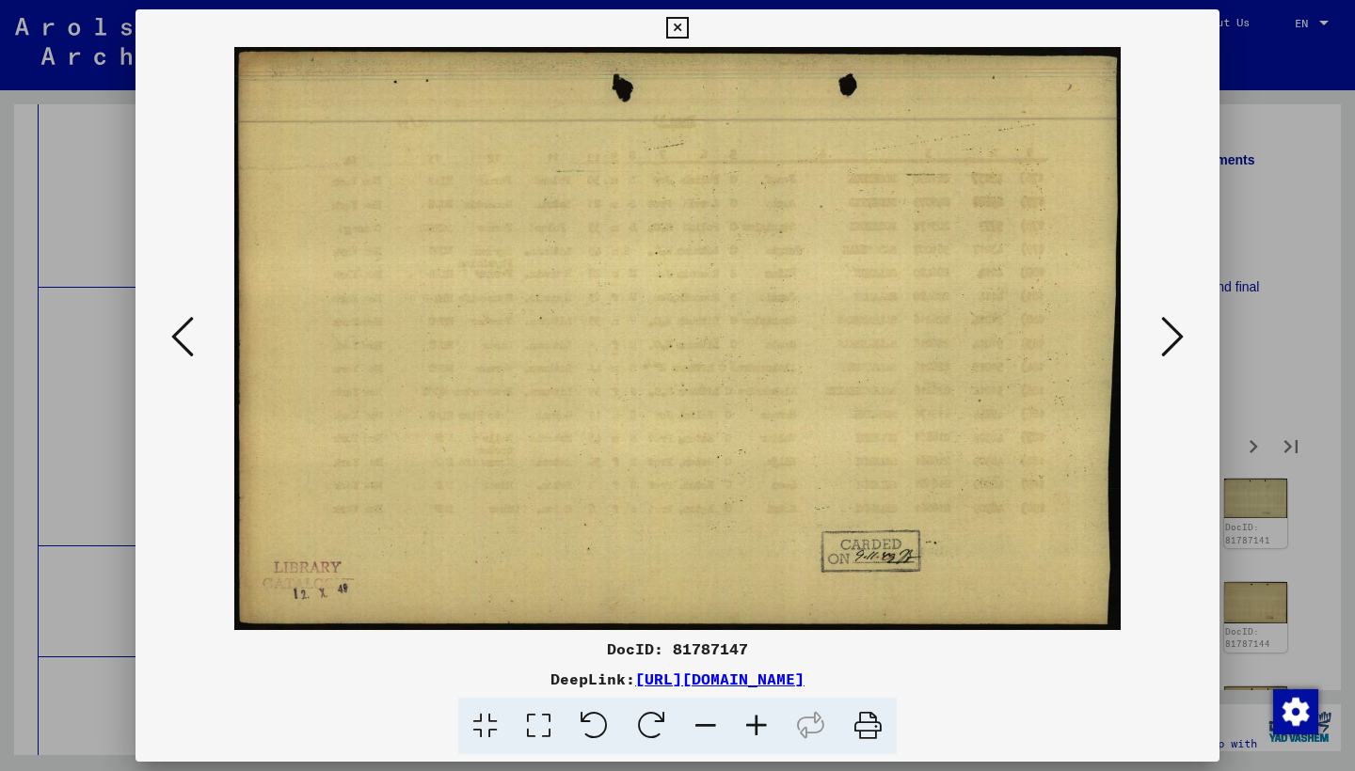
click at [1170, 331] on icon at bounding box center [1172, 336] width 23 height 45
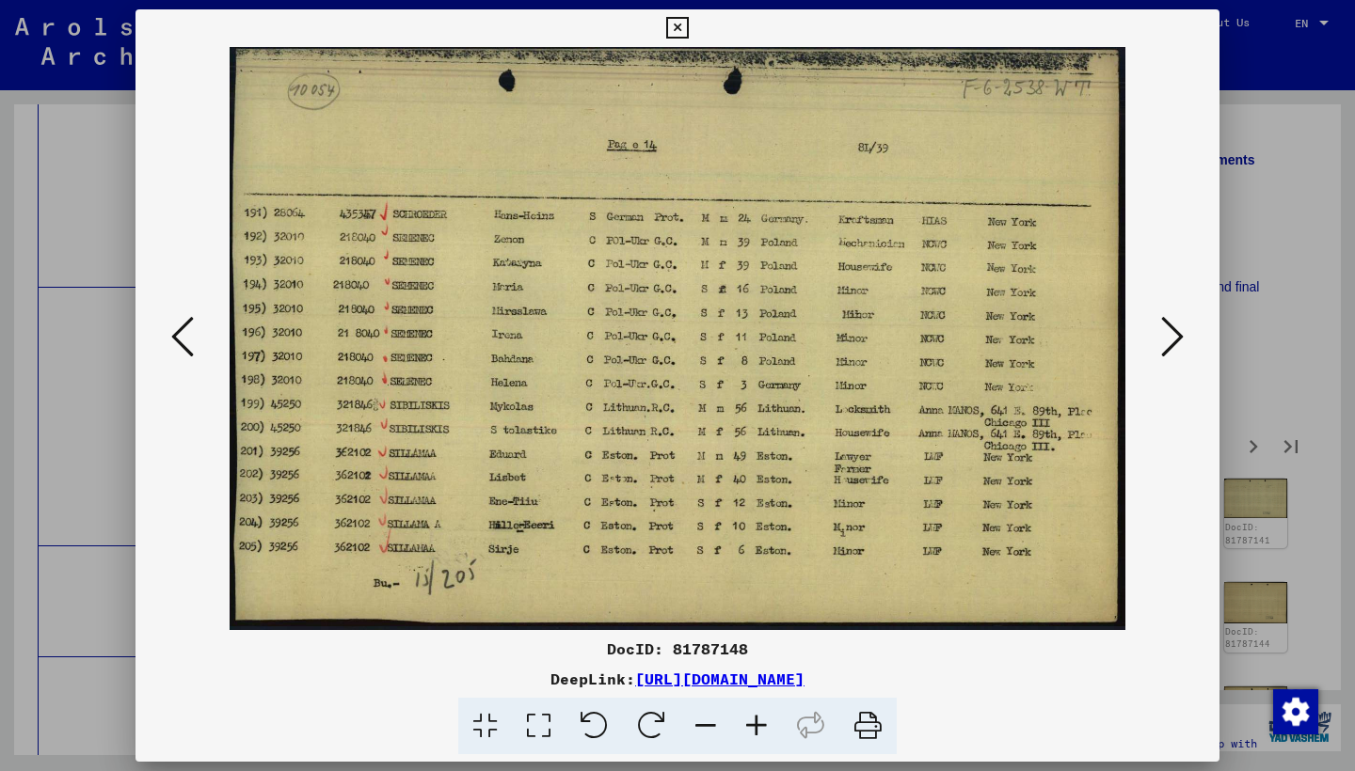
click at [1170, 331] on icon at bounding box center [1172, 336] width 23 height 45
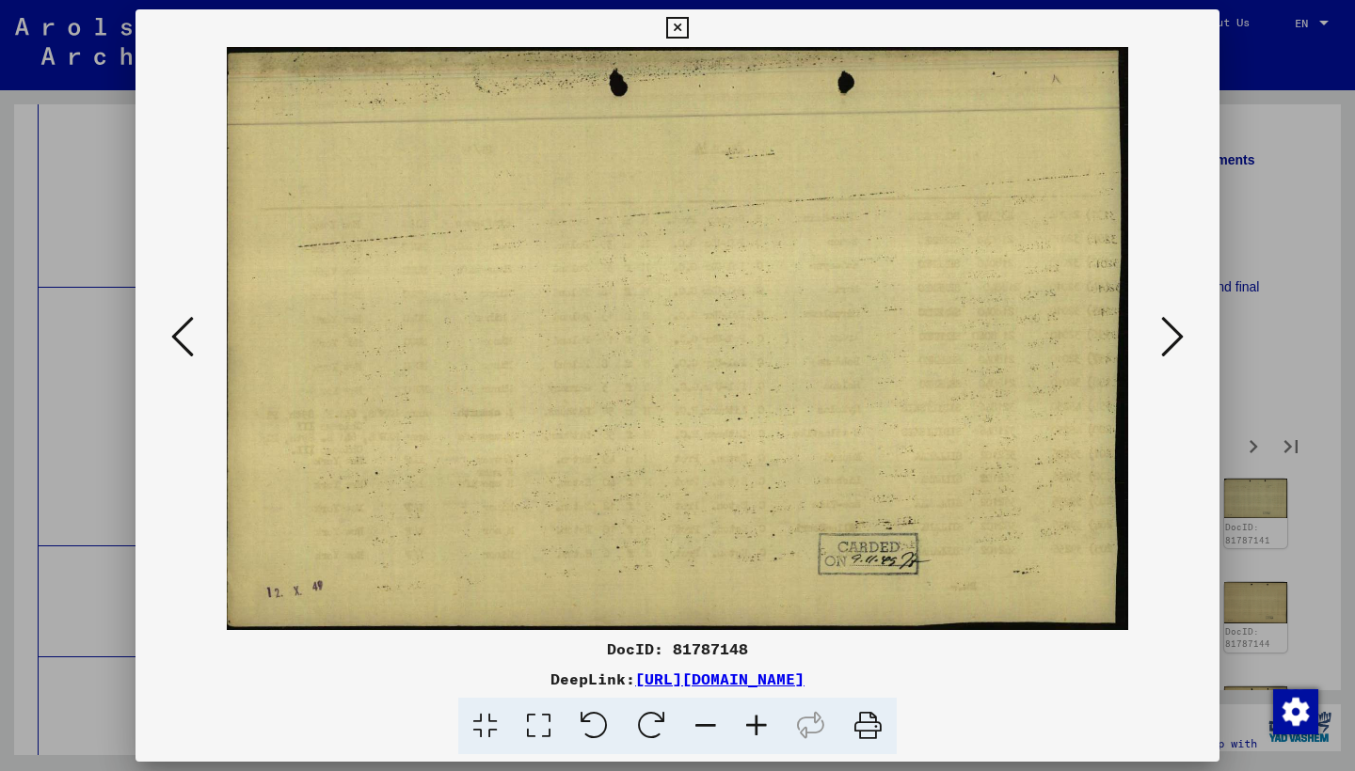
click at [1170, 331] on icon at bounding box center [1172, 336] width 23 height 45
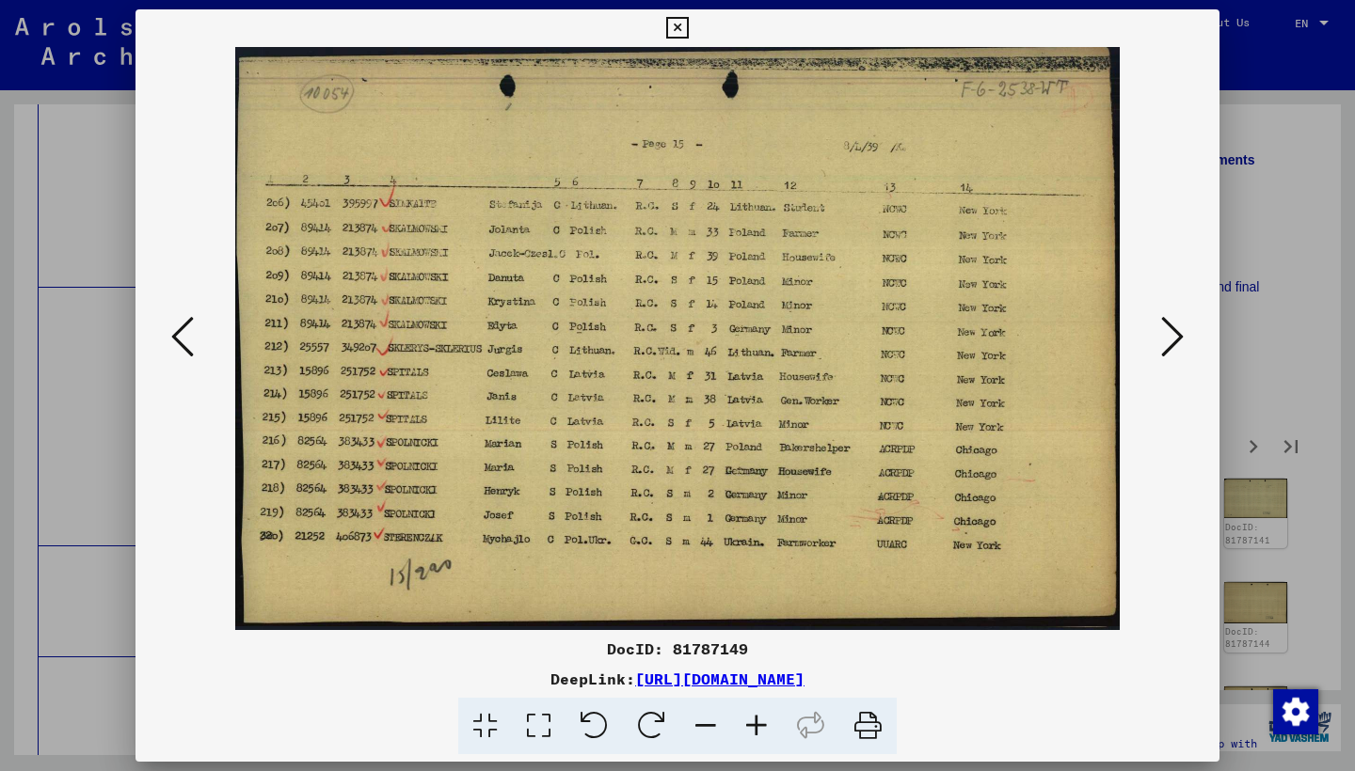
click at [1170, 331] on icon at bounding box center [1172, 336] width 23 height 45
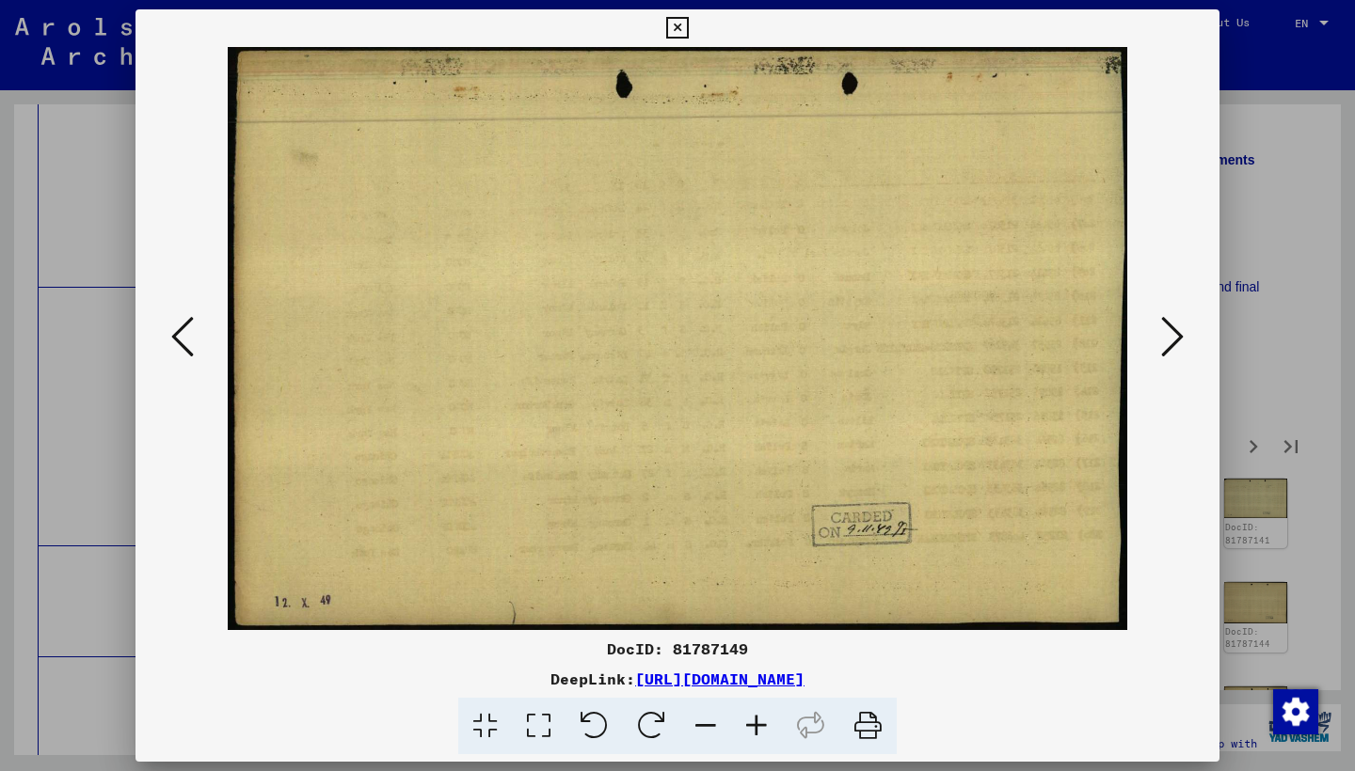
click at [1170, 331] on icon at bounding box center [1172, 336] width 23 height 45
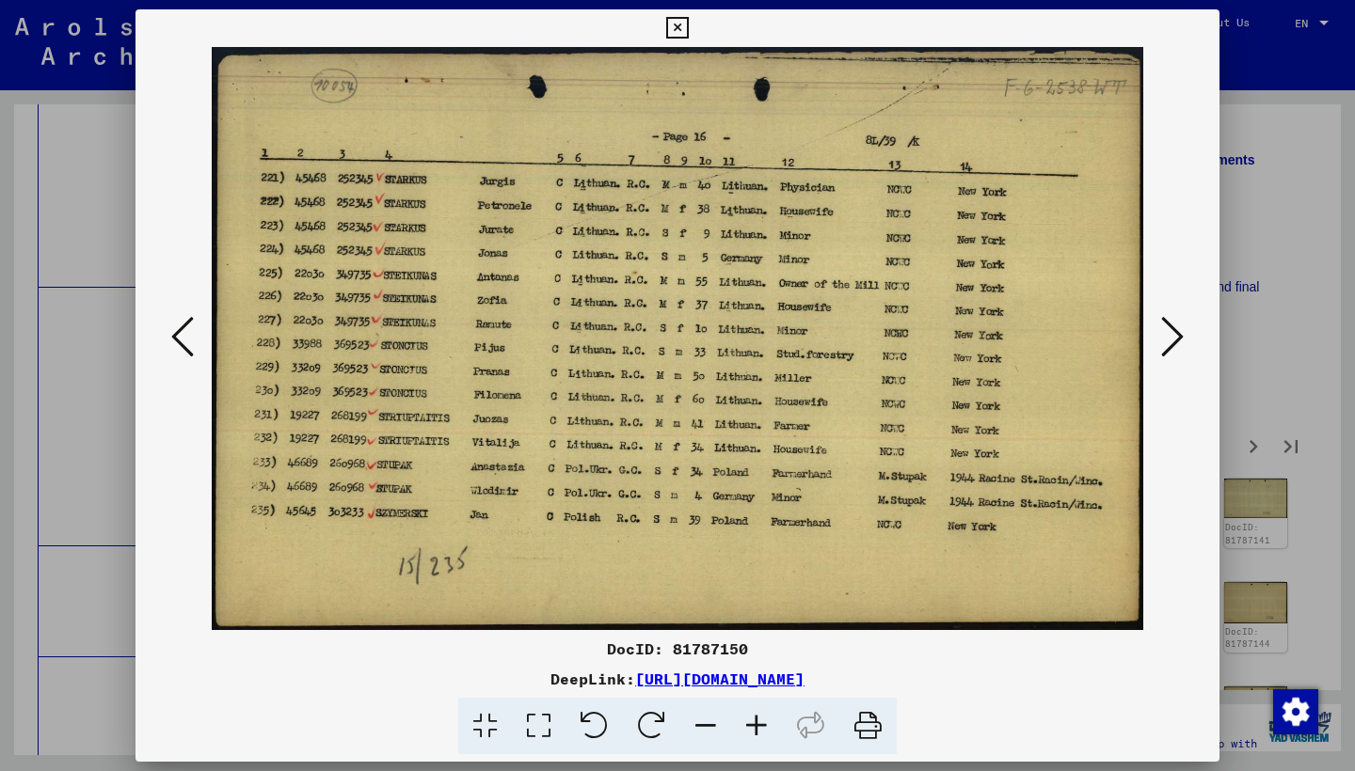
click at [1170, 331] on icon at bounding box center [1172, 336] width 23 height 45
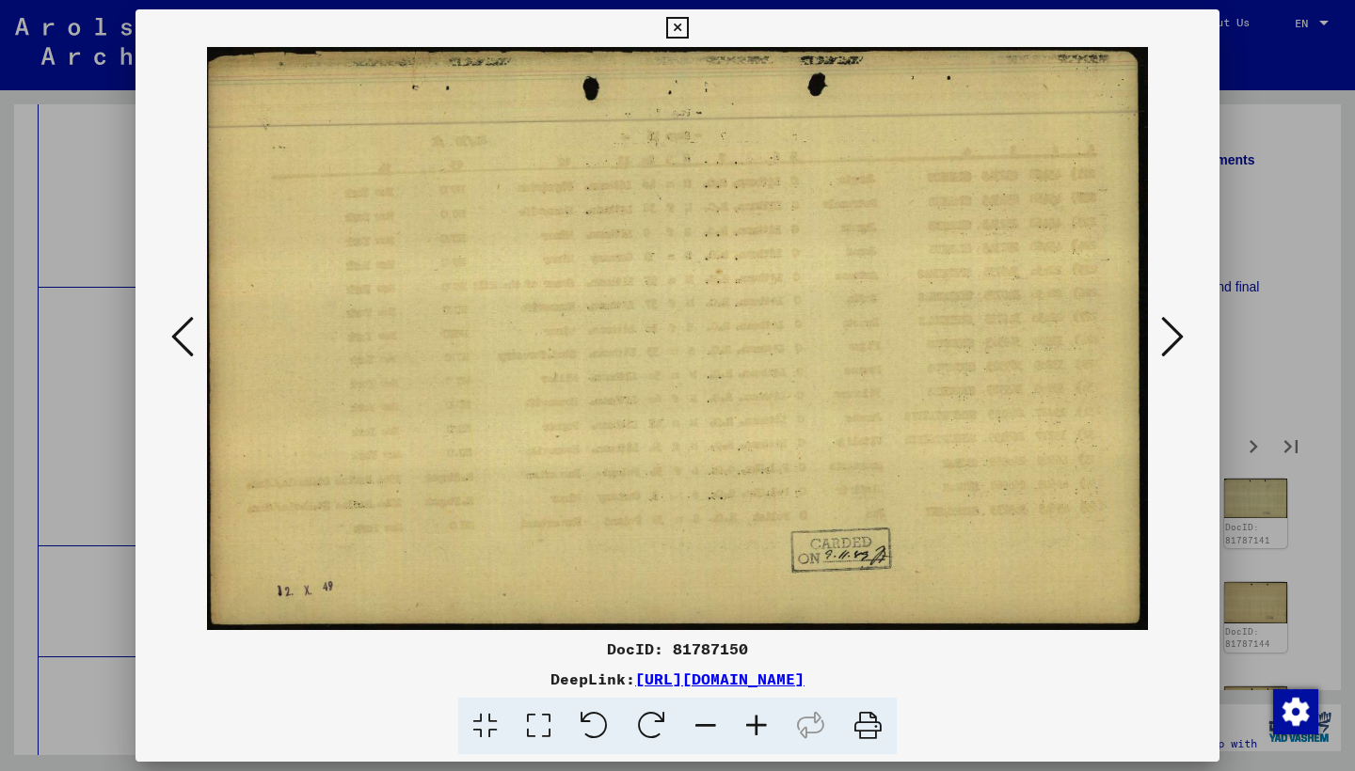
click at [1170, 331] on icon at bounding box center [1172, 336] width 23 height 45
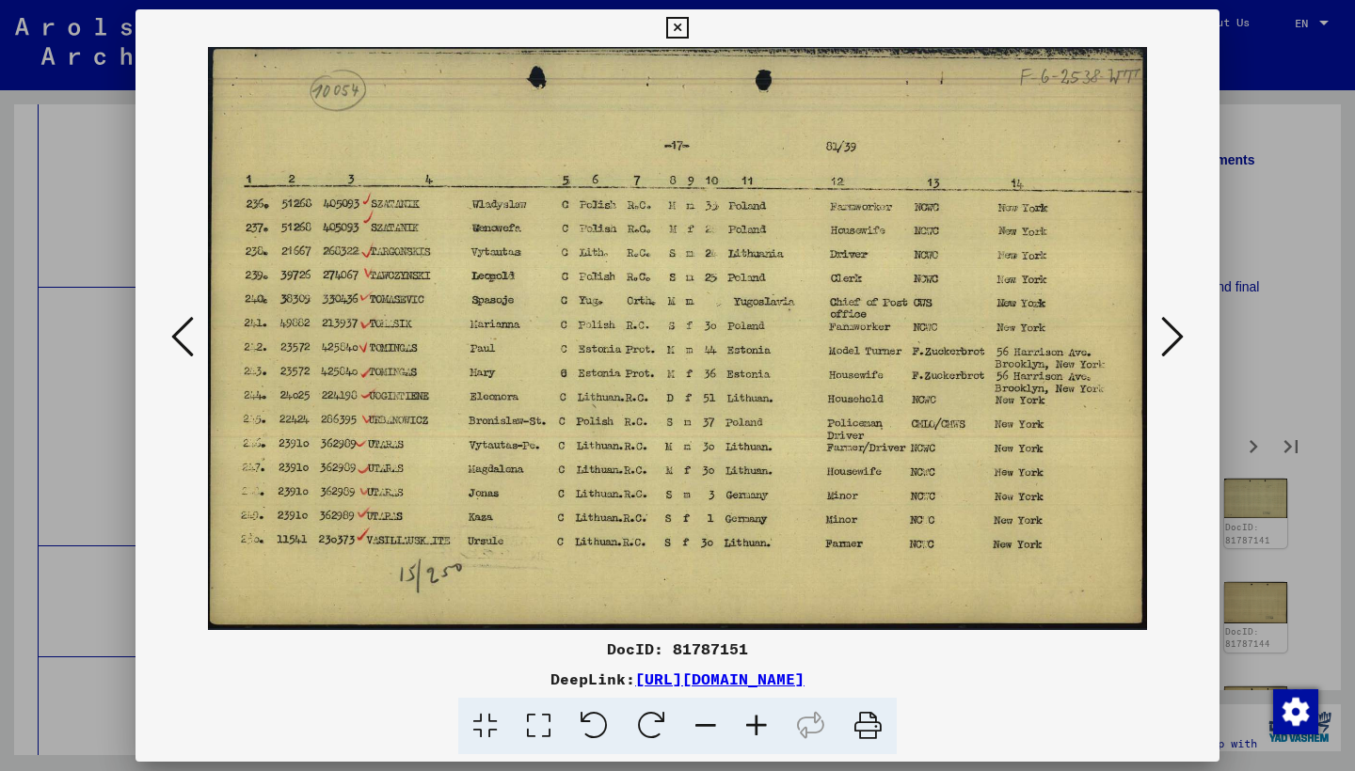
click at [1170, 330] on icon at bounding box center [1172, 336] width 23 height 45
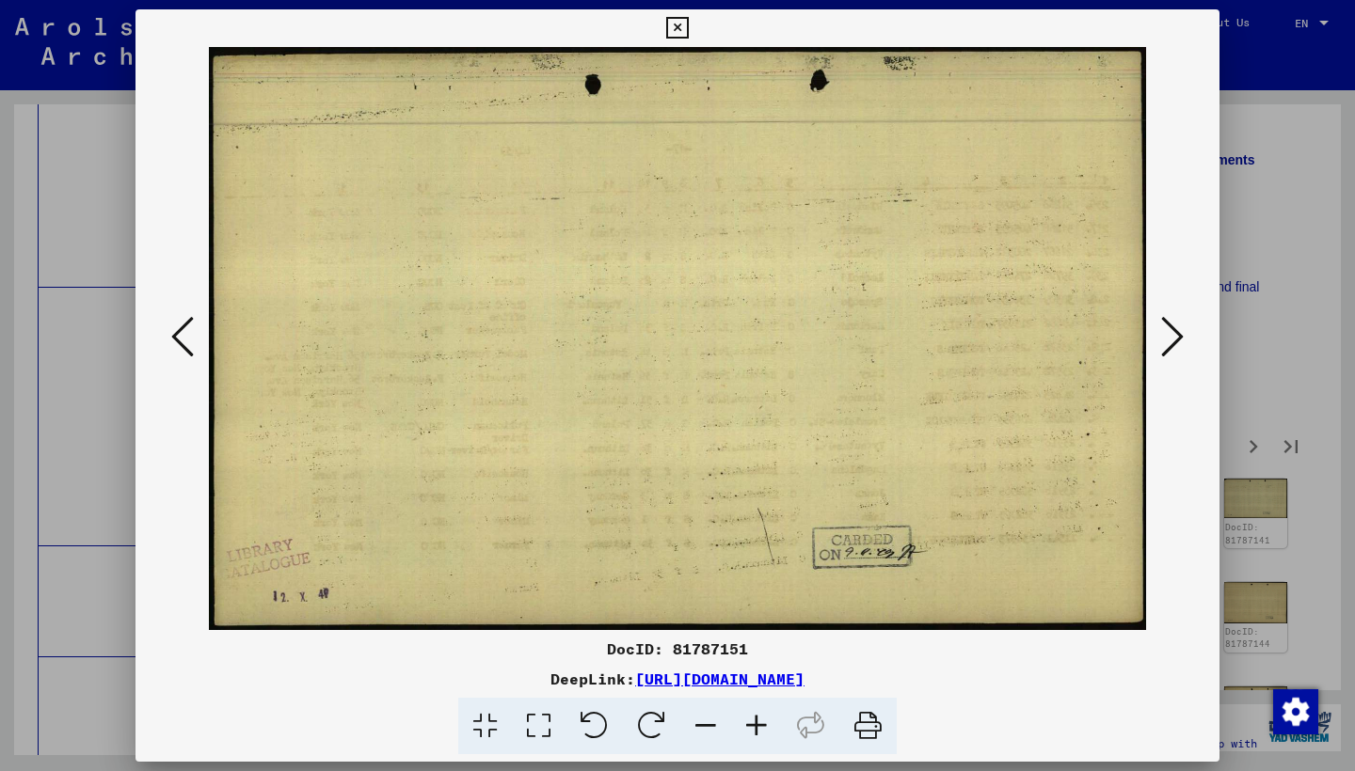
click at [1169, 330] on icon at bounding box center [1172, 336] width 23 height 45
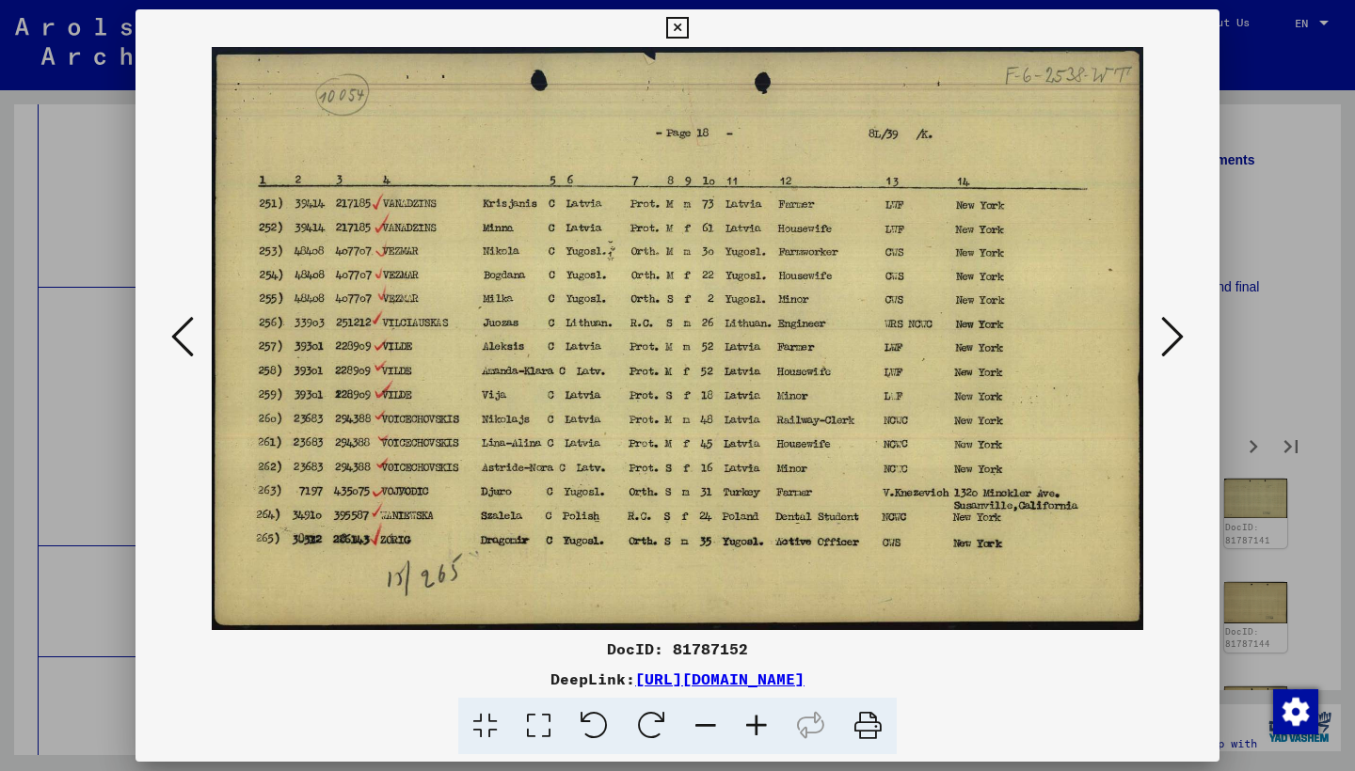
click at [1169, 330] on icon at bounding box center [1172, 336] width 23 height 45
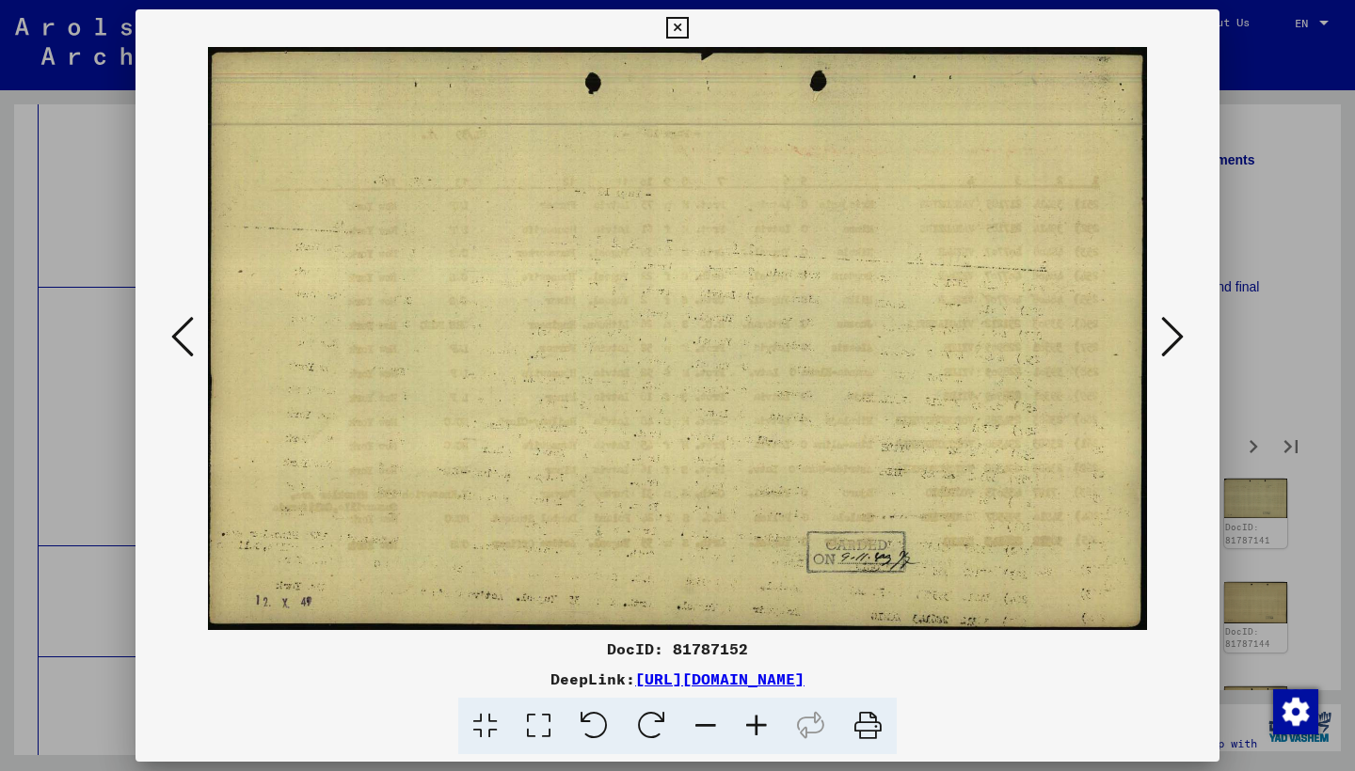
click at [1169, 330] on icon at bounding box center [1172, 336] width 23 height 45
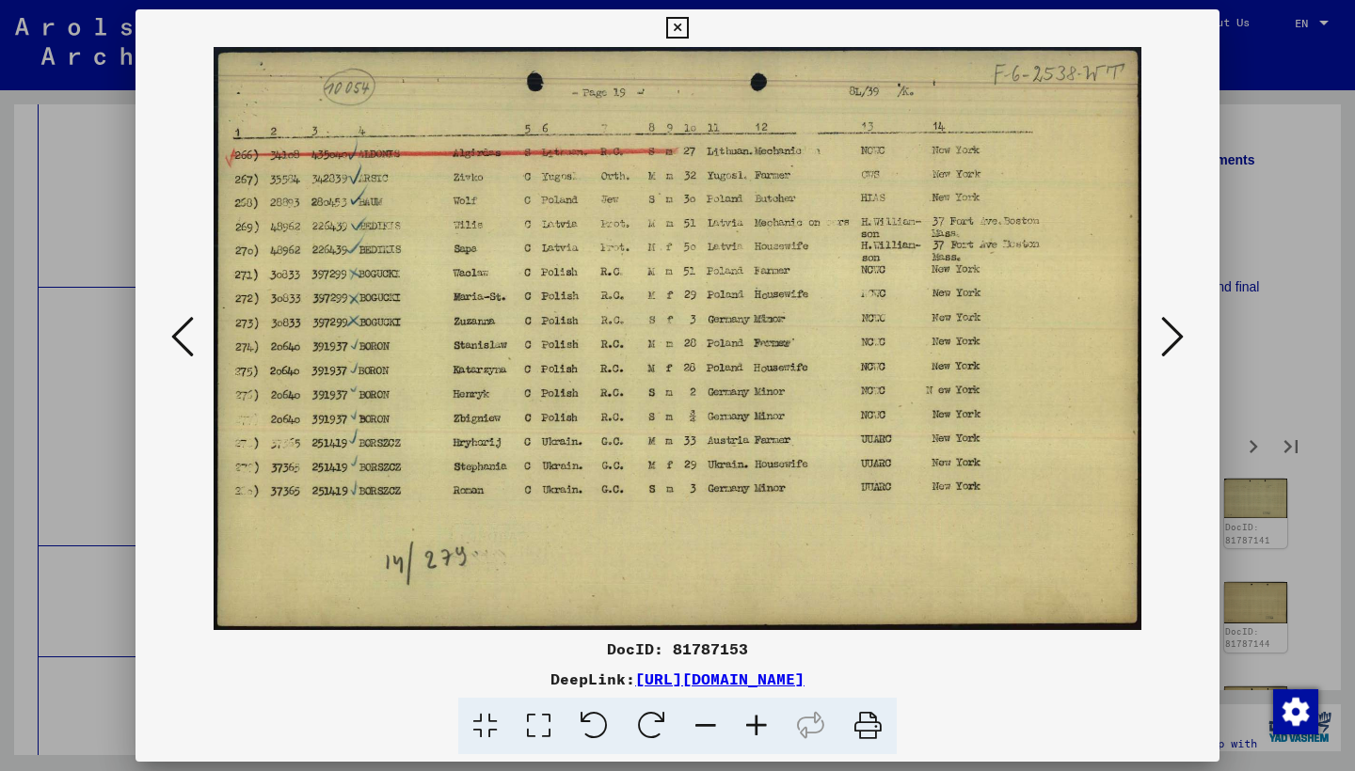
click at [1169, 330] on icon at bounding box center [1172, 336] width 23 height 45
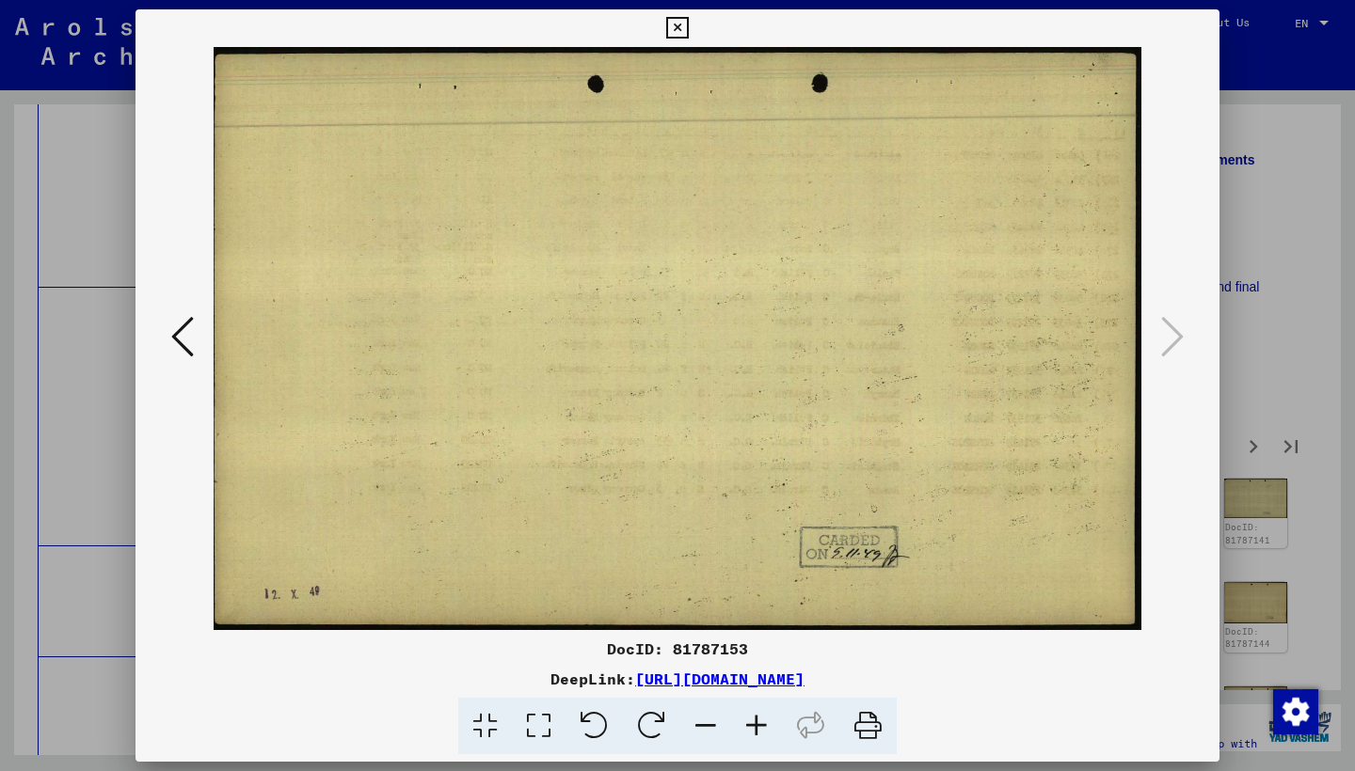
click at [688, 26] on icon at bounding box center [677, 28] width 22 height 23
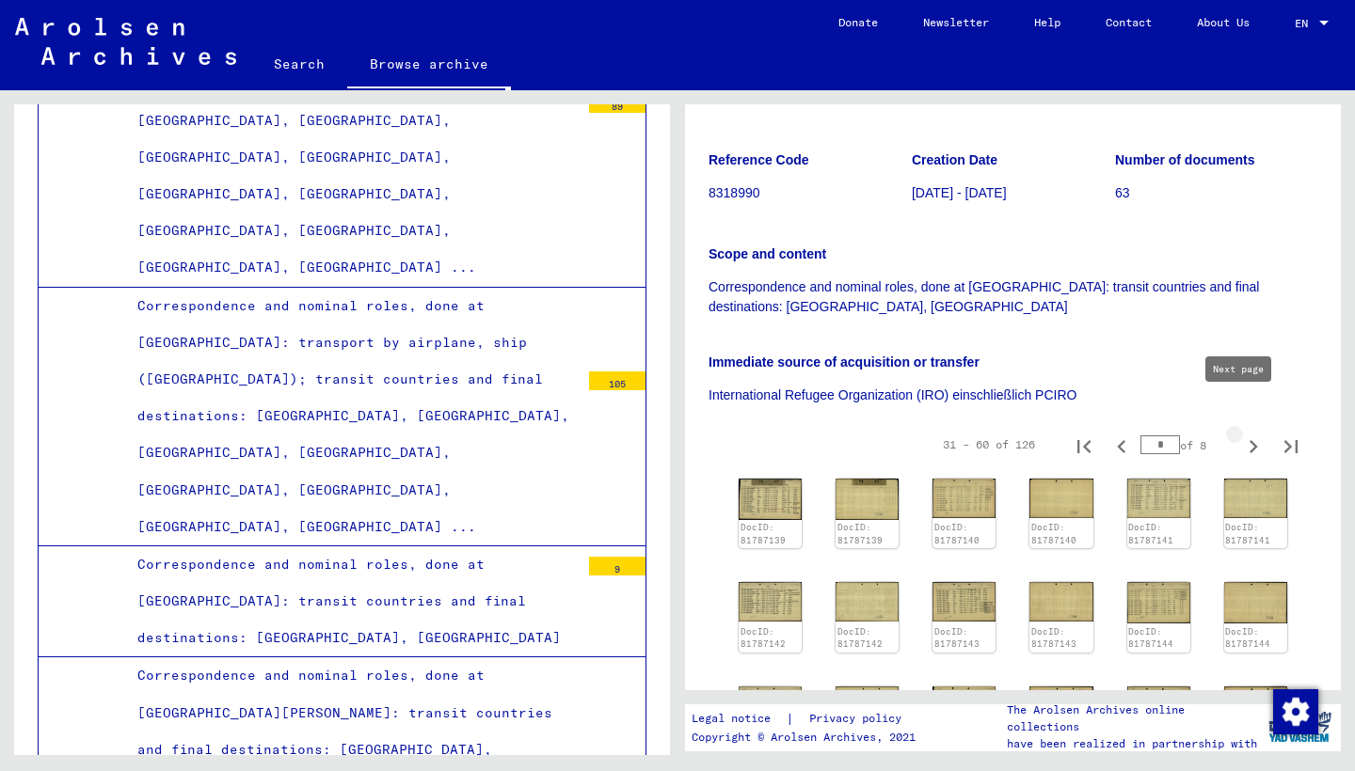
click at [1240, 434] on icon "Next page" at bounding box center [1253, 447] width 26 height 26
type input "*"
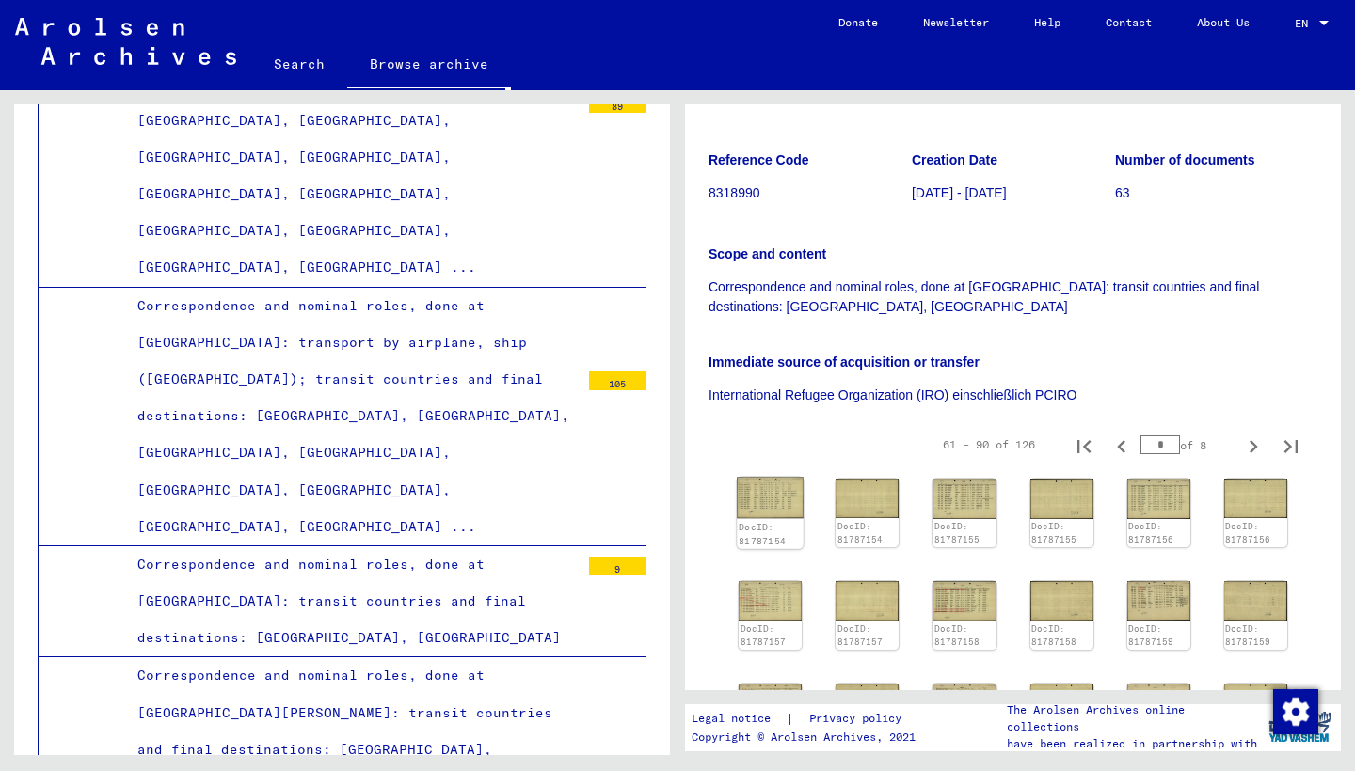
click at [759, 477] on img at bounding box center [770, 498] width 67 height 42
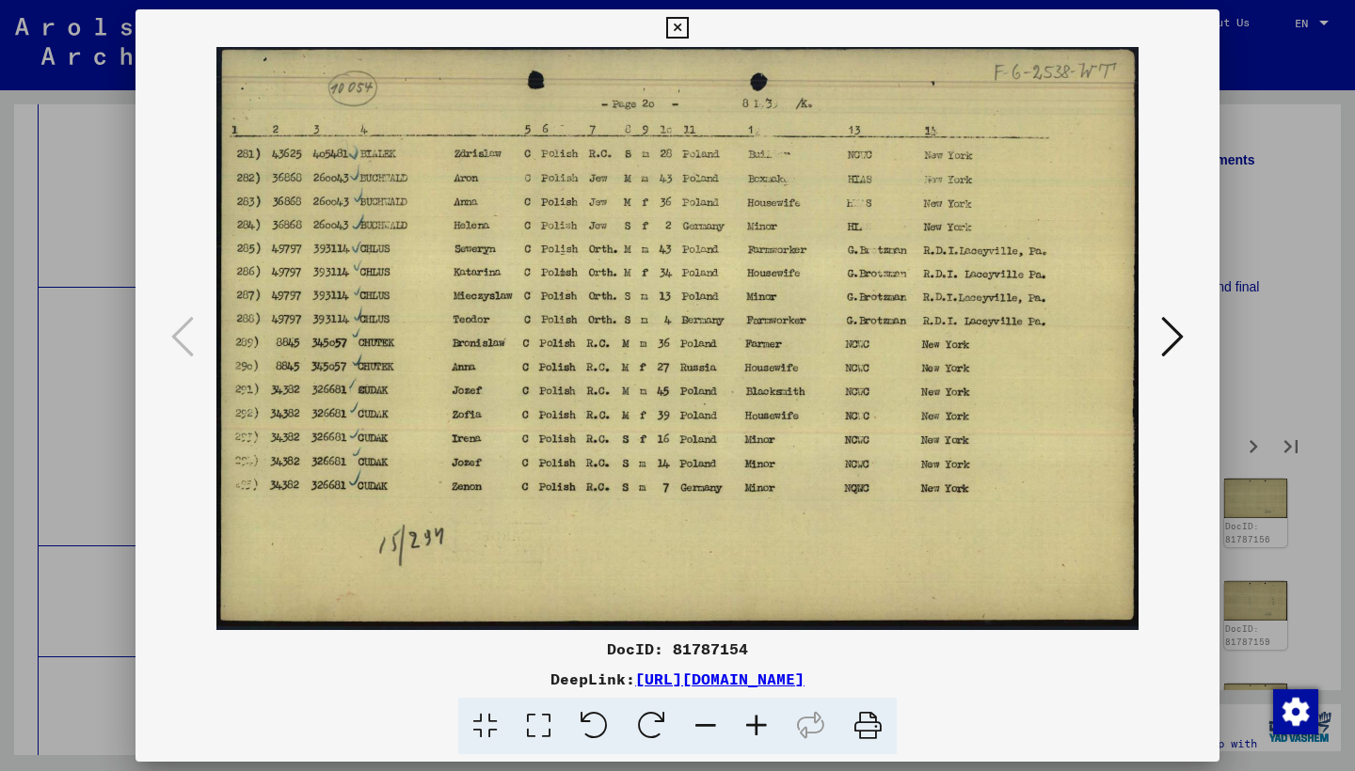
click at [1170, 331] on icon at bounding box center [1172, 336] width 23 height 45
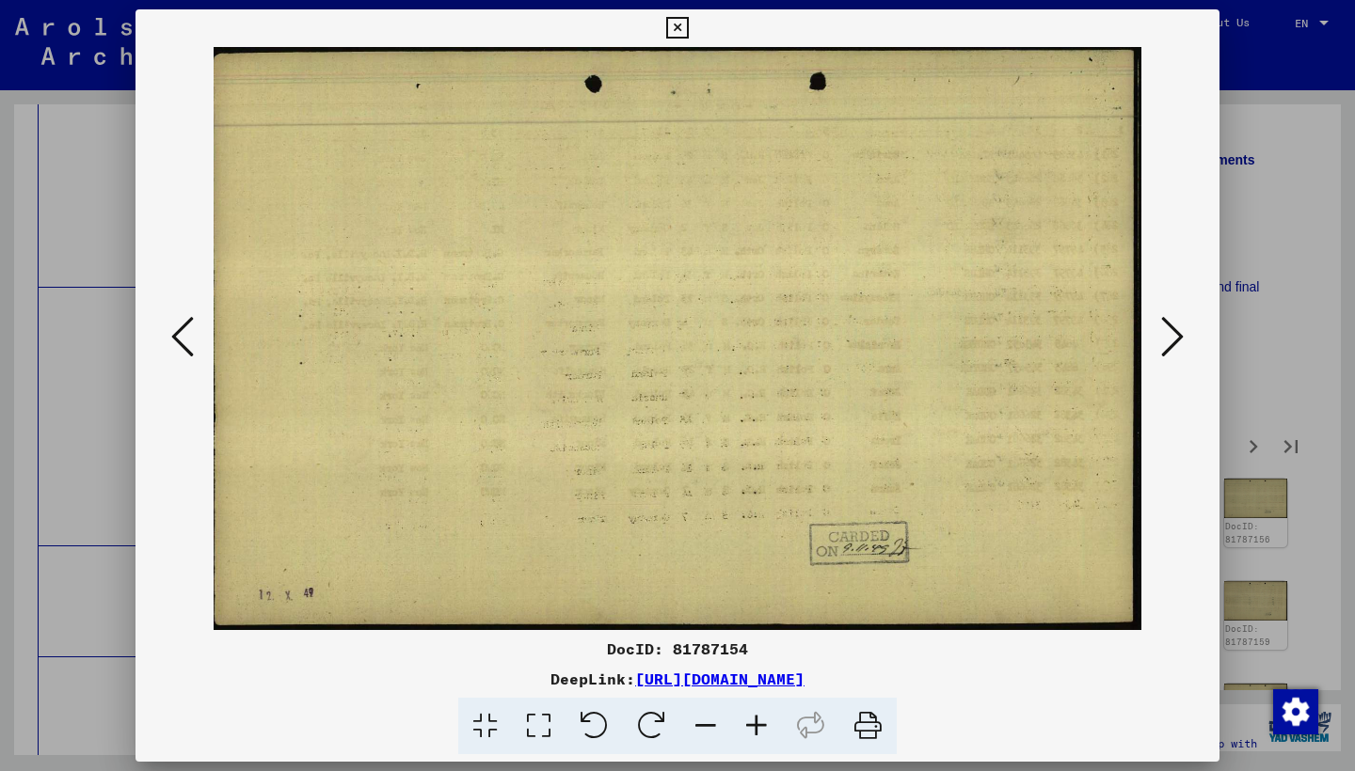
click at [1170, 331] on icon at bounding box center [1172, 336] width 23 height 45
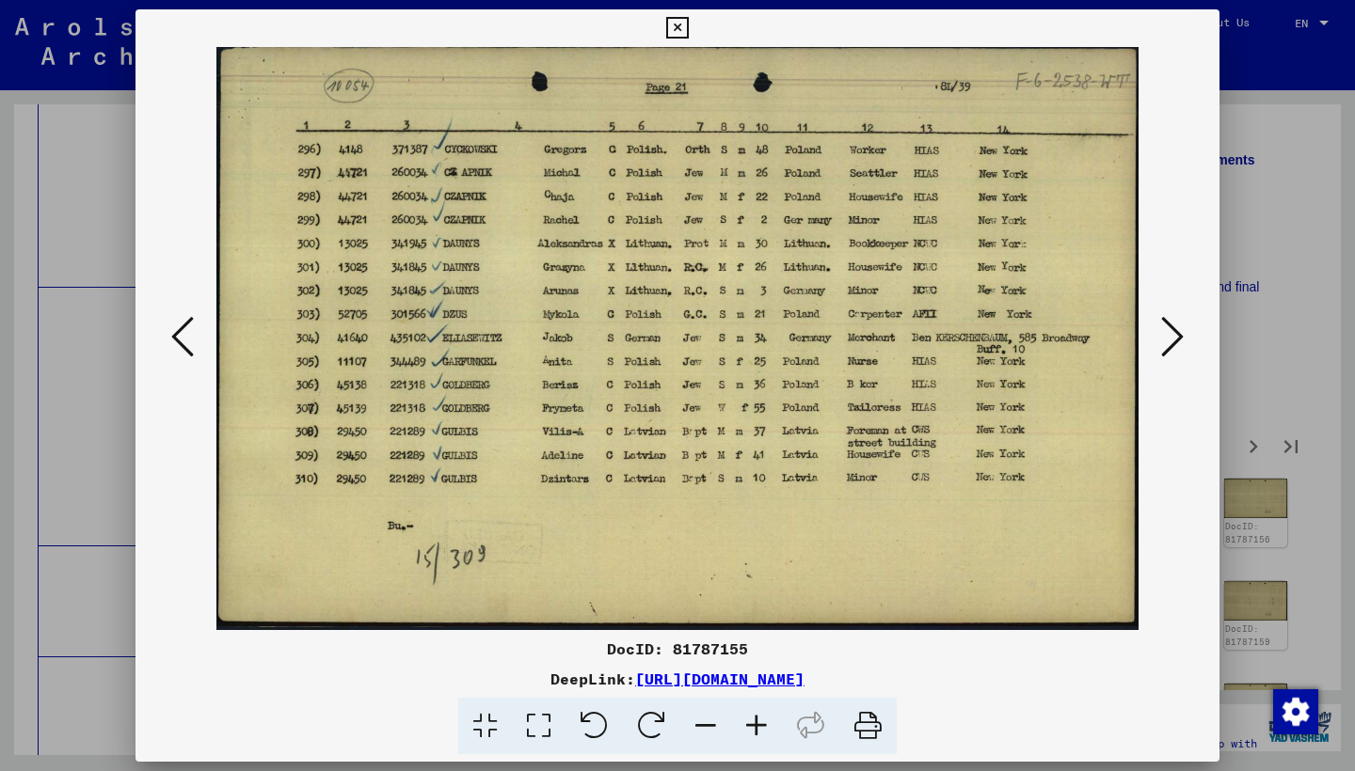
click at [1170, 331] on icon at bounding box center [1172, 336] width 23 height 45
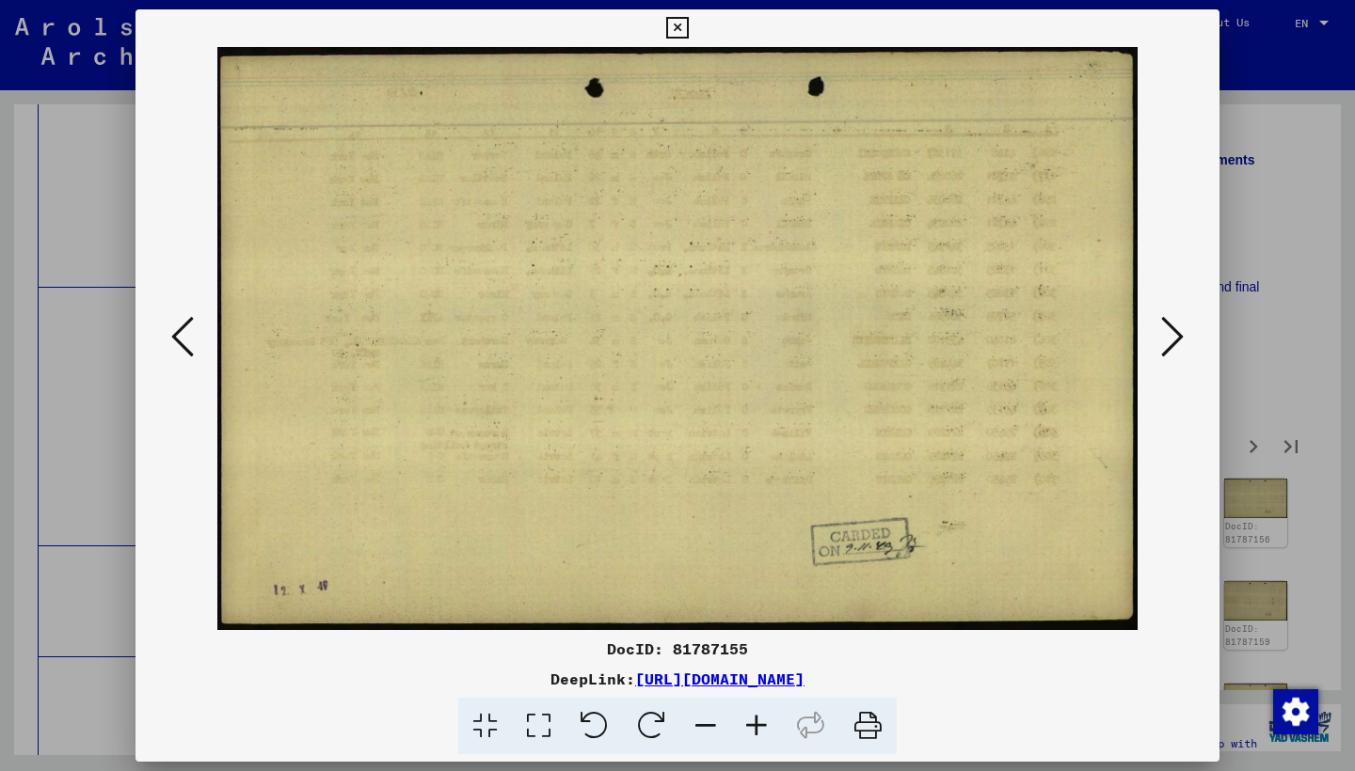
click at [1170, 331] on icon at bounding box center [1172, 336] width 23 height 45
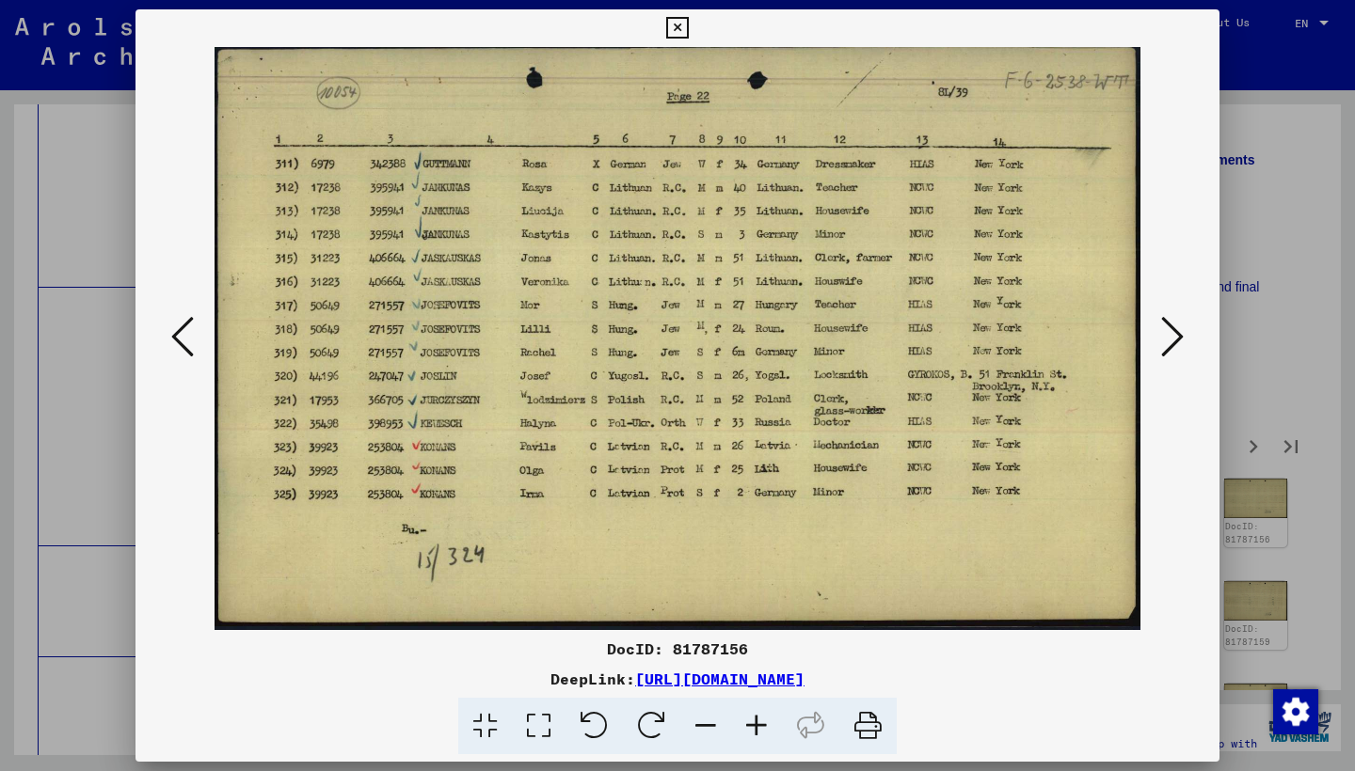
click at [1170, 330] on icon at bounding box center [1172, 336] width 23 height 45
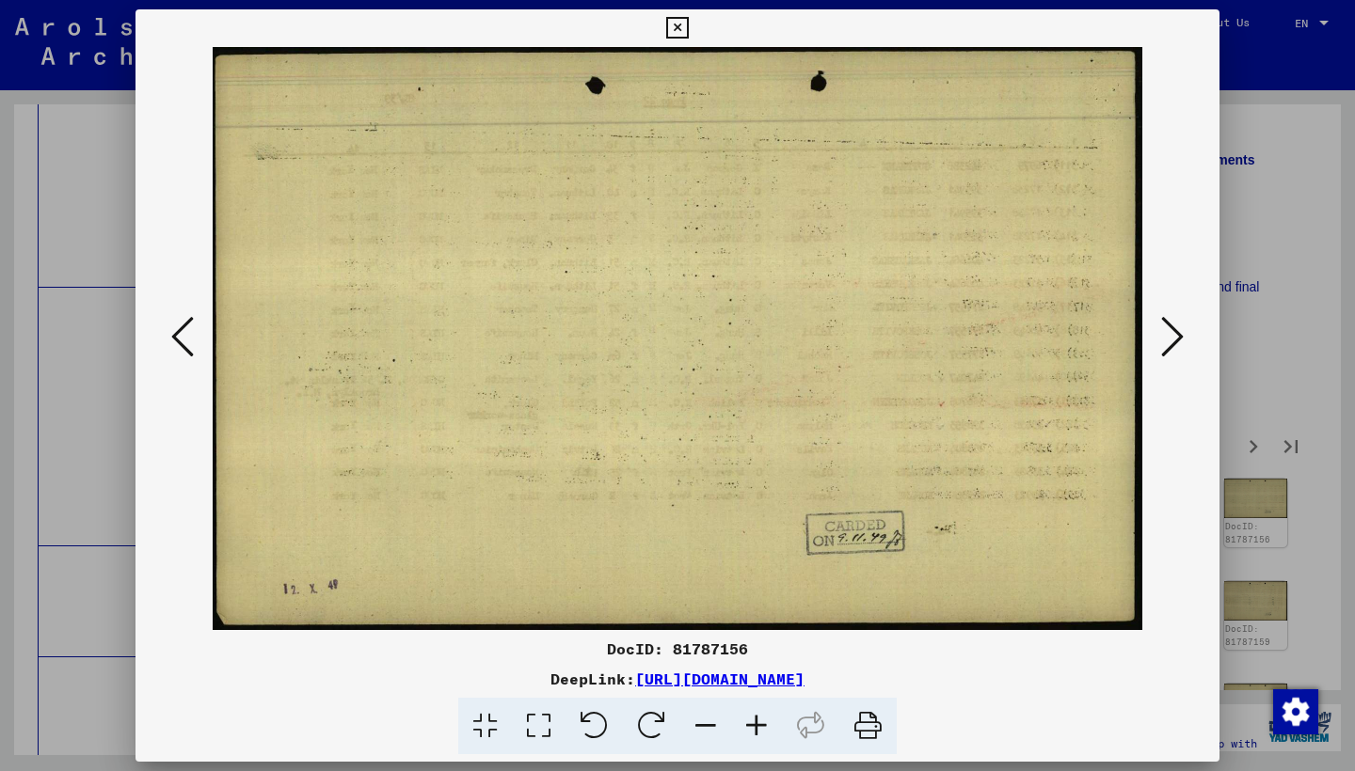
click at [197, 320] on button at bounding box center [183, 338] width 34 height 54
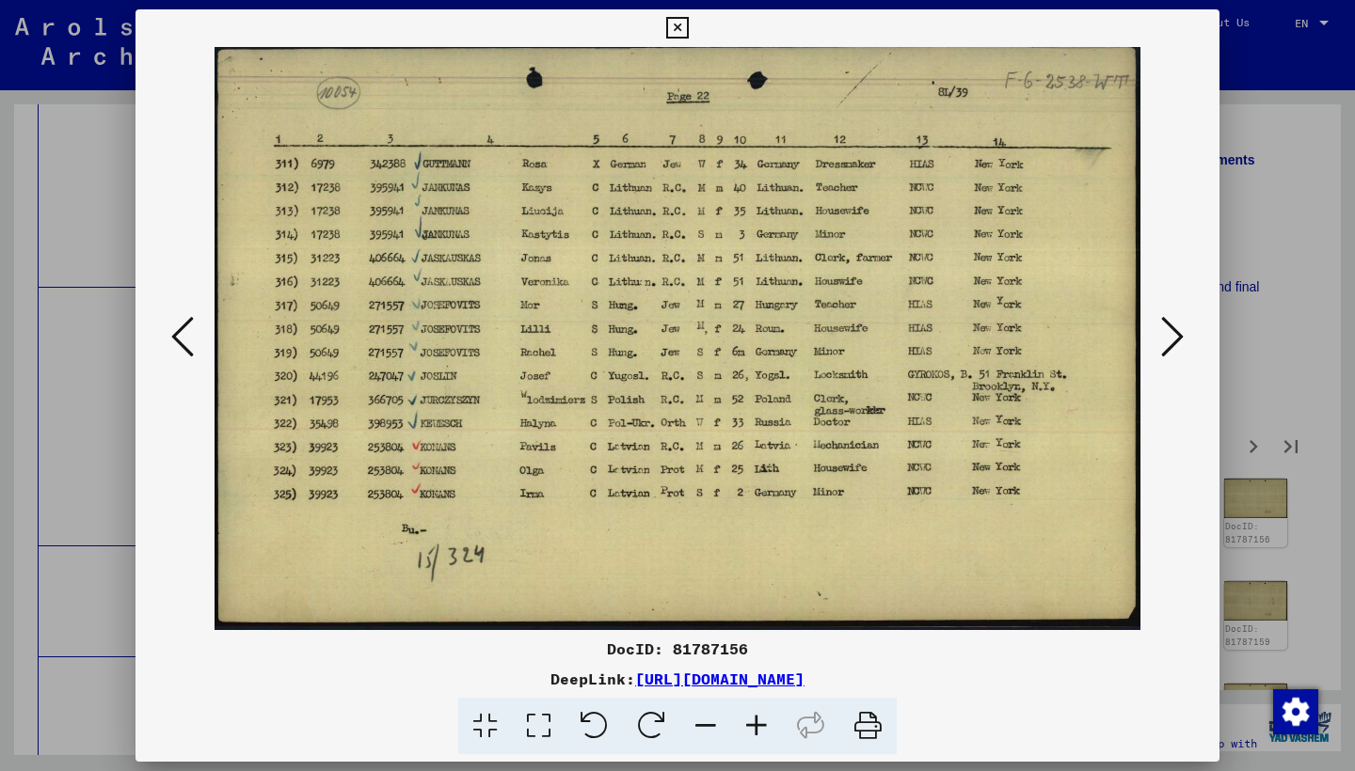
click at [1178, 329] on icon at bounding box center [1172, 336] width 23 height 45
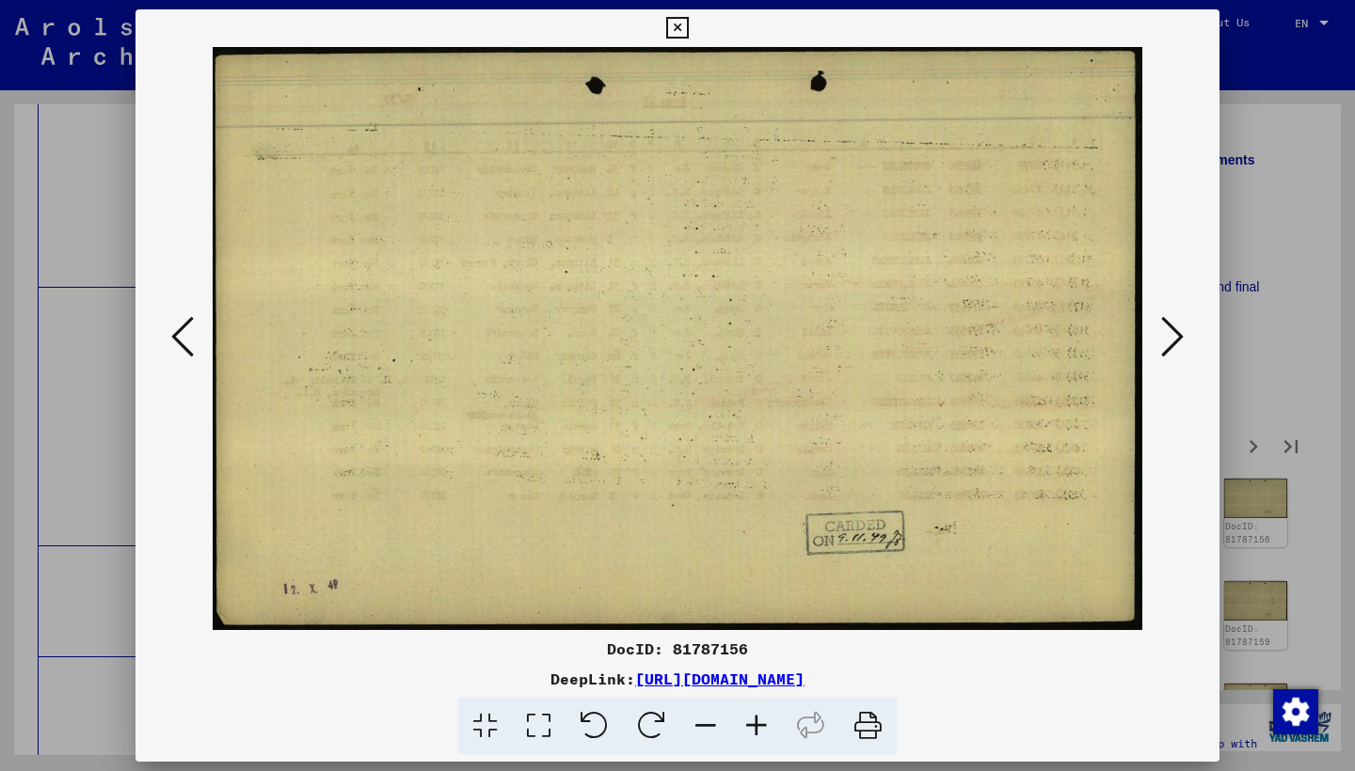
click at [1178, 329] on icon at bounding box center [1172, 336] width 23 height 45
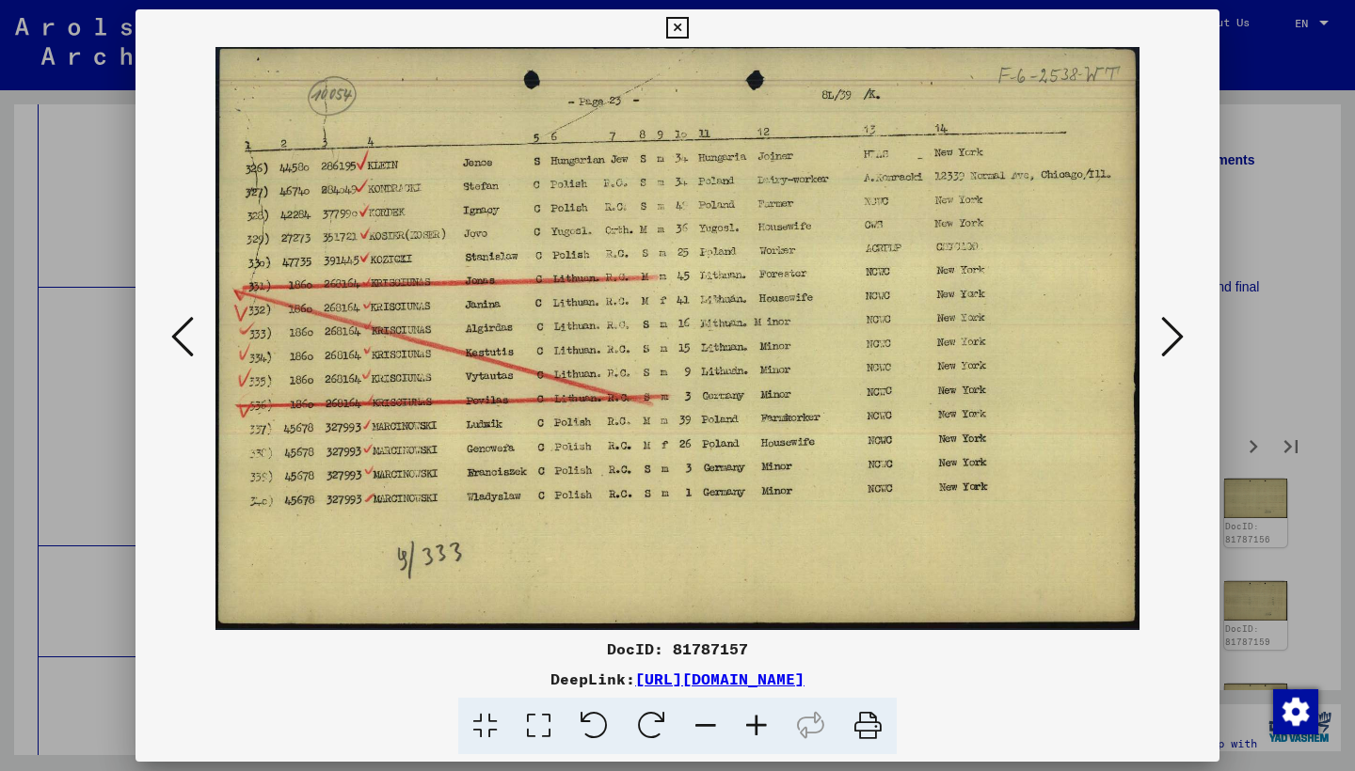
click at [1177, 328] on icon at bounding box center [1172, 336] width 23 height 45
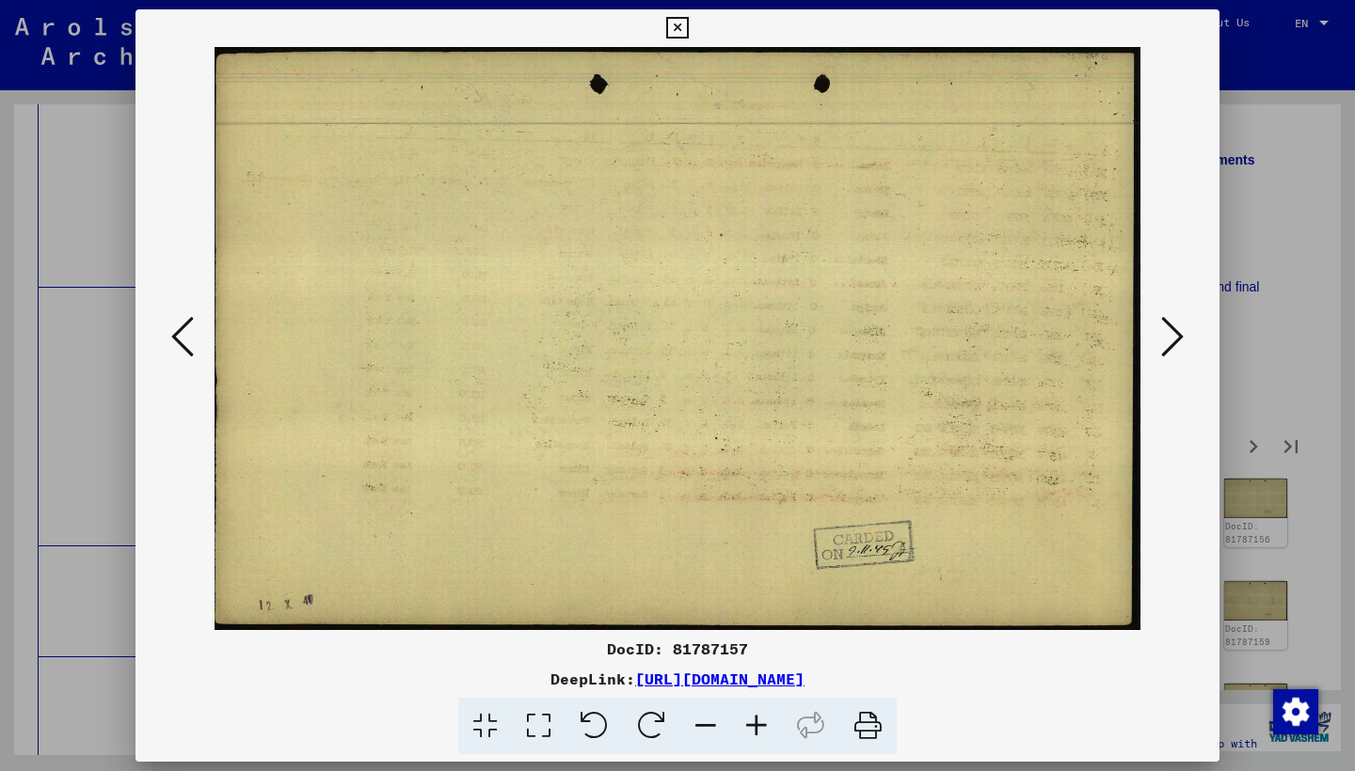
click at [1177, 328] on icon at bounding box center [1172, 336] width 23 height 45
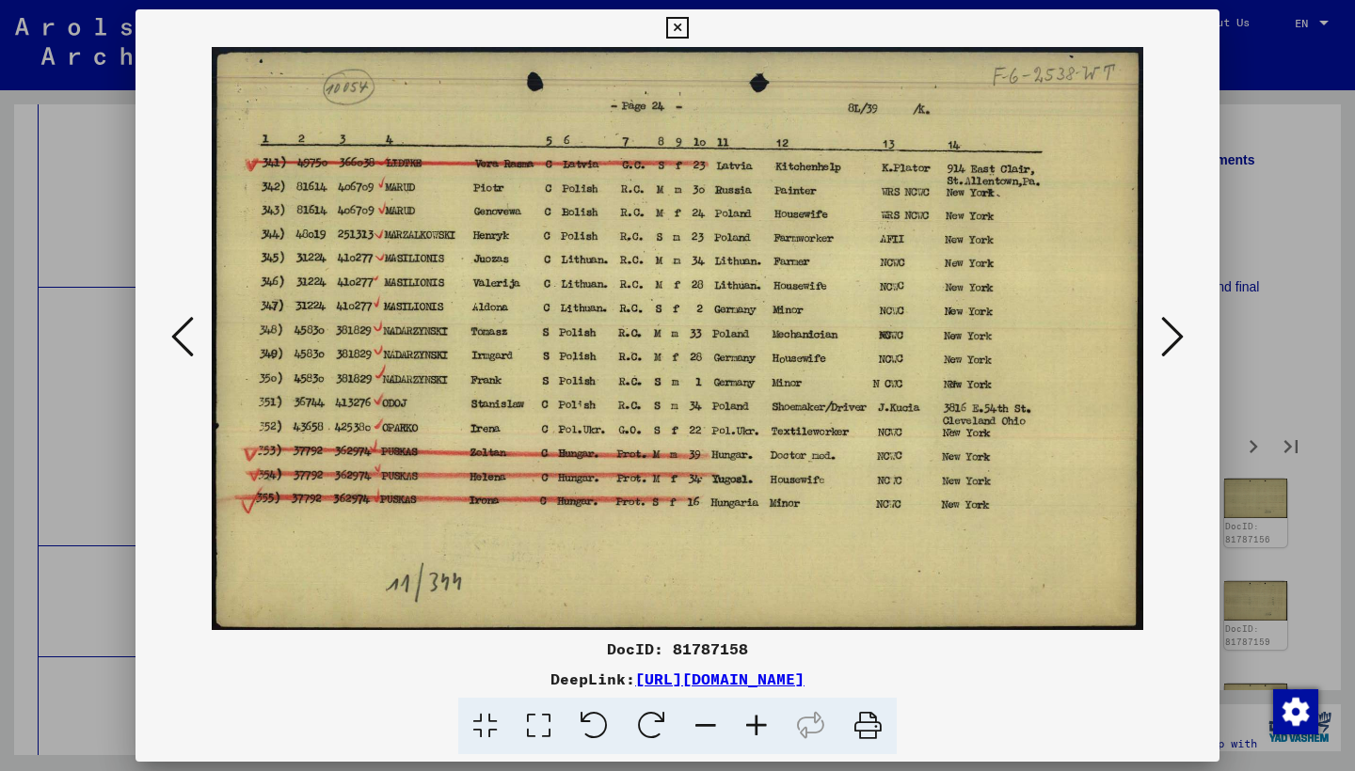
click at [1176, 328] on icon at bounding box center [1172, 336] width 23 height 45
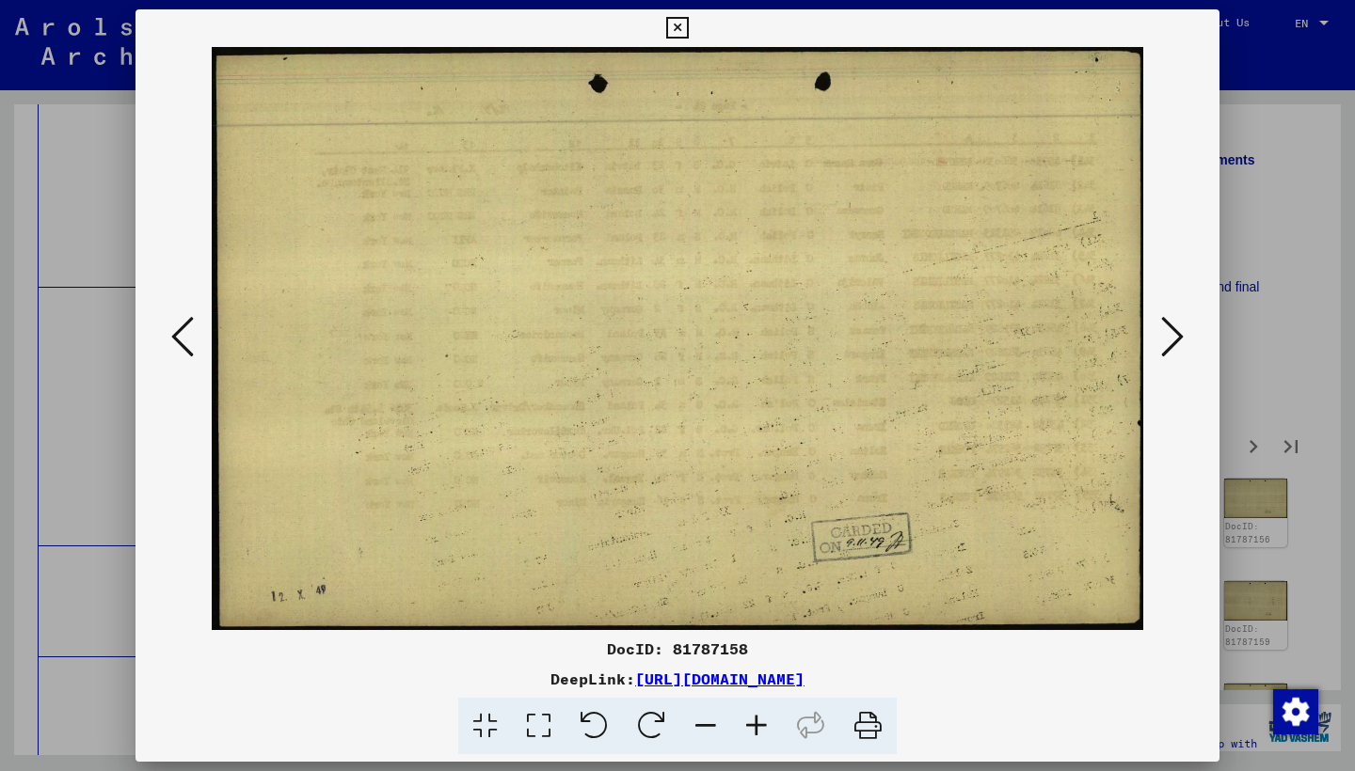
click at [1176, 328] on icon at bounding box center [1172, 336] width 23 height 45
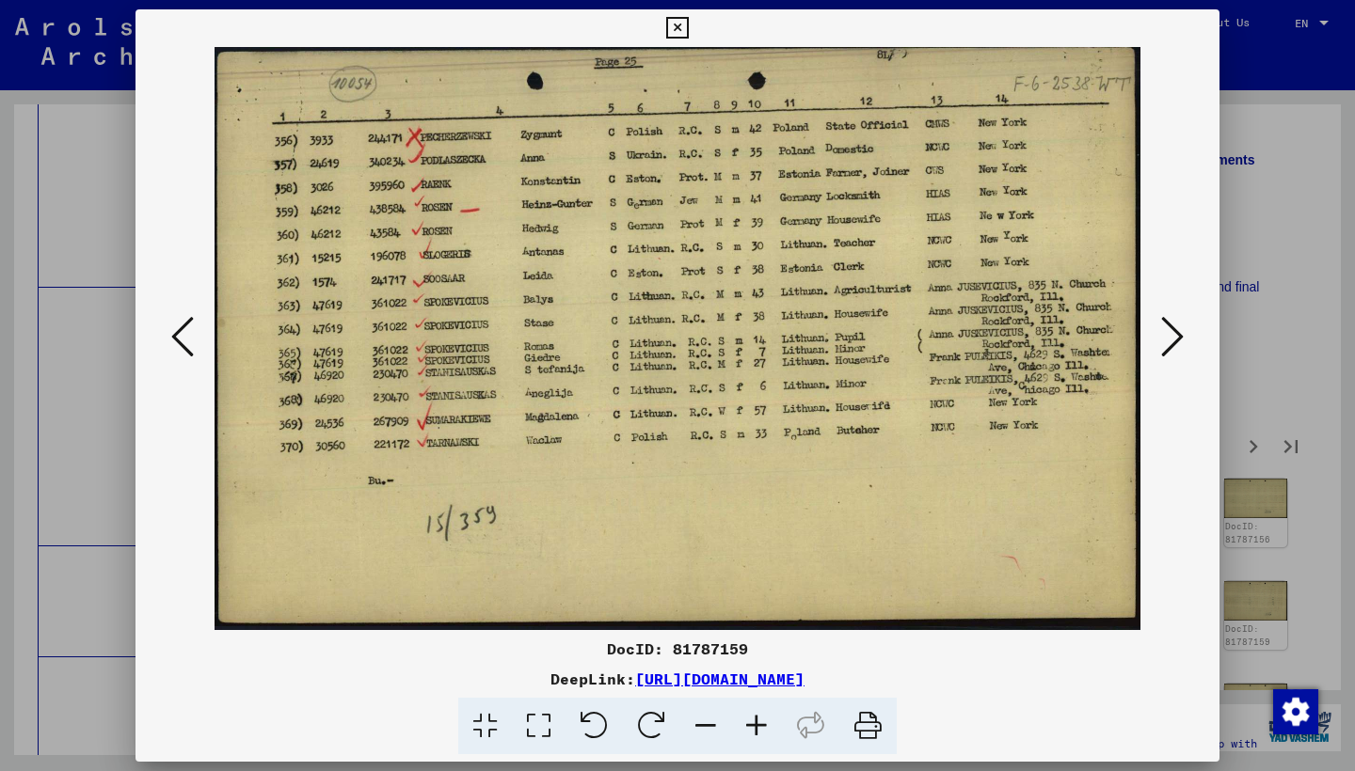
click at [1176, 328] on icon at bounding box center [1172, 336] width 23 height 45
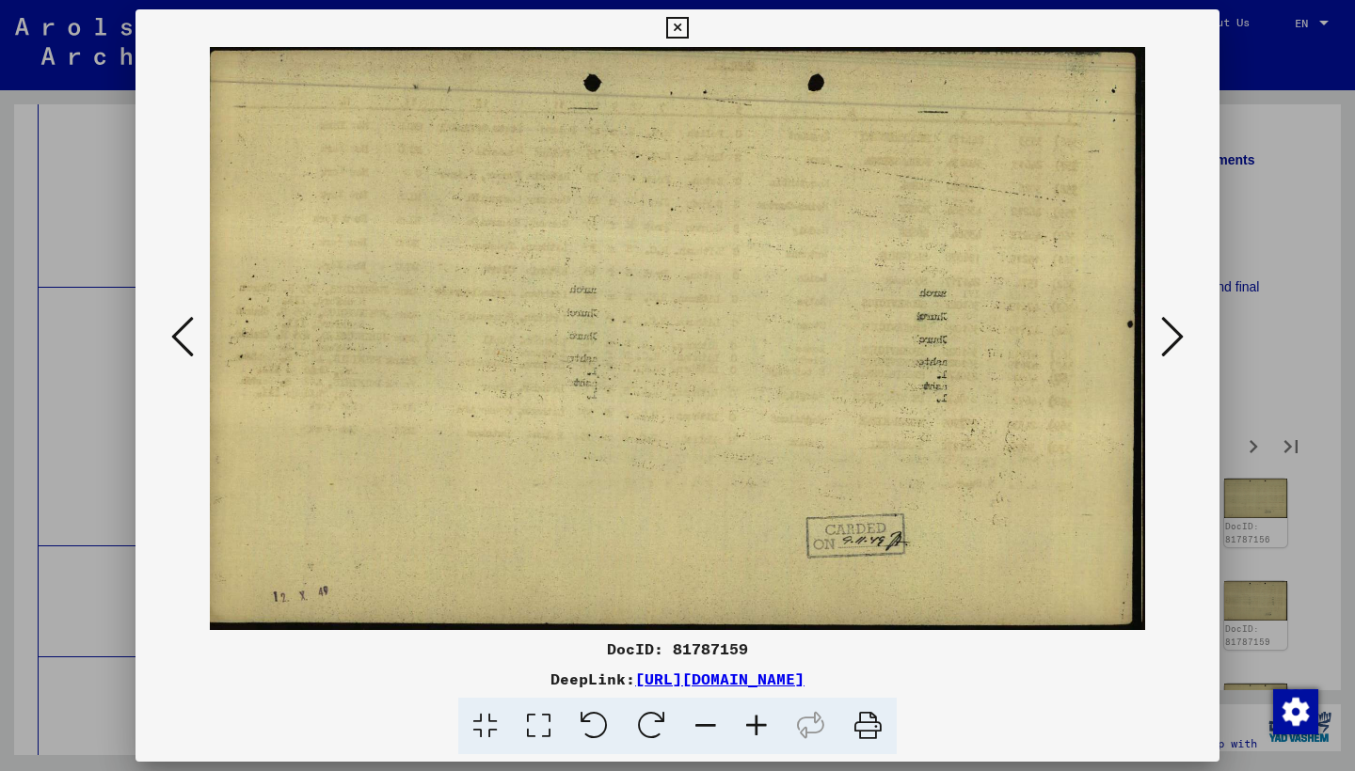
click at [1176, 328] on icon at bounding box center [1172, 336] width 23 height 45
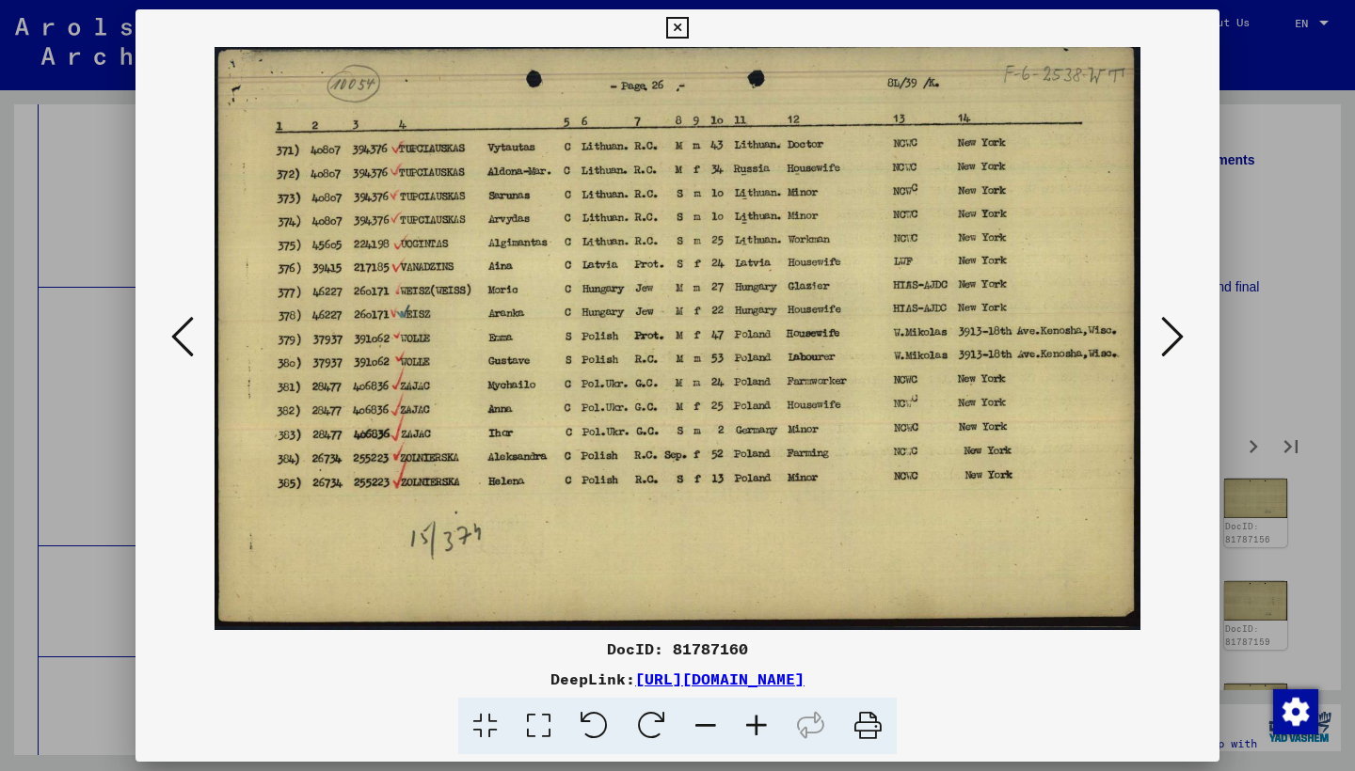
click at [1176, 327] on icon at bounding box center [1172, 336] width 23 height 45
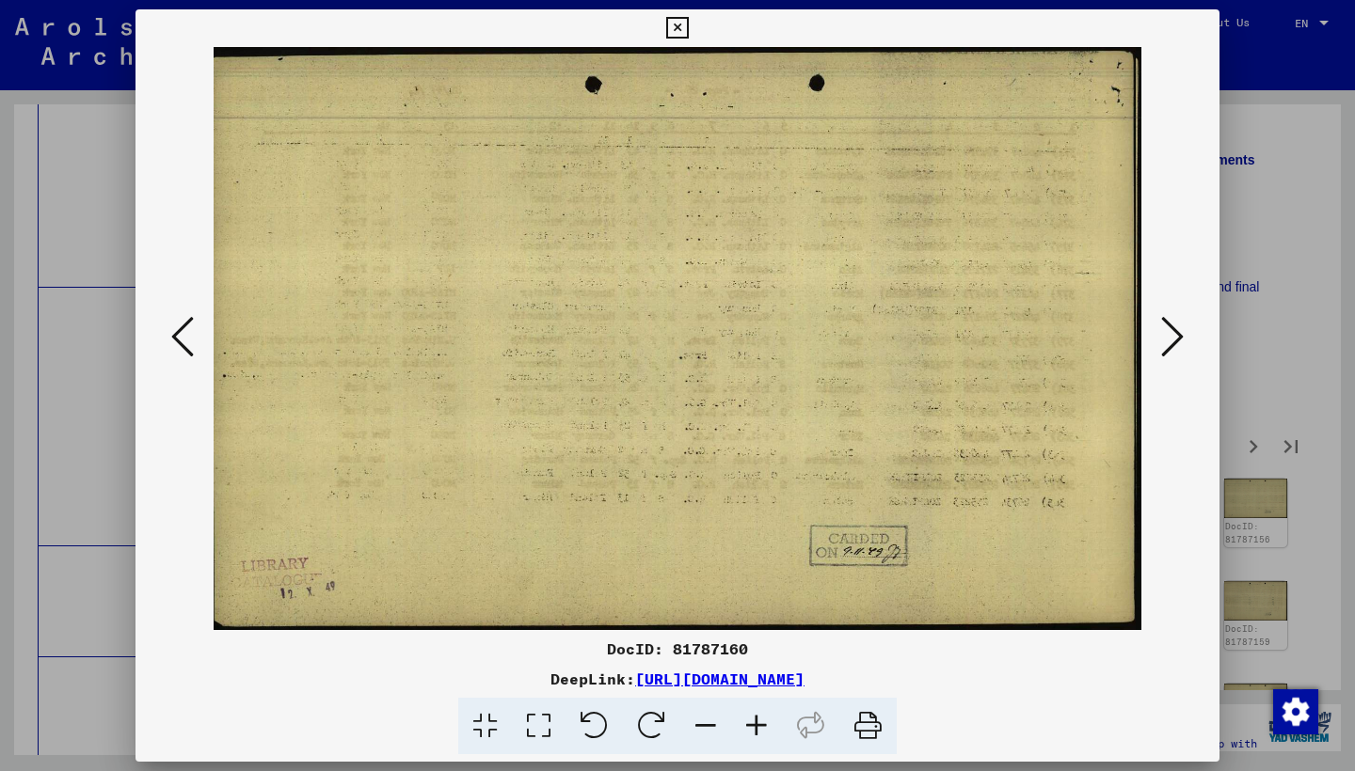
click at [1176, 328] on icon at bounding box center [1172, 336] width 23 height 45
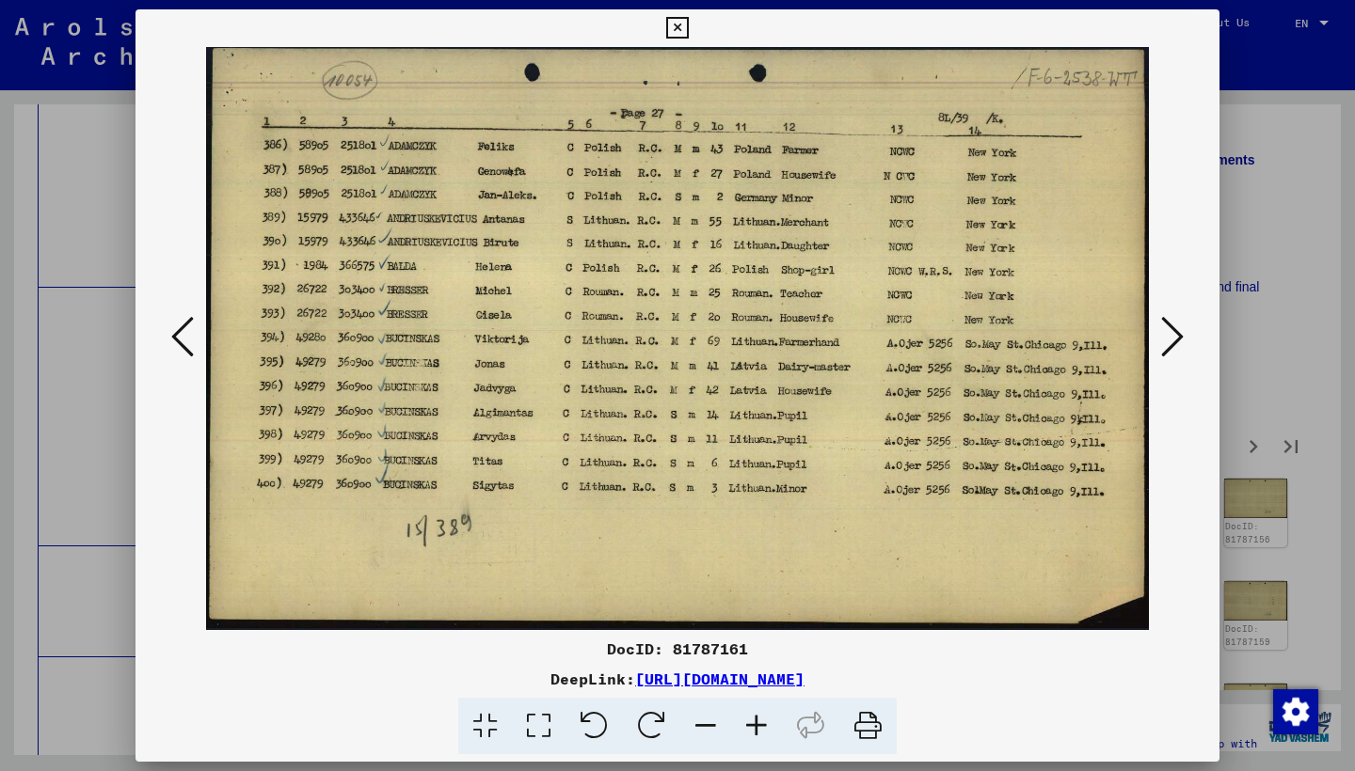
click at [1176, 328] on icon at bounding box center [1172, 336] width 23 height 45
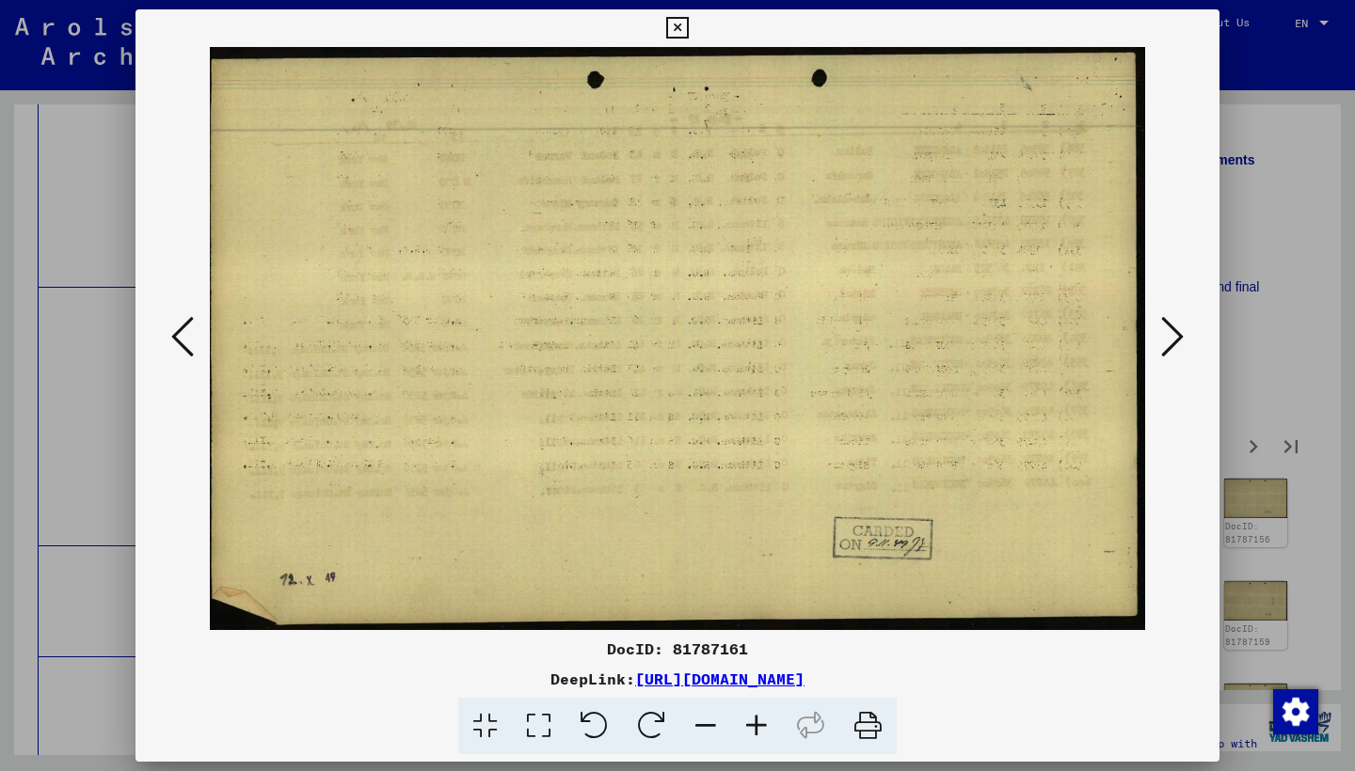
click at [1176, 327] on icon at bounding box center [1172, 336] width 23 height 45
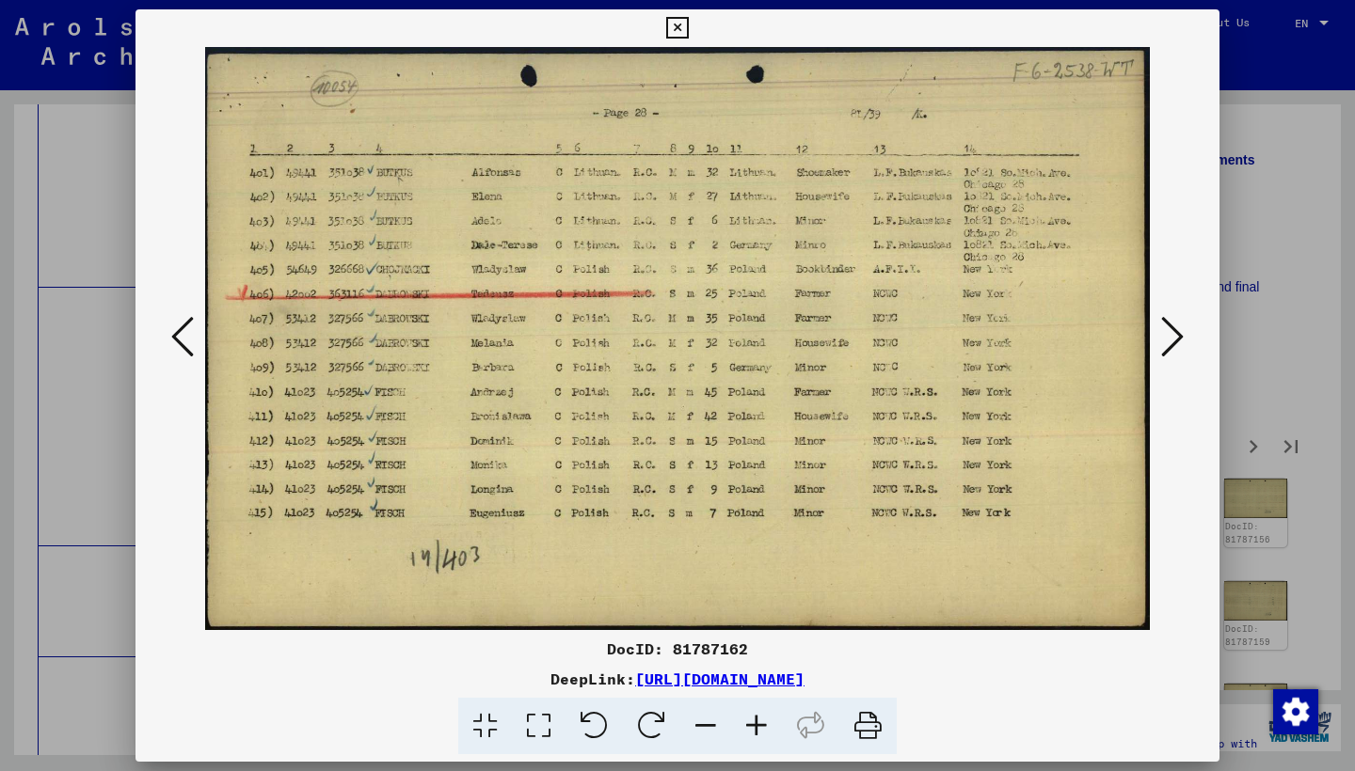
click at [1176, 327] on icon at bounding box center [1172, 336] width 23 height 45
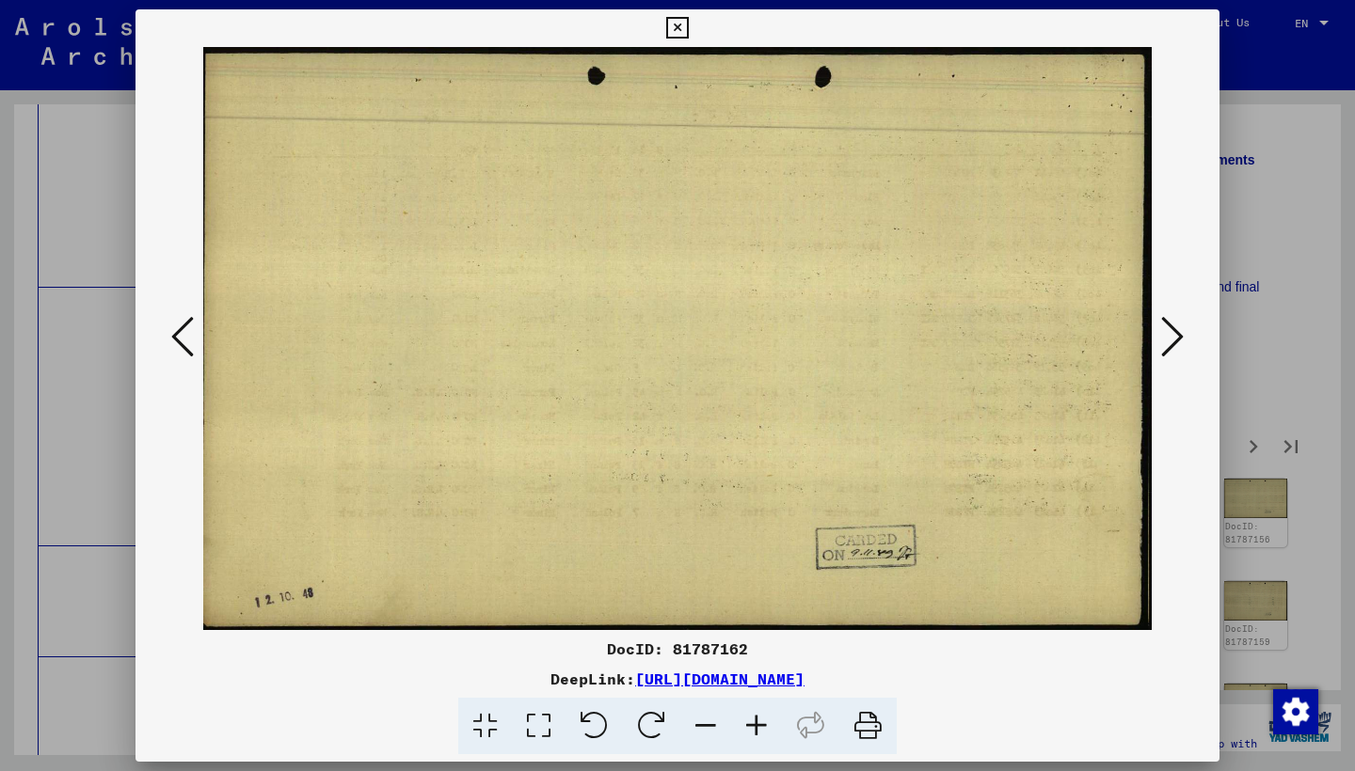
click at [1176, 327] on icon at bounding box center [1172, 336] width 23 height 45
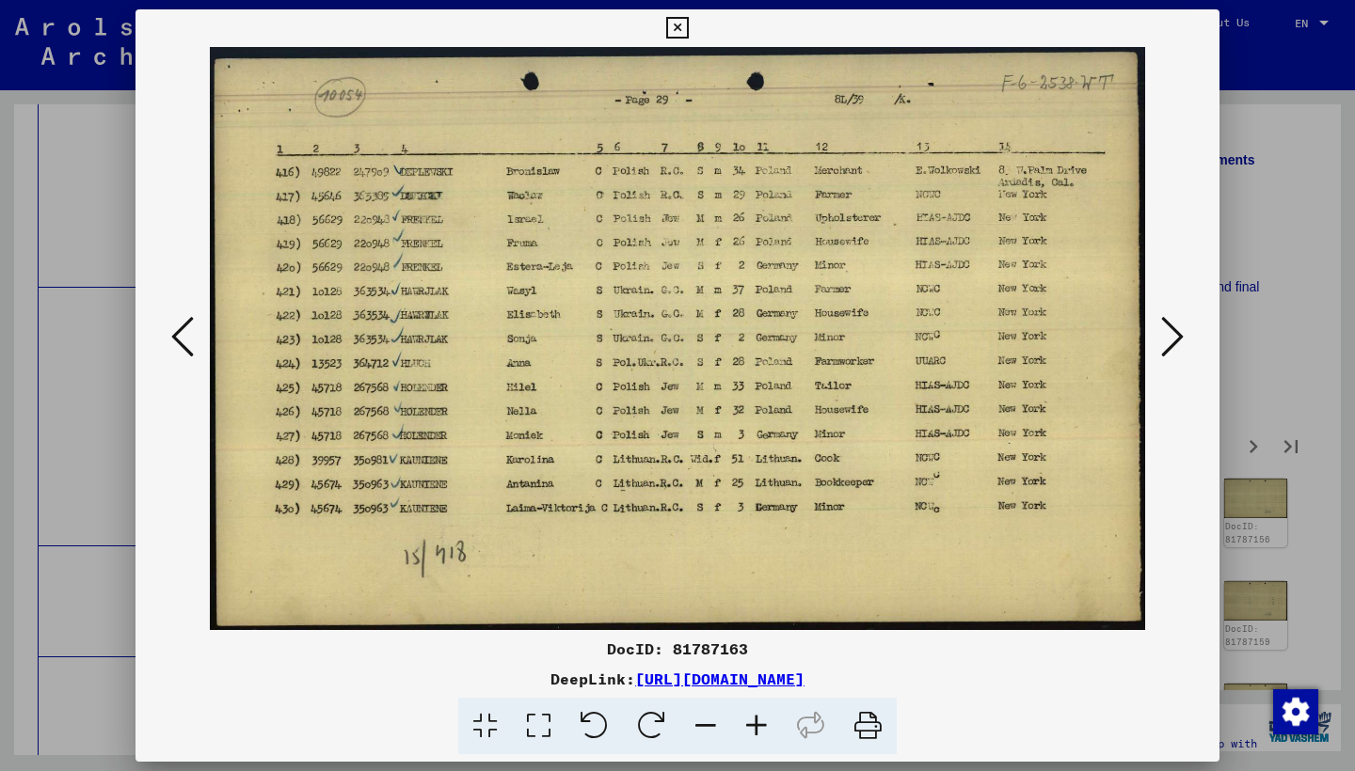
click at [1177, 326] on icon at bounding box center [1172, 336] width 23 height 45
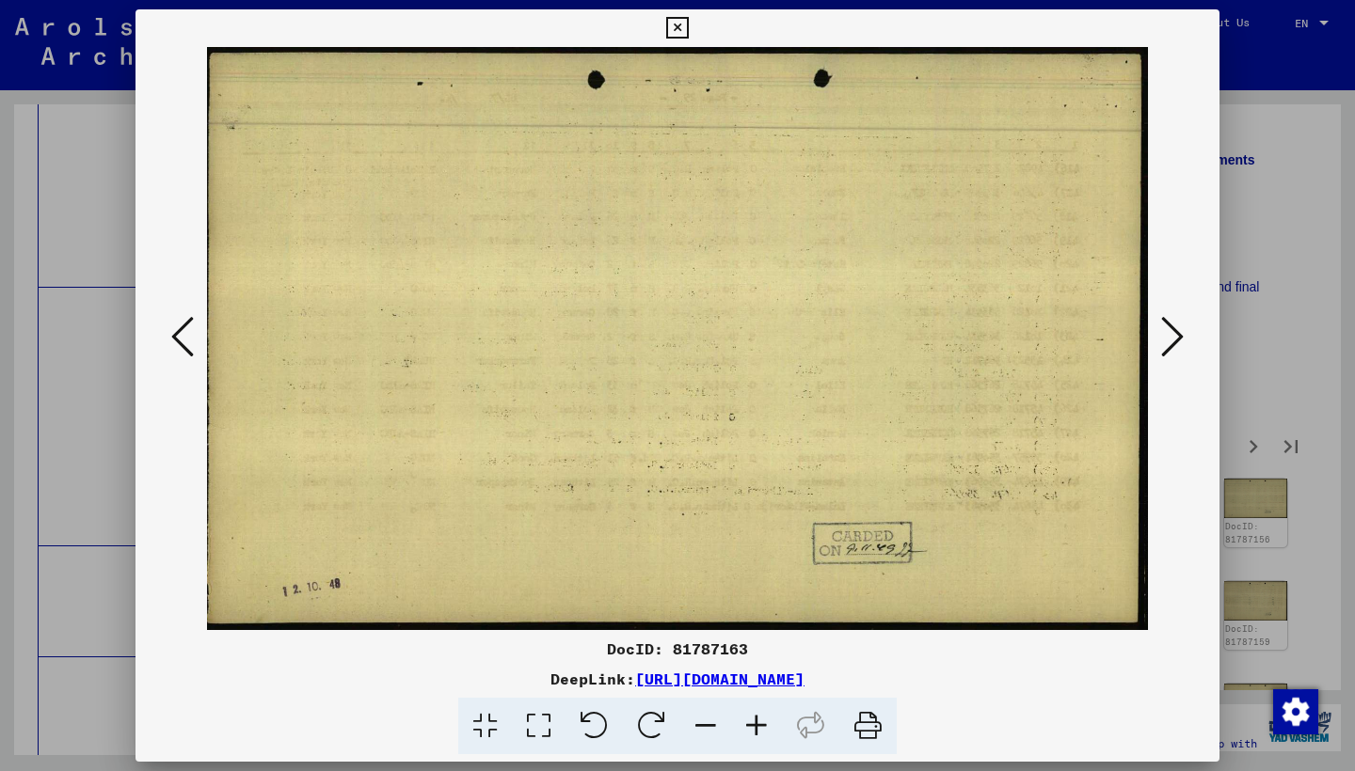
click at [175, 337] on icon at bounding box center [182, 336] width 23 height 45
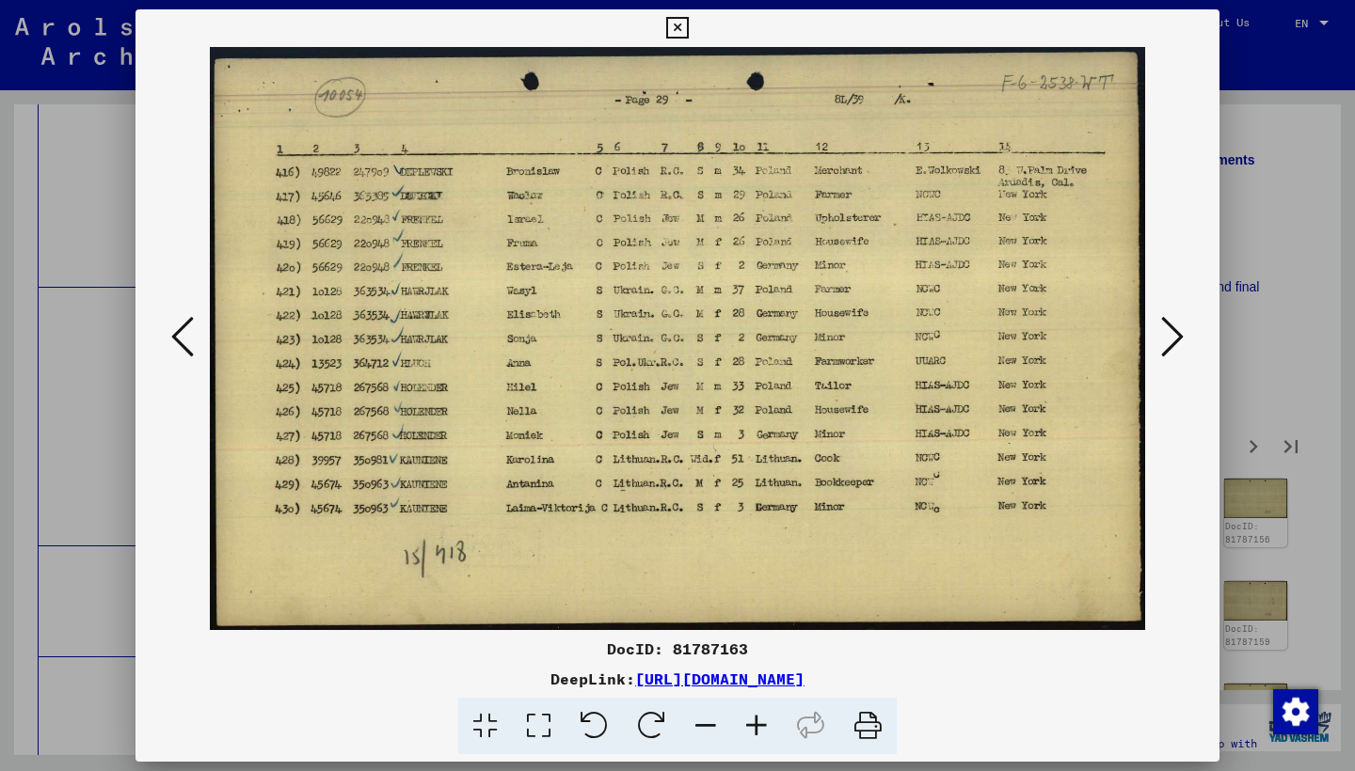
click at [1163, 338] on icon at bounding box center [1172, 336] width 23 height 45
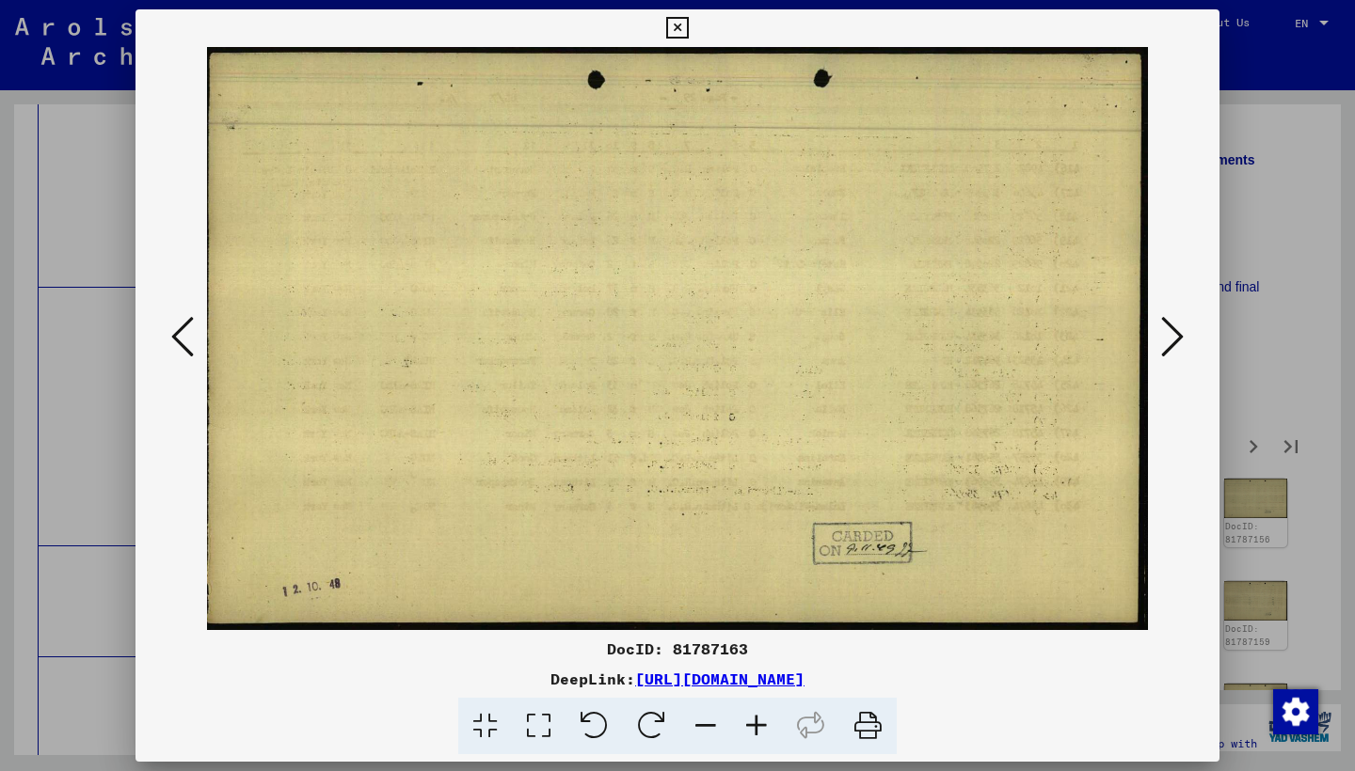
click at [1164, 340] on icon at bounding box center [1172, 336] width 23 height 45
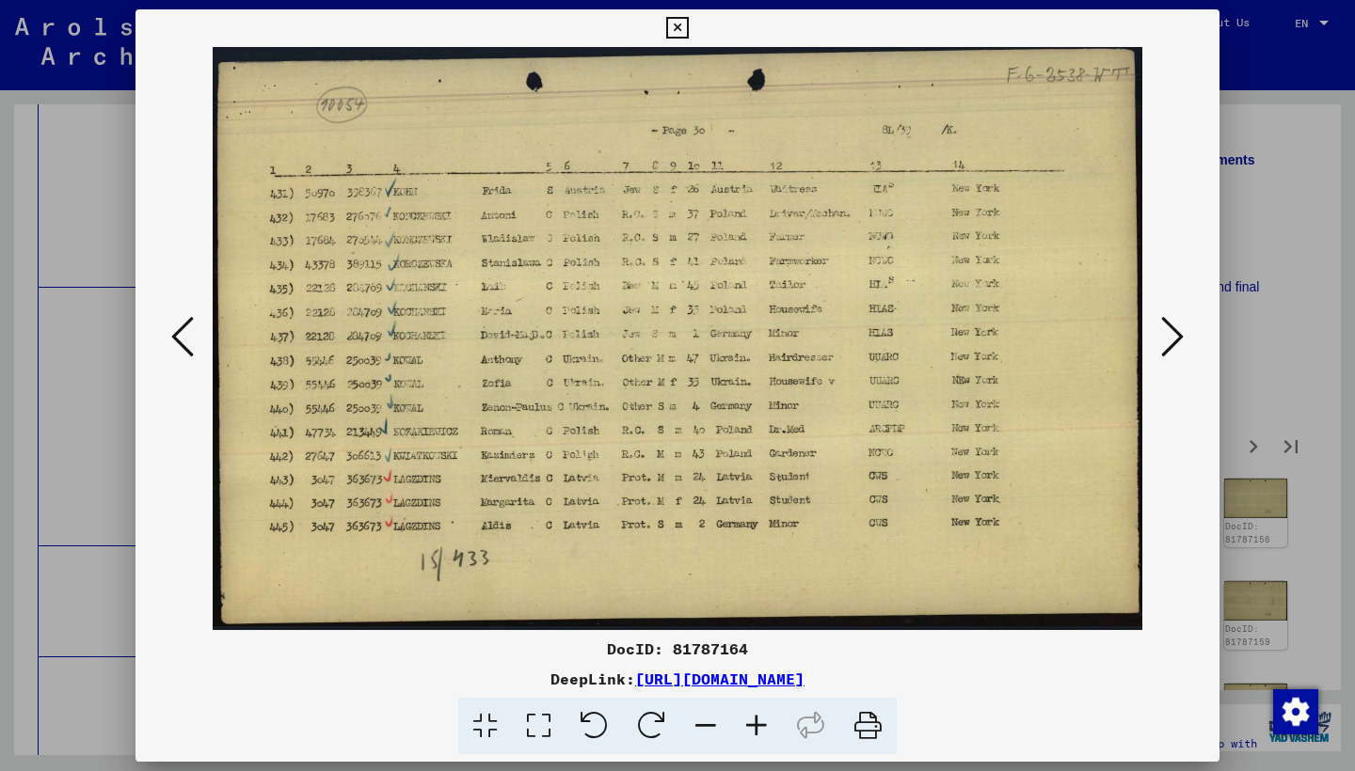
click at [1167, 338] on icon at bounding box center [1172, 336] width 23 height 45
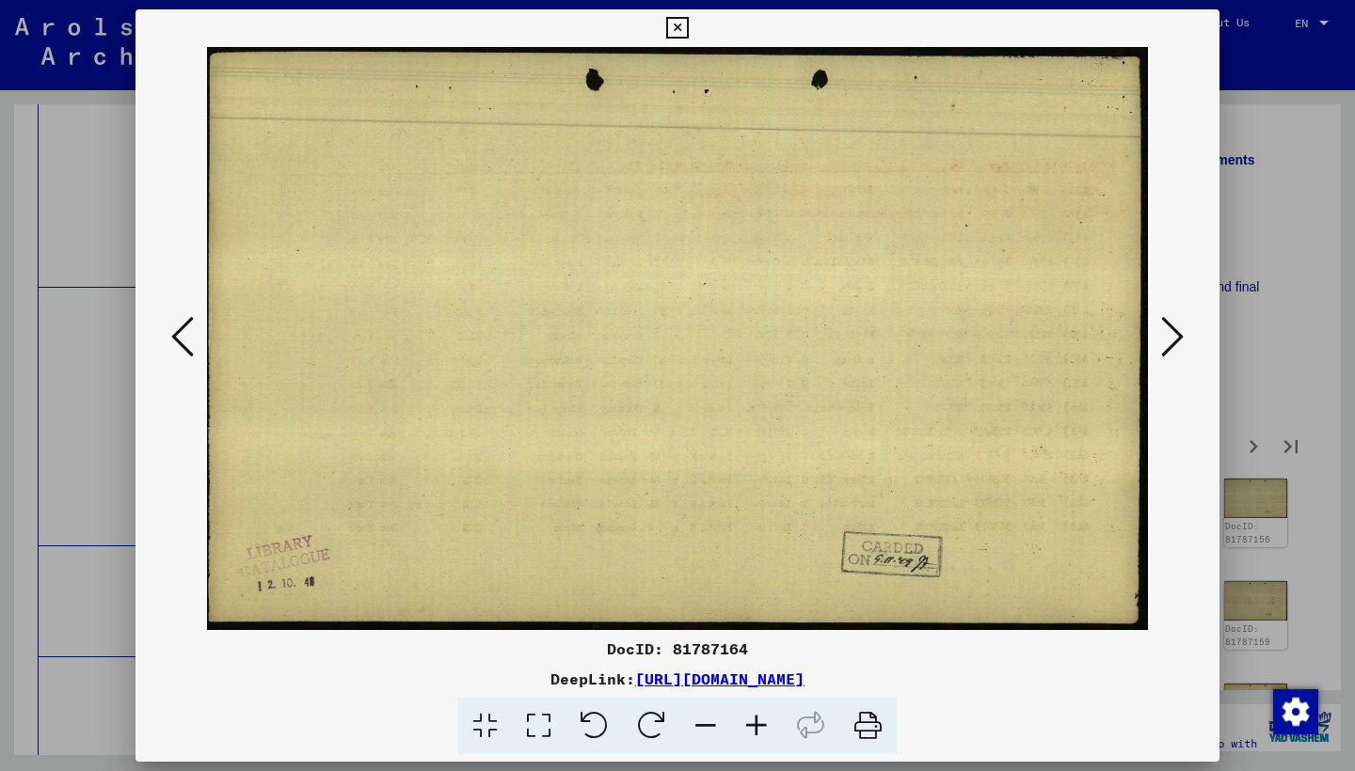
click at [1167, 338] on icon at bounding box center [1172, 336] width 23 height 45
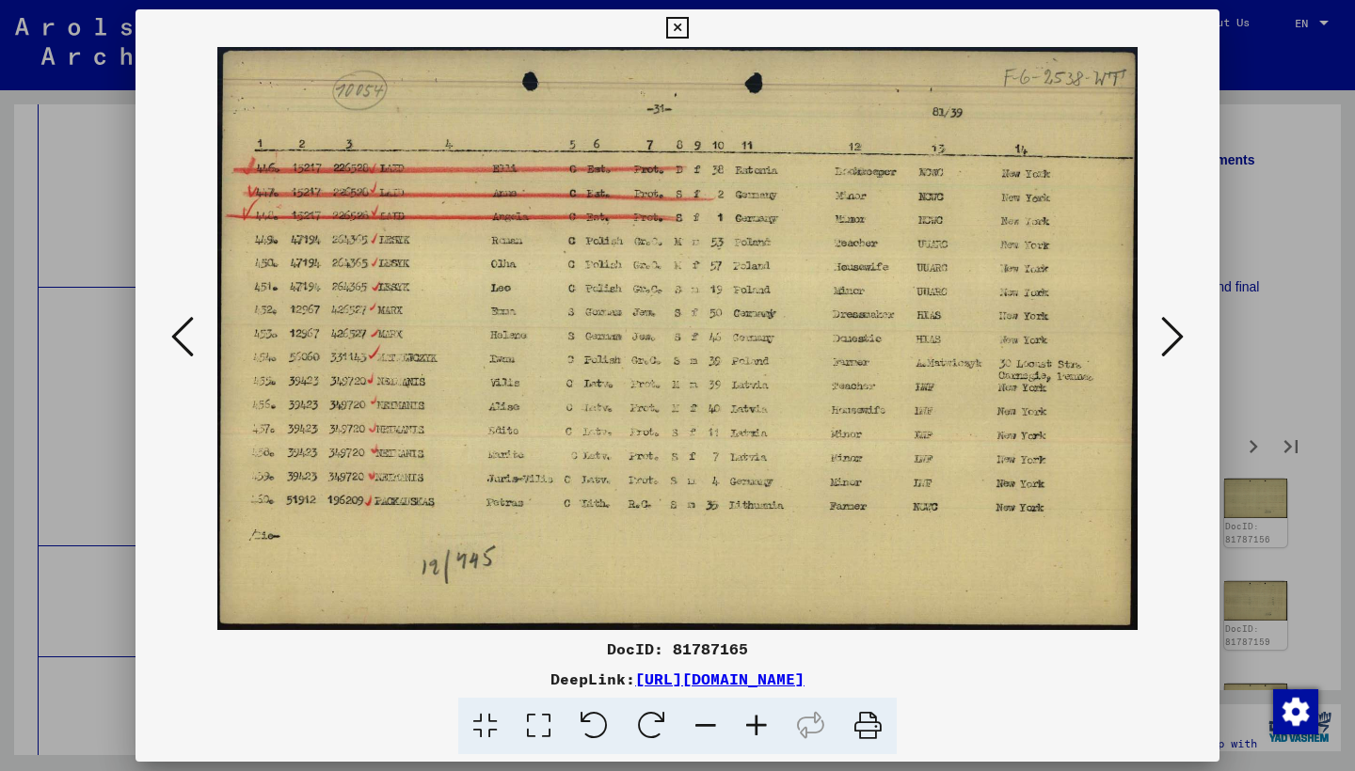
click at [1167, 336] on icon at bounding box center [1172, 336] width 23 height 45
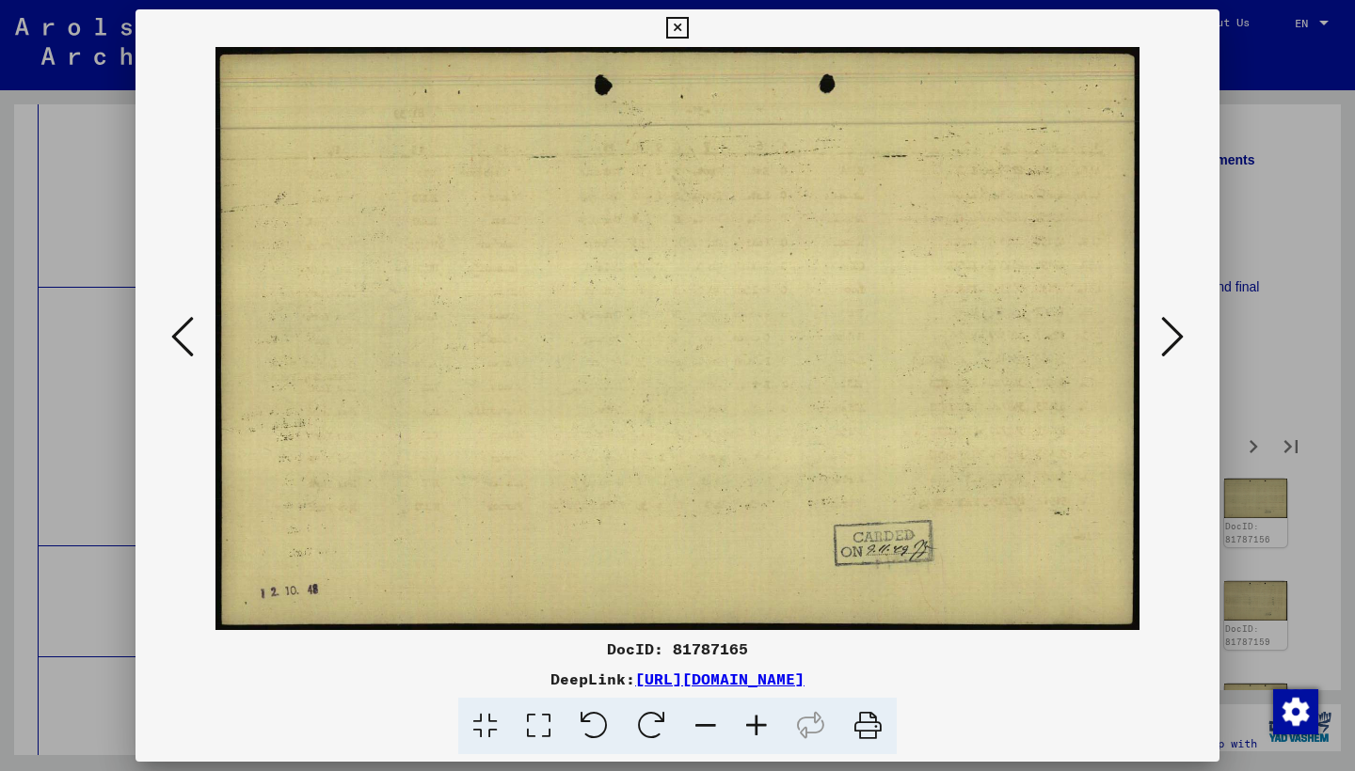
click at [1167, 336] on icon at bounding box center [1172, 336] width 23 height 45
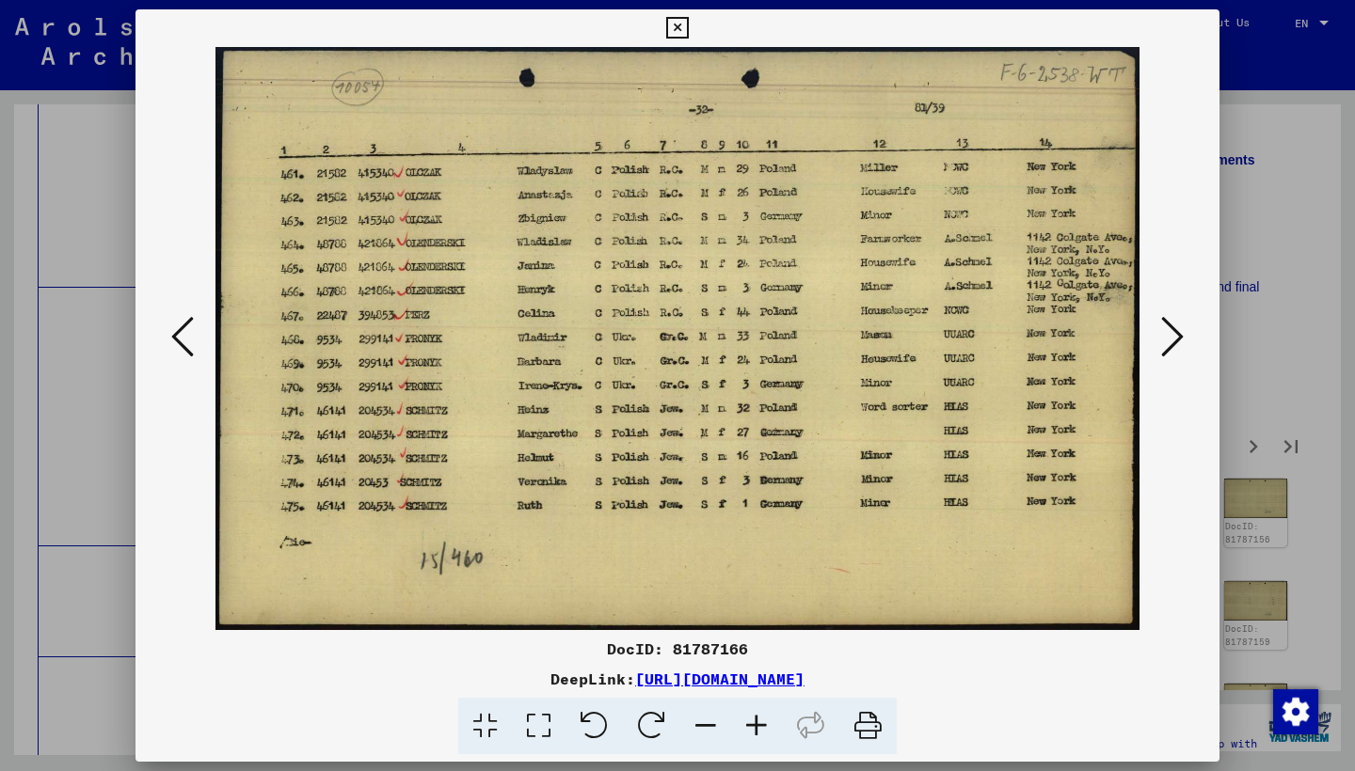
click at [1167, 336] on icon at bounding box center [1172, 336] width 23 height 45
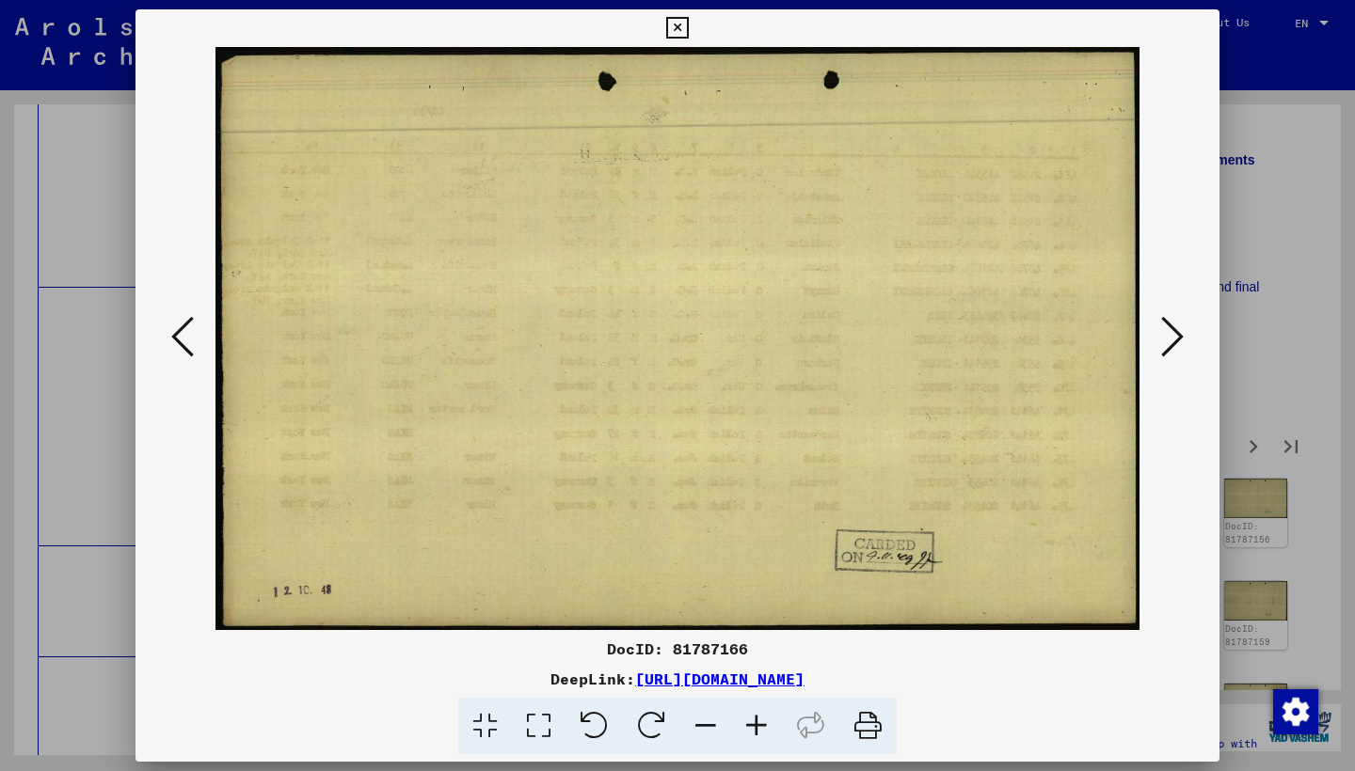
click at [1167, 336] on icon at bounding box center [1172, 336] width 23 height 45
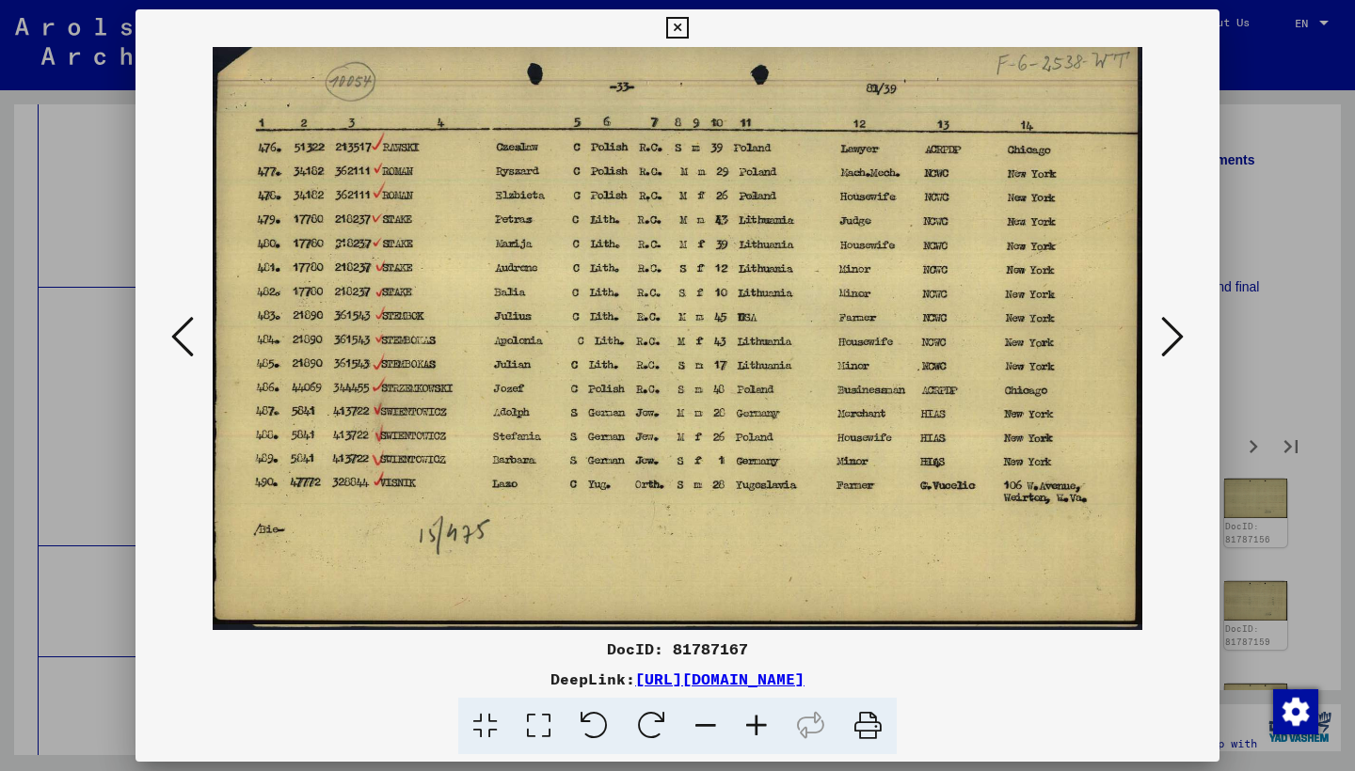
click at [1167, 336] on icon at bounding box center [1172, 336] width 23 height 45
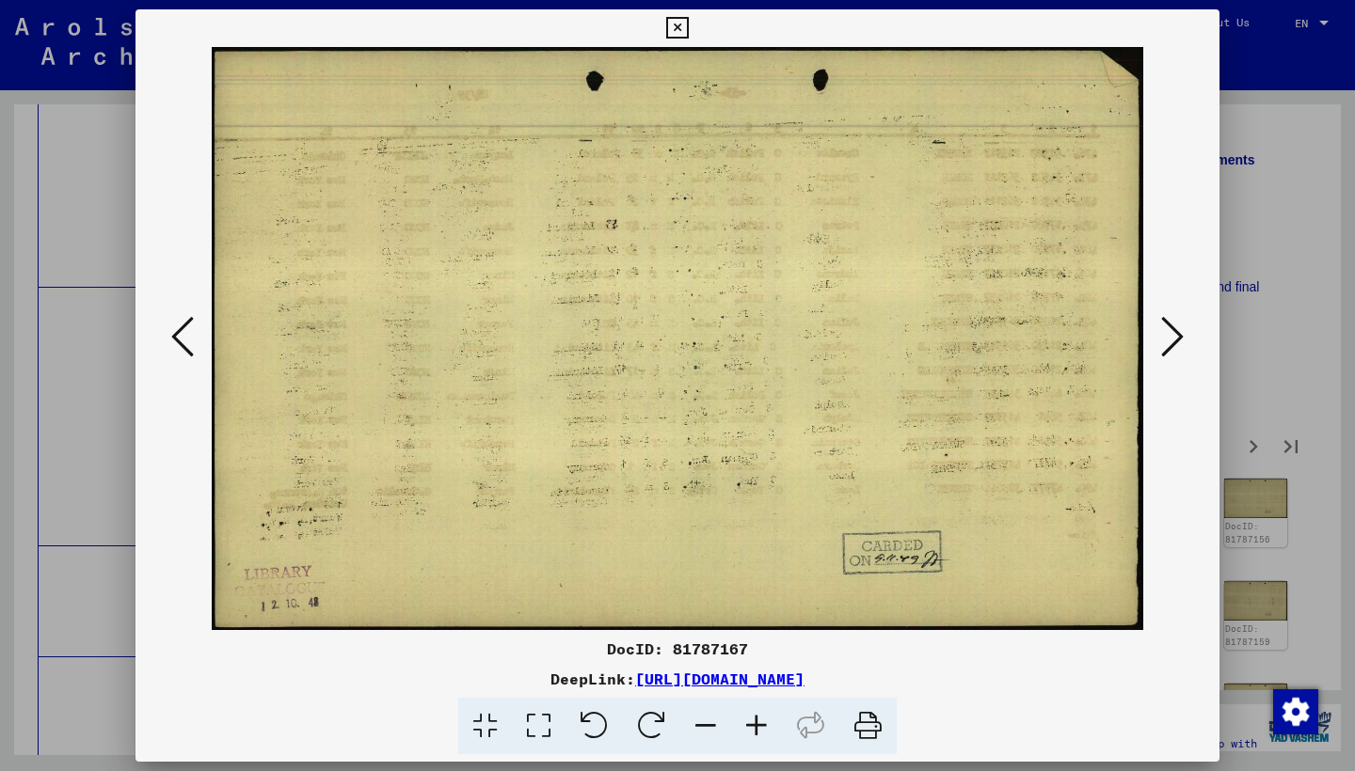
click at [1167, 336] on icon at bounding box center [1172, 336] width 23 height 45
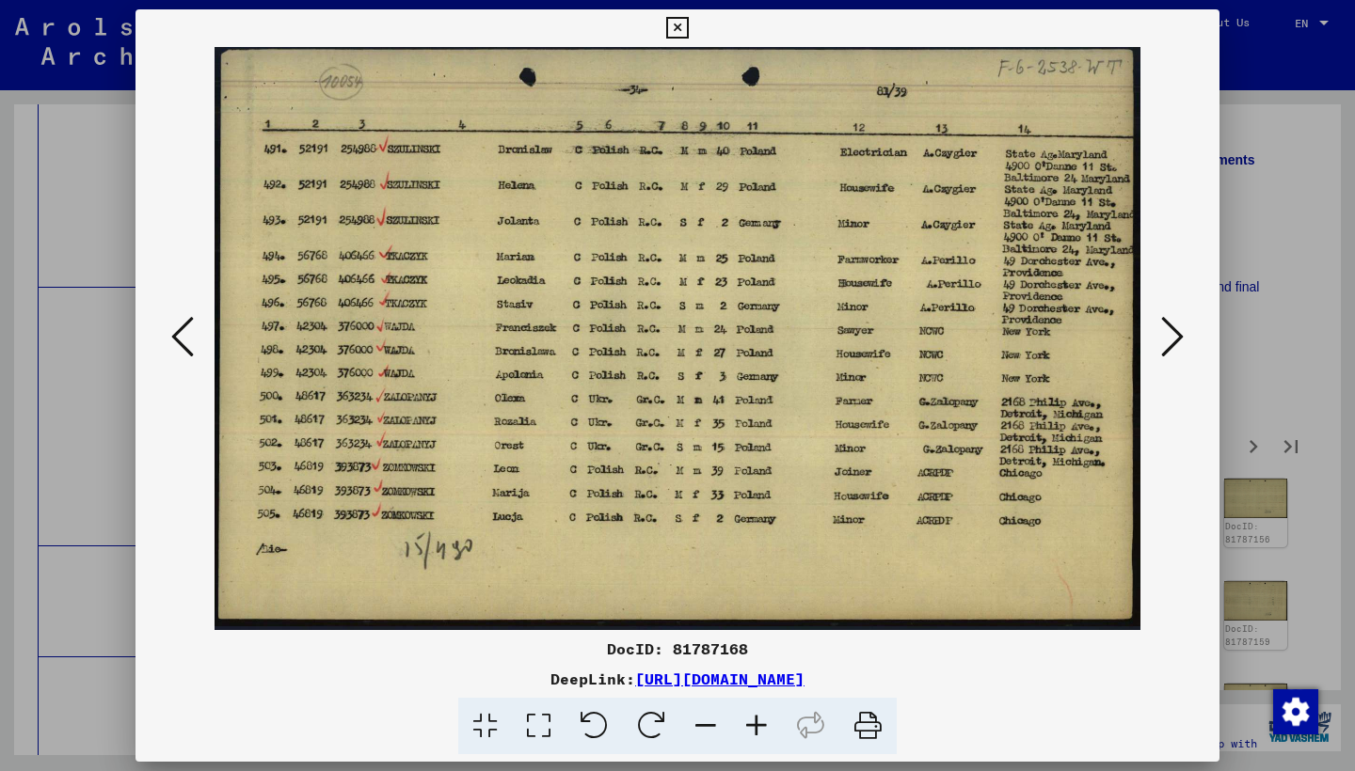
click at [1167, 336] on icon at bounding box center [1172, 336] width 23 height 45
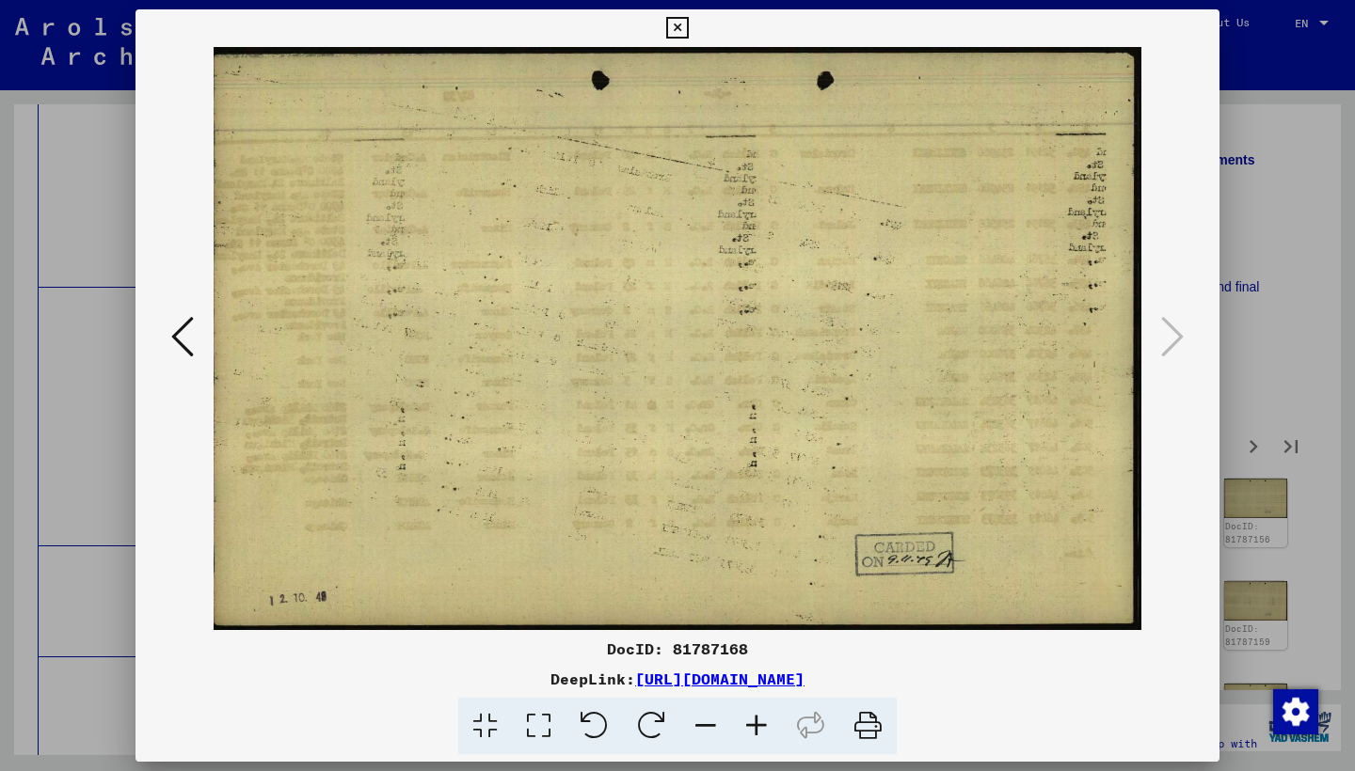
click at [688, 27] on icon at bounding box center [677, 28] width 22 height 23
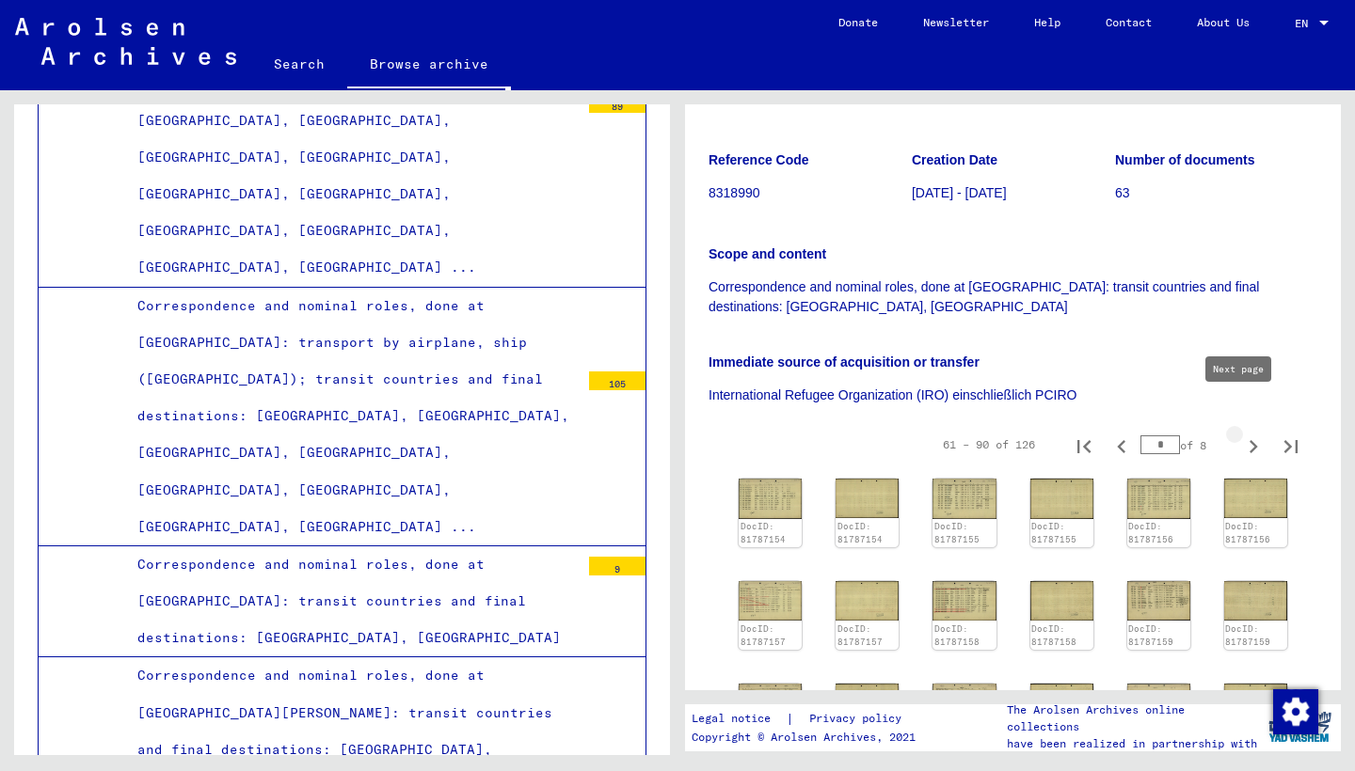
click at [1240, 434] on icon "Next page" at bounding box center [1253, 447] width 26 height 26
type input "*"
click at [764, 477] on img at bounding box center [770, 497] width 67 height 41
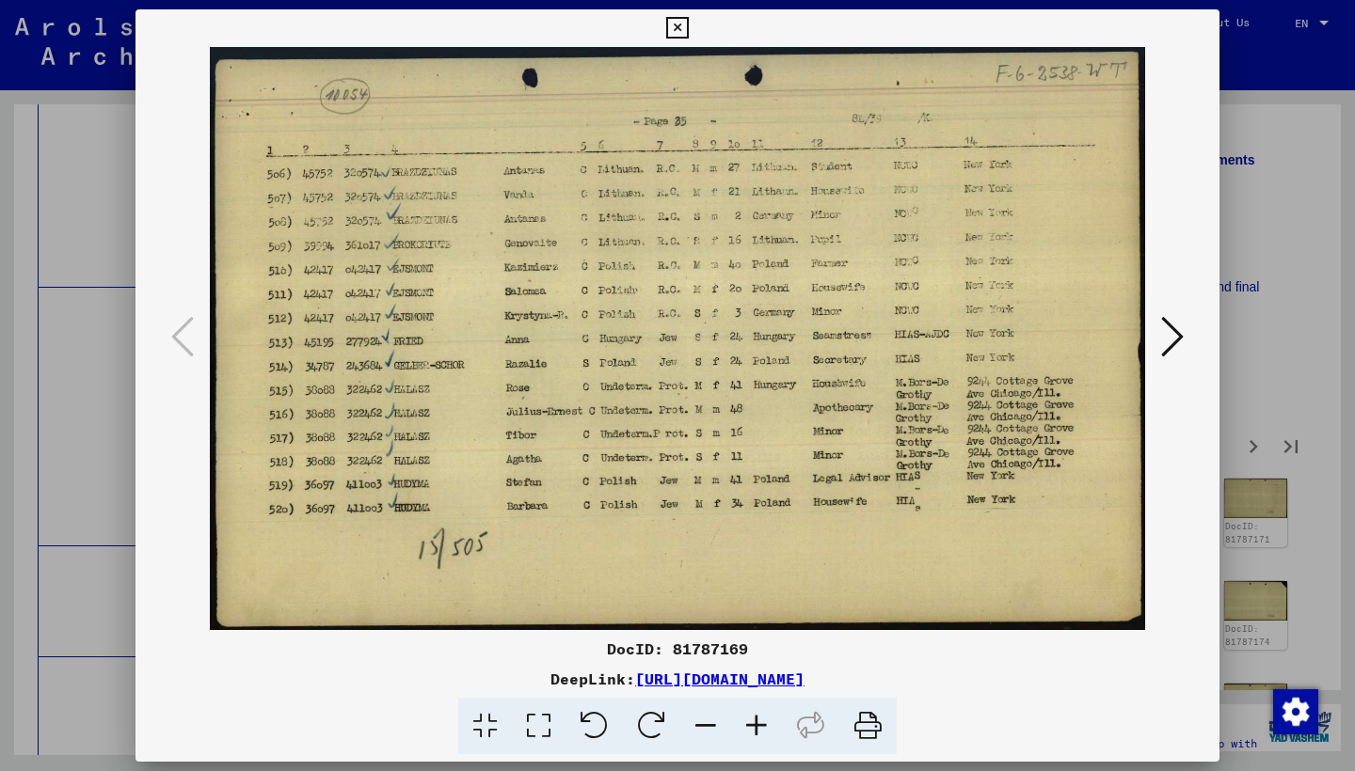
click at [1173, 344] on icon at bounding box center [1172, 336] width 23 height 45
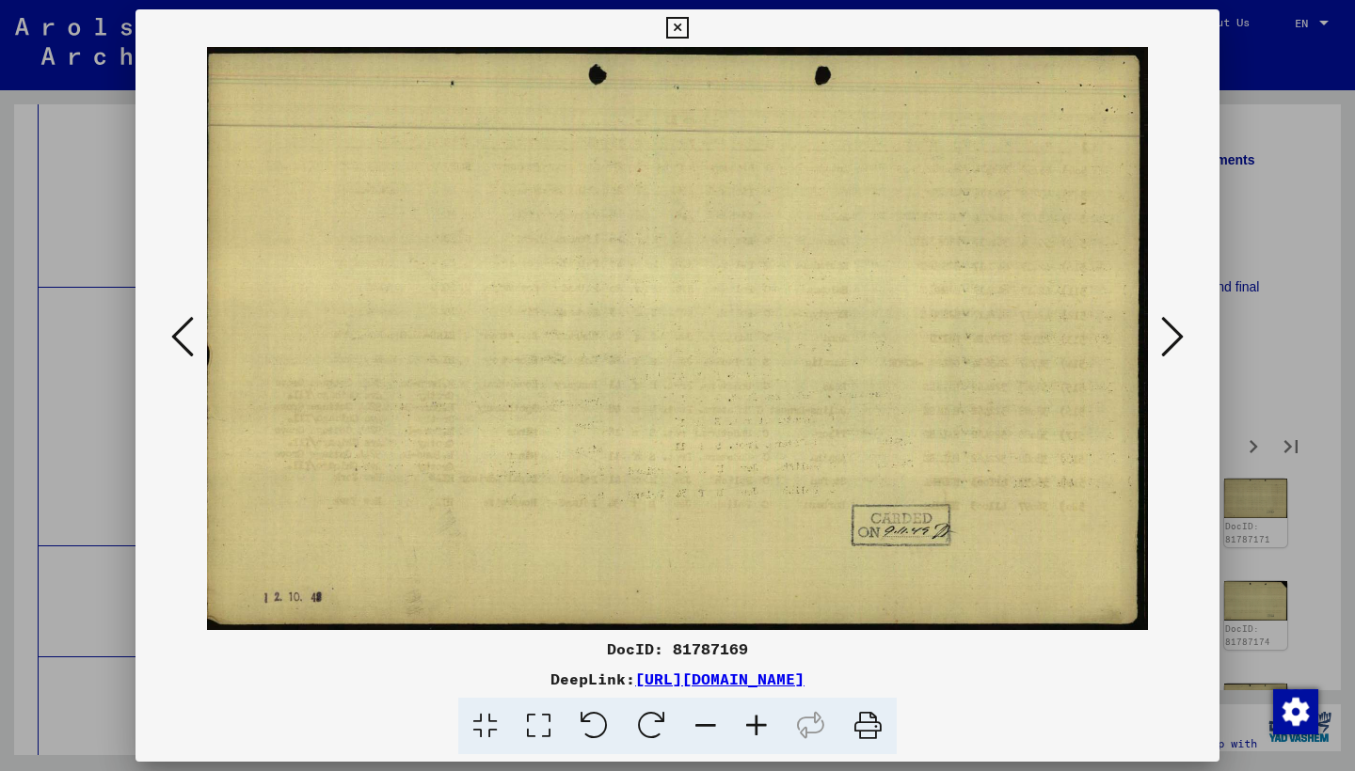
click at [1173, 343] on icon at bounding box center [1172, 336] width 23 height 45
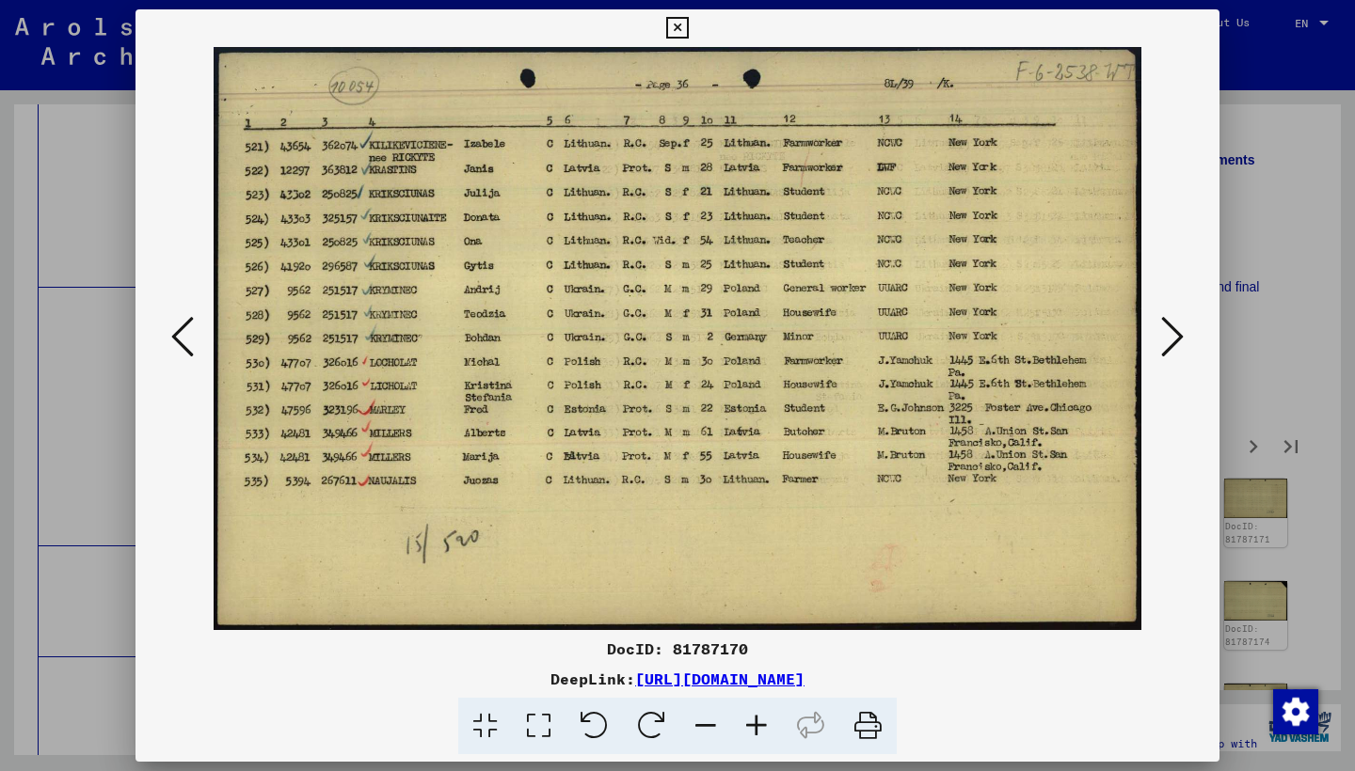
click at [177, 338] on icon at bounding box center [182, 336] width 23 height 45
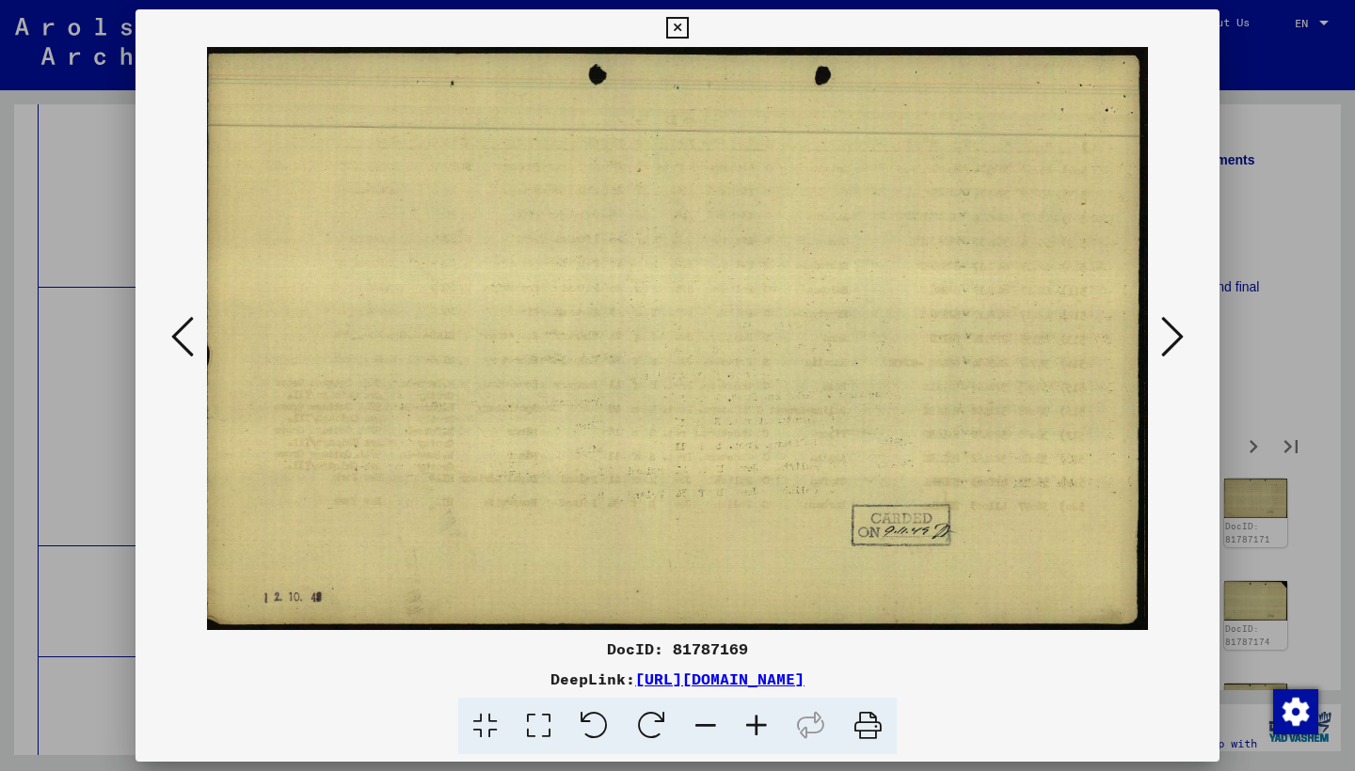
click at [181, 336] on icon at bounding box center [182, 336] width 23 height 45
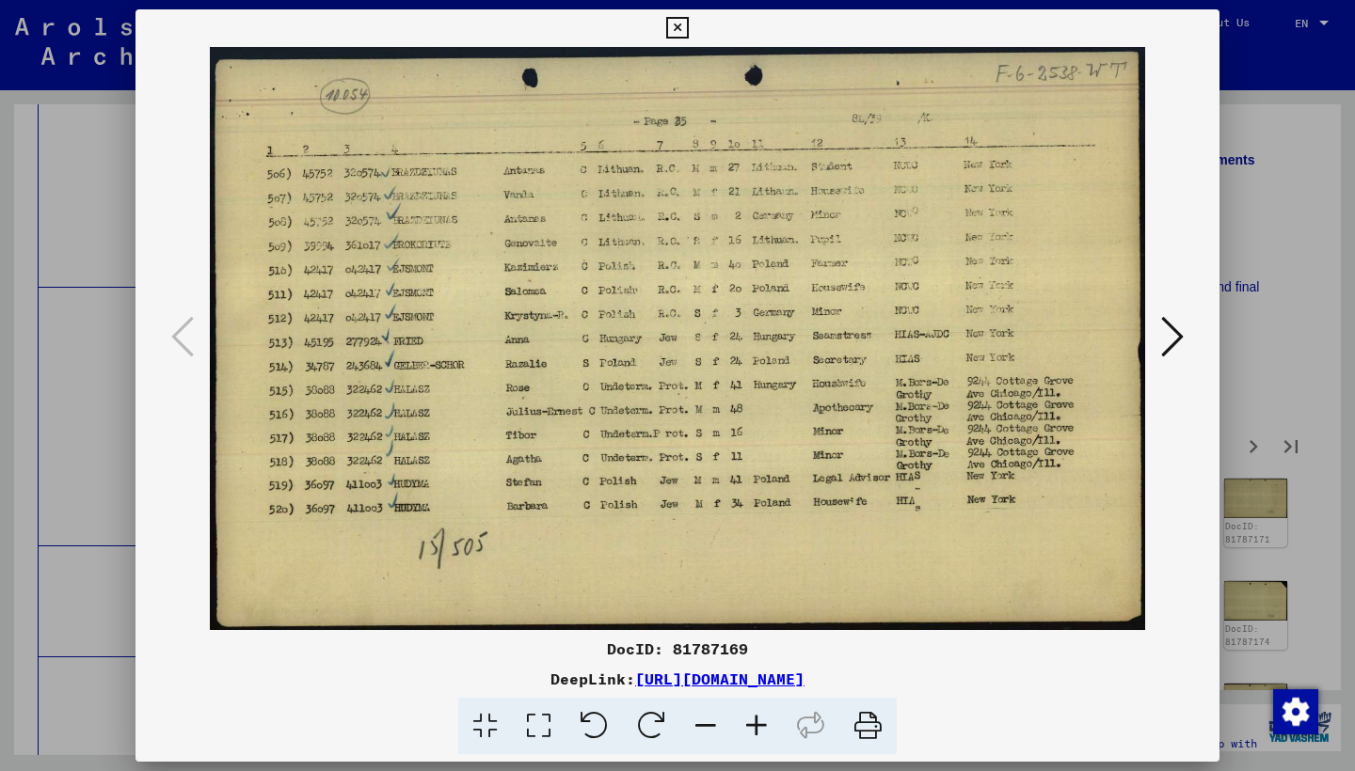
click at [1163, 332] on icon at bounding box center [1172, 336] width 23 height 45
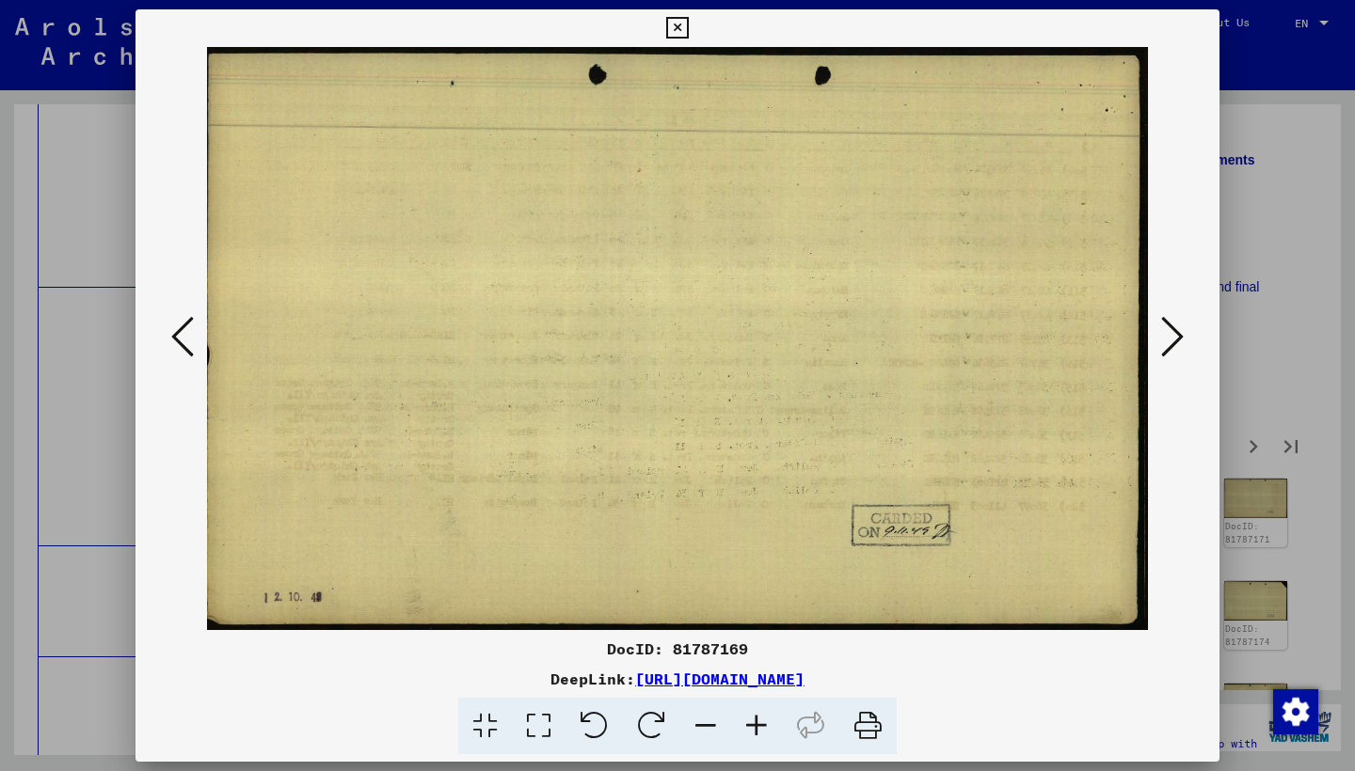
click at [1163, 332] on icon at bounding box center [1172, 336] width 23 height 45
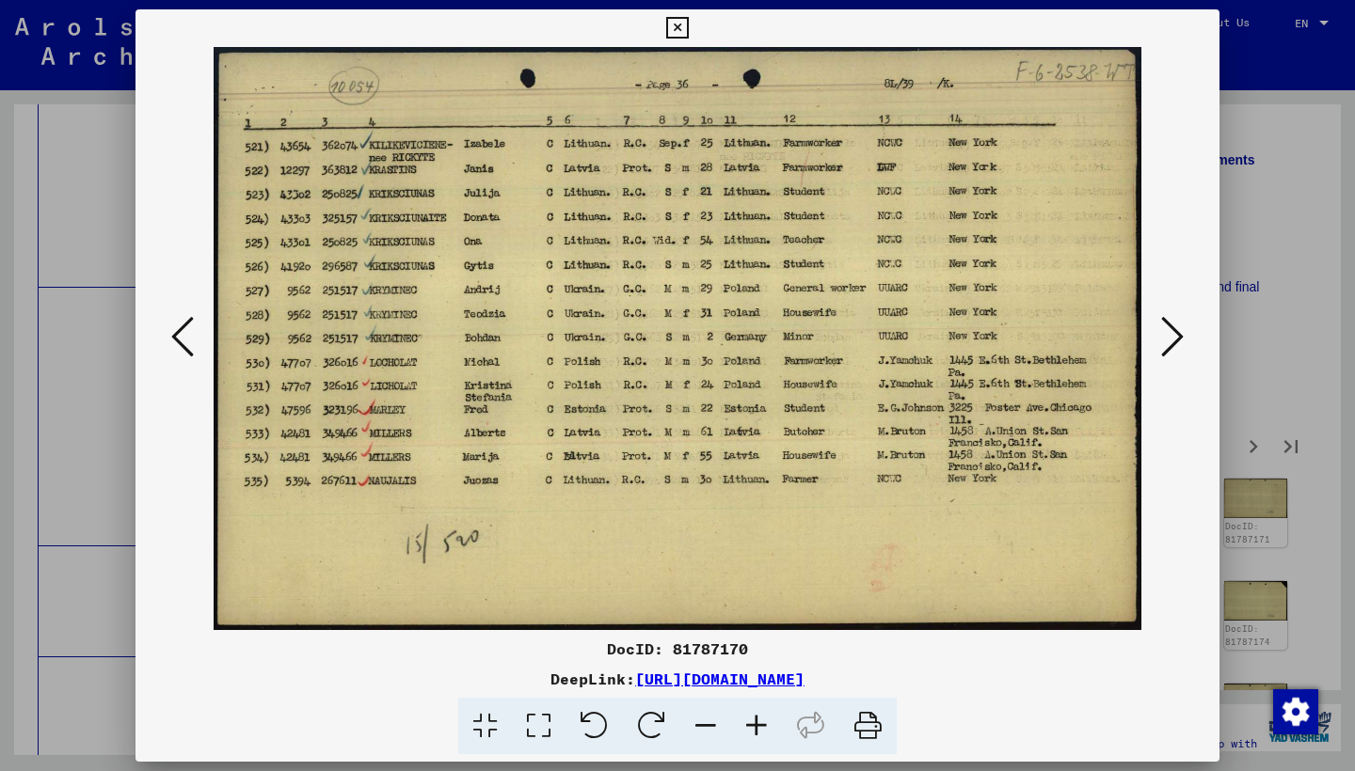
click at [1161, 331] on icon at bounding box center [1172, 336] width 23 height 45
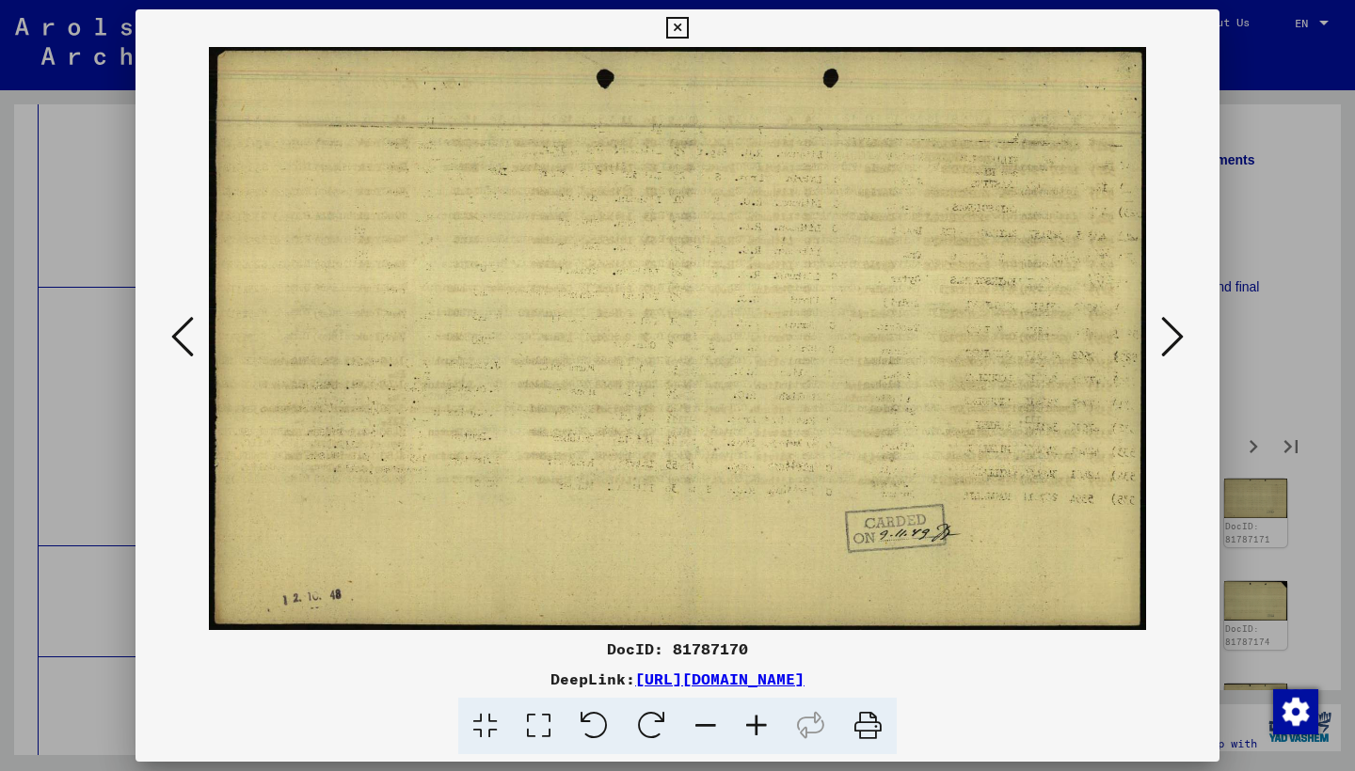
click at [1161, 331] on icon at bounding box center [1172, 336] width 23 height 45
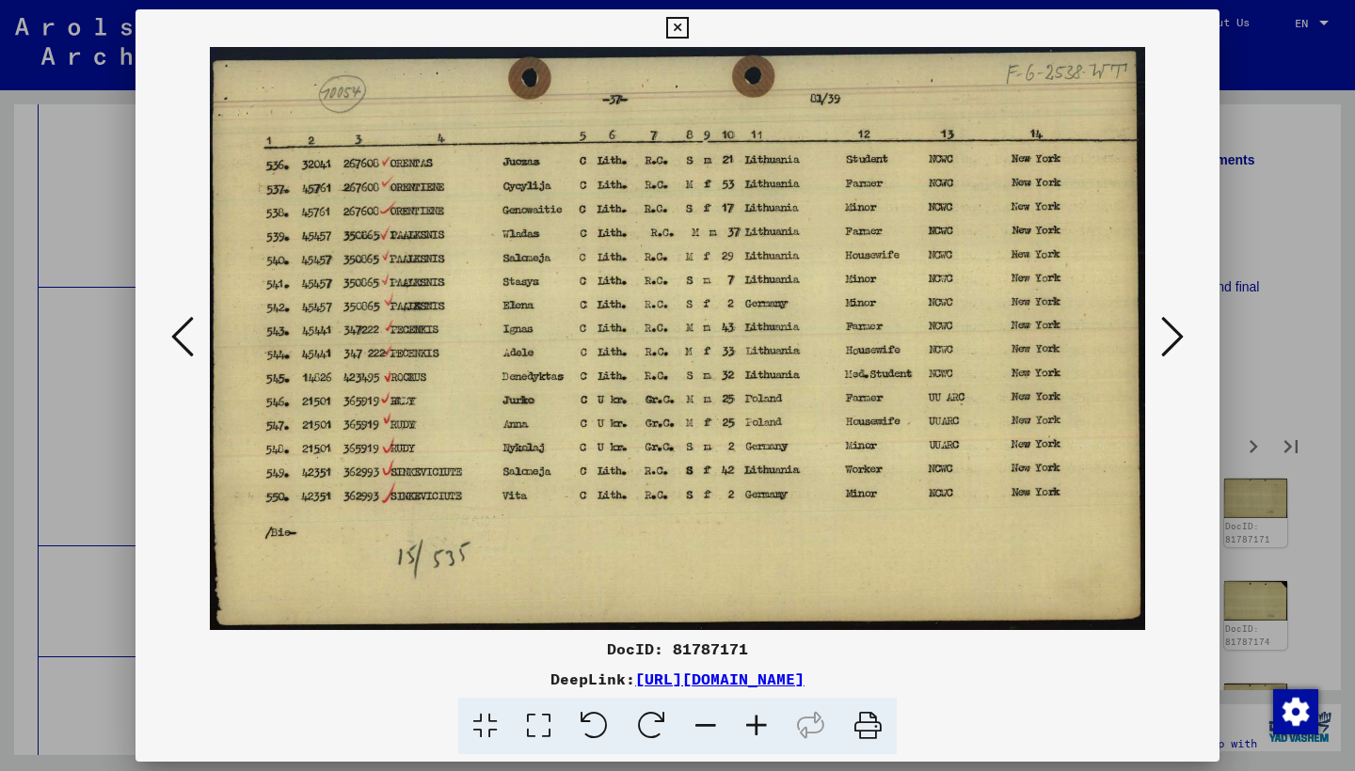
click at [1161, 331] on icon at bounding box center [1172, 336] width 23 height 45
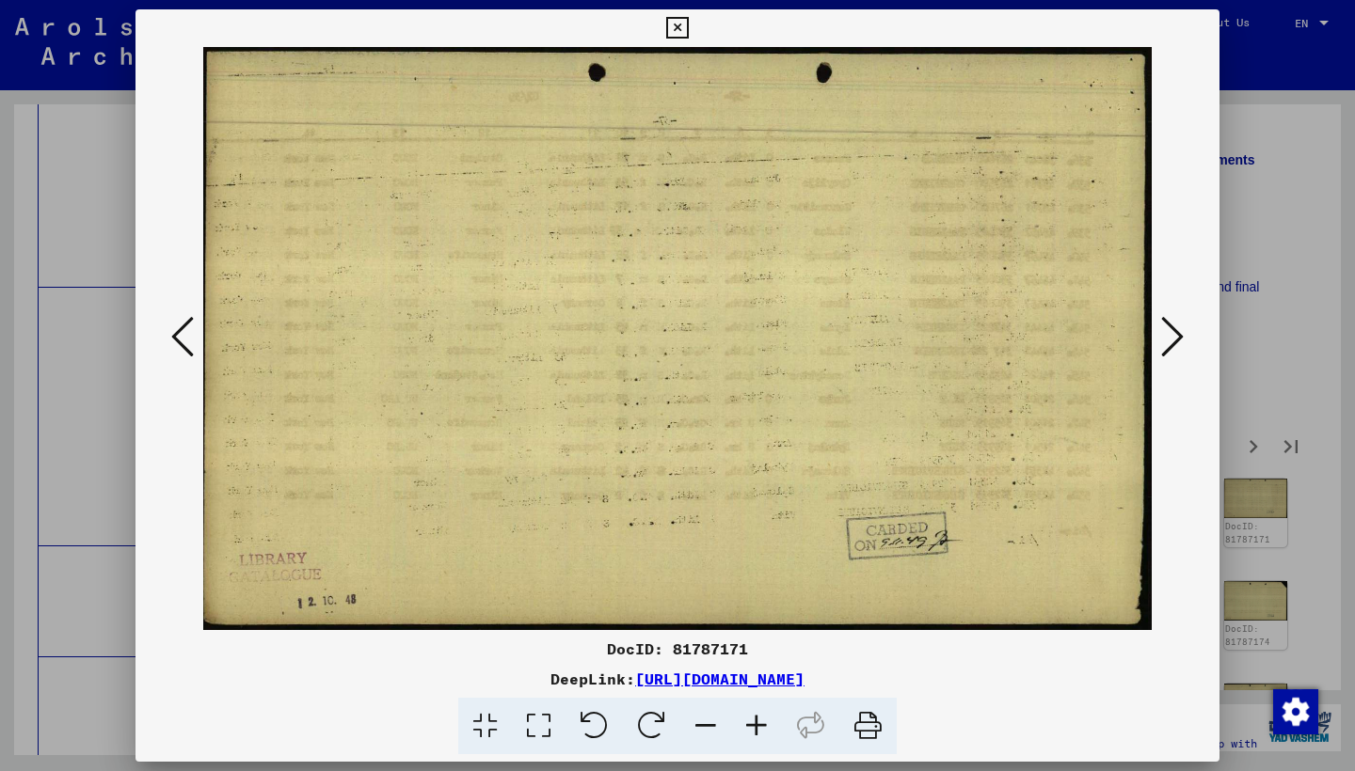
click at [1161, 331] on icon at bounding box center [1172, 336] width 23 height 45
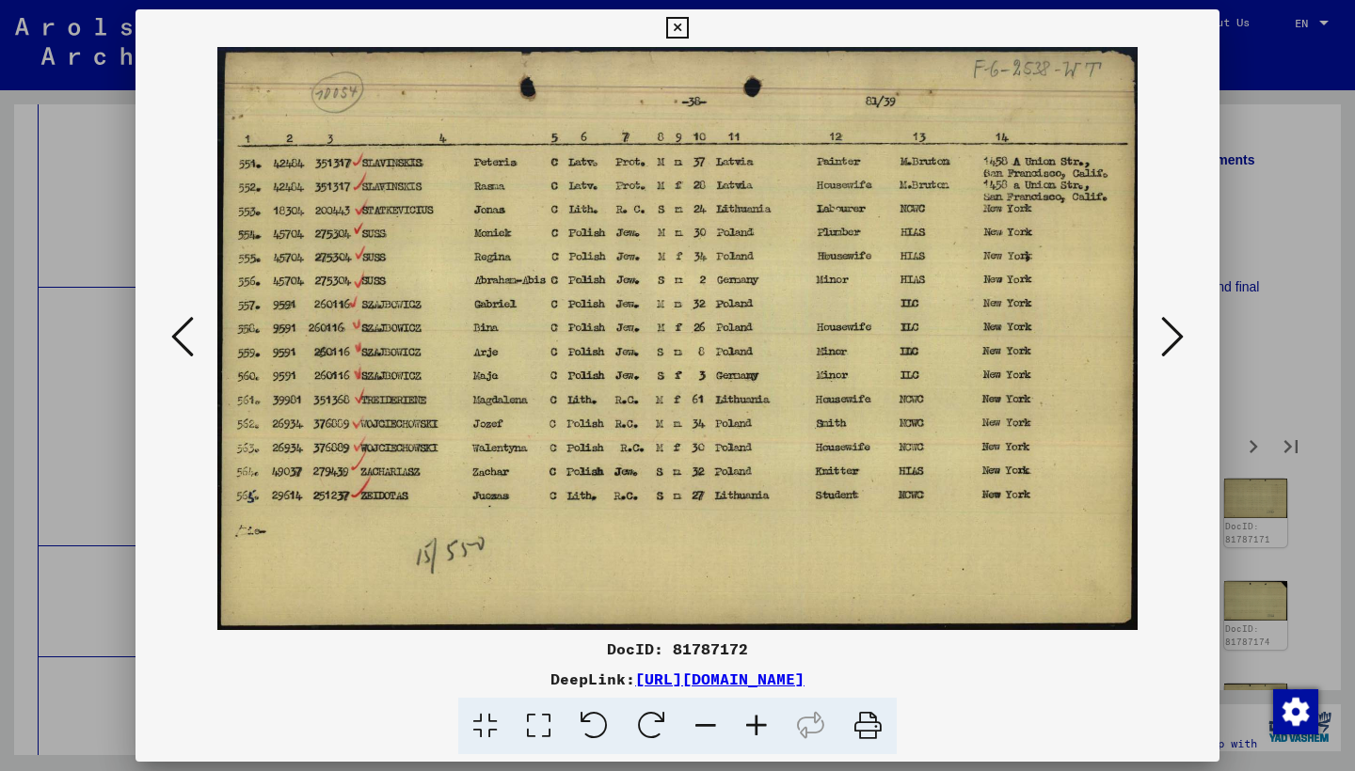
click at [1161, 331] on icon at bounding box center [1172, 336] width 23 height 45
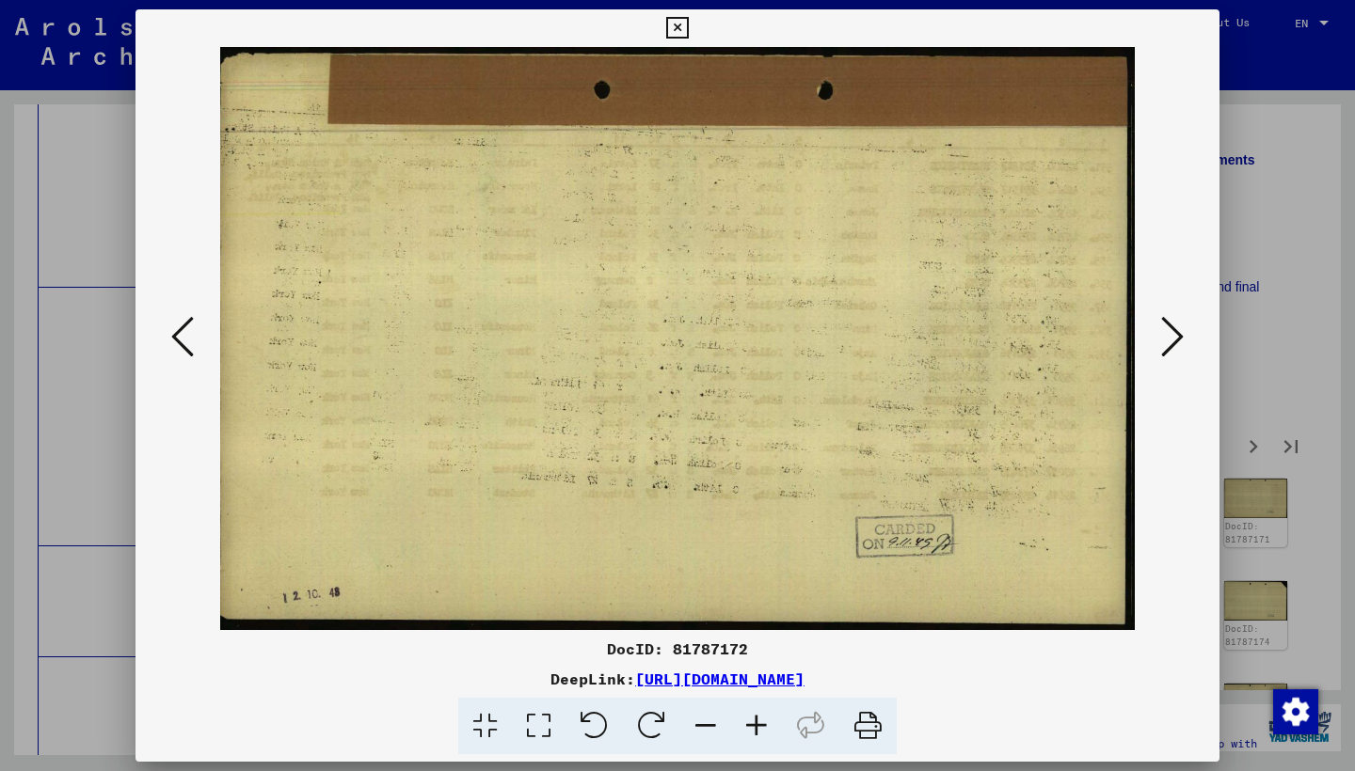
click at [1161, 331] on icon at bounding box center [1172, 336] width 23 height 45
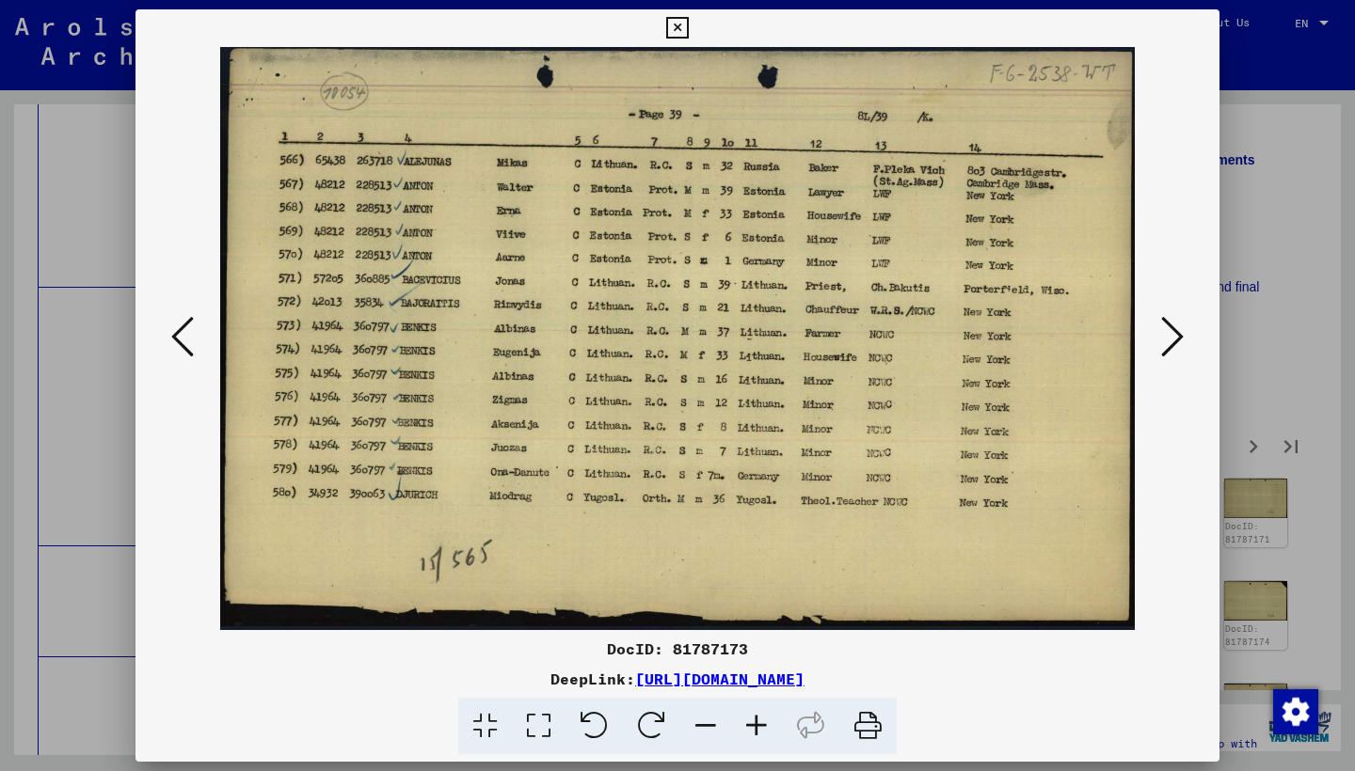
click at [1161, 331] on icon at bounding box center [1172, 336] width 23 height 45
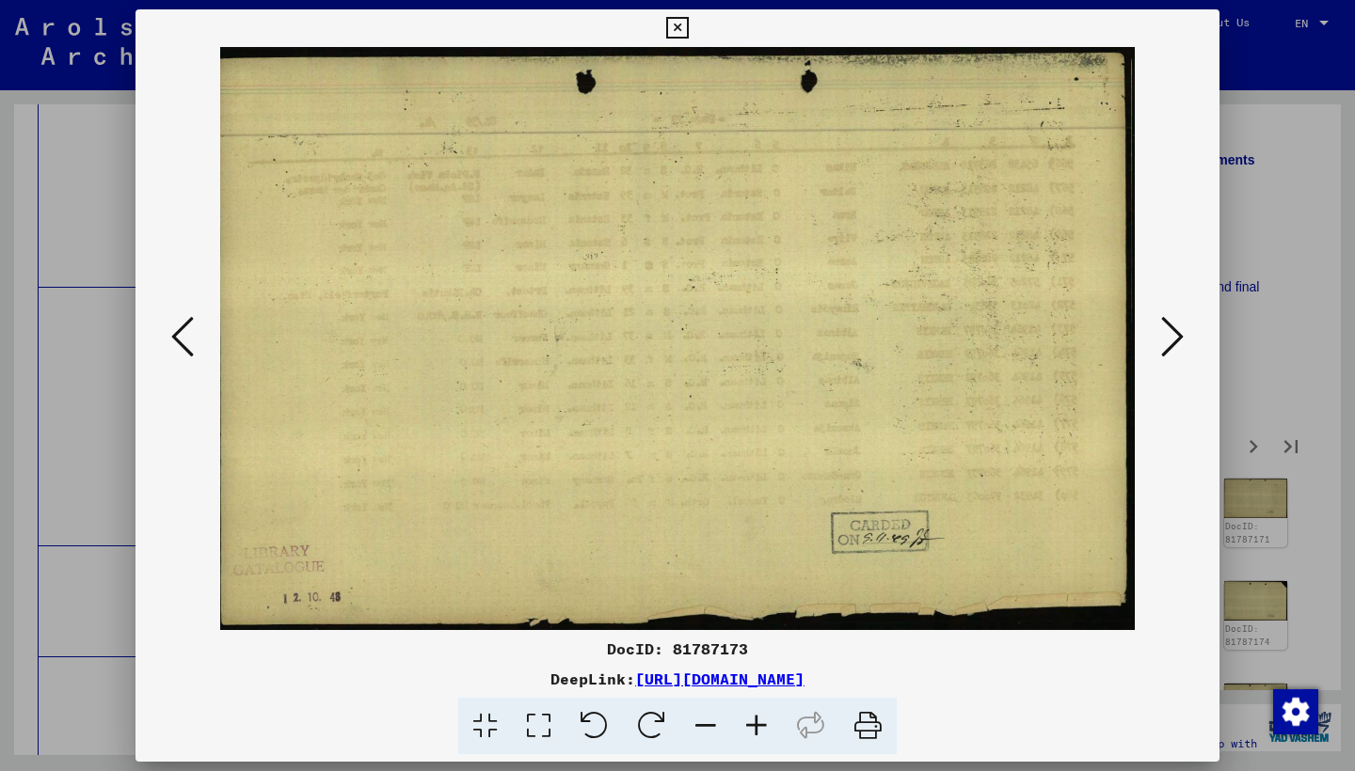
click at [1161, 331] on icon at bounding box center [1172, 336] width 23 height 45
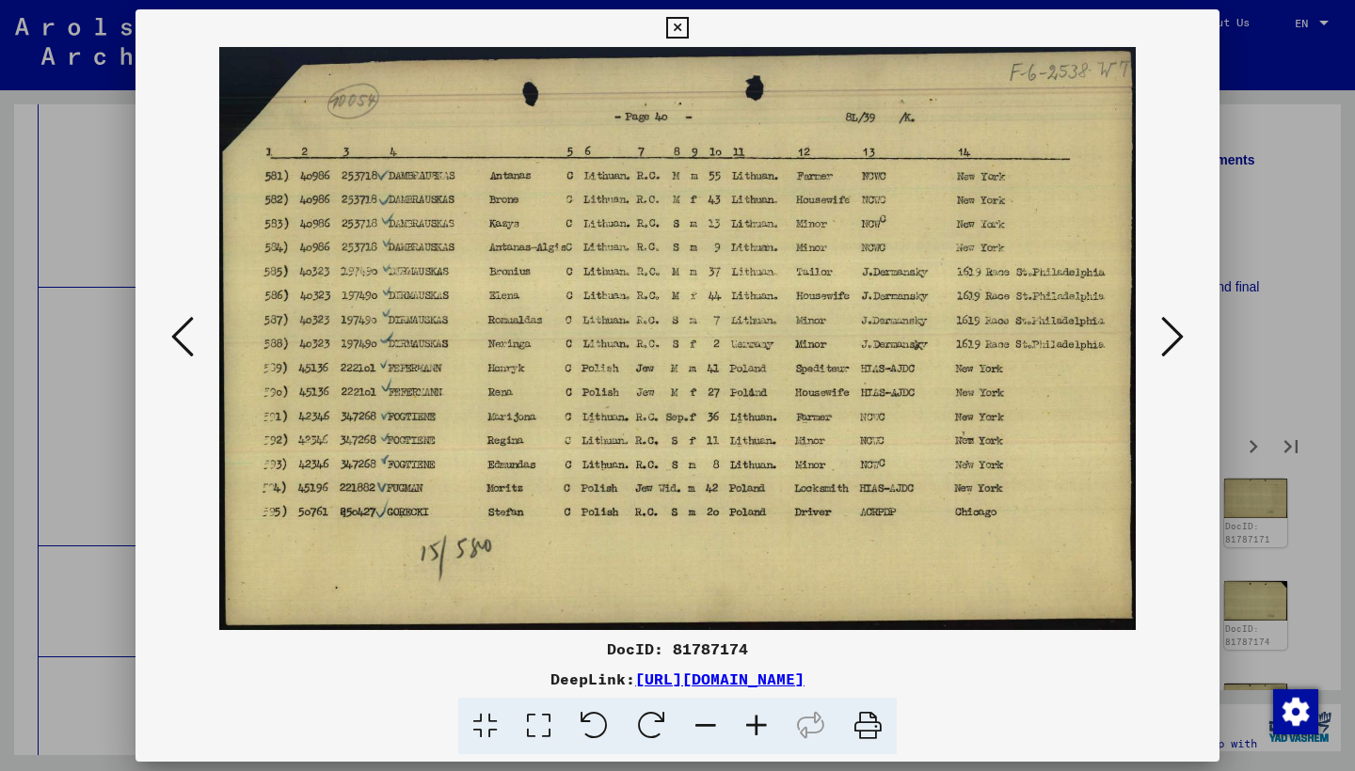
click at [1161, 331] on icon at bounding box center [1172, 336] width 23 height 45
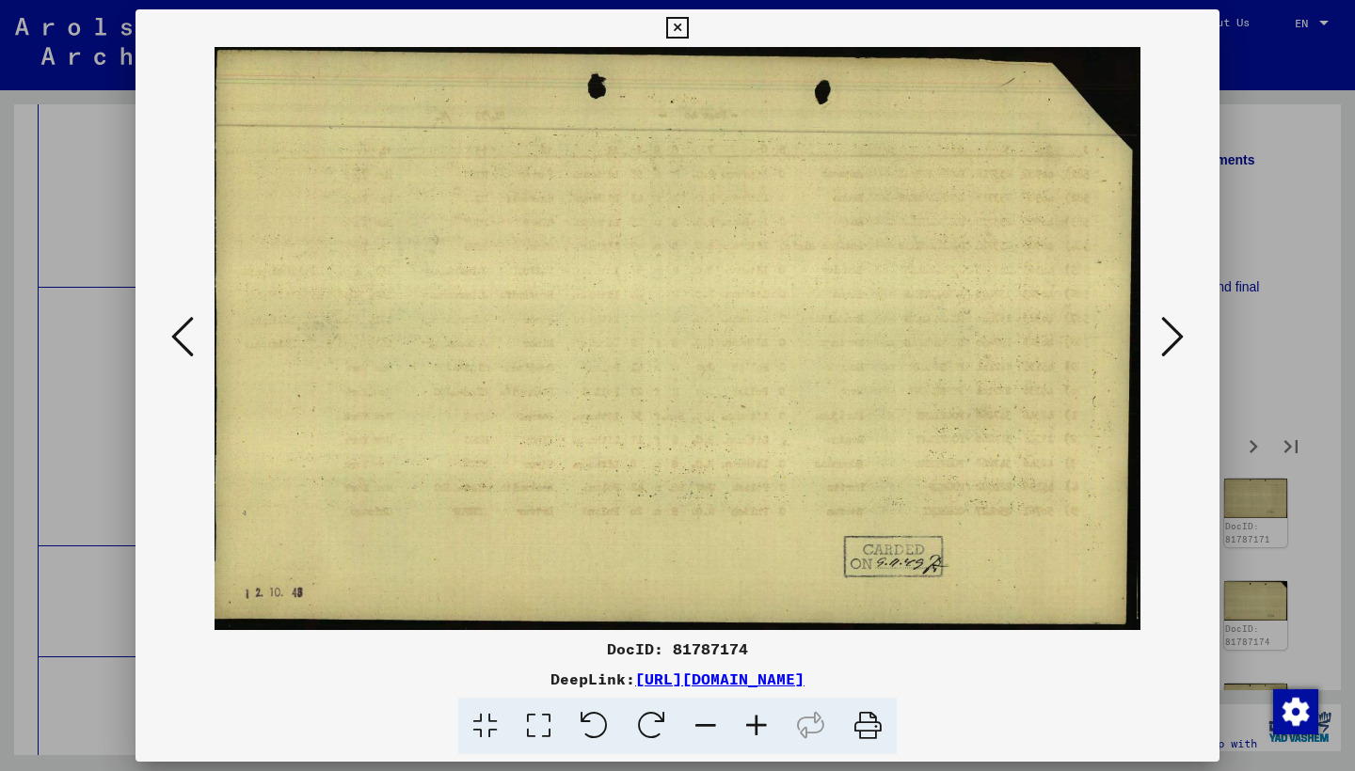
click at [1161, 331] on icon at bounding box center [1172, 336] width 23 height 45
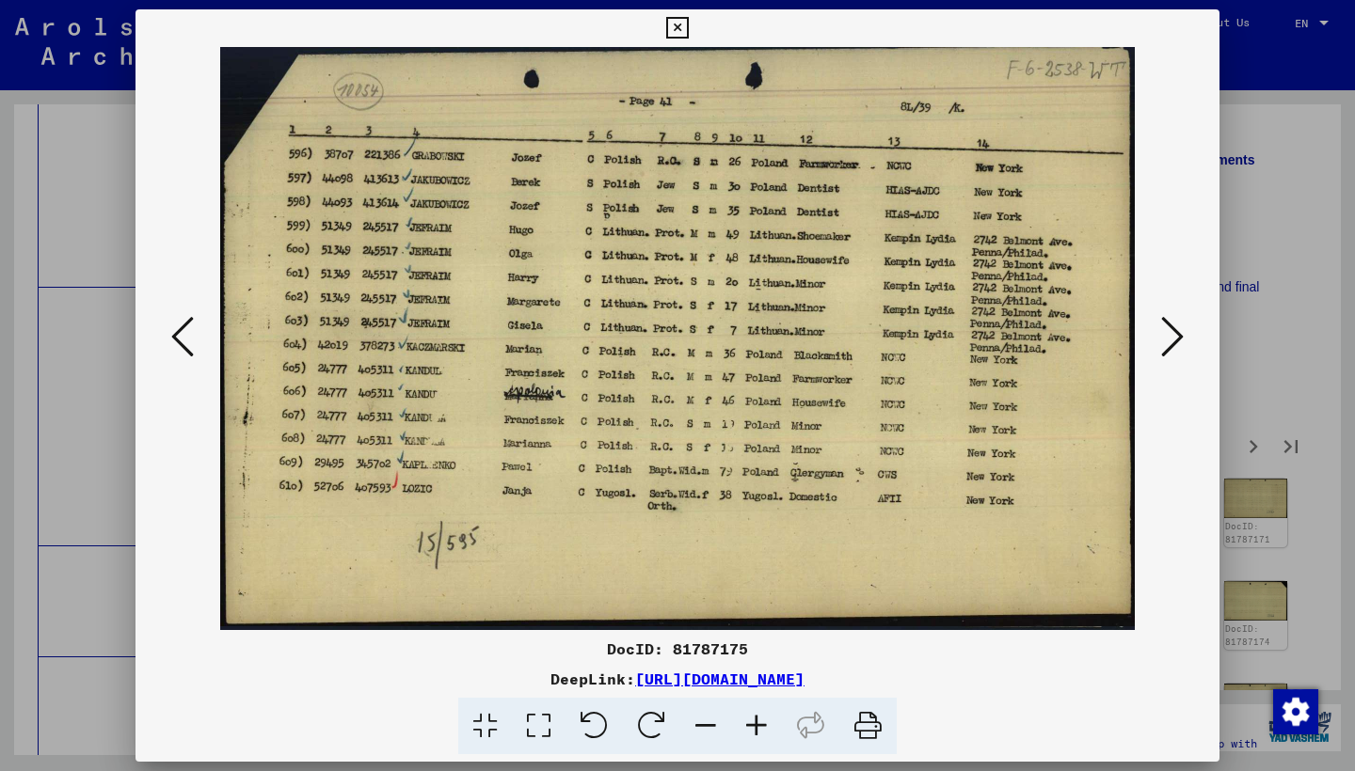
click at [1161, 330] on icon at bounding box center [1172, 336] width 23 height 45
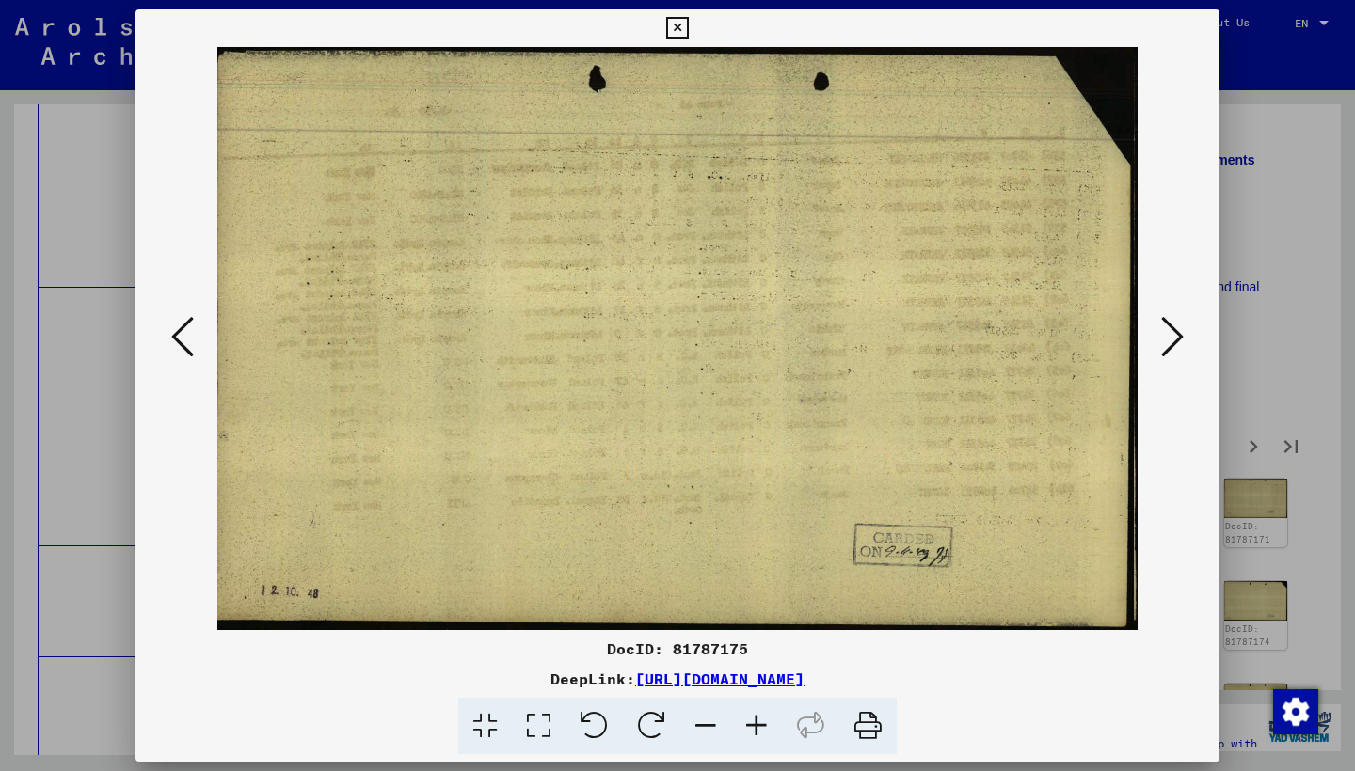
click at [1161, 330] on icon at bounding box center [1172, 336] width 23 height 45
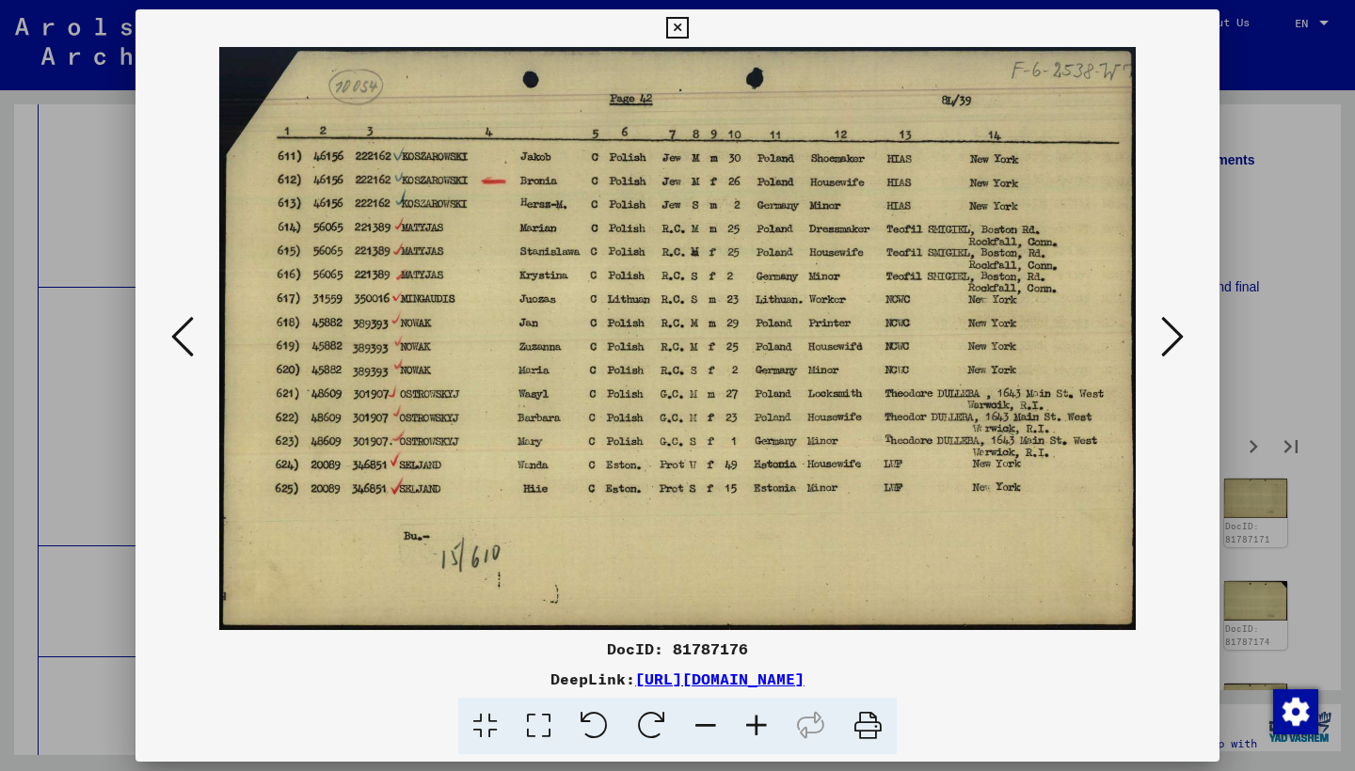
click at [1161, 330] on icon at bounding box center [1172, 336] width 23 height 45
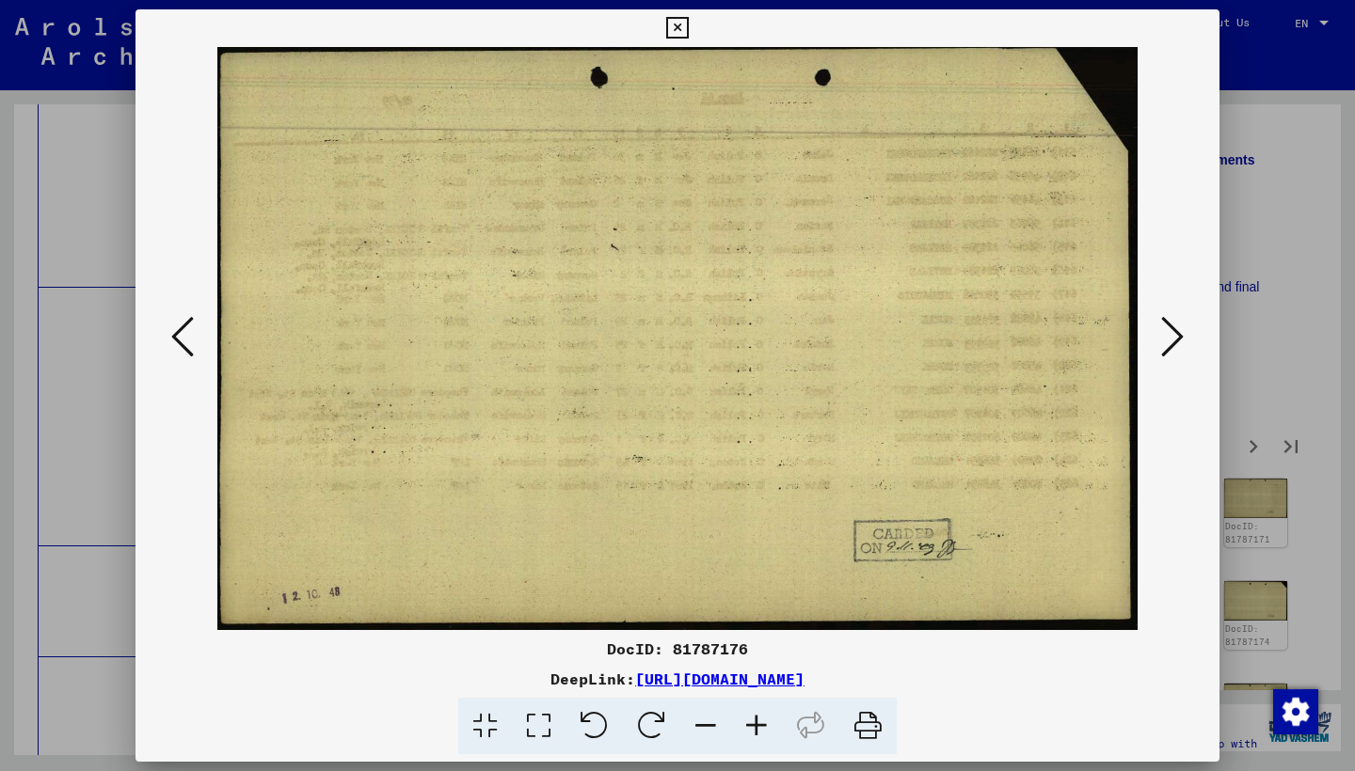
click at [1161, 330] on icon at bounding box center [1172, 336] width 23 height 45
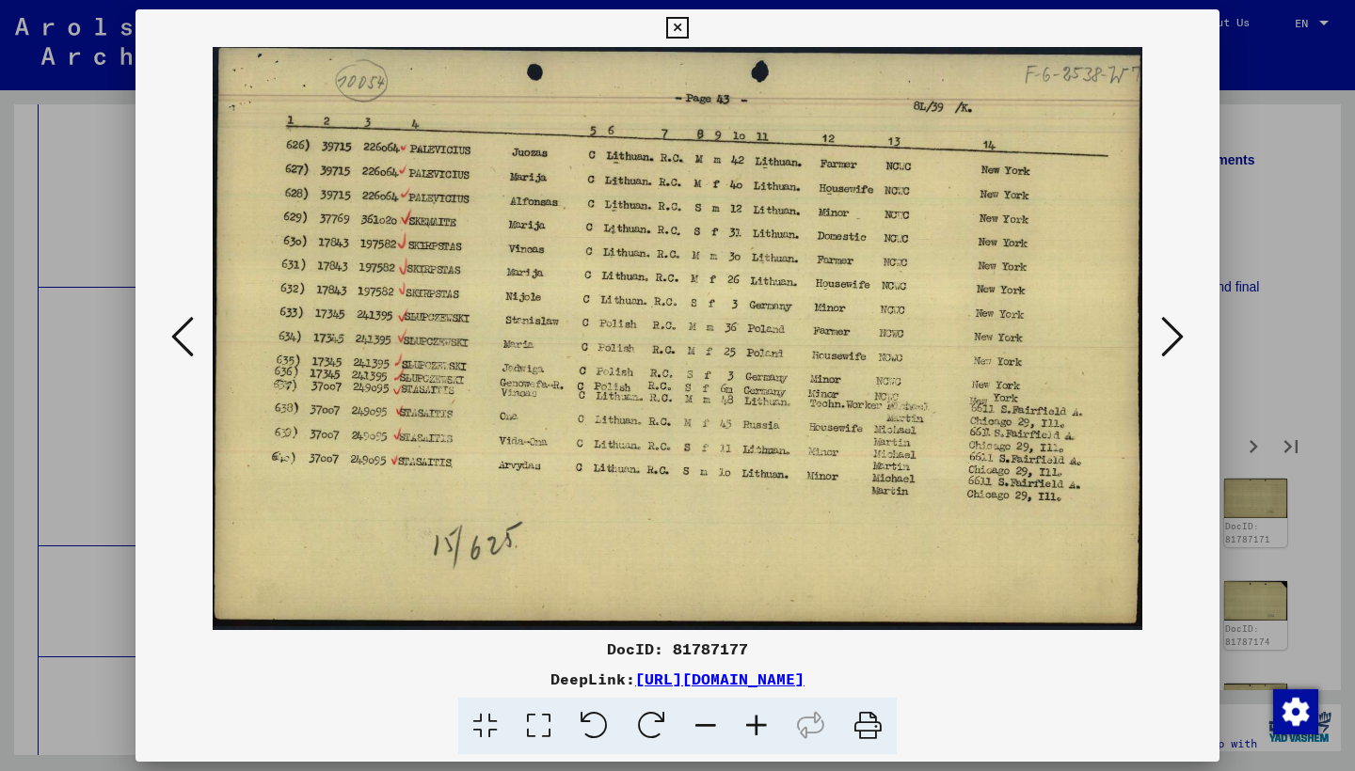
click at [1161, 330] on icon at bounding box center [1172, 336] width 23 height 45
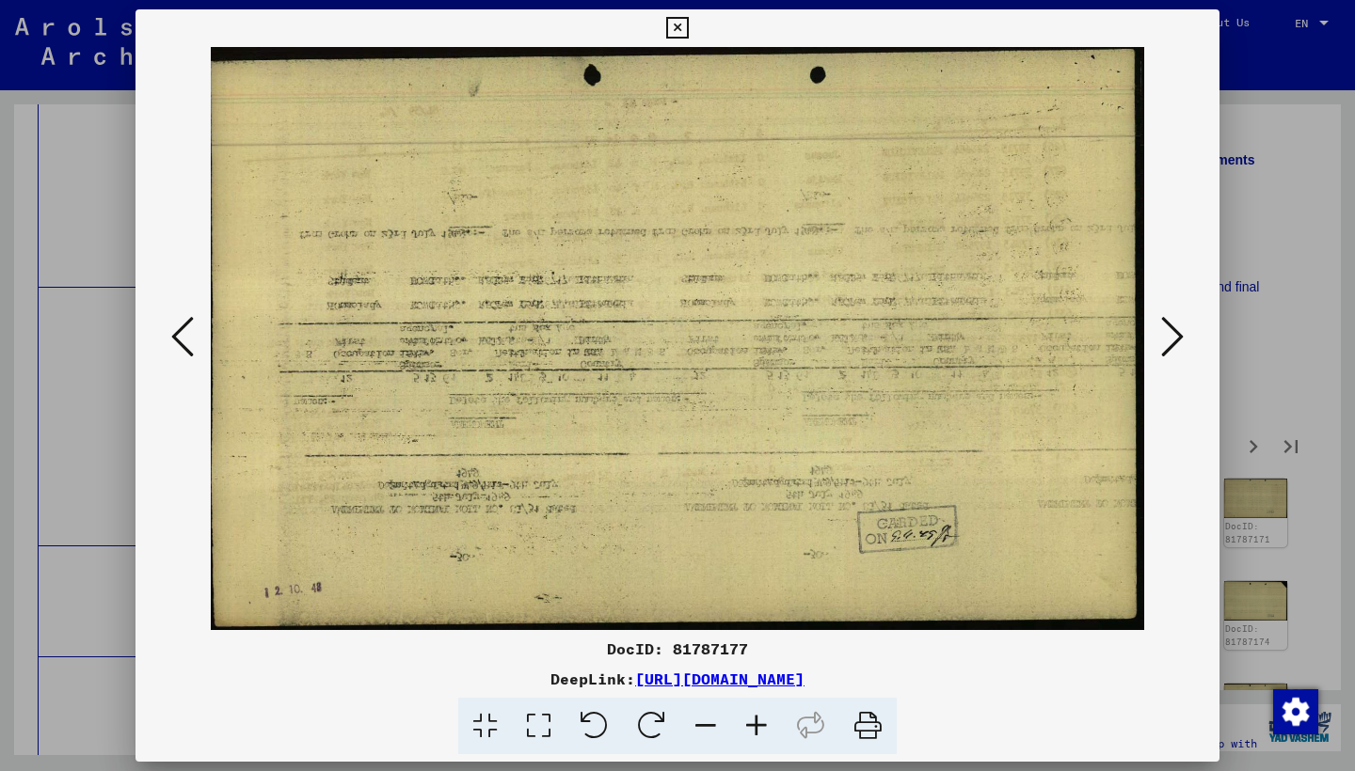
click at [1161, 330] on icon at bounding box center [1172, 336] width 23 height 45
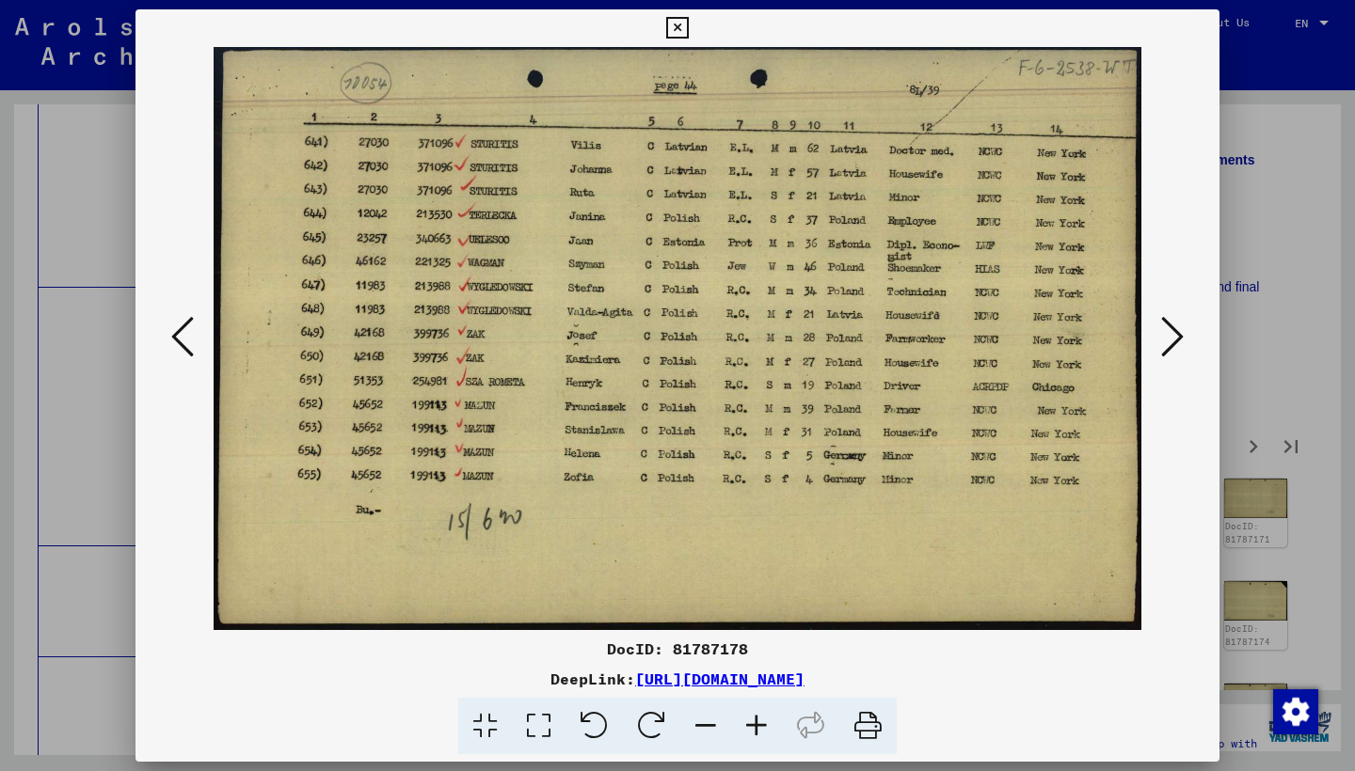
click at [1160, 329] on button at bounding box center [1172, 338] width 34 height 54
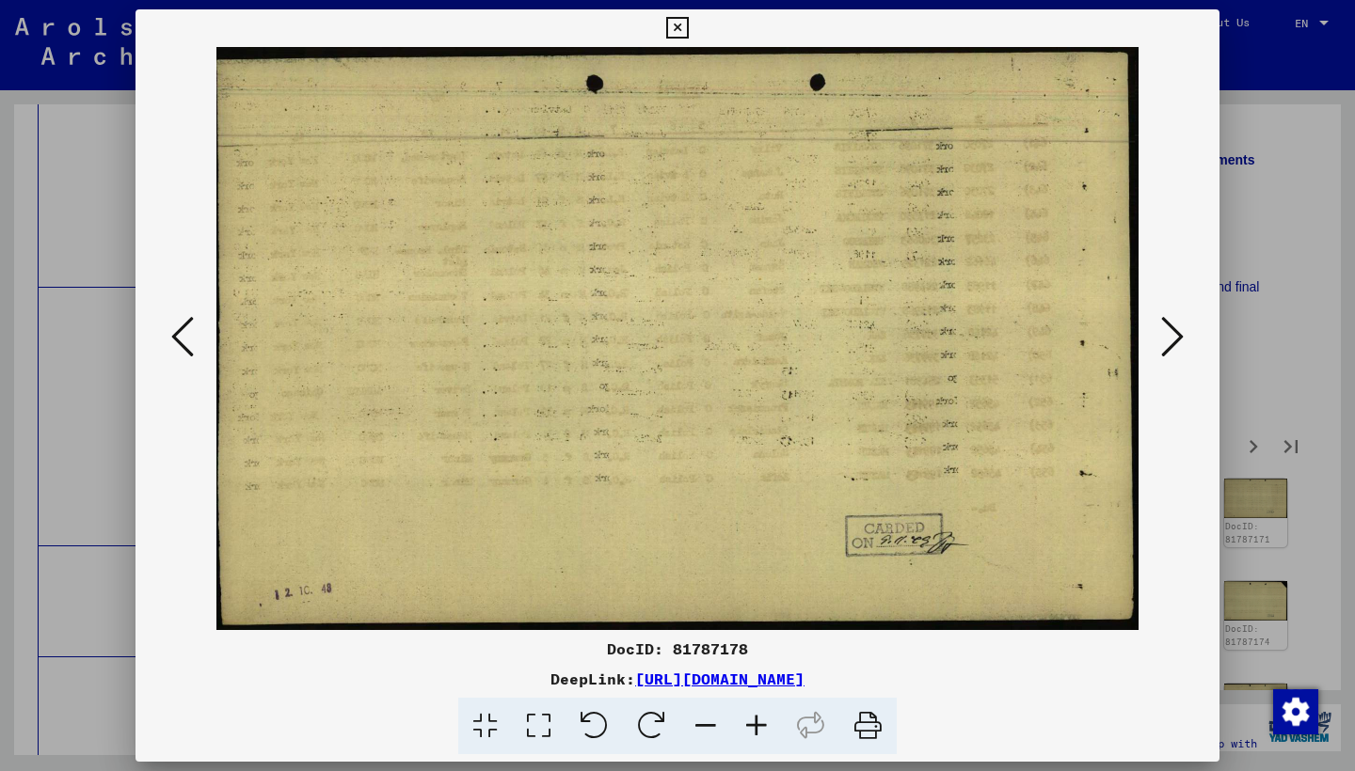
click at [1160, 329] on button at bounding box center [1172, 338] width 34 height 54
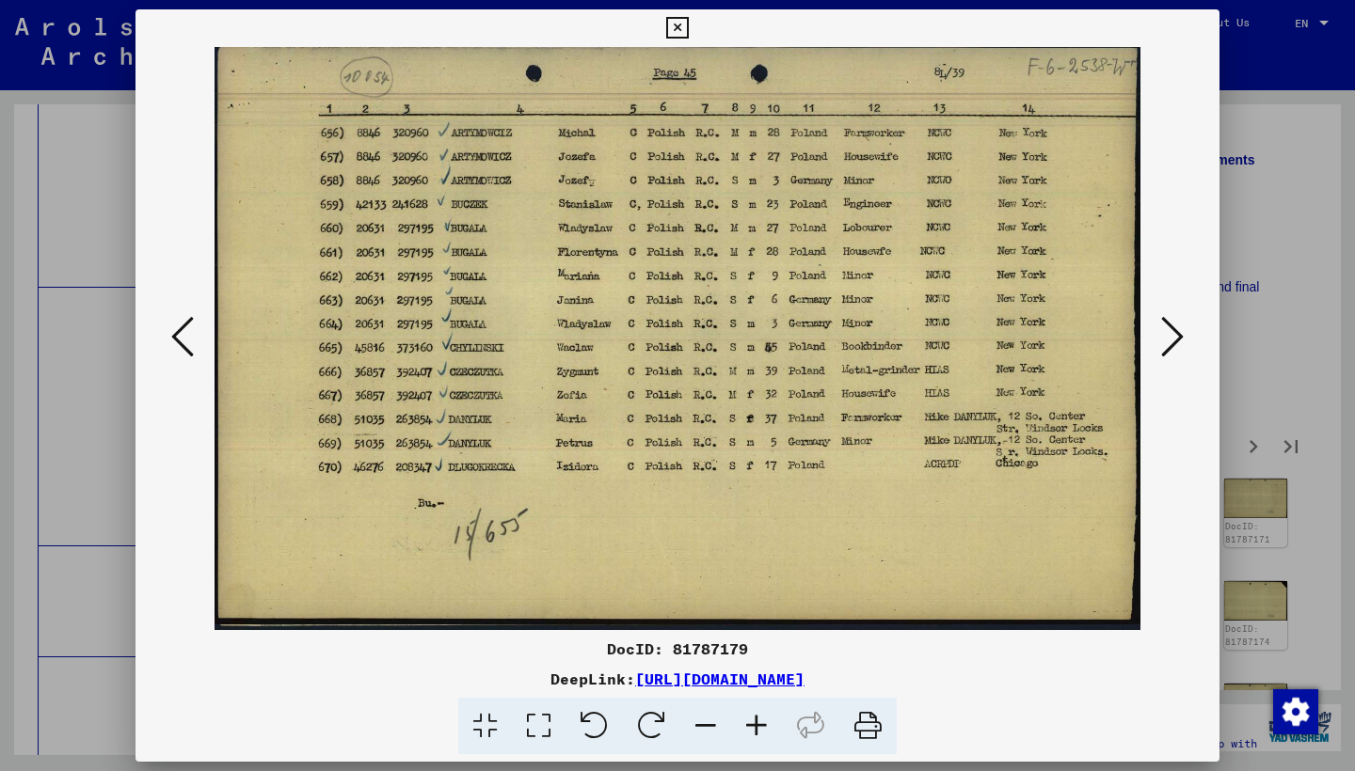
click at [1160, 329] on button at bounding box center [1172, 338] width 34 height 54
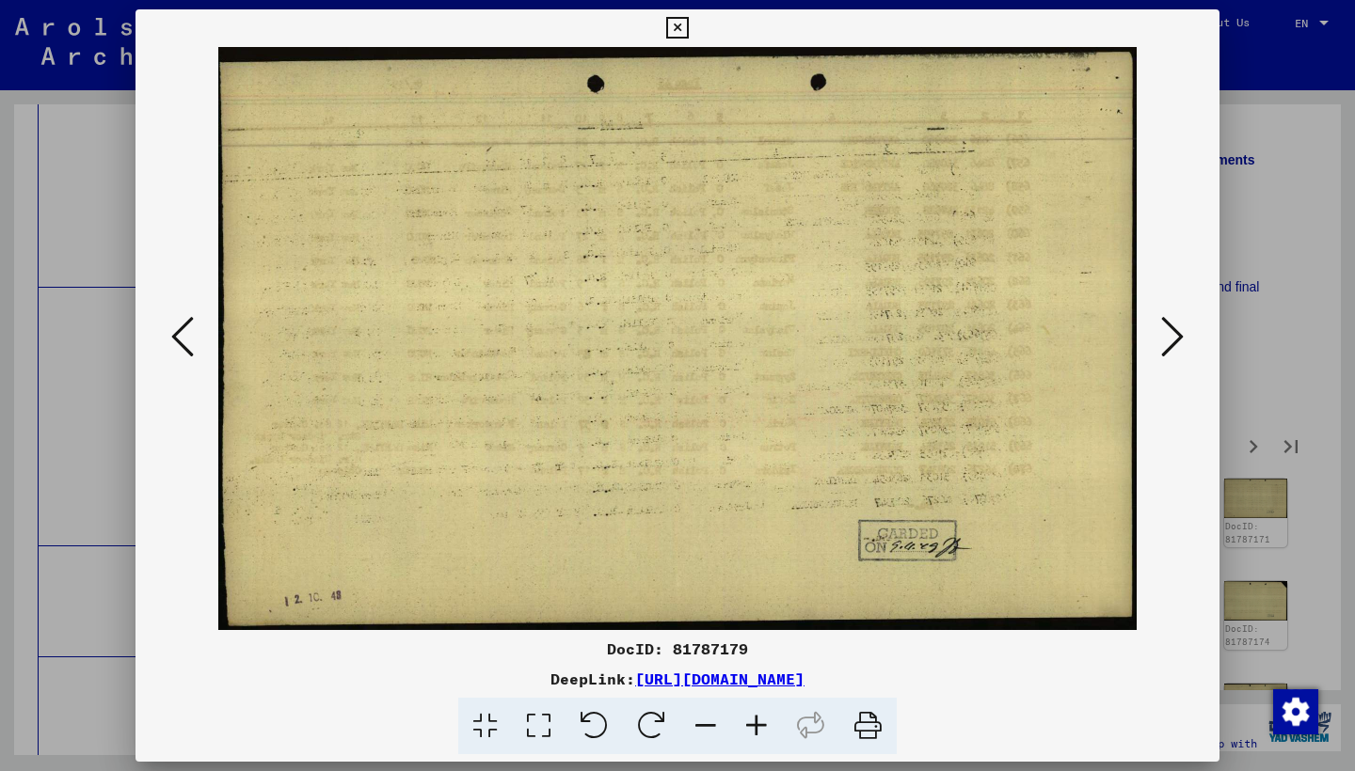
click at [1160, 328] on button at bounding box center [1172, 338] width 34 height 54
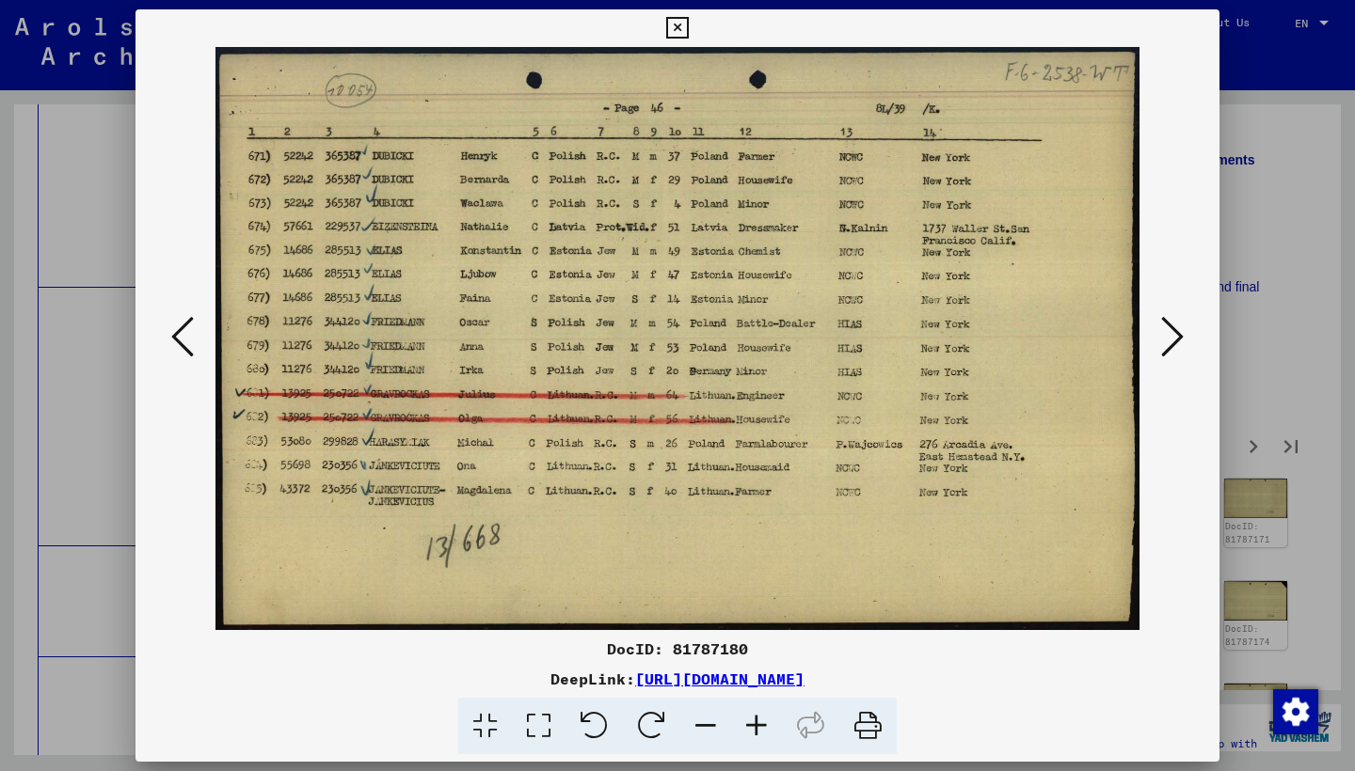
click at [1160, 328] on button at bounding box center [1172, 338] width 34 height 54
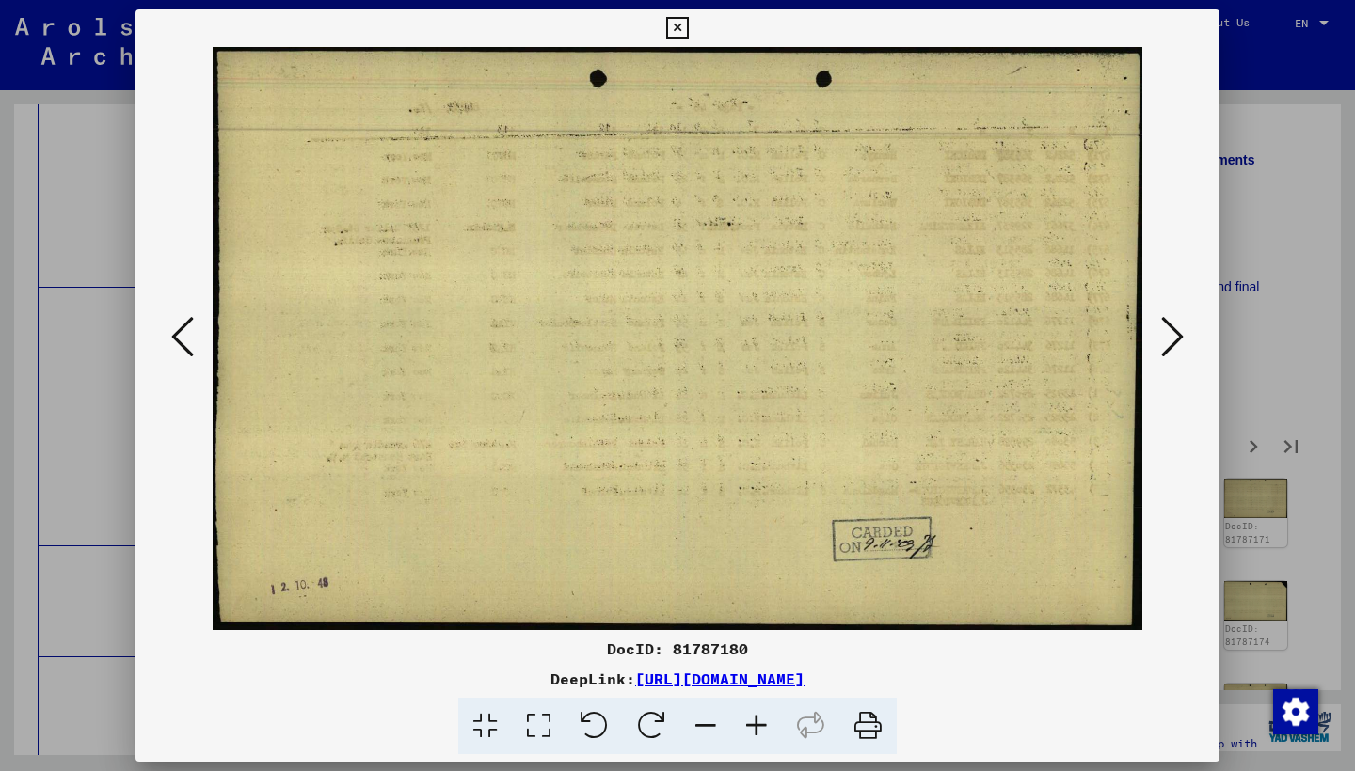
click at [1160, 328] on button at bounding box center [1172, 338] width 34 height 54
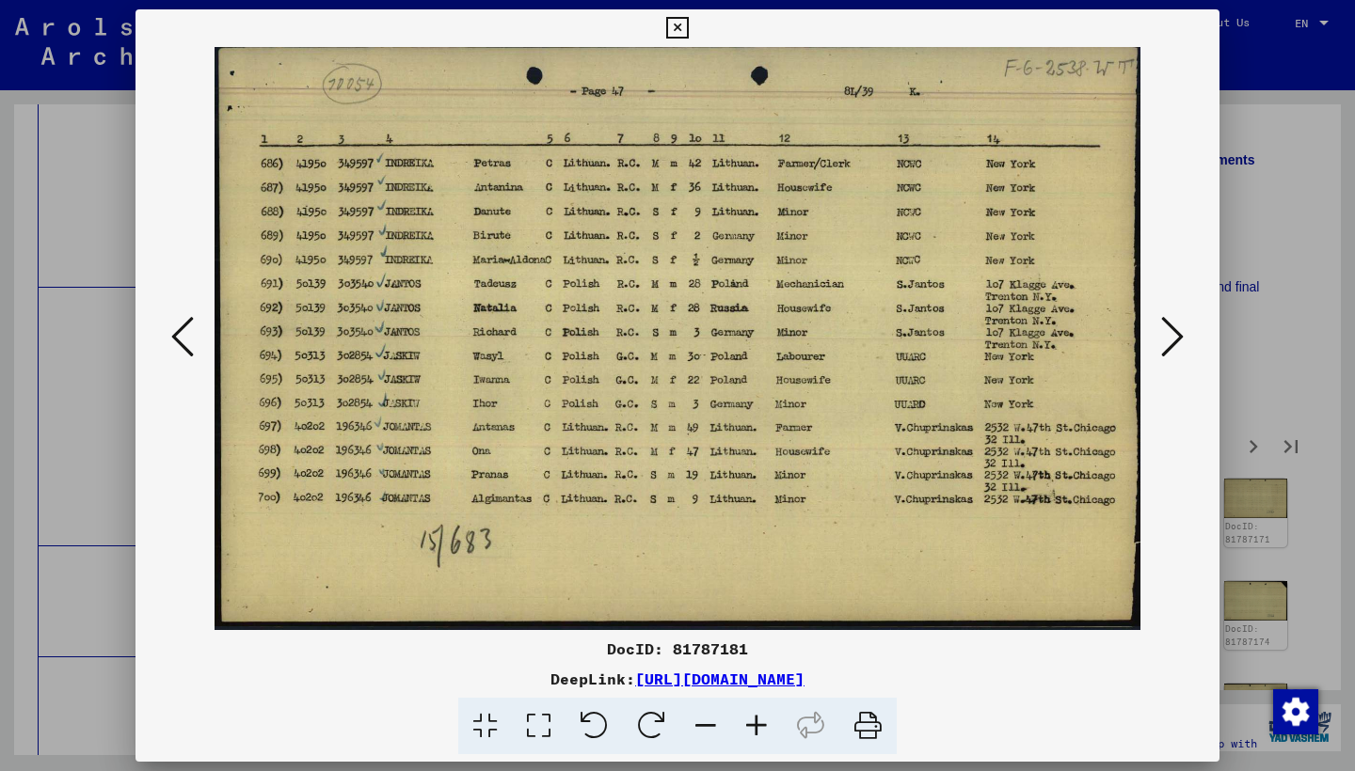
click at [1160, 328] on button at bounding box center [1172, 338] width 34 height 54
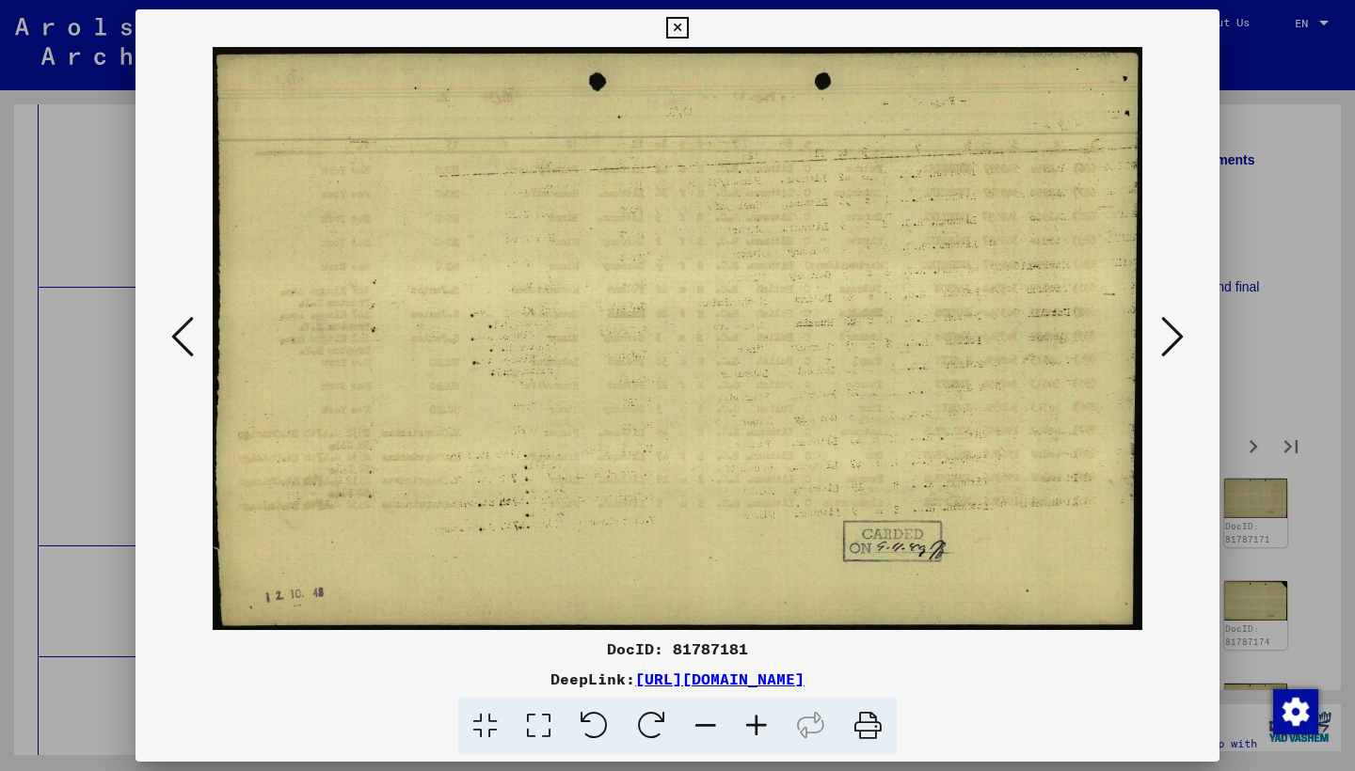
click at [1160, 328] on button at bounding box center [1172, 338] width 34 height 54
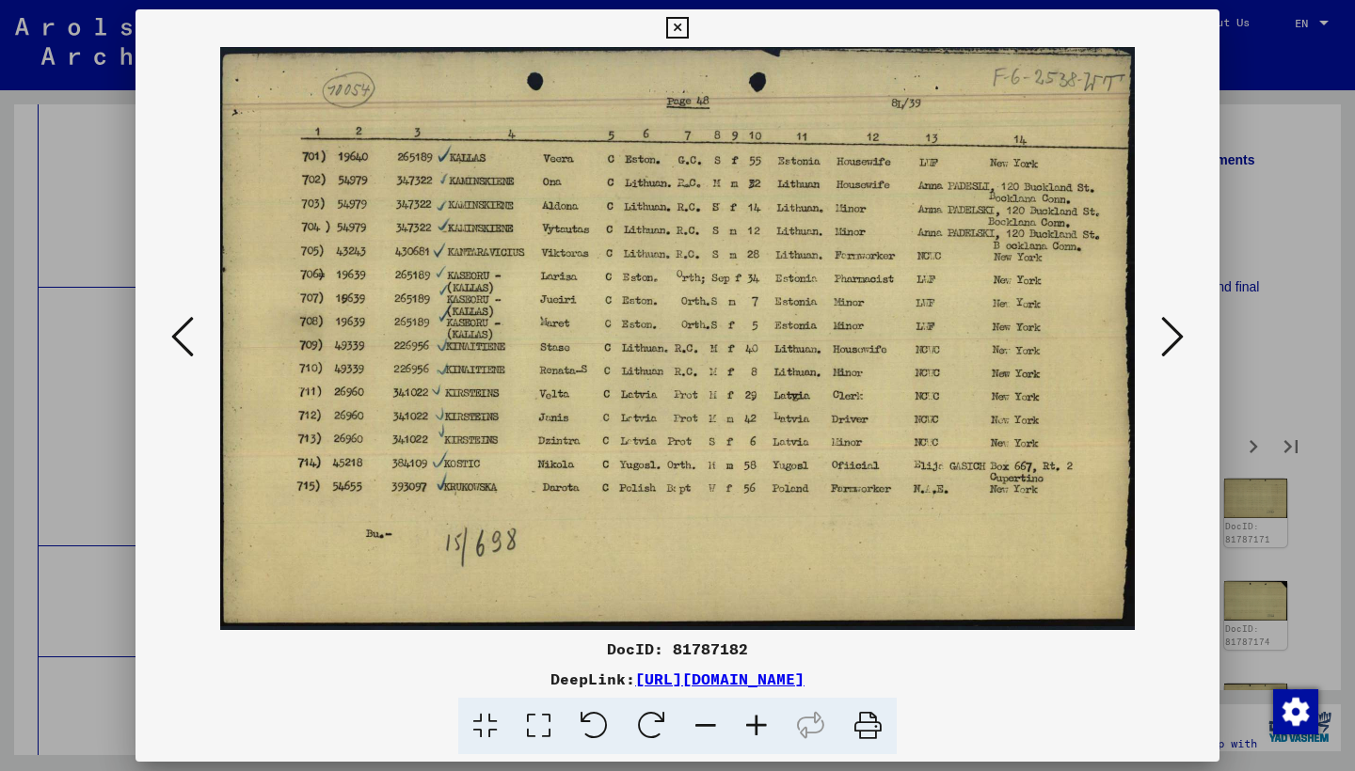
click at [1160, 328] on button at bounding box center [1172, 338] width 34 height 54
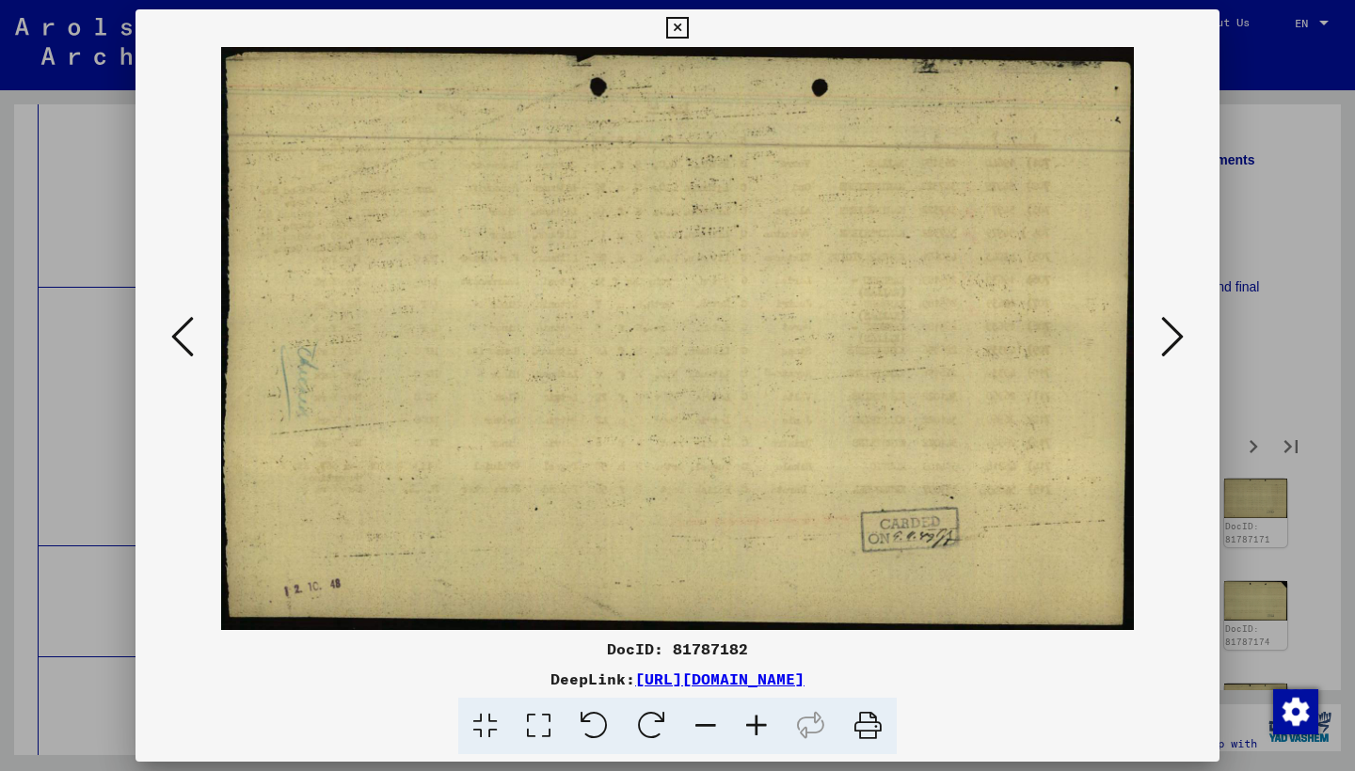
click at [1160, 328] on button at bounding box center [1172, 338] width 34 height 54
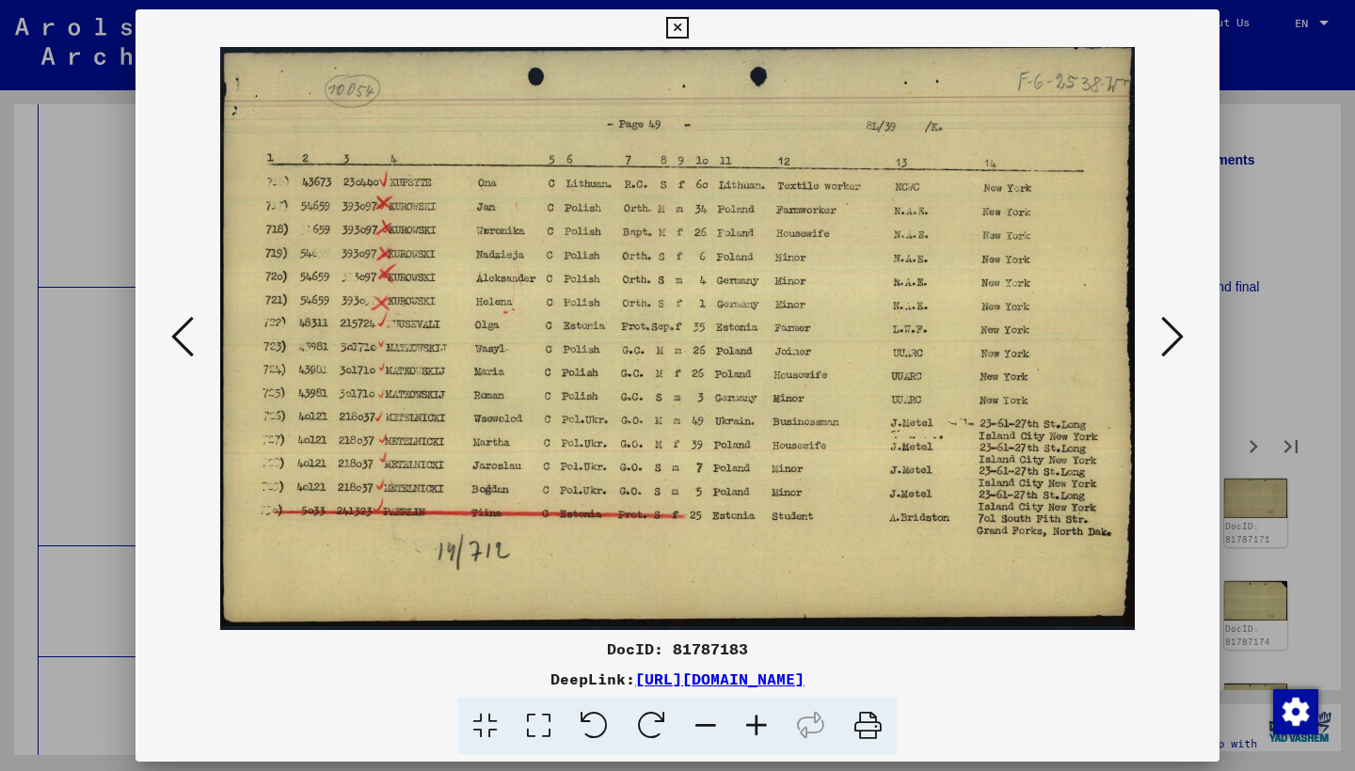
click at [1163, 319] on icon at bounding box center [1172, 336] width 23 height 45
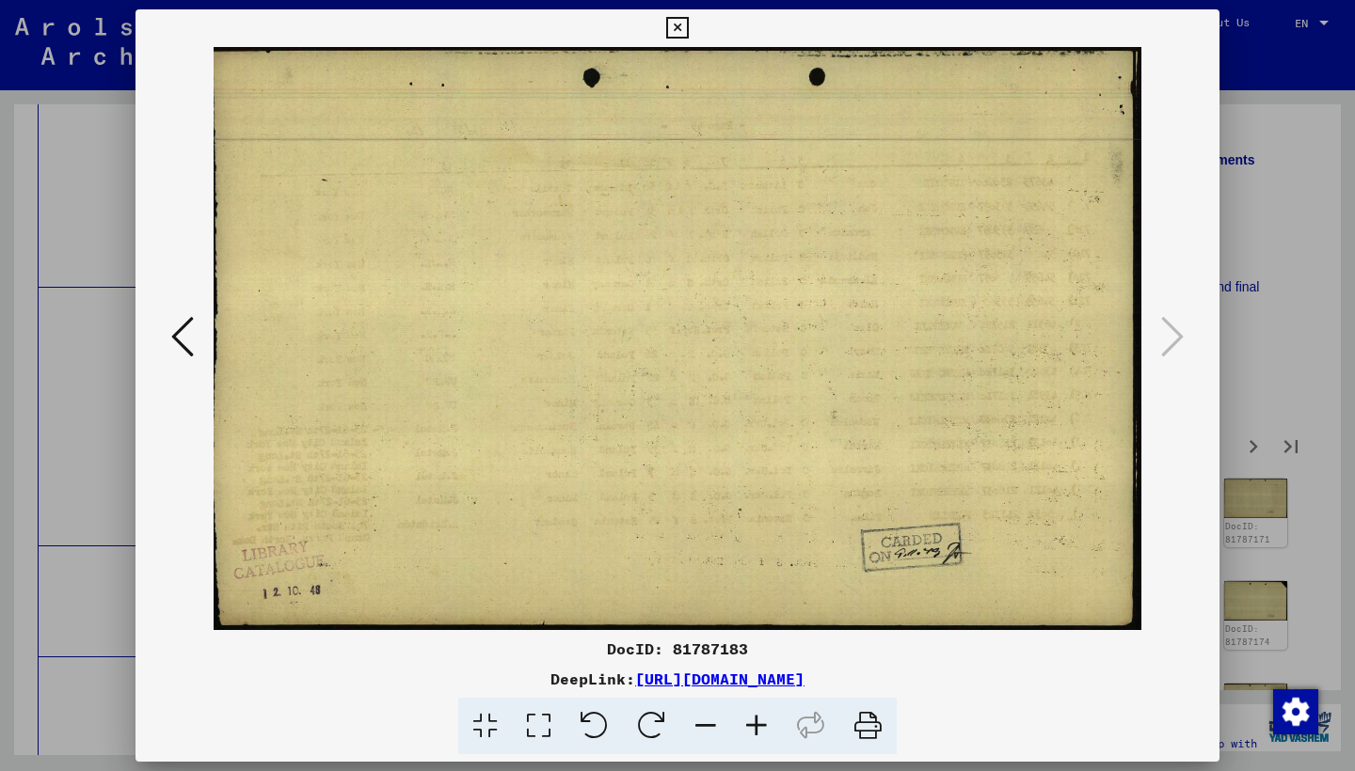
click at [688, 23] on icon at bounding box center [677, 28] width 22 height 23
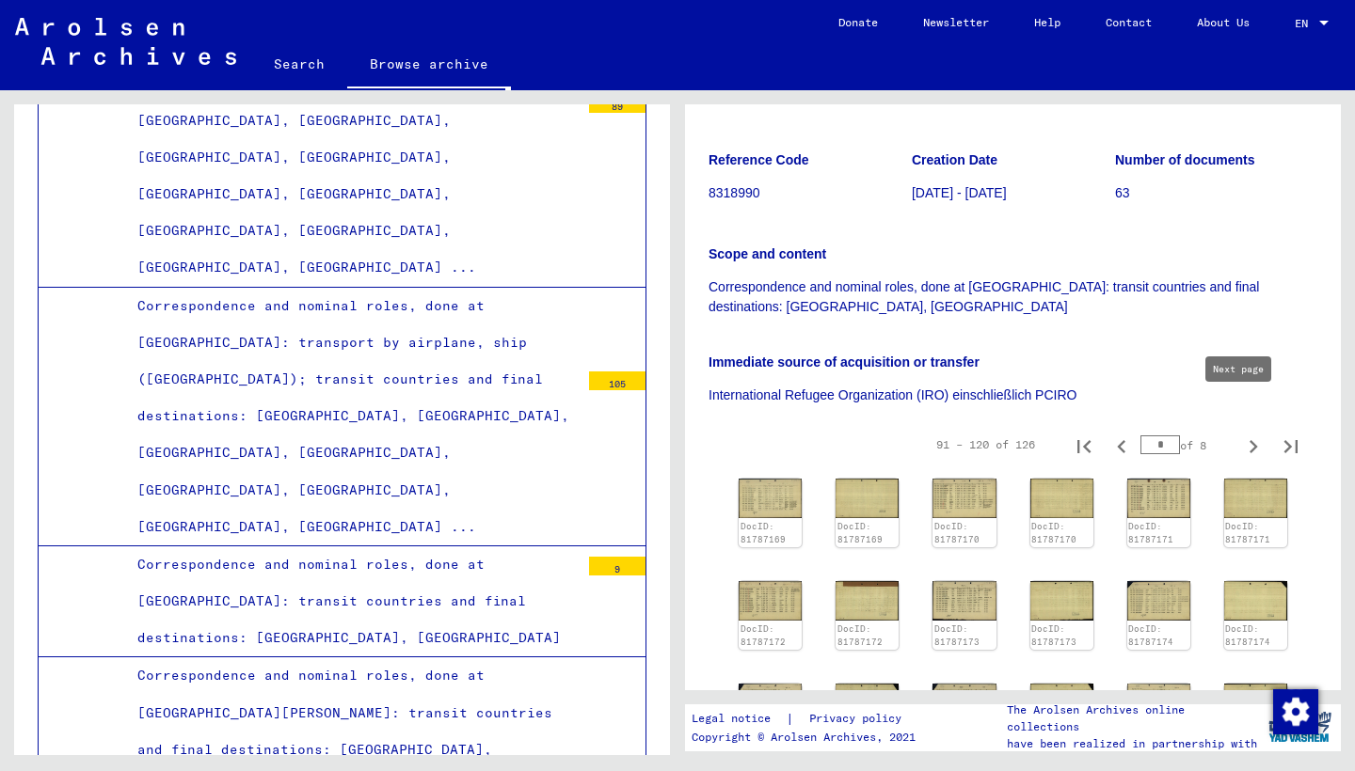
click at [1240, 434] on icon "Next page" at bounding box center [1253, 447] width 26 height 26
type input "*"
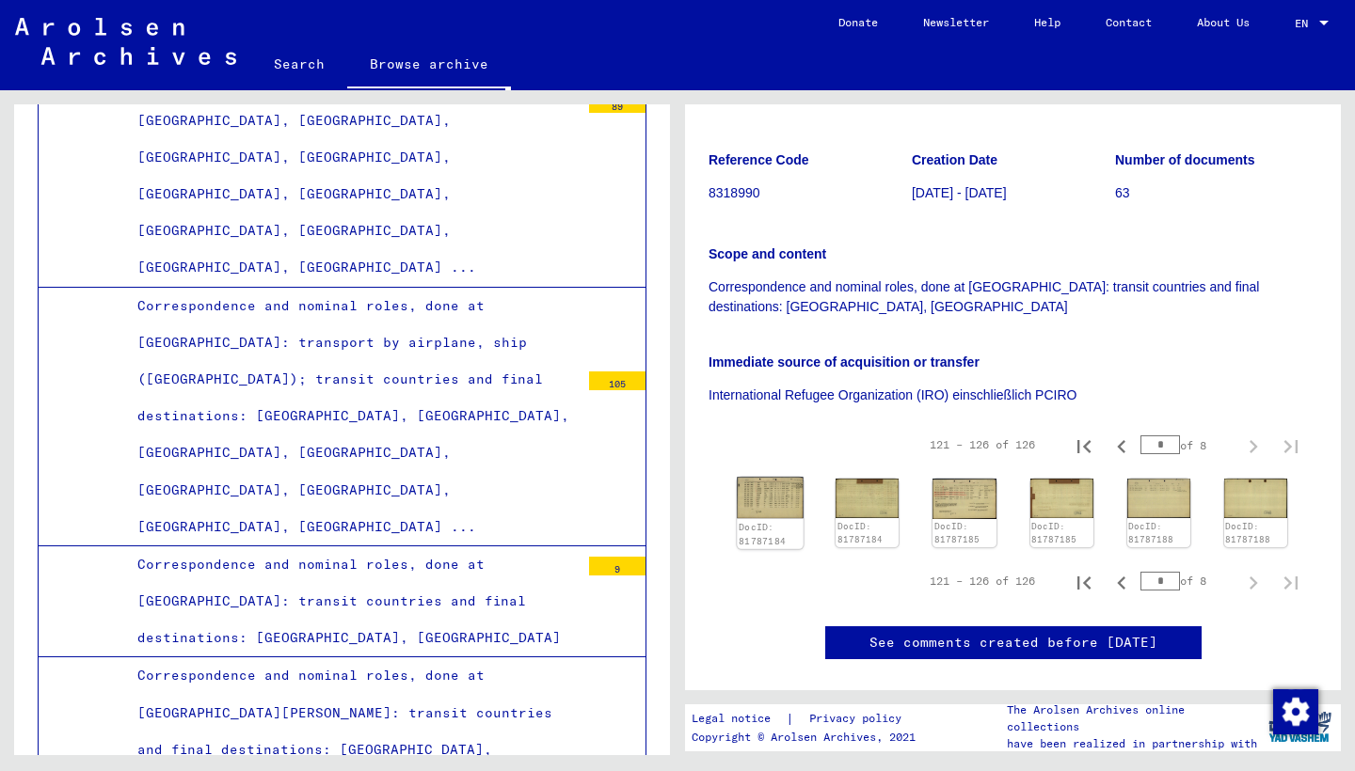
click at [786, 477] on img at bounding box center [770, 497] width 67 height 41
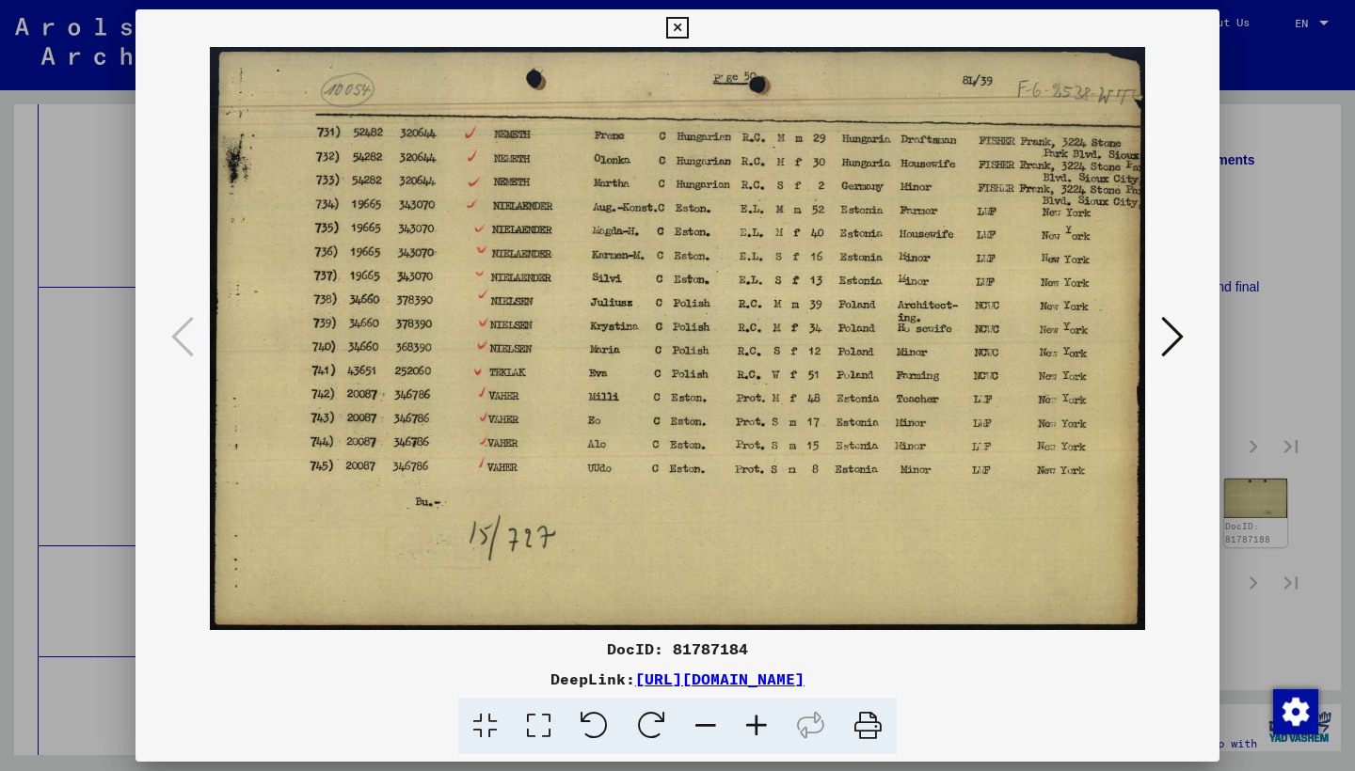
click at [1180, 328] on icon at bounding box center [1172, 336] width 23 height 45
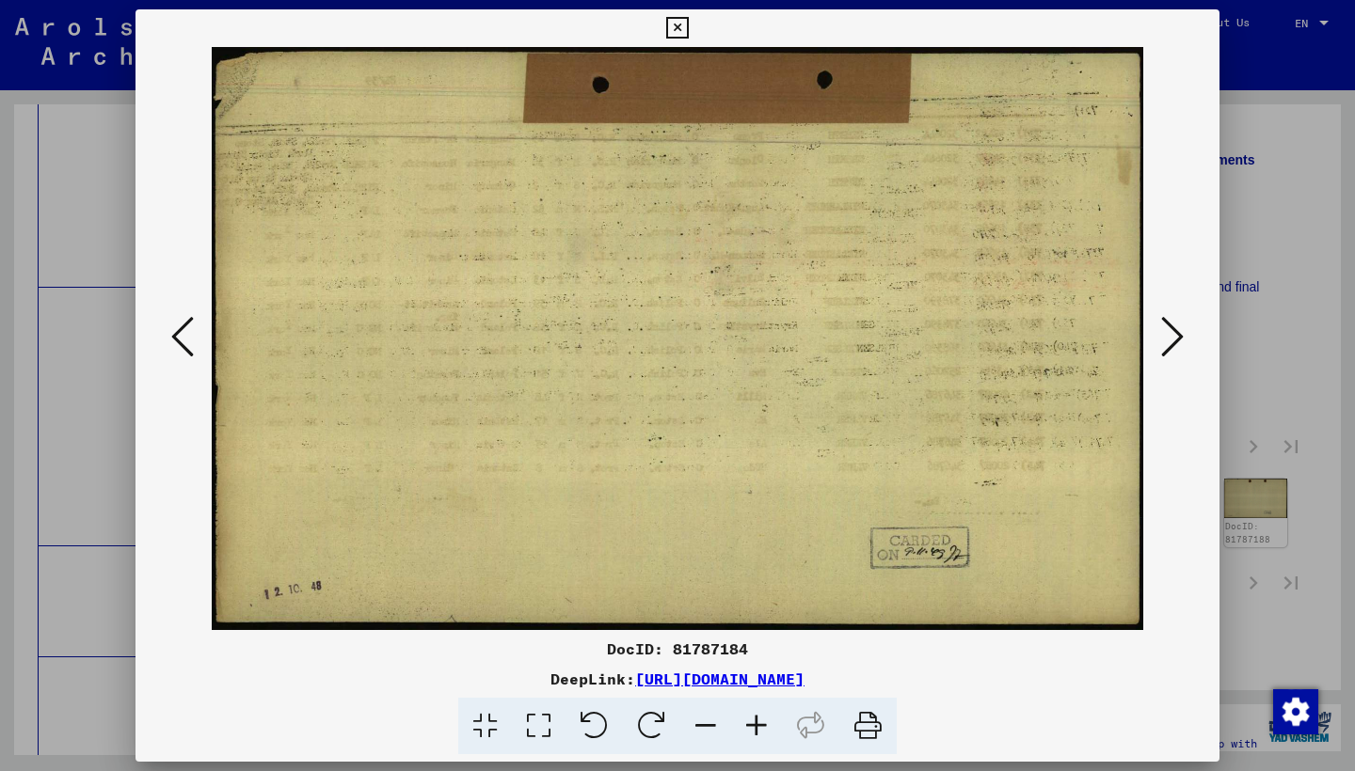
click at [1180, 328] on icon at bounding box center [1172, 336] width 23 height 45
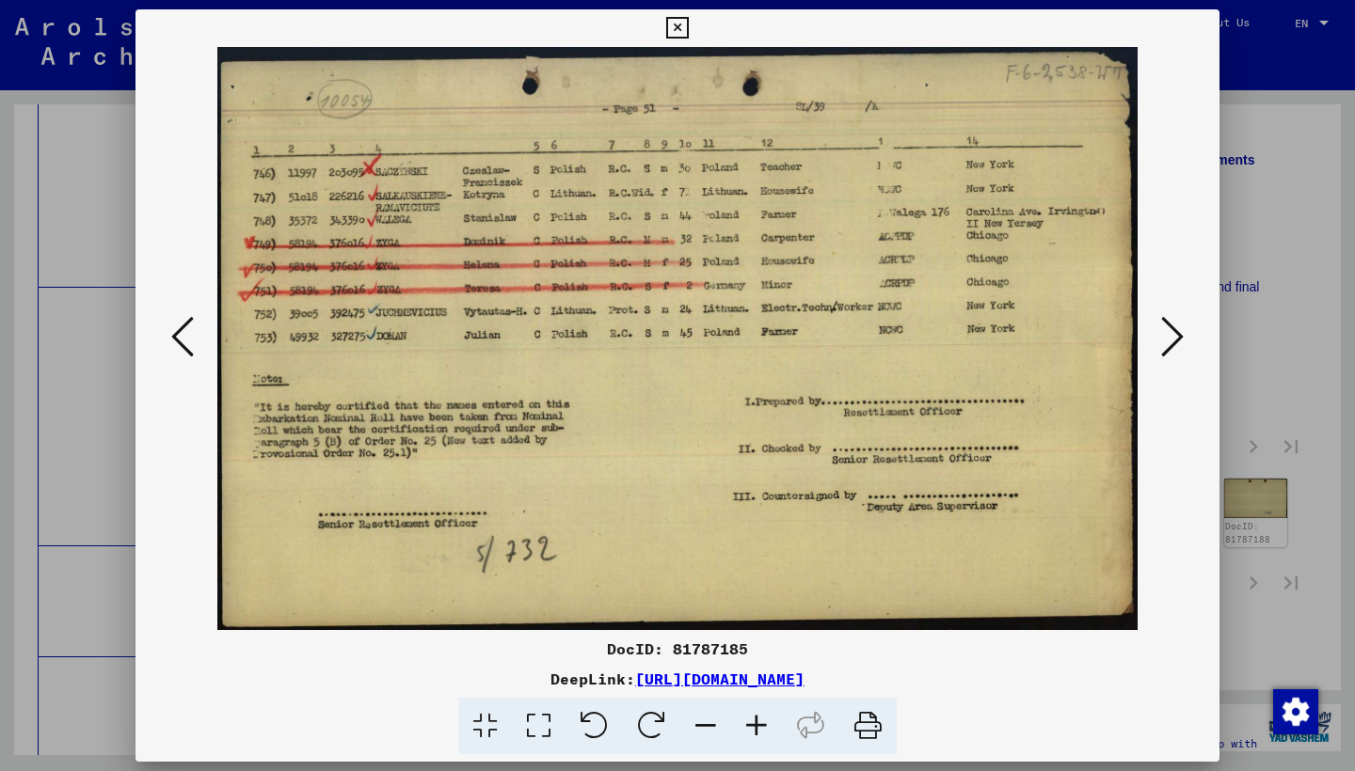
click at [1180, 327] on icon at bounding box center [1172, 336] width 23 height 45
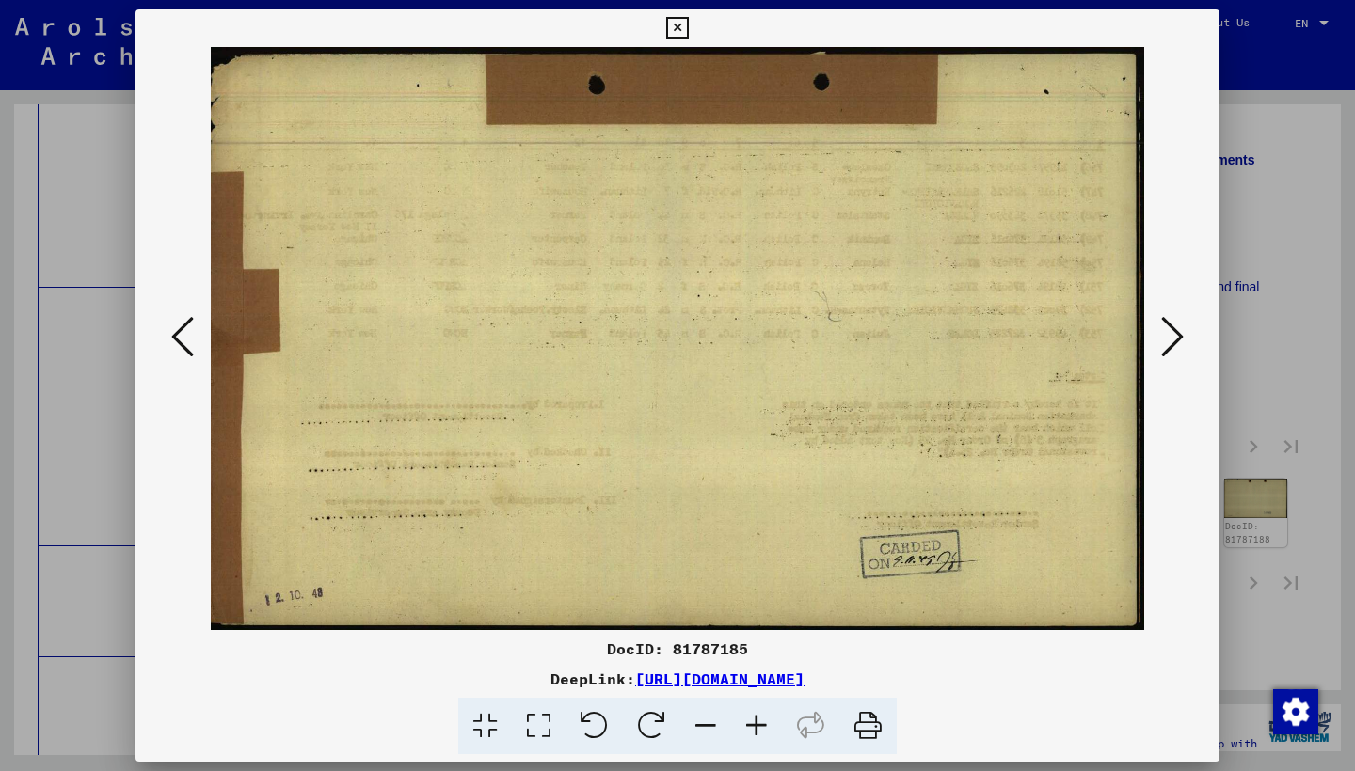
click at [1180, 325] on icon at bounding box center [1172, 336] width 23 height 45
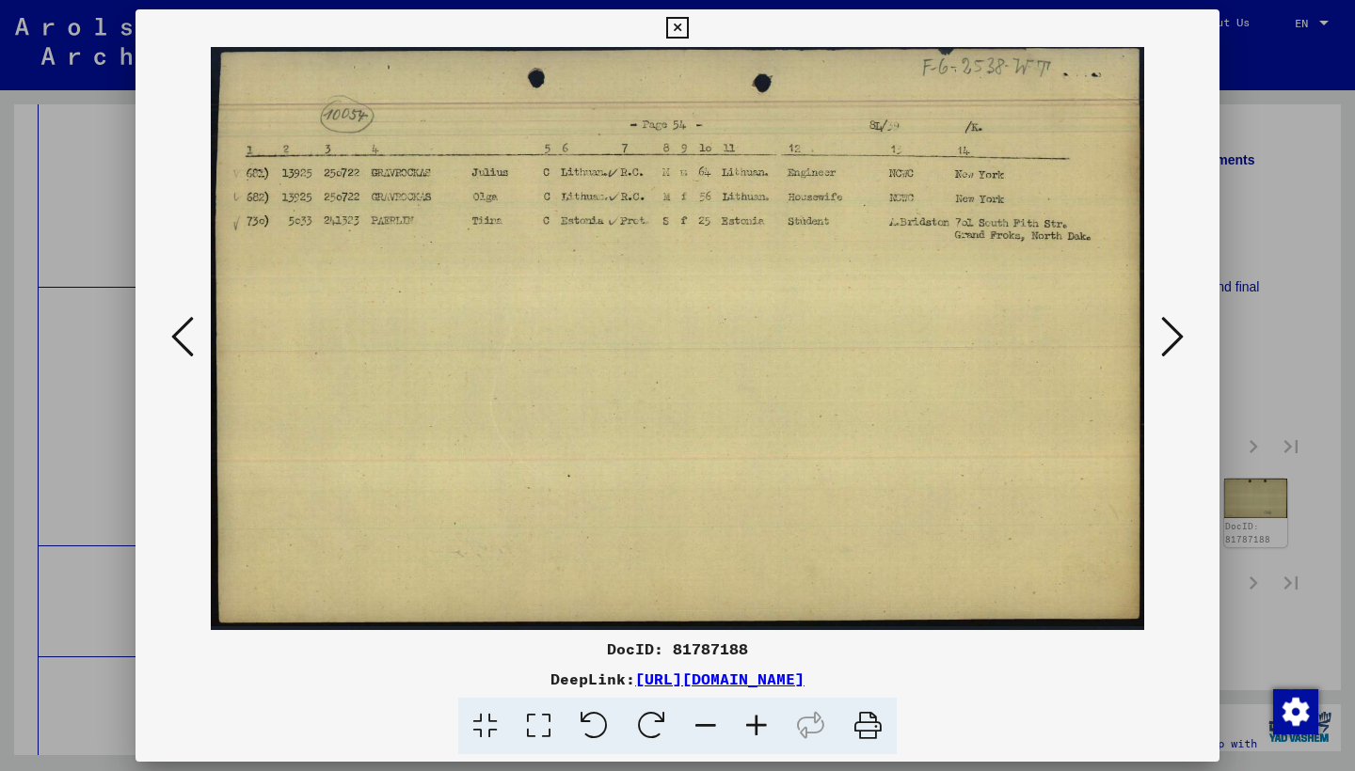
click at [1180, 325] on icon at bounding box center [1172, 336] width 23 height 45
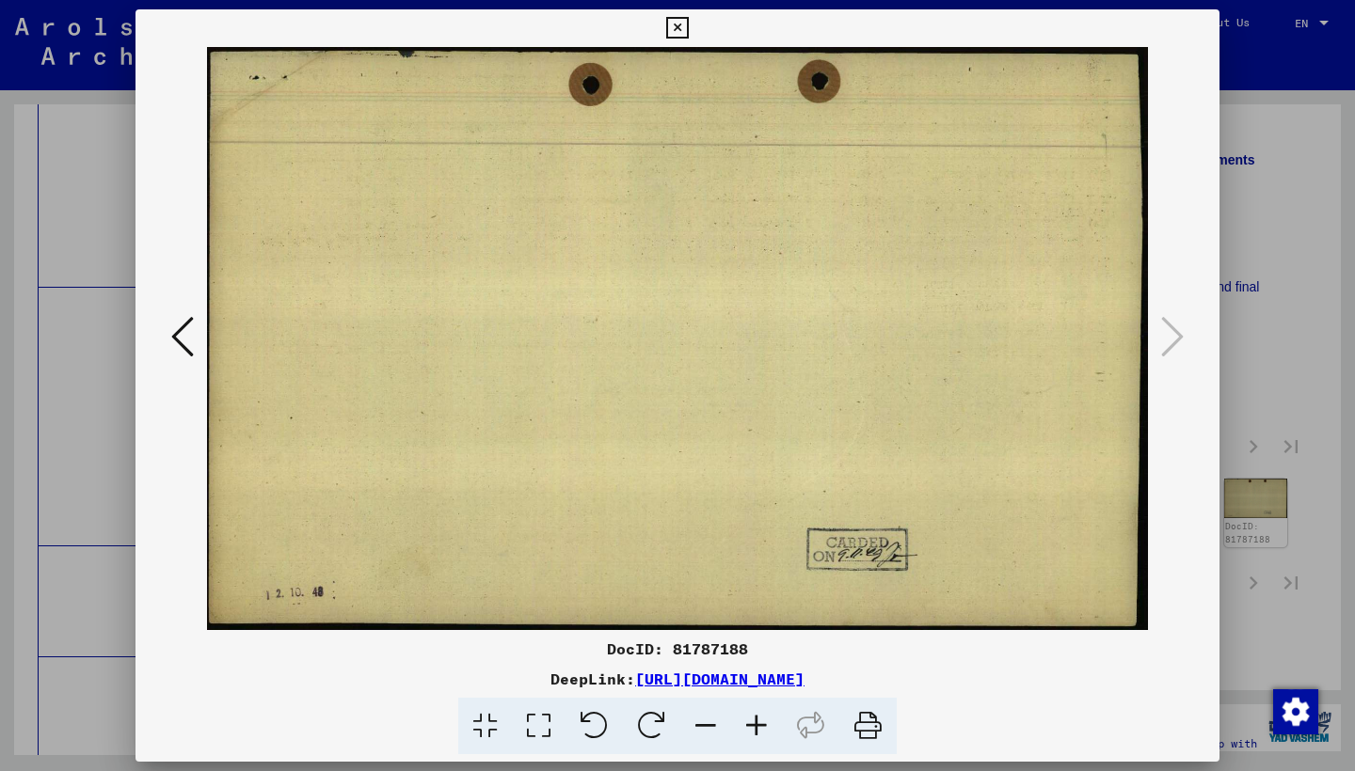
click at [688, 30] on icon at bounding box center [677, 28] width 22 height 23
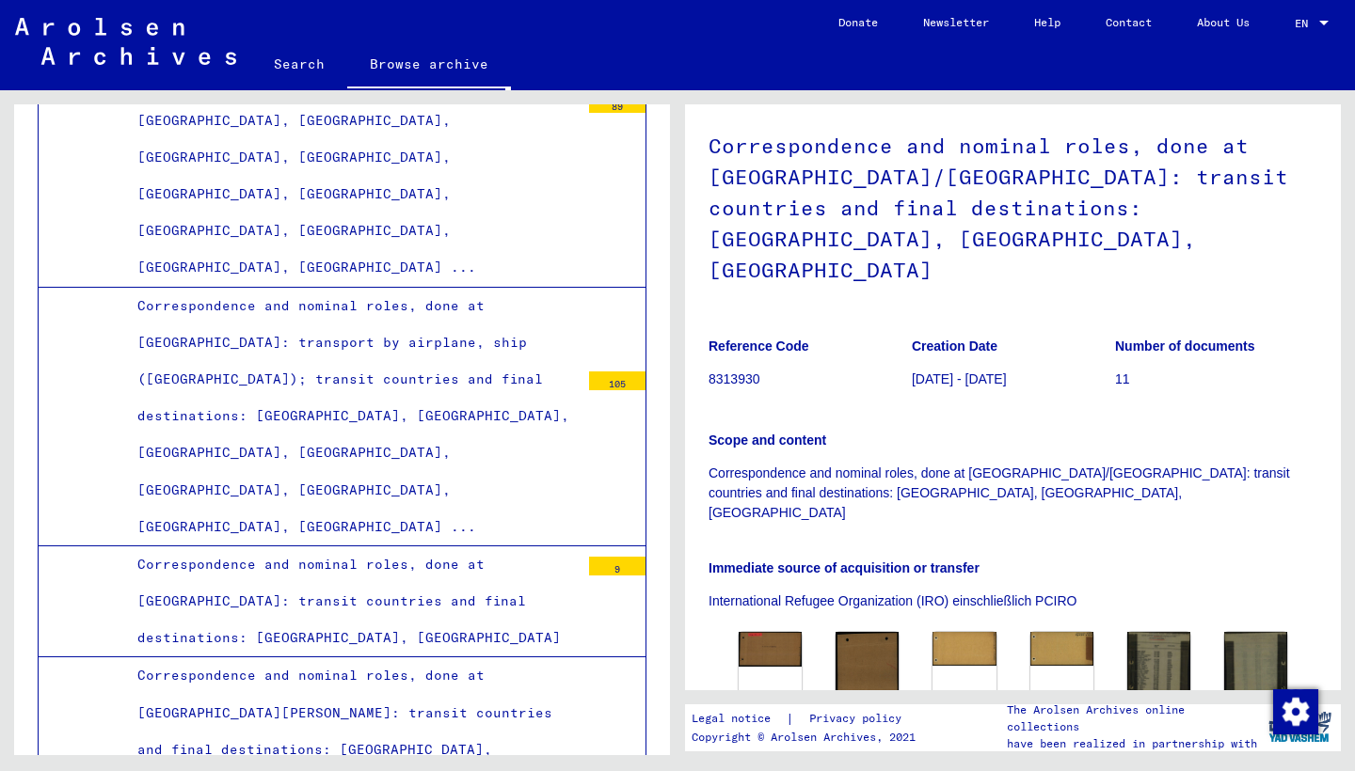
scroll to position [448, 0]
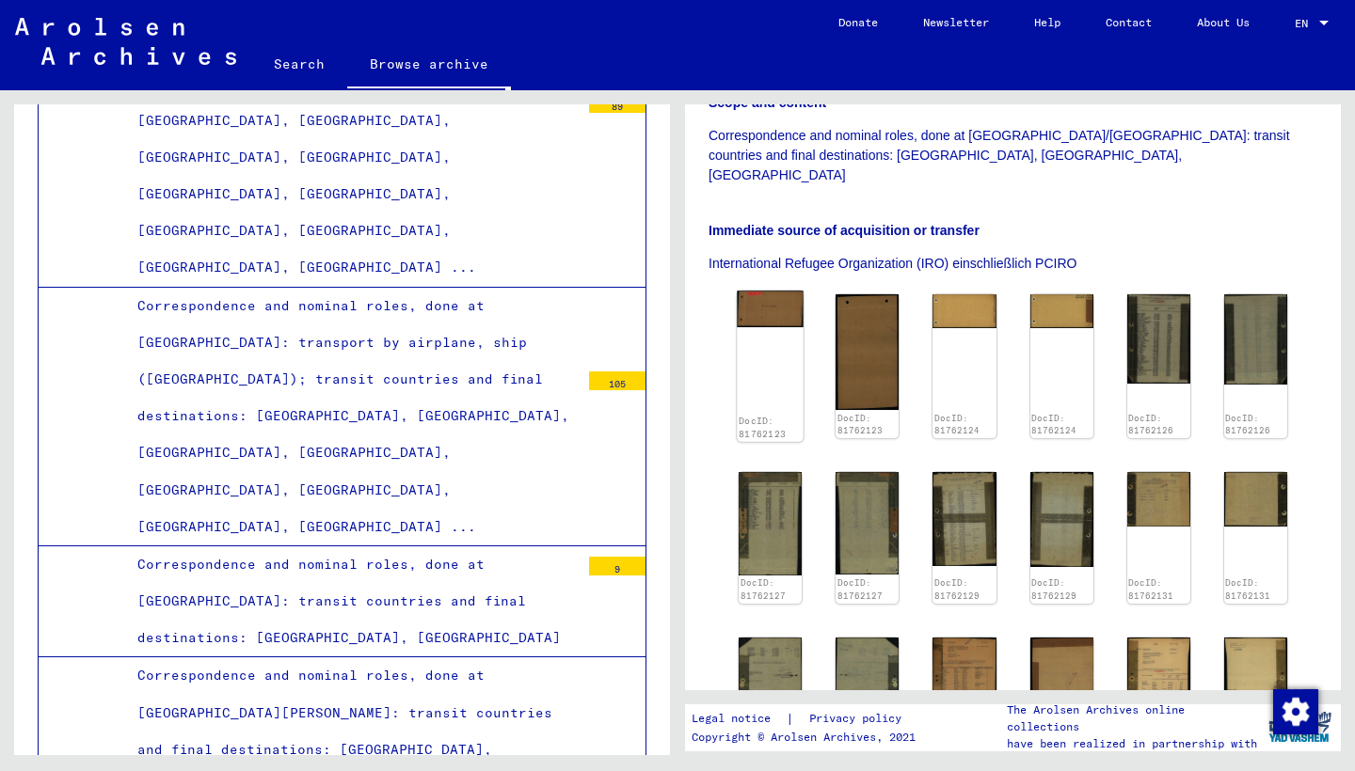
click at [761, 299] on div "DocID: 81762123" at bounding box center [770, 366] width 67 height 151
click at [765, 291] on img at bounding box center [770, 309] width 67 height 37
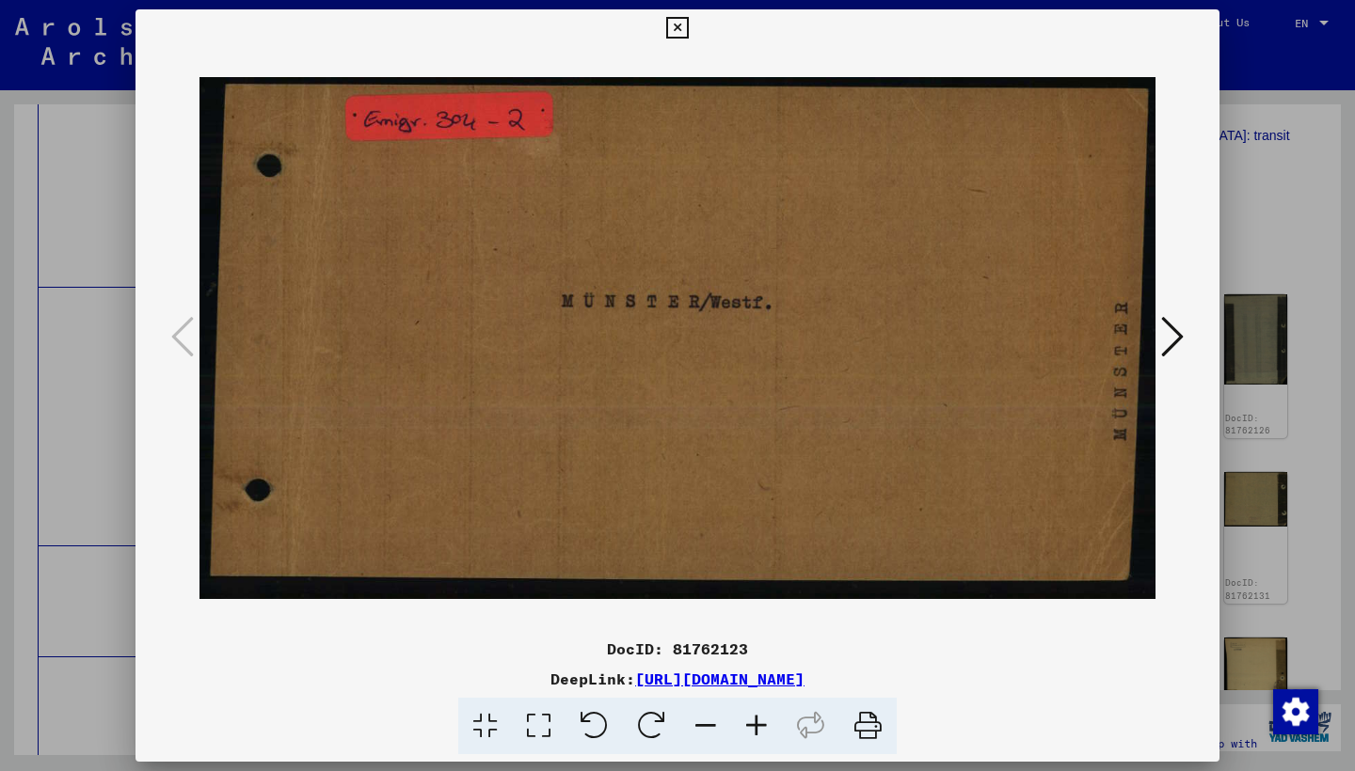
click at [1171, 341] on icon at bounding box center [1172, 336] width 23 height 45
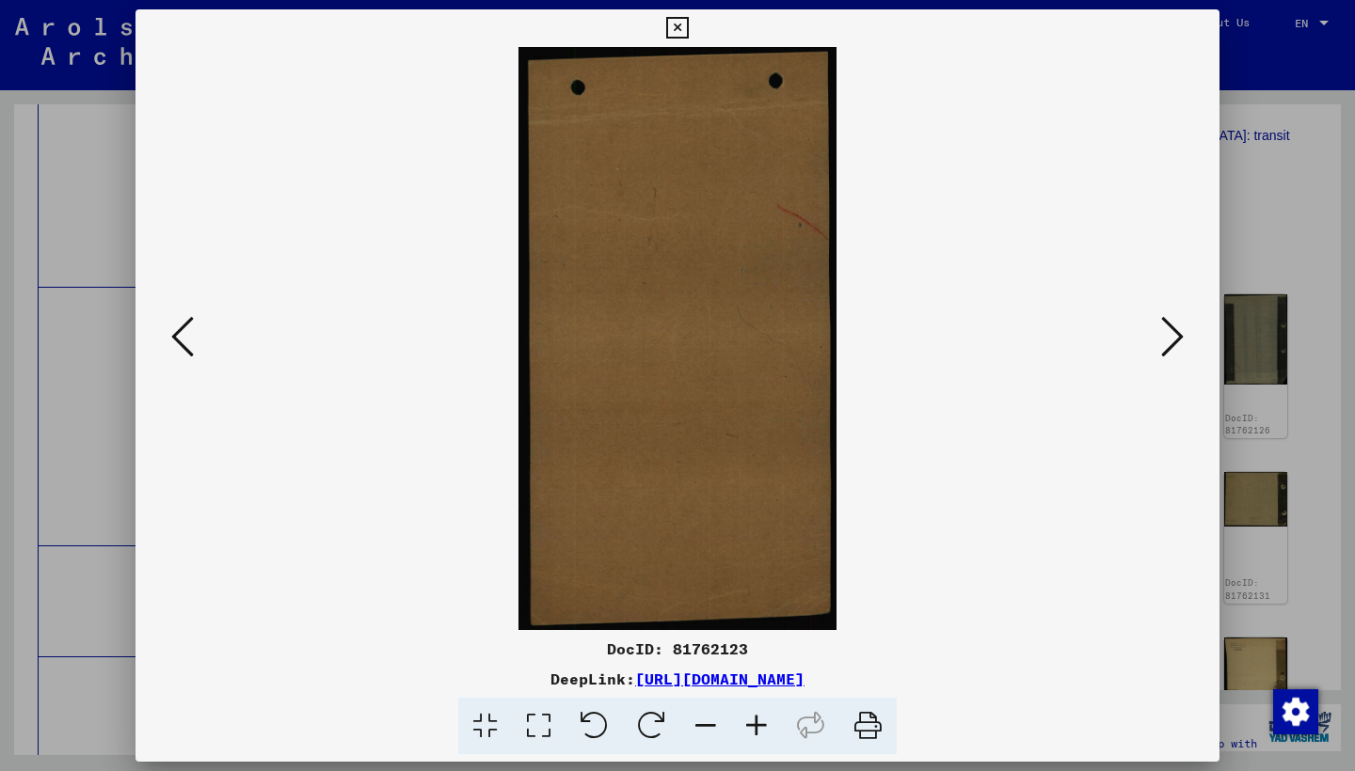
click at [1171, 341] on icon at bounding box center [1172, 336] width 23 height 45
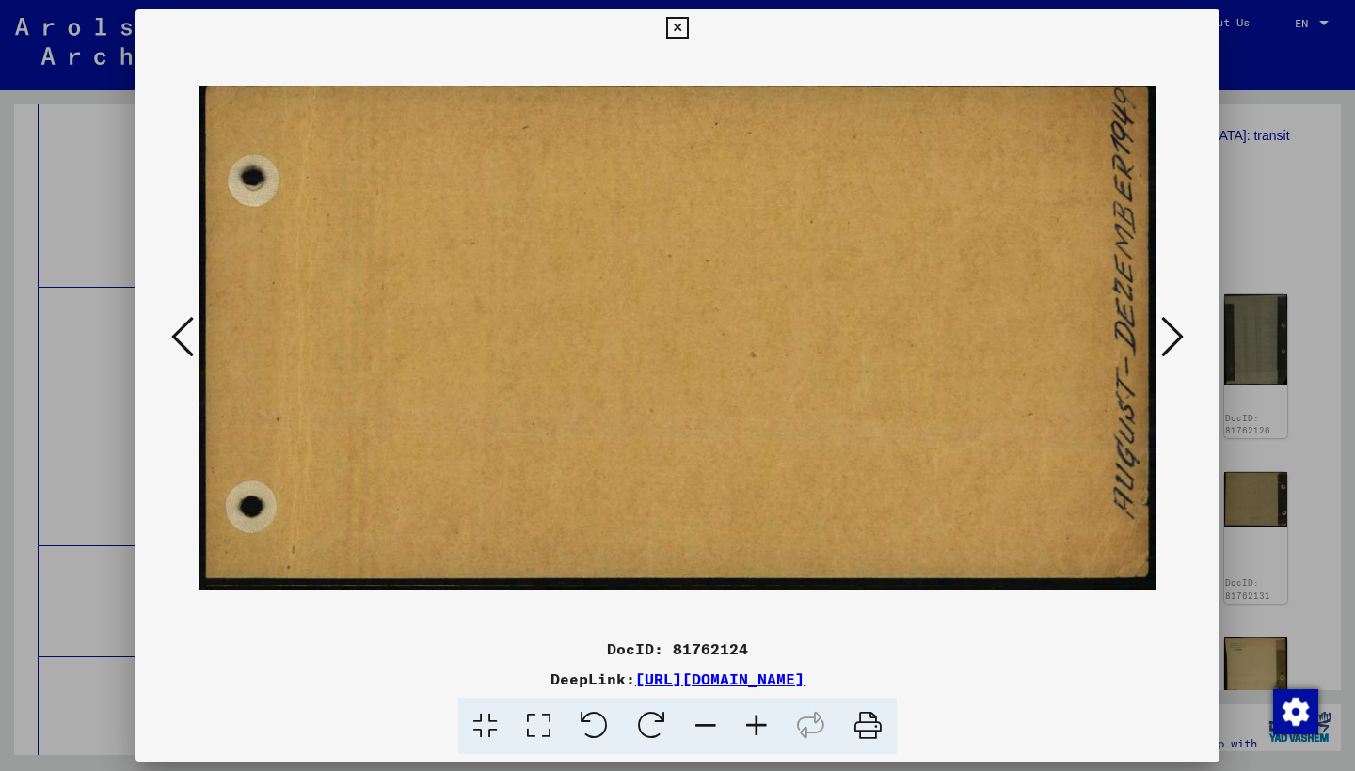
click at [1171, 341] on icon at bounding box center [1172, 336] width 23 height 45
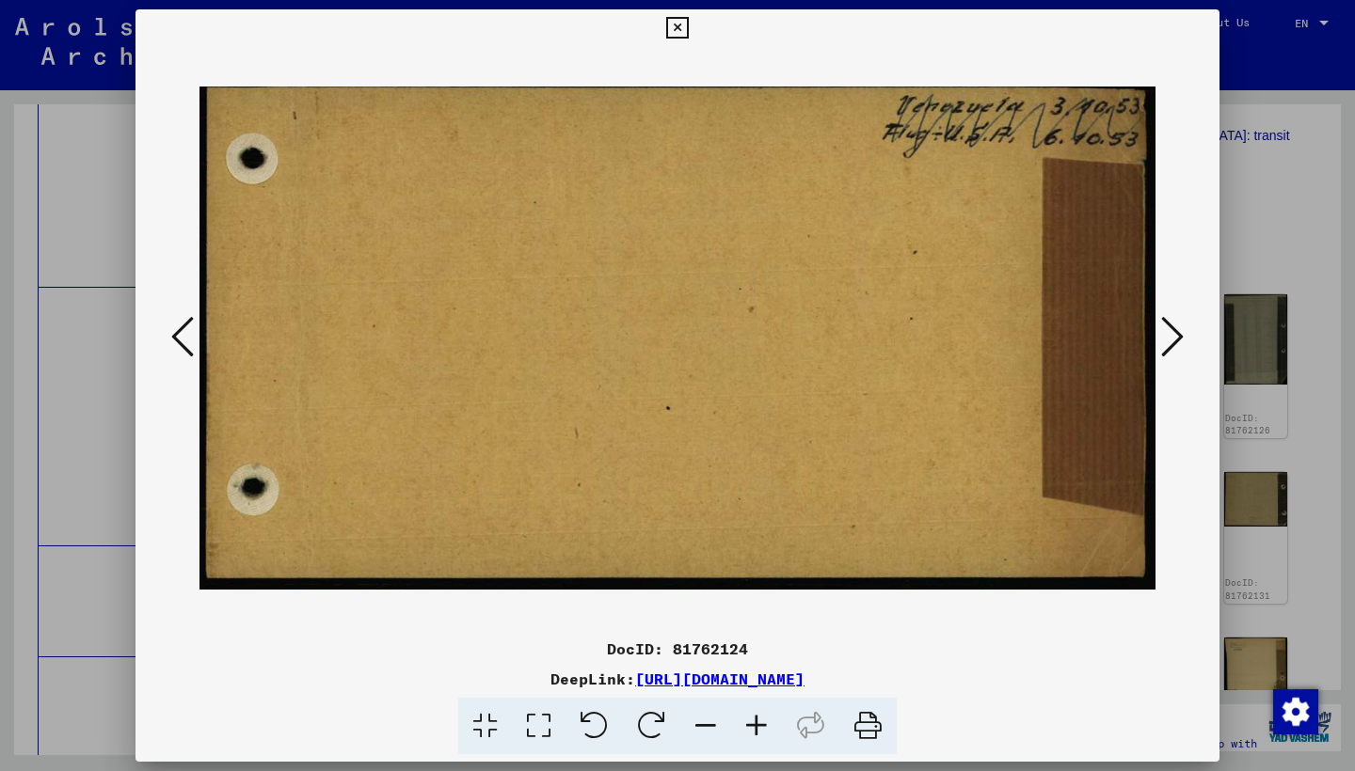
click at [1171, 341] on icon at bounding box center [1172, 336] width 23 height 45
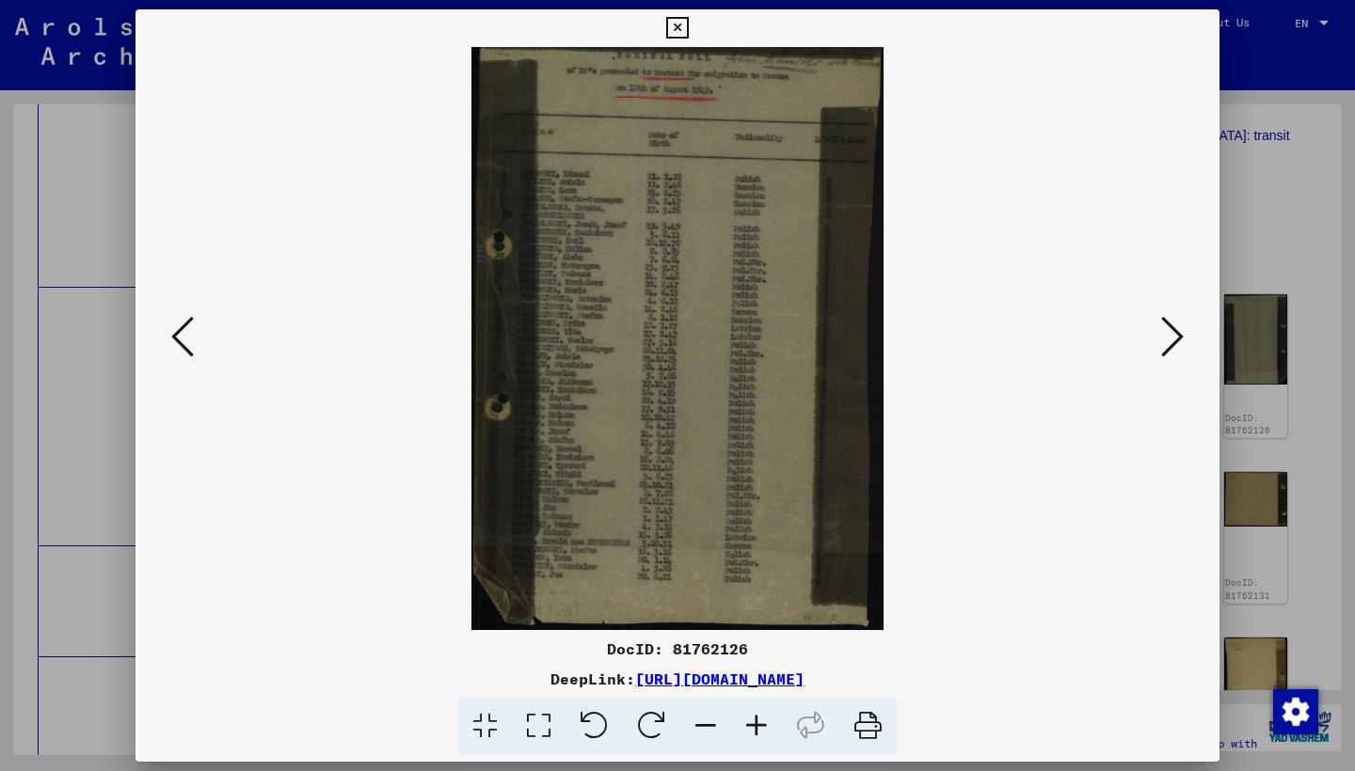
click at [762, 727] on icon at bounding box center [756, 726] width 51 height 57
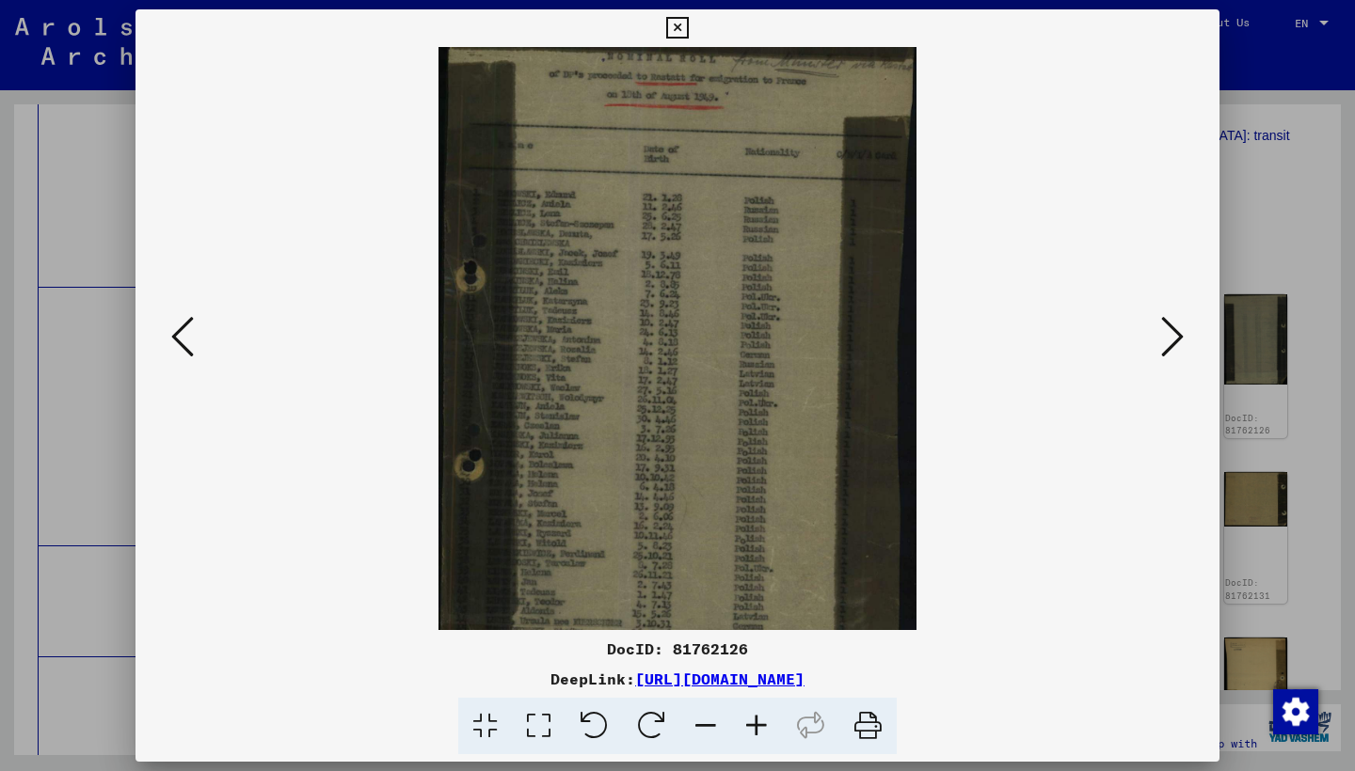
click at [762, 727] on icon at bounding box center [756, 726] width 51 height 57
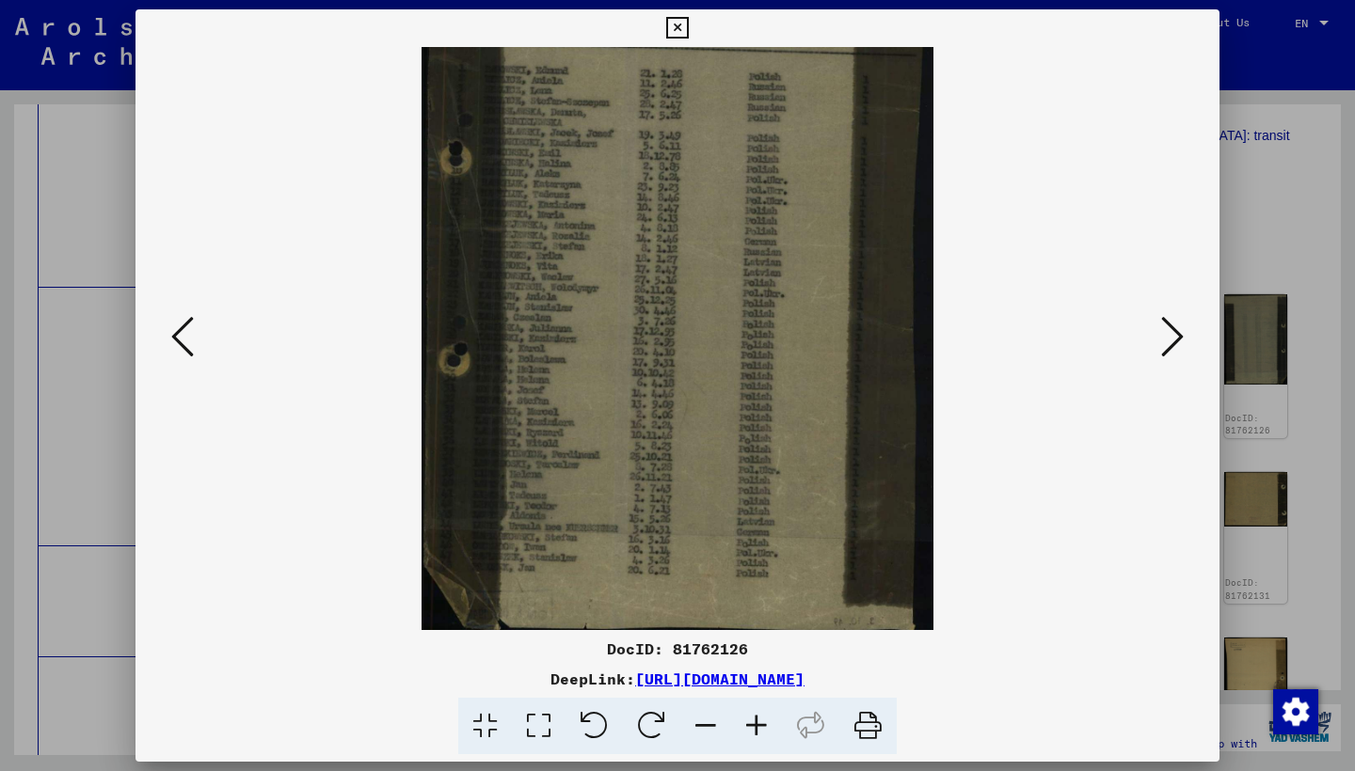
scroll to position [135, 0]
drag, startPoint x: 522, startPoint y: 610, endPoint x: 719, endPoint y: 474, distance: 238.8
click at [1168, 329] on icon at bounding box center [1172, 336] width 23 height 45
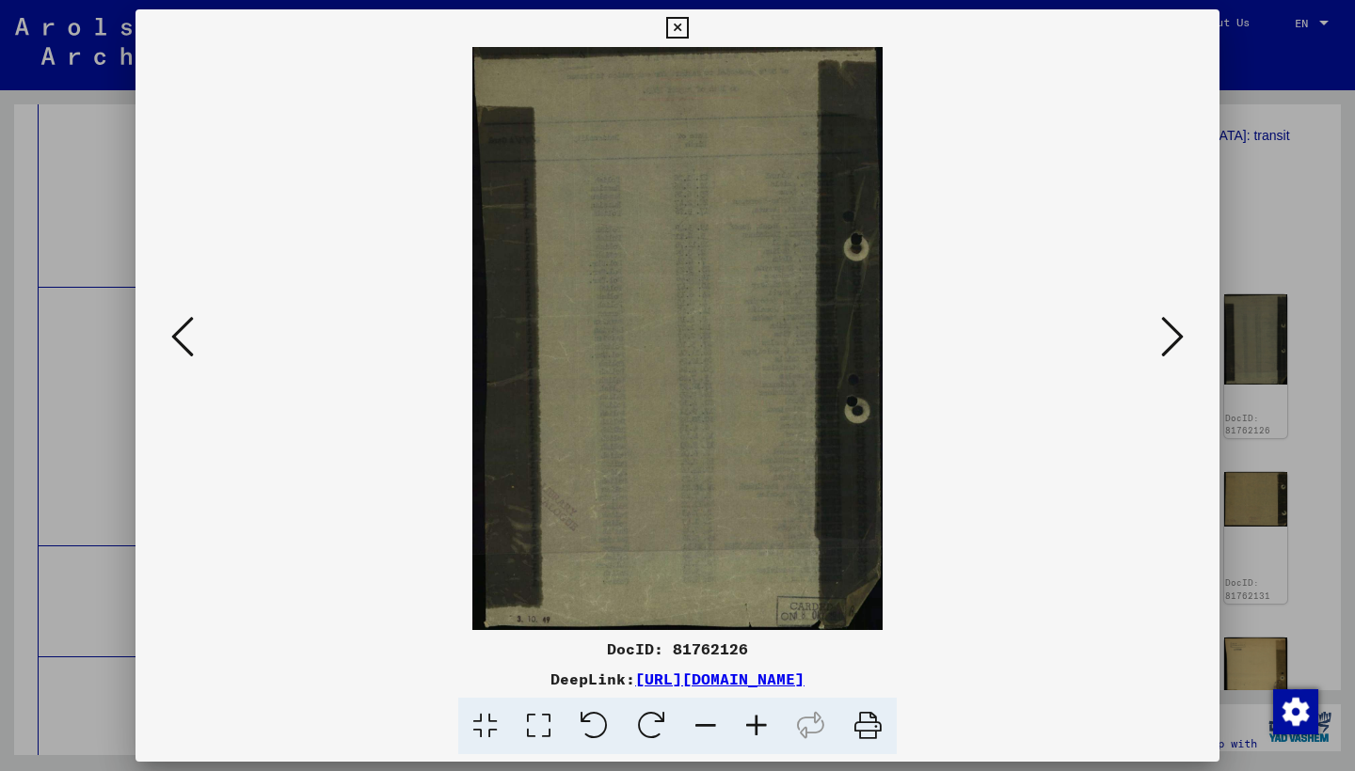
scroll to position [0, 0]
click at [1168, 329] on icon at bounding box center [1172, 336] width 23 height 45
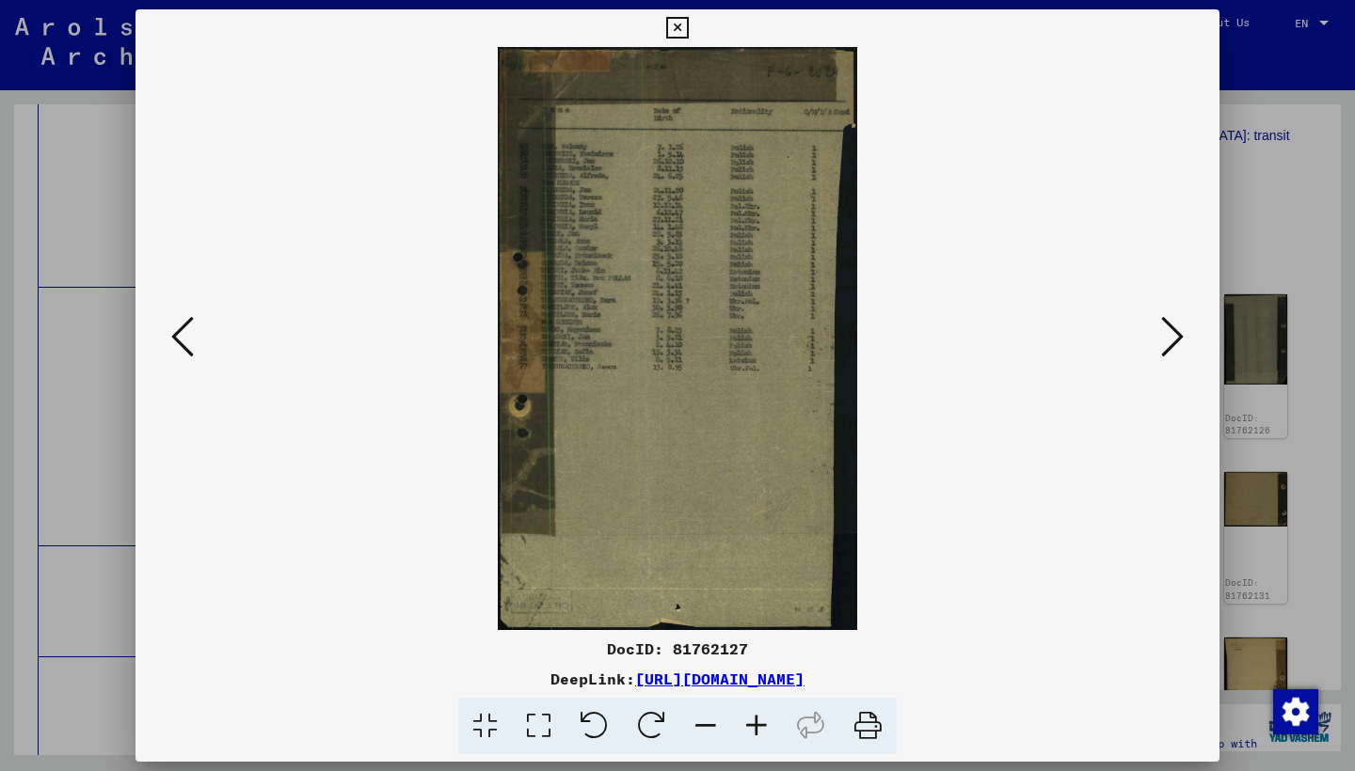
click at [1182, 336] on icon at bounding box center [1172, 336] width 23 height 45
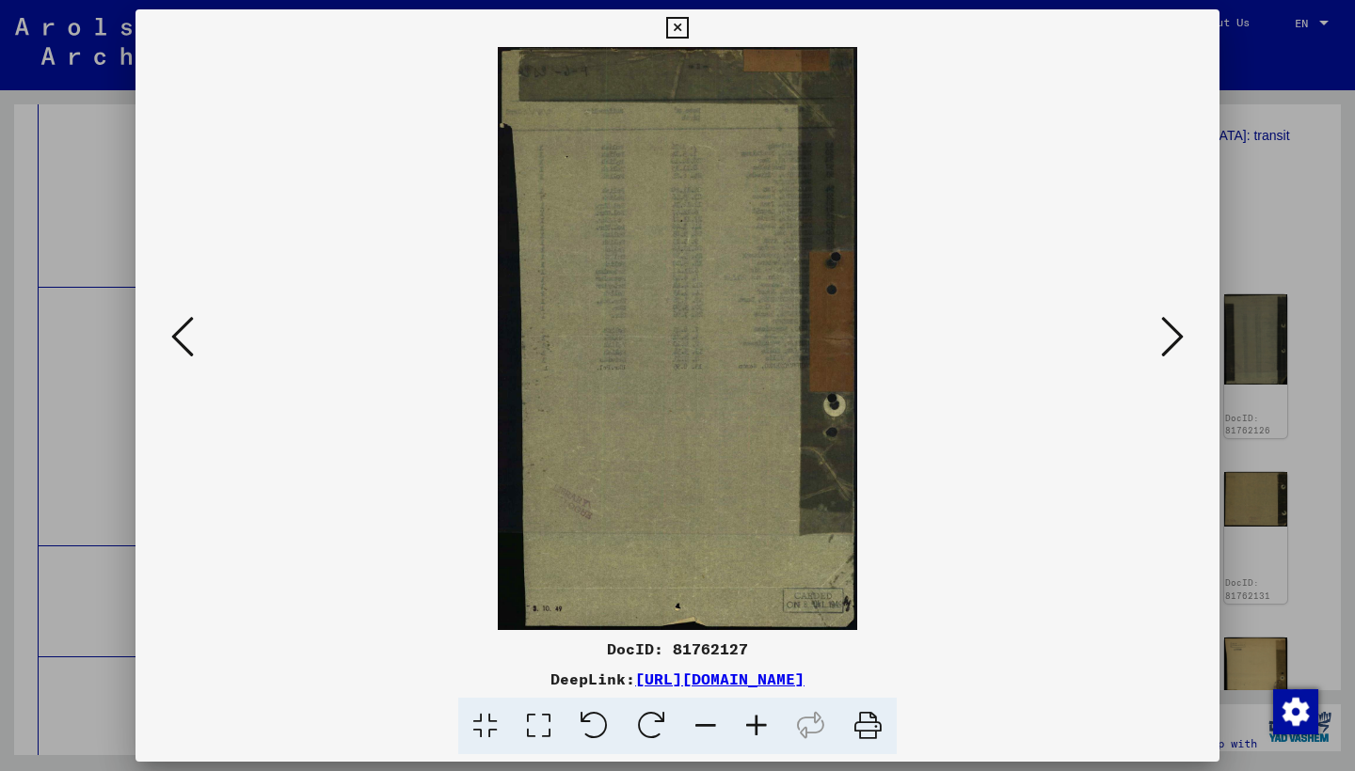
click at [1182, 335] on icon at bounding box center [1172, 336] width 23 height 45
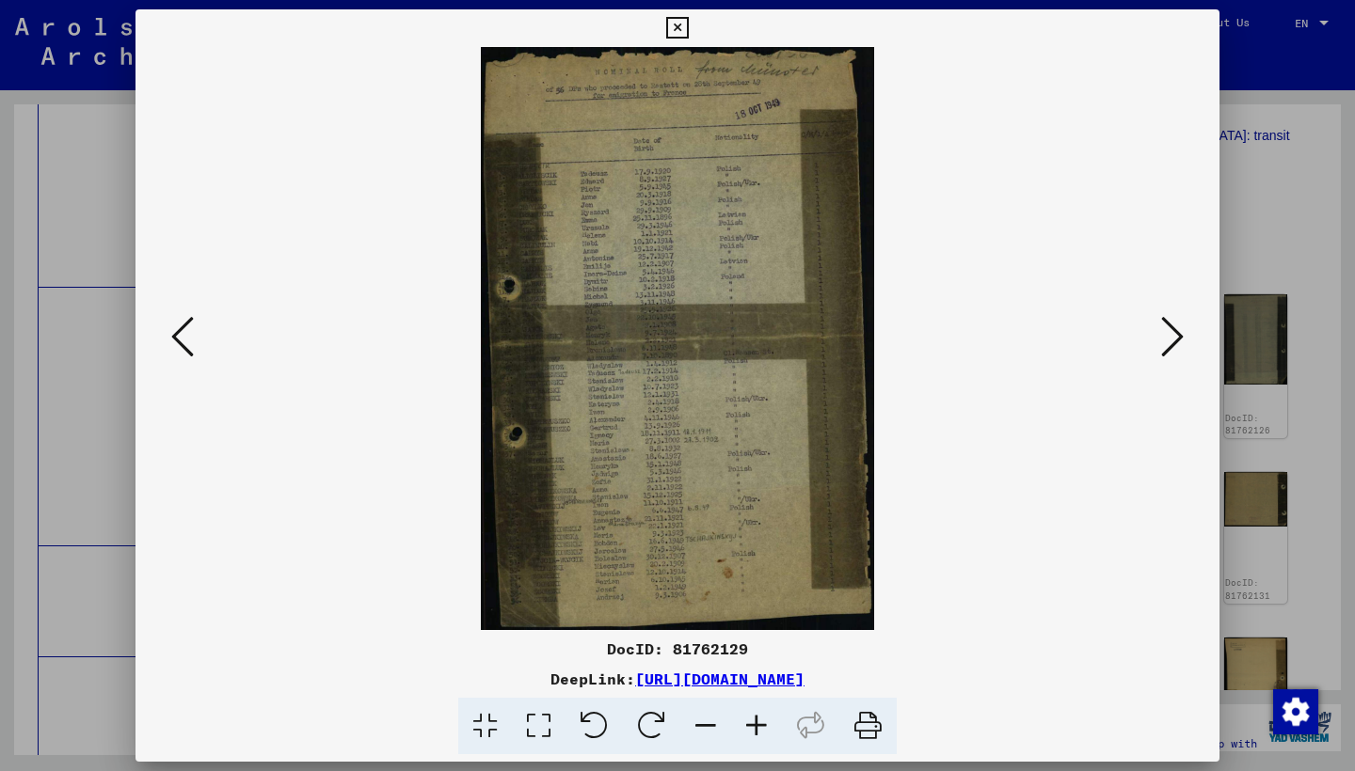
click at [1180, 336] on icon at bounding box center [1172, 336] width 23 height 45
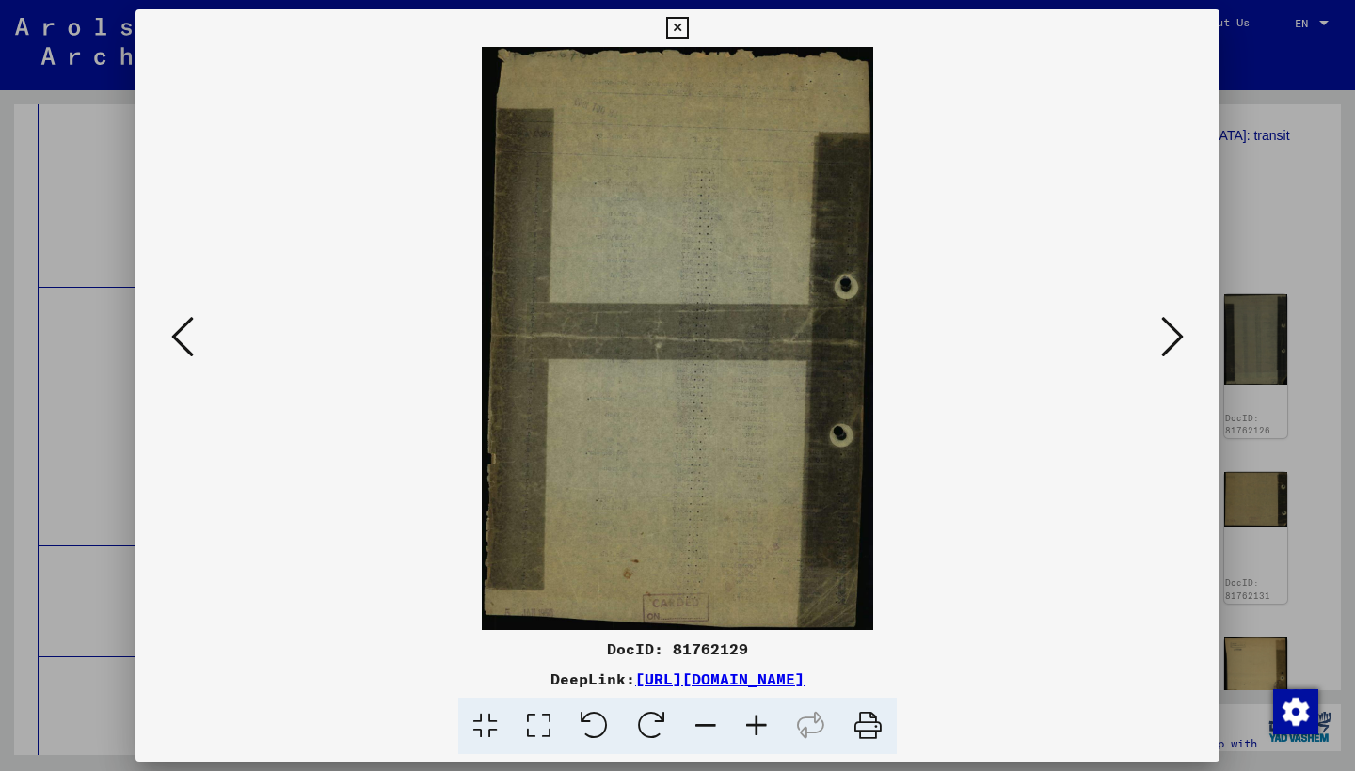
click at [1180, 336] on icon at bounding box center [1172, 336] width 23 height 45
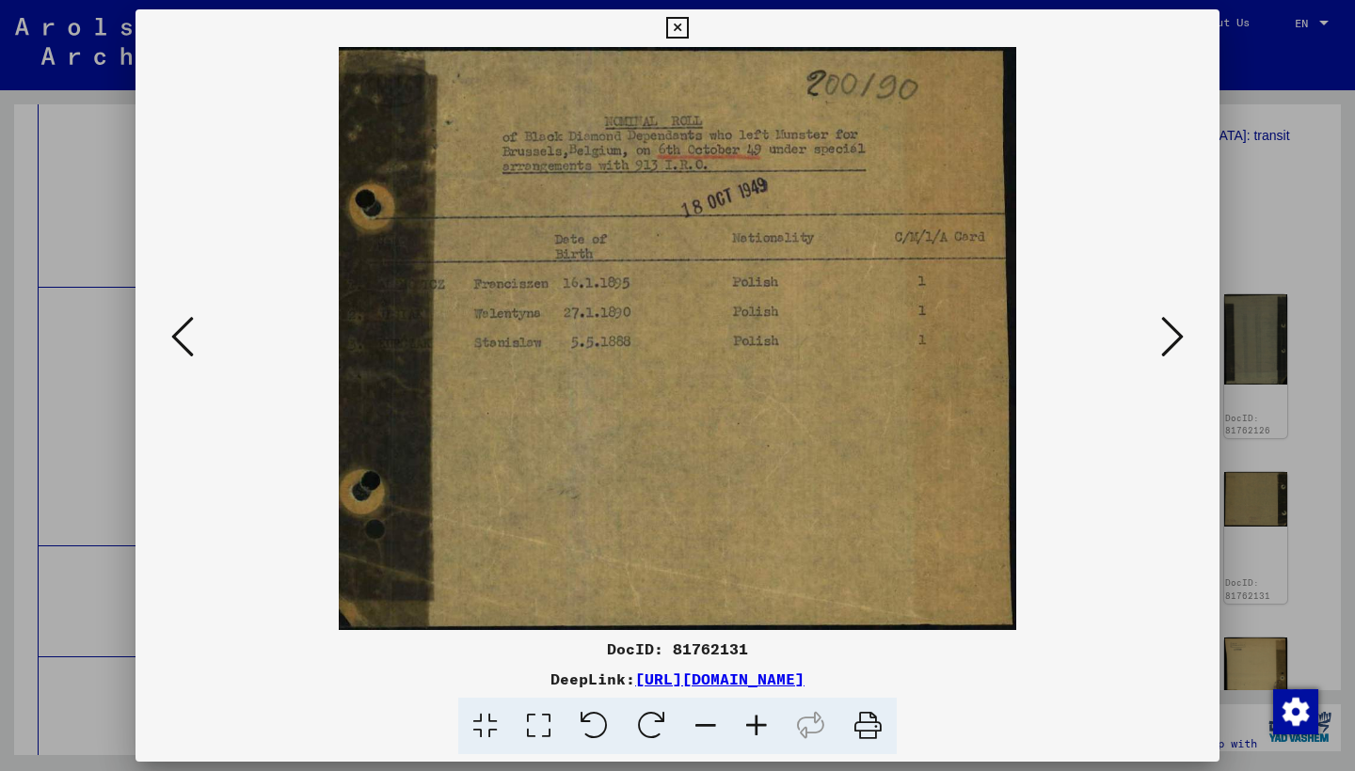
click at [1180, 336] on icon at bounding box center [1172, 336] width 23 height 45
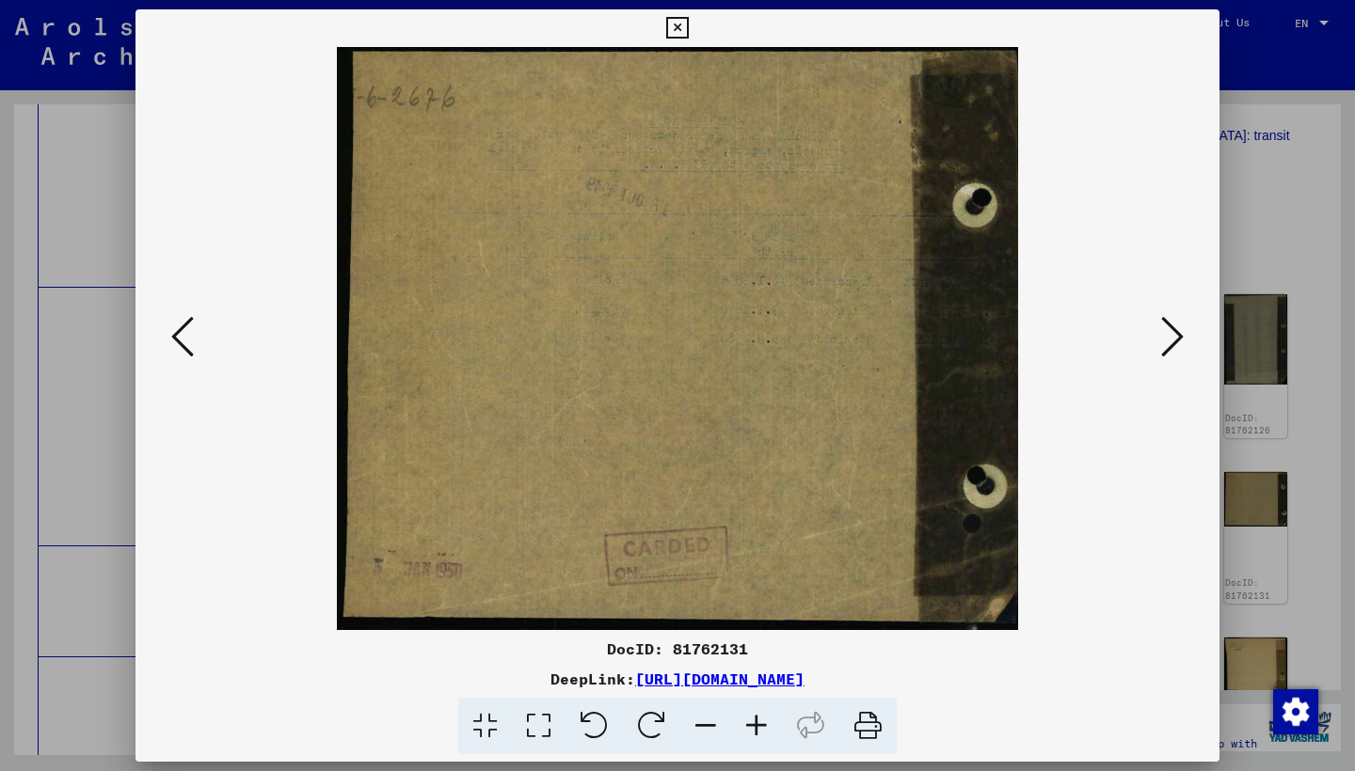
click at [1180, 336] on icon at bounding box center [1172, 336] width 23 height 45
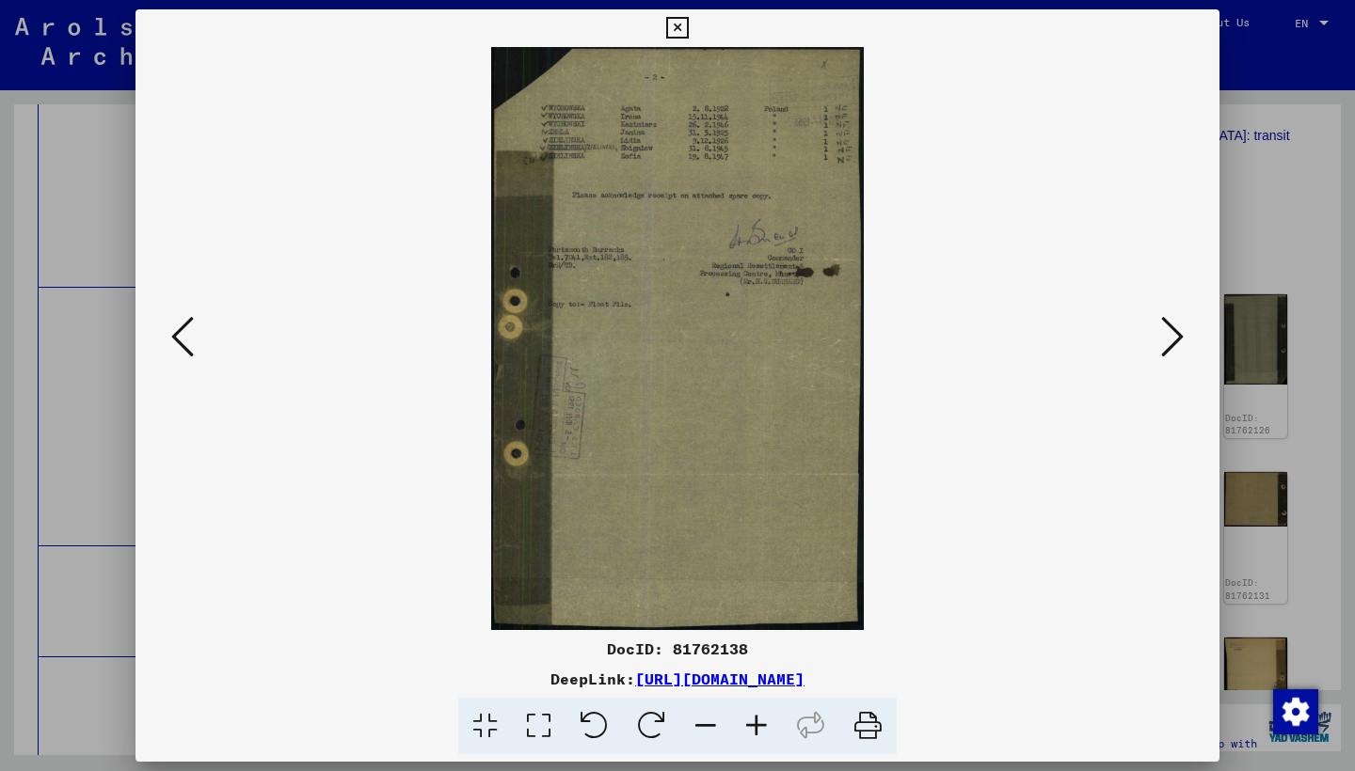
click at [1180, 336] on icon at bounding box center [1172, 336] width 23 height 45
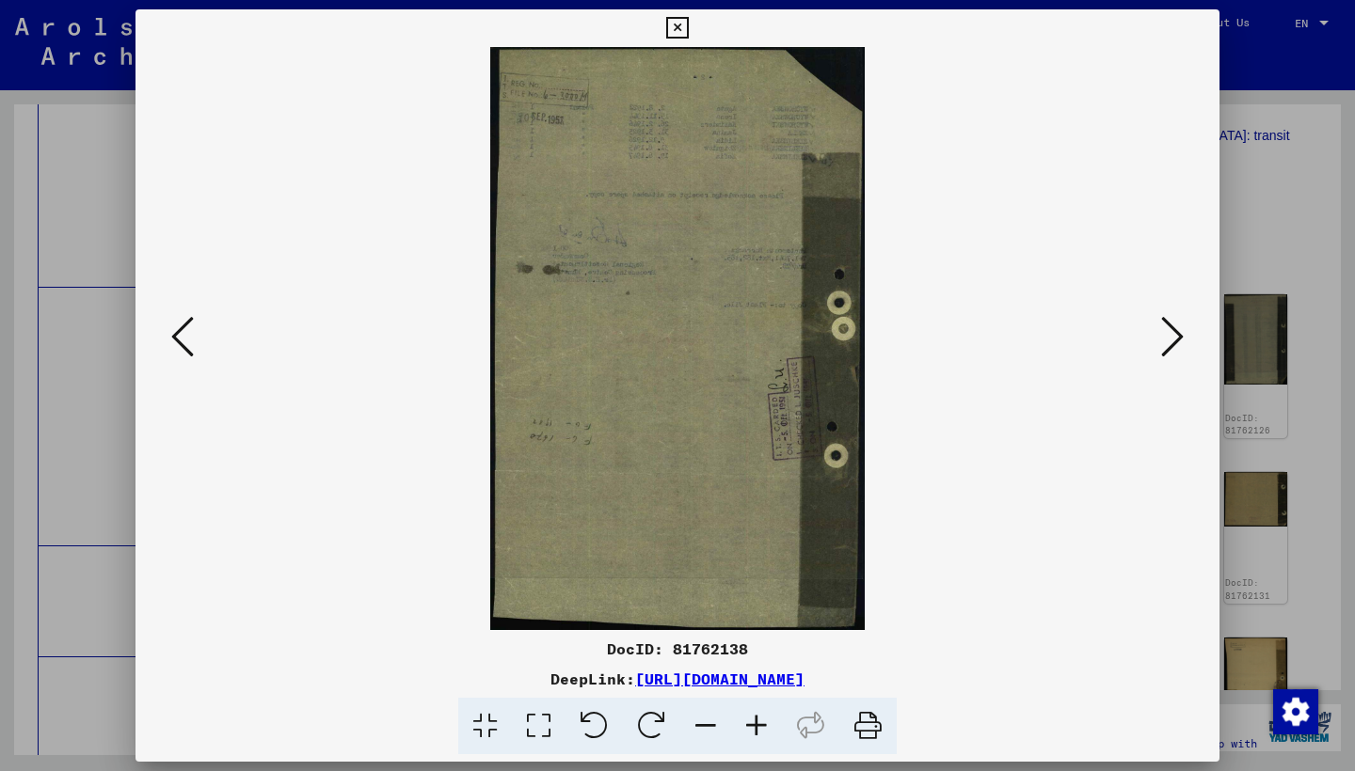
click at [1180, 336] on icon at bounding box center [1172, 336] width 23 height 45
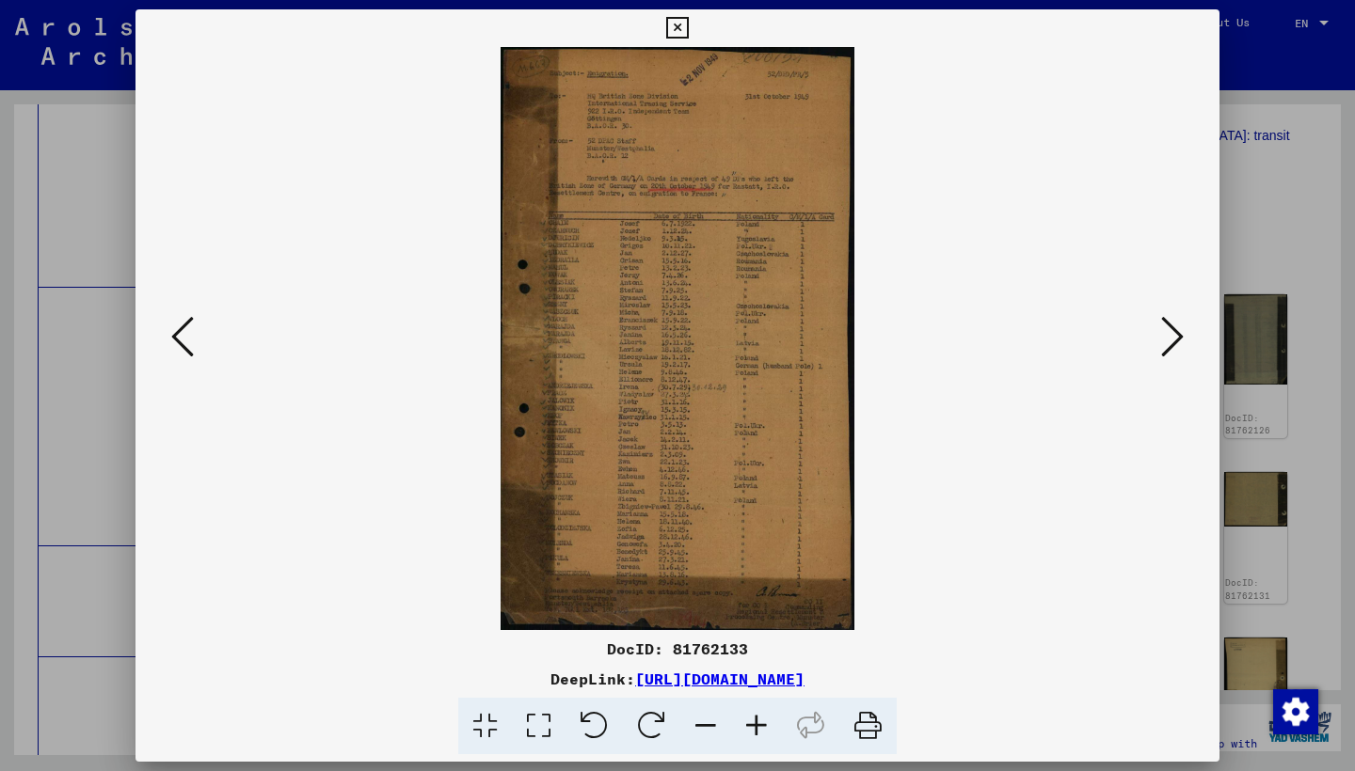
click at [753, 728] on icon at bounding box center [756, 726] width 51 height 57
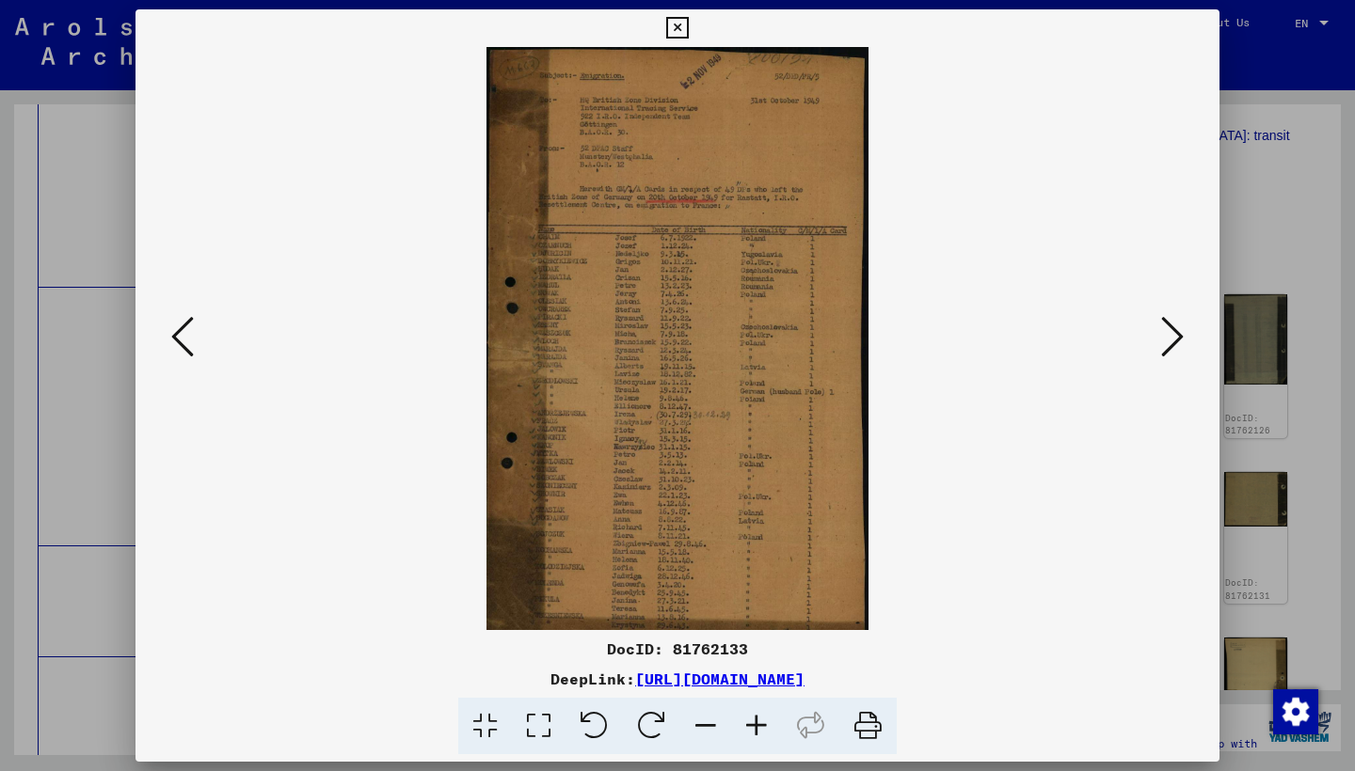
click at [753, 727] on icon at bounding box center [756, 726] width 51 height 57
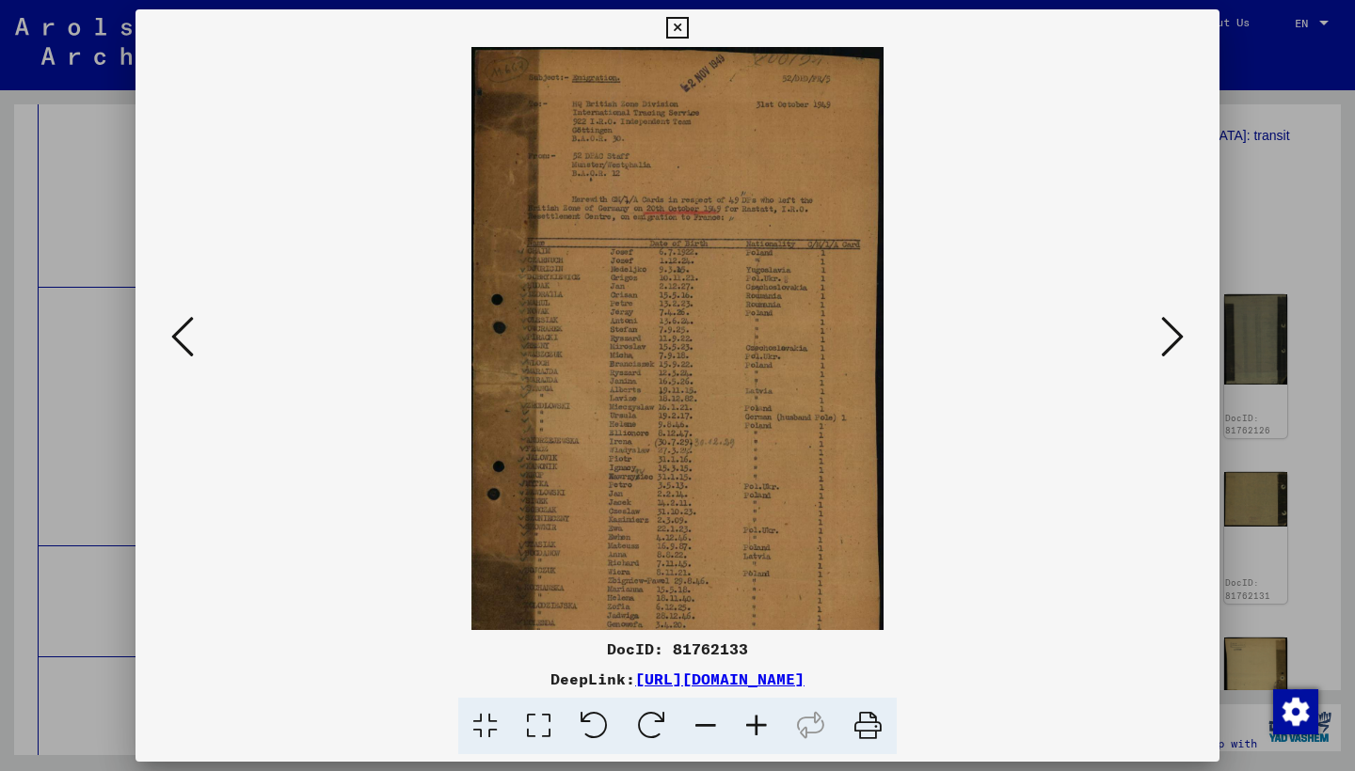
click at [753, 727] on icon at bounding box center [756, 726] width 51 height 57
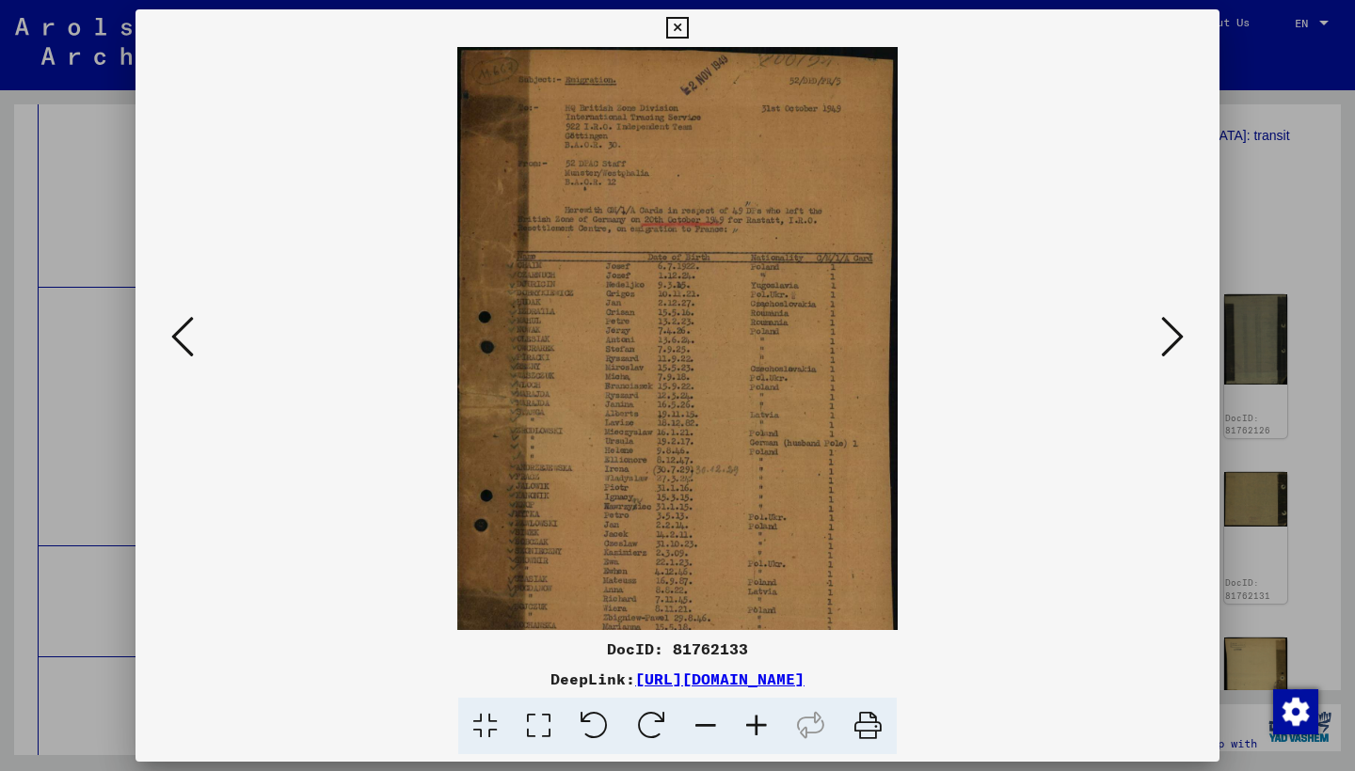
click at [753, 727] on icon at bounding box center [756, 726] width 51 height 57
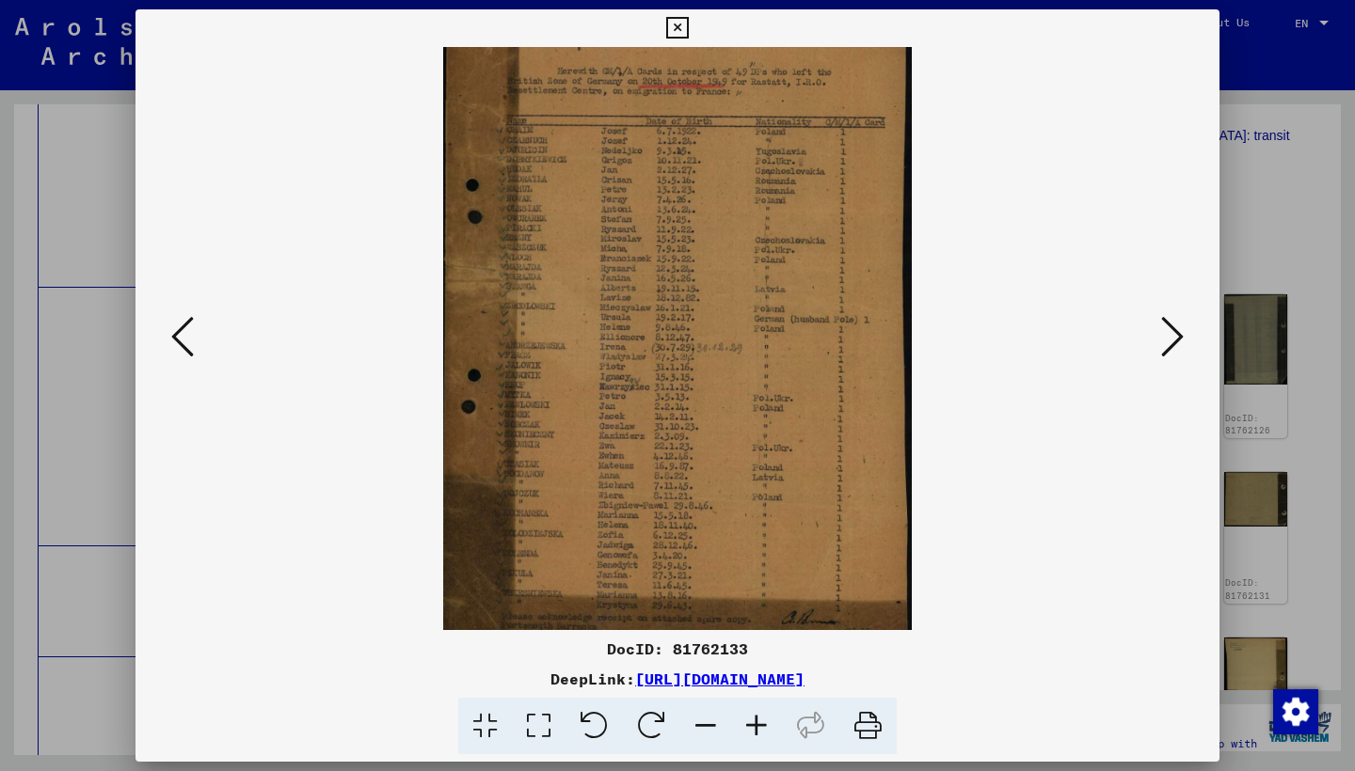
scroll to position [148, 0]
drag, startPoint x: 577, startPoint y: 502, endPoint x: 734, endPoint y: 339, distance: 226.9
click at [712, 346] on img at bounding box center [677, 284] width 468 height 771
click at [1164, 347] on icon at bounding box center [1172, 336] width 23 height 45
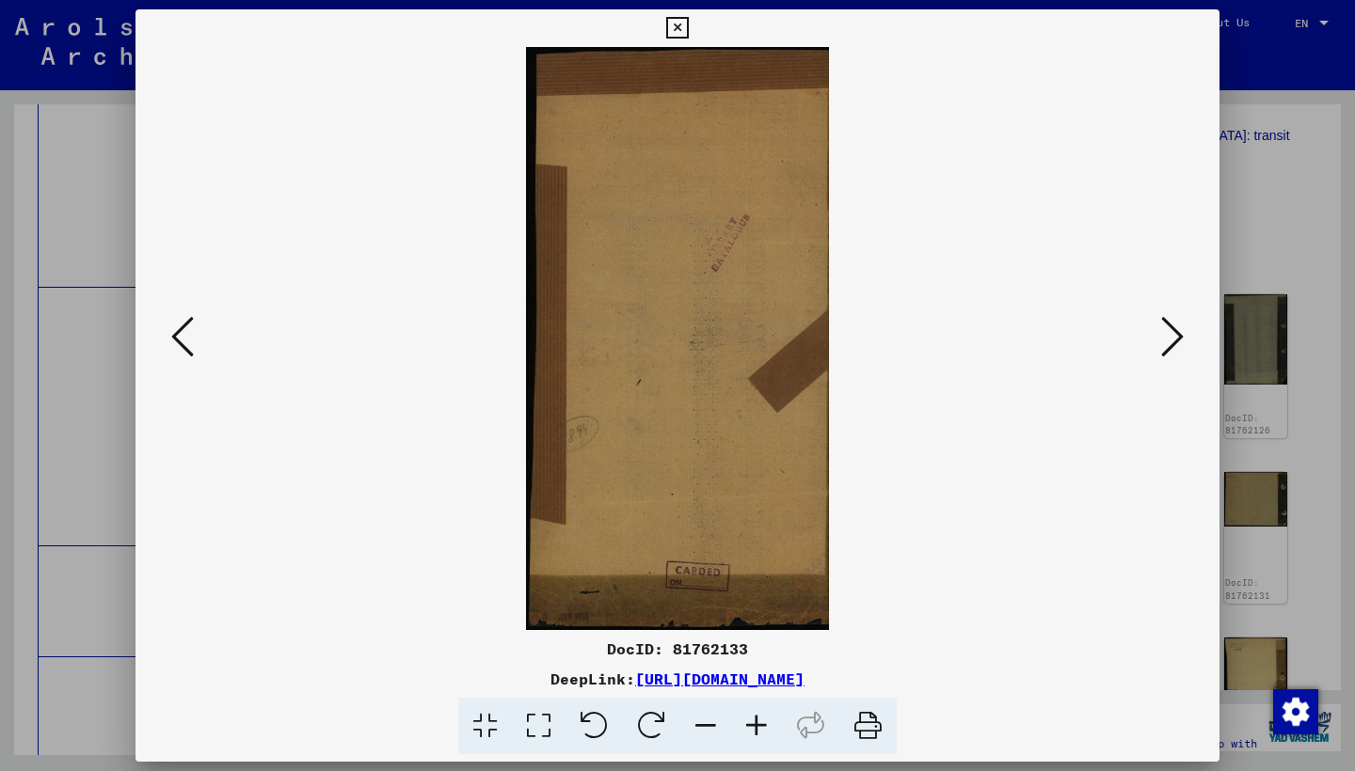
scroll to position [0, 0]
click at [1164, 347] on icon at bounding box center [1172, 336] width 23 height 45
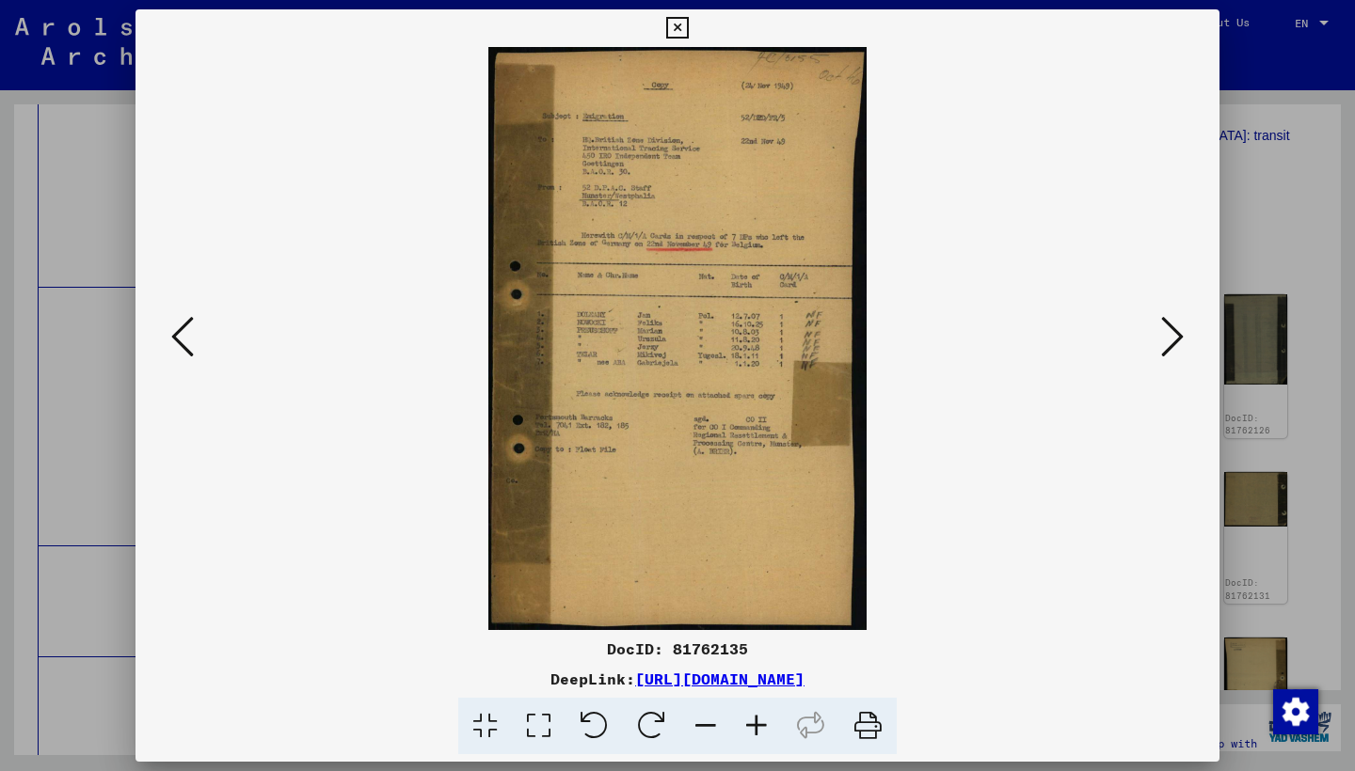
click at [1163, 346] on icon at bounding box center [1172, 336] width 23 height 45
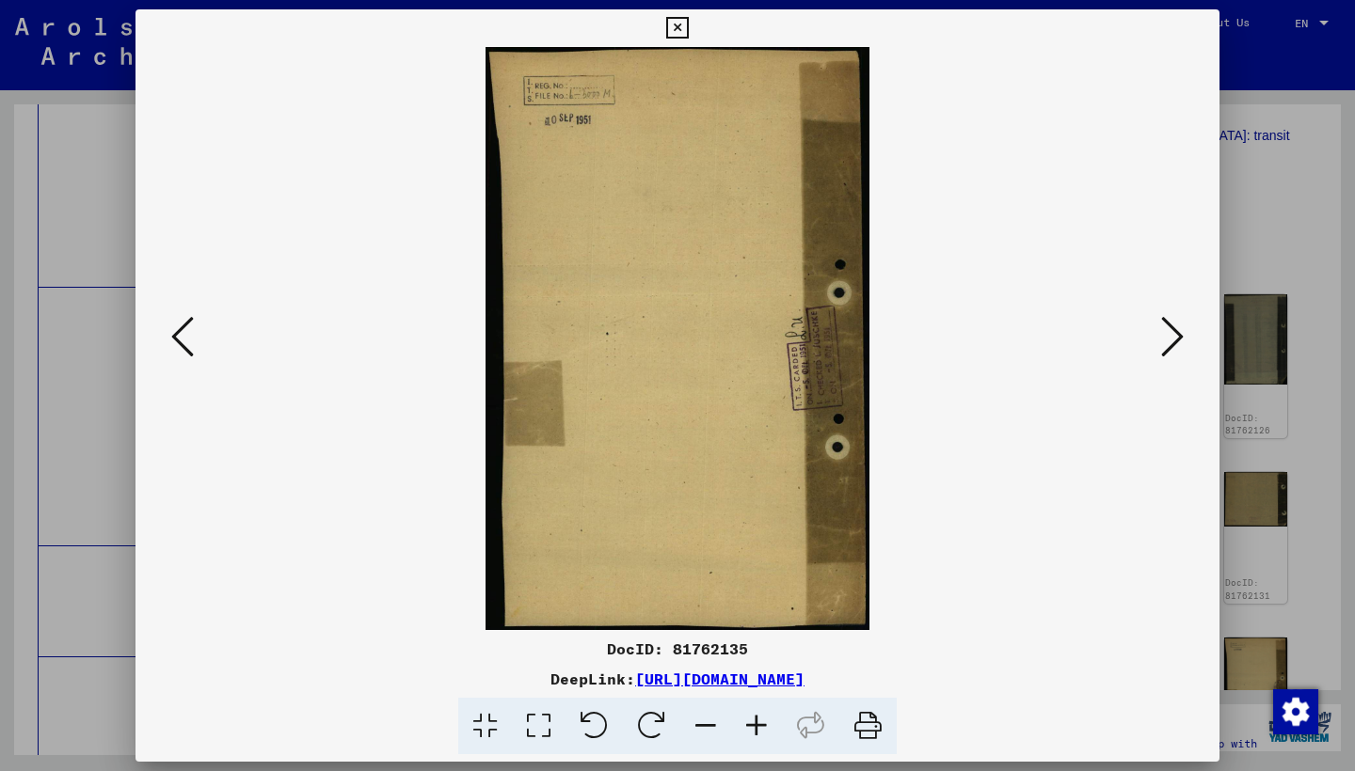
click at [1163, 346] on icon at bounding box center [1172, 336] width 23 height 45
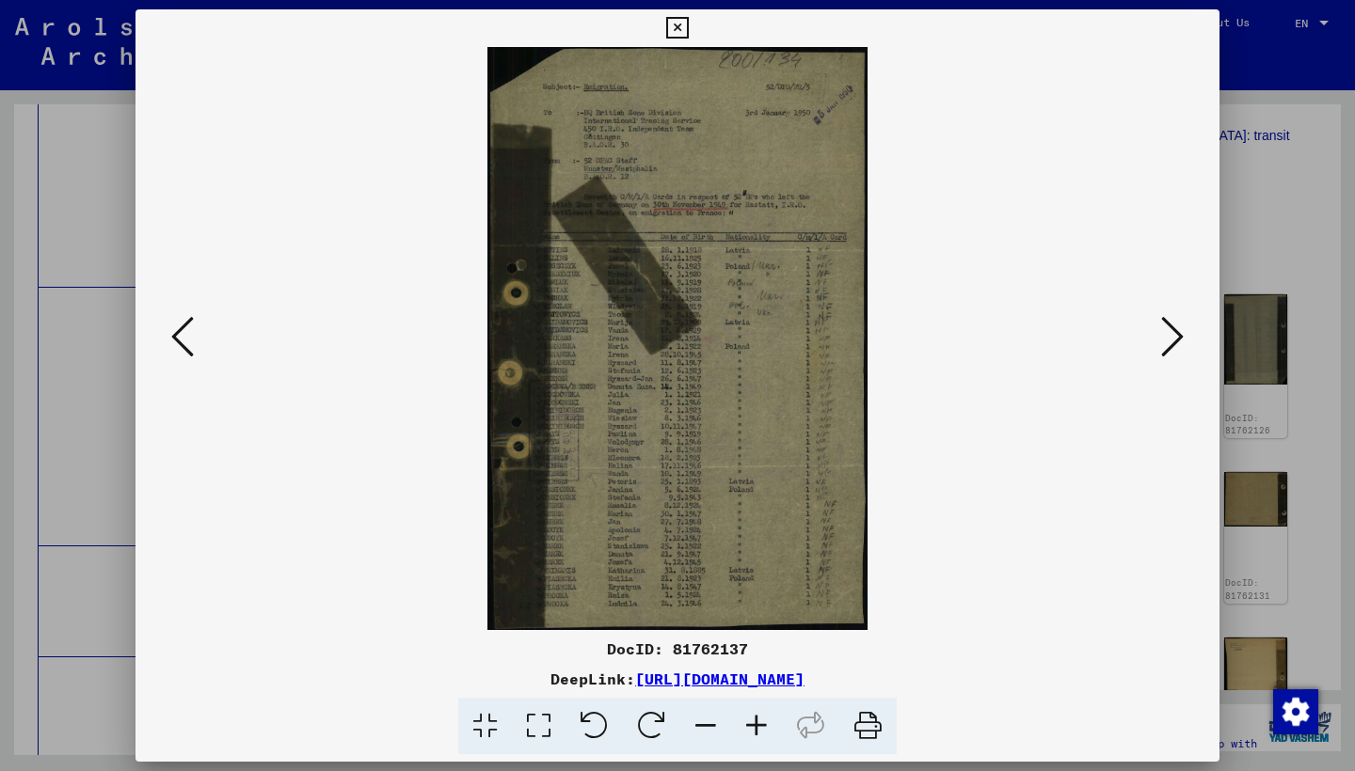
click at [1159, 345] on button at bounding box center [1172, 338] width 34 height 54
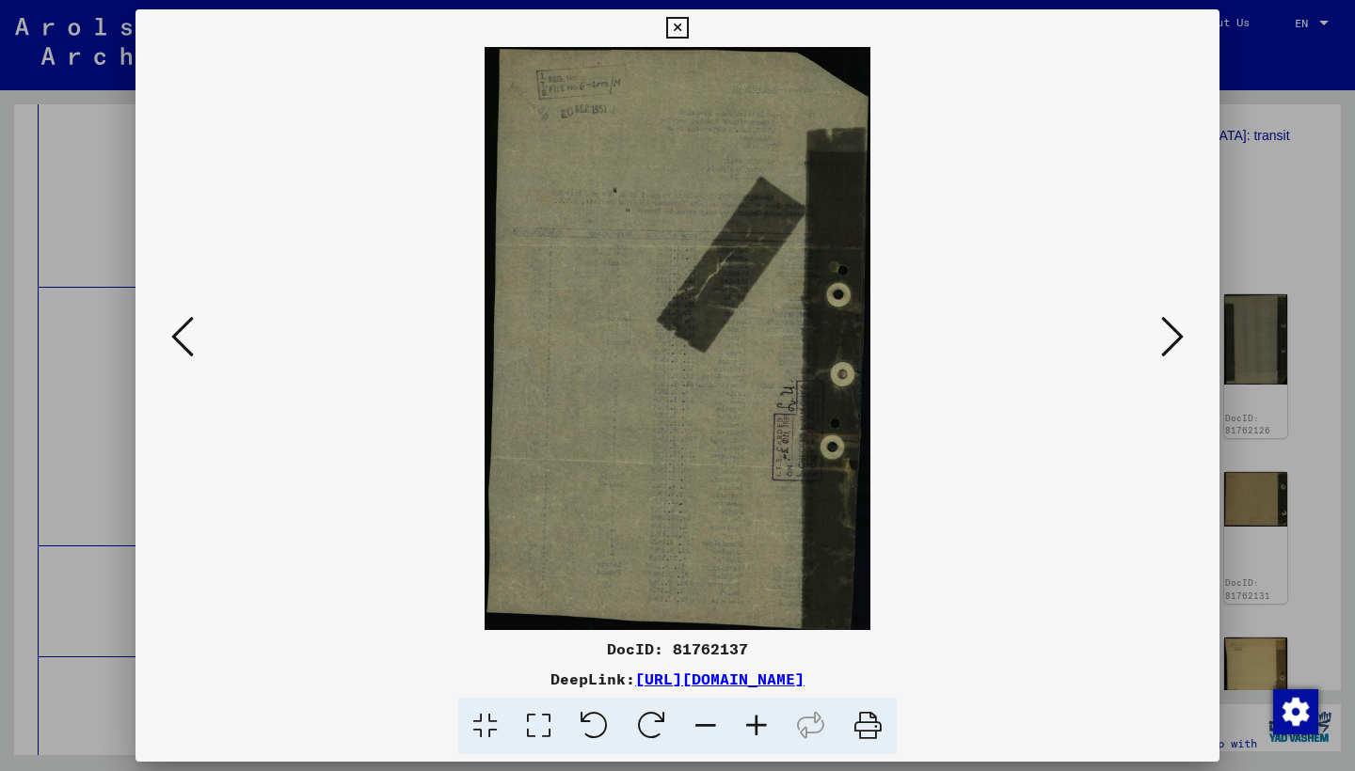
click at [1159, 345] on button at bounding box center [1172, 338] width 34 height 54
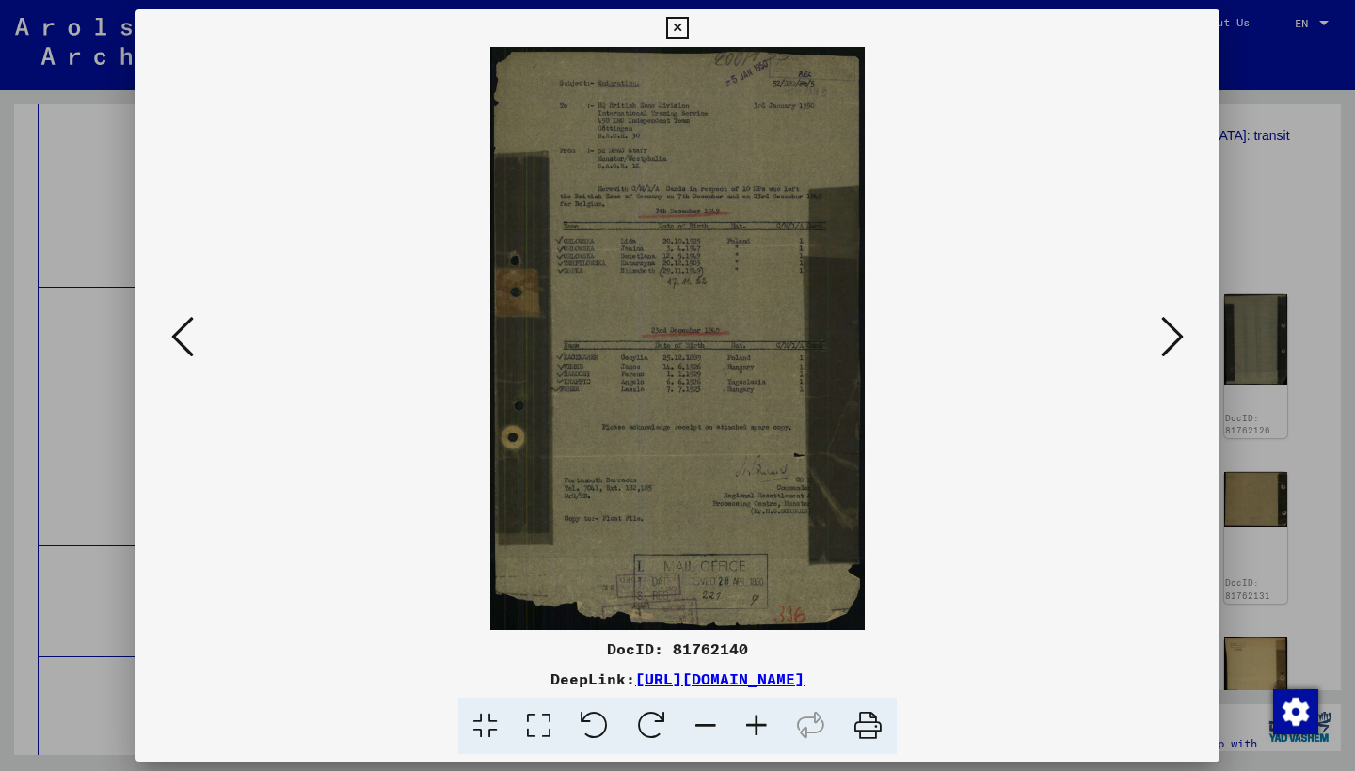
click at [1159, 345] on button at bounding box center [1172, 338] width 34 height 54
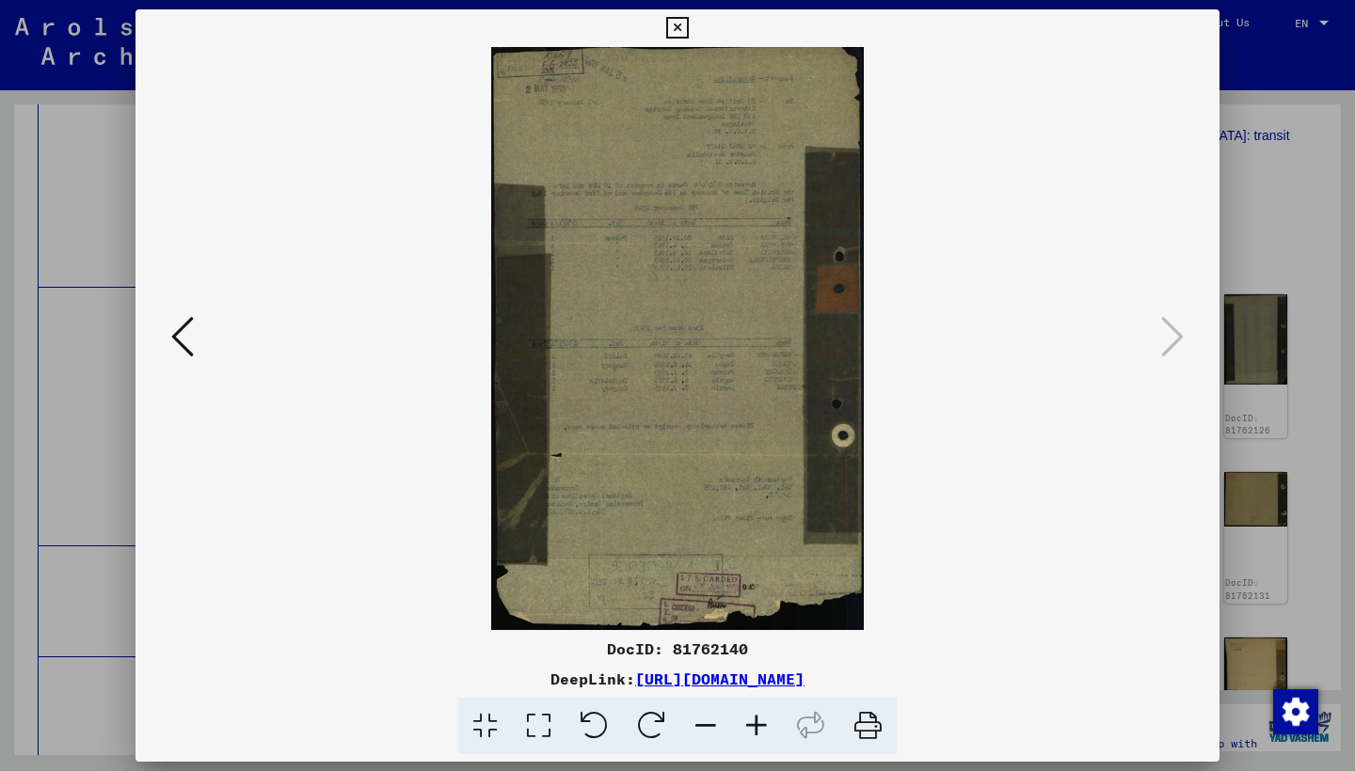
click at [688, 28] on icon at bounding box center [677, 28] width 22 height 23
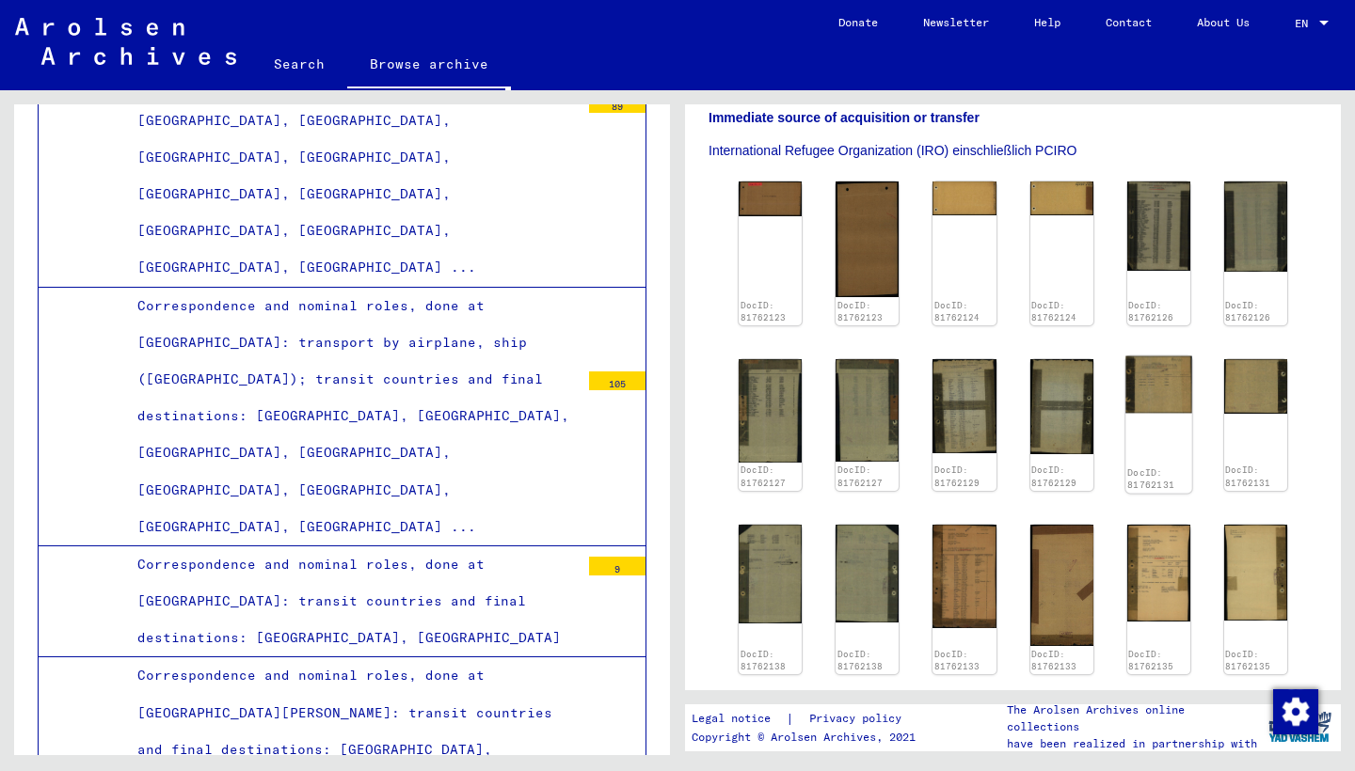
scroll to position [918, 0]
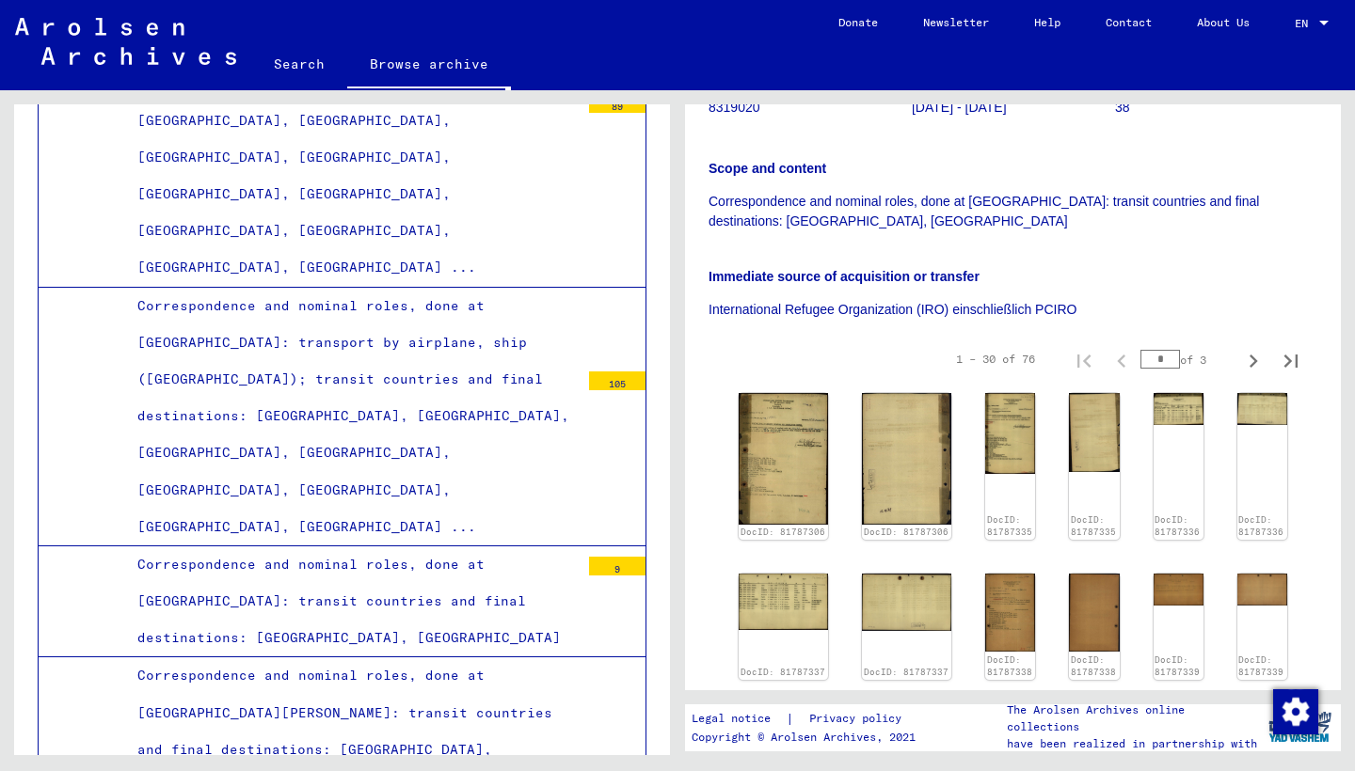
scroll to position [384, 0]
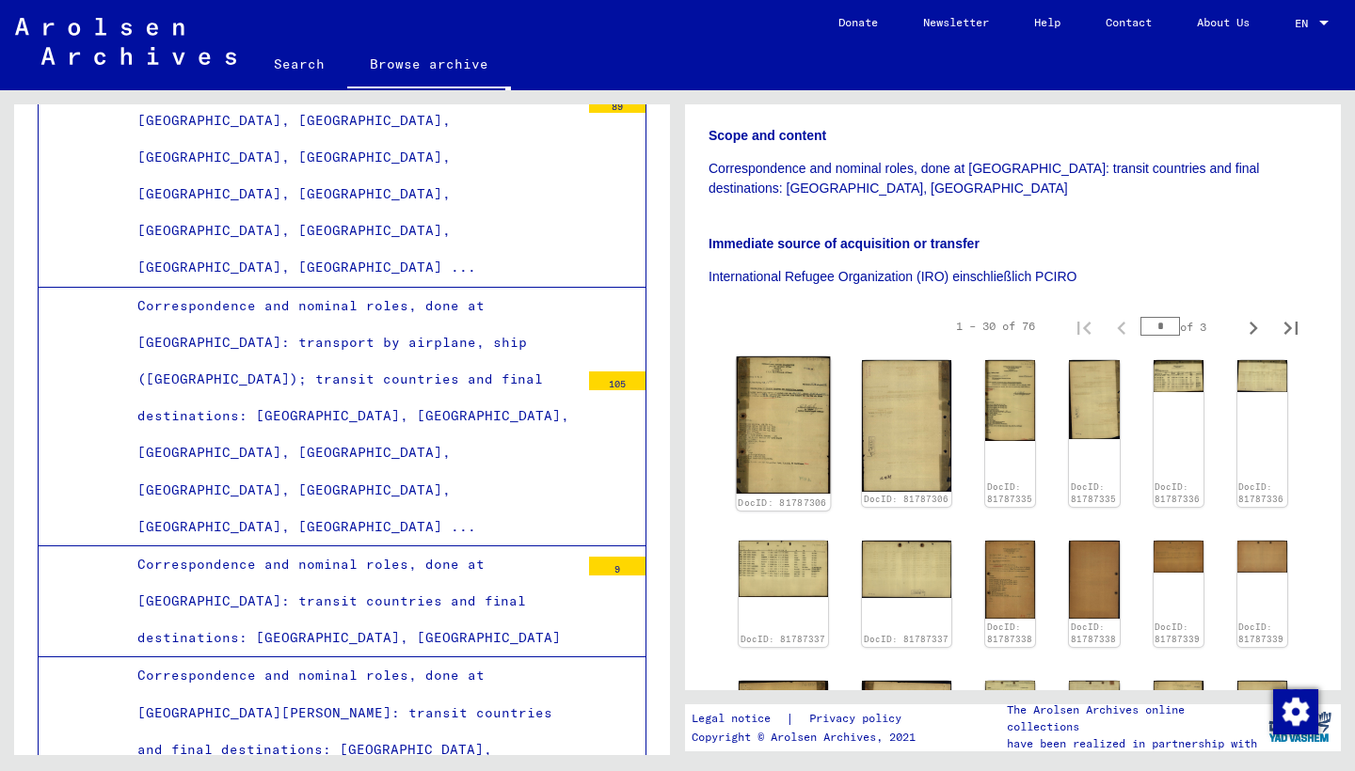
click at [761, 394] on img at bounding box center [784, 425] width 94 height 137
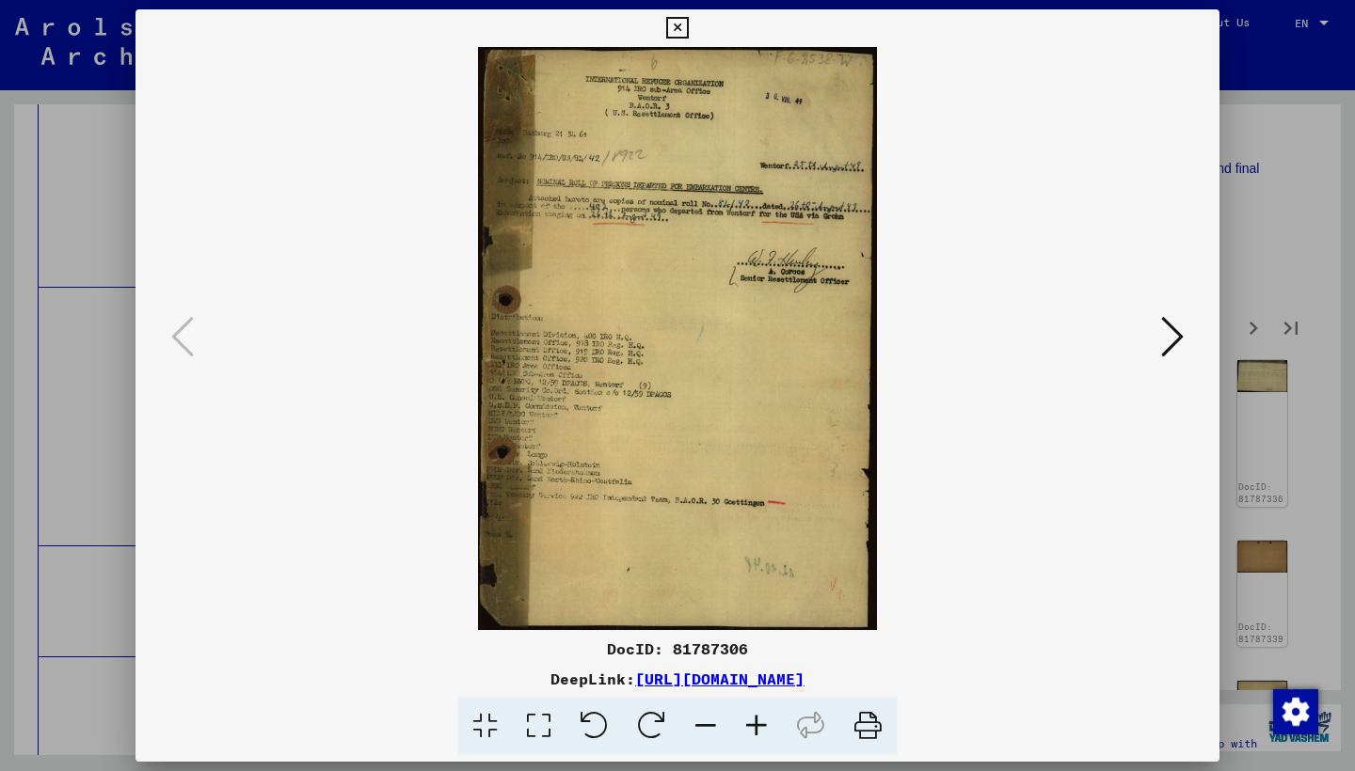
click at [1174, 336] on icon at bounding box center [1172, 336] width 23 height 45
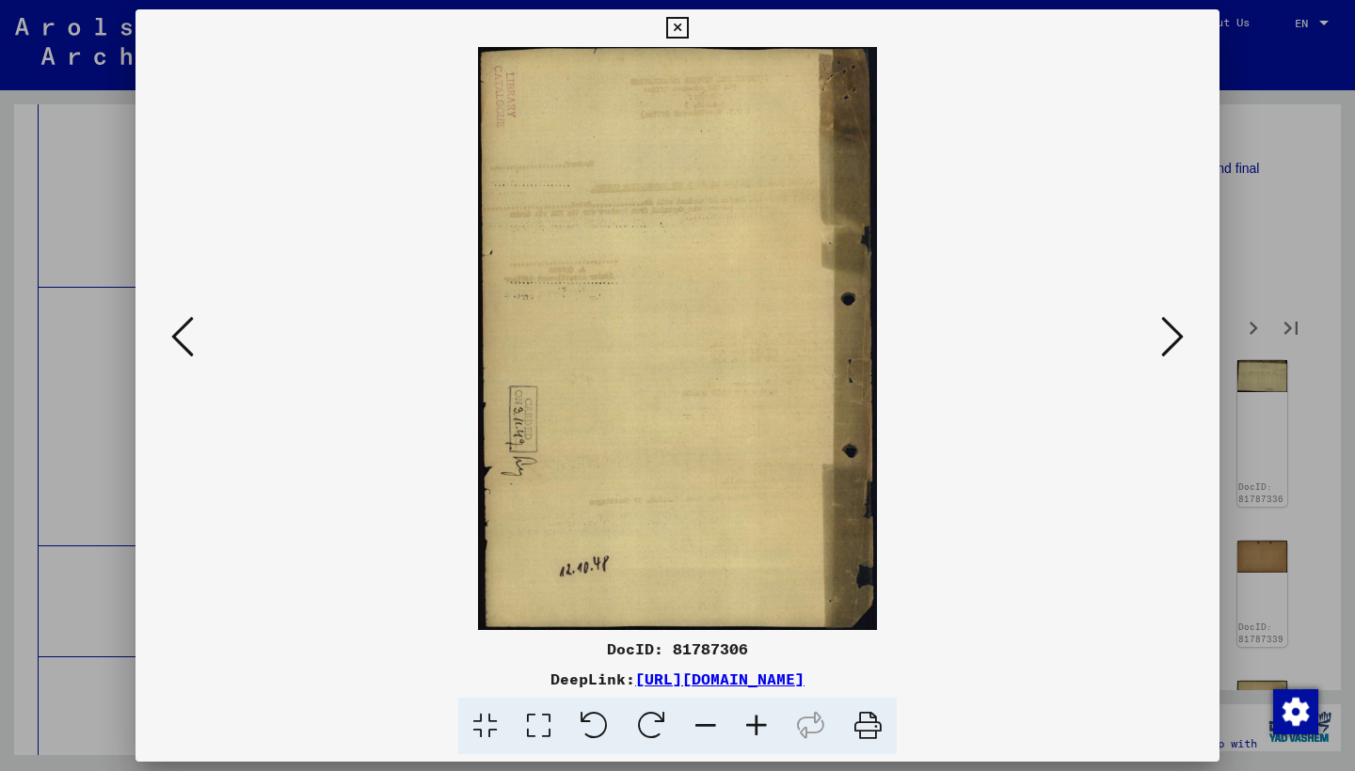
click at [1174, 336] on icon at bounding box center [1172, 336] width 23 height 45
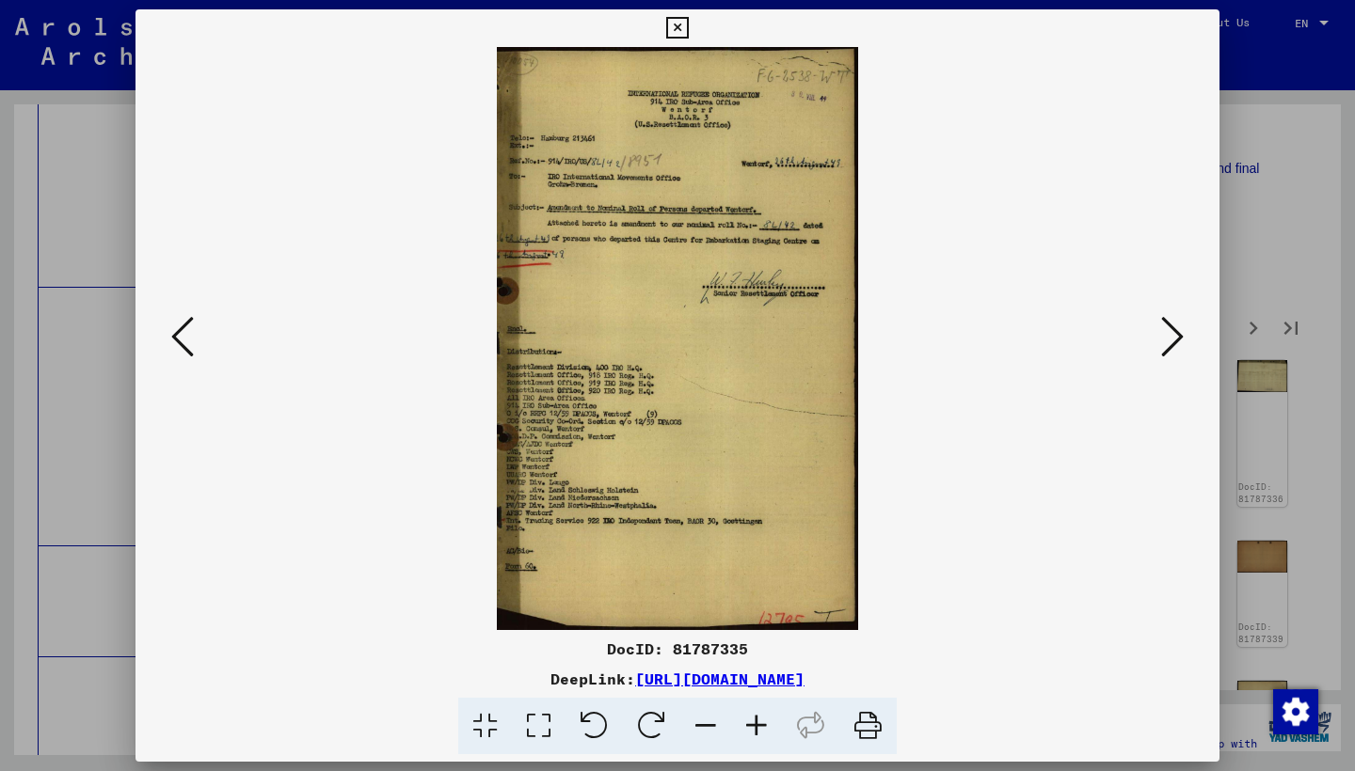
click at [1174, 336] on icon at bounding box center [1172, 336] width 23 height 45
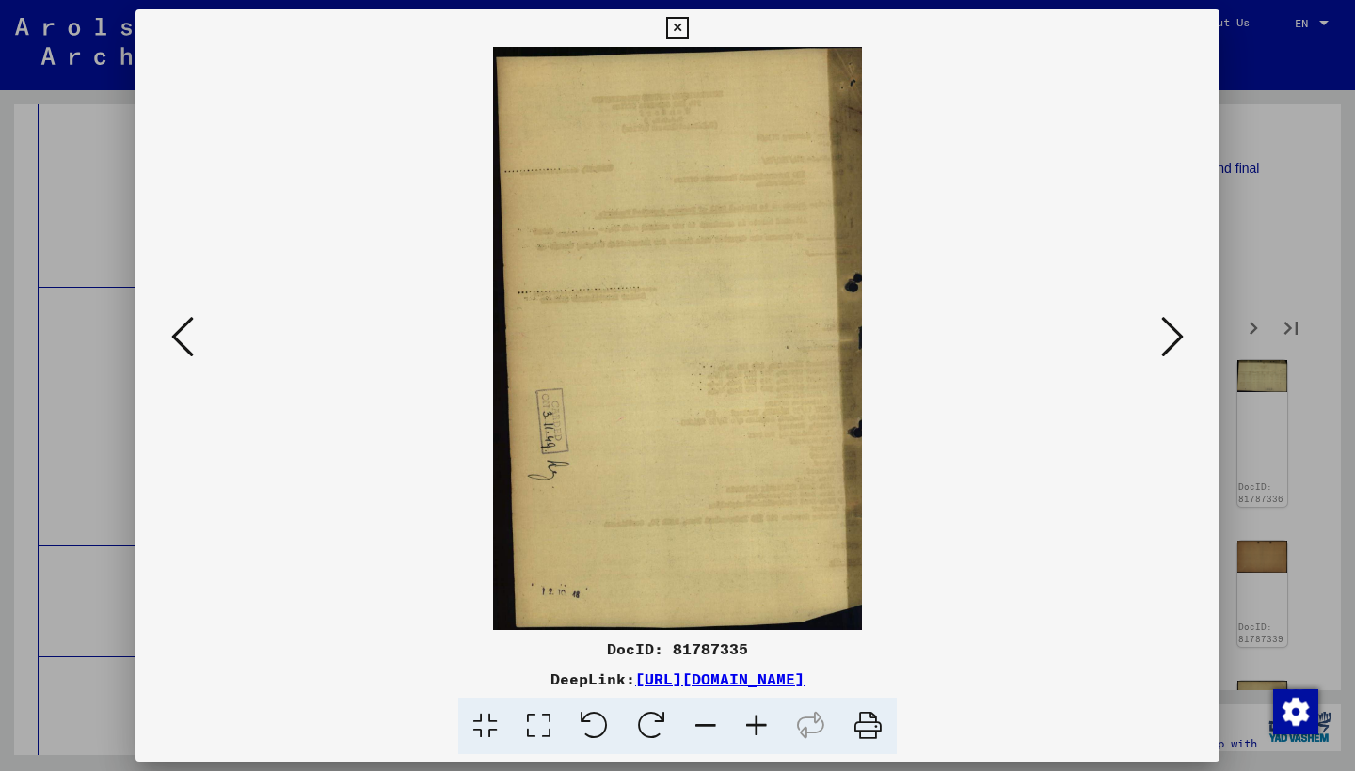
click at [1174, 336] on icon at bounding box center [1172, 336] width 23 height 45
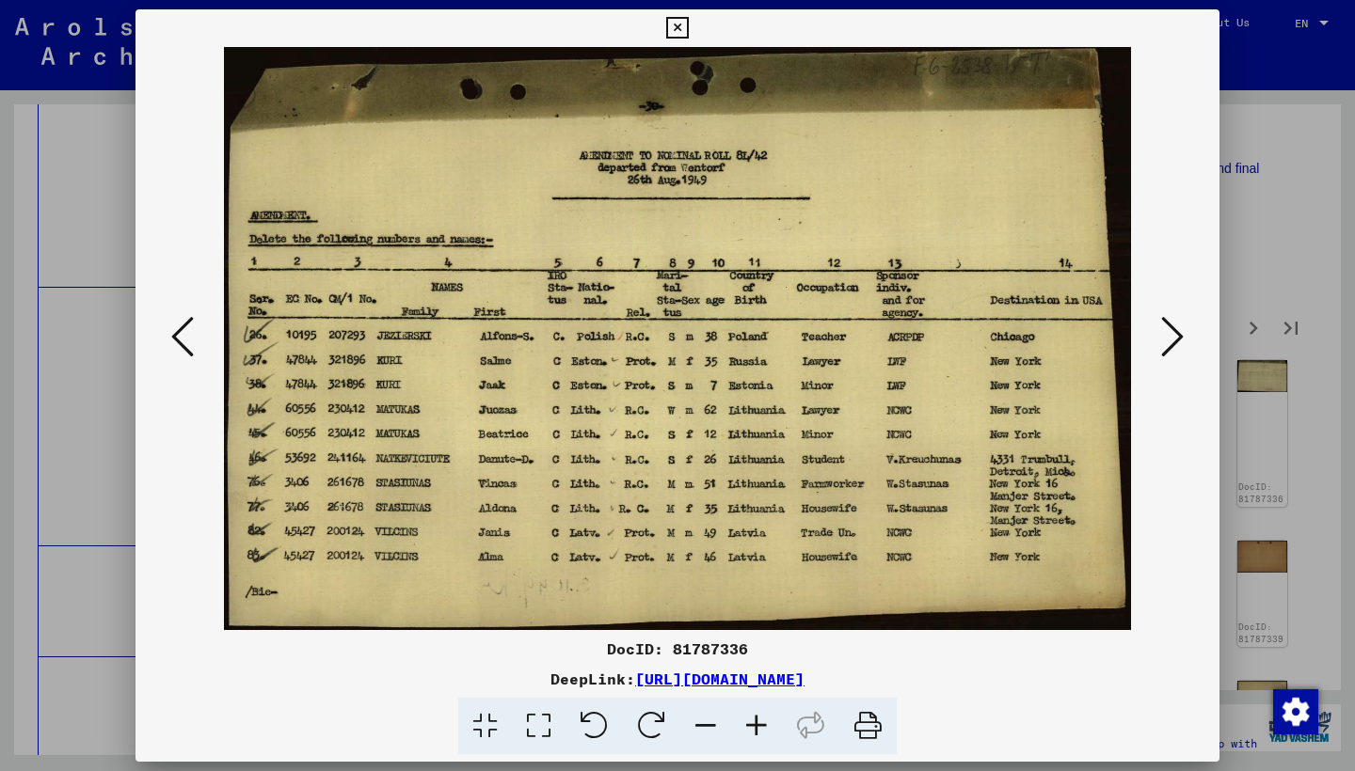
click at [1174, 336] on icon at bounding box center [1172, 336] width 23 height 45
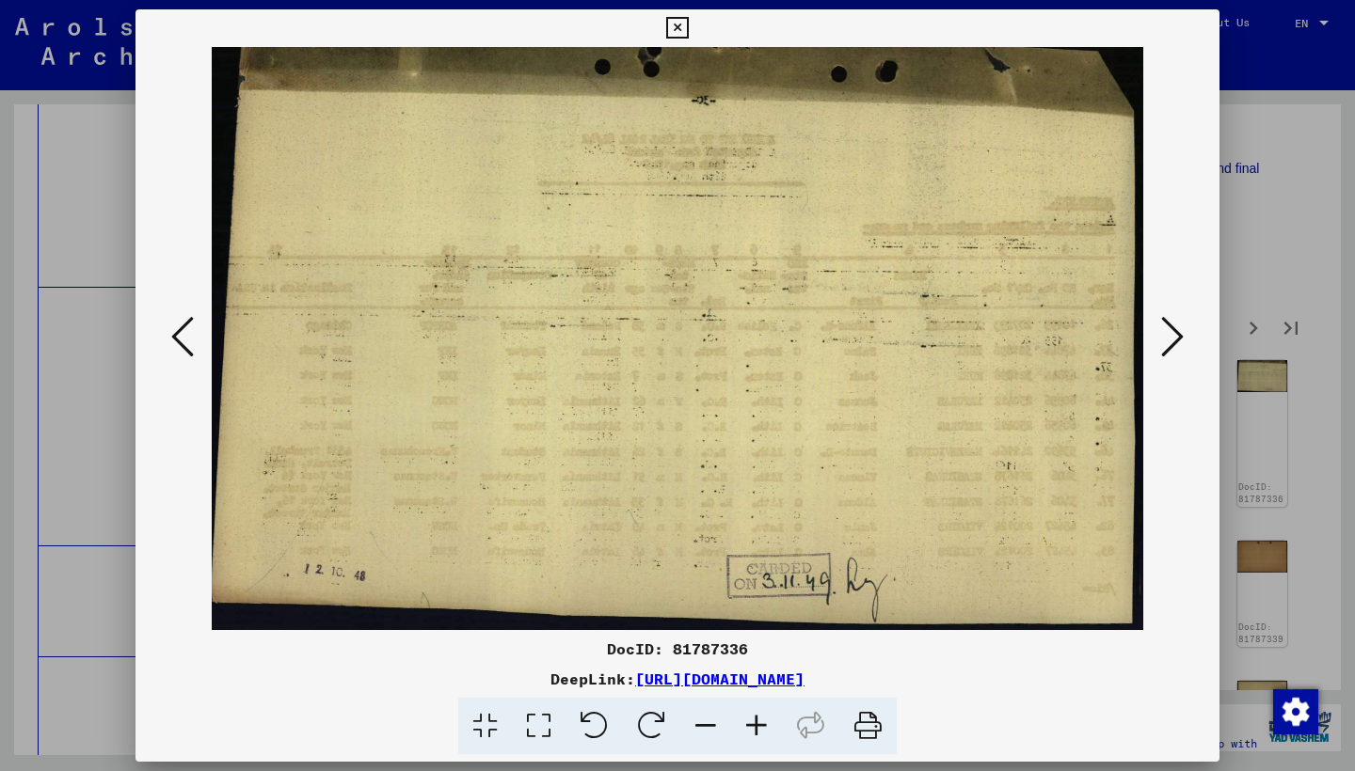
click at [1174, 336] on icon at bounding box center [1172, 336] width 23 height 45
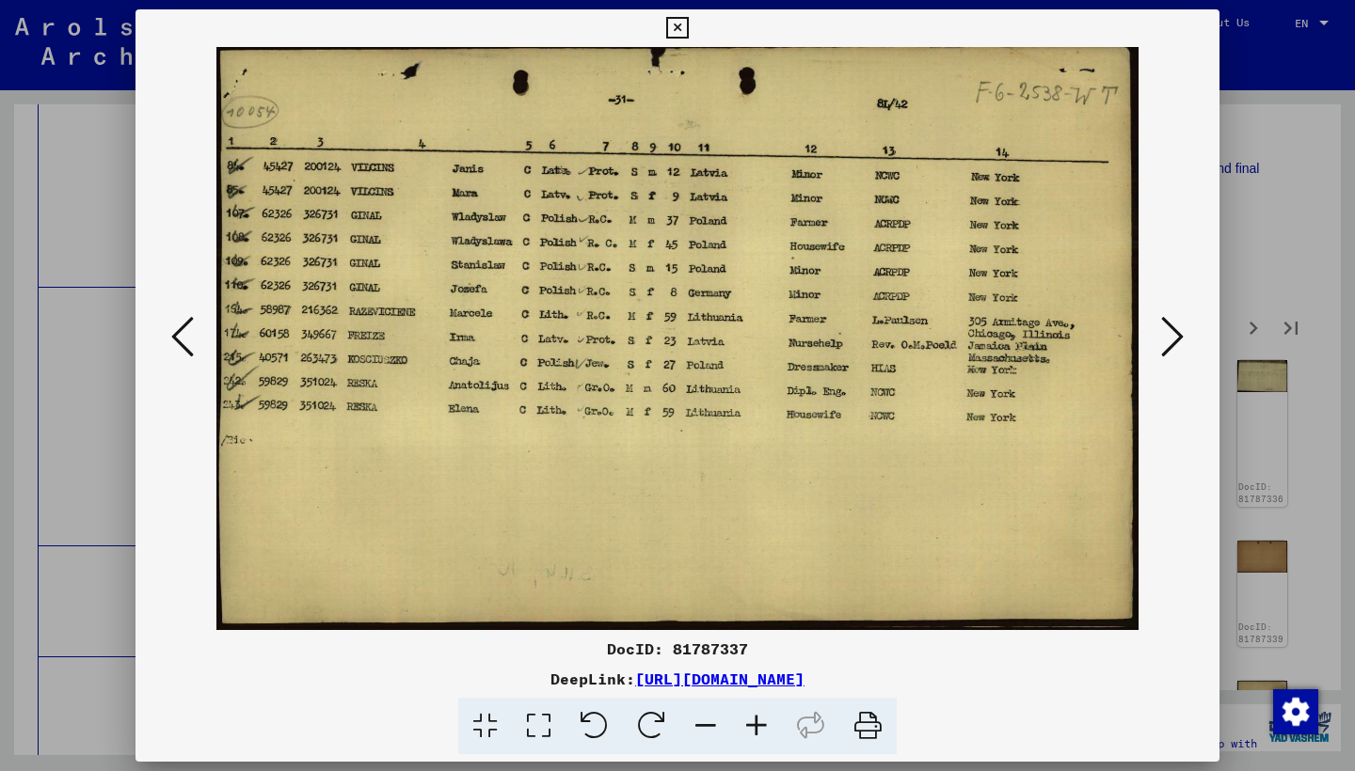
click at [1174, 335] on icon at bounding box center [1172, 336] width 23 height 45
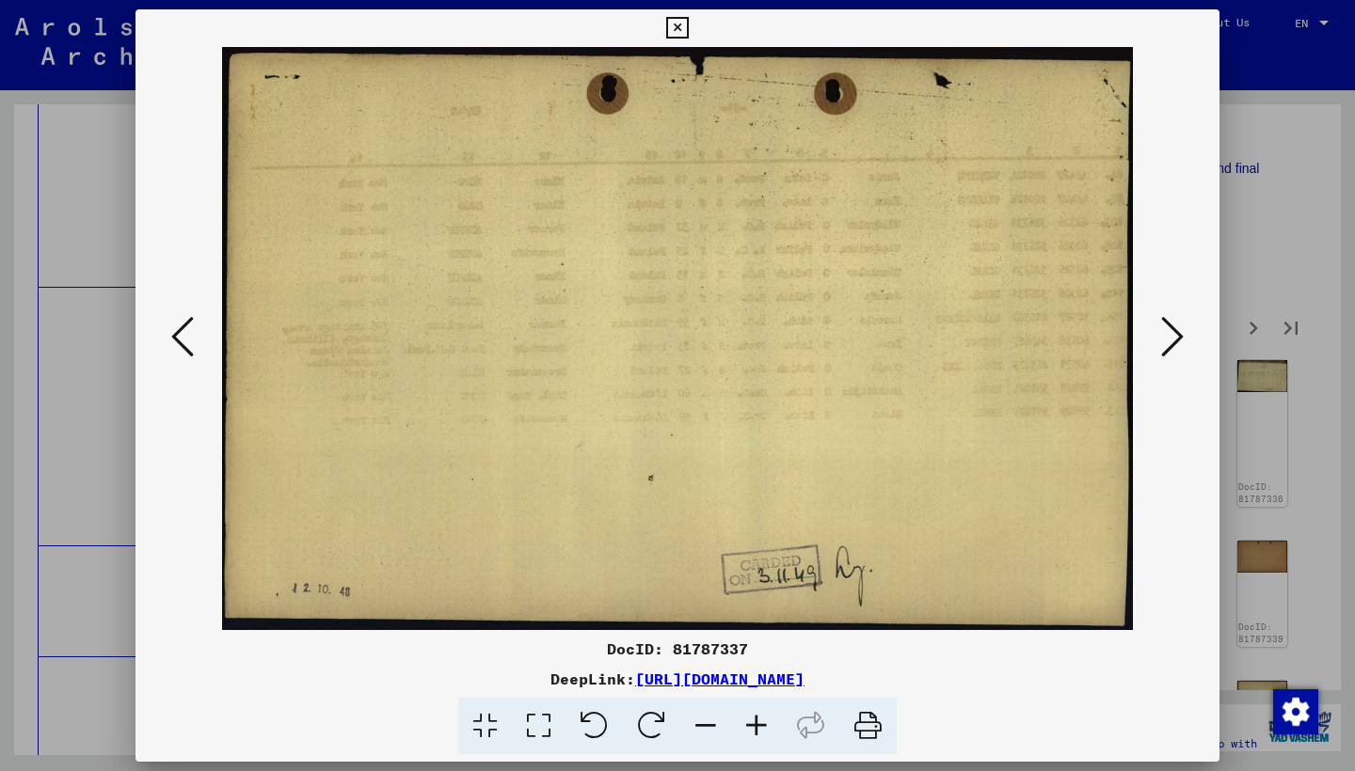
click at [1174, 335] on icon at bounding box center [1172, 336] width 23 height 45
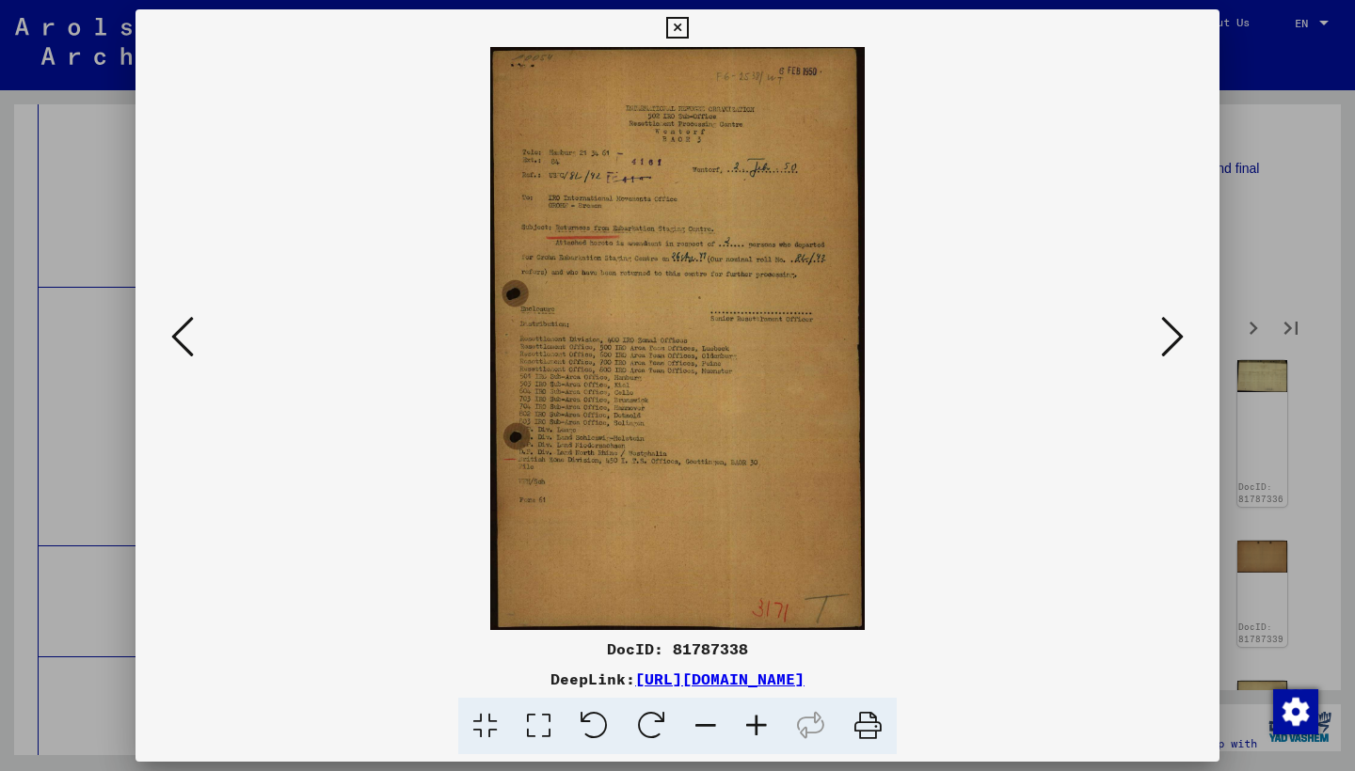
click at [1174, 335] on icon at bounding box center [1172, 336] width 23 height 45
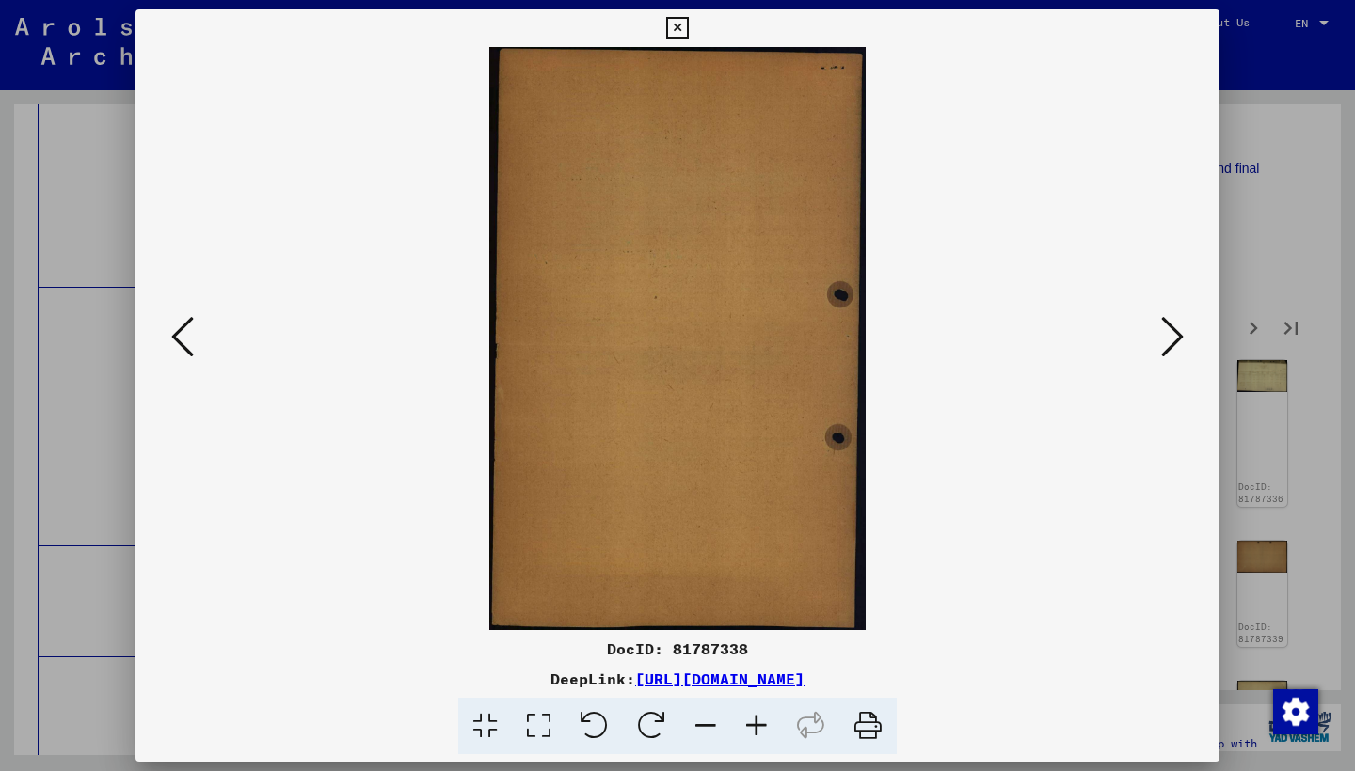
click at [1174, 335] on icon at bounding box center [1172, 336] width 23 height 45
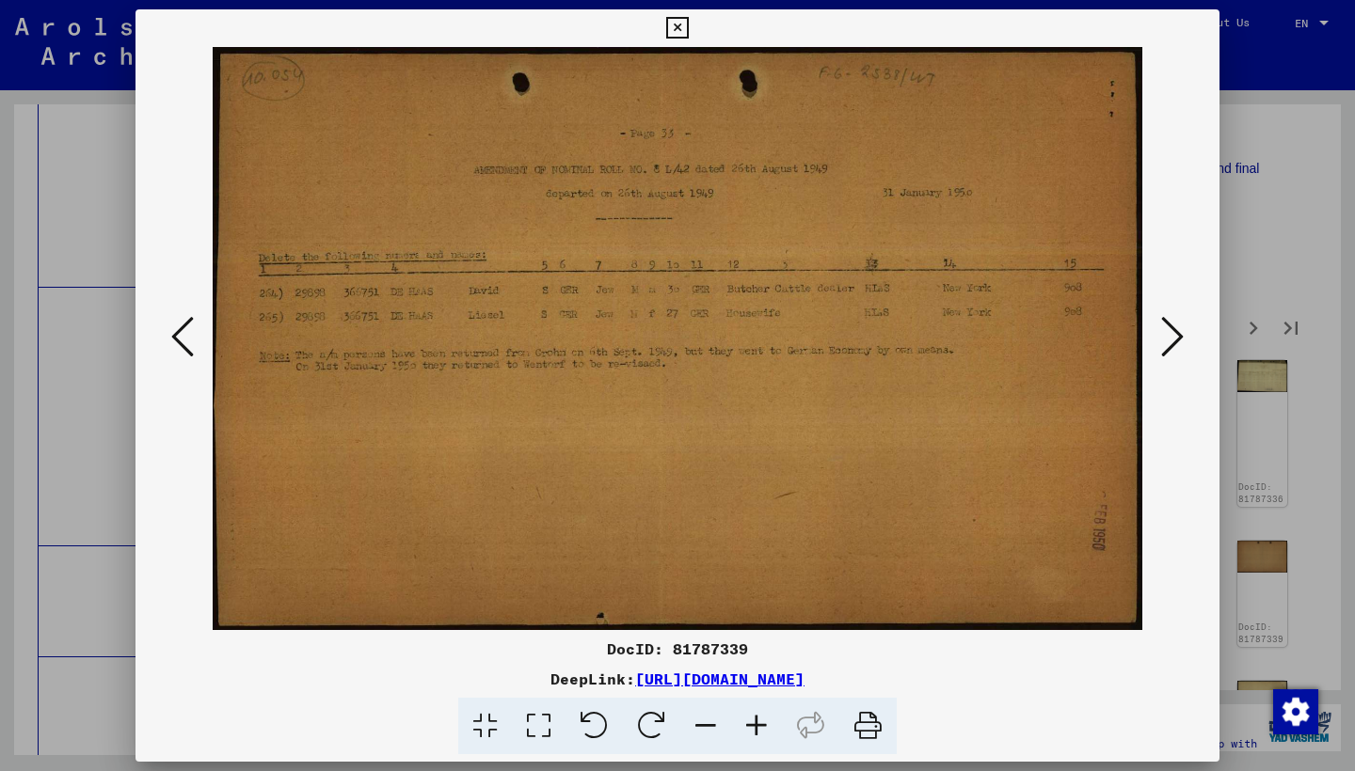
click at [1174, 335] on icon at bounding box center [1172, 336] width 23 height 45
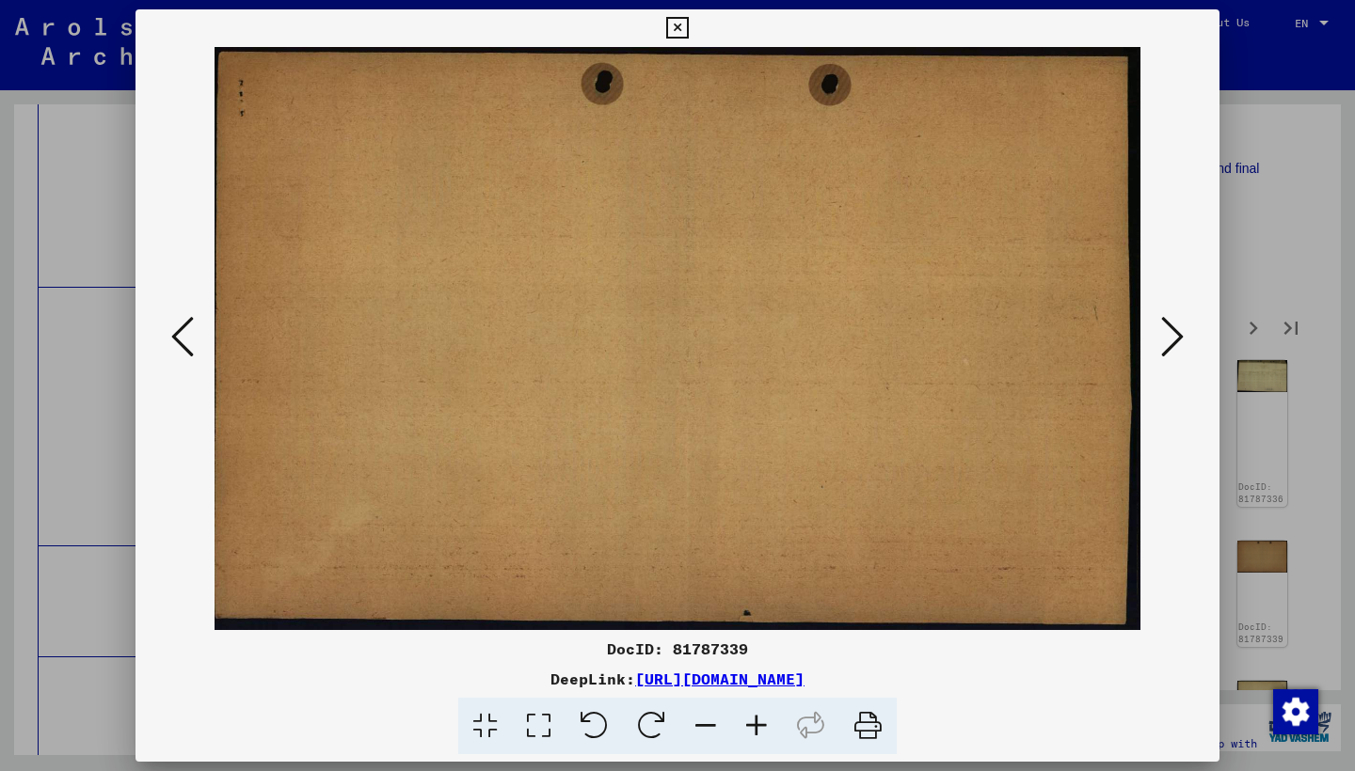
click at [1174, 335] on icon at bounding box center [1172, 336] width 23 height 45
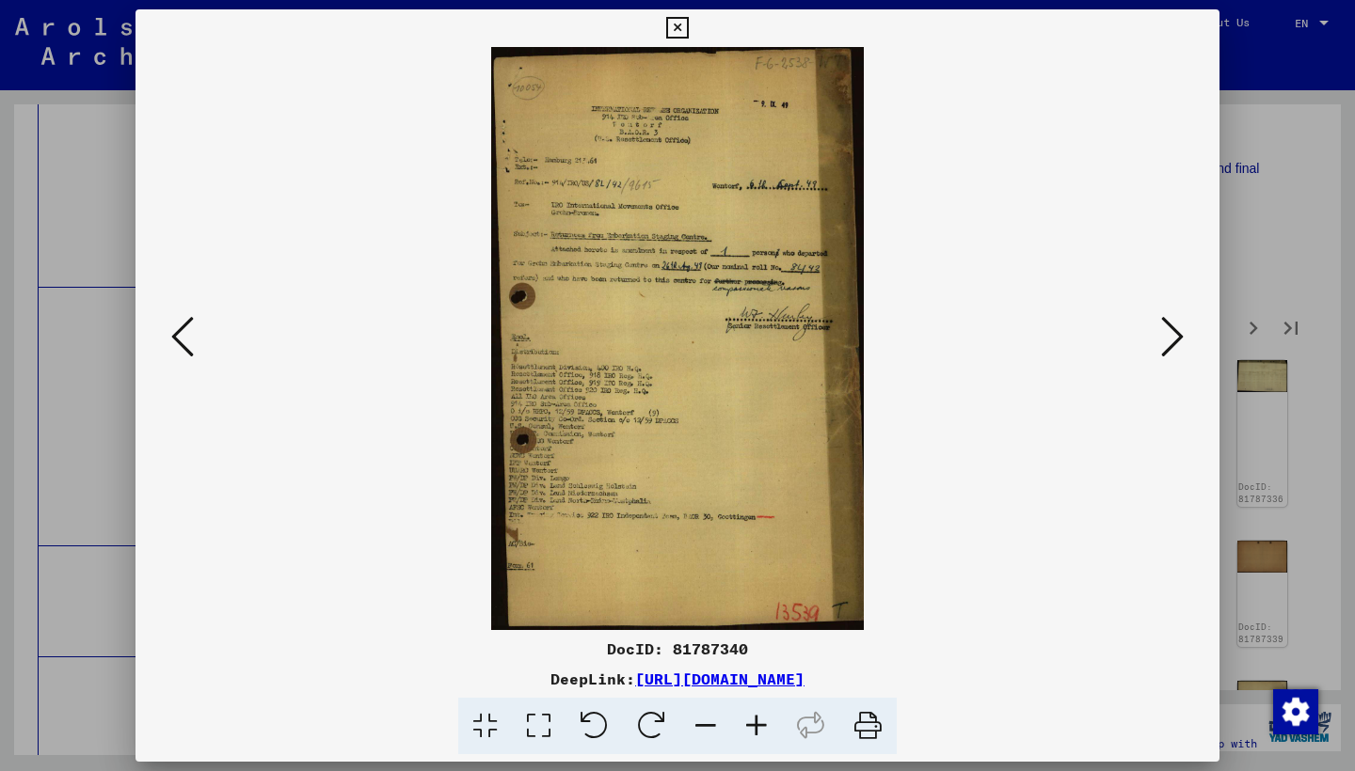
click at [1174, 334] on icon at bounding box center [1172, 336] width 23 height 45
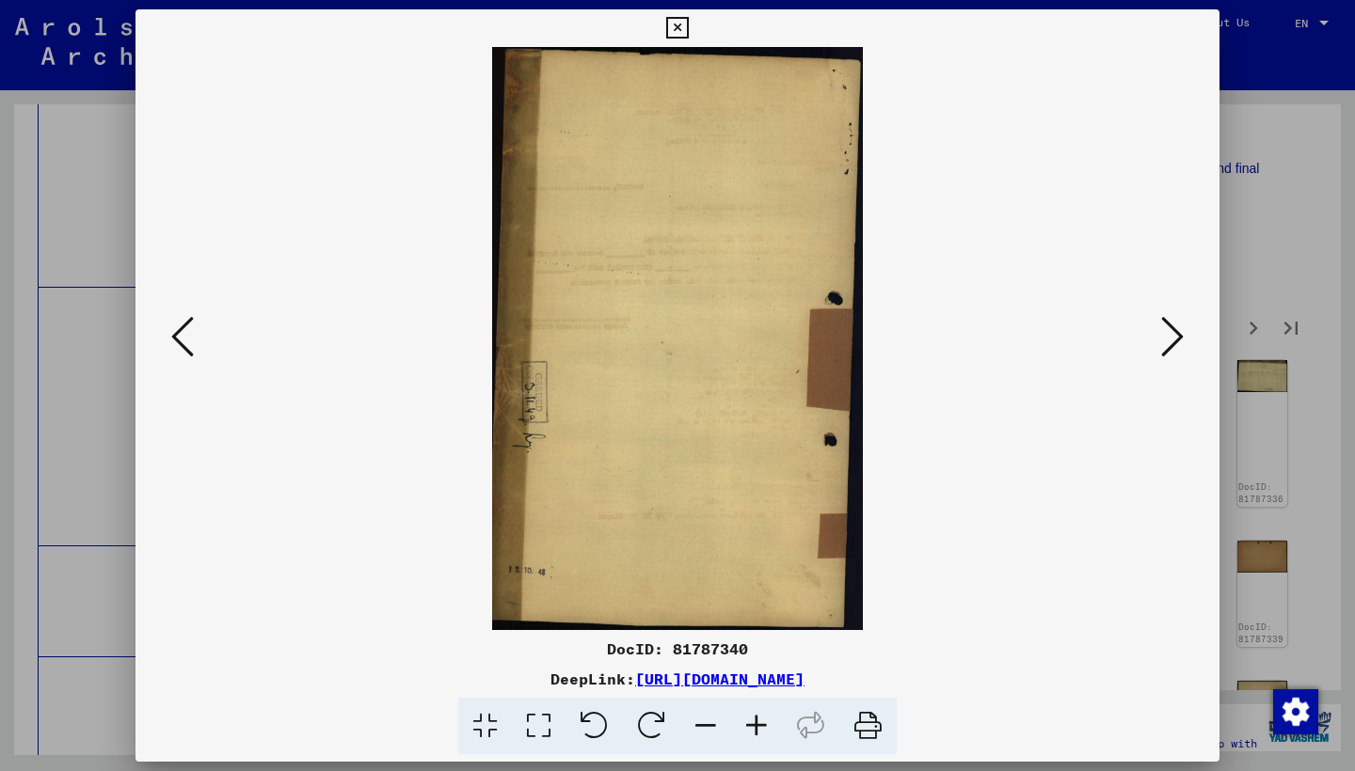
click at [1174, 334] on icon at bounding box center [1172, 336] width 23 height 45
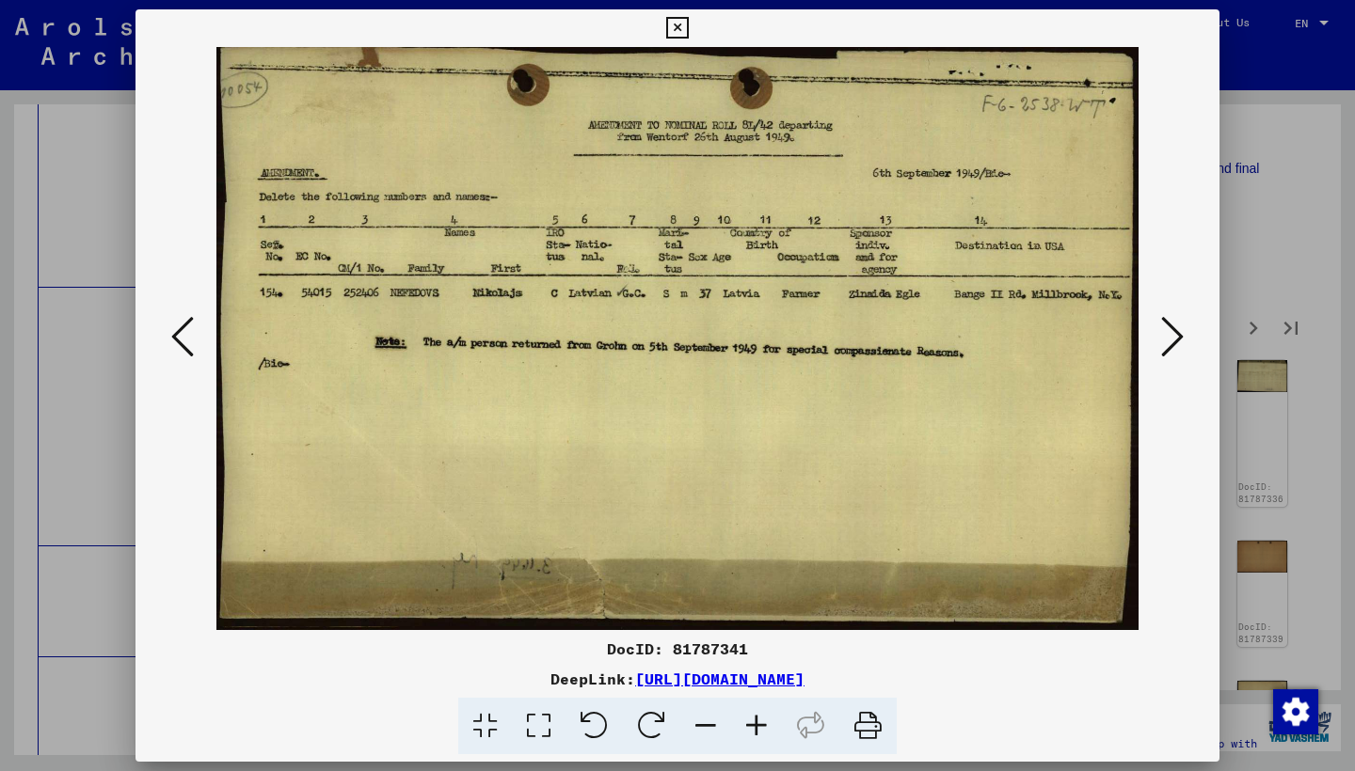
click at [1174, 331] on icon at bounding box center [1172, 336] width 23 height 45
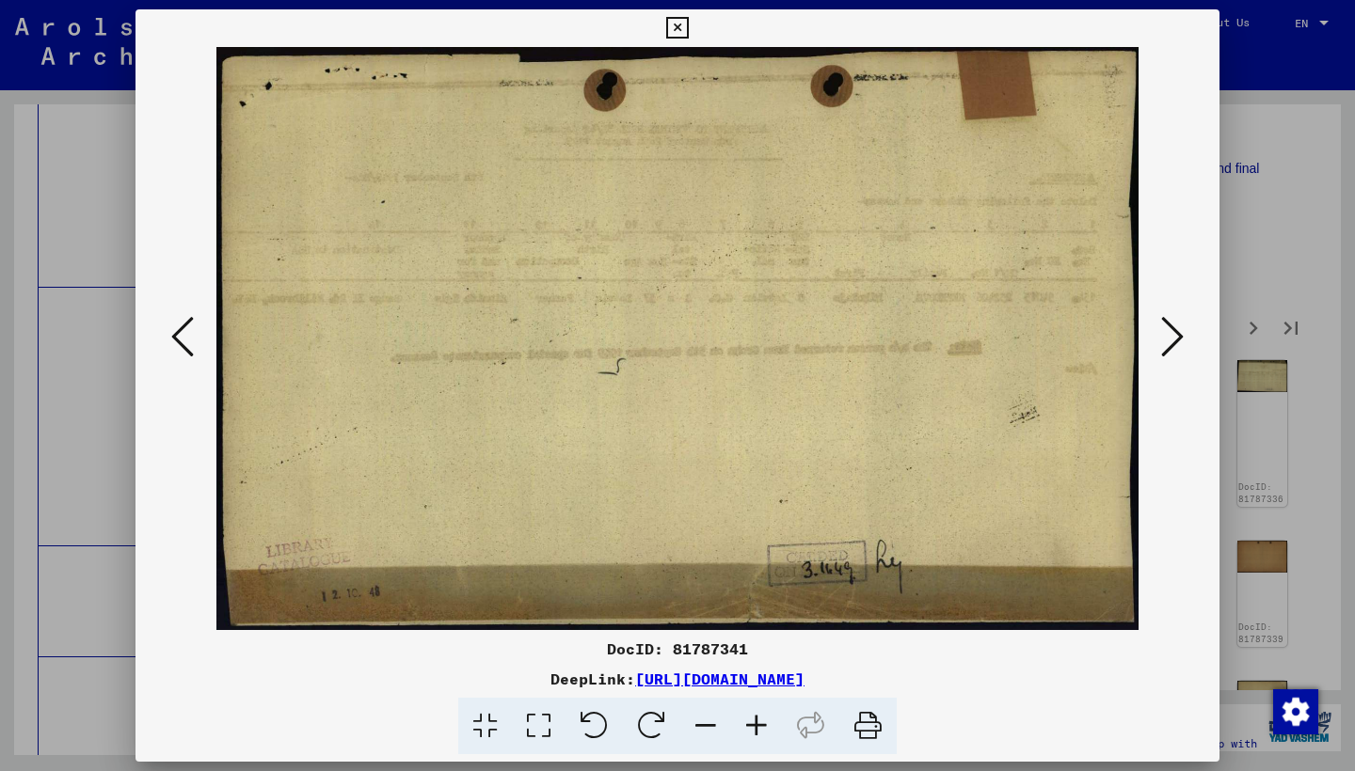
click at [1174, 329] on icon at bounding box center [1172, 336] width 23 height 45
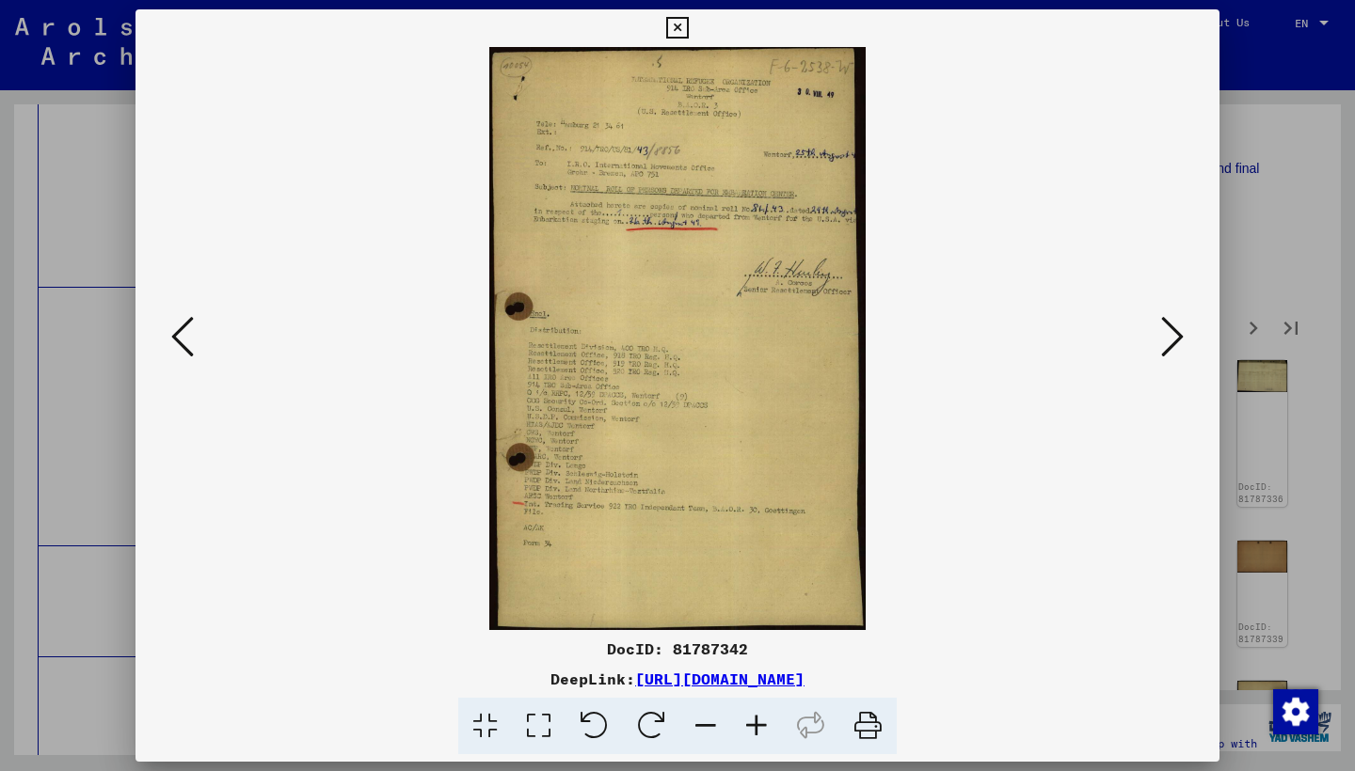
click at [1174, 329] on icon at bounding box center [1172, 336] width 23 height 45
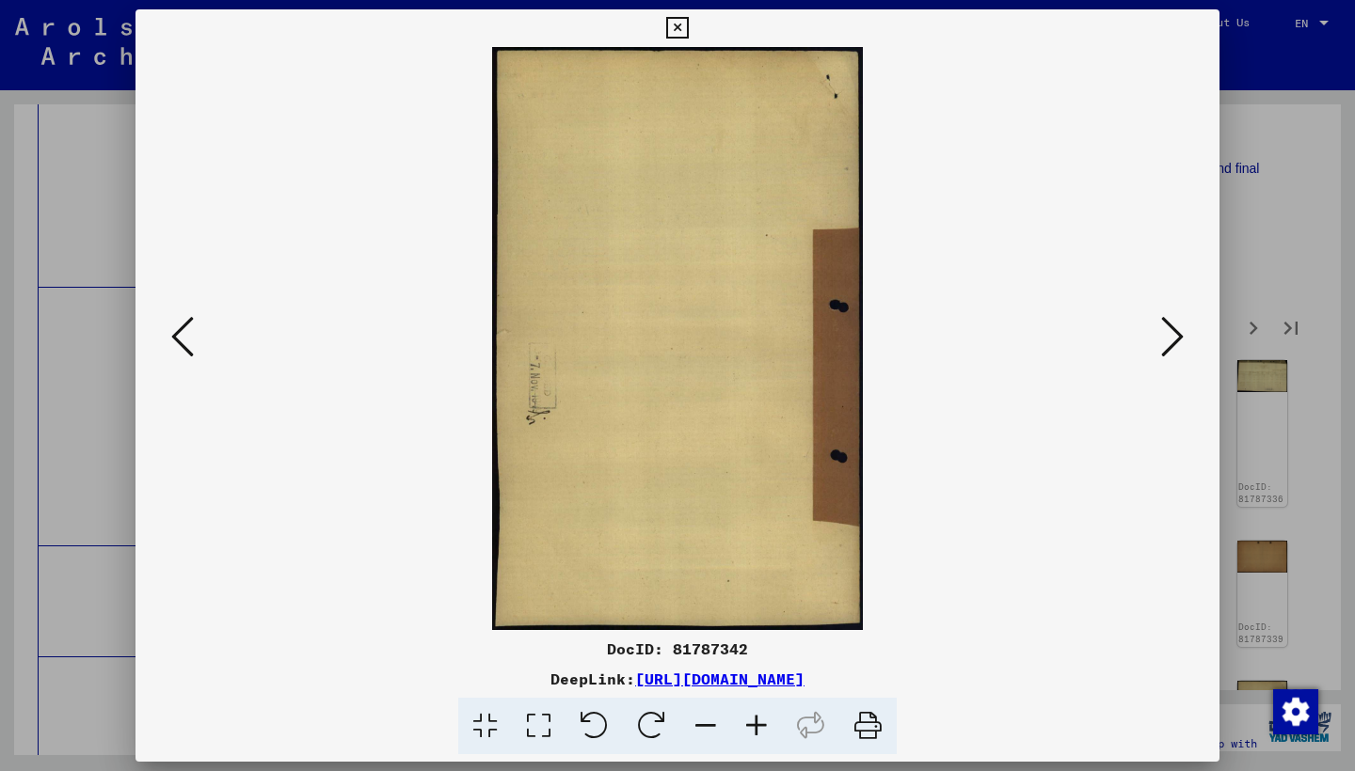
click at [1174, 329] on icon at bounding box center [1172, 336] width 23 height 45
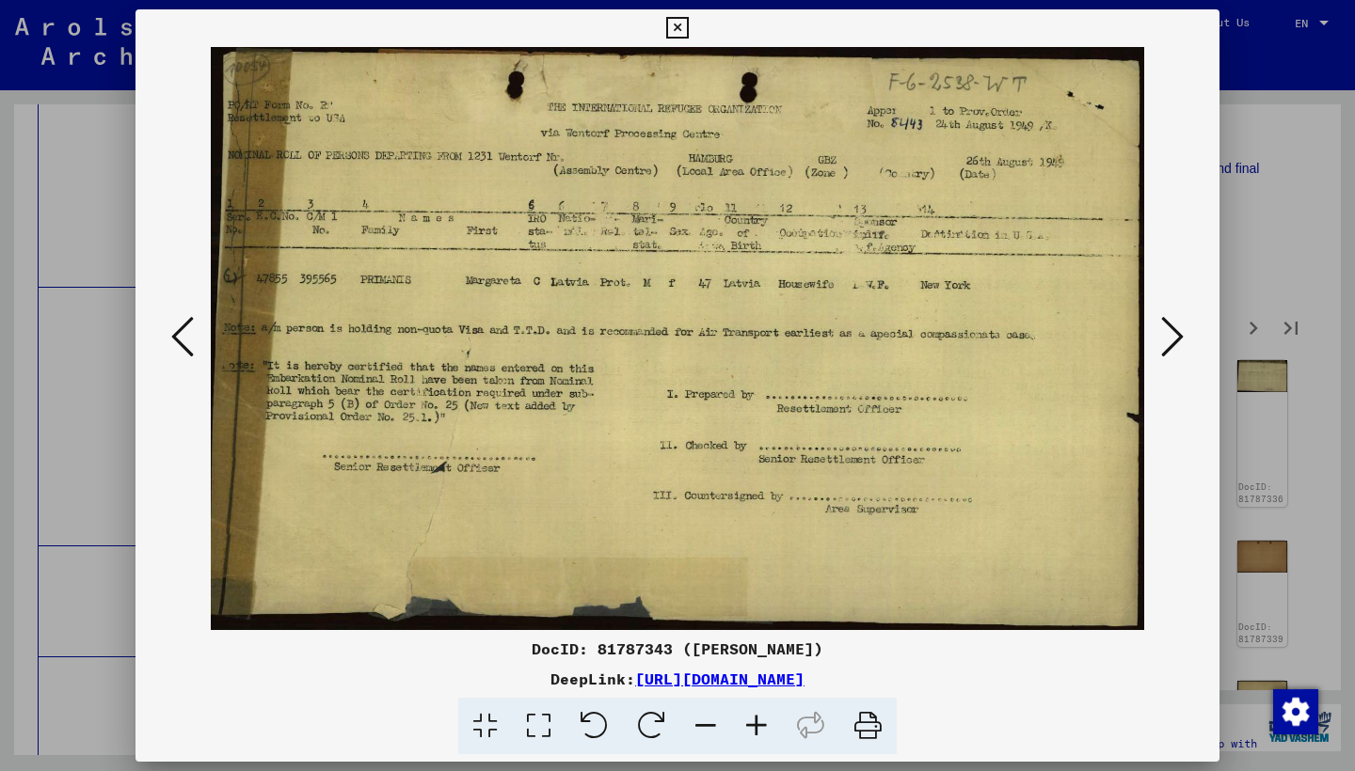
click at [1171, 334] on icon at bounding box center [1172, 336] width 23 height 45
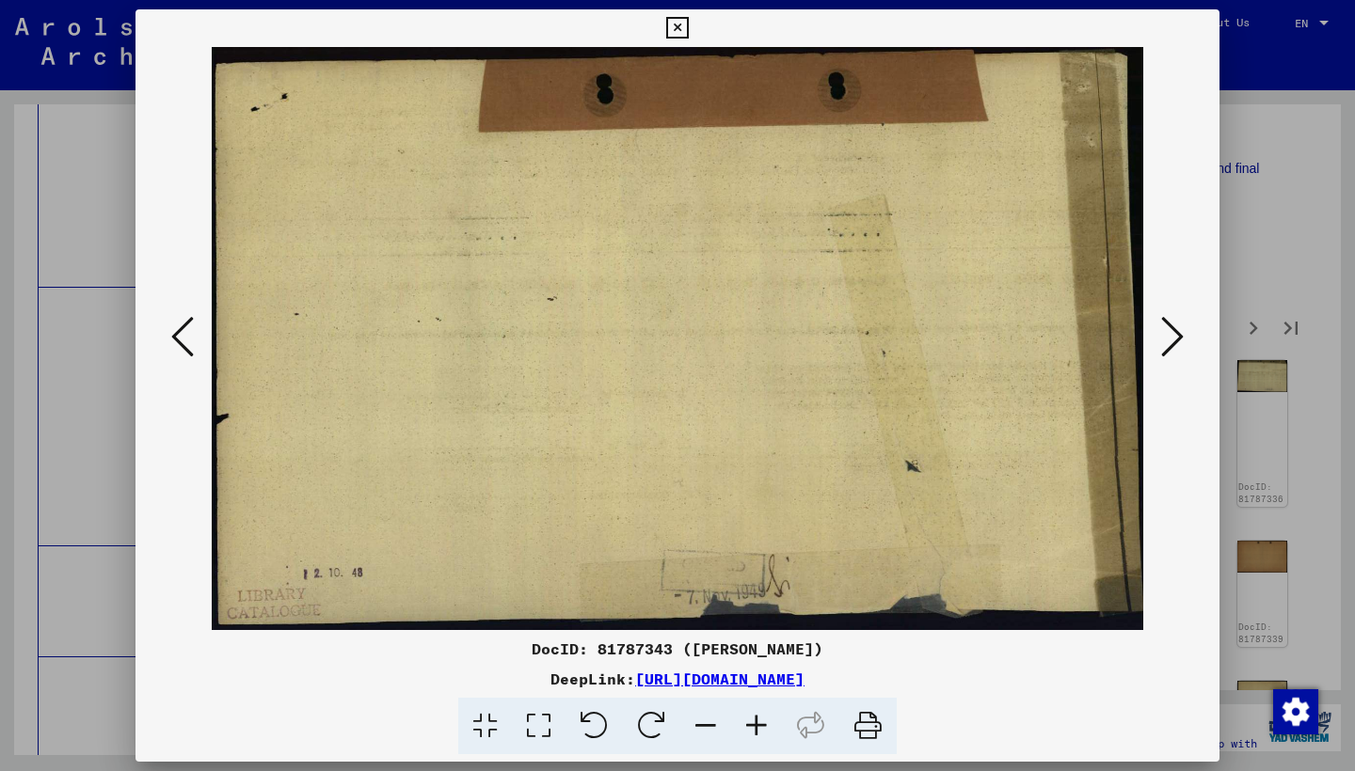
click at [1171, 334] on icon at bounding box center [1172, 336] width 23 height 45
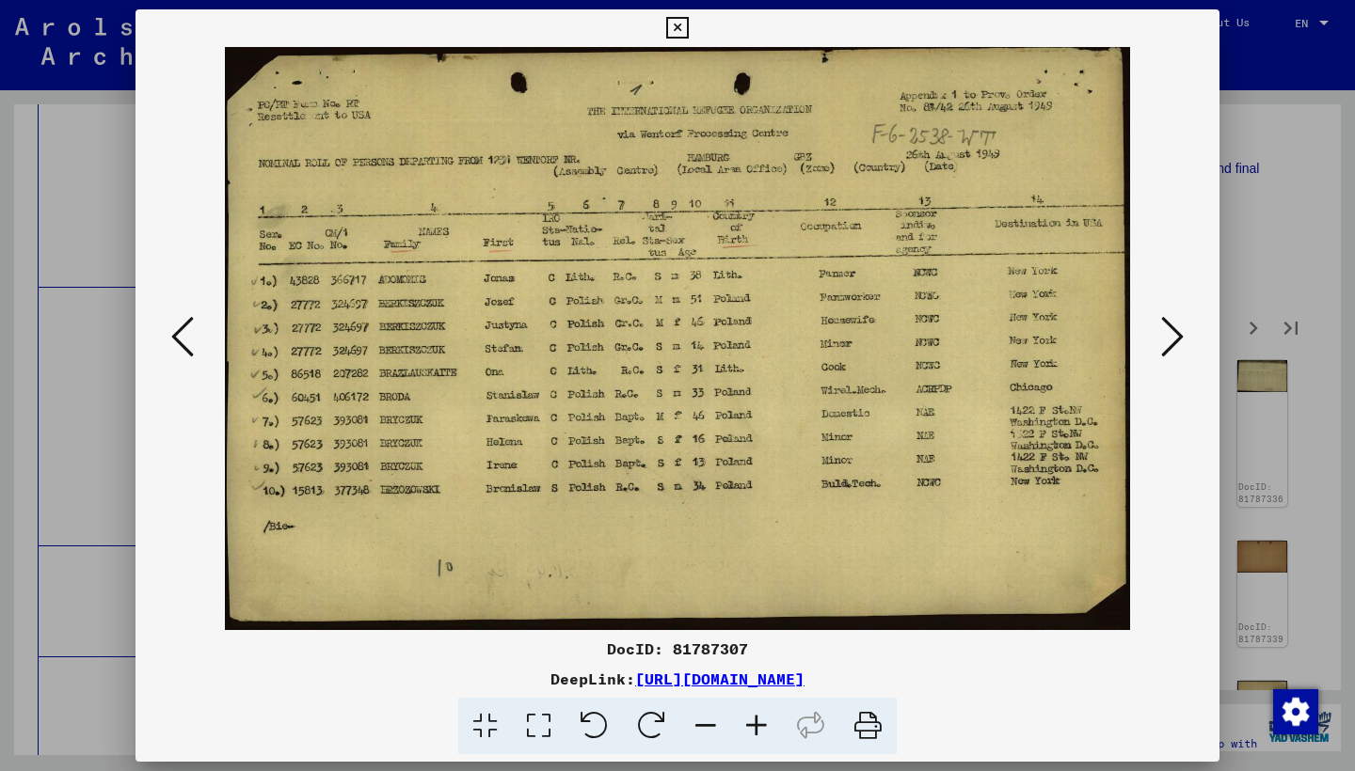
click at [1171, 334] on icon at bounding box center [1172, 336] width 23 height 45
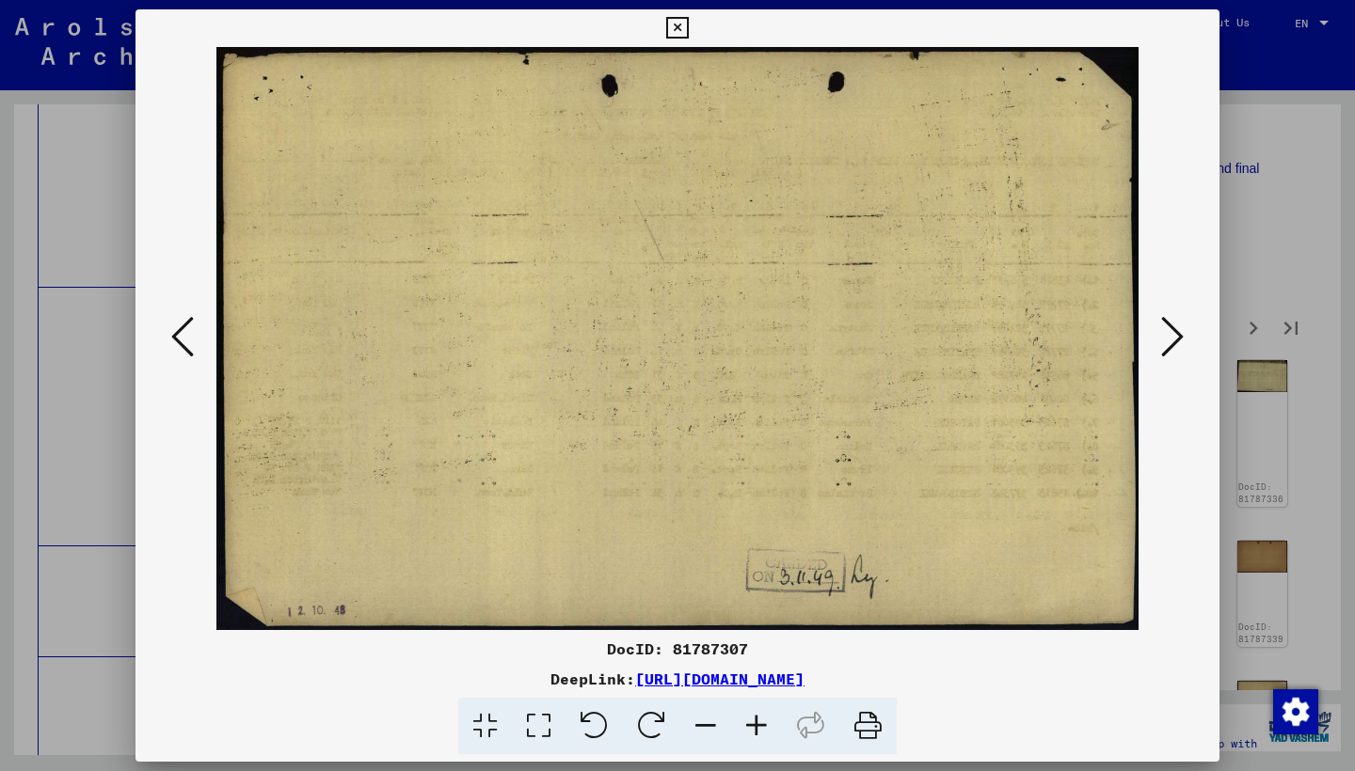
click at [1170, 334] on icon at bounding box center [1172, 336] width 23 height 45
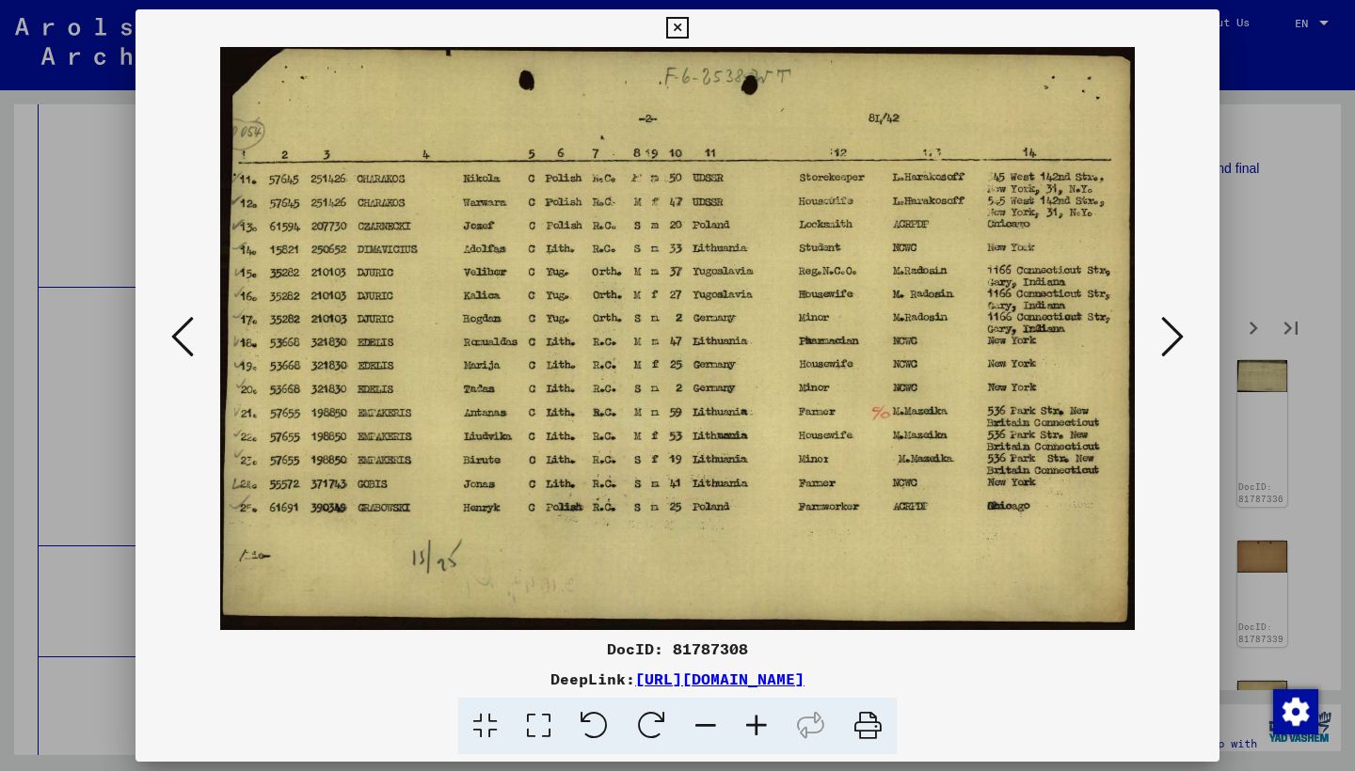
click at [1169, 331] on icon at bounding box center [1172, 336] width 23 height 45
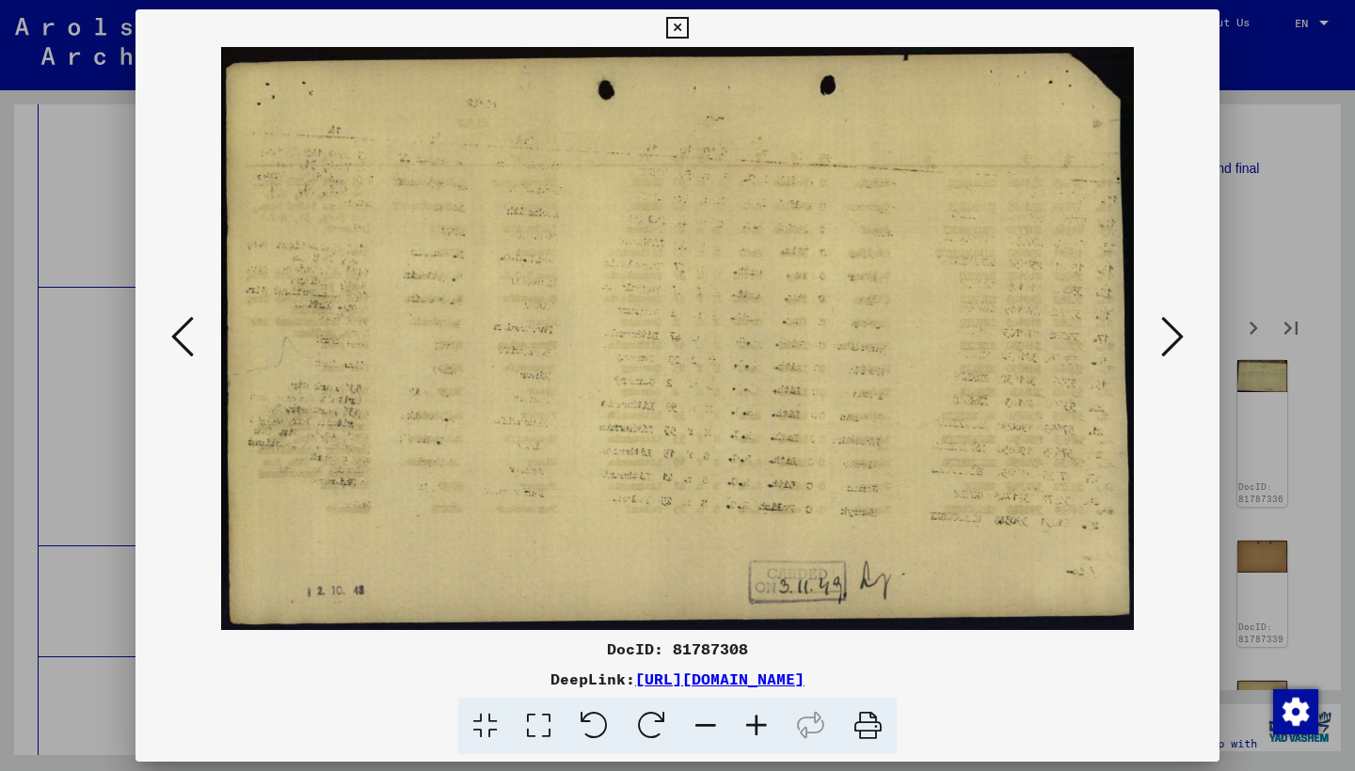
click at [1169, 331] on icon at bounding box center [1172, 336] width 23 height 45
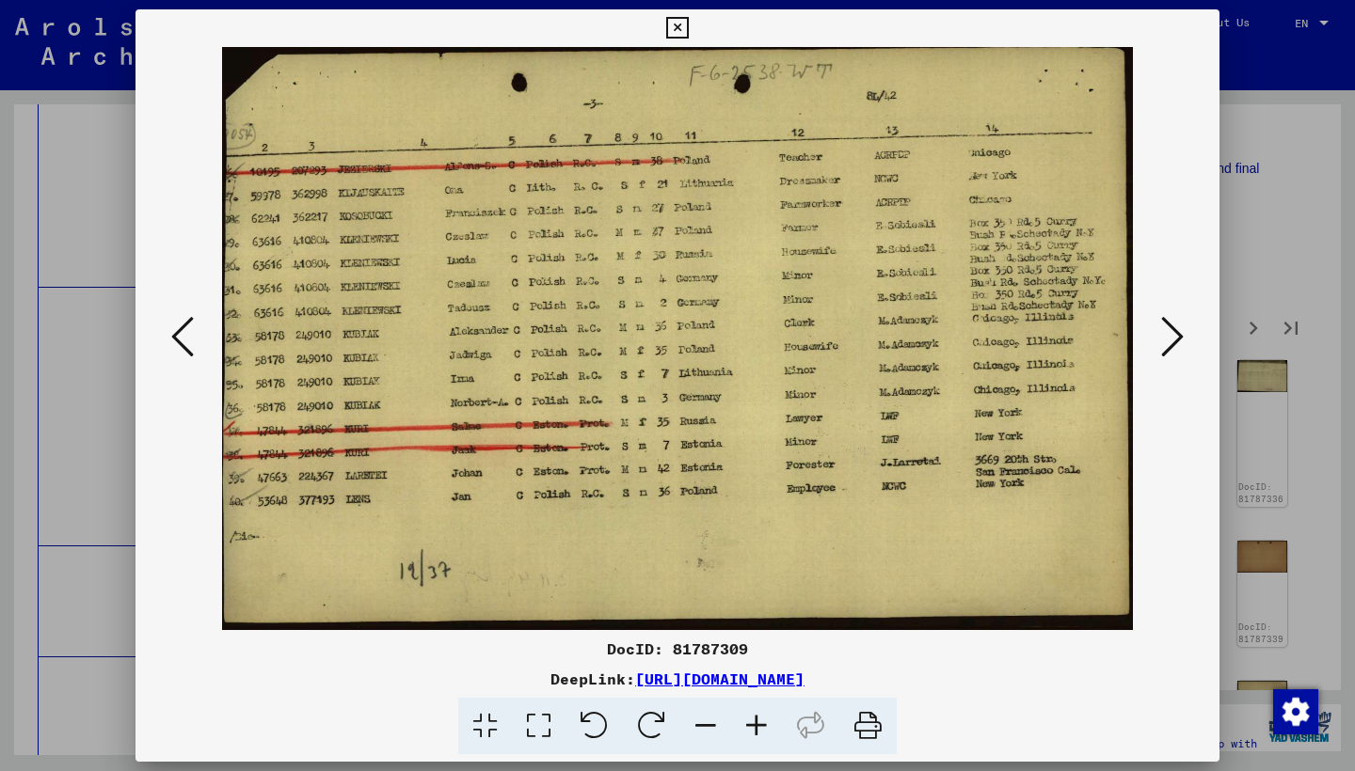
click at [1168, 328] on icon at bounding box center [1172, 336] width 23 height 45
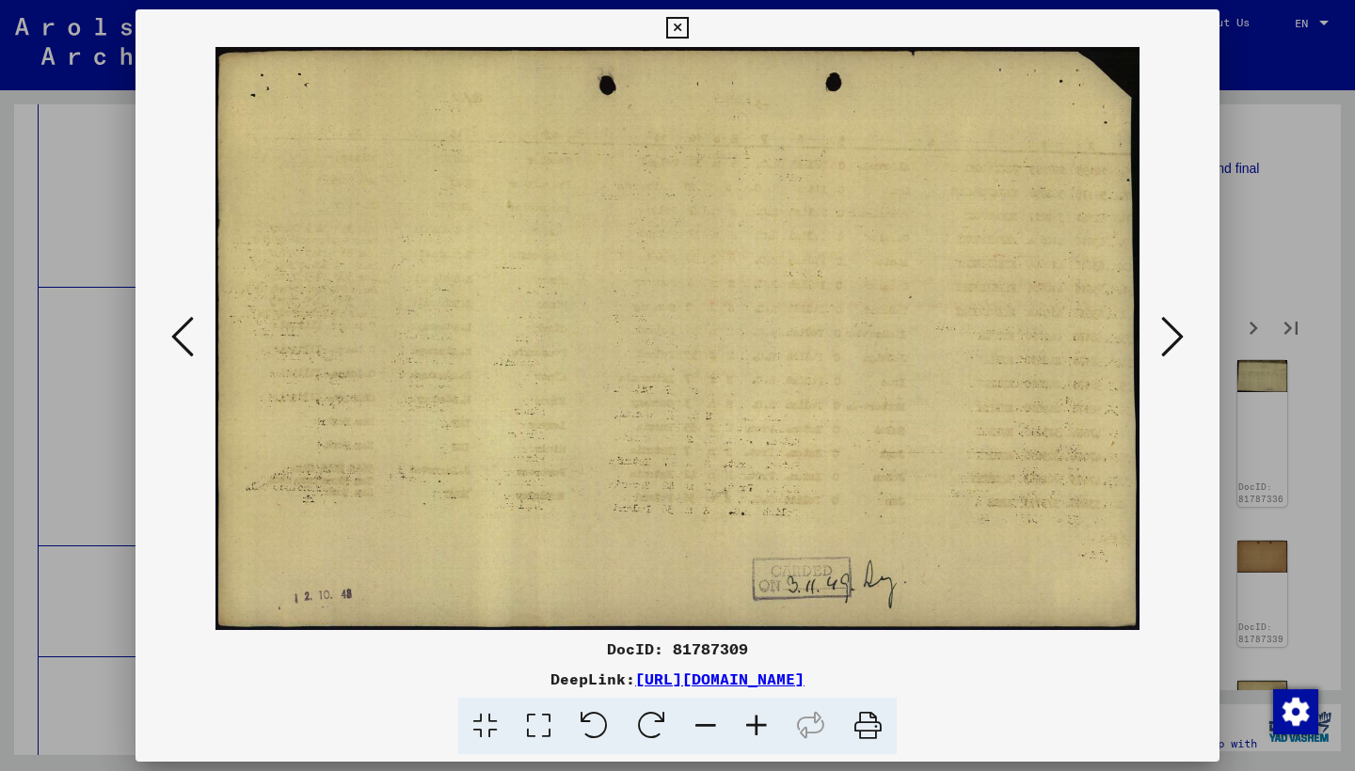
click at [1168, 328] on icon at bounding box center [1172, 336] width 23 height 45
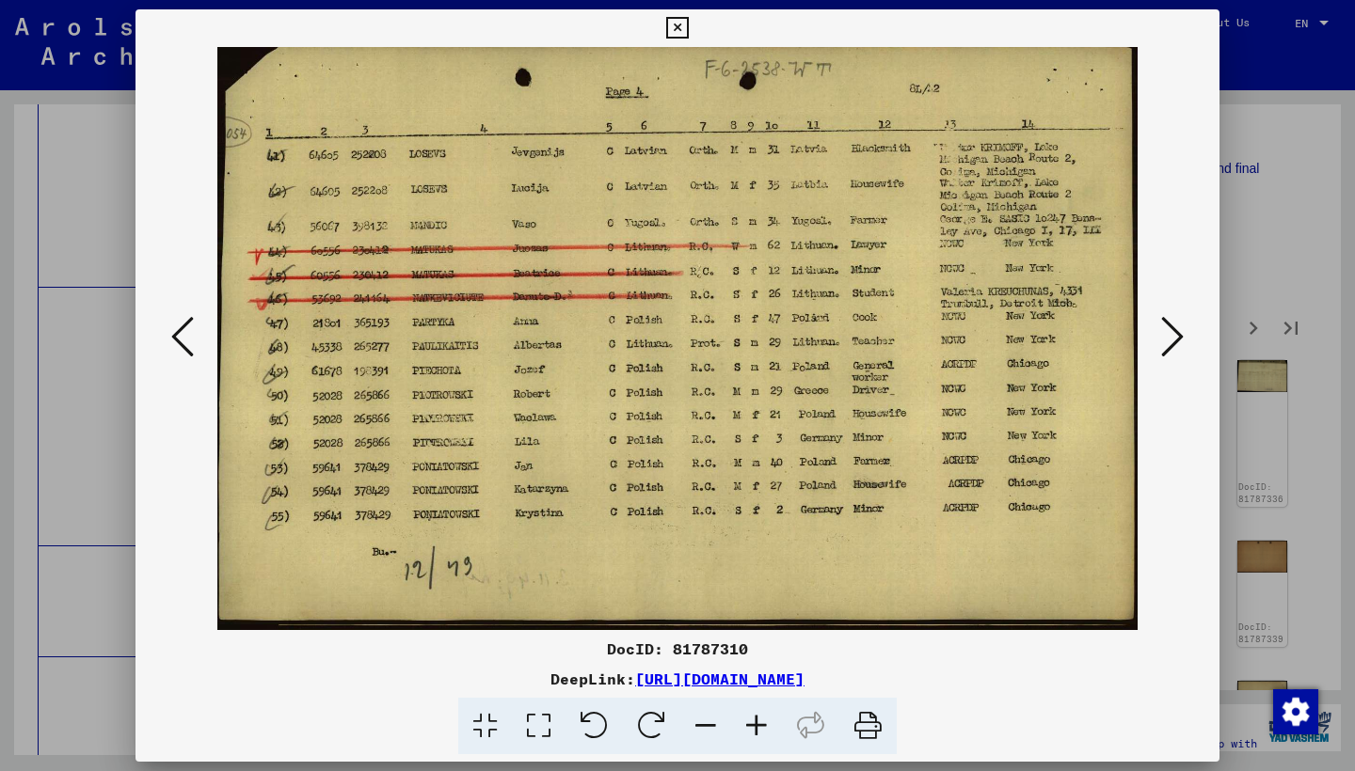
click at [1168, 328] on icon at bounding box center [1172, 336] width 23 height 45
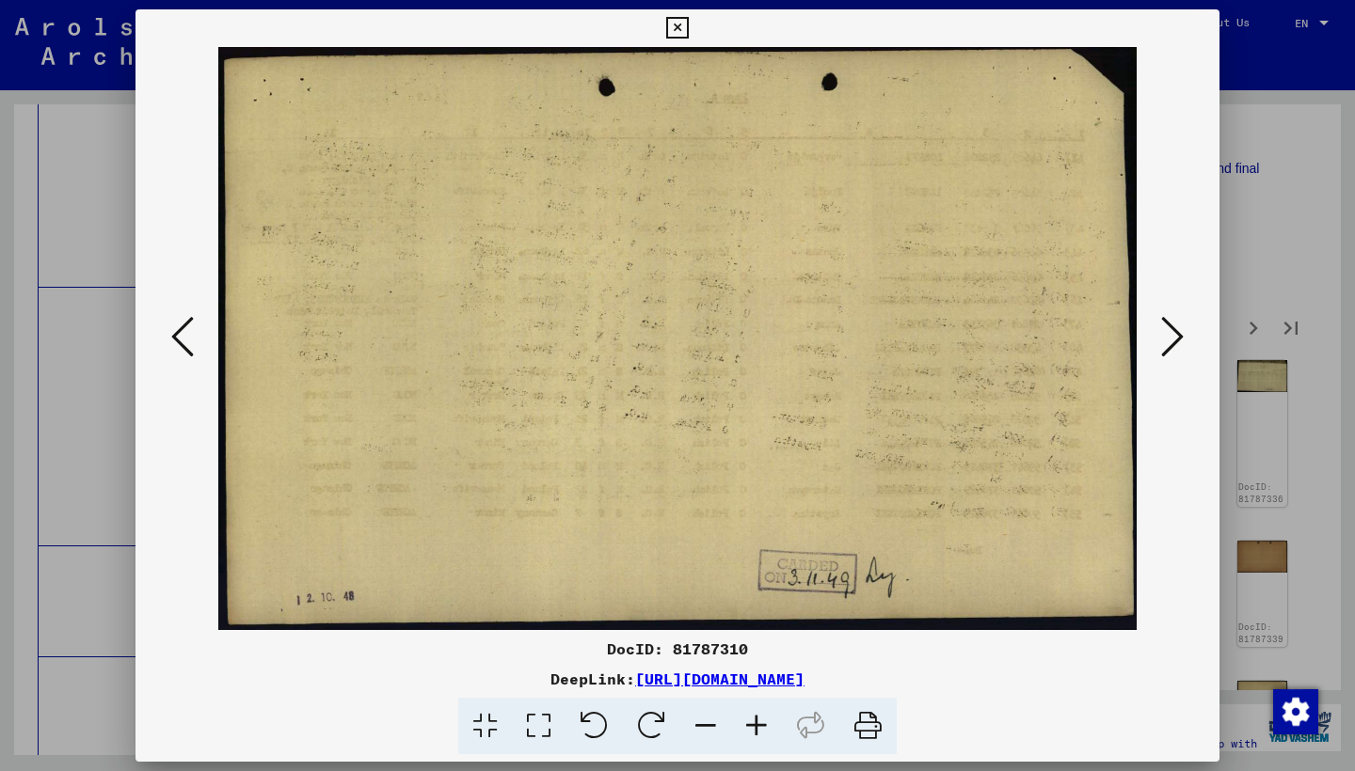
click at [1168, 328] on icon at bounding box center [1172, 336] width 23 height 45
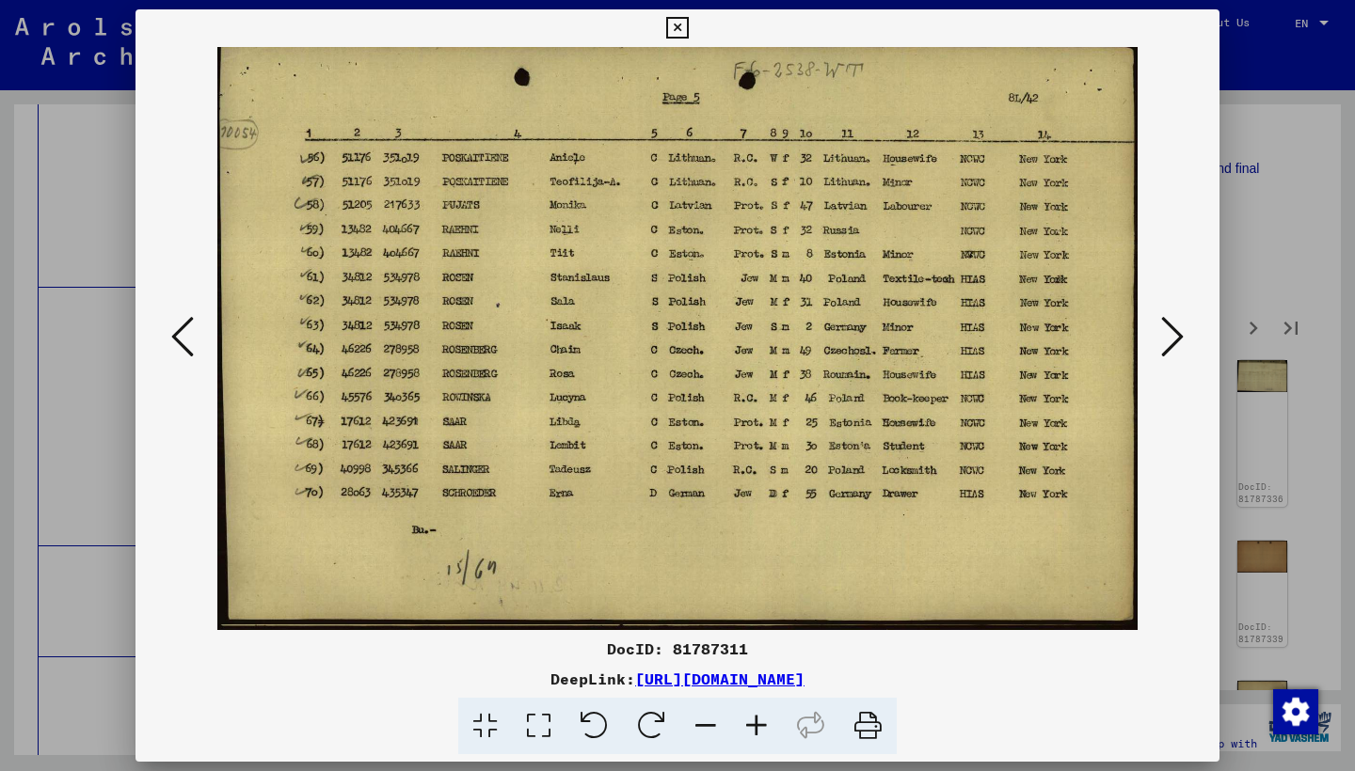
click at [1168, 328] on icon at bounding box center [1172, 336] width 23 height 45
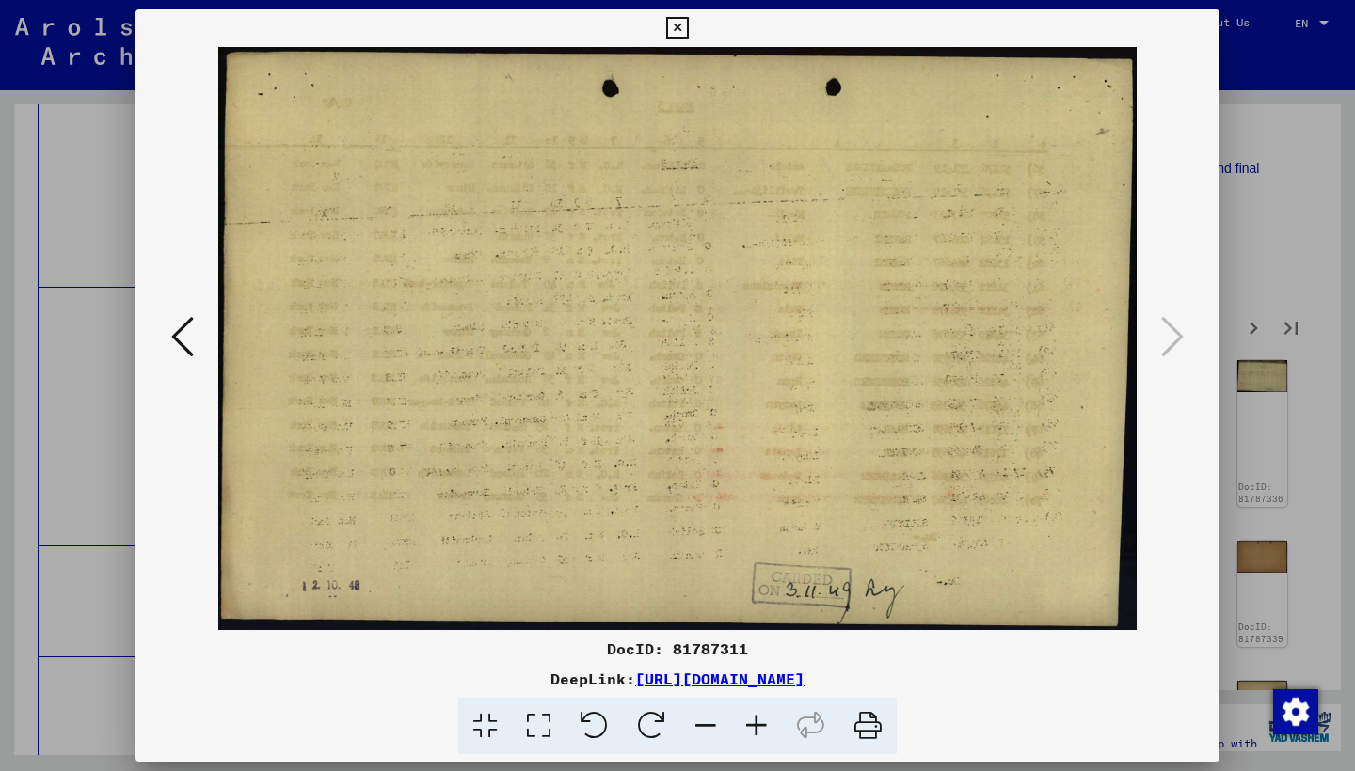
drag, startPoint x: 1207, startPoint y: 30, endPoint x: 1208, endPoint y: 89, distance: 59.3
click at [688, 30] on icon at bounding box center [677, 28] width 22 height 23
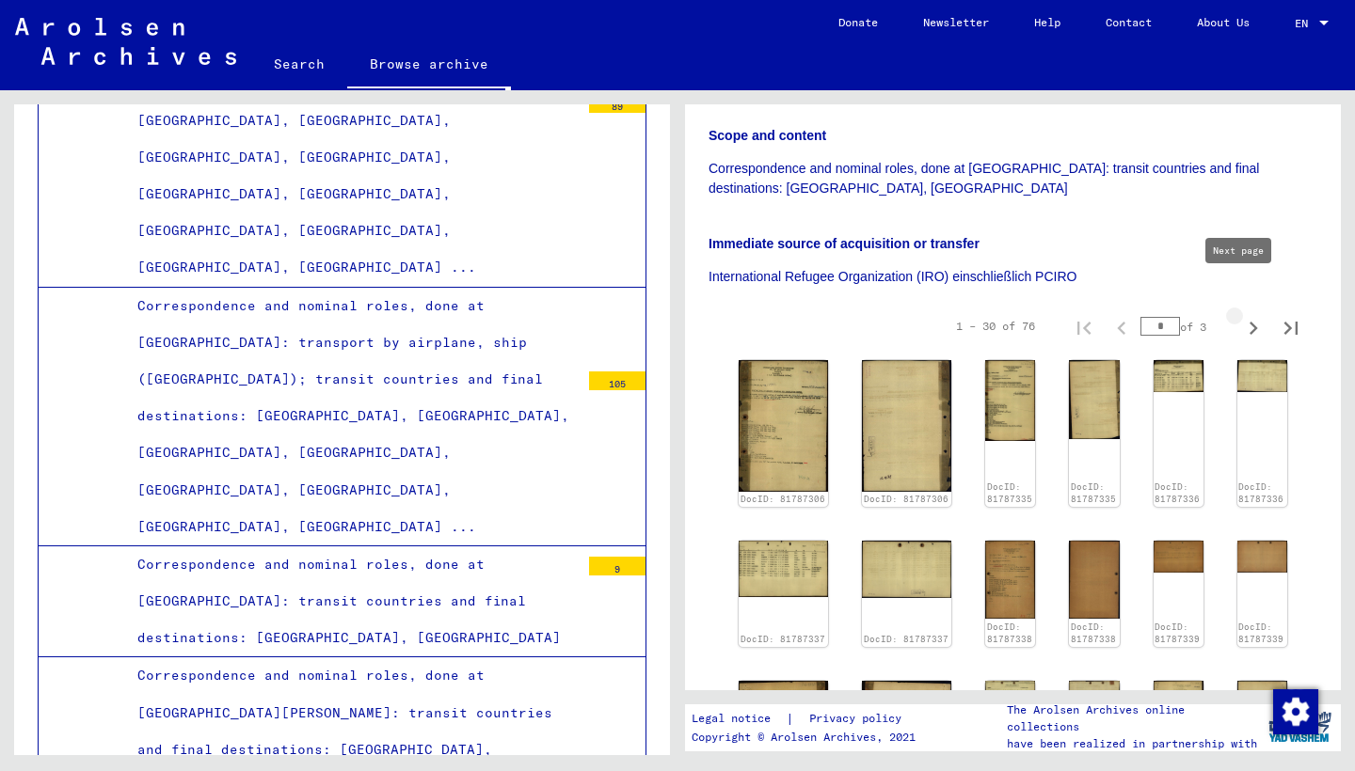
click at [1240, 315] on icon "Next page" at bounding box center [1253, 328] width 26 height 26
type input "*"
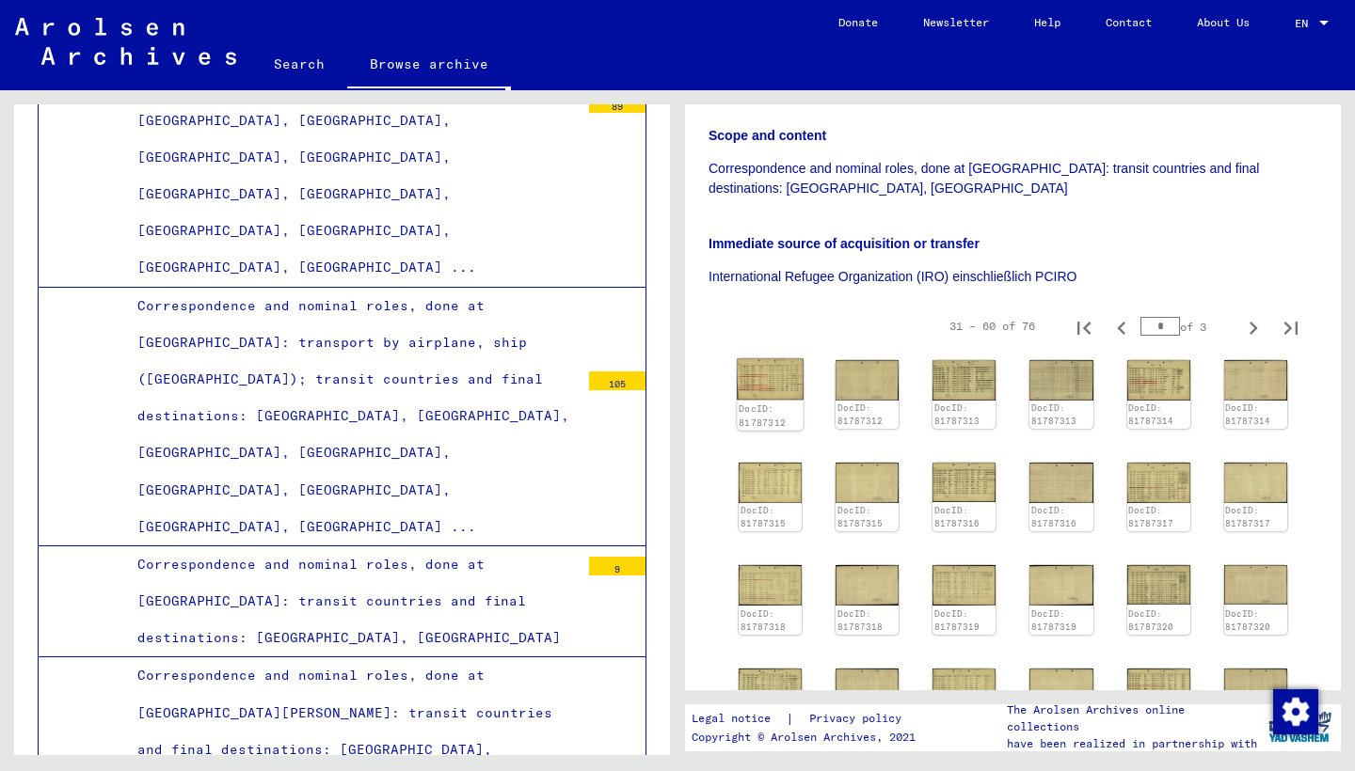
click at [769, 358] on img at bounding box center [770, 379] width 67 height 42
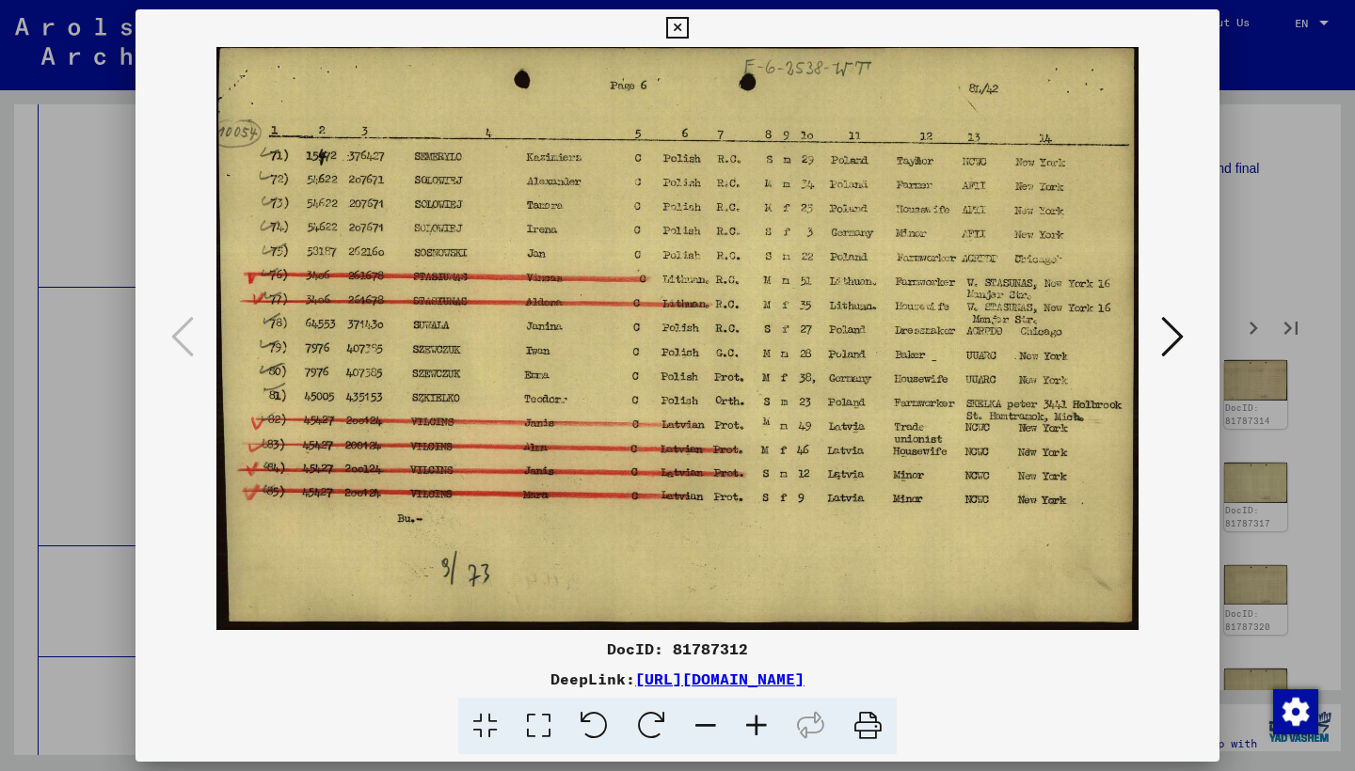
click at [1169, 325] on icon at bounding box center [1172, 336] width 23 height 45
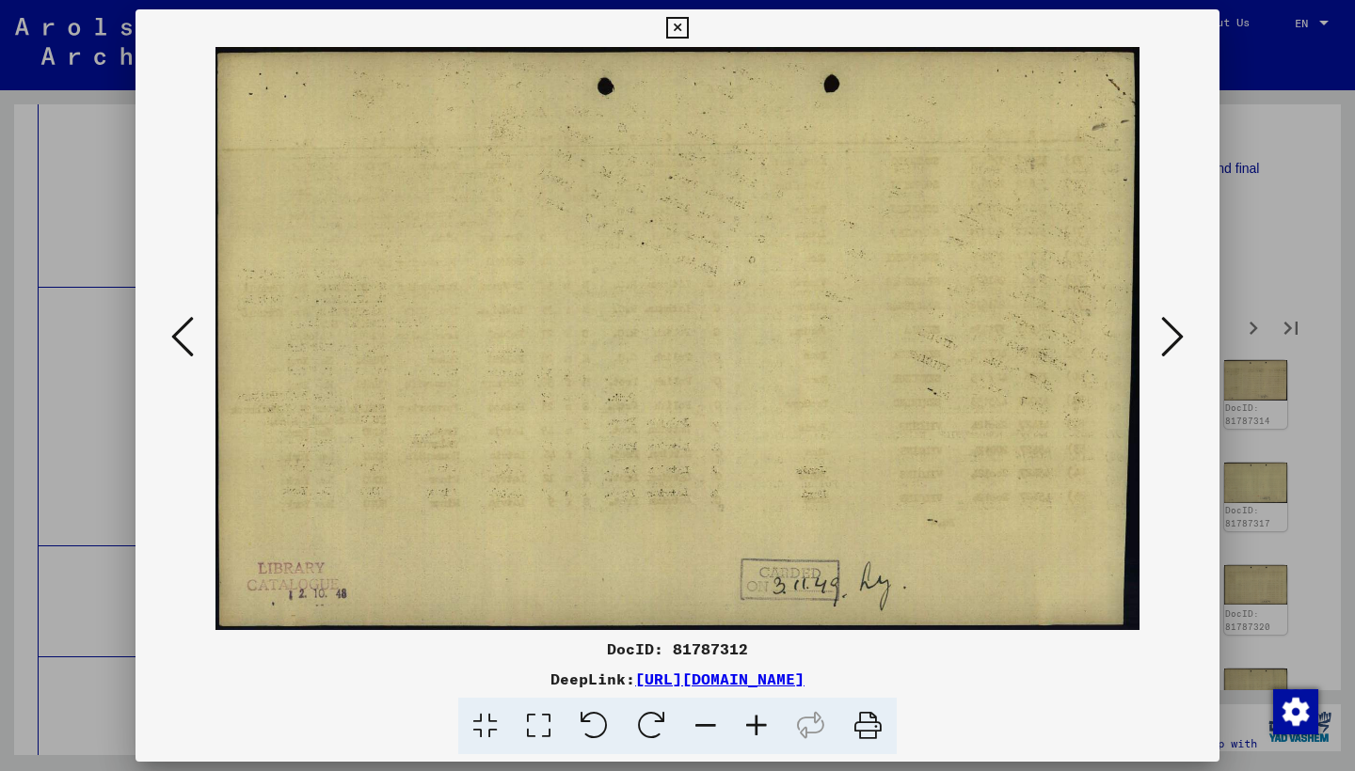
click at [1169, 325] on icon at bounding box center [1172, 336] width 23 height 45
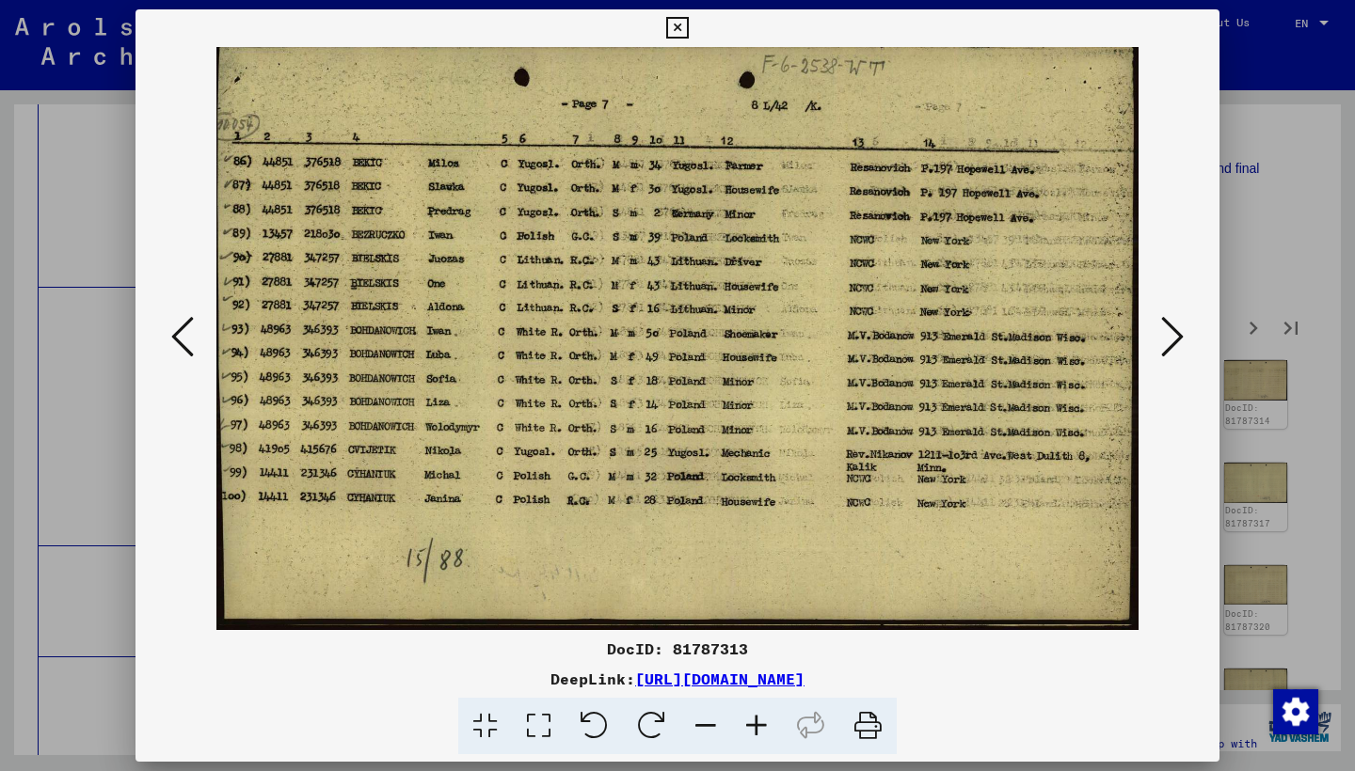
click at [1169, 324] on icon at bounding box center [1172, 336] width 23 height 45
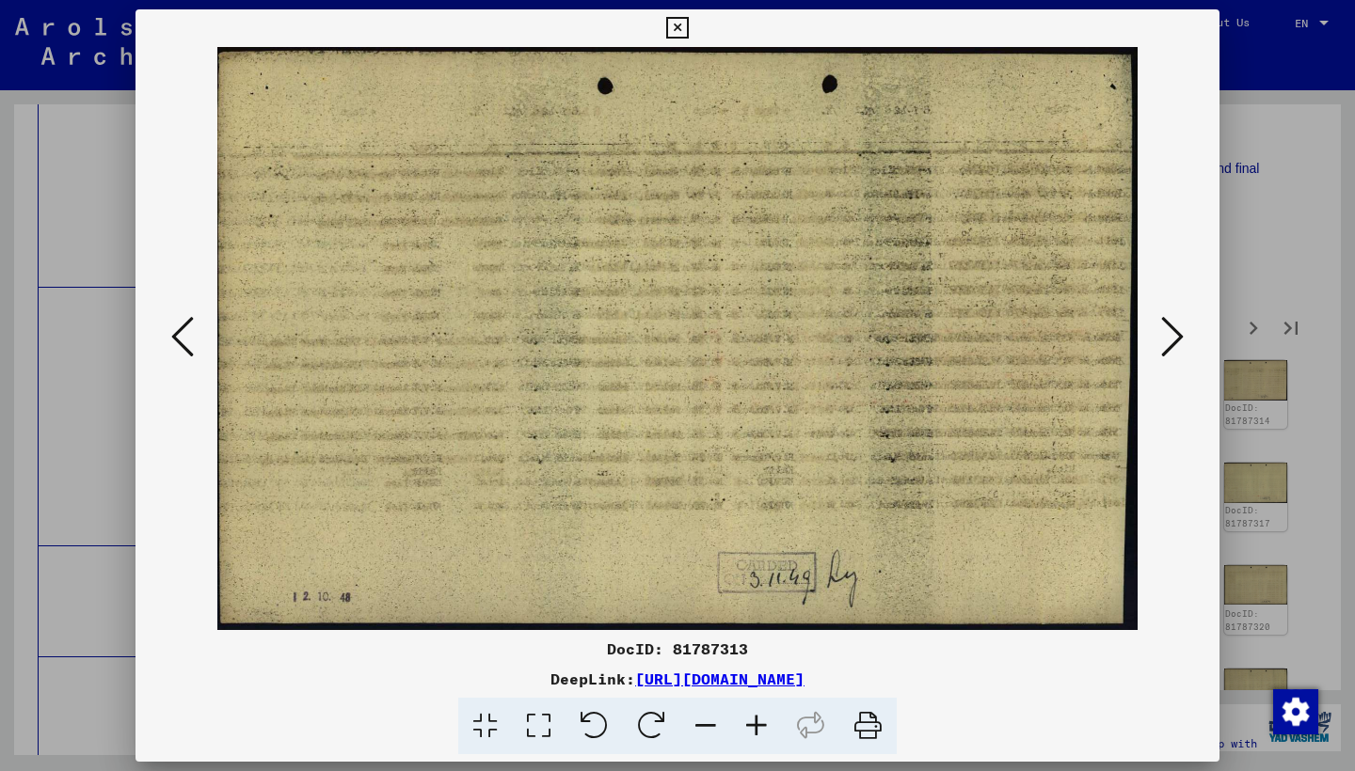
click at [1169, 324] on icon at bounding box center [1172, 336] width 23 height 45
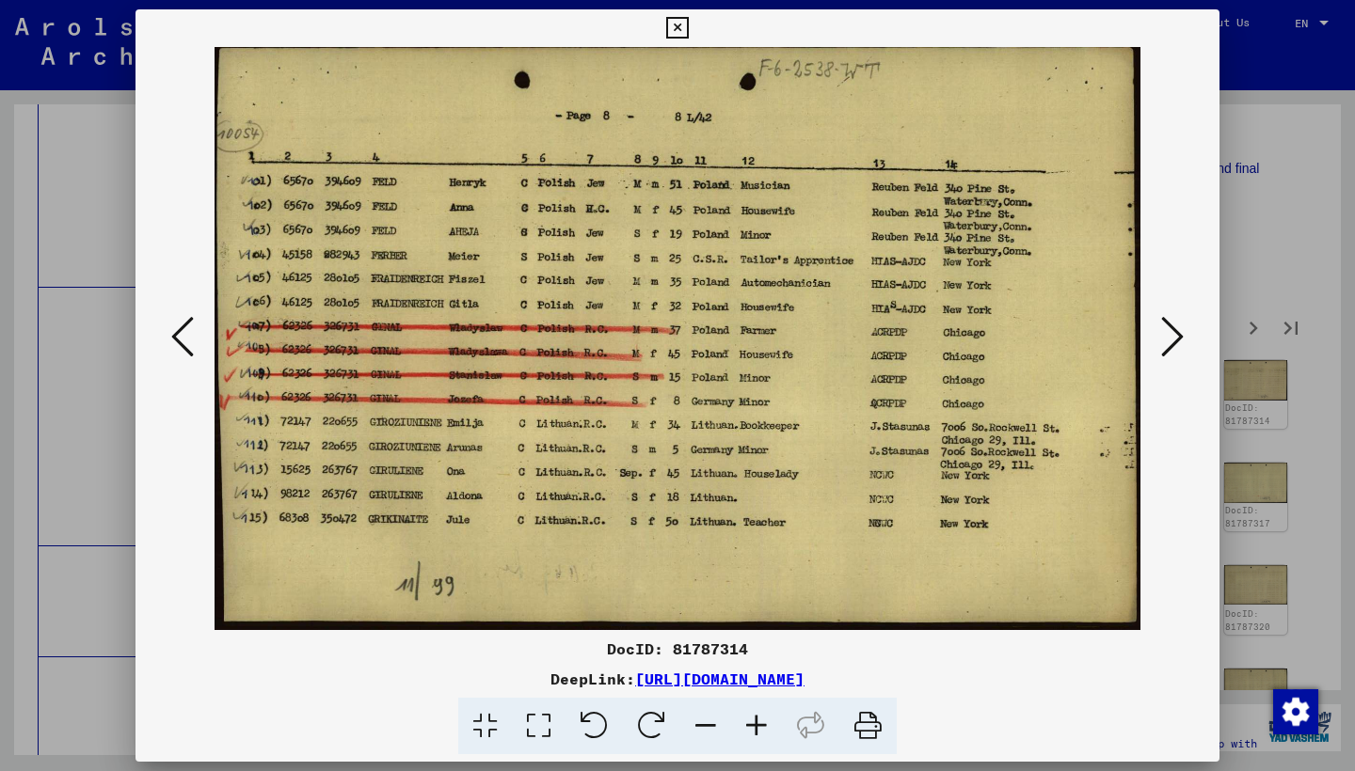
click at [1169, 324] on icon at bounding box center [1172, 336] width 23 height 45
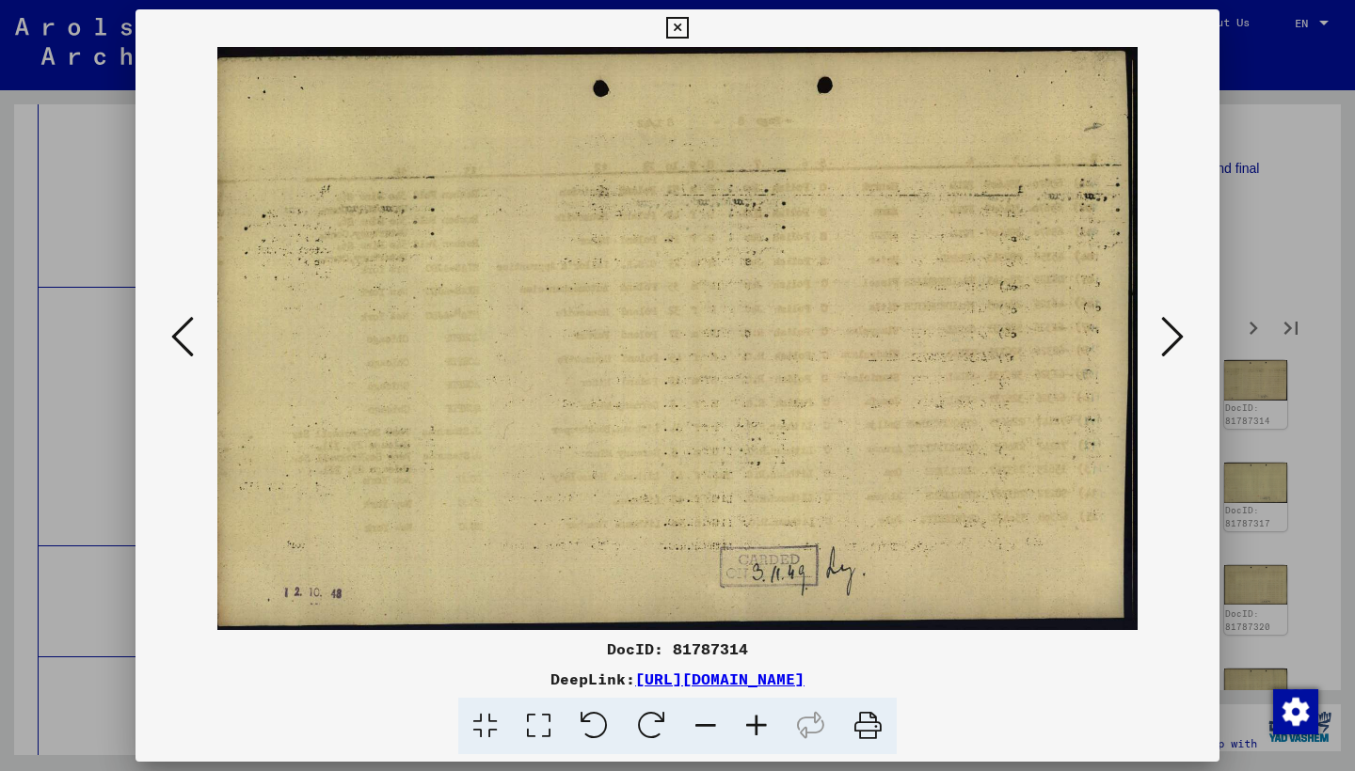
click at [1169, 324] on icon at bounding box center [1172, 336] width 23 height 45
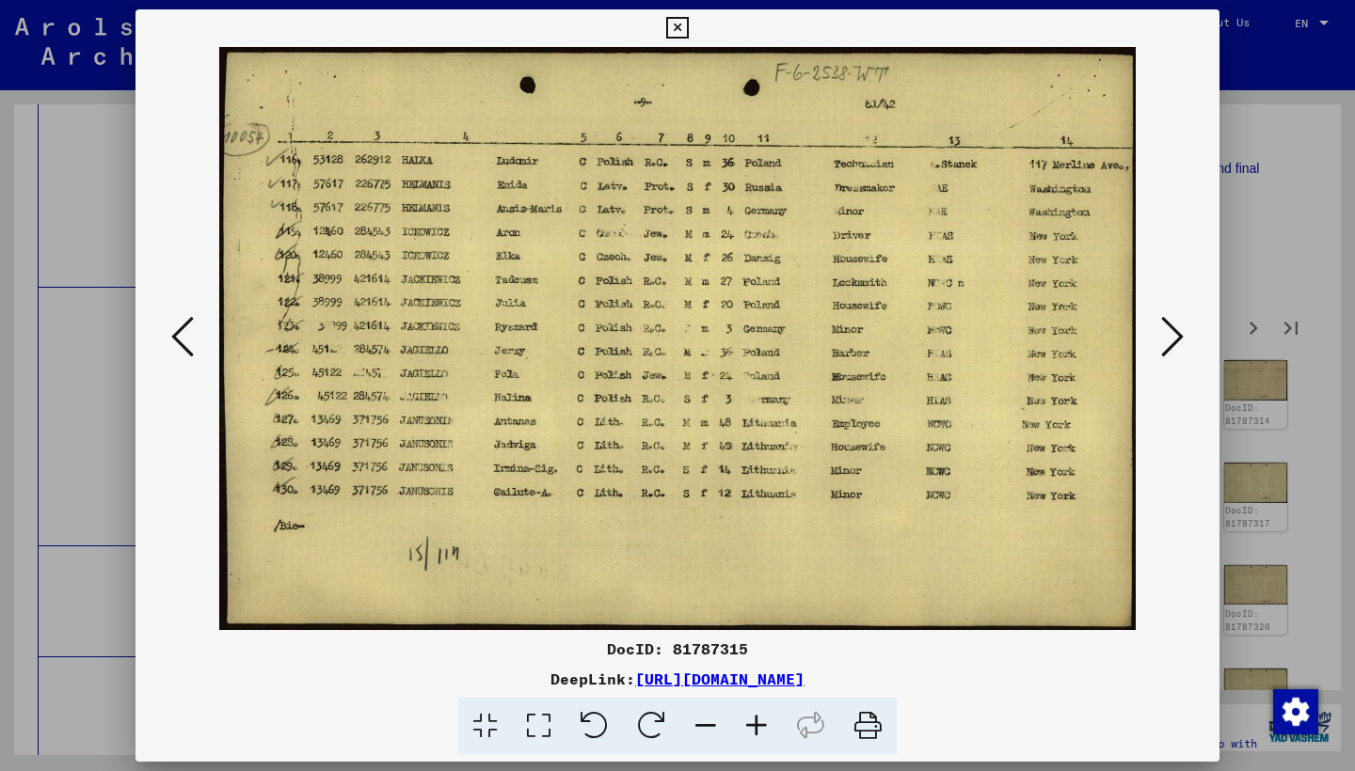
click at [1169, 324] on icon at bounding box center [1172, 336] width 23 height 45
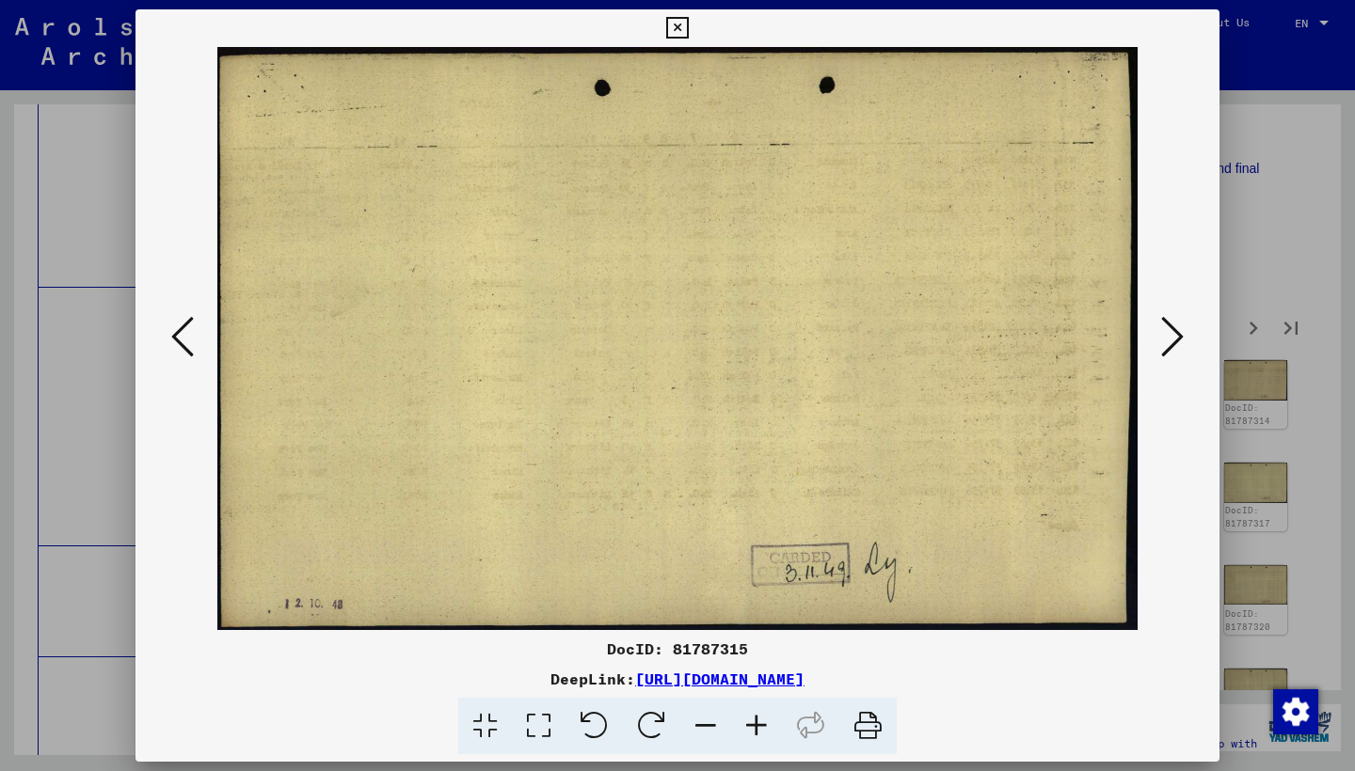
click at [1169, 324] on icon at bounding box center [1172, 336] width 23 height 45
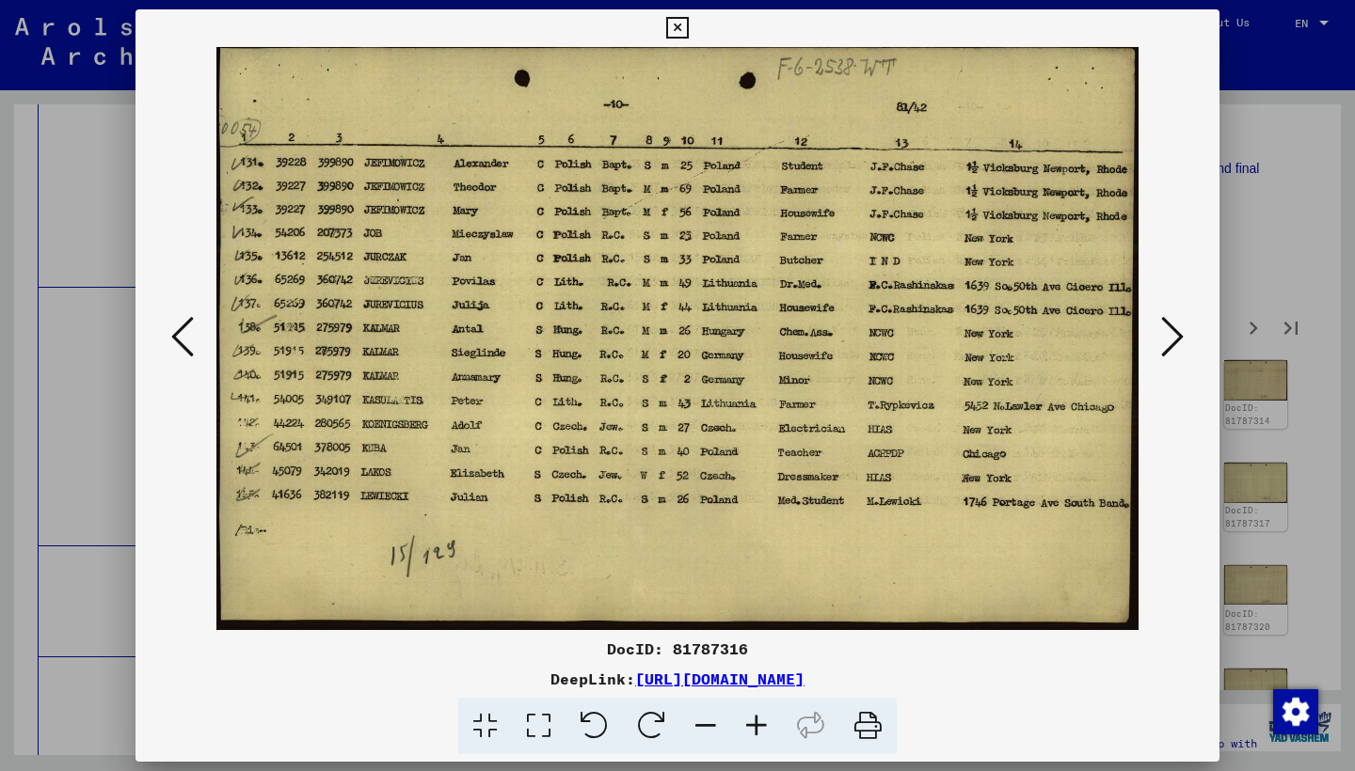
click at [1168, 322] on icon at bounding box center [1172, 336] width 23 height 45
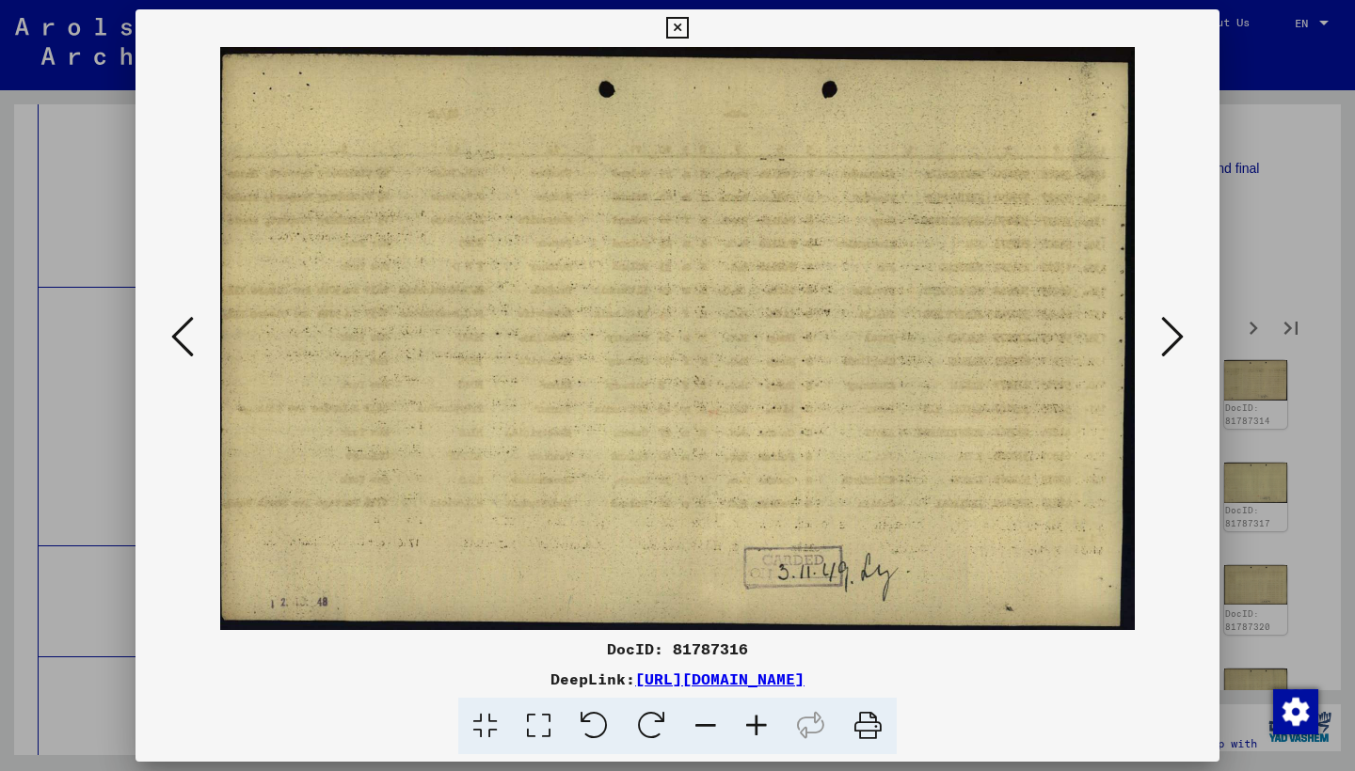
click at [1168, 321] on icon at bounding box center [1172, 336] width 23 height 45
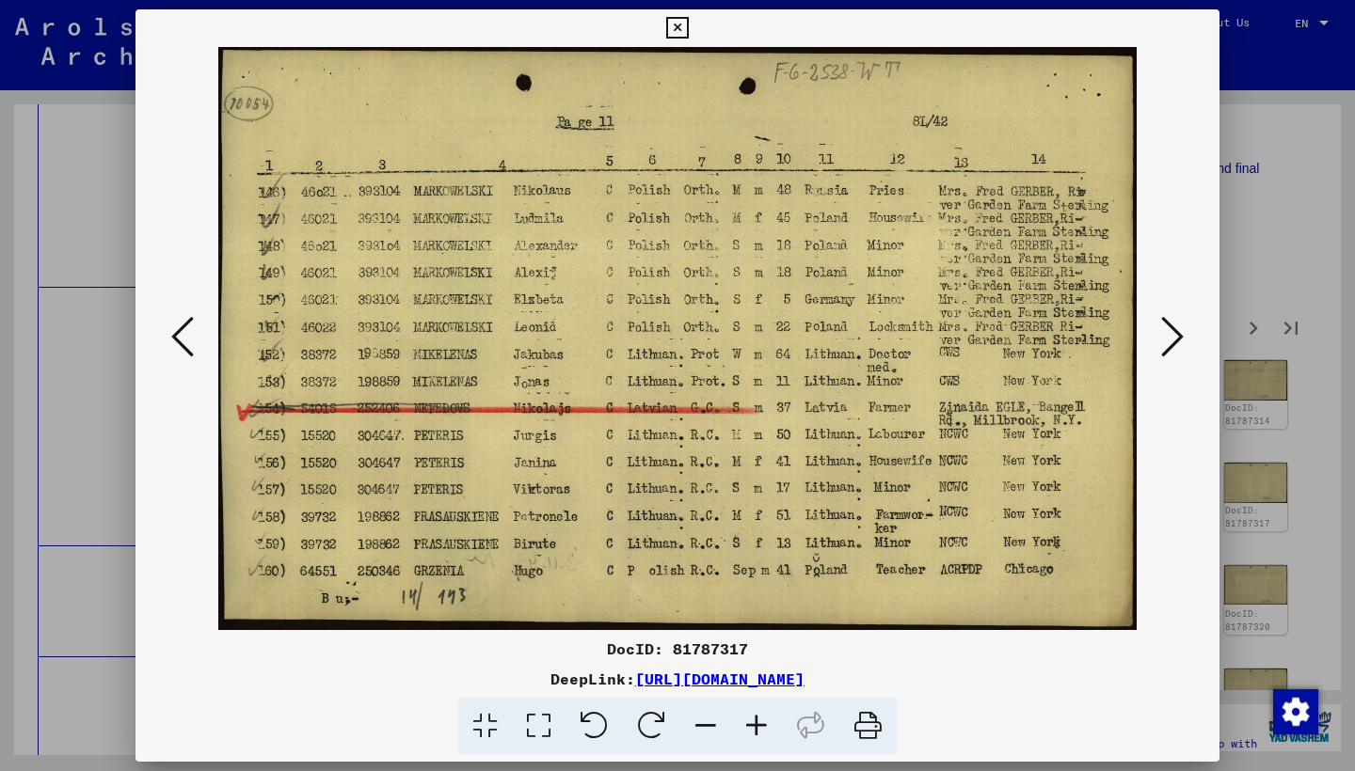
click at [1168, 321] on icon at bounding box center [1172, 336] width 23 height 45
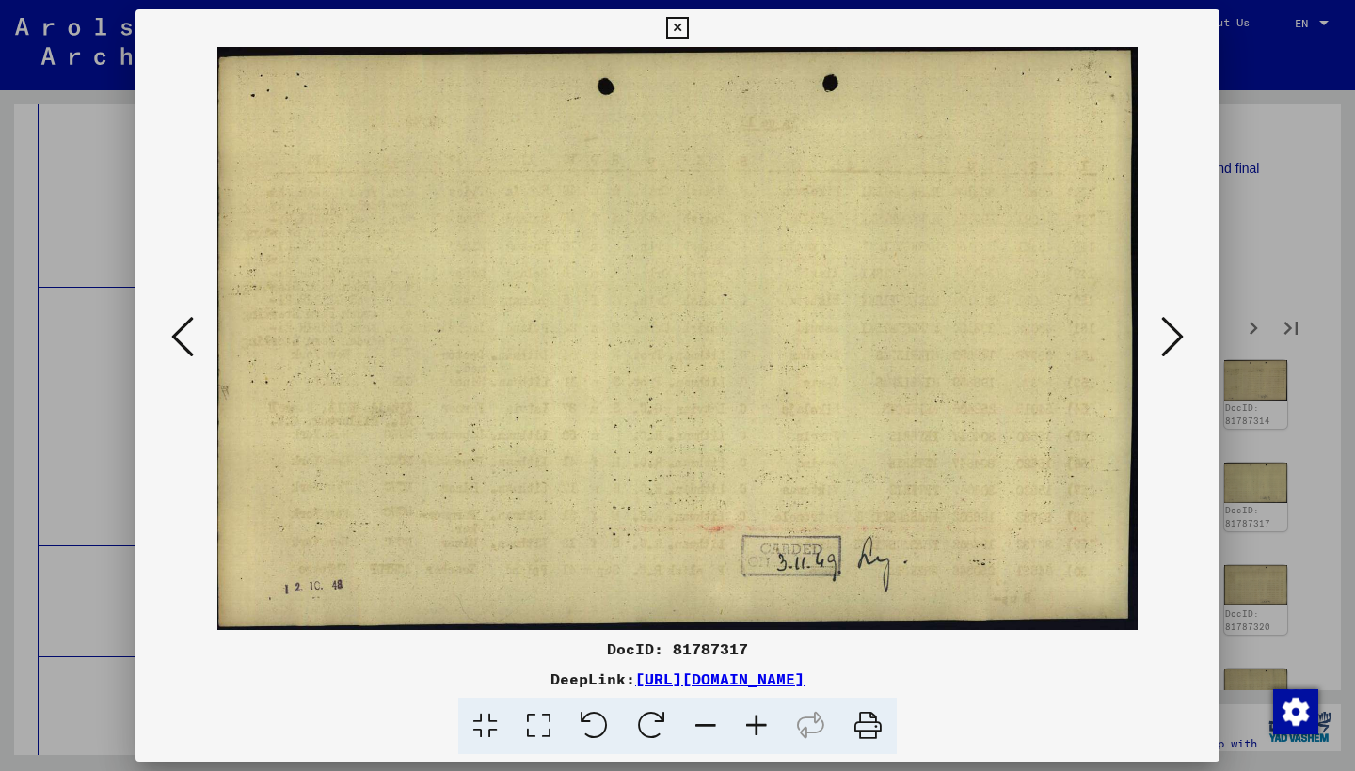
click at [1168, 321] on icon at bounding box center [1172, 336] width 23 height 45
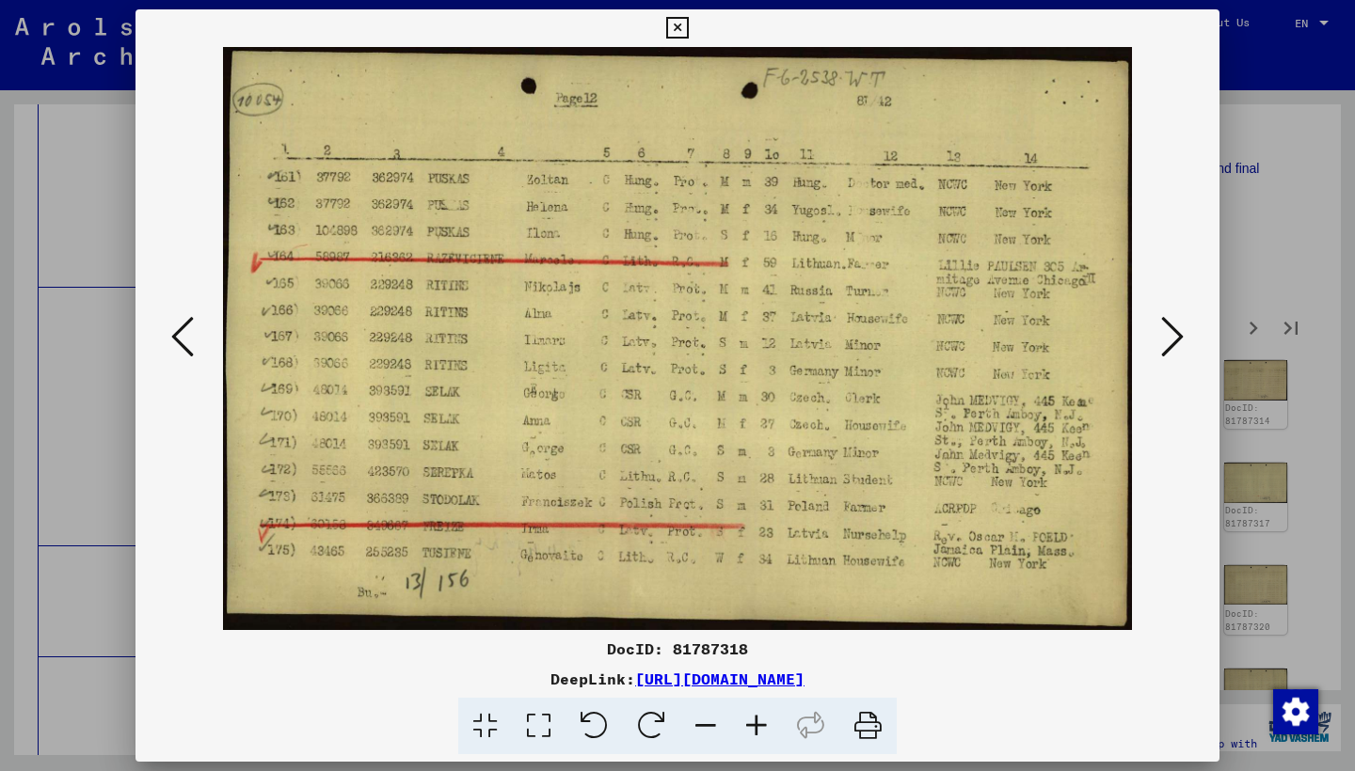
click at [1168, 320] on icon at bounding box center [1172, 336] width 23 height 45
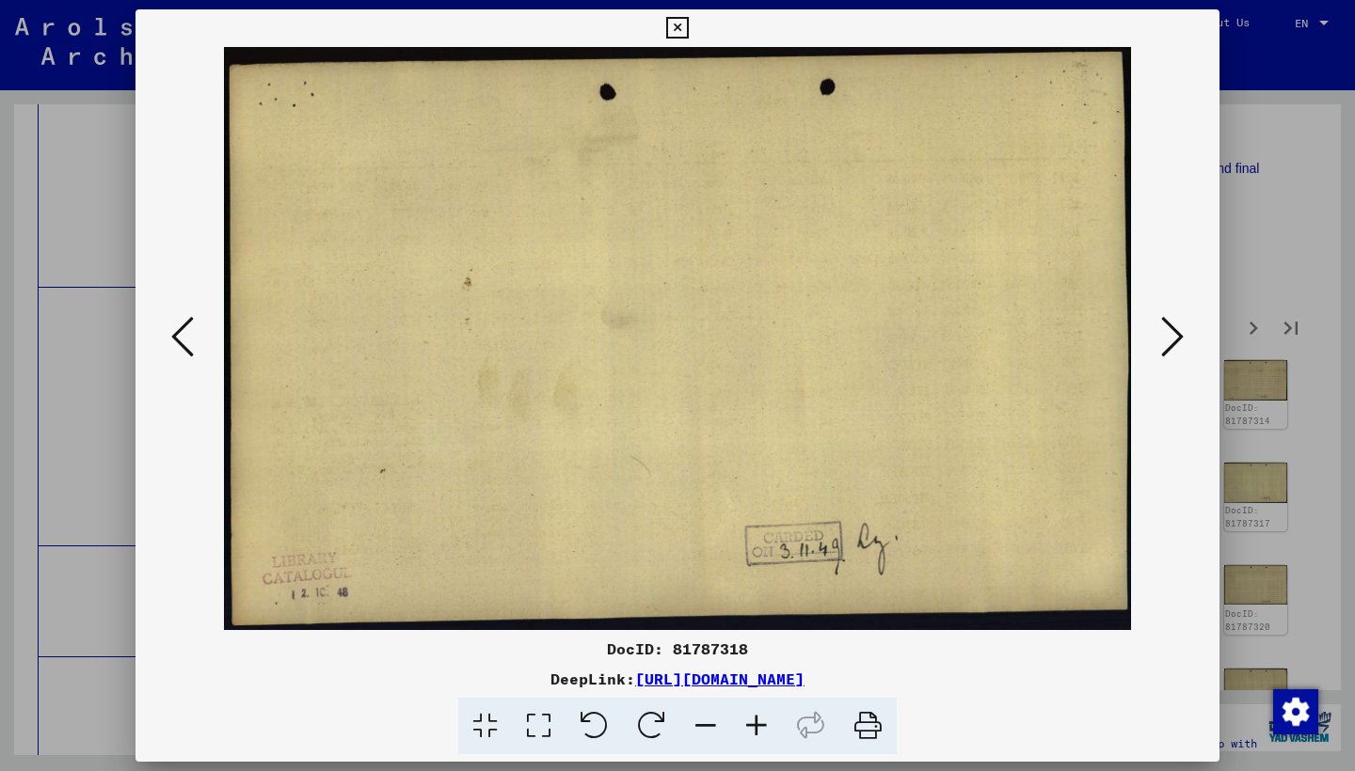
click at [1168, 320] on icon at bounding box center [1172, 336] width 23 height 45
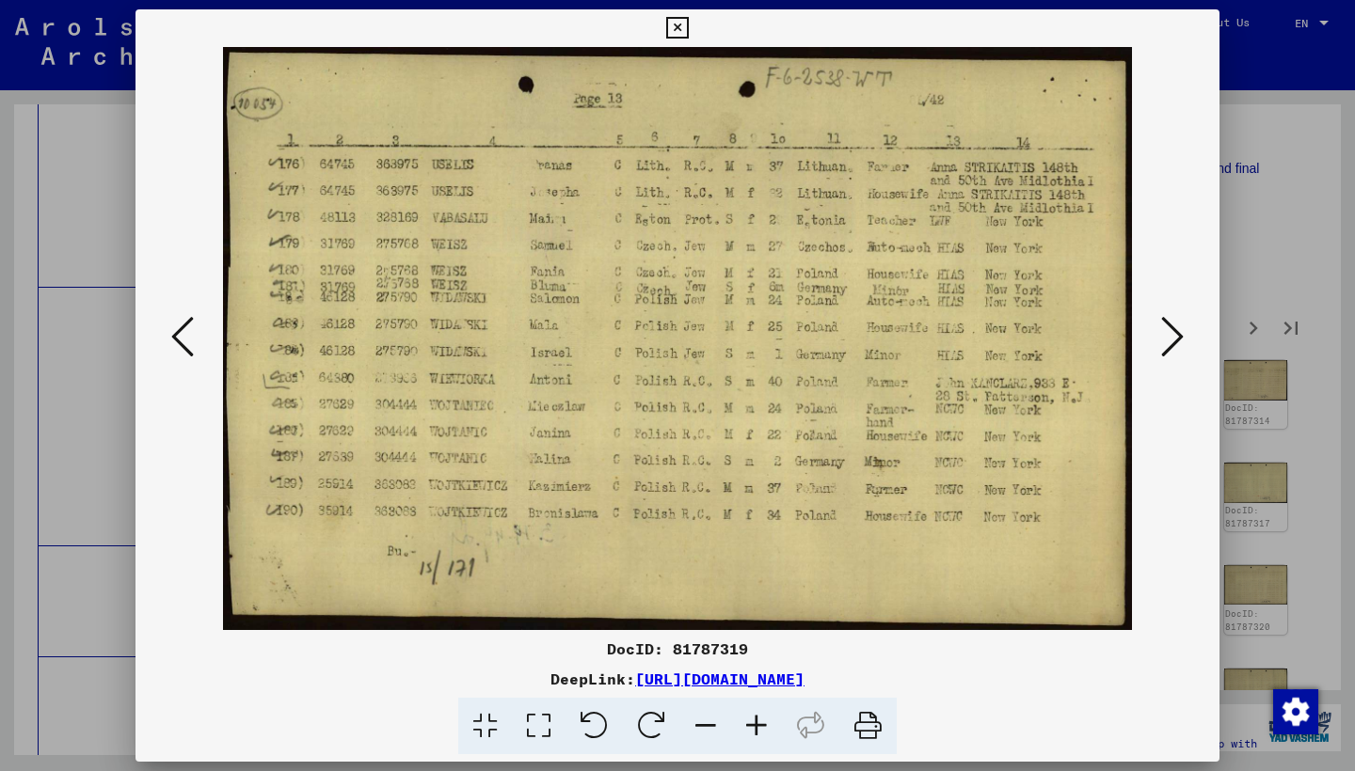
click at [1169, 319] on icon at bounding box center [1172, 336] width 23 height 45
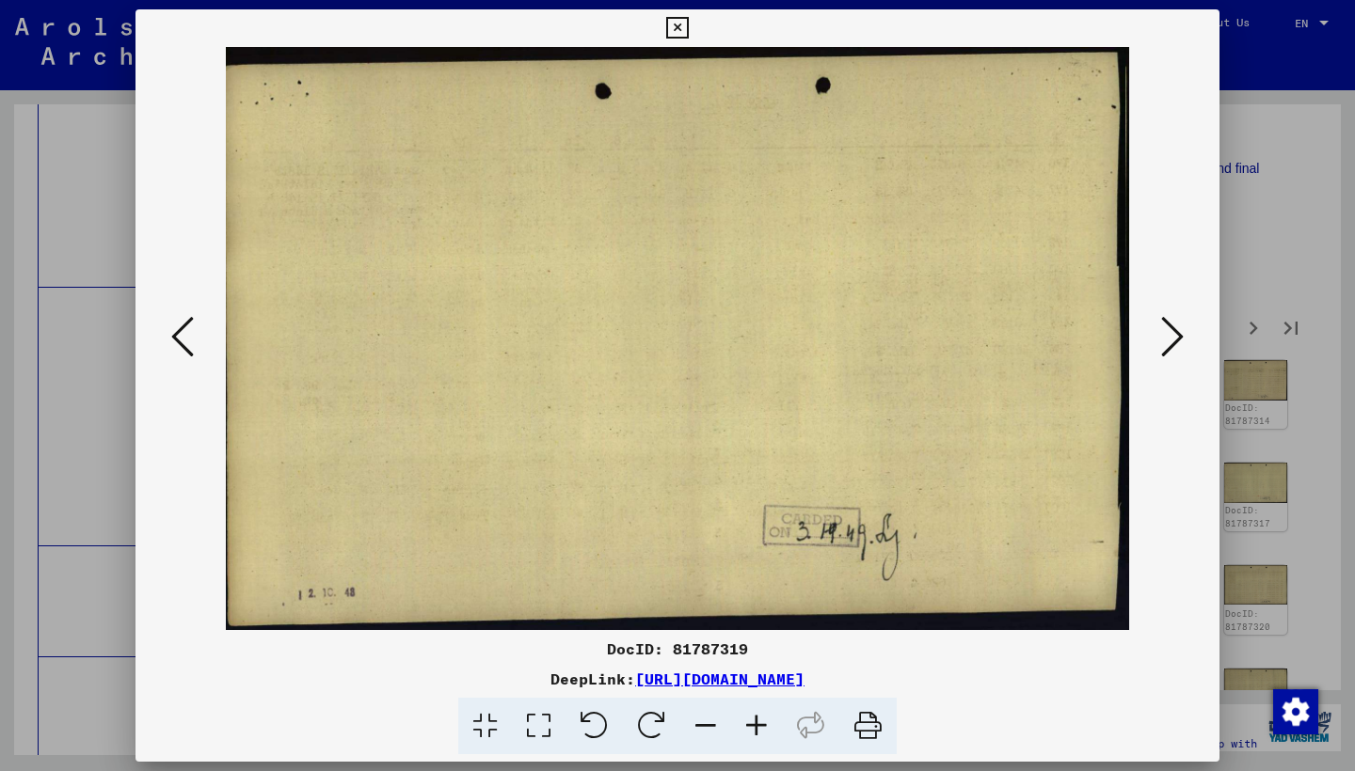
click at [1169, 319] on icon at bounding box center [1172, 336] width 23 height 45
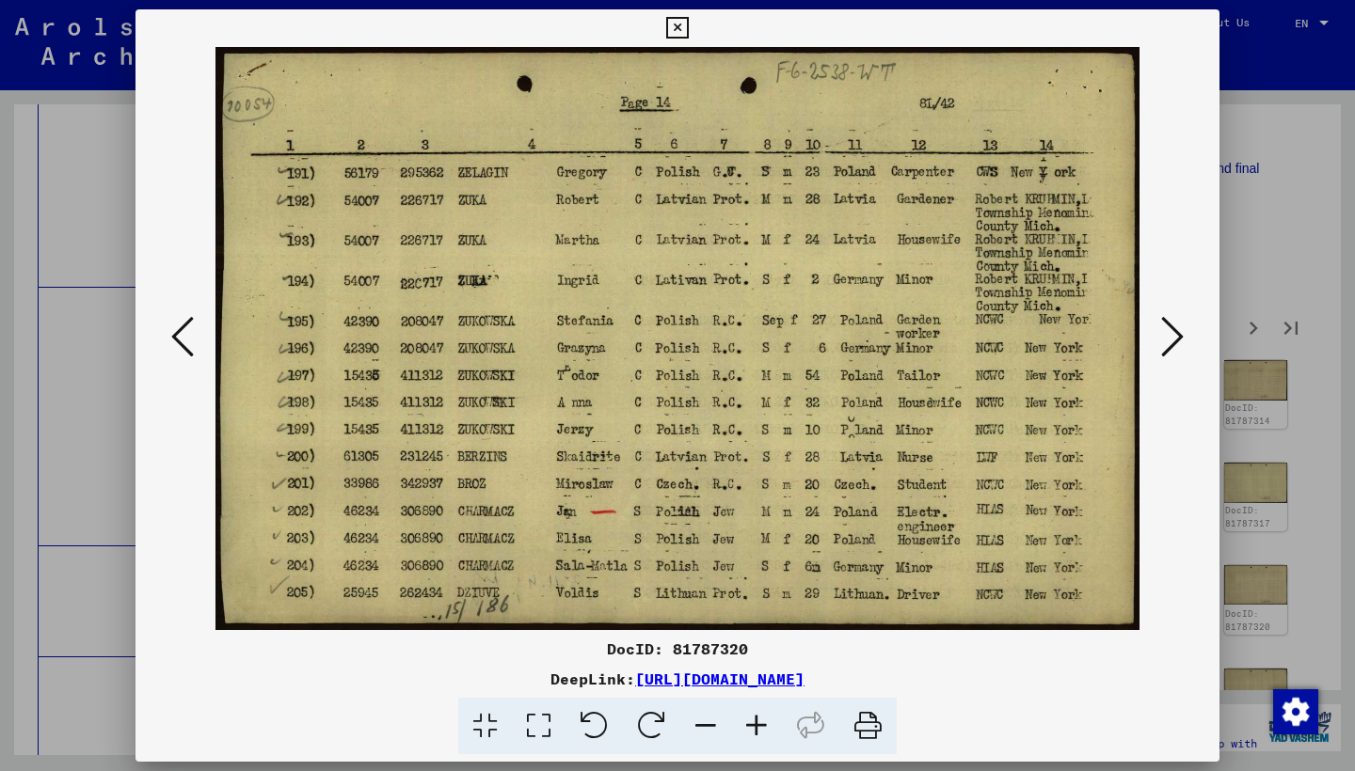
click at [1169, 319] on icon at bounding box center [1172, 336] width 23 height 45
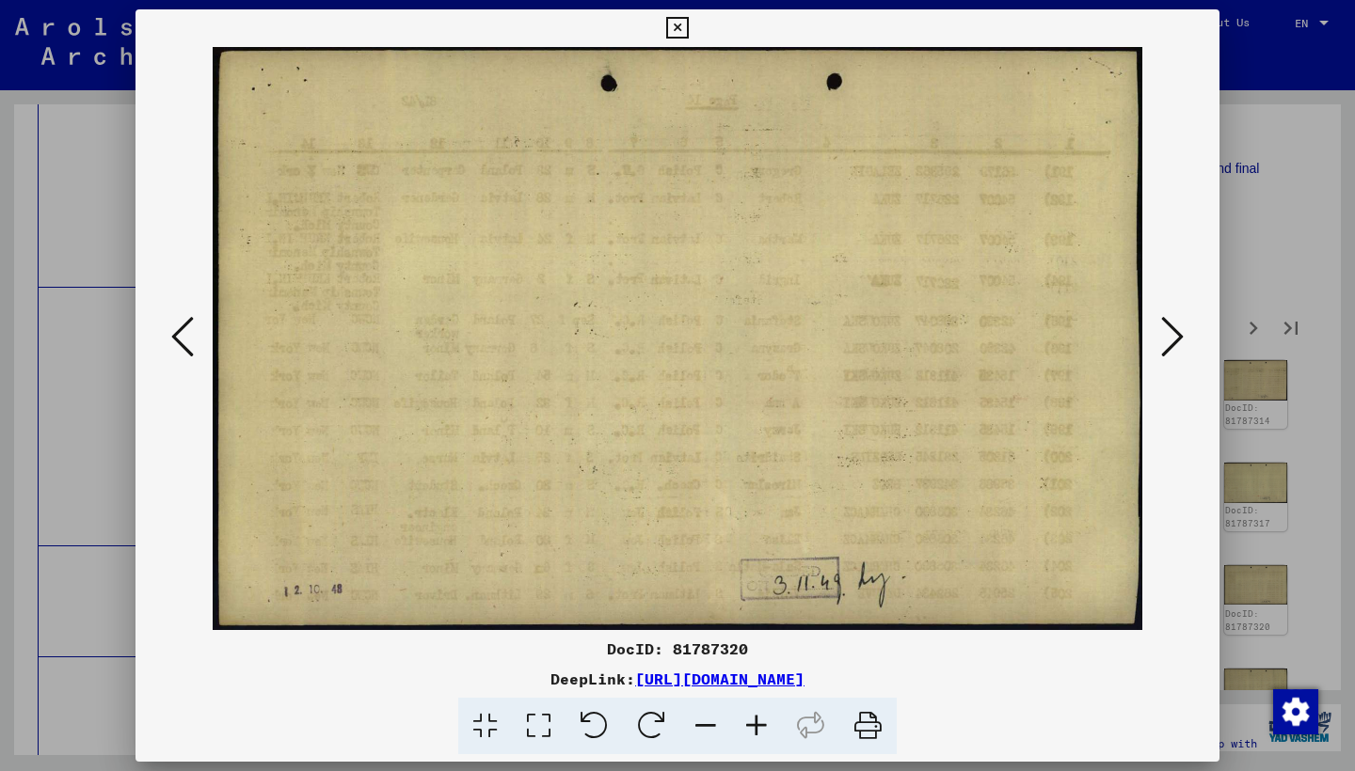
click at [1169, 319] on icon at bounding box center [1172, 336] width 23 height 45
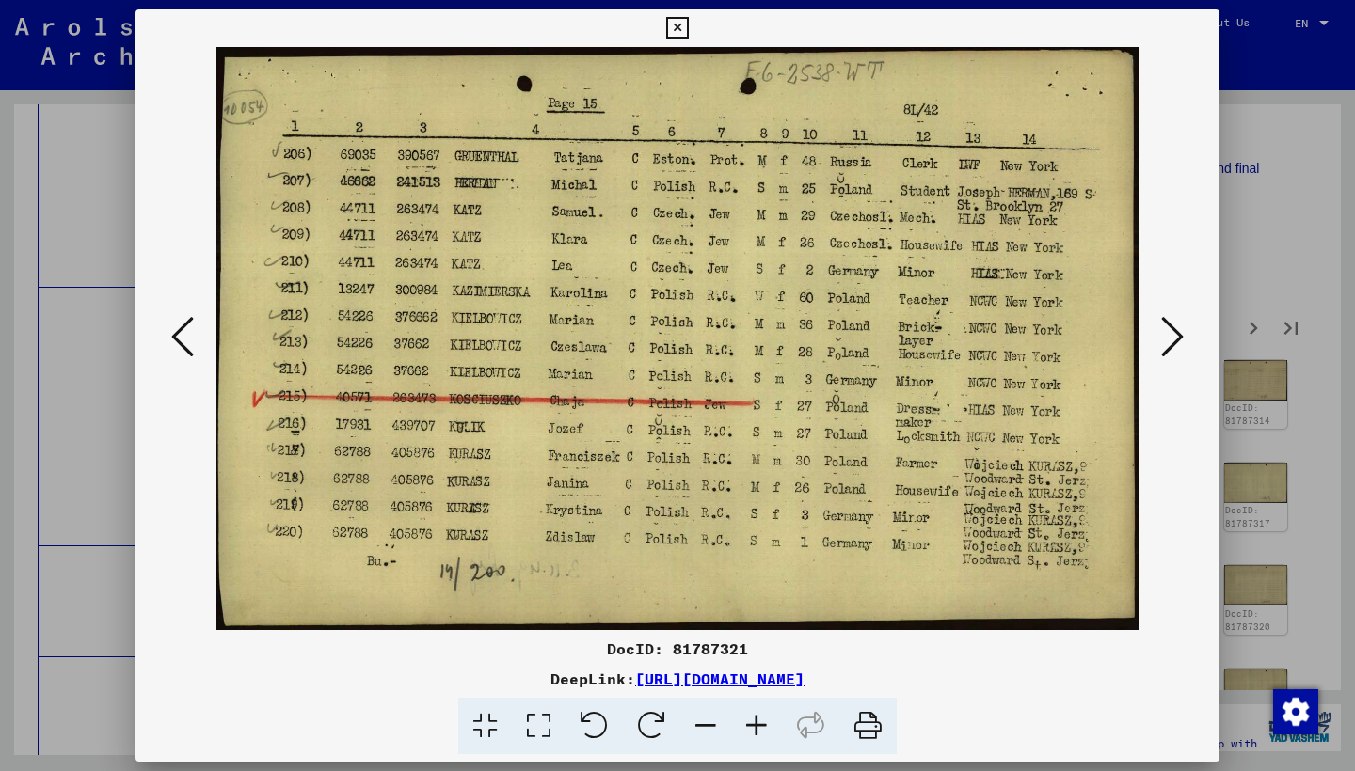
click at [1170, 316] on icon at bounding box center [1172, 336] width 23 height 45
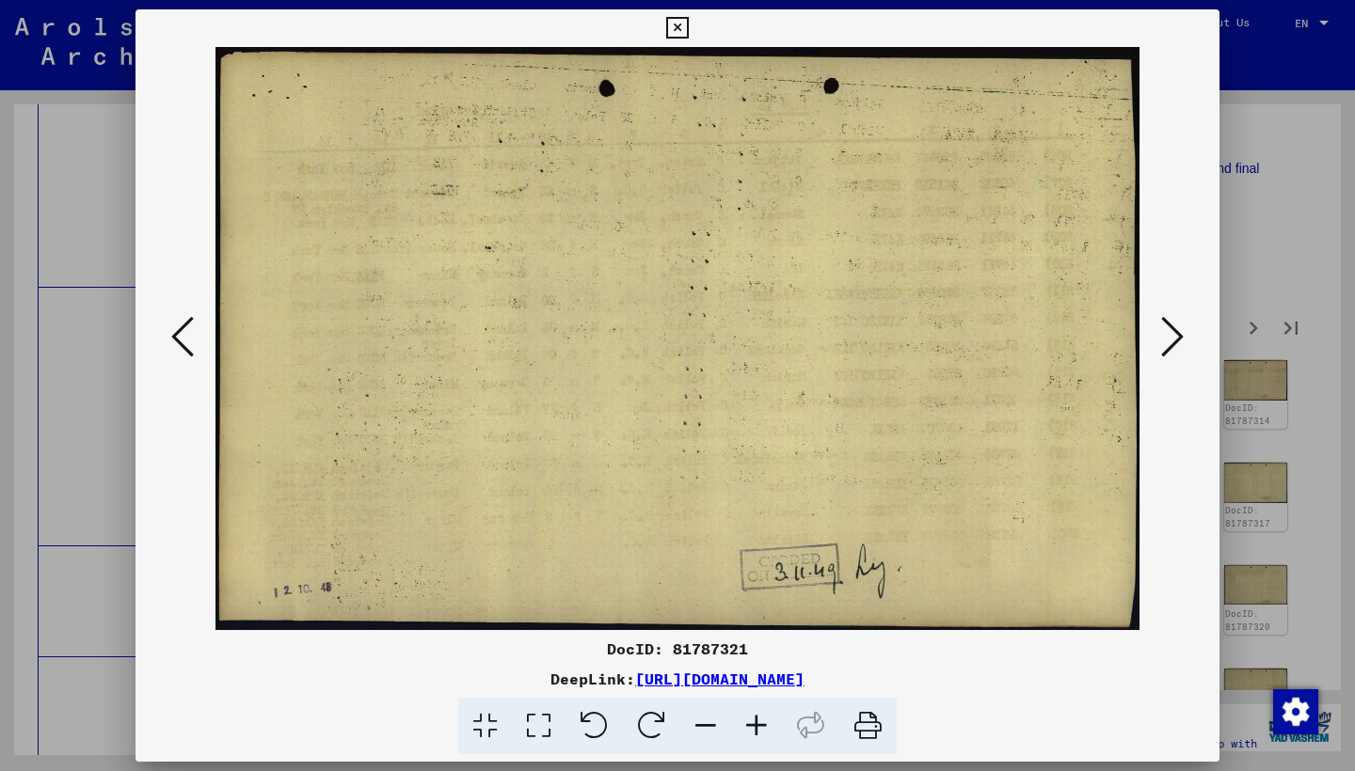
click at [1170, 316] on icon at bounding box center [1172, 336] width 23 height 45
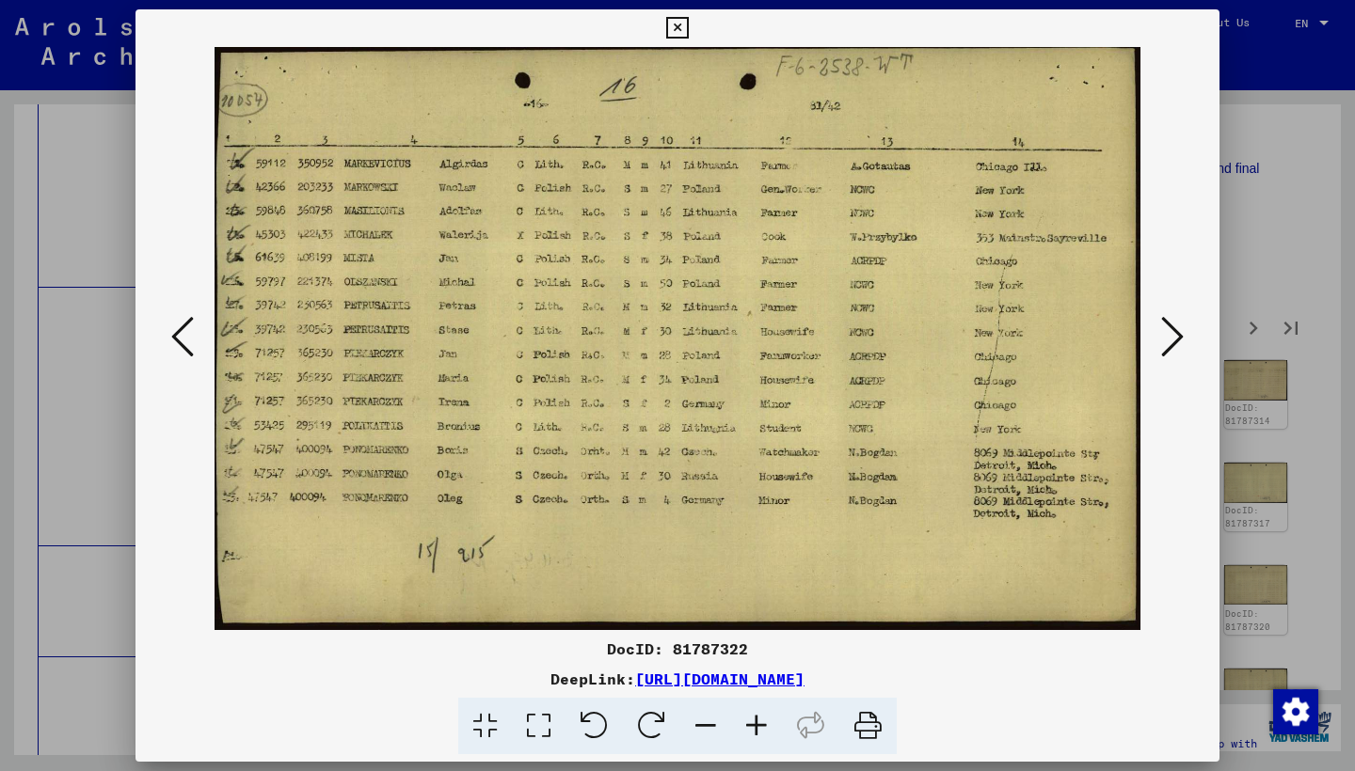
click at [1170, 316] on icon at bounding box center [1172, 336] width 23 height 45
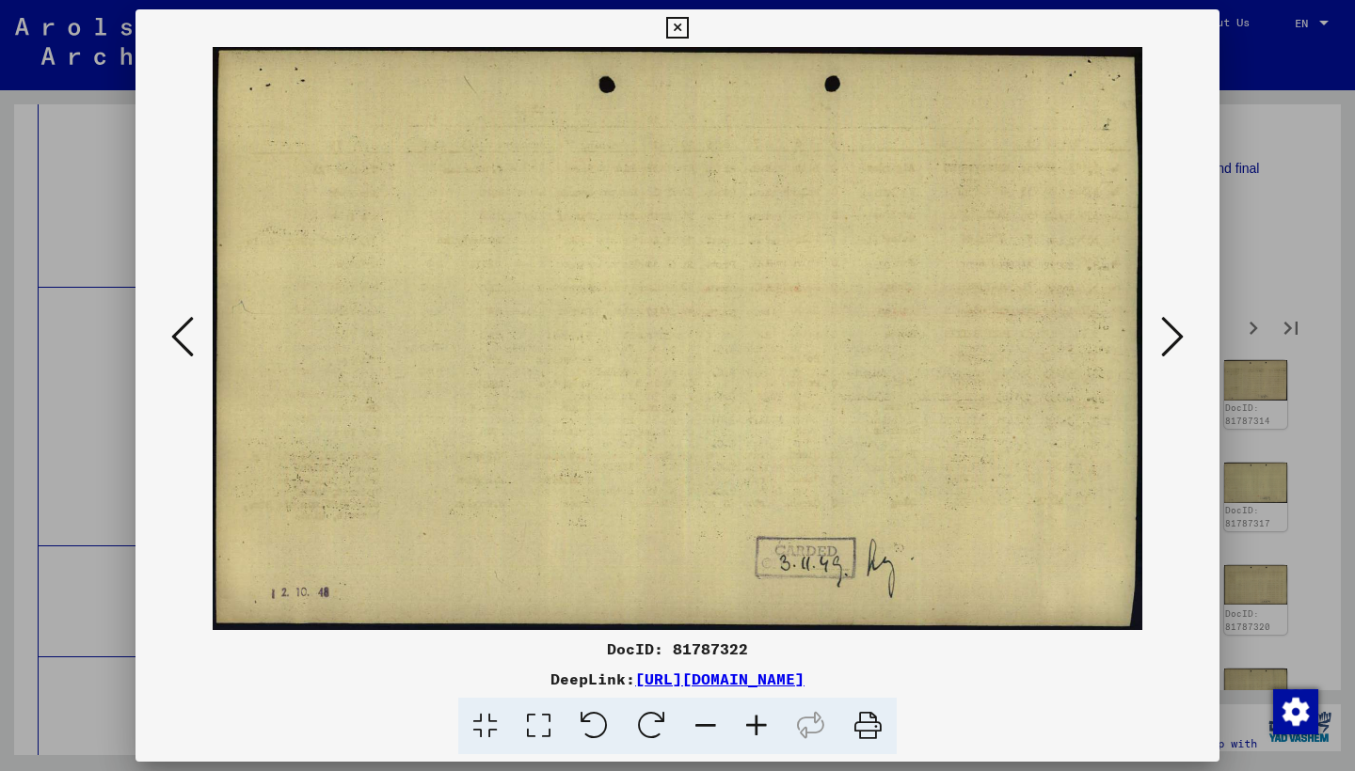
click at [1170, 316] on icon at bounding box center [1172, 336] width 23 height 45
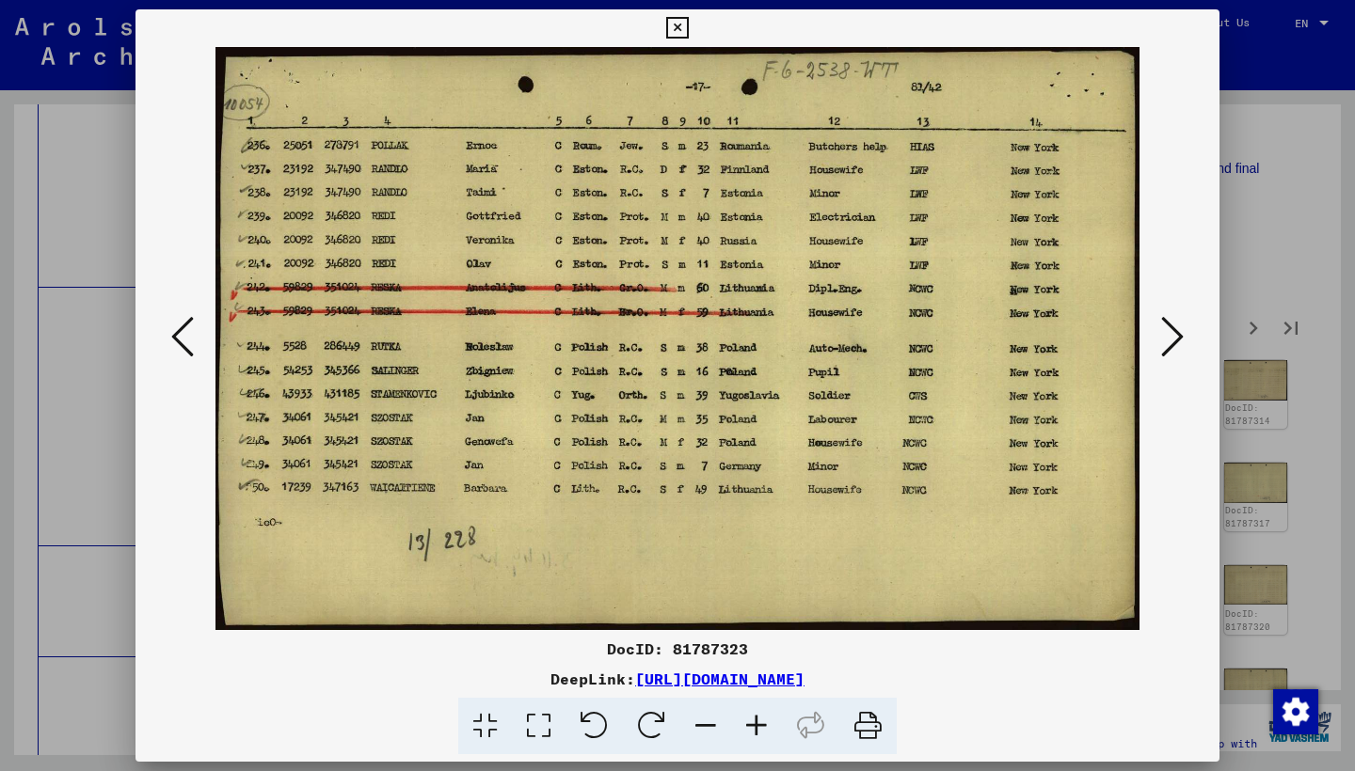
click at [1170, 316] on icon at bounding box center [1172, 336] width 23 height 45
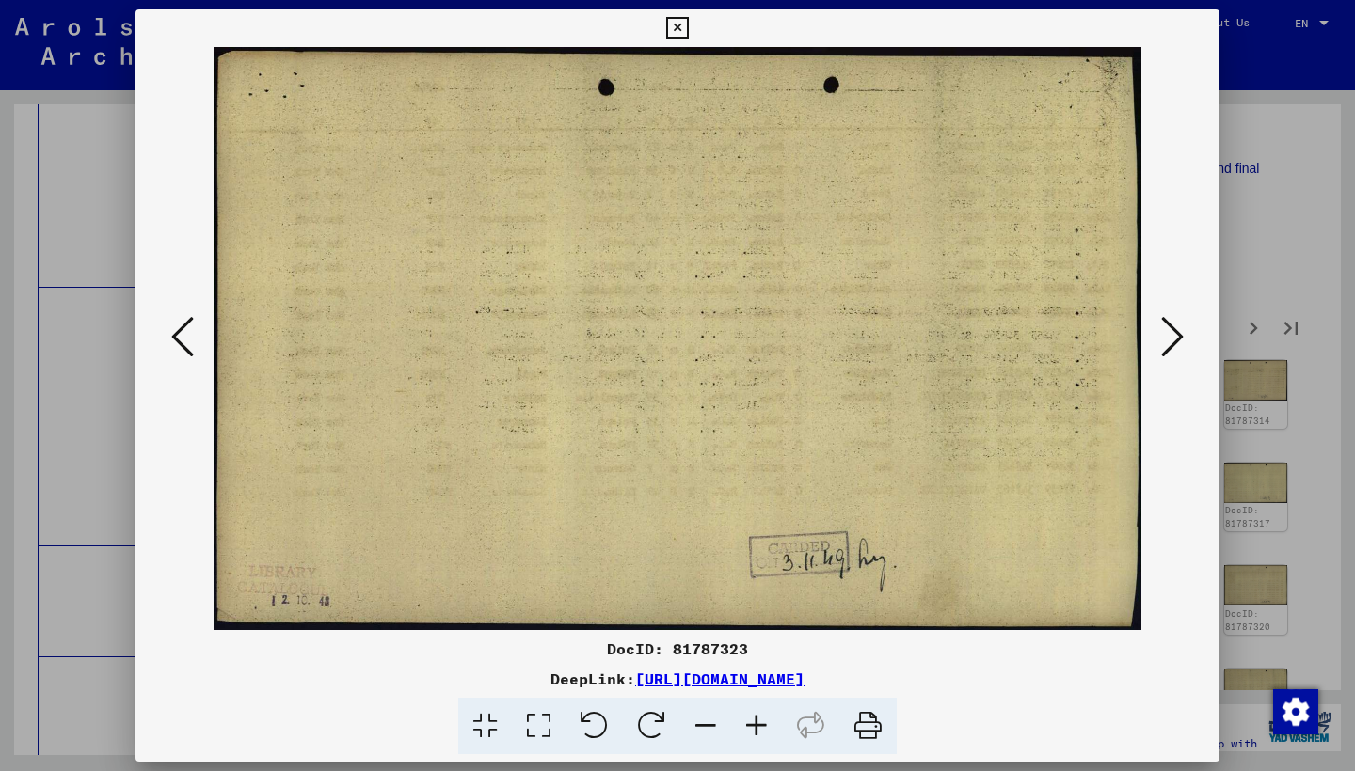
click at [1171, 316] on icon at bounding box center [1172, 336] width 23 height 45
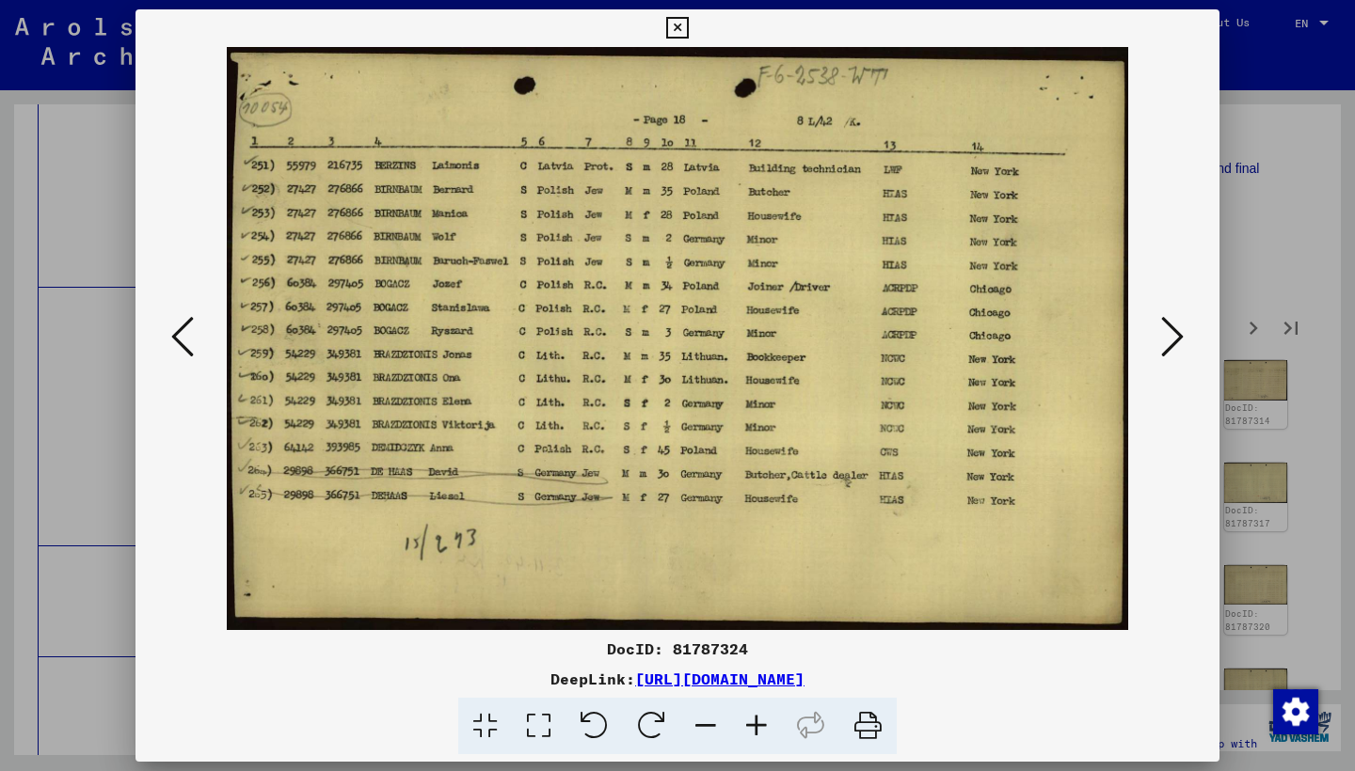
click at [1171, 316] on icon at bounding box center [1172, 336] width 23 height 45
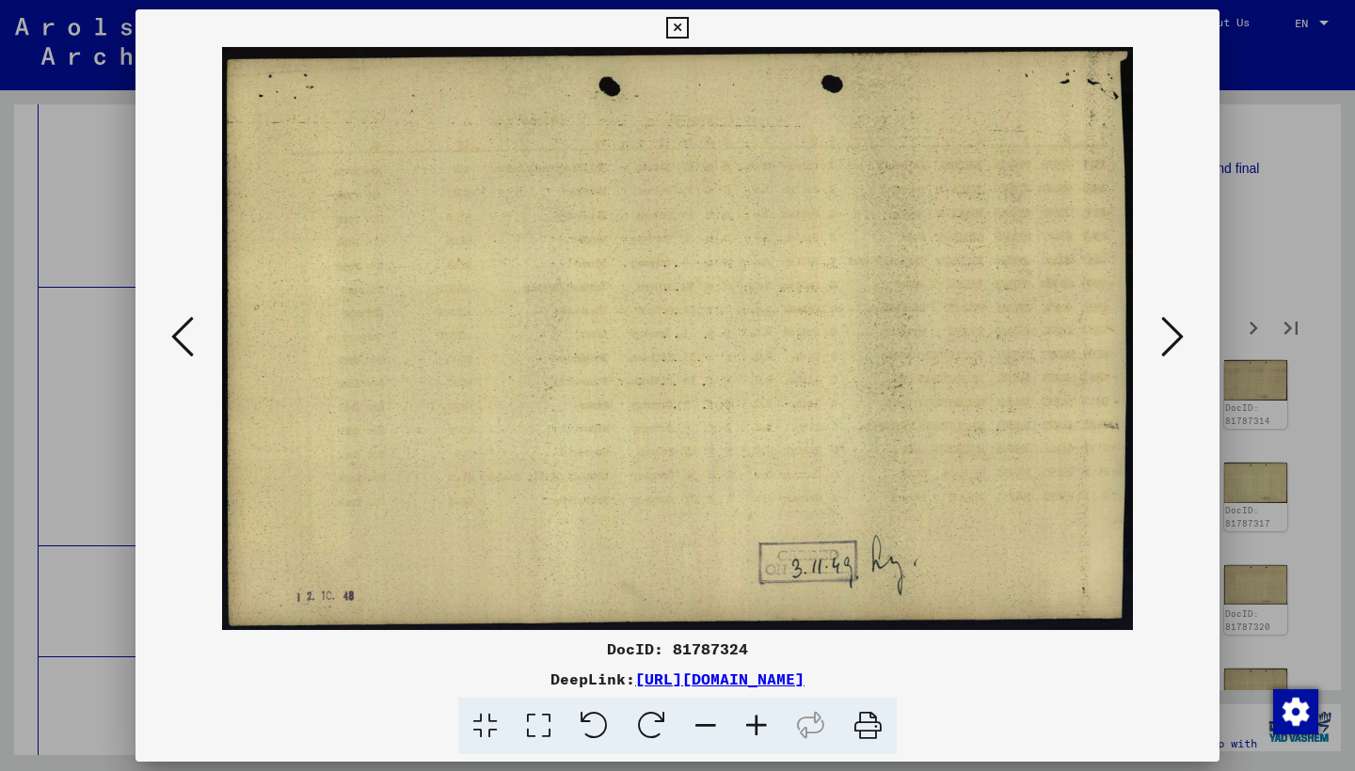
click at [1171, 316] on icon at bounding box center [1172, 336] width 23 height 45
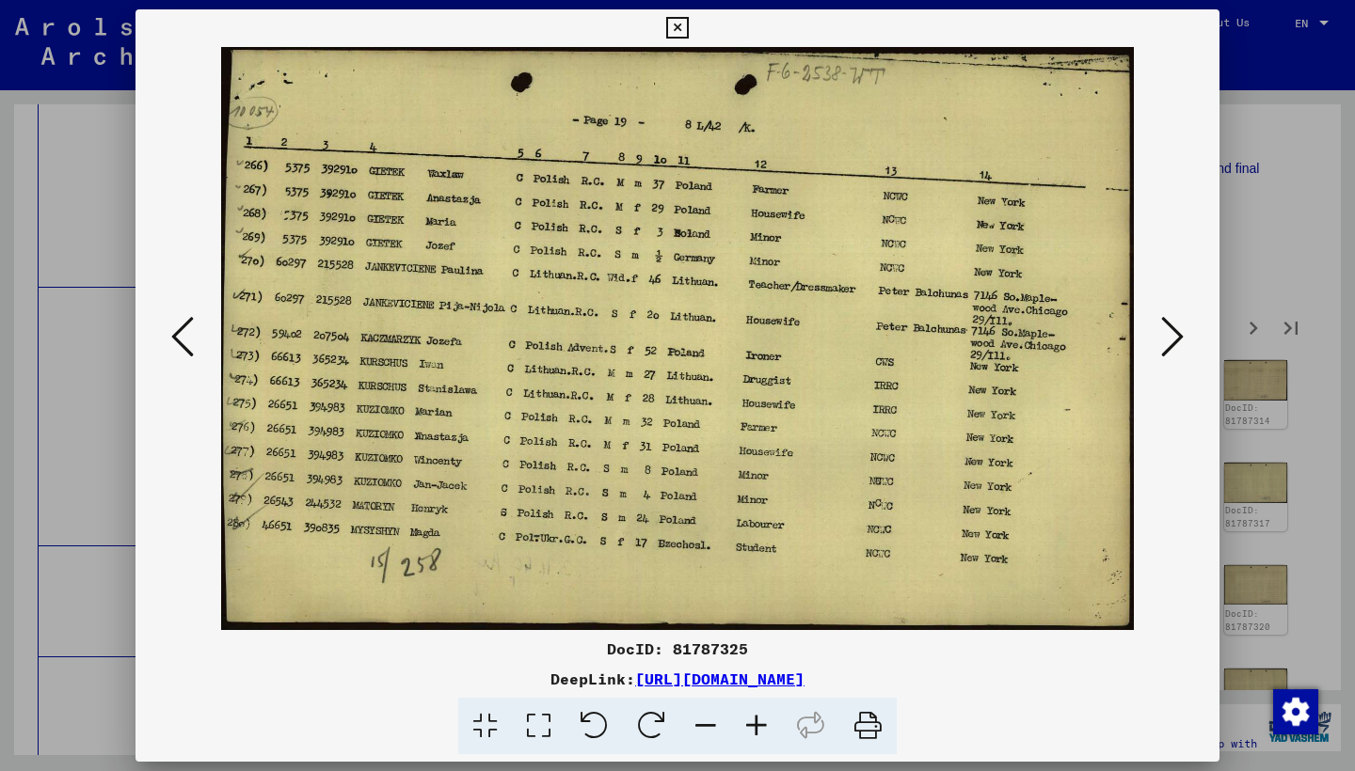
click at [1171, 315] on icon at bounding box center [1172, 336] width 23 height 45
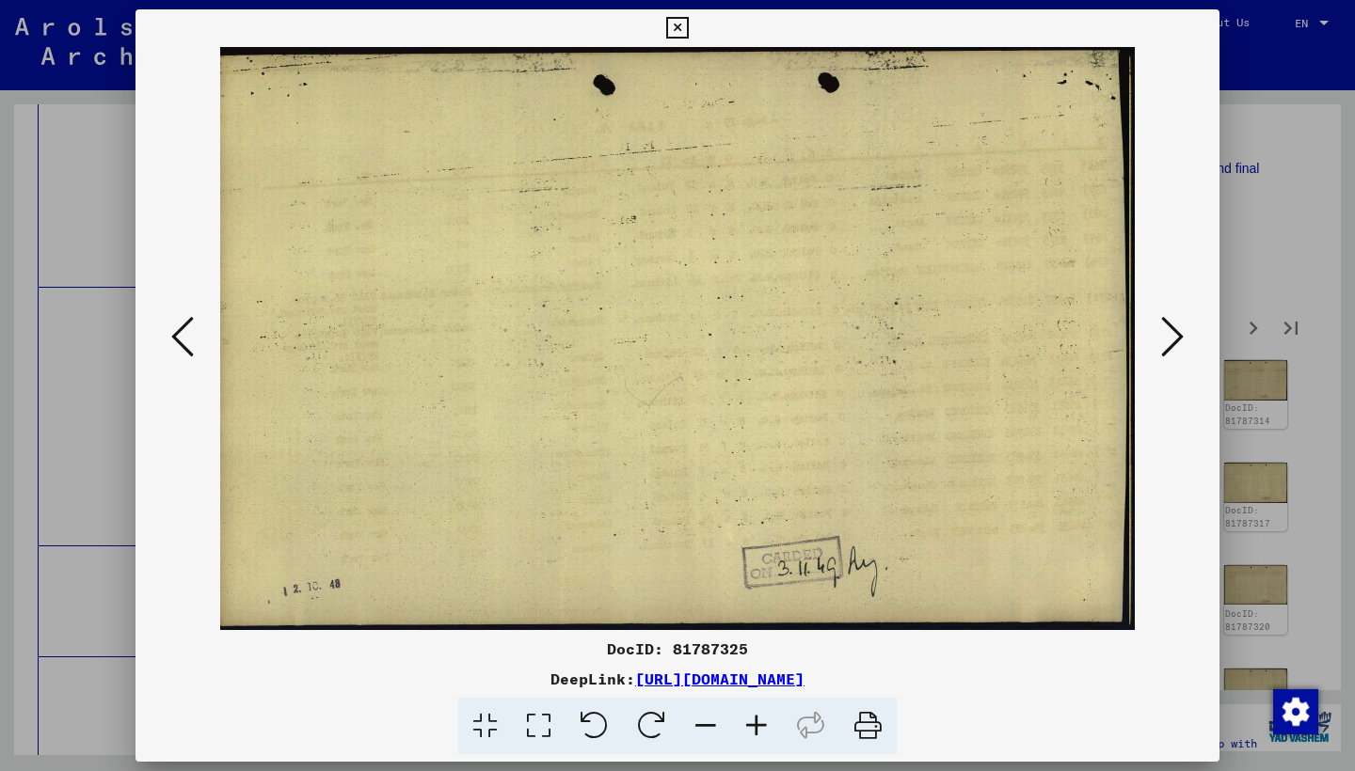
click at [1171, 315] on icon at bounding box center [1172, 336] width 23 height 45
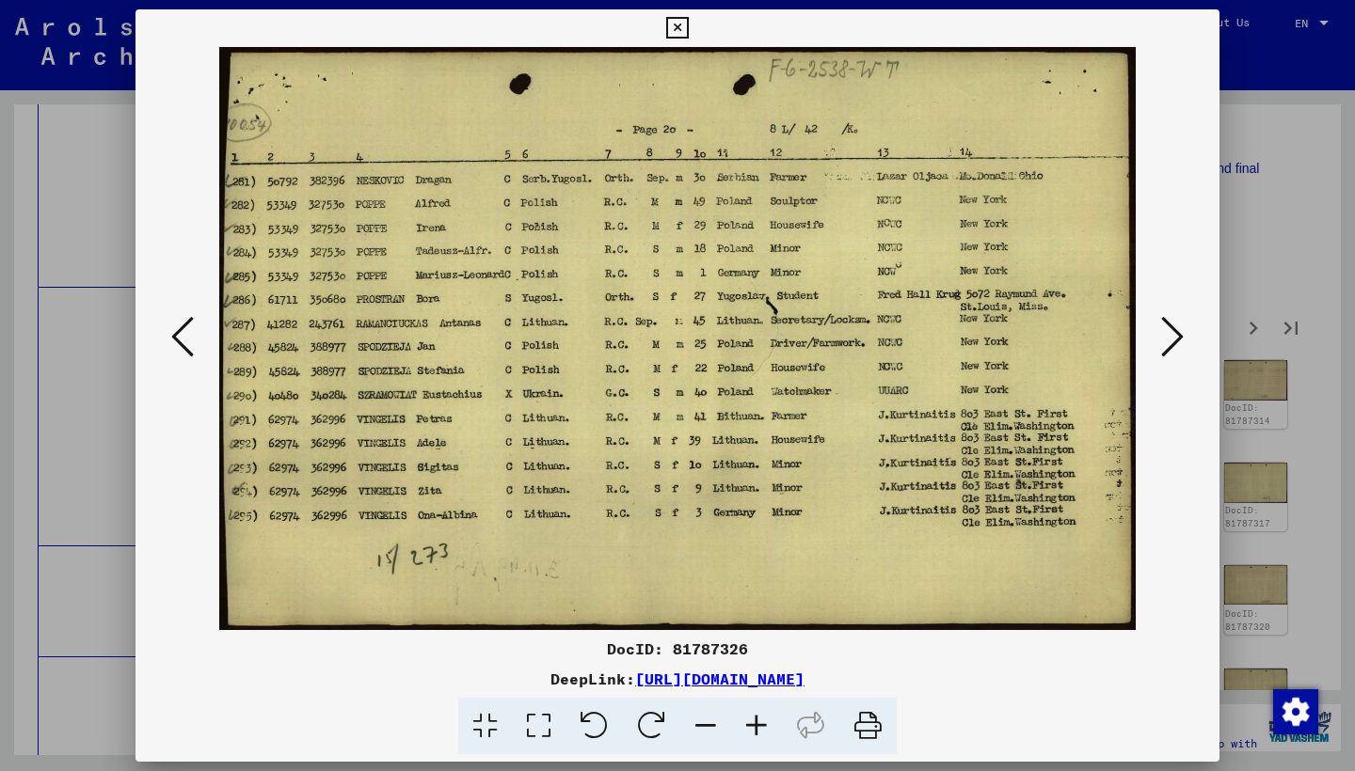
click at [1172, 315] on icon at bounding box center [1172, 336] width 23 height 45
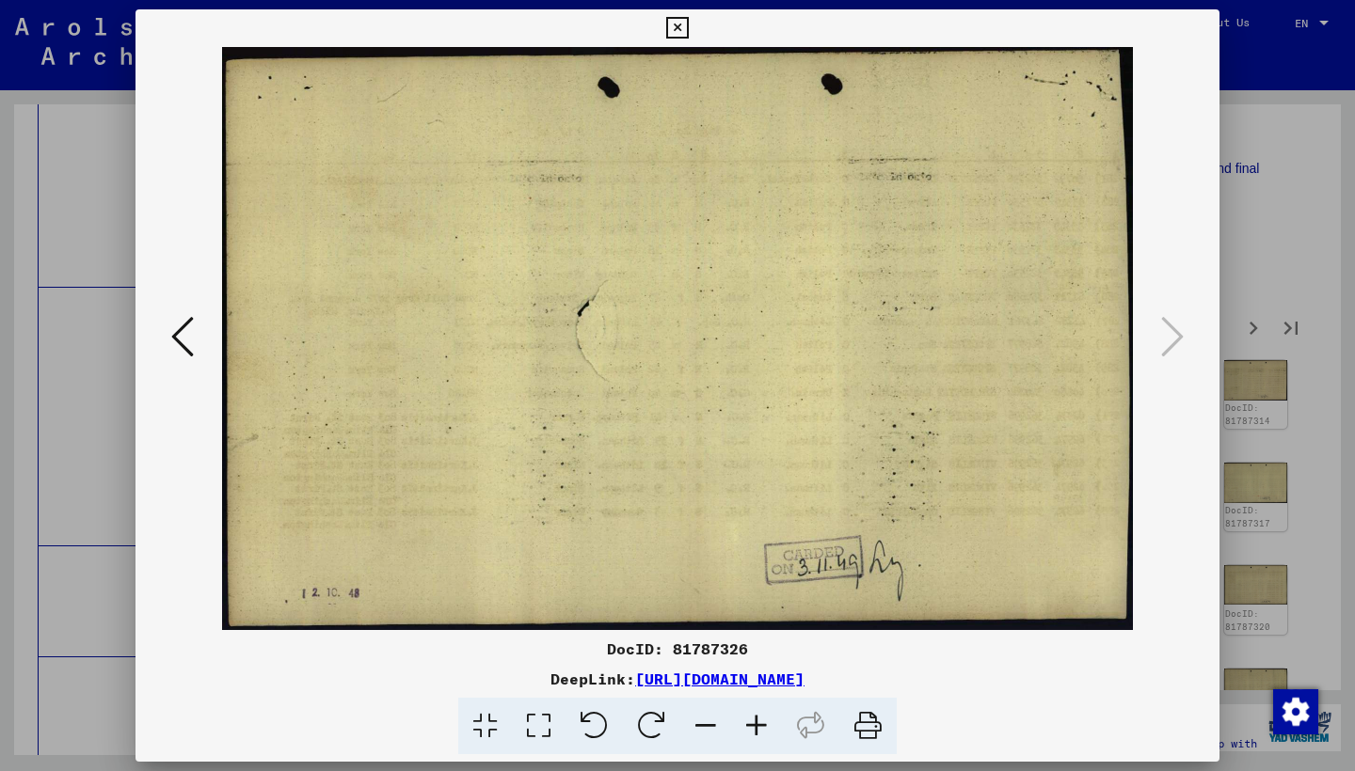
click at [688, 21] on icon at bounding box center [677, 28] width 22 height 23
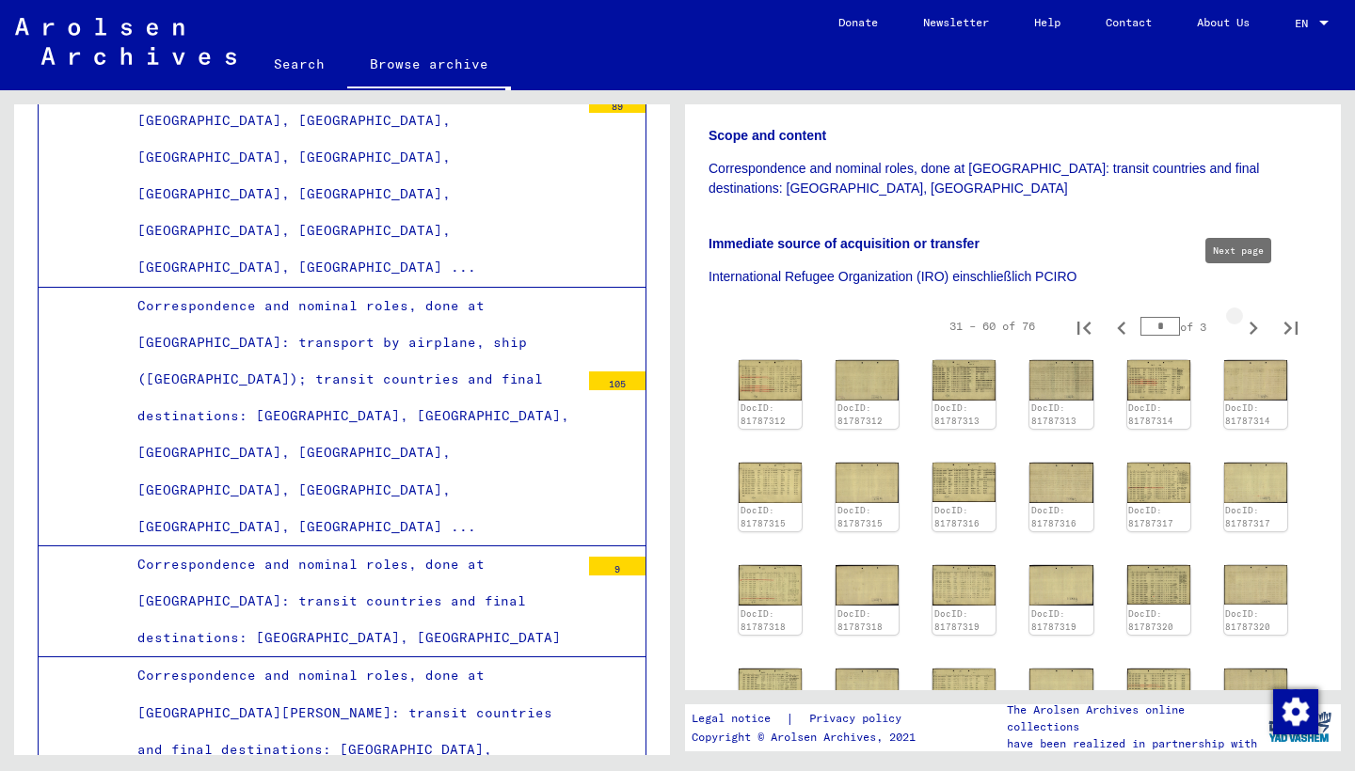
click at [1243, 315] on icon "Next page" at bounding box center [1253, 328] width 26 height 26
type input "*"
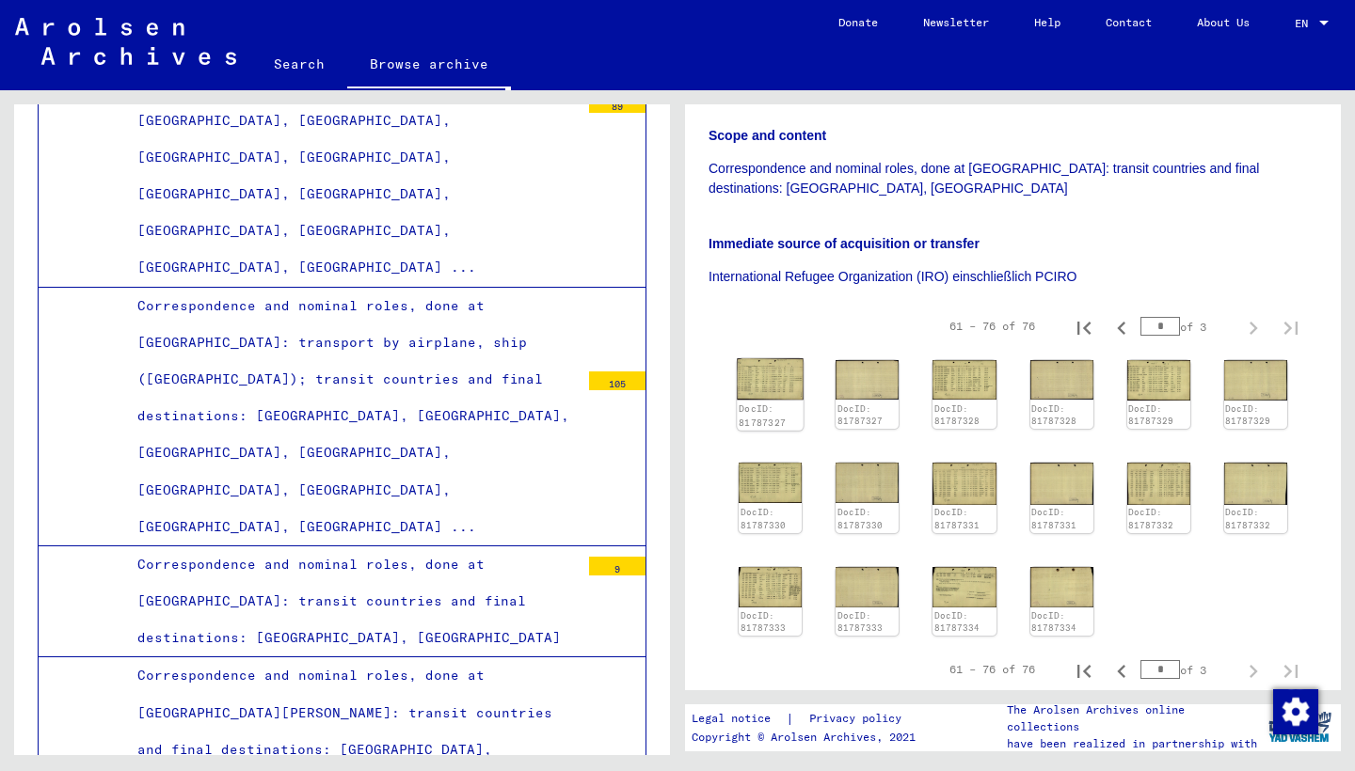
click at [794, 358] on img at bounding box center [770, 378] width 67 height 41
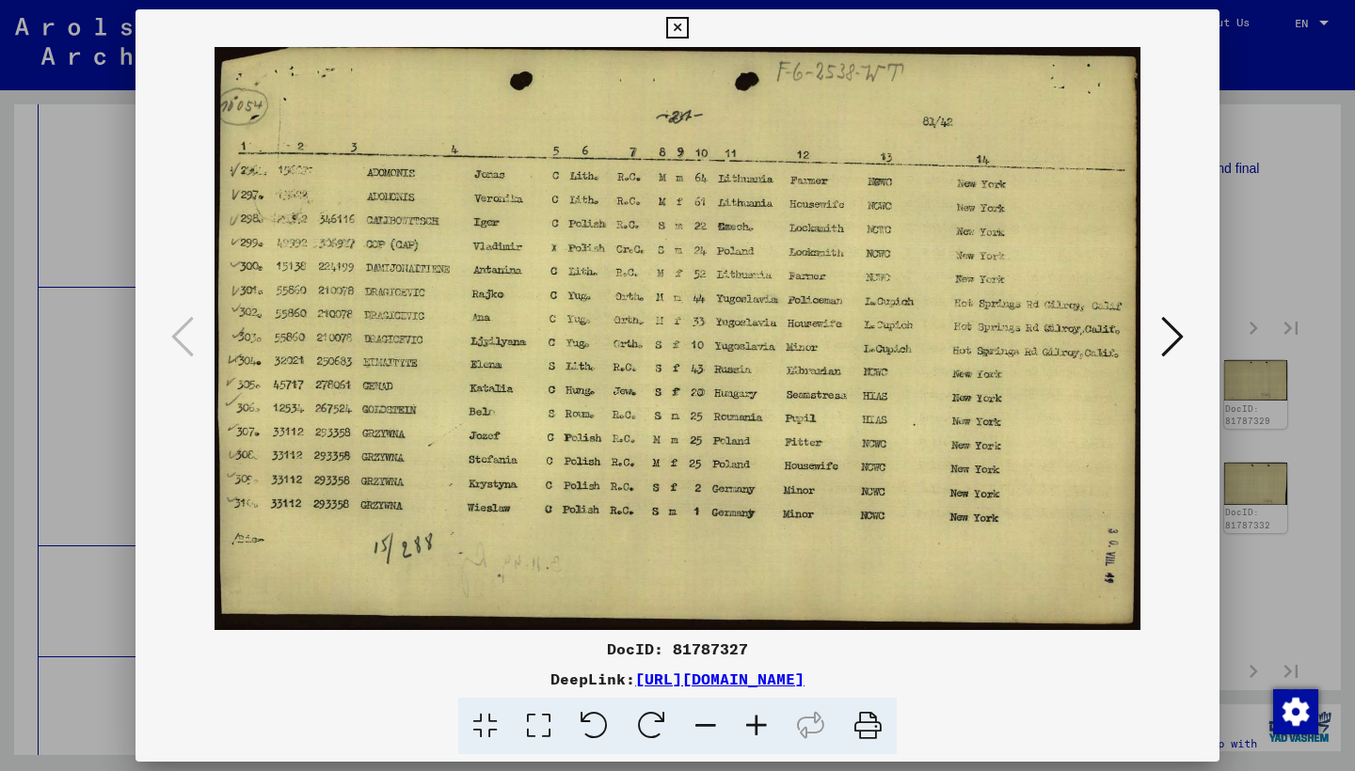
click at [1162, 337] on icon at bounding box center [1172, 336] width 23 height 45
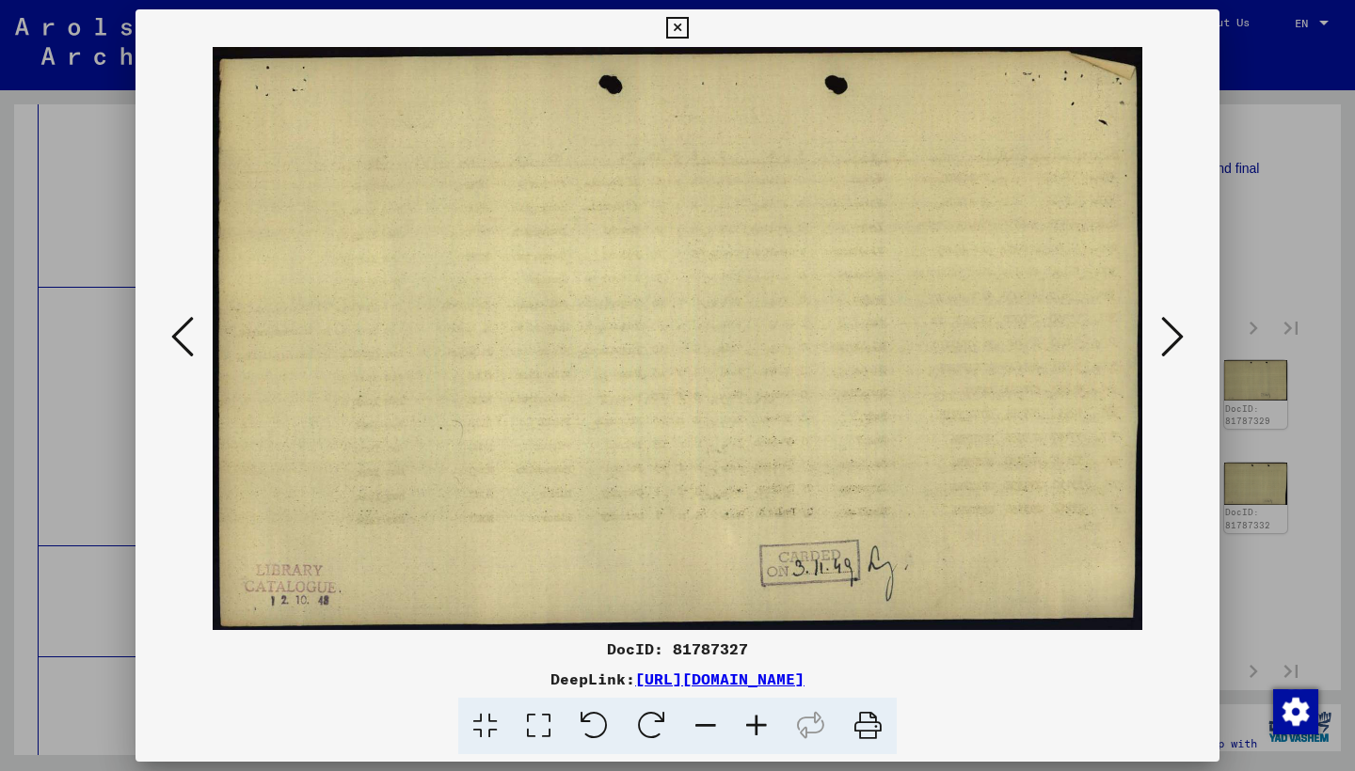
click at [1162, 337] on icon at bounding box center [1172, 336] width 23 height 45
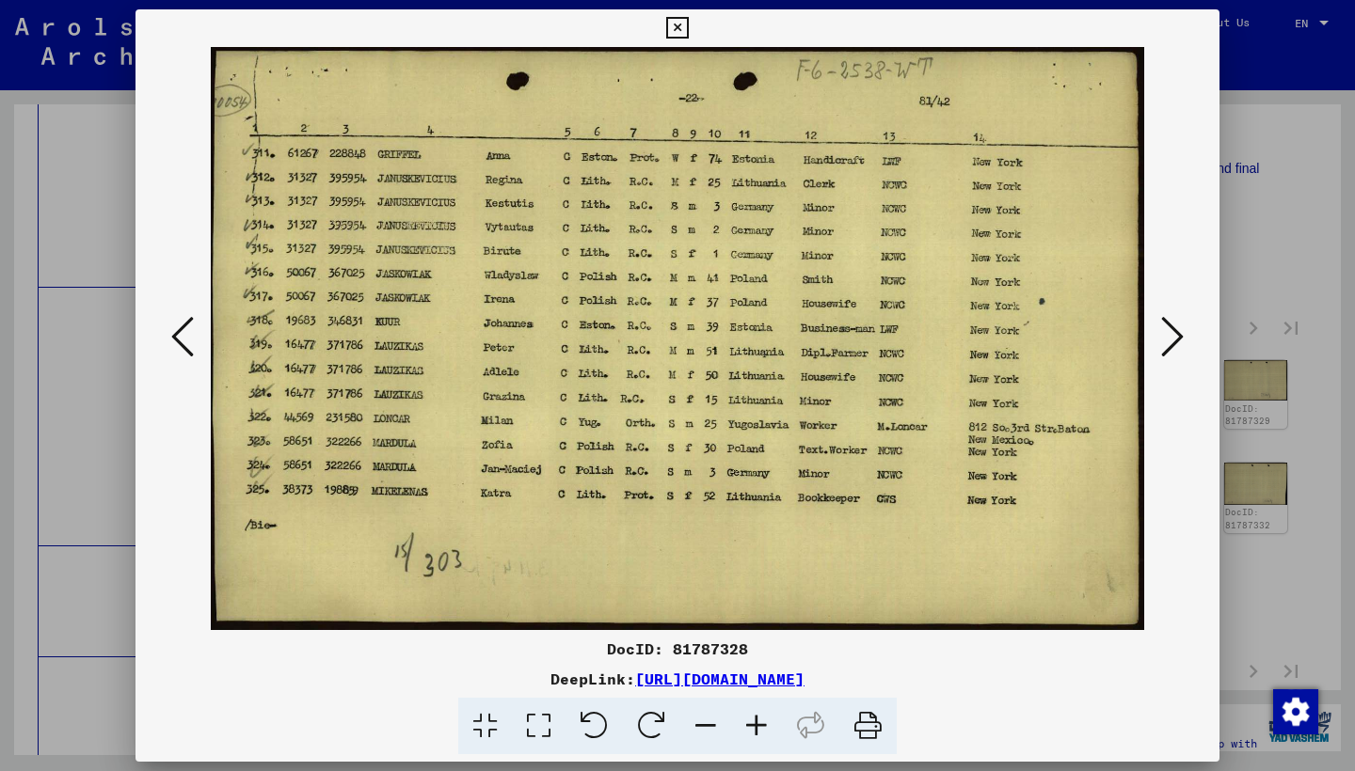
click at [1161, 337] on icon at bounding box center [1172, 336] width 23 height 45
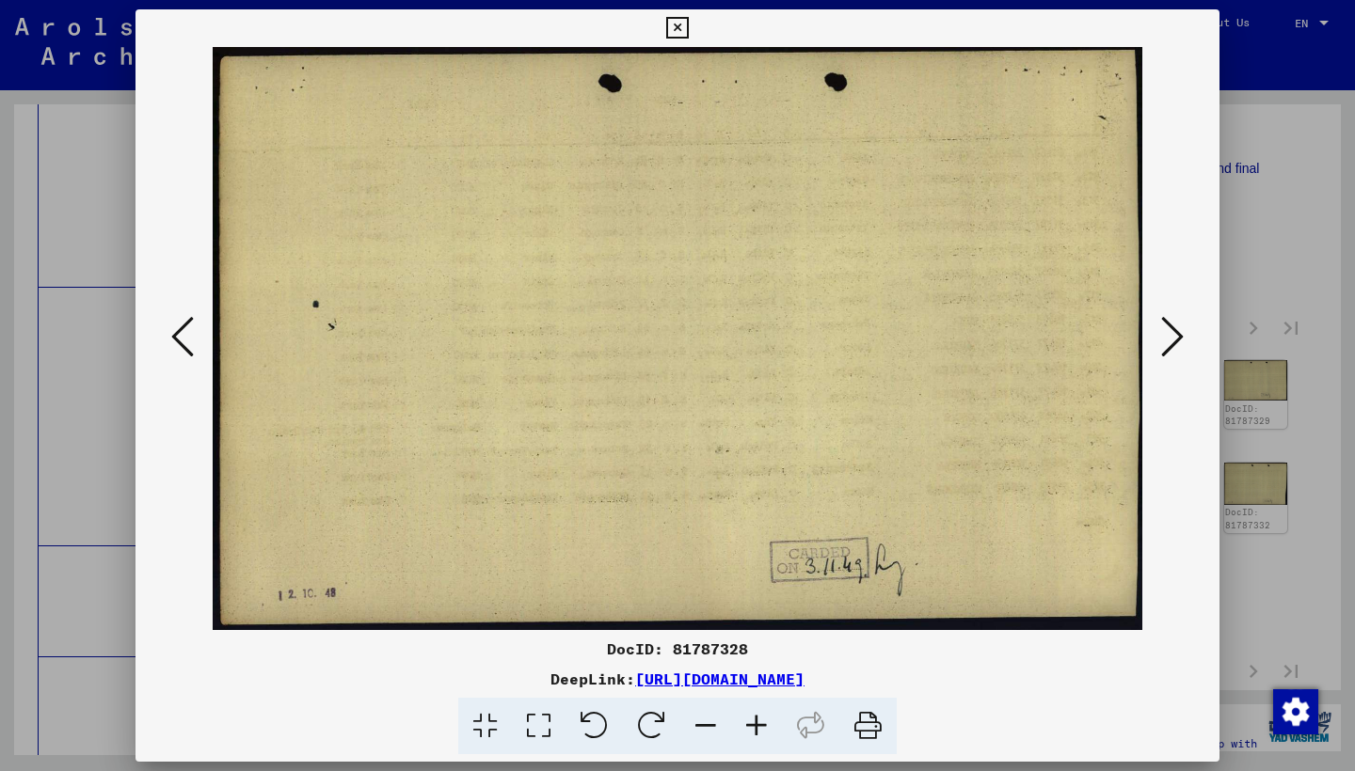
click at [1161, 337] on icon at bounding box center [1172, 336] width 23 height 45
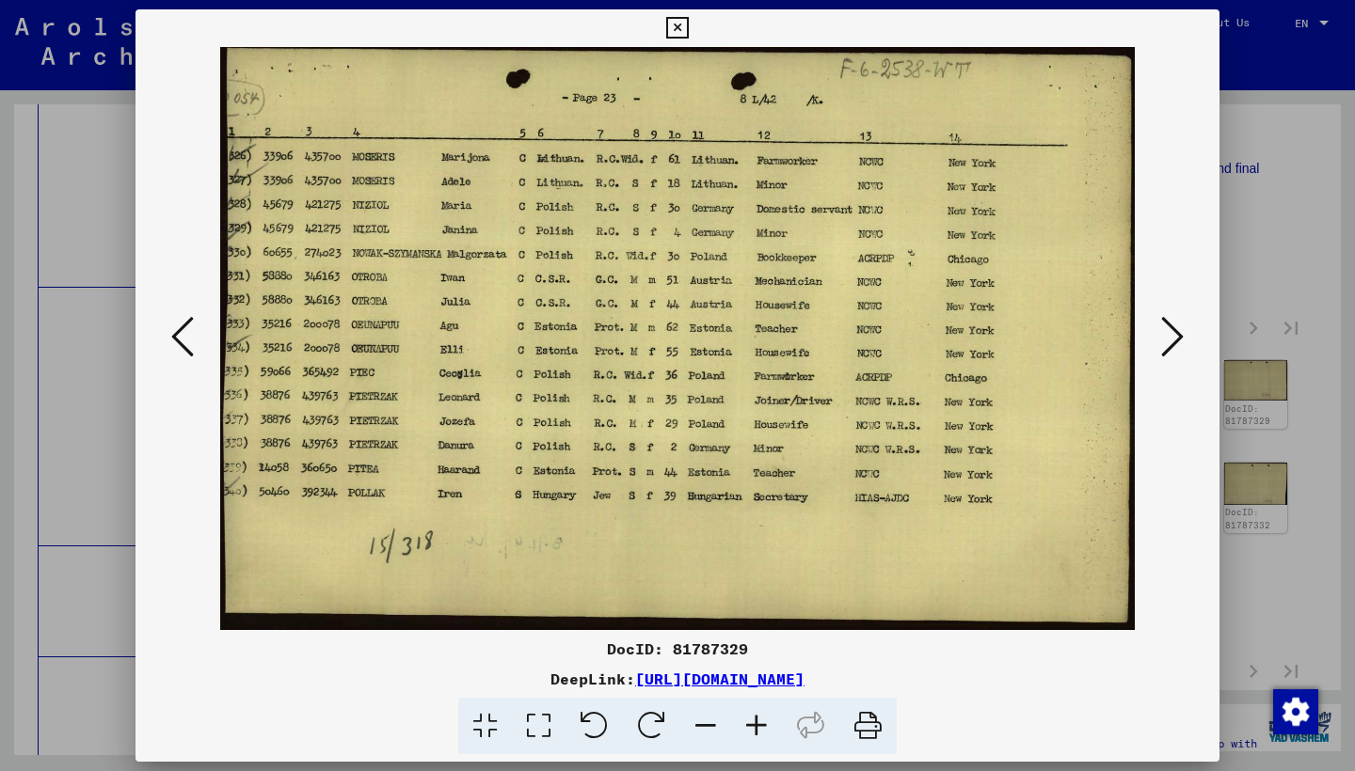
click at [1160, 336] on button at bounding box center [1172, 338] width 34 height 54
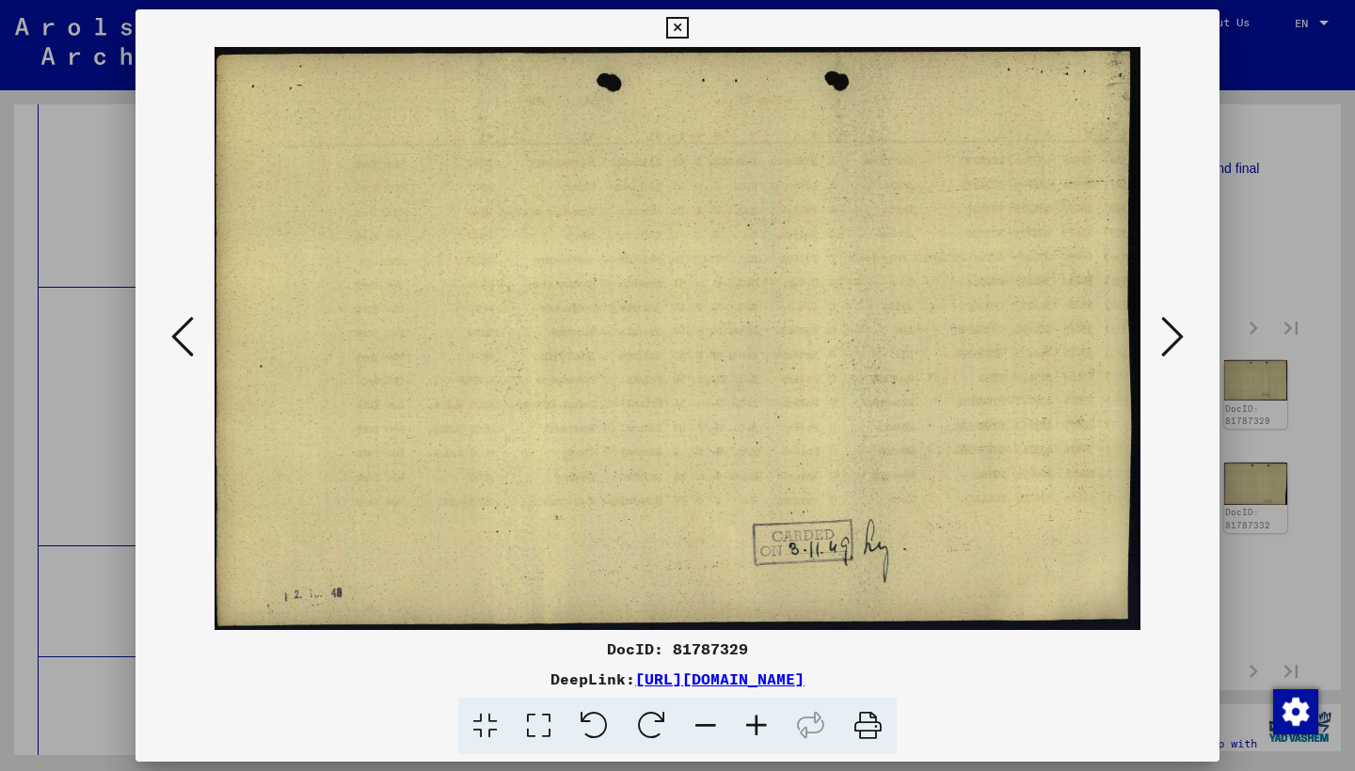
click at [1160, 338] on button at bounding box center [1172, 338] width 34 height 54
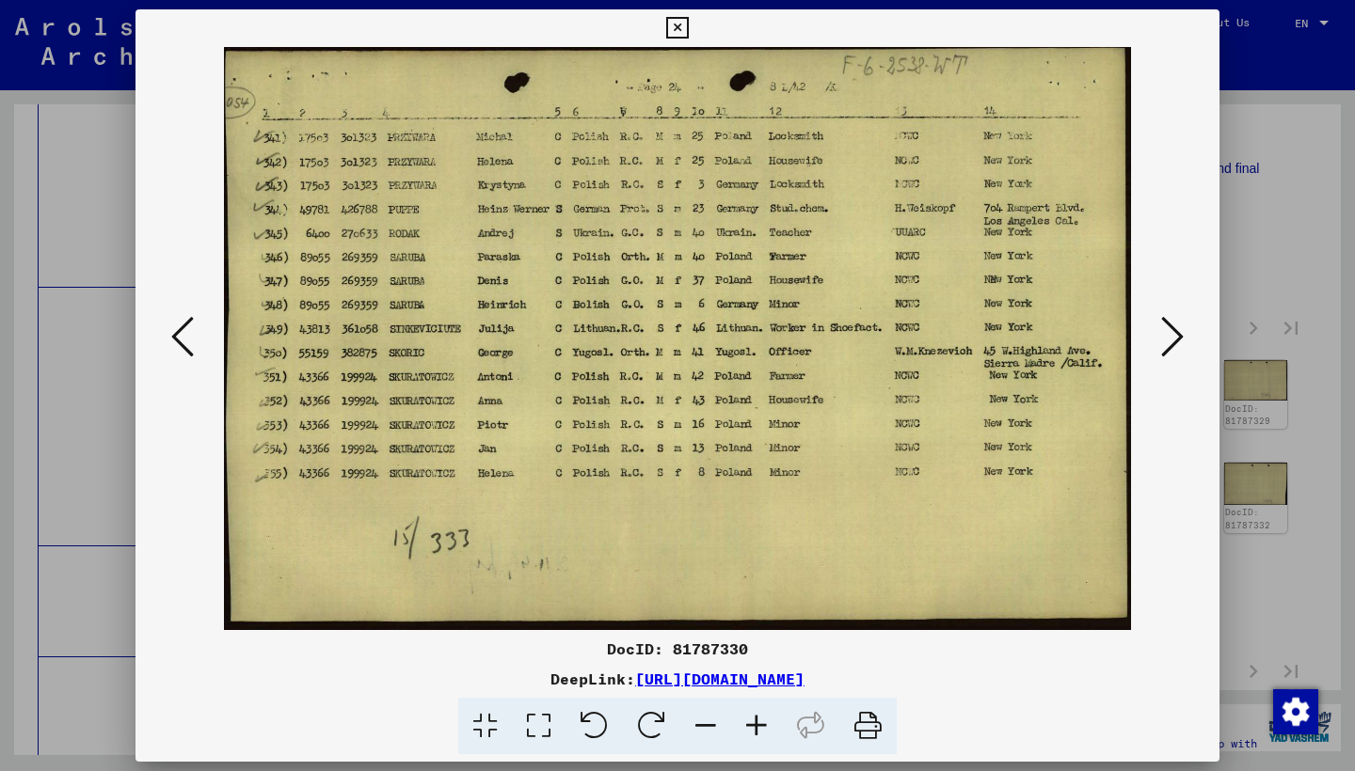
click at [1163, 333] on icon at bounding box center [1172, 336] width 23 height 45
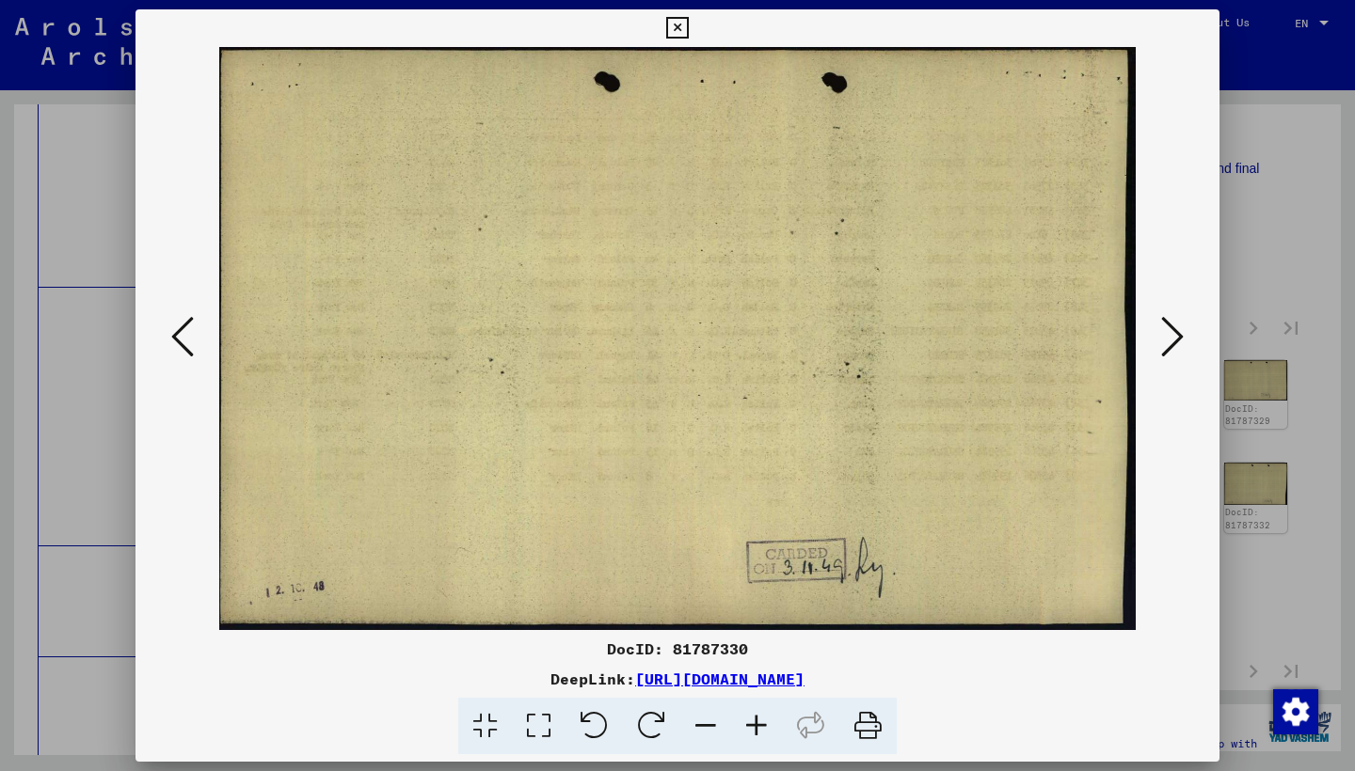
click at [1164, 334] on icon at bounding box center [1172, 336] width 23 height 45
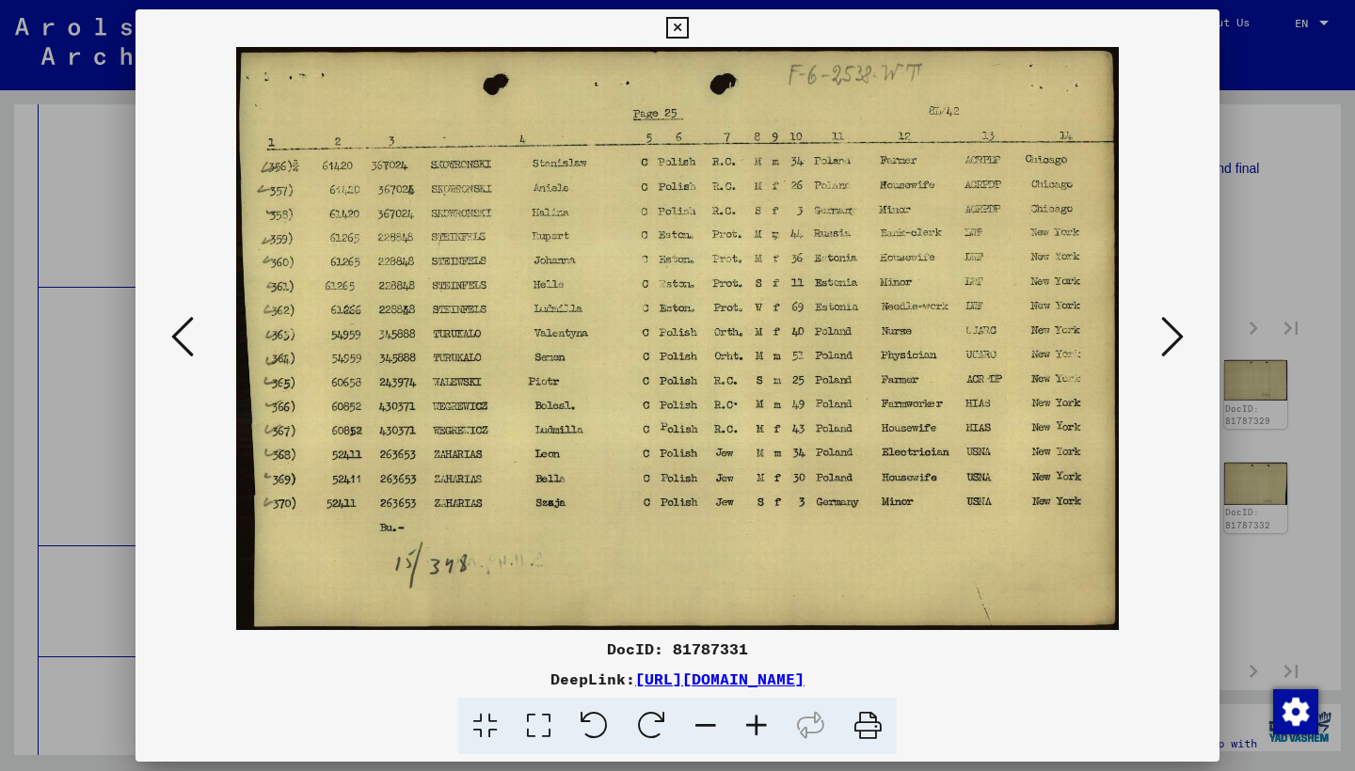
click at [1164, 334] on icon at bounding box center [1172, 336] width 23 height 45
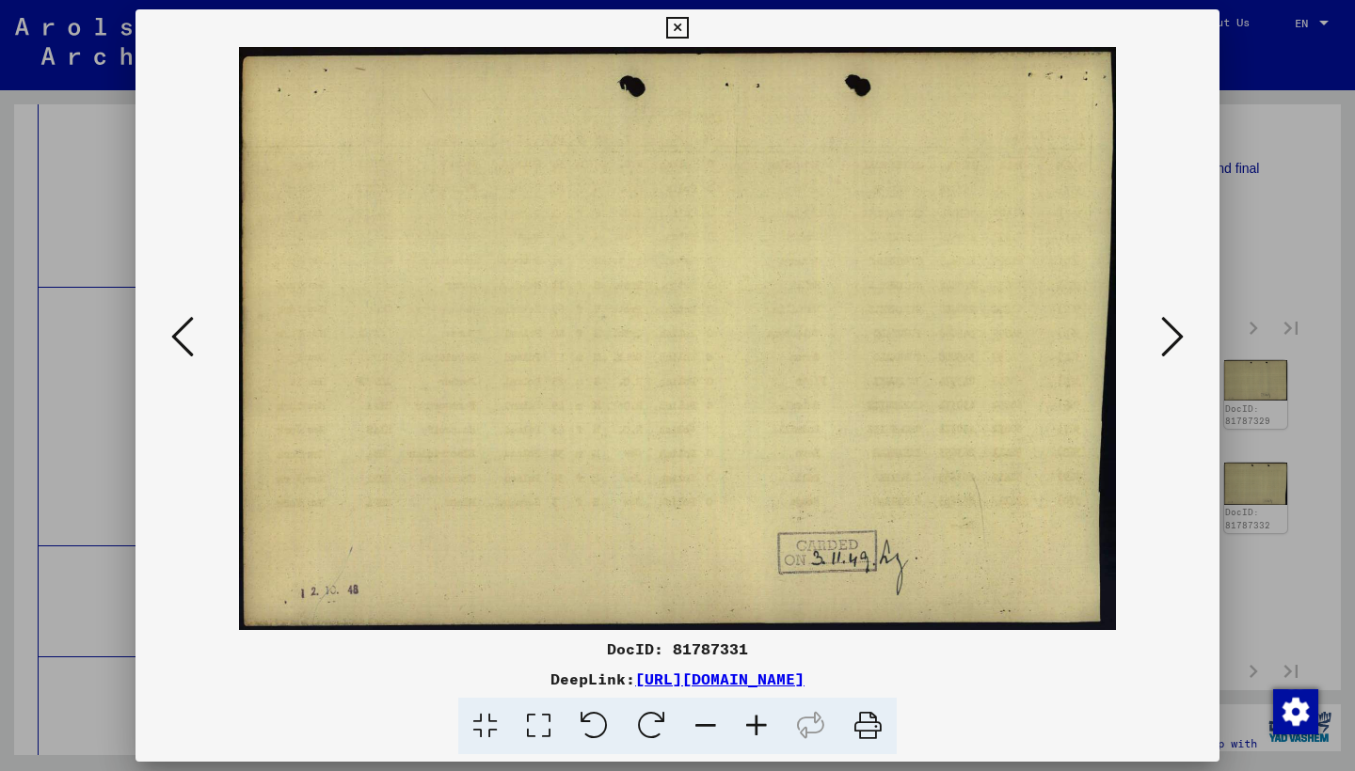
click at [1165, 333] on icon at bounding box center [1172, 336] width 23 height 45
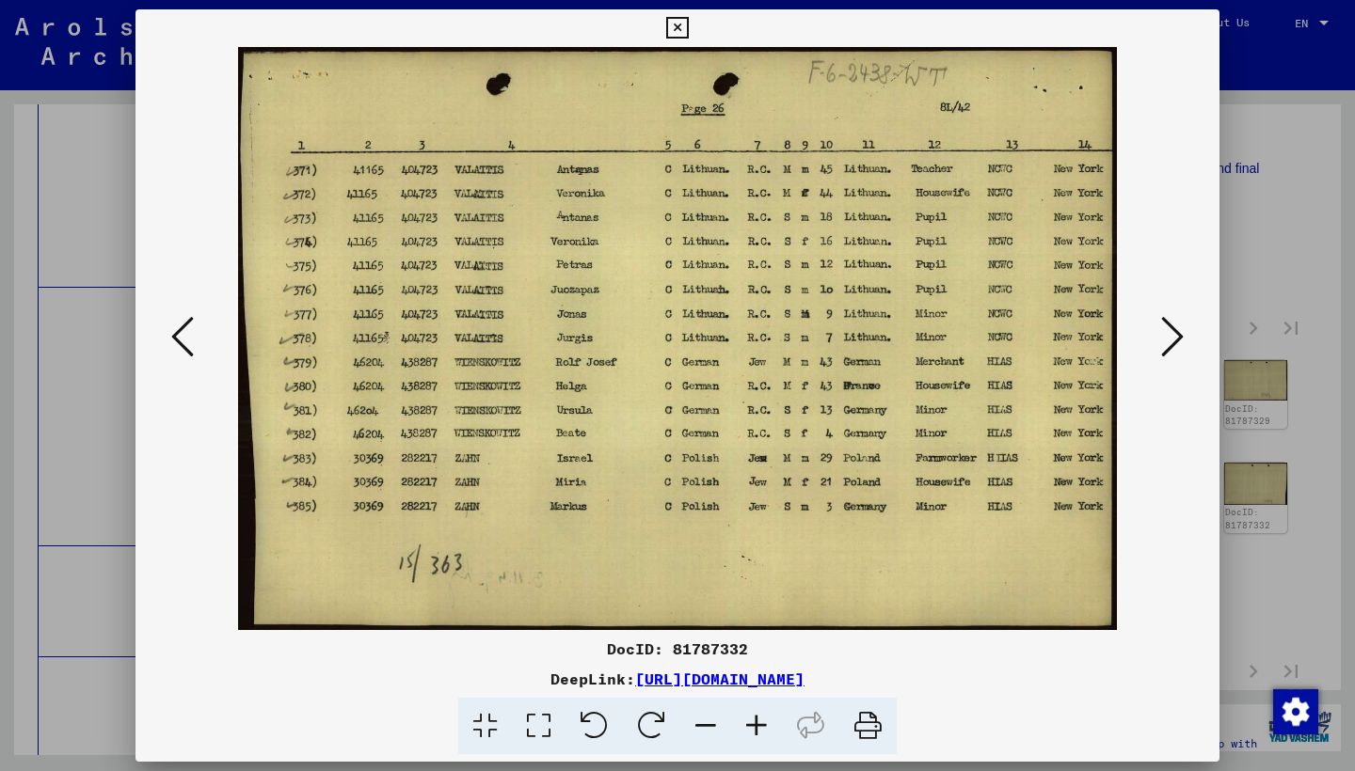
click at [1165, 333] on icon at bounding box center [1172, 336] width 23 height 45
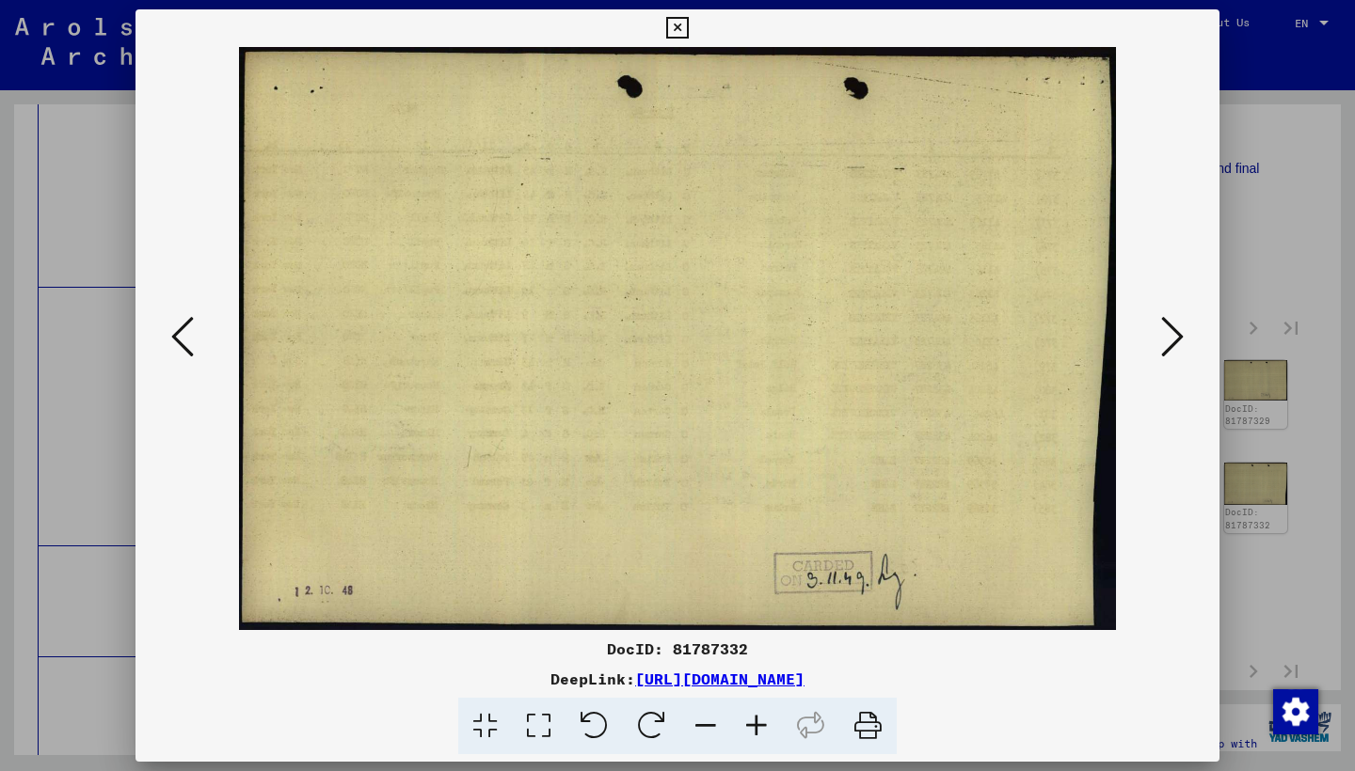
click at [1165, 333] on icon at bounding box center [1172, 336] width 23 height 45
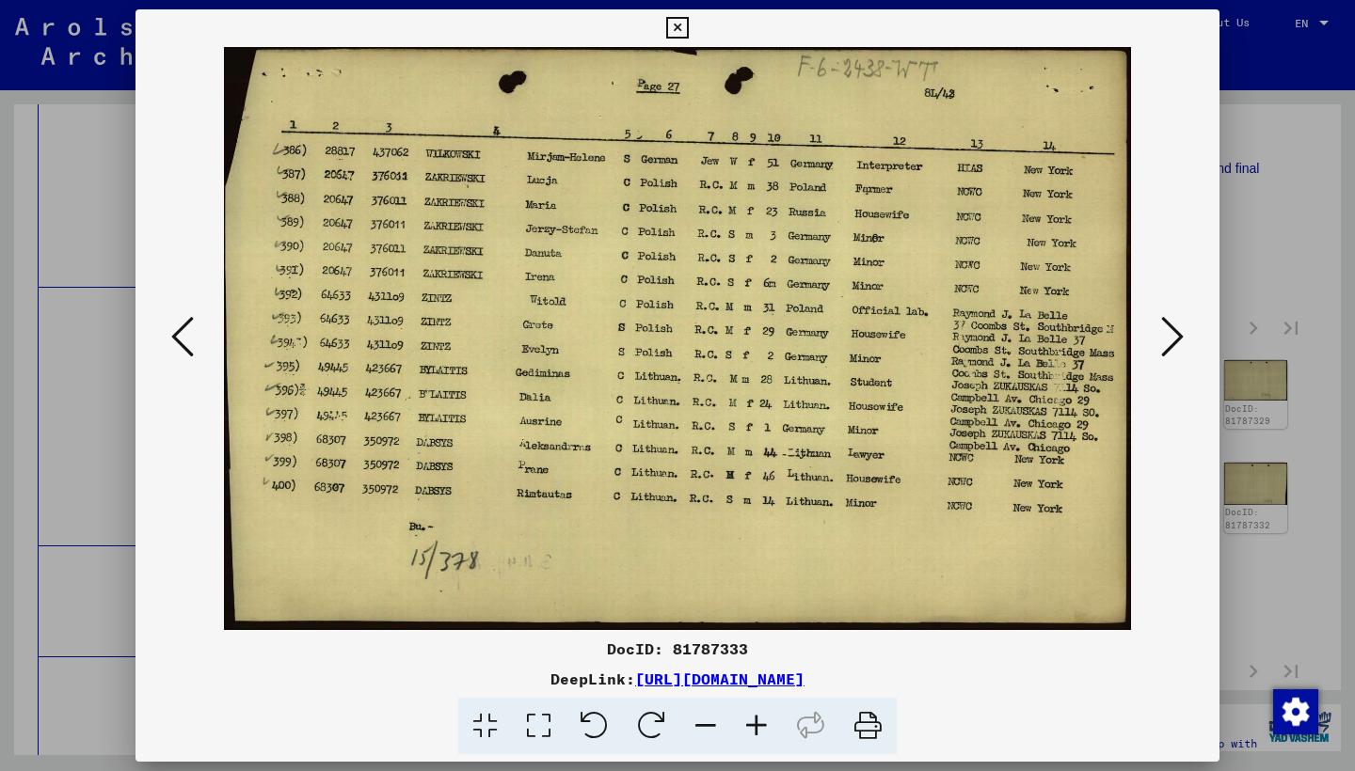
click at [1166, 333] on icon at bounding box center [1172, 336] width 23 height 45
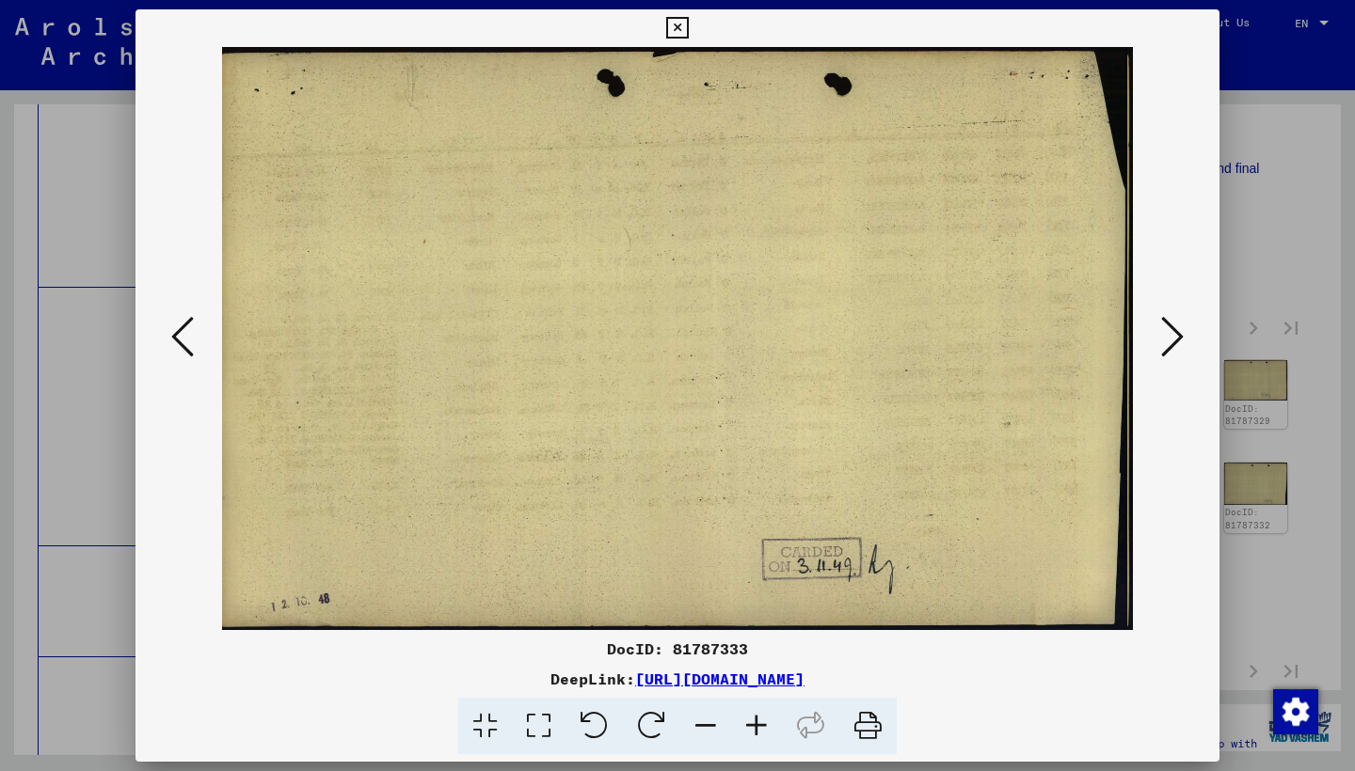
click at [1166, 333] on icon at bounding box center [1172, 336] width 23 height 45
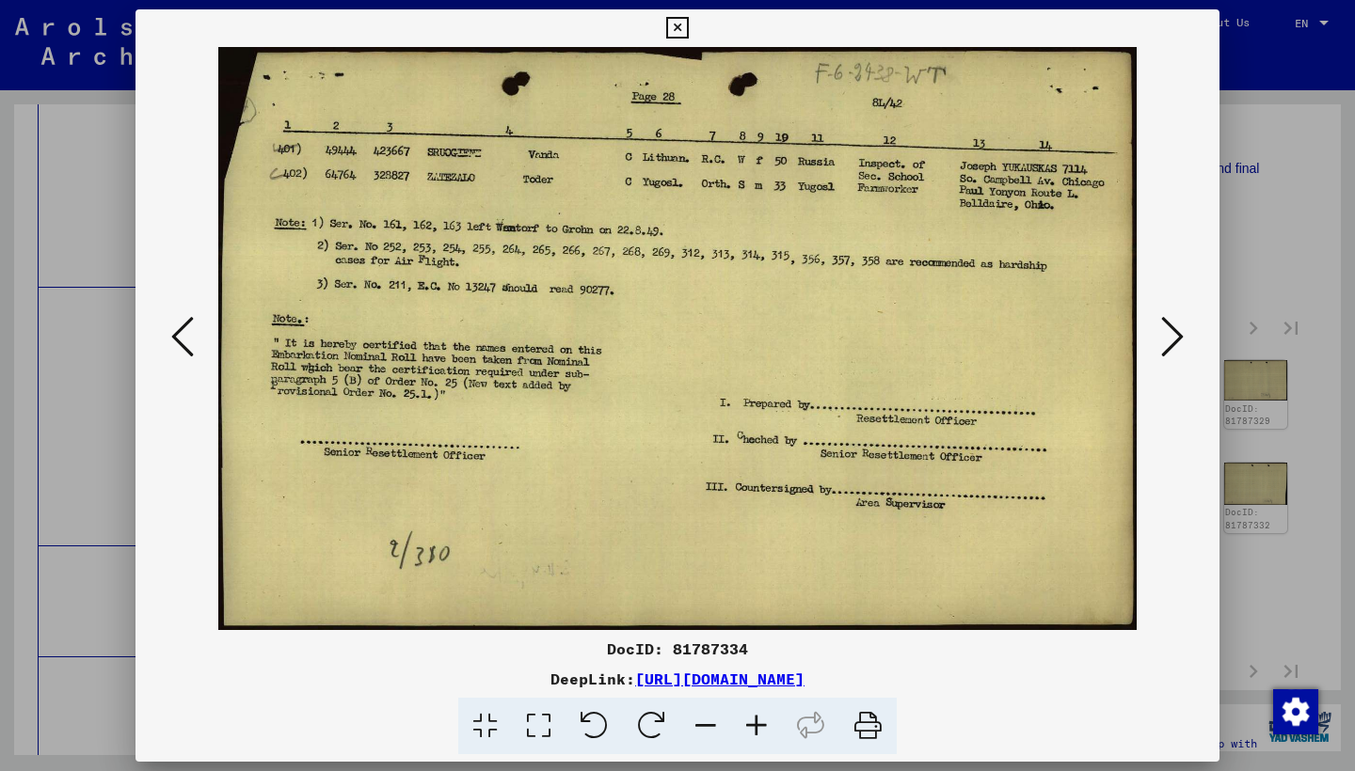
click at [1166, 331] on icon at bounding box center [1172, 336] width 23 height 45
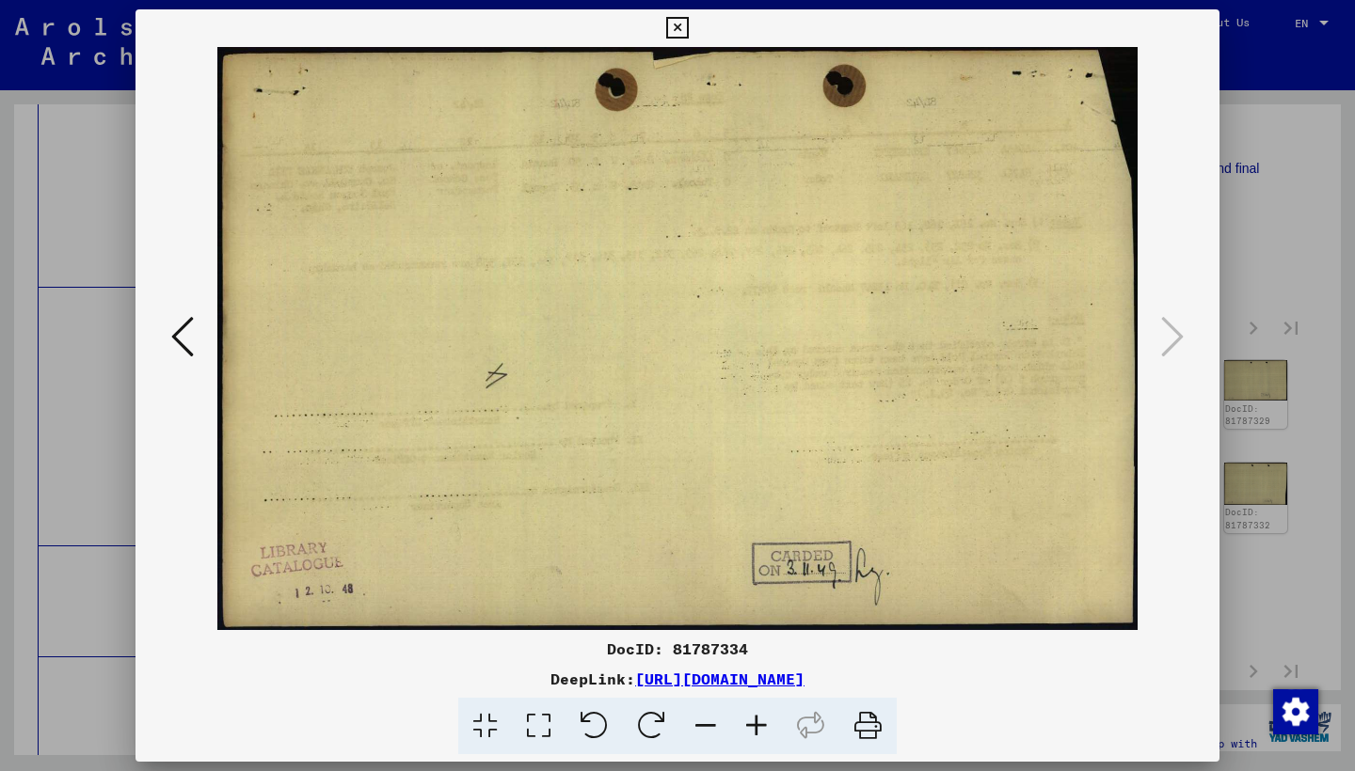
click at [688, 27] on icon at bounding box center [677, 28] width 22 height 23
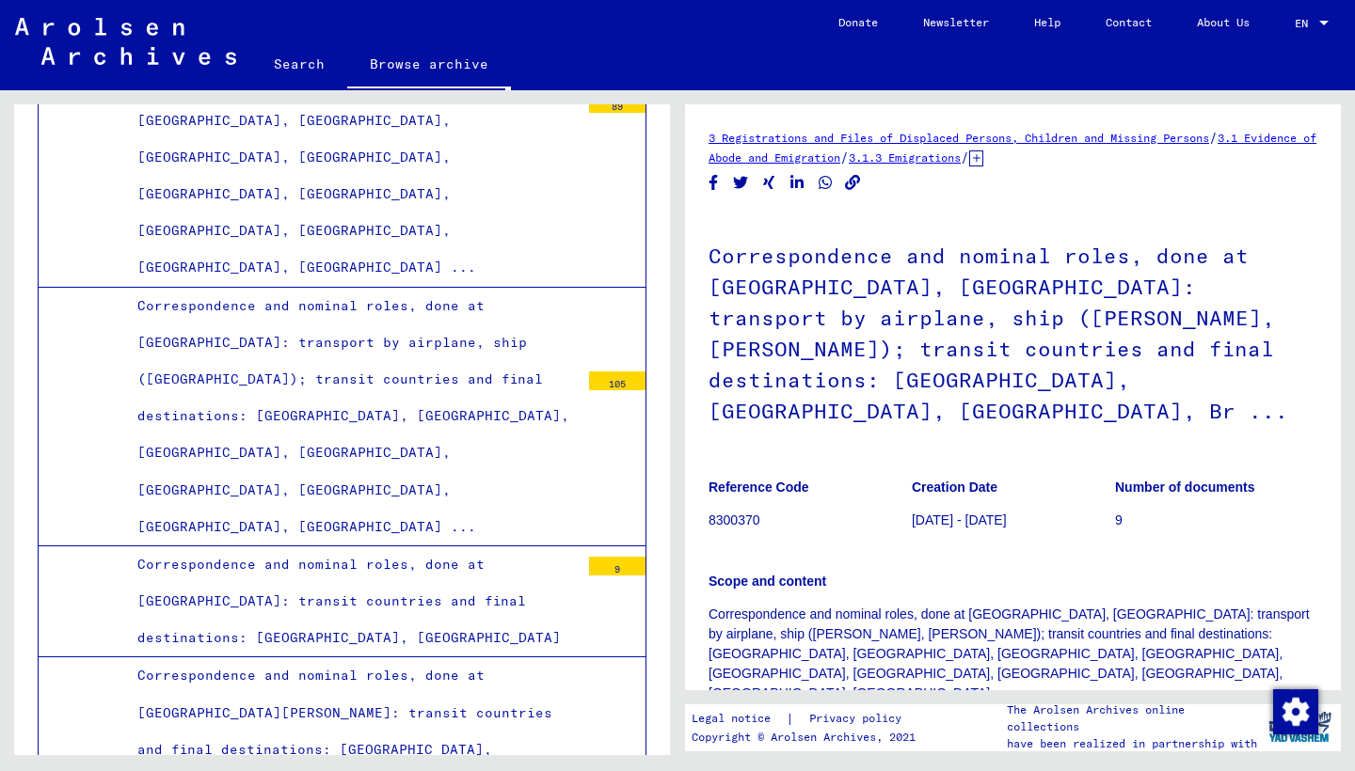
scroll to position [383, 0]
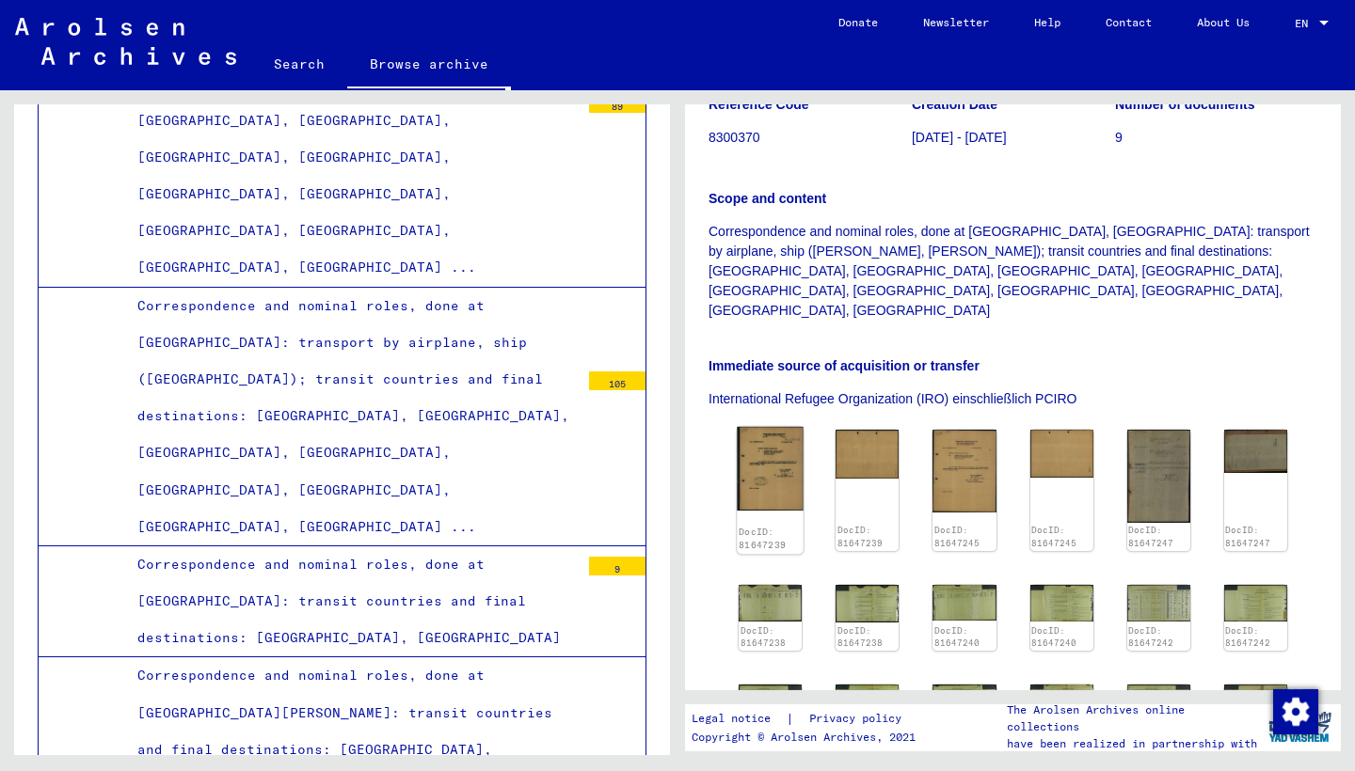
click at [757, 427] on img at bounding box center [770, 469] width 67 height 84
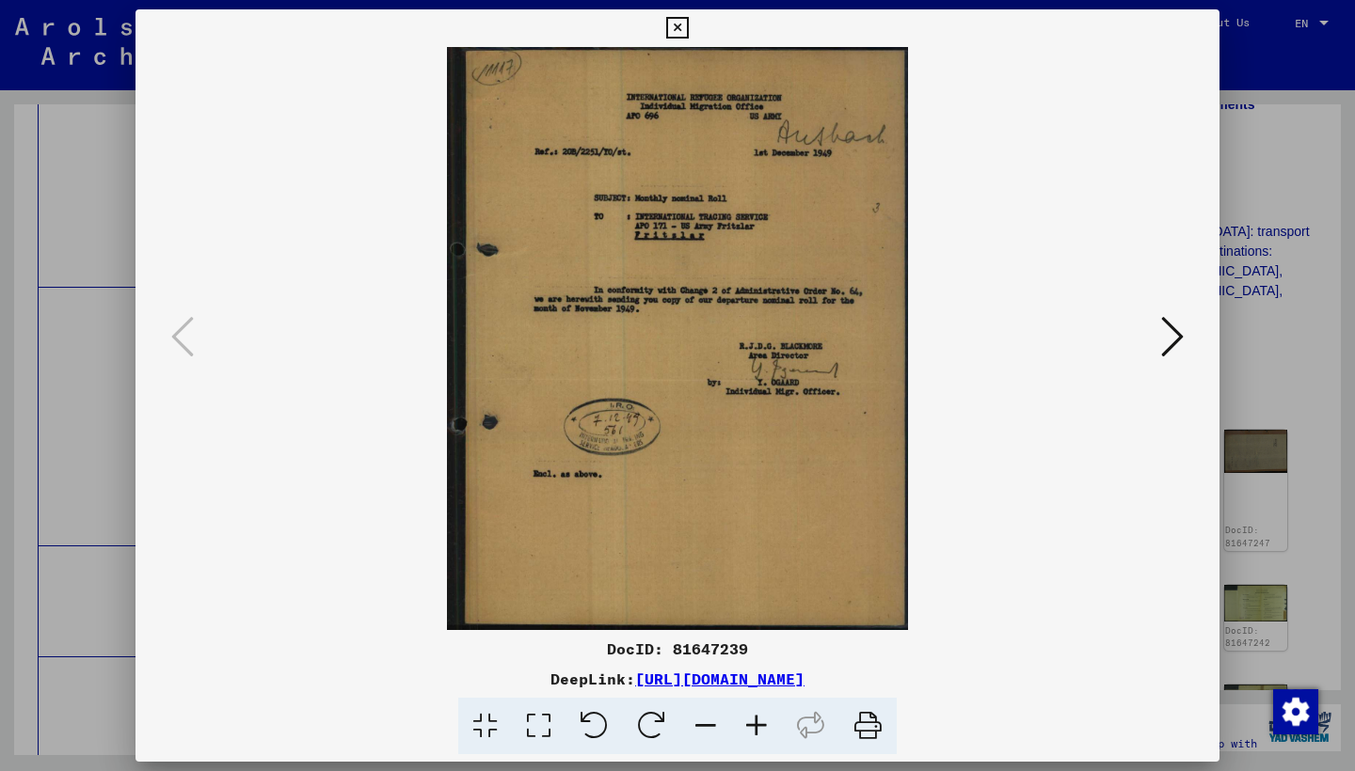
click at [1167, 328] on icon at bounding box center [1172, 336] width 23 height 45
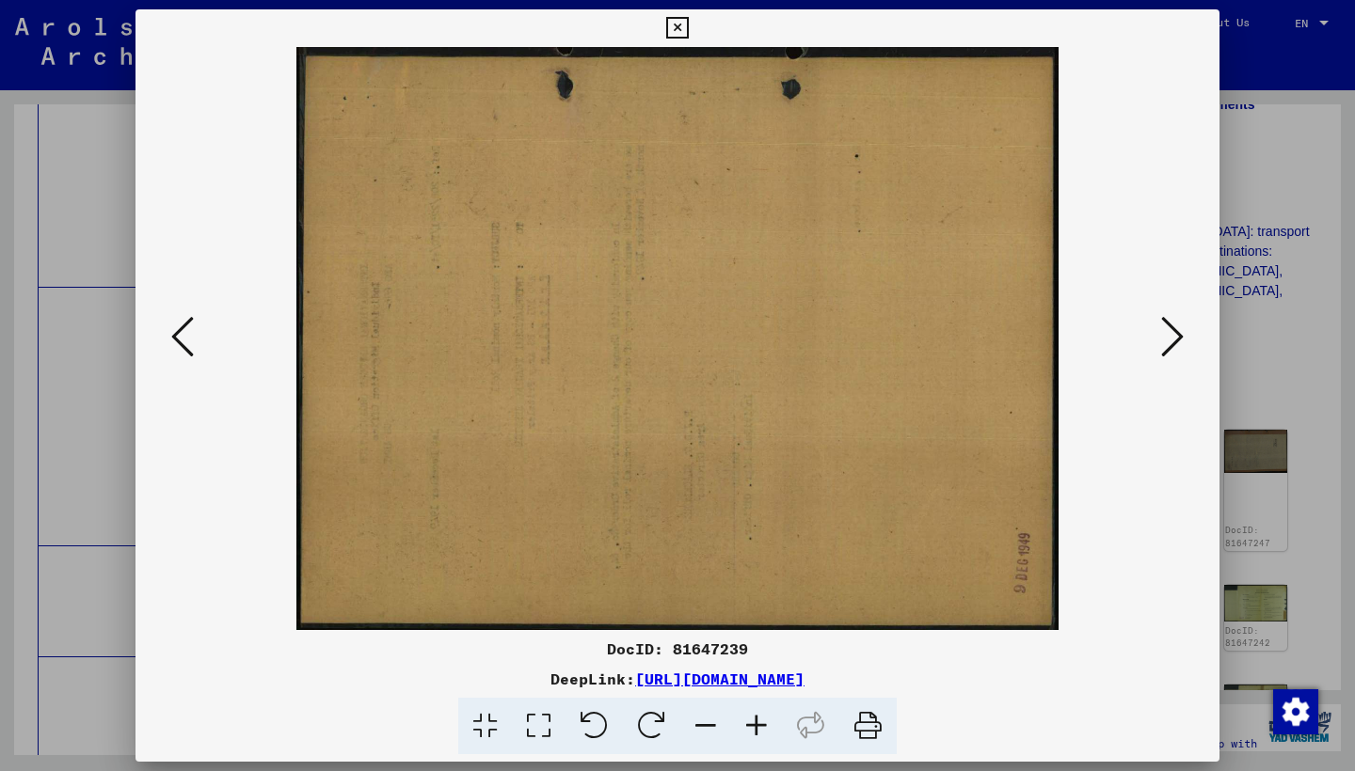
click at [1167, 328] on icon at bounding box center [1172, 336] width 23 height 45
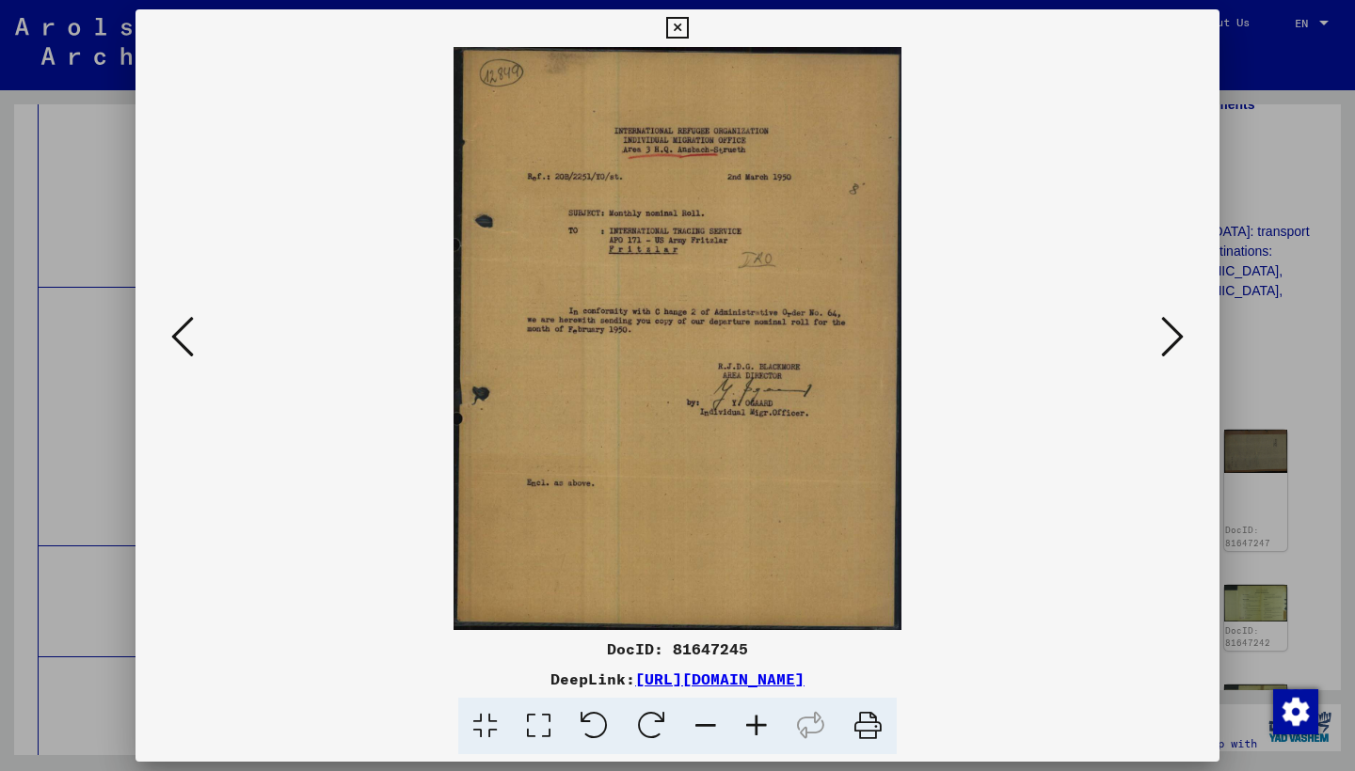
click at [1167, 328] on icon at bounding box center [1172, 336] width 23 height 45
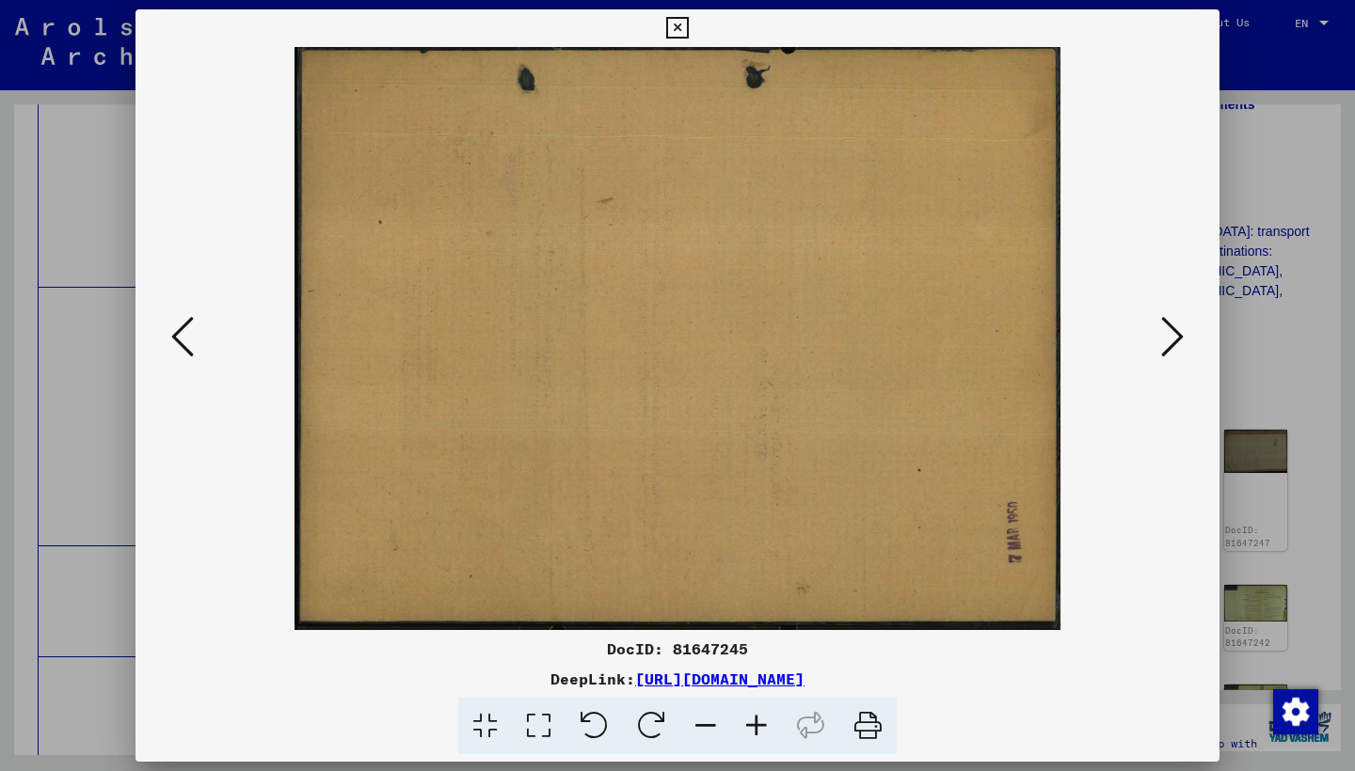
click at [1167, 328] on icon at bounding box center [1172, 336] width 23 height 45
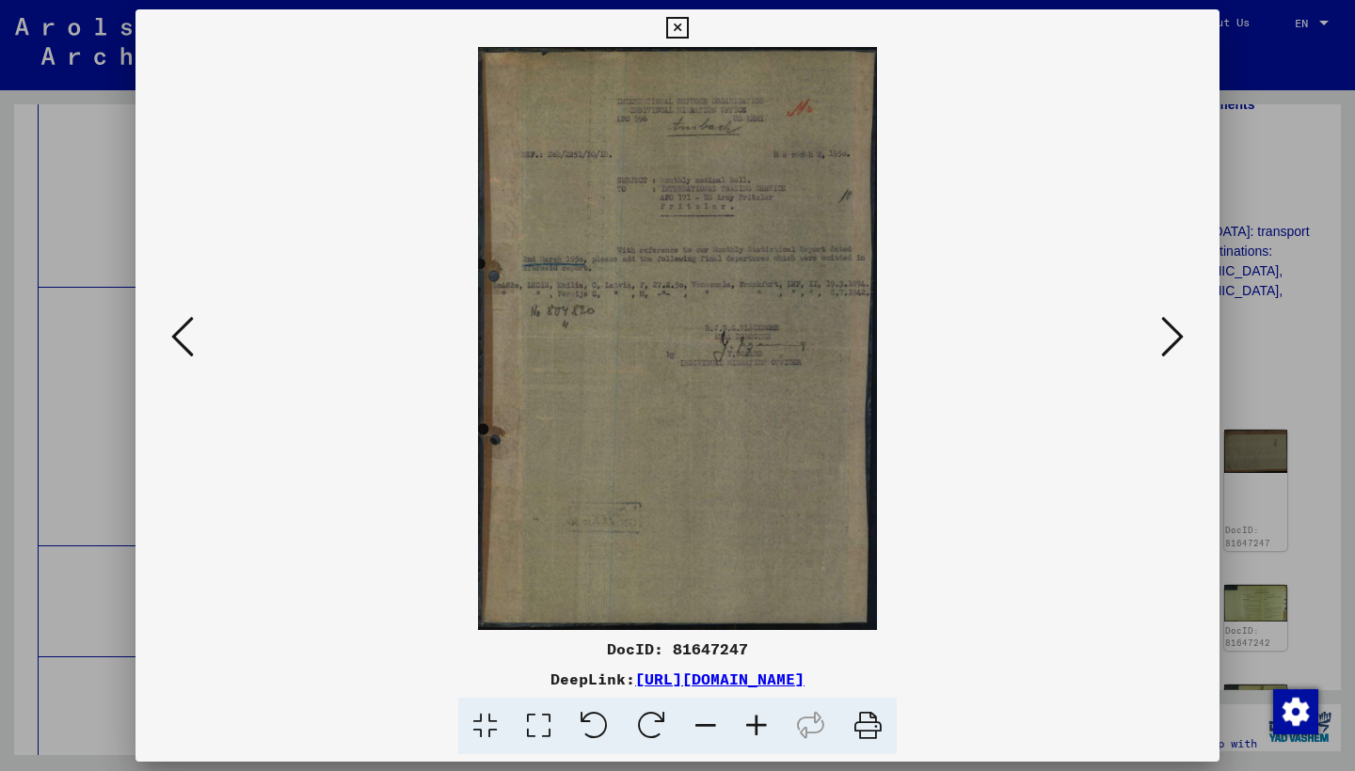
click at [1168, 328] on icon at bounding box center [1172, 336] width 23 height 45
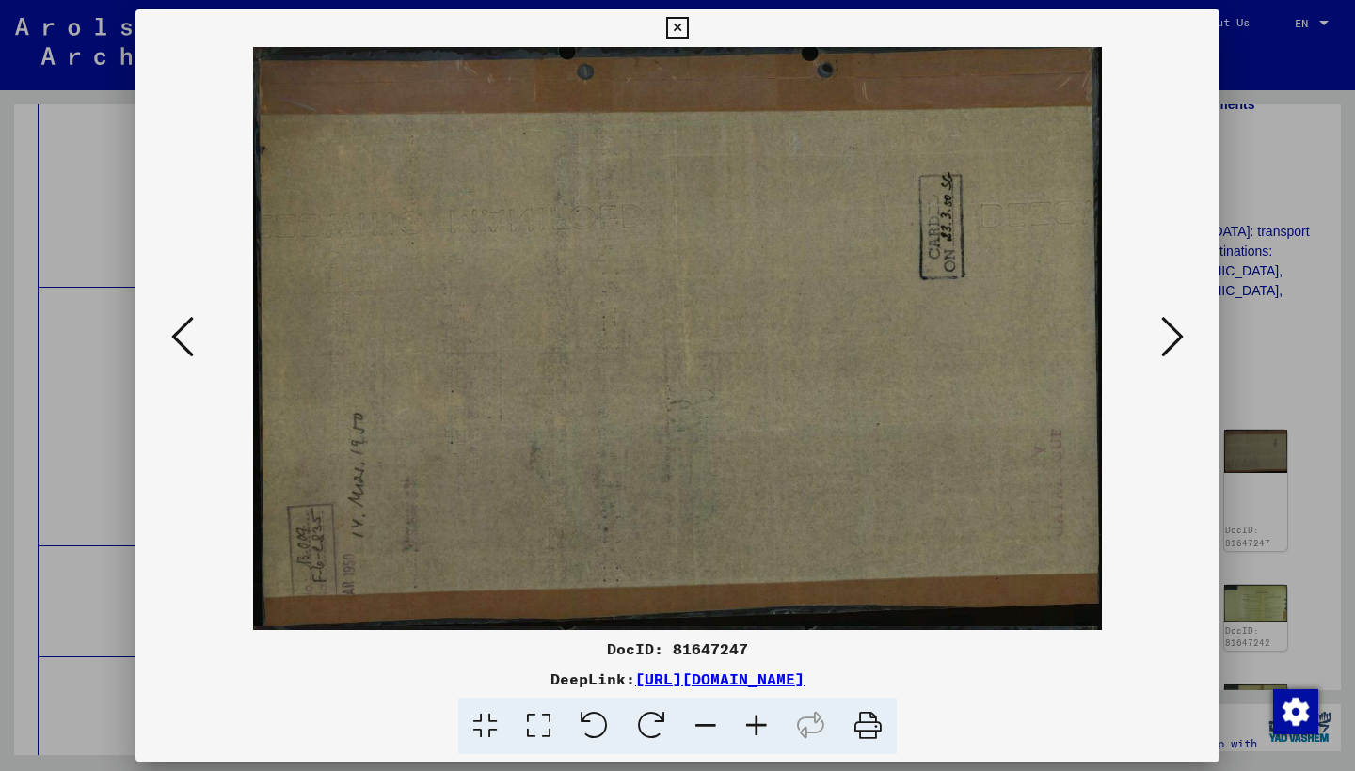
click at [1168, 328] on icon at bounding box center [1172, 336] width 23 height 45
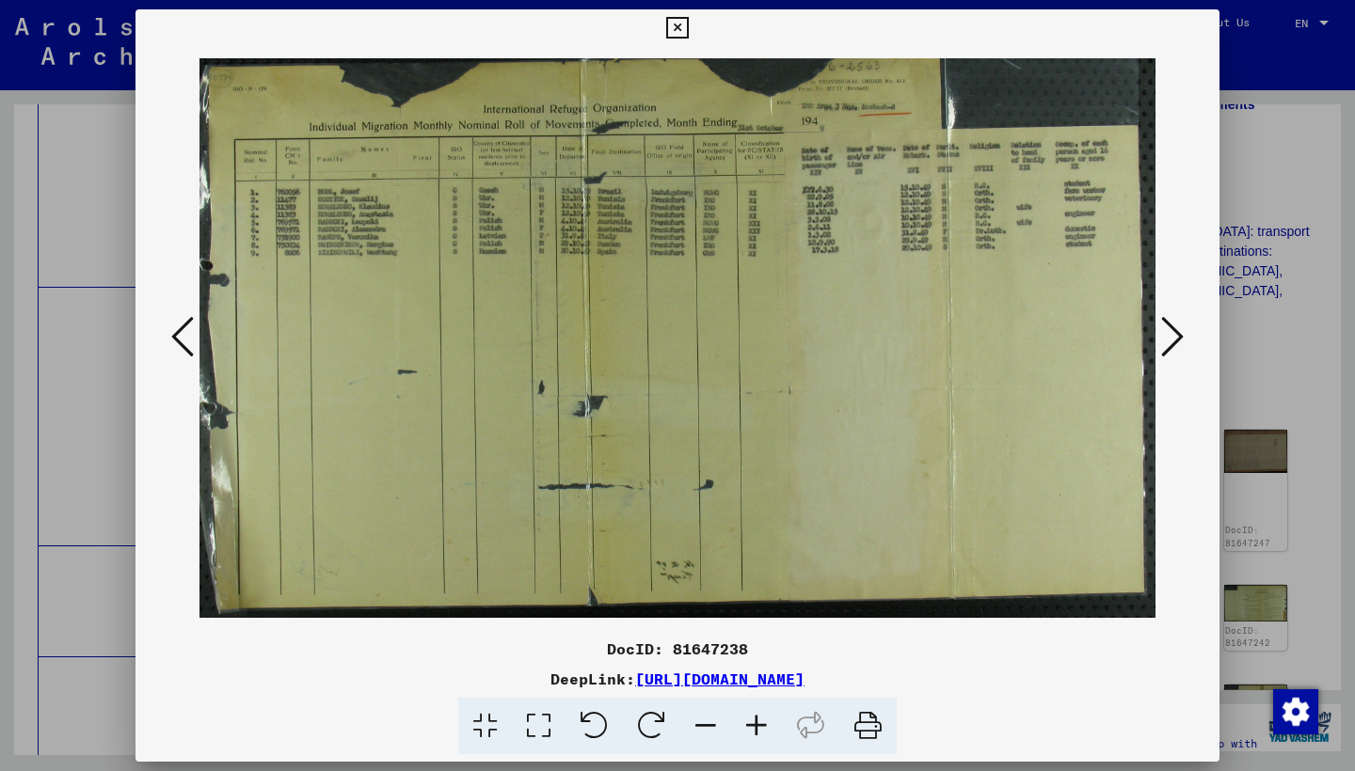
click at [761, 721] on icon at bounding box center [756, 726] width 51 height 57
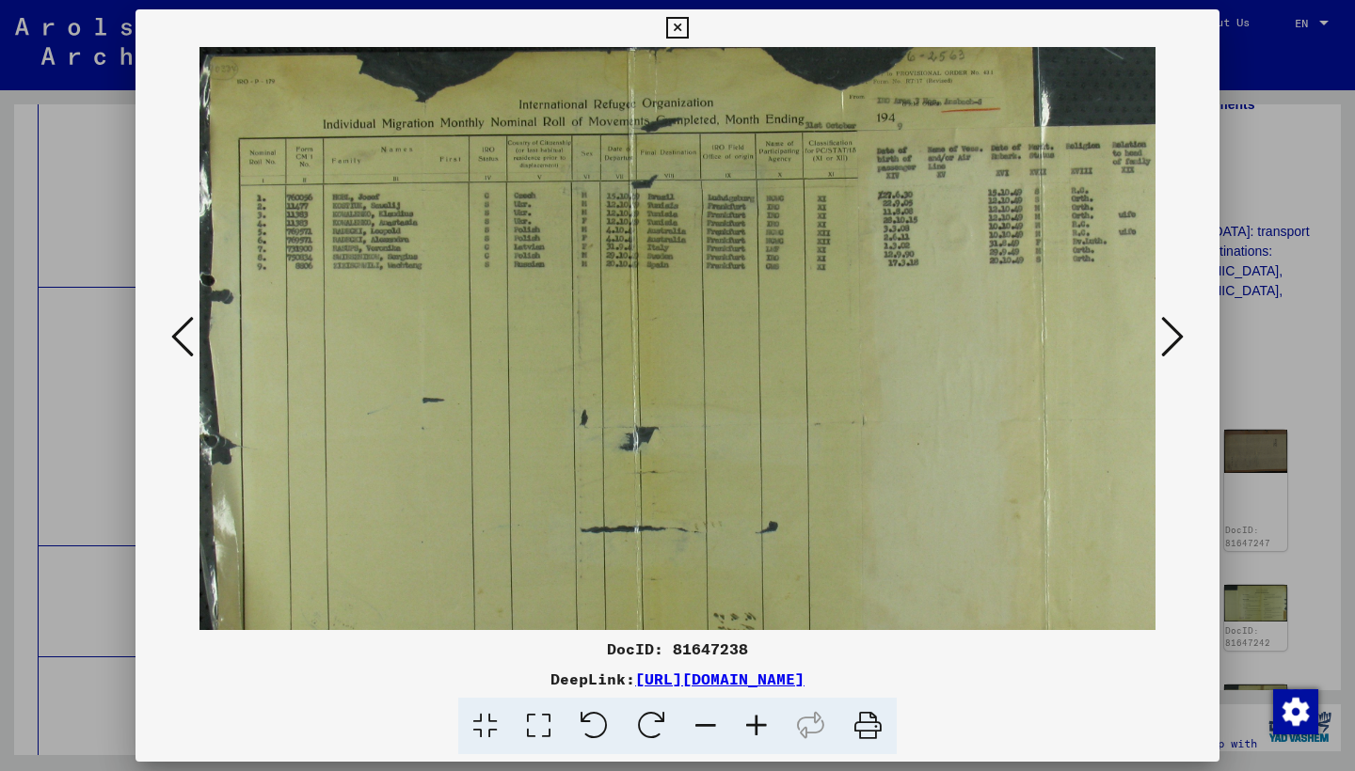
click at [761, 721] on icon at bounding box center [756, 726] width 51 height 57
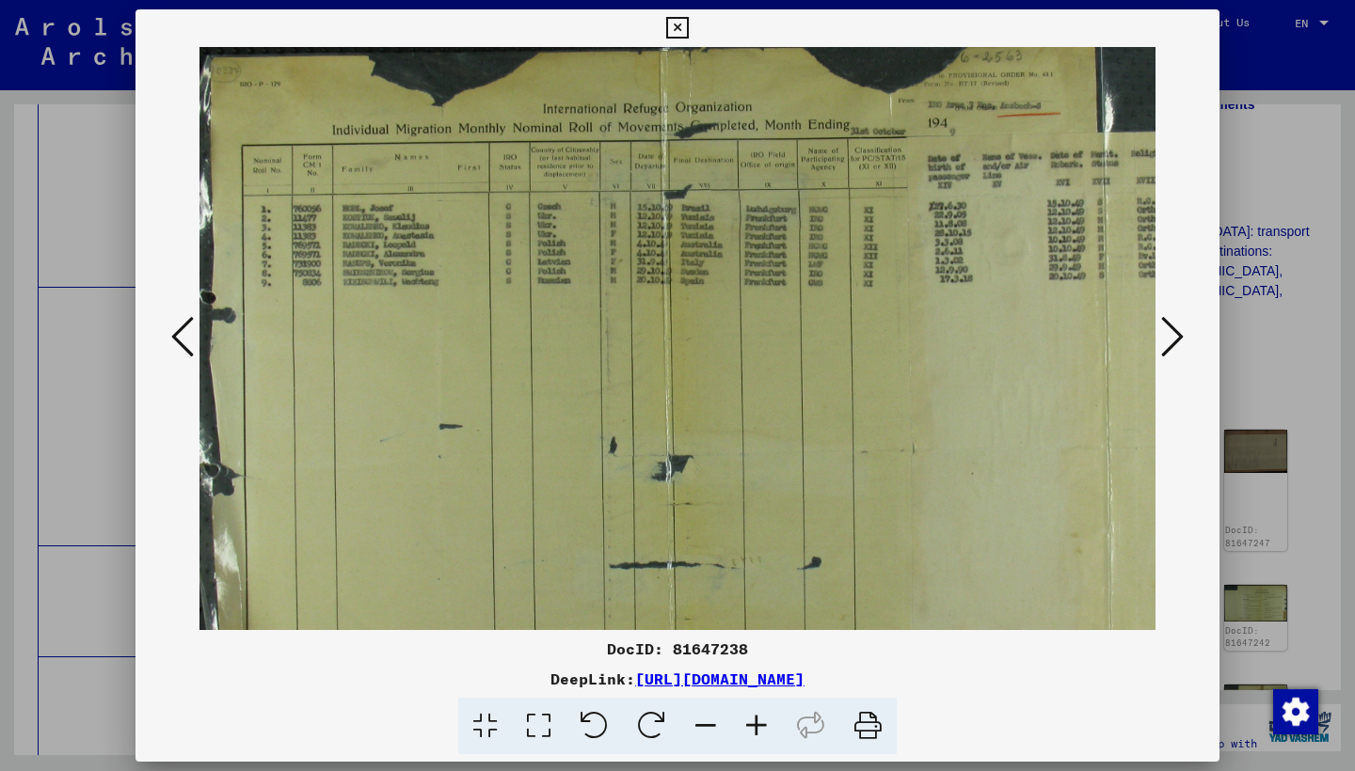
click at [761, 721] on icon at bounding box center [756, 726] width 51 height 57
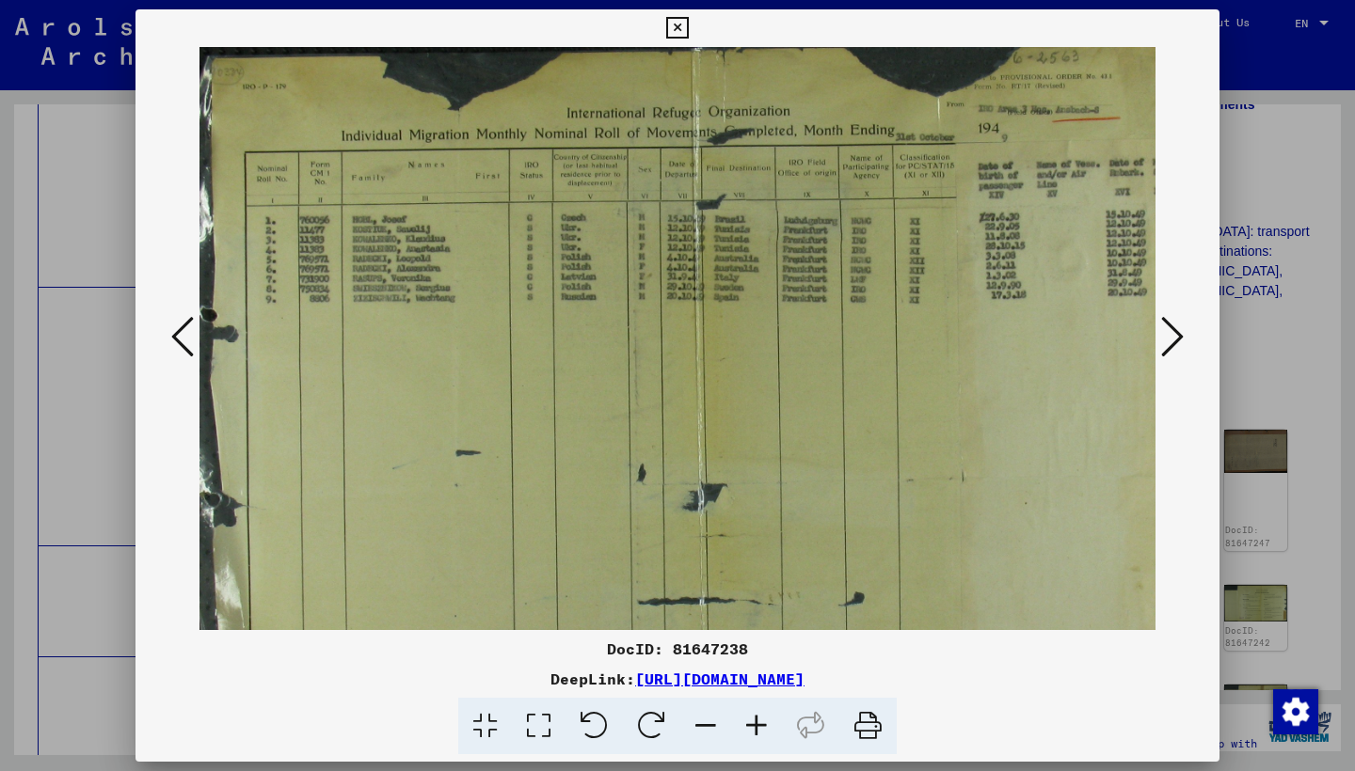
click at [761, 720] on icon at bounding box center [756, 726] width 51 height 57
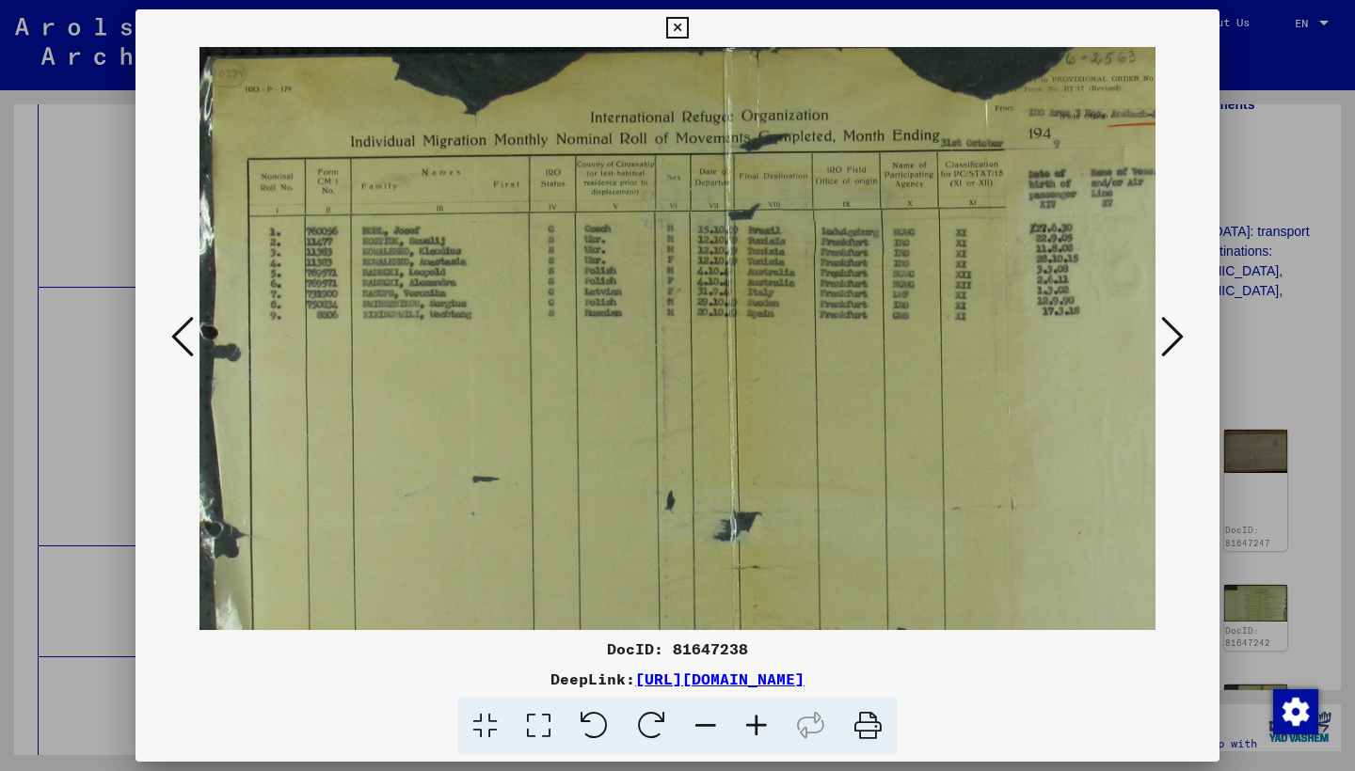
click at [761, 720] on icon at bounding box center [756, 726] width 51 height 57
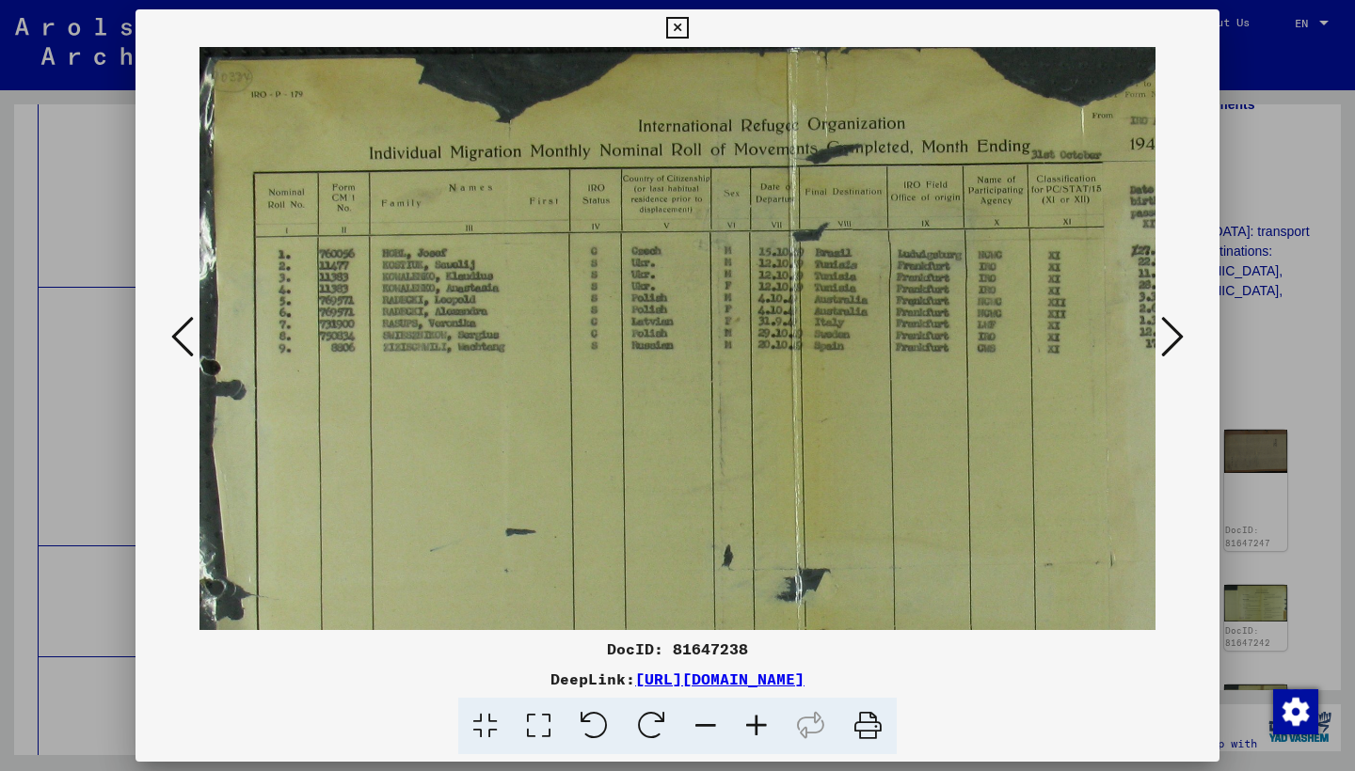
click at [762, 719] on icon at bounding box center [756, 726] width 51 height 57
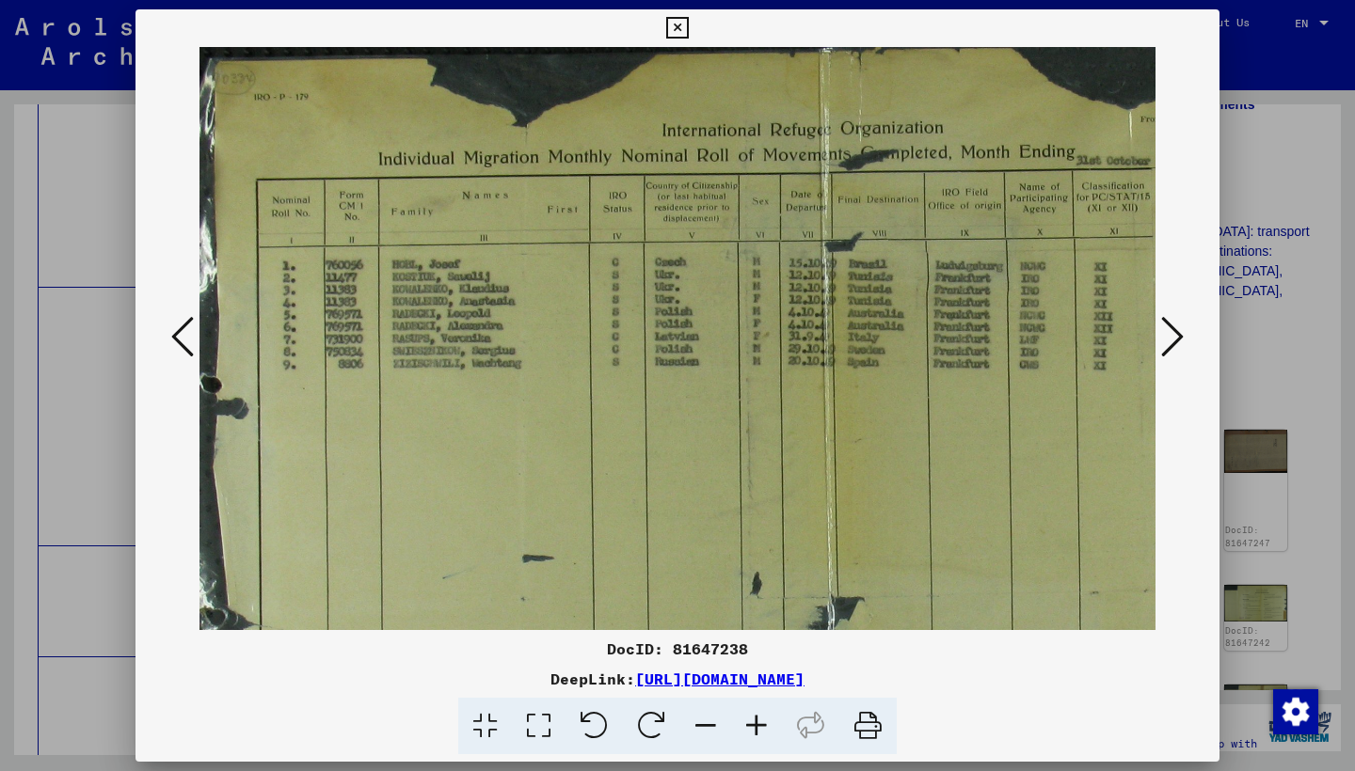
click at [1159, 342] on button at bounding box center [1172, 338] width 34 height 54
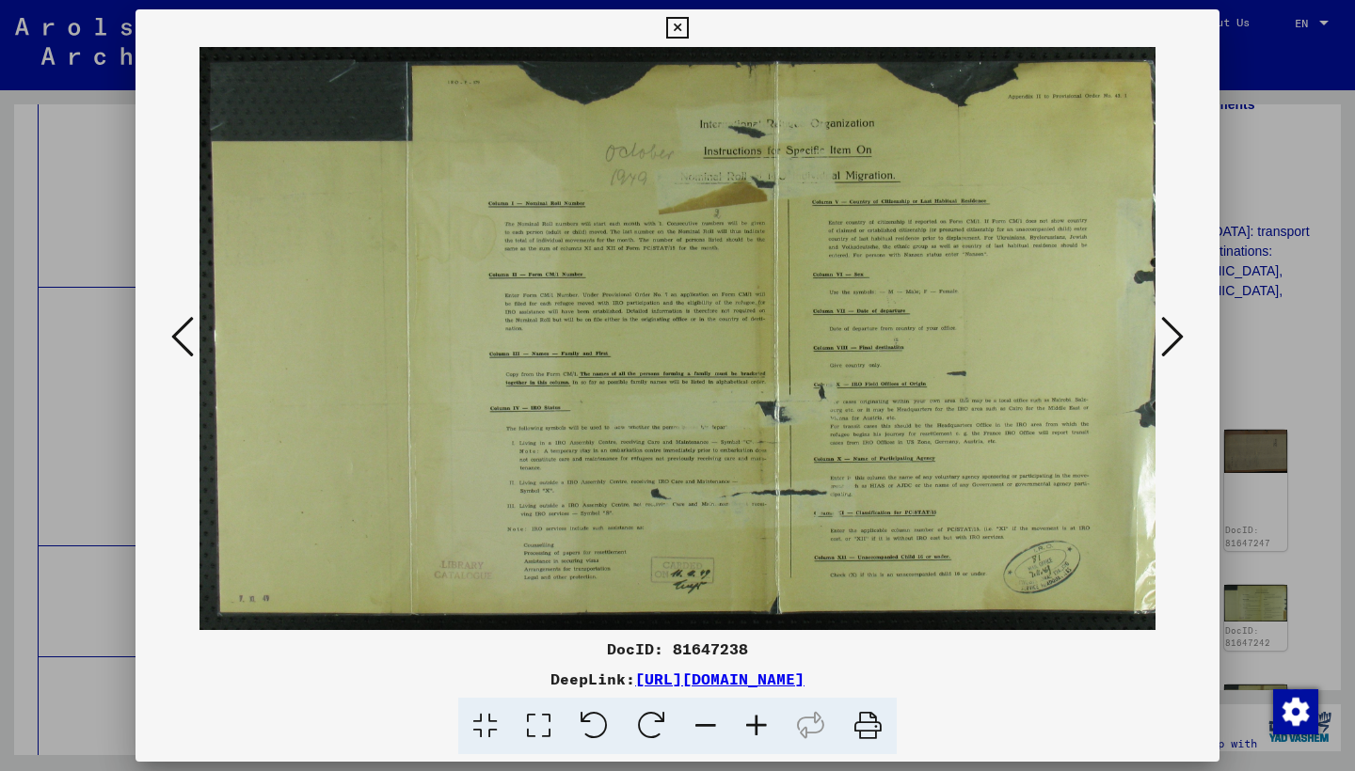
click at [1159, 342] on button at bounding box center [1172, 338] width 34 height 54
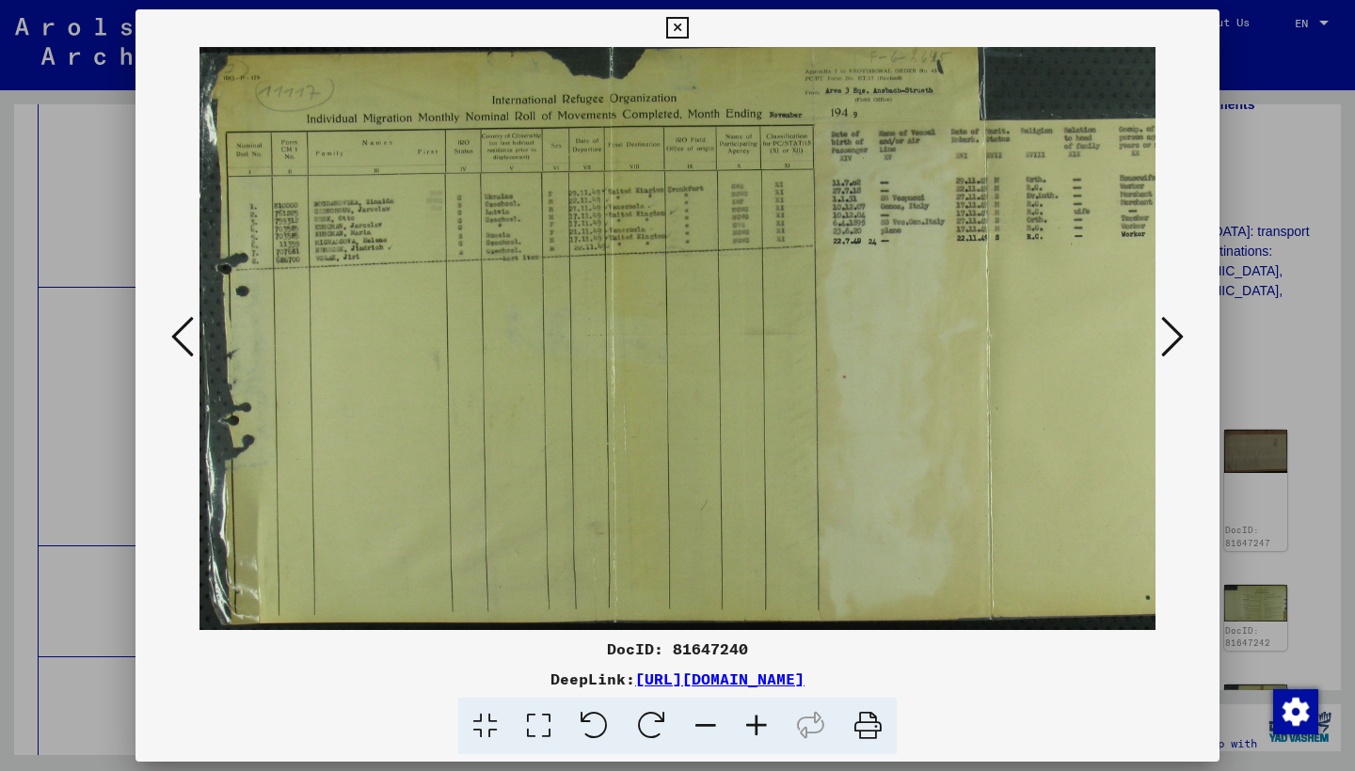
click at [757, 731] on icon at bounding box center [756, 726] width 51 height 57
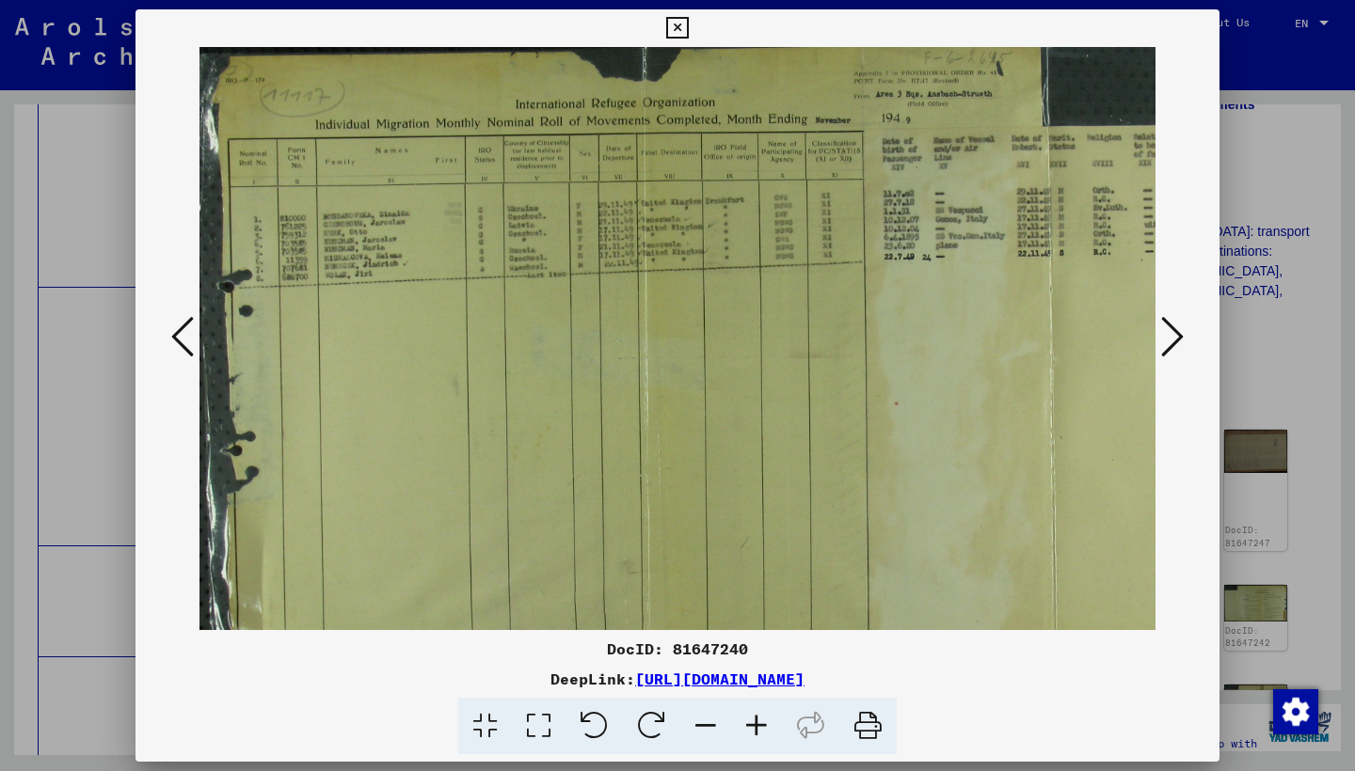
click at [757, 731] on icon at bounding box center [756, 726] width 51 height 57
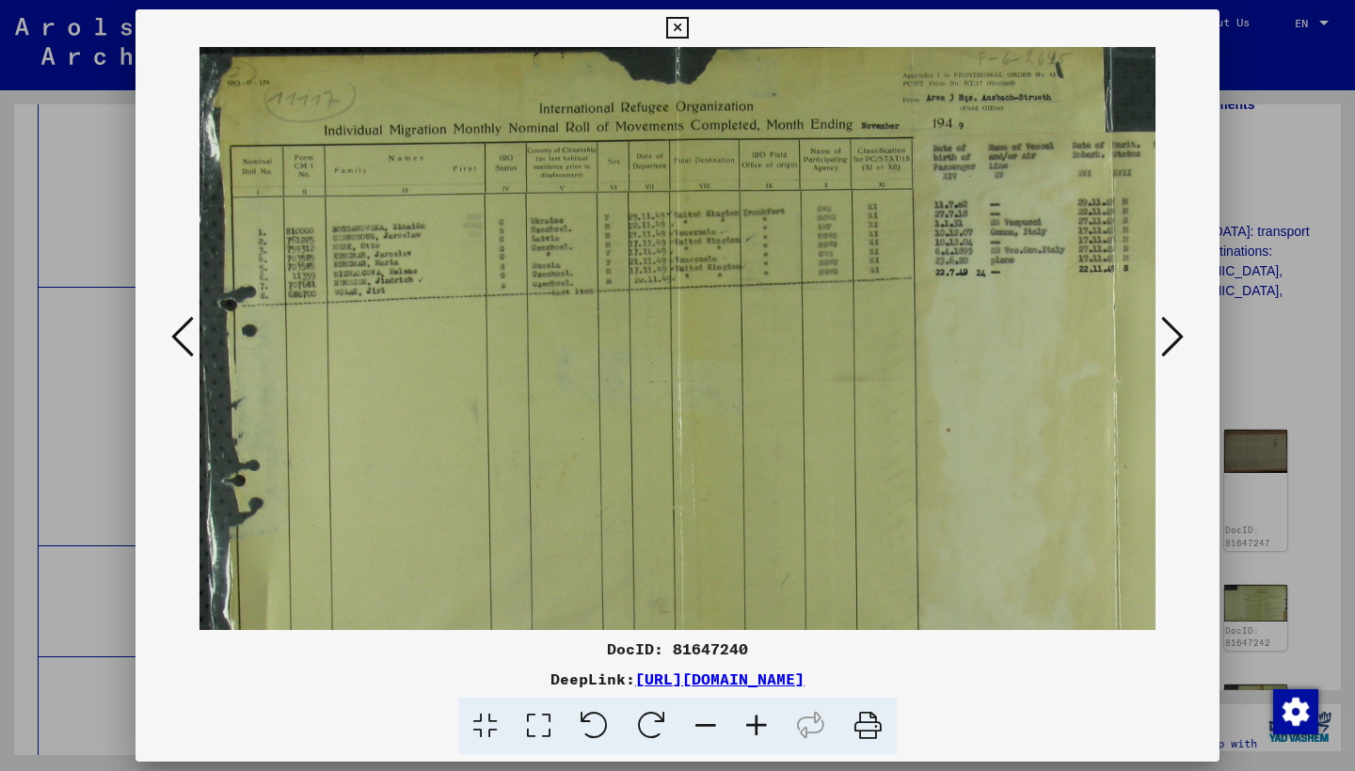
click at [757, 731] on icon at bounding box center [756, 726] width 51 height 57
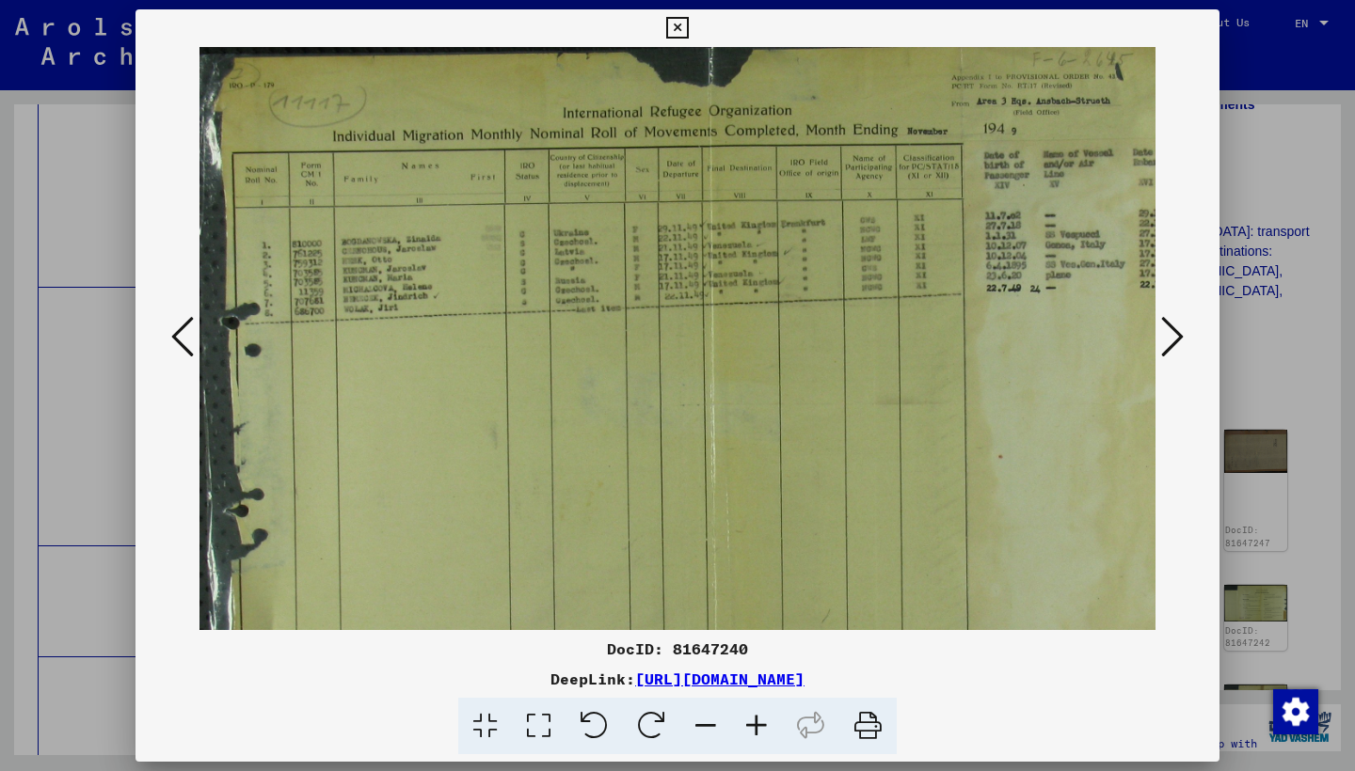
click at [757, 731] on icon at bounding box center [756, 726] width 51 height 57
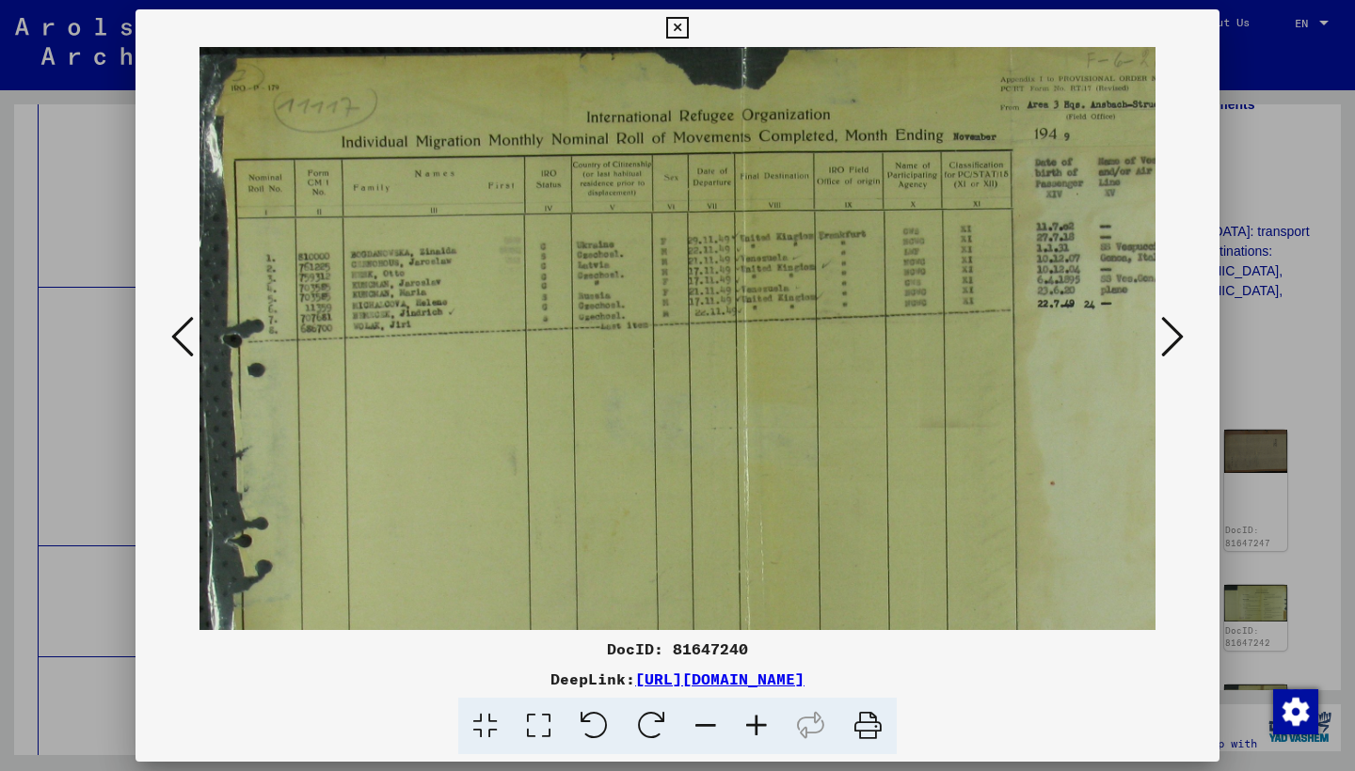
click at [751, 729] on icon at bounding box center [756, 726] width 51 height 57
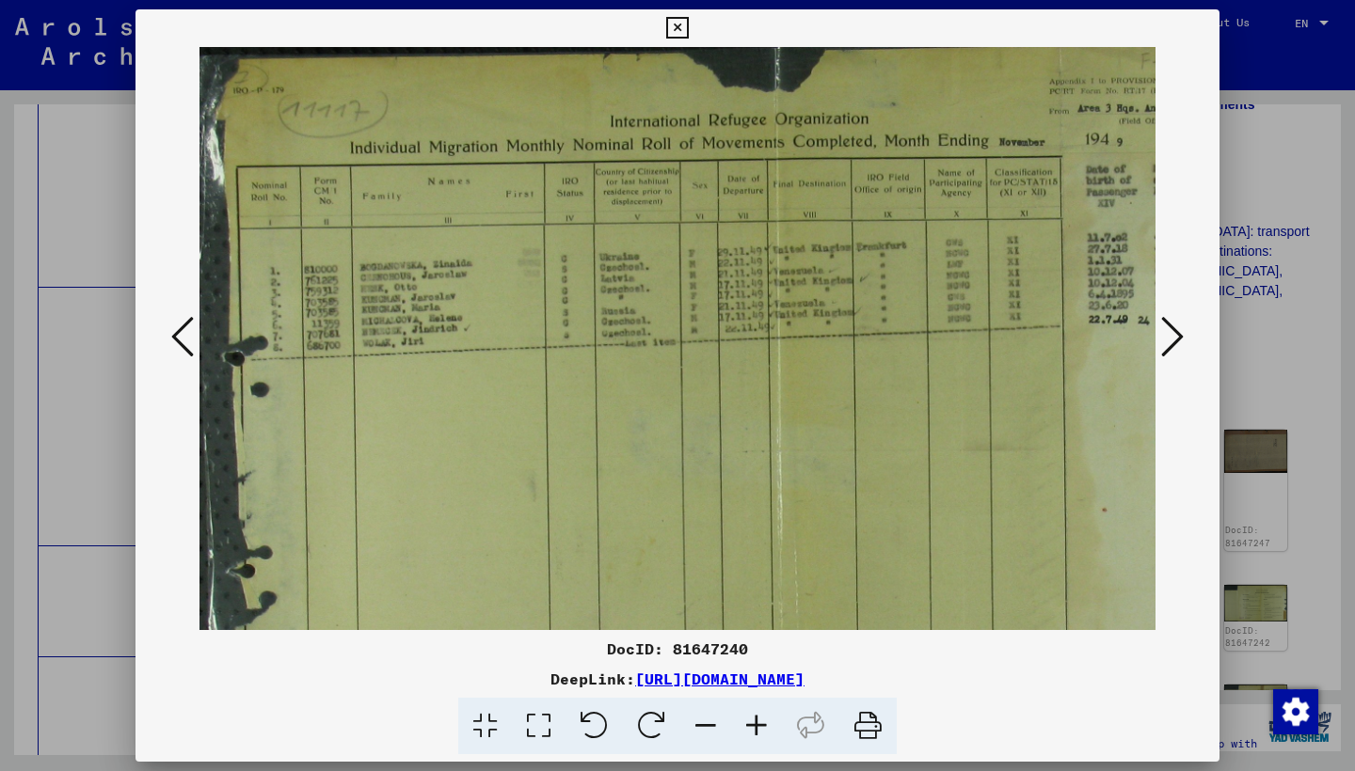
click at [751, 729] on icon at bounding box center [756, 726] width 51 height 57
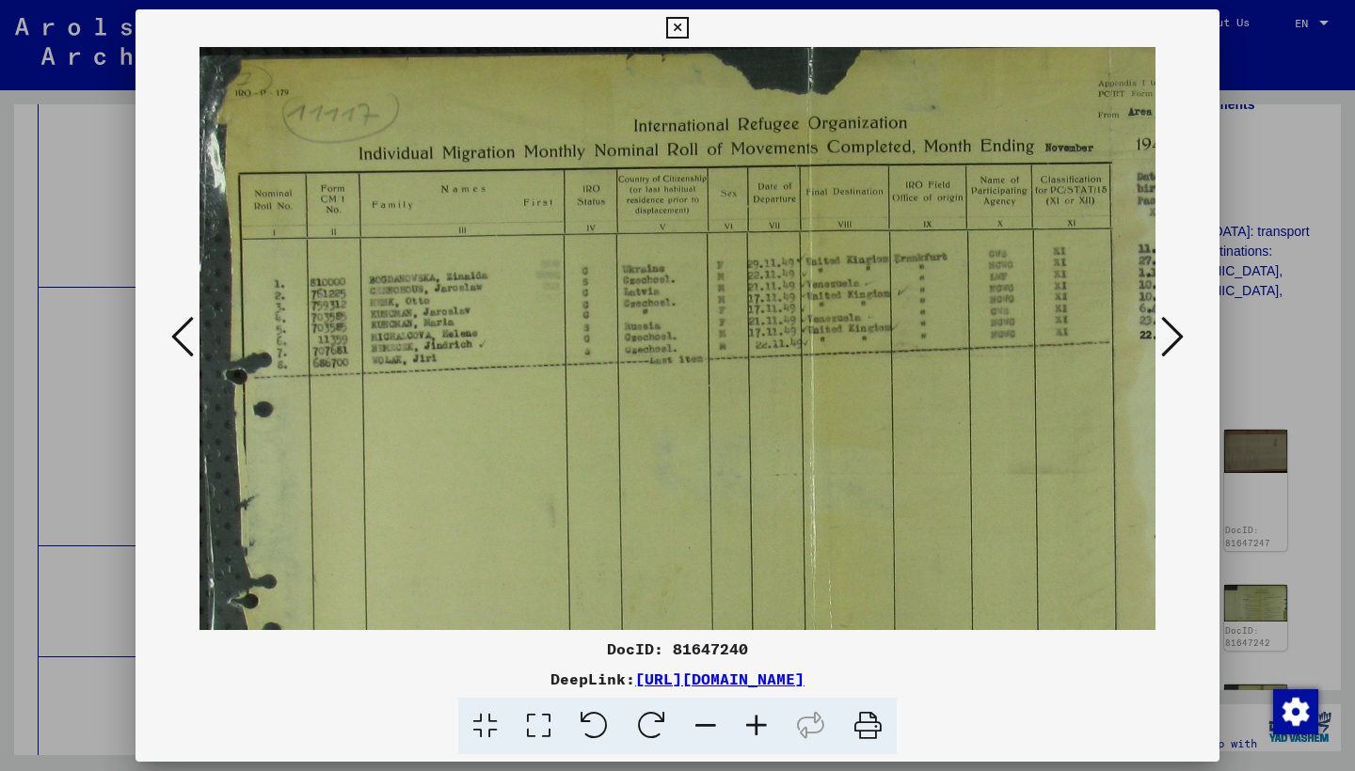
click at [751, 729] on icon at bounding box center [756, 726] width 51 height 57
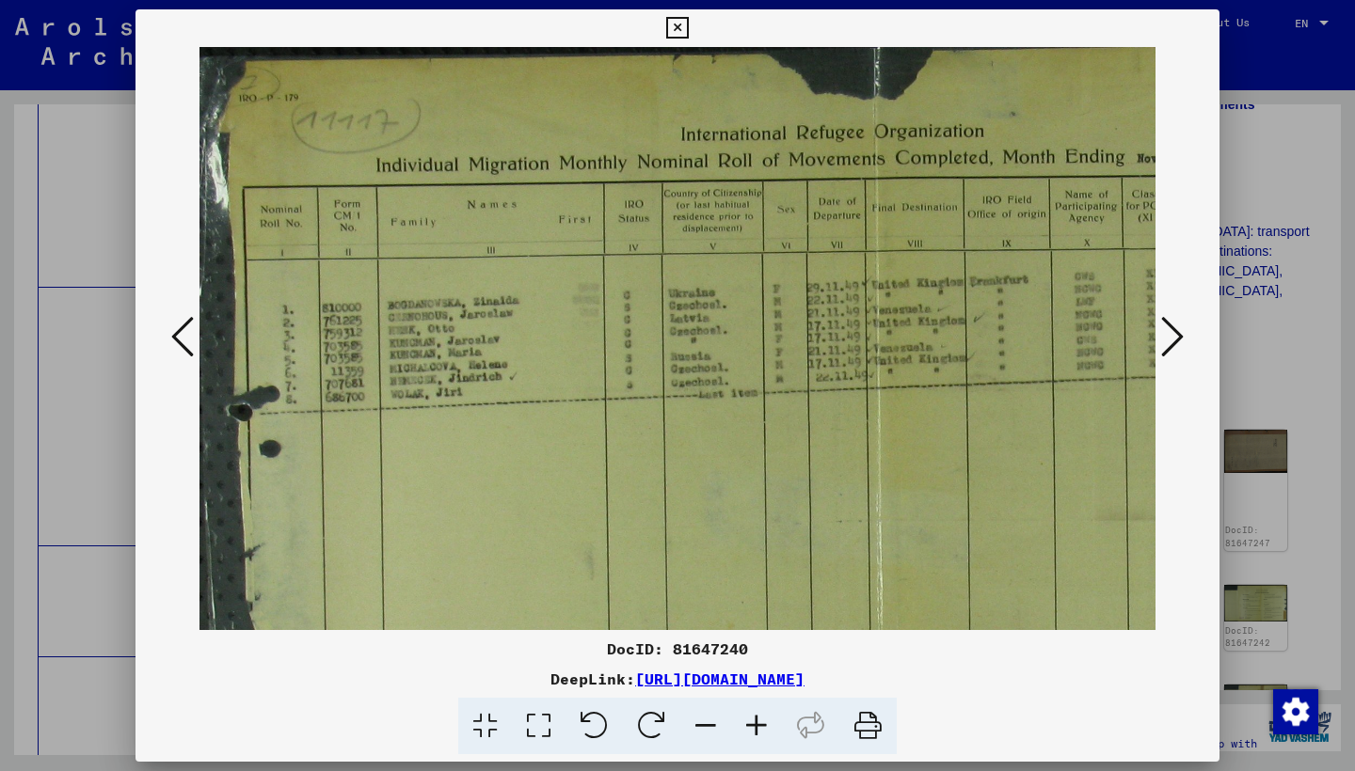
click at [1168, 342] on icon at bounding box center [1172, 336] width 23 height 45
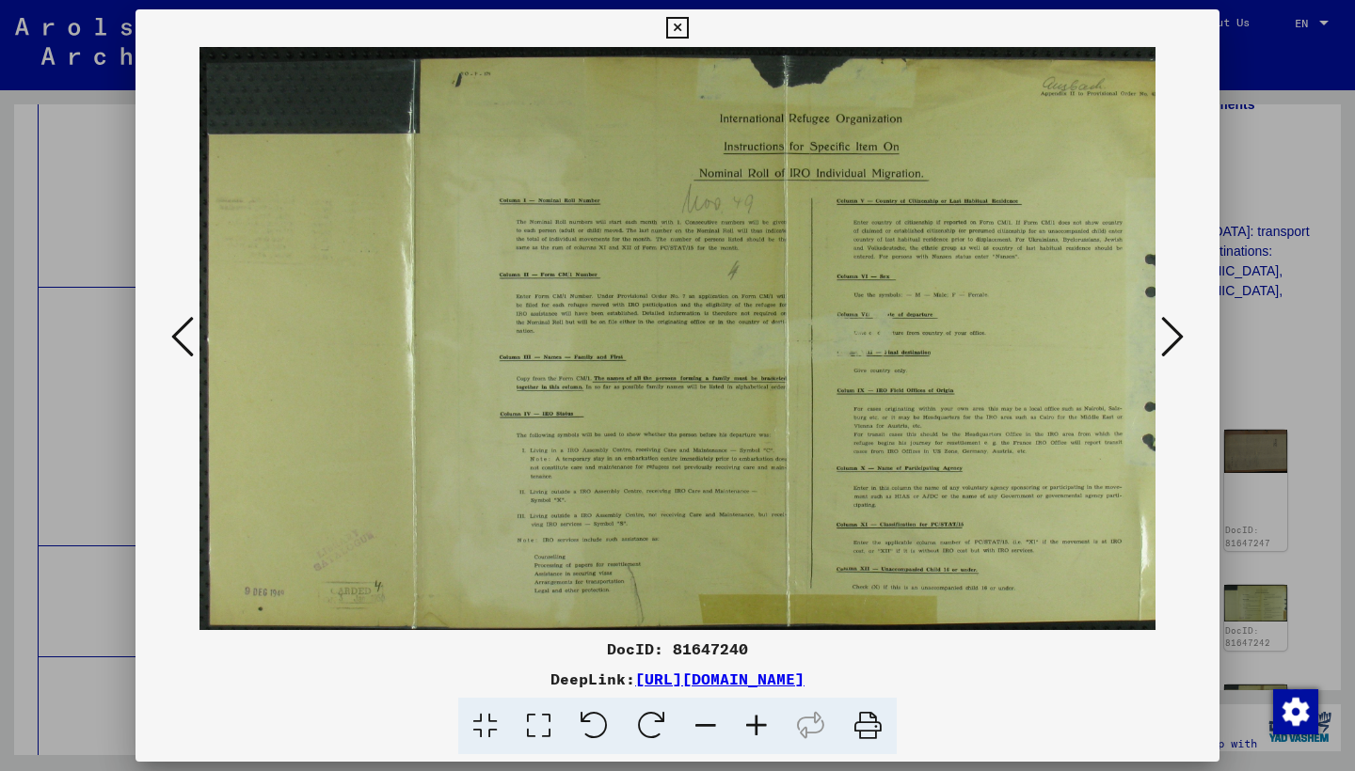
click at [1168, 342] on icon at bounding box center [1172, 336] width 23 height 45
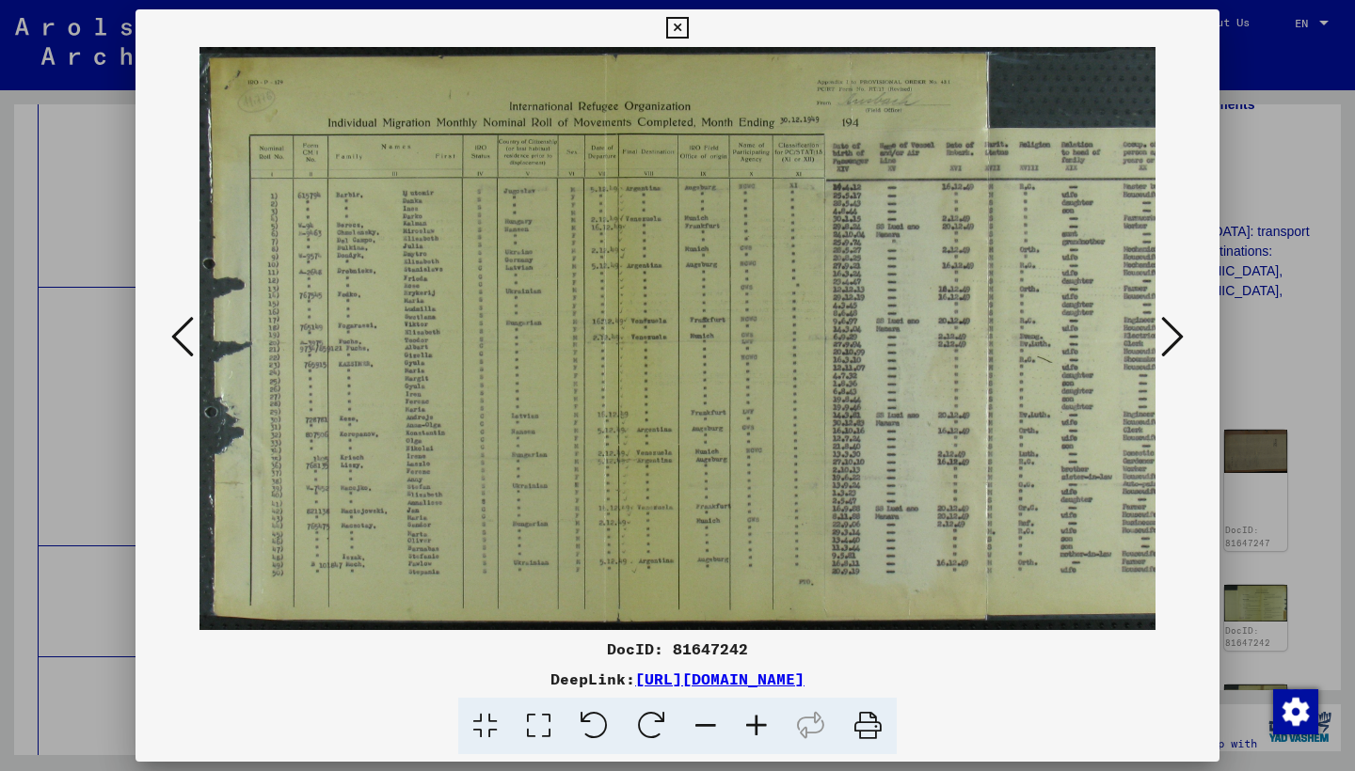
click at [755, 722] on icon at bounding box center [756, 726] width 51 height 57
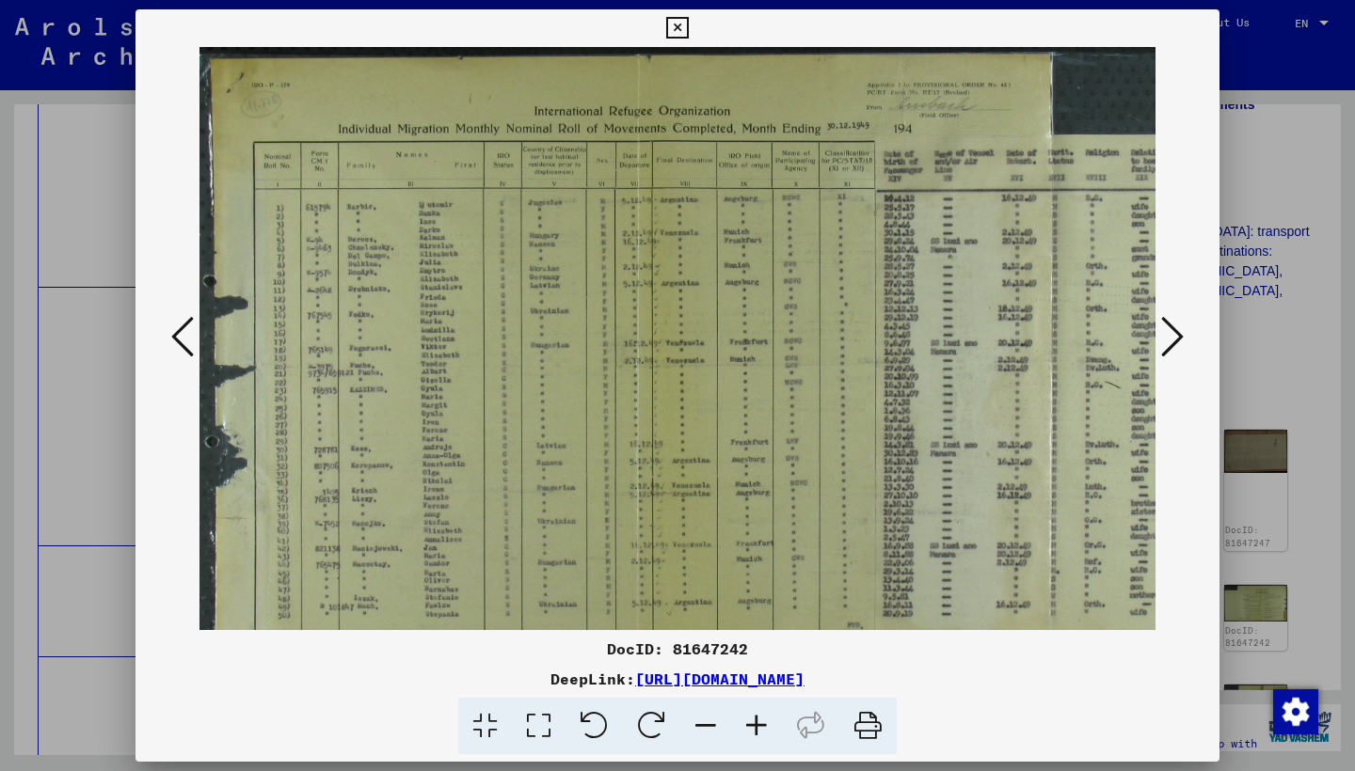
click at [756, 722] on icon at bounding box center [756, 726] width 51 height 57
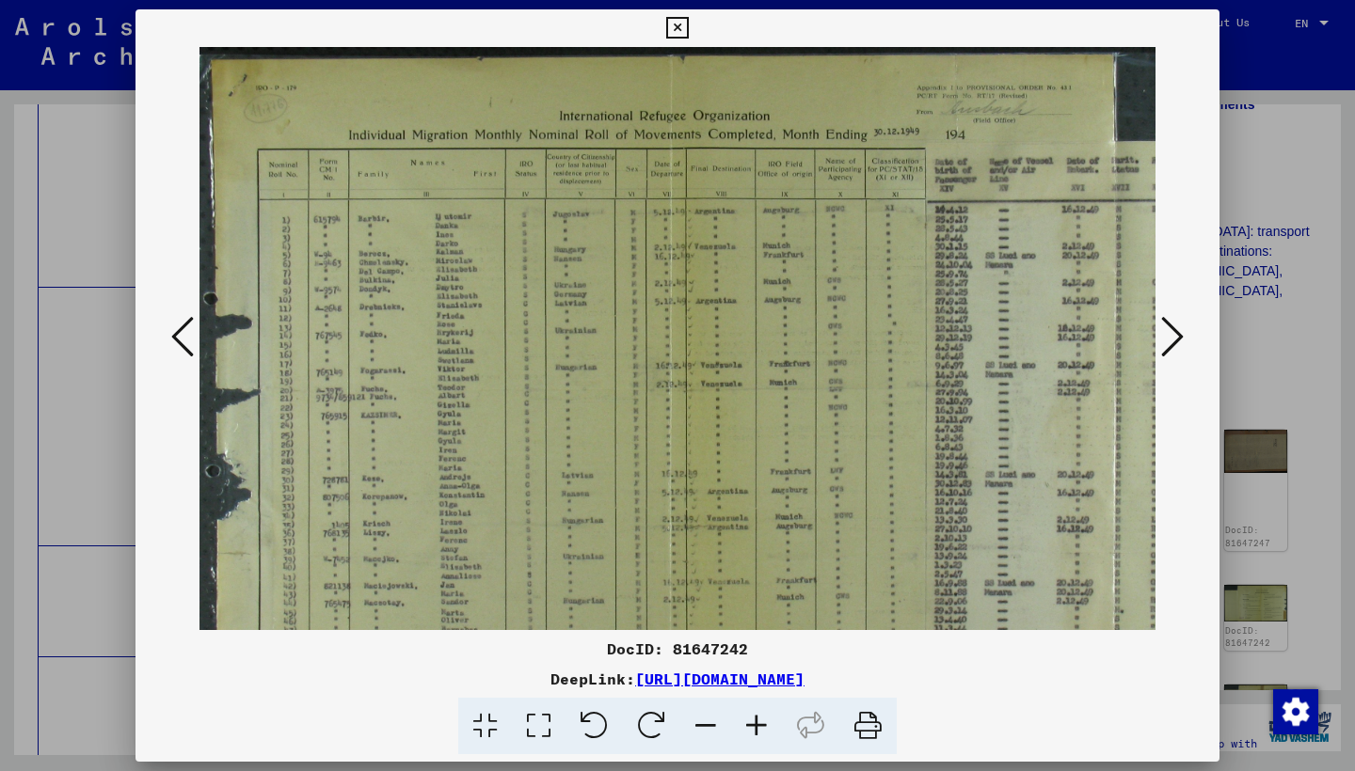
click at [757, 722] on icon at bounding box center [756, 726] width 51 height 57
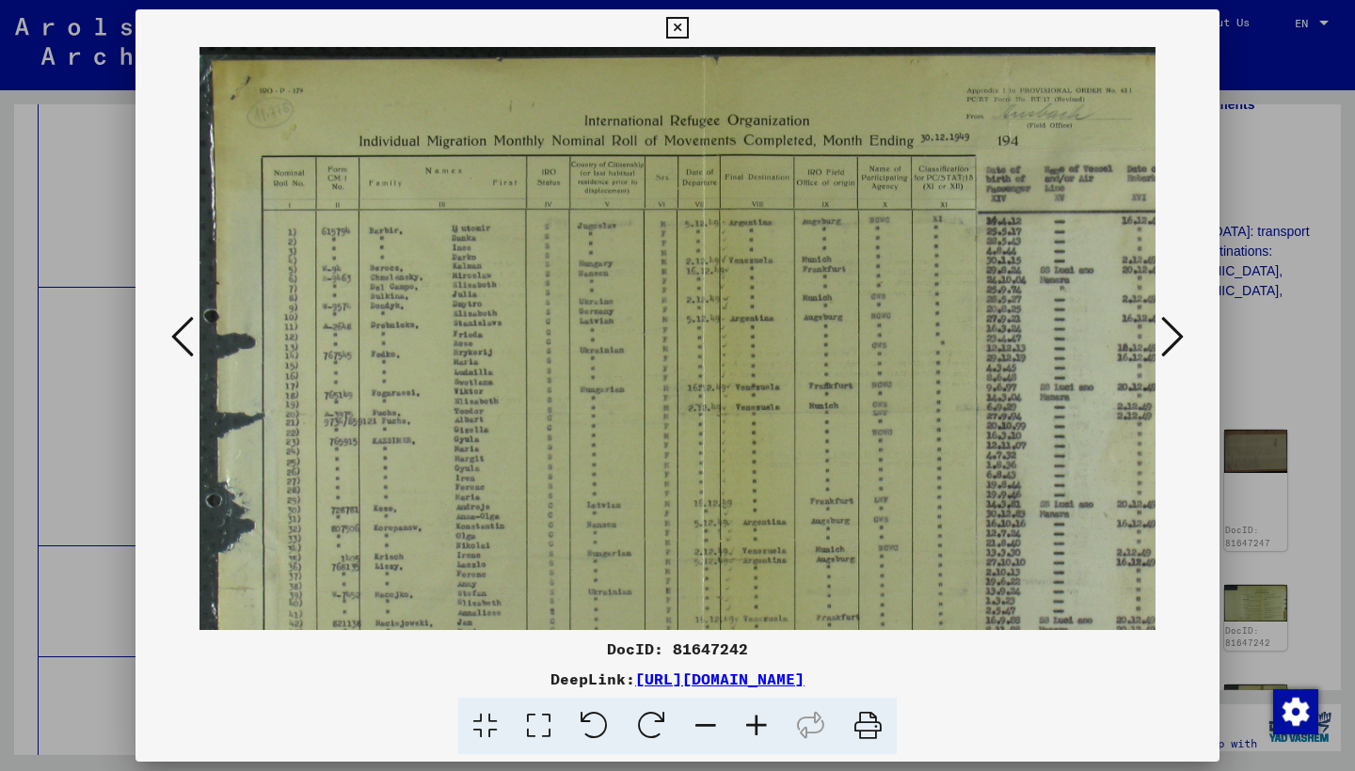
click at [758, 721] on icon at bounding box center [756, 726] width 51 height 57
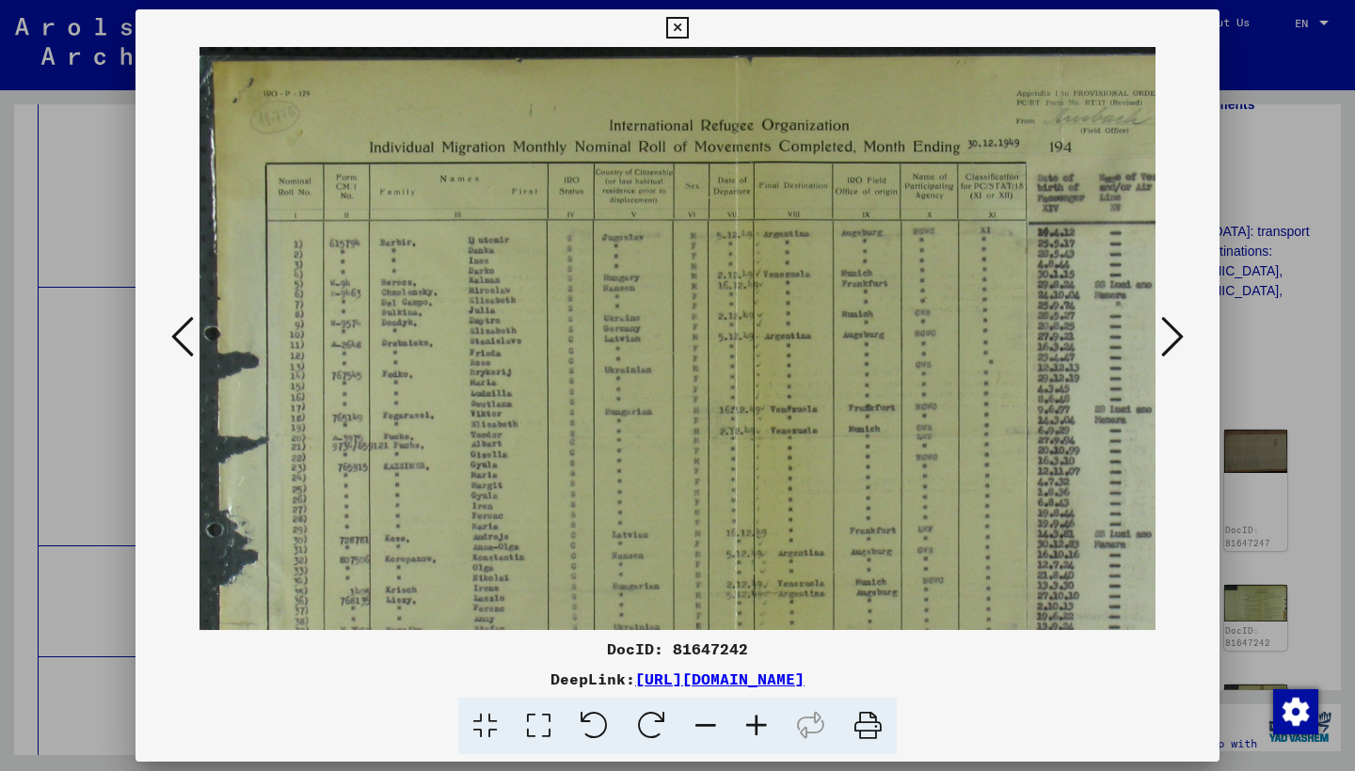
click at [758, 721] on icon at bounding box center [756, 726] width 51 height 57
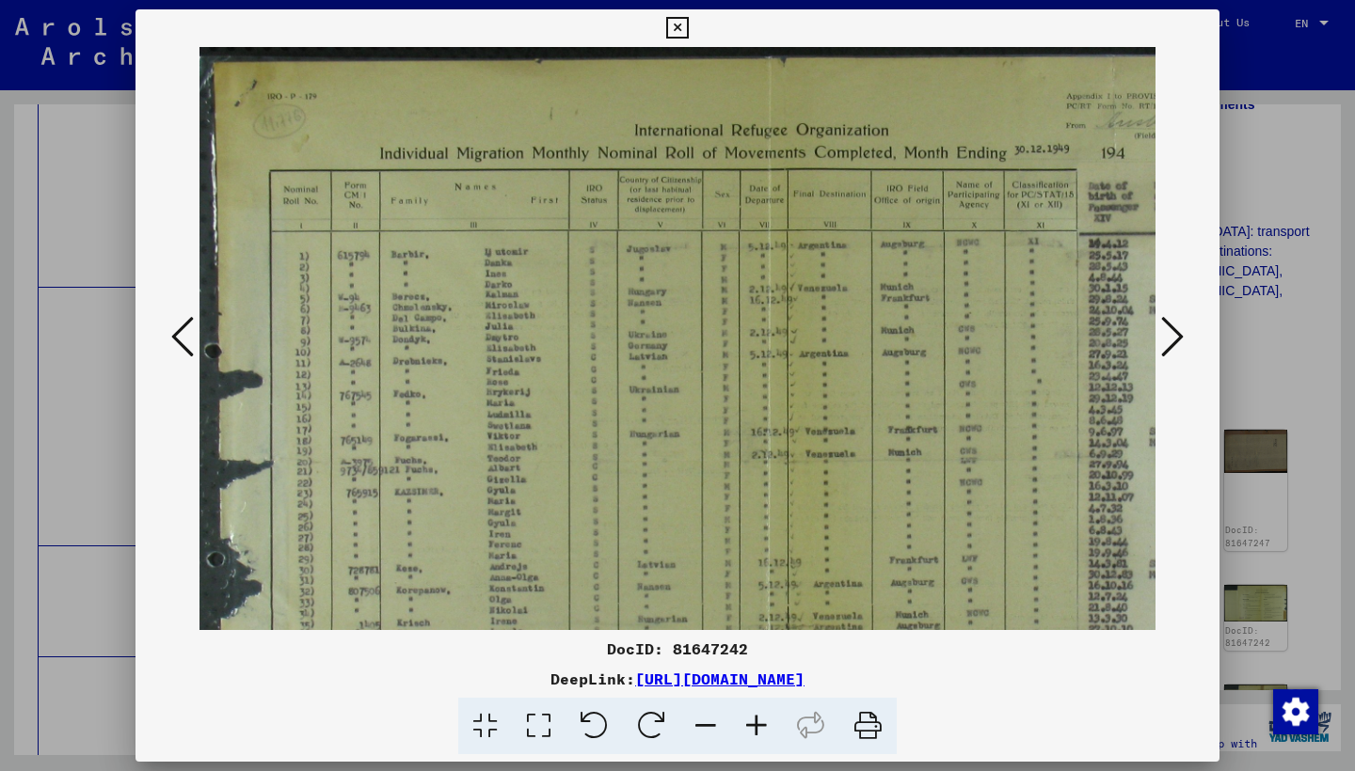
click at [758, 721] on icon at bounding box center [756, 726] width 51 height 57
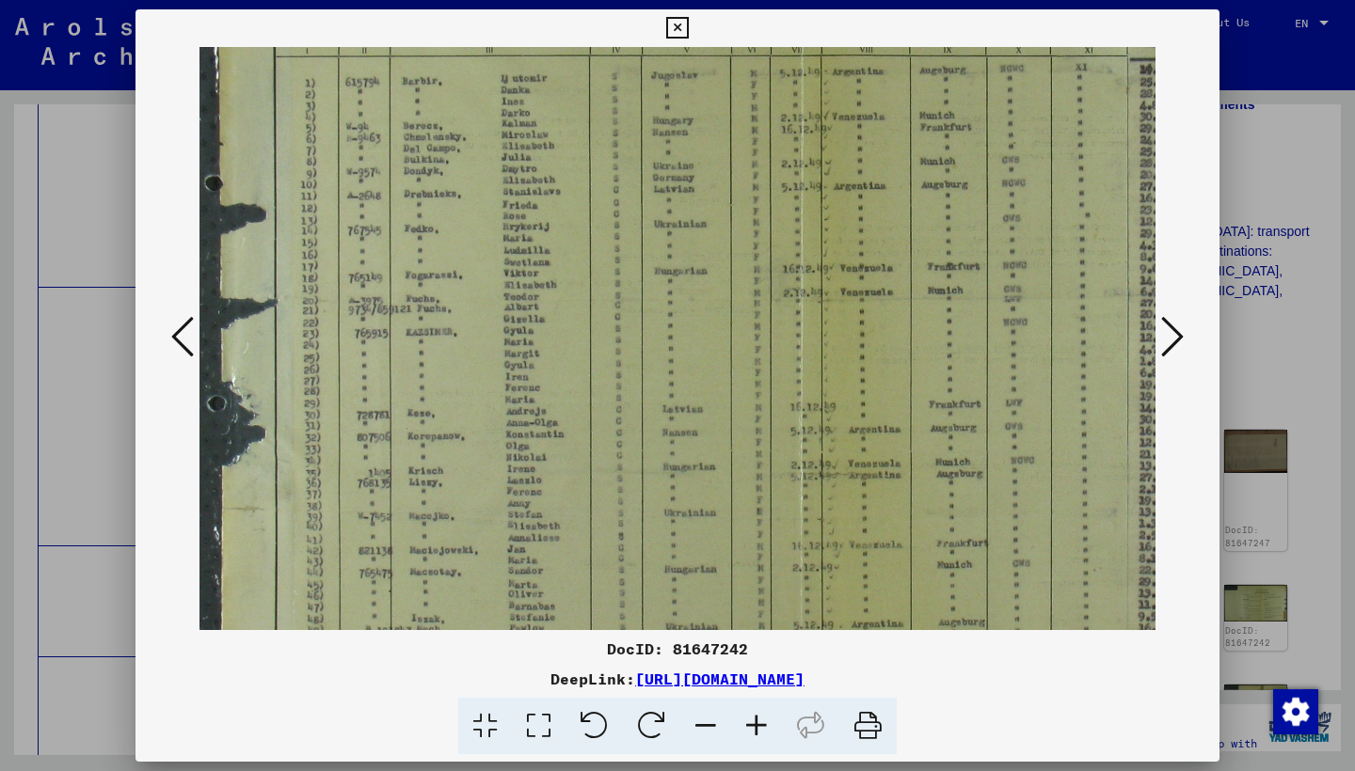
drag, startPoint x: 485, startPoint y: 449, endPoint x: 487, endPoint y: 262, distance: 186.3
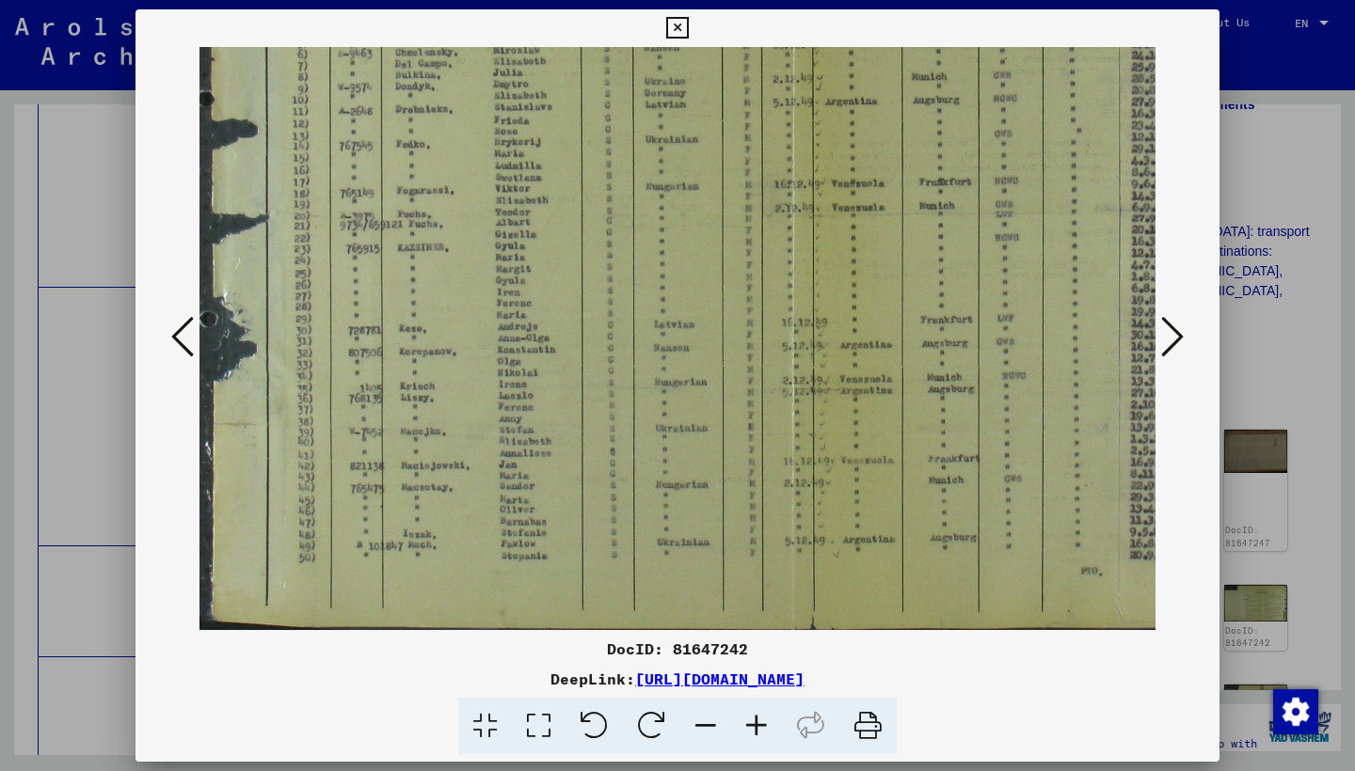
scroll to position [282, 8]
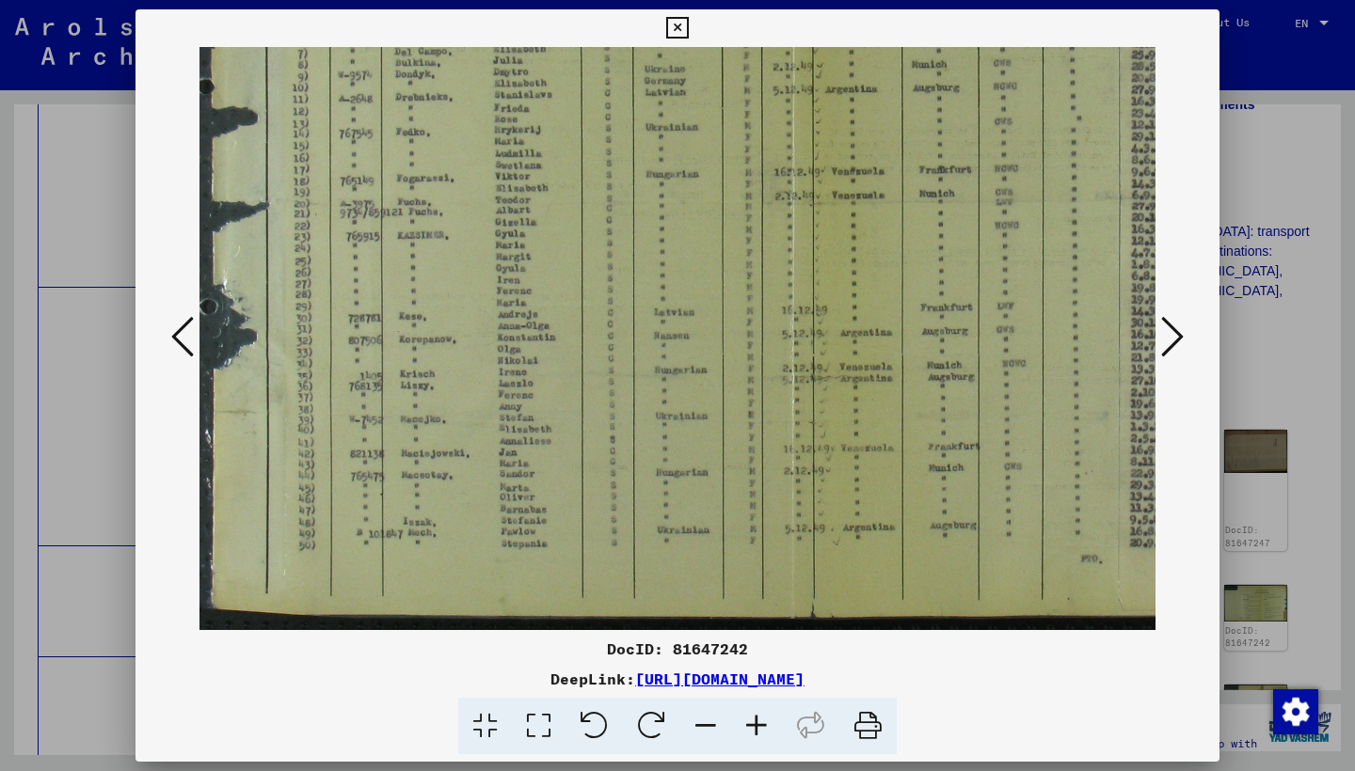
drag, startPoint x: 483, startPoint y: 494, endPoint x: 474, endPoint y: 395, distance: 99.1
click at [1170, 326] on icon at bounding box center [1172, 336] width 23 height 45
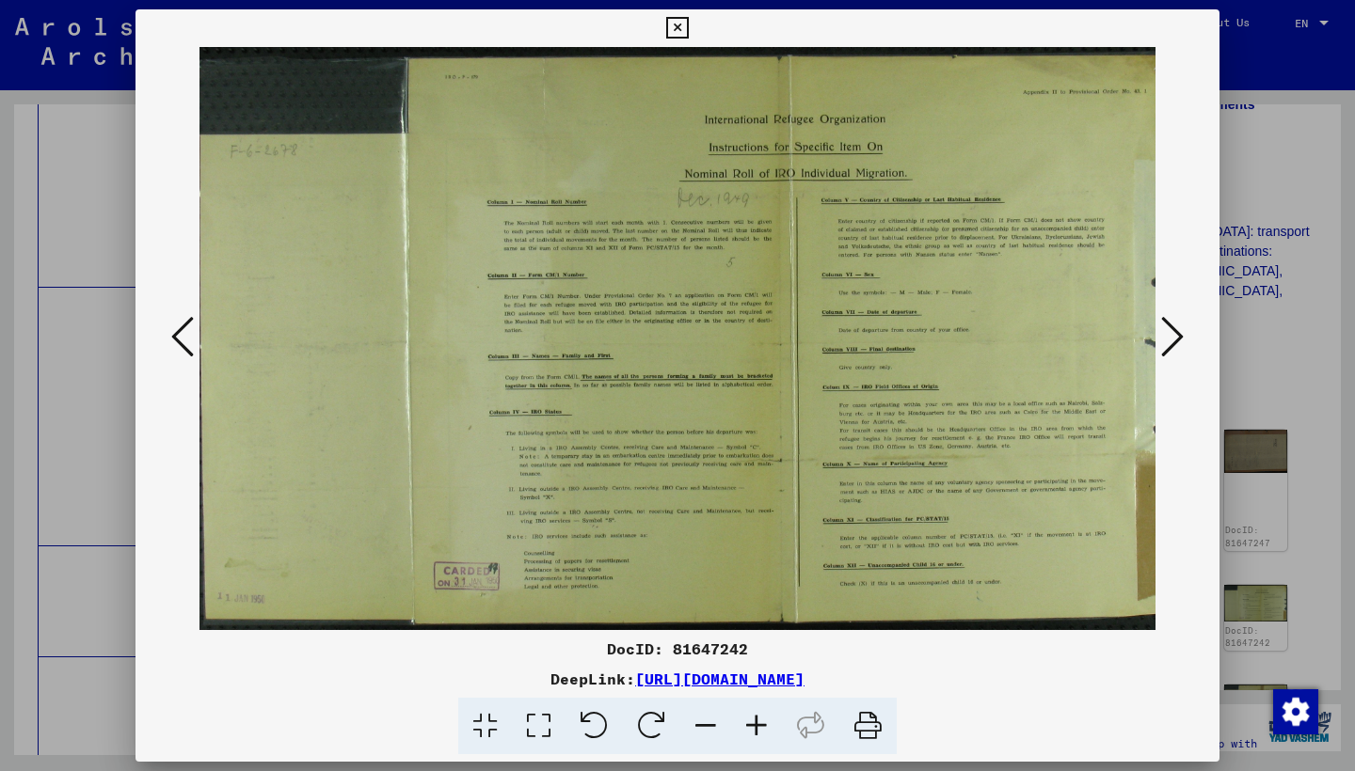
click at [1170, 326] on icon at bounding box center [1172, 336] width 23 height 45
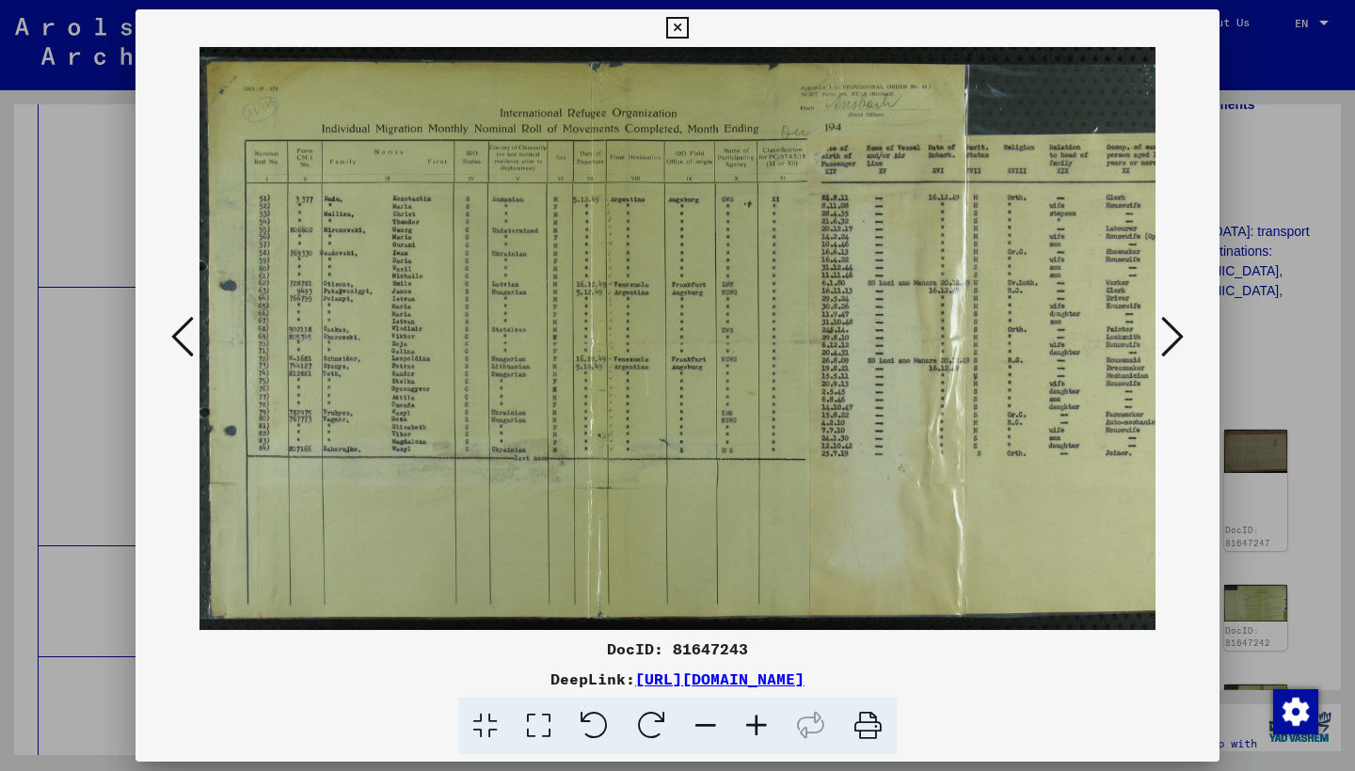
click at [1166, 344] on icon at bounding box center [1172, 336] width 23 height 45
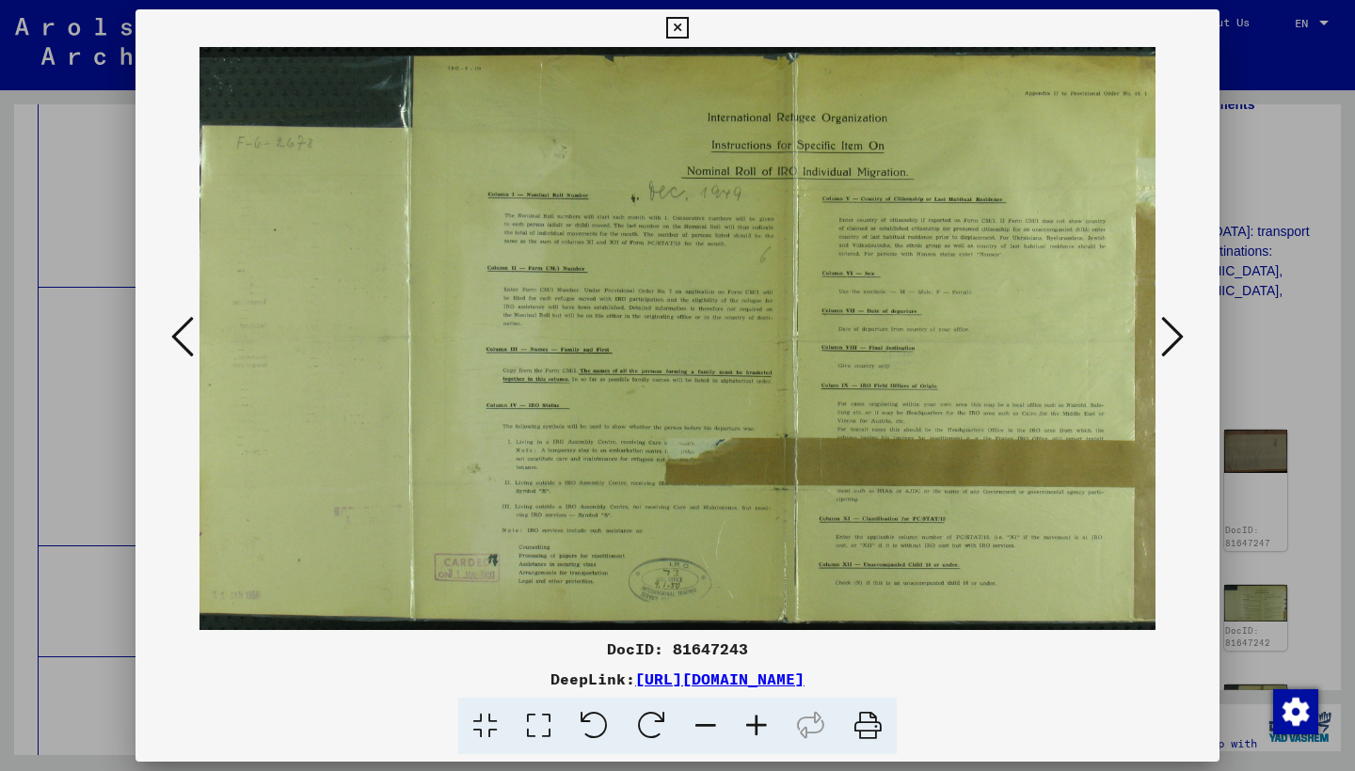
click at [1166, 344] on icon at bounding box center [1172, 336] width 23 height 45
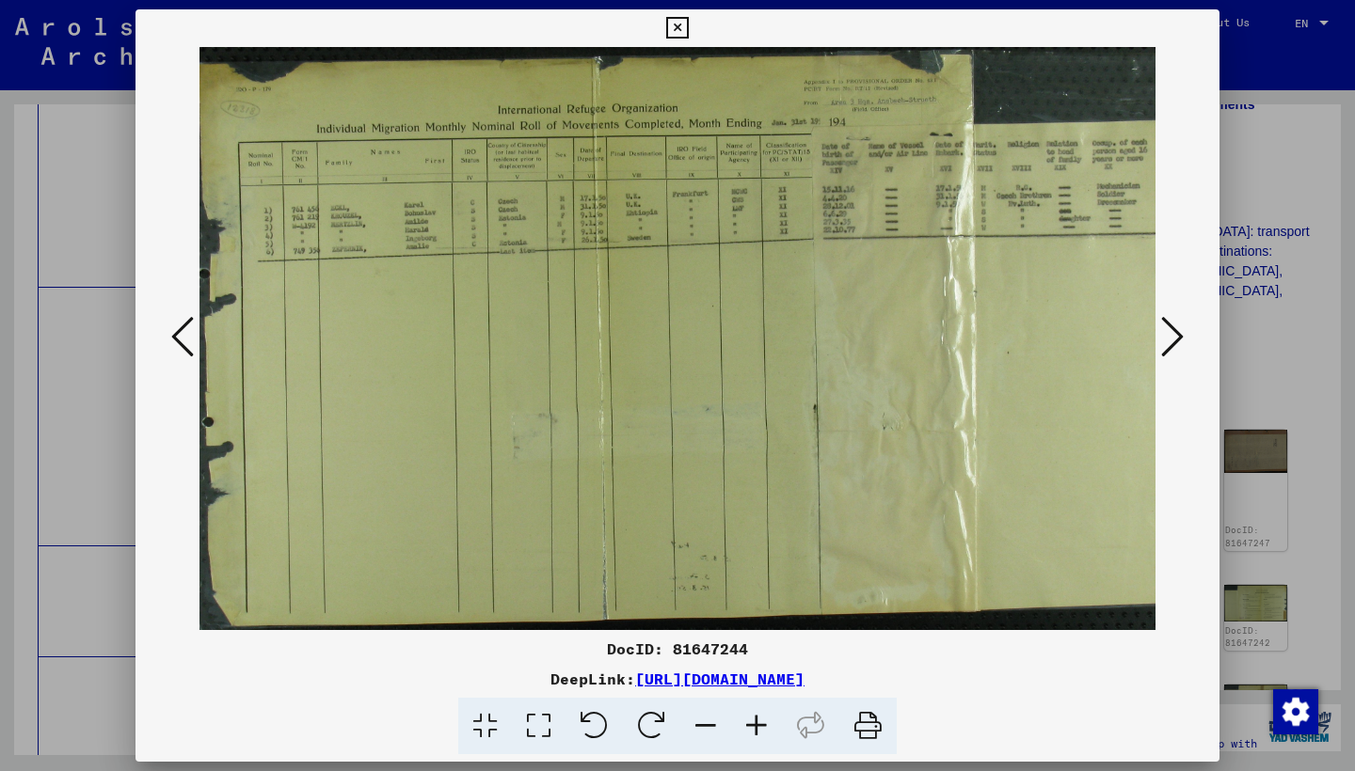
click at [1166, 344] on icon at bounding box center [1172, 336] width 23 height 45
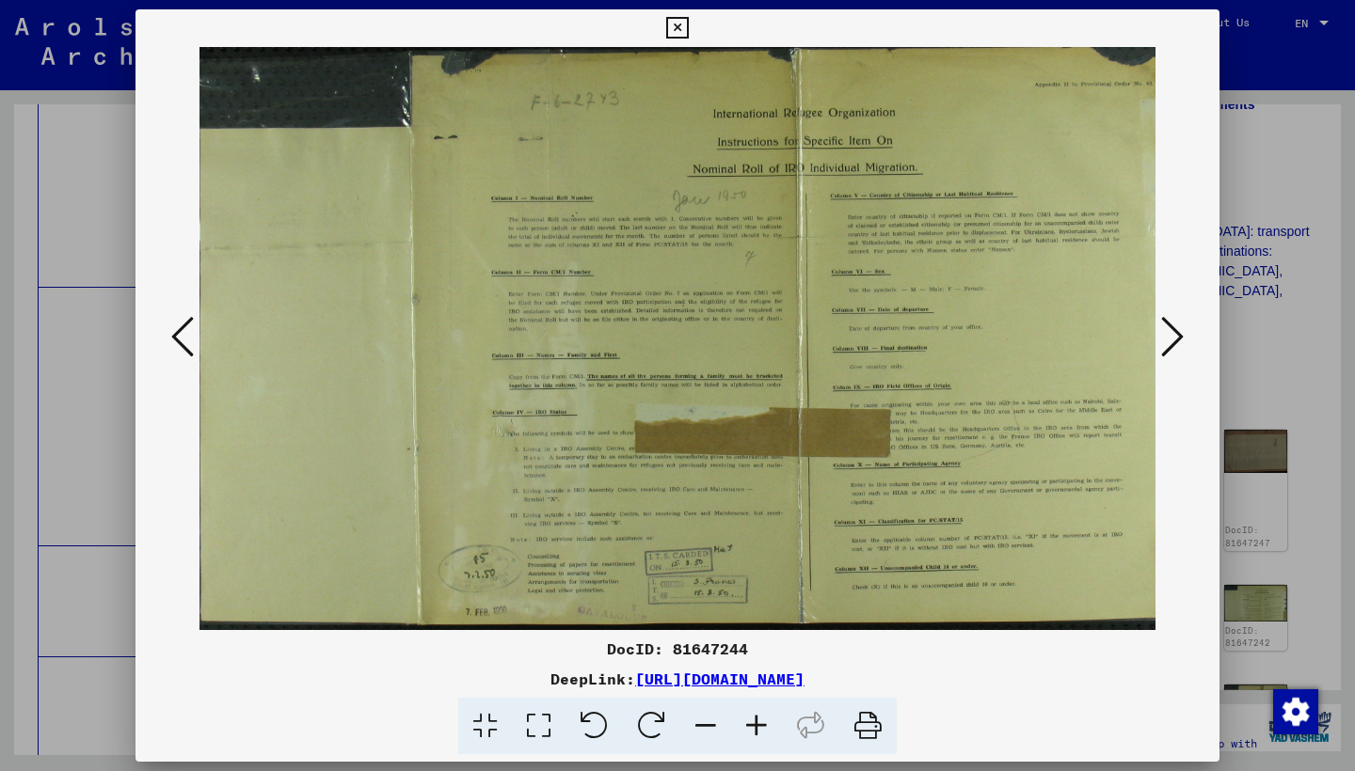
click at [1165, 344] on icon at bounding box center [1172, 336] width 23 height 45
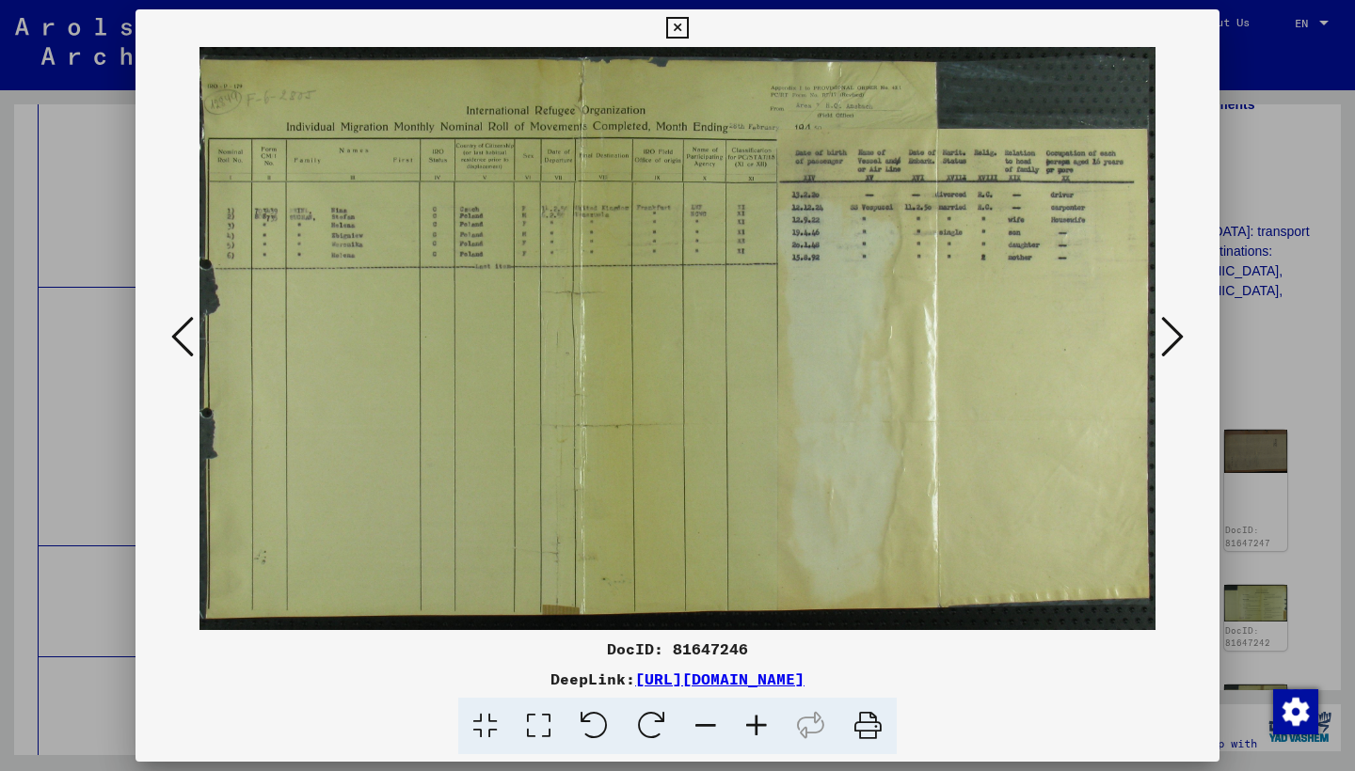
click at [1165, 344] on icon at bounding box center [1172, 336] width 23 height 45
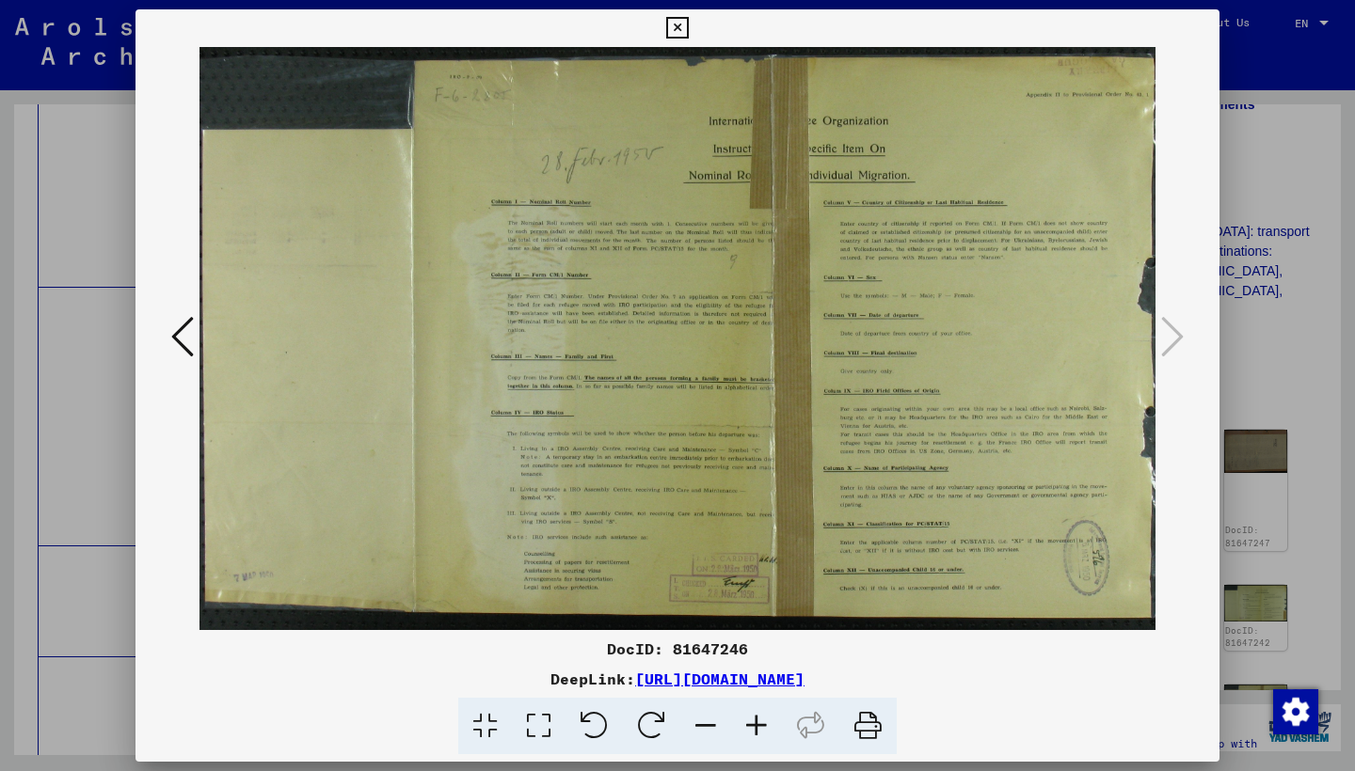
click at [688, 19] on icon at bounding box center [677, 28] width 22 height 23
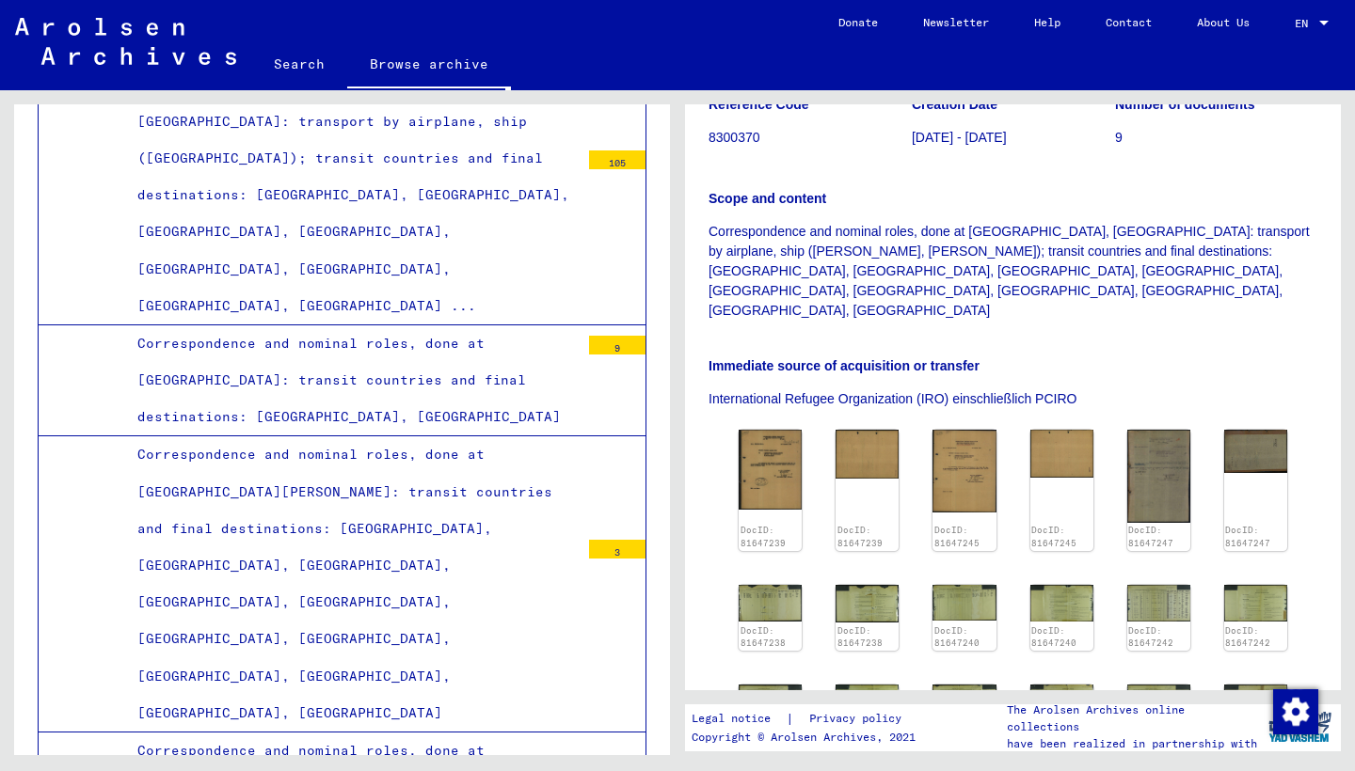
scroll to position [6548, 0]
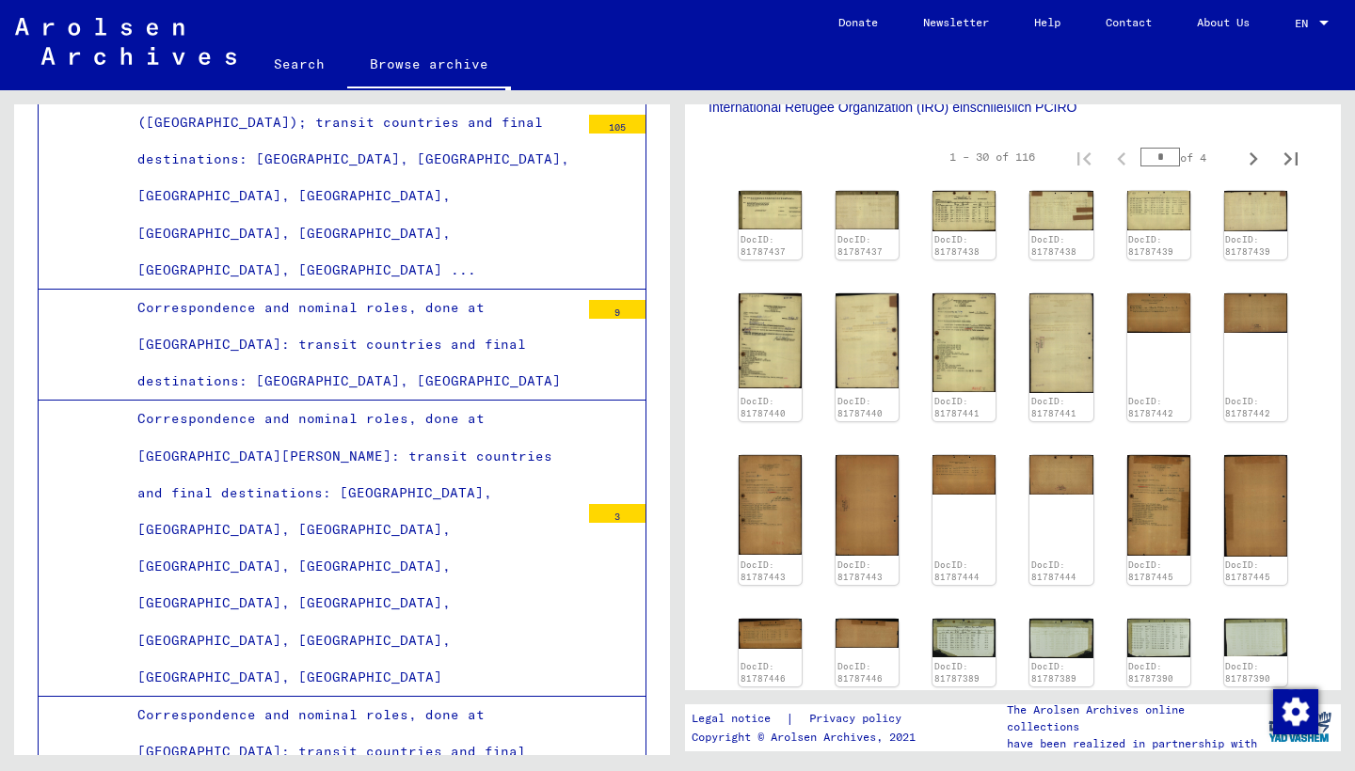
scroll to position [429, 0]
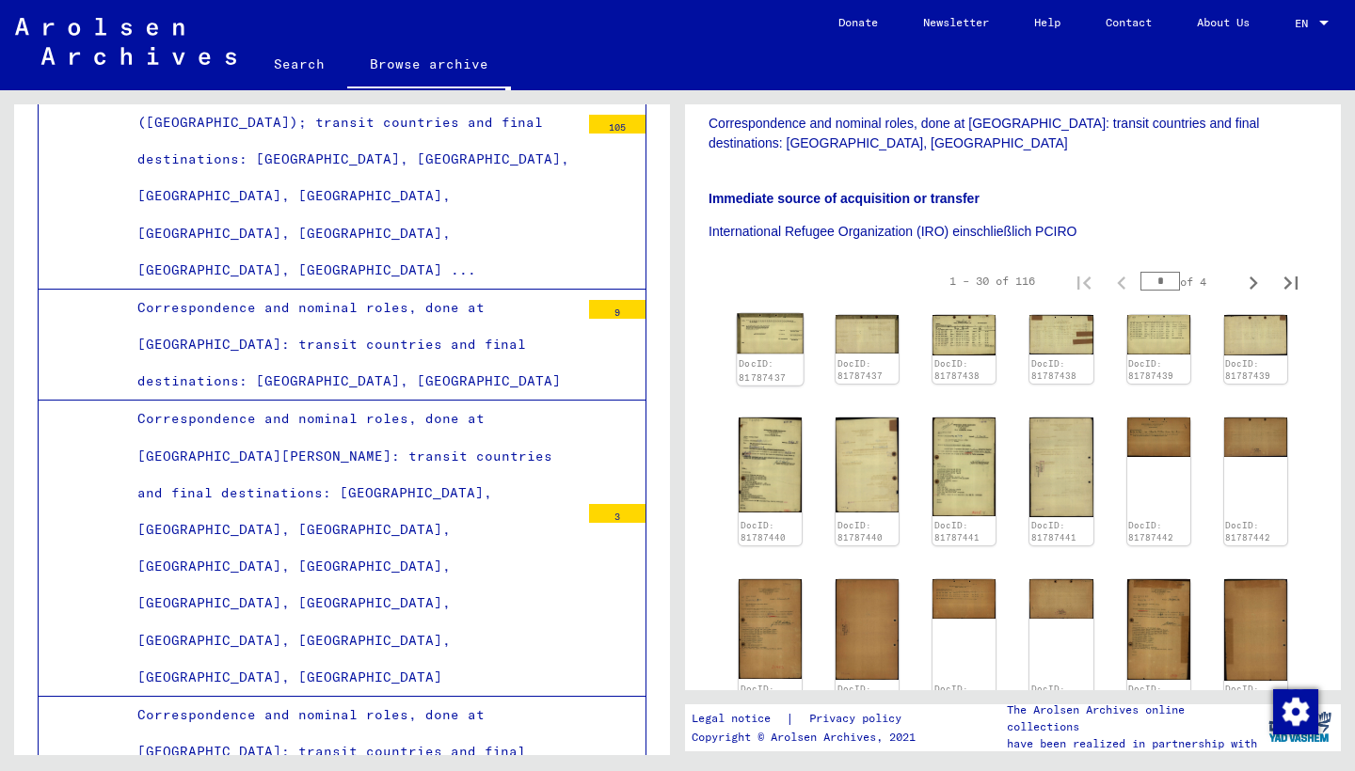
click at [752, 313] on img at bounding box center [770, 333] width 67 height 40
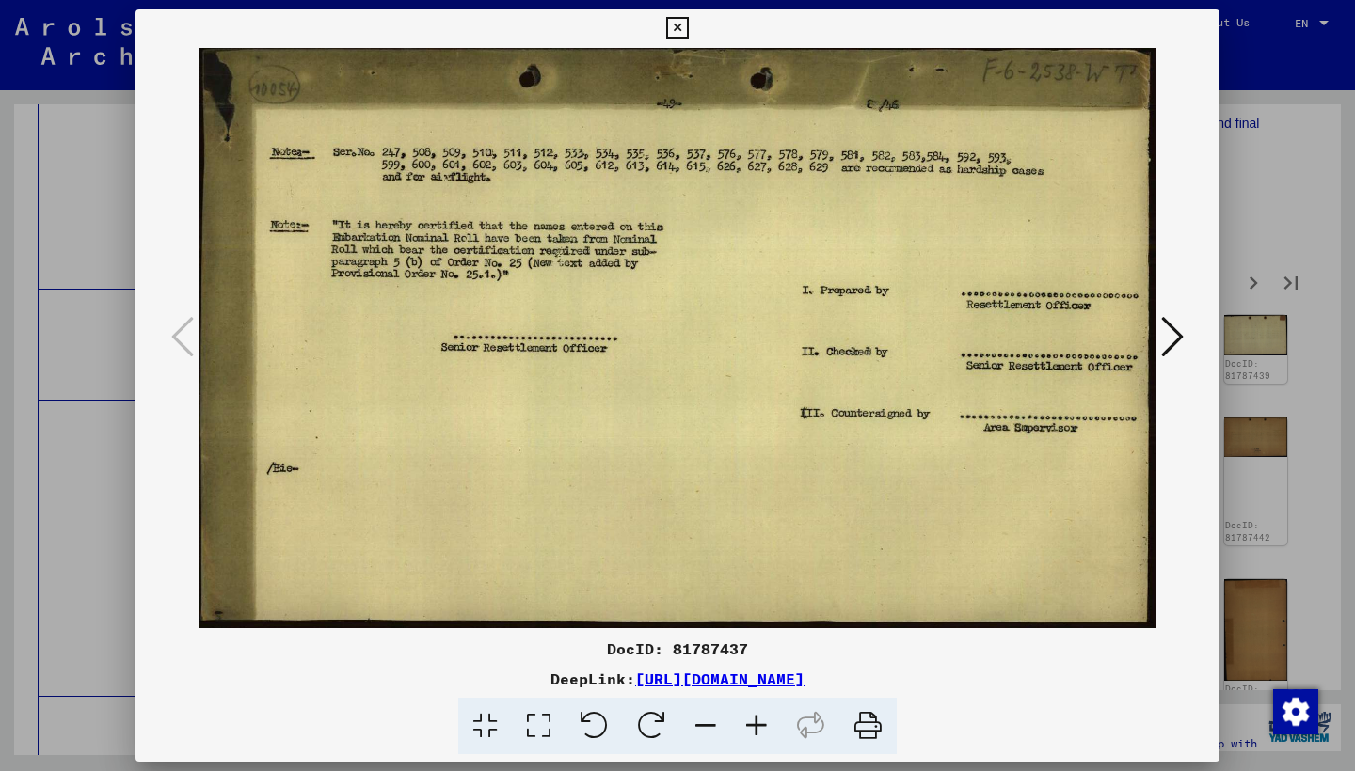
click at [1166, 341] on icon at bounding box center [1172, 336] width 23 height 45
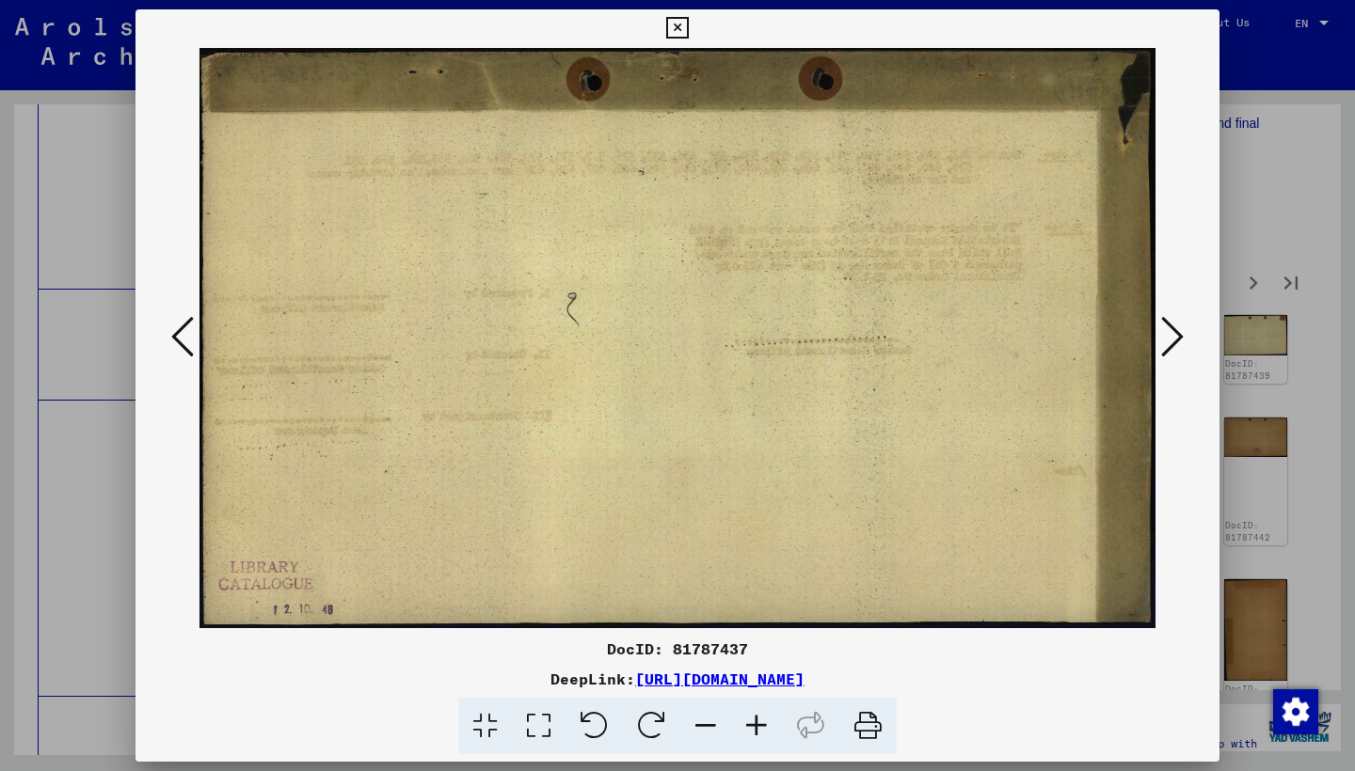
click at [1166, 341] on icon at bounding box center [1172, 336] width 23 height 45
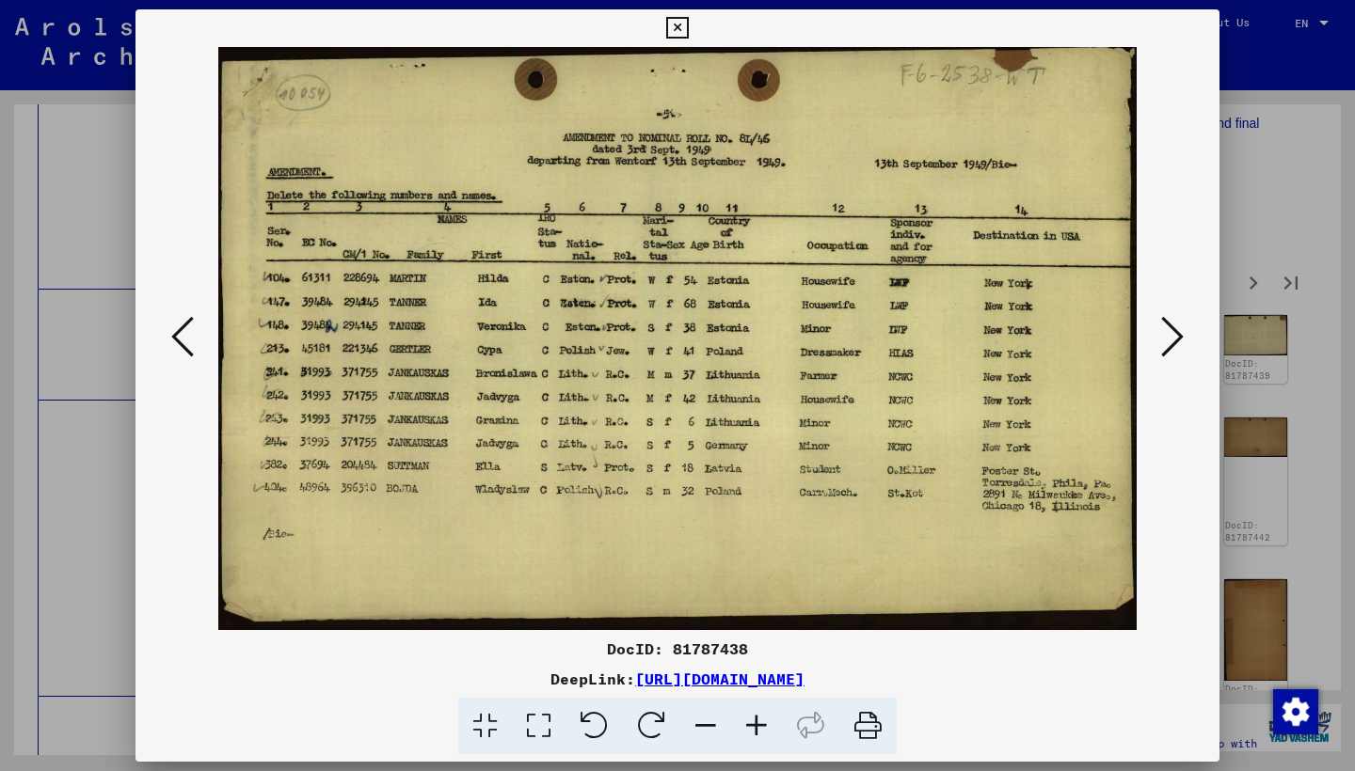
click at [1166, 341] on icon at bounding box center [1172, 336] width 23 height 45
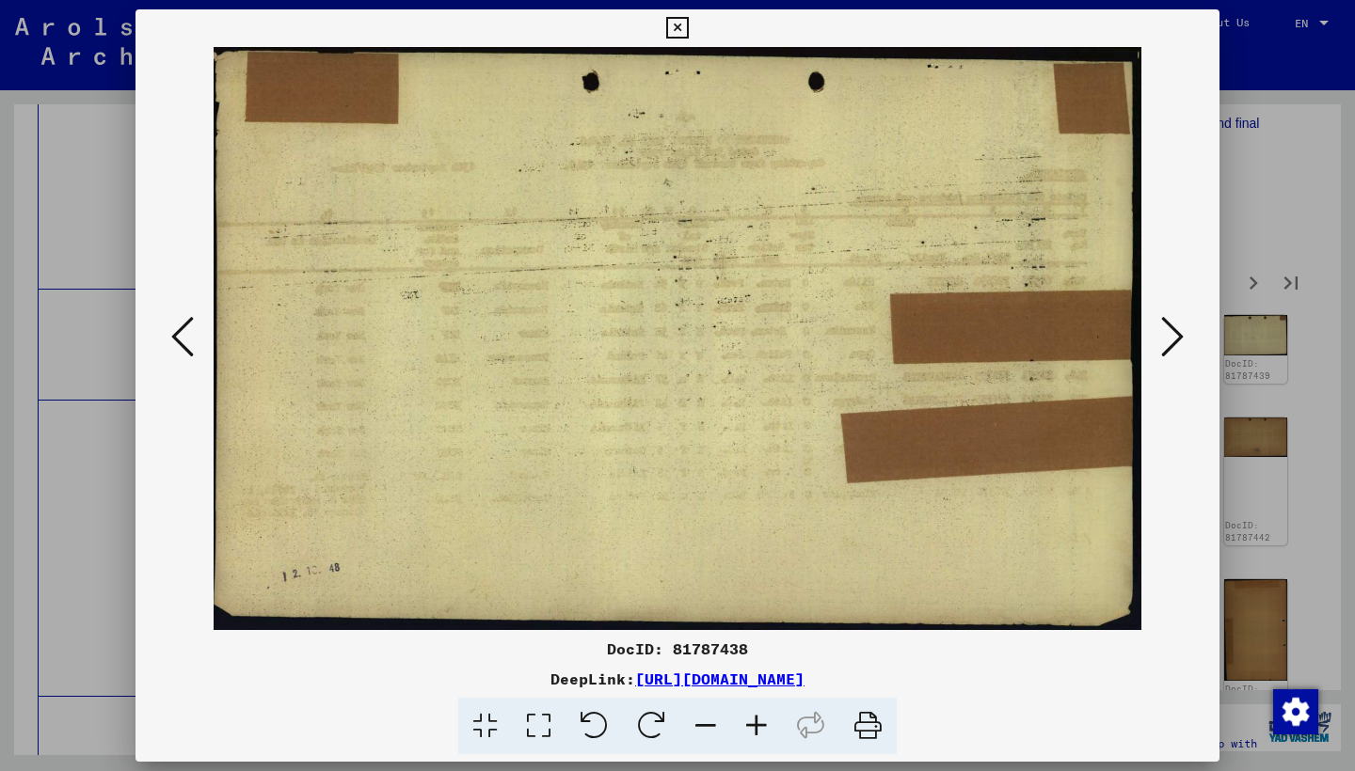
click at [1166, 341] on icon at bounding box center [1172, 336] width 23 height 45
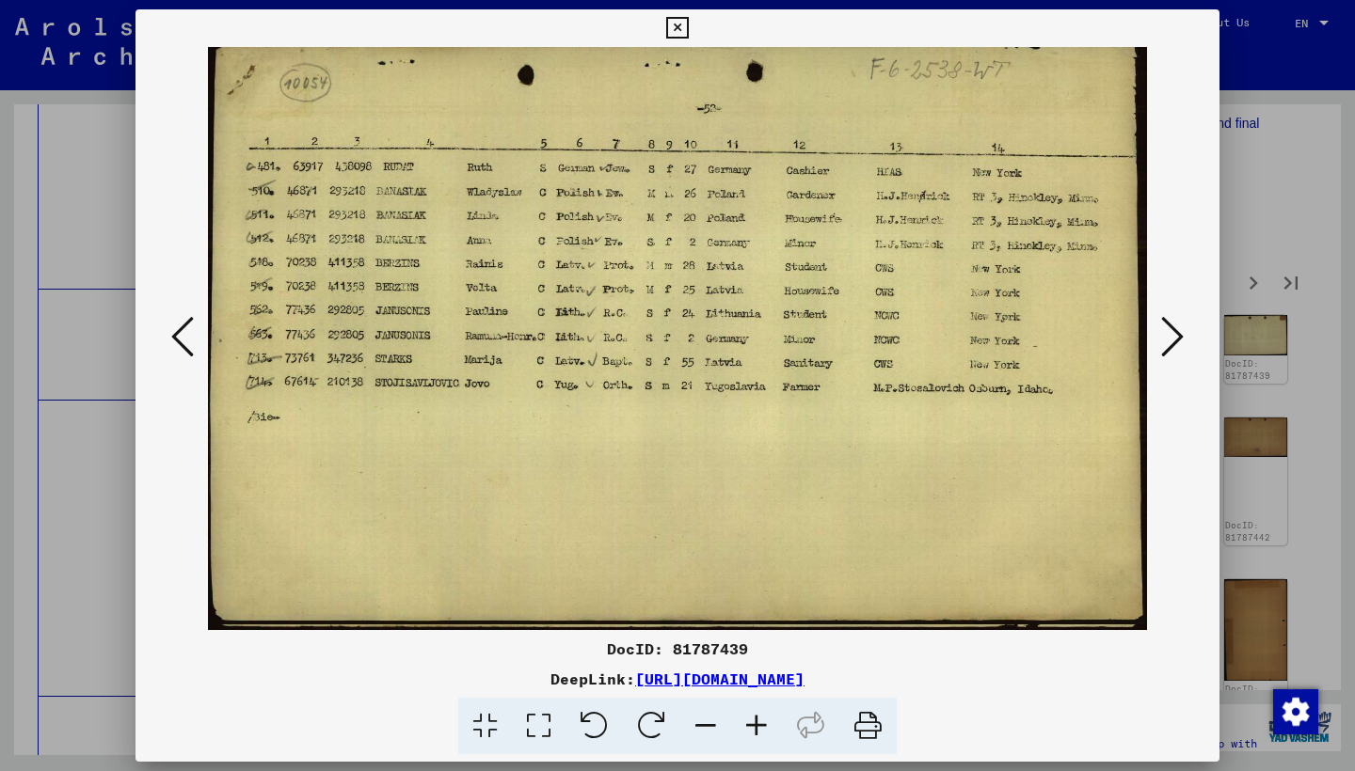
click at [1166, 341] on icon at bounding box center [1172, 336] width 23 height 45
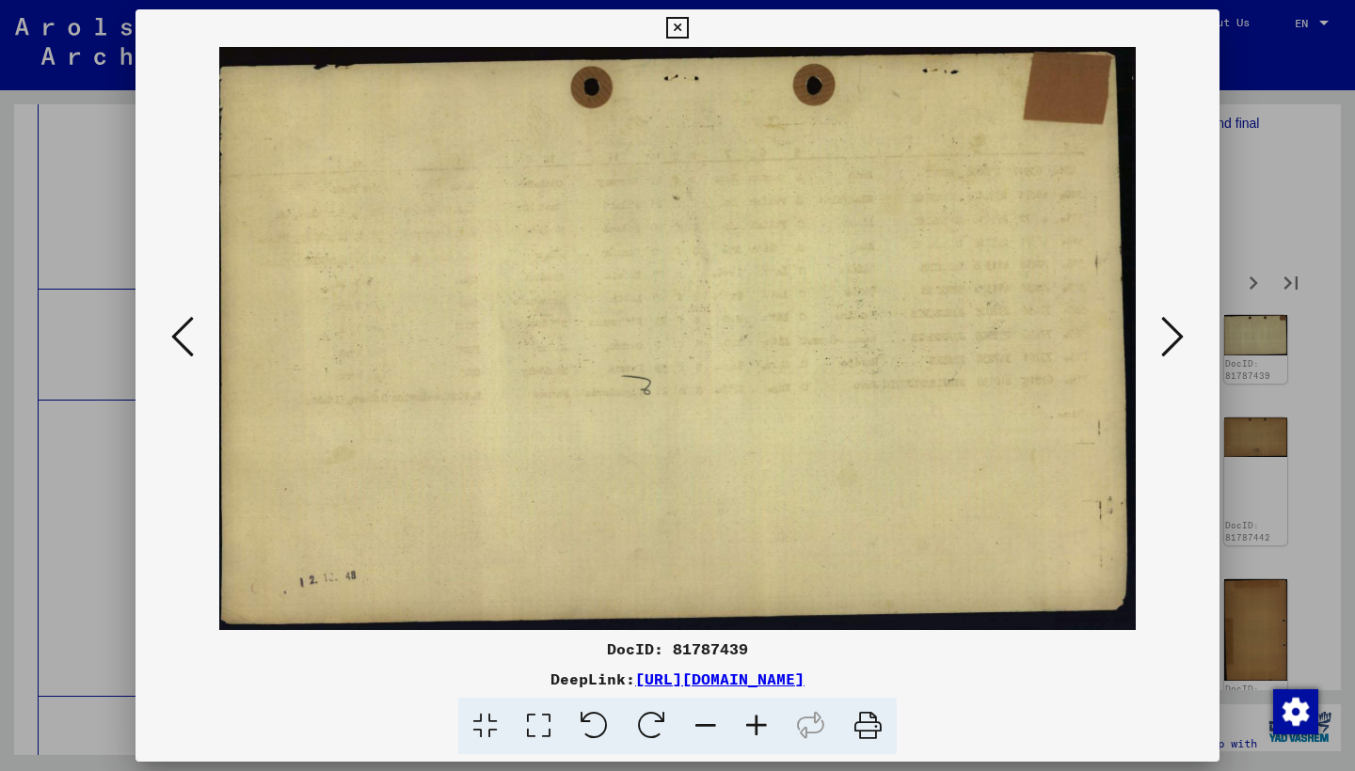
click at [1166, 341] on icon at bounding box center [1172, 336] width 23 height 45
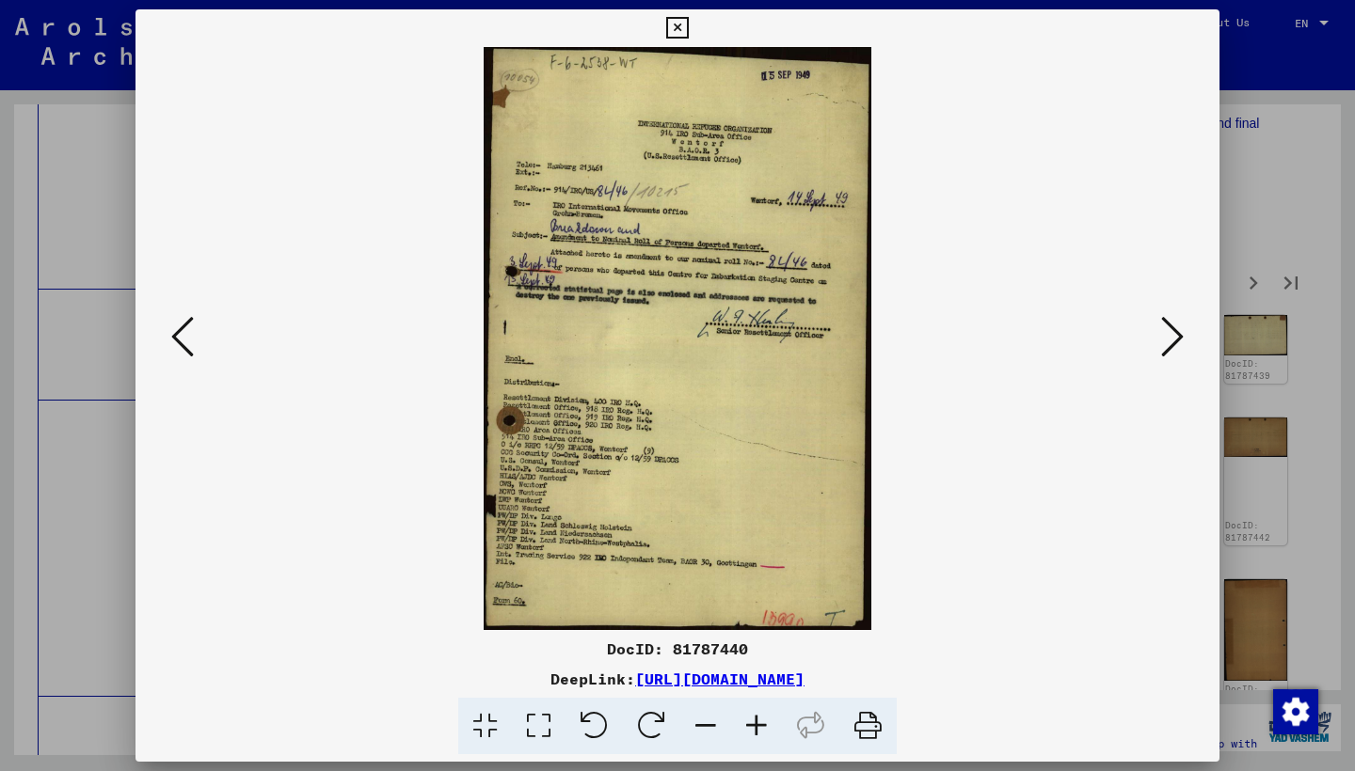
click at [1166, 341] on icon at bounding box center [1172, 336] width 23 height 45
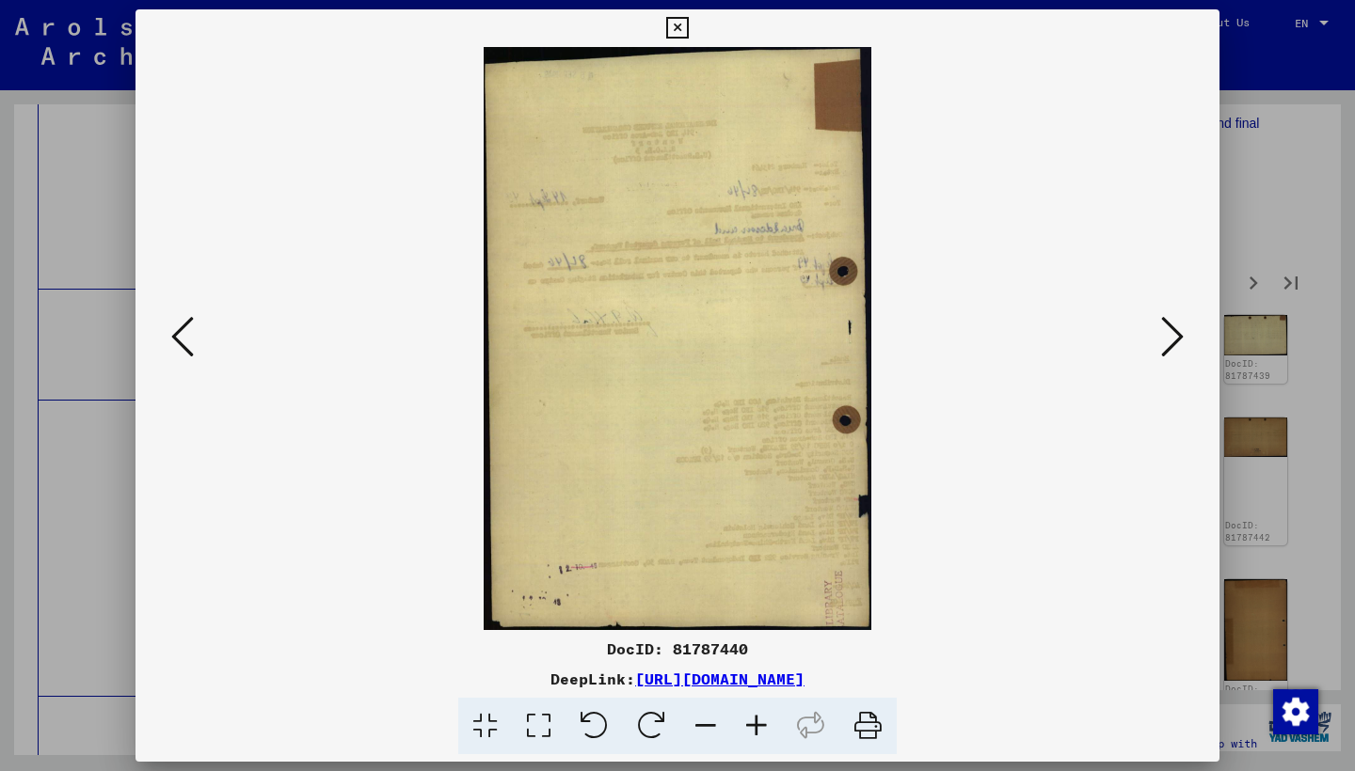
click at [1166, 341] on icon at bounding box center [1172, 336] width 23 height 45
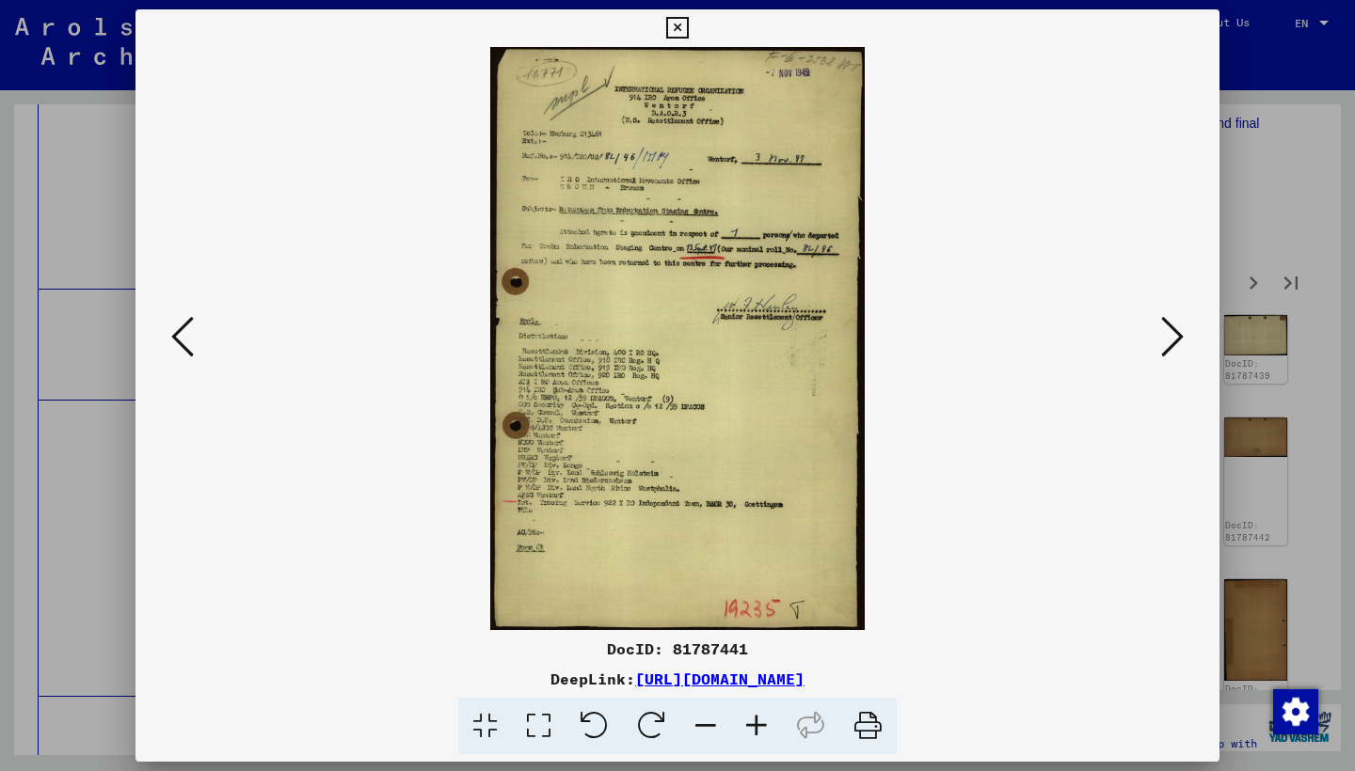
click at [1166, 341] on icon at bounding box center [1172, 336] width 23 height 45
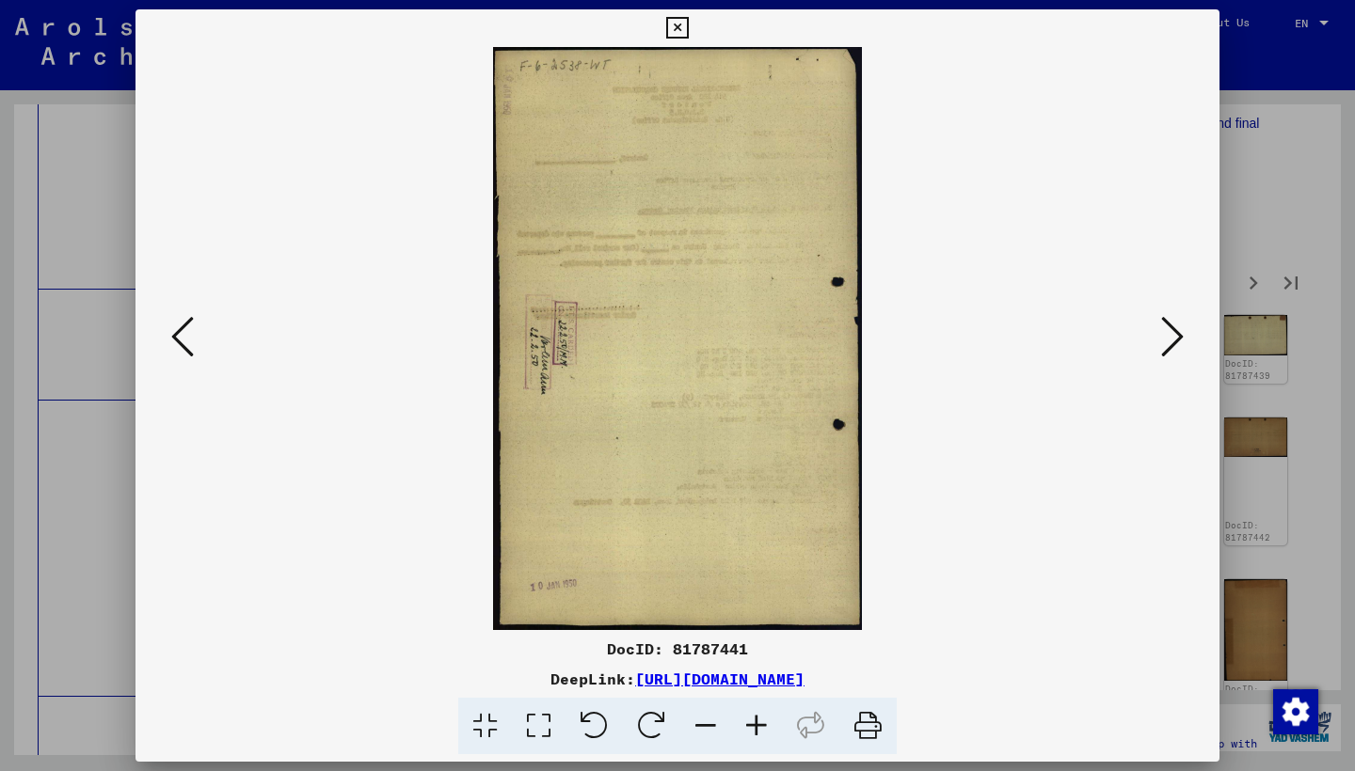
click at [1166, 341] on icon at bounding box center [1172, 336] width 23 height 45
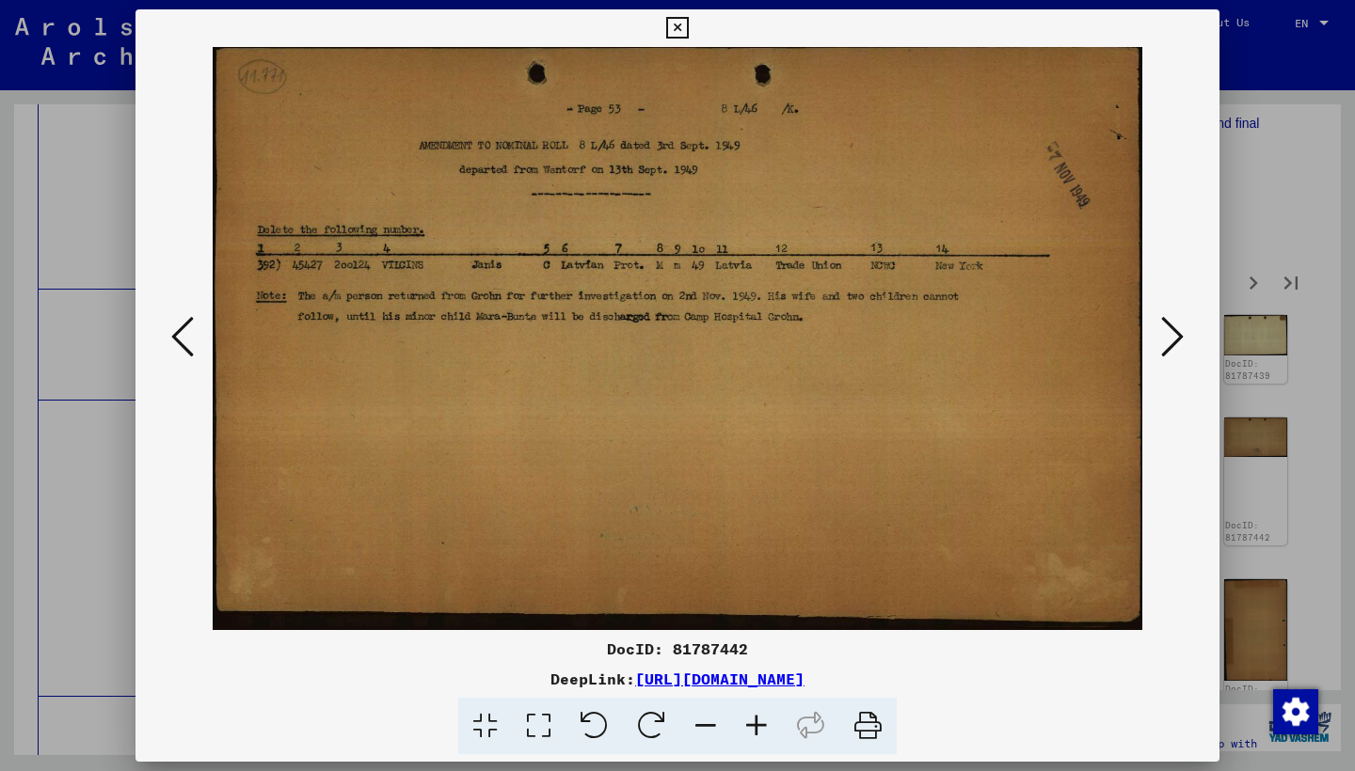
click at [1166, 341] on icon at bounding box center [1172, 336] width 23 height 45
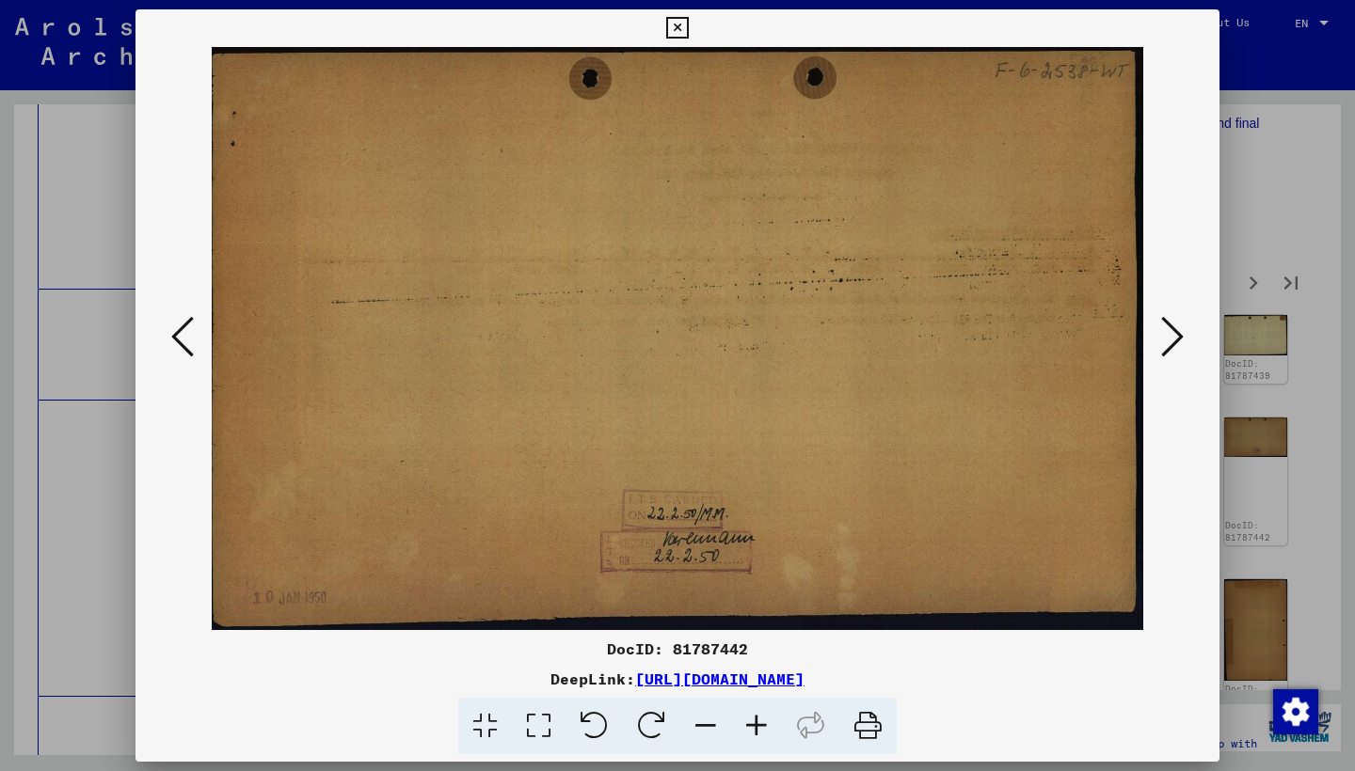
click at [1166, 341] on icon at bounding box center [1172, 336] width 23 height 45
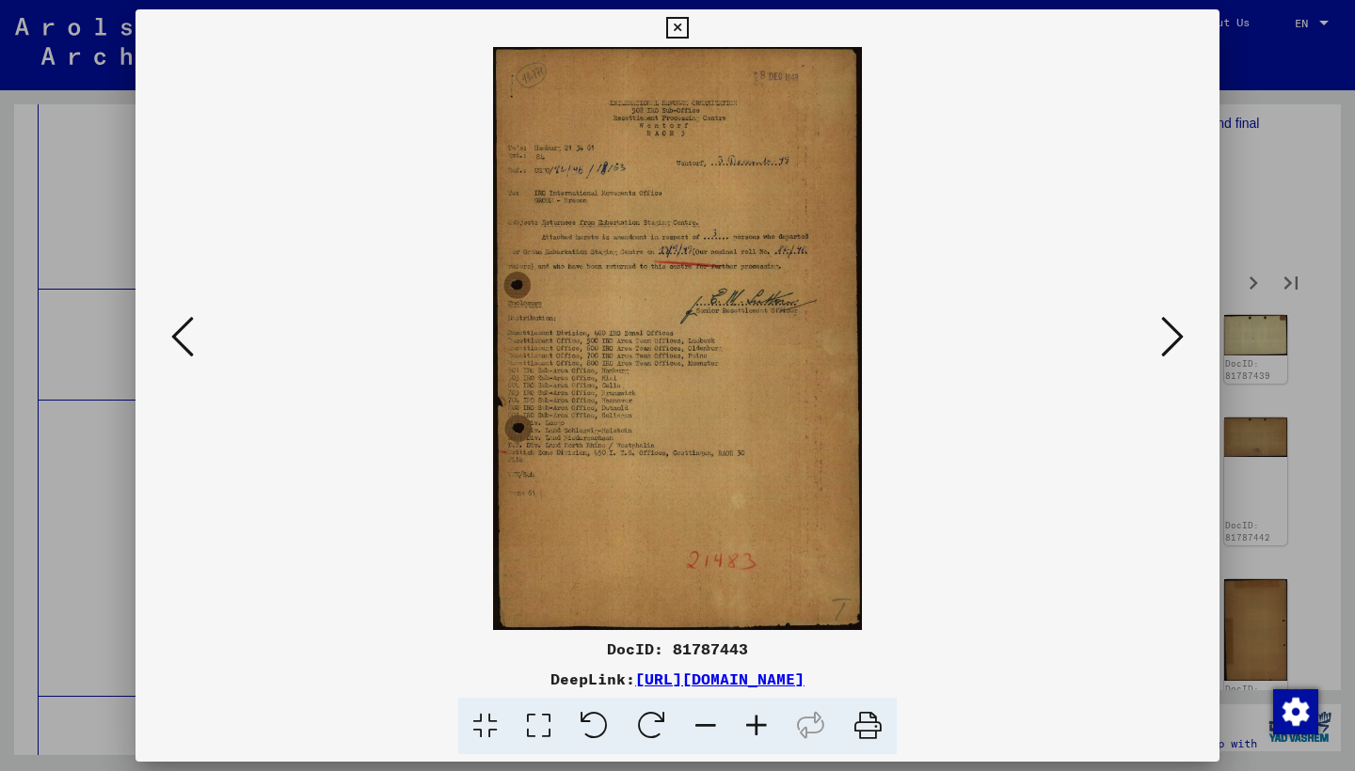
click at [1166, 341] on icon at bounding box center [1172, 336] width 23 height 45
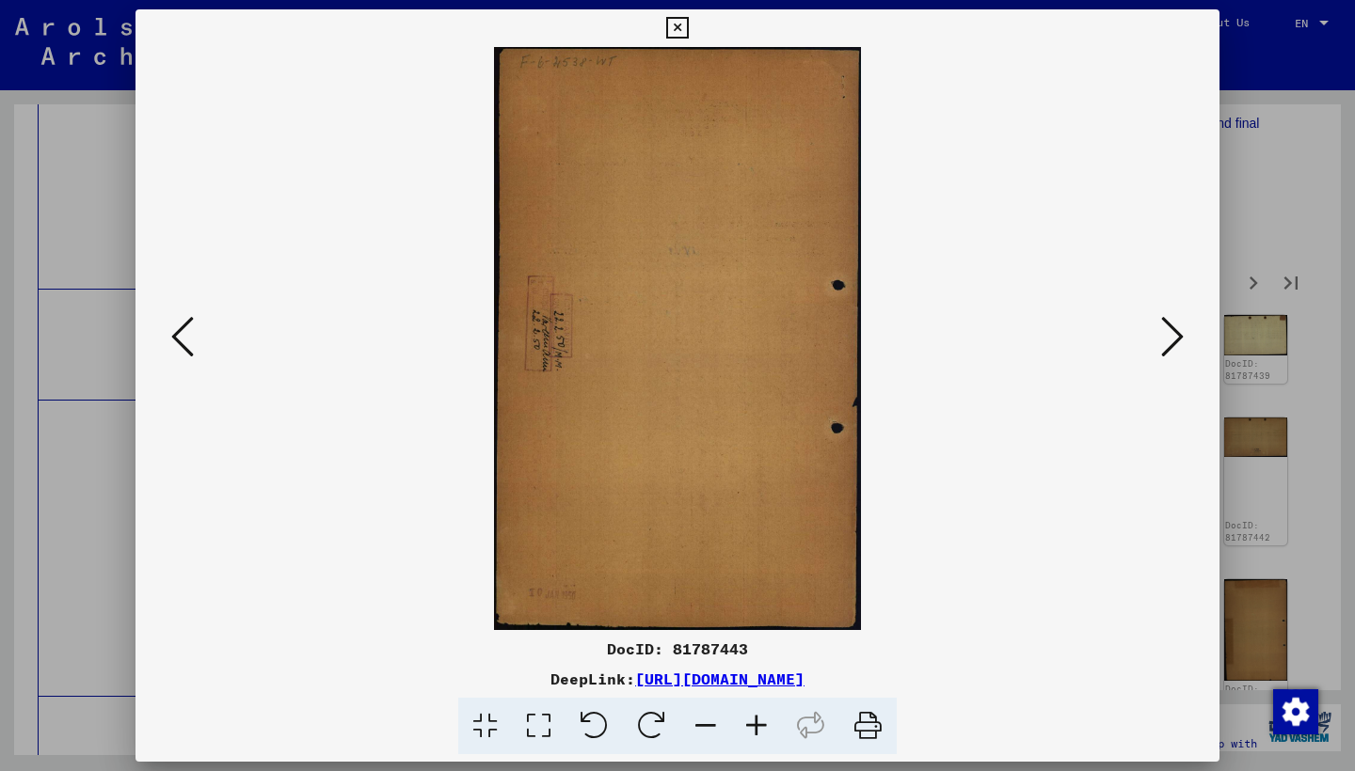
click at [1166, 341] on icon at bounding box center [1172, 336] width 23 height 45
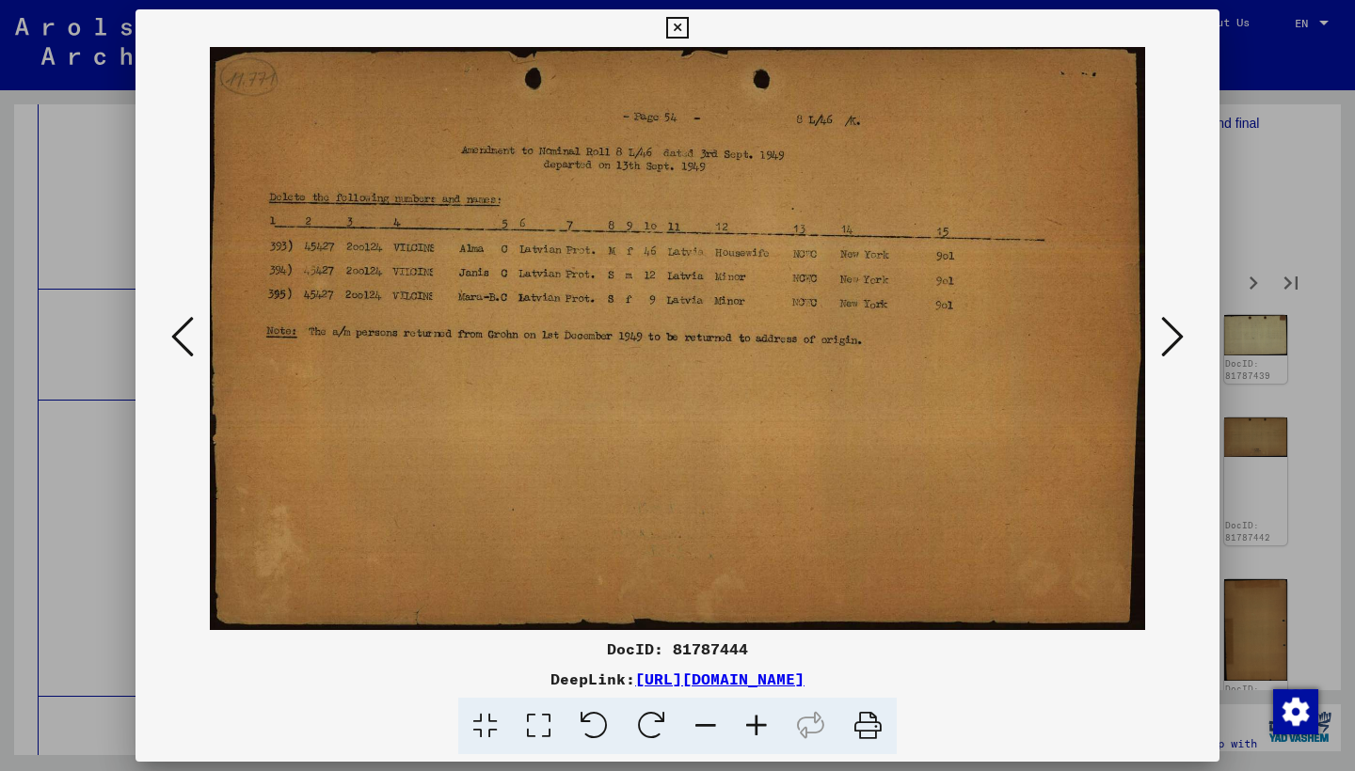
click at [1166, 341] on icon at bounding box center [1172, 336] width 23 height 45
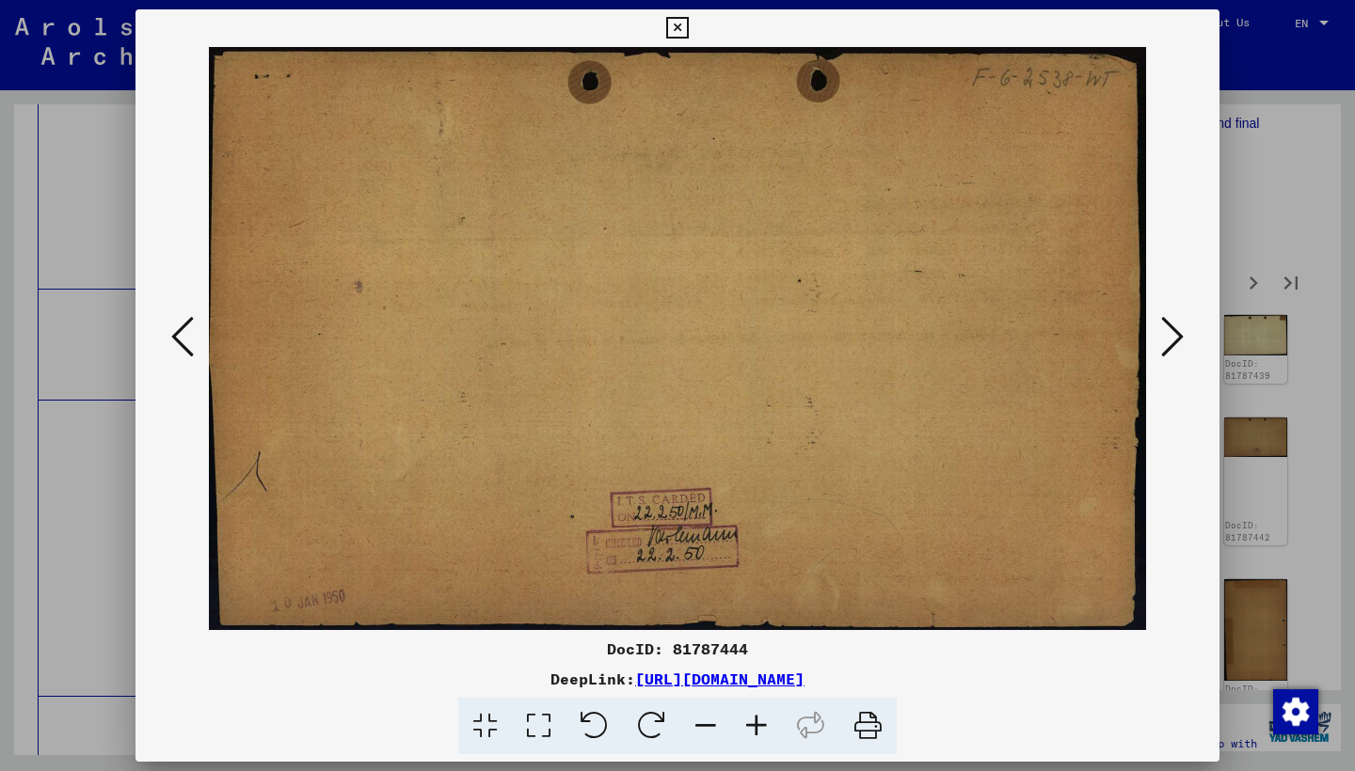
click at [1166, 341] on icon at bounding box center [1172, 336] width 23 height 45
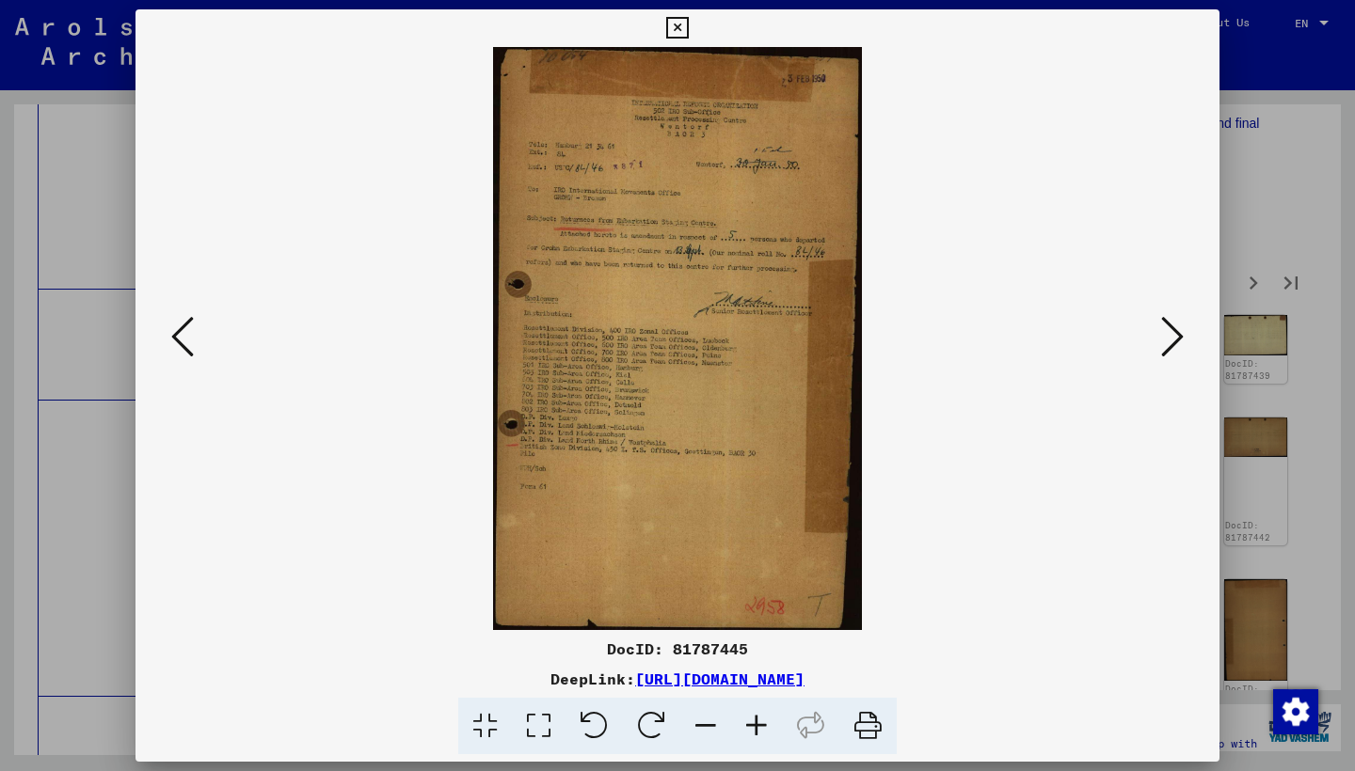
click at [1166, 341] on icon at bounding box center [1172, 336] width 23 height 45
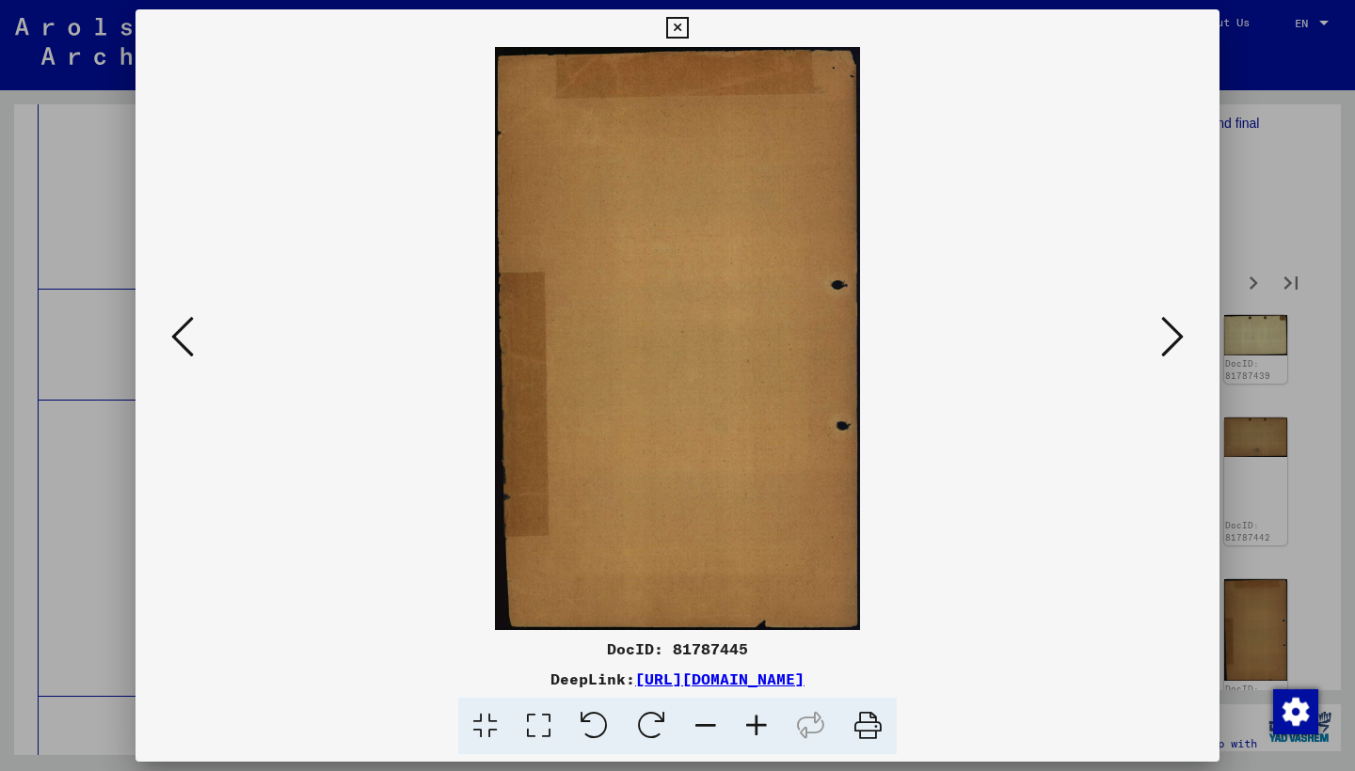
click at [1166, 341] on icon at bounding box center [1172, 336] width 23 height 45
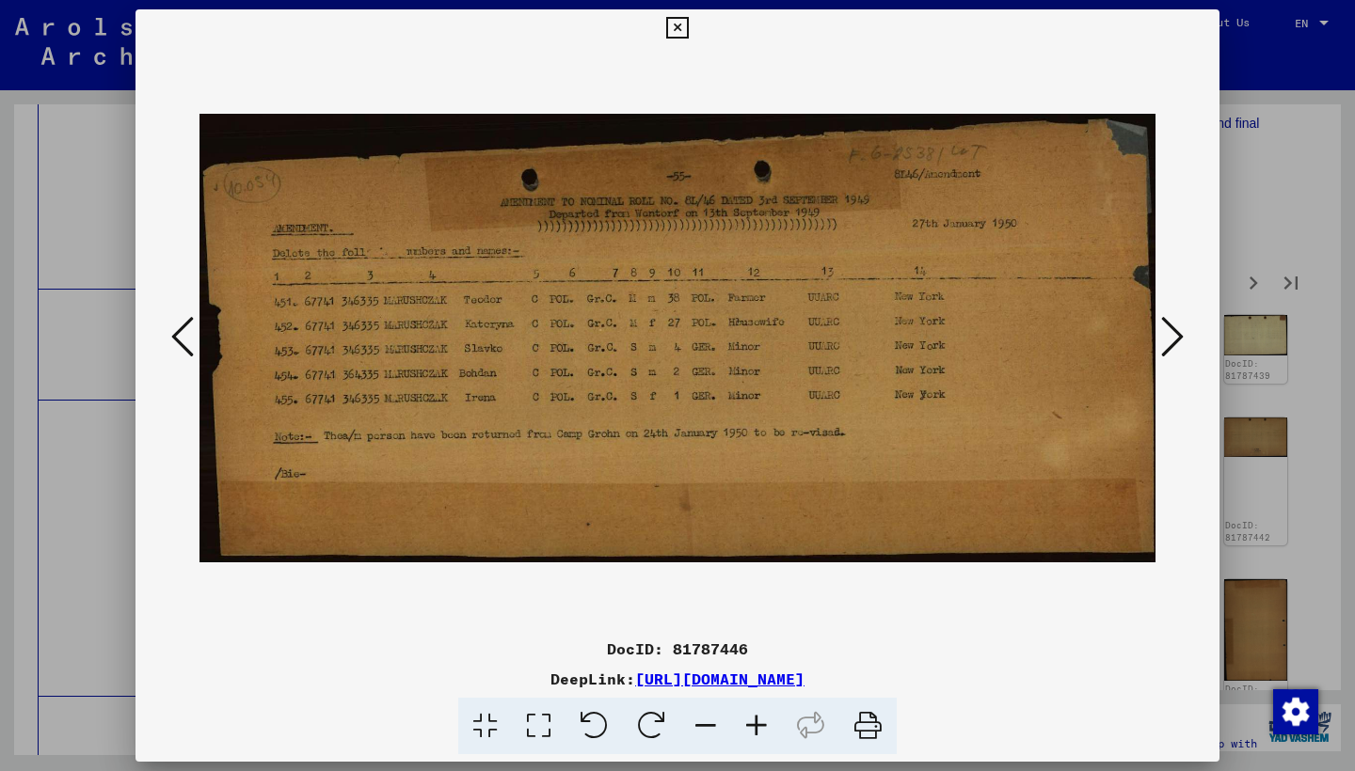
click at [1166, 341] on icon at bounding box center [1172, 336] width 23 height 45
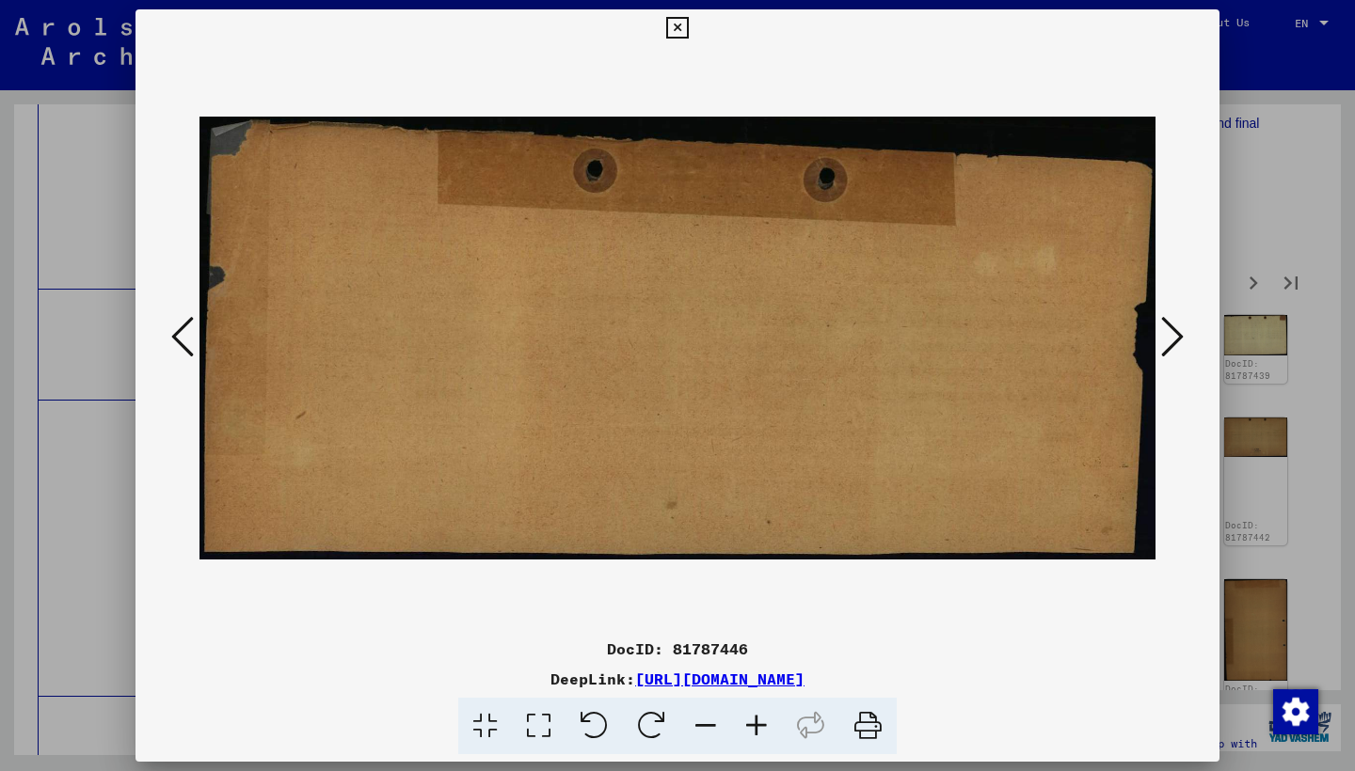
click at [1166, 341] on icon at bounding box center [1172, 336] width 23 height 45
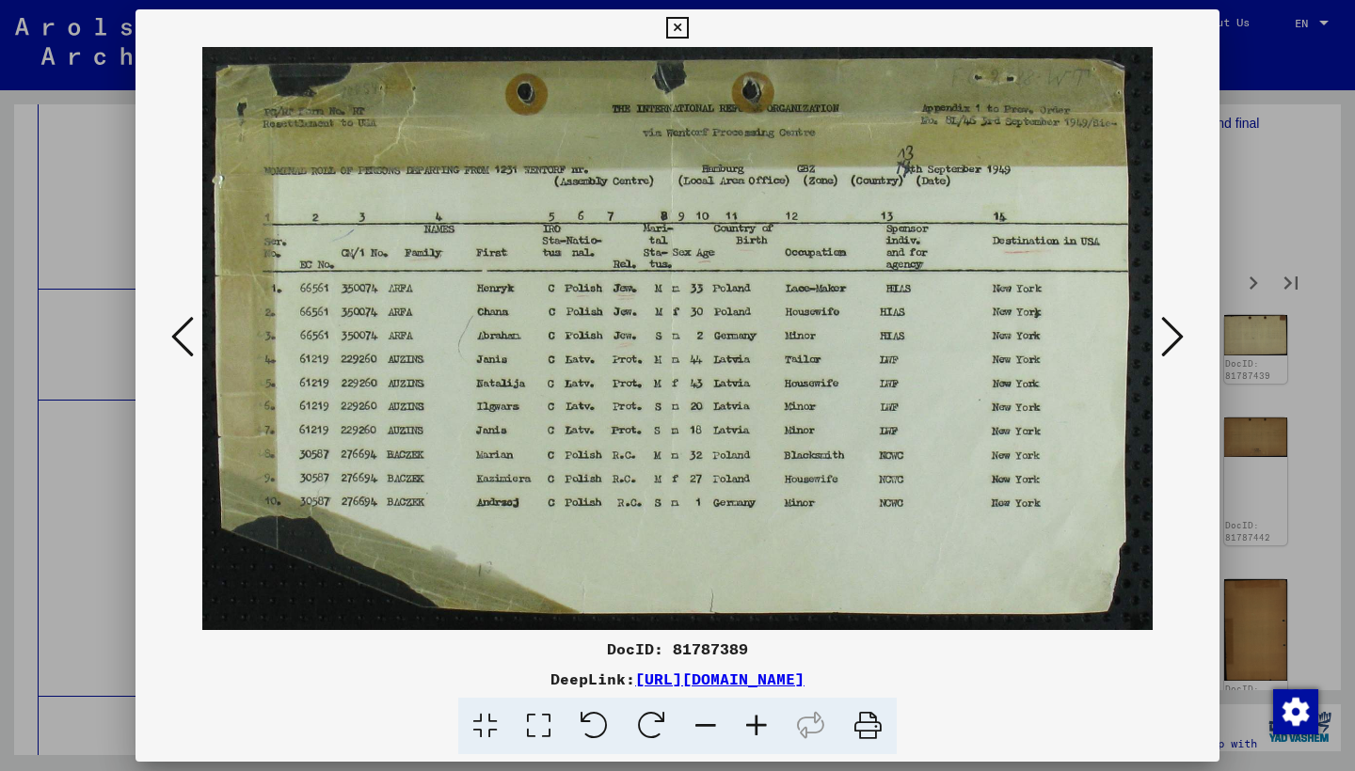
click at [1166, 341] on icon at bounding box center [1172, 336] width 23 height 45
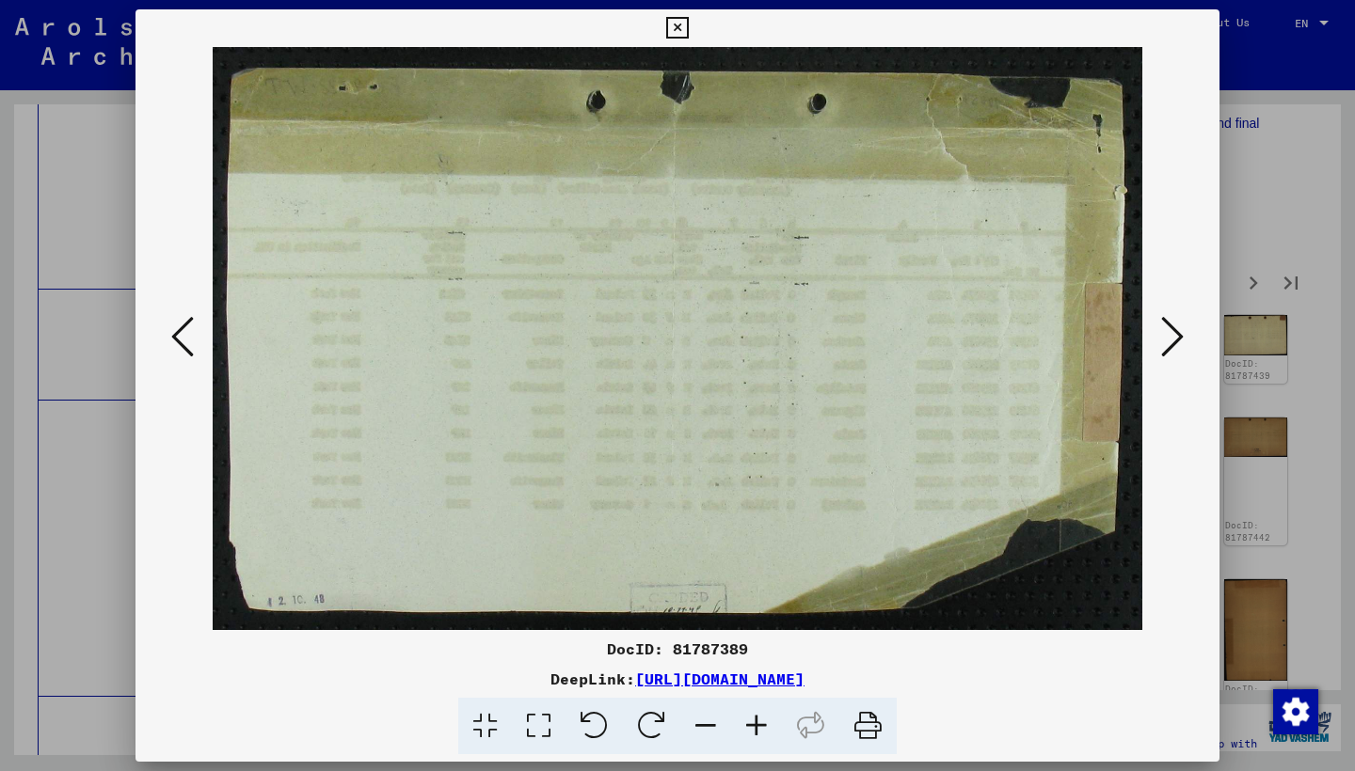
click at [1166, 341] on icon at bounding box center [1172, 336] width 23 height 45
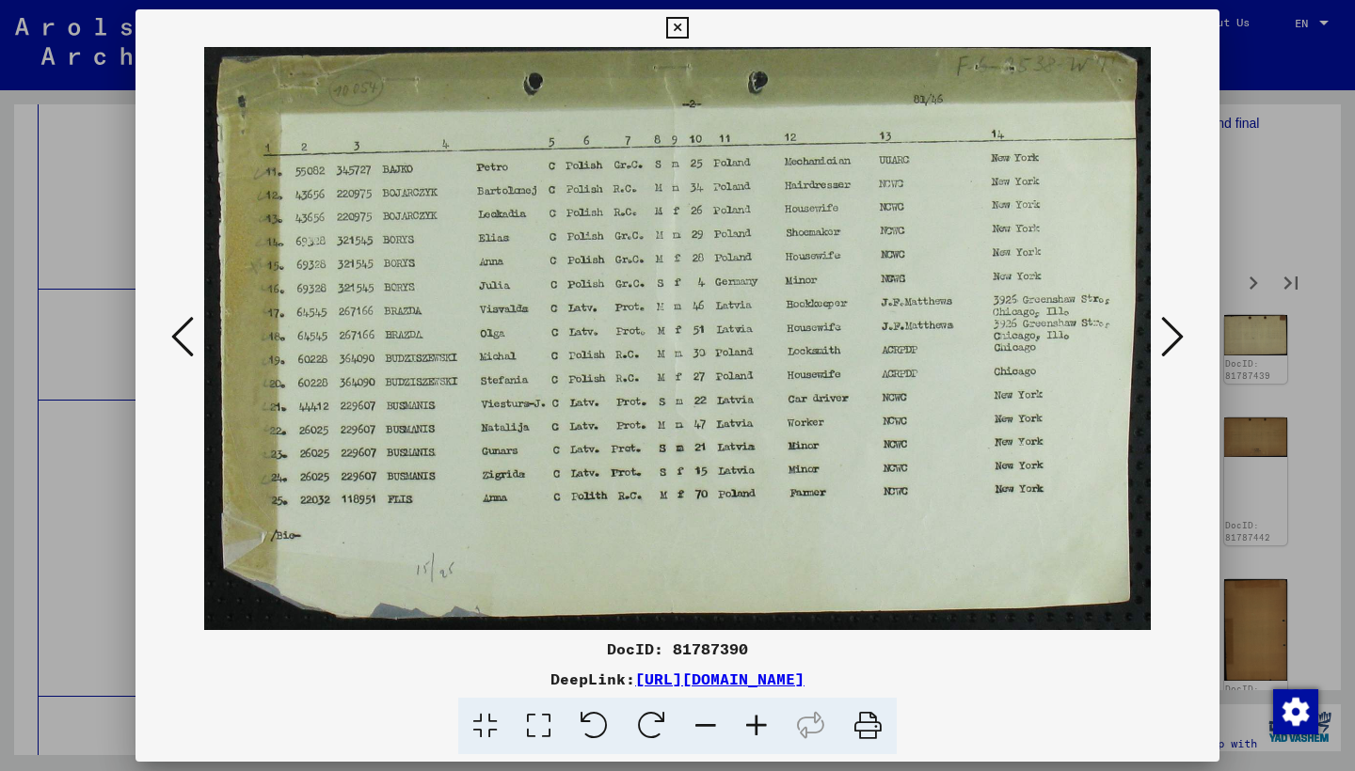
click at [1166, 341] on icon at bounding box center [1172, 336] width 23 height 45
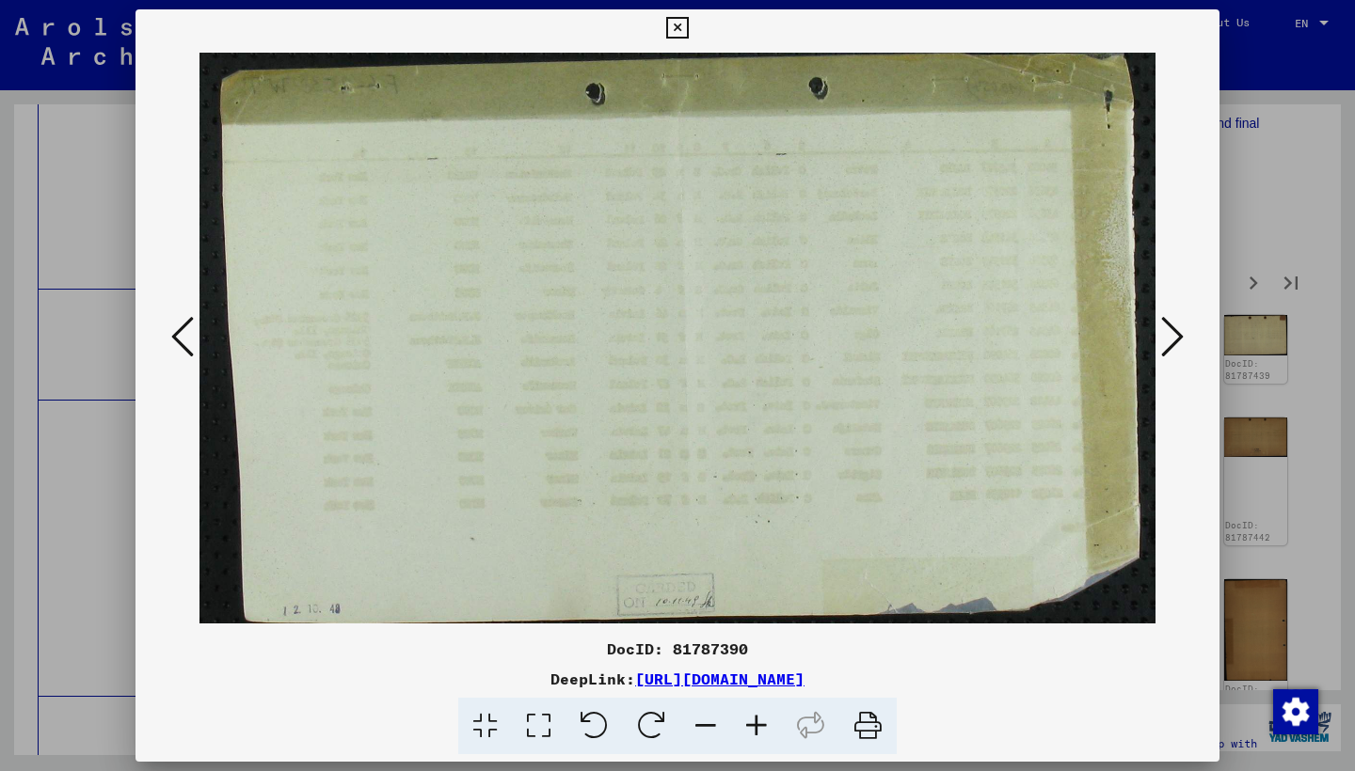
click at [1166, 341] on icon at bounding box center [1172, 336] width 23 height 45
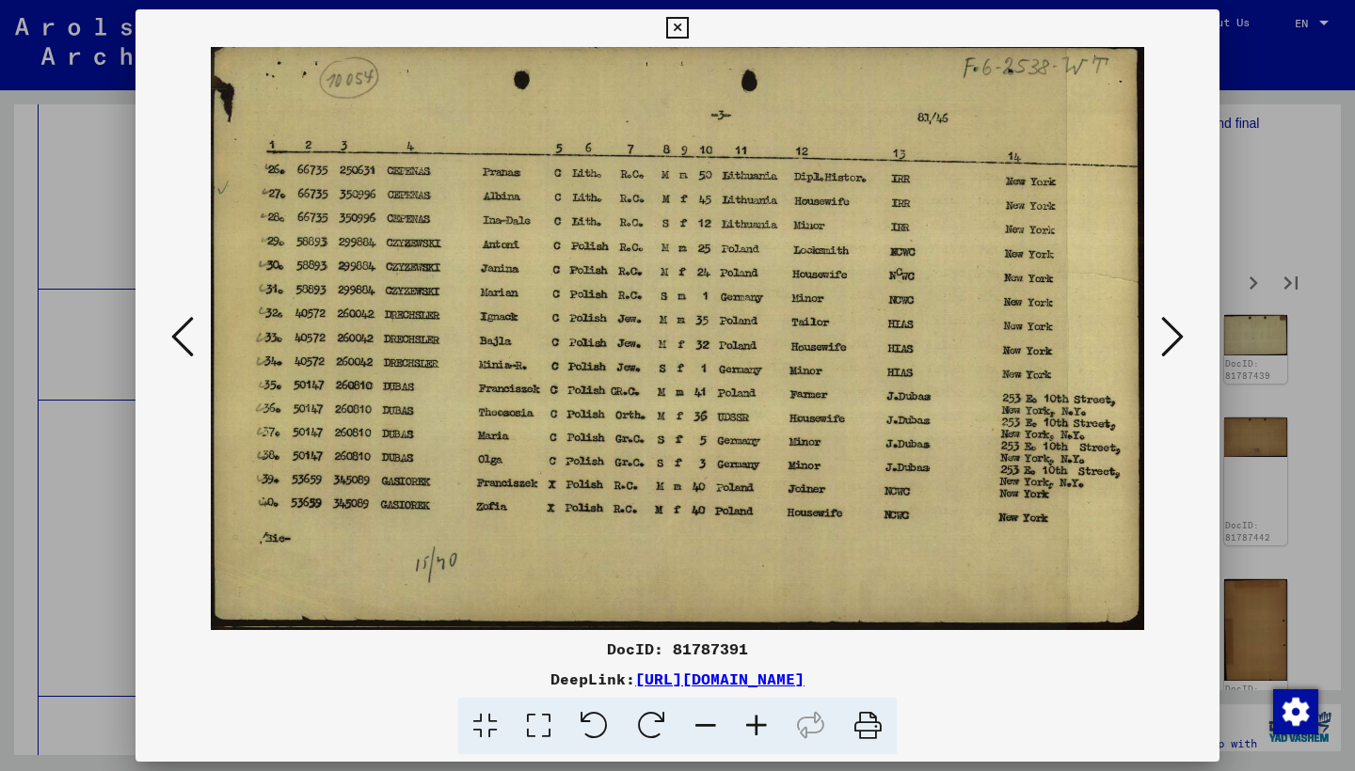
click at [1166, 341] on icon at bounding box center [1172, 336] width 23 height 45
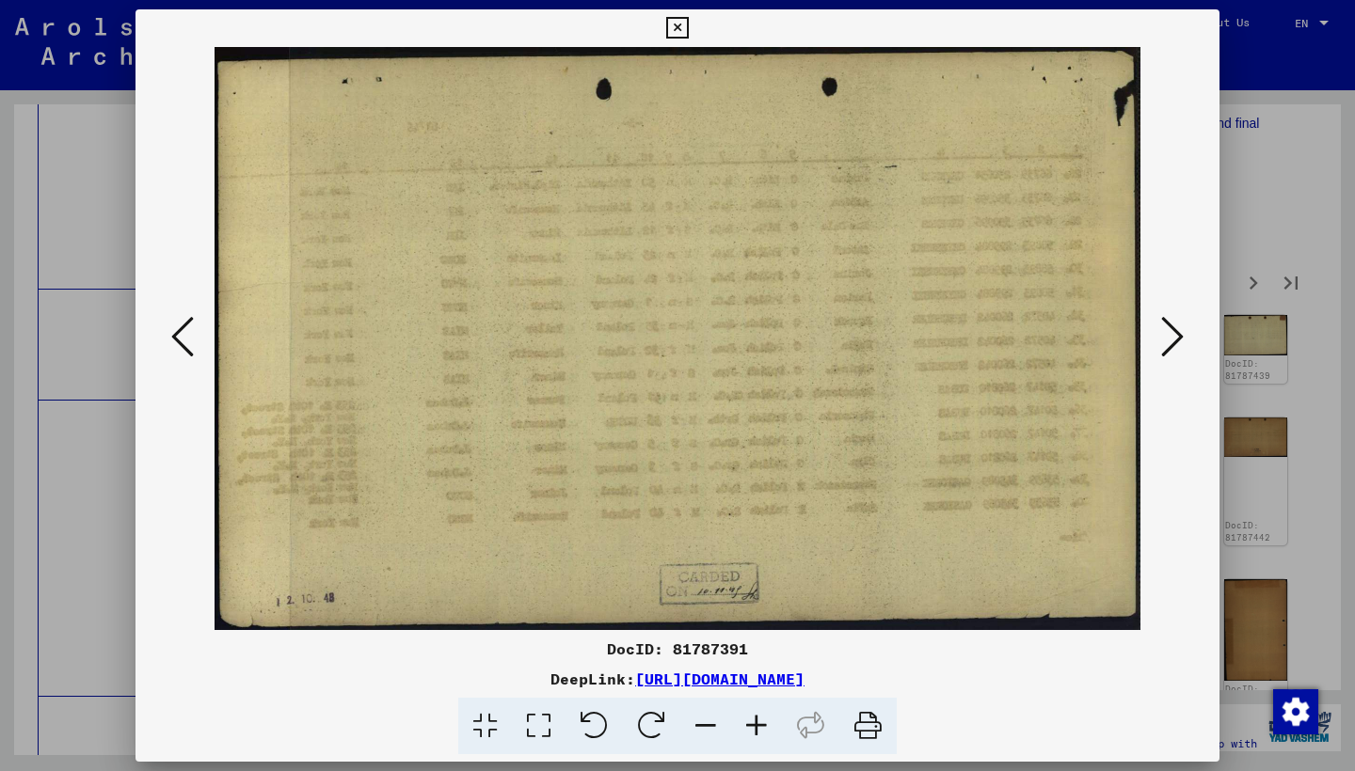
click at [1166, 341] on icon at bounding box center [1172, 336] width 23 height 45
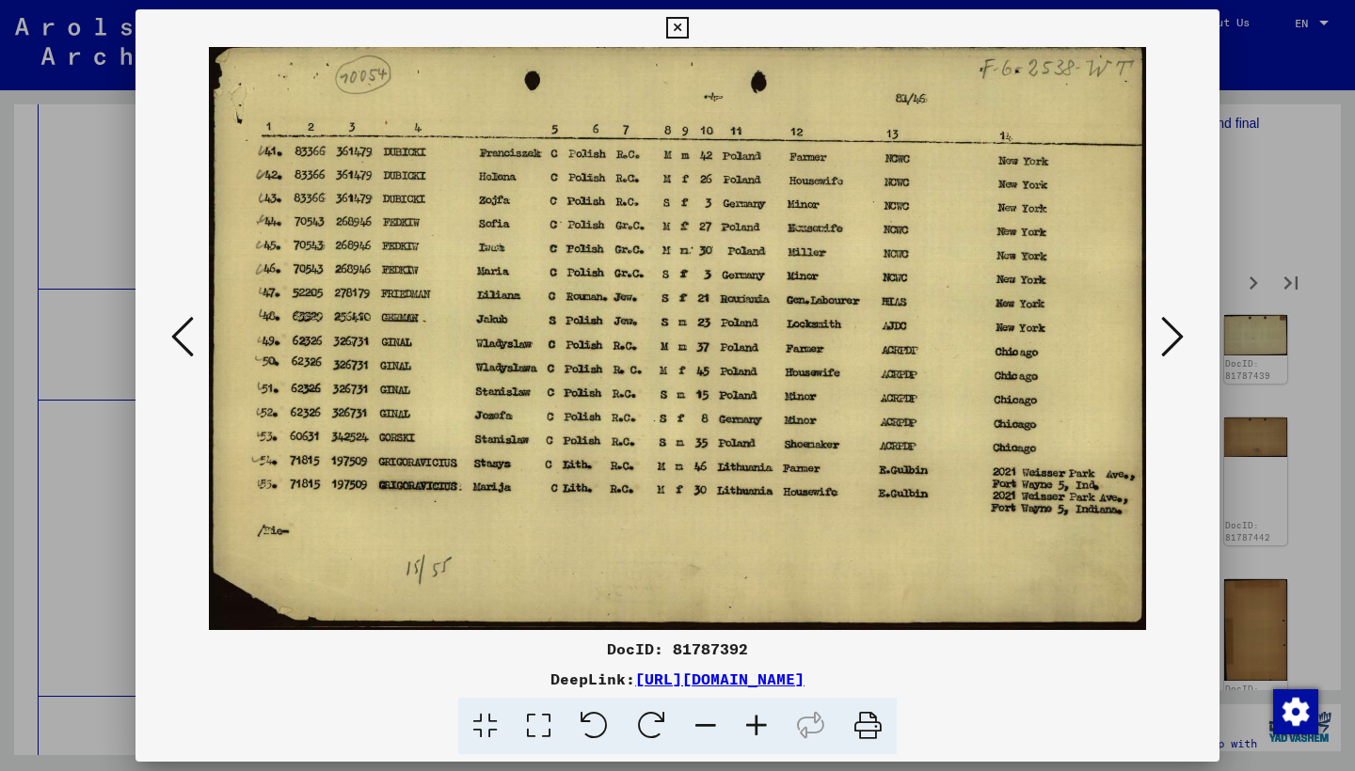
click at [1166, 341] on icon at bounding box center [1172, 336] width 23 height 45
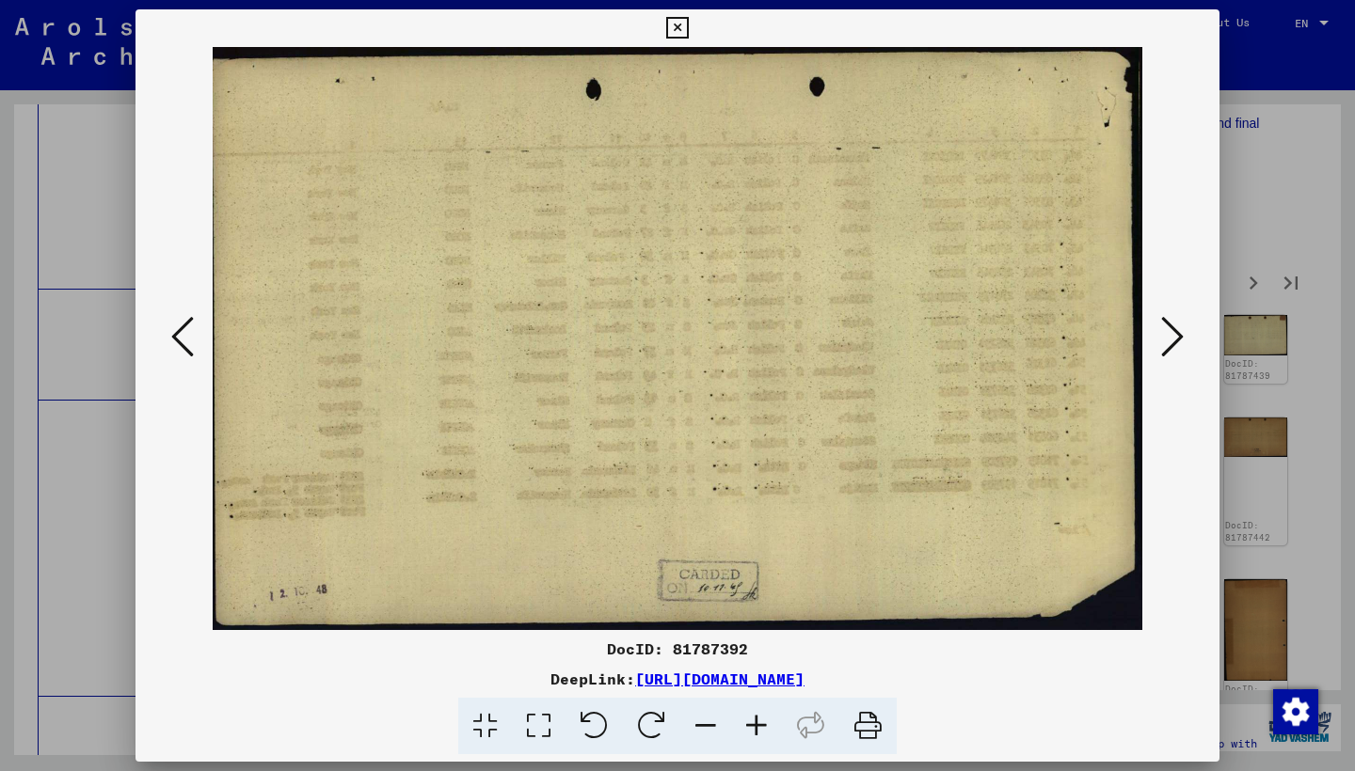
click at [1166, 341] on icon at bounding box center [1172, 336] width 23 height 45
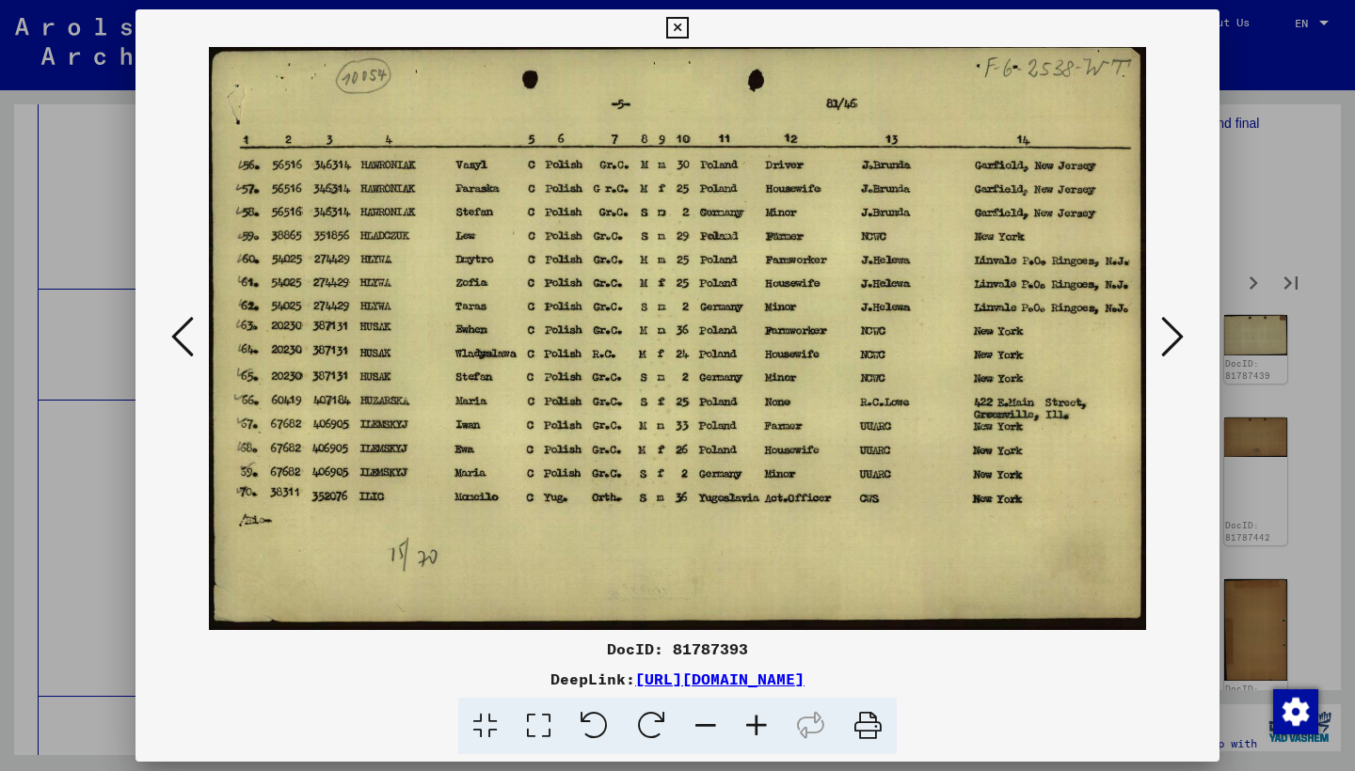
click at [1166, 341] on icon at bounding box center [1172, 336] width 23 height 45
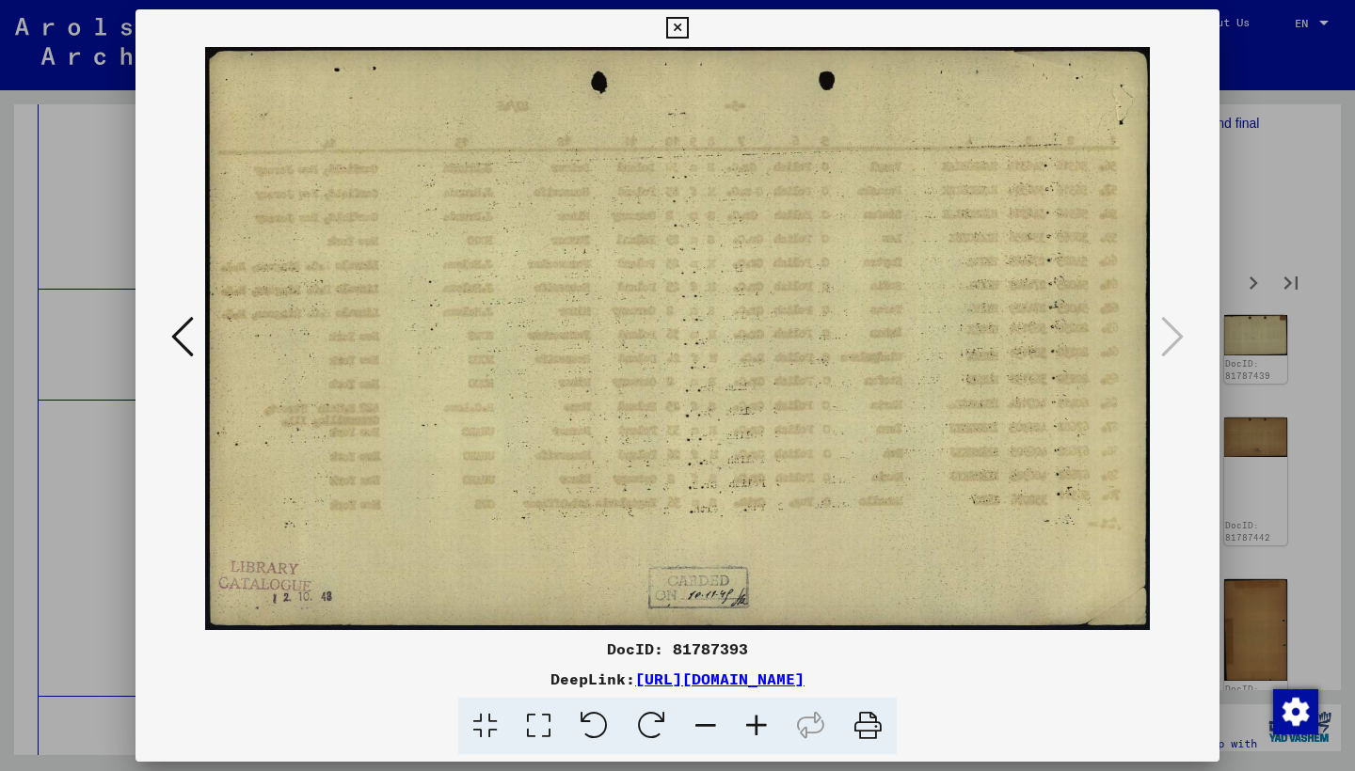
click at [688, 31] on icon at bounding box center [677, 28] width 22 height 23
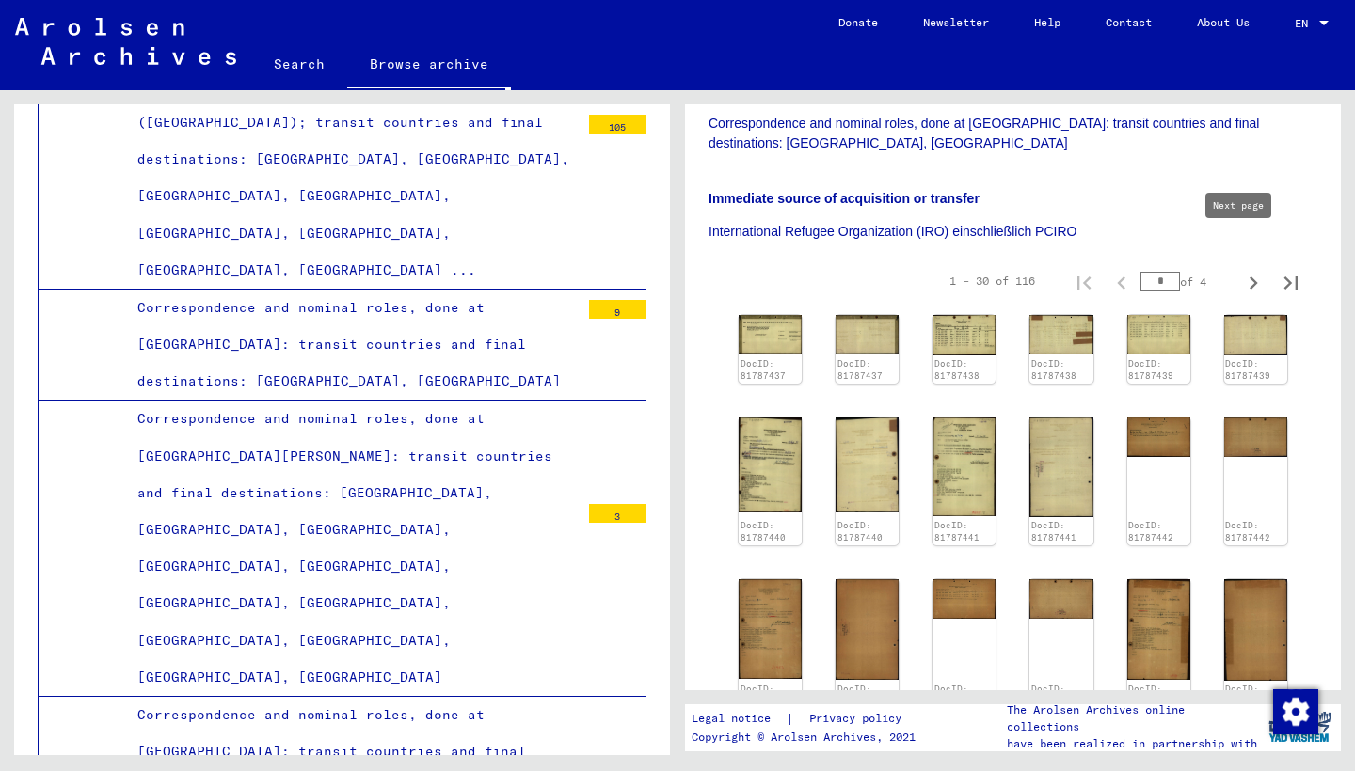
click at [1240, 270] on icon "Next page" at bounding box center [1253, 283] width 26 height 26
type input "*"
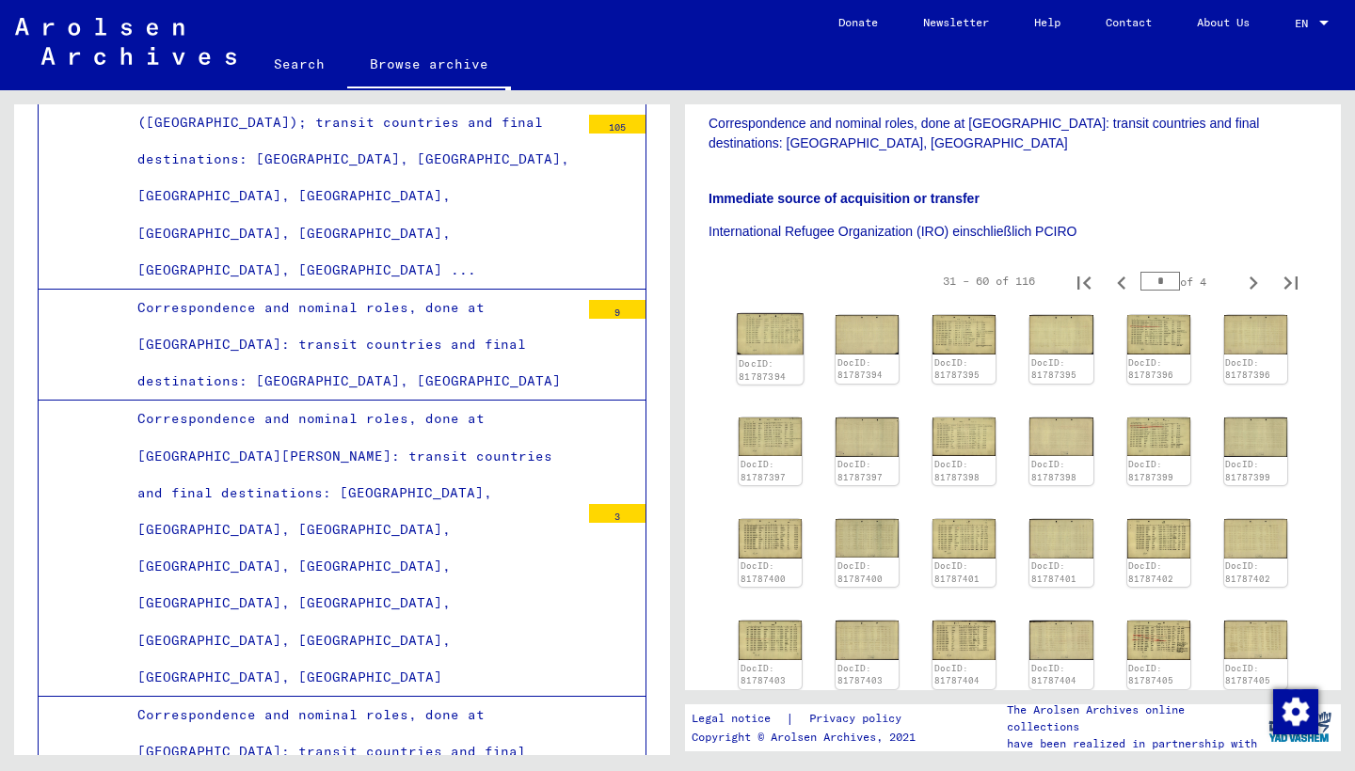
click at [756, 313] on img at bounding box center [770, 333] width 67 height 41
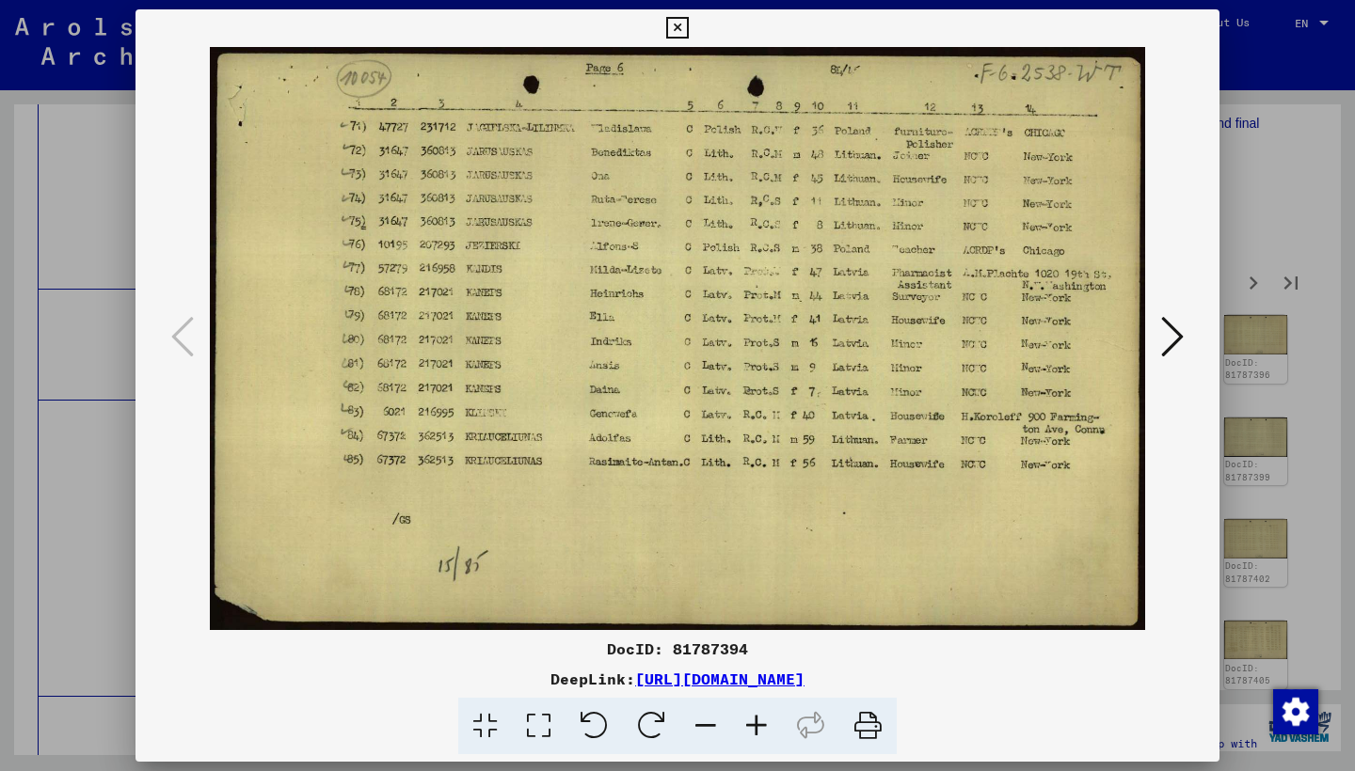
click at [1169, 350] on icon at bounding box center [1172, 336] width 23 height 45
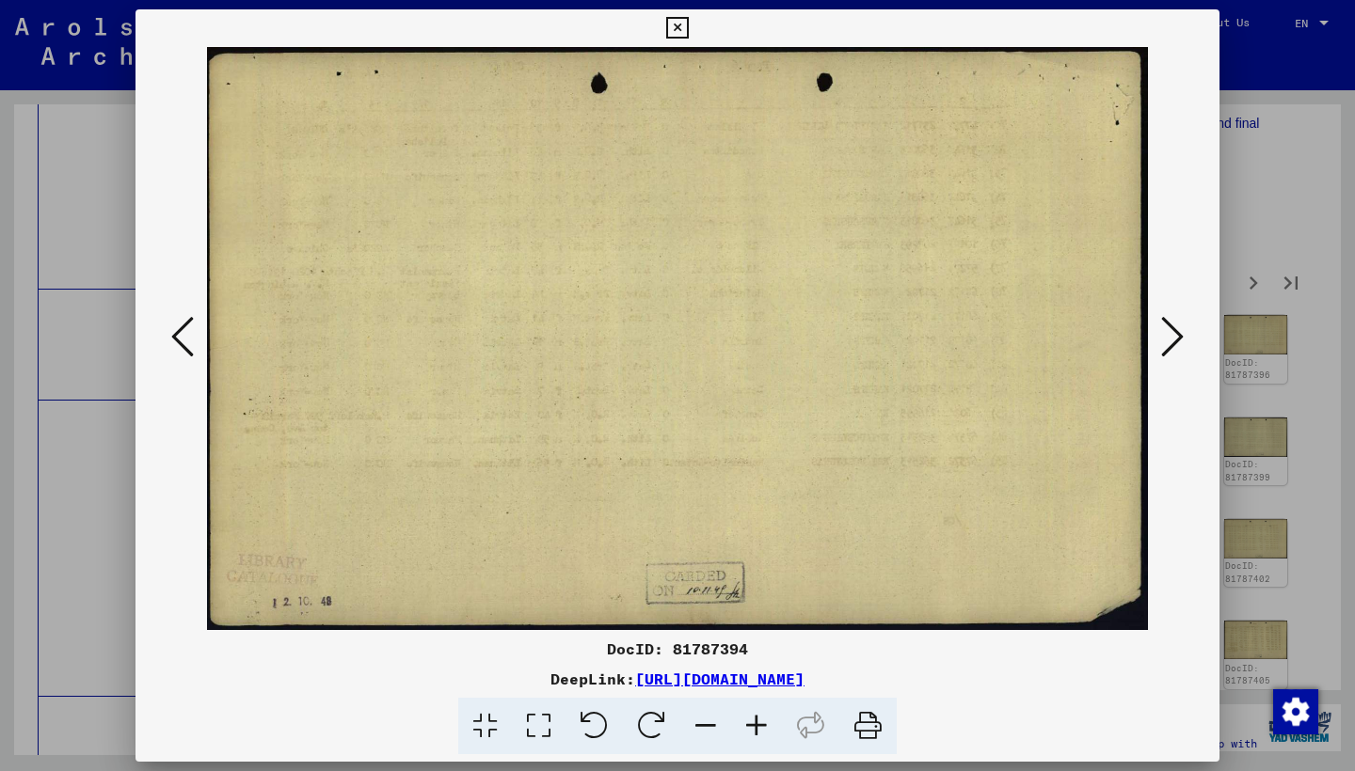
click at [1169, 350] on icon at bounding box center [1172, 336] width 23 height 45
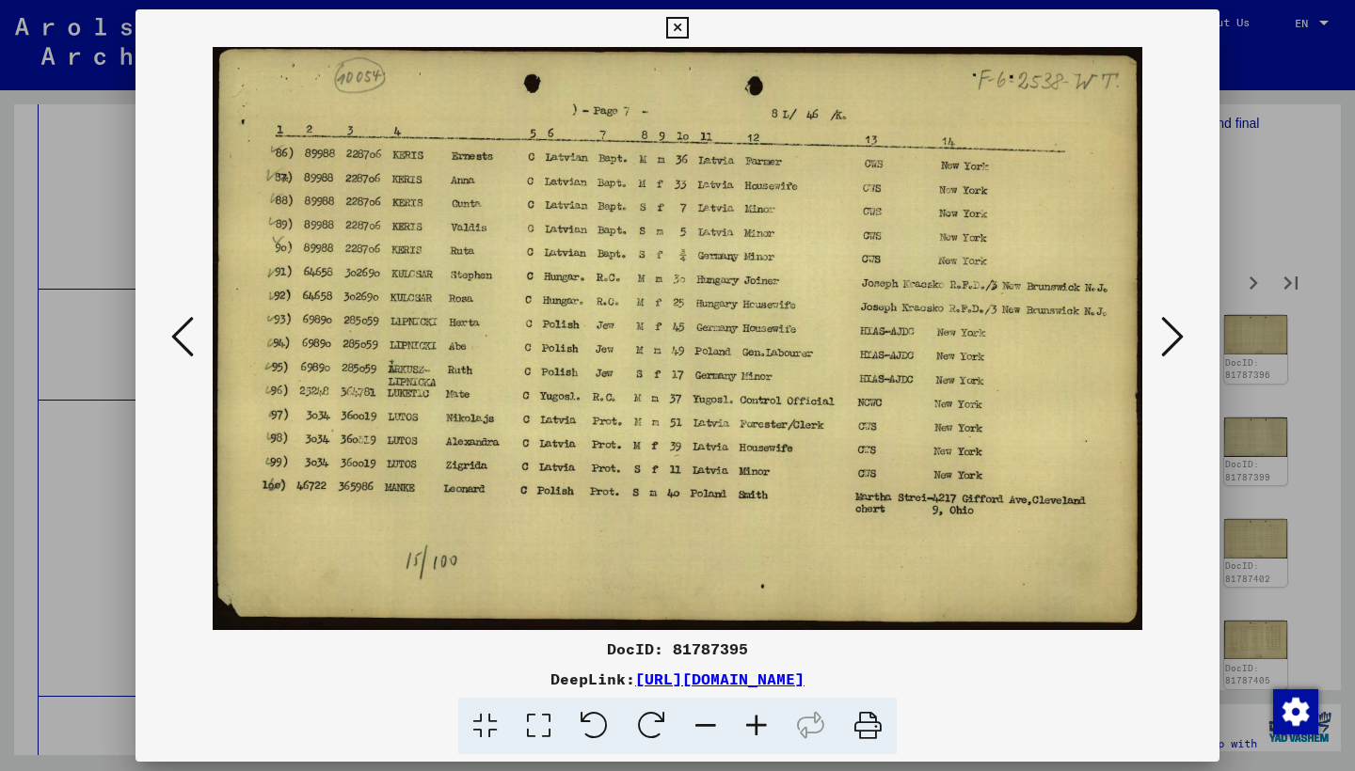
click at [1162, 337] on icon at bounding box center [1172, 336] width 23 height 45
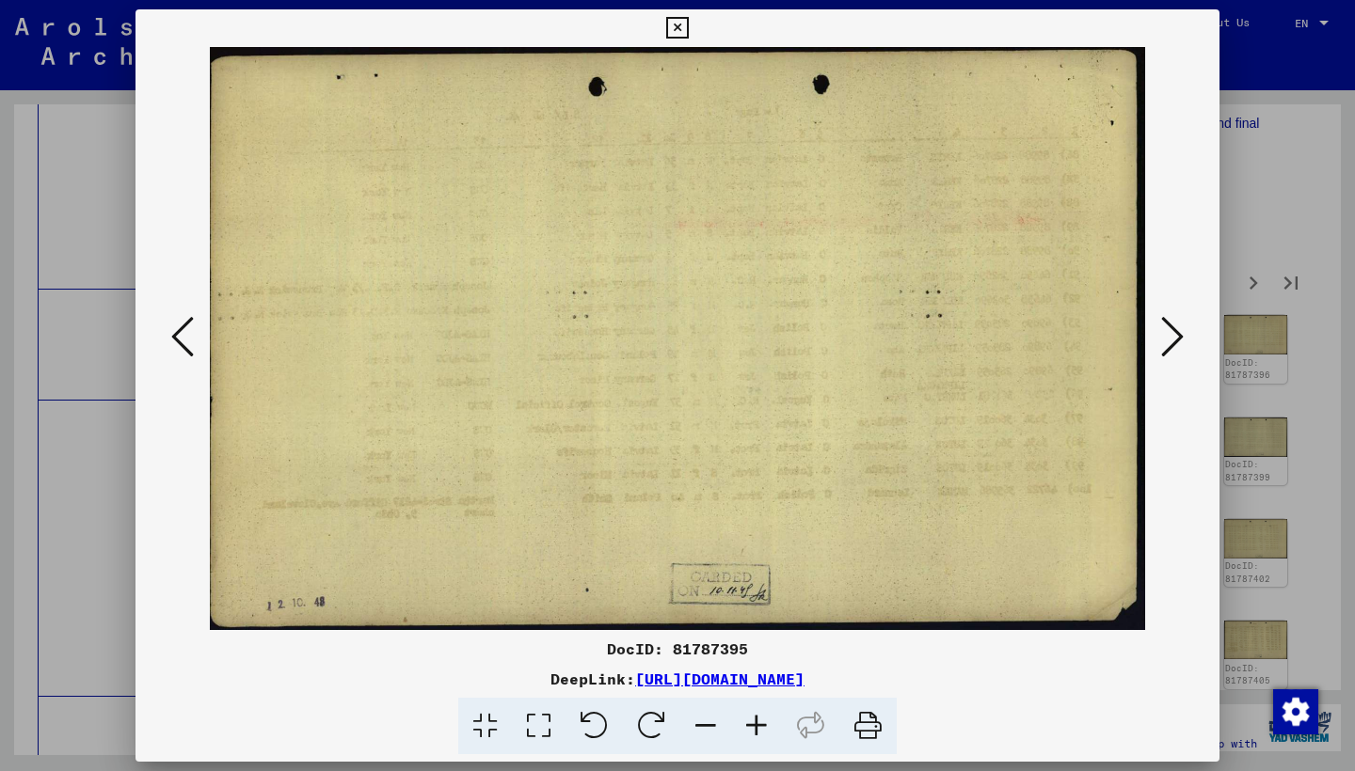
click at [1162, 337] on icon at bounding box center [1172, 336] width 23 height 45
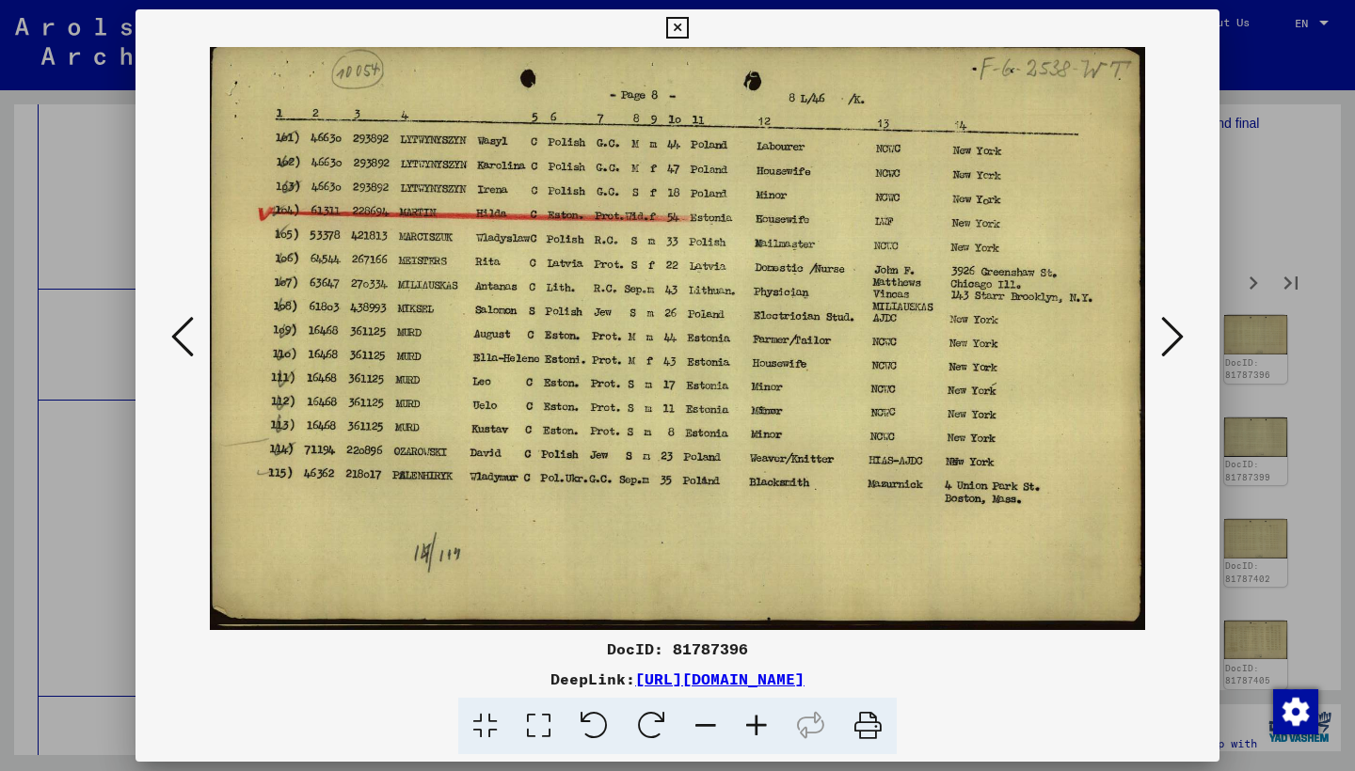
click at [1161, 338] on icon at bounding box center [1172, 336] width 23 height 45
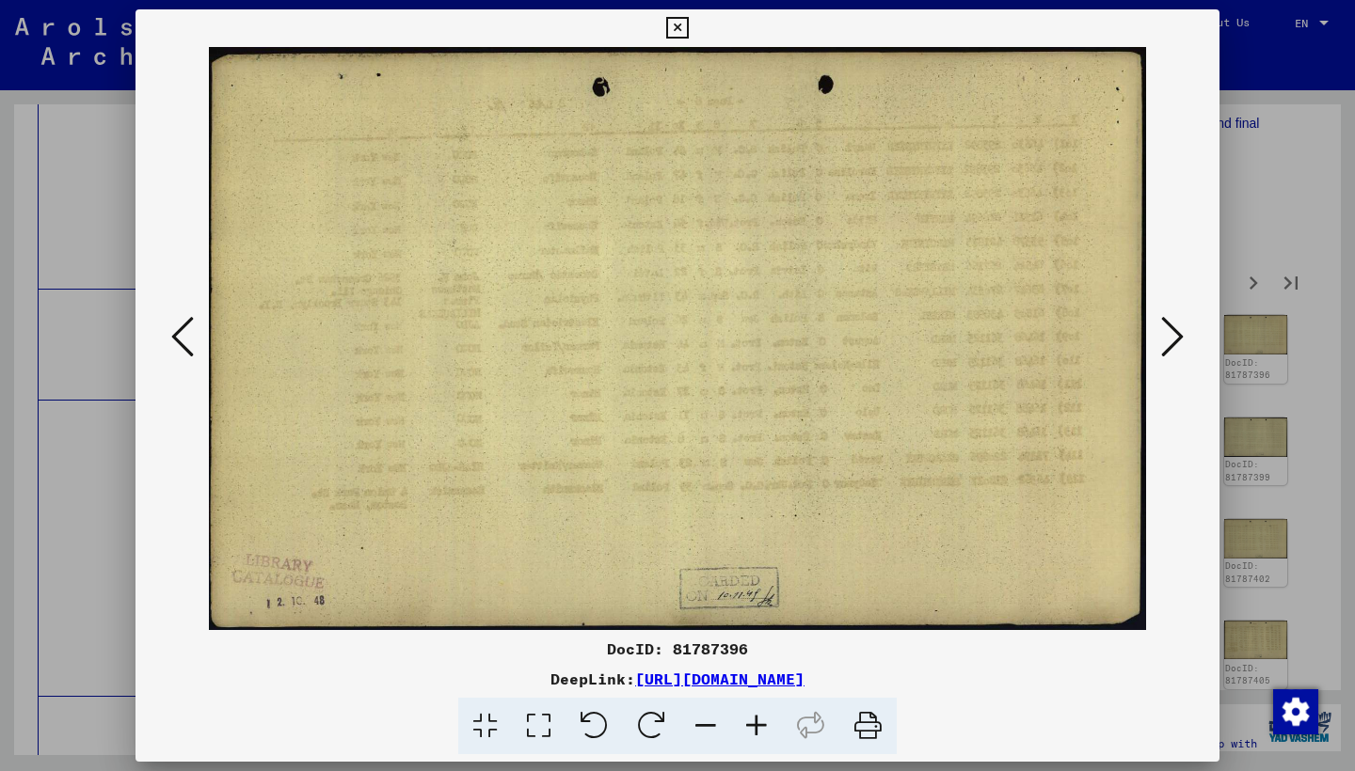
click at [1162, 340] on icon at bounding box center [1172, 336] width 23 height 45
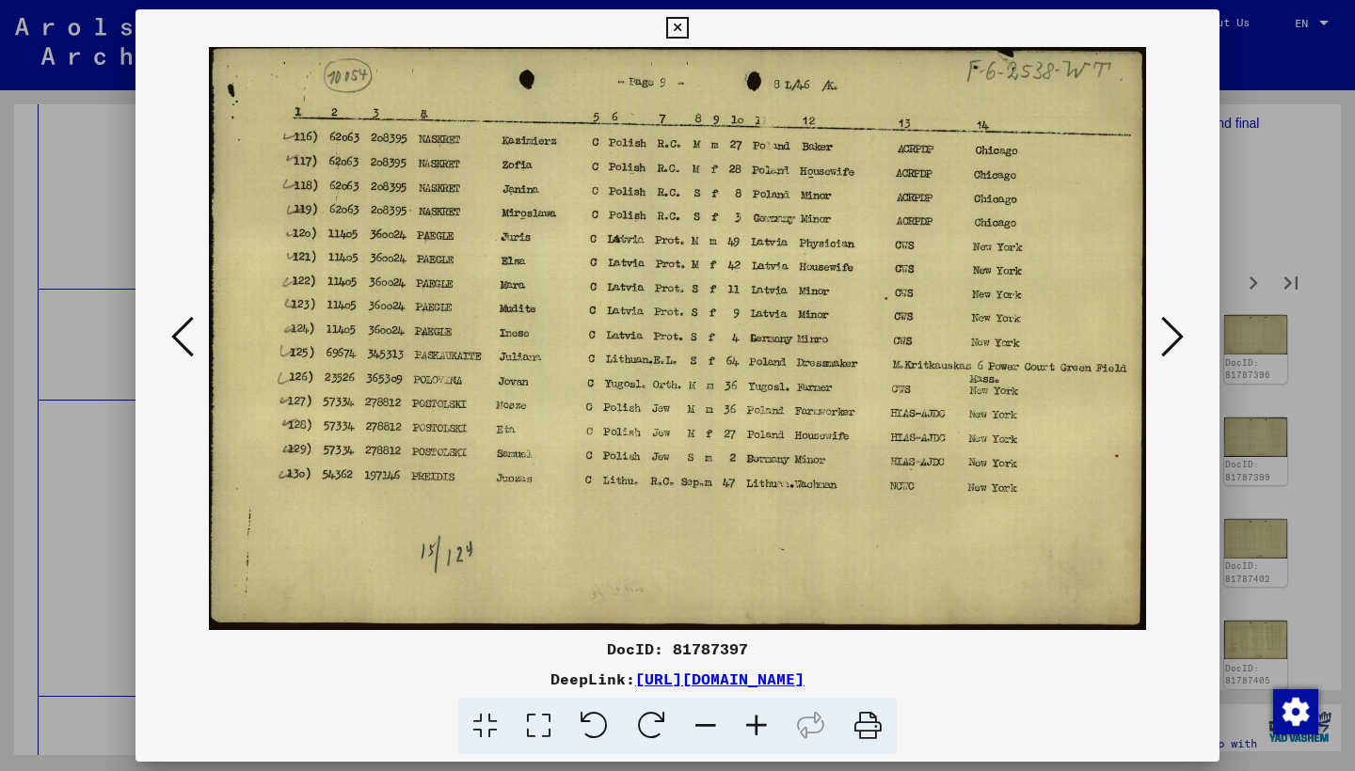
click at [1167, 356] on icon at bounding box center [1172, 336] width 23 height 45
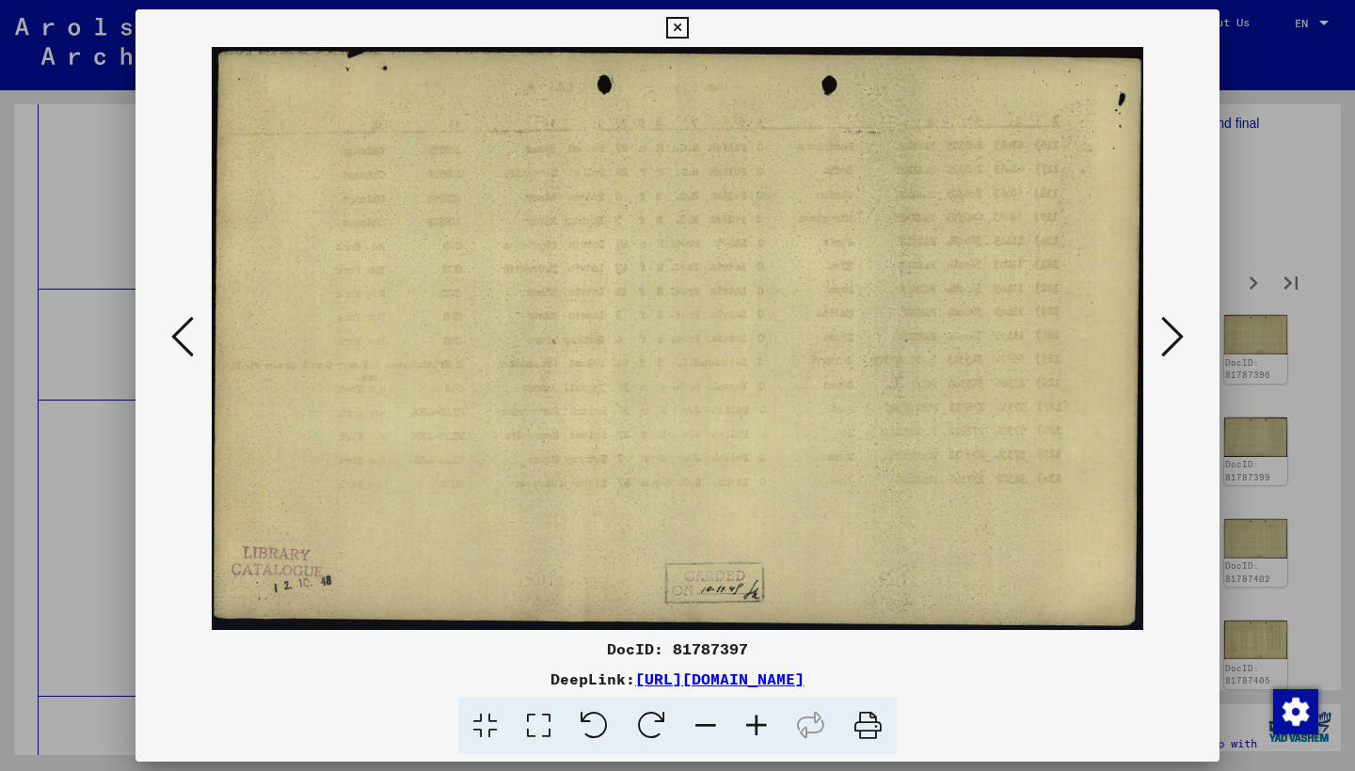
click at [1166, 355] on icon at bounding box center [1172, 336] width 23 height 45
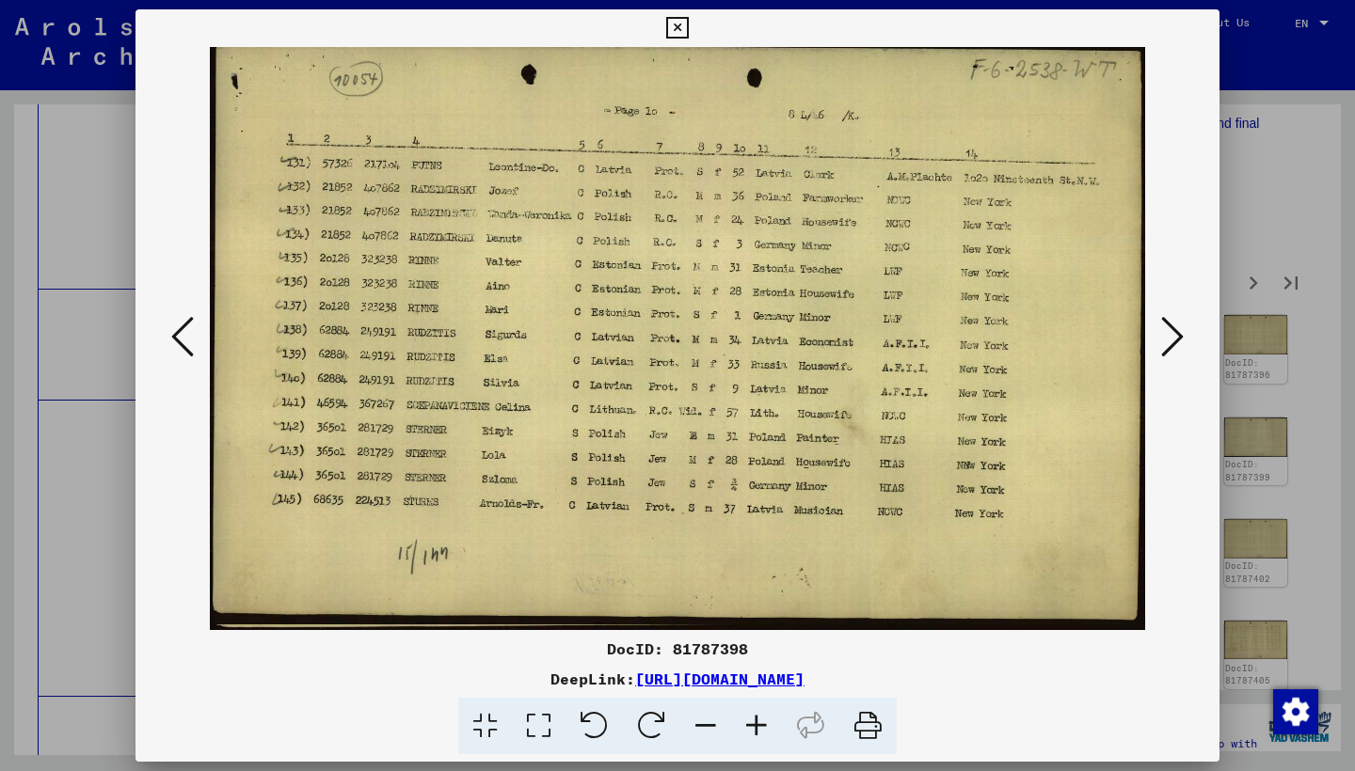
click at [1165, 355] on icon at bounding box center [1172, 336] width 23 height 45
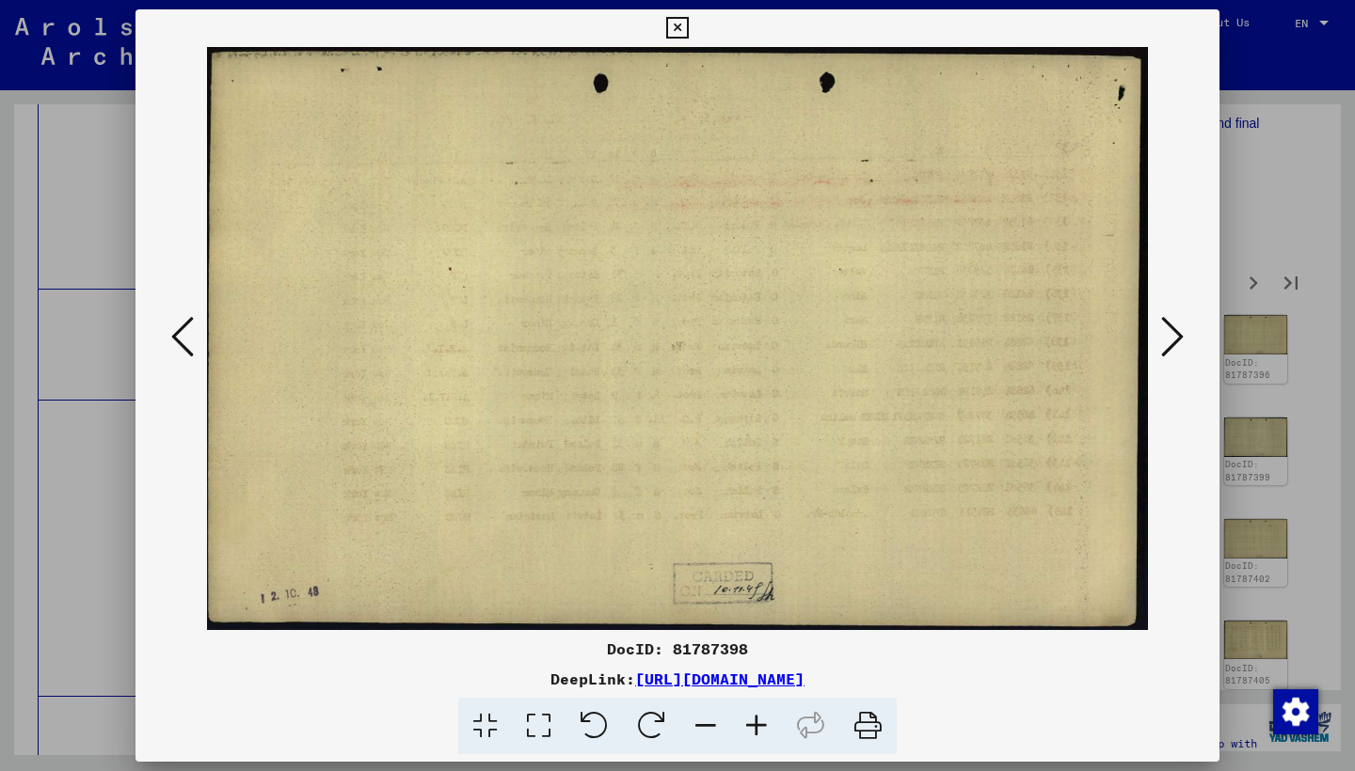
click at [1165, 355] on icon at bounding box center [1172, 336] width 23 height 45
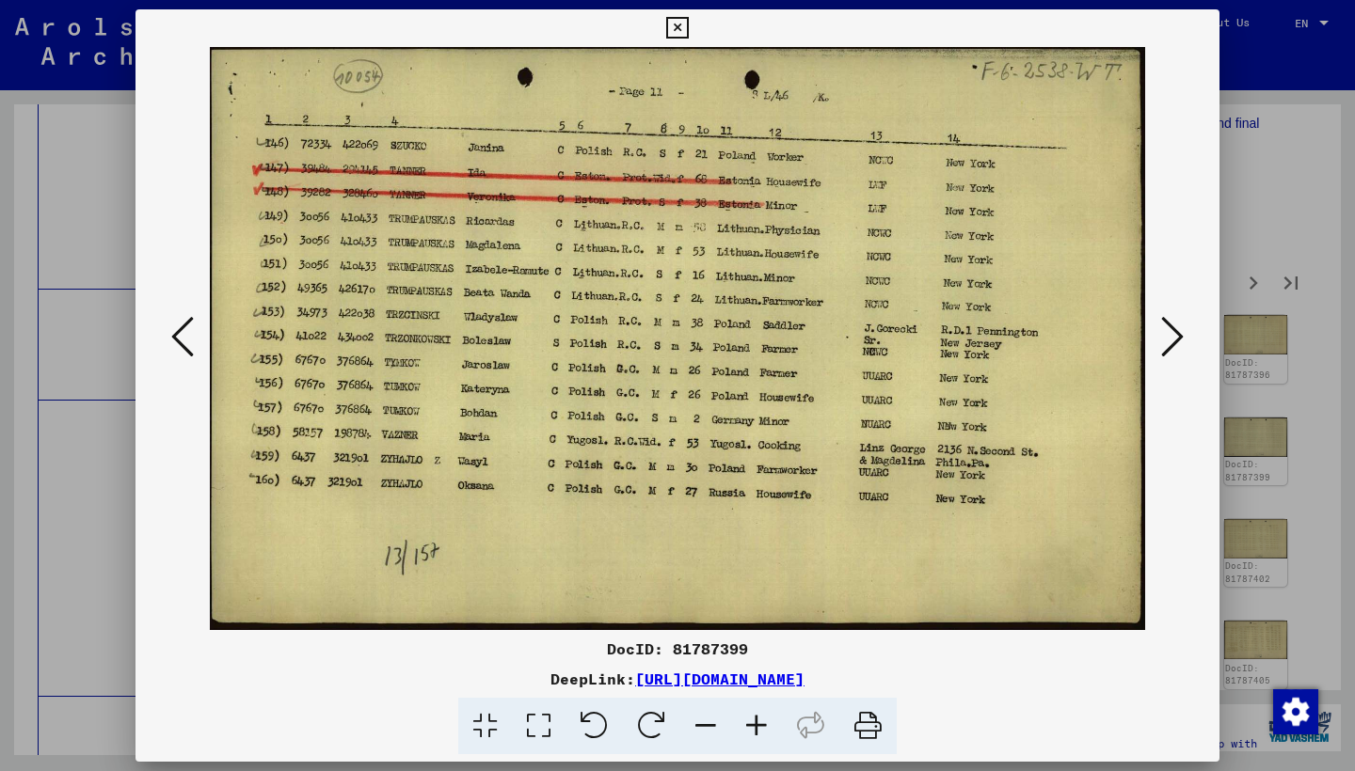
click at [1164, 355] on icon at bounding box center [1172, 336] width 23 height 45
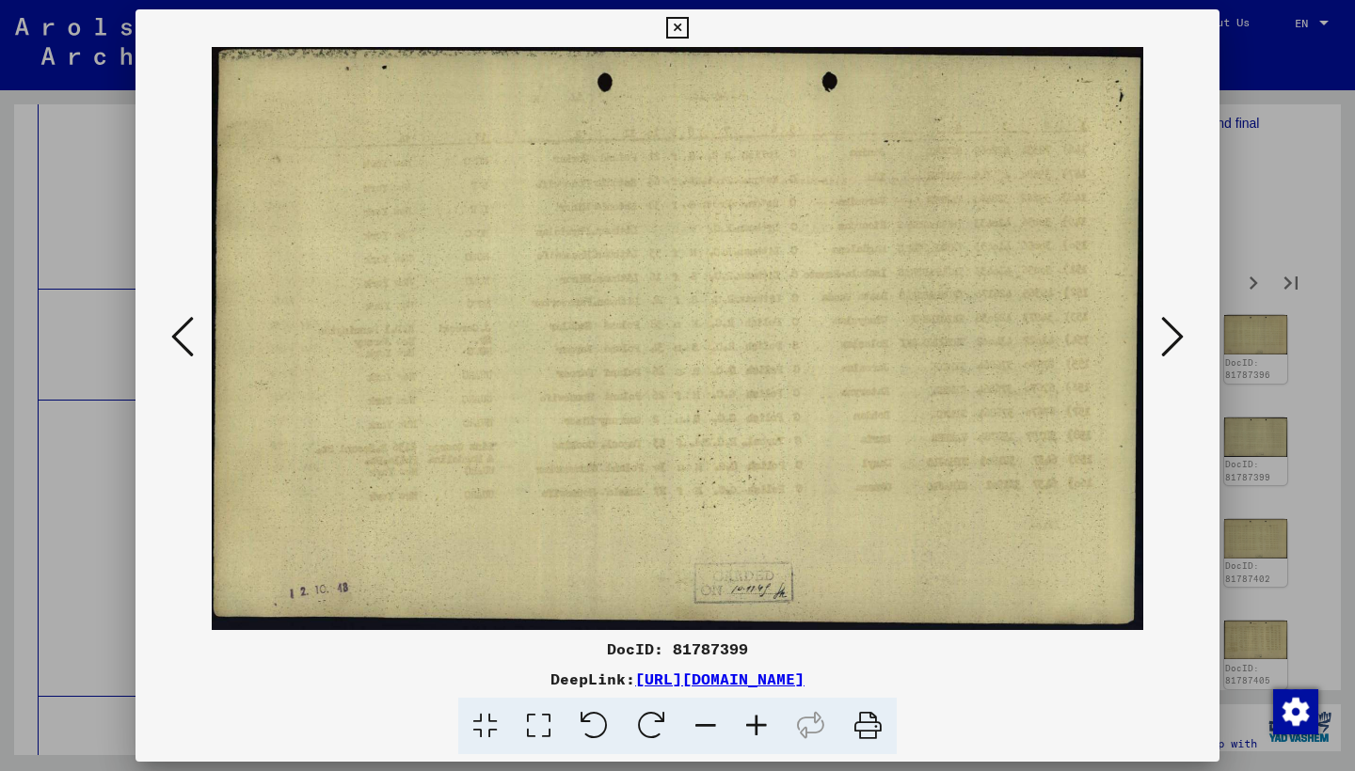
click at [1164, 355] on icon at bounding box center [1172, 336] width 23 height 45
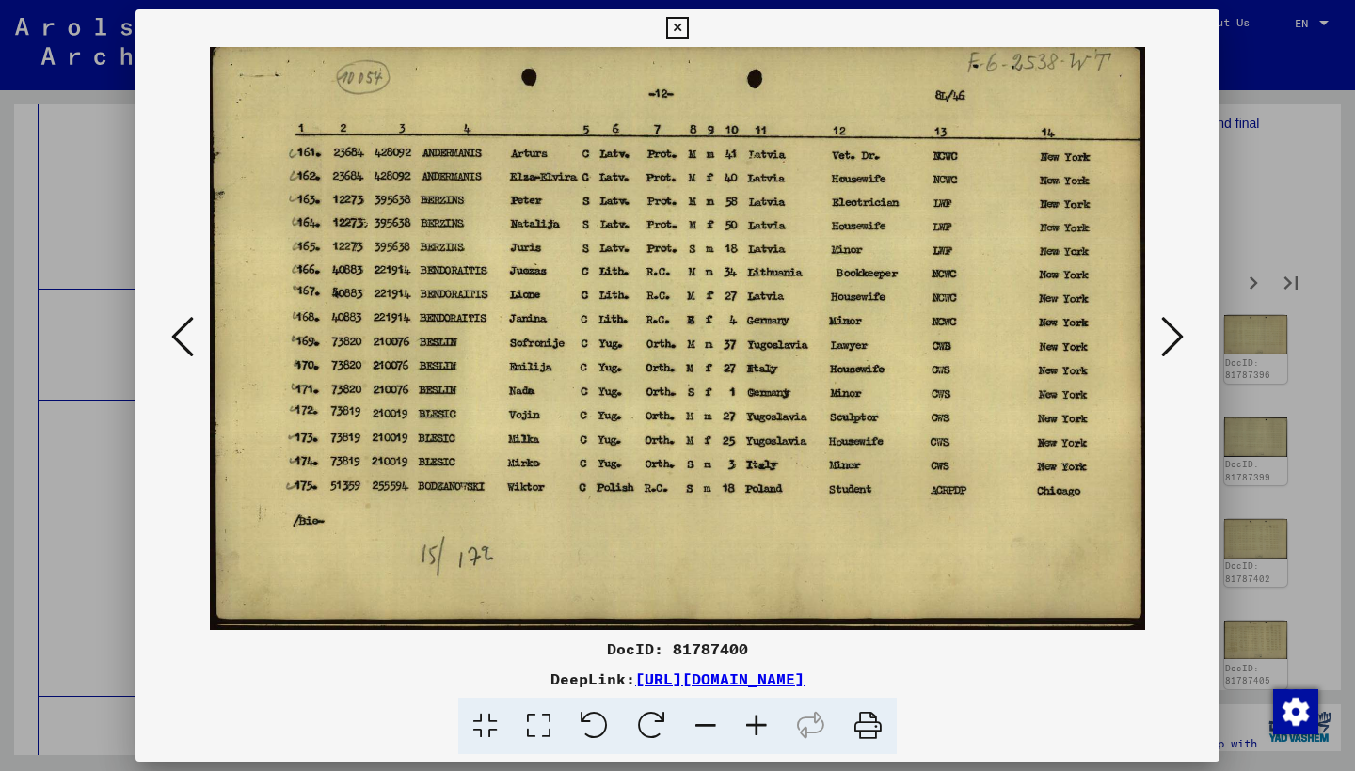
click at [1164, 355] on icon at bounding box center [1172, 336] width 23 height 45
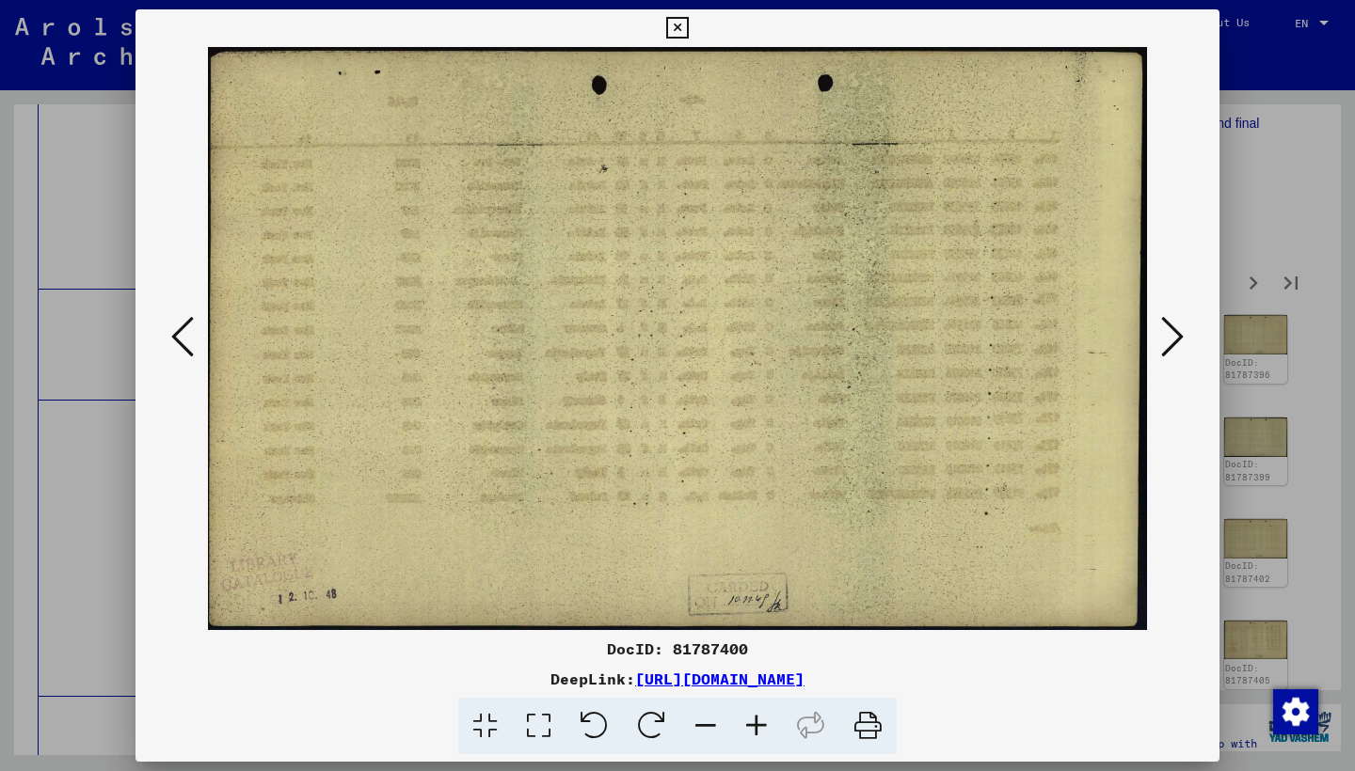
click at [1164, 355] on icon at bounding box center [1172, 336] width 23 height 45
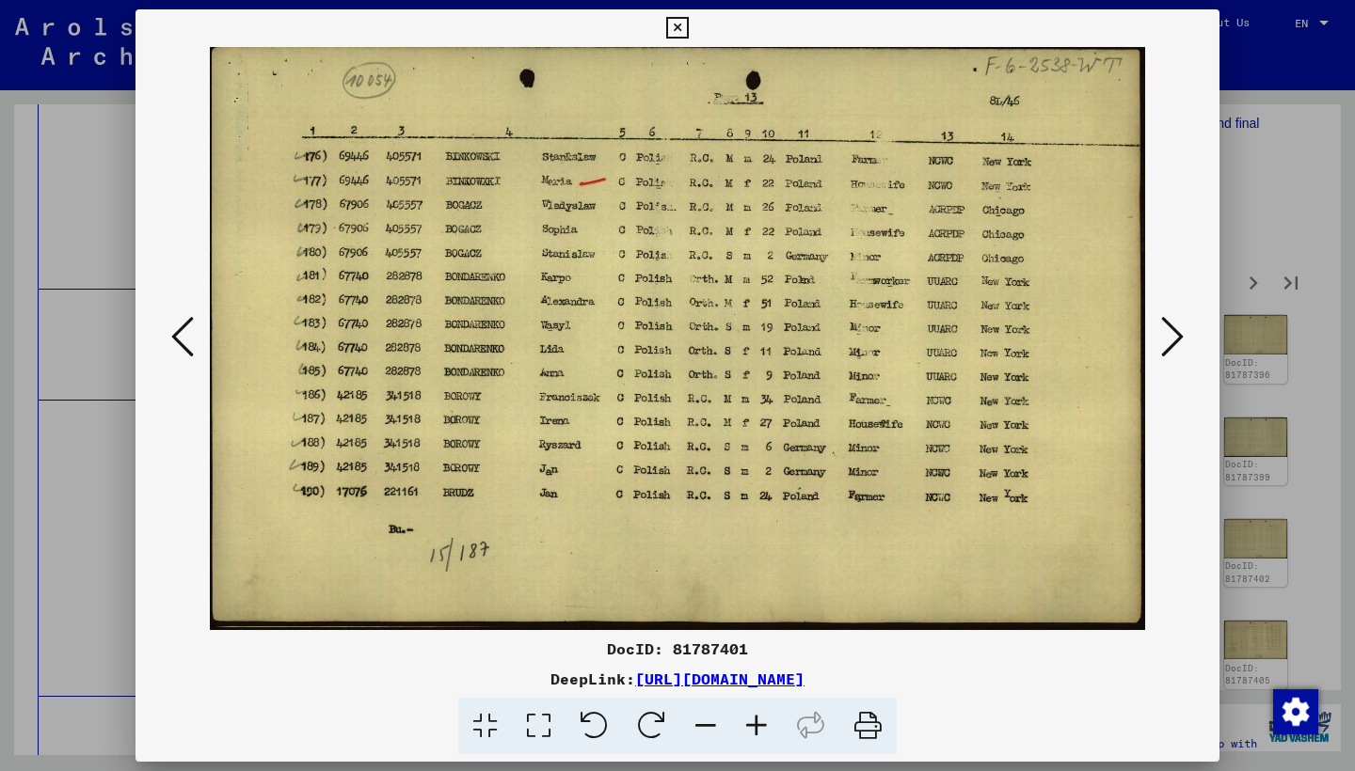
click at [1163, 356] on icon at bounding box center [1172, 336] width 23 height 45
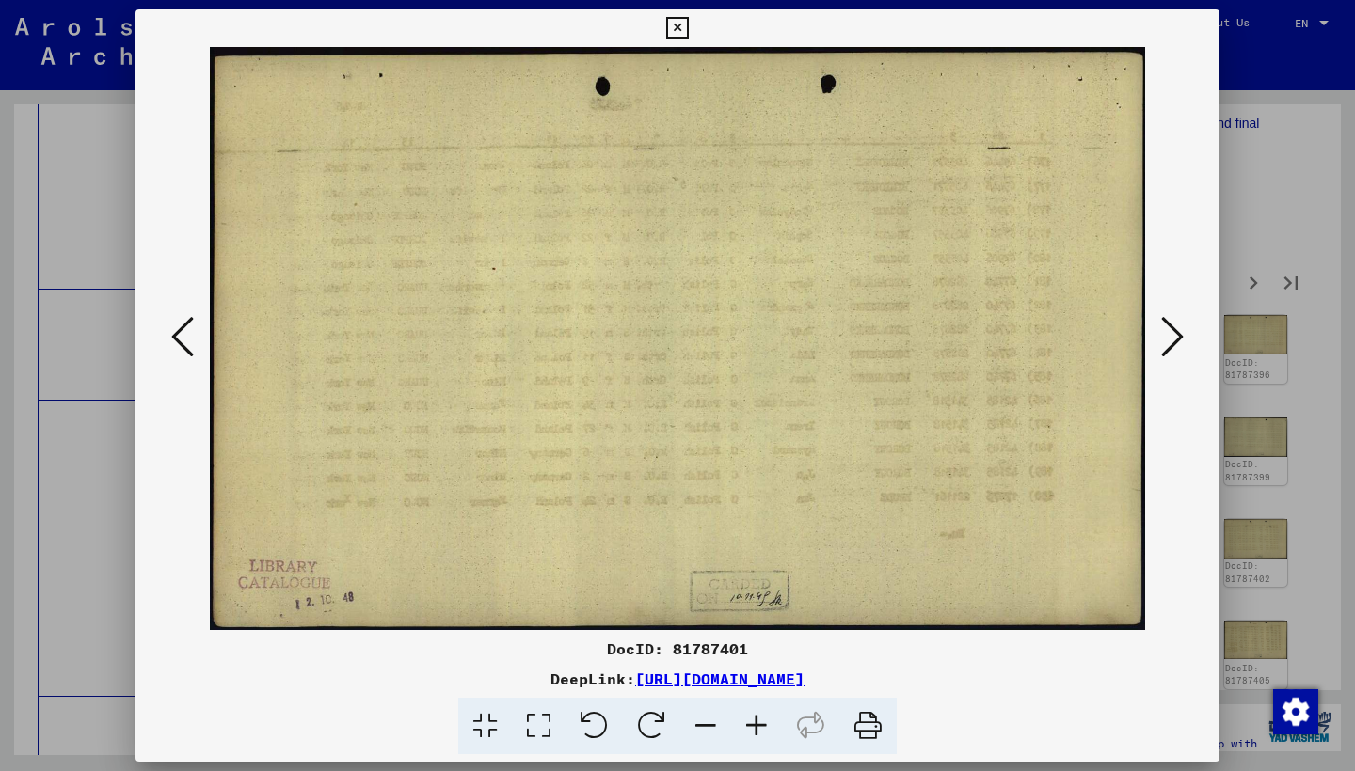
click at [1163, 356] on icon at bounding box center [1172, 336] width 23 height 45
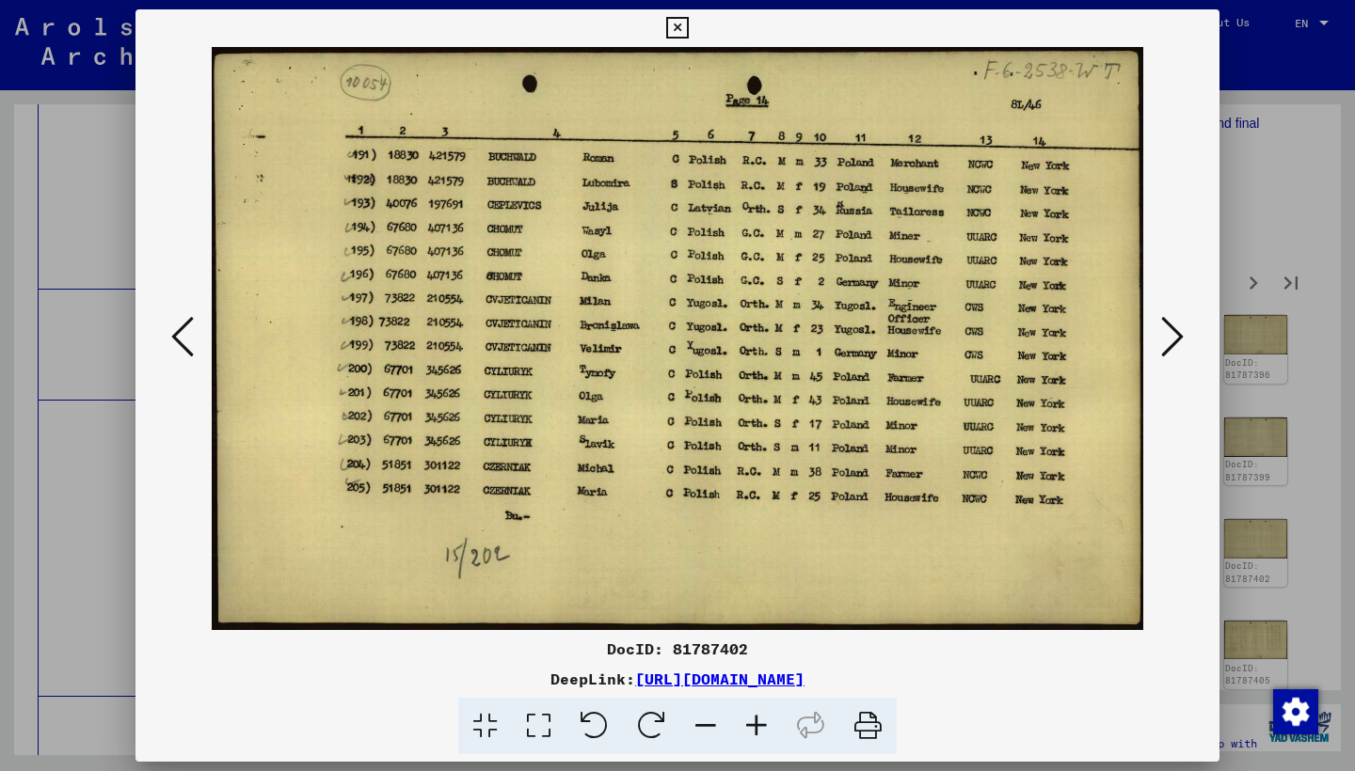
click at [1163, 356] on icon at bounding box center [1172, 336] width 23 height 45
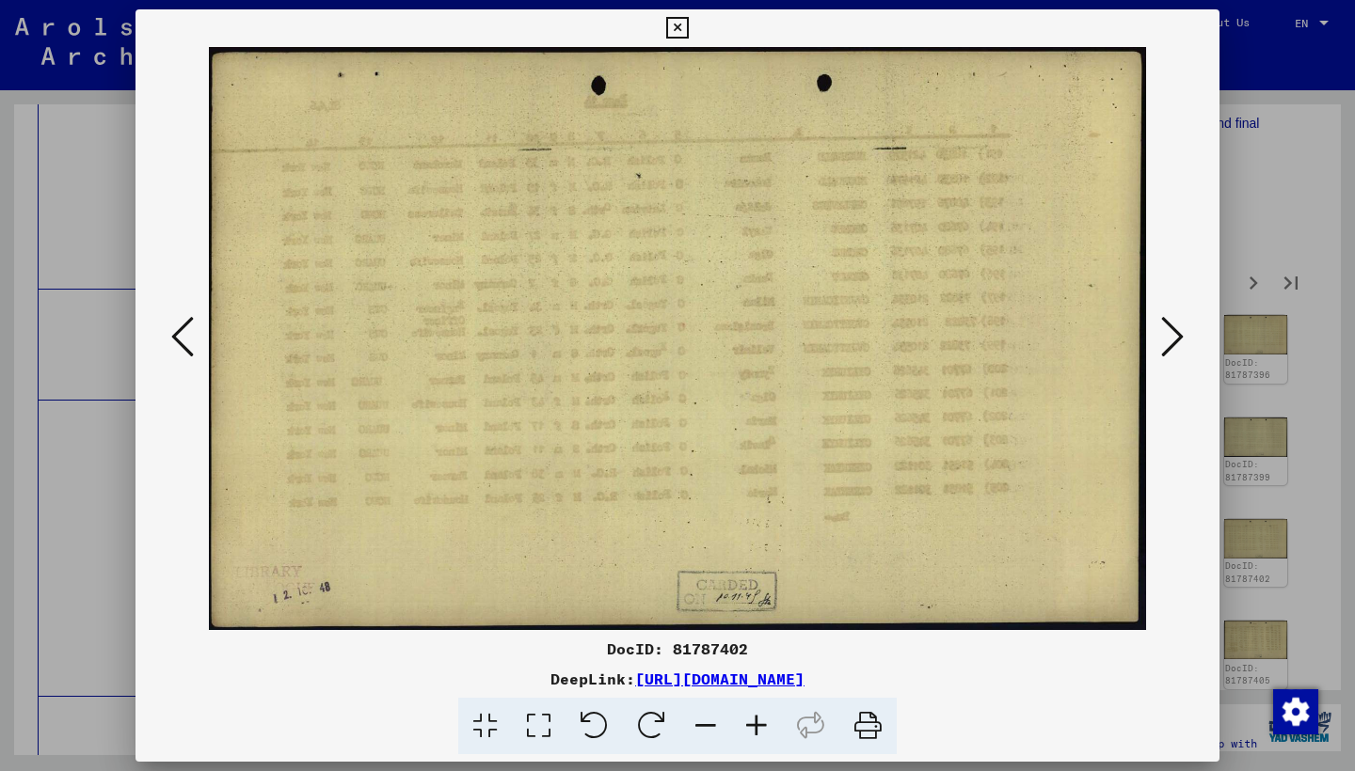
click at [1163, 356] on icon at bounding box center [1172, 336] width 23 height 45
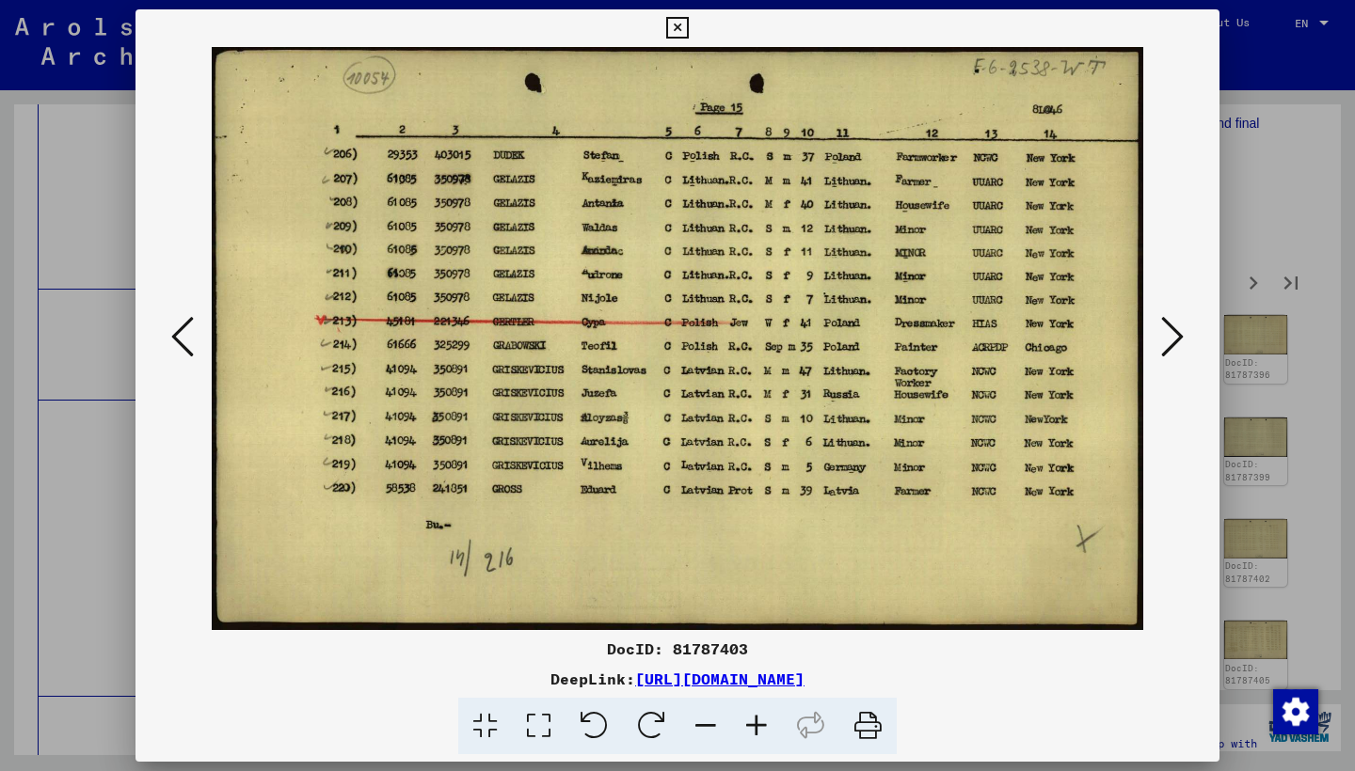
click at [1163, 356] on icon at bounding box center [1172, 336] width 23 height 45
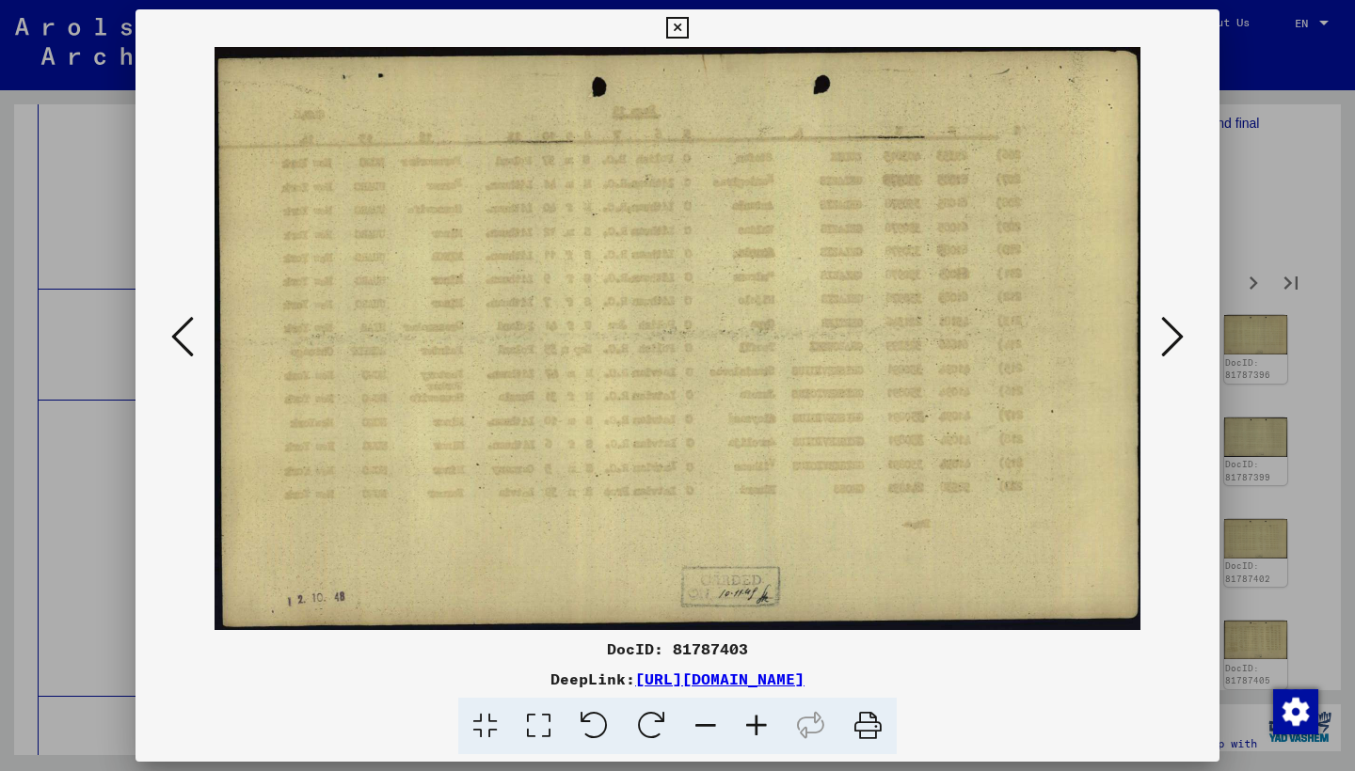
click at [1163, 356] on icon at bounding box center [1172, 336] width 23 height 45
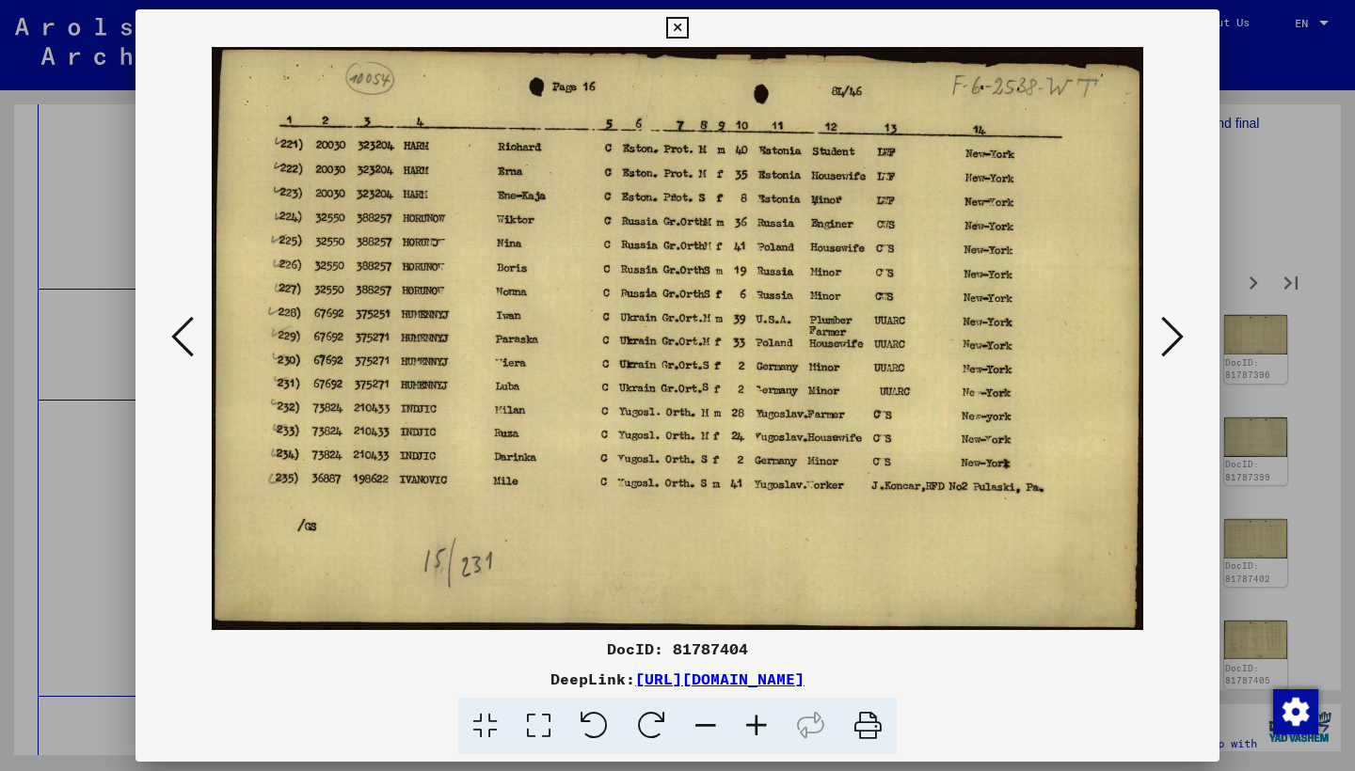
click at [1163, 356] on icon at bounding box center [1172, 336] width 23 height 45
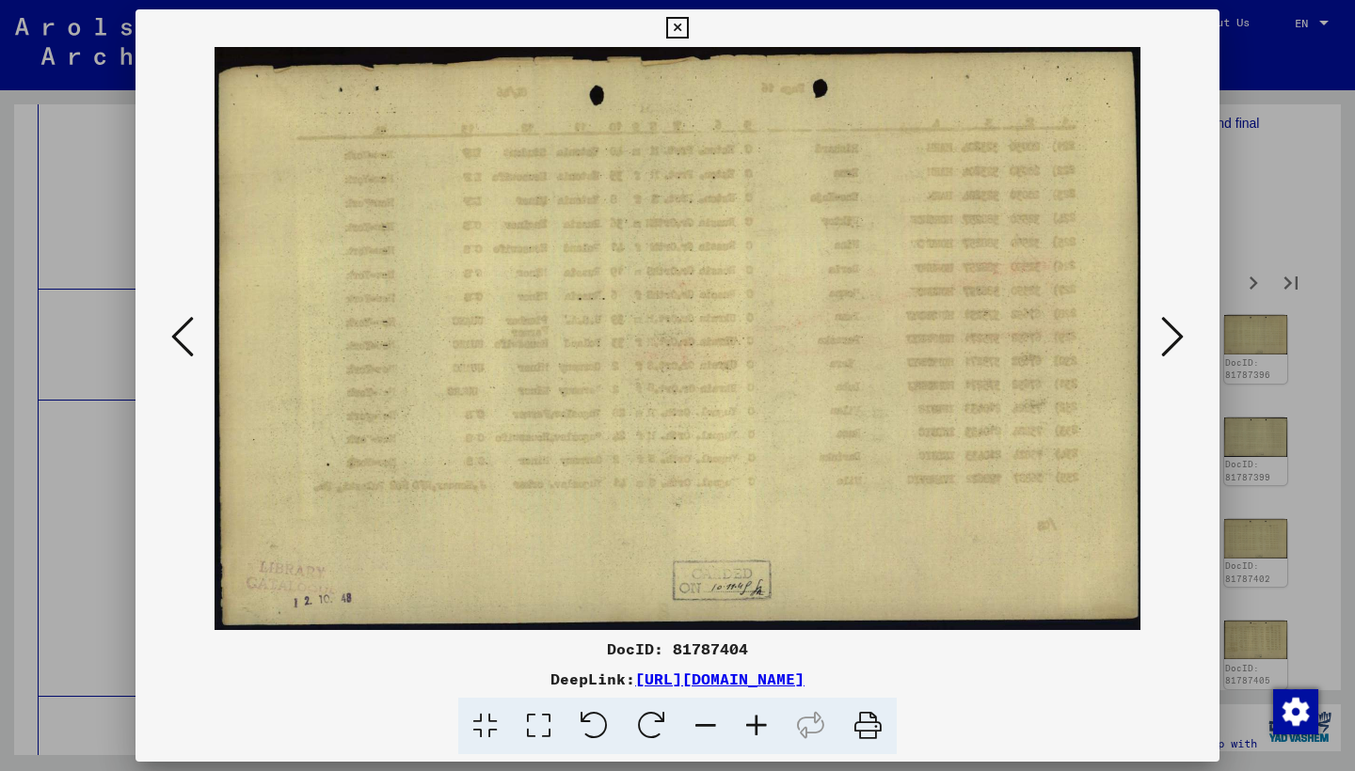
click at [1163, 356] on icon at bounding box center [1172, 336] width 23 height 45
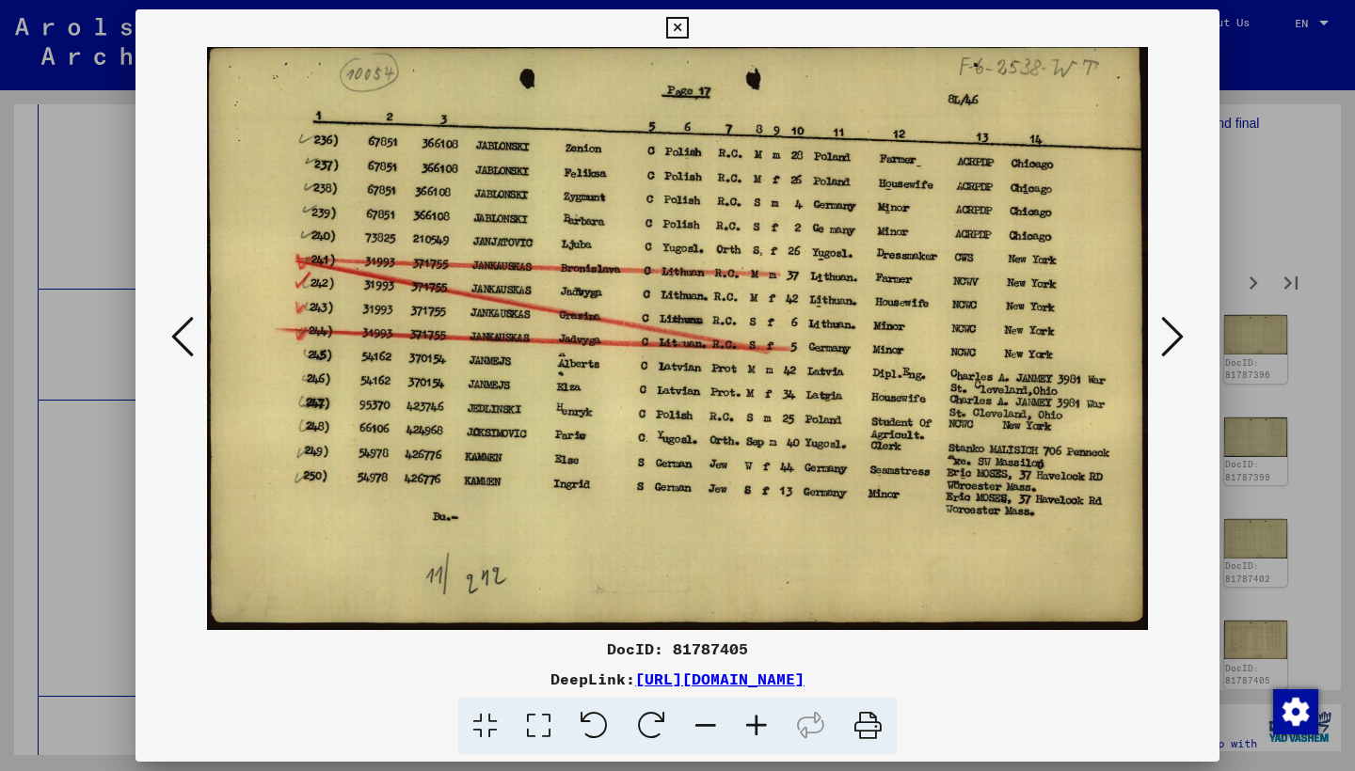
click at [1162, 356] on icon at bounding box center [1172, 336] width 23 height 45
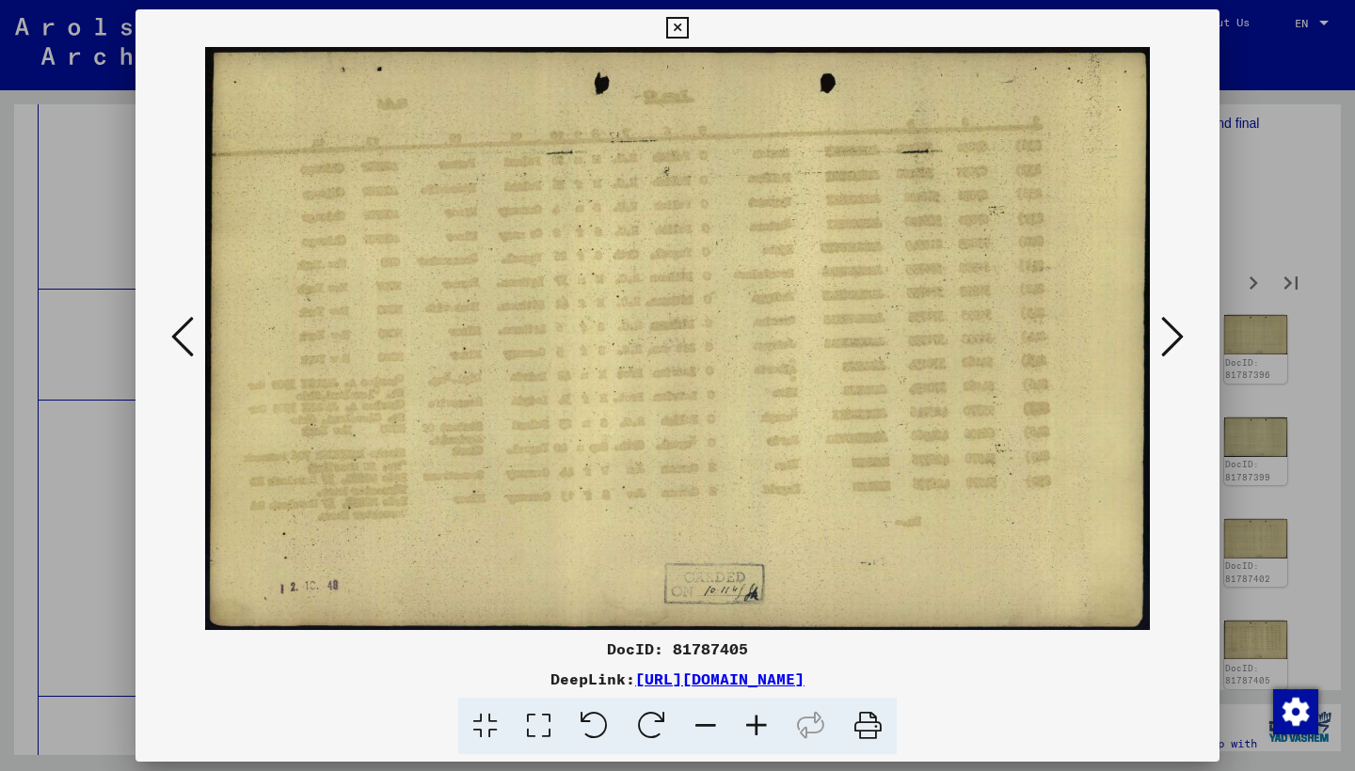
click at [156, 334] on div at bounding box center [677, 338] width 1084 height 583
click at [180, 336] on icon at bounding box center [182, 336] width 23 height 45
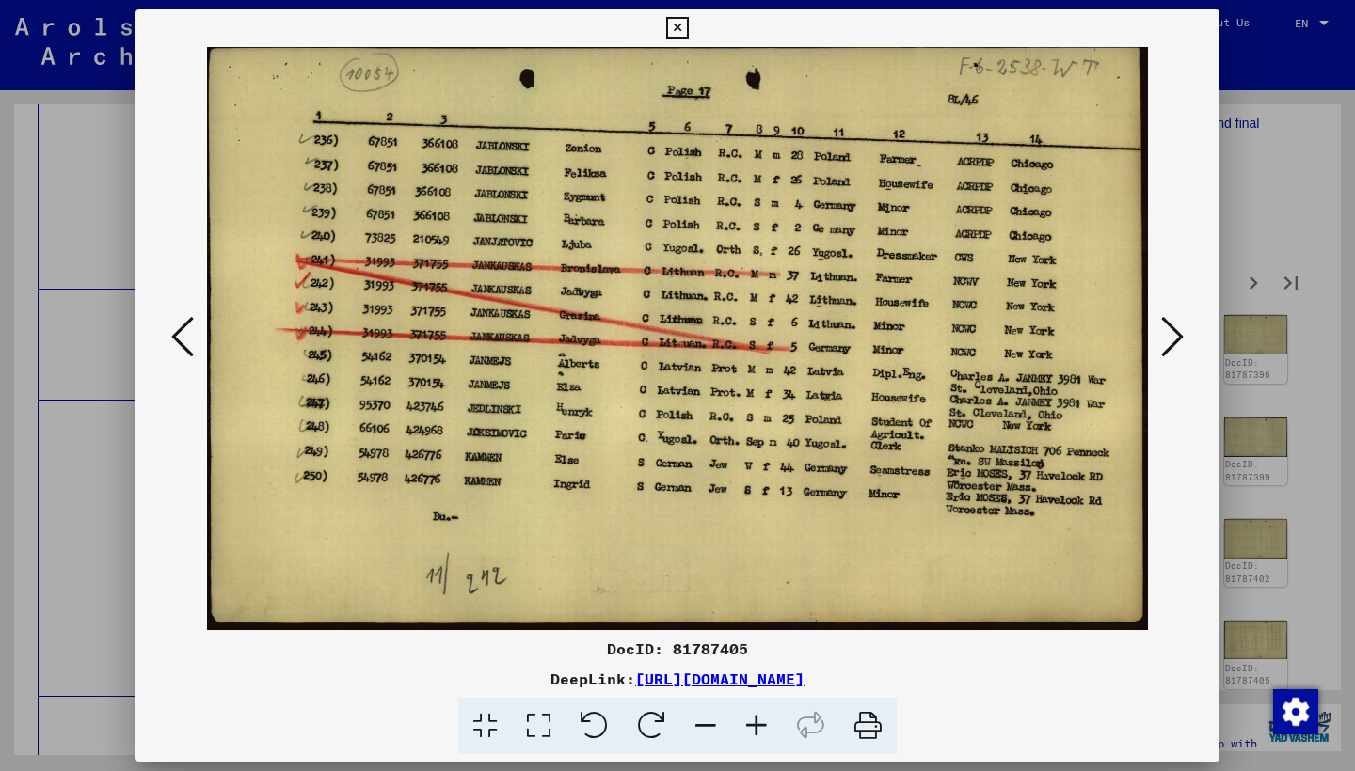
click at [1175, 325] on icon at bounding box center [1172, 336] width 23 height 45
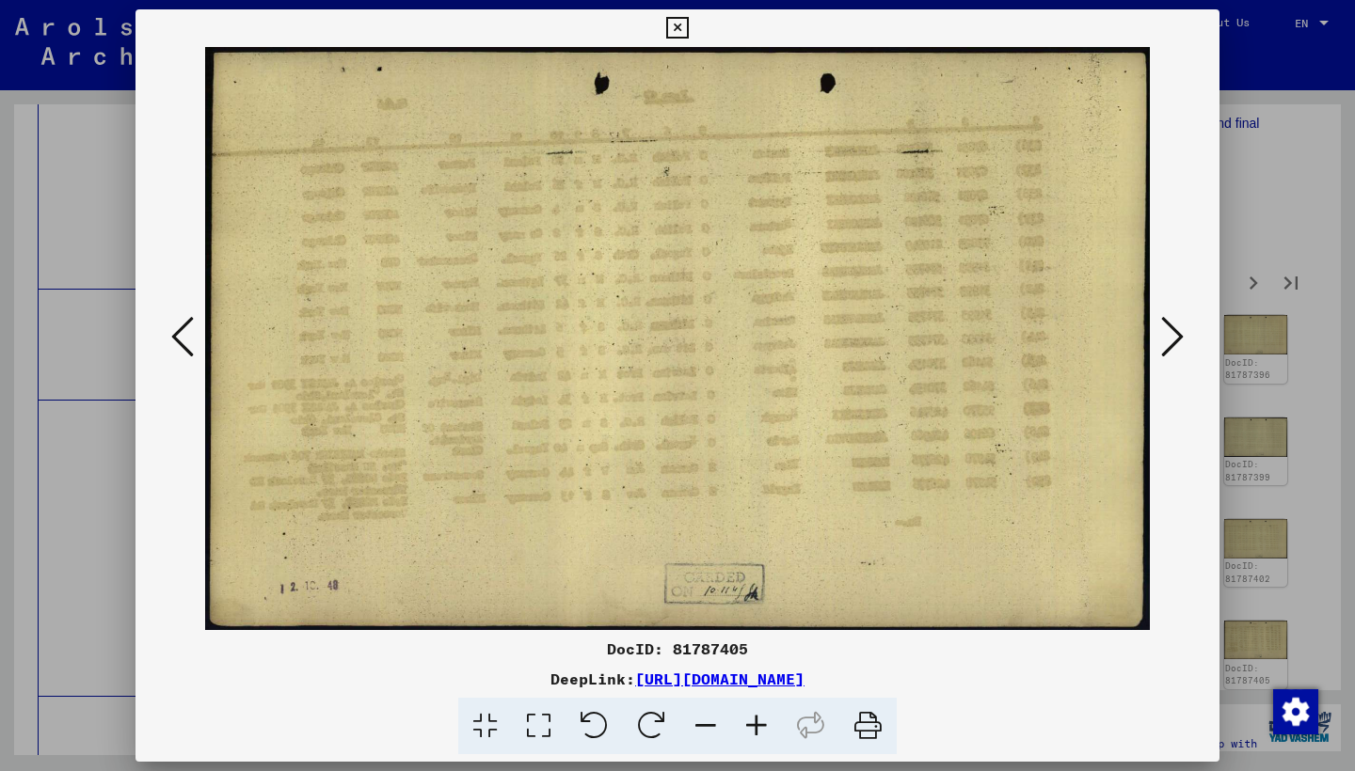
click at [1175, 325] on icon at bounding box center [1172, 336] width 23 height 45
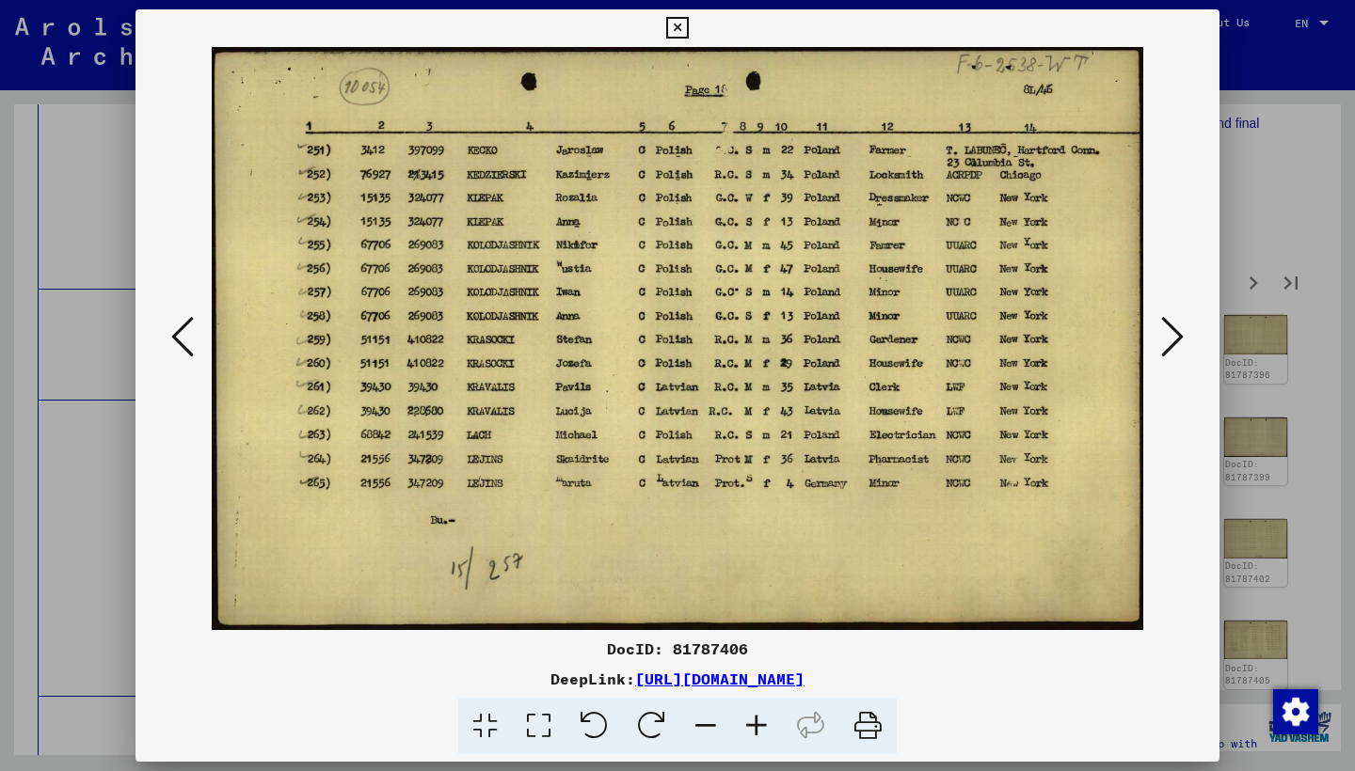
click at [1168, 325] on icon at bounding box center [1172, 336] width 23 height 45
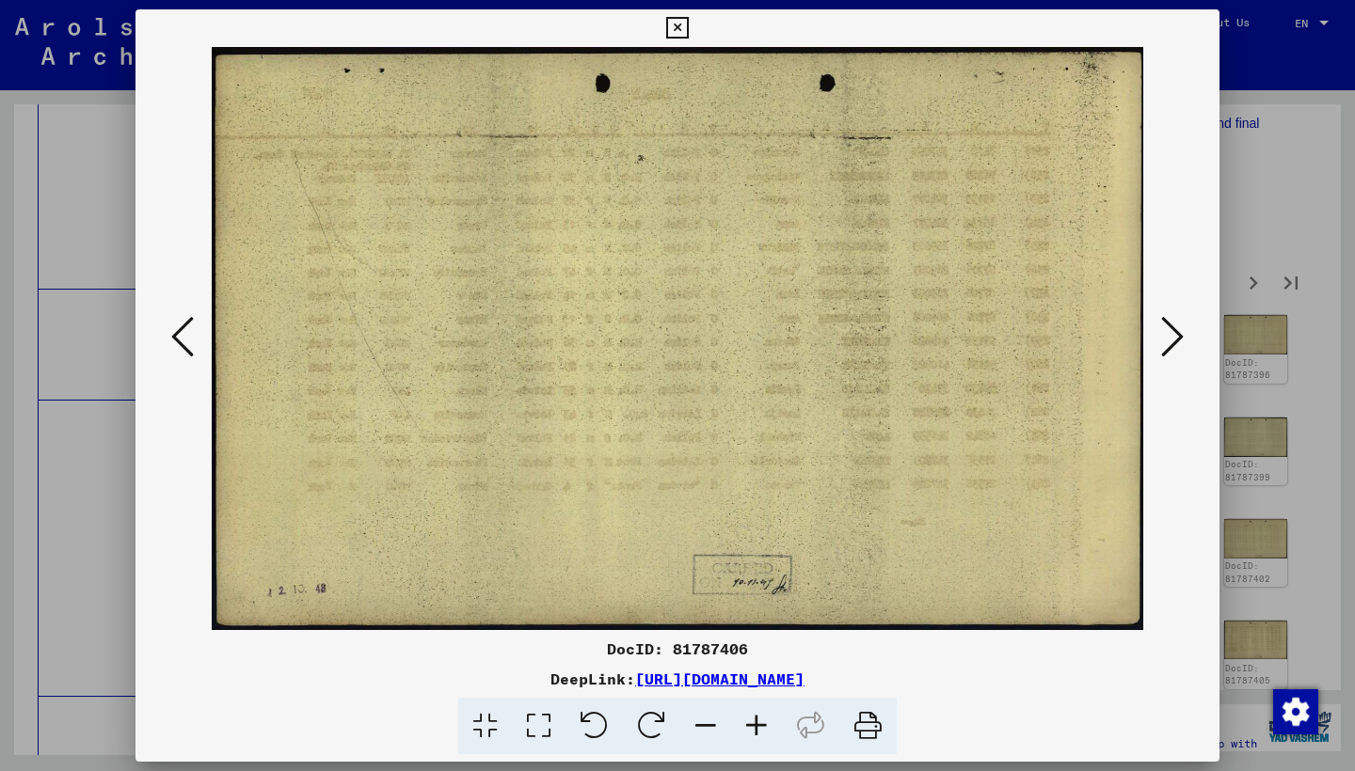
click at [1168, 325] on icon at bounding box center [1172, 336] width 23 height 45
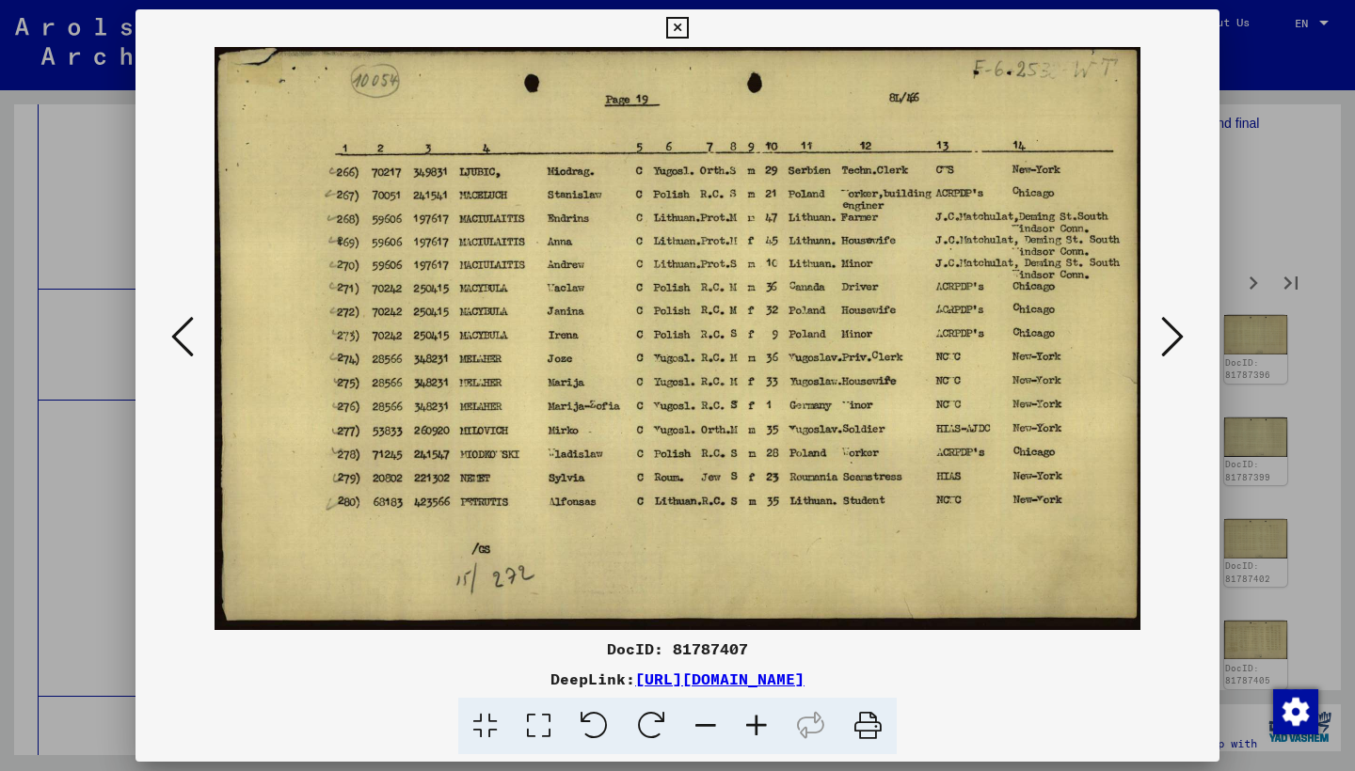
click at [1168, 325] on icon at bounding box center [1172, 336] width 23 height 45
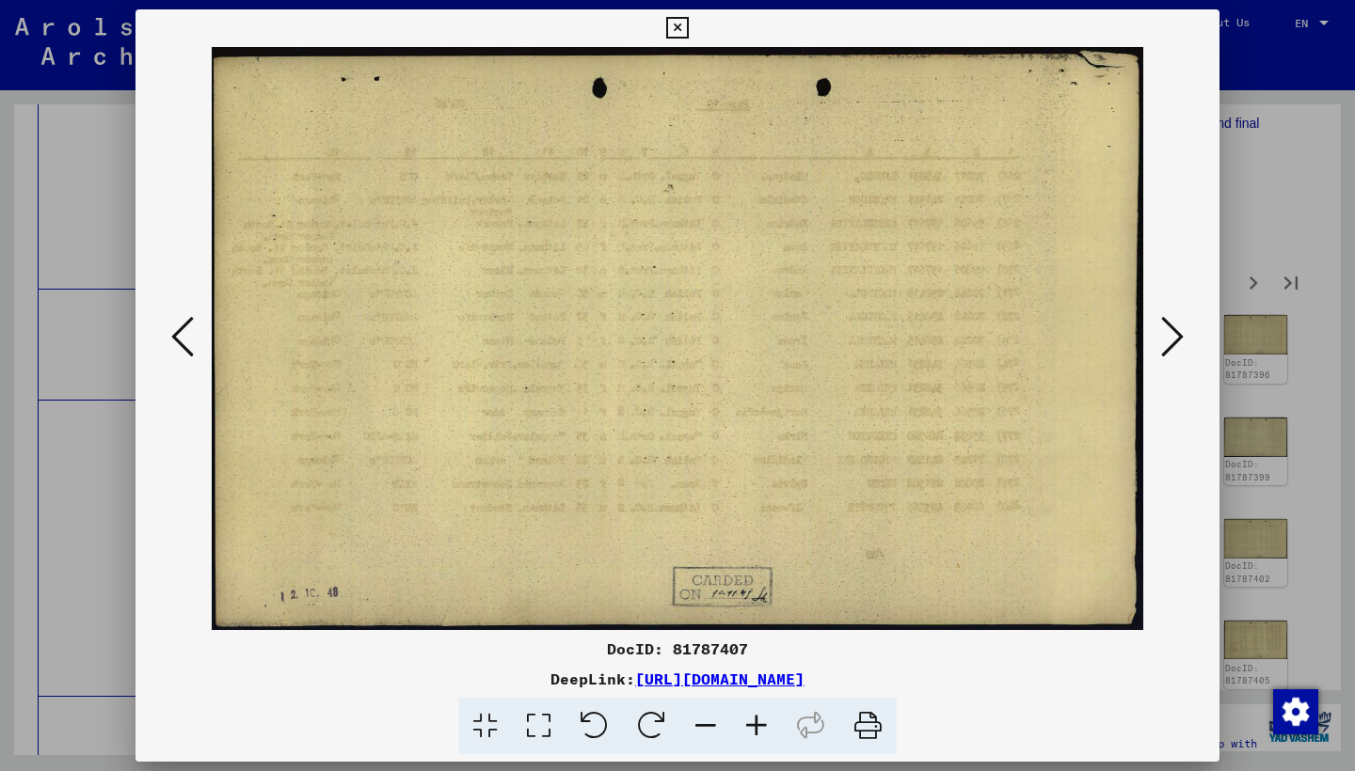
click at [1168, 325] on icon at bounding box center [1172, 336] width 23 height 45
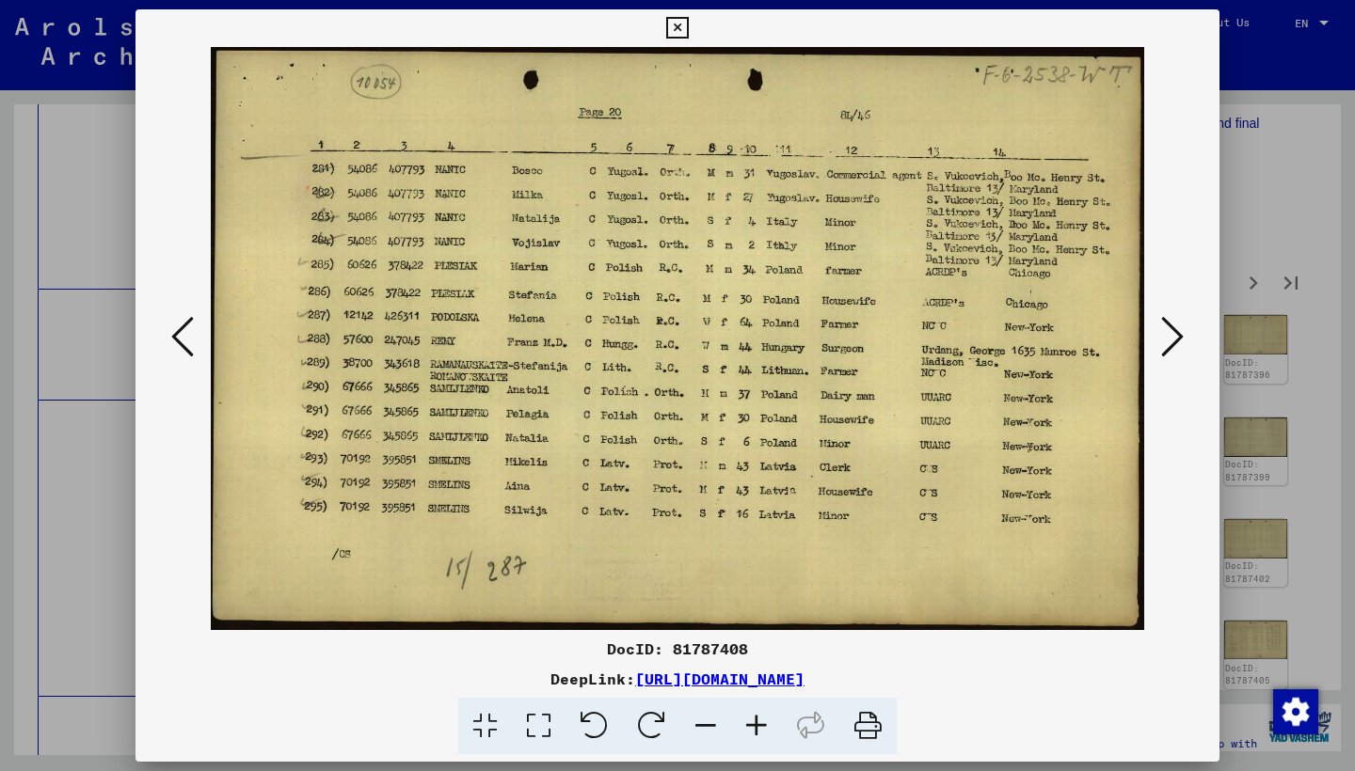
click at [1168, 325] on icon at bounding box center [1172, 336] width 23 height 45
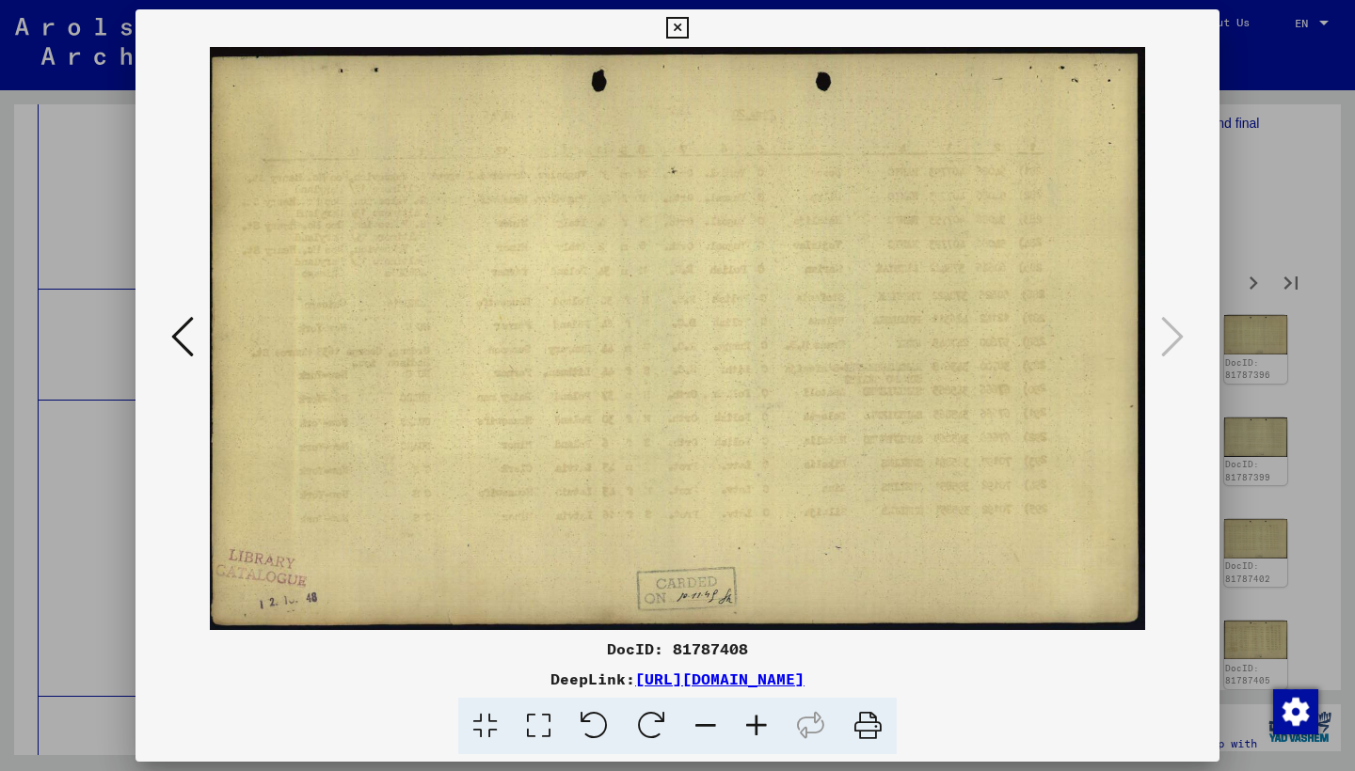
drag, startPoint x: 1202, startPoint y: 19, endPoint x: 1203, endPoint y: 70, distance: 50.8
click at [688, 21] on icon at bounding box center [677, 28] width 22 height 23
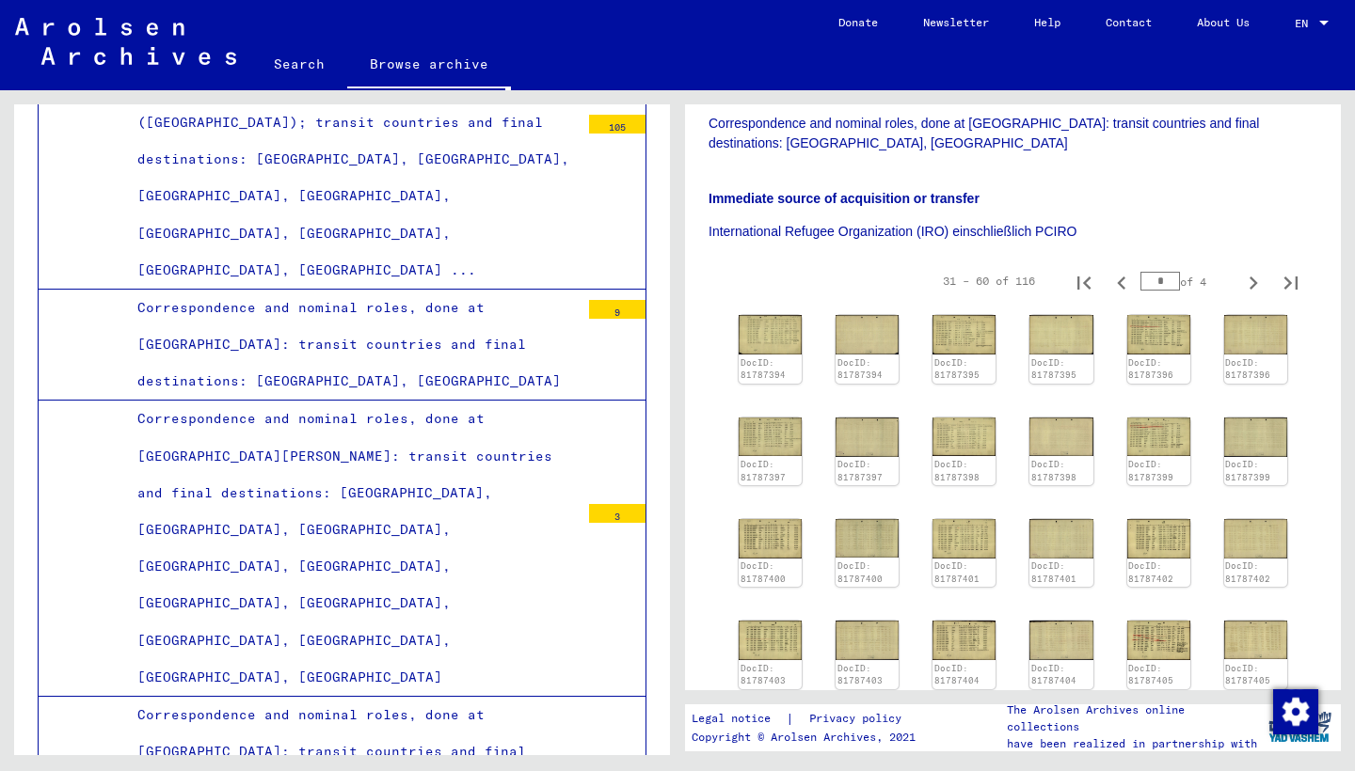
click at [1240, 270] on icon "Next page" at bounding box center [1253, 283] width 26 height 26
type input "*"
click at [782, 313] on img at bounding box center [770, 333] width 67 height 41
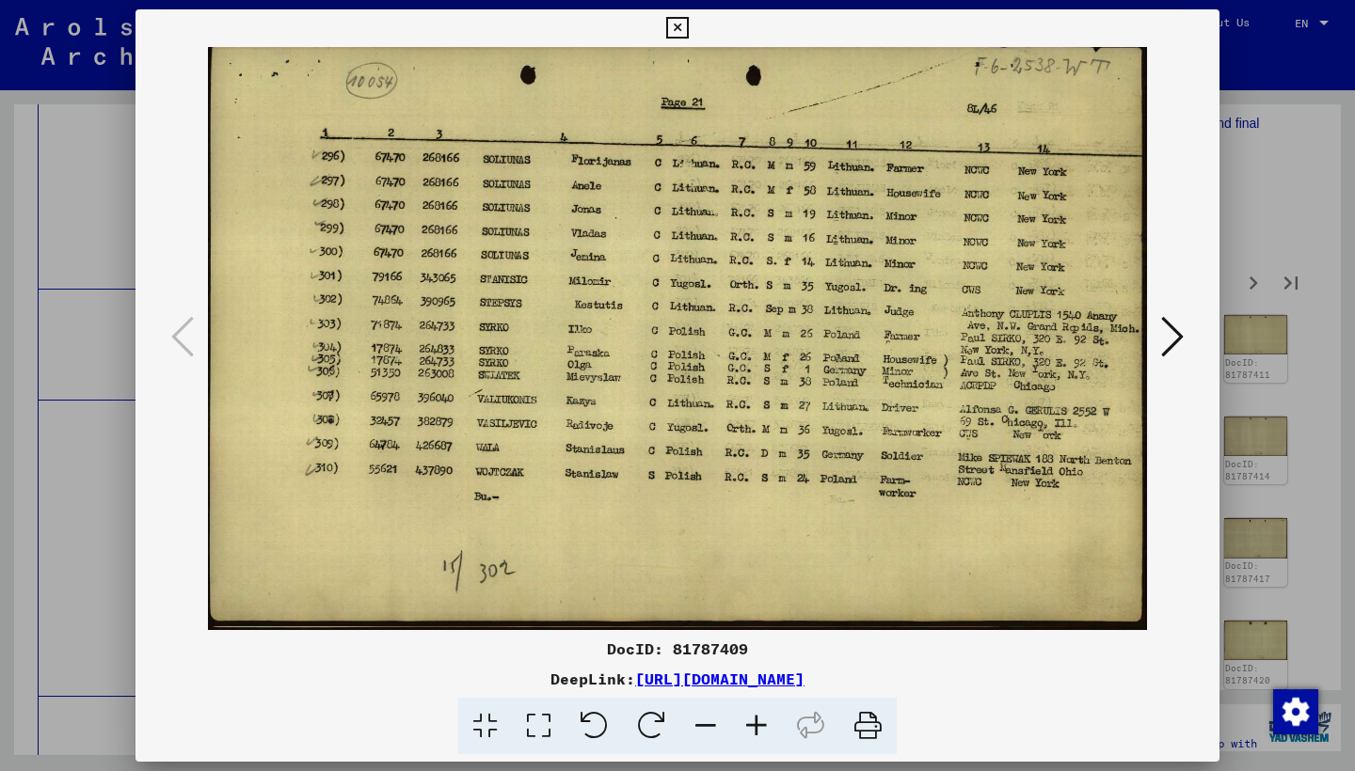
click at [1170, 343] on icon at bounding box center [1172, 336] width 23 height 45
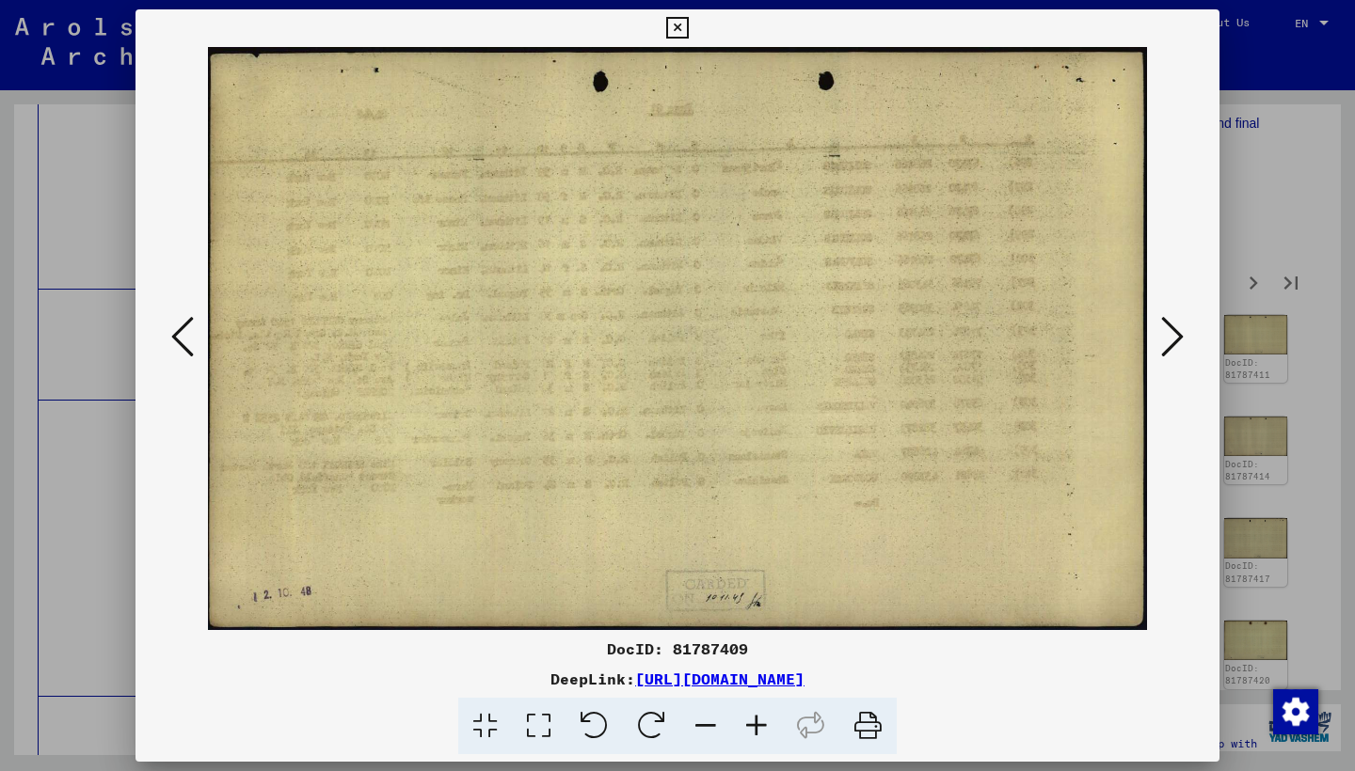
click at [1170, 342] on icon at bounding box center [1172, 336] width 23 height 45
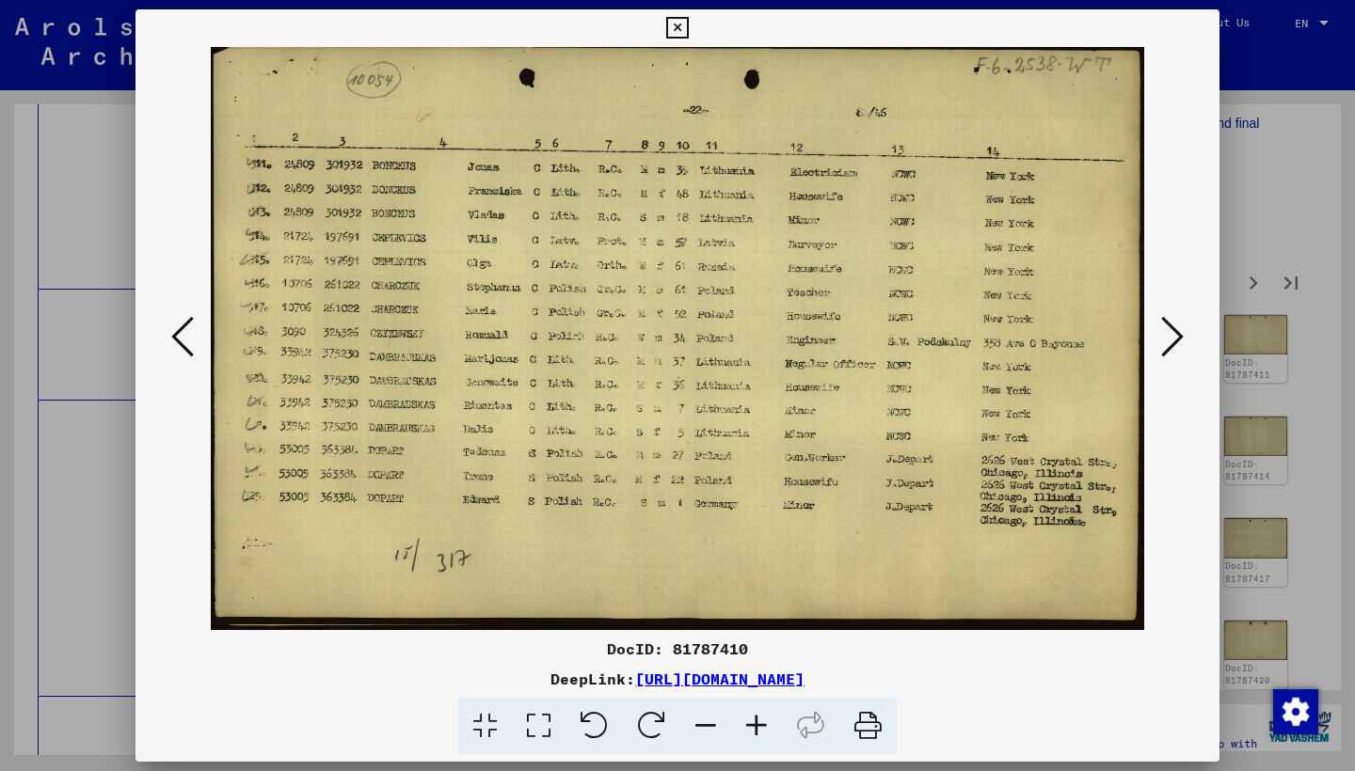
click at [1169, 343] on icon at bounding box center [1172, 336] width 23 height 45
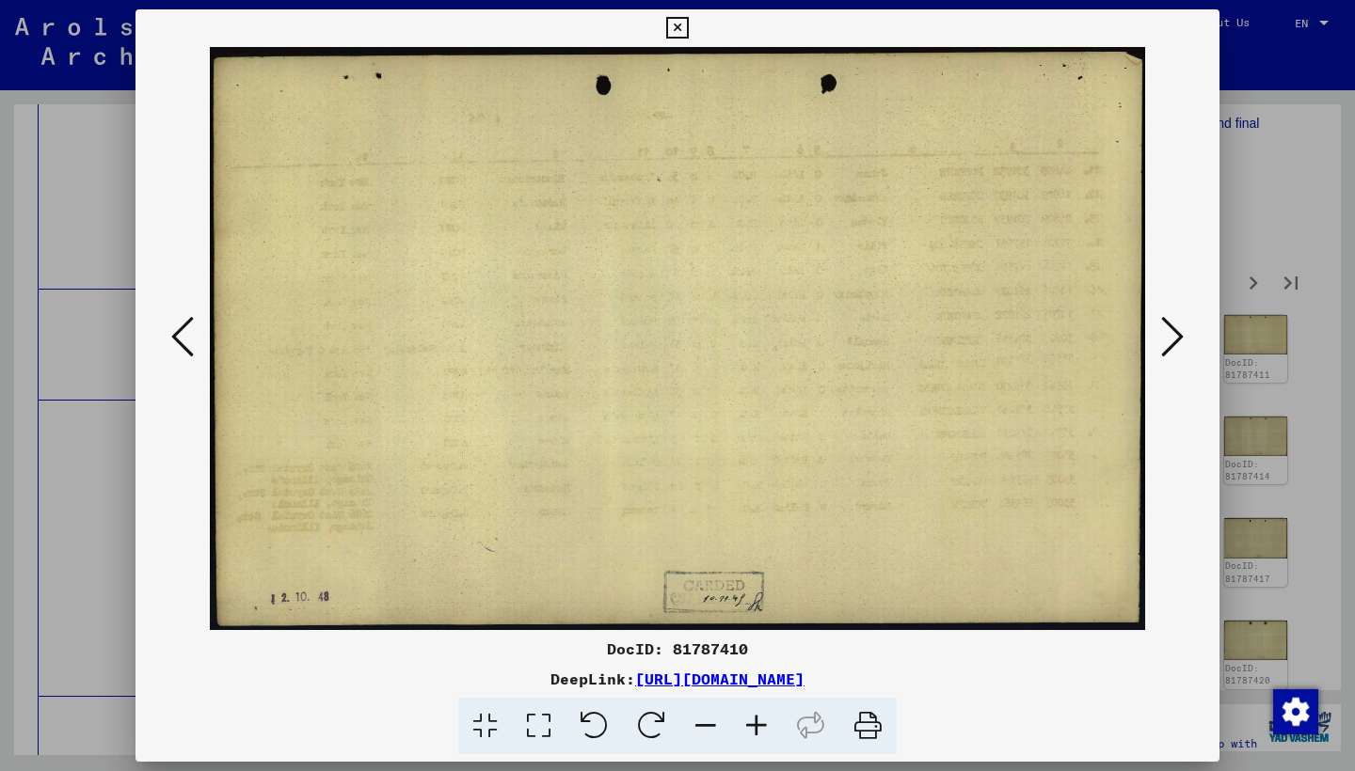
click at [1169, 343] on icon at bounding box center [1172, 336] width 23 height 45
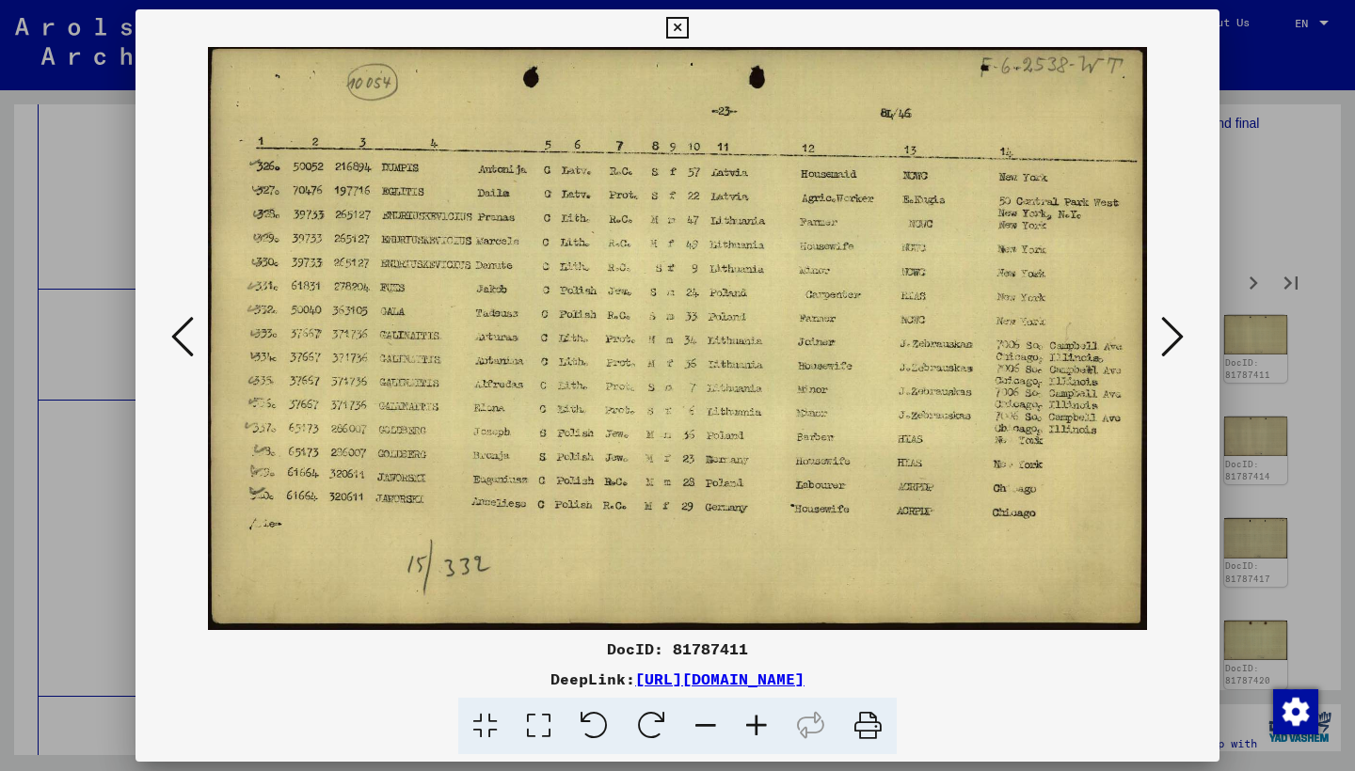
click at [1168, 342] on icon at bounding box center [1172, 336] width 23 height 45
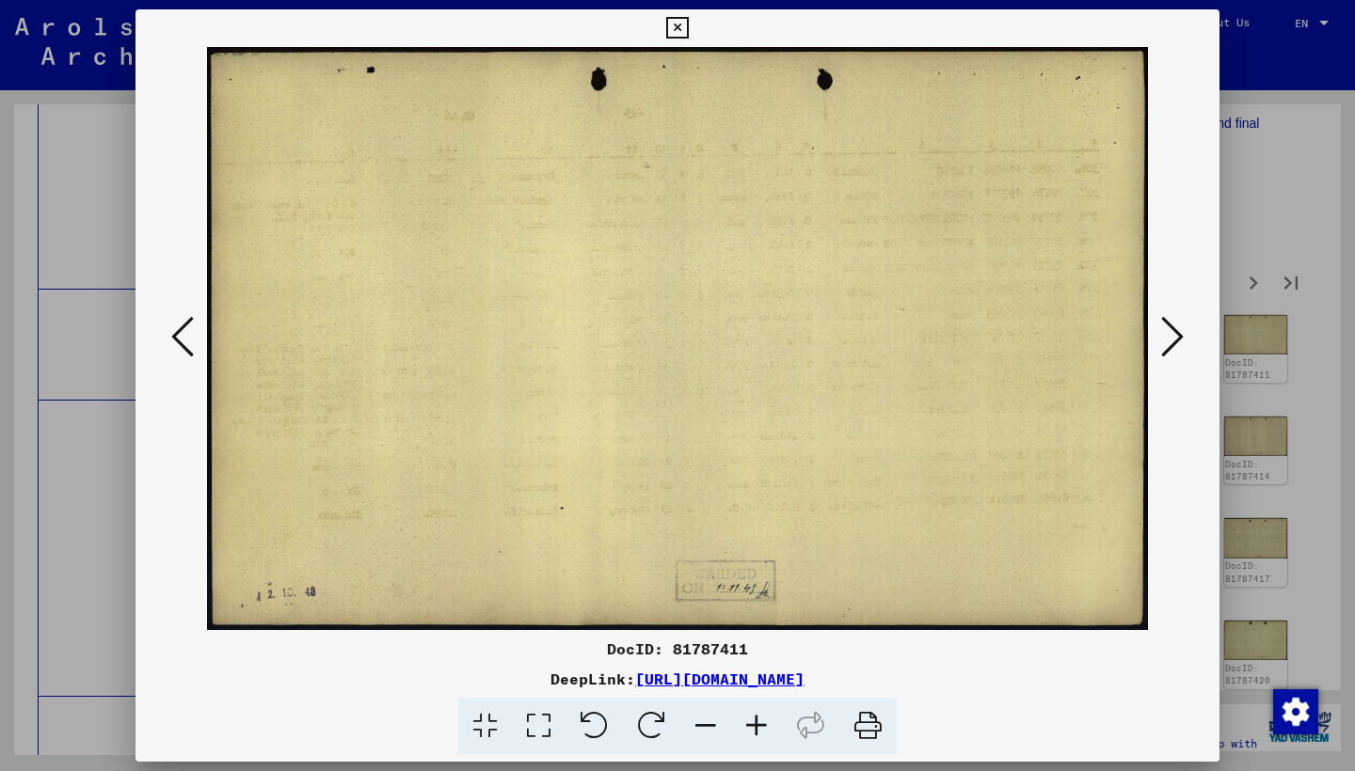
click at [1168, 342] on icon at bounding box center [1172, 336] width 23 height 45
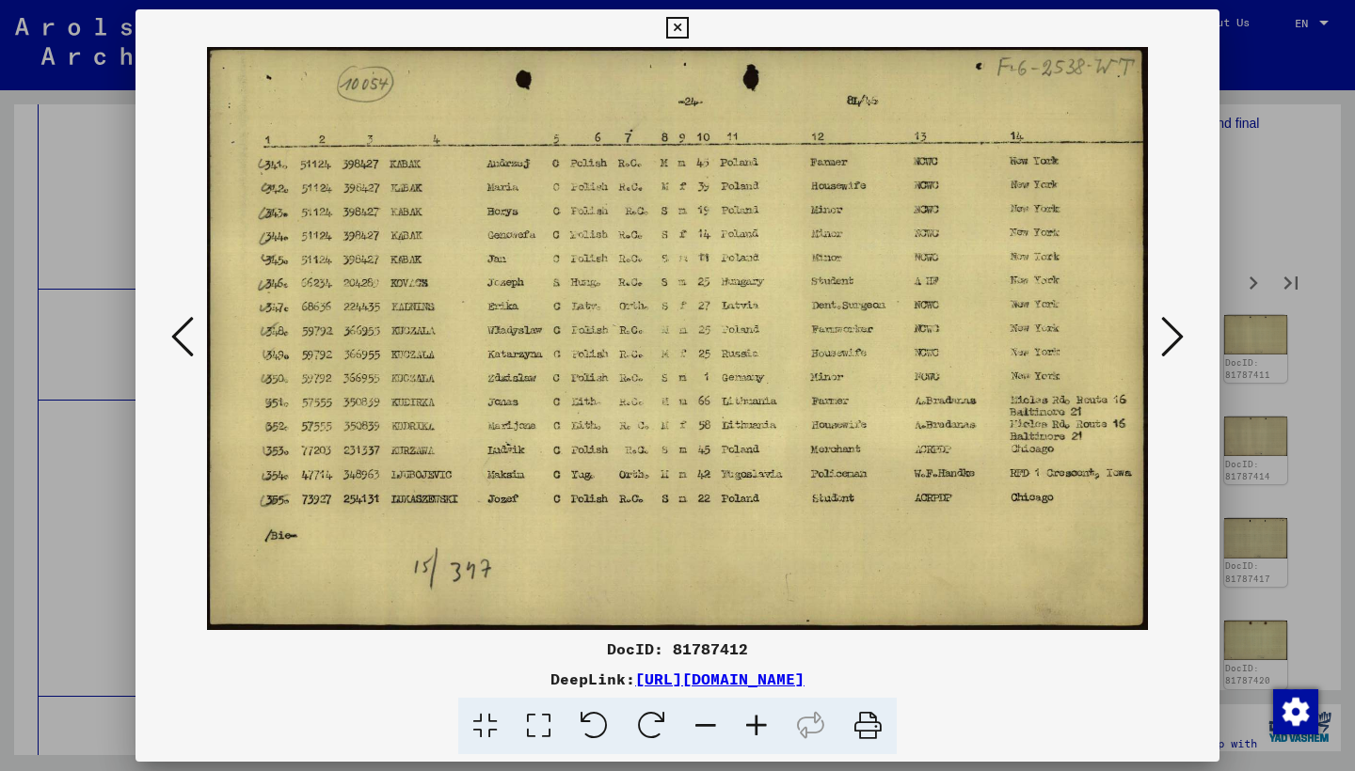
click at [1168, 342] on icon at bounding box center [1172, 336] width 23 height 45
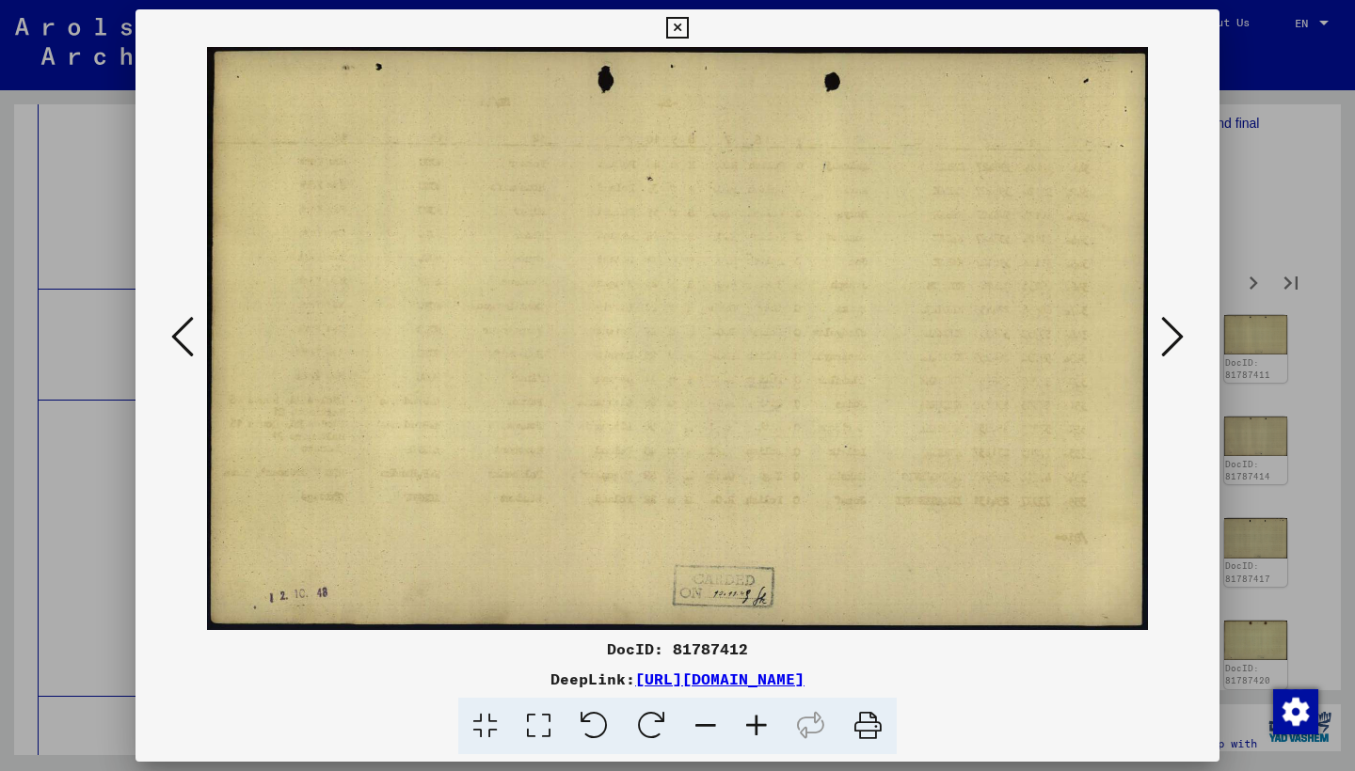
click at [1168, 342] on icon at bounding box center [1172, 336] width 23 height 45
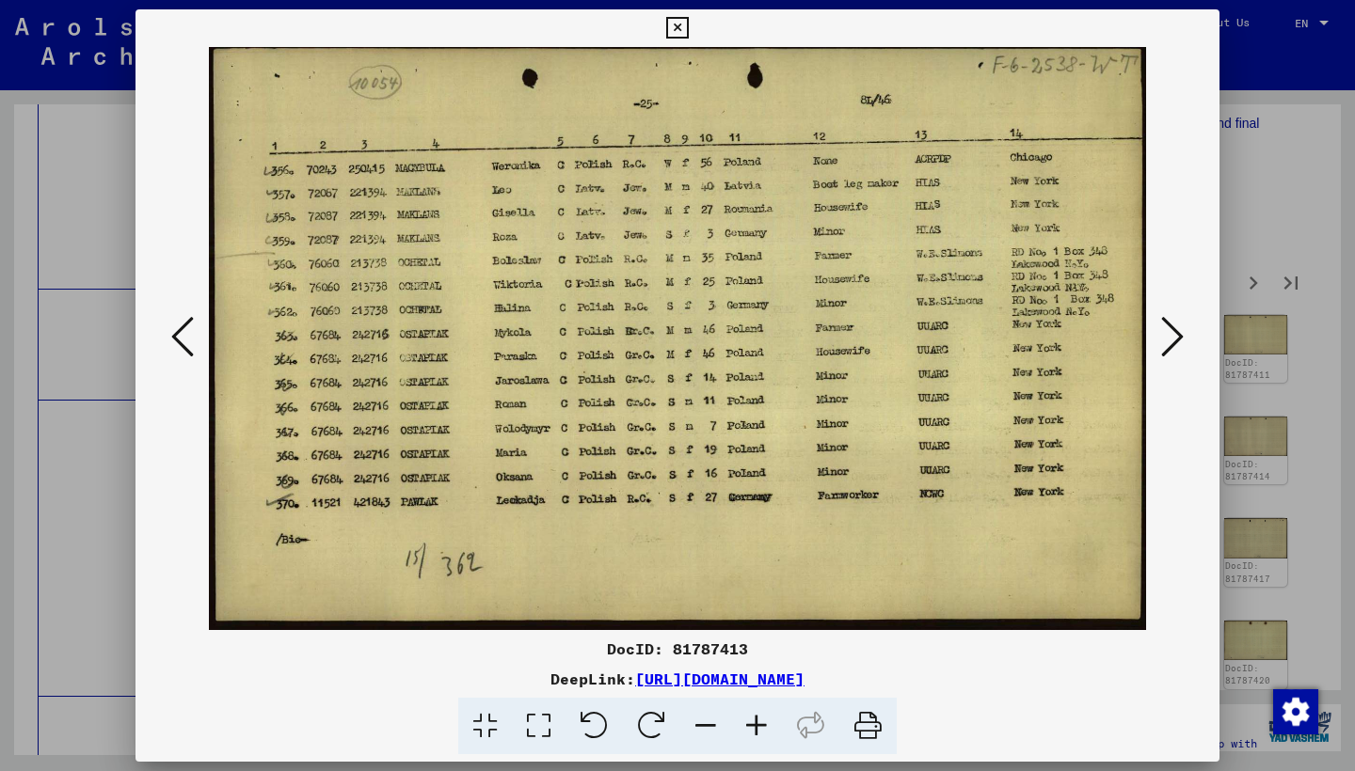
click at [1168, 342] on icon at bounding box center [1172, 336] width 23 height 45
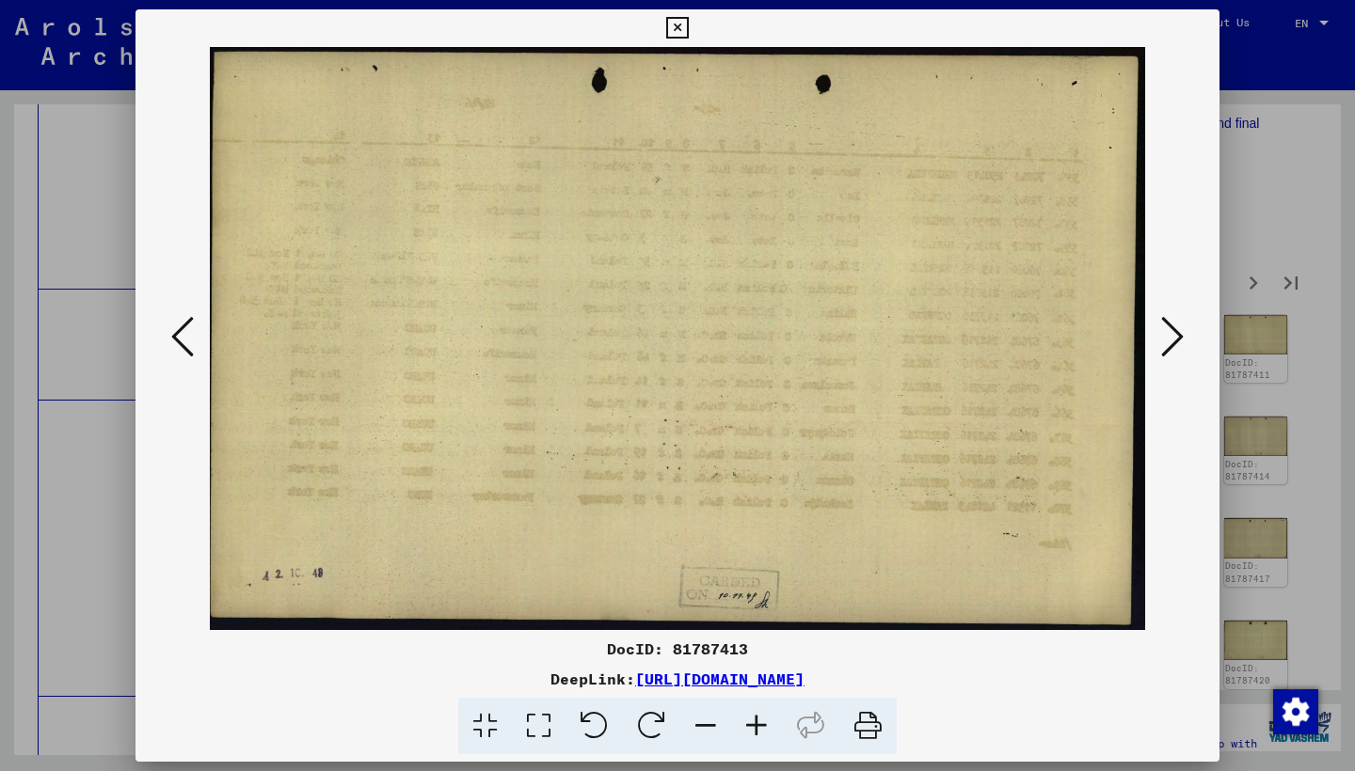
click at [1168, 342] on icon at bounding box center [1172, 336] width 23 height 45
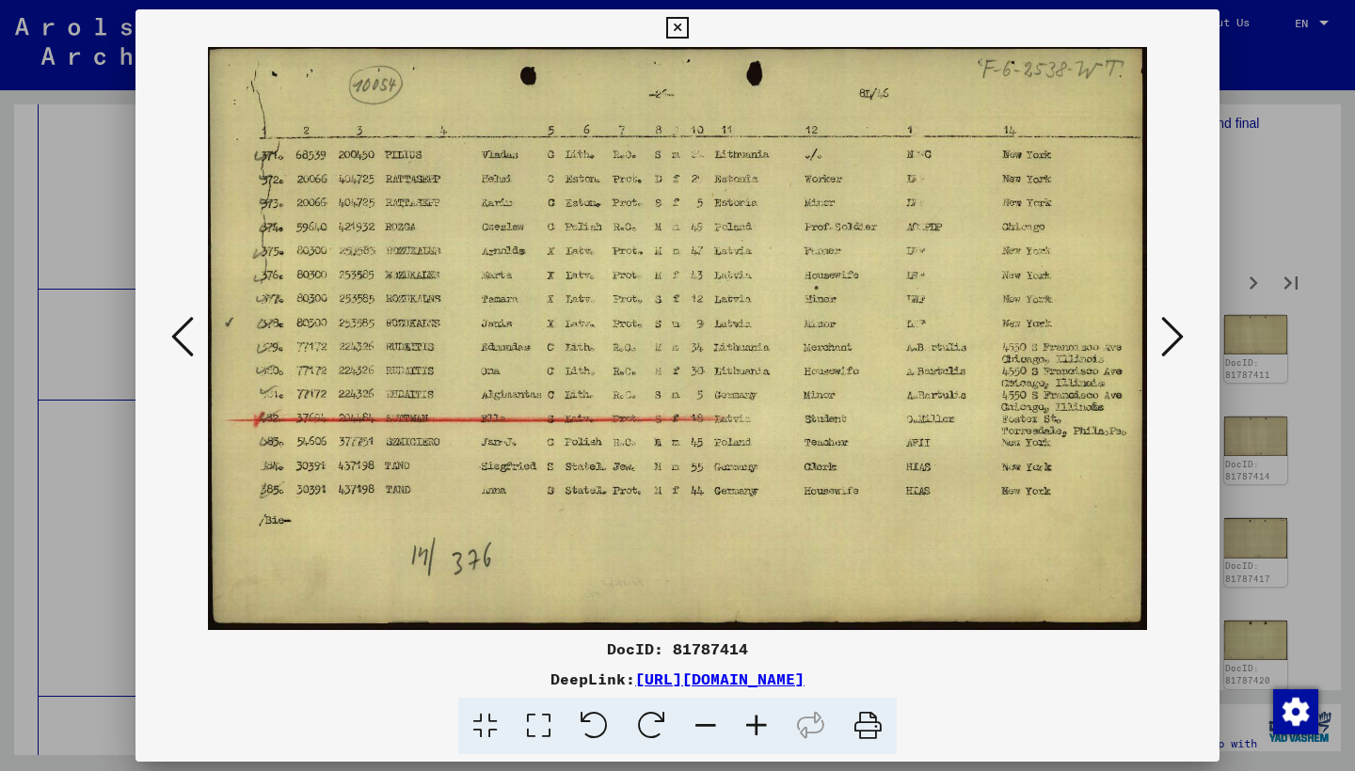
click at [1167, 342] on icon at bounding box center [1172, 336] width 23 height 45
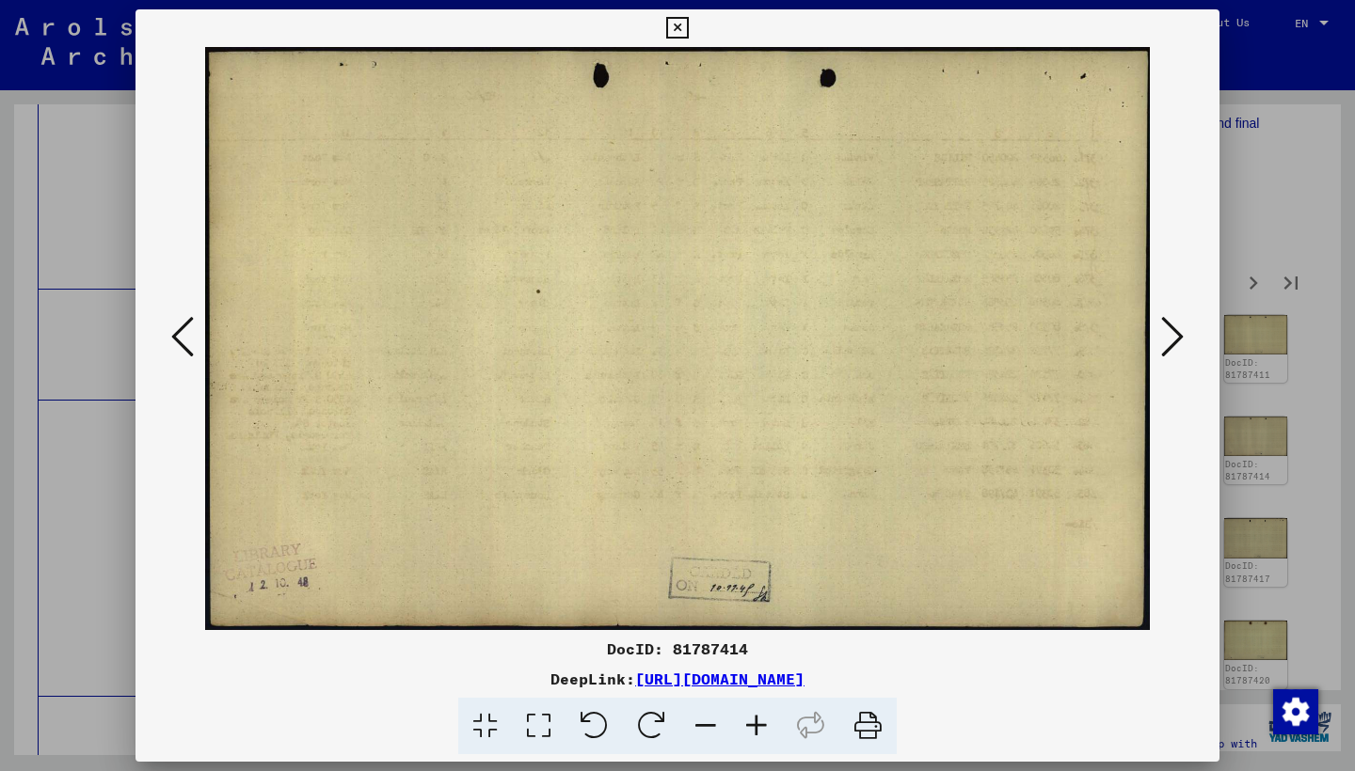
click at [1167, 342] on icon at bounding box center [1172, 336] width 23 height 45
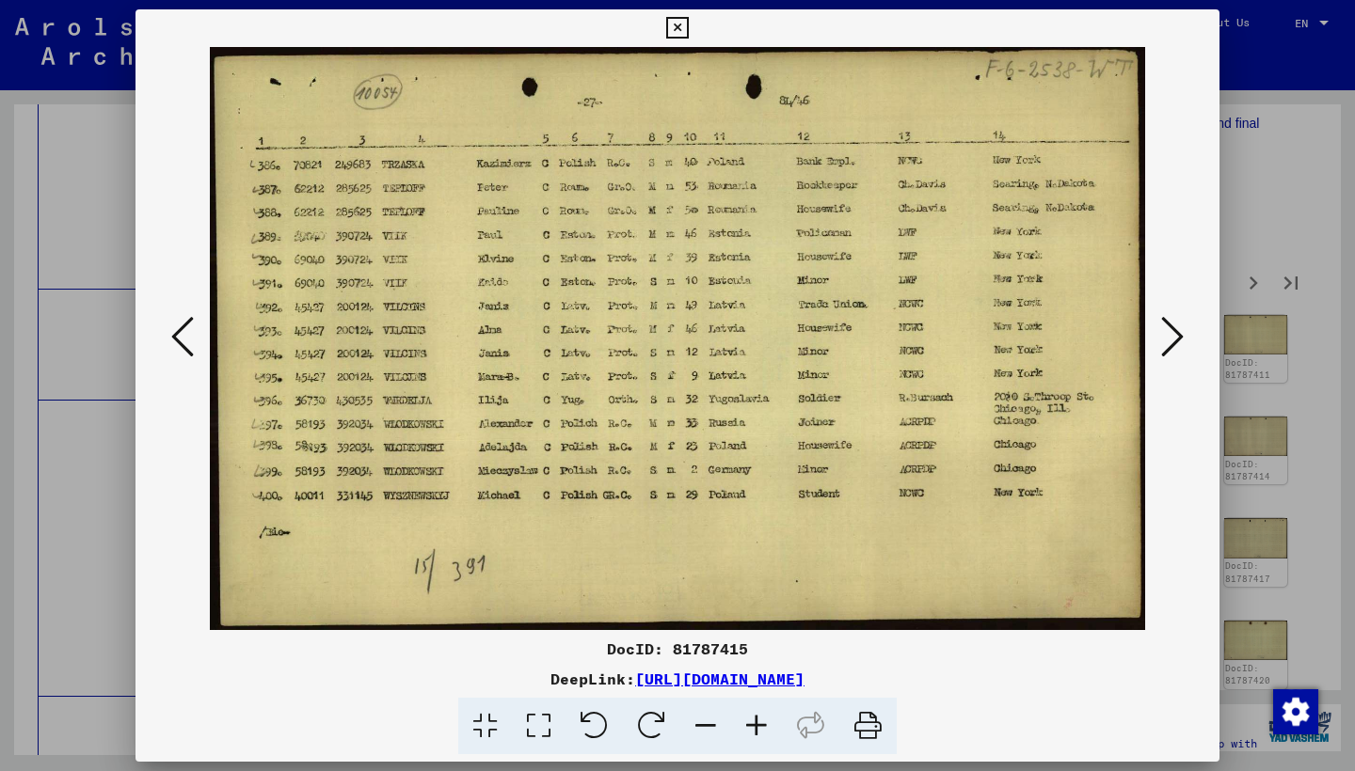
click at [1167, 342] on icon at bounding box center [1172, 336] width 23 height 45
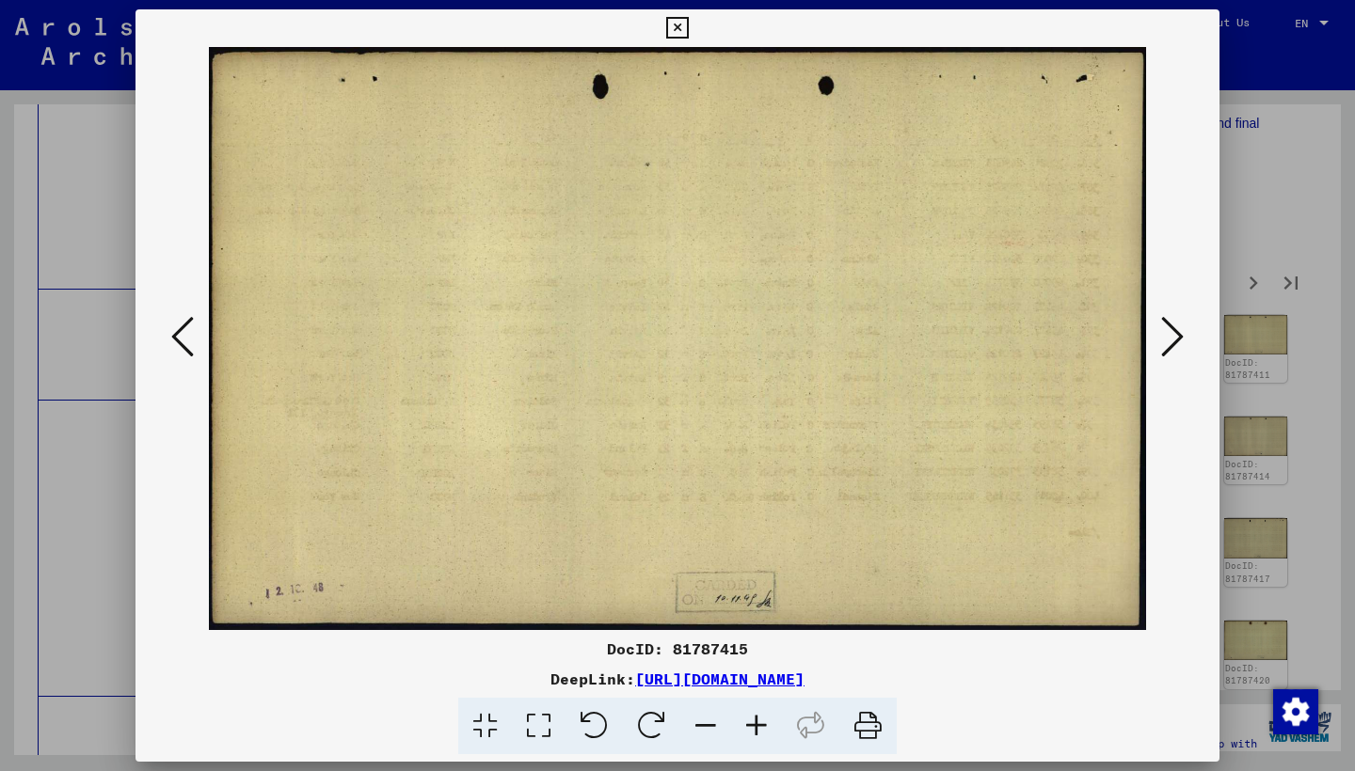
click at [1167, 342] on icon at bounding box center [1172, 336] width 23 height 45
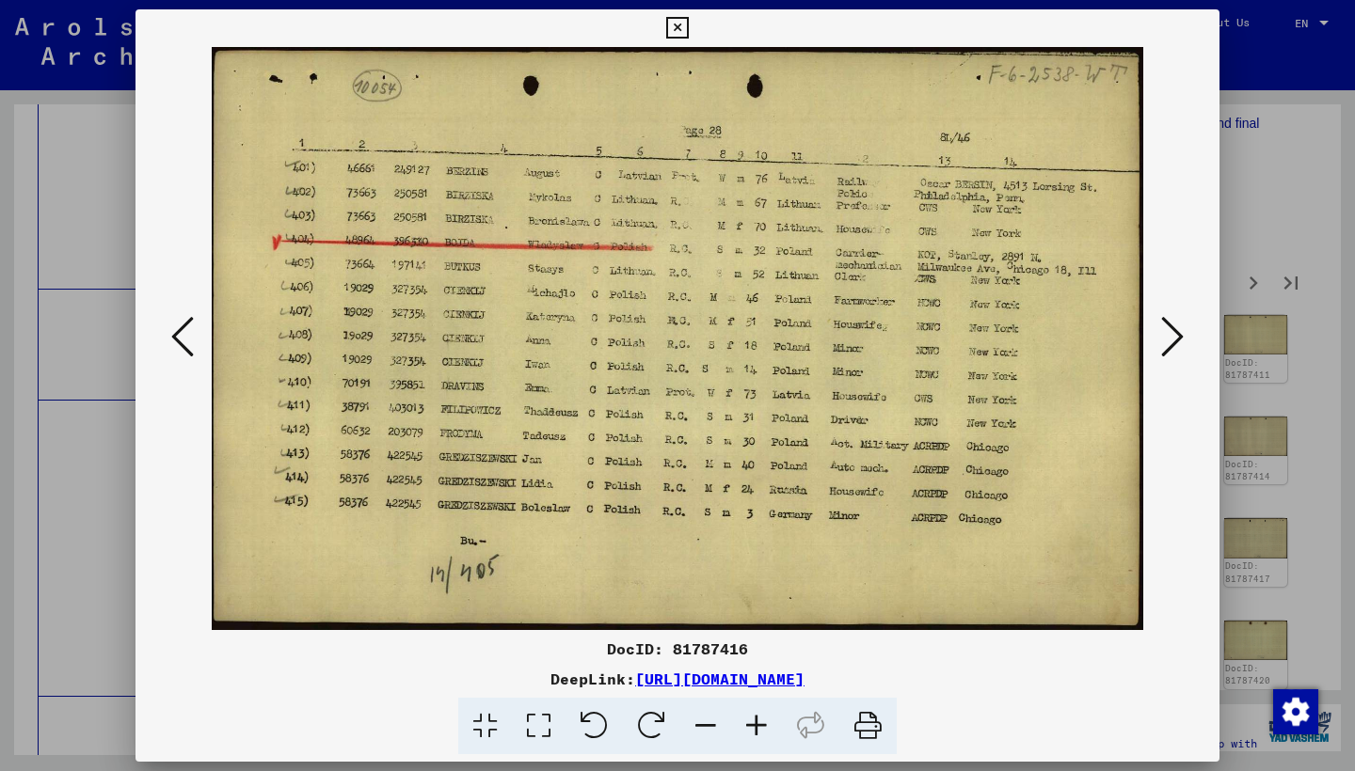
click at [1167, 342] on icon at bounding box center [1172, 336] width 23 height 45
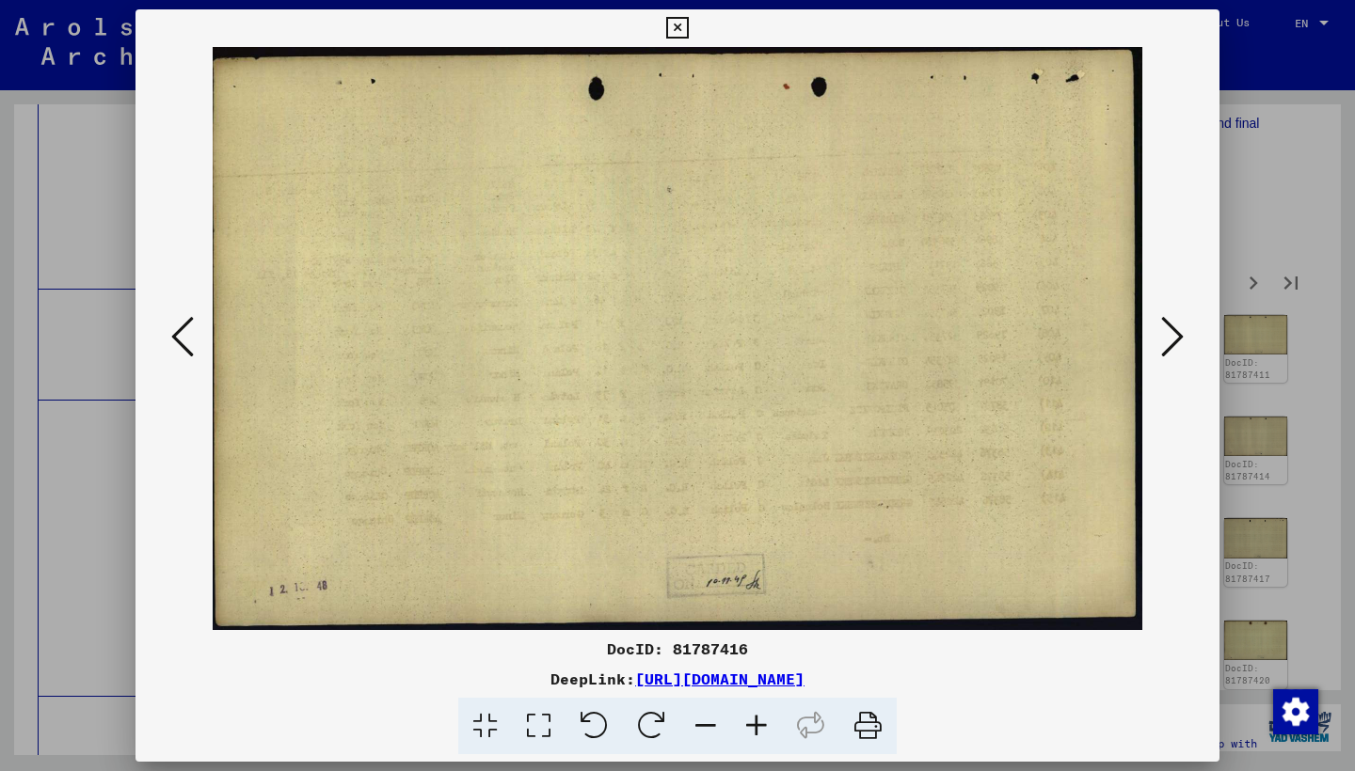
click at [1167, 342] on icon at bounding box center [1172, 336] width 23 height 45
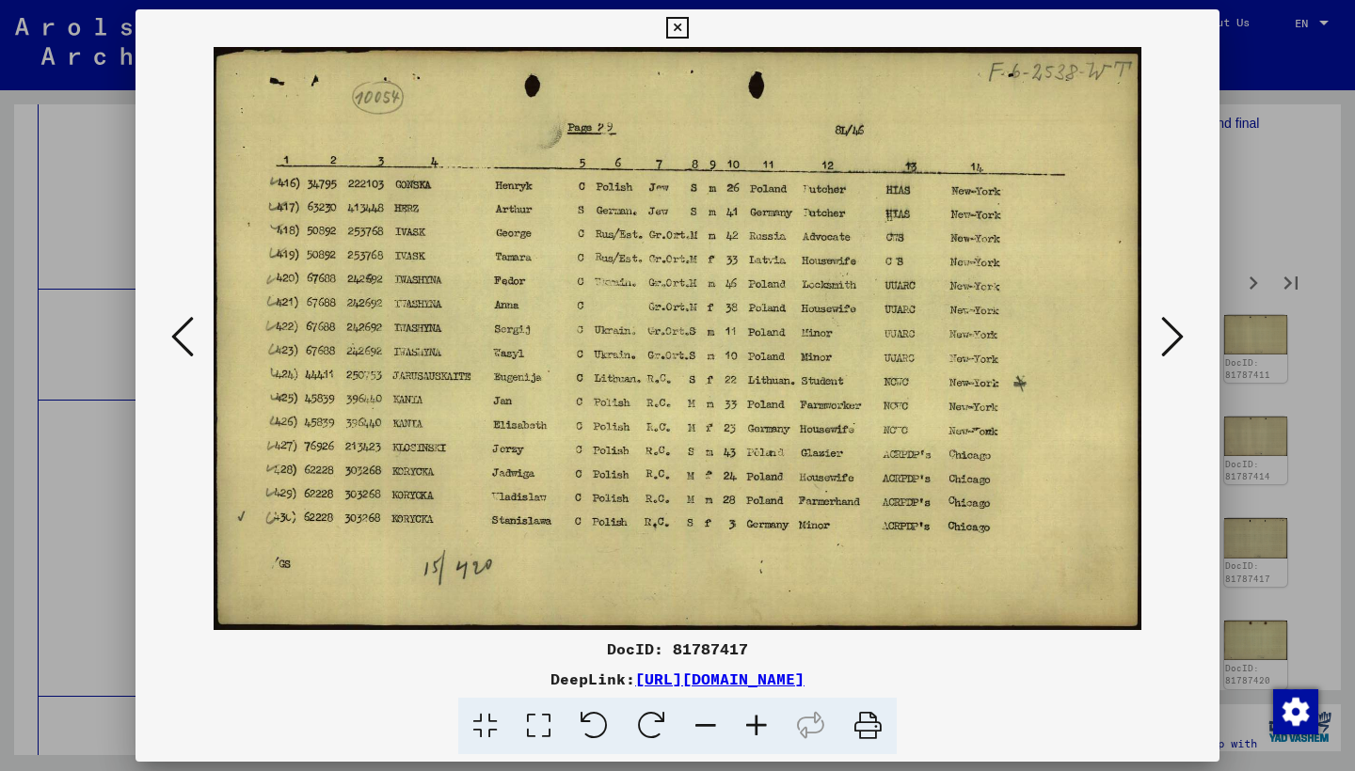
click at [1167, 342] on icon at bounding box center [1172, 336] width 23 height 45
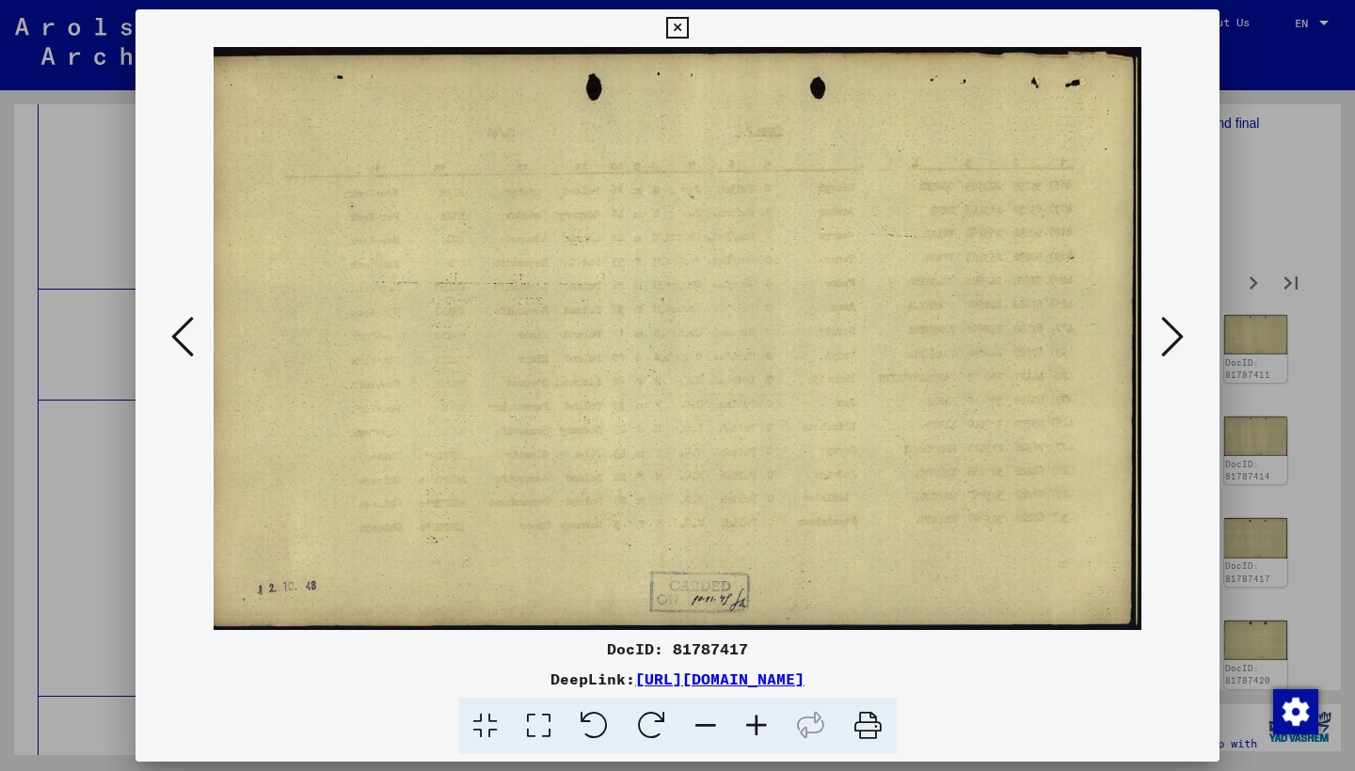
click at [1167, 342] on icon at bounding box center [1172, 336] width 23 height 45
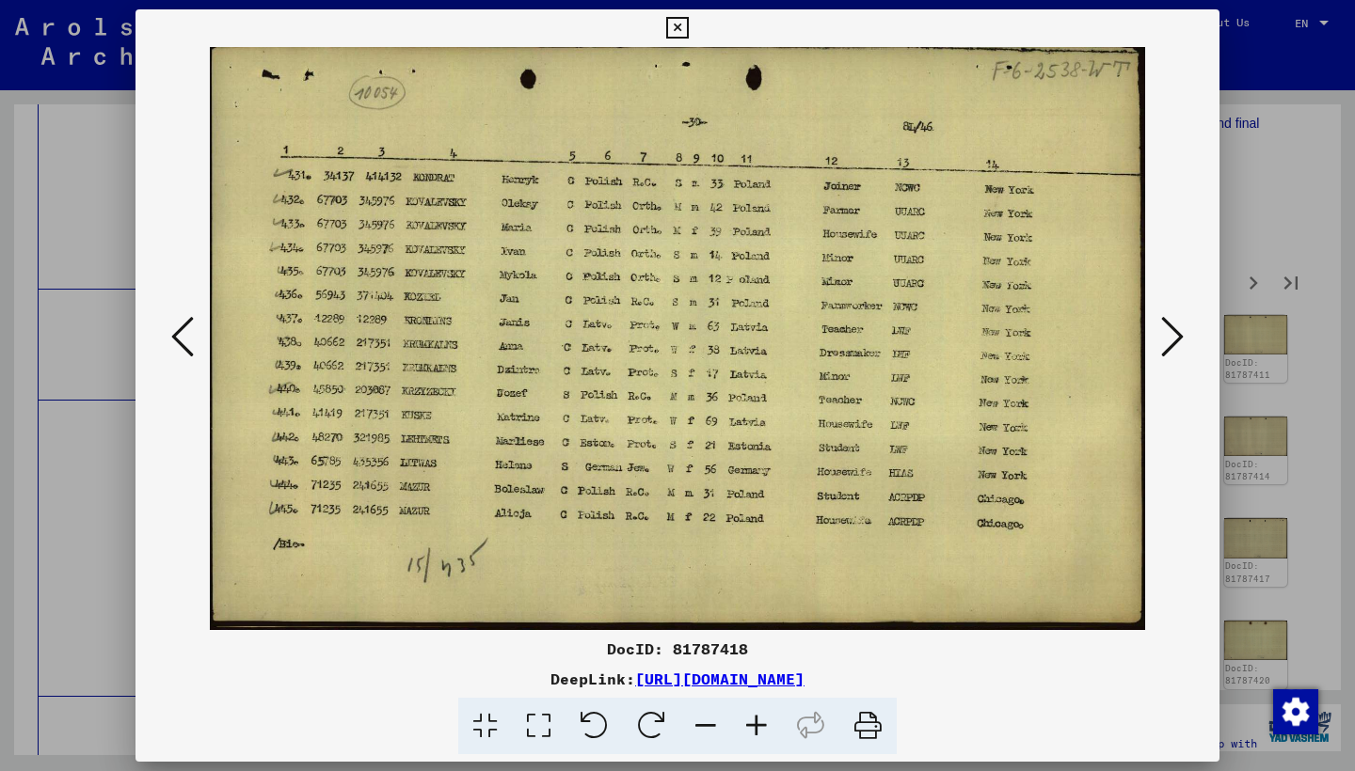
click at [1166, 342] on icon at bounding box center [1172, 336] width 23 height 45
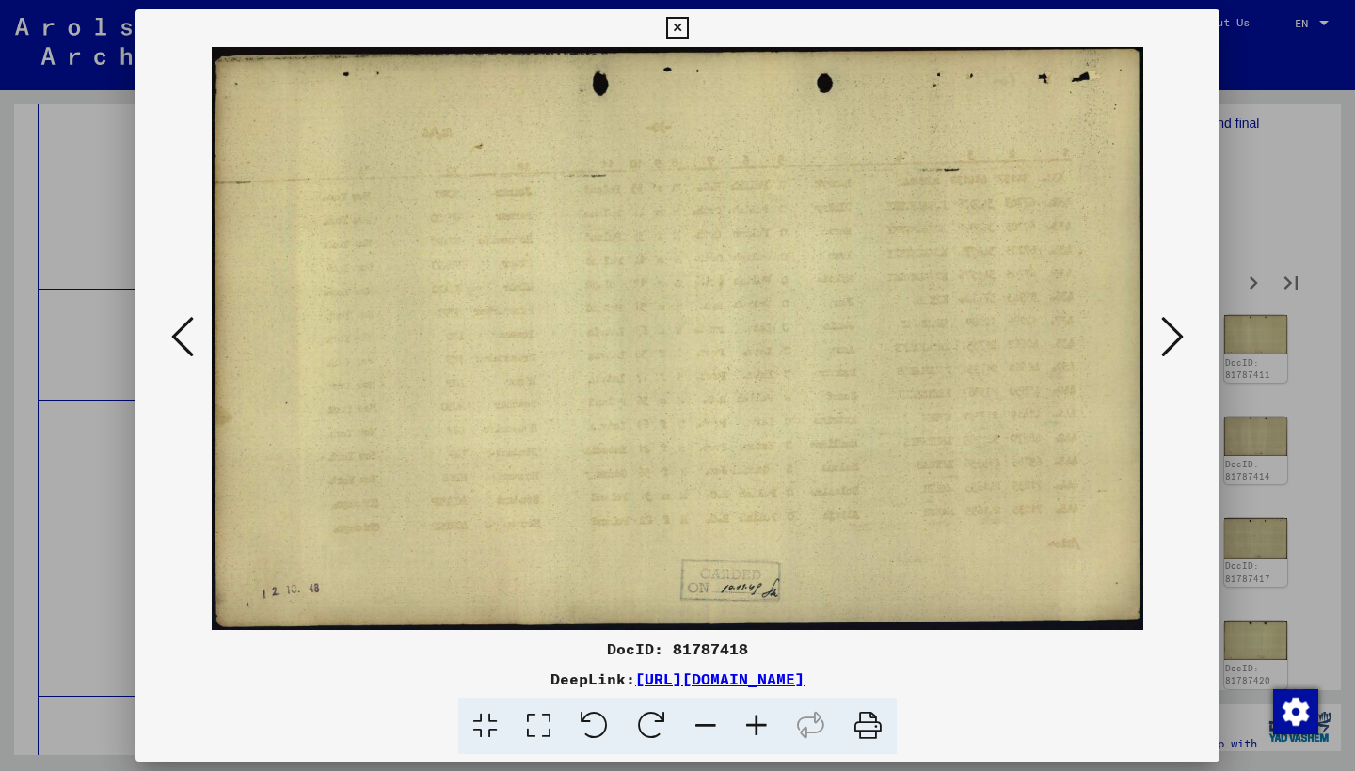
click at [1166, 342] on icon at bounding box center [1172, 336] width 23 height 45
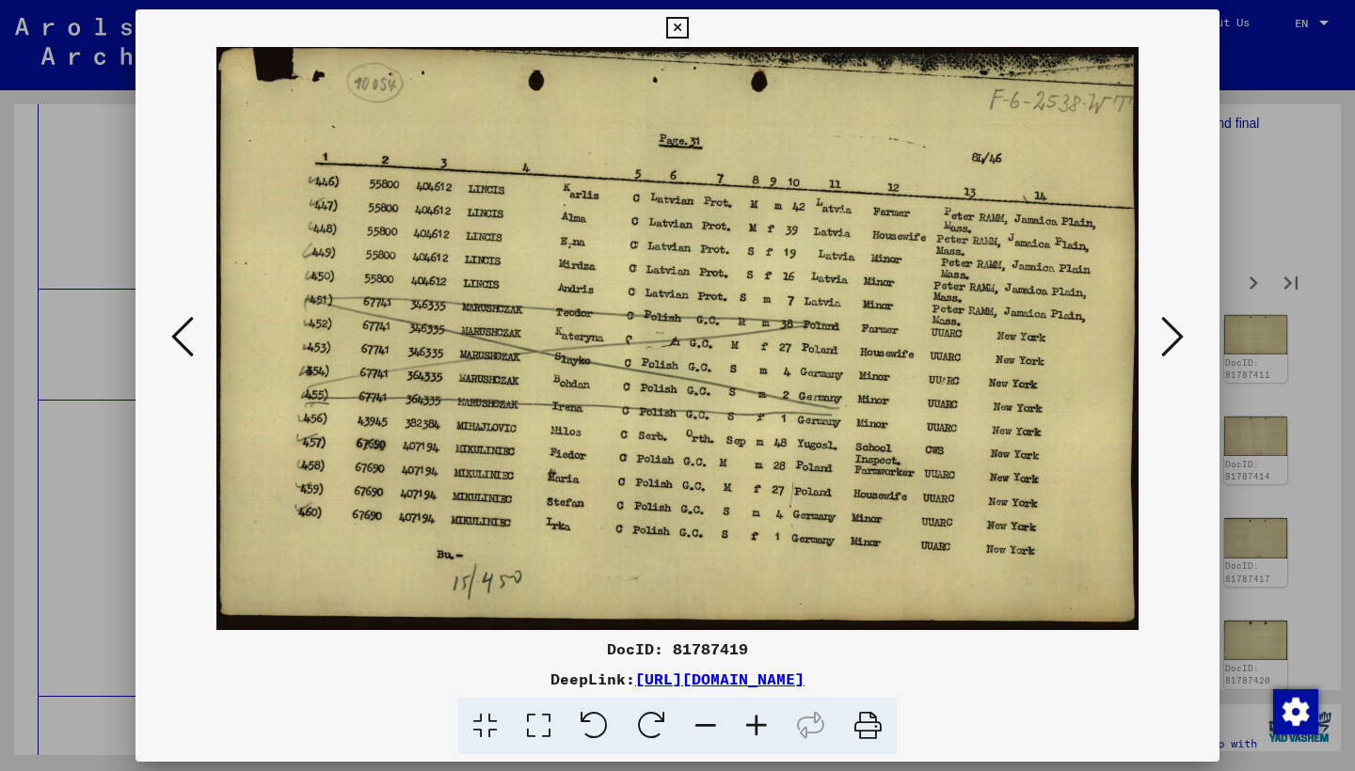
click at [1166, 341] on icon at bounding box center [1172, 336] width 23 height 45
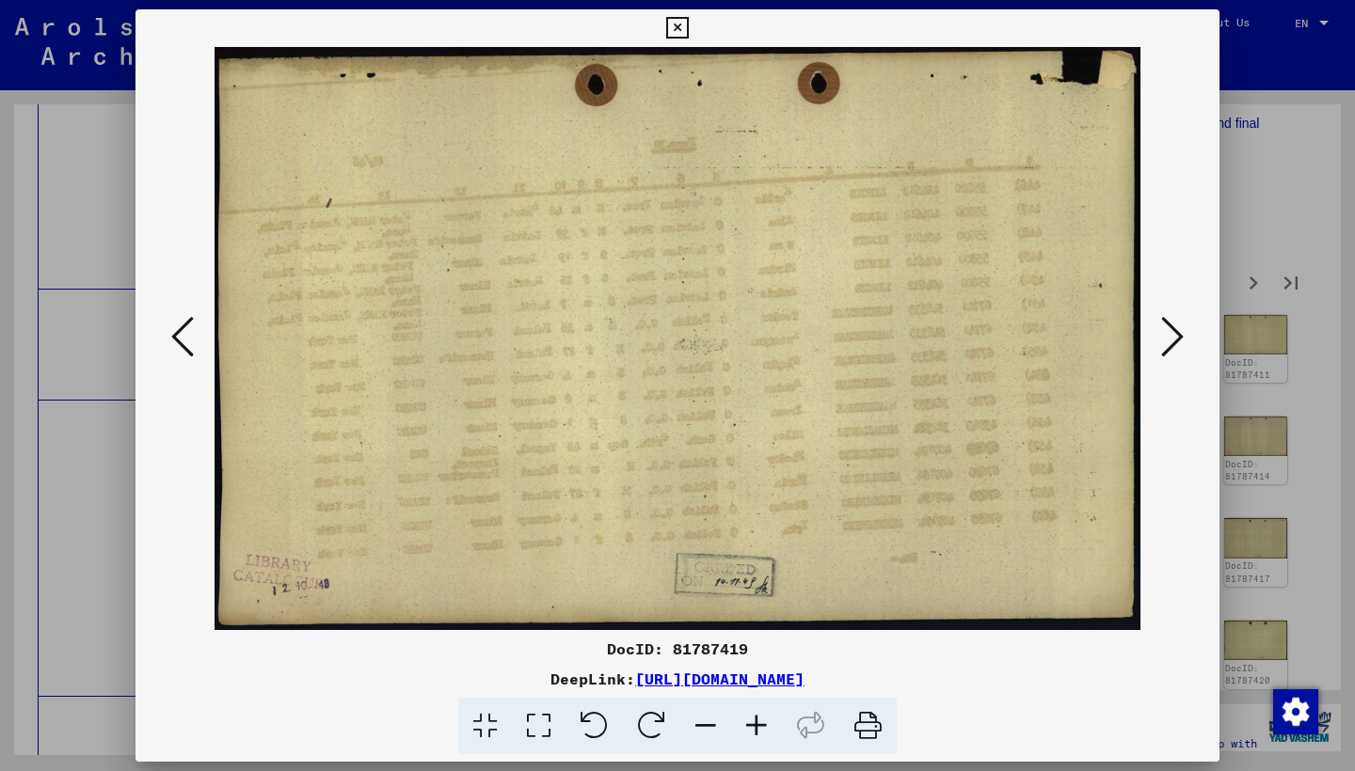
click at [1166, 341] on icon at bounding box center [1172, 336] width 23 height 45
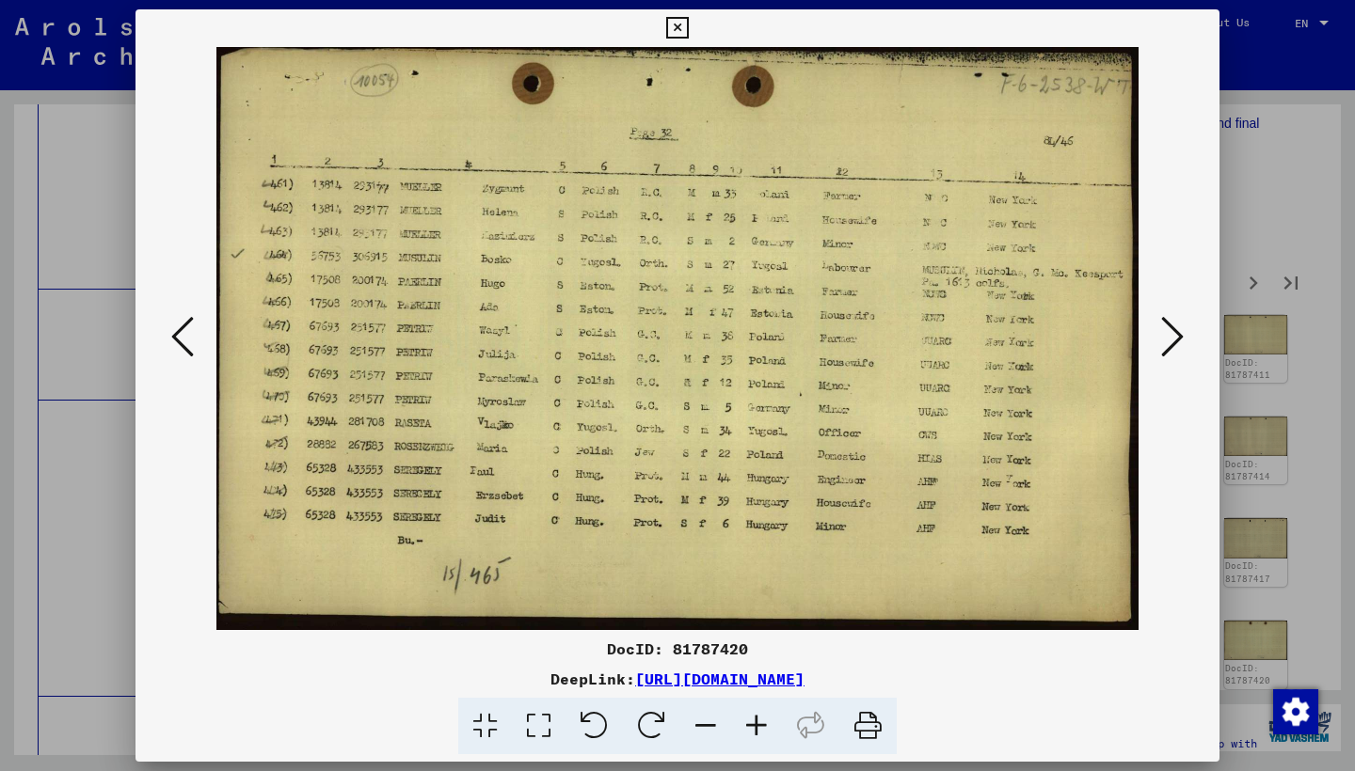
click at [1166, 341] on icon at bounding box center [1172, 336] width 23 height 45
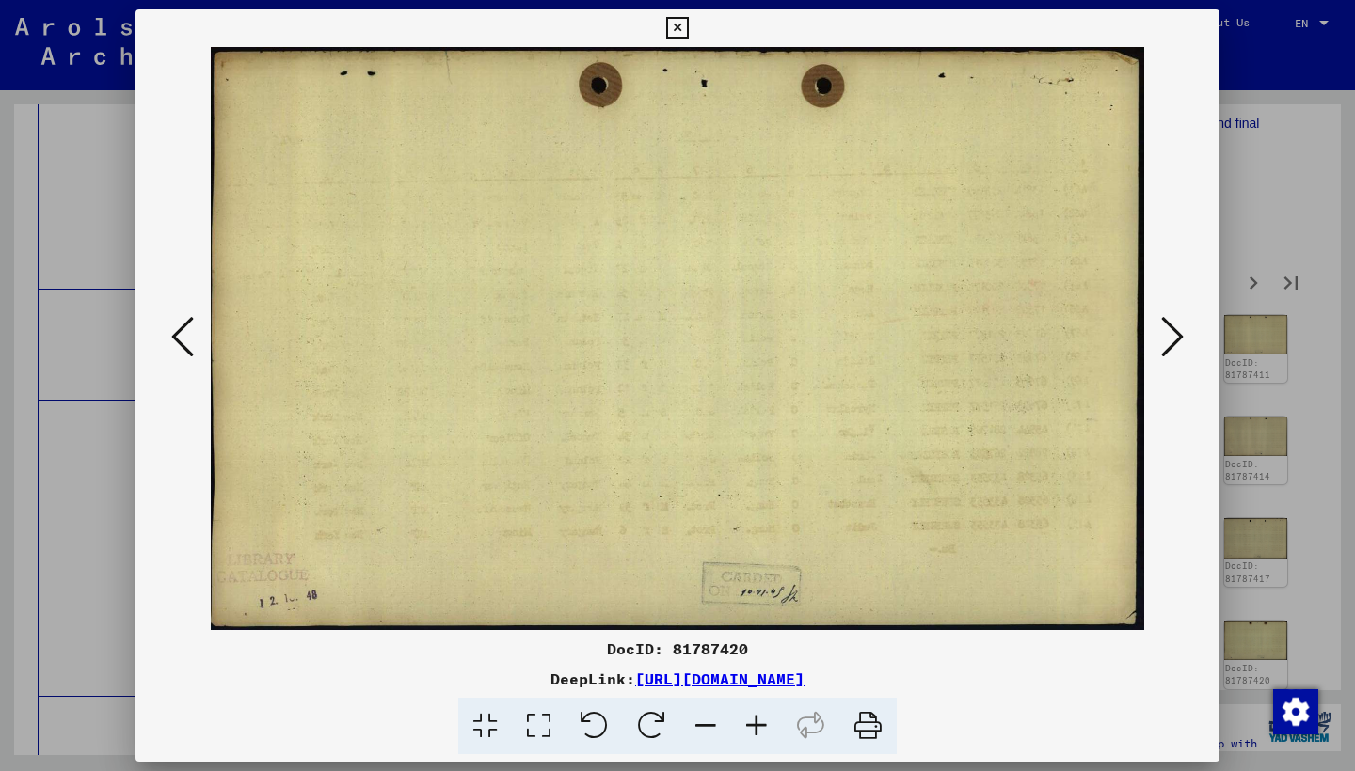
click at [1166, 341] on icon at bounding box center [1172, 336] width 23 height 45
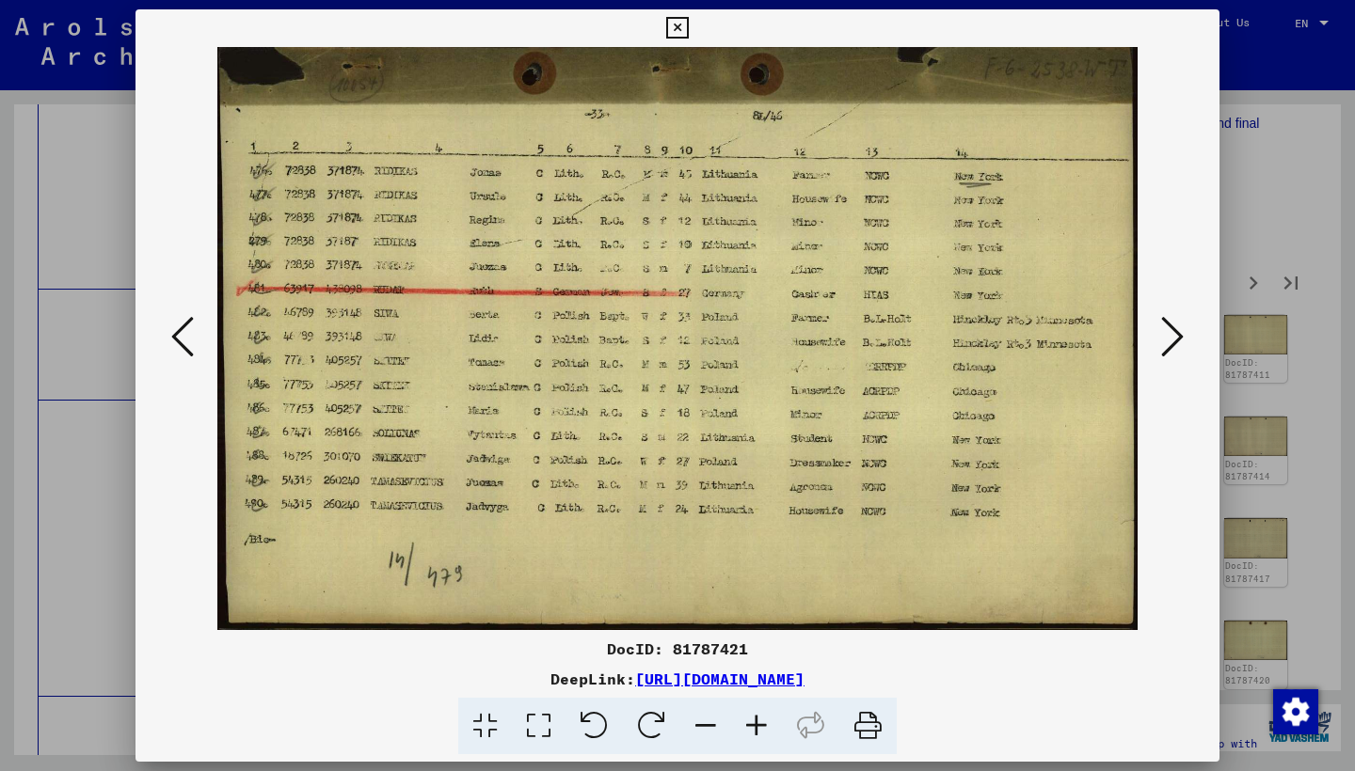
click at [1166, 341] on icon at bounding box center [1172, 336] width 23 height 45
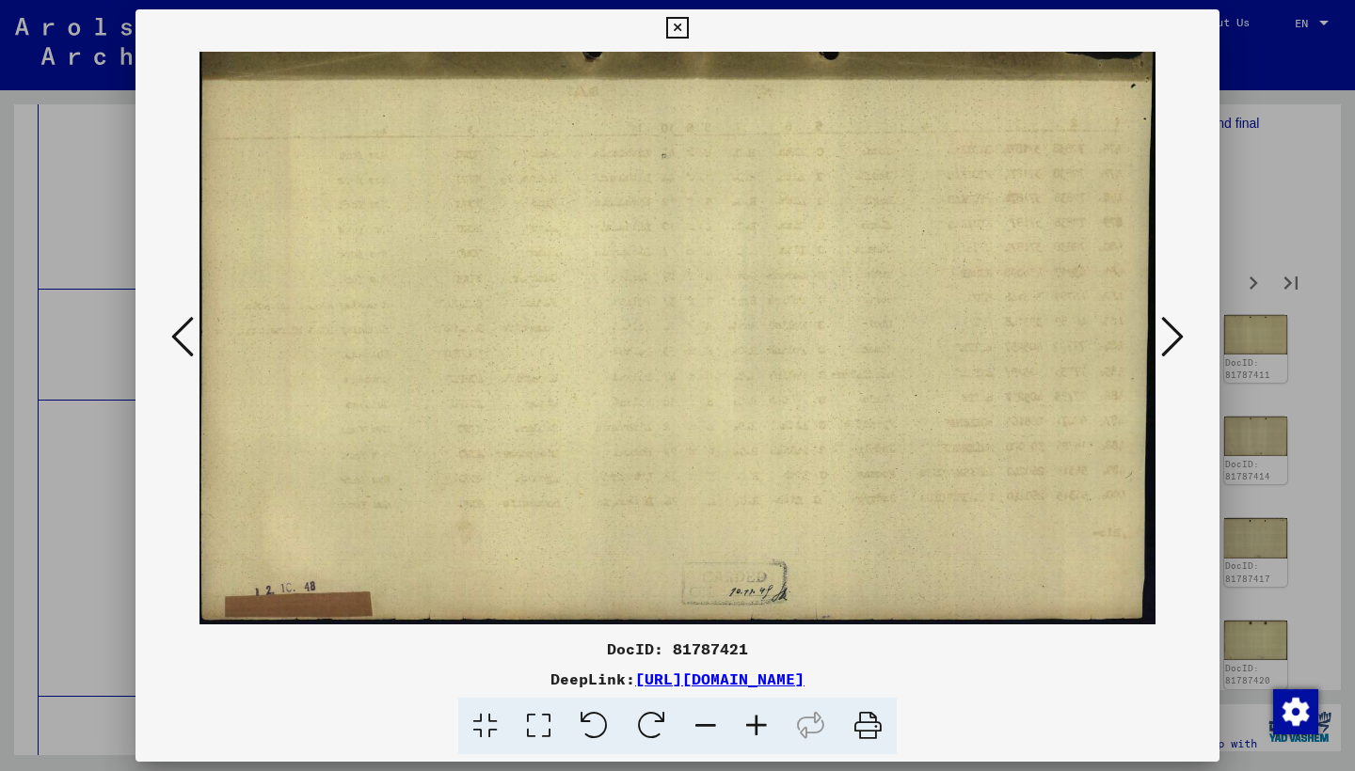
click at [1166, 341] on icon at bounding box center [1172, 336] width 23 height 45
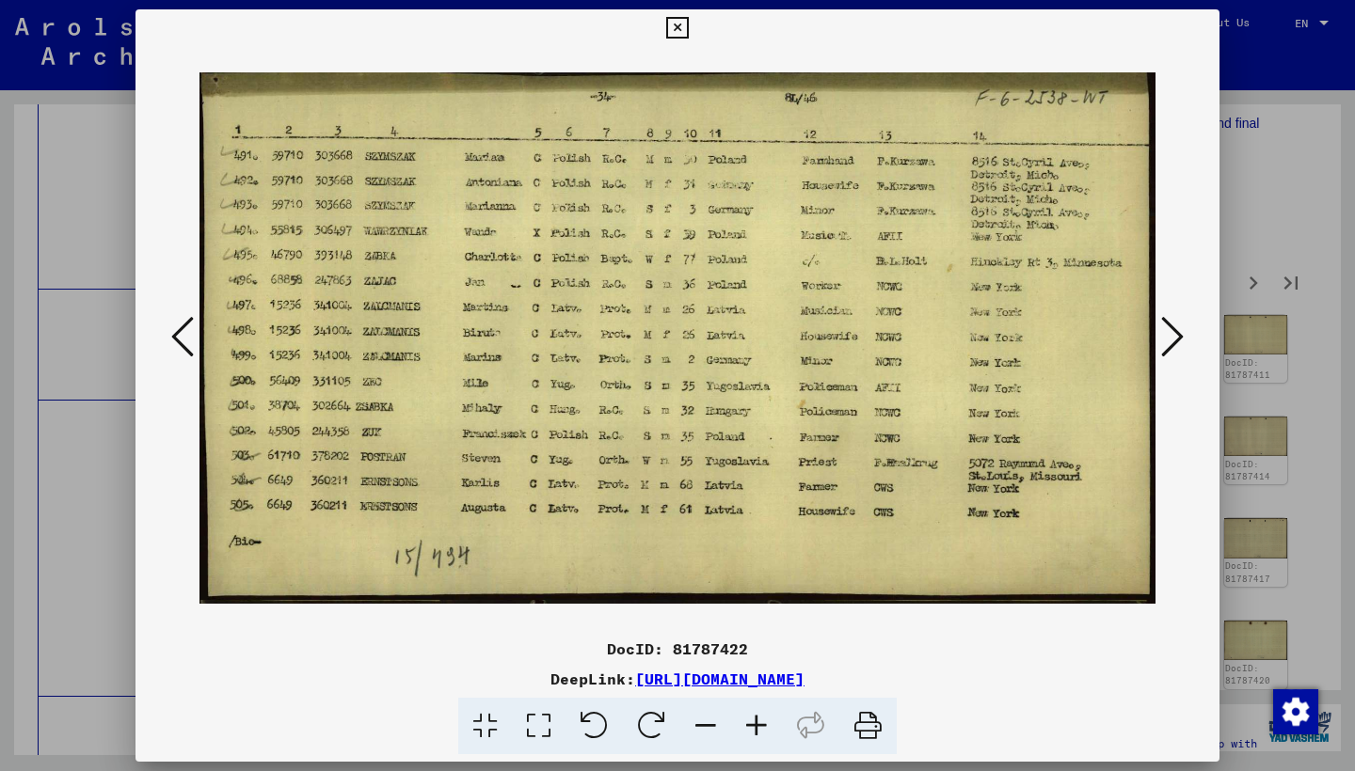
click at [1166, 341] on icon at bounding box center [1172, 336] width 23 height 45
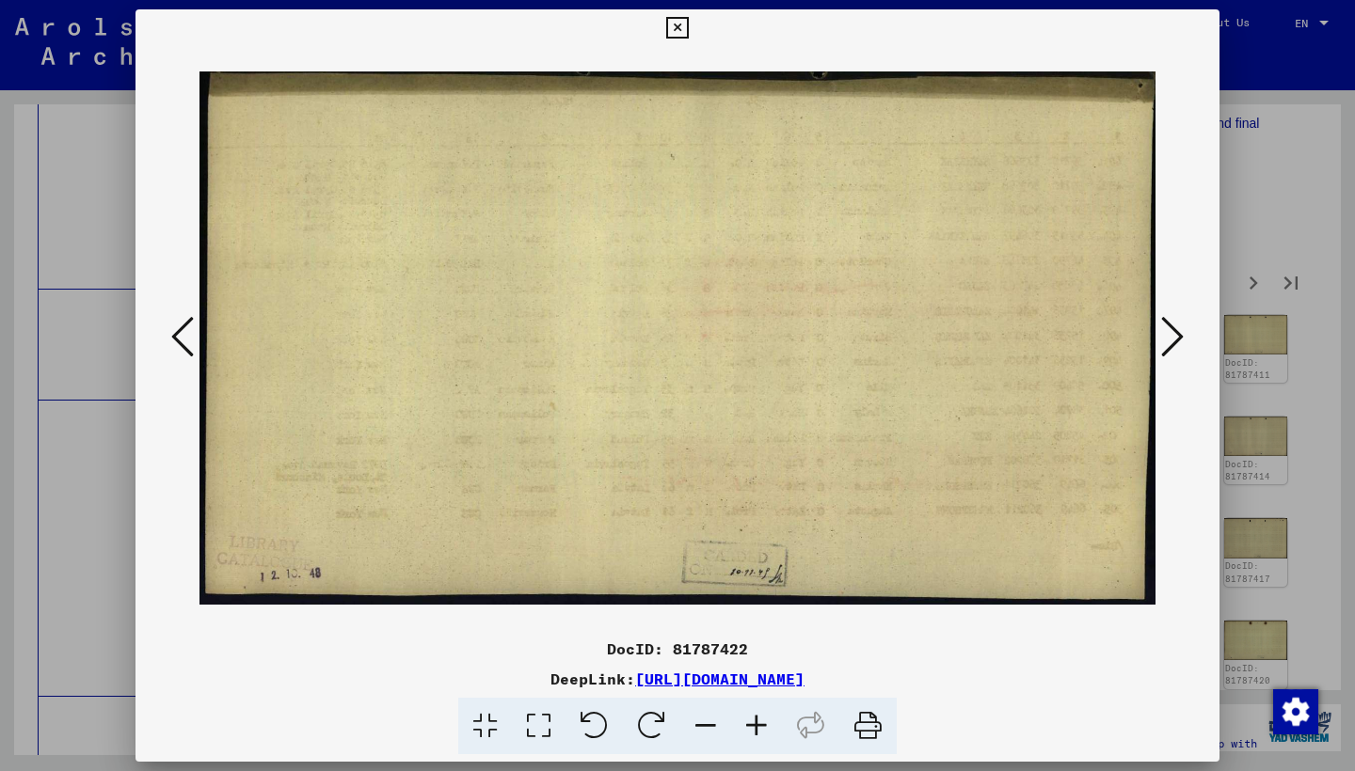
click at [1166, 341] on icon at bounding box center [1172, 336] width 23 height 45
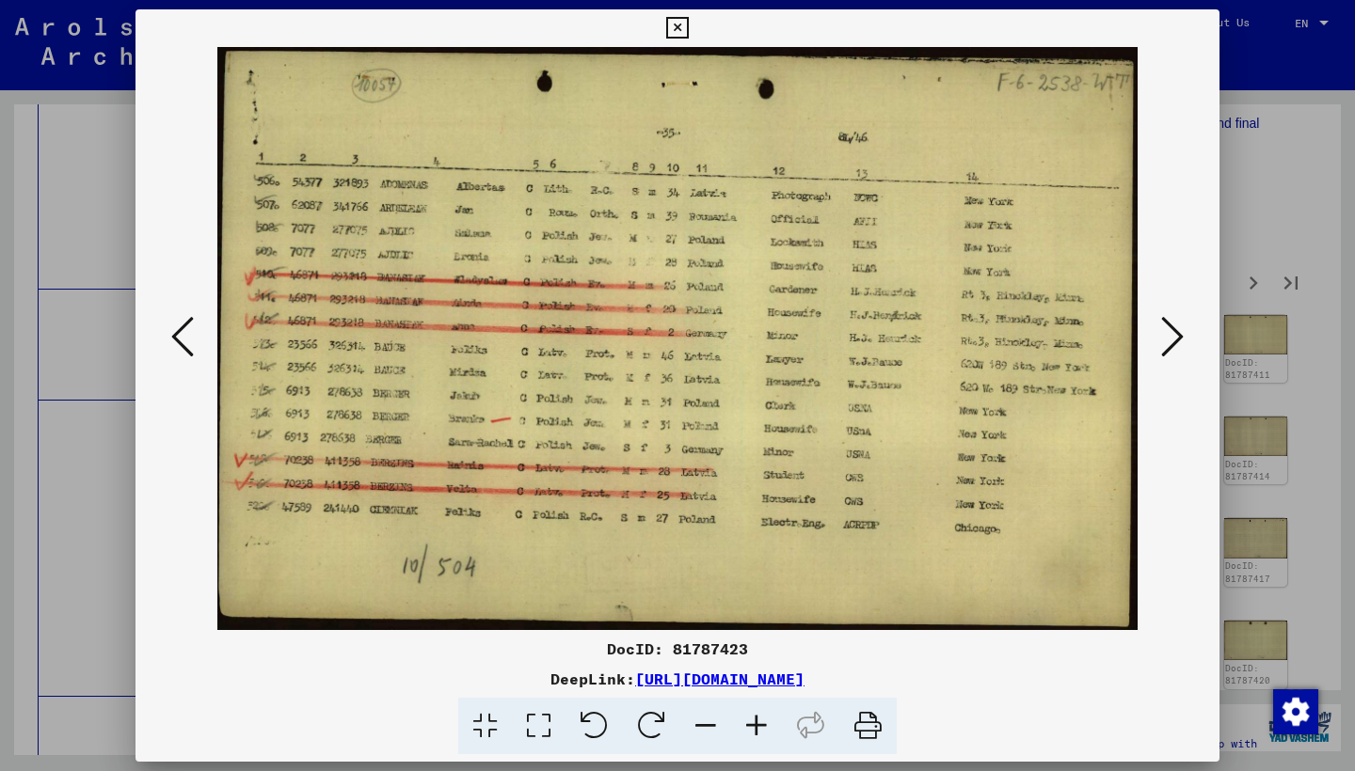
click at [1166, 341] on icon at bounding box center [1172, 336] width 23 height 45
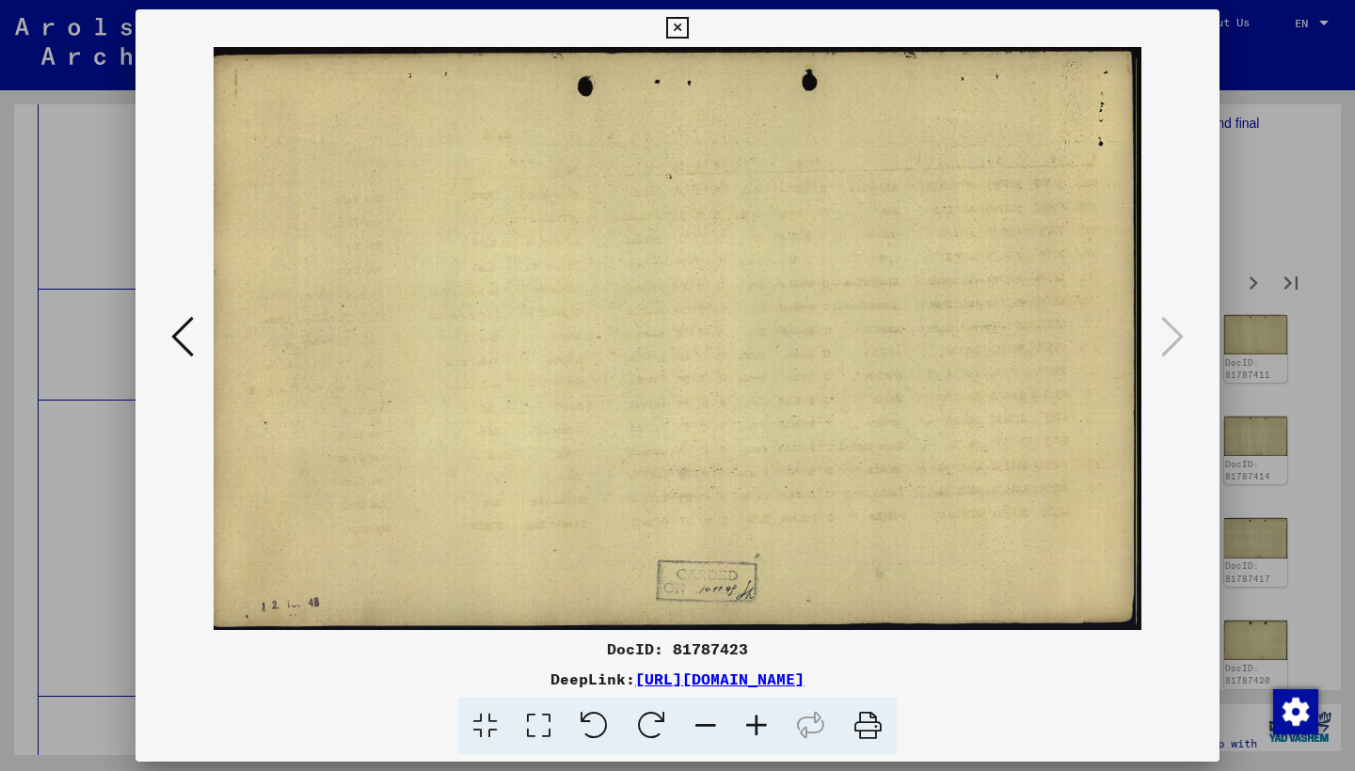
click at [688, 30] on icon at bounding box center [677, 28] width 22 height 23
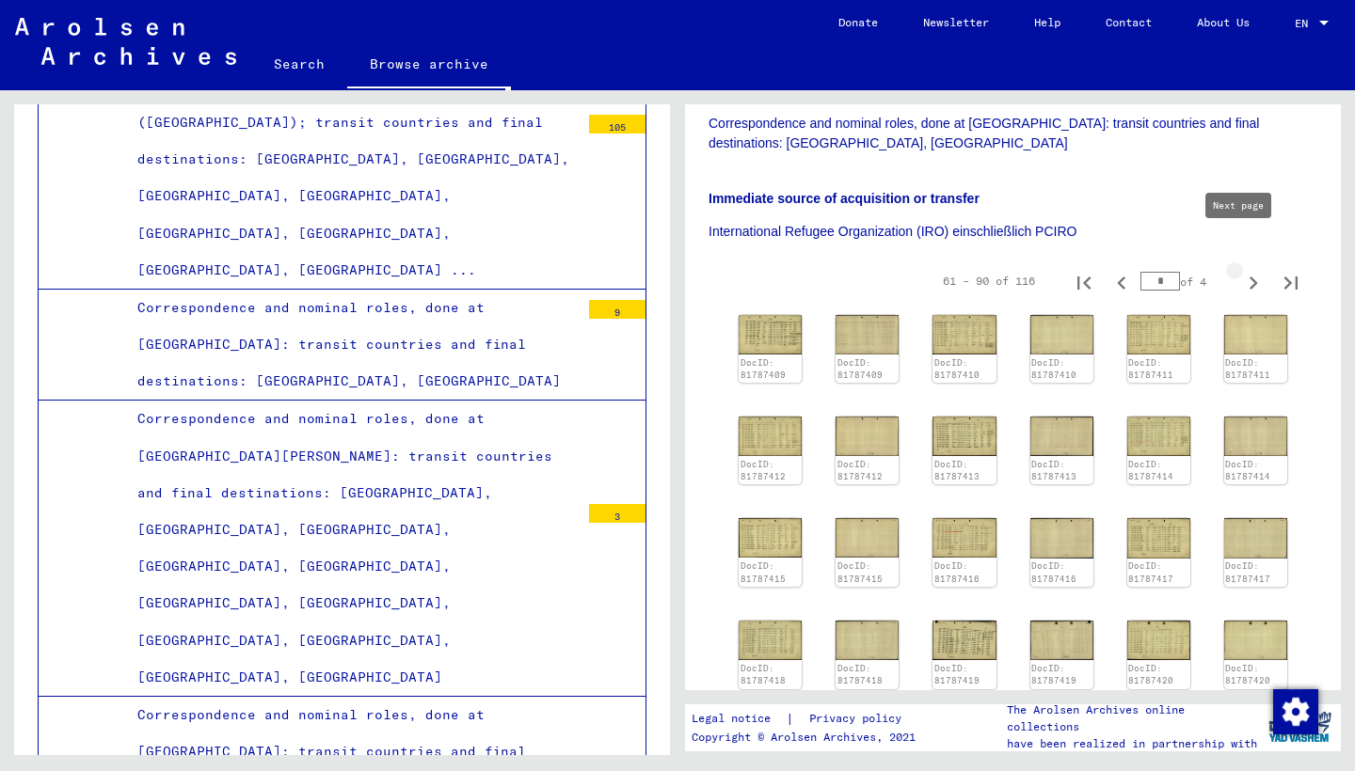
click at [1240, 270] on icon "Next page" at bounding box center [1253, 283] width 26 height 26
type input "*"
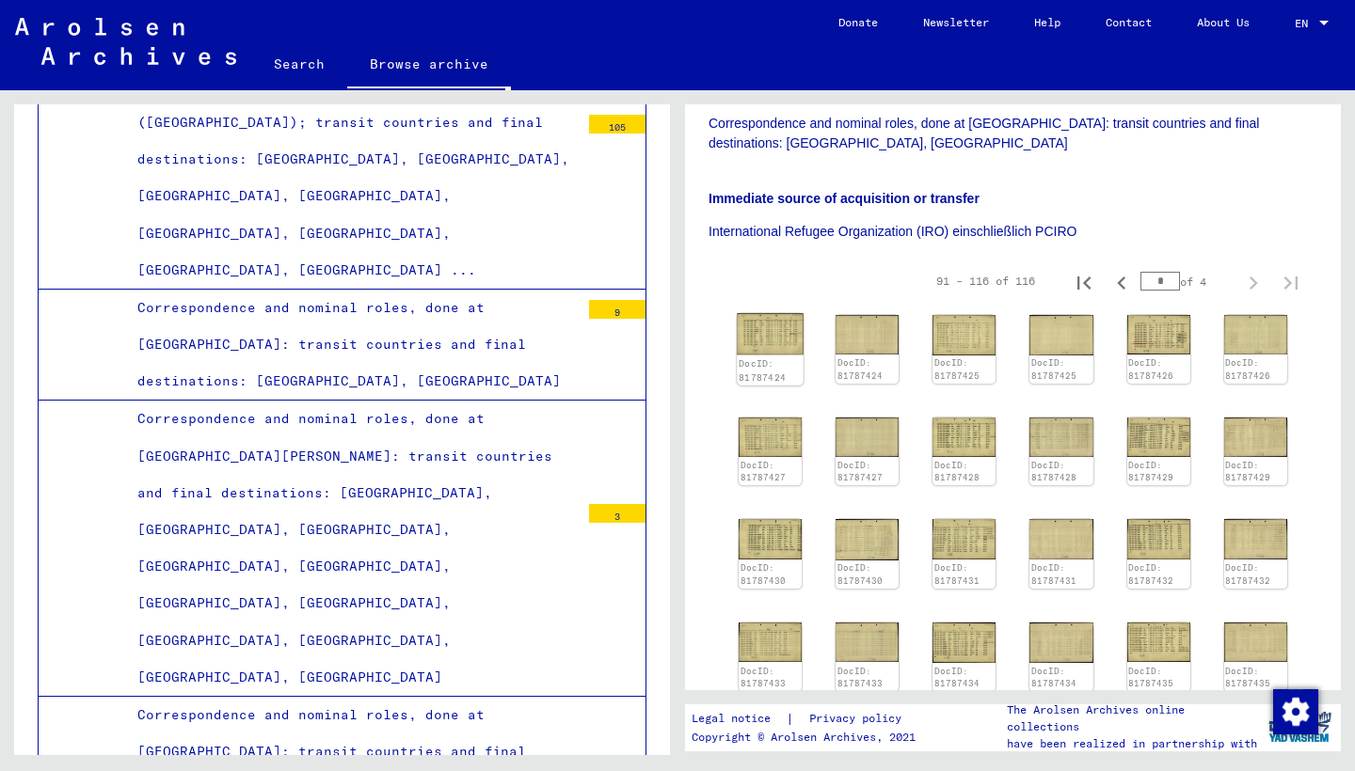
click at [759, 313] on img at bounding box center [770, 333] width 67 height 41
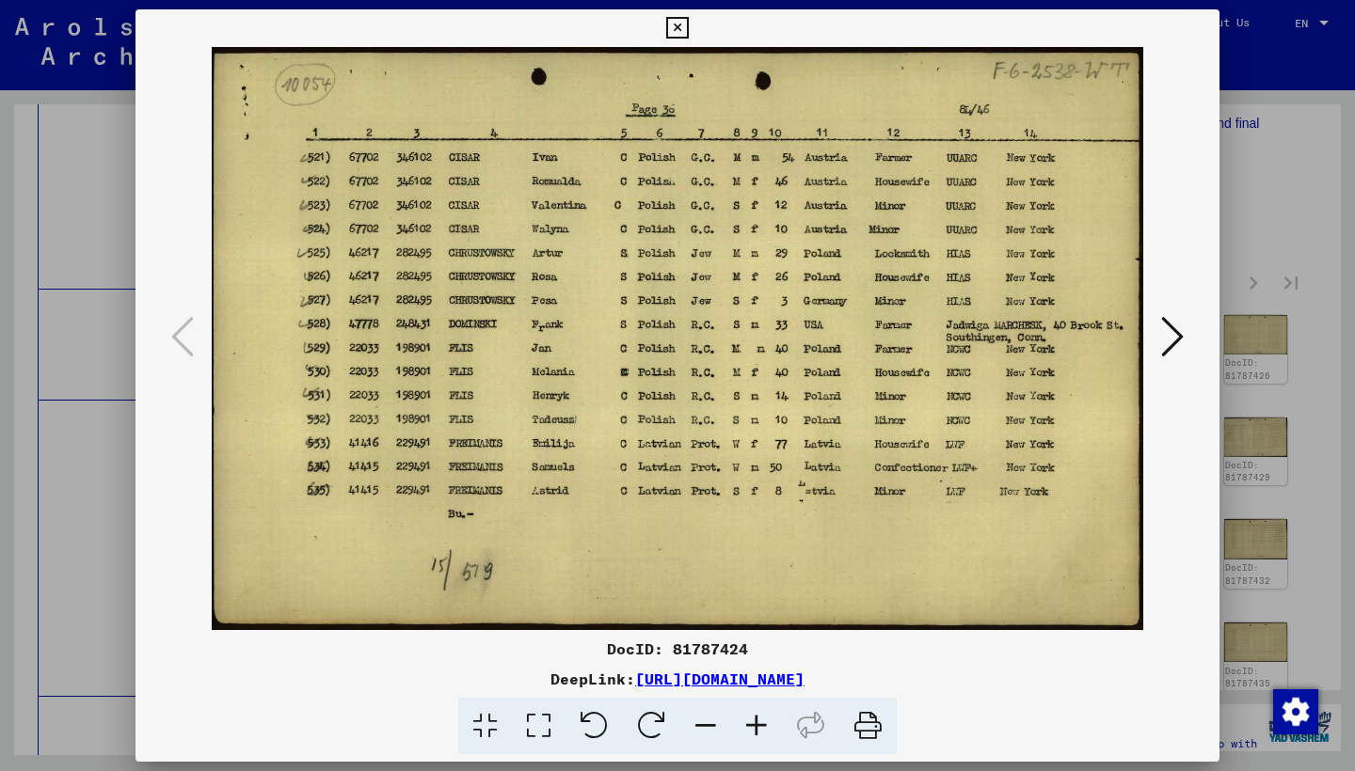
click at [1172, 341] on icon at bounding box center [1172, 336] width 23 height 45
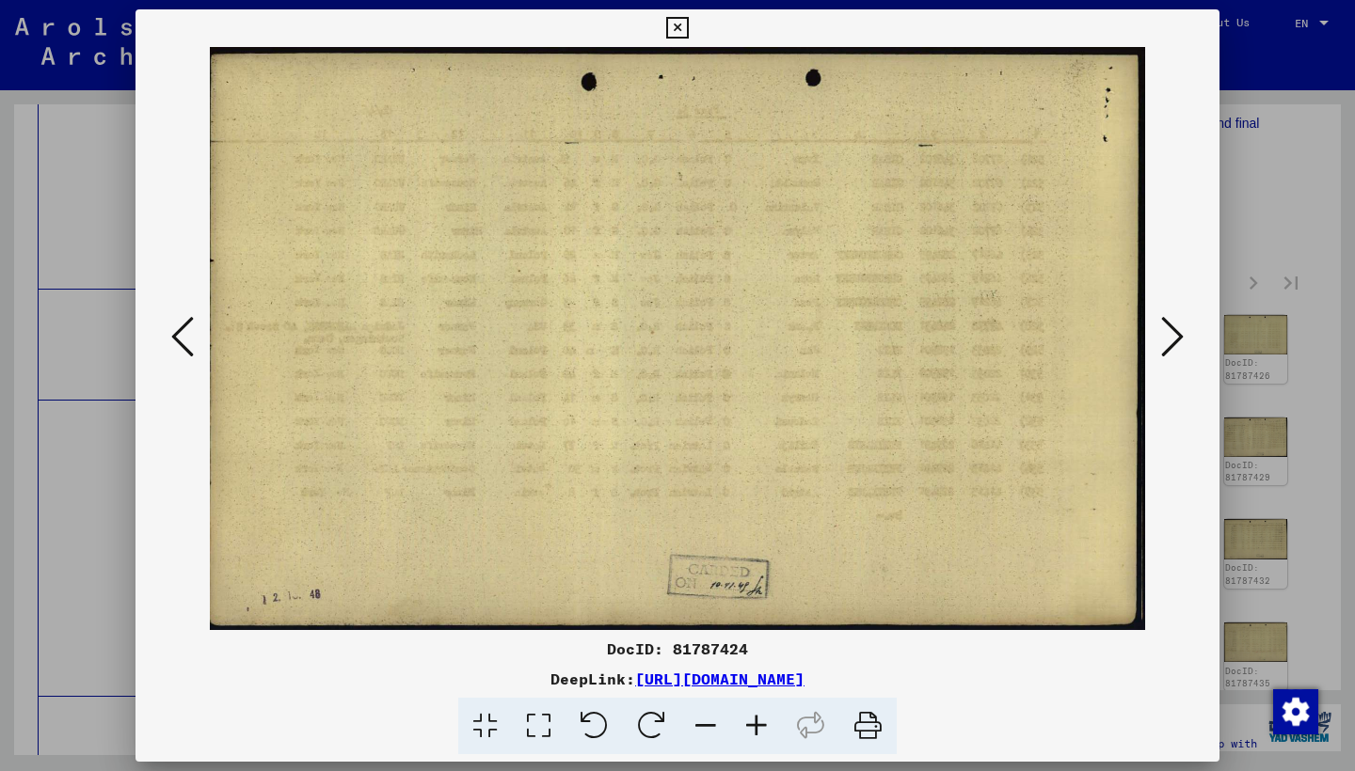
click at [1172, 341] on icon at bounding box center [1172, 336] width 23 height 45
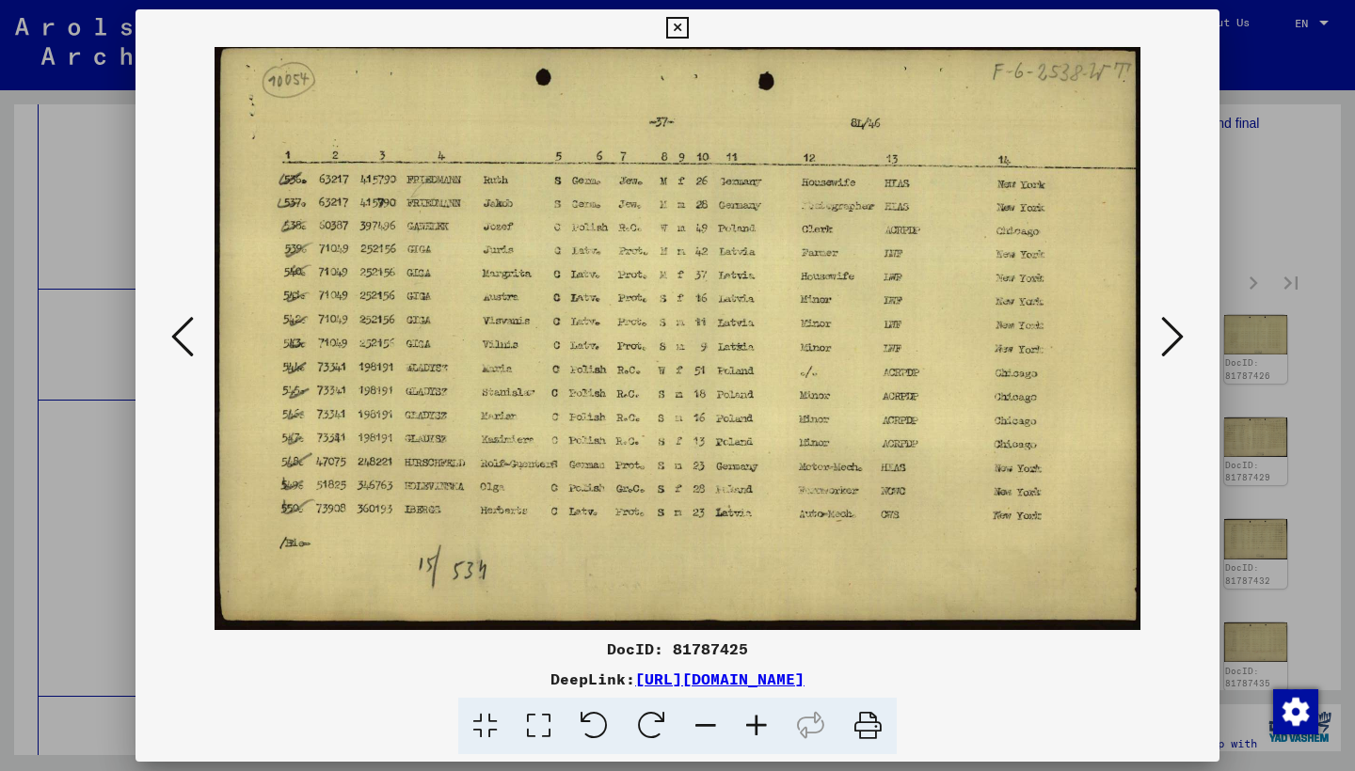
click at [1172, 341] on icon at bounding box center [1172, 336] width 23 height 45
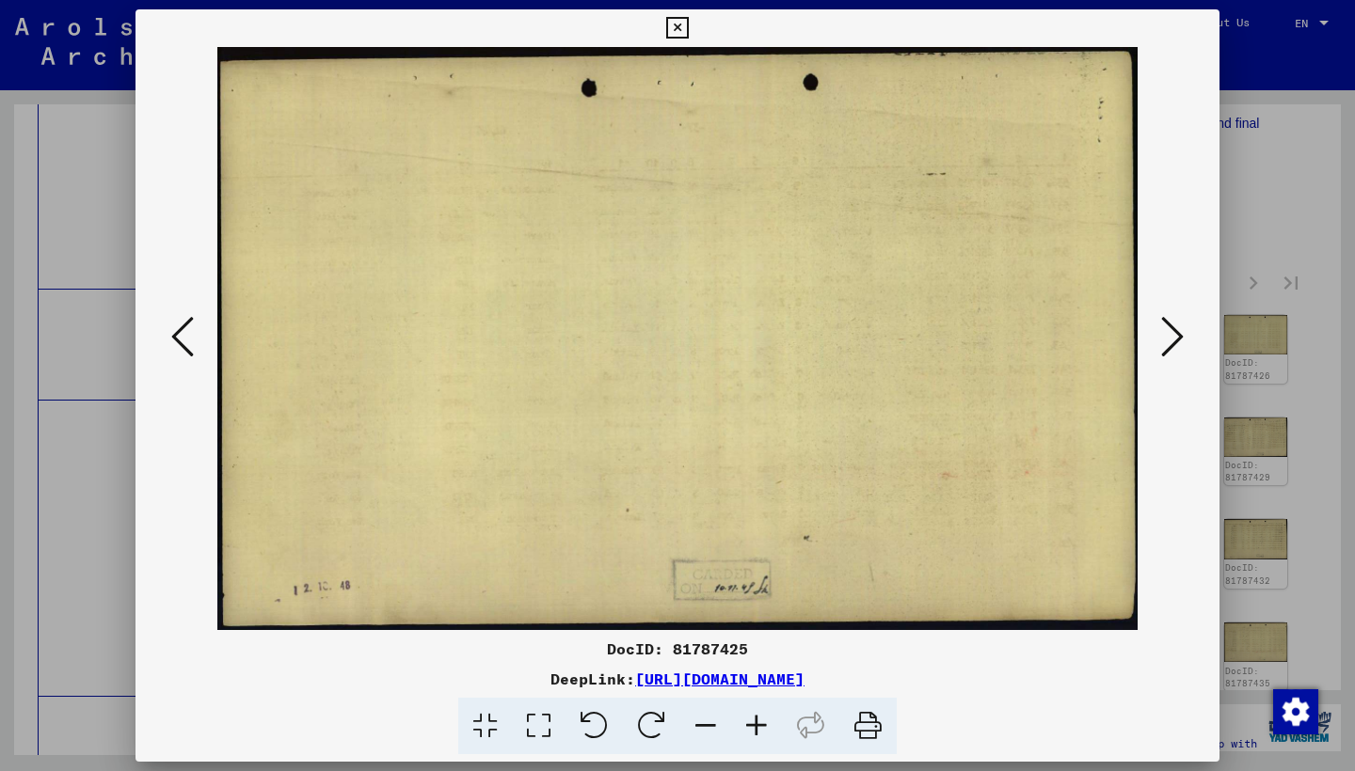
click at [1172, 341] on icon at bounding box center [1172, 336] width 23 height 45
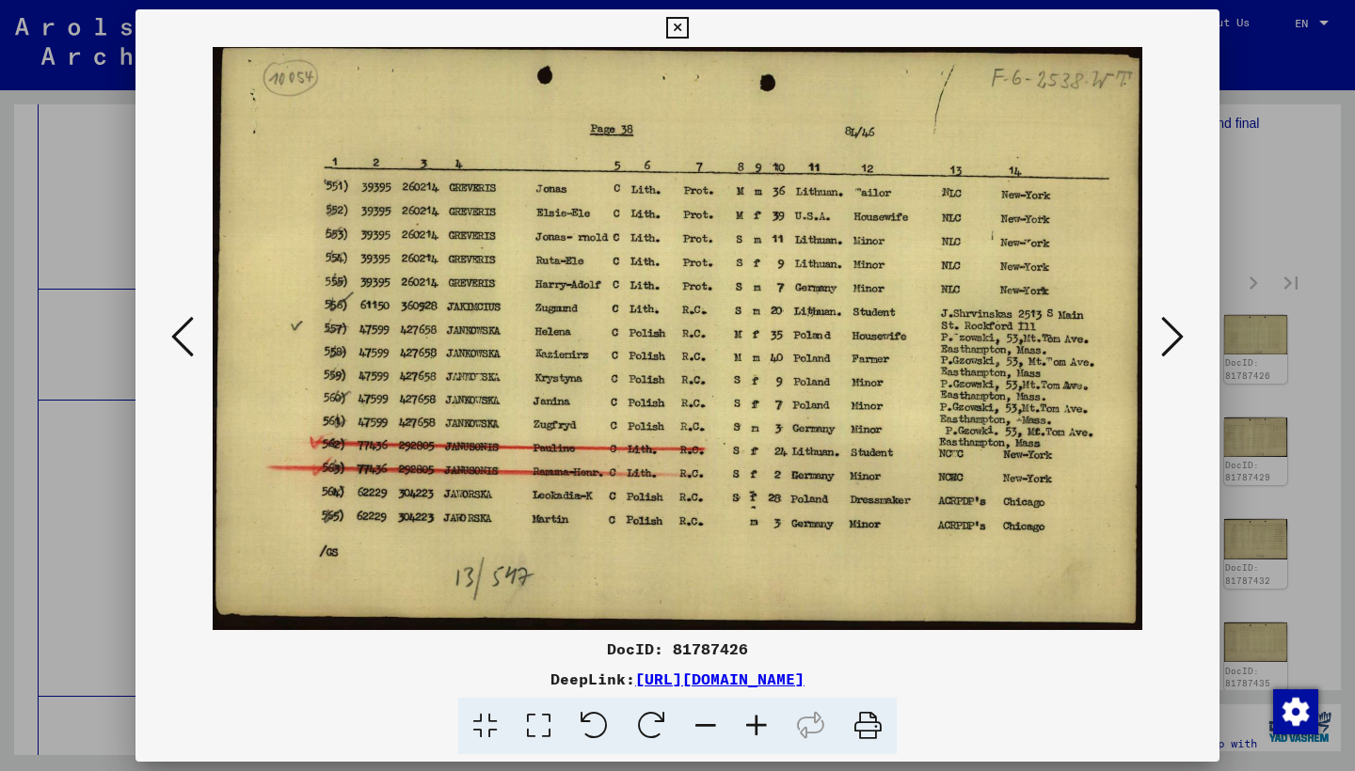
click at [1172, 341] on icon at bounding box center [1172, 336] width 23 height 45
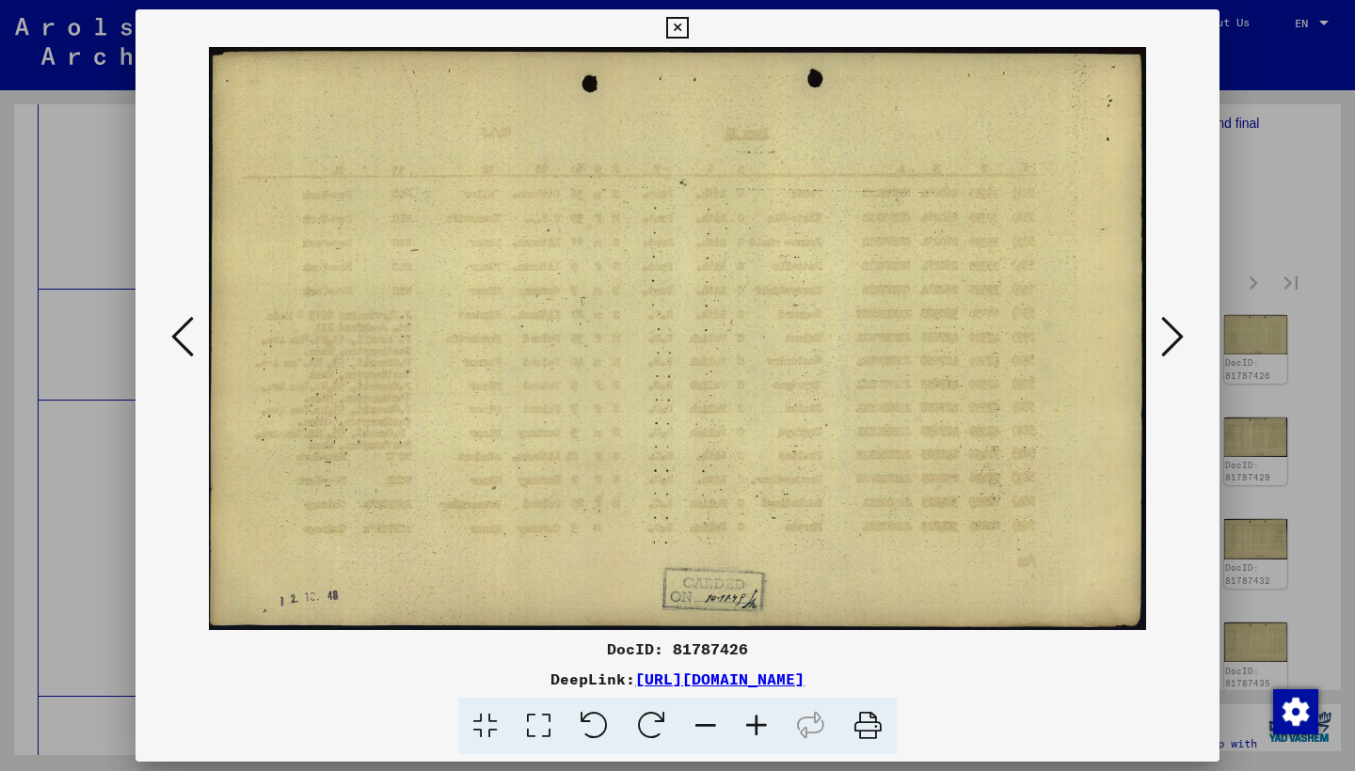
click at [1172, 341] on icon at bounding box center [1172, 336] width 23 height 45
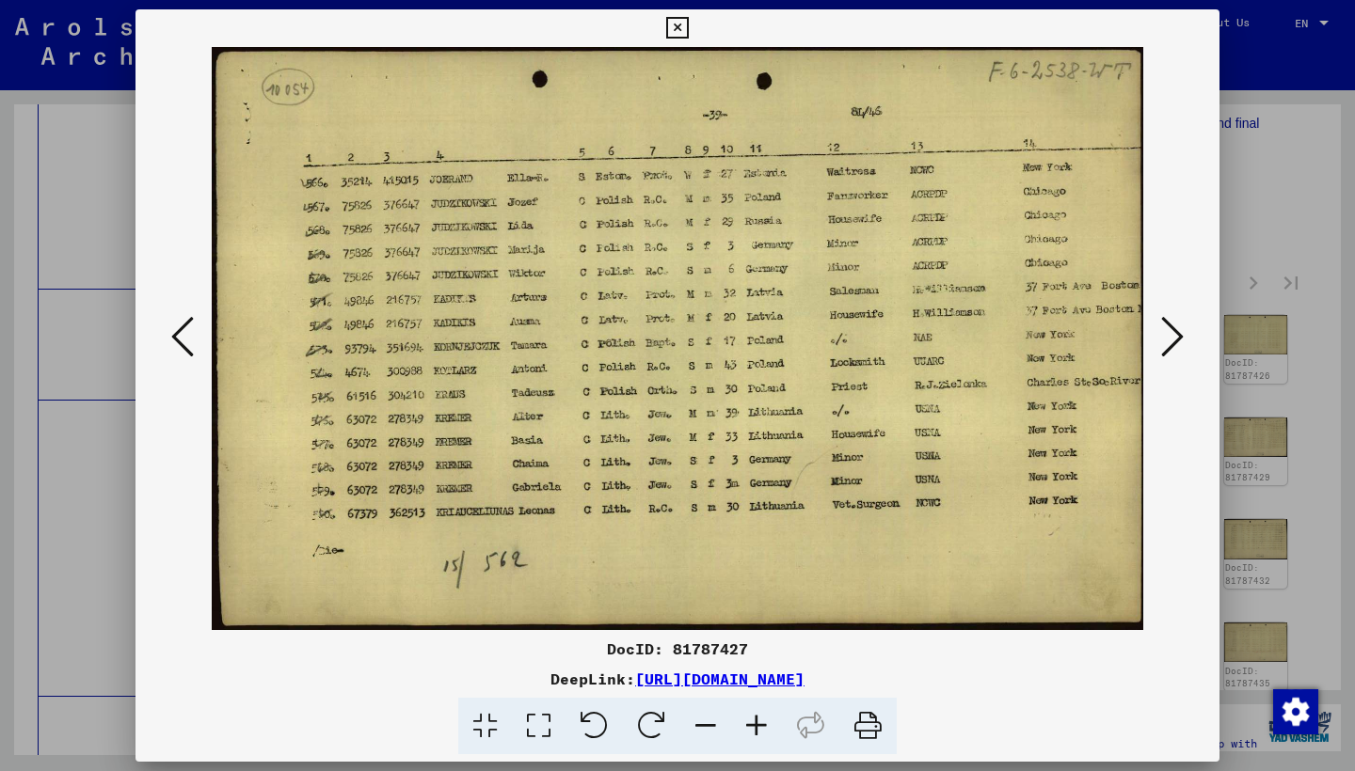
click at [1172, 341] on icon at bounding box center [1172, 336] width 23 height 45
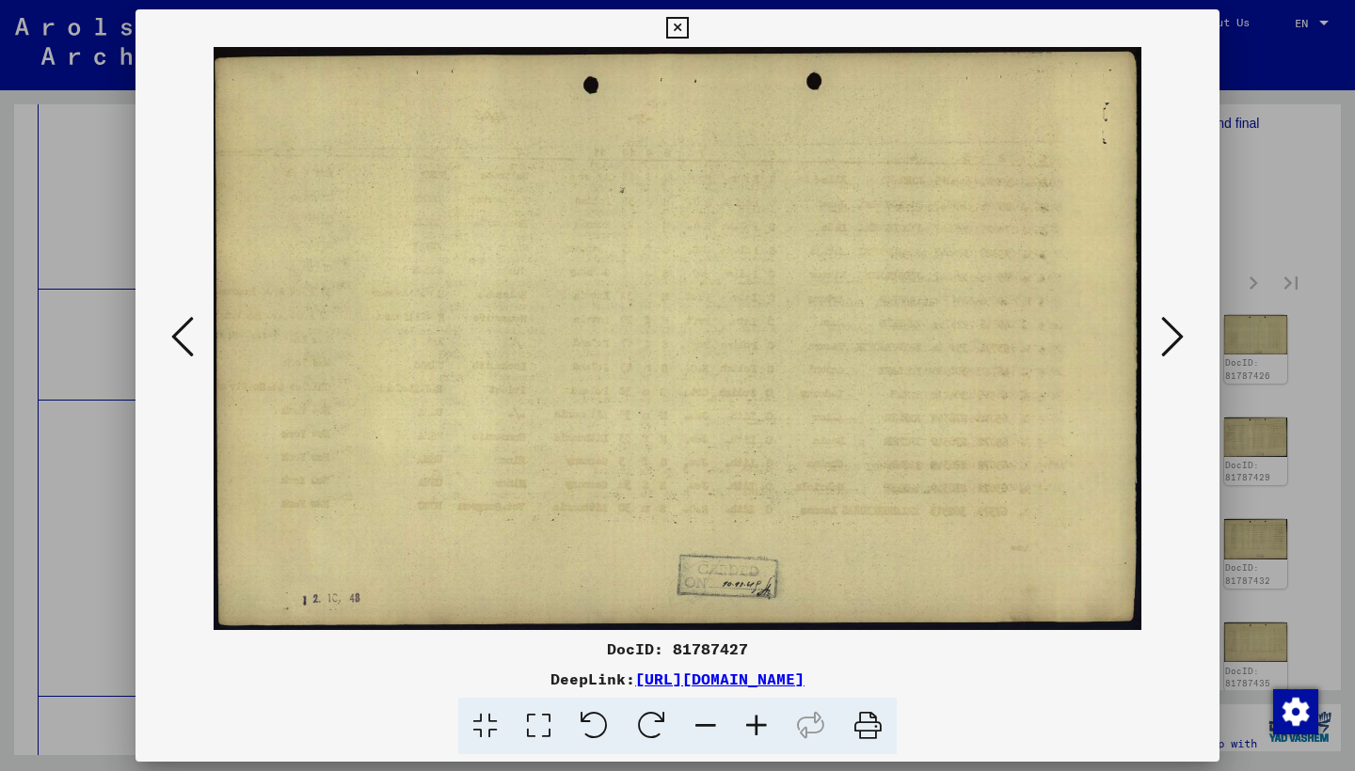
click at [1172, 341] on icon at bounding box center [1172, 336] width 23 height 45
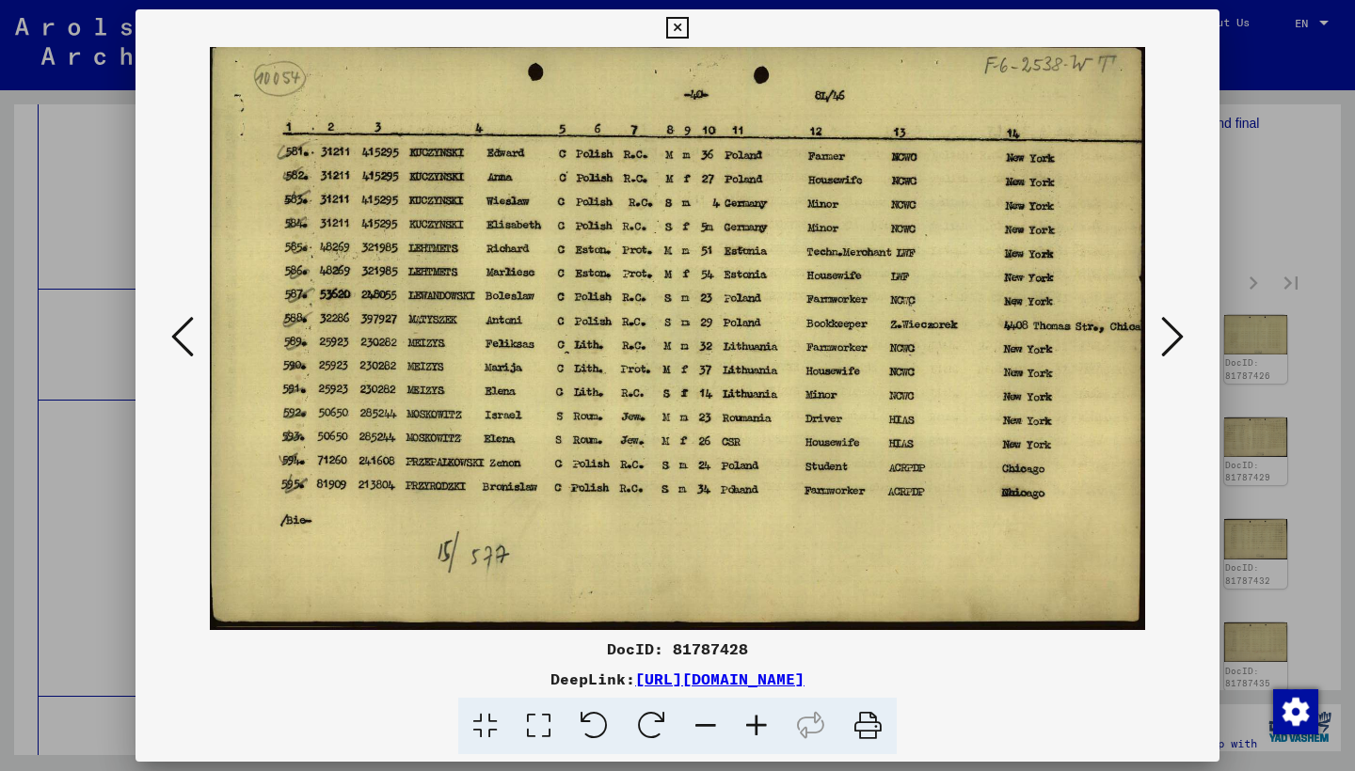
click at [1172, 341] on icon at bounding box center [1172, 336] width 23 height 45
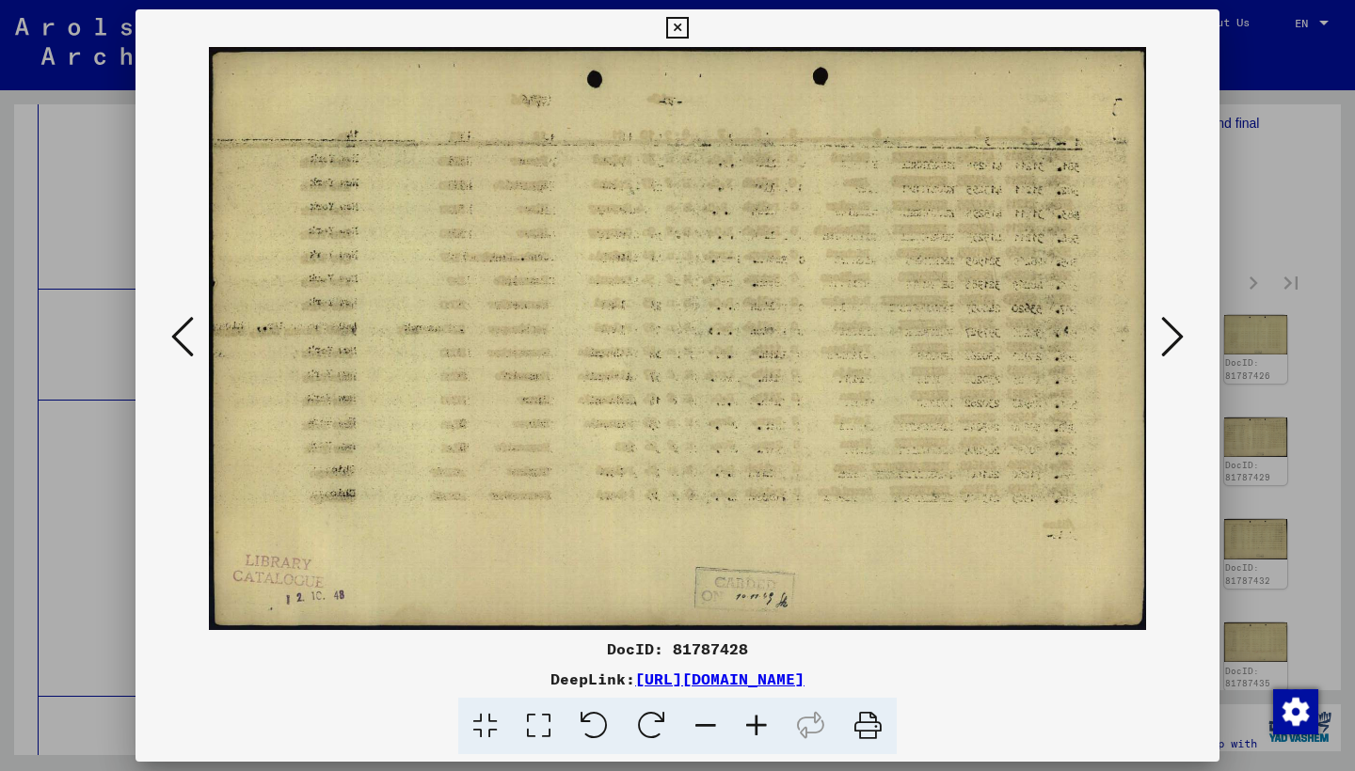
click at [1172, 341] on icon at bounding box center [1172, 336] width 23 height 45
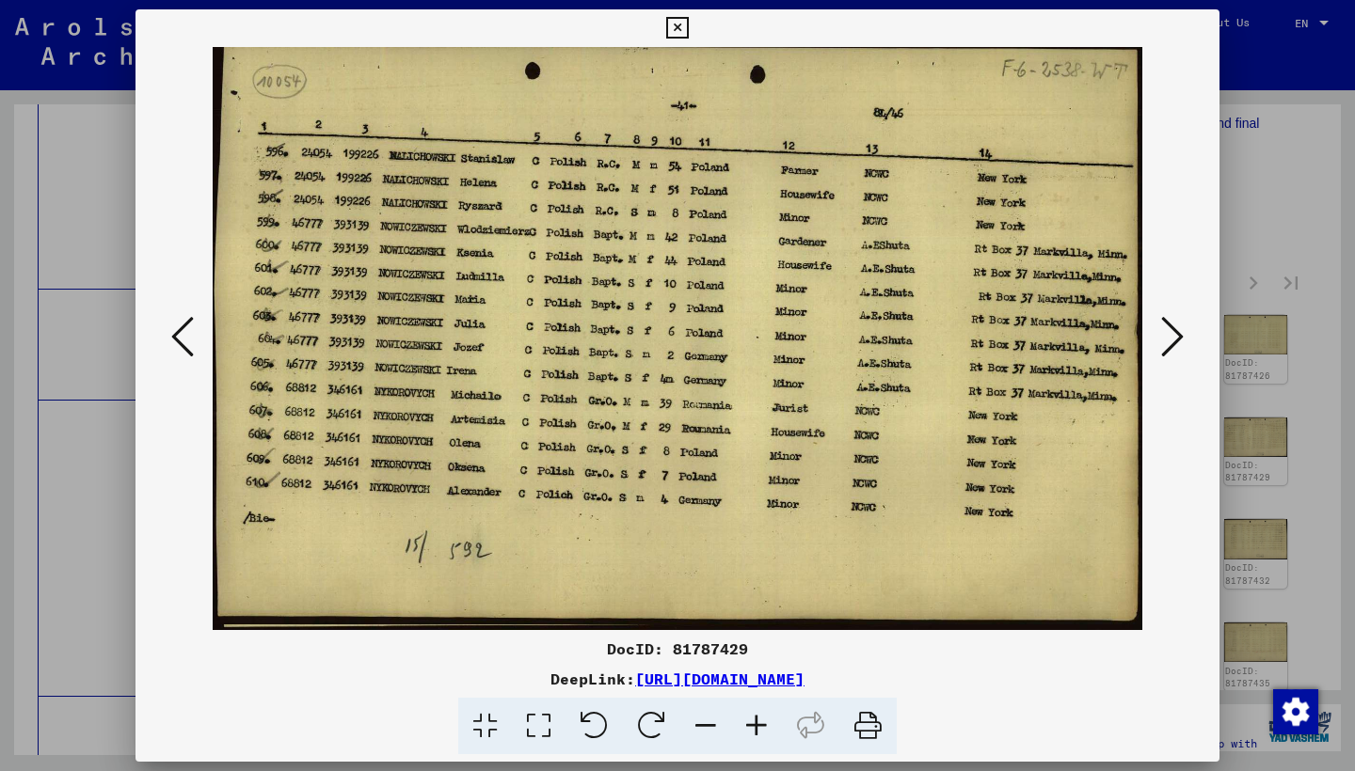
click at [1172, 341] on icon at bounding box center [1172, 336] width 23 height 45
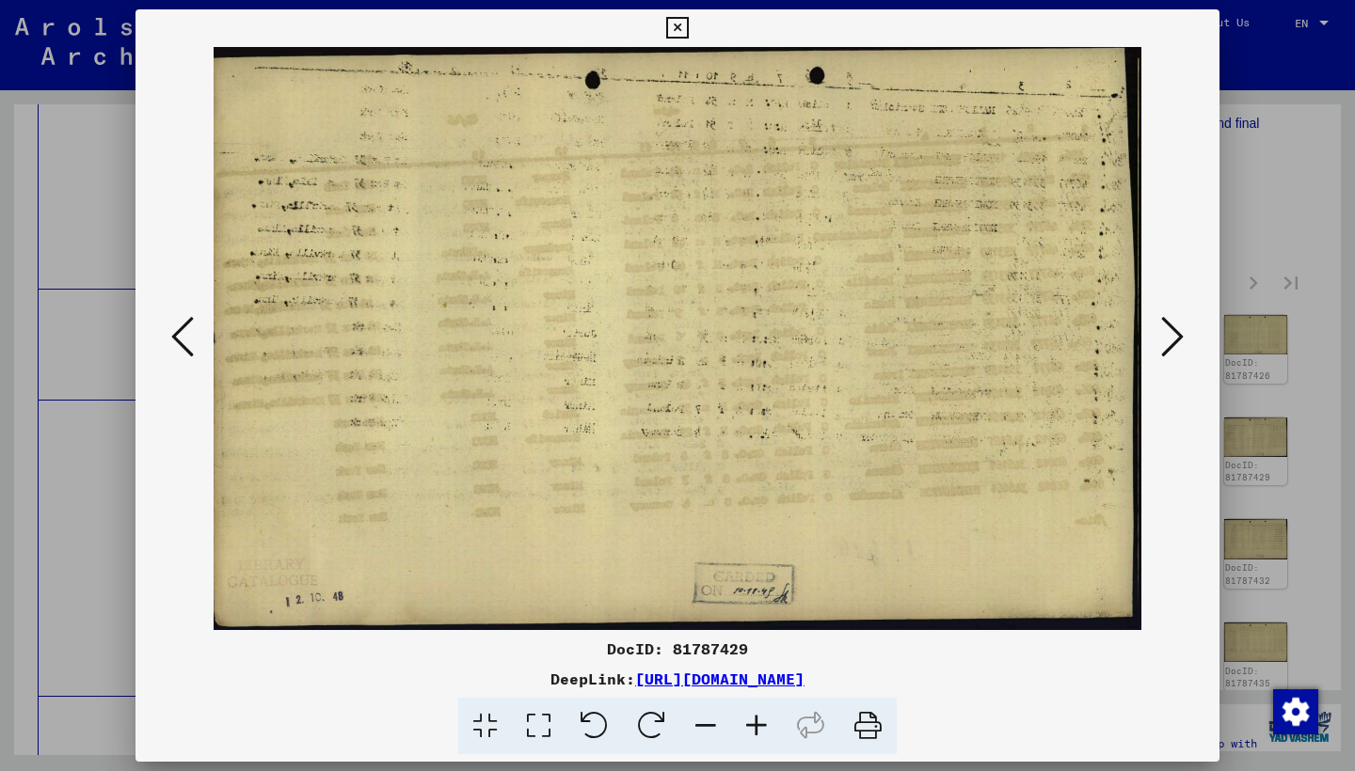
click at [1172, 341] on icon at bounding box center [1172, 336] width 23 height 45
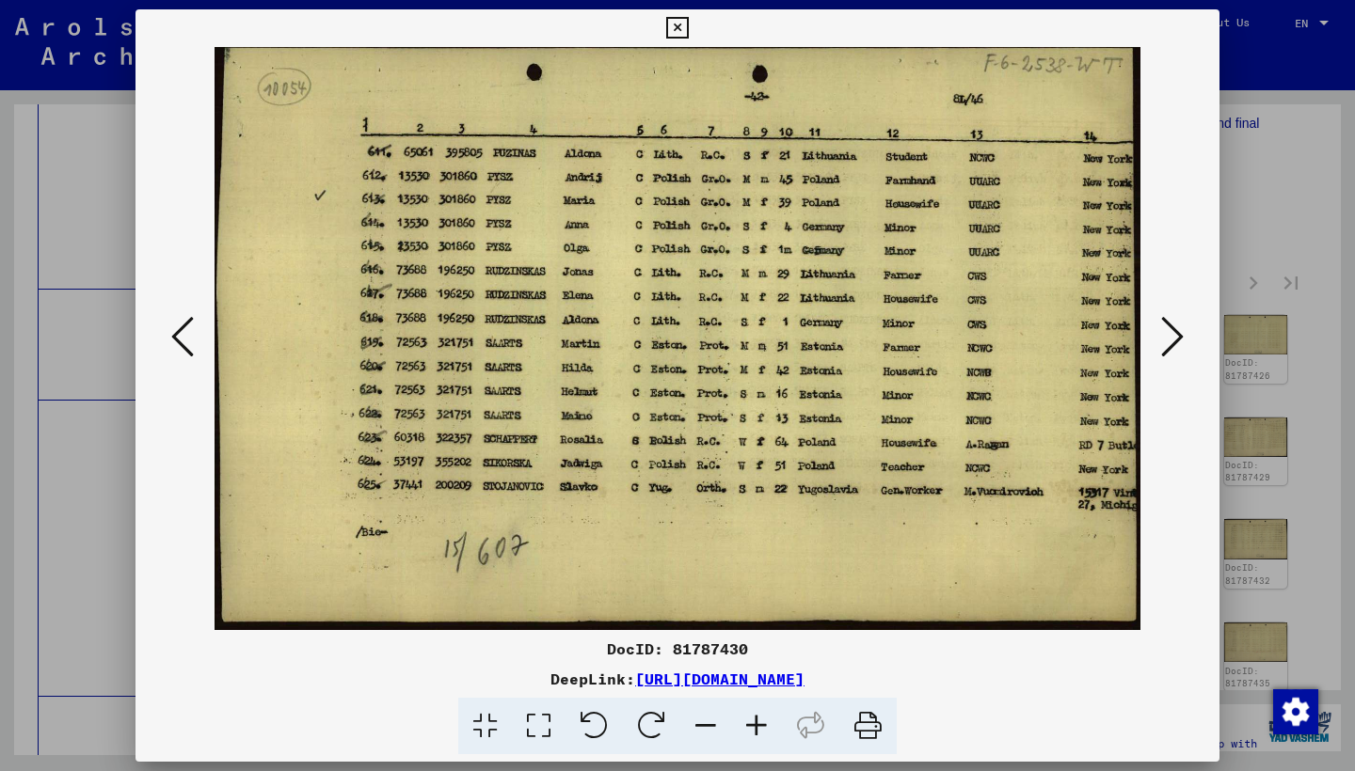
click at [1172, 341] on icon at bounding box center [1172, 336] width 23 height 45
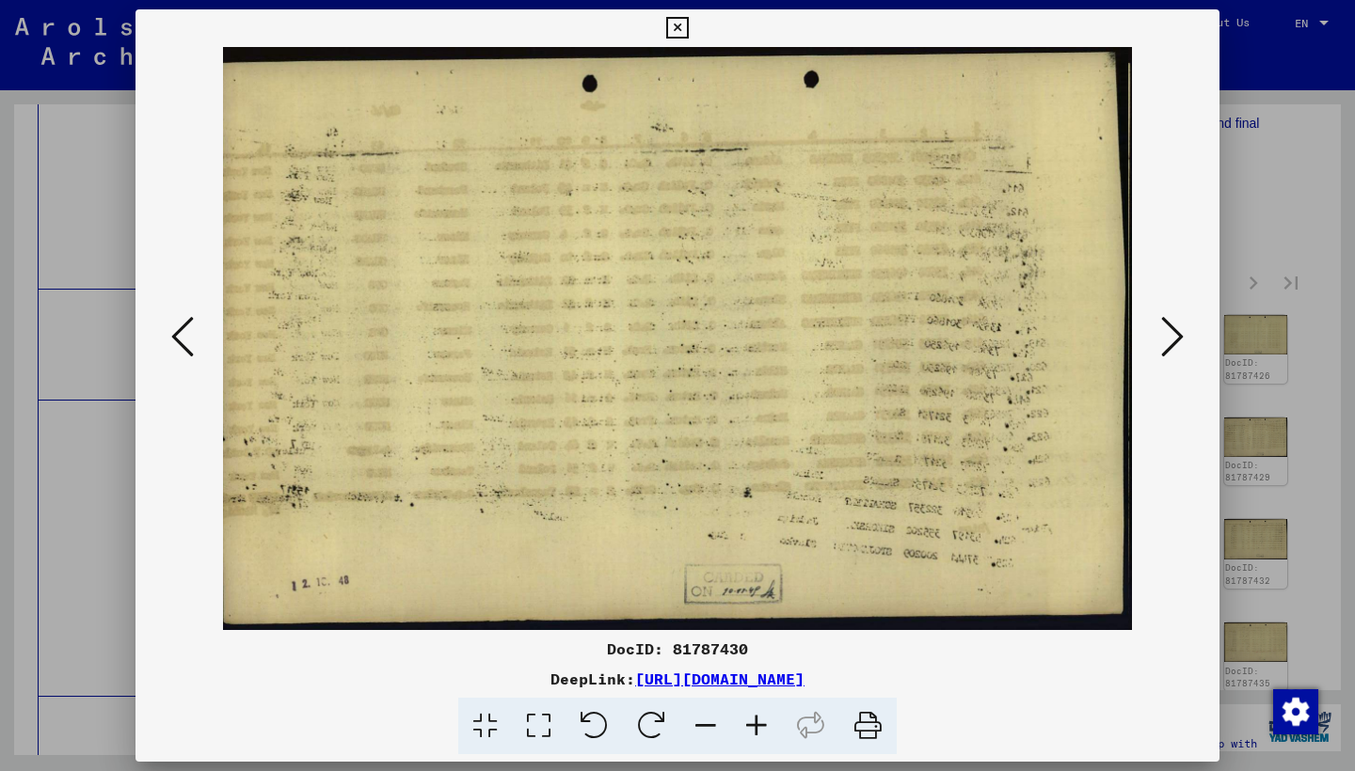
click at [1173, 341] on icon at bounding box center [1172, 336] width 23 height 45
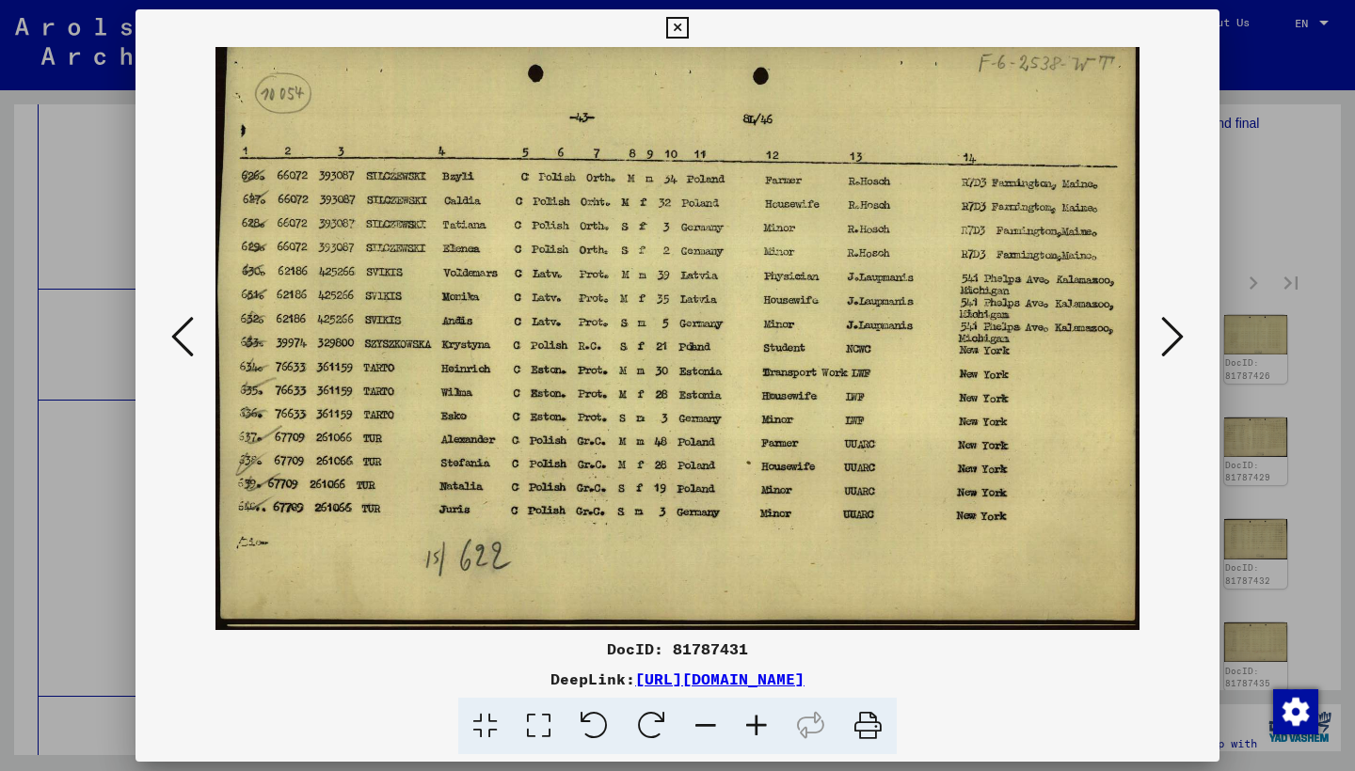
click at [1174, 341] on icon at bounding box center [1172, 336] width 23 height 45
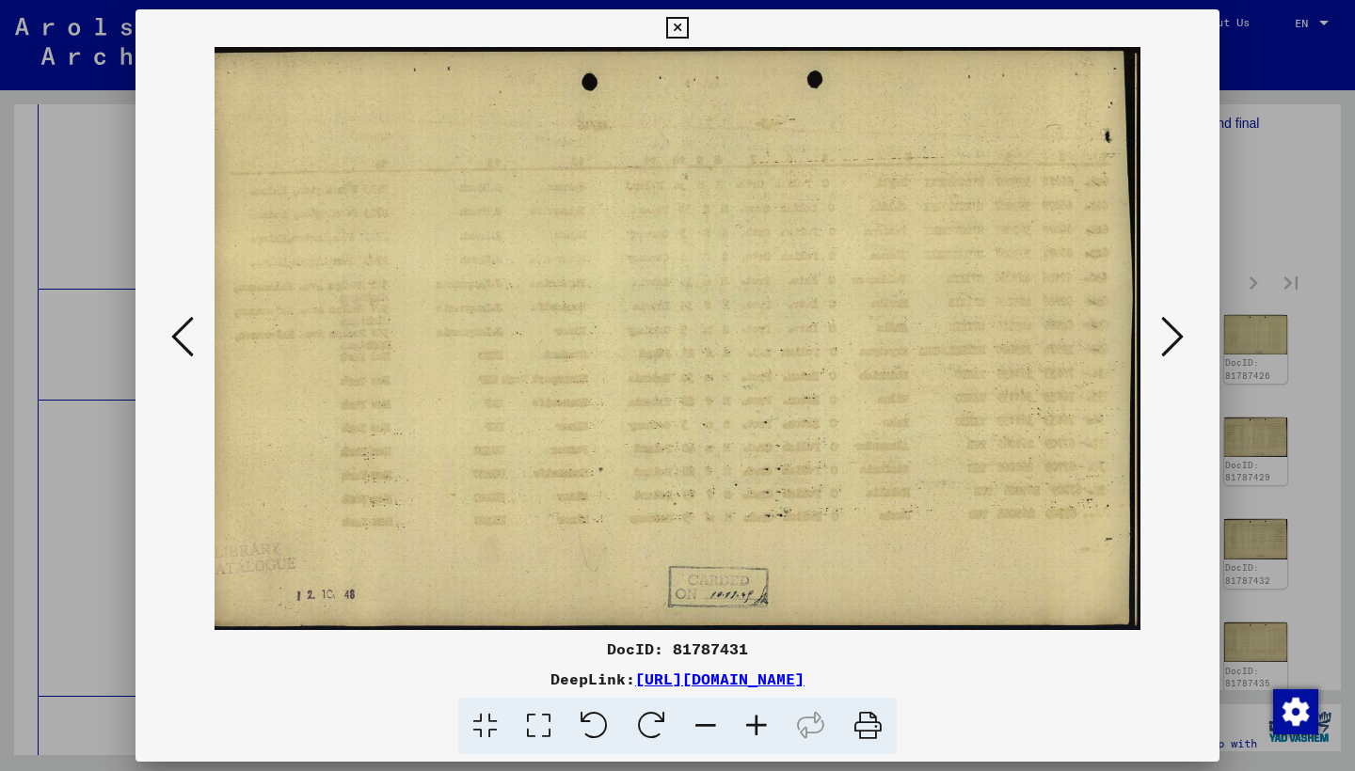
click at [1174, 341] on icon at bounding box center [1172, 336] width 23 height 45
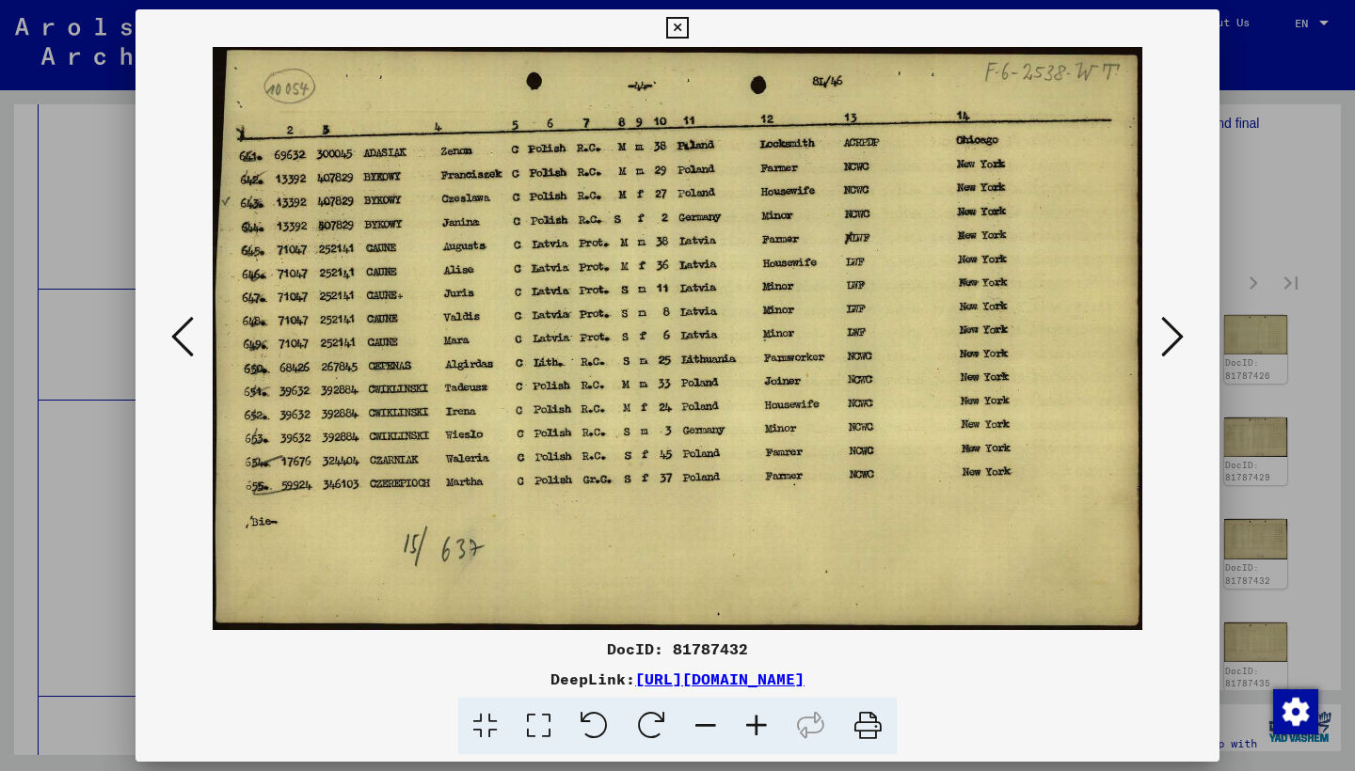
click at [1174, 341] on icon at bounding box center [1172, 336] width 23 height 45
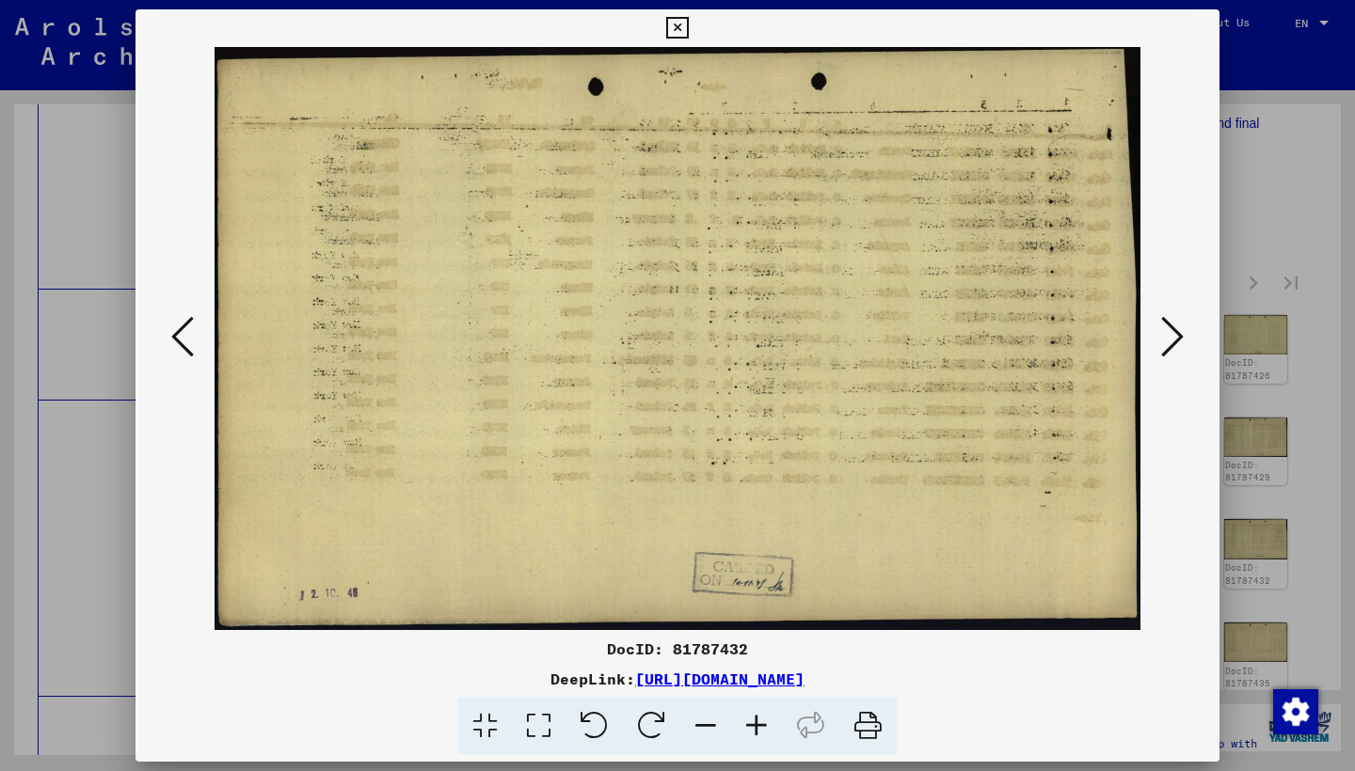
click at [1174, 341] on icon at bounding box center [1172, 336] width 23 height 45
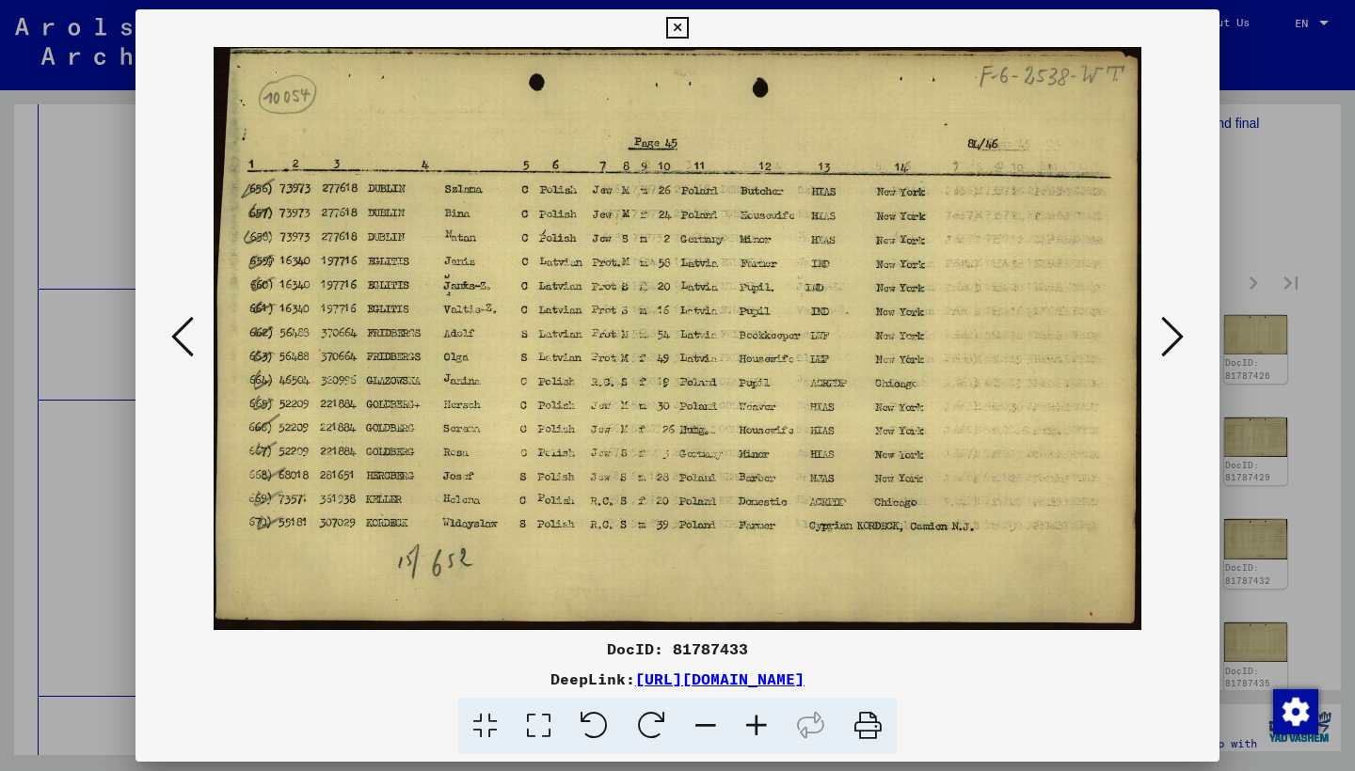
click at [1174, 341] on icon at bounding box center [1172, 336] width 23 height 45
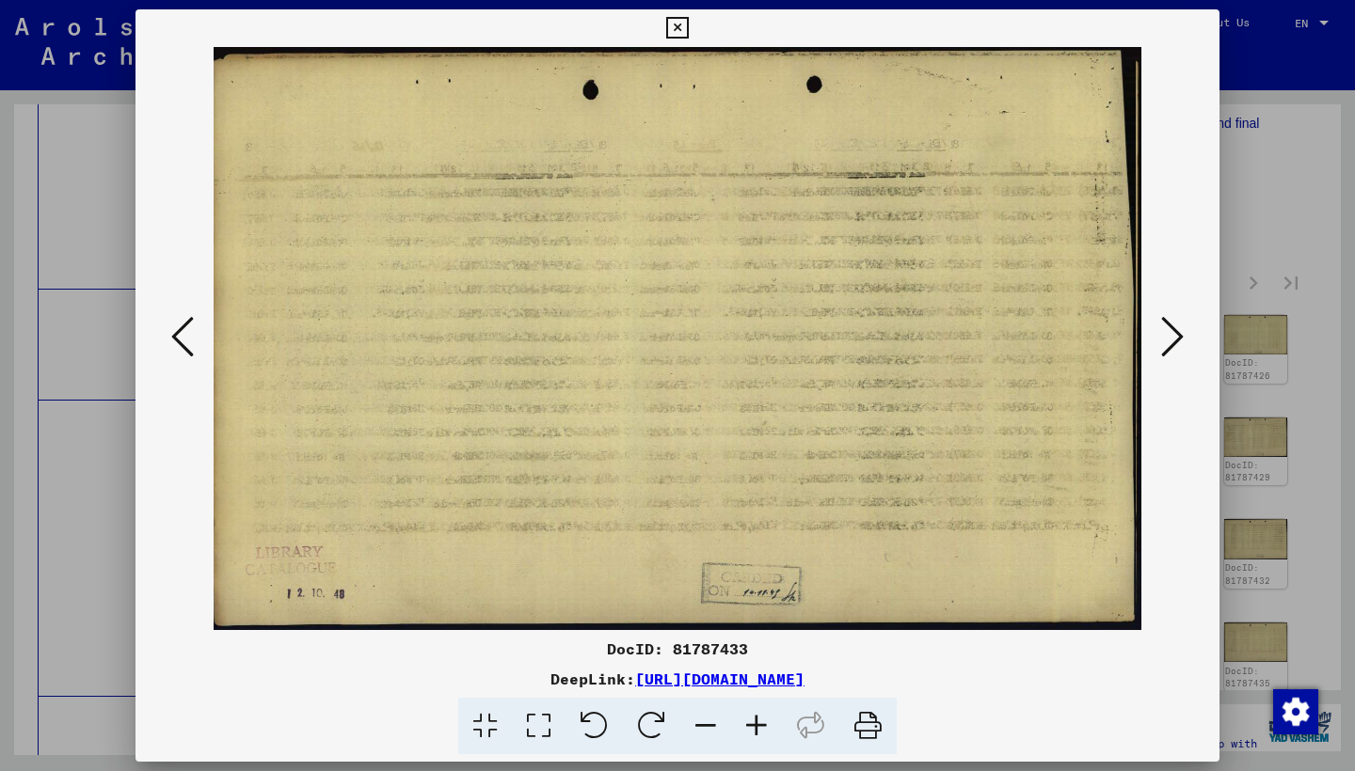
click at [1174, 341] on icon at bounding box center [1172, 336] width 23 height 45
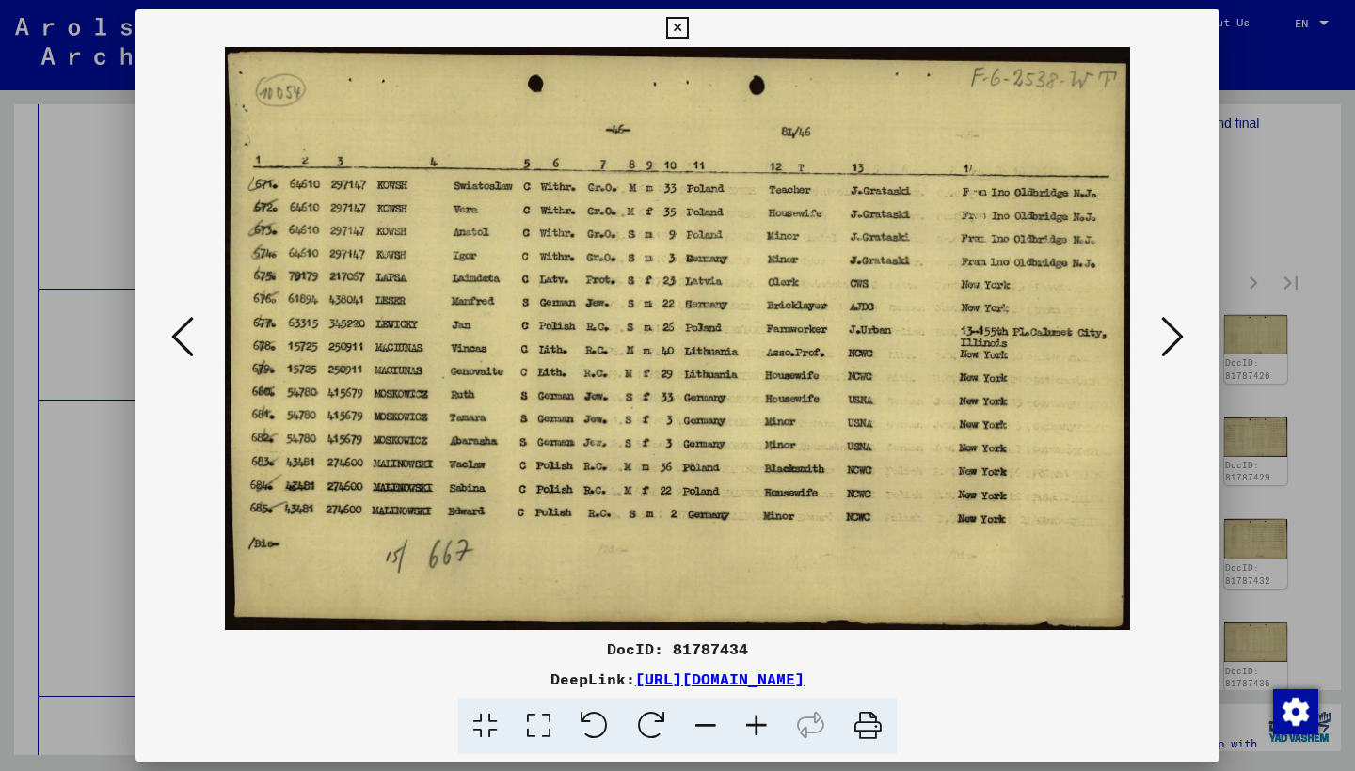
click at [1174, 341] on icon at bounding box center [1172, 336] width 23 height 45
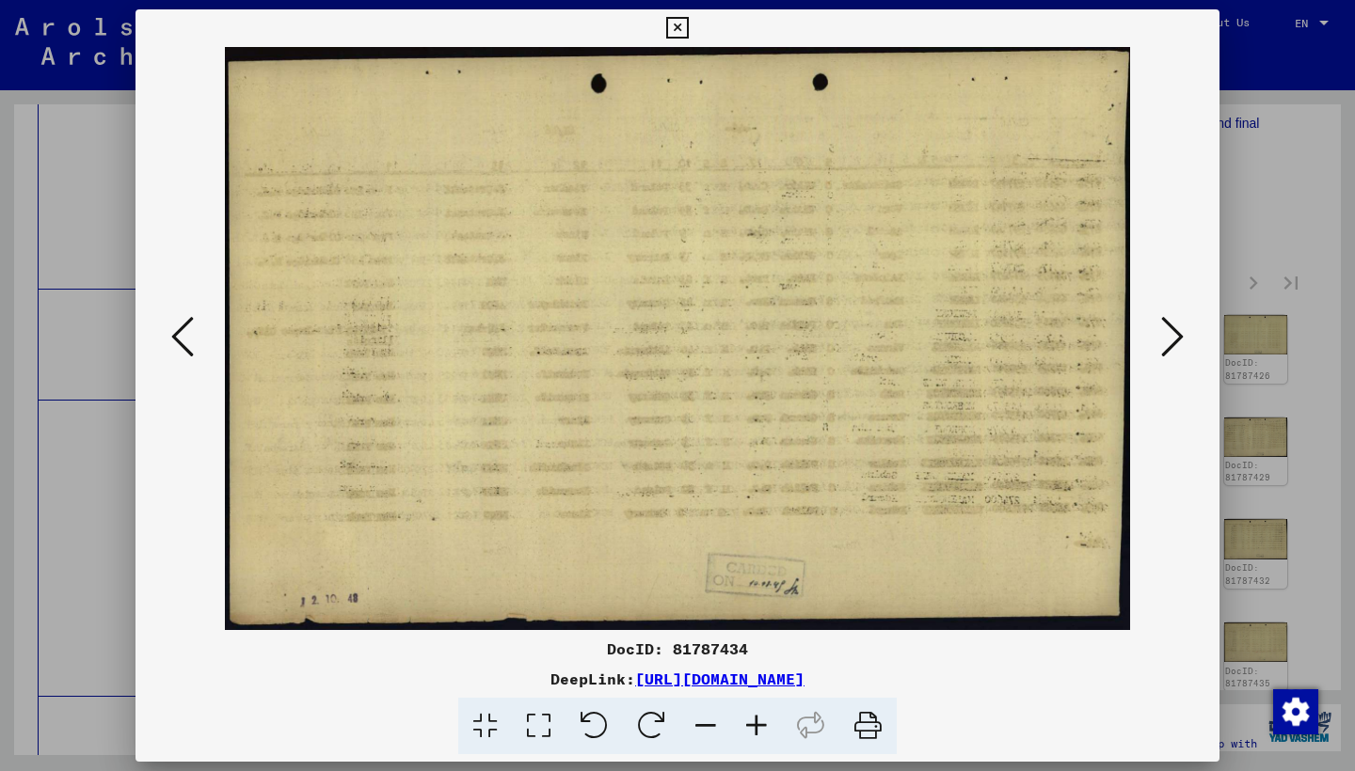
click at [183, 321] on icon at bounding box center [182, 336] width 23 height 45
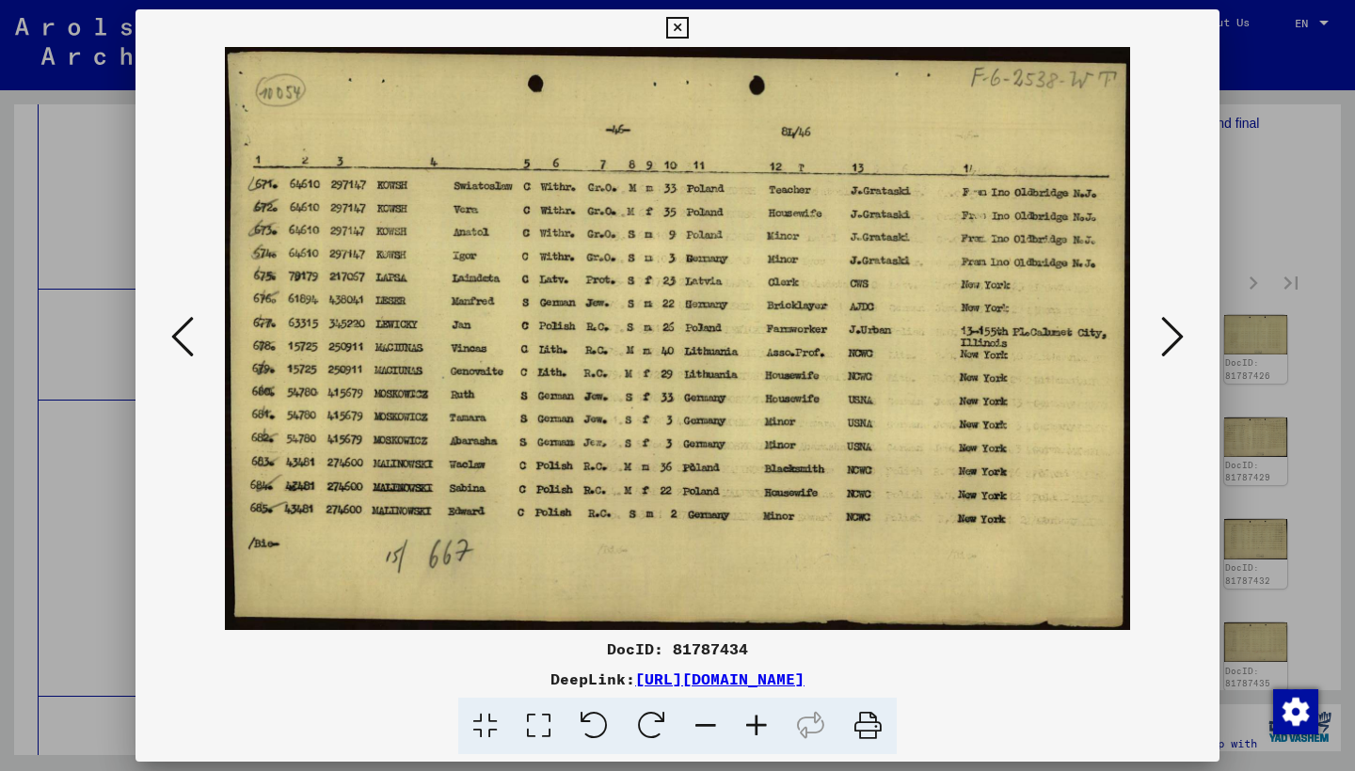
click at [183, 319] on icon at bounding box center [182, 336] width 23 height 45
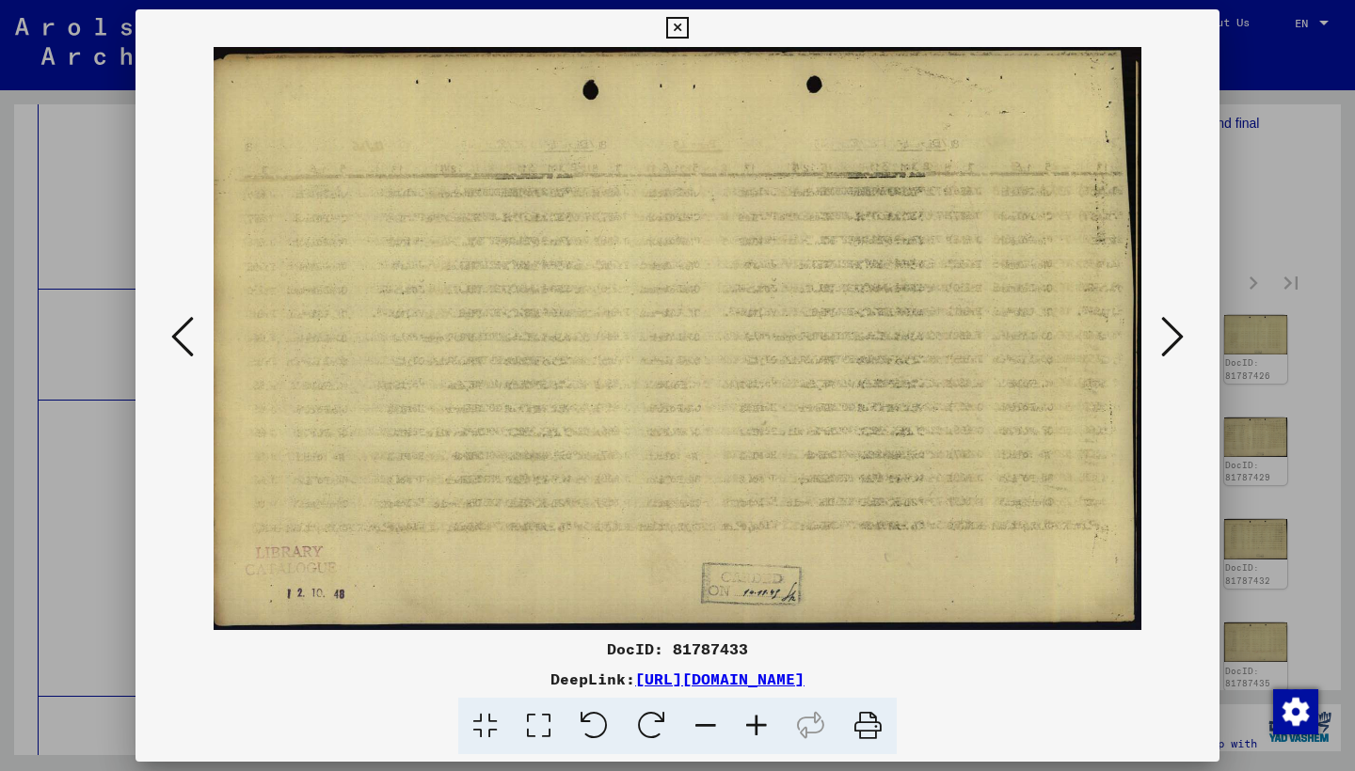
click at [183, 319] on icon at bounding box center [182, 336] width 23 height 45
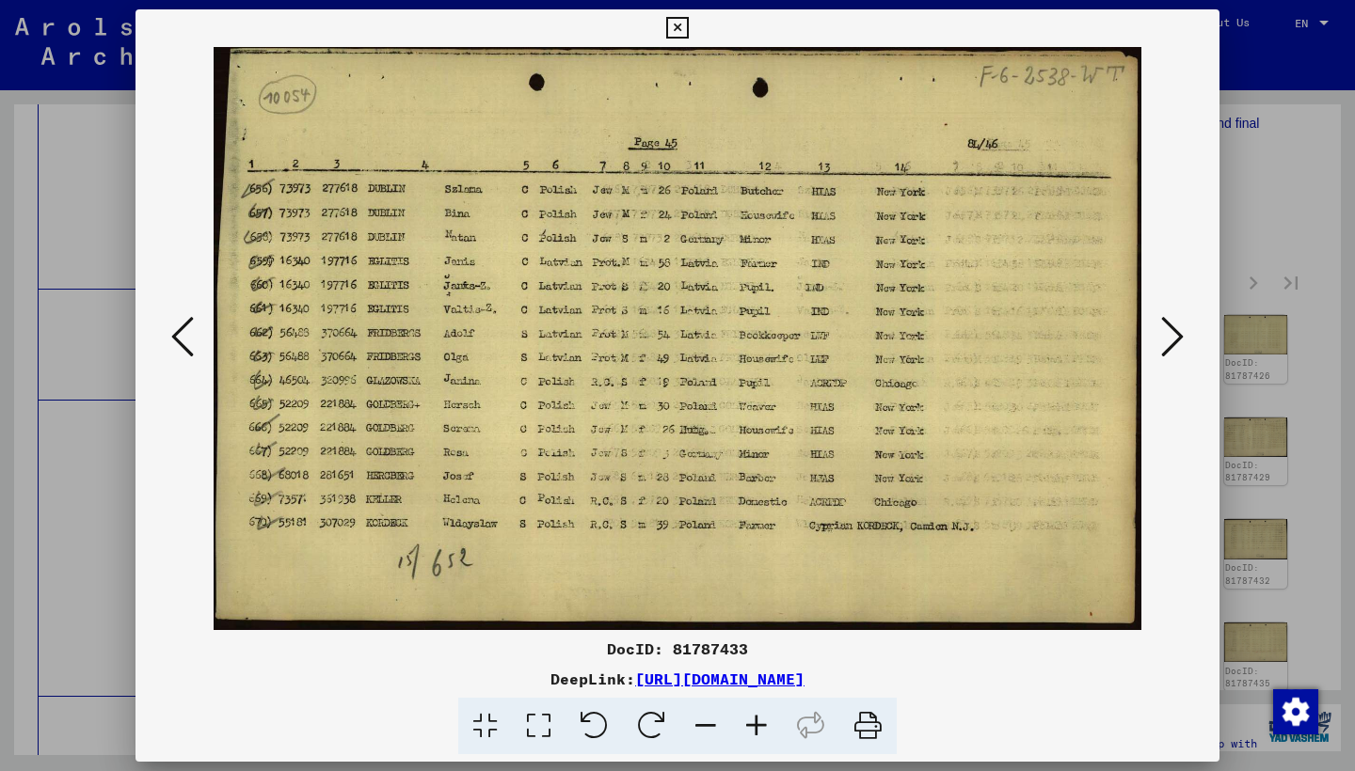
click at [1162, 323] on icon at bounding box center [1172, 336] width 23 height 45
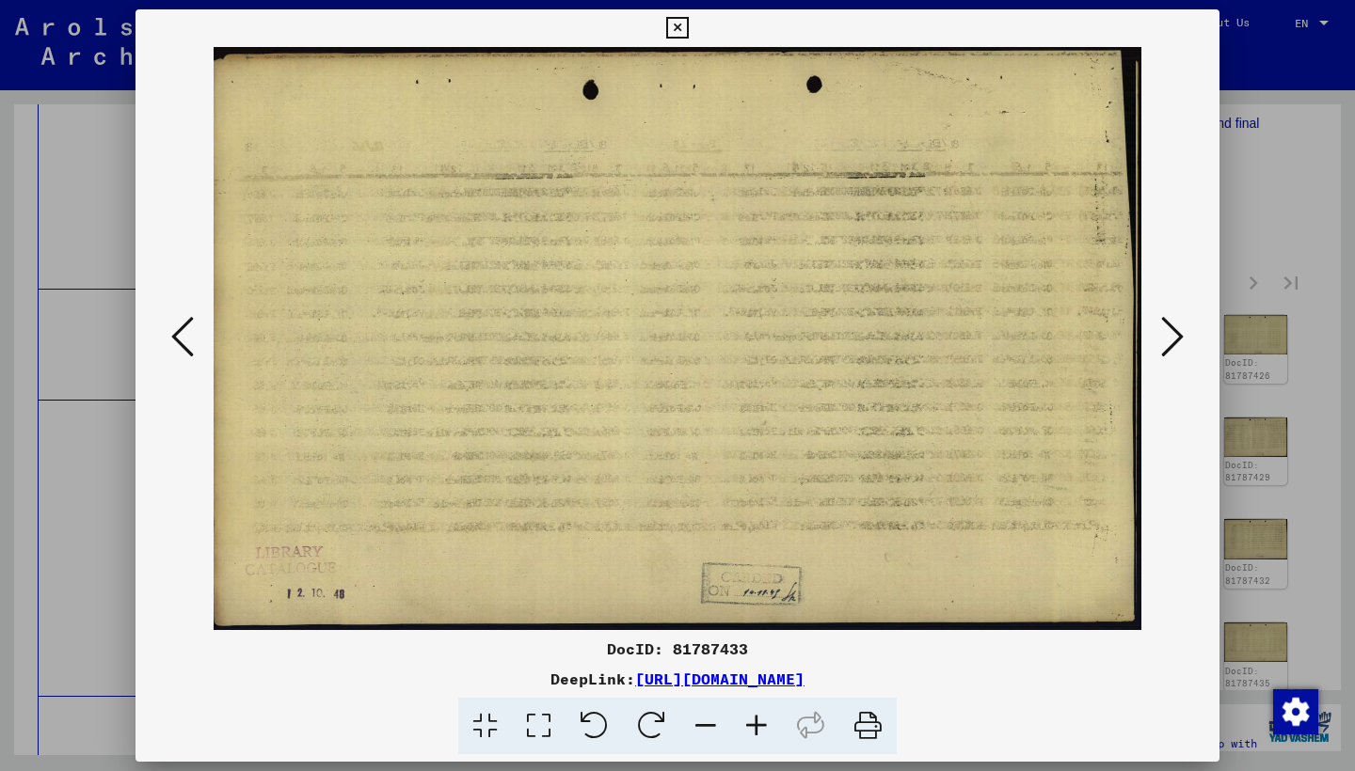
click at [1160, 323] on button at bounding box center [1172, 338] width 34 height 54
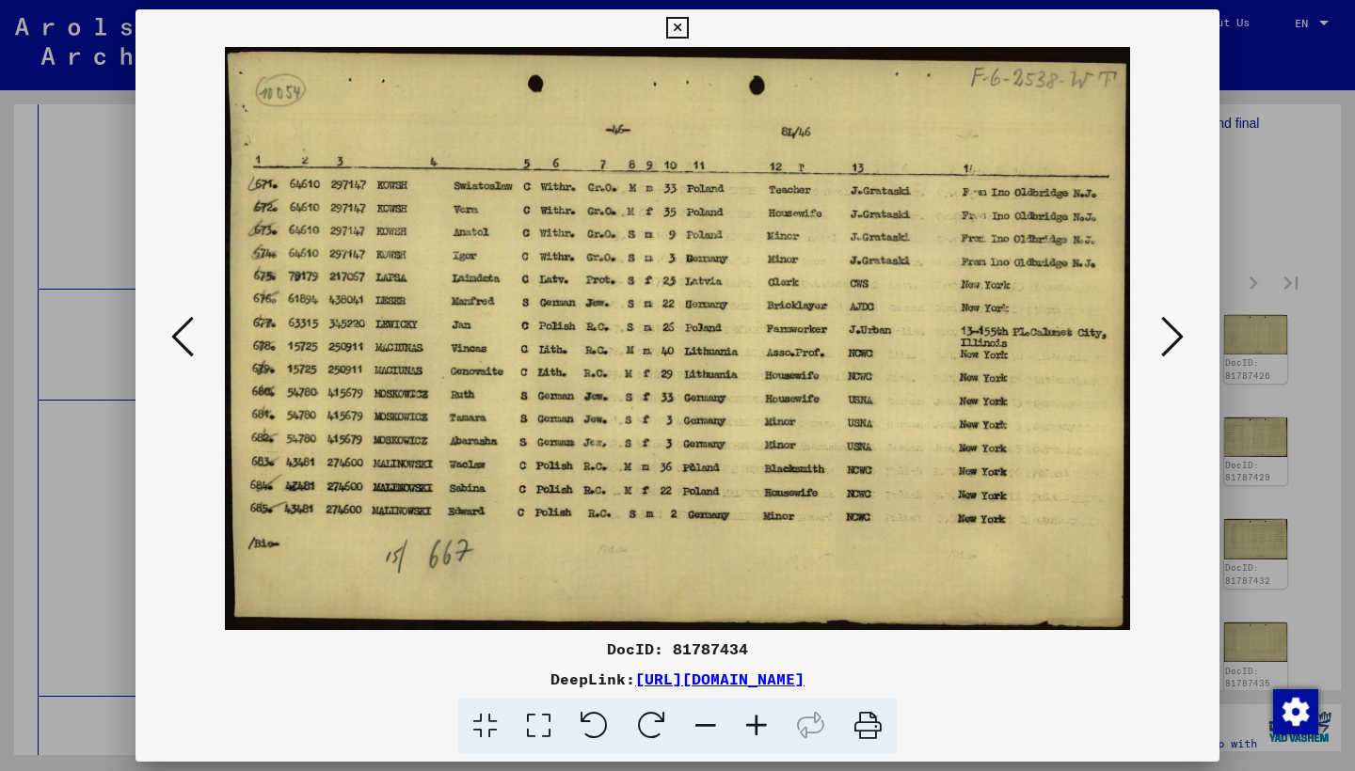
click at [1160, 323] on button at bounding box center [1172, 338] width 34 height 54
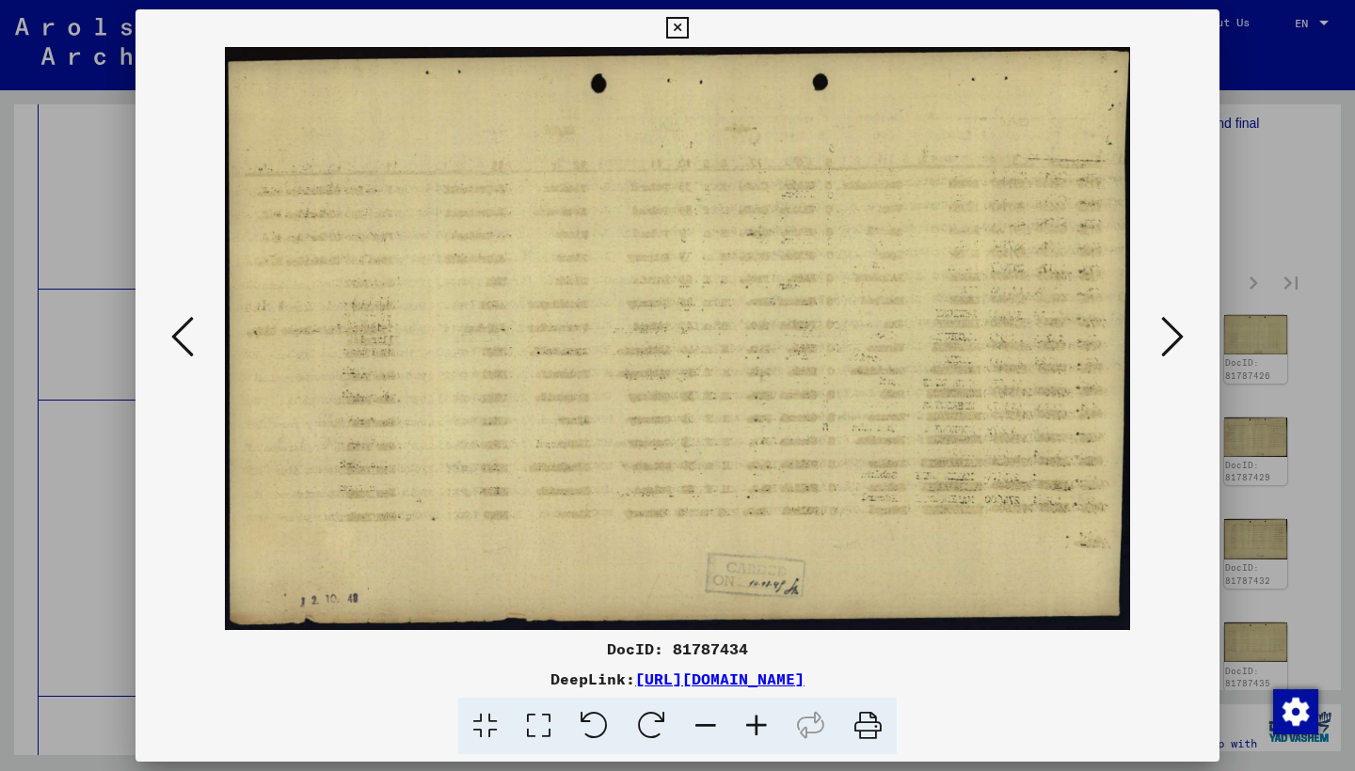
click at [1160, 323] on button at bounding box center [1172, 338] width 34 height 54
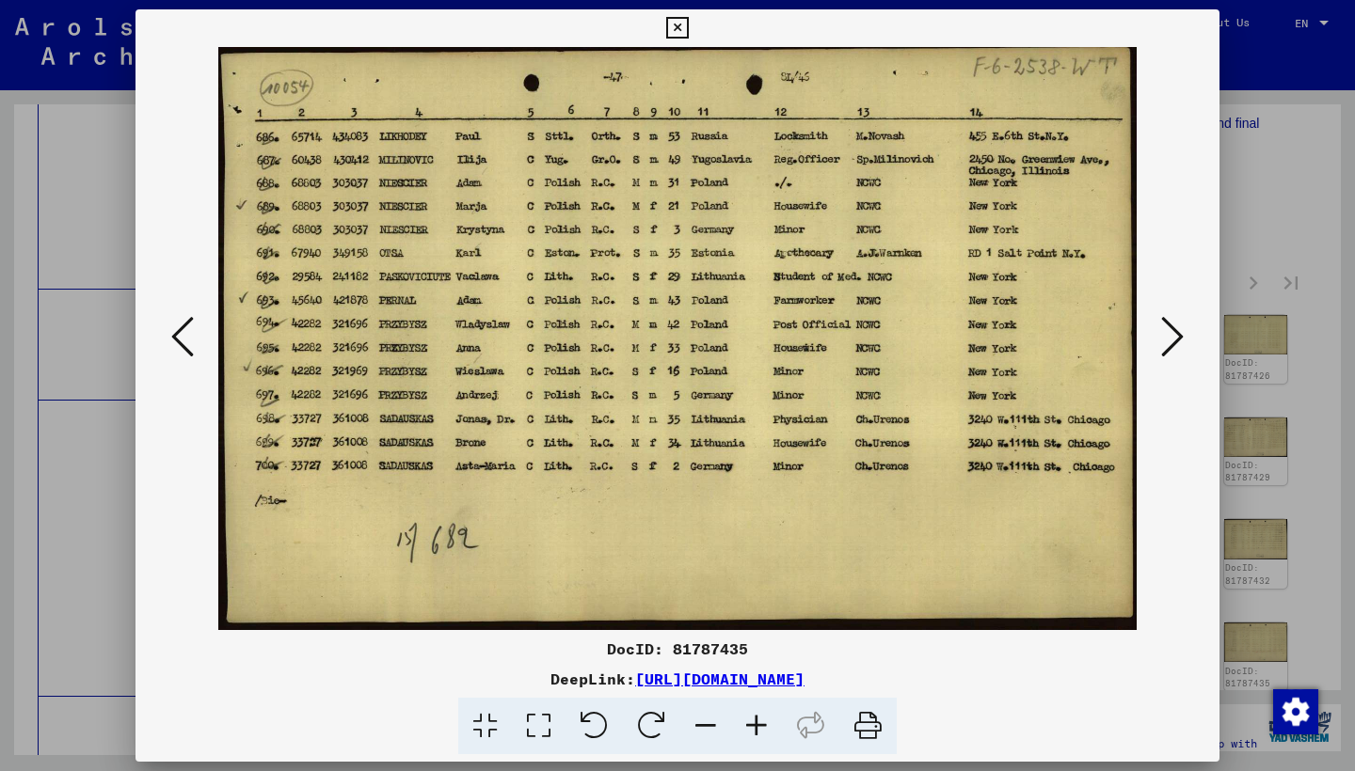
click at [1160, 321] on button at bounding box center [1172, 338] width 34 height 54
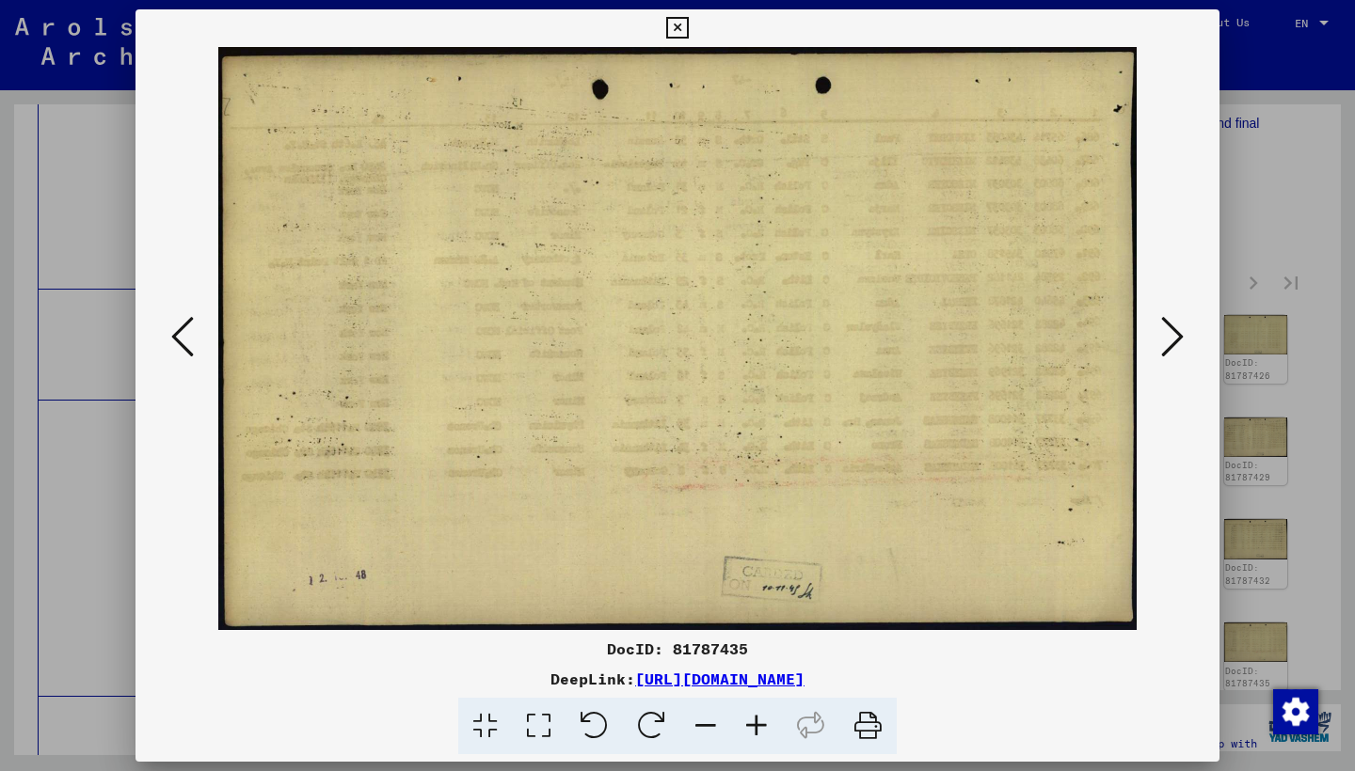
click at [1160, 321] on button at bounding box center [1172, 338] width 34 height 54
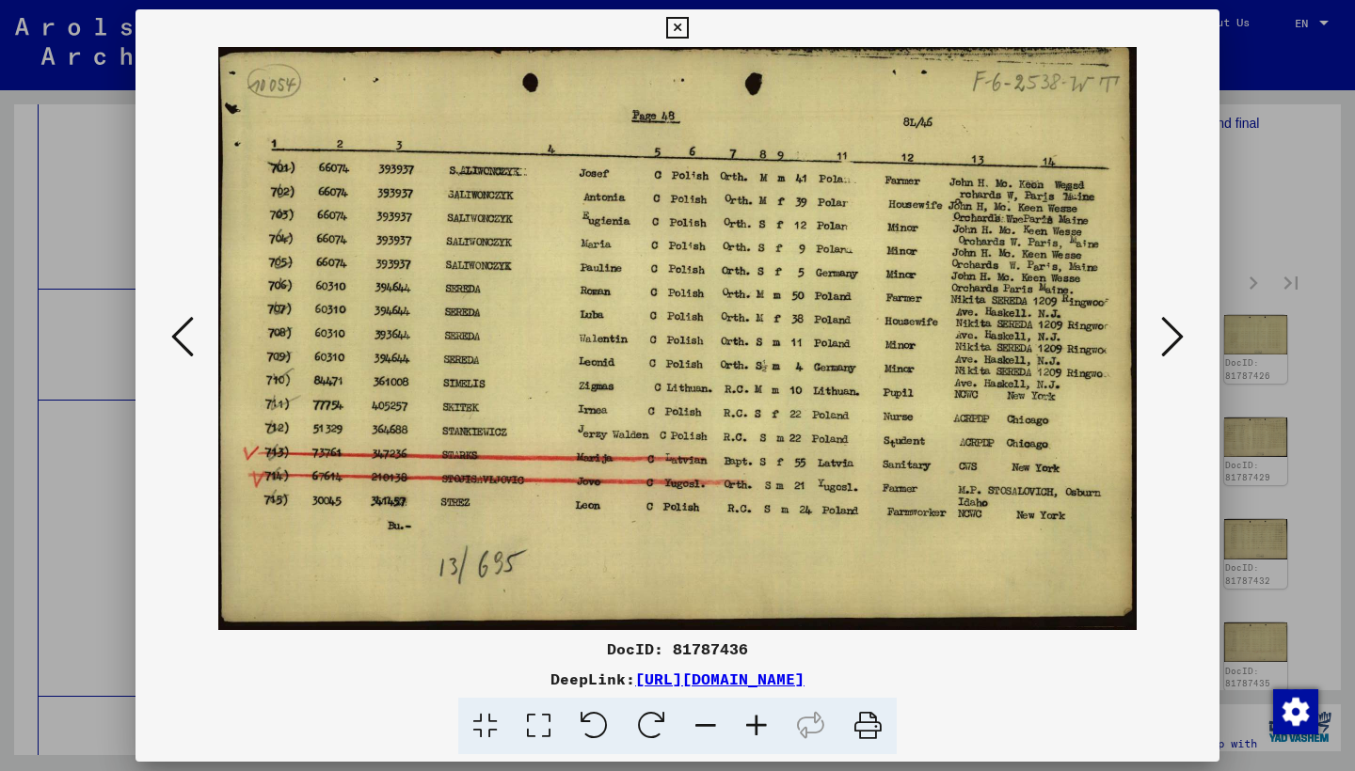
click at [1160, 321] on button at bounding box center [1172, 338] width 34 height 54
